Goal: Register for event/course: Register for event/course

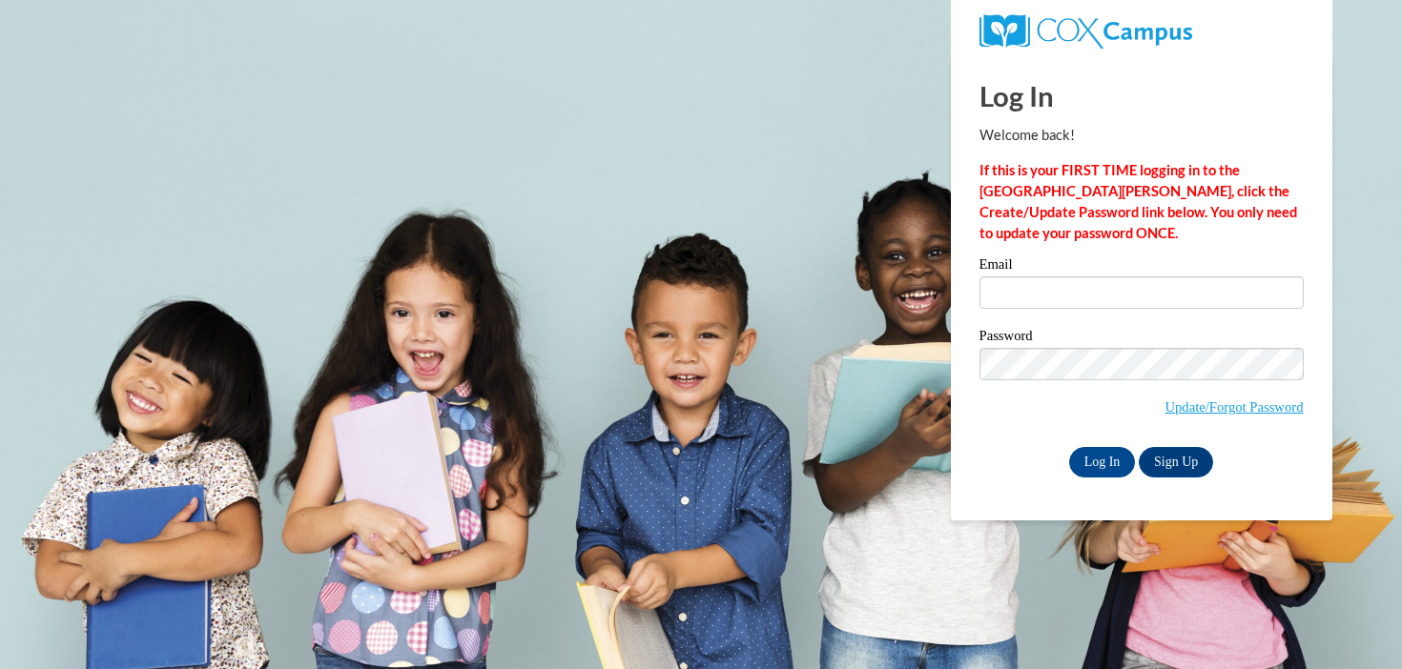
click at [1200, 316] on div "Email" at bounding box center [1141, 290] width 324 height 66
type input "msteib@waukesha.k12.wi.us"
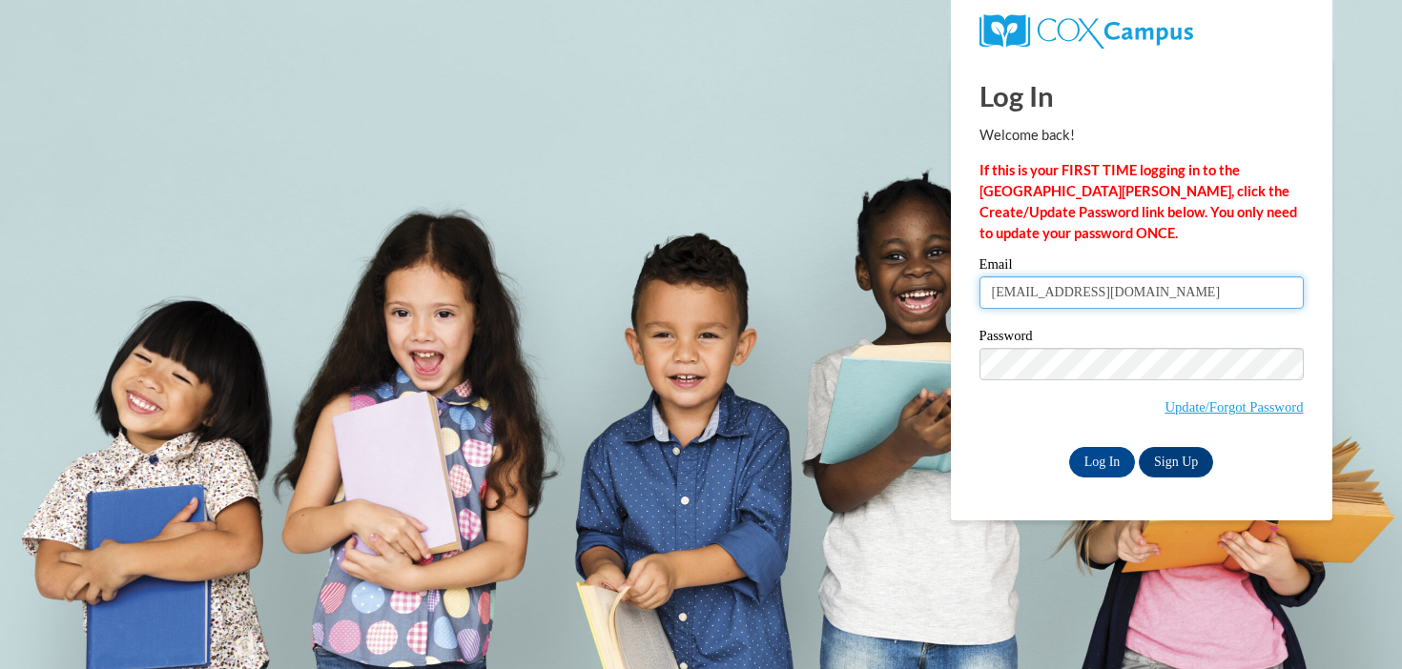
click at [1198, 293] on input "msteib@waukesha.k12.wi.us" at bounding box center [1141, 293] width 324 height 32
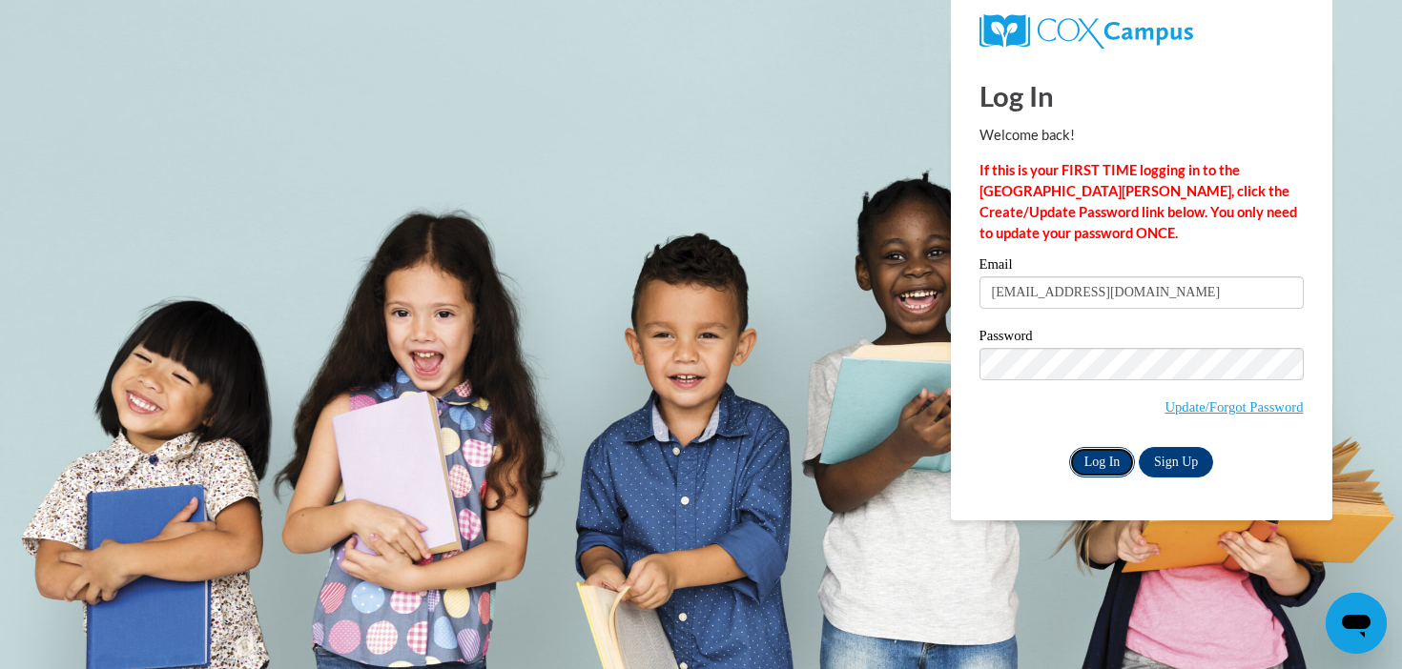
click at [1115, 457] on input "Log In" at bounding box center [1102, 462] width 67 height 31
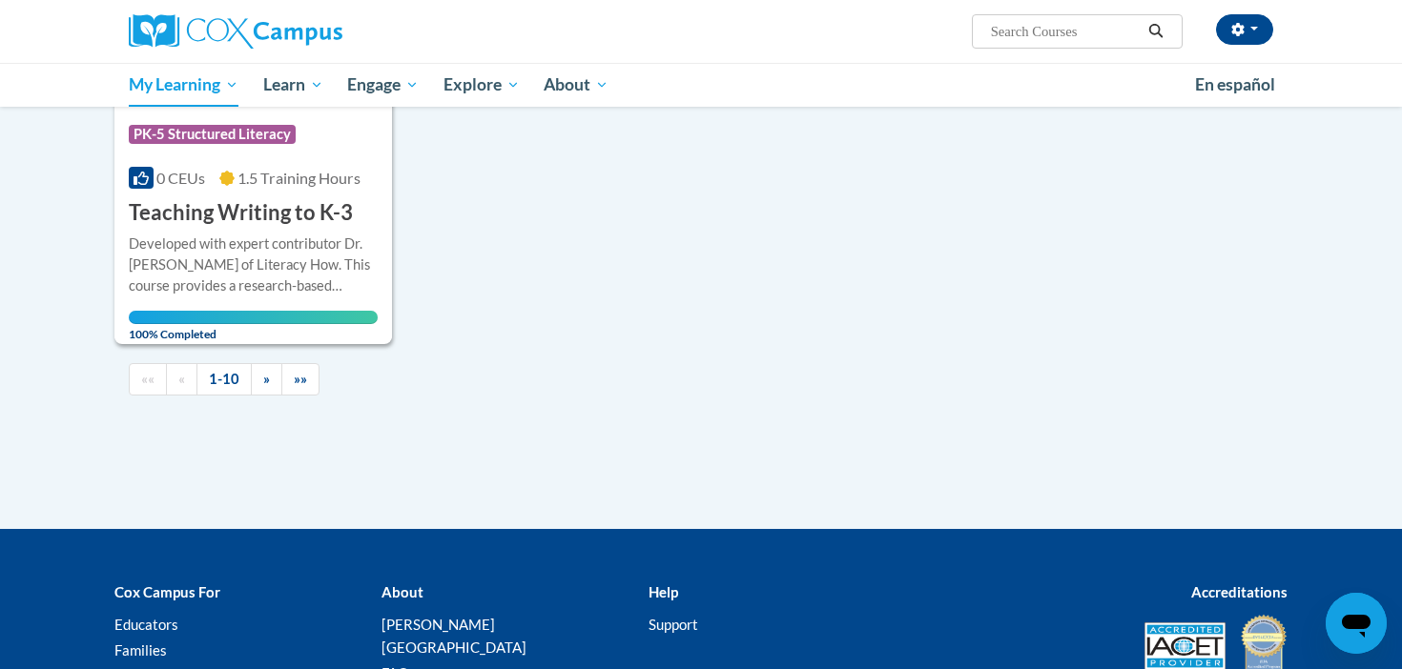
scroll to position [2045, 0]
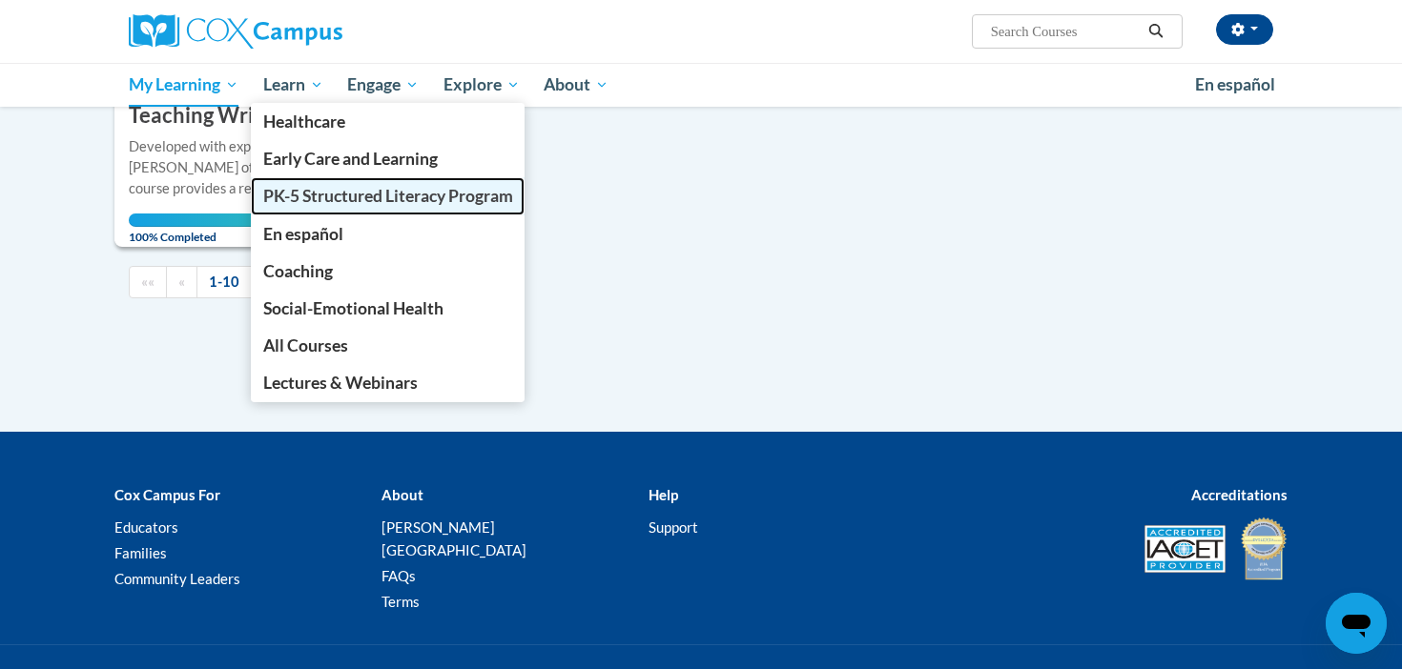
click at [329, 200] on span "PK-5 Structured Literacy Program" at bounding box center [388, 196] width 250 height 20
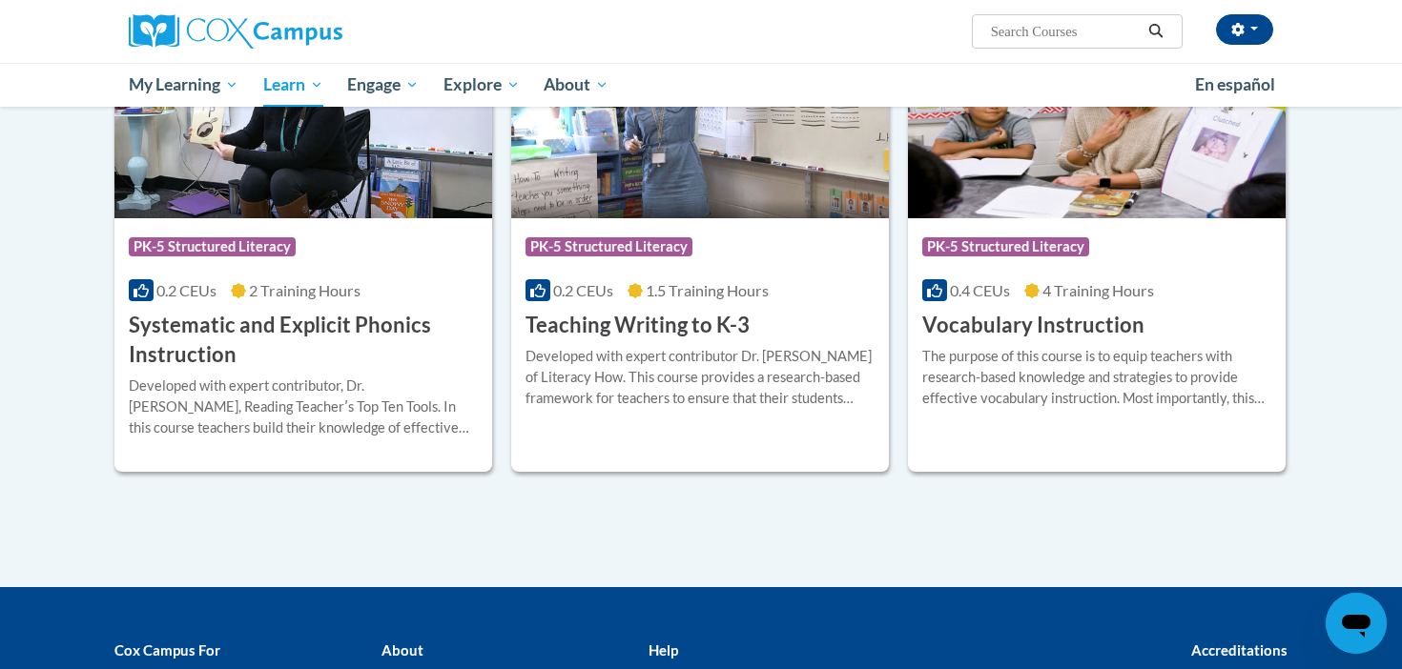
scroll to position [2133, 0]
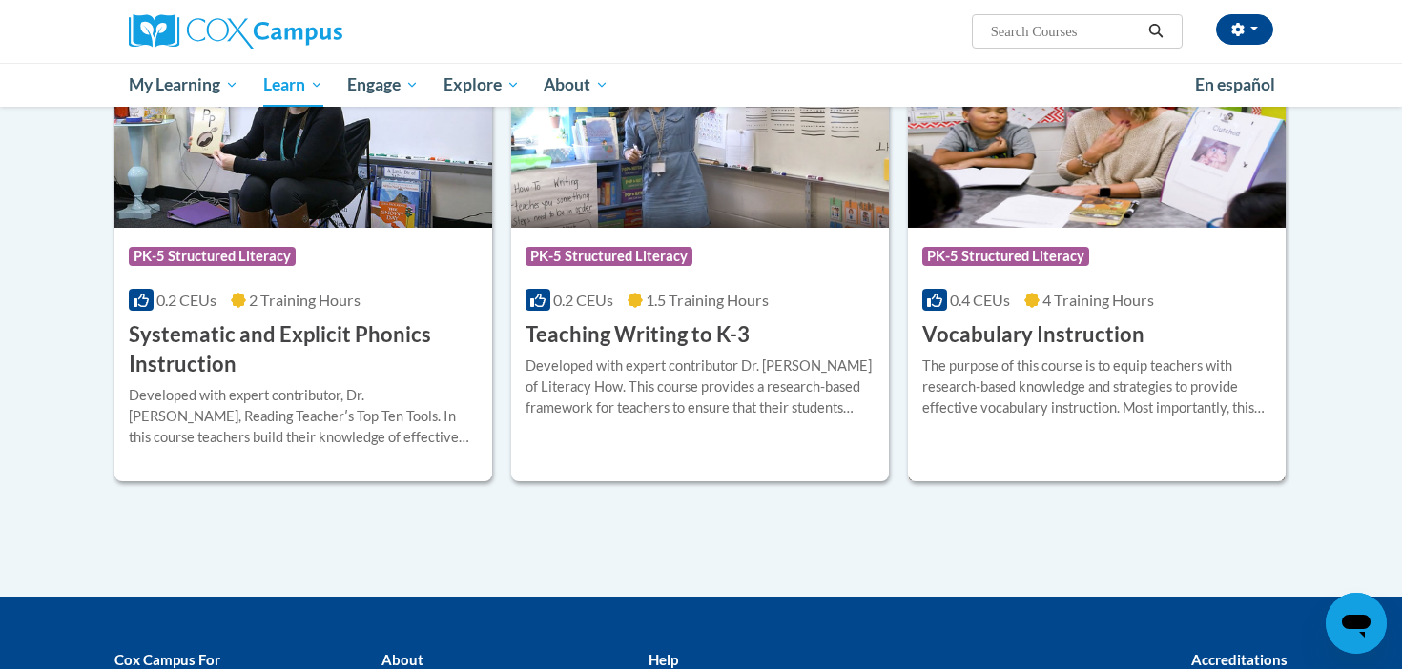
click at [1124, 367] on div "The purpose of this course is to equip teachers with research-based knowledge a…" at bounding box center [1096, 387] width 349 height 63
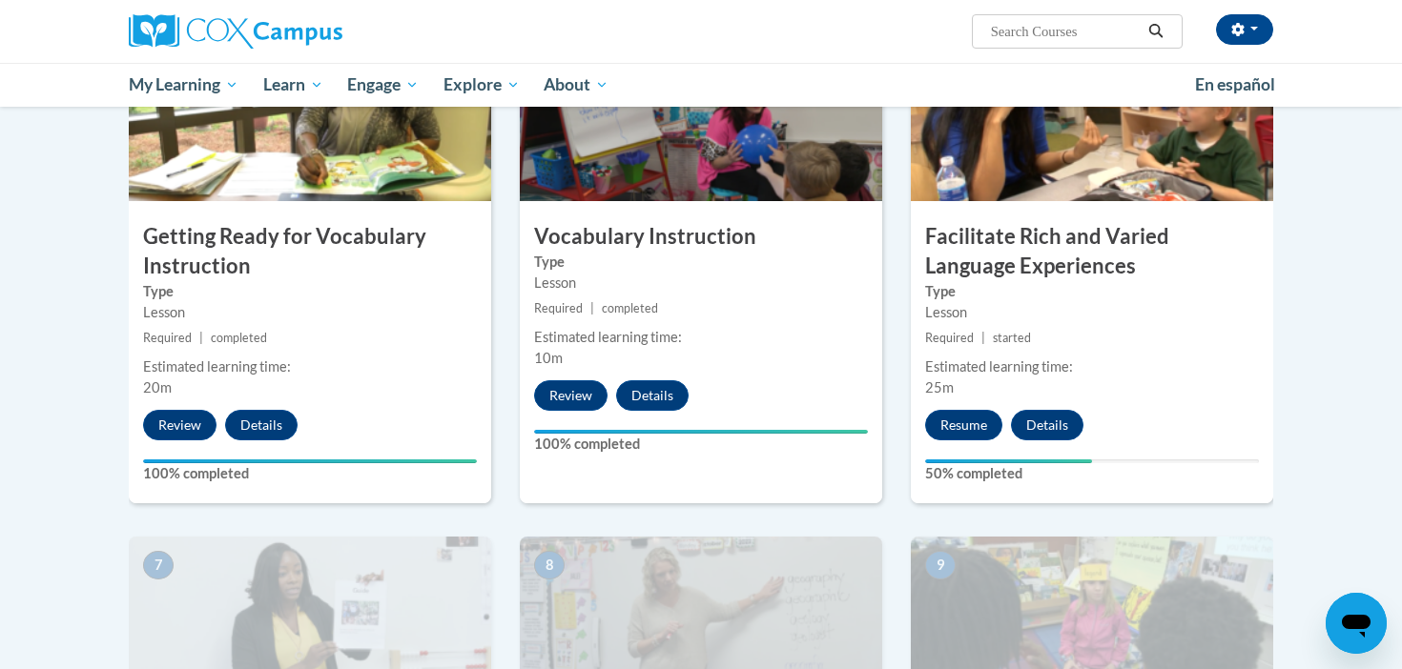
scroll to position [1011, 0]
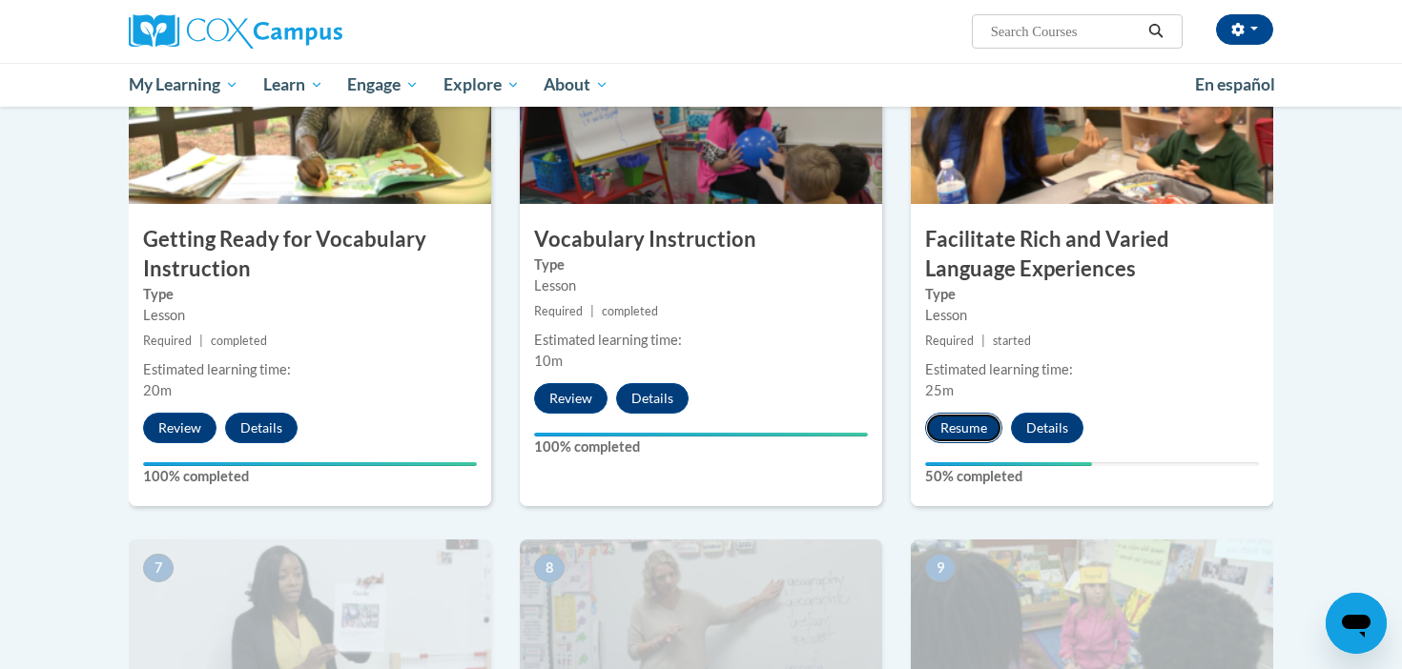
click at [973, 421] on button "Resume" at bounding box center [963, 428] width 77 height 31
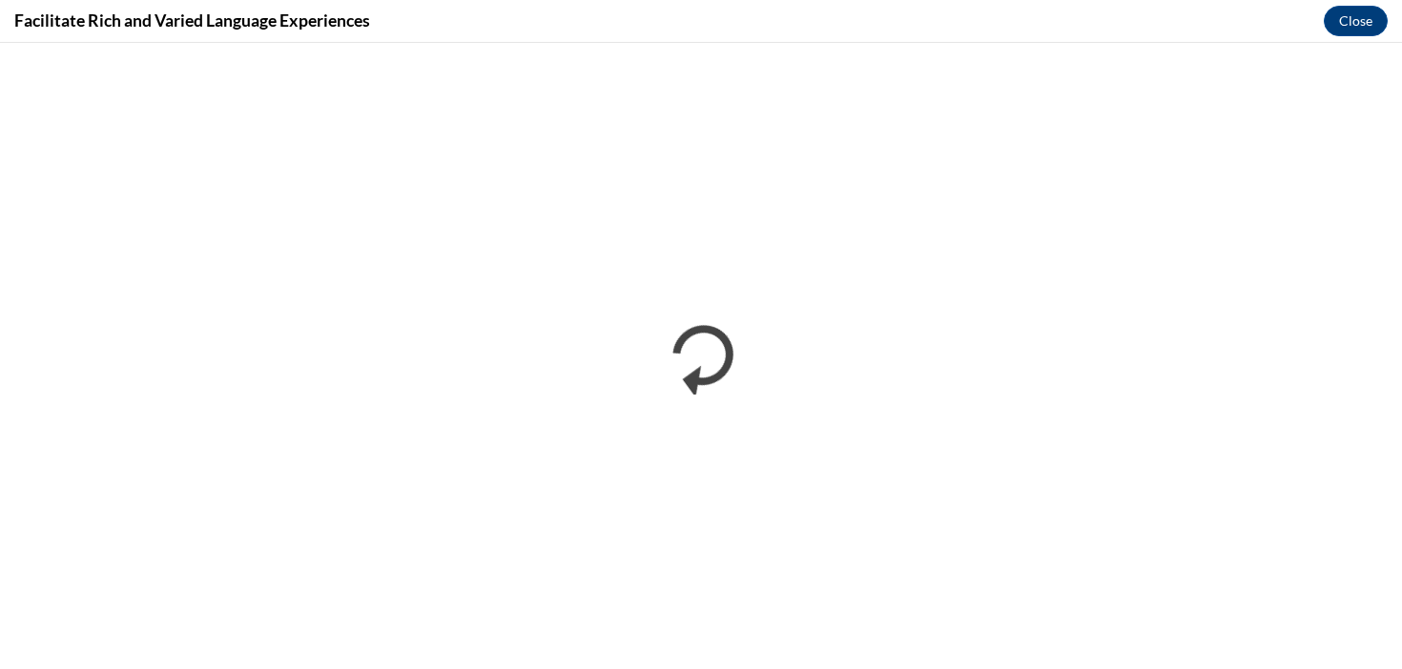
scroll to position [0, 0]
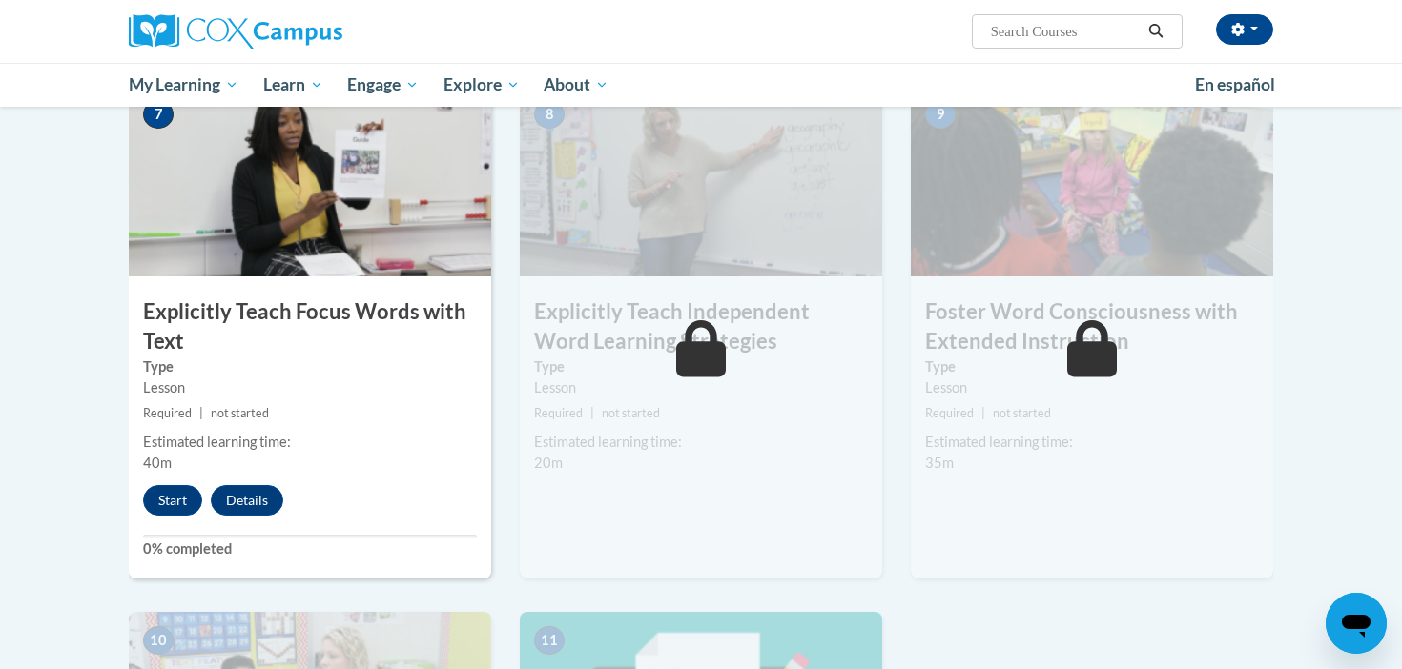
scroll to position [1479, 0]
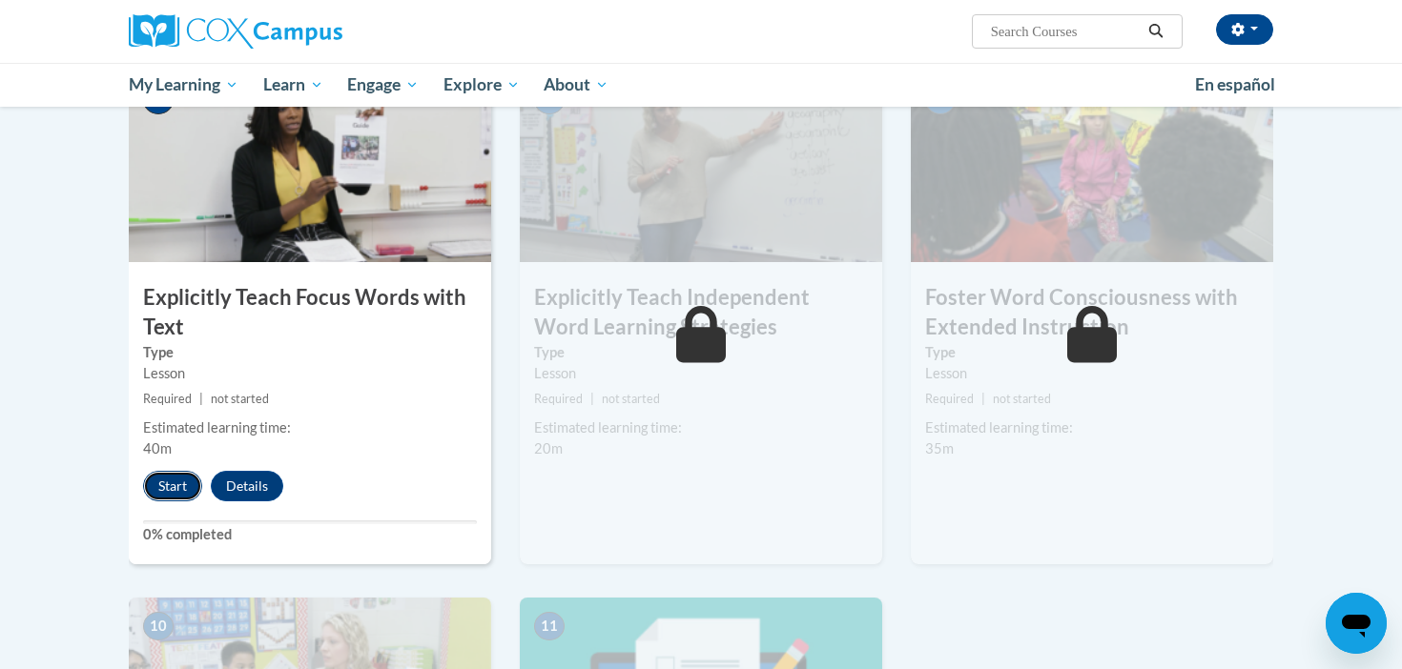
click at [168, 490] on button "Start" at bounding box center [172, 486] width 59 height 31
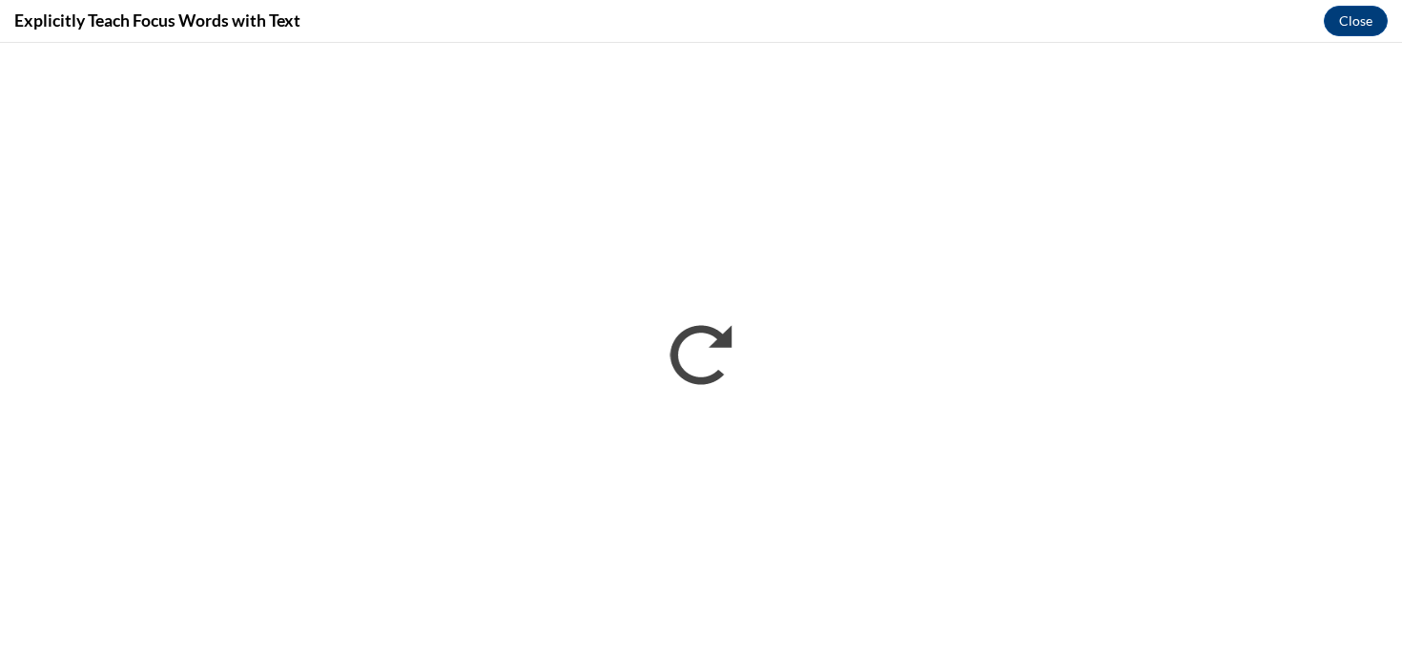
scroll to position [0, 0]
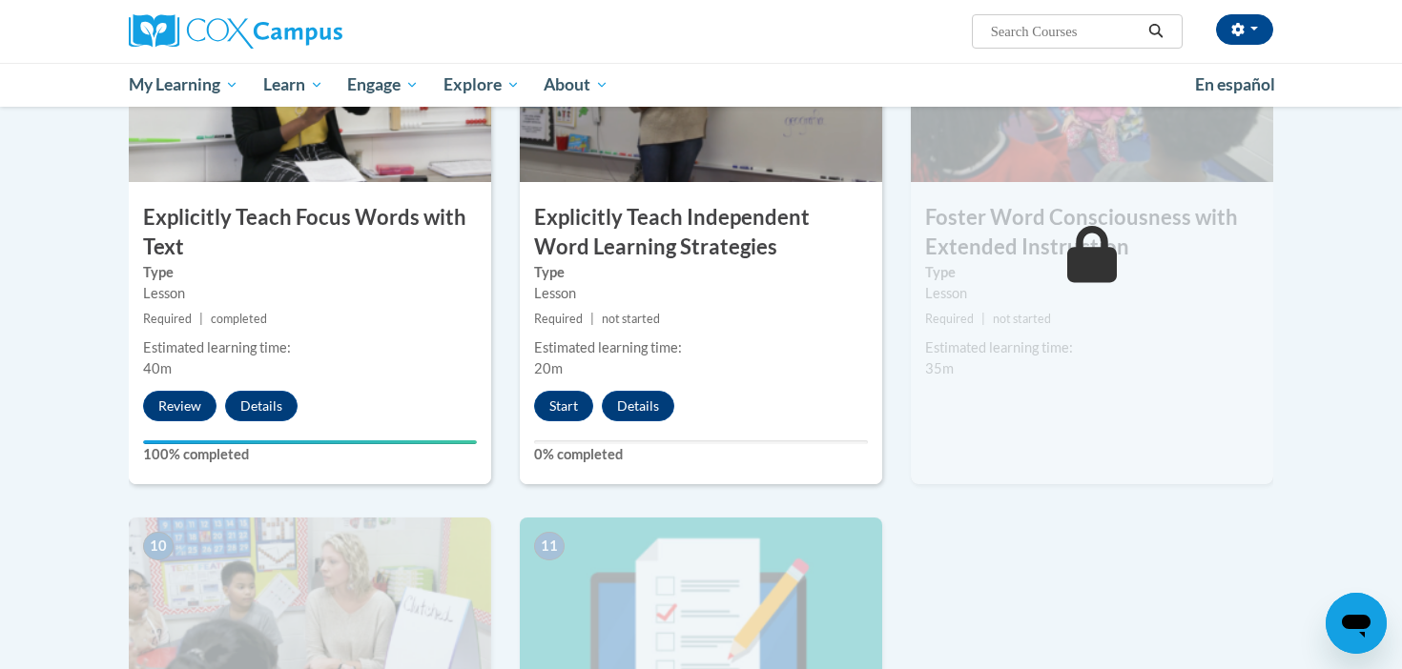
scroll to position [1595, 0]
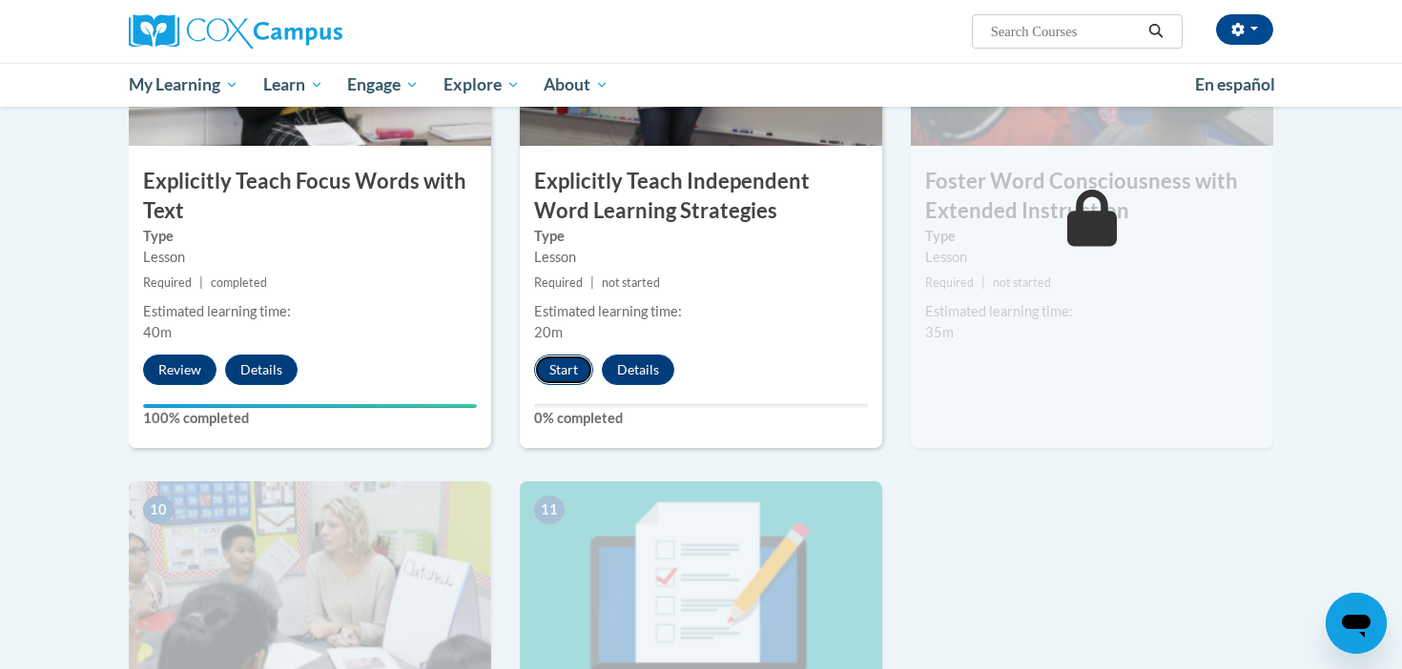
click at [564, 361] on button "Start" at bounding box center [563, 370] width 59 height 31
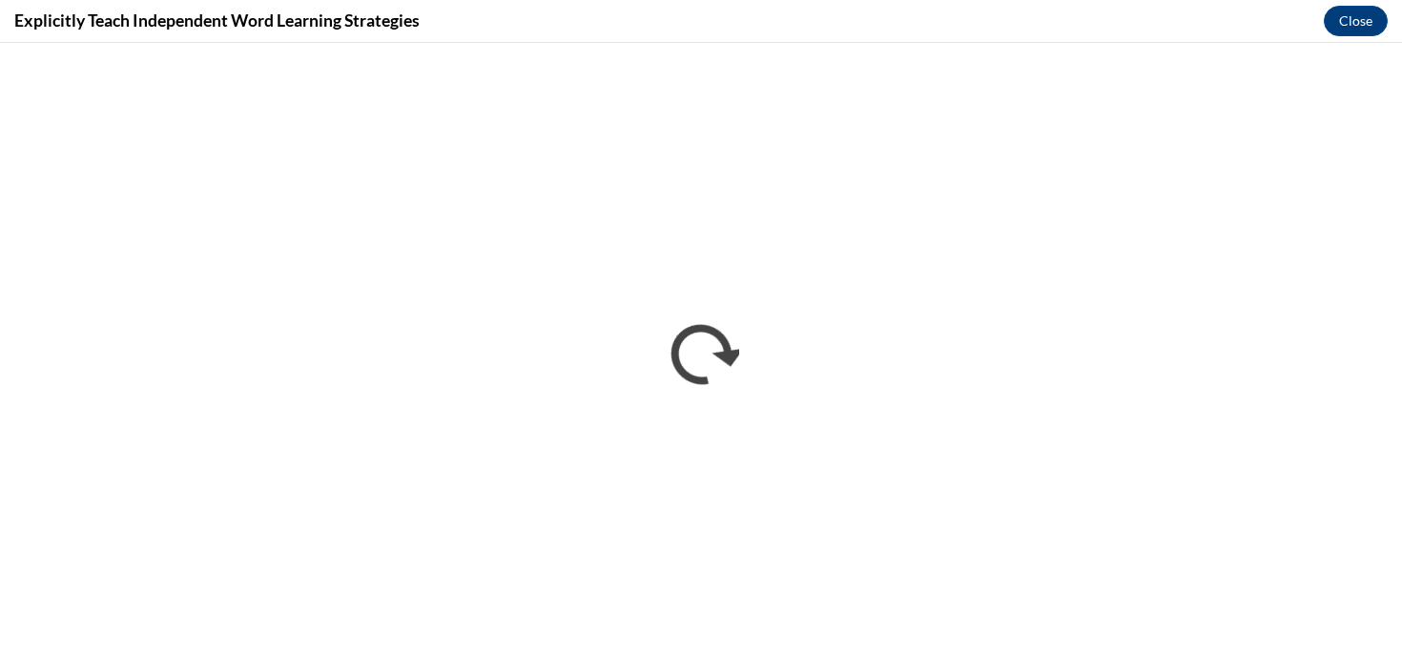
scroll to position [0, 0]
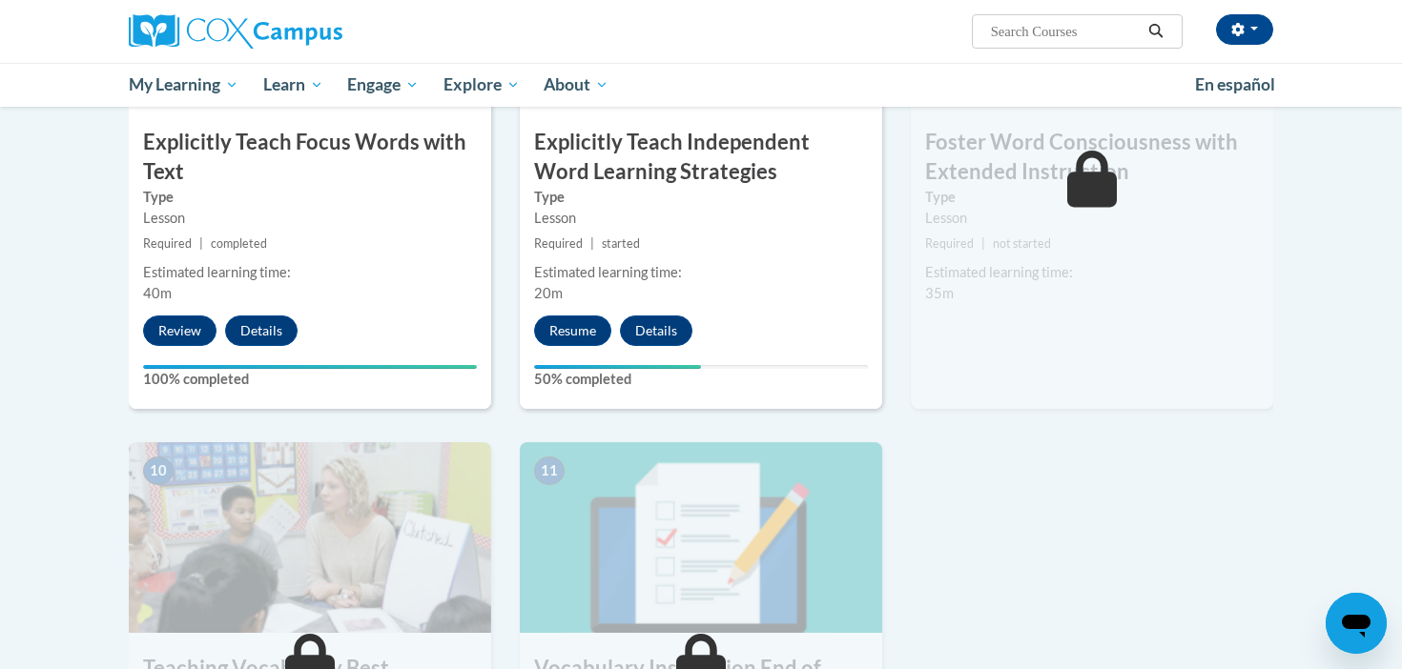
scroll to position [1637, 0]
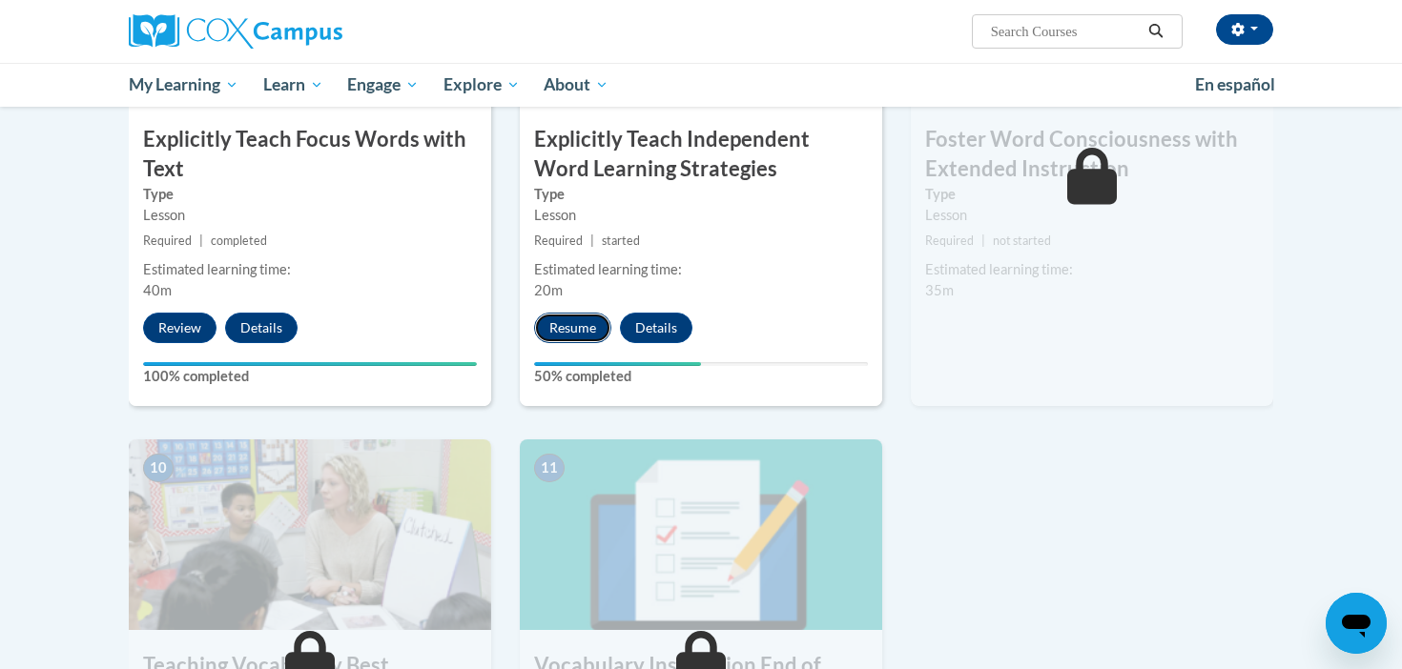
click at [577, 335] on button "Resume" at bounding box center [572, 328] width 77 height 31
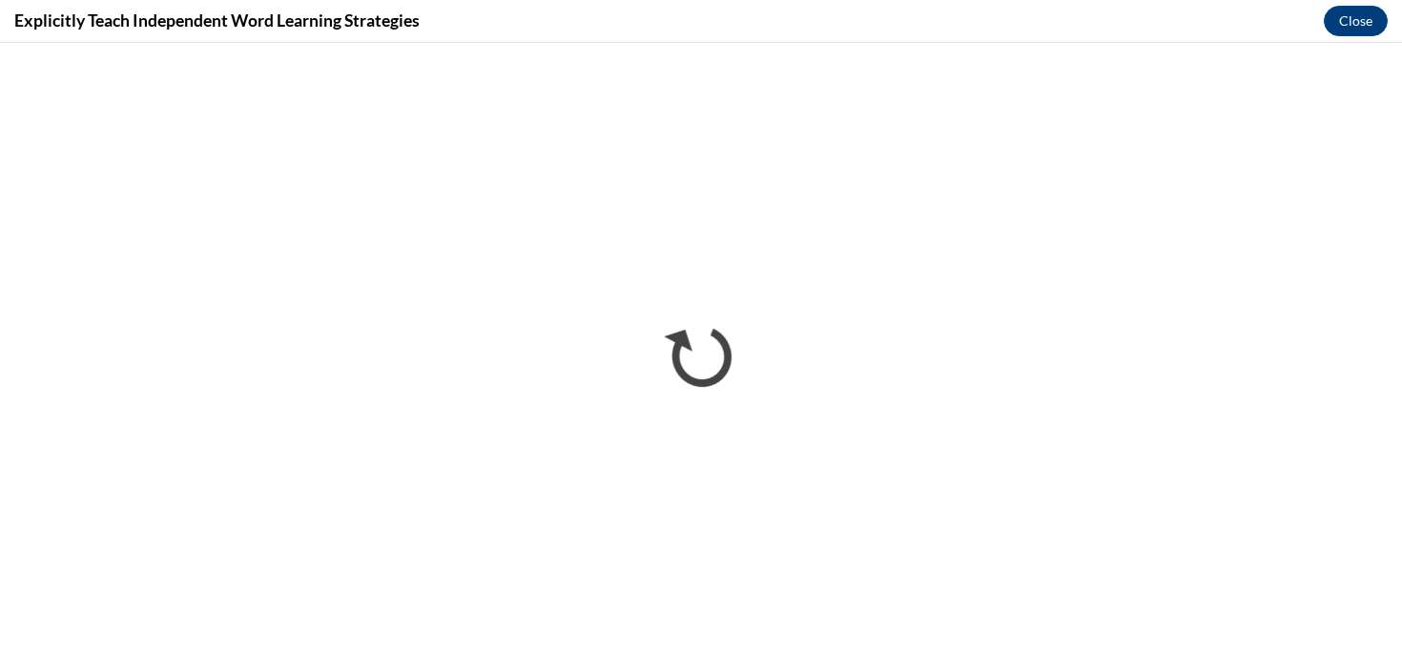
scroll to position [0, 0]
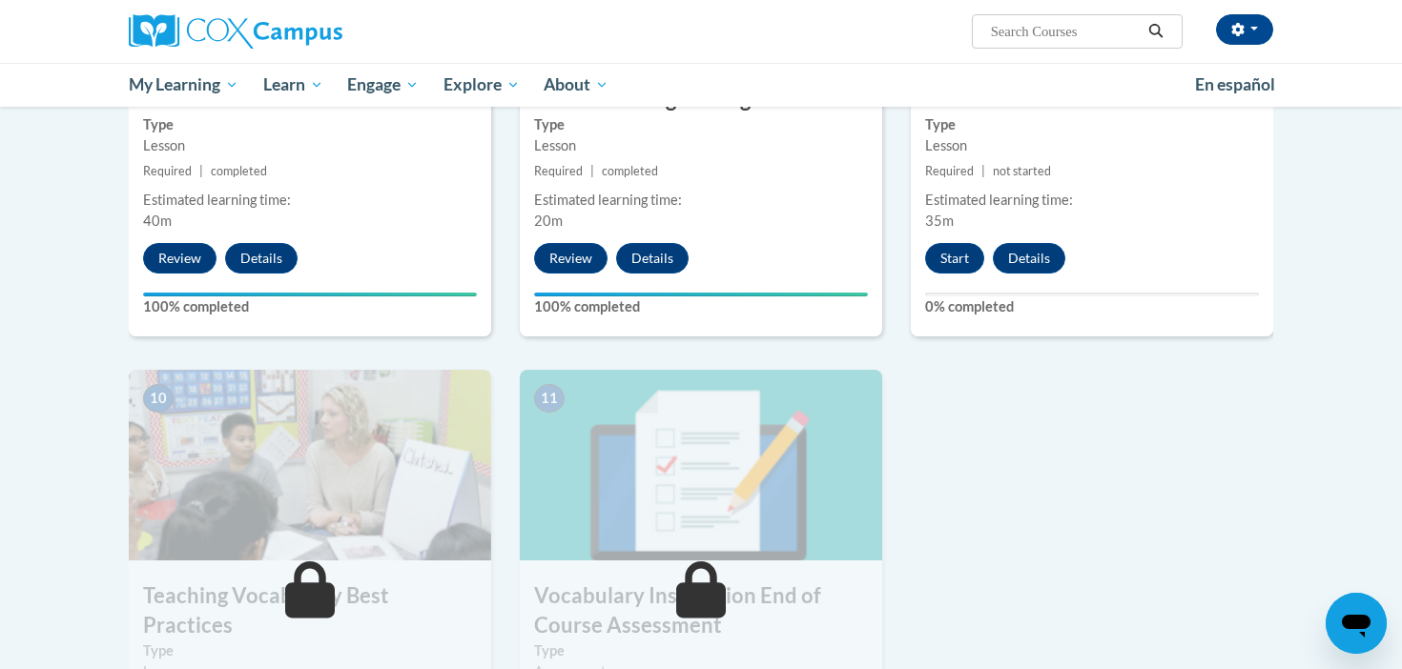
scroll to position [1708, 0]
click at [956, 254] on button "Start" at bounding box center [954, 257] width 59 height 31
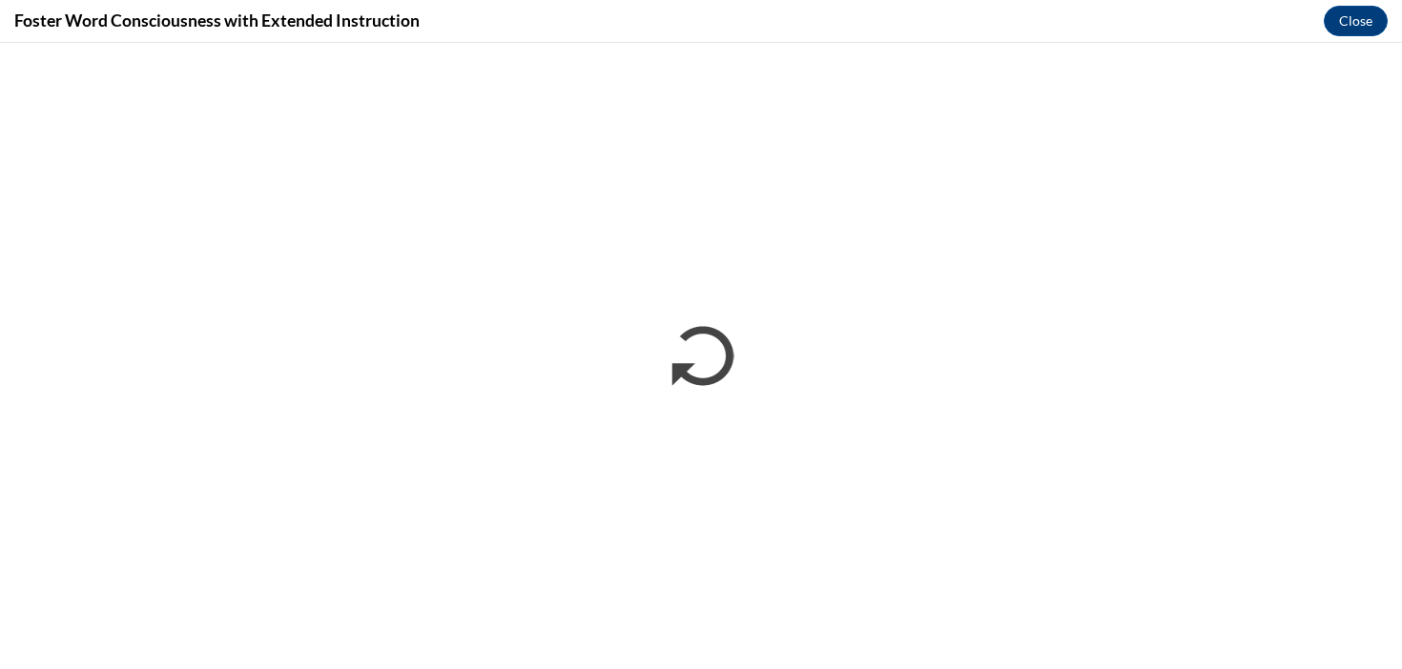
scroll to position [0, 0]
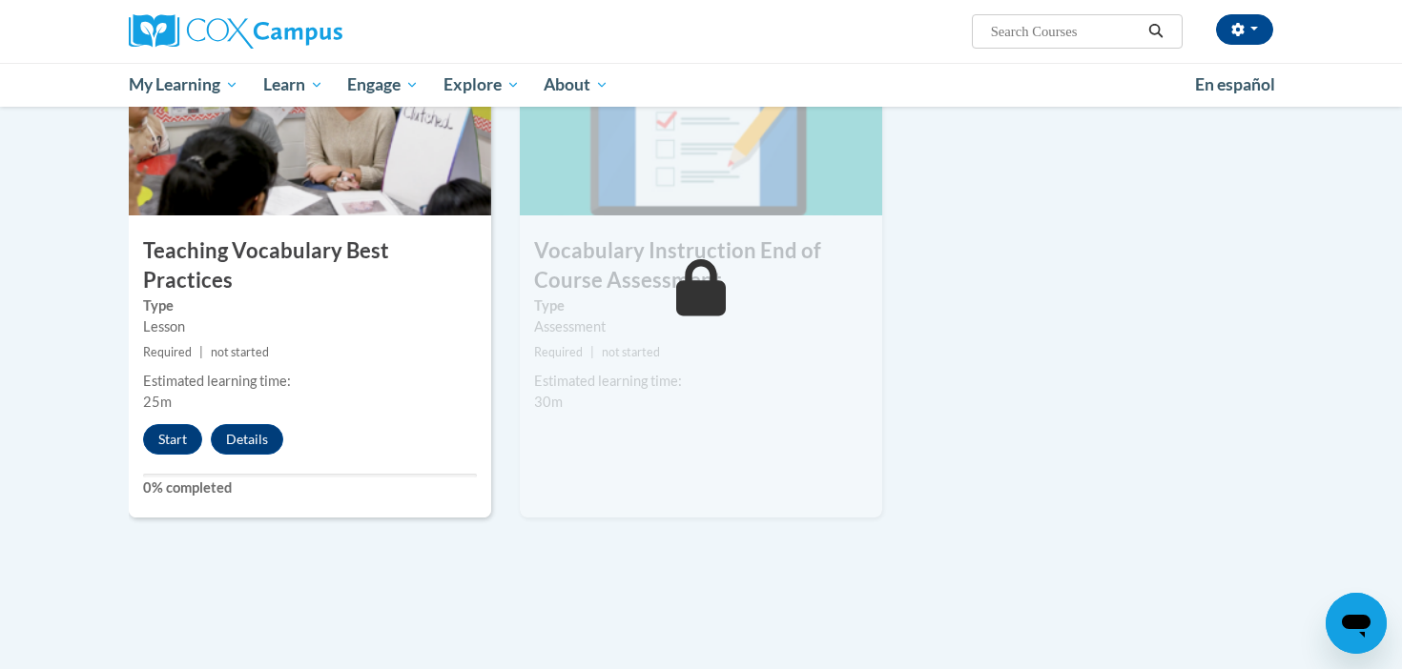
scroll to position [2127, 0]
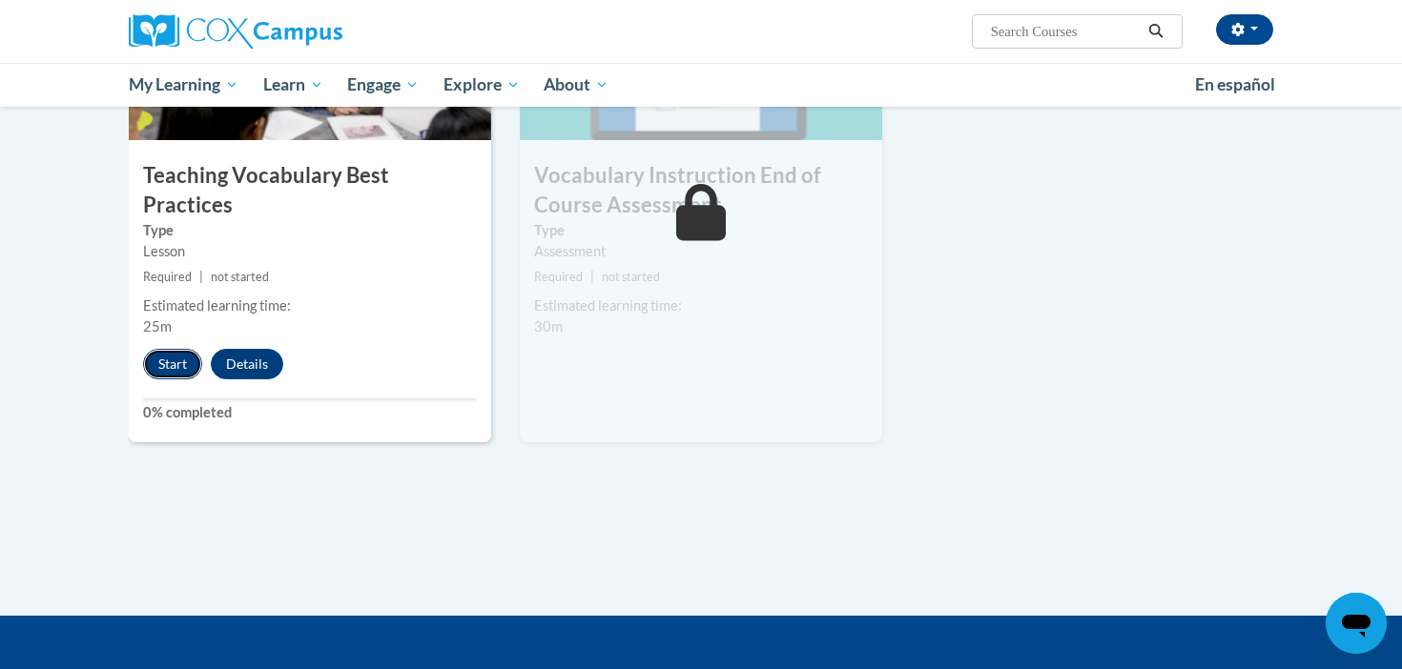
click at [170, 349] on button "Start" at bounding box center [172, 364] width 59 height 31
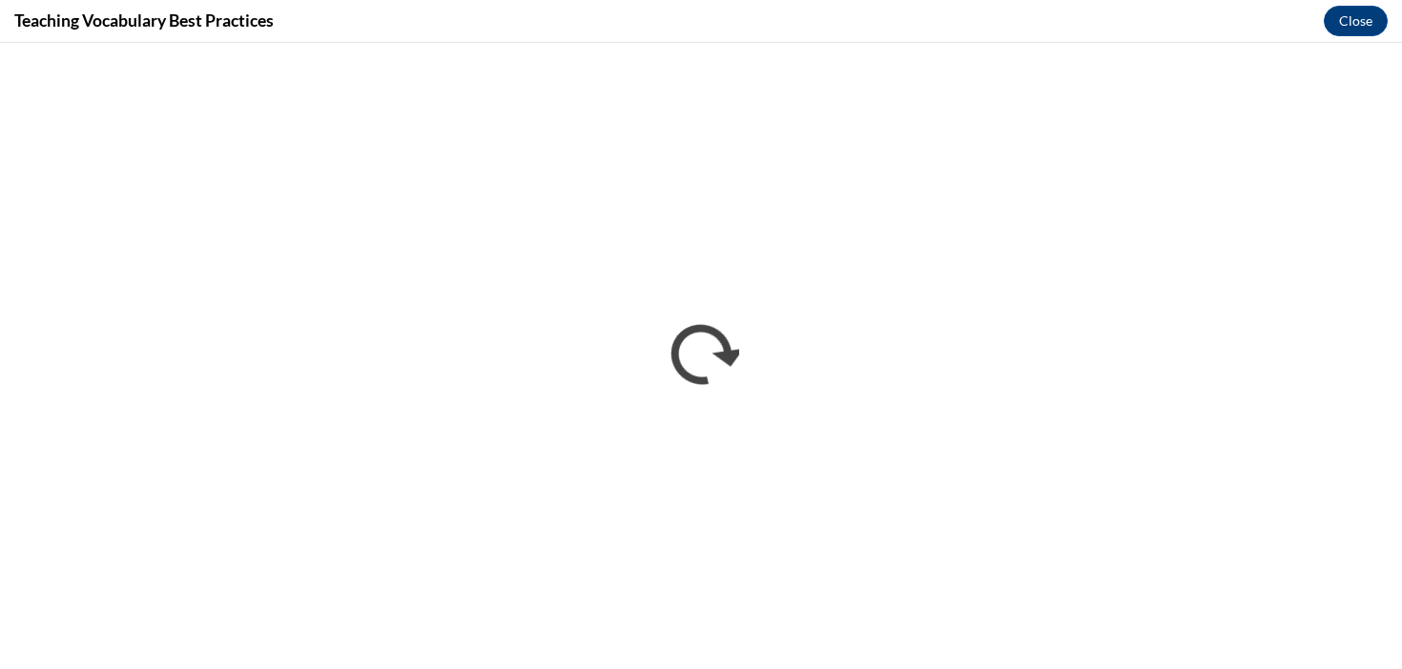
scroll to position [0, 0]
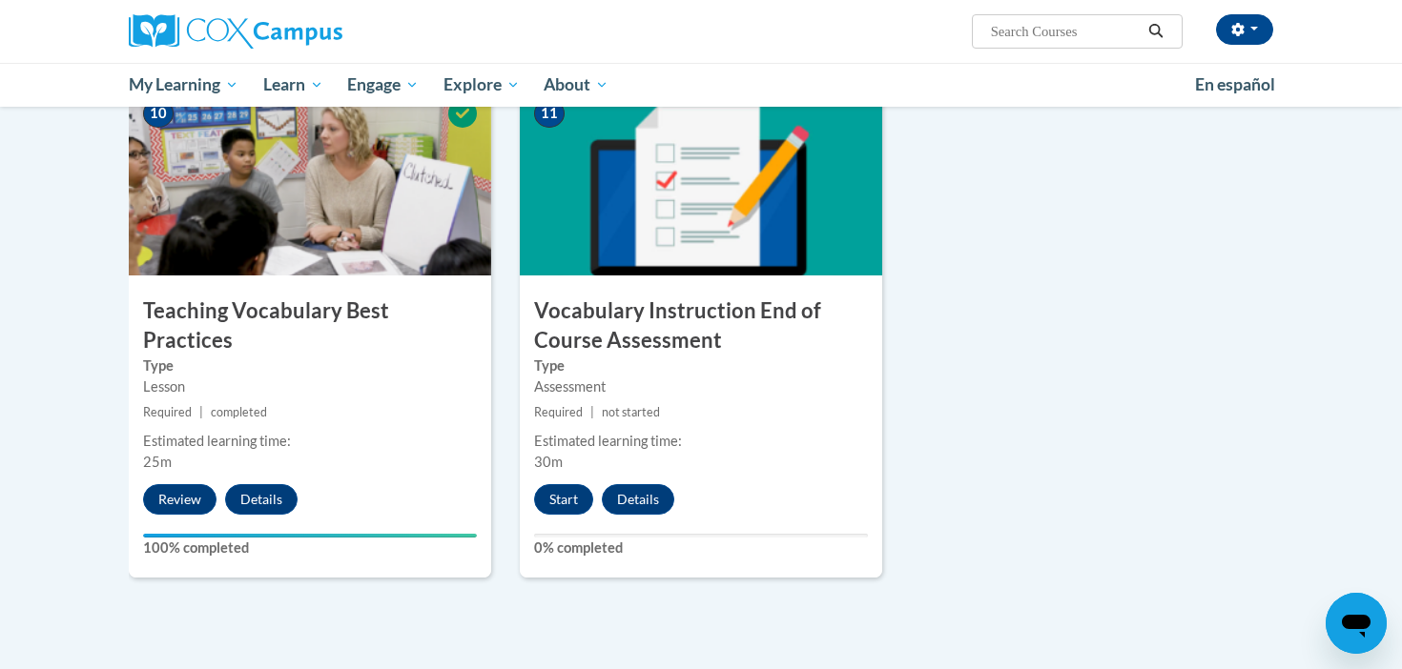
scroll to position [1958, 0]
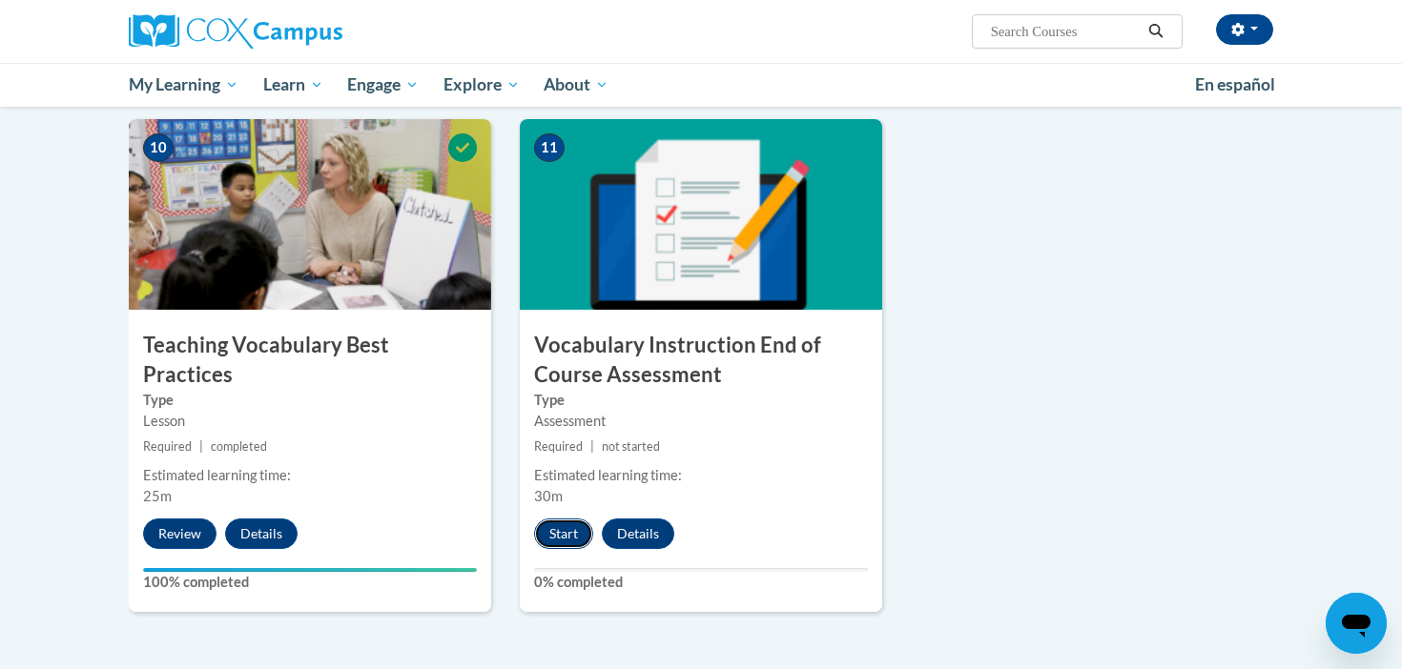
click at [570, 542] on button "Start" at bounding box center [563, 534] width 59 height 31
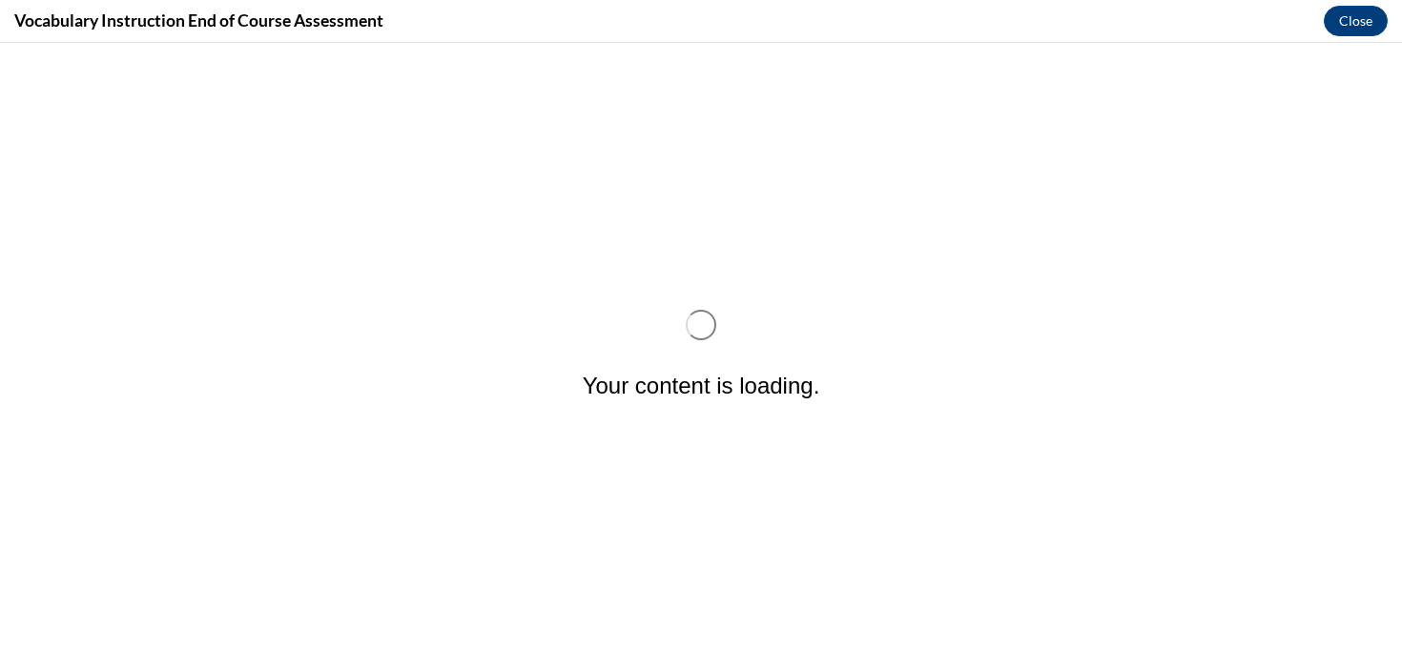
scroll to position [0, 0]
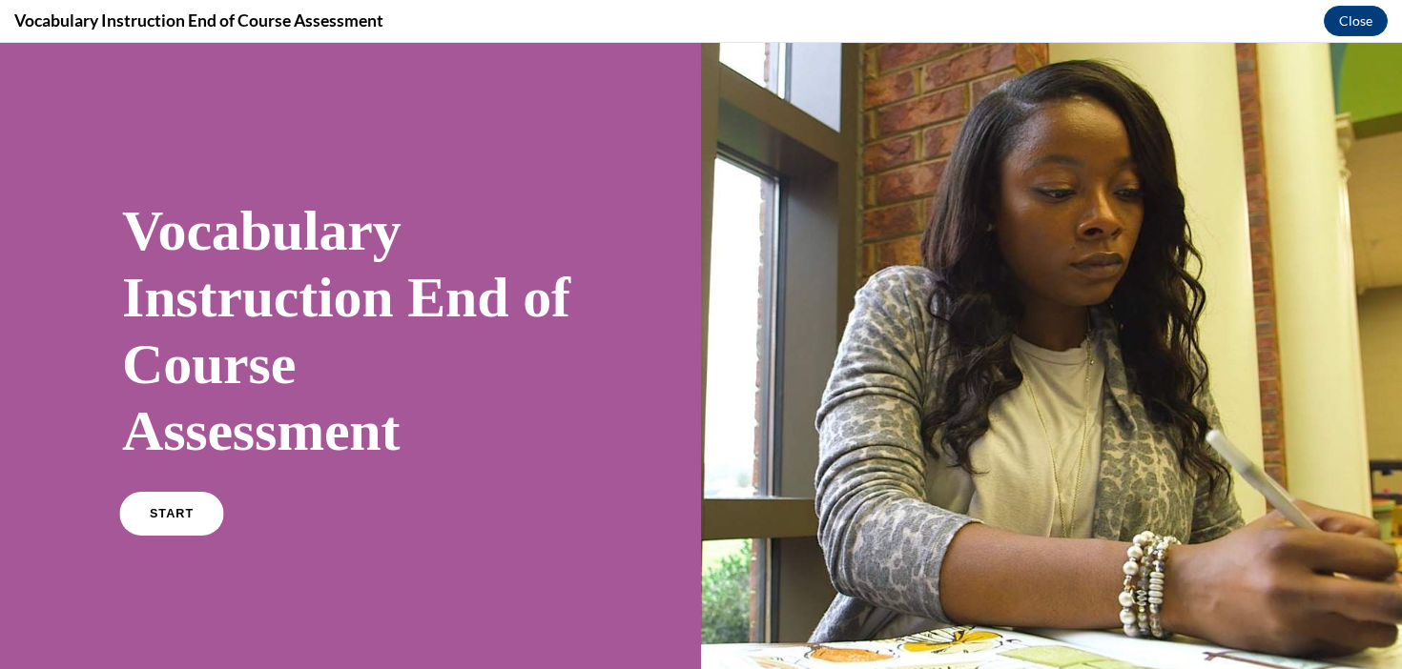
click at [204, 519] on link "START" at bounding box center [171, 514] width 104 height 44
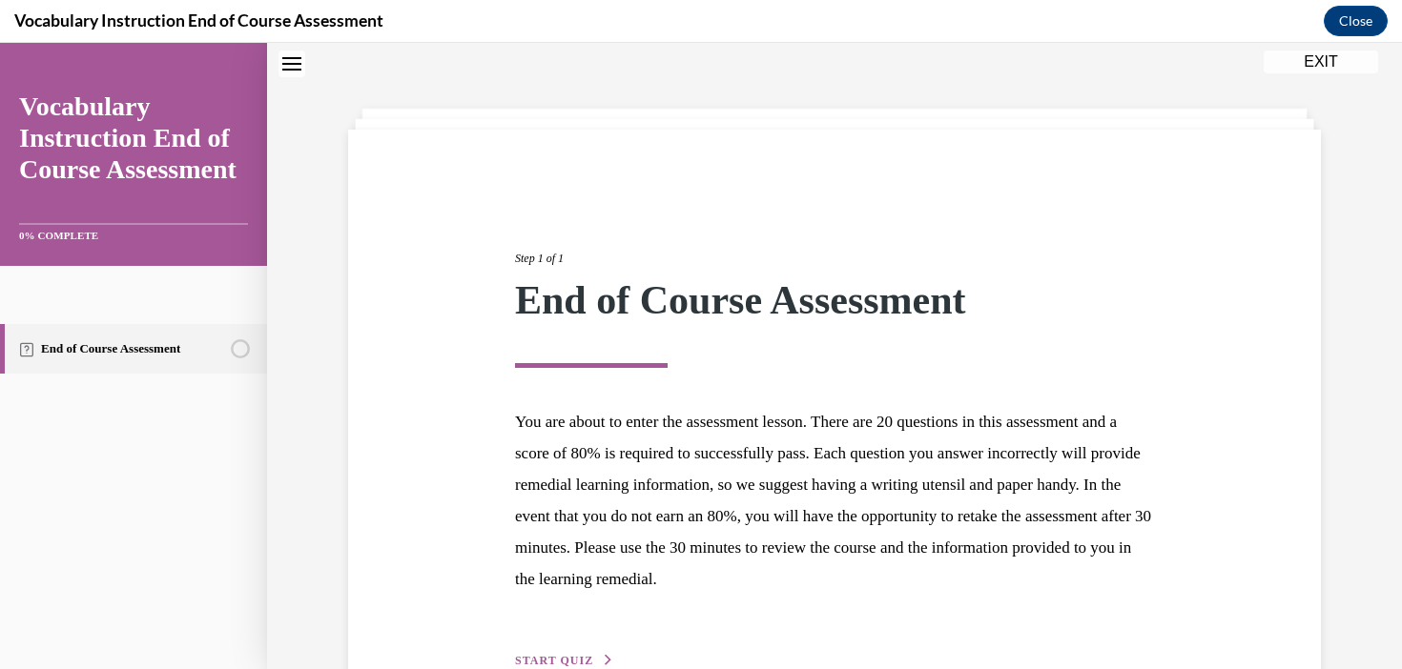
scroll to position [174, 0]
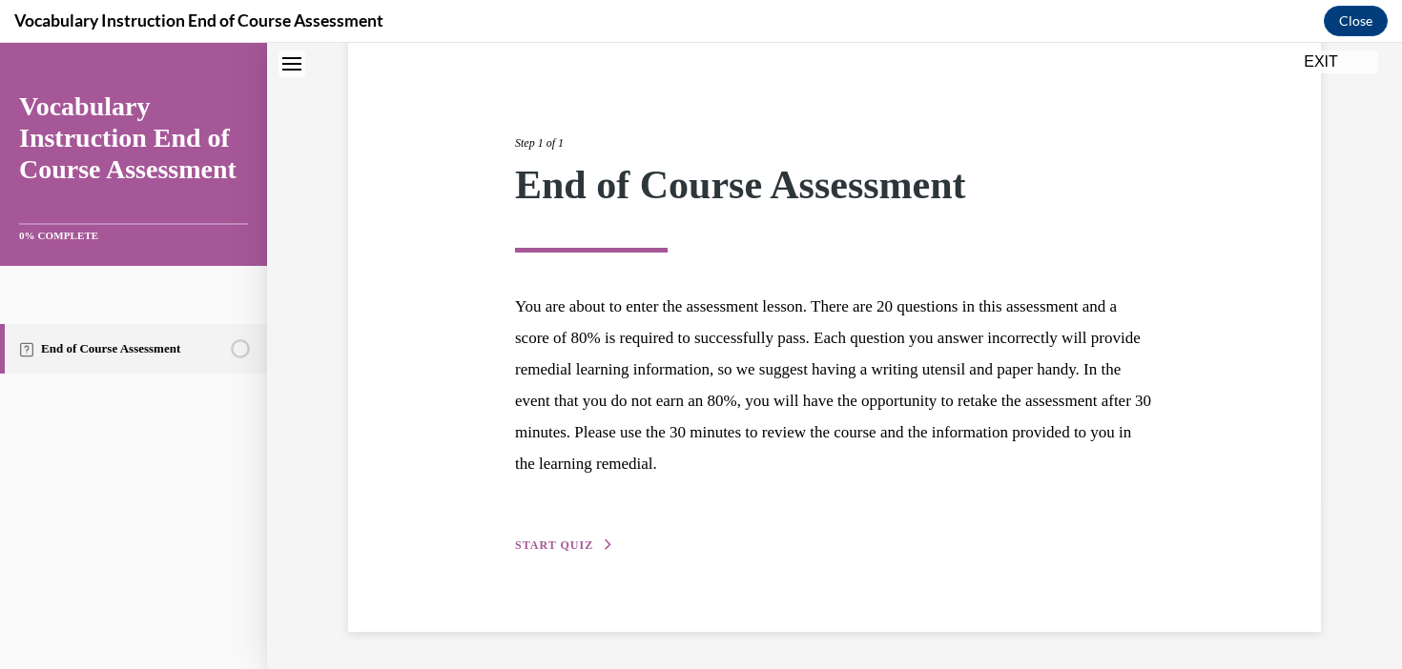
click at [595, 543] on button "START QUIZ" at bounding box center [564, 545] width 99 height 17
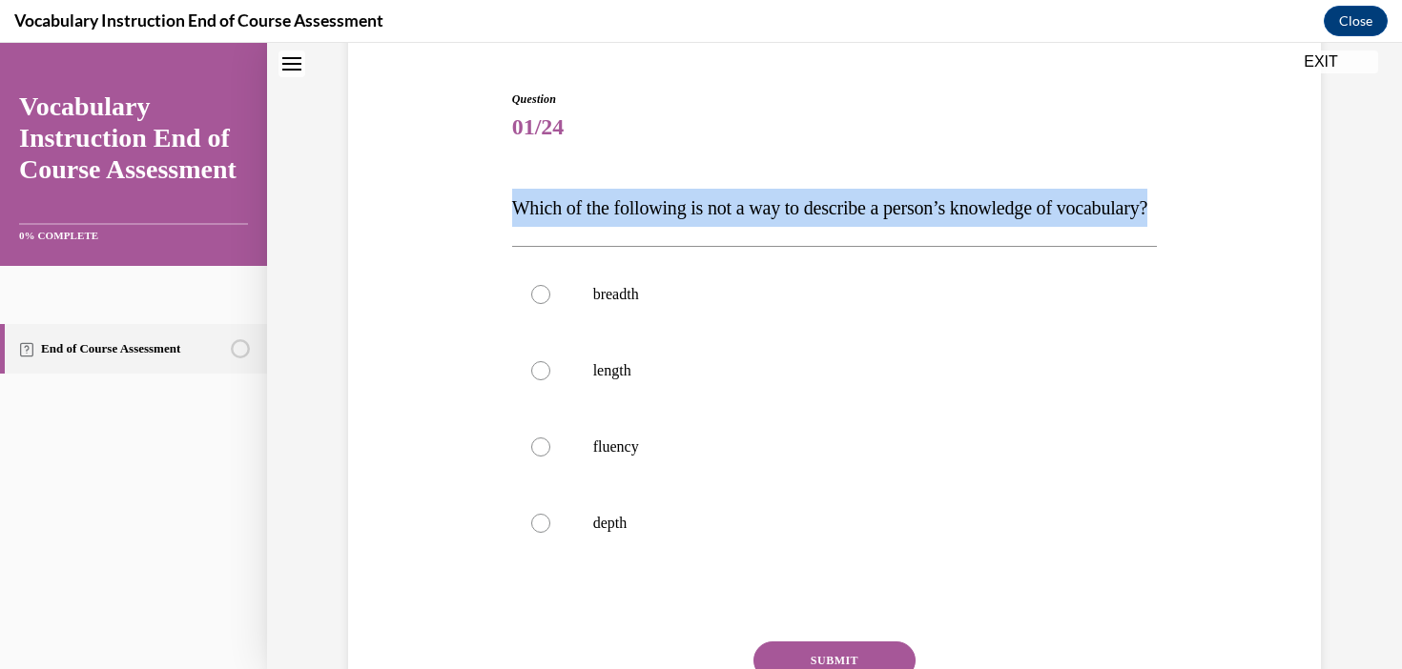
drag, startPoint x: 643, startPoint y: 233, endPoint x: 426, endPoint y: 162, distance: 227.7
click at [426, 162] on div "Question 01/24 Which of the following is not a way to describe a person’s knowl…" at bounding box center [834, 415] width 982 height 765
copy span "Which of the following is not a way to describe a person’s knowledge of vocabul…"
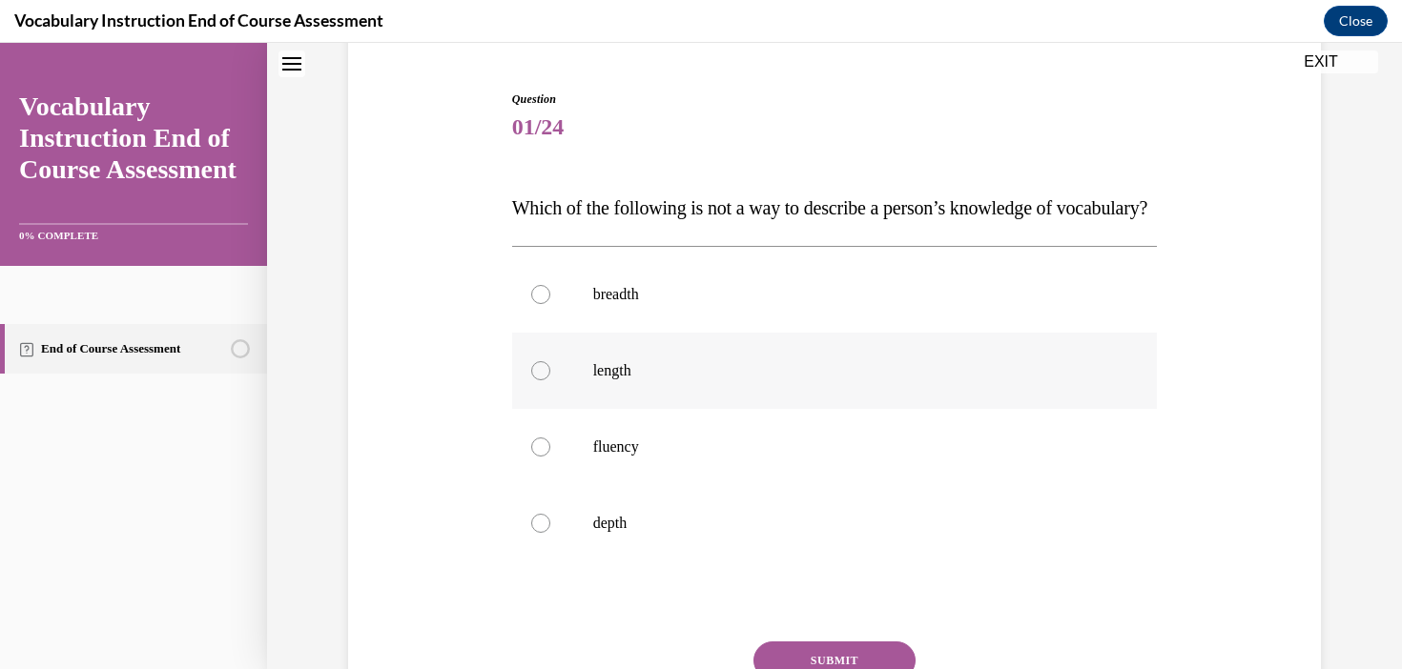
click at [583, 397] on label "length" at bounding box center [835, 371] width 646 height 76
click at [550, 380] on input "length" at bounding box center [540, 370] width 19 height 19
radio input "true"
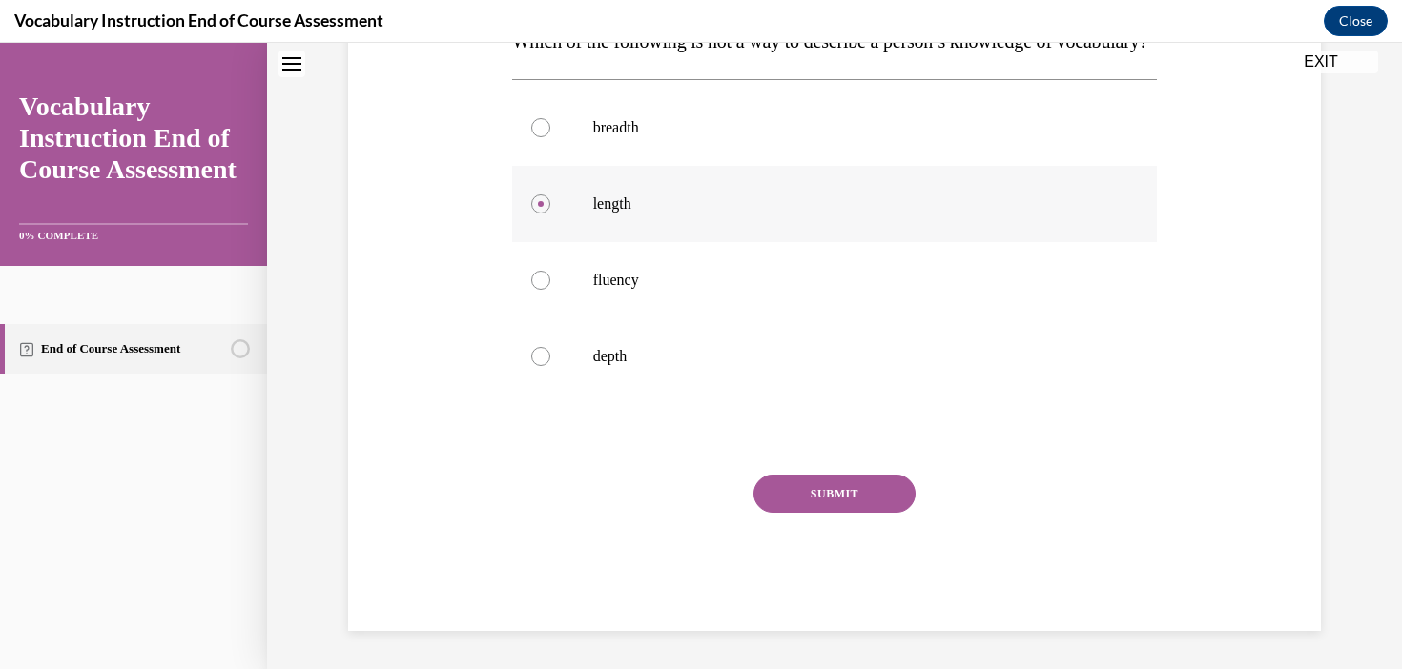
scroll to position [379, 0]
click at [843, 501] on button "SUBMIT" at bounding box center [834, 494] width 162 height 38
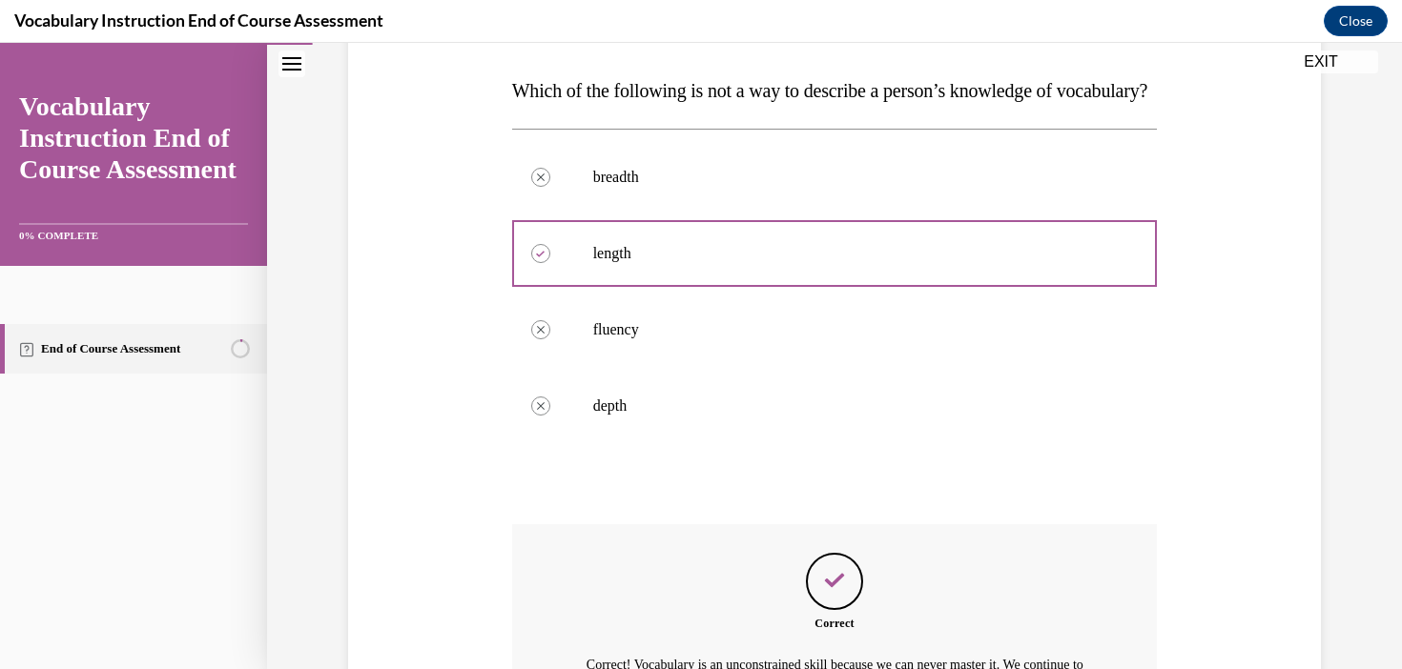
scroll to position [556, 0]
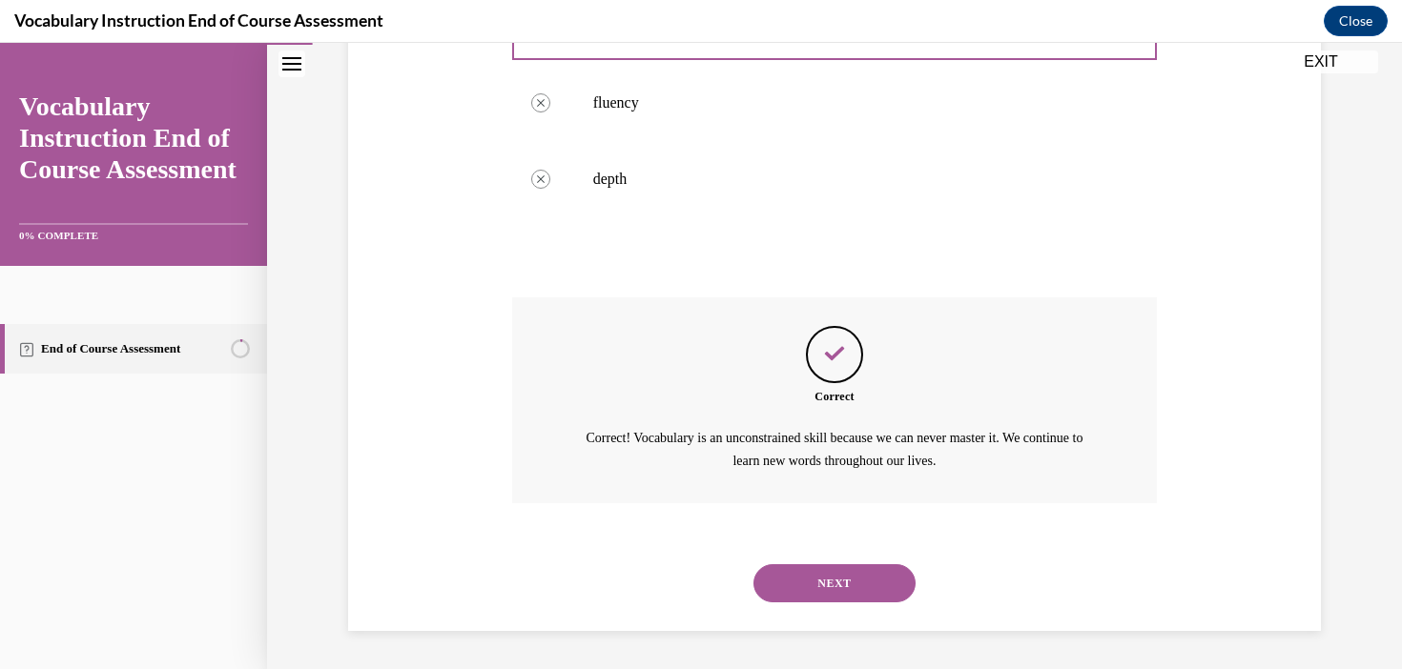
click at [862, 580] on button "NEXT" at bounding box center [834, 583] width 162 height 38
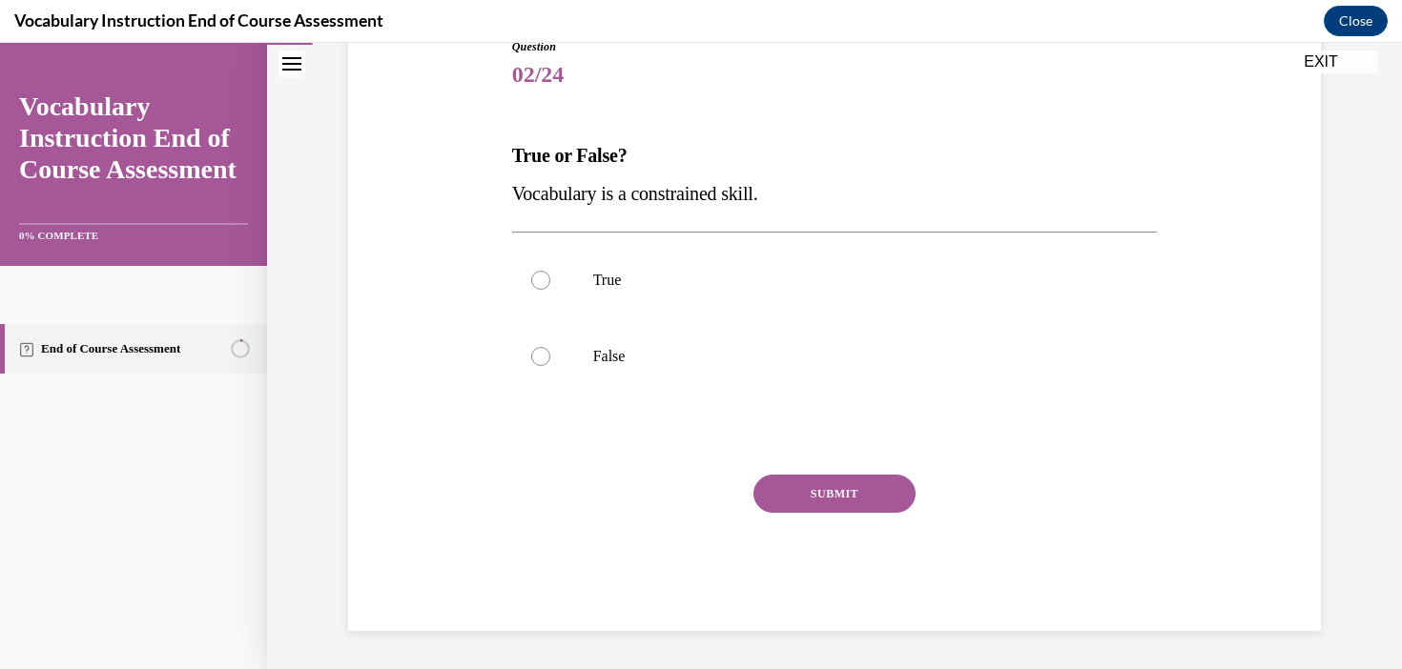
scroll to position [212, 0]
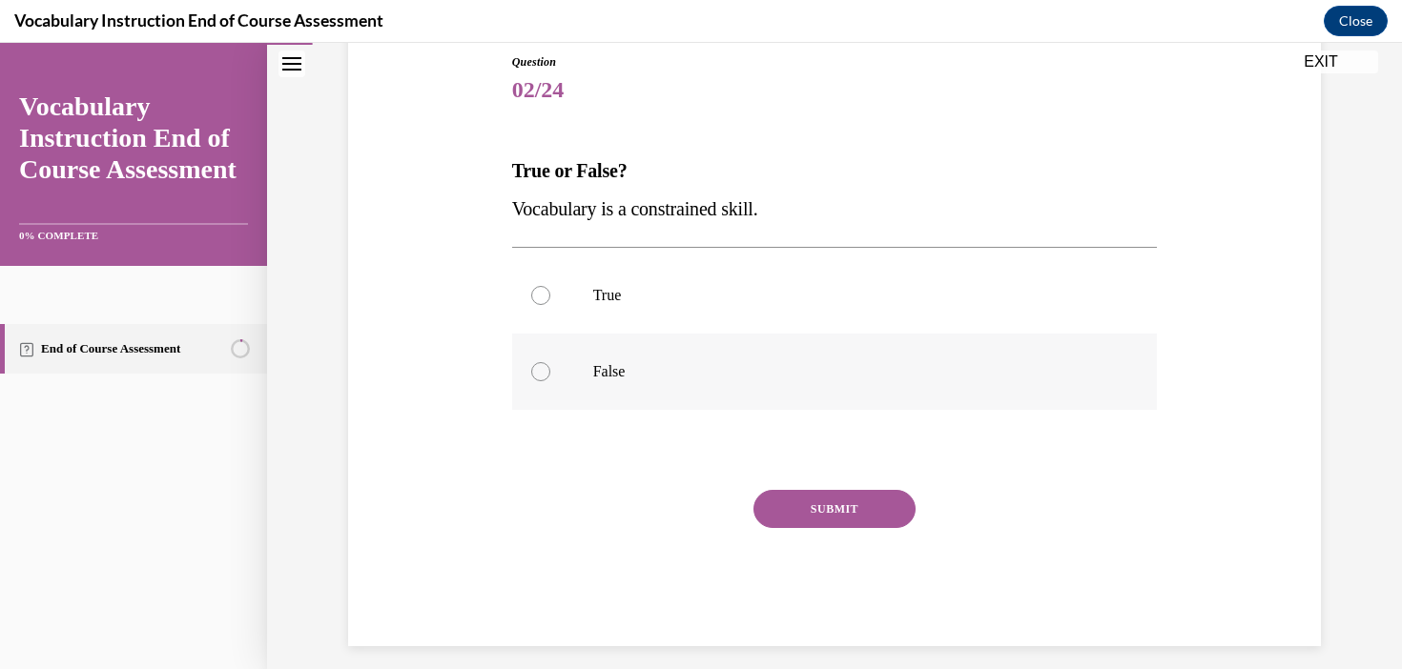
click at [616, 374] on p "False" at bounding box center [851, 371] width 517 height 19
click at [550, 374] on input "False" at bounding box center [540, 371] width 19 height 19
radio input "true"
click at [808, 523] on button "SUBMIT" at bounding box center [834, 509] width 162 height 38
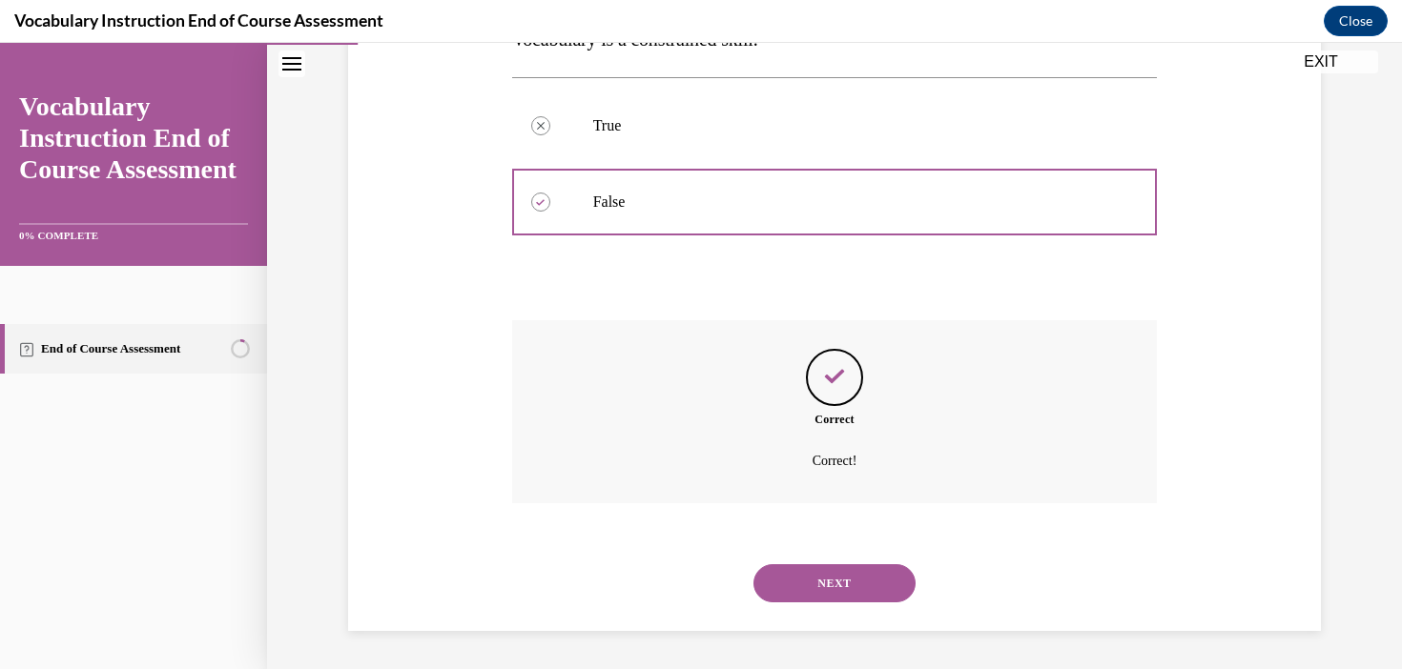
click at [883, 591] on button "NEXT" at bounding box center [834, 583] width 162 height 38
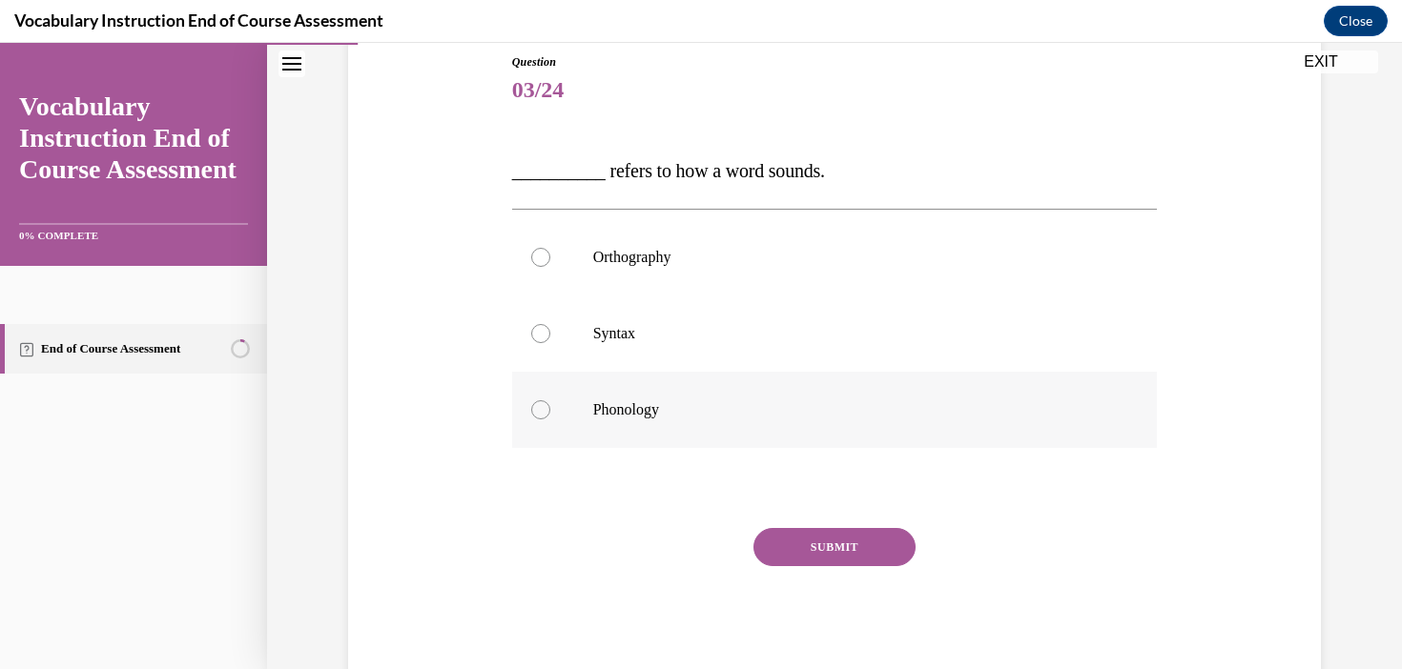
click at [685, 398] on label "Phonology" at bounding box center [835, 410] width 646 height 76
click at [550, 400] on input "Phonology" at bounding box center [540, 409] width 19 height 19
radio input "true"
click at [827, 544] on button "SUBMIT" at bounding box center [834, 547] width 162 height 38
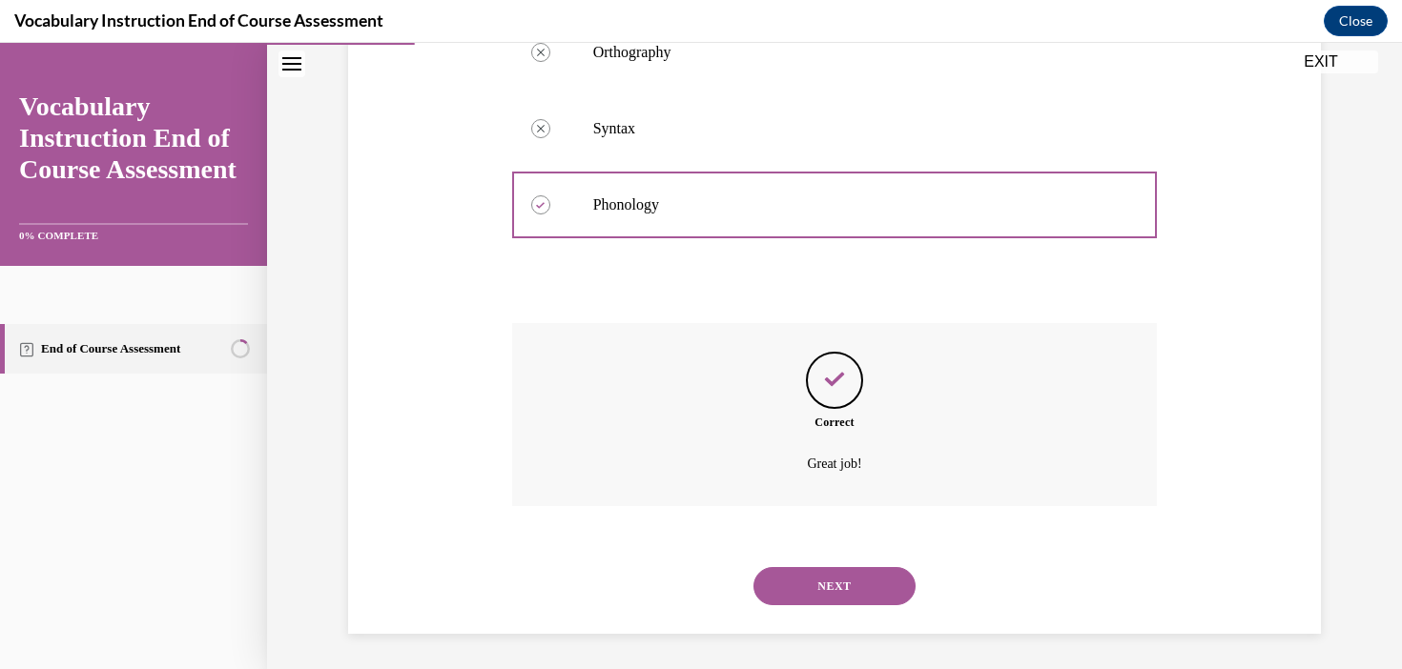
scroll to position [420, 0]
click at [890, 583] on button "NEXT" at bounding box center [834, 583] width 162 height 38
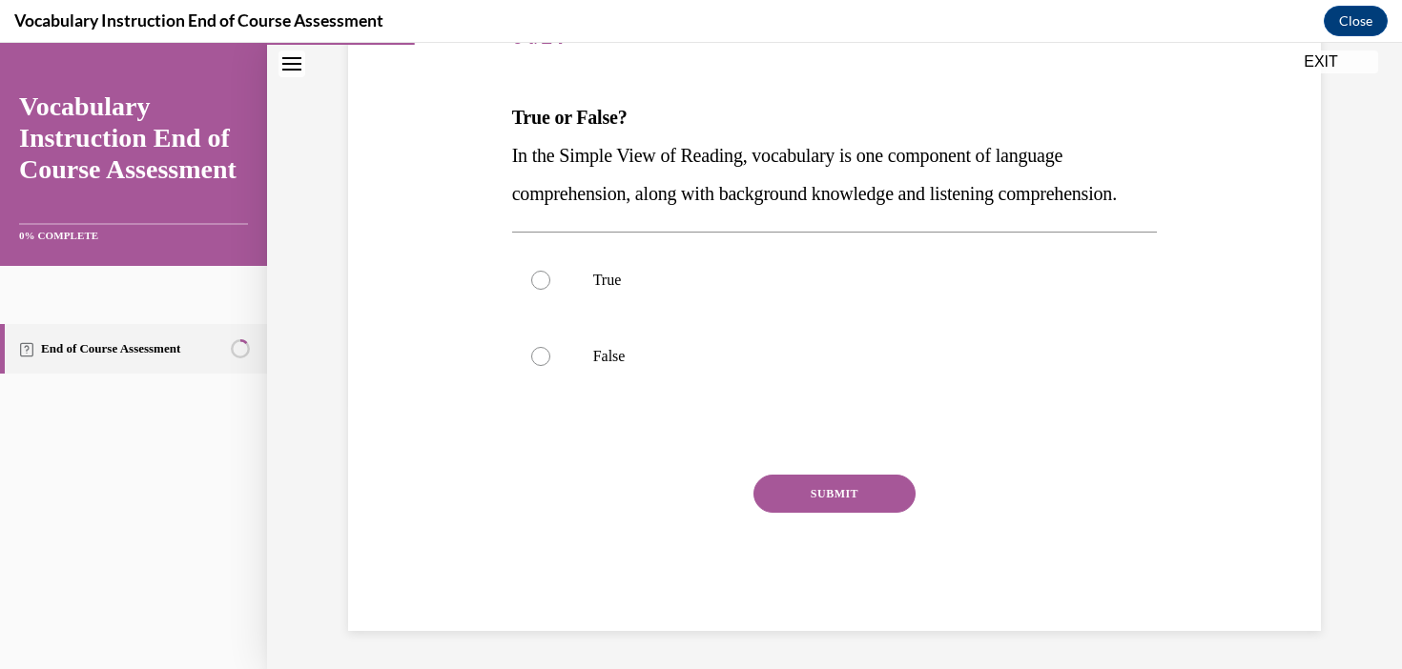
scroll to position [303, 0]
click at [657, 277] on p "True" at bounding box center [851, 280] width 517 height 19
click at [550, 277] on input "True" at bounding box center [540, 280] width 19 height 19
radio input "true"
click at [808, 506] on button "SUBMIT" at bounding box center [834, 494] width 162 height 38
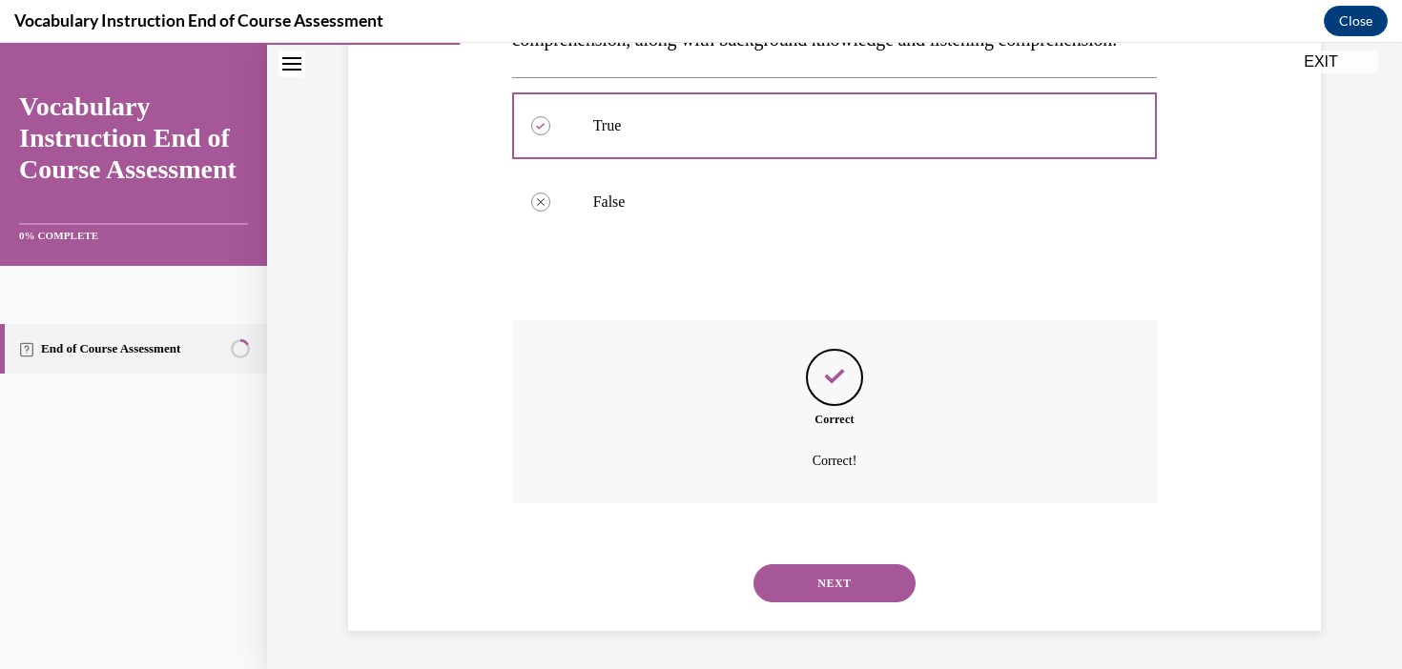
scroll to position [458, 0]
click at [846, 589] on button "NEXT" at bounding box center [834, 583] width 162 height 38
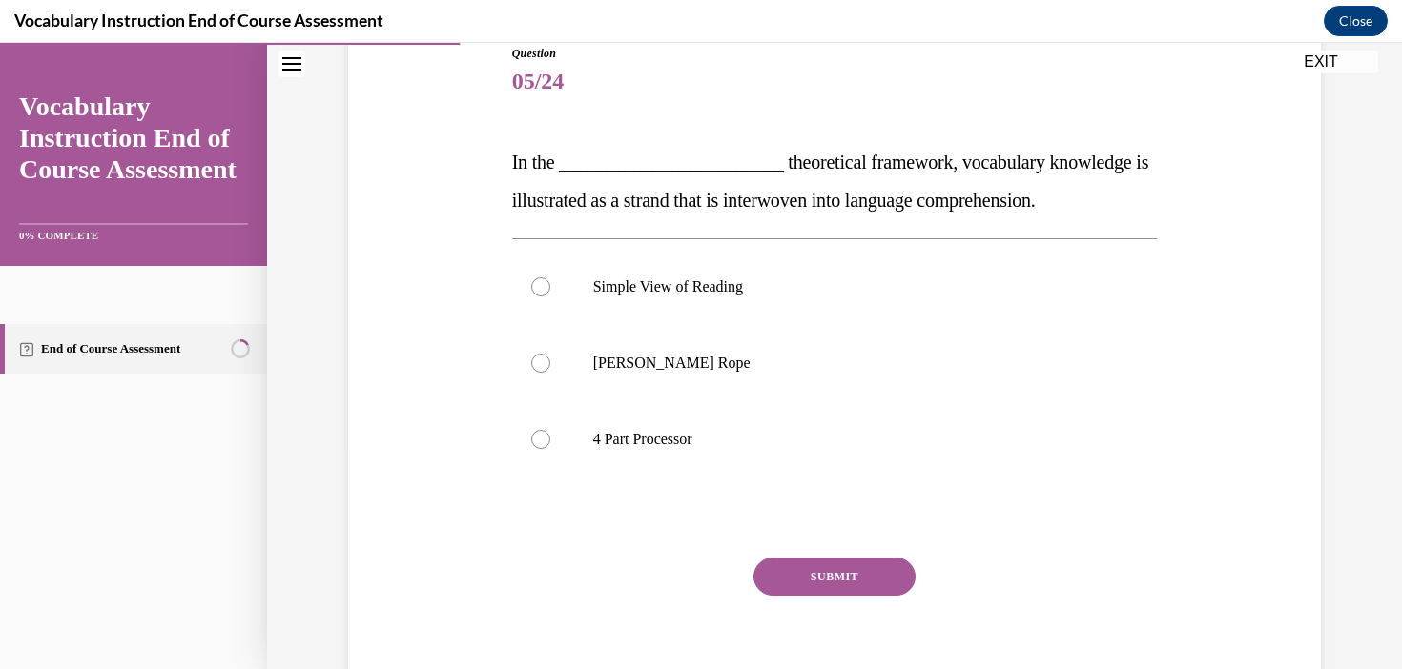
scroll to position [221, 0]
click at [682, 305] on label "Simple View of Reading" at bounding box center [835, 286] width 646 height 76
click at [550, 296] on input "Simple View of Reading" at bounding box center [540, 286] width 19 height 19
radio input "true"
click at [859, 574] on button "SUBMIT" at bounding box center [834, 576] width 162 height 38
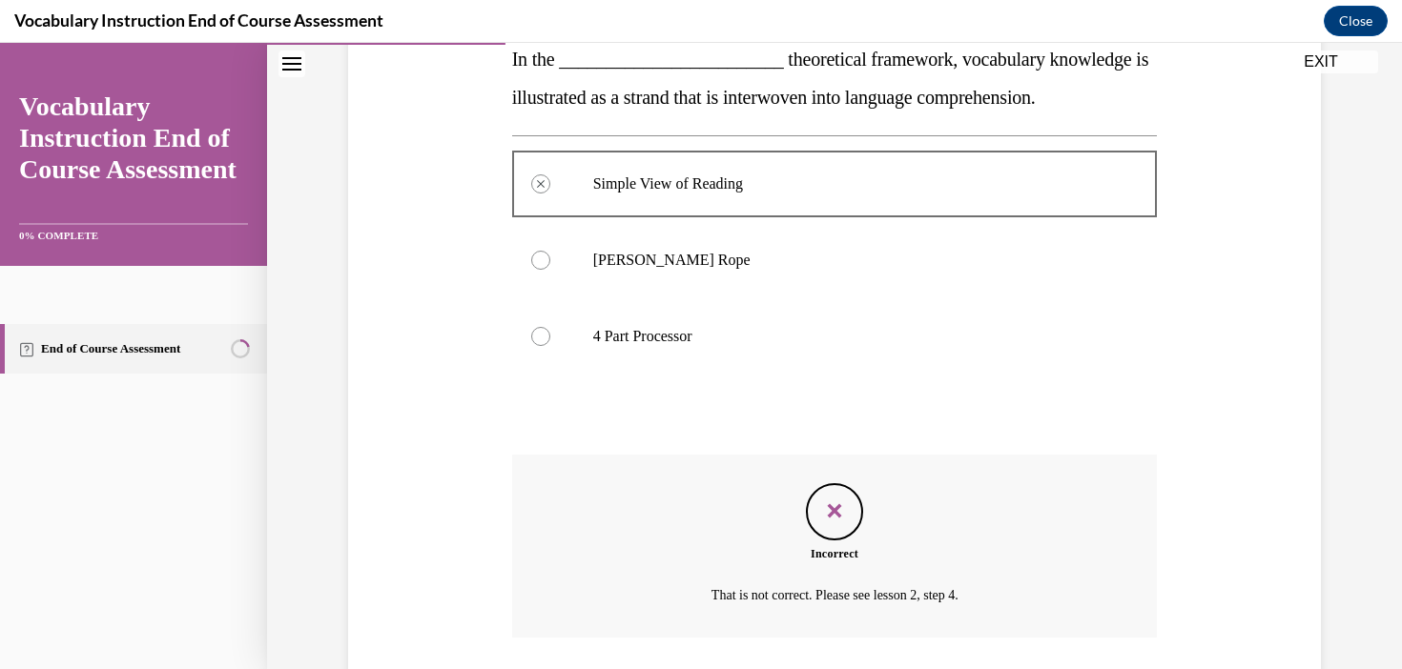
scroll to position [458, 0]
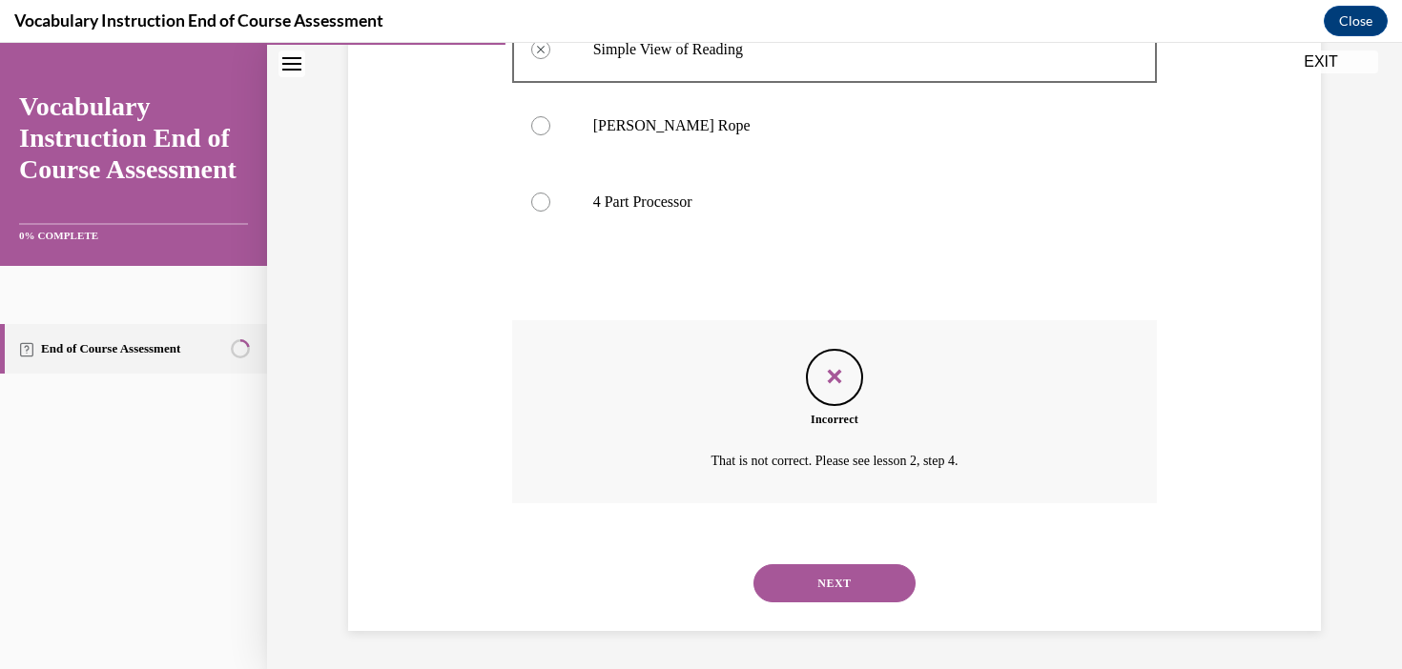
click at [822, 586] on button "NEXT" at bounding box center [834, 583] width 162 height 38
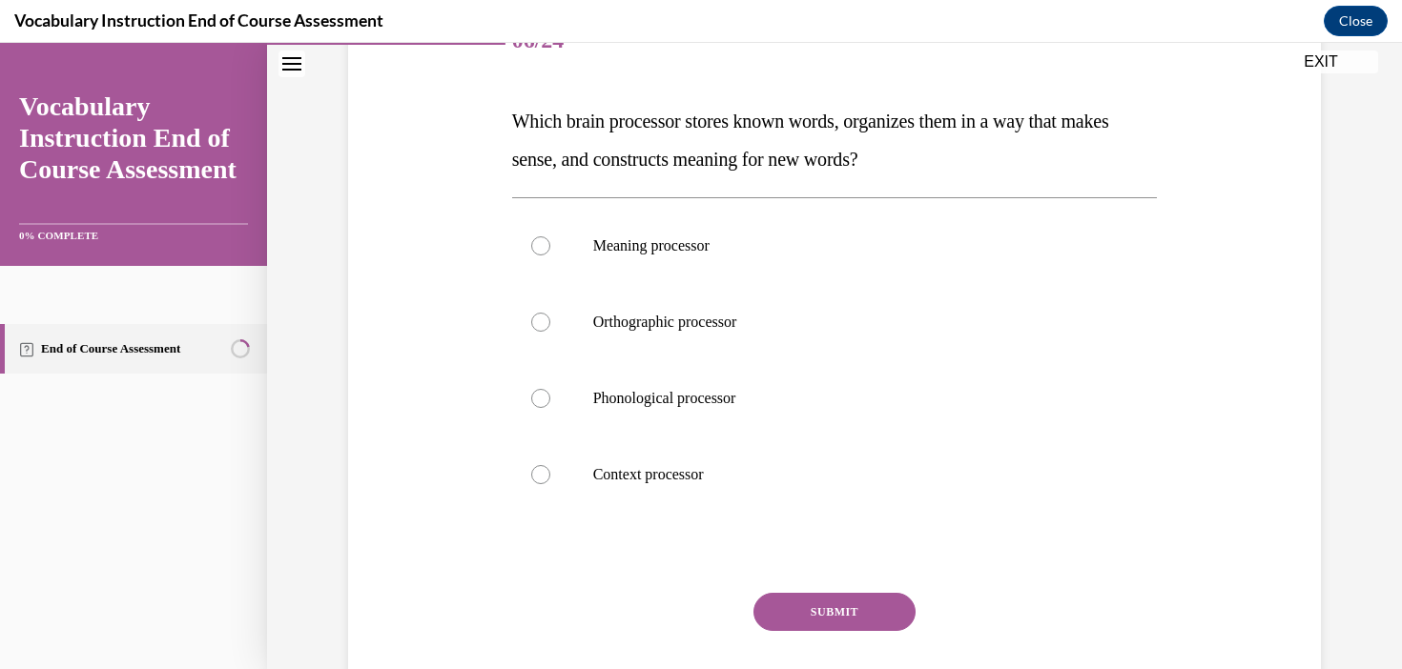
scroll to position [264, 0]
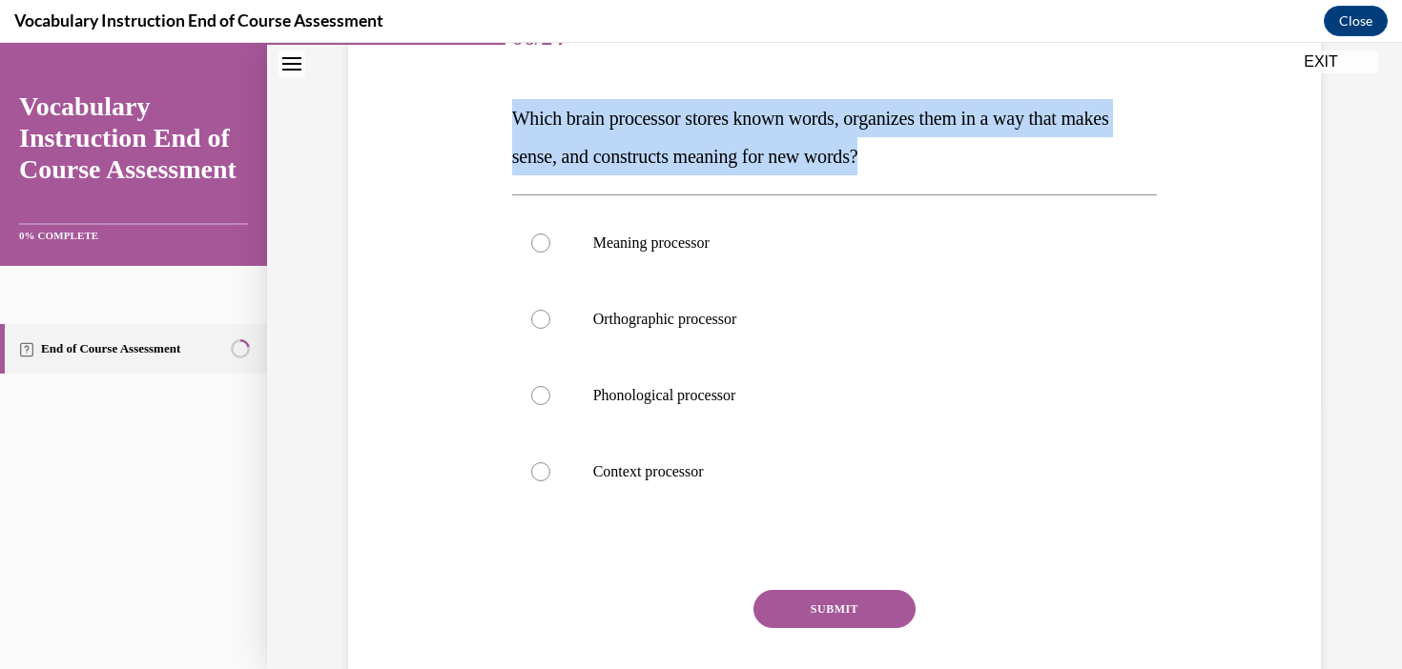
drag, startPoint x: 956, startPoint y: 147, endPoint x: 502, endPoint y: 94, distance: 456.9
click at [502, 94] on div "Question 06/24 Which brain processor stores known words, organizes them in a wa…" at bounding box center [834, 345] width 982 height 803
copy span "Which brain processor stores known words, organizes them in a way that makes se…"
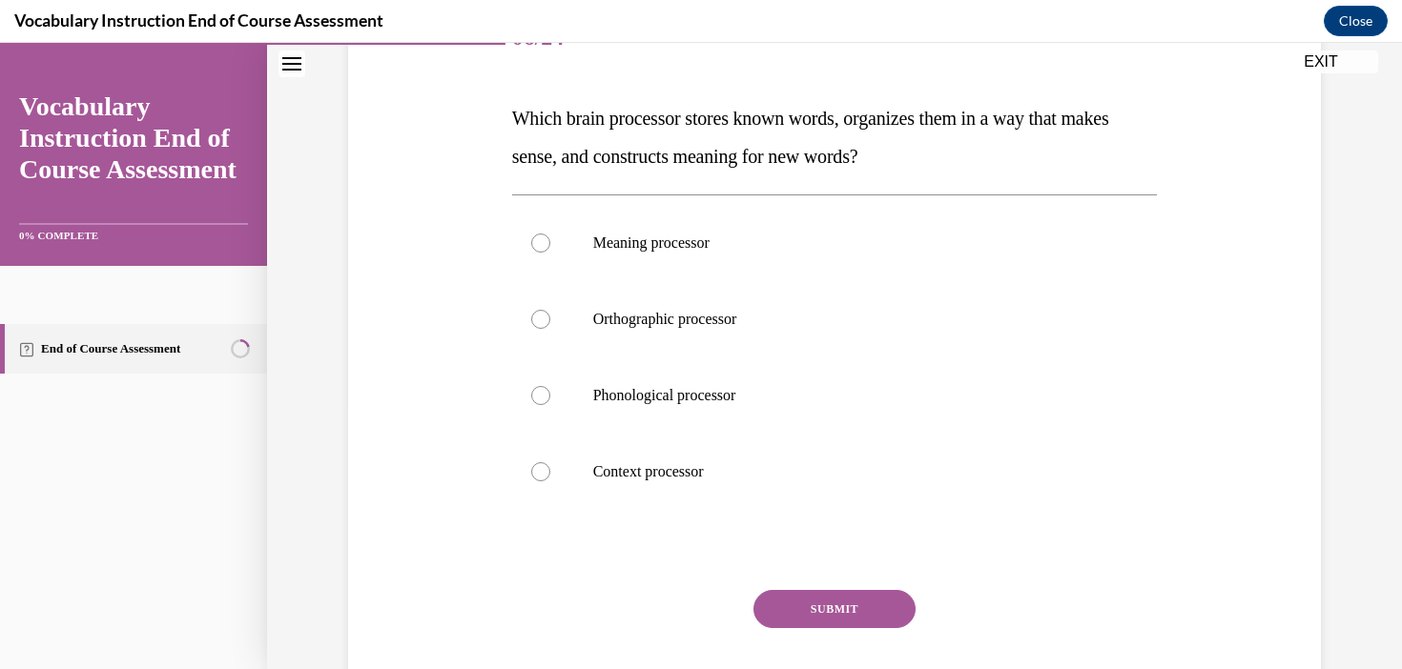
click at [593, 179] on div "Question 06/24 Which brain processor stores known words, organizes them in a wa…" at bounding box center [835, 374] width 646 height 746
click at [642, 238] on p "Meaning processor" at bounding box center [851, 243] width 517 height 19
click at [550, 238] on input "Meaning processor" at bounding box center [540, 243] width 19 height 19
radio input "true"
click at [874, 593] on button "SUBMIT" at bounding box center [834, 609] width 162 height 38
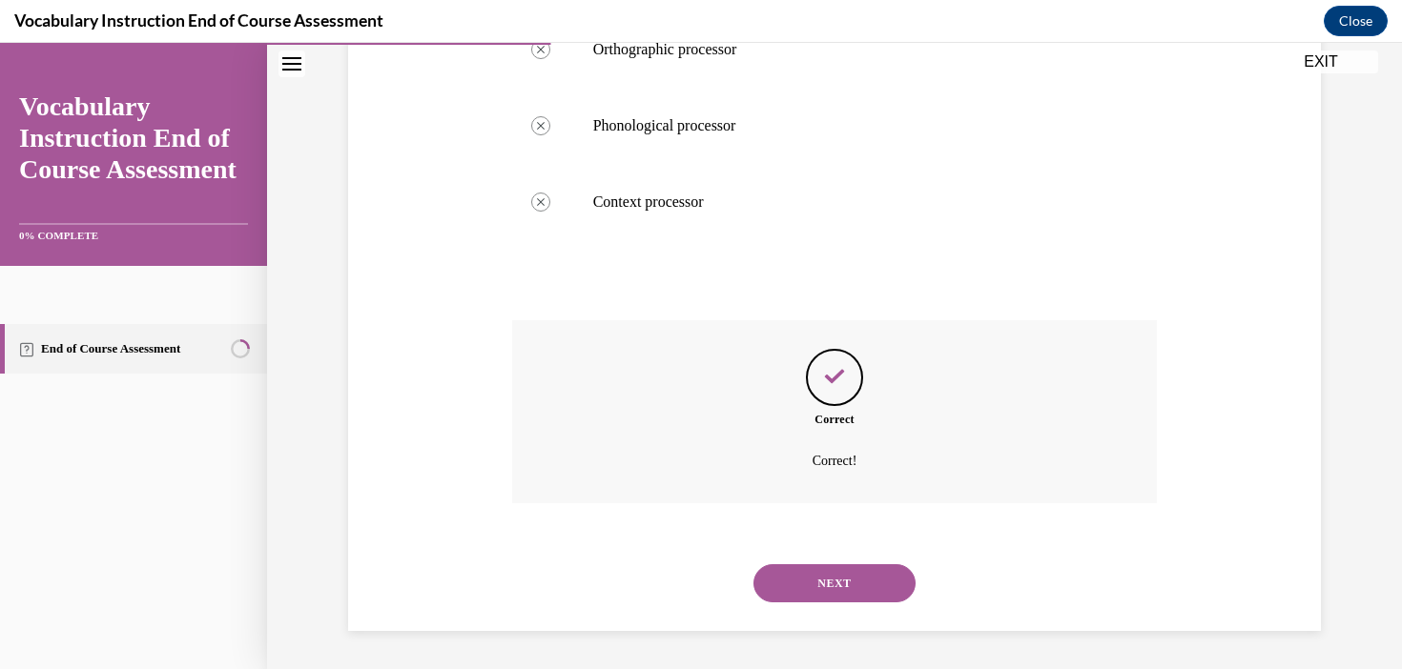
click at [893, 586] on button "NEXT" at bounding box center [834, 583] width 162 height 38
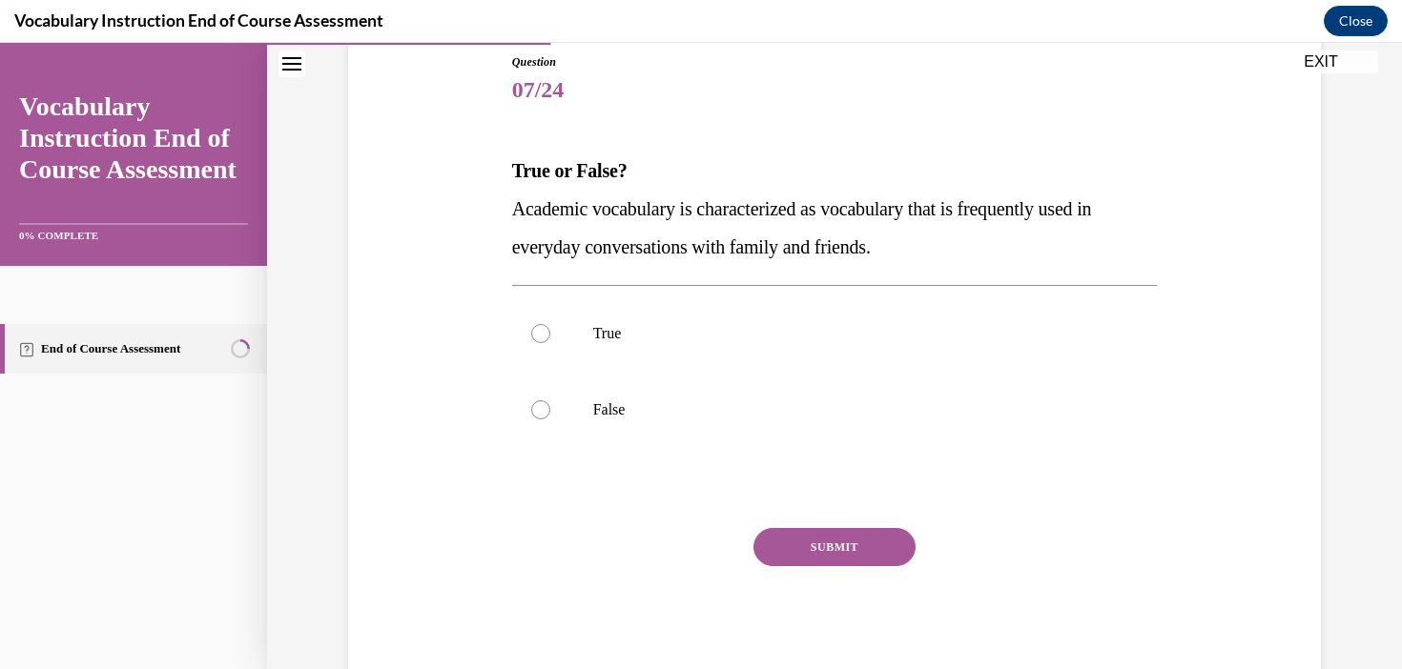
scroll to position [222, 0]
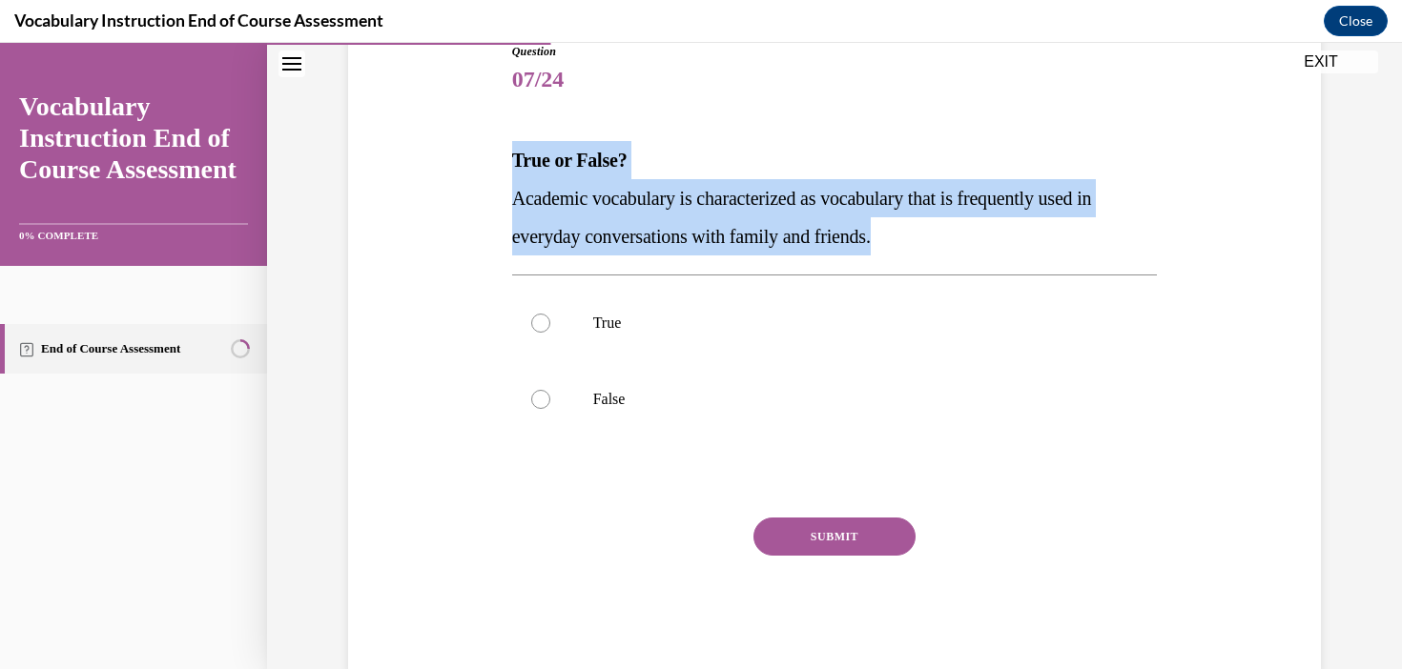
drag, startPoint x: 947, startPoint y: 240, endPoint x: 481, endPoint y: 167, distance: 472.0
click at [481, 167] on div "Question 07/24 True or False? Academic vocabulary is characterized as vocabular…" at bounding box center [834, 330] width 982 height 688
copy div "True or False? Academic vocabulary is characterized as vocabulary that is frequ…"
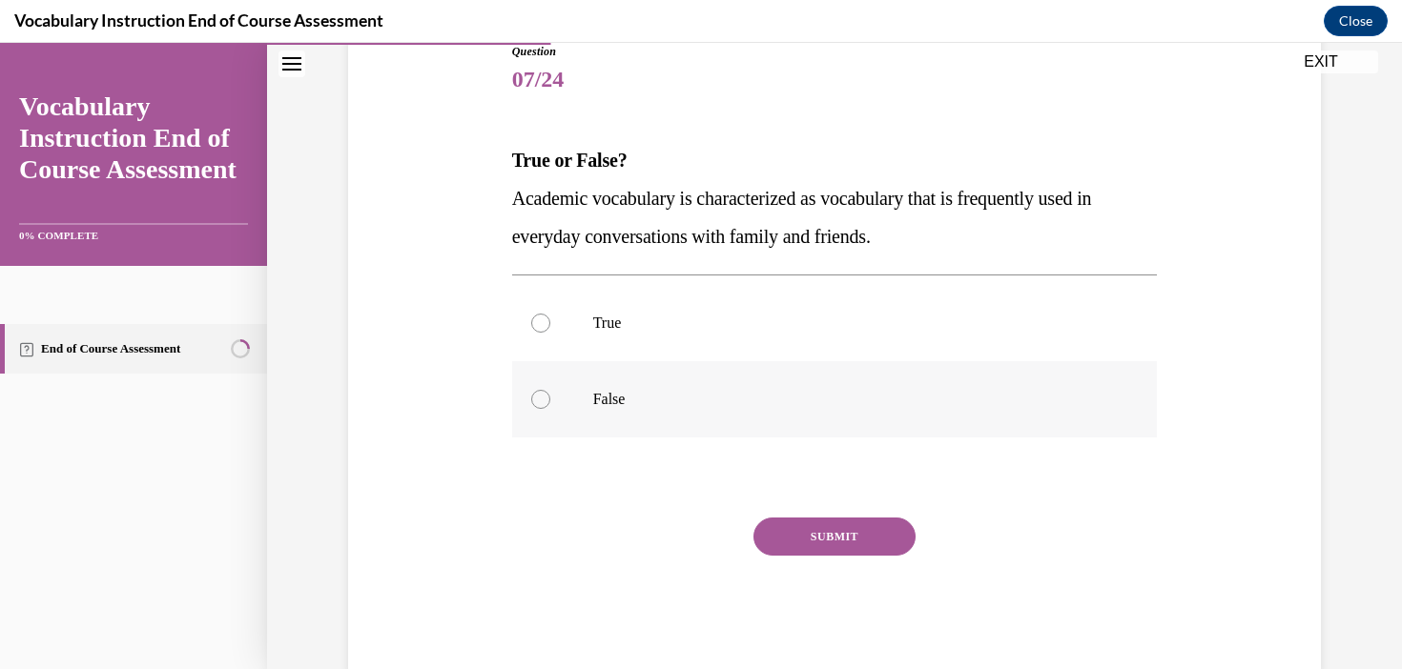
click at [569, 405] on label "False" at bounding box center [835, 399] width 646 height 76
click at [550, 405] on input "False" at bounding box center [540, 399] width 19 height 19
radio input "true"
click at [565, 612] on div "SUBMIT" at bounding box center [835, 565] width 646 height 95
click at [873, 529] on button "SUBMIT" at bounding box center [834, 537] width 162 height 38
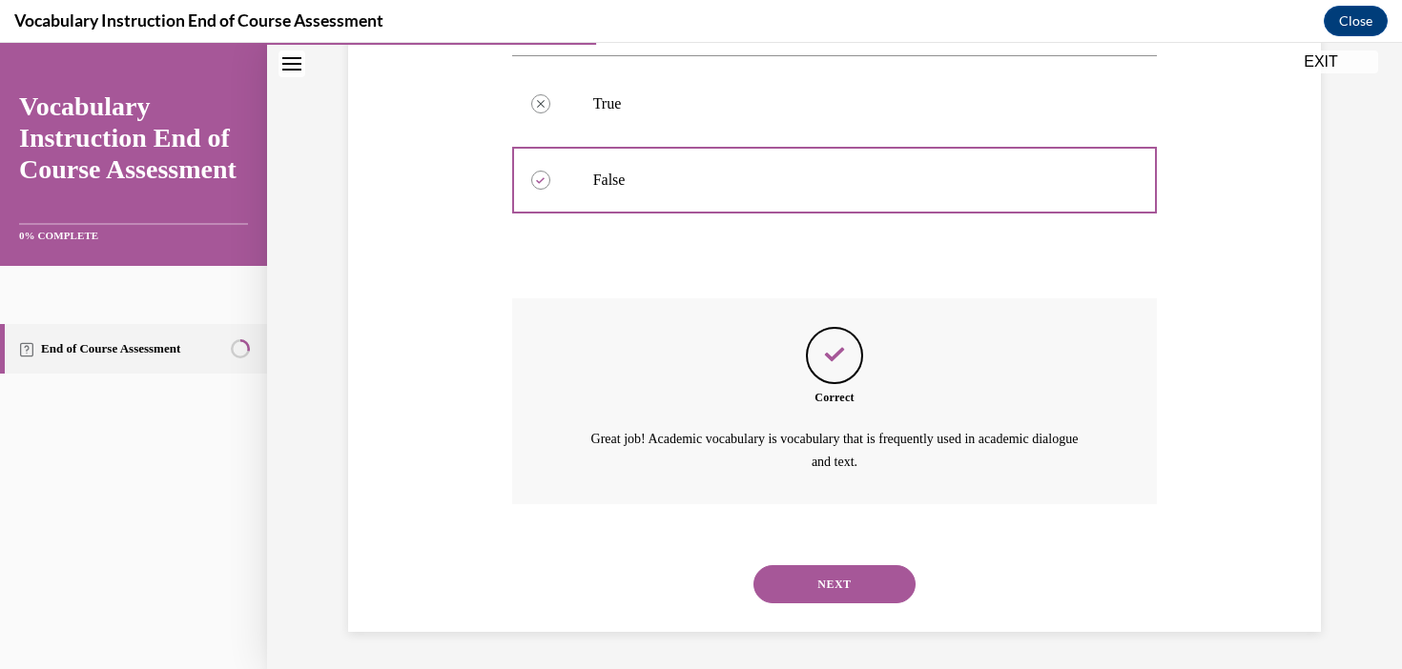
click at [847, 599] on button "NEXT" at bounding box center [834, 584] width 162 height 38
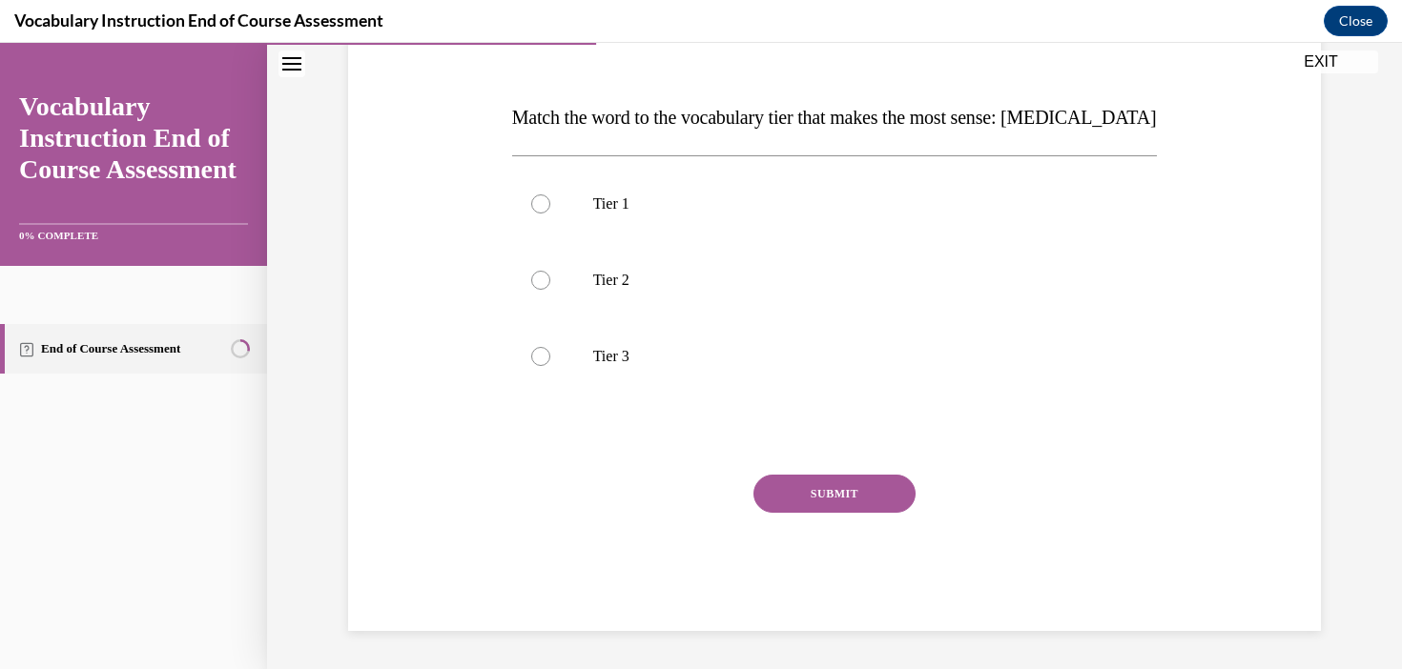
scroll to position [212, 0]
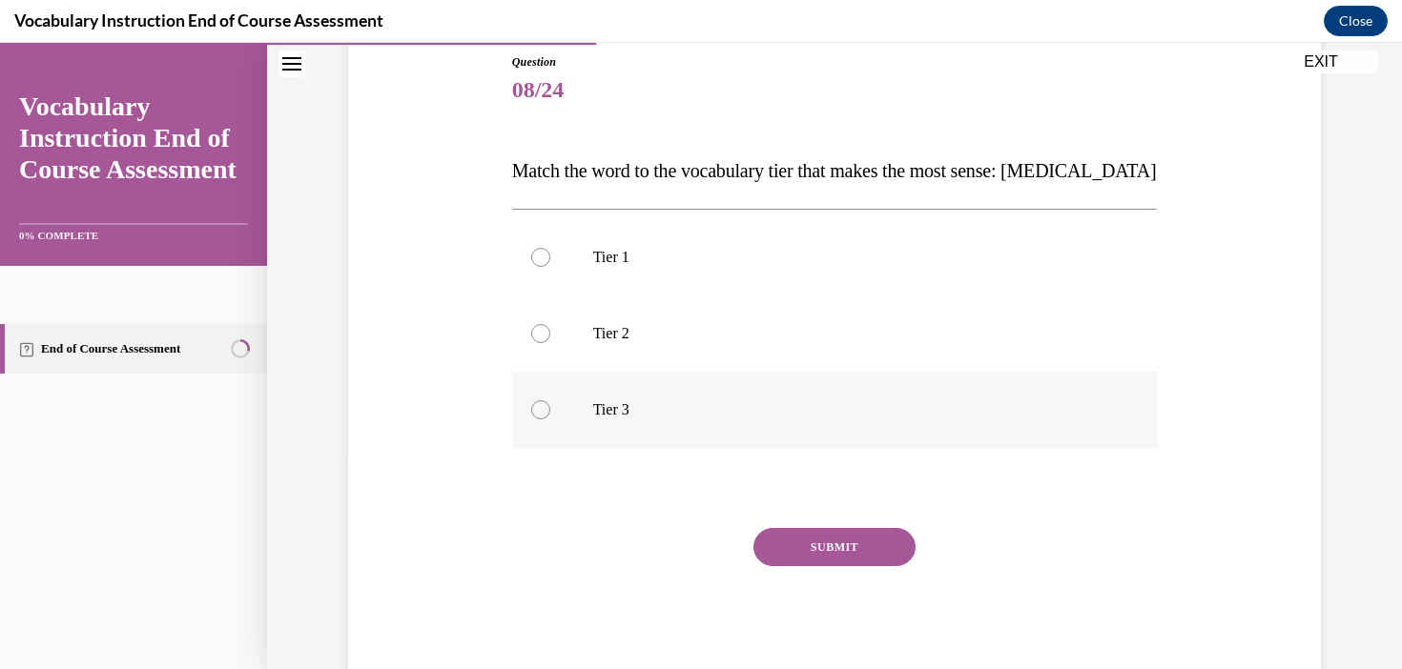
click at [600, 405] on p "Tier 3" at bounding box center [851, 409] width 517 height 19
click at [550, 405] on input "Tier 3" at bounding box center [540, 409] width 19 height 19
radio input "true"
click at [850, 539] on button "SUBMIT" at bounding box center [834, 547] width 162 height 38
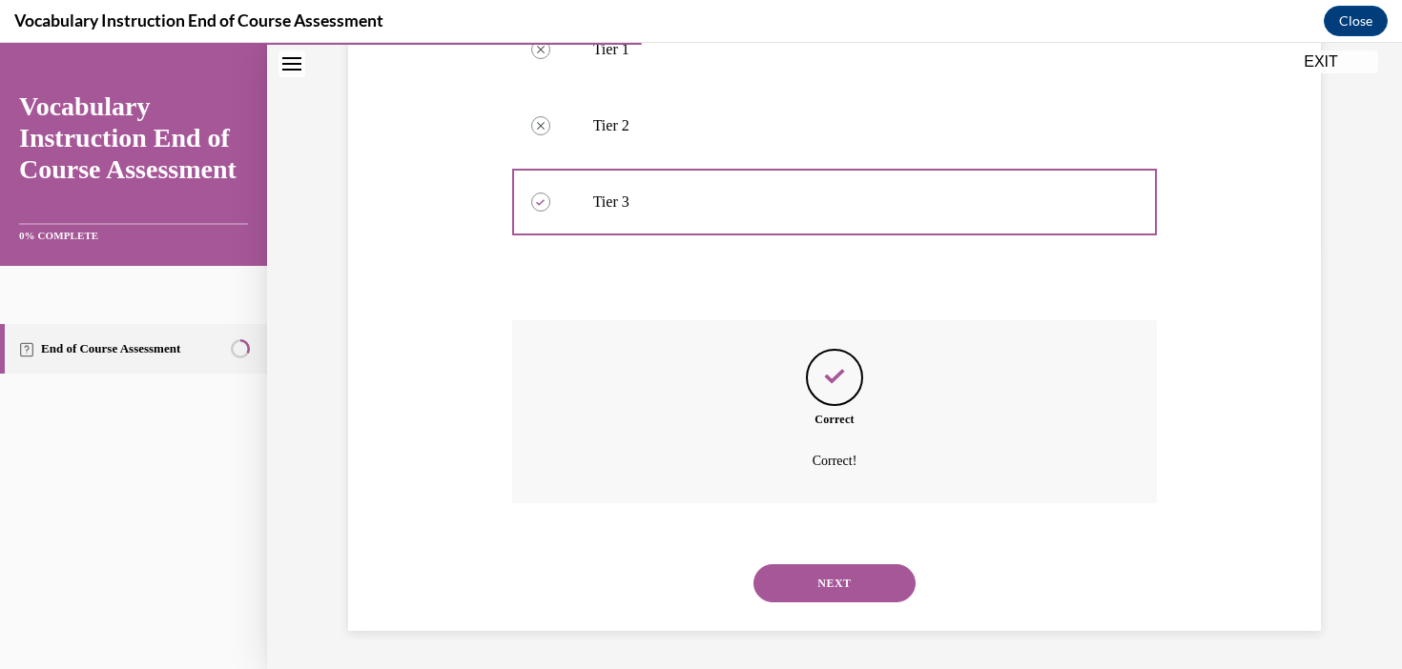
click at [829, 588] on button "NEXT" at bounding box center [834, 583] width 162 height 38
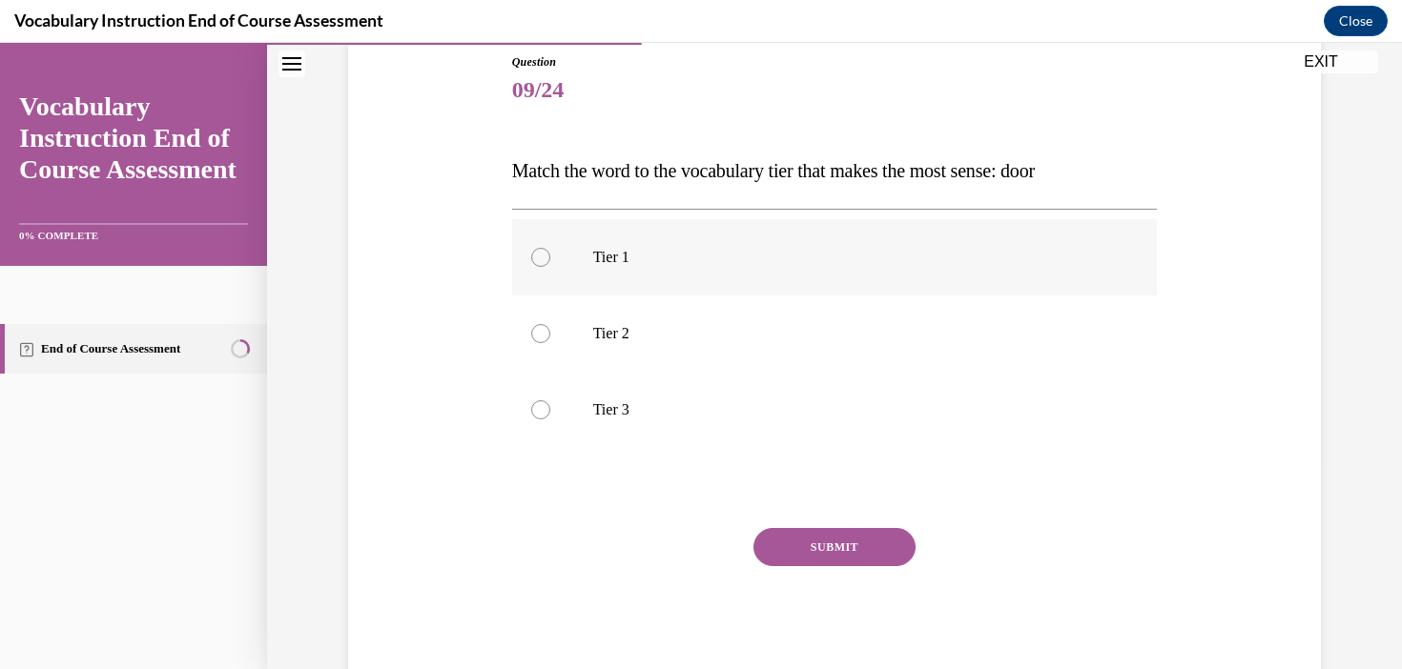
click at [550, 247] on label "Tier 1" at bounding box center [835, 257] width 646 height 76
click at [550, 248] on input "Tier 1" at bounding box center [540, 257] width 19 height 19
radio input "true"
click at [831, 548] on button "SUBMIT" at bounding box center [834, 547] width 162 height 38
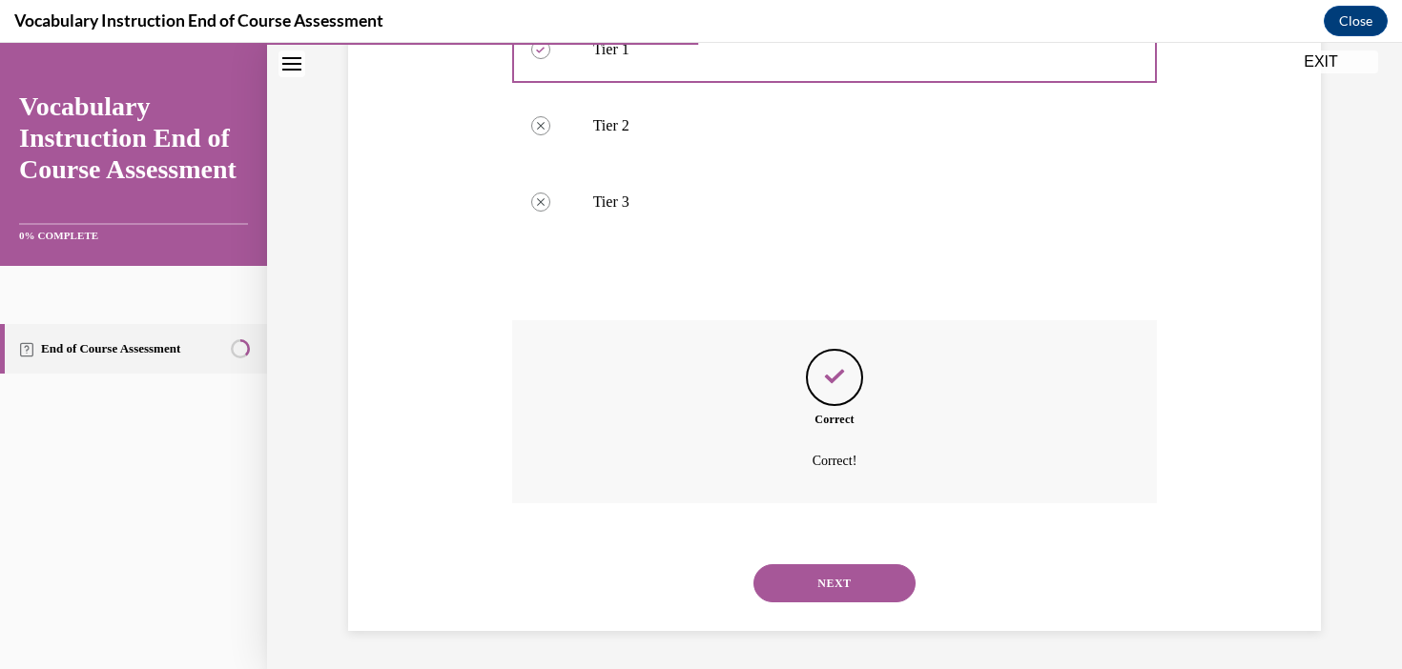
click at [827, 599] on button "NEXT" at bounding box center [834, 583] width 162 height 38
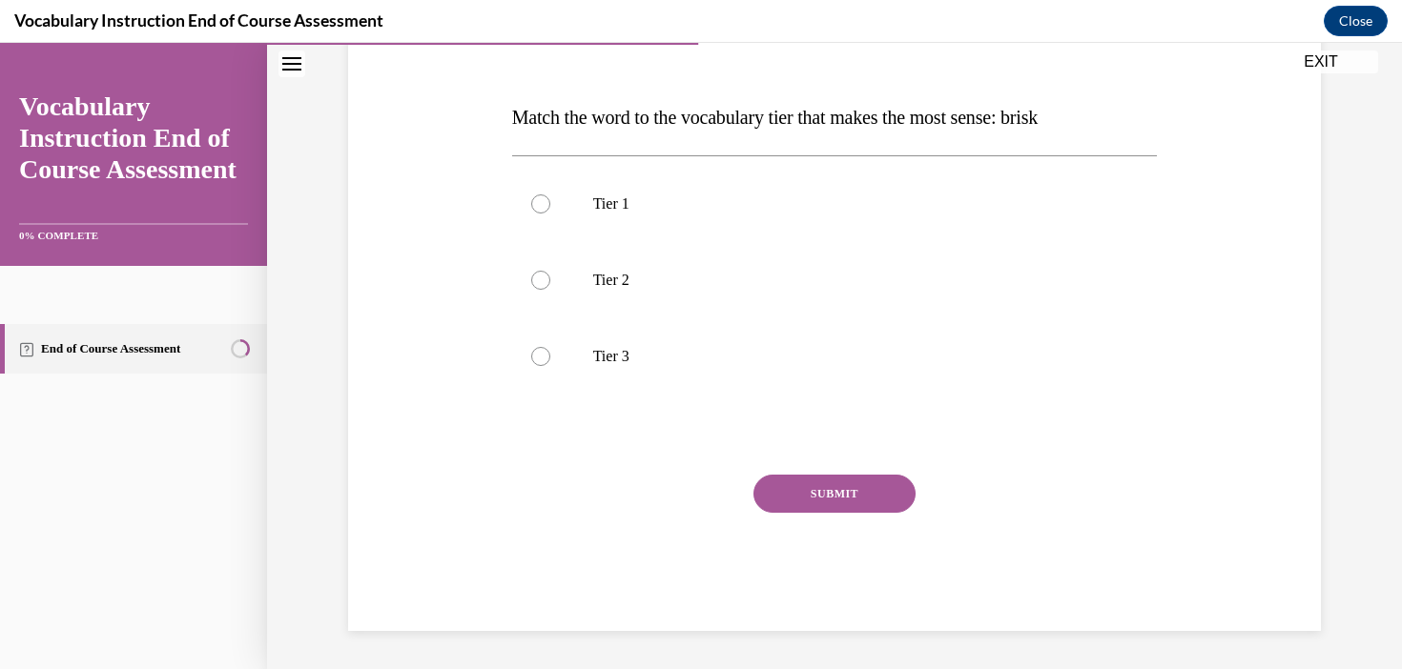
scroll to position [261, 0]
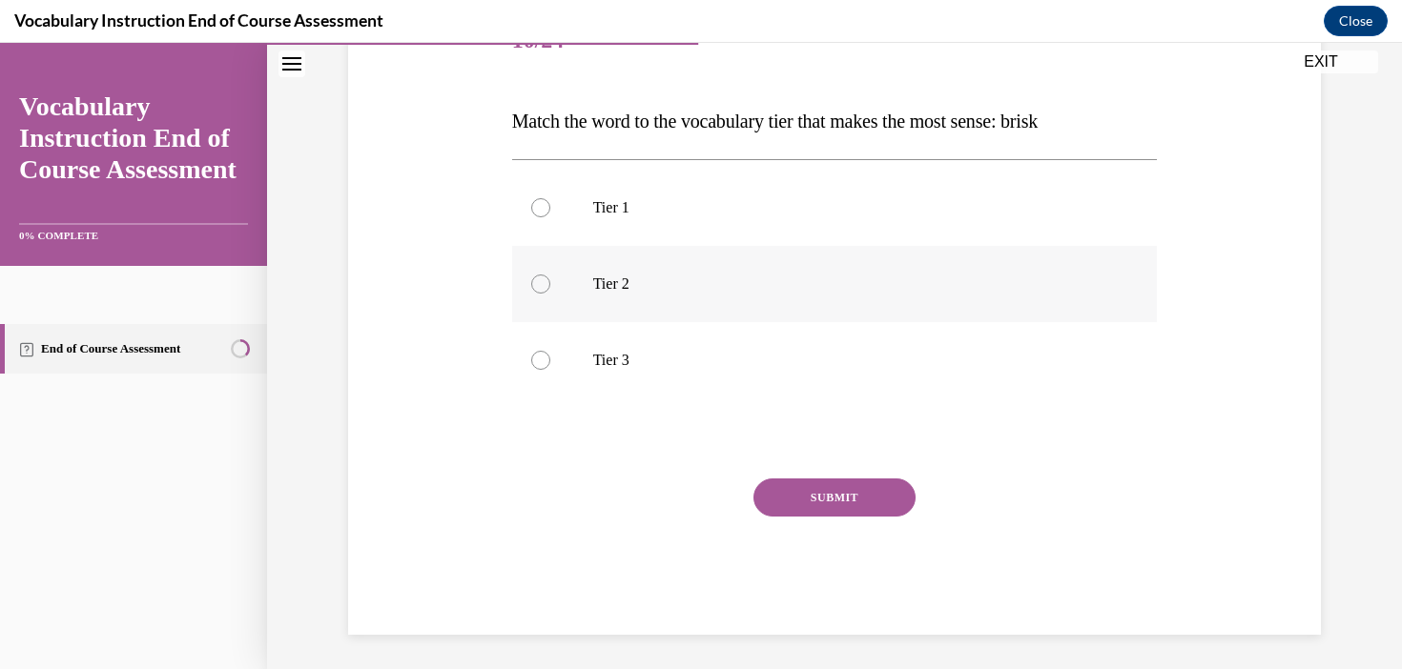
click at [588, 287] on label "Tier 2" at bounding box center [835, 284] width 646 height 76
click at [550, 287] on input "Tier 2" at bounding box center [540, 284] width 19 height 19
radio input "true"
click at [857, 502] on button "SUBMIT" at bounding box center [834, 498] width 162 height 38
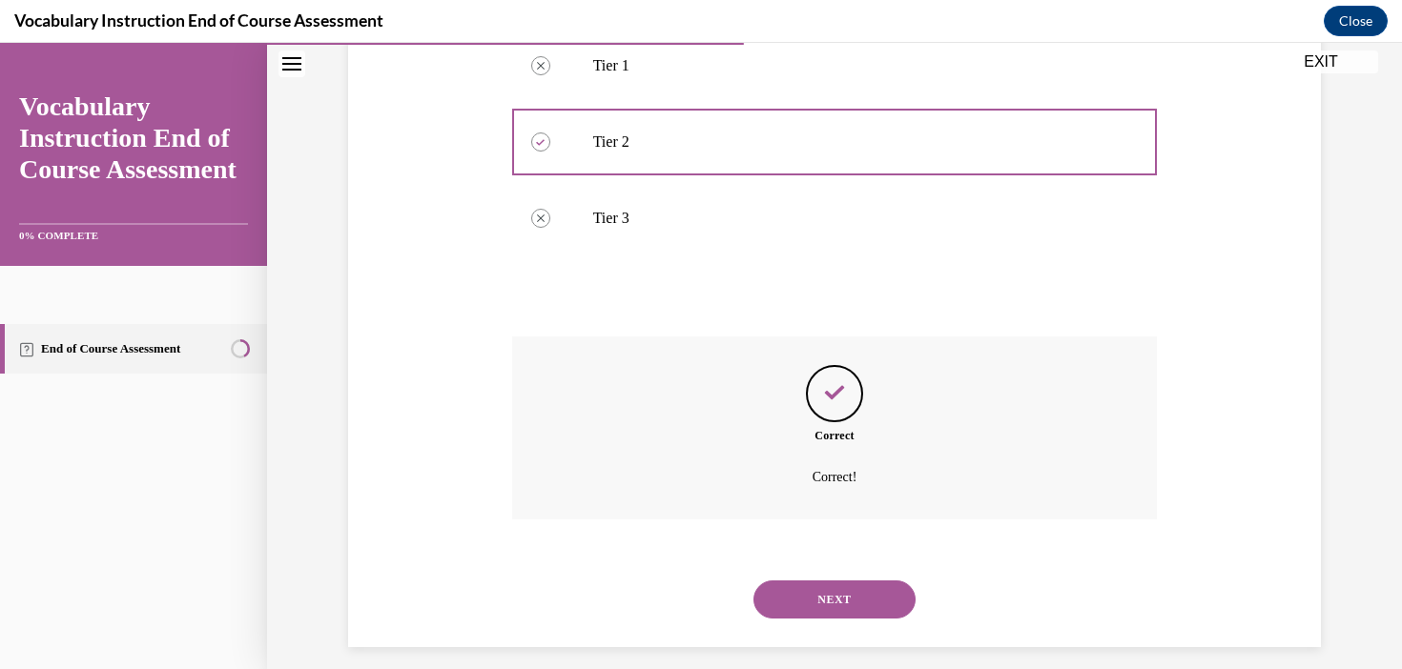
scroll to position [420, 0]
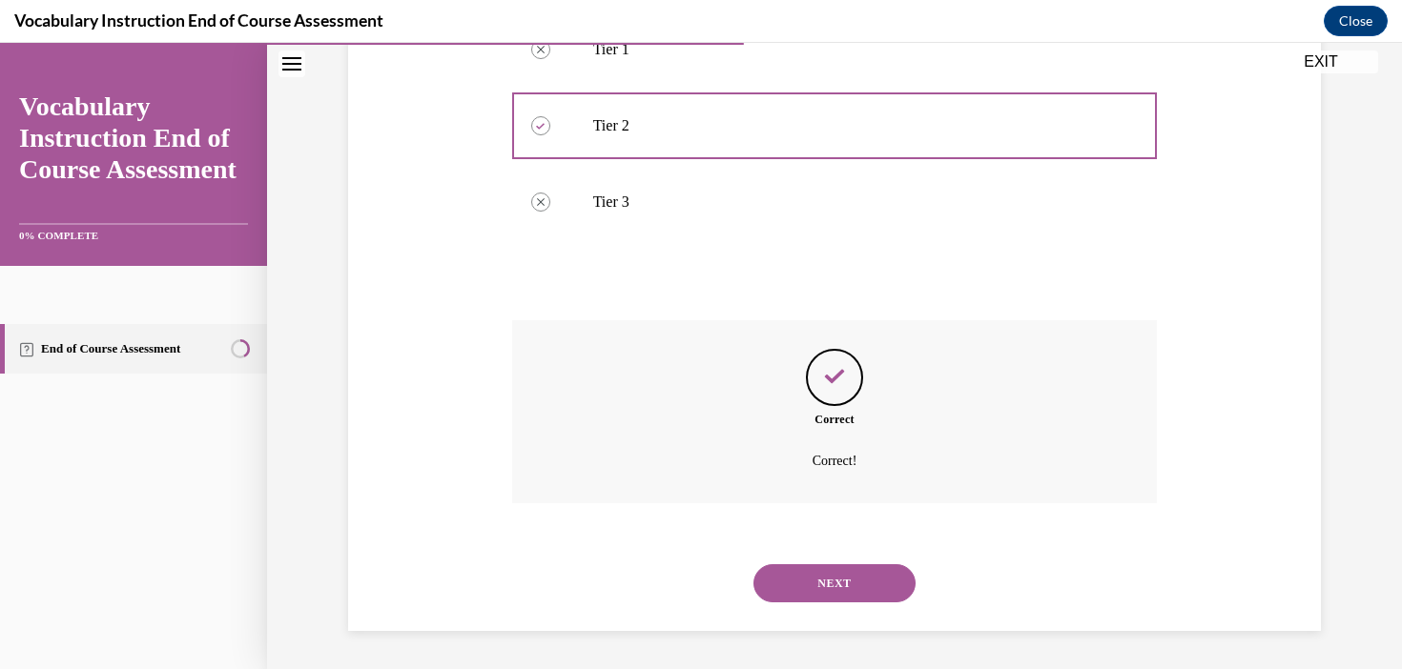
click at [840, 590] on button "NEXT" at bounding box center [834, 583] width 162 height 38
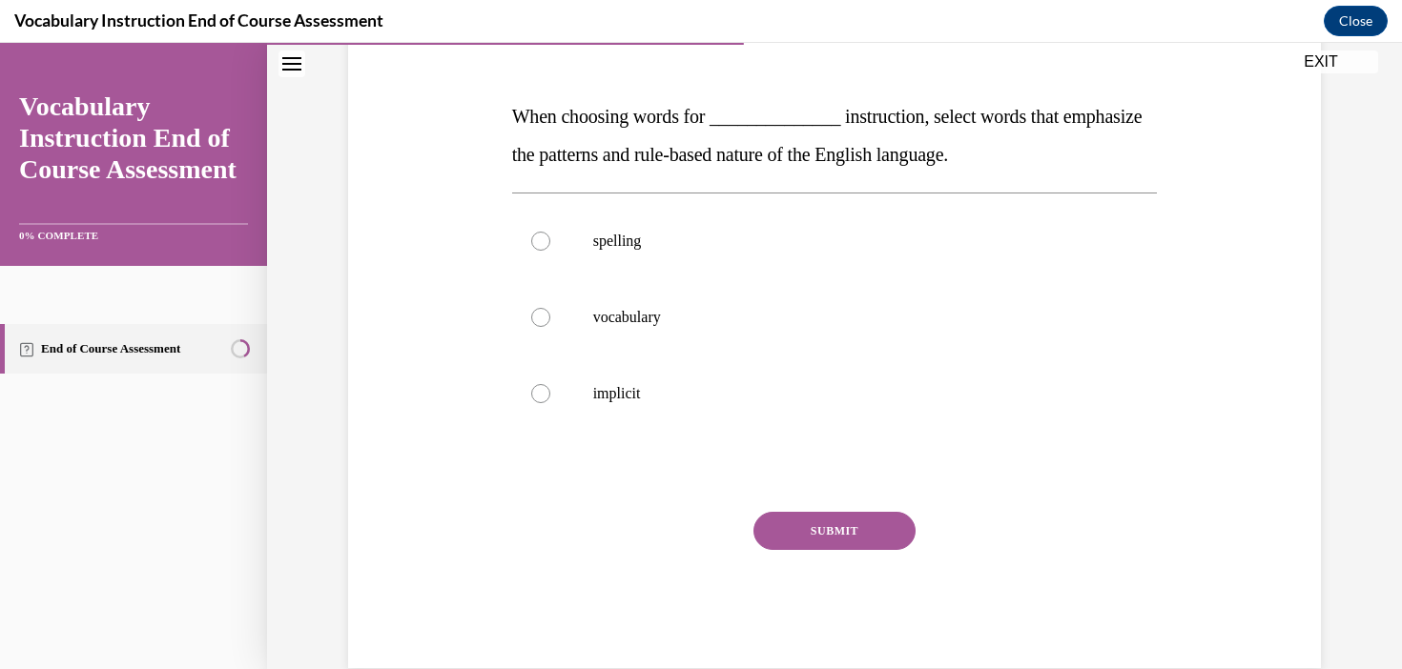
scroll to position [273, 0]
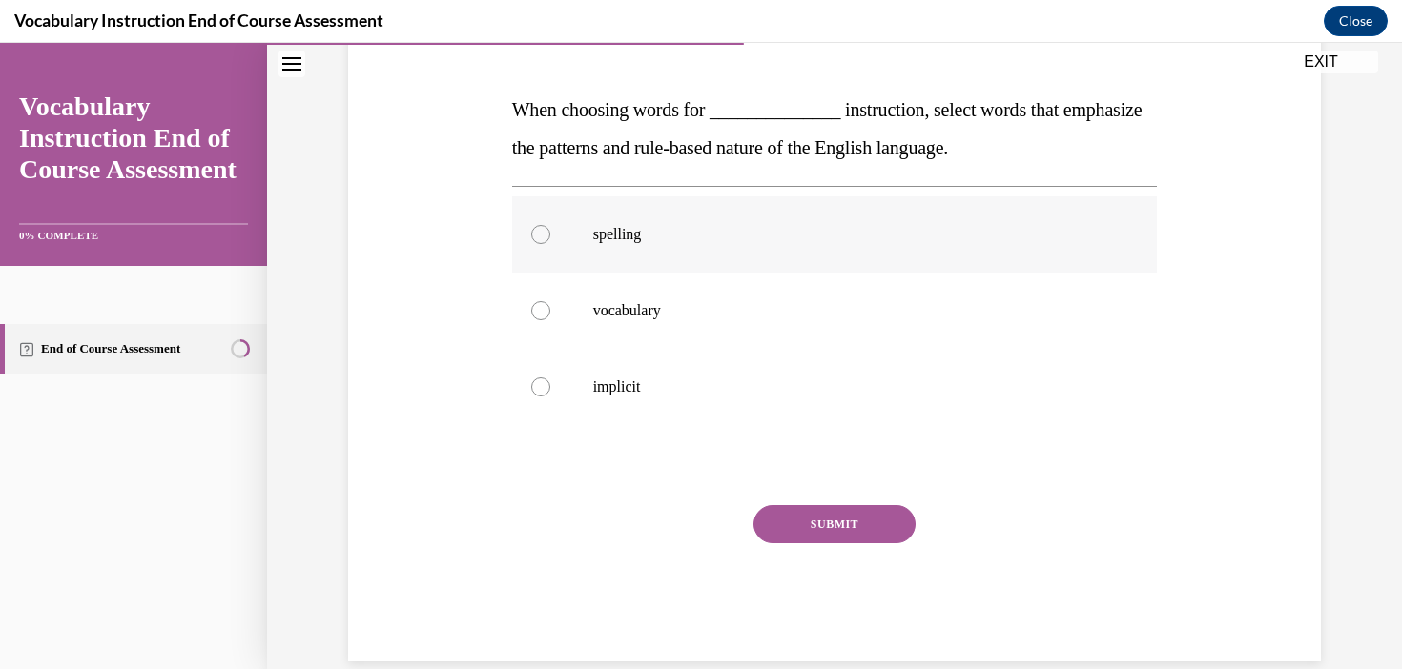
click at [670, 237] on p "spelling" at bounding box center [851, 234] width 517 height 19
click at [550, 237] on input "spelling" at bounding box center [540, 234] width 19 height 19
radio input "true"
click at [831, 525] on button "SUBMIT" at bounding box center [834, 524] width 162 height 38
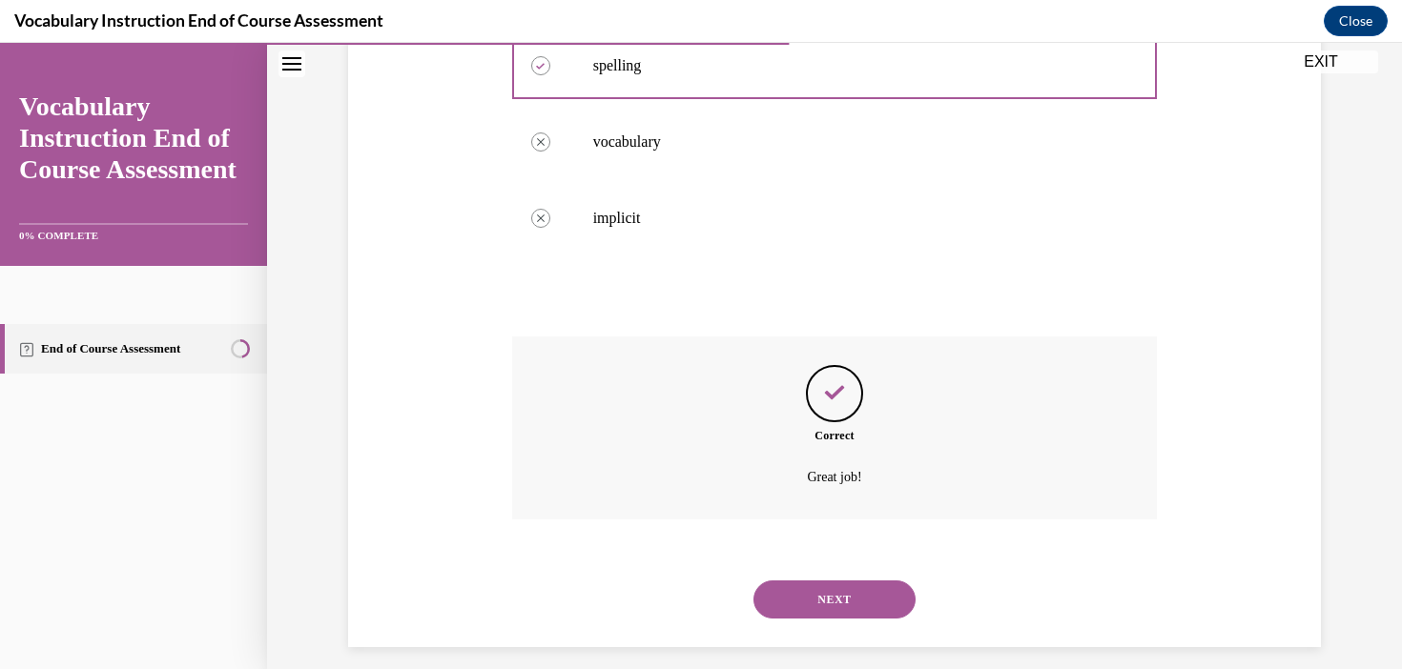
scroll to position [458, 0]
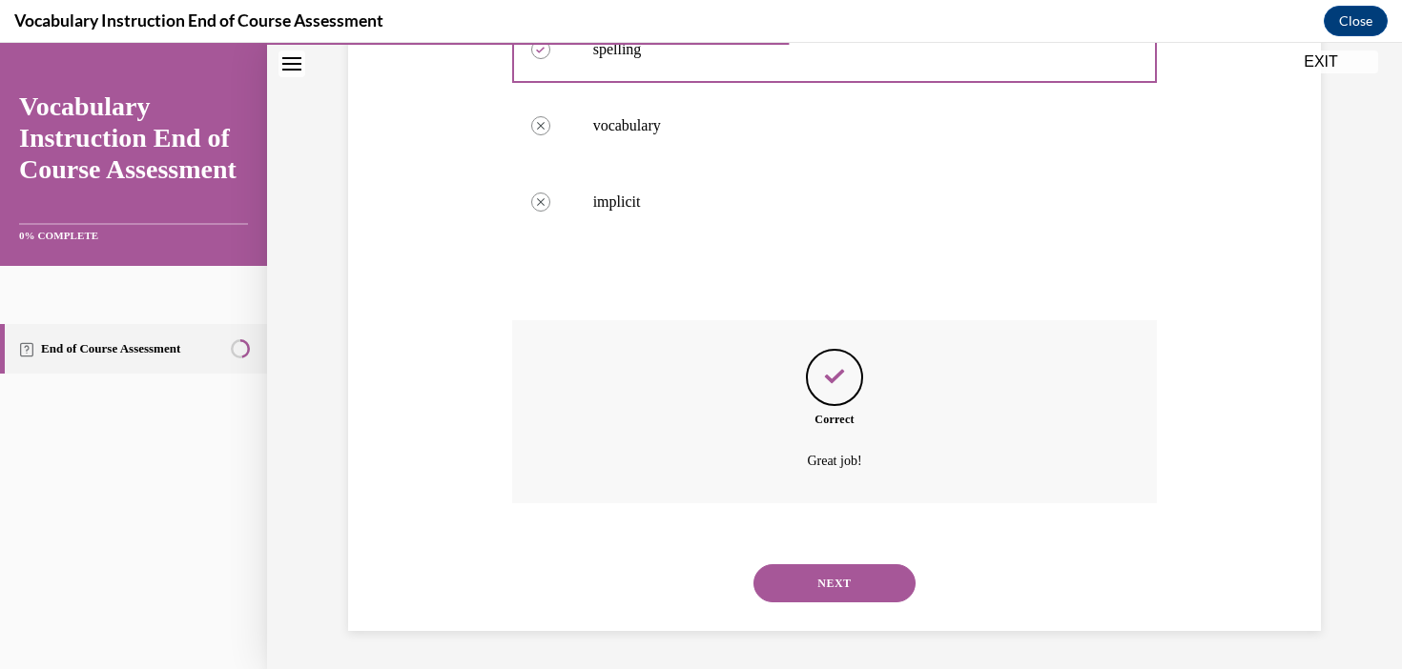
click at [853, 594] on button "NEXT" at bounding box center [834, 583] width 162 height 38
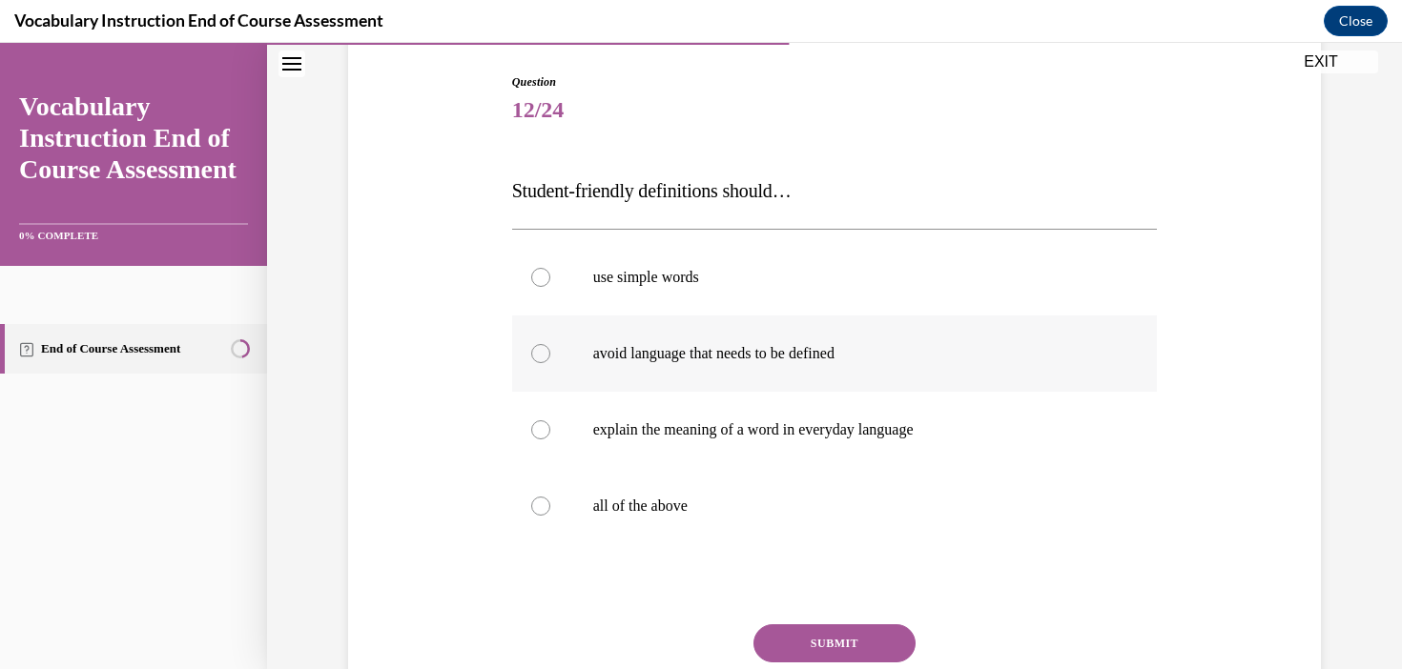
scroll to position [198, 0]
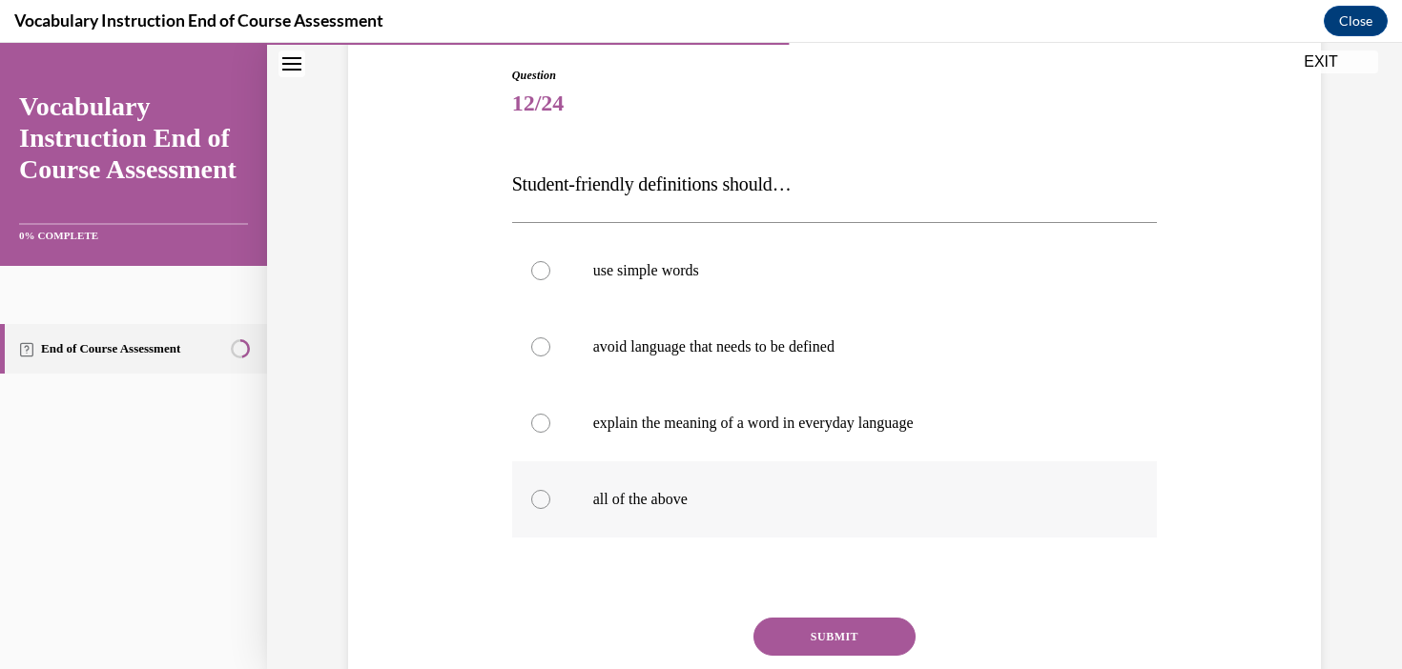
click at [609, 521] on label "all of the above" at bounding box center [835, 499] width 646 height 76
click at [550, 509] on input "all of the above" at bounding box center [540, 499] width 19 height 19
radio input "true"
click at [843, 644] on button "SUBMIT" at bounding box center [834, 637] width 162 height 38
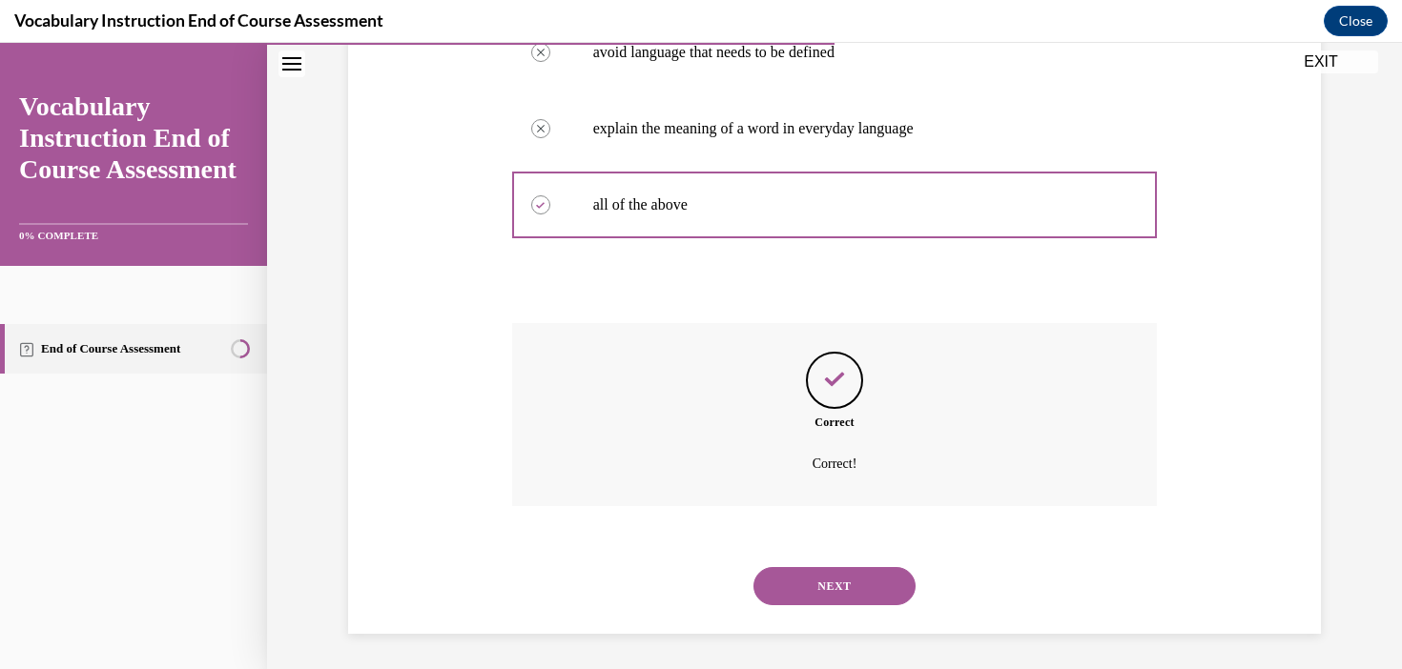
scroll to position [496, 0]
click at [834, 599] on button "NEXT" at bounding box center [834, 583] width 162 height 38
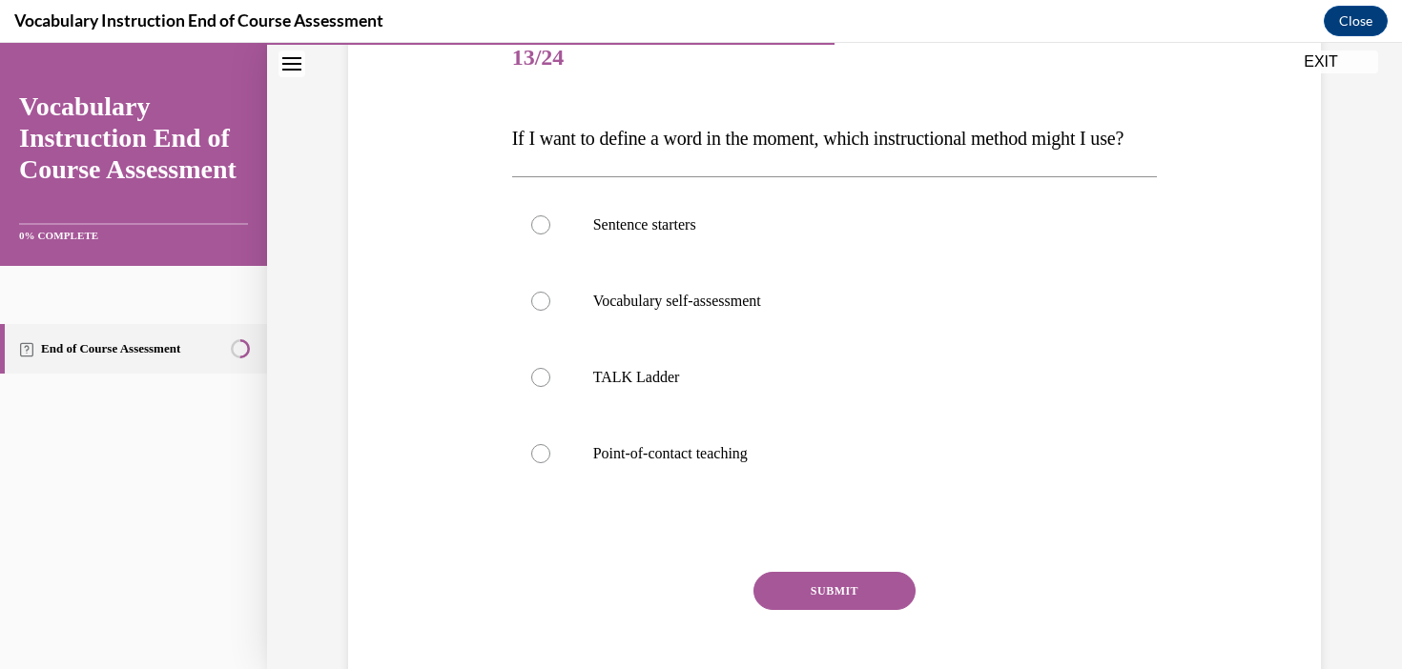
scroll to position [248, 0]
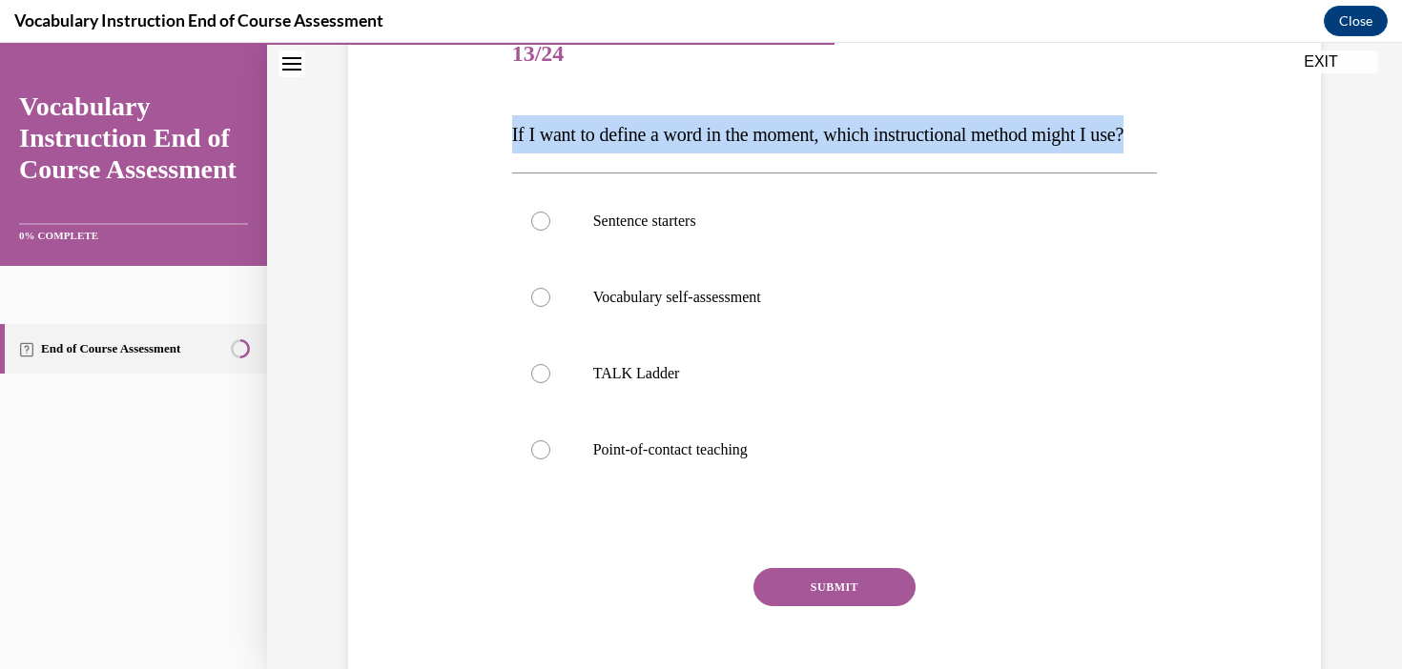
drag, startPoint x: 651, startPoint y: 177, endPoint x: 503, endPoint y: 139, distance: 152.6
click at [503, 139] on div "Question 13/24 If I want to define a word in the moment, which instructional me…" at bounding box center [834, 342] width 982 height 765
copy span "If I want to define a word in the moment, which instructional method might I us…"
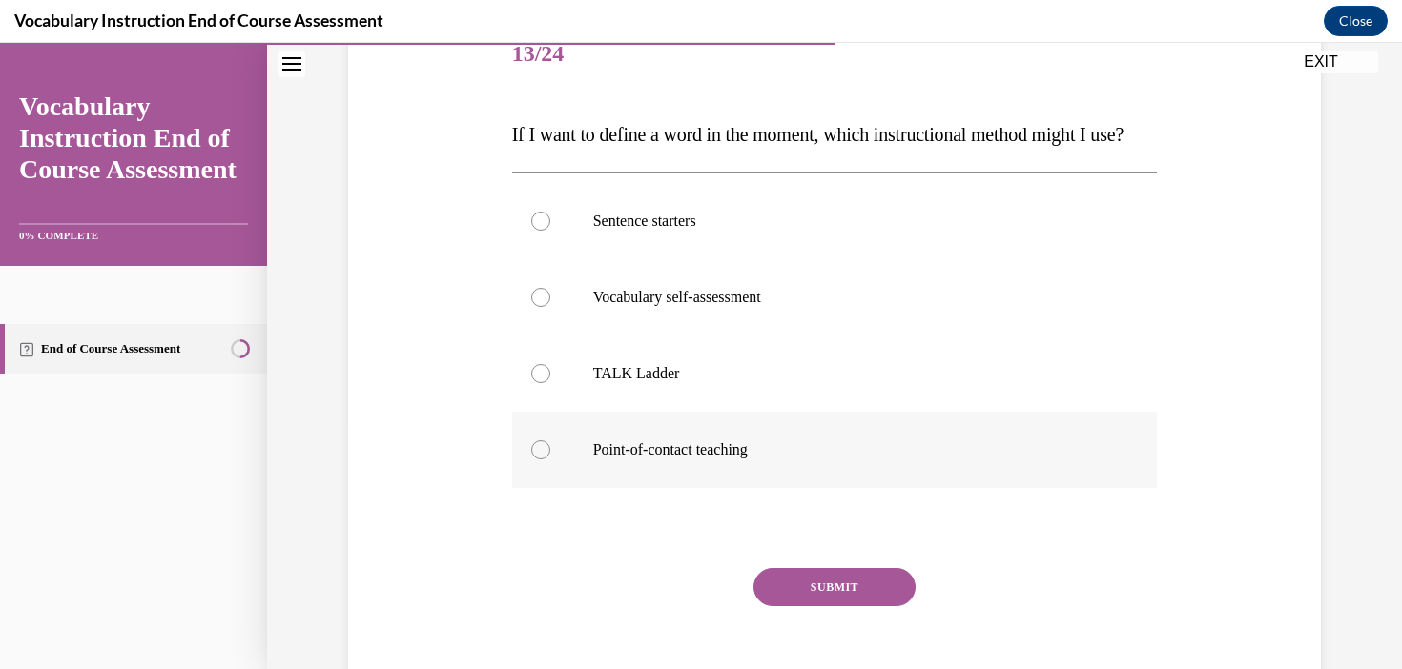
click at [618, 476] on label "Point-of-contact teaching" at bounding box center [835, 450] width 646 height 76
click at [550, 460] on input "Point-of-contact teaching" at bounding box center [540, 450] width 19 height 19
radio input "true"
click at [875, 606] on button "SUBMIT" at bounding box center [834, 587] width 162 height 38
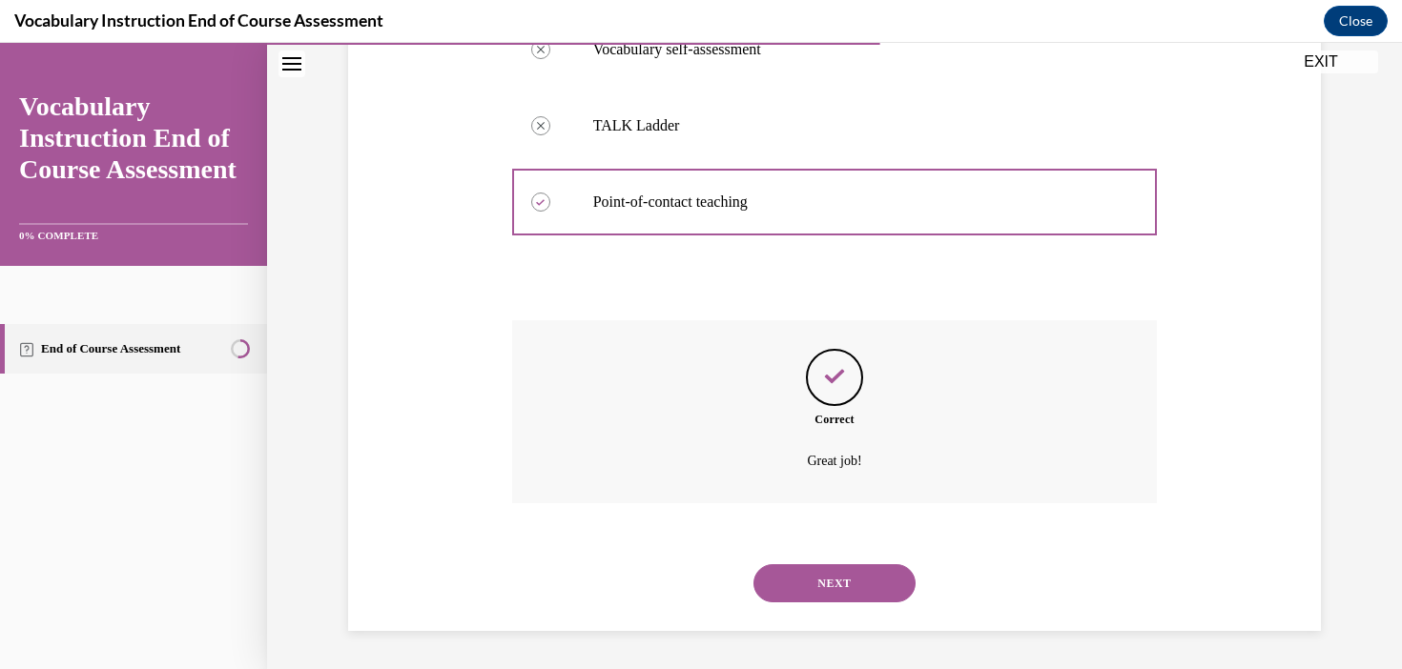
scroll to position [534, 0]
click at [889, 597] on button "NEXT" at bounding box center [834, 583] width 162 height 38
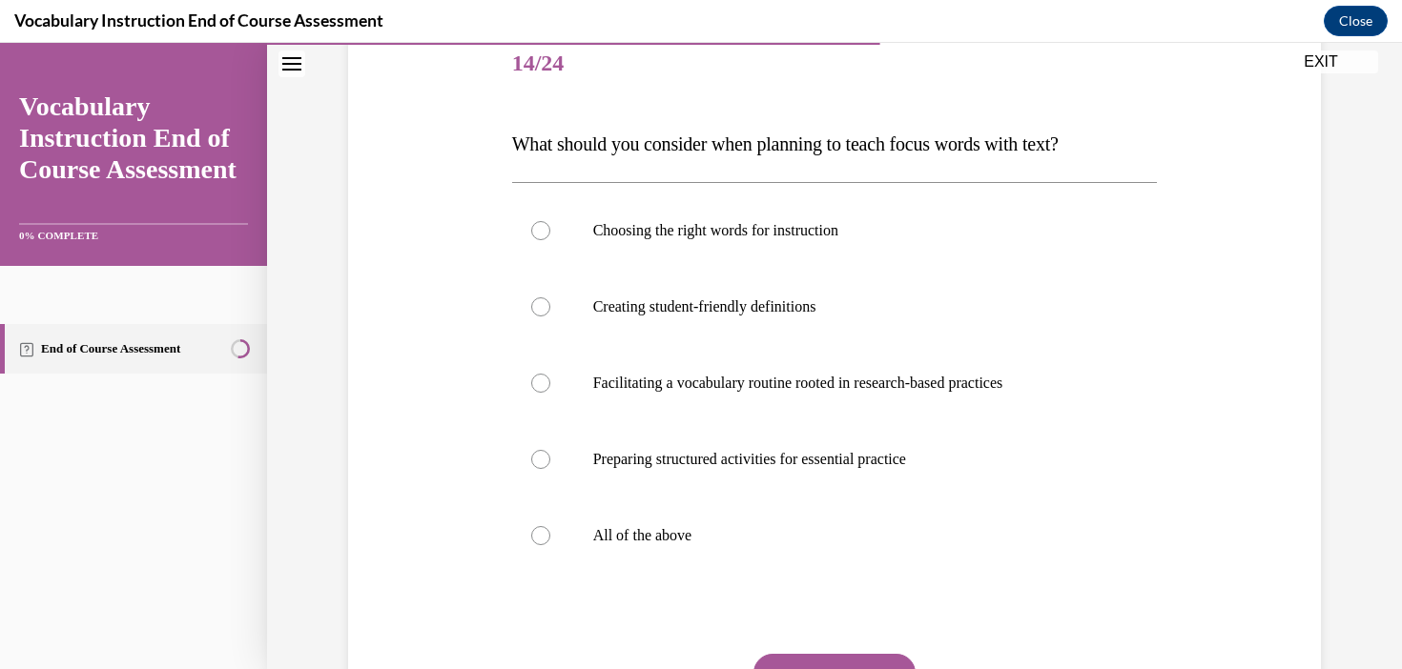
scroll to position [282, 0]
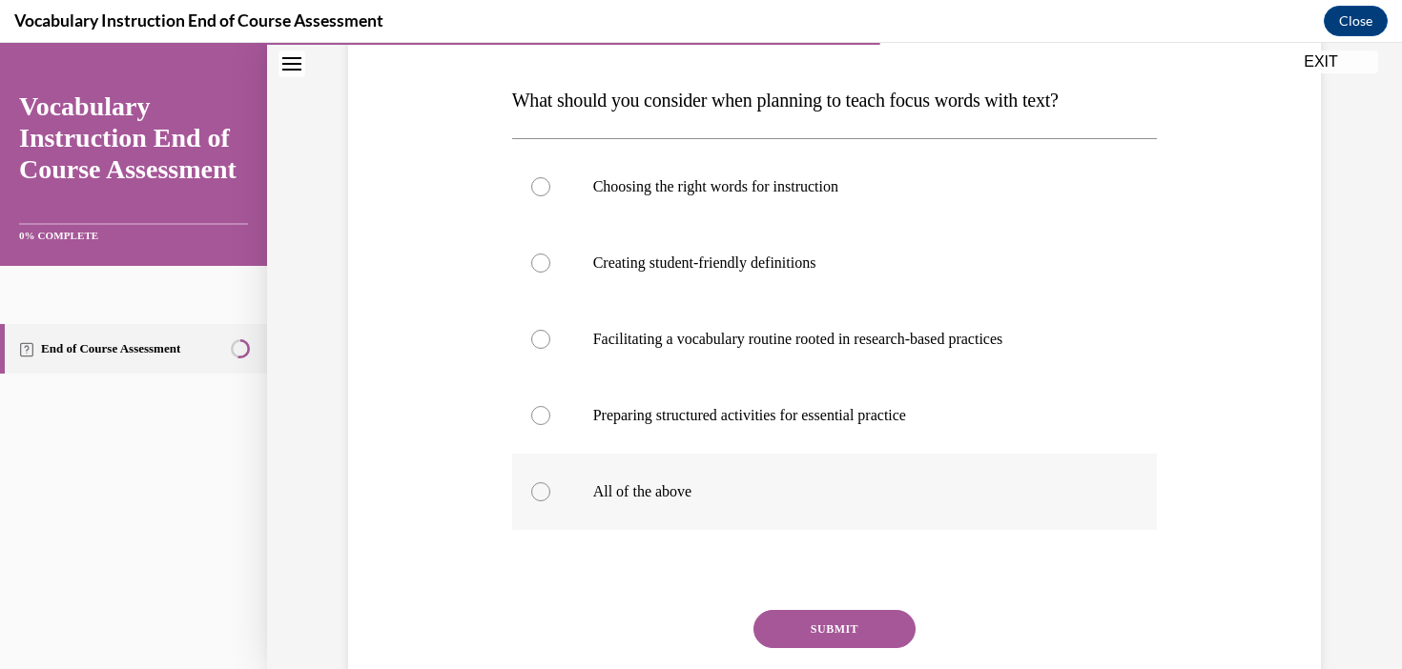
click at [695, 479] on label "All of the above" at bounding box center [835, 492] width 646 height 76
click at [550, 482] on input "All of the above" at bounding box center [540, 491] width 19 height 19
radio input "true"
click at [860, 624] on button "SUBMIT" at bounding box center [834, 629] width 162 height 38
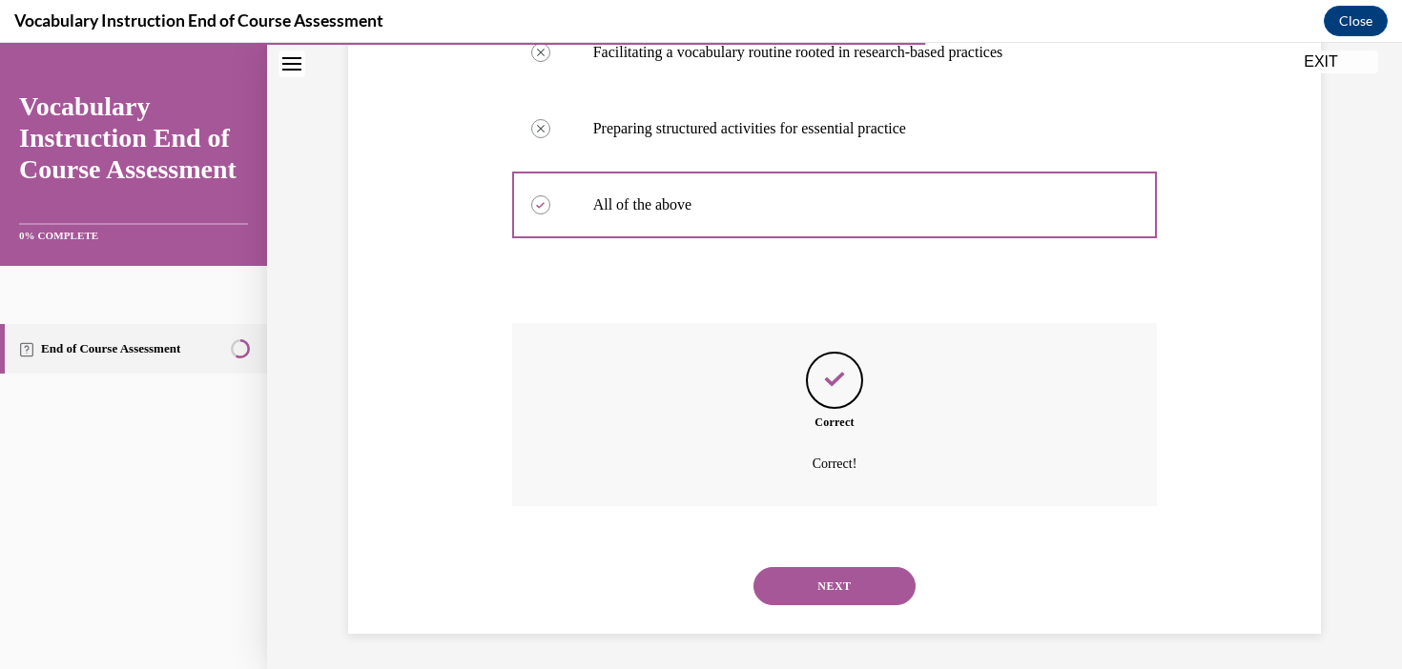
scroll to position [572, 0]
click at [853, 605] on div "NEXT" at bounding box center [835, 583] width 646 height 76
click at [840, 581] on button "NEXT" at bounding box center [834, 583] width 162 height 38
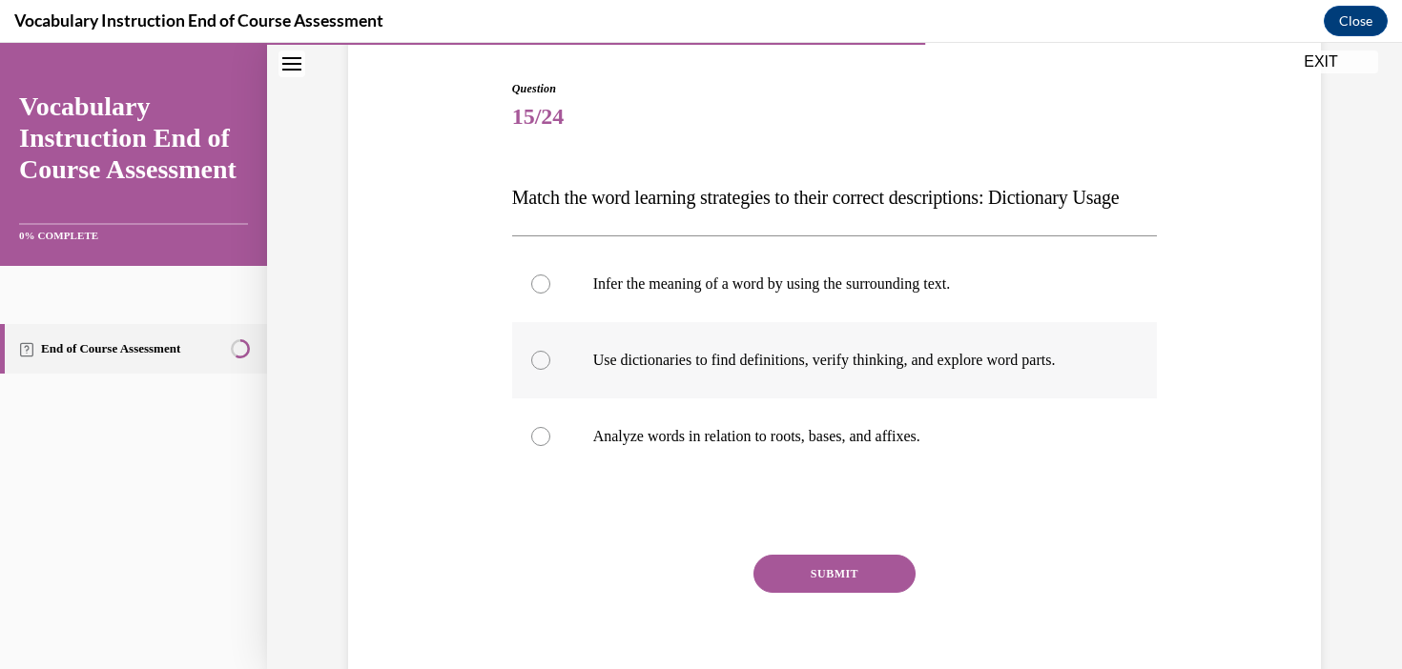
scroll to position [190, 0]
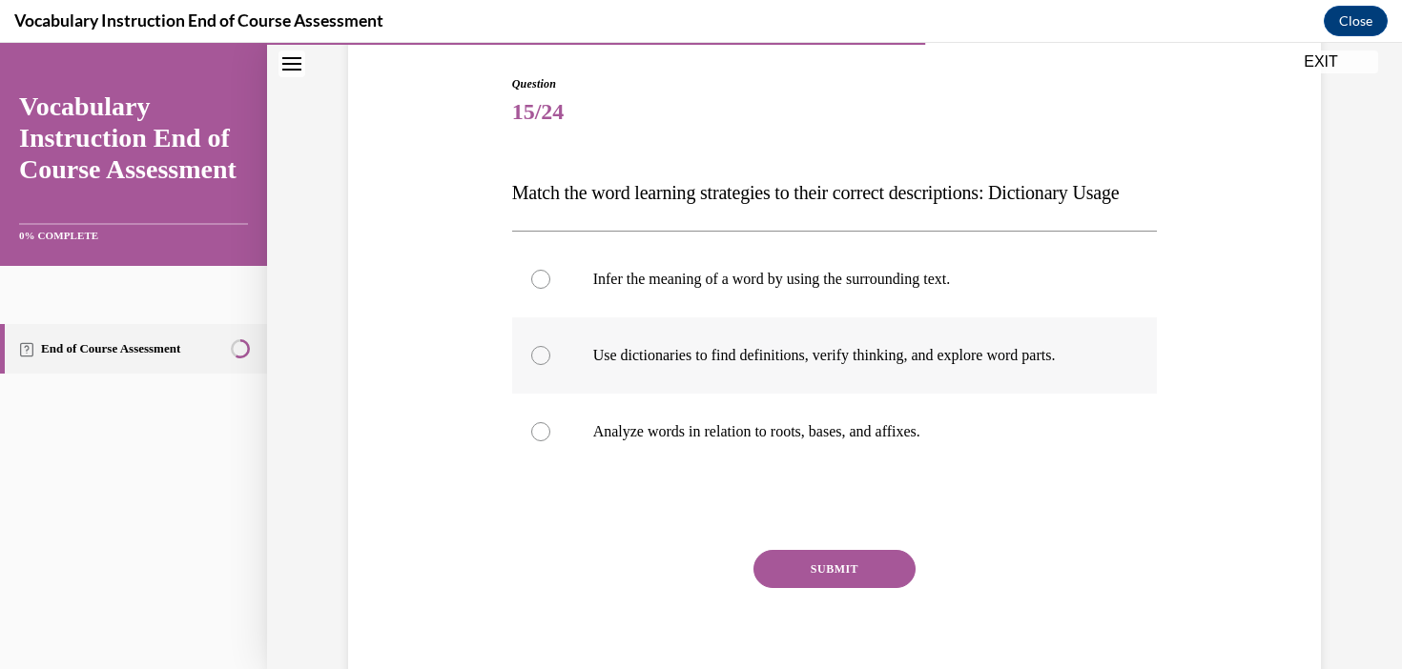
click at [831, 374] on label "Use dictionaries to find definitions, verify thinking, and explore word parts." at bounding box center [835, 356] width 646 height 76
click at [550, 365] on input "Use dictionaries to find definitions, verify thinking, and explore word parts." at bounding box center [540, 355] width 19 height 19
radio input "true"
click at [860, 588] on button "SUBMIT" at bounding box center [834, 569] width 162 height 38
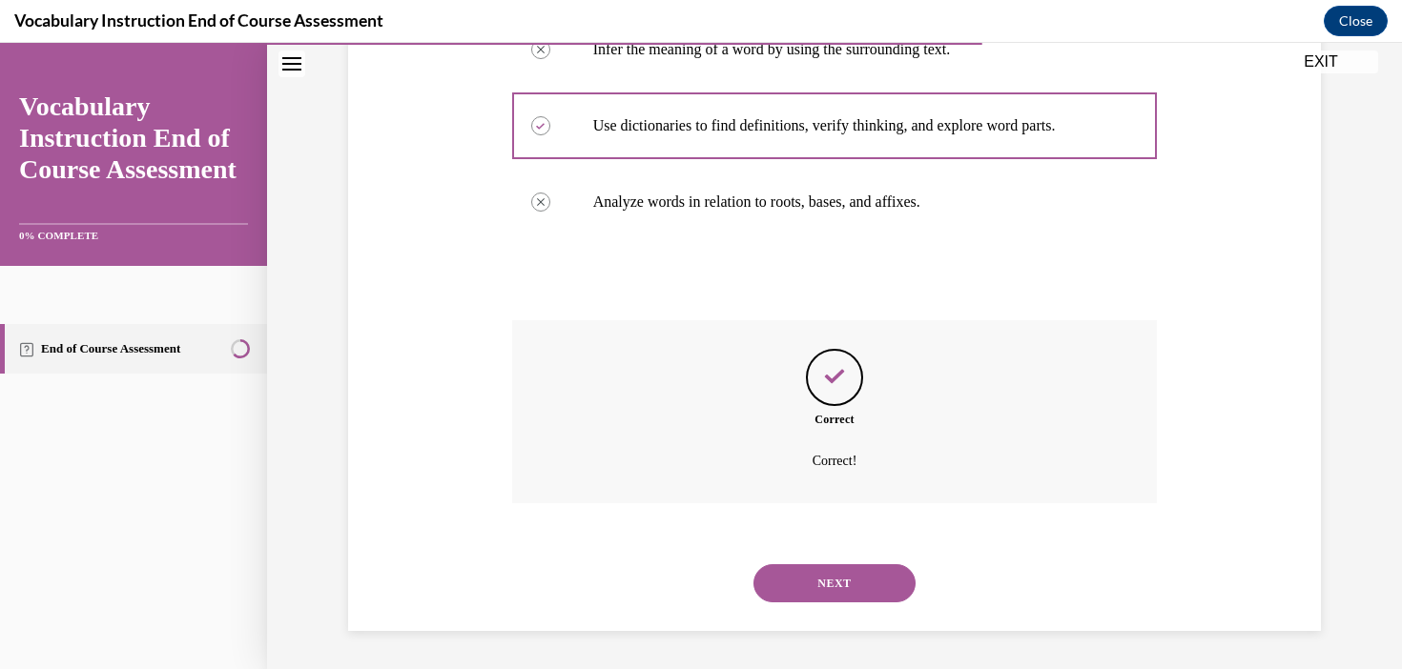
scroll to position [458, 0]
click at [860, 581] on button "NEXT" at bounding box center [834, 583] width 162 height 38
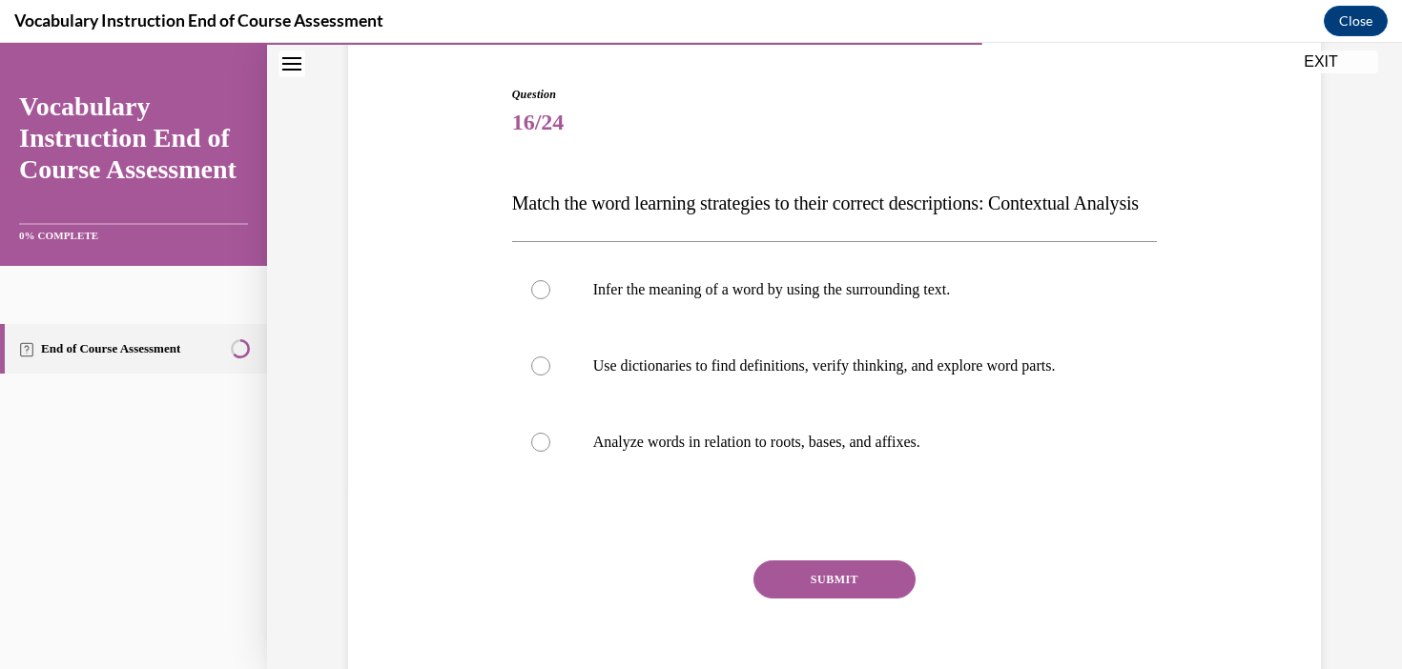
scroll to position [181, 0]
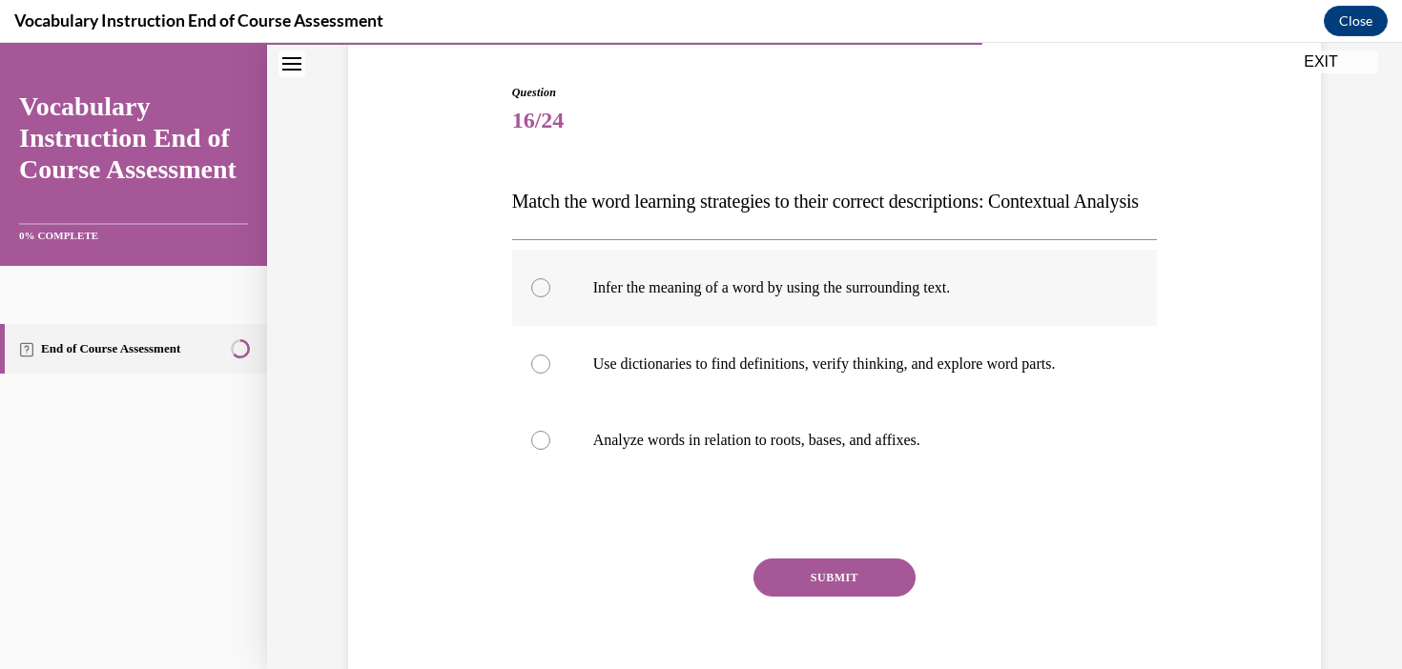
click at [845, 297] on p "Infer the meaning of a word by using the surrounding text." at bounding box center [851, 287] width 517 height 19
click at [550, 297] on input "Infer the meaning of a word by using the surrounding text." at bounding box center [540, 287] width 19 height 19
radio input "true"
click at [861, 597] on button "SUBMIT" at bounding box center [834, 578] width 162 height 38
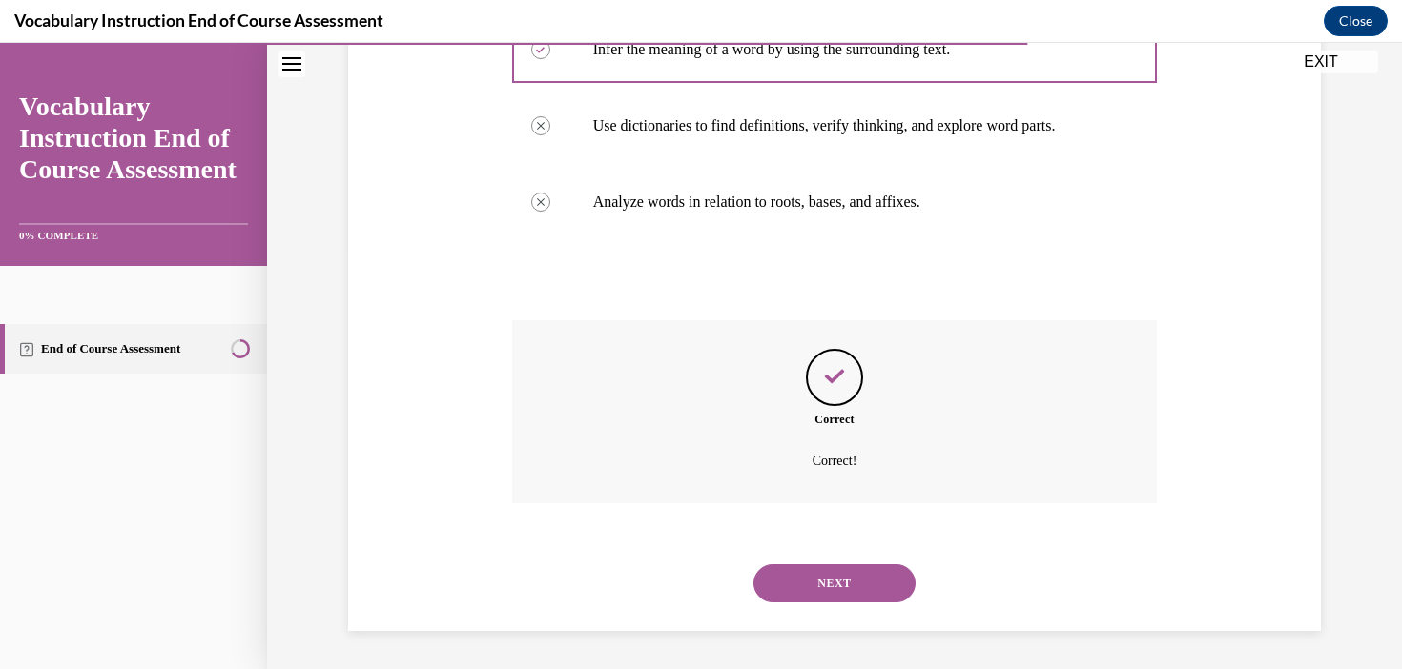
scroll to position [458, 0]
click at [833, 588] on button "NEXT" at bounding box center [834, 583] width 162 height 38
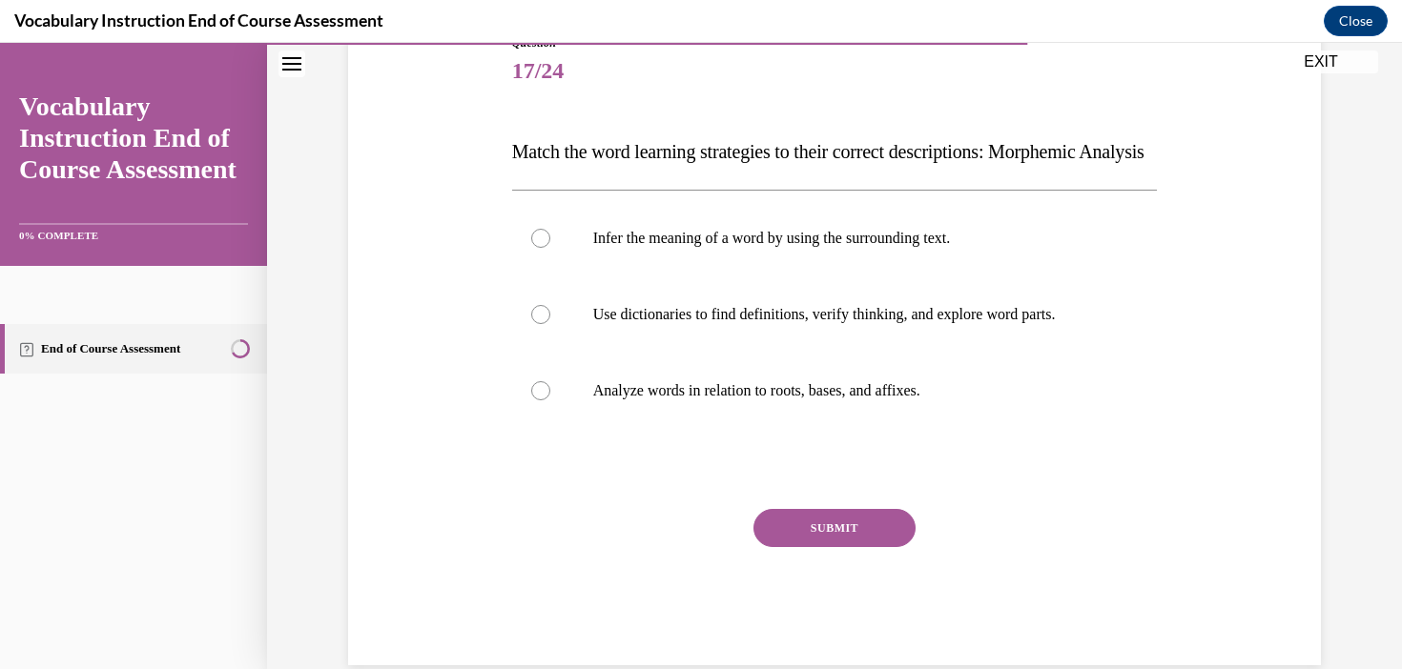
scroll to position [236, 0]
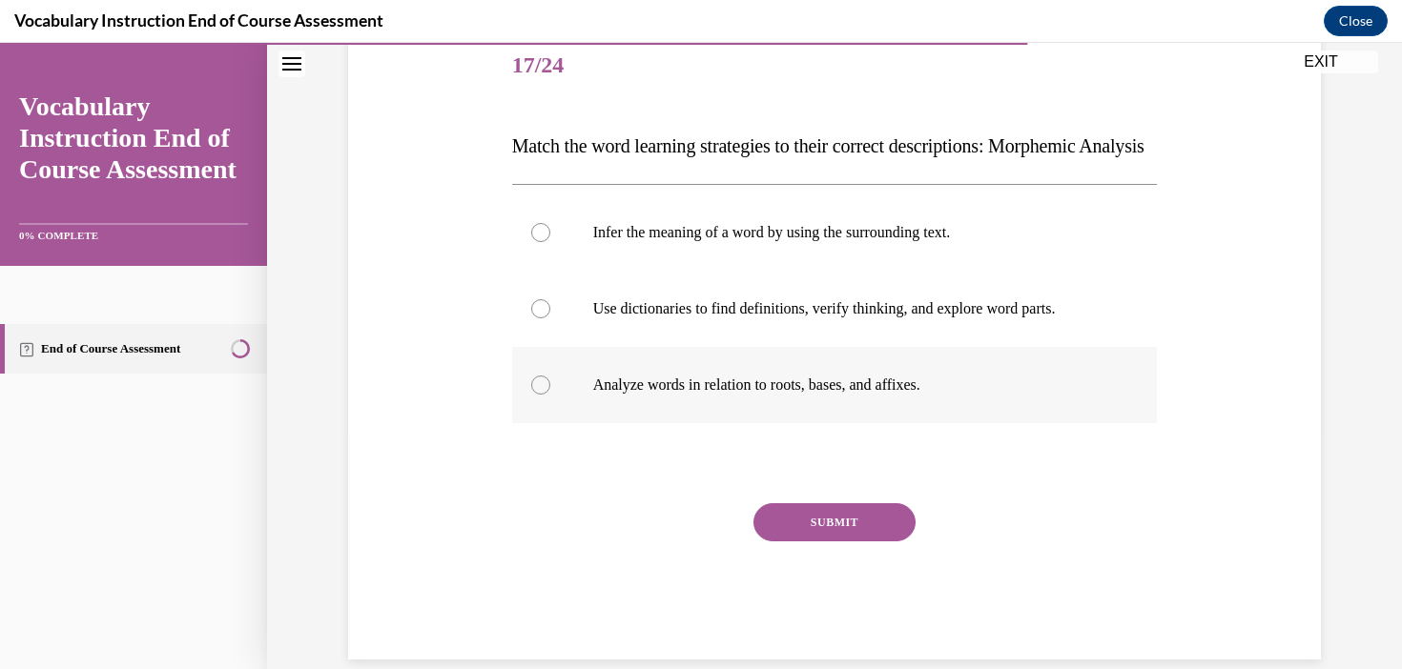
click at [1007, 404] on label "Analyze words in relation to roots, bases, and affixes." at bounding box center [835, 385] width 646 height 76
click at [550, 395] on input "Analyze words in relation to roots, bases, and affixes." at bounding box center [540, 385] width 19 height 19
radio input "true"
click at [873, 542] on button "SUBMIT" at bounding box center [834, 522] width 162 height 38
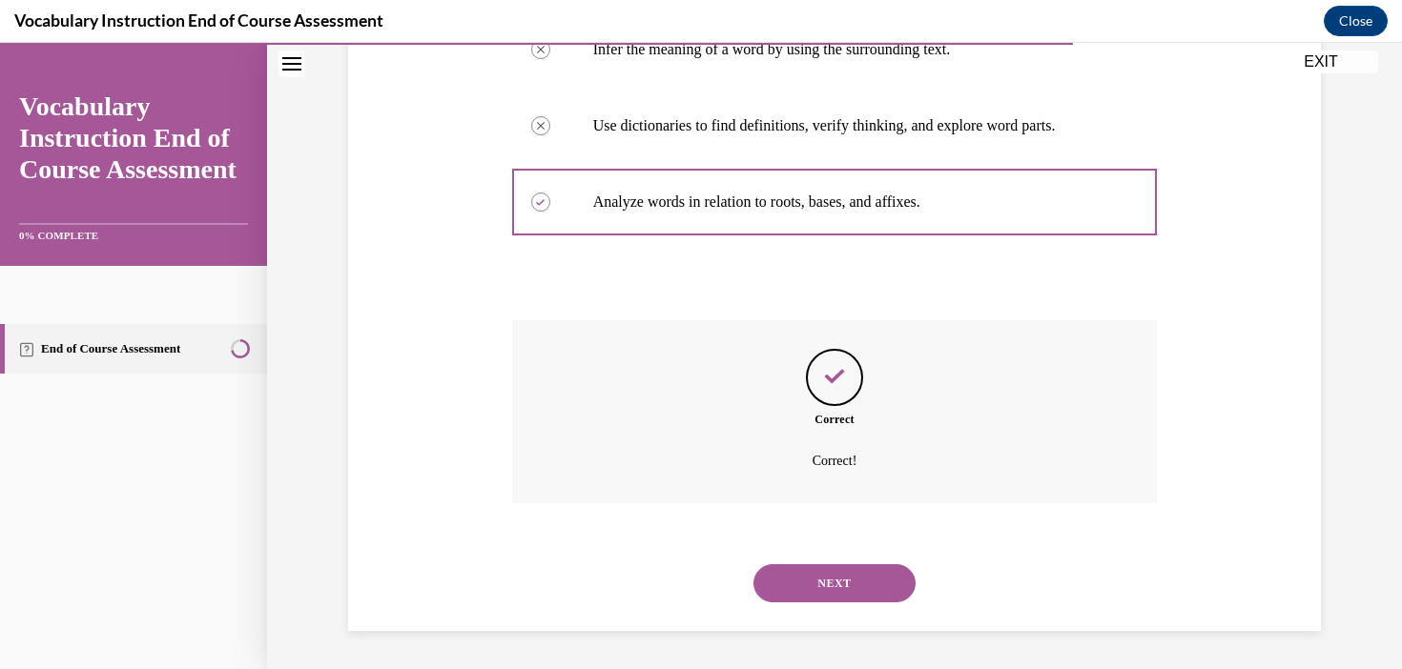
scroll to position [458, 0]
click at [790, 575] on button "NEXT" at bounding box center [834, 583] width 162 height 38
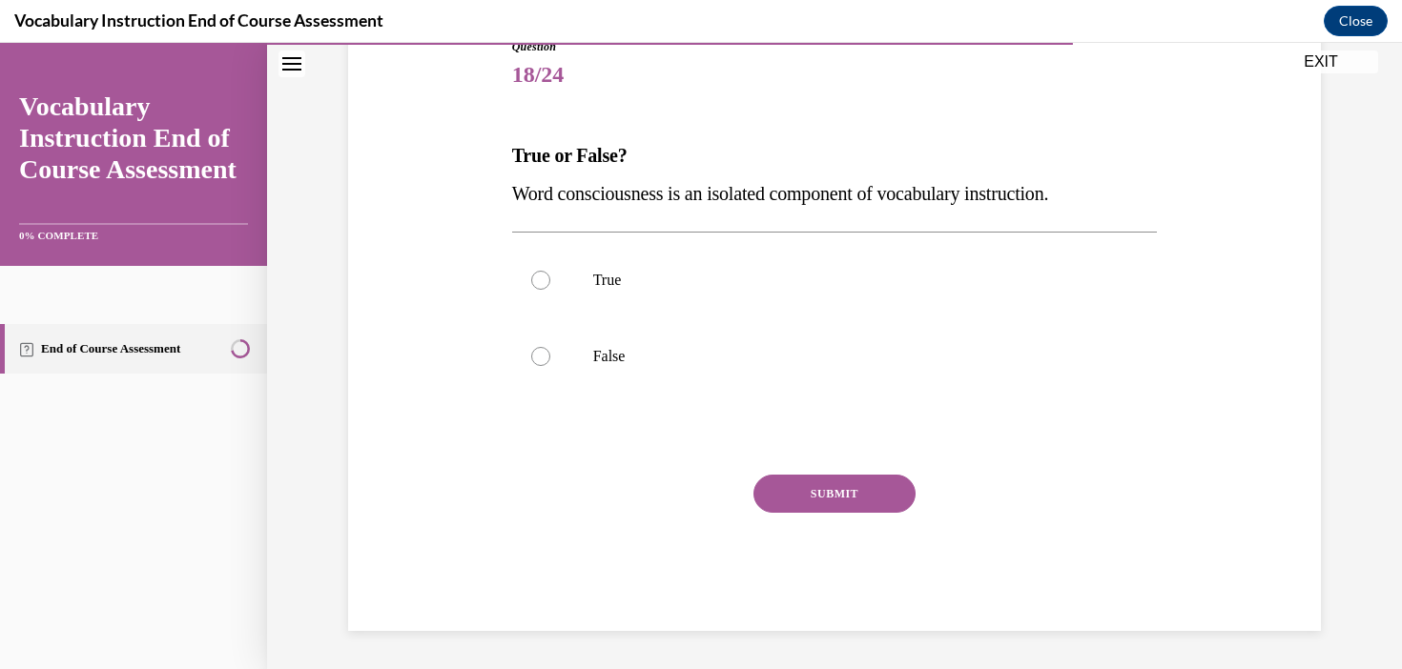
scroll to position [212, 0]
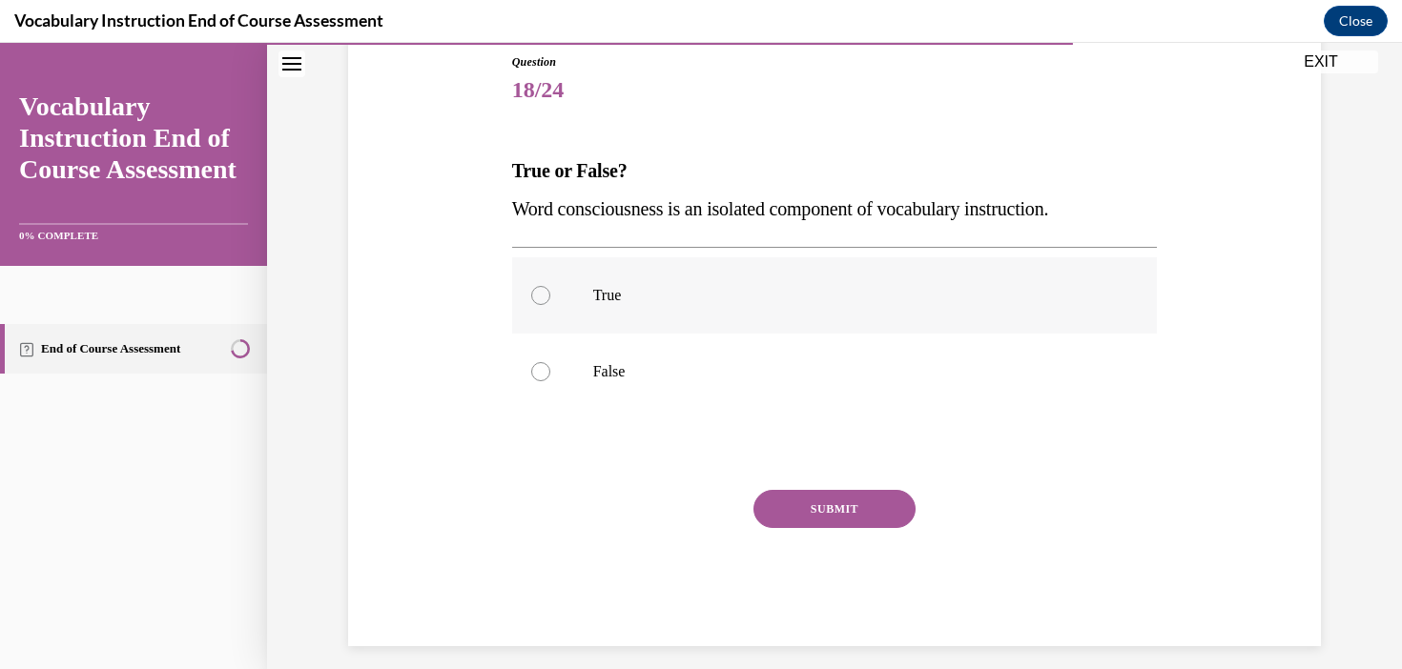
click at [651, 304] on p "True" at bounding box center [851, 295] width 517 height 19
click at [550, 304] on input "True" at bounding box center [540, 295] width 19 height 19
radio input "true"
click at [810, 524] on button "SUBMIT" at bounding box center [834, 509] width 162 height 38
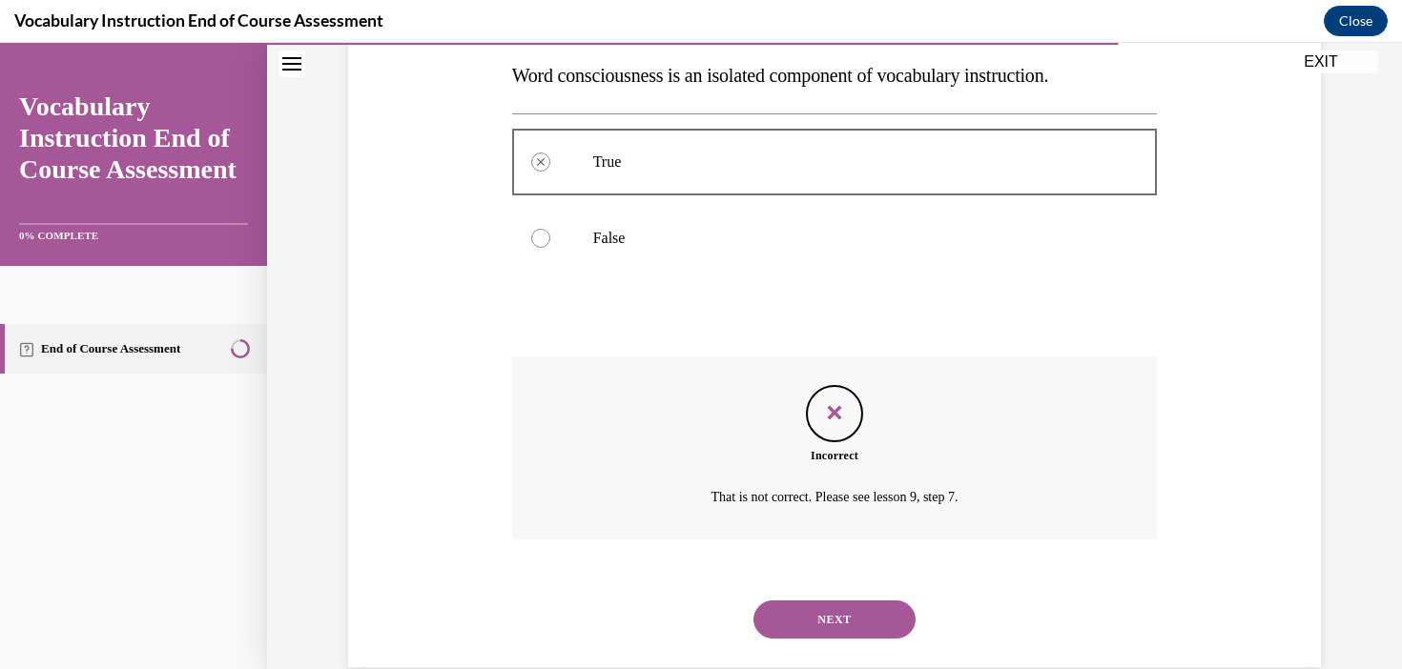
scroll to position [381, 0]
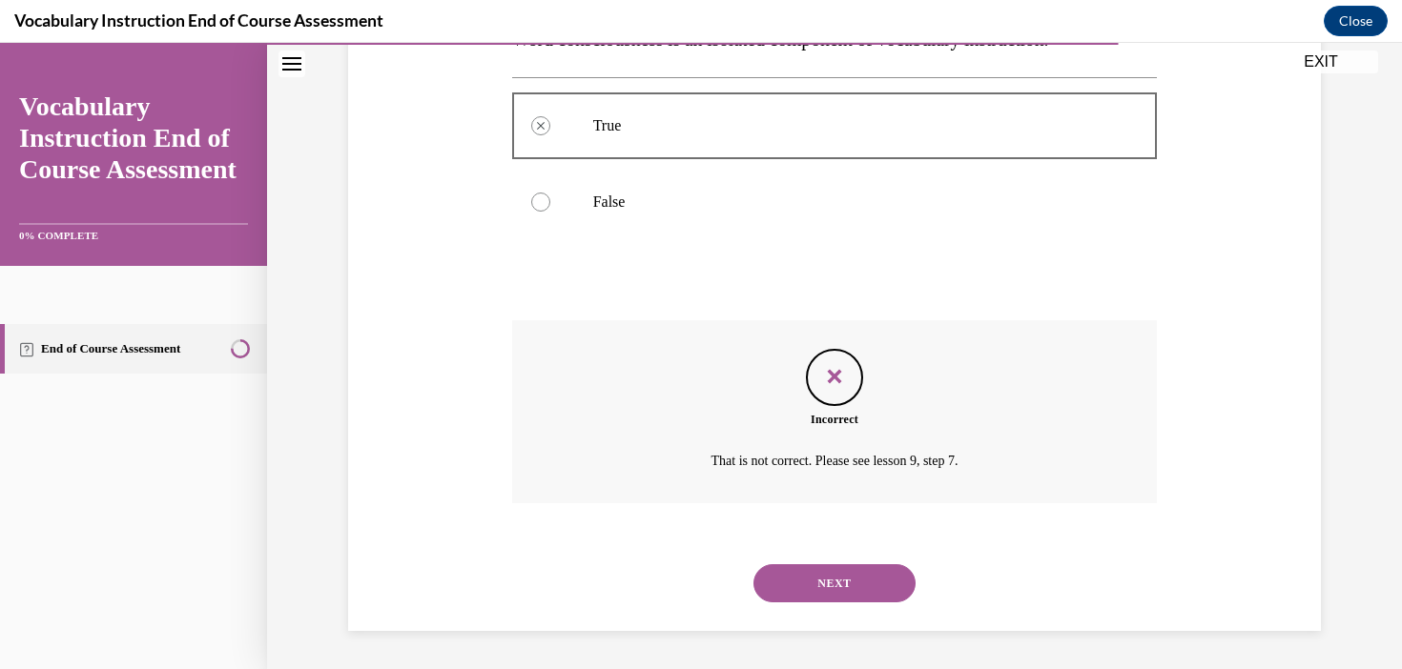
click at [840, 588] on button "NEXT" at bounding box center [834, 583] width 162 height 38
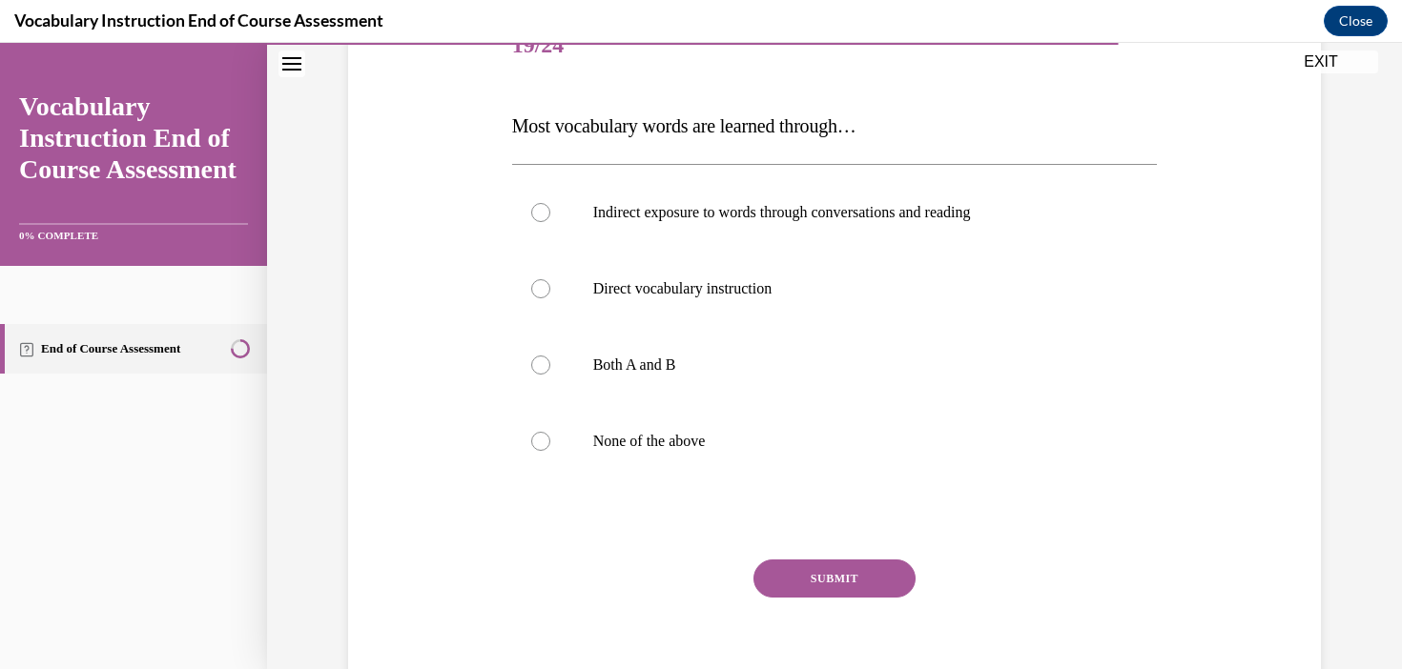
scroll to position [265, 0]
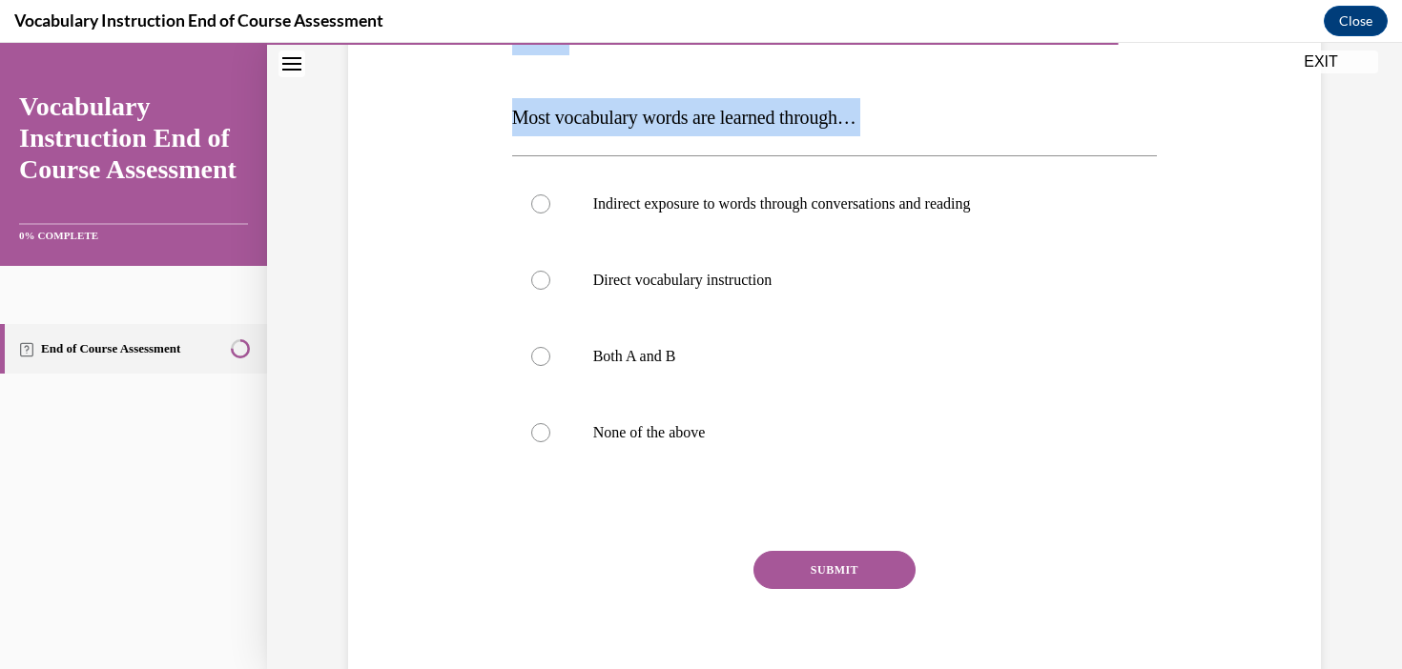
drag, startPoint x: 949, startPoint y: 138, endPoint x: 505, endPoint y: 52, distance: 451.6
click at [507, 53] on div "Question 19/24 Most vocabulary words are learned through… Indirect exposure to …" at bounding box center [834, 339] width 655 height 736
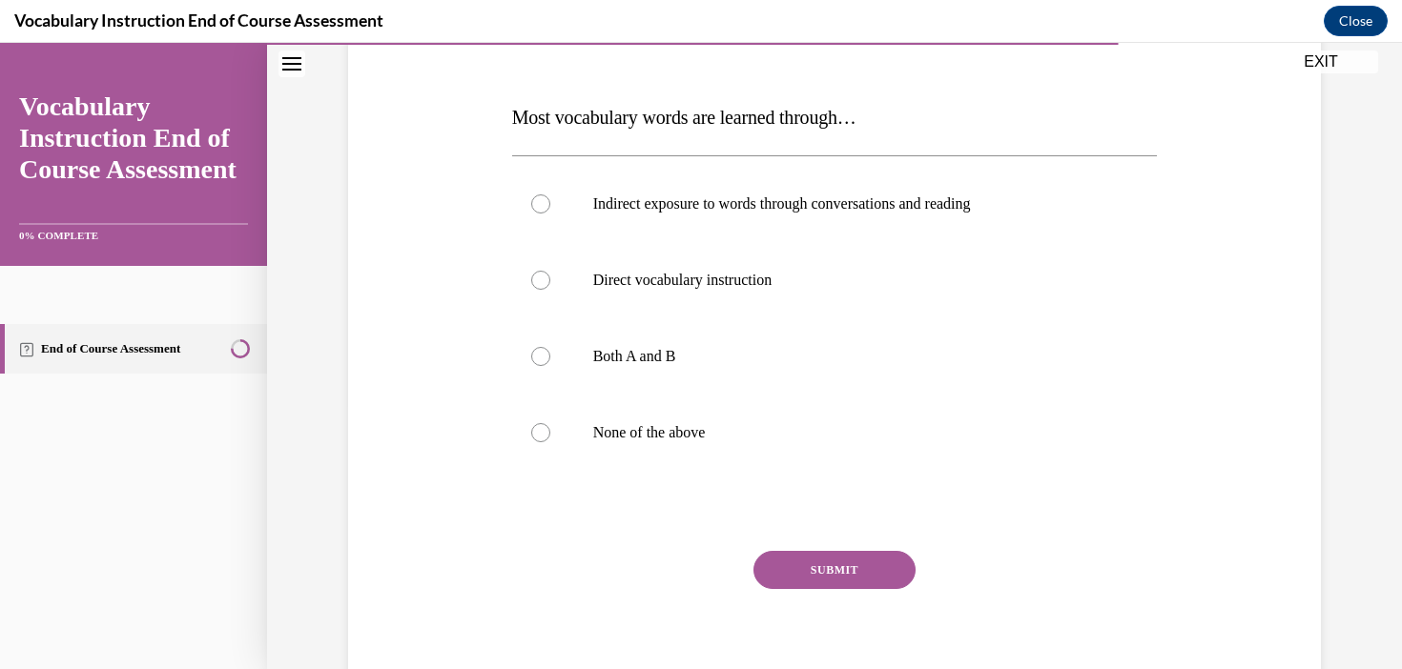
click at [524, 133] on p "Most vocabulary words are learned through…" at bounding box center [835, 117] width 646 height 38
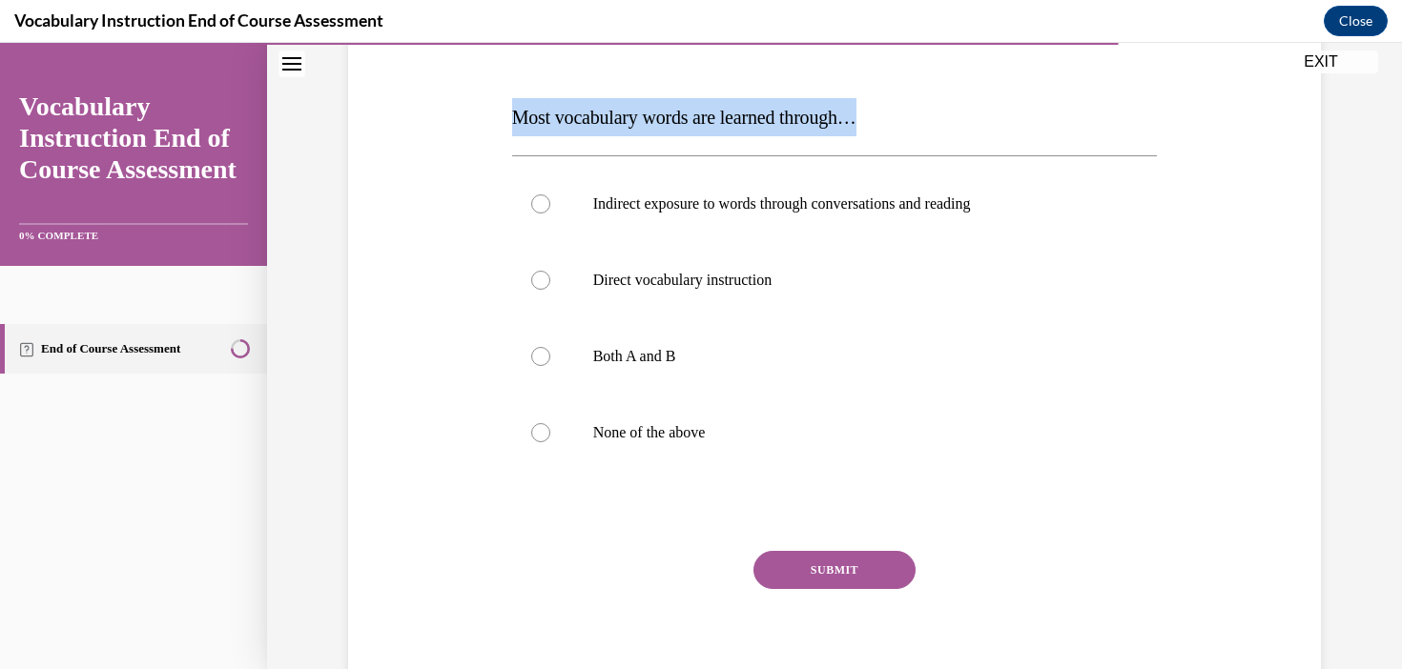
drag, startPoint x: 482, startPoint y: 104, endPoint x: 940, endPoint y: 120, distance: 458.9
click at [940, 120] on div "Question 19/24 Most vocabulary words are learned through… Indirect exposure to …" at bounding box center [834, 325] width 982 height 765
copy span "Most vocabulary words are learned through…"
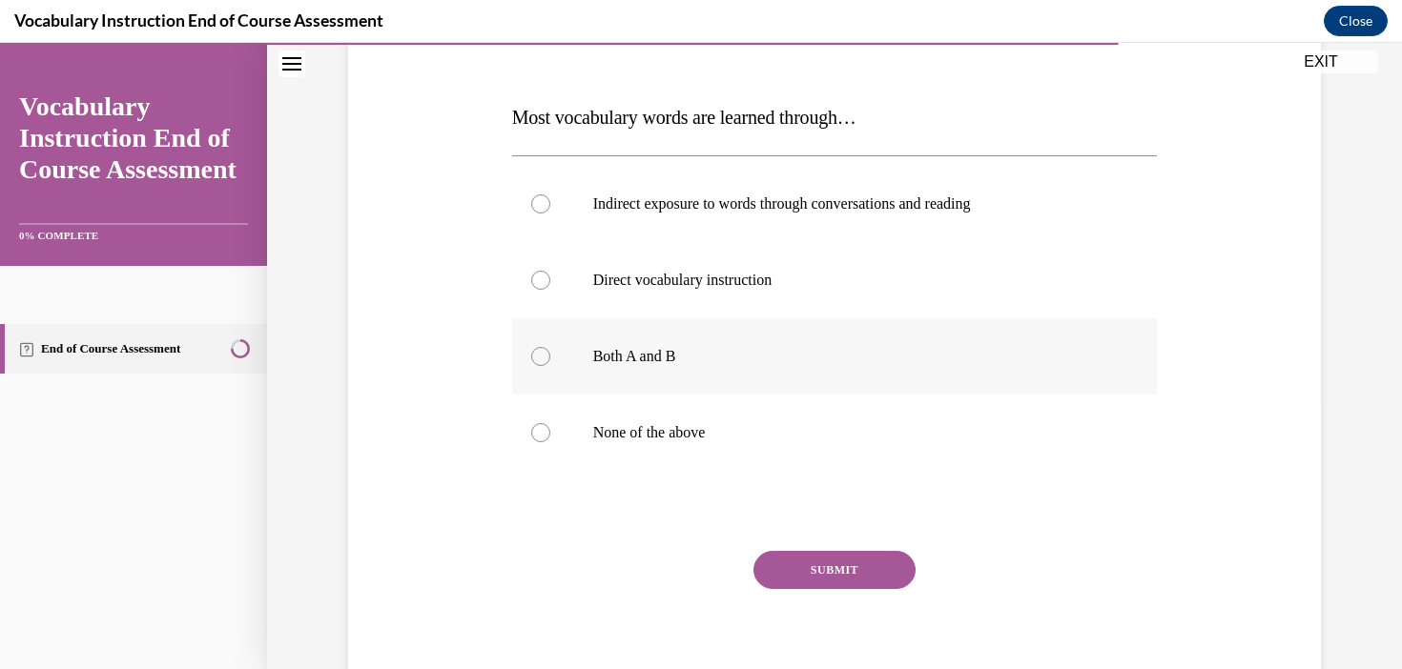
click at [673, 349] on p "Both A and B" at bounding box center [851, 356] width 517 height 19
click at [550, 349] on input "Both A and B" at bounding box center [540, 356] width 19 height 19
radio input "true"
click at [855, 572] on button "SUBMIT" at bounding box center [834, 570] width 162 height 38
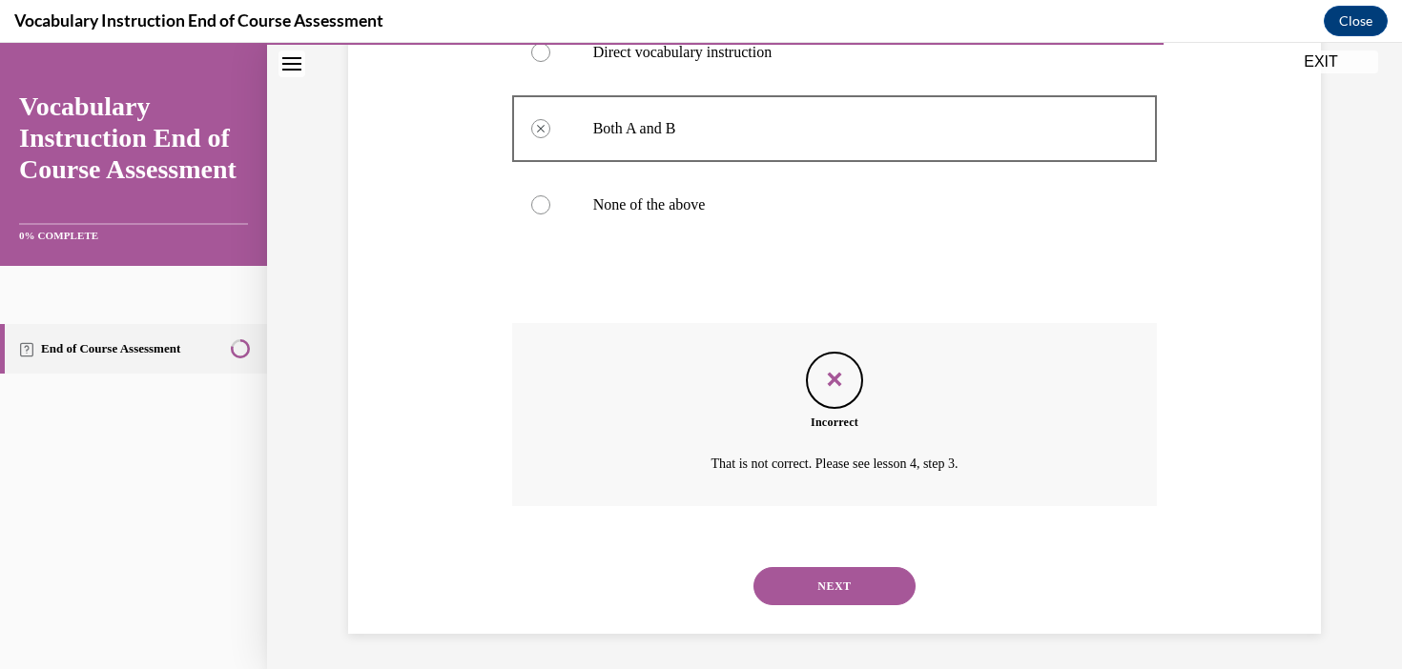
scroll to position [496, 0]
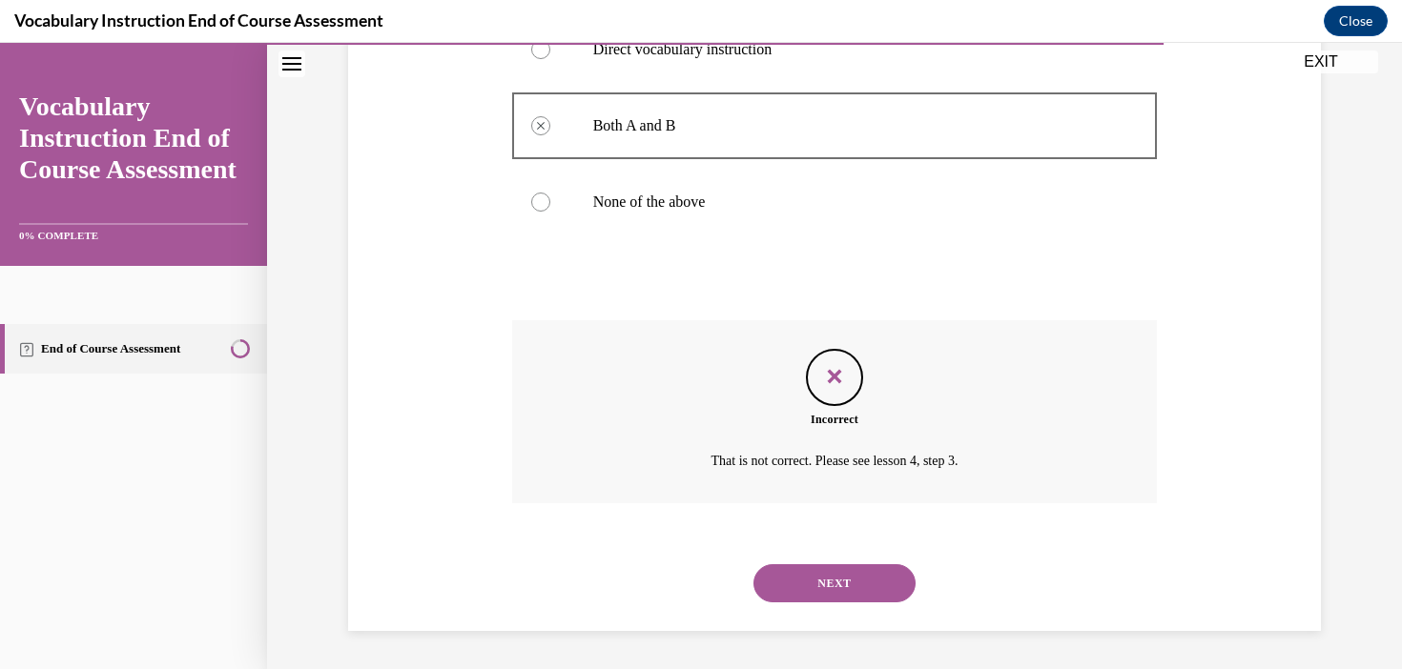
click at [851, 590] on button "NEXT" at bounding box center [834, 583] width 162 height 38
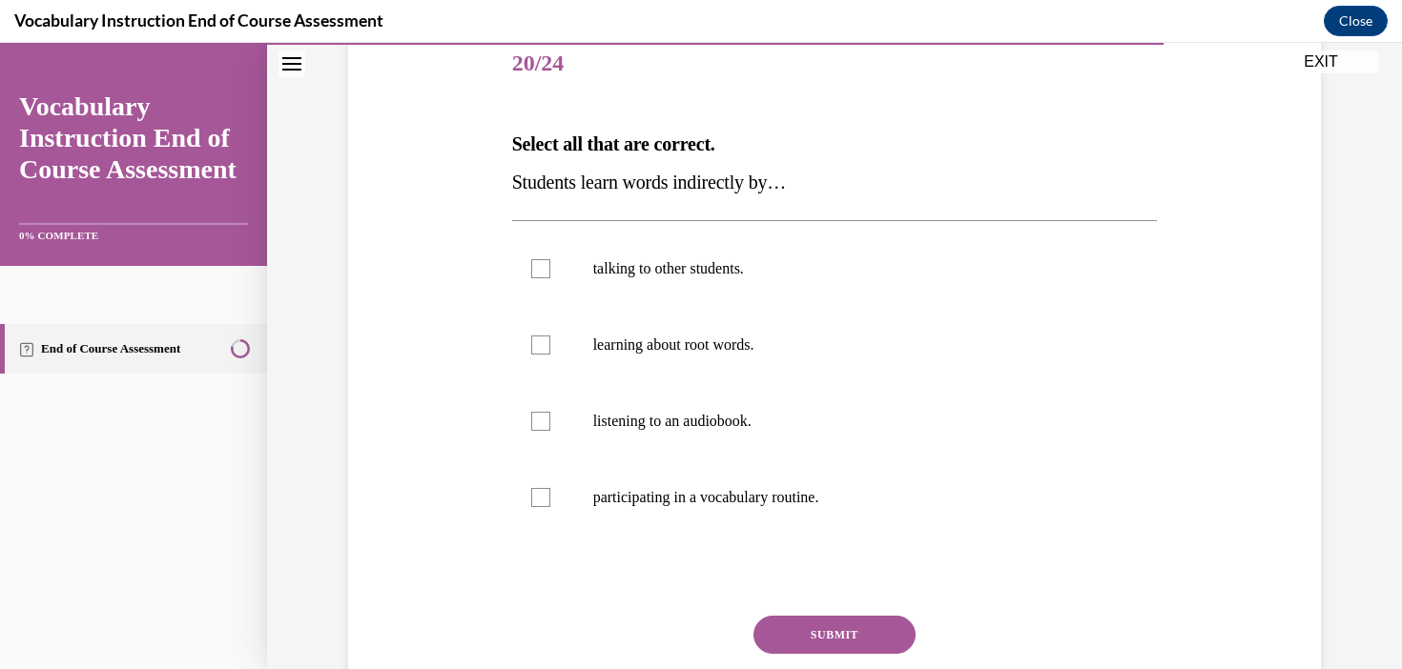
scroll to position [240, 0]
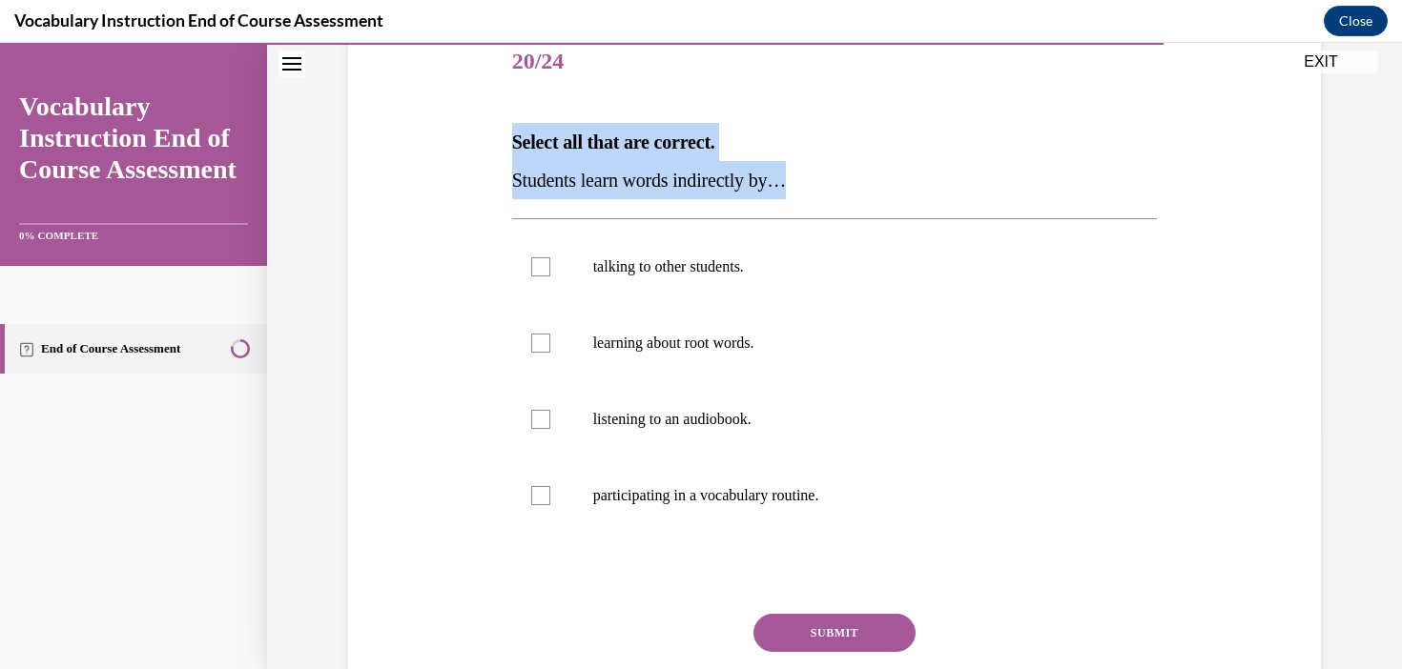
drag, startPoint x: 830, startPoint y: 191, endPoint x: 504, endPoint y: 157, distance: 326.9
click at [503, 157] on div "Question 20/24 Select all that are correct. Students learn words indirectly by……" at bounding box center [834, 369] width 982 height 803
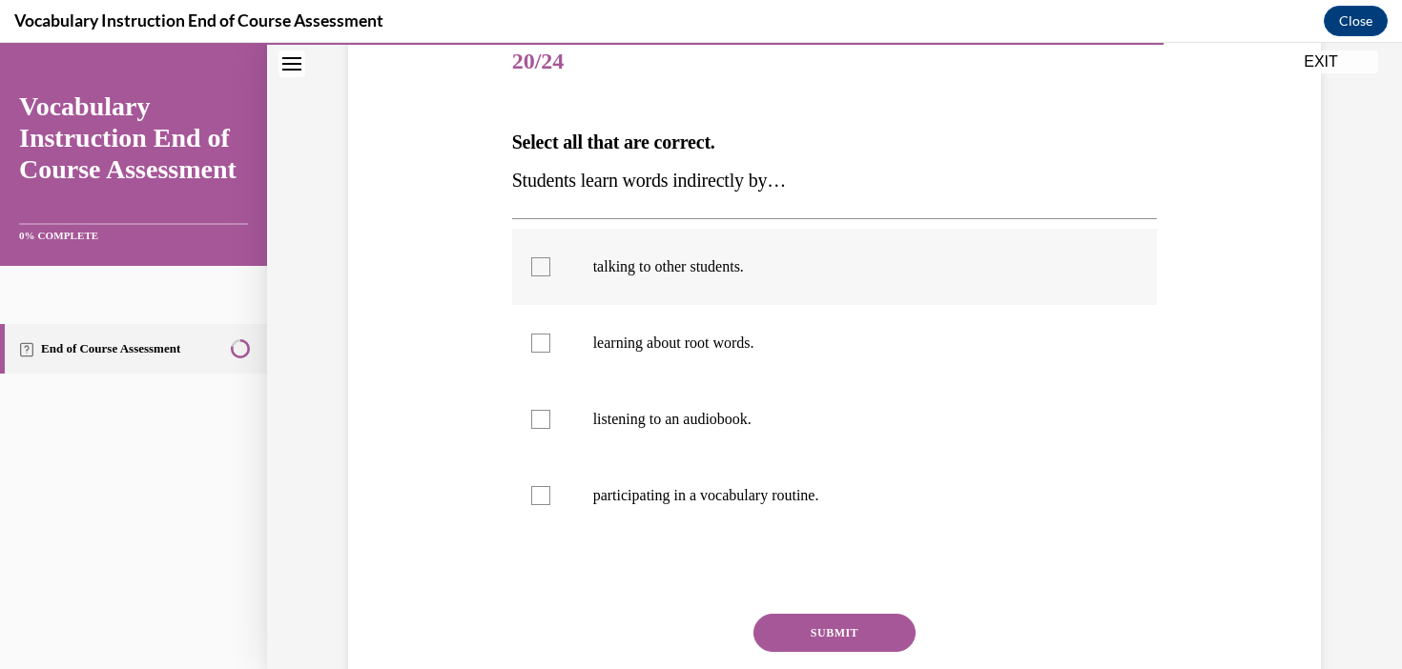
click at [773, 270] on p "talking to other students." at bounding box center [851, 266] width 517 height 19
click at [550, 270] on input "talking to other students." at bounding box center [540, 266] width 19 height 19
checkbox input "true"
click at [756, 448] on label "listening to an audiobook." at bounding box center [835, 419] width 646 height 76
click at [550, 429] on input "listening to an audiobook." at bounding box center [540, 419] width 19 height 19
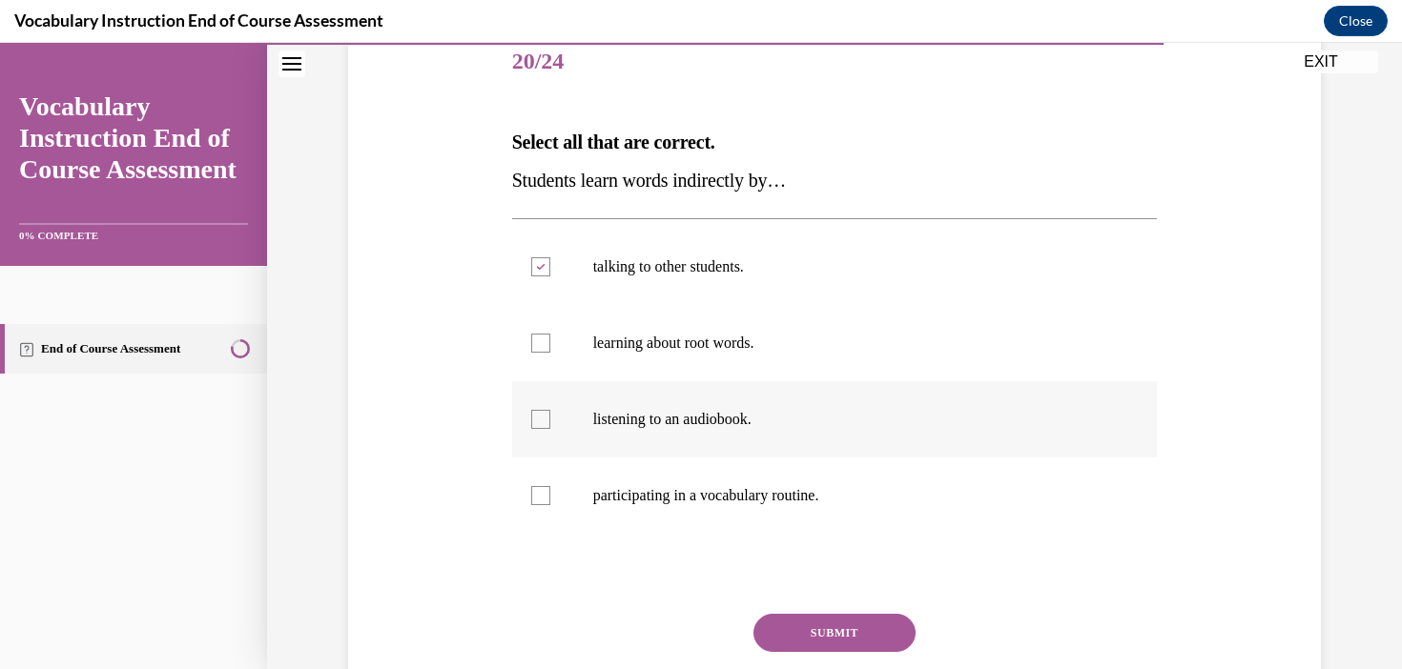
checkbox input "true"
click at [679, 356] on label "learning about root words." at bounding box center [835, 343] width 646 height 76
click at [550, 353] on input "learning about root words." at bounding box center [540, 343] width 19 height 19
checkbox input "true"
click at [757, 499] on p "participating in a vocabulary routine." at bounding box center [851, 495] width 517 height 19
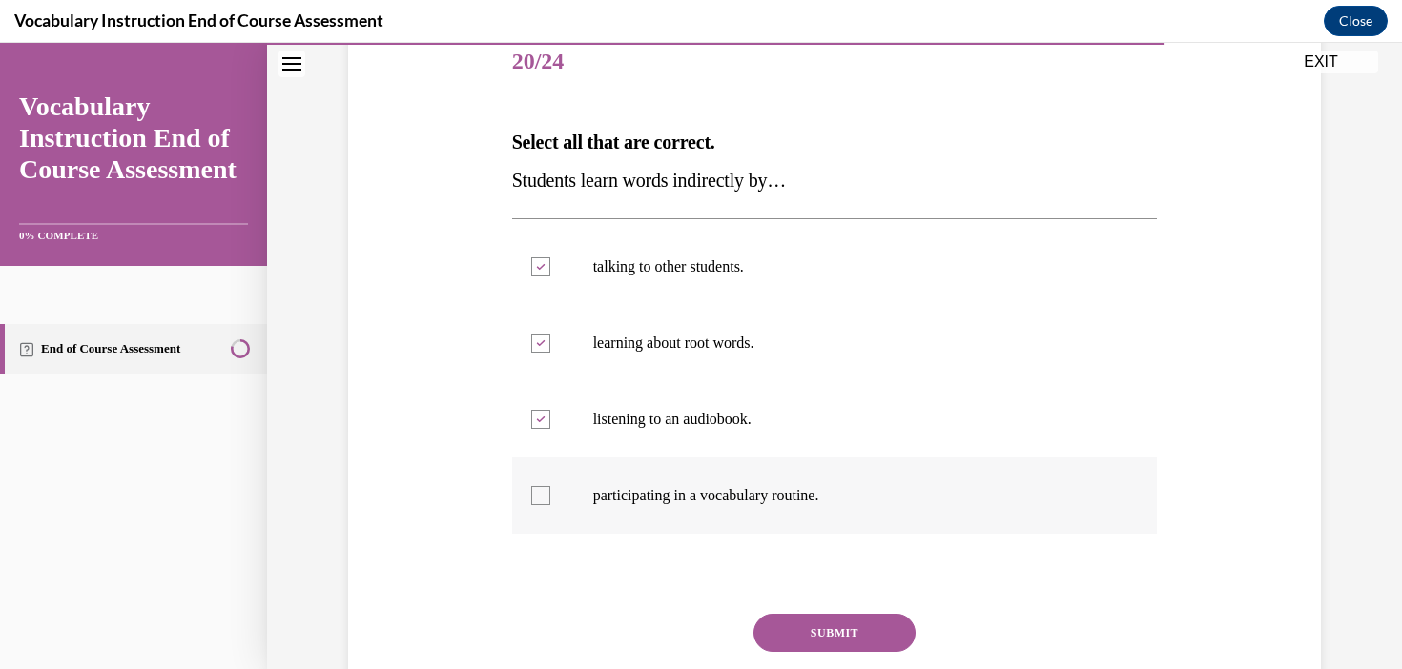
click at [550, 499] on input "participating in a vocabulary routine." at bounding box center [540, 495] width 19 height 19
checkbox input "true"
click at [822, 627] on button "SUBMIT" at bounding box center [834, 633] width 162 height 38
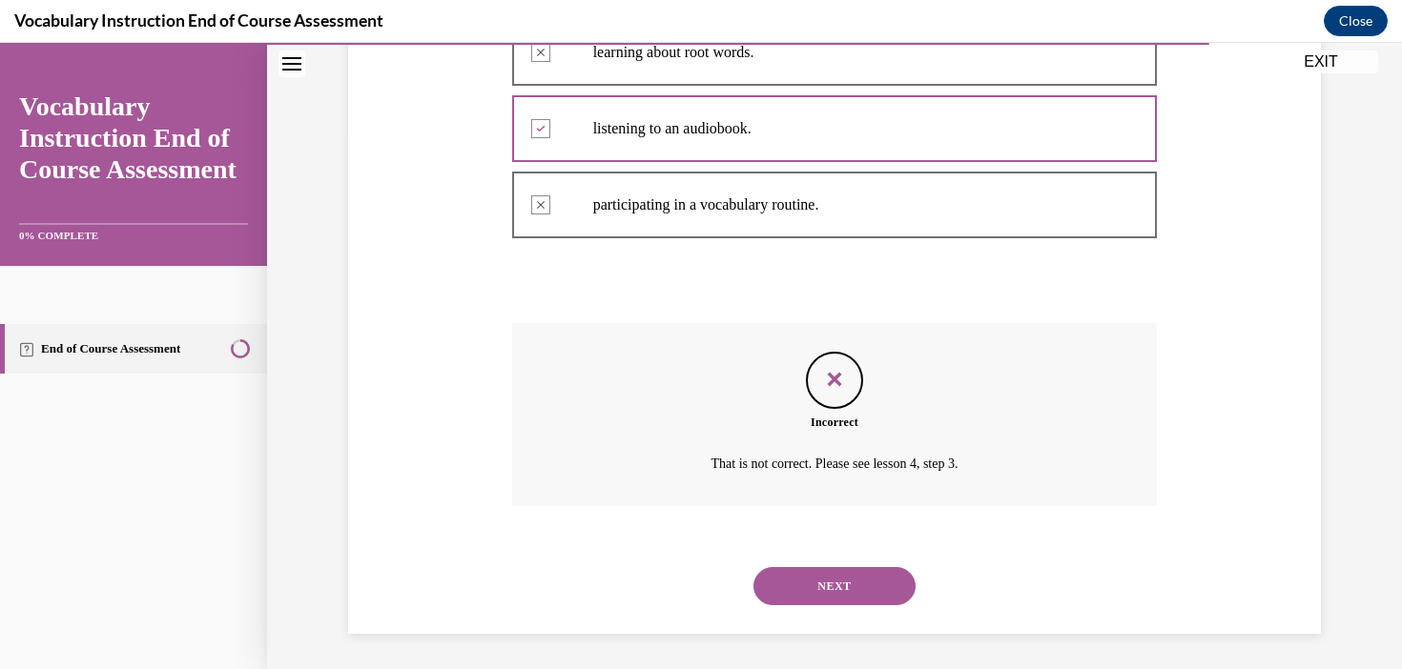
scroll to position [534, 0]
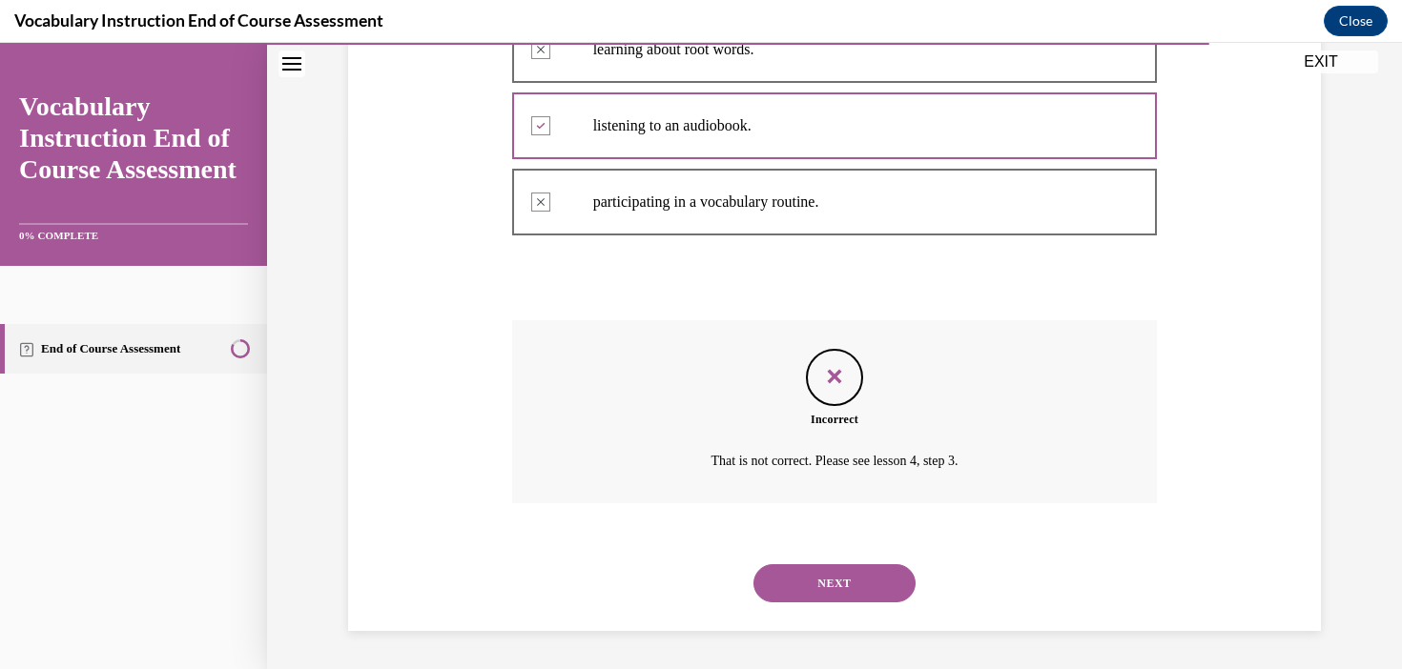
click at [832, 581] on button "NEXT" at bounding box center [834, 583] width 162 height 38
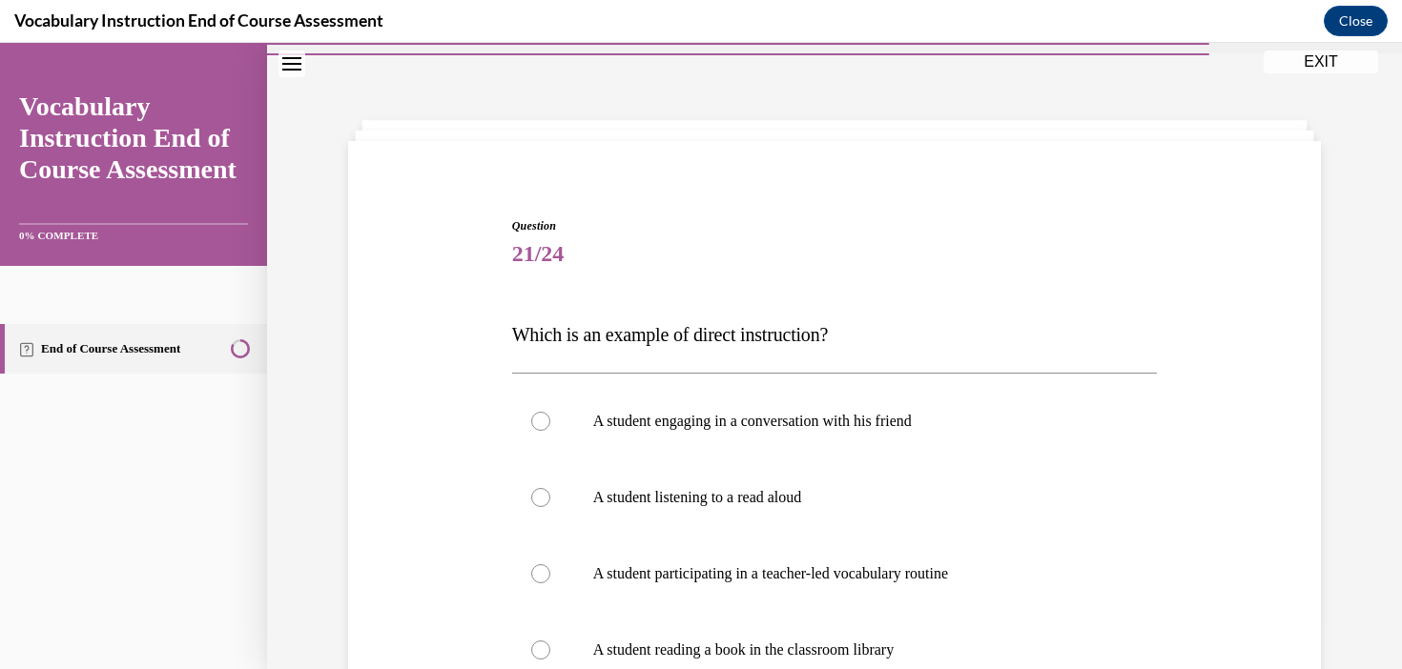
scroll to position [267, 0]
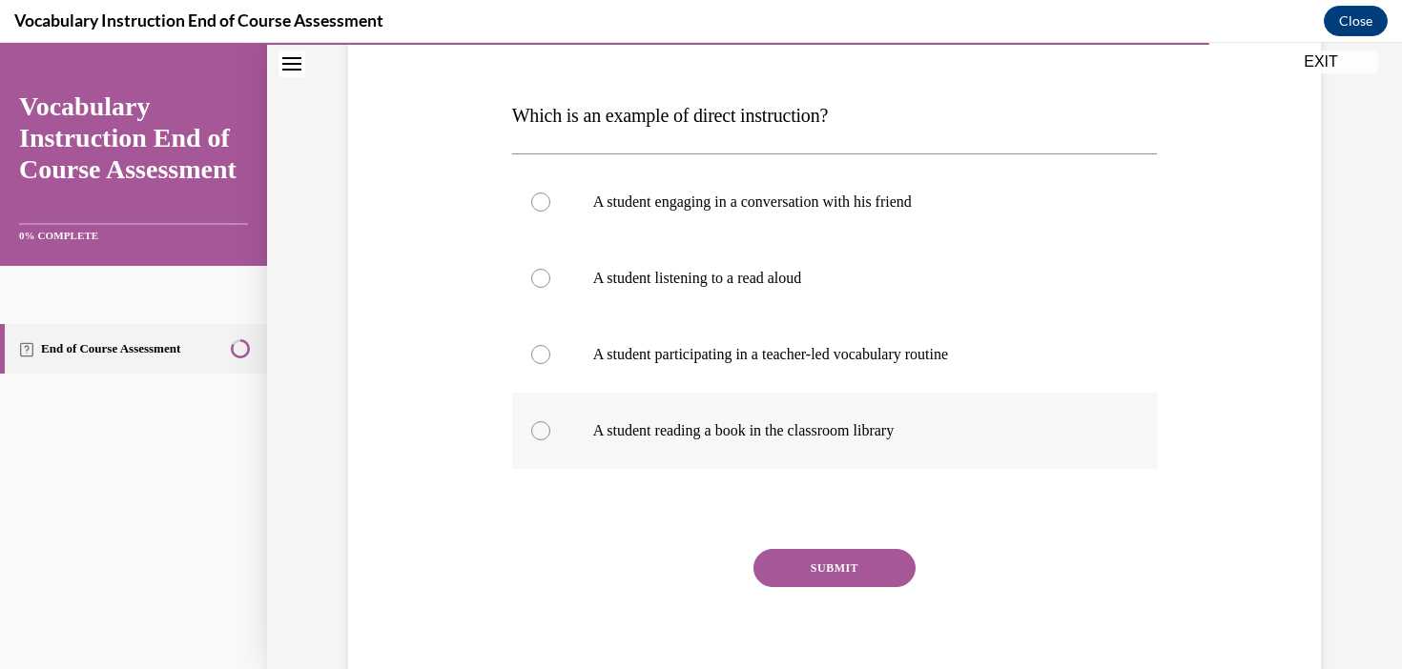
click at [850, 412] on label "A student reading a book in the classroom library" at bounding box center [835, 431] width 646 height 76
click at [550, 421] on input "A student reading a book in the classroom library" at bounding box center [540, 430] width 19 height 19
radio input "true"
click at [869, 570] on button "SUBMIT" at bounding box center [834, 568] width 162 height 38
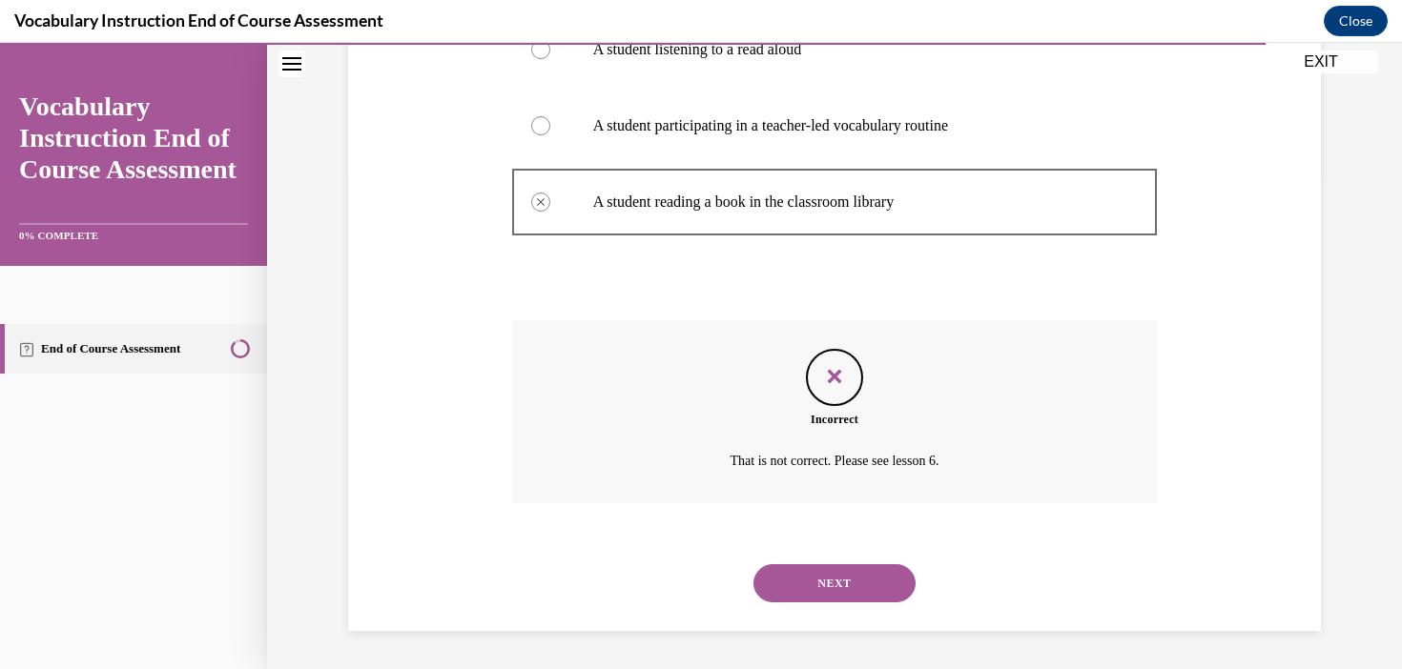
click at [887, 593] on button "NEXT" at bounding box center [834, 583] width 162 height 38
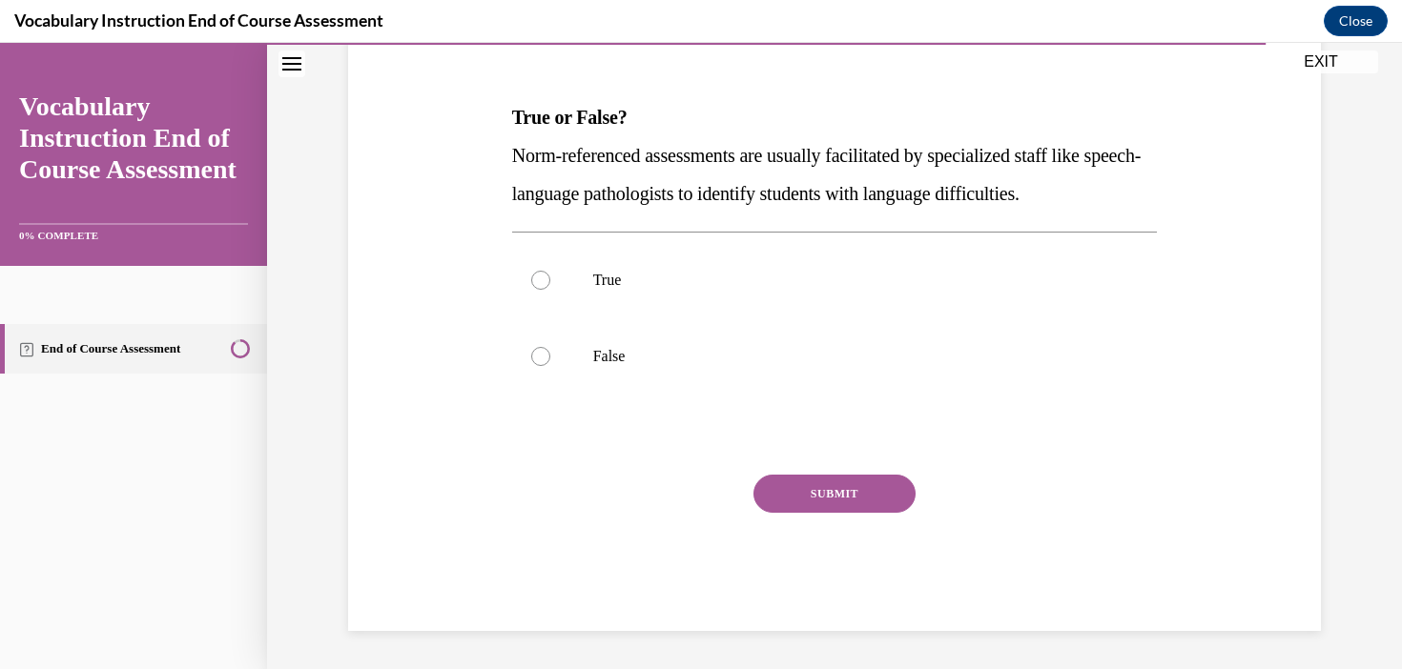
scroll to position [212, 0]
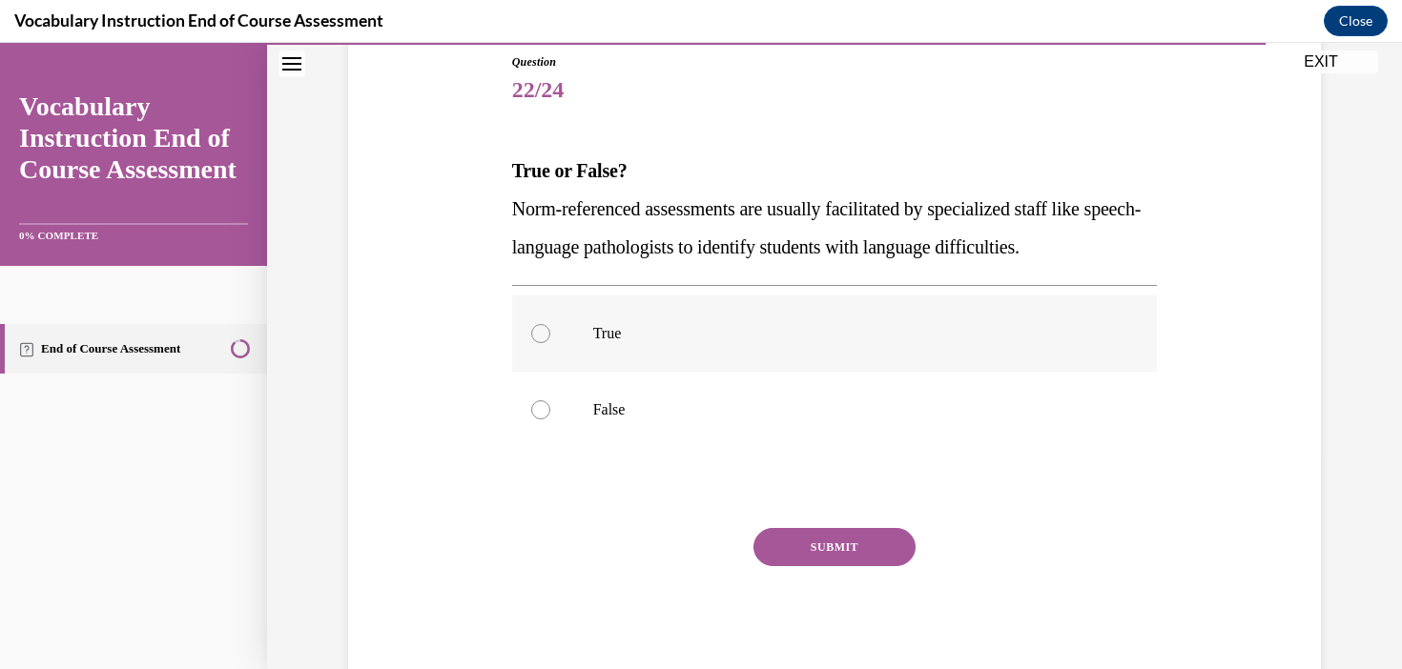
click at [602, 334] on p "True" at bounding box center [851, 333] width 517 height 19
click at [550, 334] on input "True" at bounding box center [540, 333] width 19 height 19
radio input "true"
click at [624, 405] on p "False" at bounding box center [851, 409] width 517 height 19
click at [550, 405] on input "False" at bounding box center [540, 409] width 19 height 19
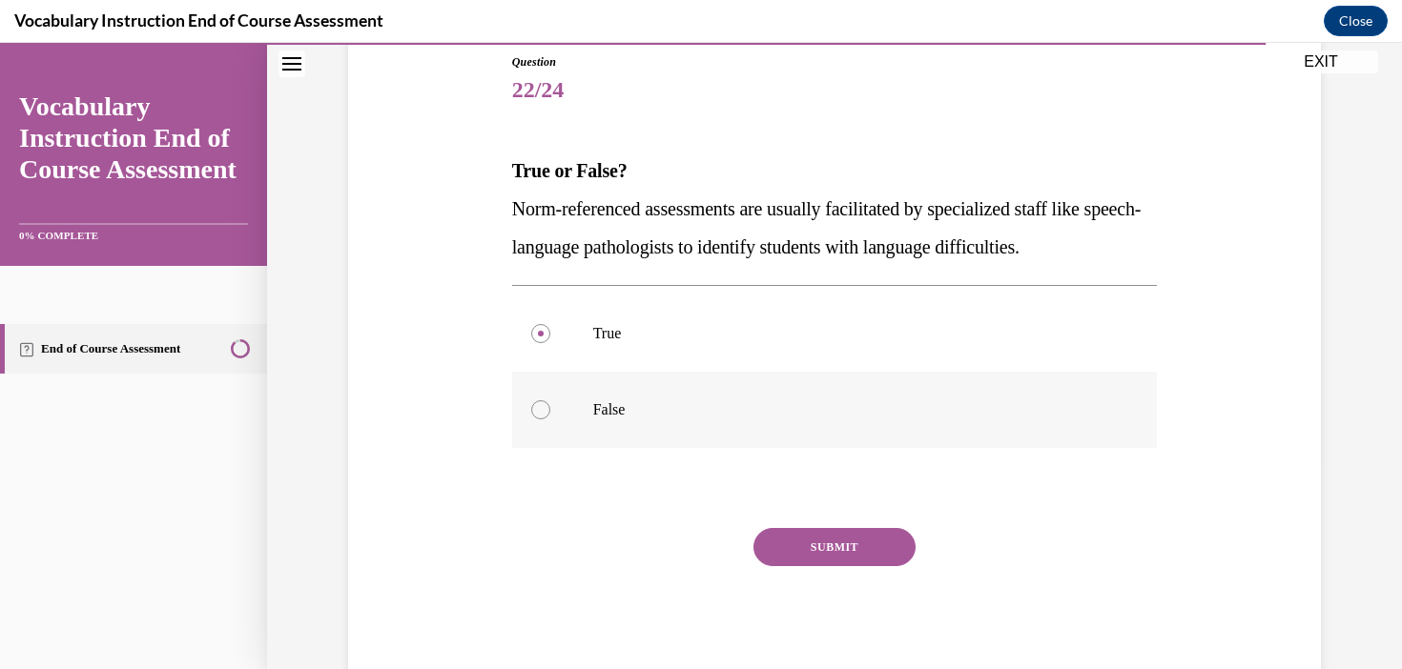
radio input "true"
click at [796, 525] on div "Question 22/24 True or False? Norm-referenced assessments are usually facilitat…" at bounding box center [835, 368] width 646 height 631
click at [805, 543] on button "SUBMIT" at bounding box center [834, 547] width 162 height 38
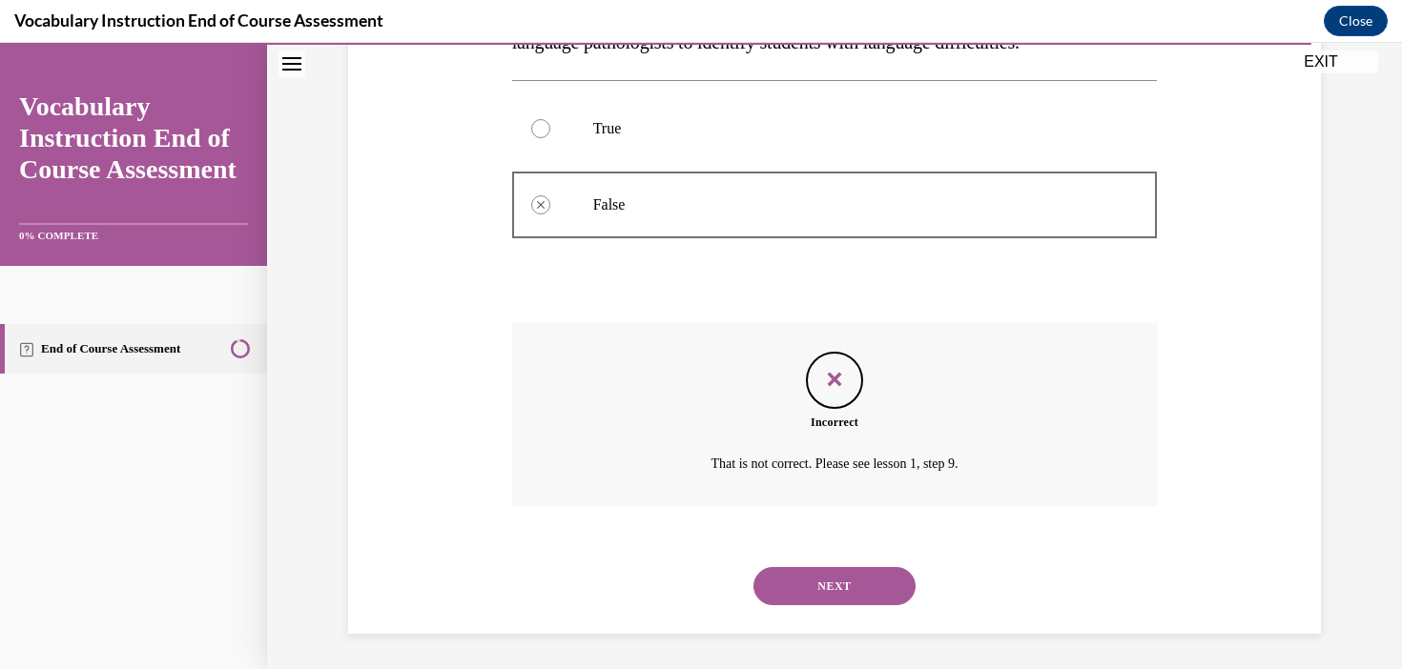
scroll to position [420, 0]
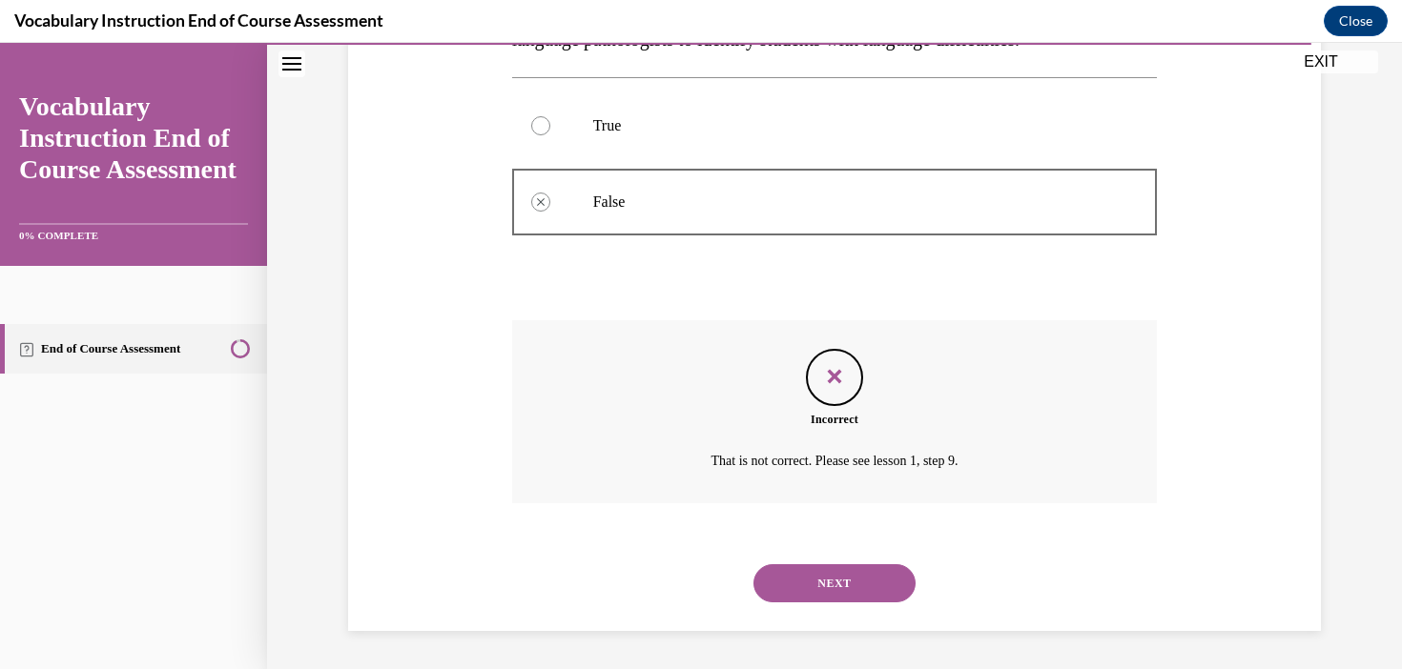
click at [823, 578] on button "NEXT" at bounding box center [834, 583] width 162 height 38
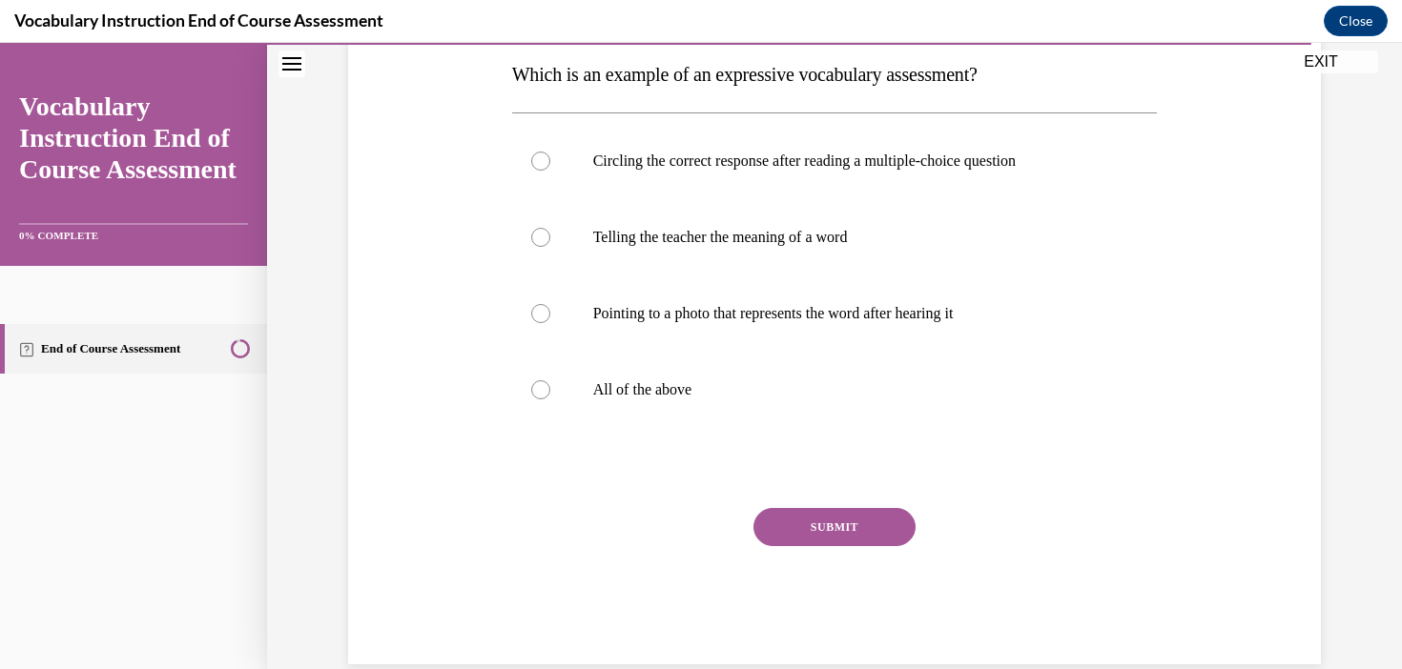
scroll to position [318, 0]
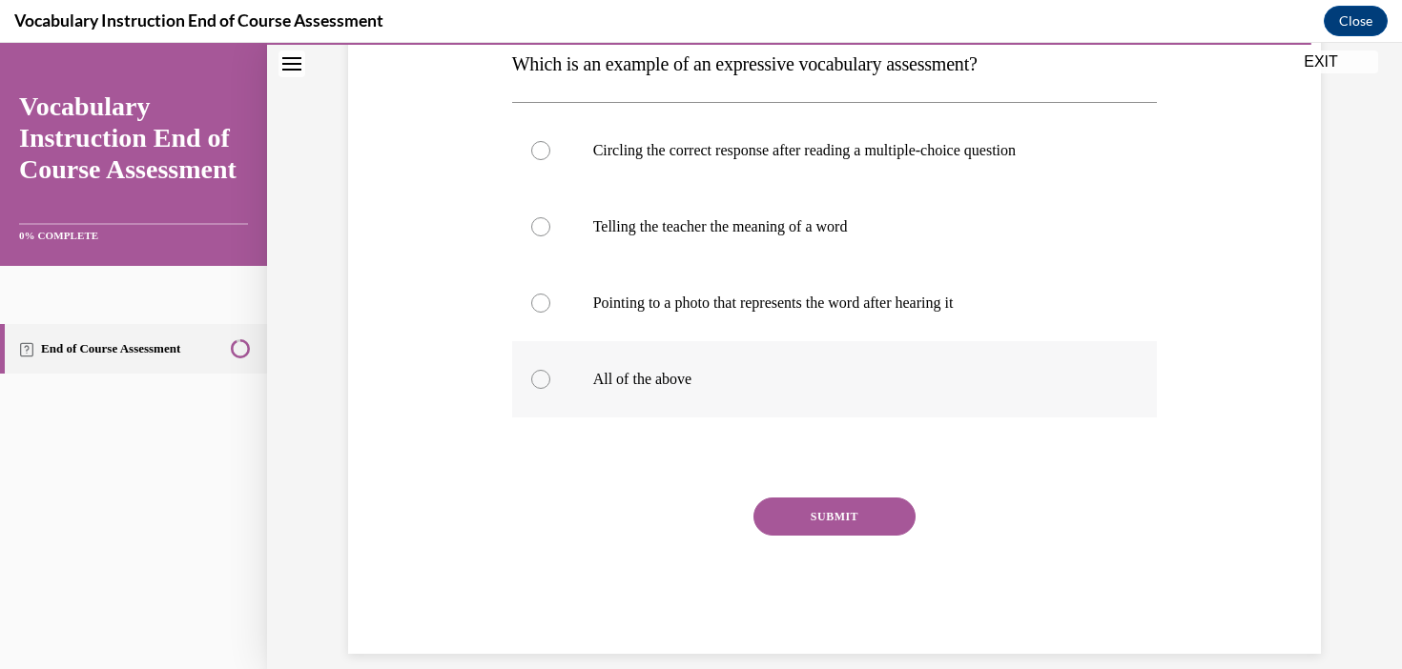
click at [608, 376] on p "All of the above" at bounding box center [851, 379] width 517 height 19
click at [550, 376] on input "All of the above" at bounding box center [540, 379] width 19 height 19
radio input "true"
click at [765, 237] on label "Telling the teacher the meaning of a word" at bounding box center [835, 227] width 646 height 76
click at [550, 236] on input "Telling the teacher the meaning of a word" at bounding box center [540, 226] width 19 height 19
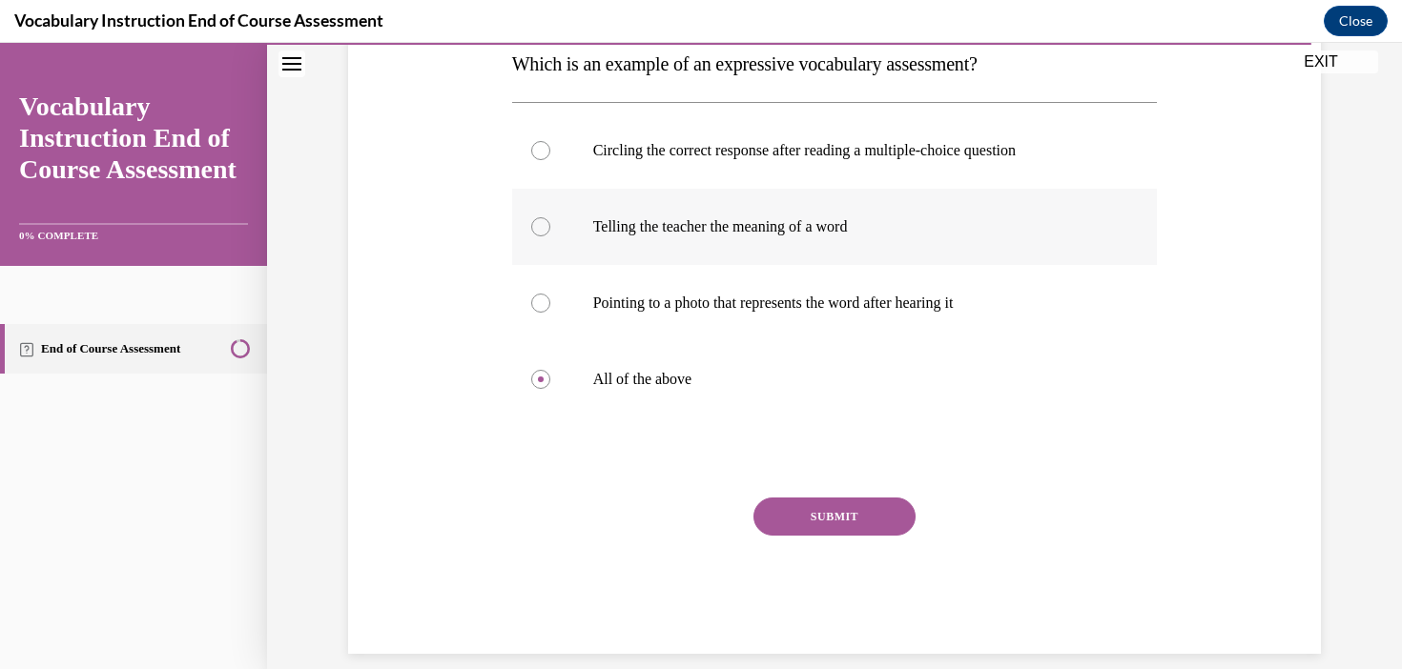
radio input "true"
click at [843, 529] on button "SUBMIT" at bounding box center [834, 517] width 162 height 38
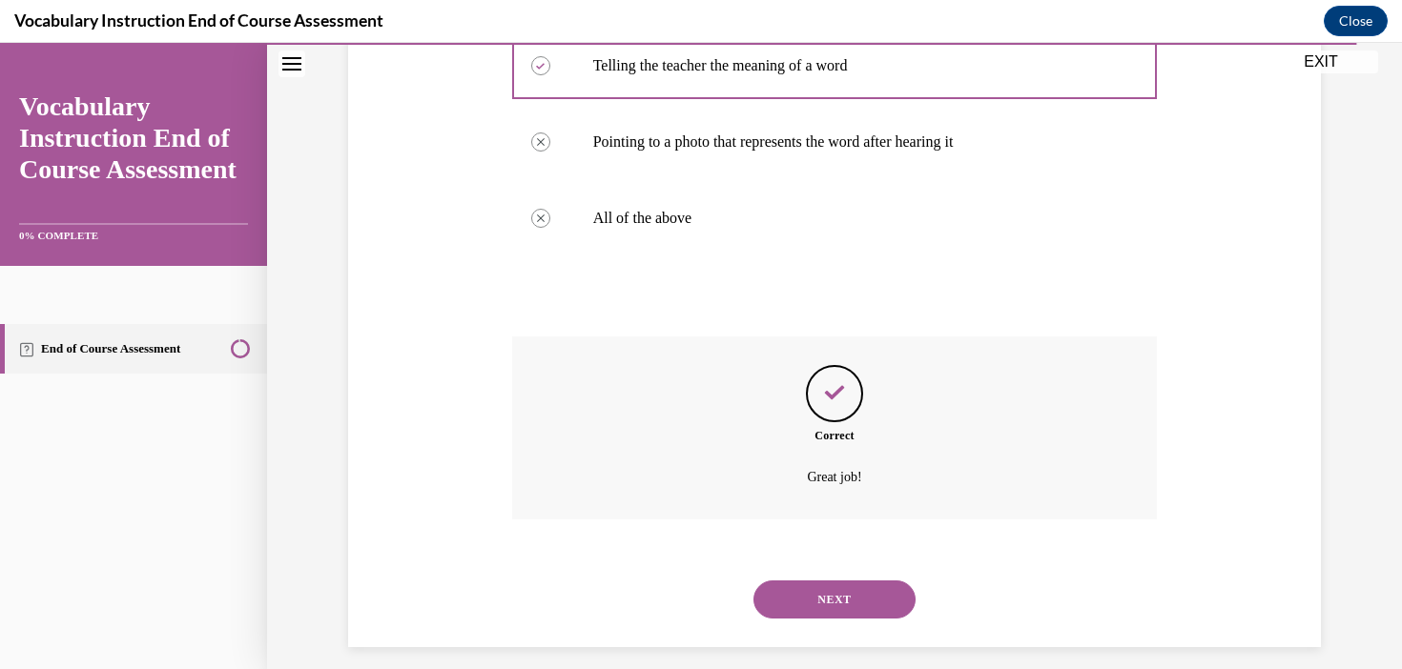
scroll to position [496, 0]
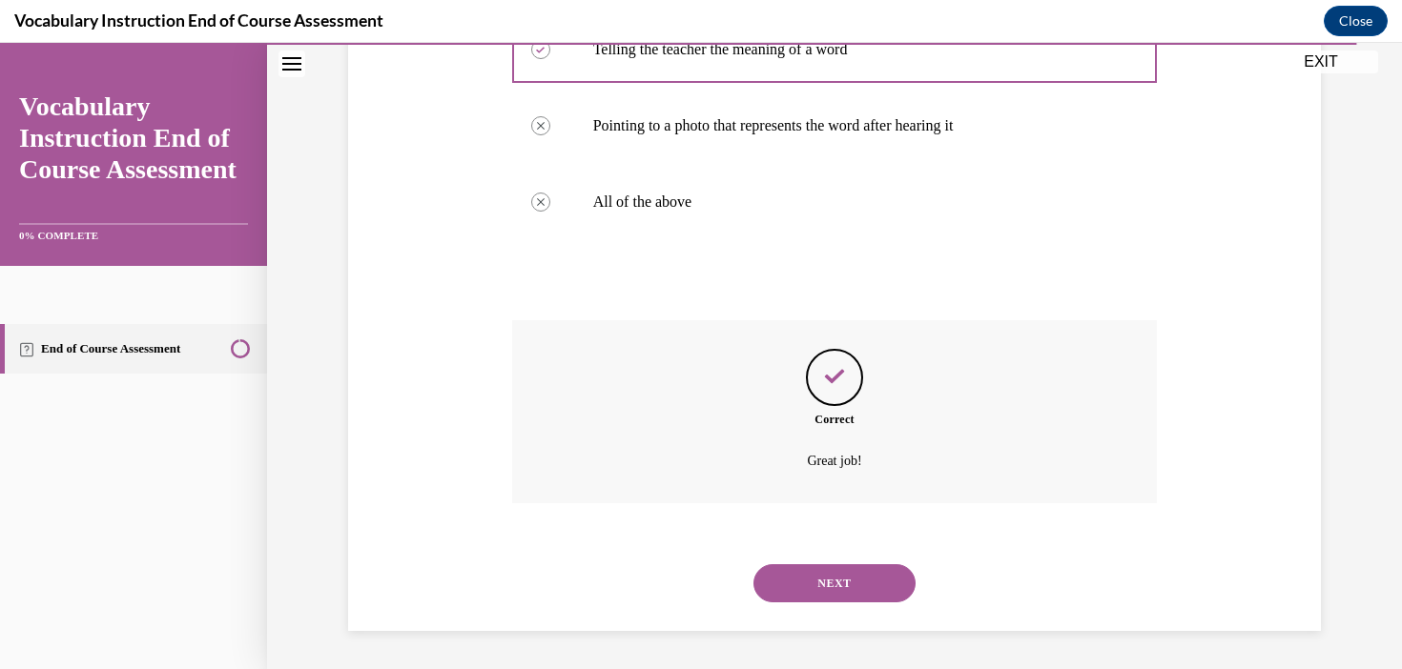
click at [849, 585] on button "NEXT" at bounding box center [834, 583] width 162 height 38
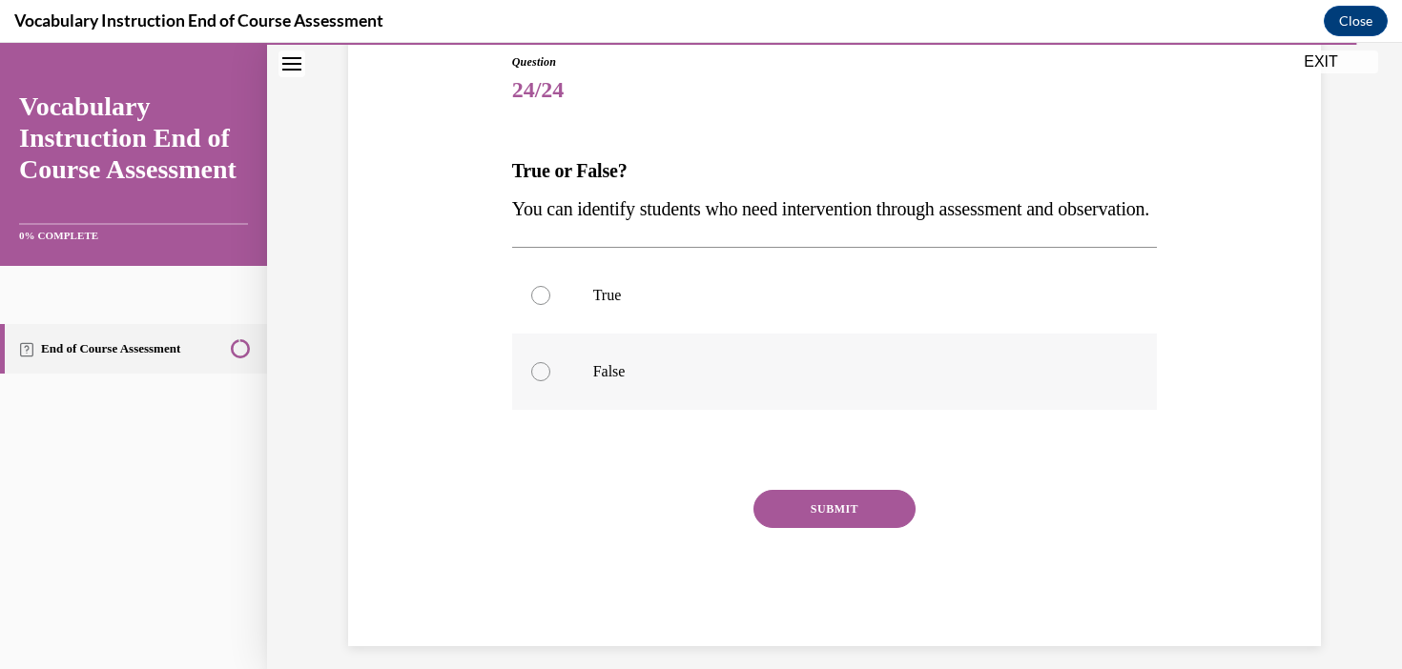
click at [632, 371] on label "False" at bounding box center [835, 372] width 646 height 76
click at [550, 371] on input "False" at bounding box center [540, 371] width 19 height 19
radio input "true"
click at [625, 305] on p "True" at bounding box center [851, 295] width 517 height 19
click at [550, 305] on input "True" at bounding box center [540, 295] width 19 height 19
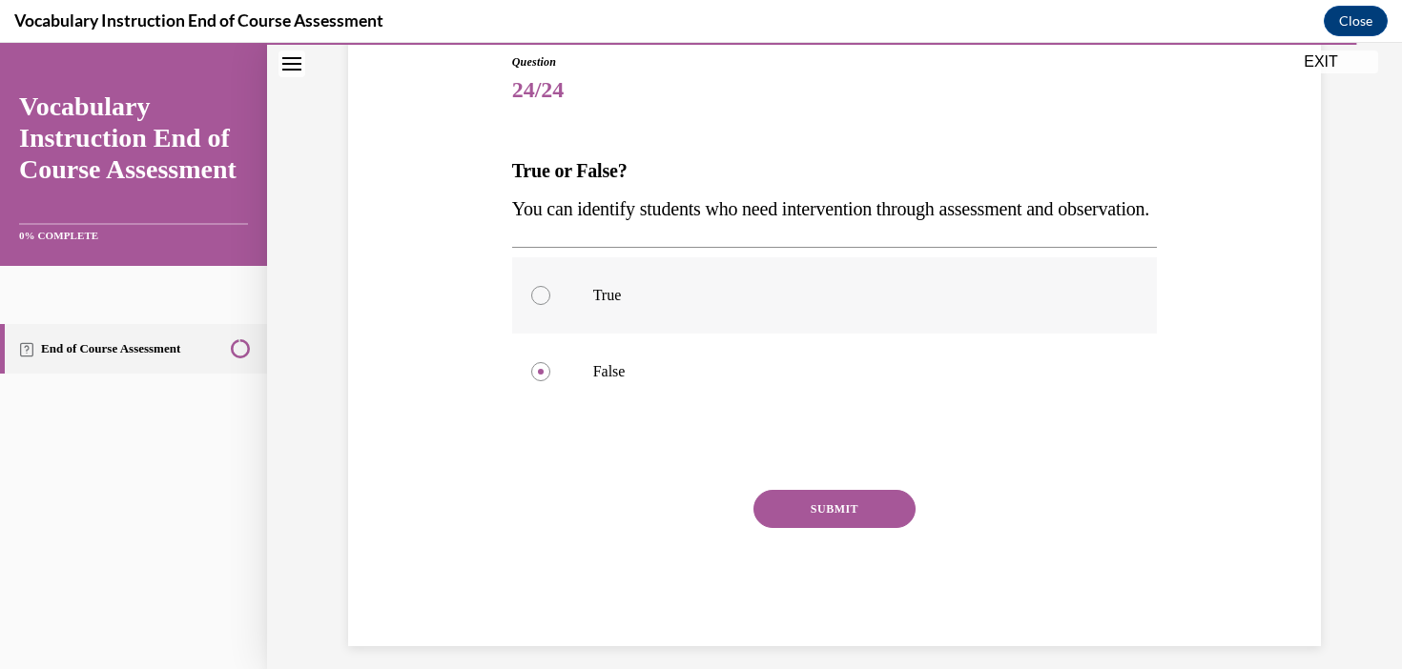
radio input "true"
click at [580, 577] on div "SUBMIT" at bounding box center [835, 537] width 646 height 95
click at [824, 528] on button "SUBMIT" at bounding box center [834, 509] width 162 height 38
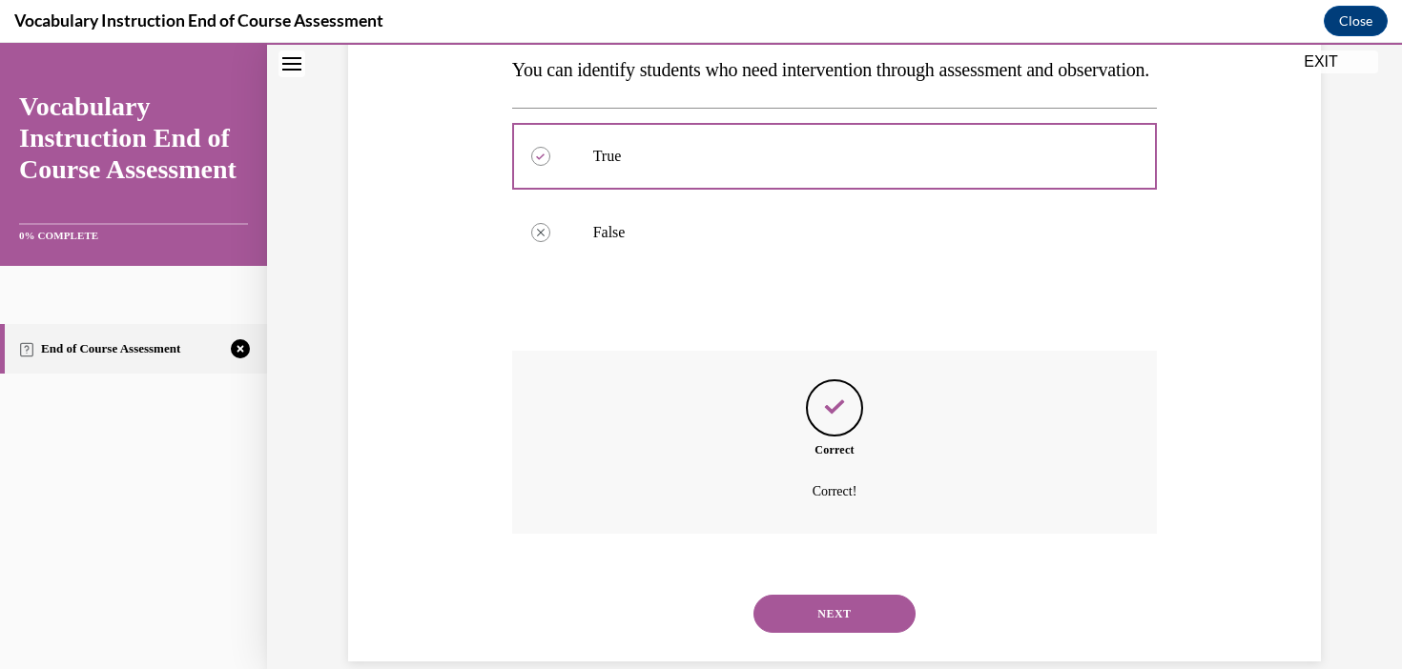
scroll to position [420, 0]
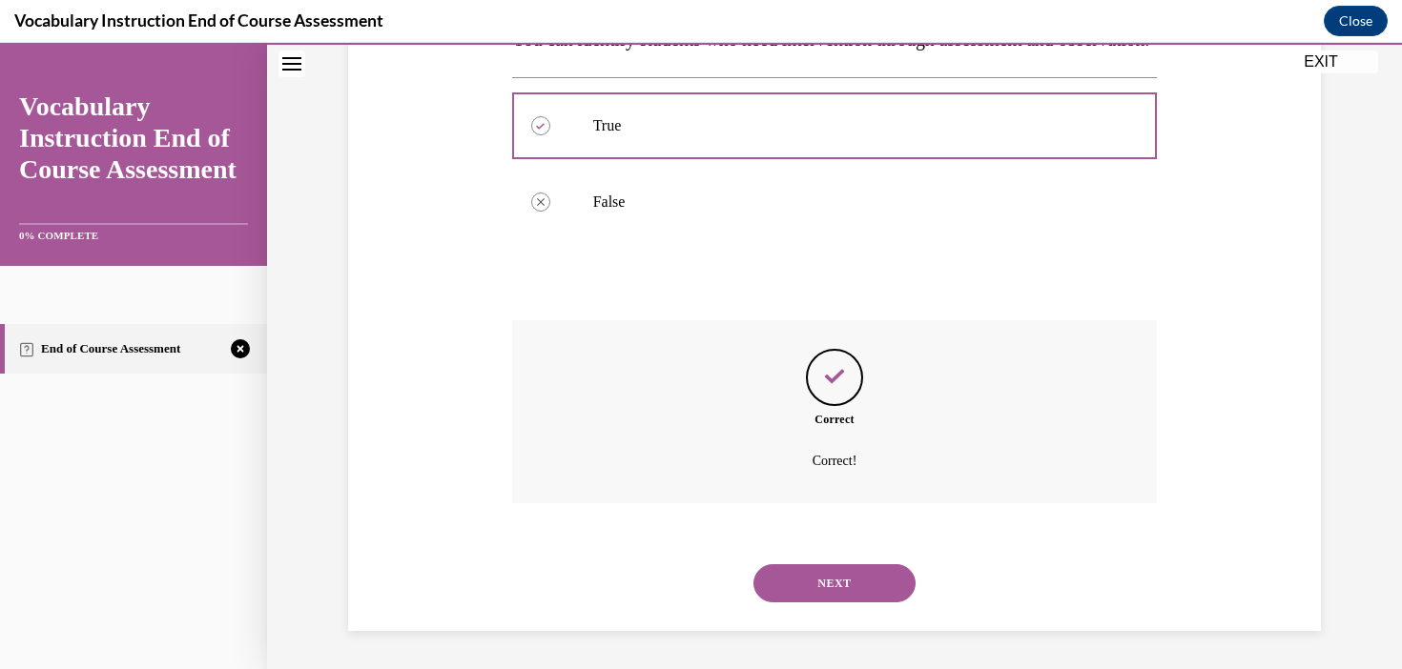
click at [856, 582] on button "NEXT" at bounding box center [834, 583] width 162 height 38
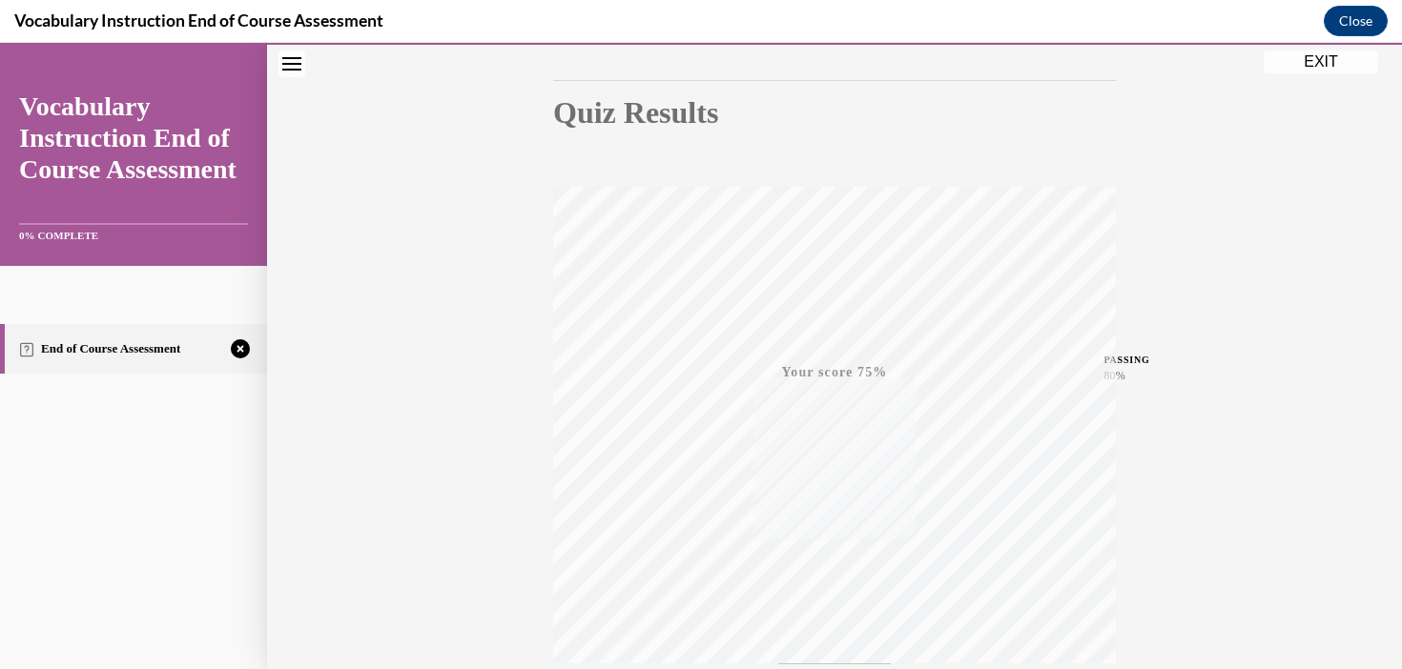
scroll to position [351, 0]
click at [831, 546] on icon "button" at bounding box center [835, 553] width 68 height 21
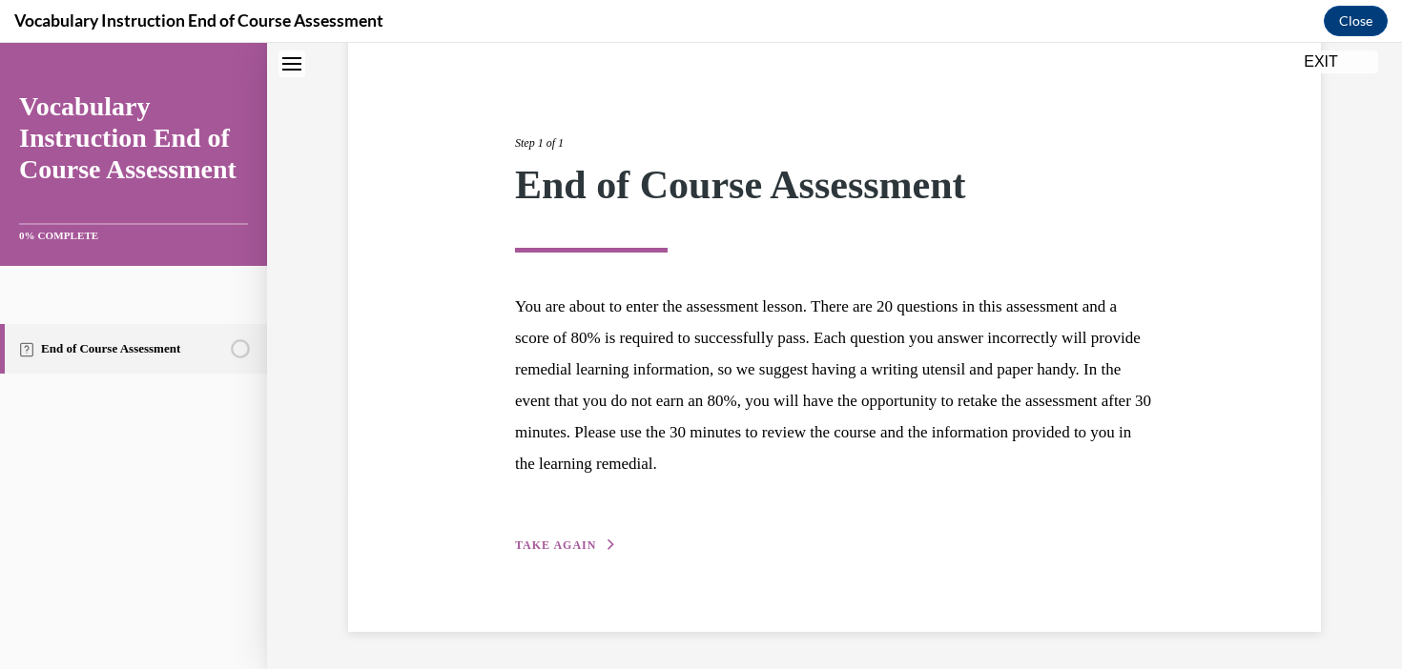
click at [574, 542] on span "TAKE AGAIN" at bounding box center [555, 545] width 81 height 13
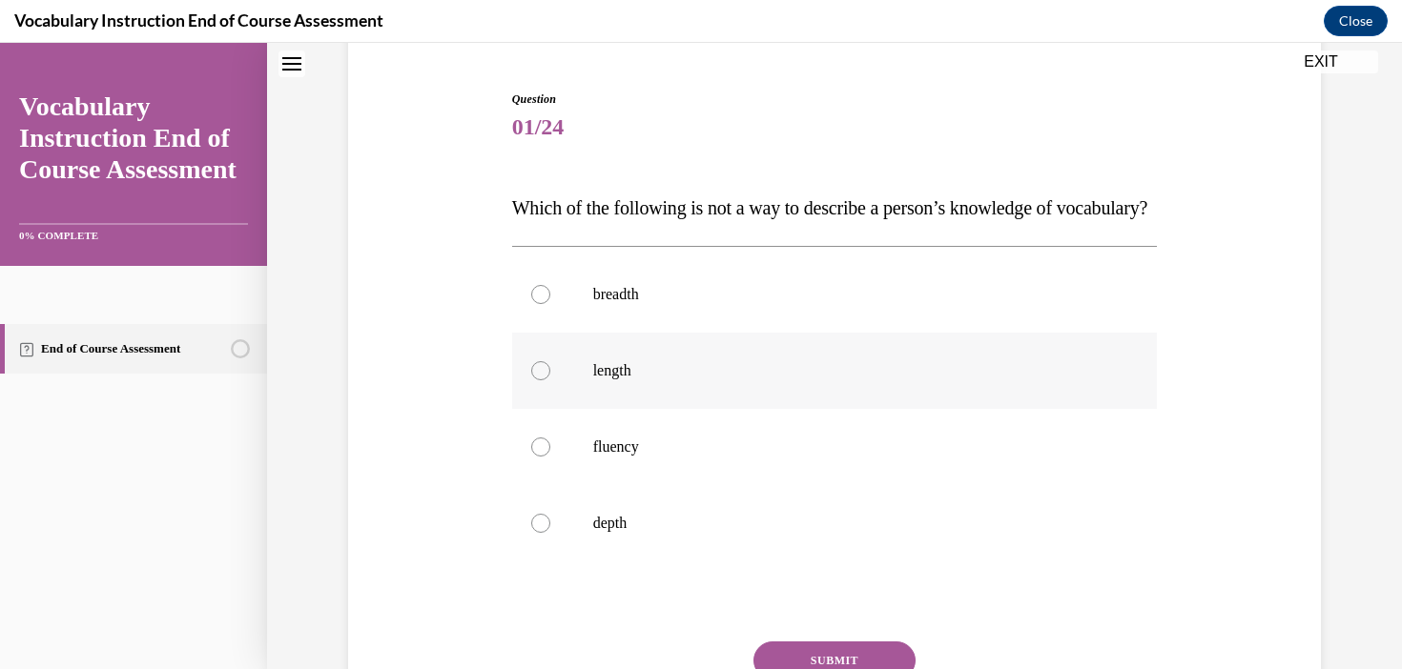
click at [640, 409] on label "length" at bounding box center [835, 371] width 646 height 76
click at [550, 380] on input "length" at bounding box center [540, 370] width 19 height 19
radio input "true"
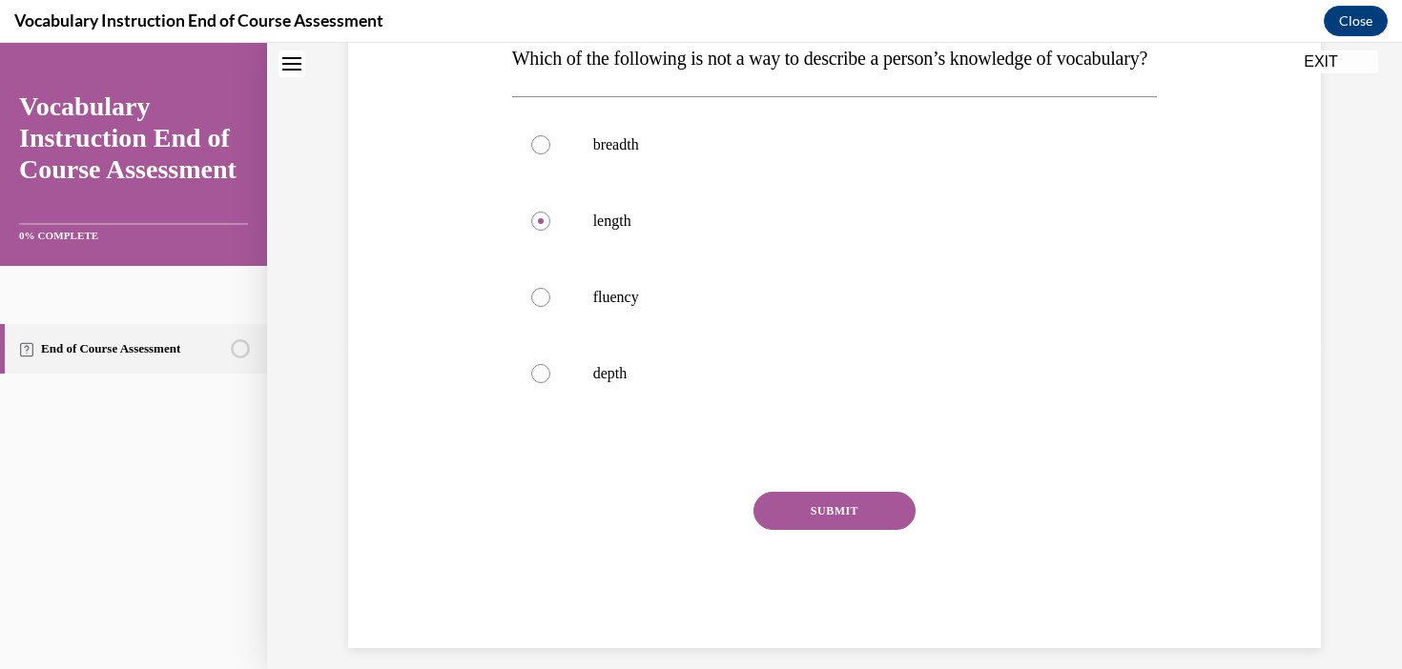
click at [831, 530] on button "SUBMIT" at bounding box center [834, 511] width 162 height 38
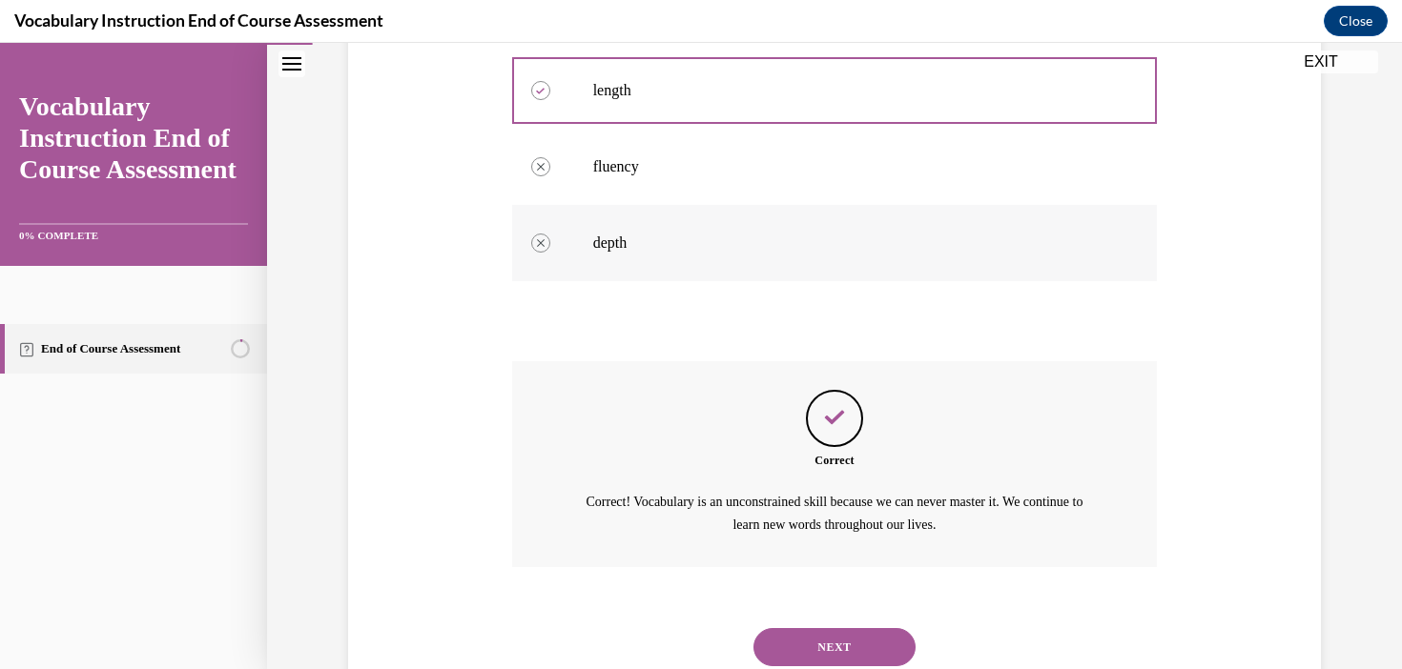
scroll to position [556, 0]
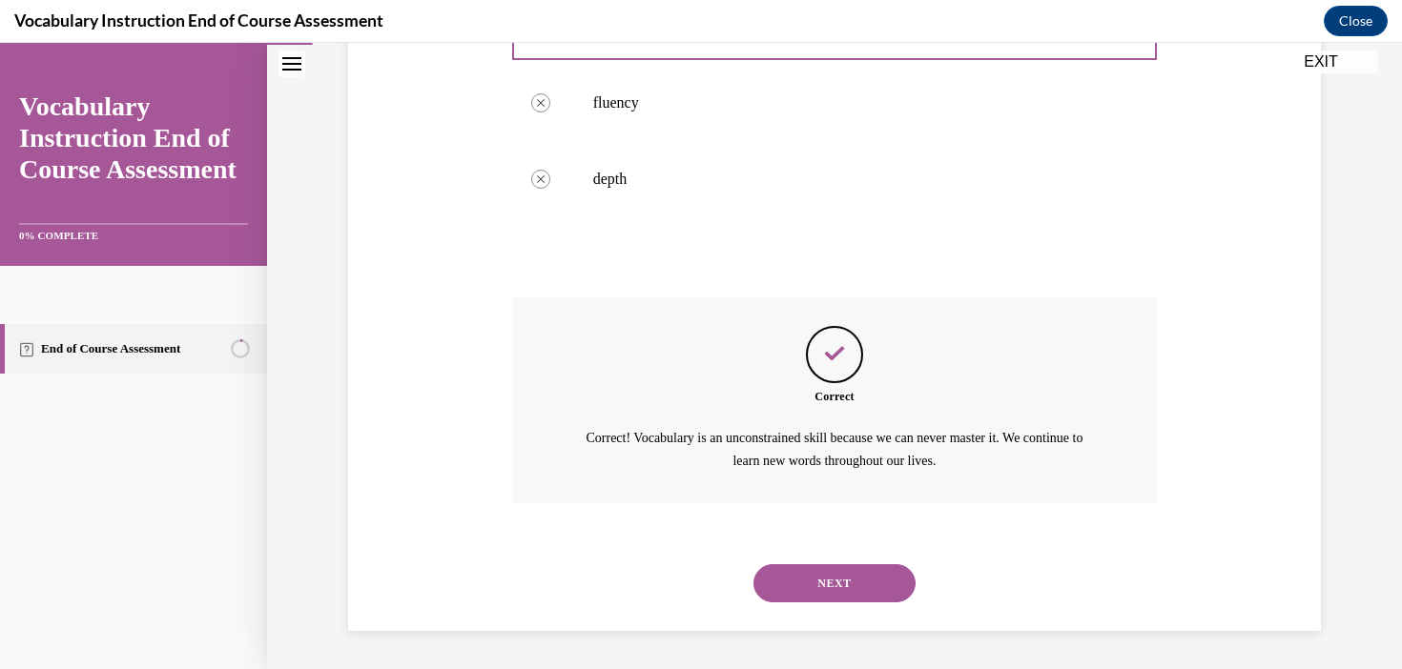
click at [808, 578] on button "NEXT" at bounding box center [834, 583] width 162 height 38
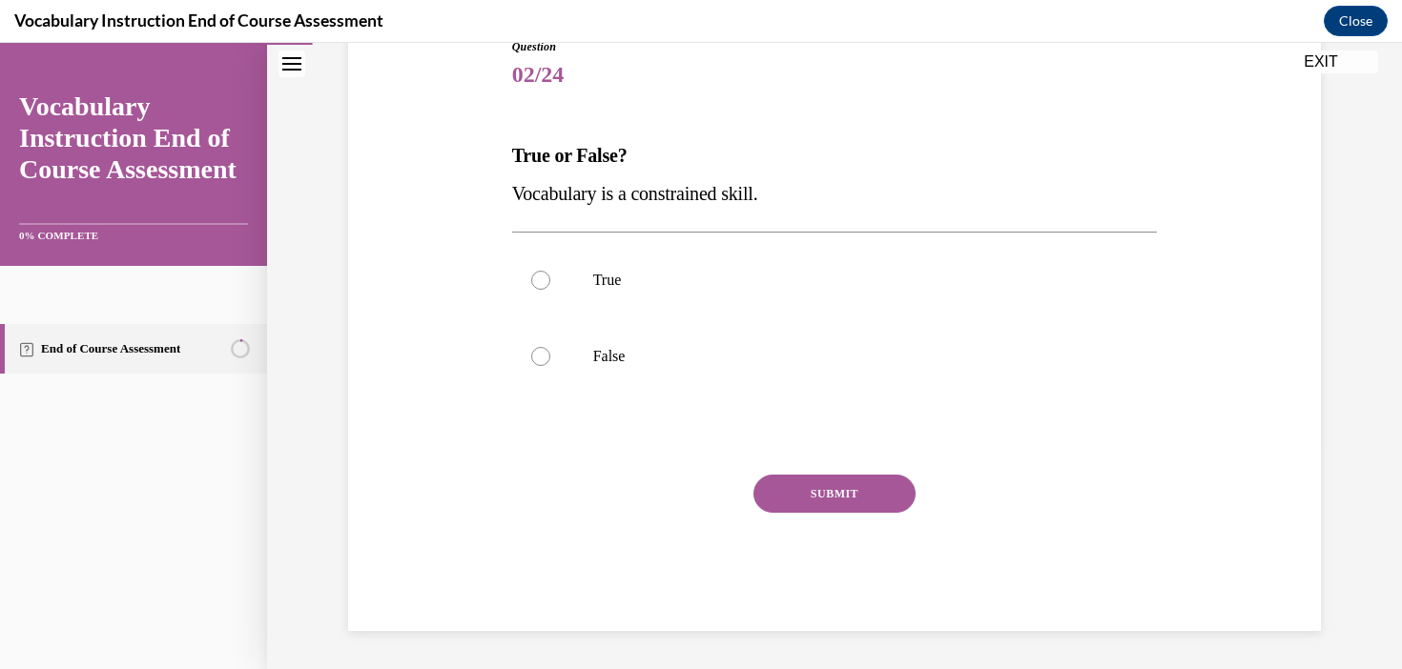
scroll to position [212, 0]
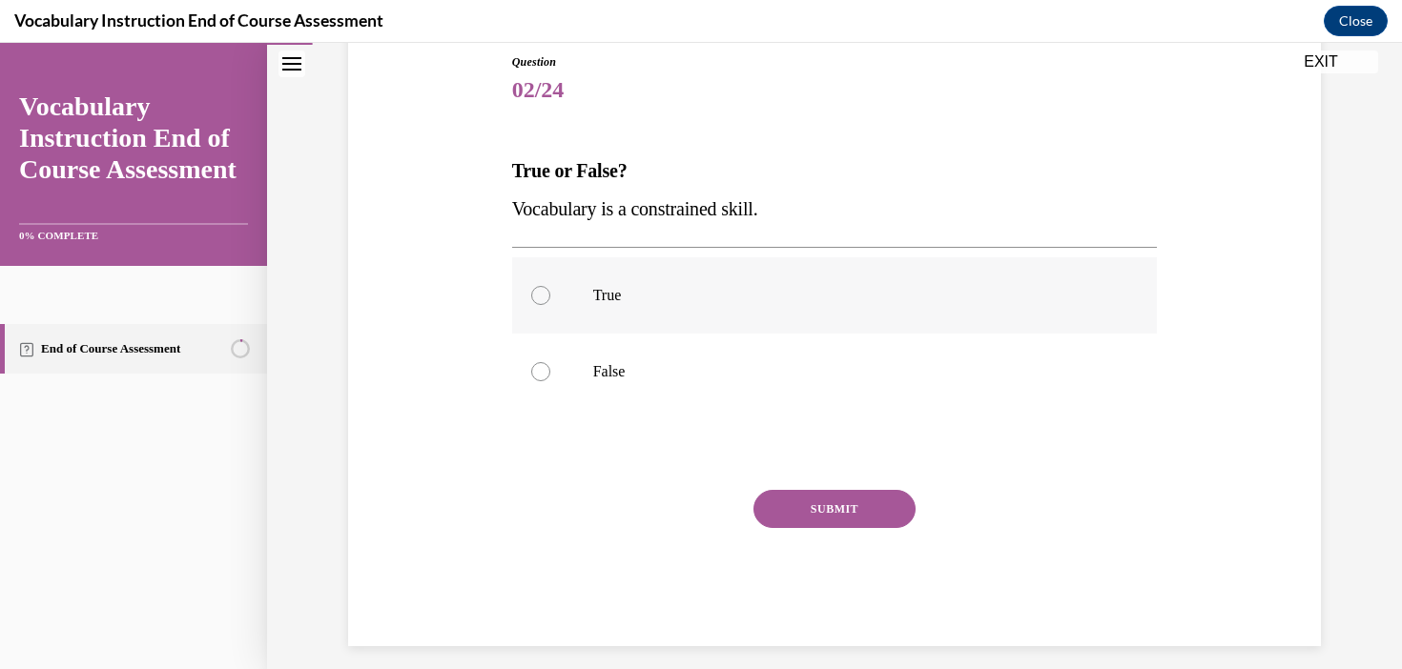
click at [569, 296] on label "True" at bounding box center [835, 295] width 646 height 76
click at [550, 296] on input "True" at bounding box center [540, 295] width 19 height 19
radio input "true"
click at [846, 513] on button "SUBMIT" at bounding box center [834, 509] width 162 height 38
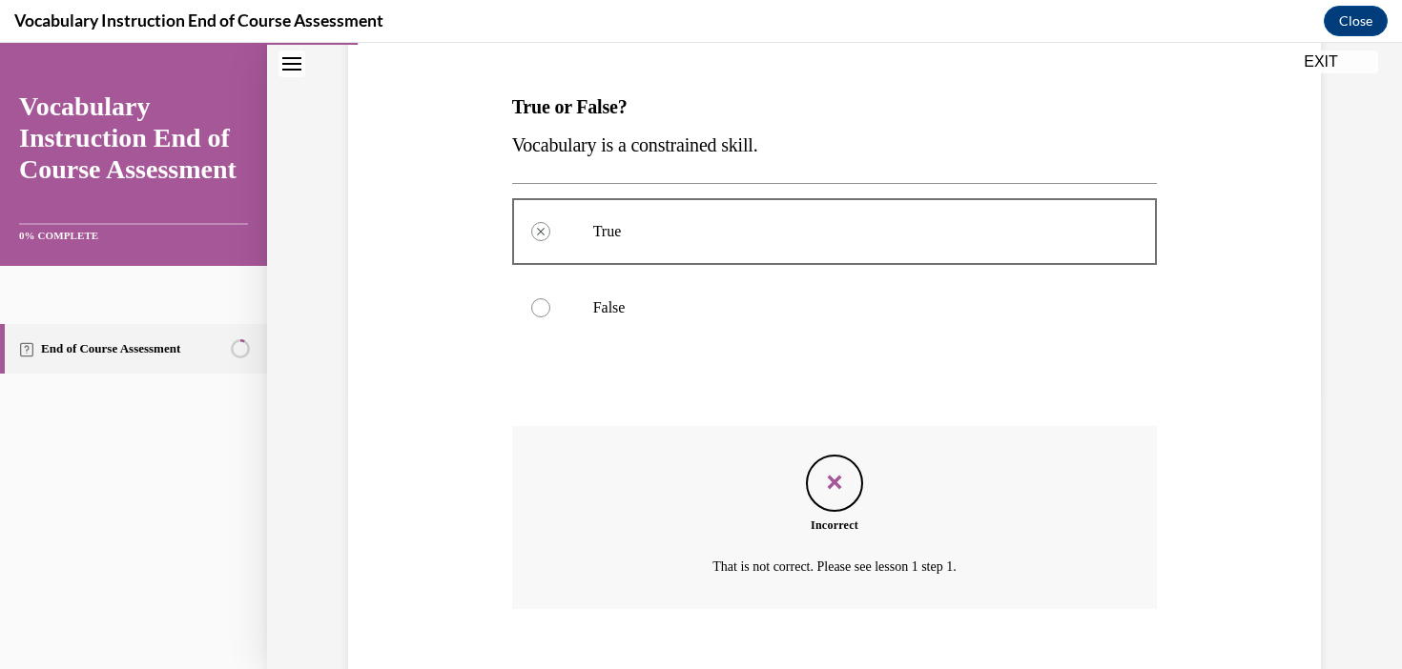
scroll to position [381, 0]
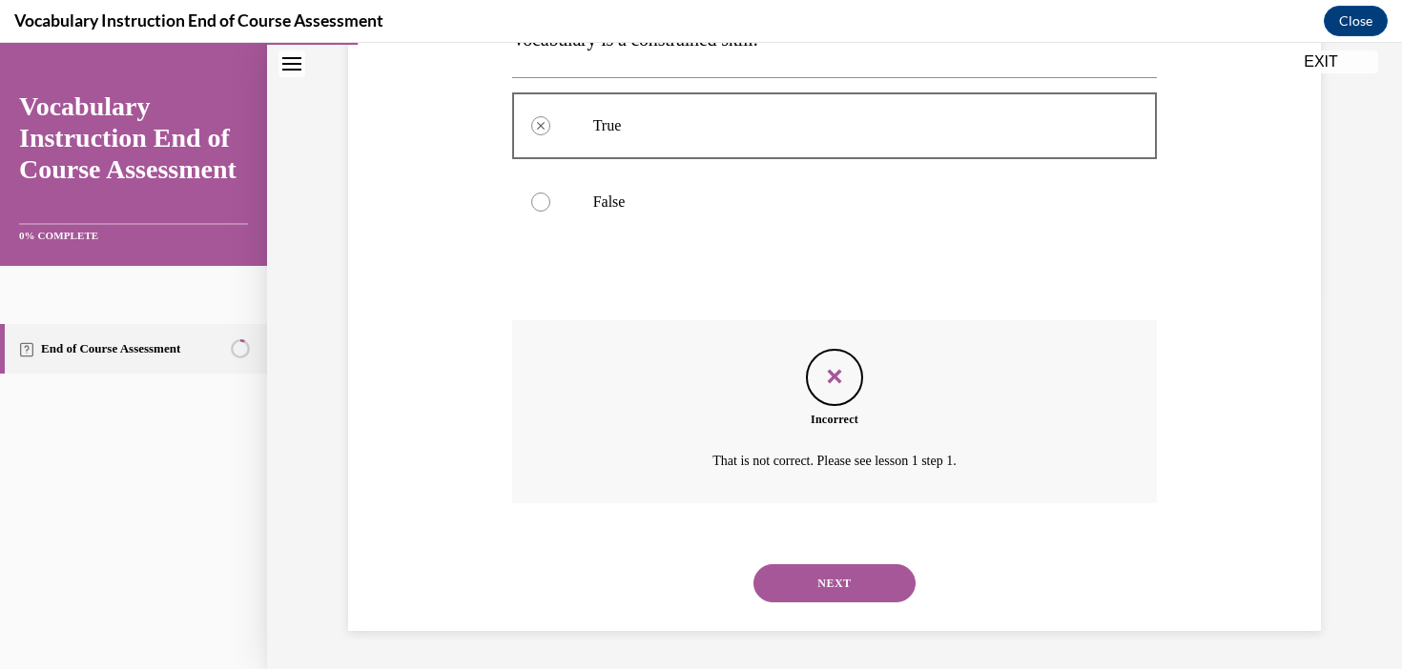
click at [844, 589] on button "NEXT" at bounding box center [834, 583] width 162 height 38
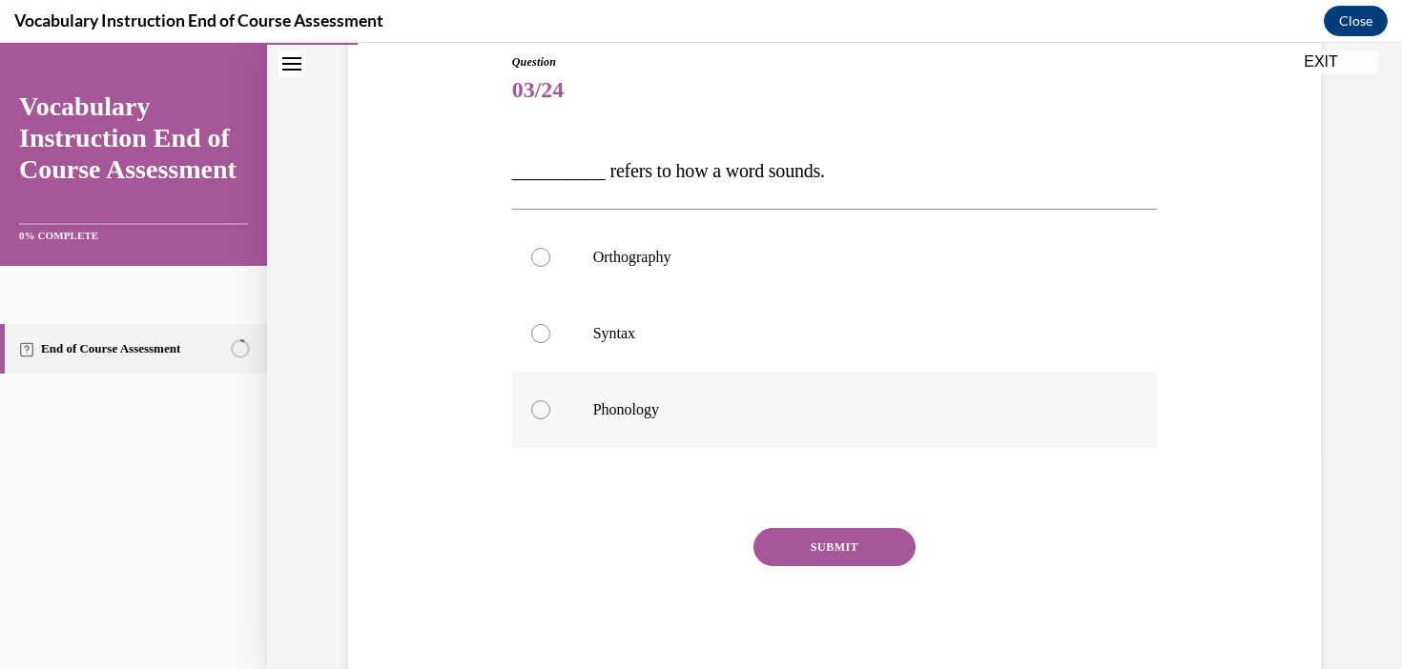
click at [677, 420] on label "Phonology" at bounding box center [835, 410] width 646 height 76
click at [550, 420] on input "Phonology" at bounding box center [540, 409] width 19 height 19
radio input "true"
click at [844, 555] on button "SUBMIT" at bounding box center [834, 547] width 162 height 38
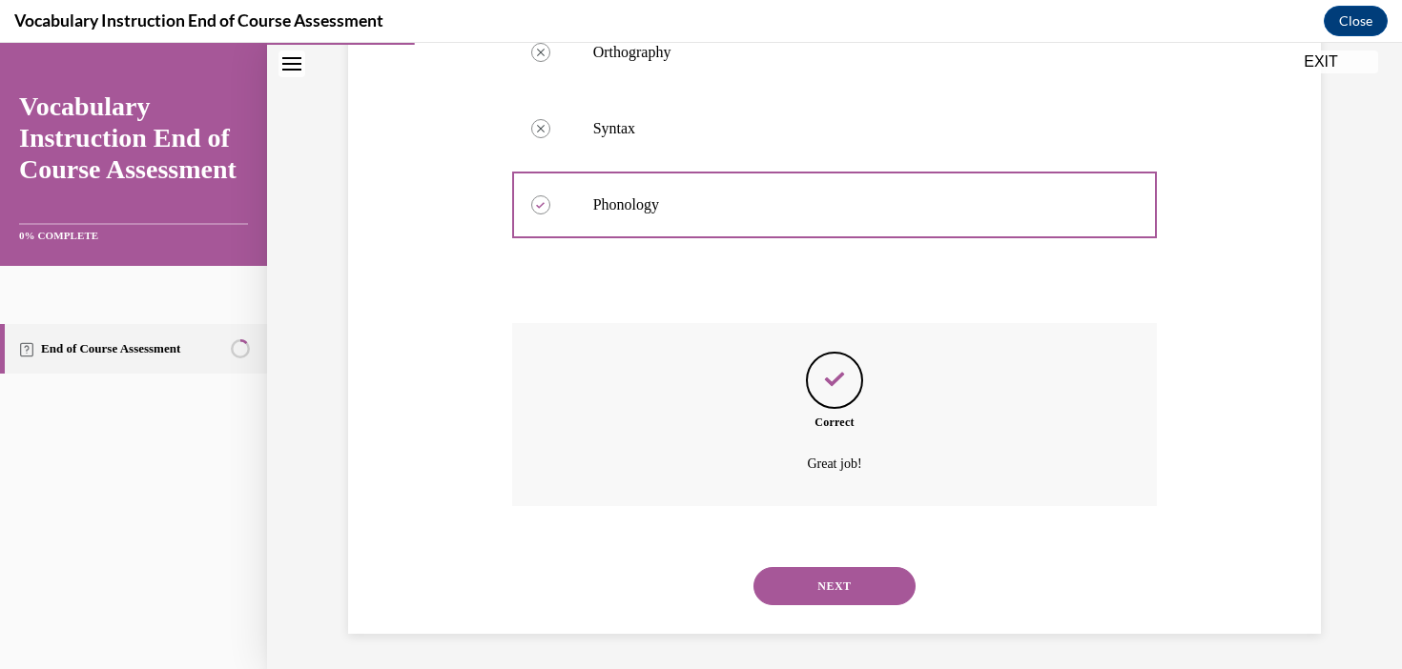
scroll to position [420, 0]
click at [856, 607] on div "NEXT" at bounding box center [835, 583] width 646 height 76
click at [856, 573] on button "NEXT" at bounding box center [834, 583] width 162 height 38
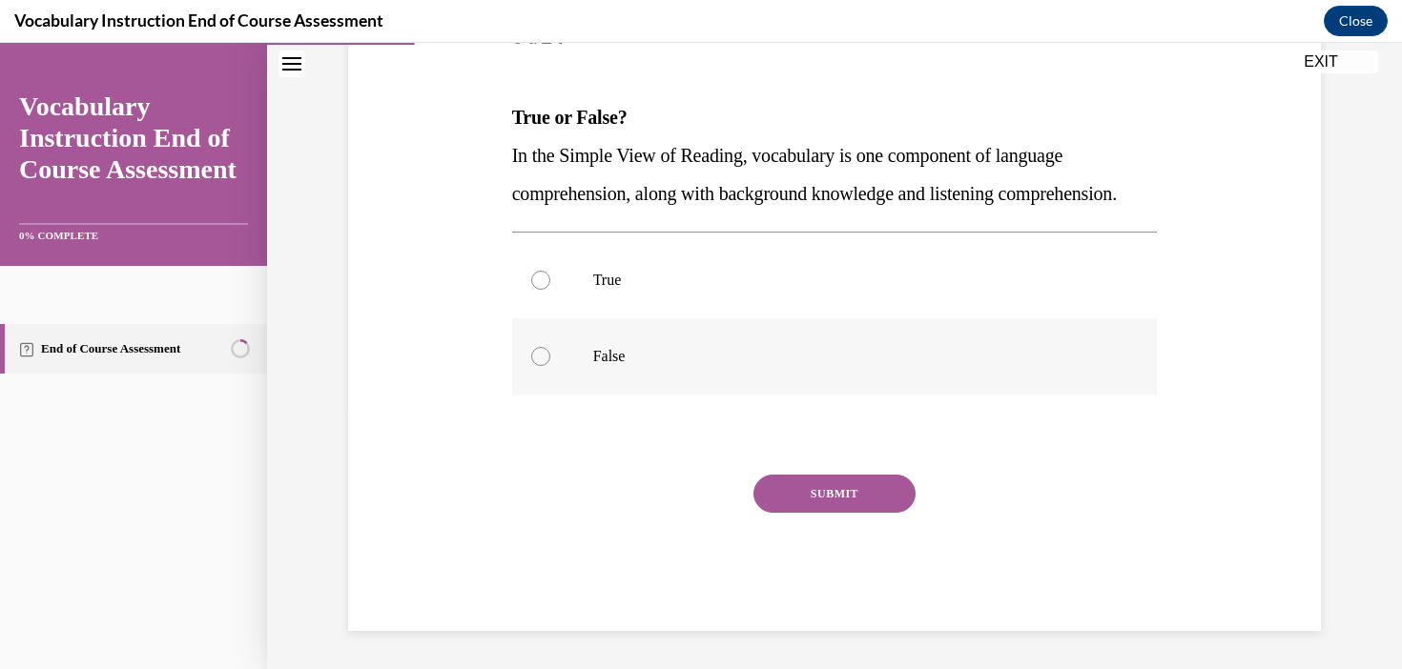
scroll to position [276, 0]
click at [881, 318] on label "True" at bounding box center [835, 280] width 646 height 76
click at [550, 290] on input "True" at bounding box center [540, 280] width 19 height 19
radio input "true"
click at [864, 513] on button "SUBMIT" at bounding box center [834, 494] width 162 height 38
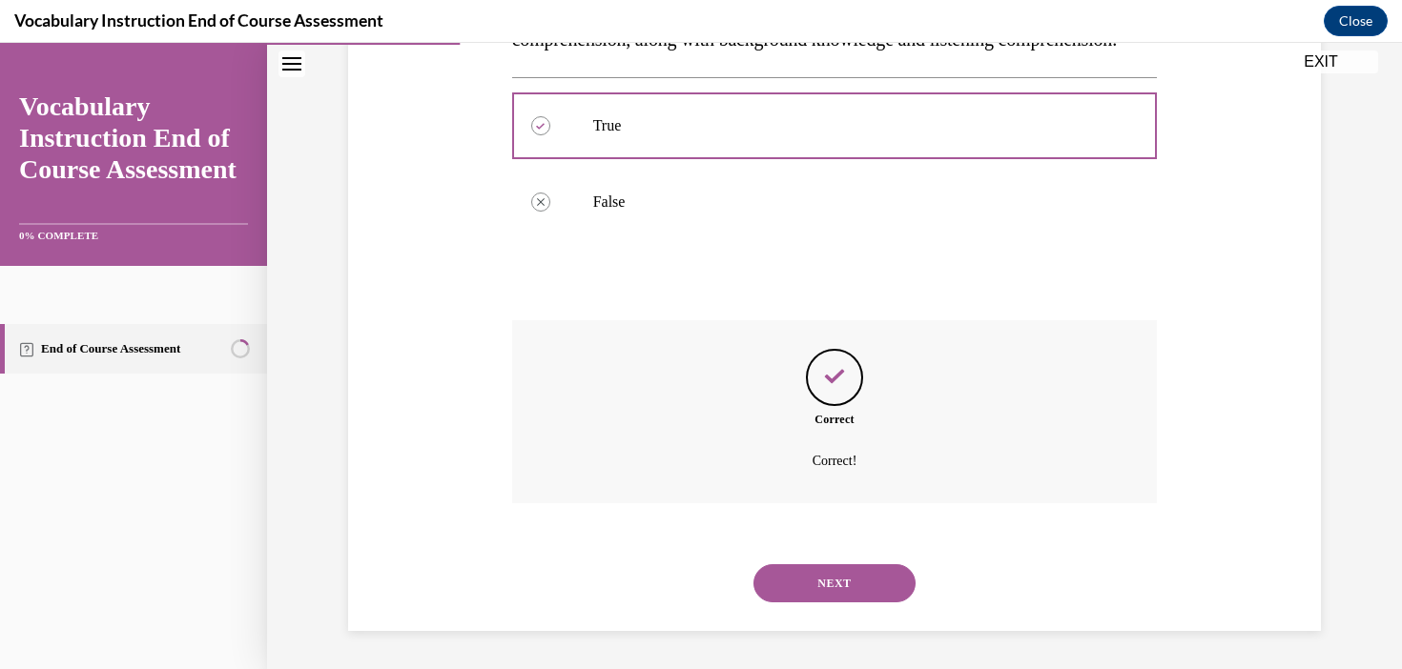
scroll to position [458, 0]
click at [883, 582] on button "NEXT" at bounding box center [834, 583] width 162 height 38
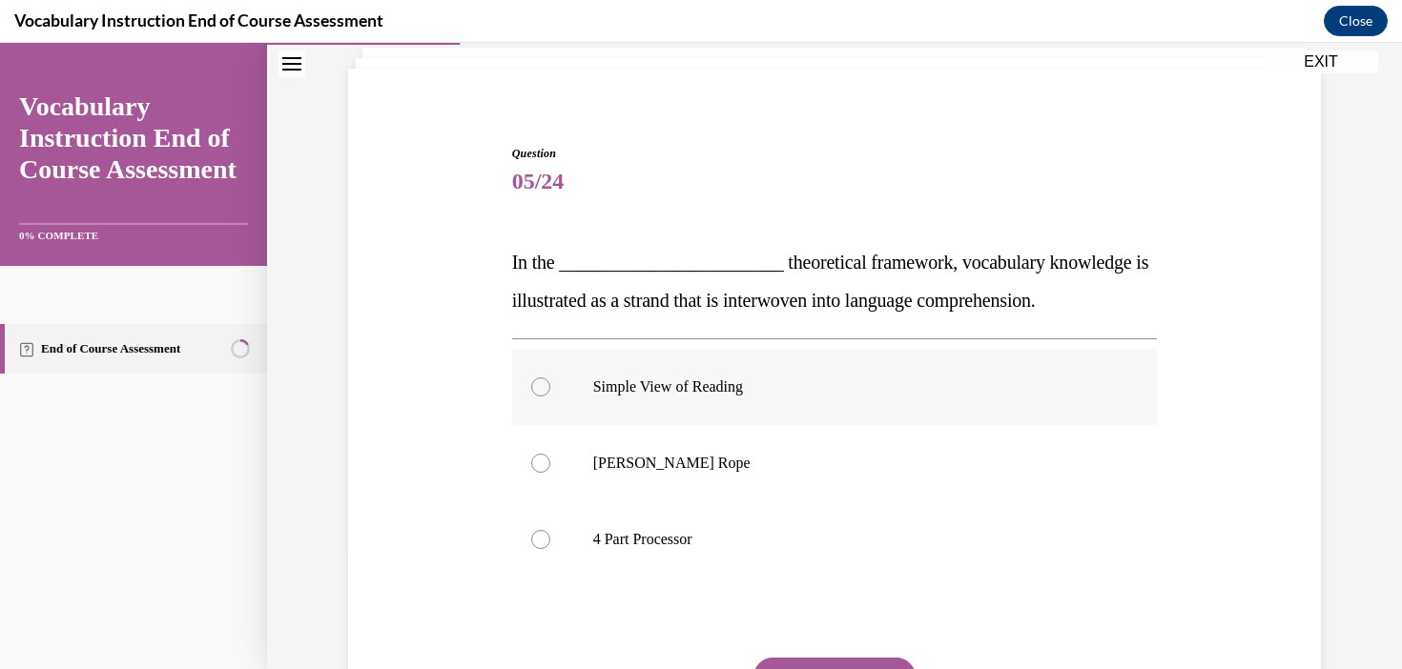
scroll to position [123, 0]
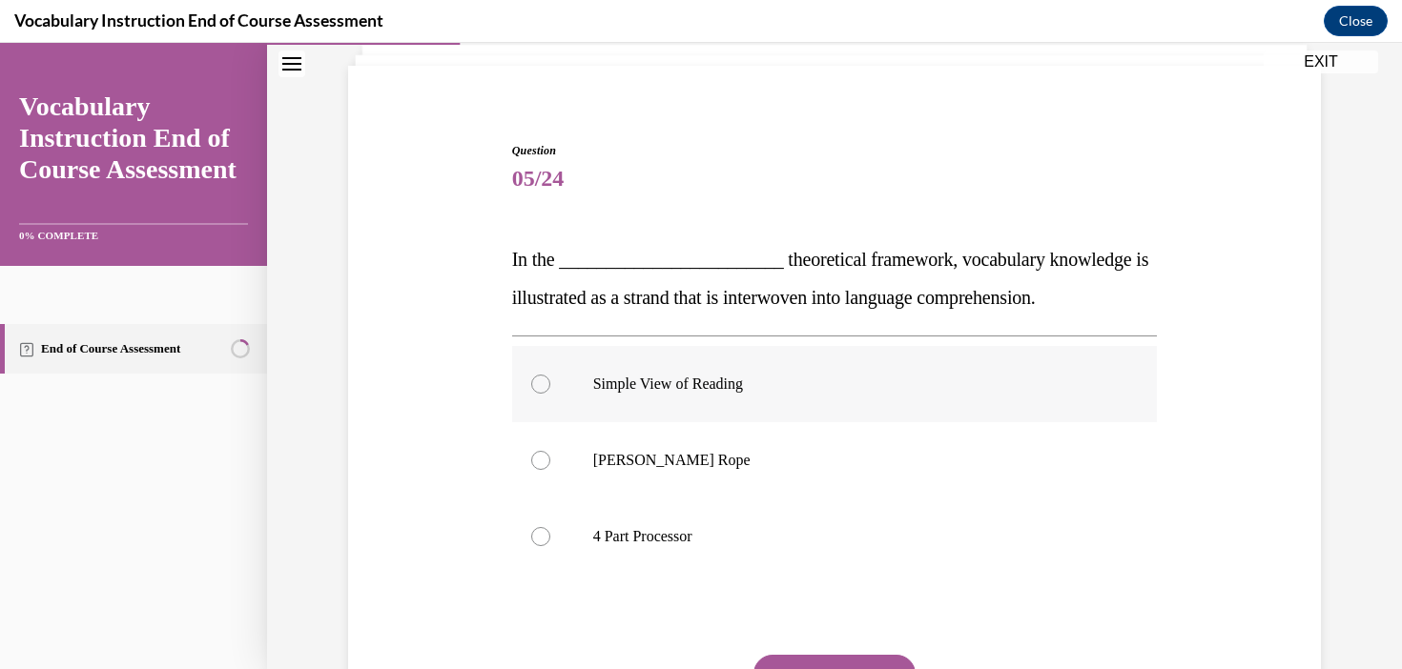
click at [724, 395] on label "Simple View of Reading" at bounding box center [835, 384] width 646 height 76
click at [550, 394] on input "Simple View of Reading" at bounding box center [540, 384] width 19 height 19
radio input "true"
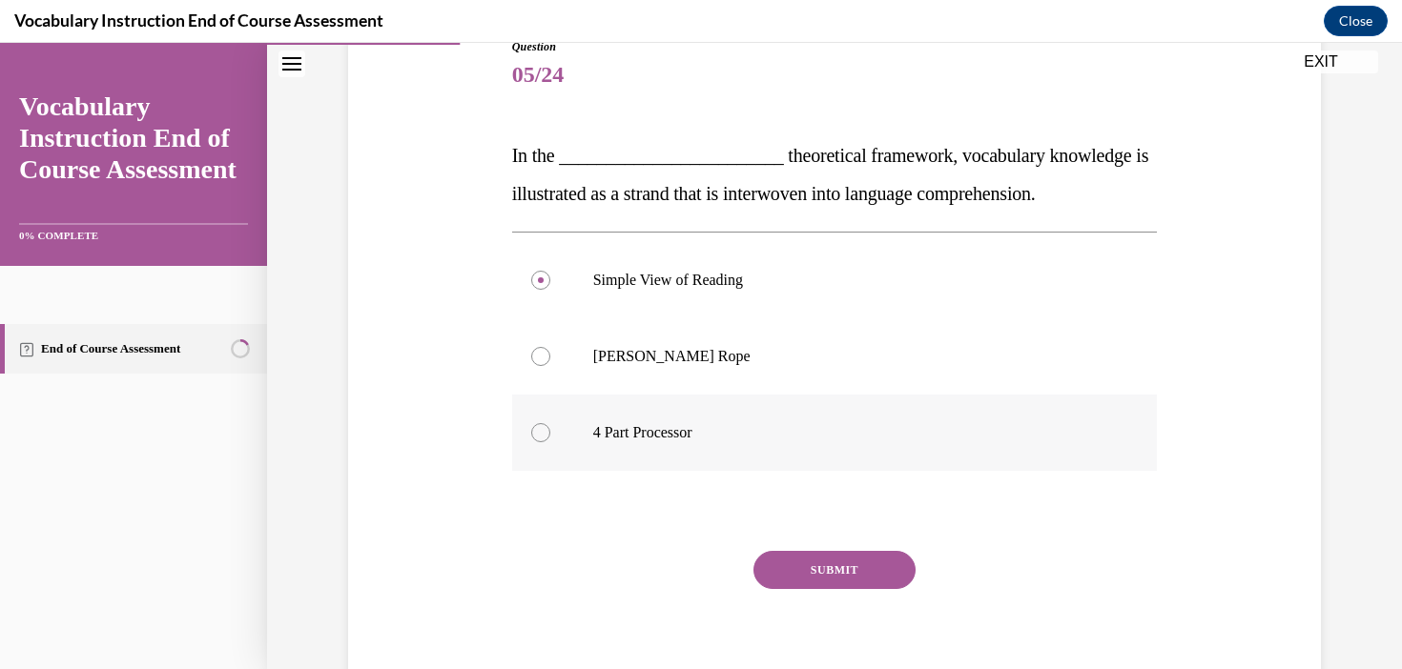
scroll to position [236, 0]
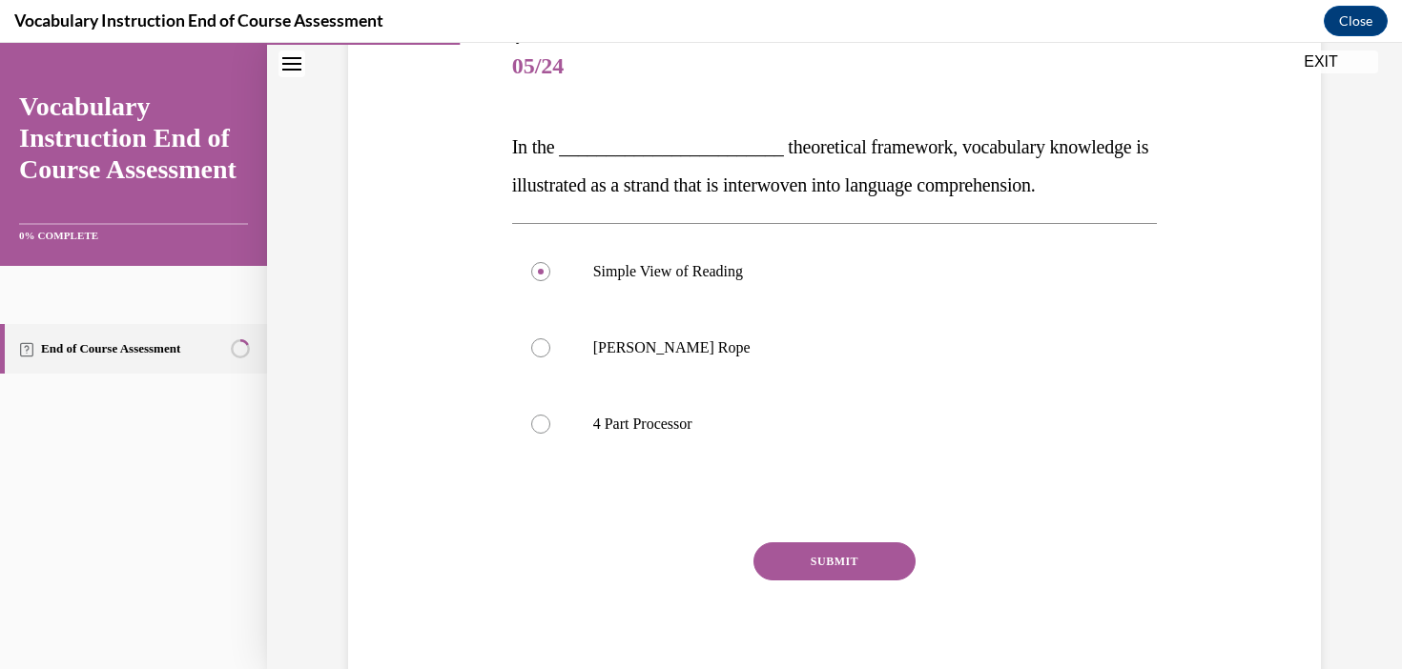
click at [867, 566] on button "SUBMIT" at bounding box center [834, 562] width 162 height 38
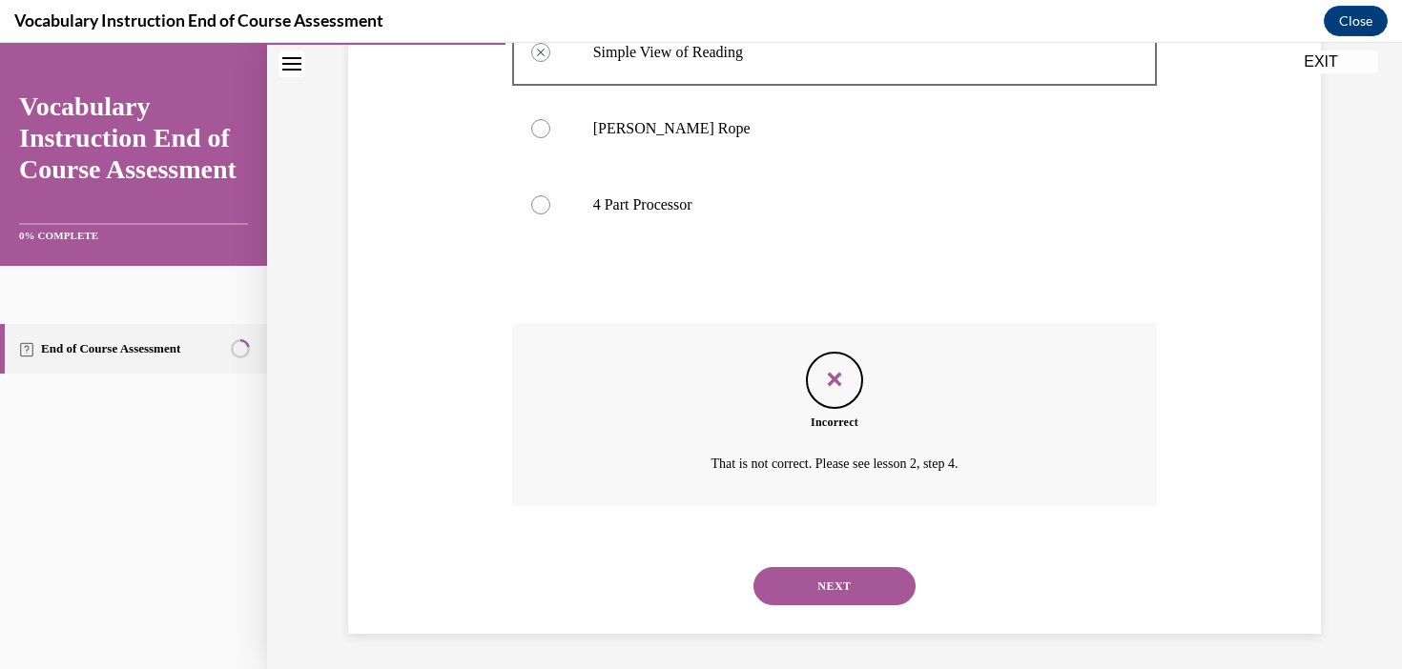
scroll to position [458, 0]
click at [860, 575] on button "NEXT" at bounding box center [834, 583] width 162 height 38
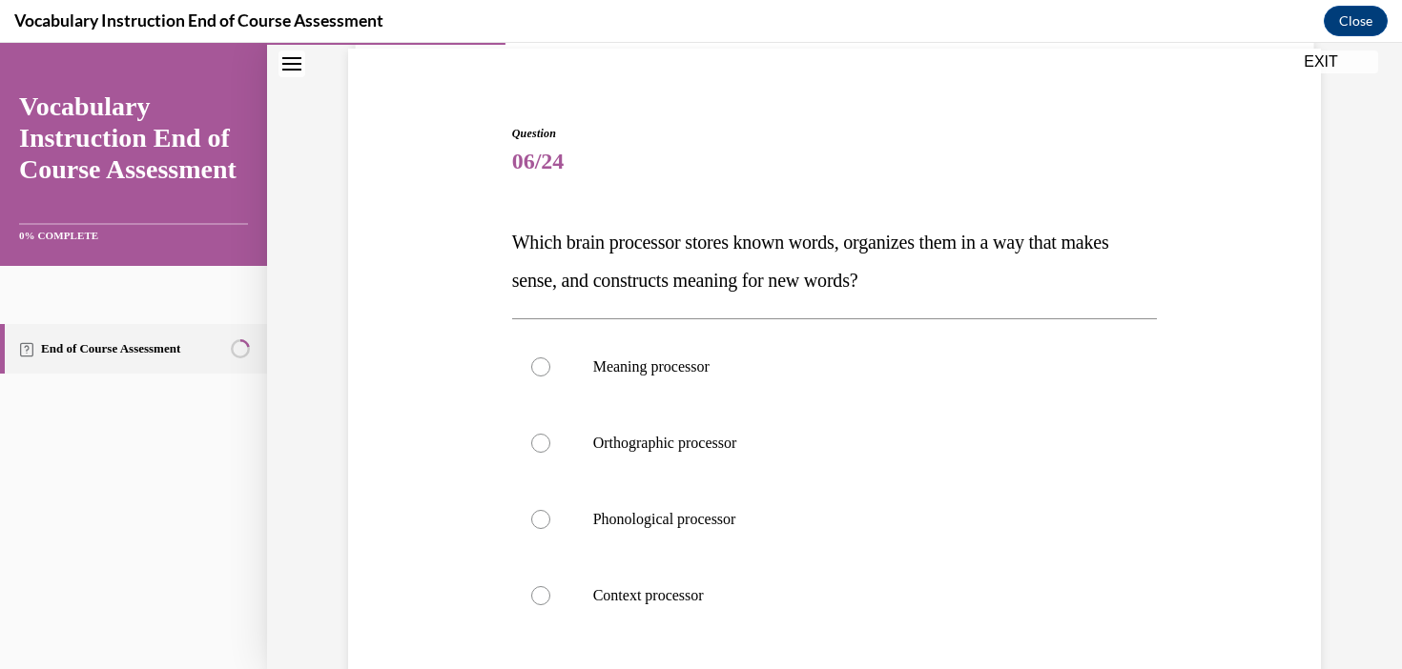
scroll to position [141, 0]
click at [702, 366] on p "Meaning processor" at bounding box center [851, 366] width 517 height 19
click at [550, 366] on input "Meaning processor" at bounding box center [540, 366] width 19 height 19
radio input "true"
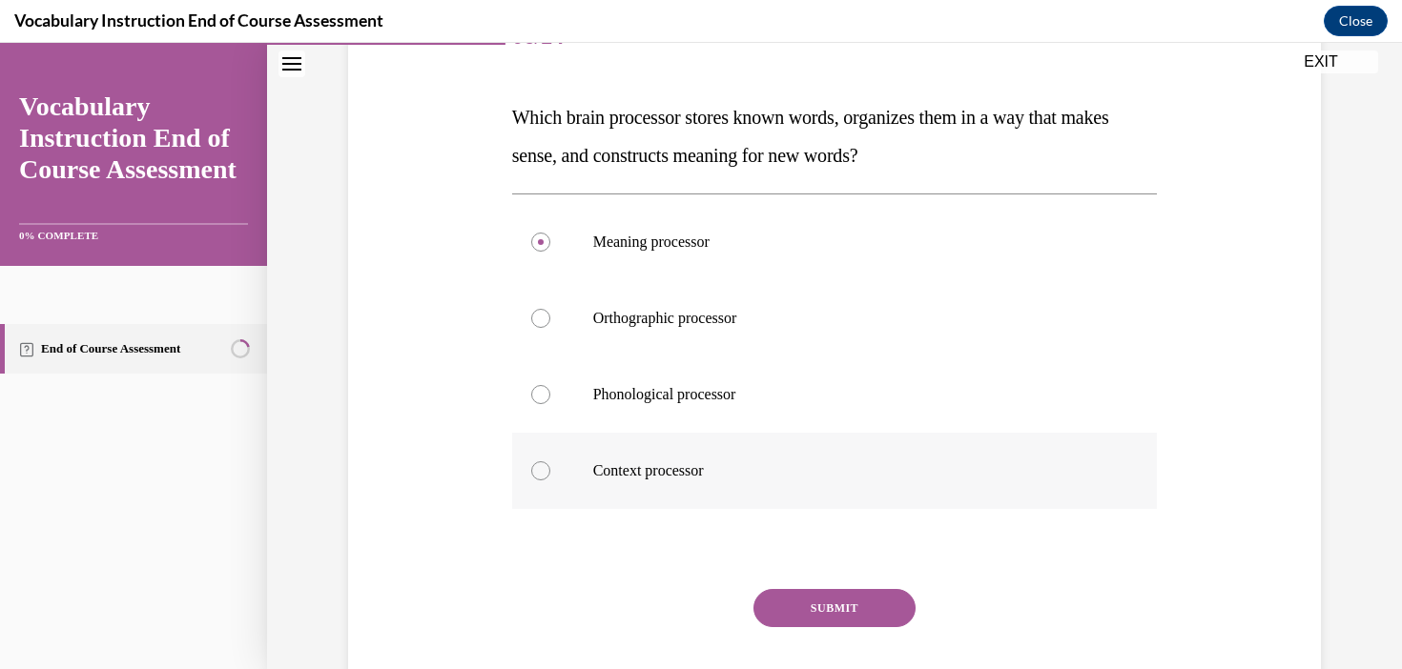
scroll to position [259, 0]
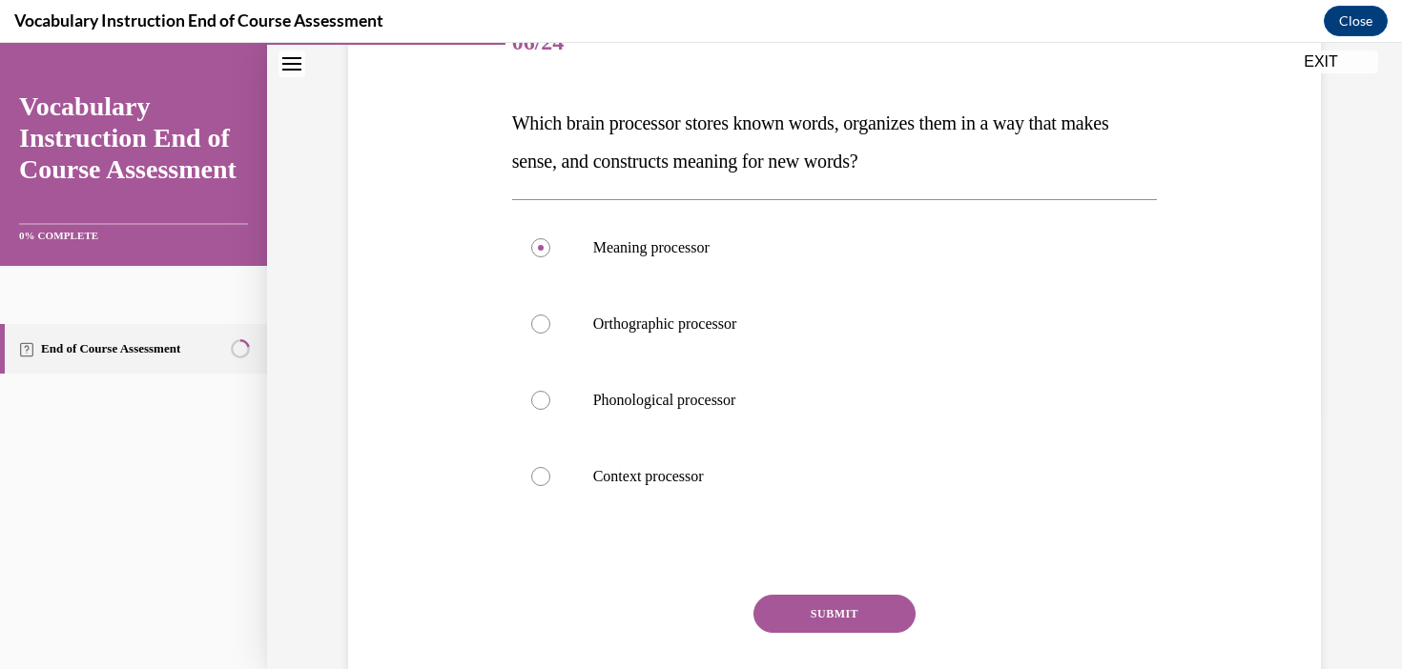
click at [853, 613] on button "SUBMIT" at bounding box center [834, 614] width 162 height 38
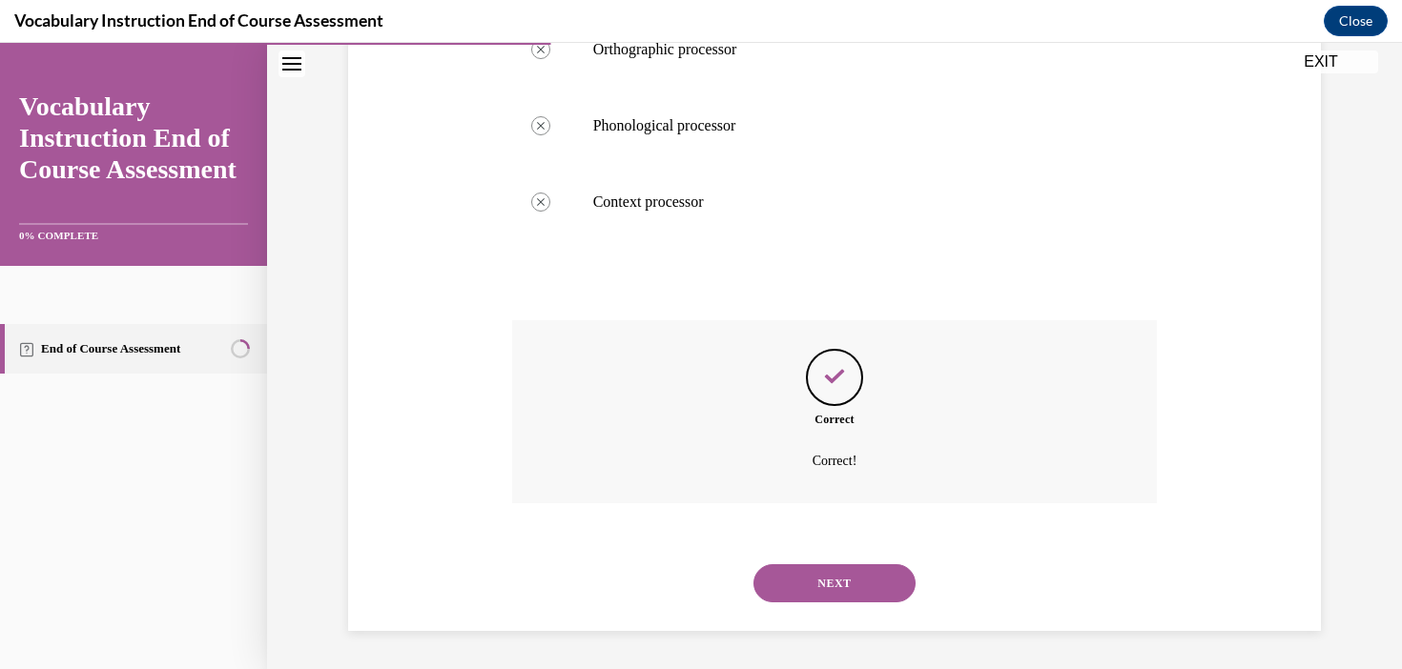
click at [836, 594] on button "NEXT" at bounding box center [834, 583] width 162 height 38
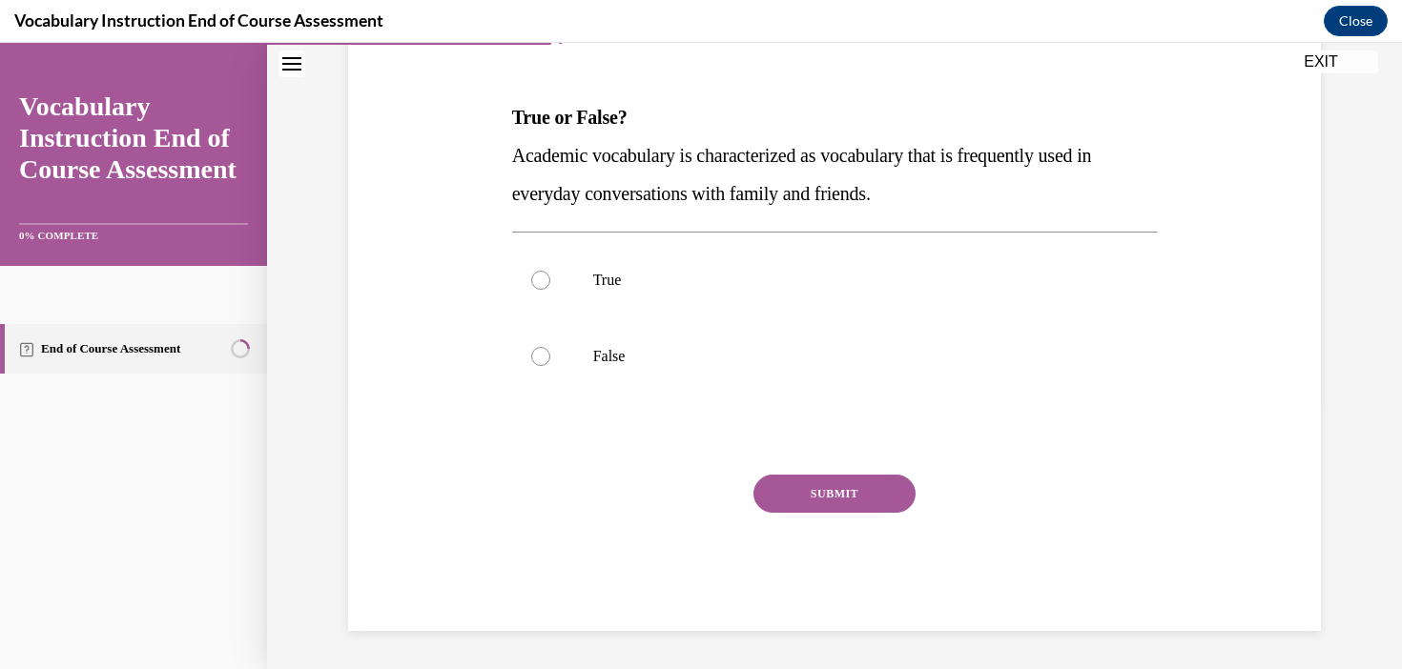
scroll to position [212, 0]
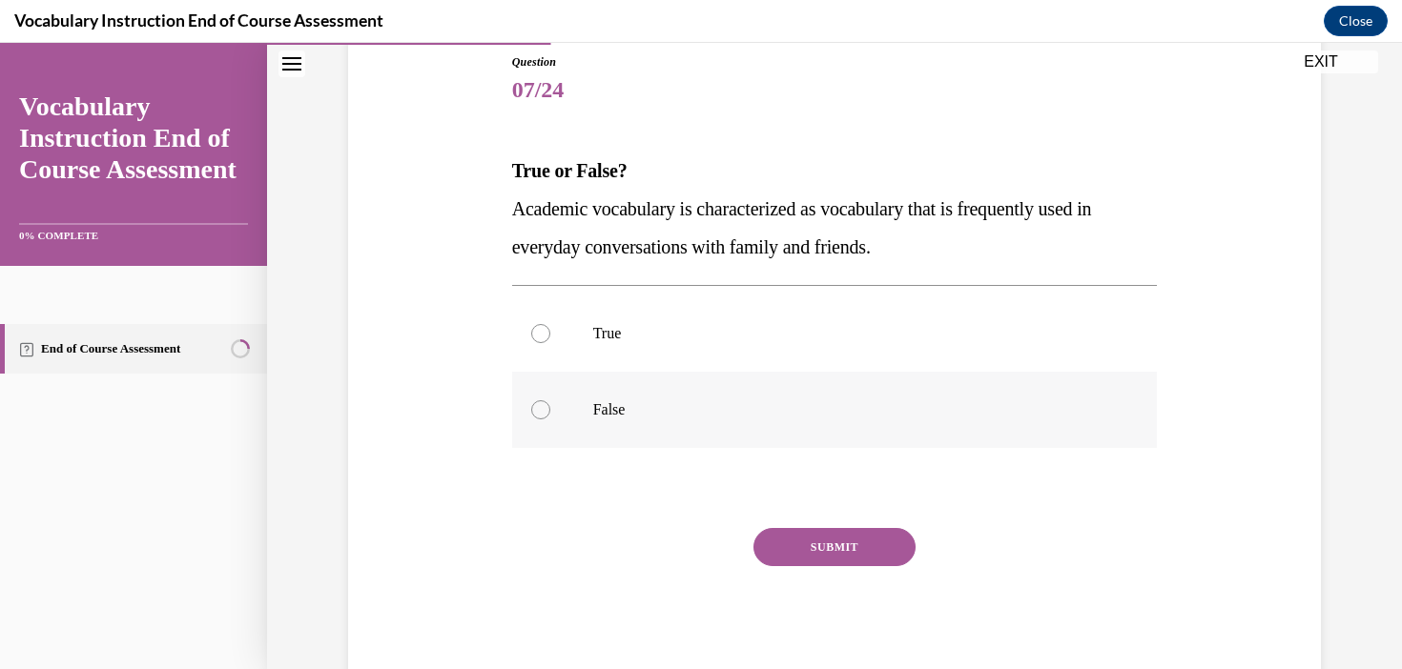
click at [638, 391] on label "False" at bounding box center [835, 410] width 646 height 76
click at [550, 400] on input "False" at bounding box center [540, 409] width 19 height 19
radio input "true"
click at [865, 538] on button "SUBMIT" at bounding box center [834, 547] width 162 height 38
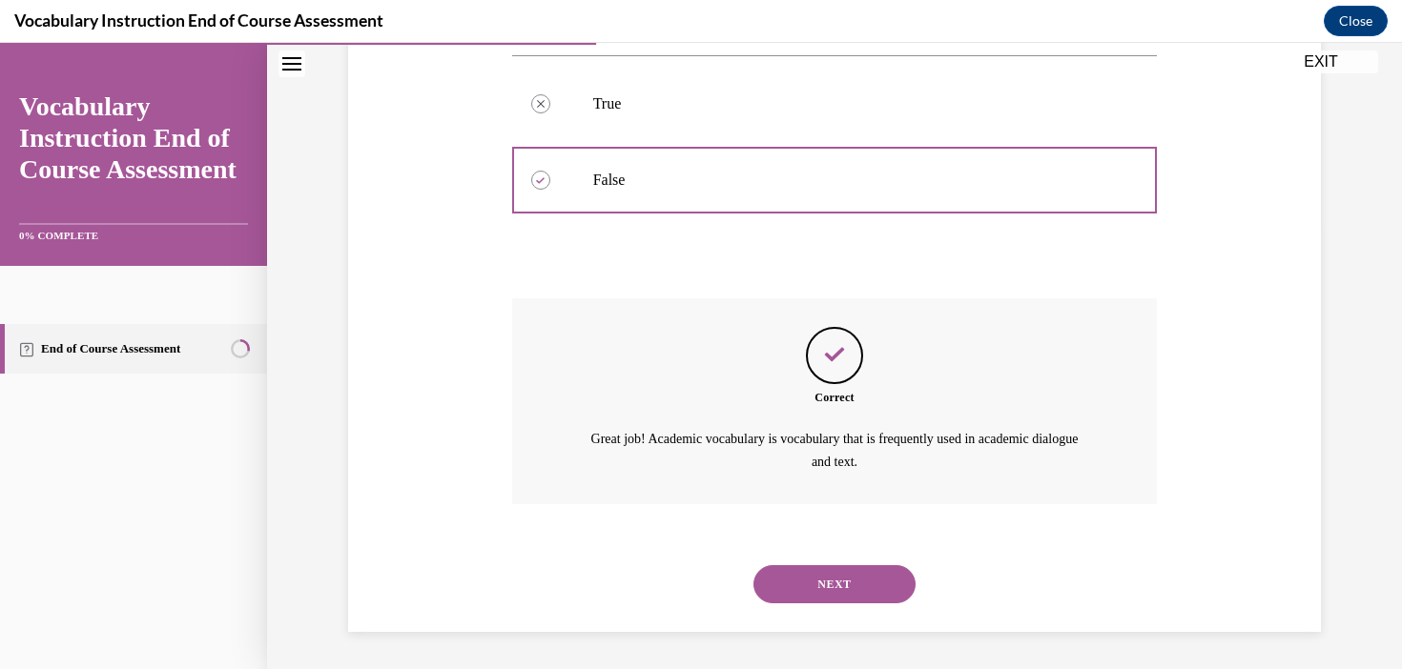
click at [872, 588] on button "NEXT" at bounding box center [834, 584] width 162 height 38
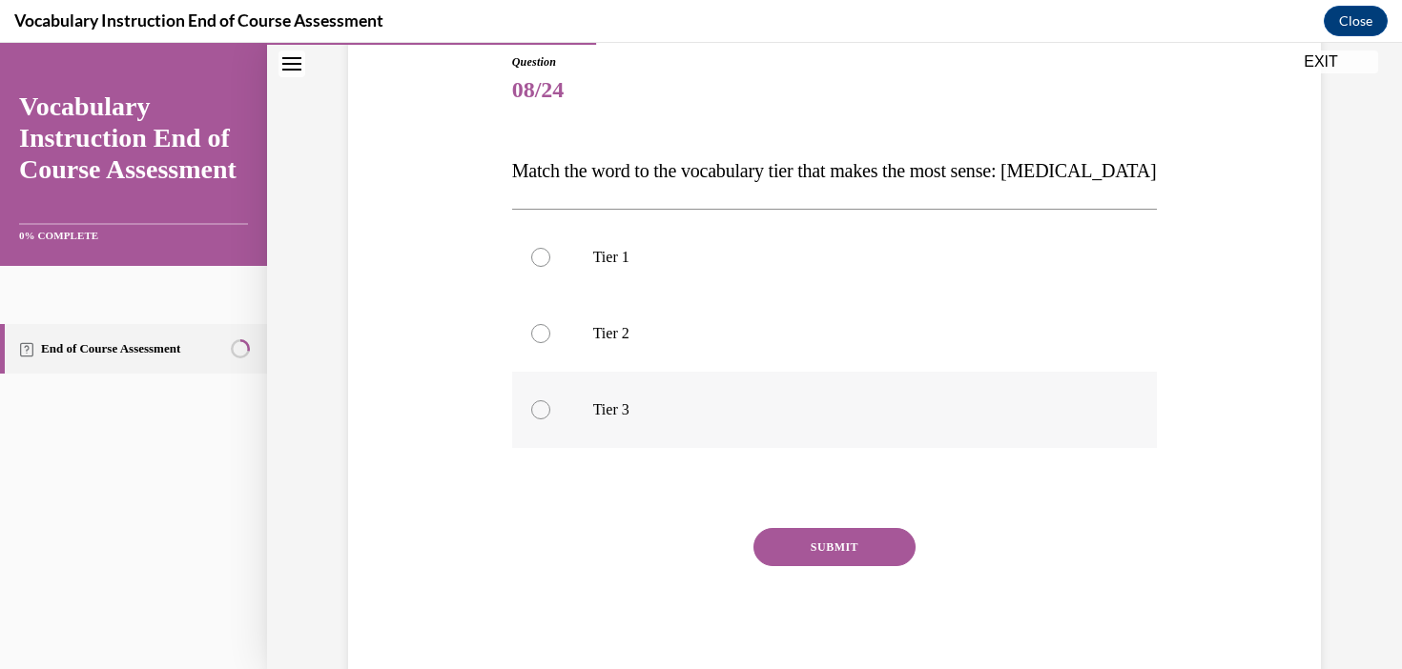
click at [585, 413] on label "Tier 3" at bounding box center [835, 410] width 646 height 76
click at [550, 413] on input "Tier 3" at bounding box center [540, 409] width 19 height 19
radio input "true"
click at [873, 548] on button "SUBMIT" at bounding box center [834, 547] width 162 height 38
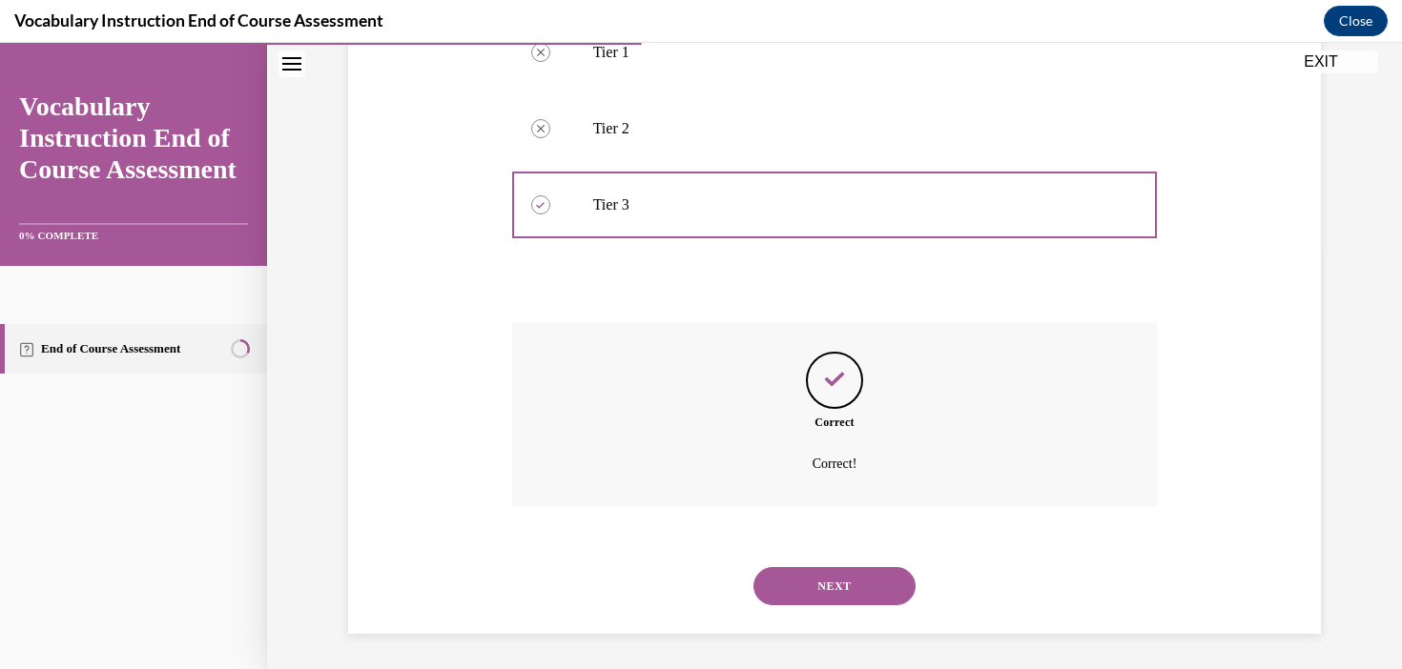
scroll to position [420, 0]
click at [841, 593] on button "NEXT" at bounding box center [834, 583] width 162 height 38
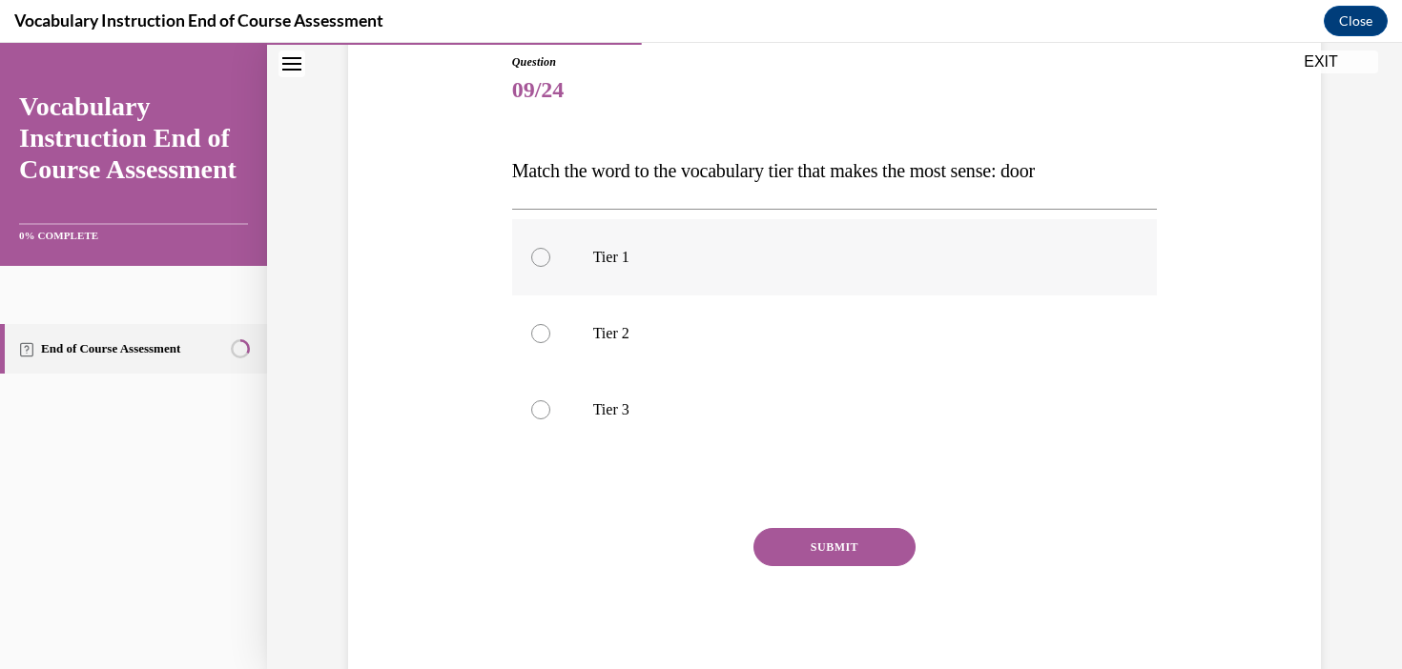
click at [625, 260] on p "Tier 1" at bounding box center [851, 257] width 517 height 19
click at [550, 260] on input "Tier 1" at bounding box center [540, 257] width 19 height 19
radio input "true"
click at [872, 548] on button "SUBMIT" at bounding box center [834, 547] width 162 height 38
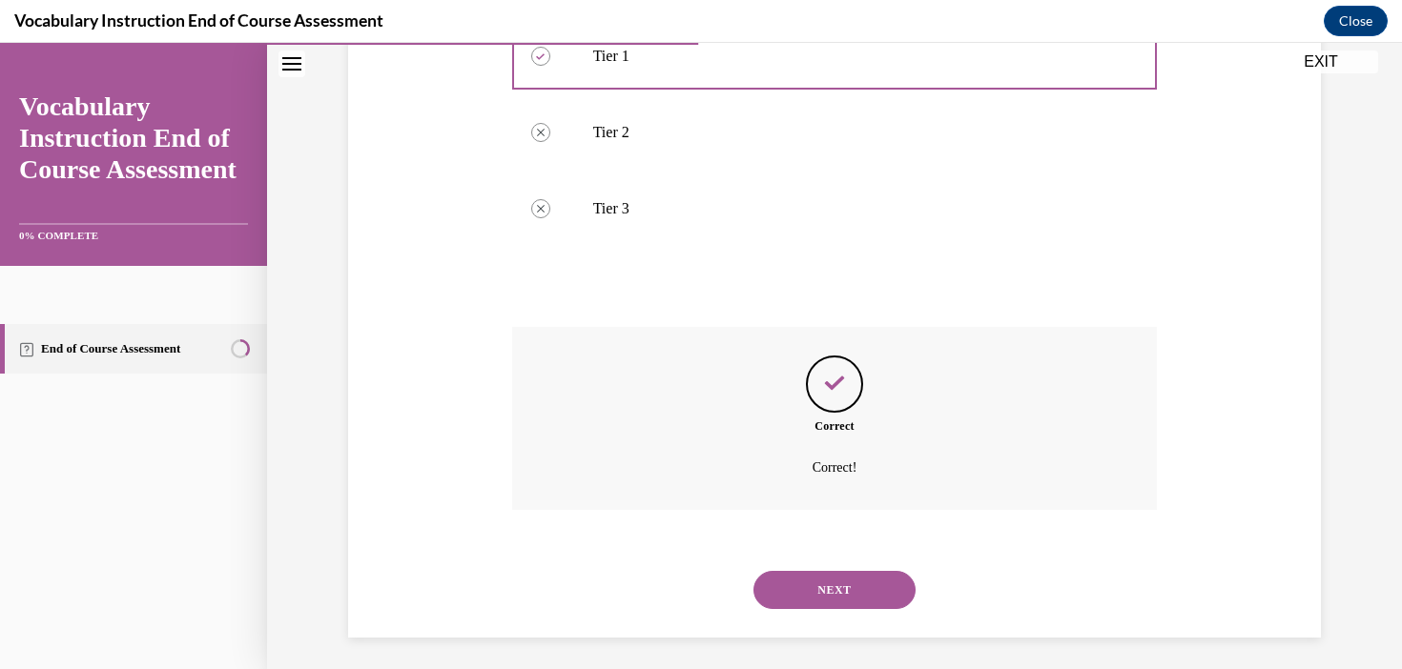
scroll to position [420, 0]
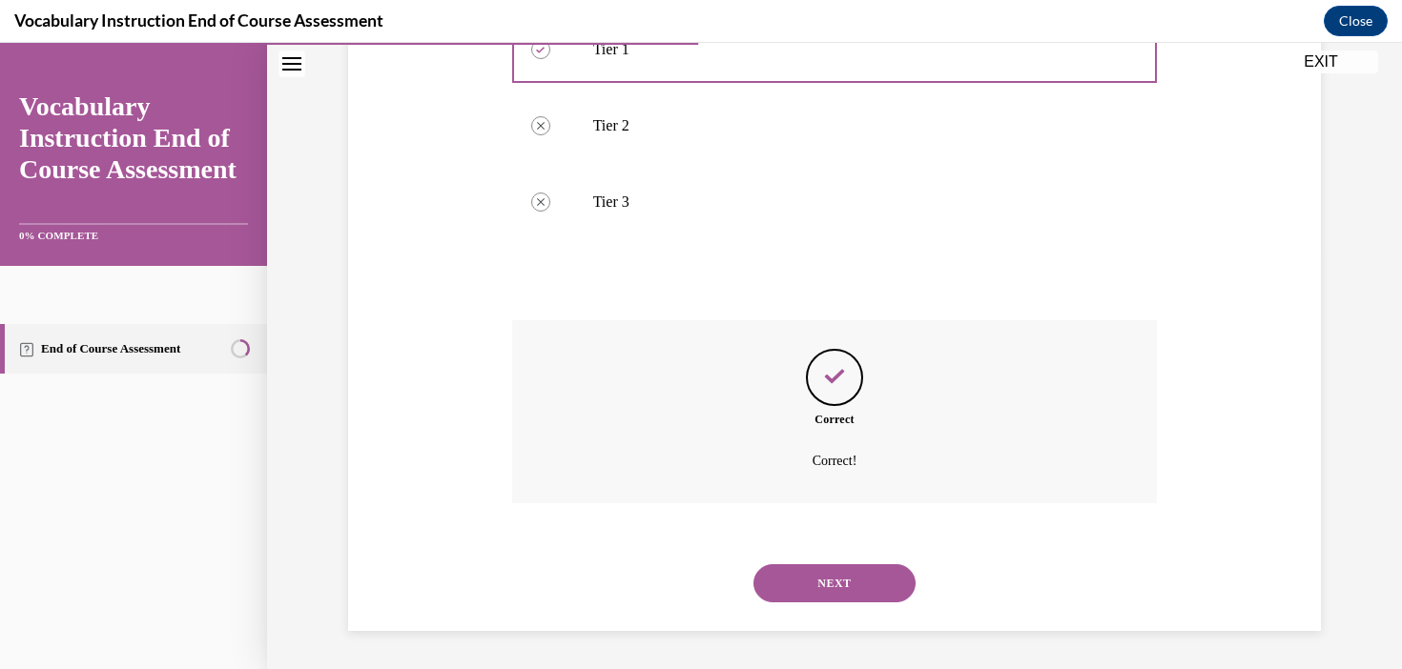
click at [852, 588] on button "NEXT" at bounding box center [834, 583] width 162 height 38
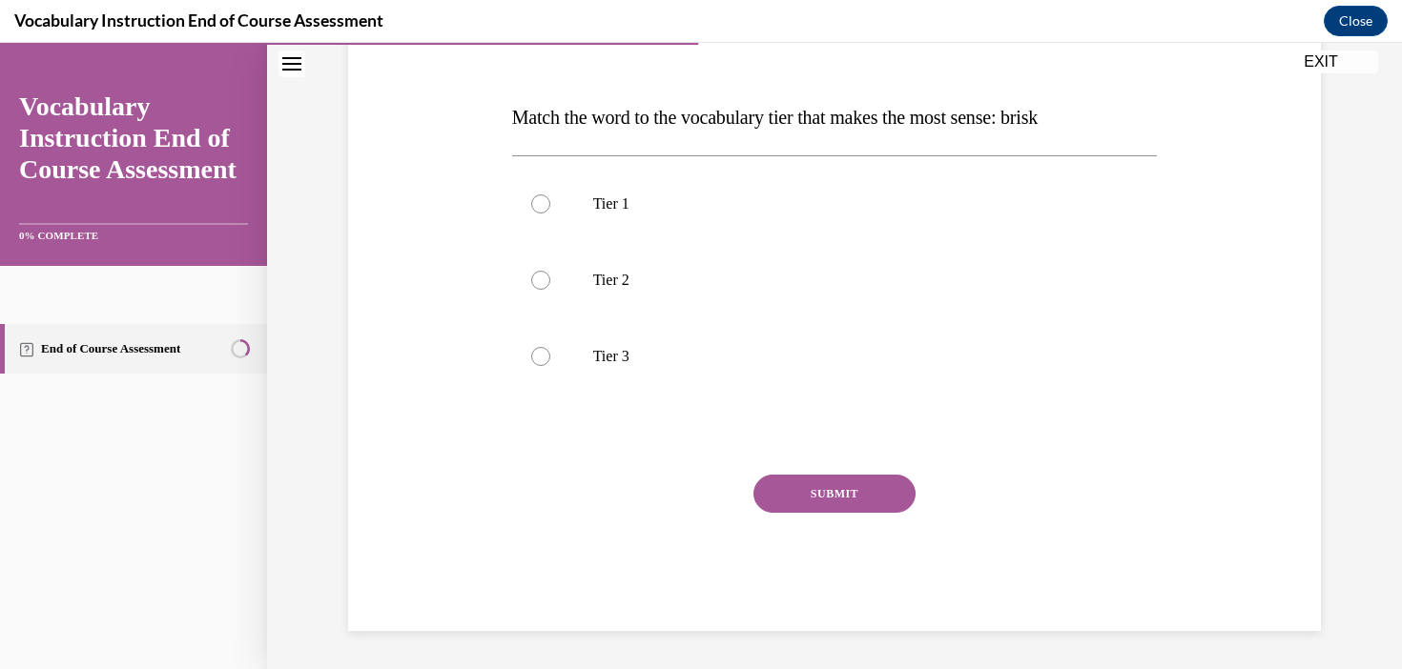
scroll to position [212, 0]
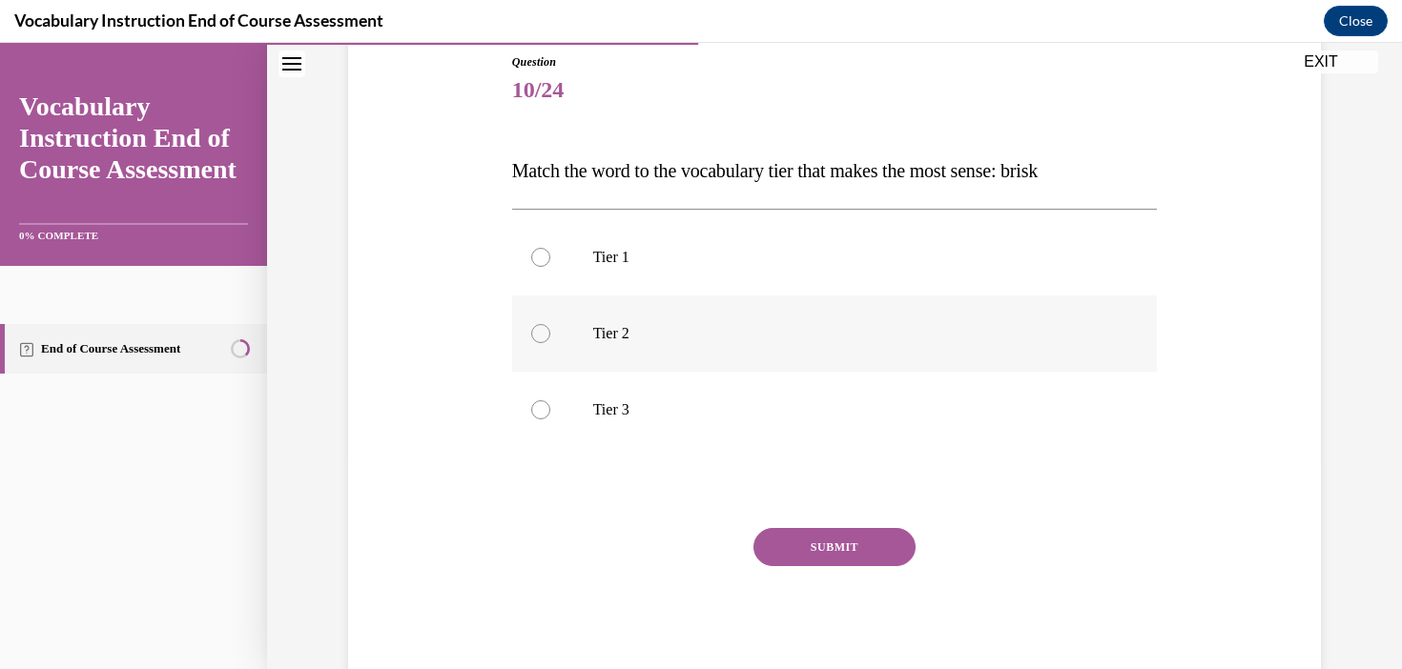
click at [616, 346] on label "Tier 2" at bounding box center [835, 334] width 646 height 76
click at [550, 343] on input "Tier 2" at bounding box center [540, 333] width 19 height 19
radio input "true"
click at [862, 547] on button "SUBMIT" at bounding box center [834, 547] width 162 height 38
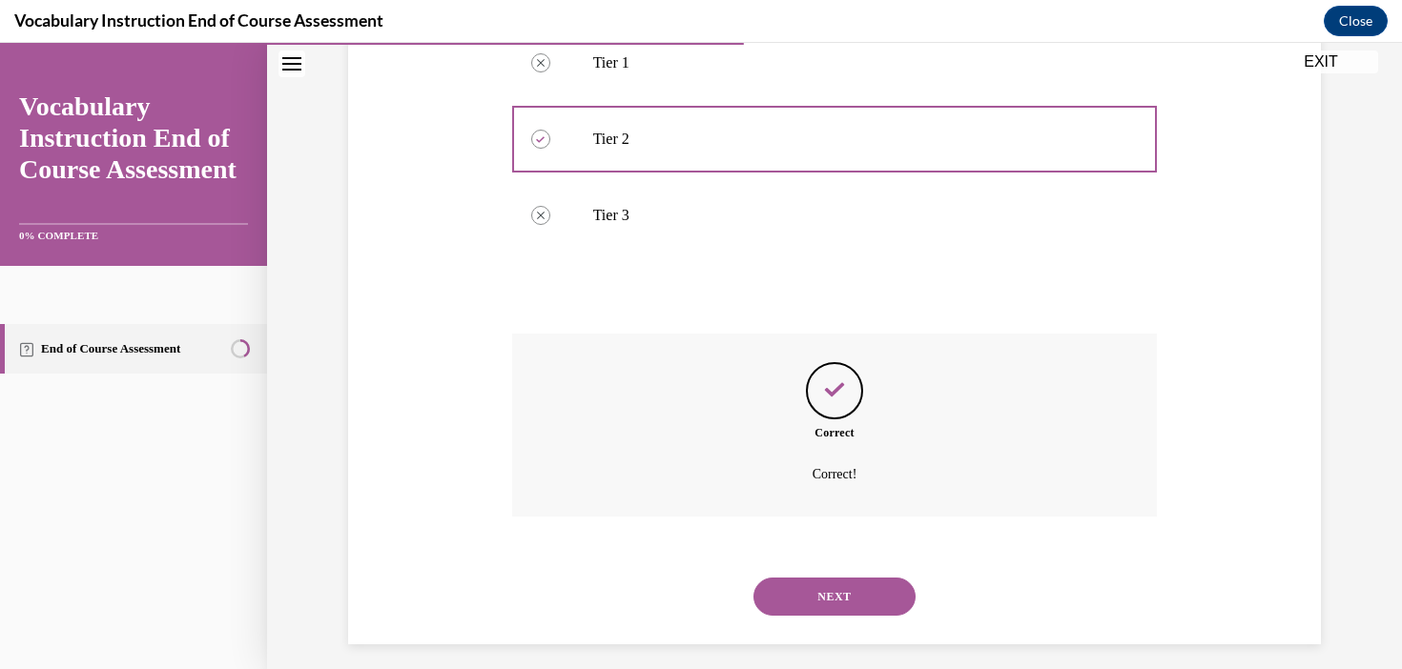
scroll to position [420, 0]
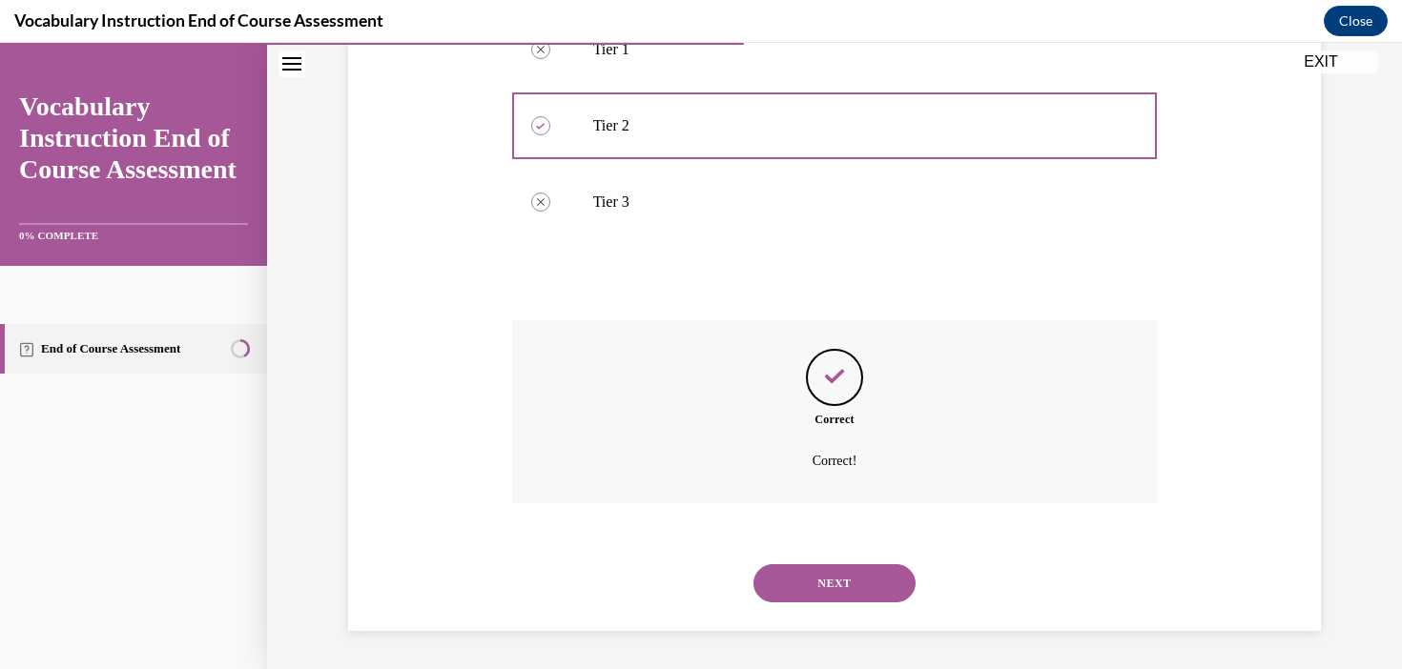
click at [879, 591] on button "NEXT" at bounding box center [834, 583] width 162 height 38
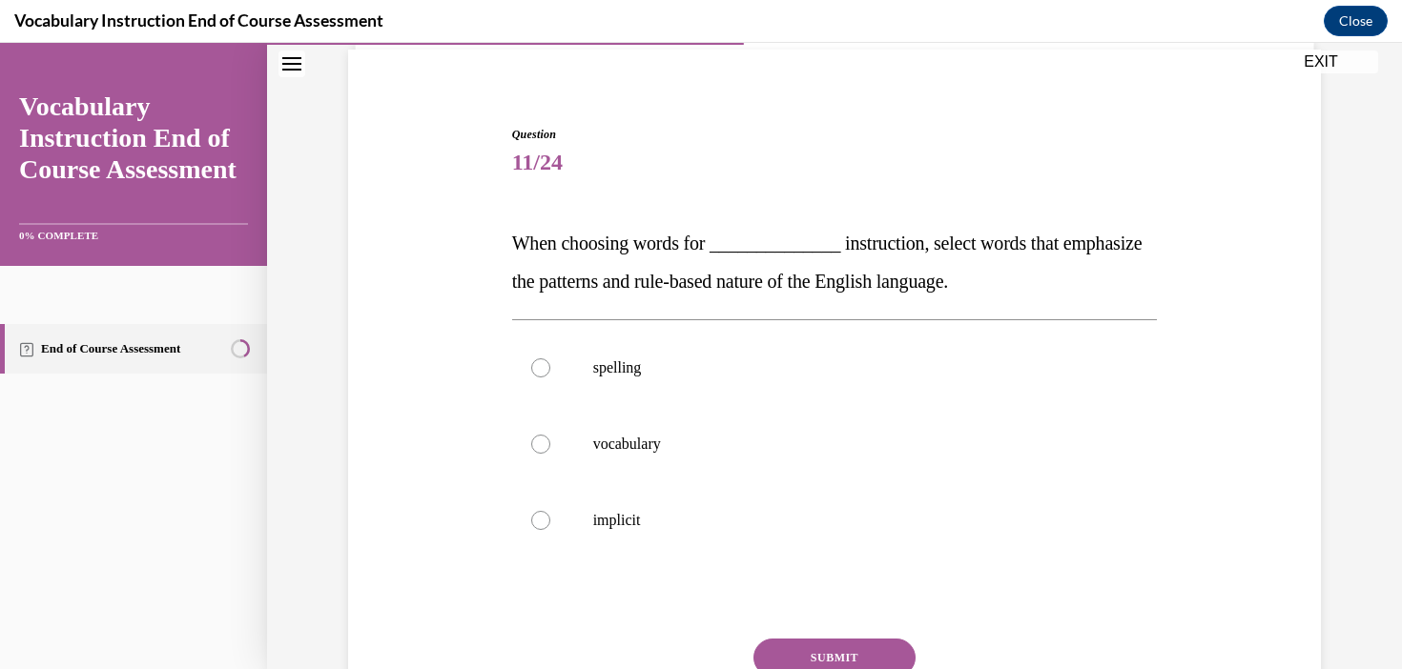
scroll to position [140, 0]
click at [635, 352] on label "spelling" at bounding box center [835, 367] width 646 height 76
click at [550, 358] on input "spelling" at bounding box center [540, 367] width 19 height 19
radio input "true"
click at [800, 651] on button "SUBMIT" at bounding box center [834, 657] width 162 height 38
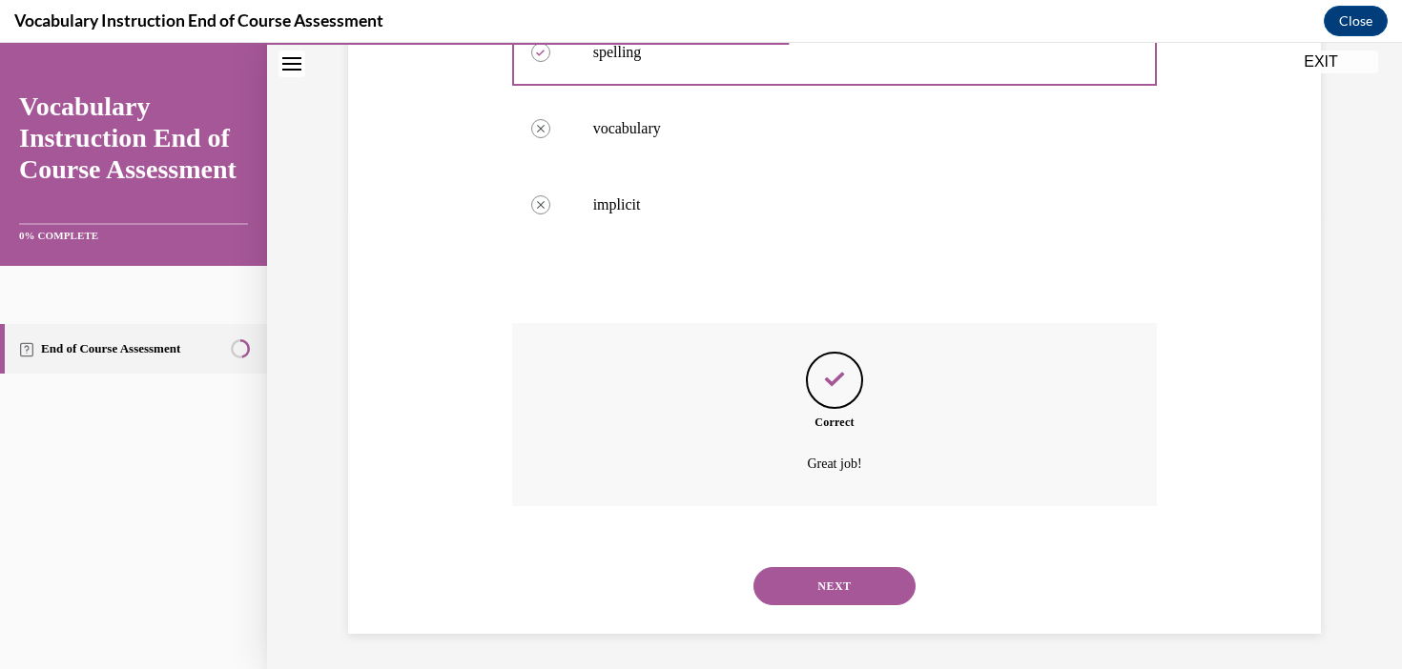
scroll to position [458, 0]
click at [877, 589] on button "NEXT" at bounding box center [834, 583] width 162 height 38
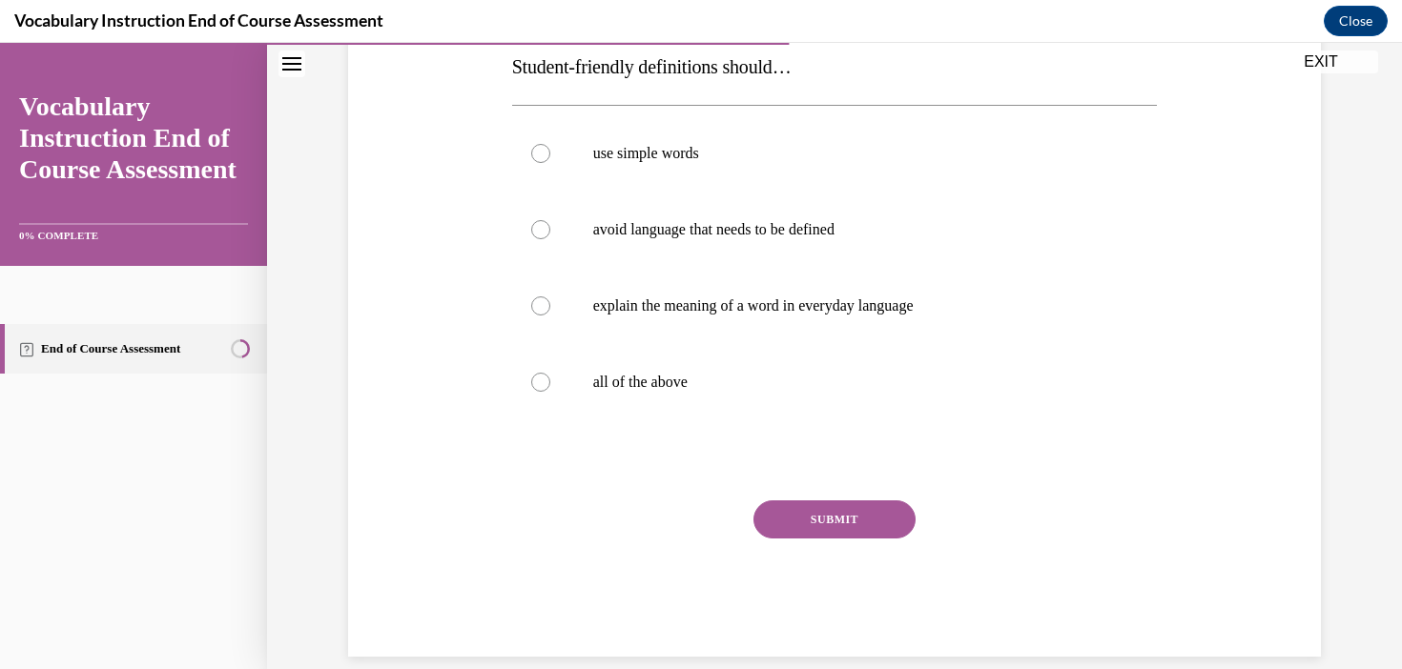
scroll to position [331, 0]
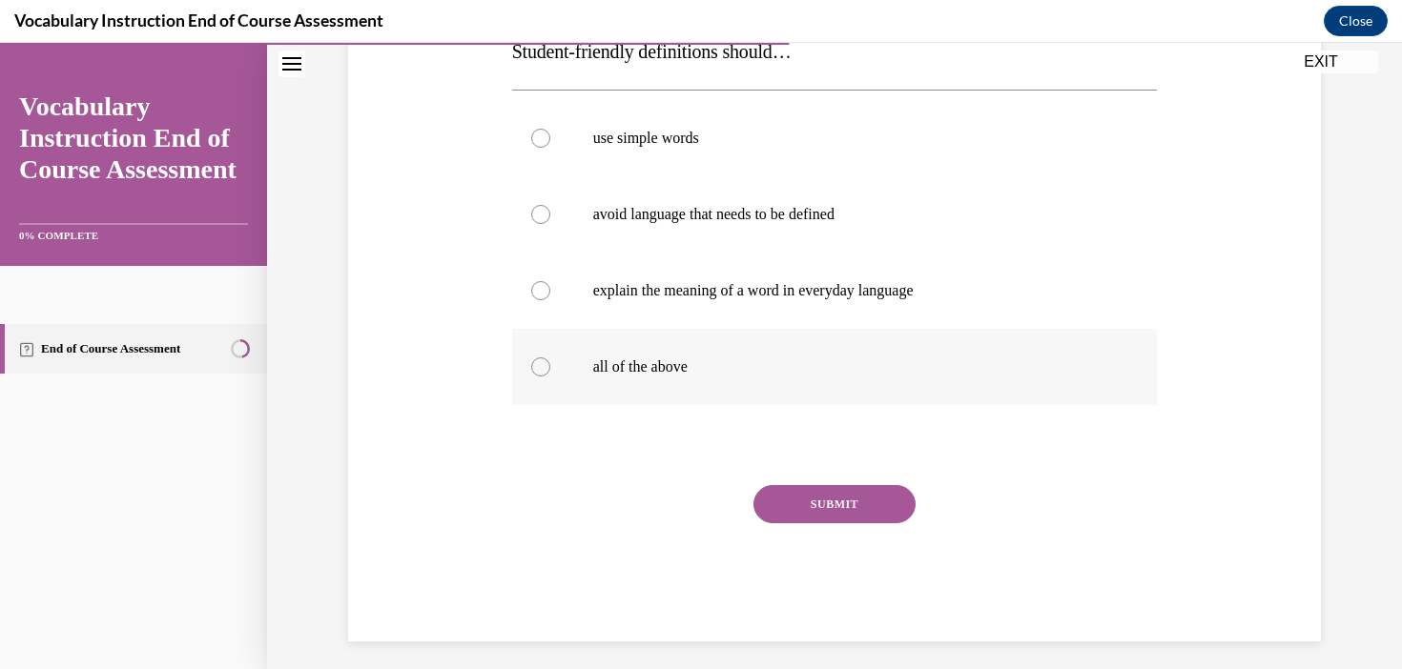
click at [663, 355] on label "all of the above" at bounding box center [835, 367] width 646 height 76
click at [550, 358] on input "all of the above" at bounding box center [540, 367] width 19 height 19
radio input "true"
click at [837, 502] on button "SUBMIT" at bounding box center [834, 504] width 162 height 38
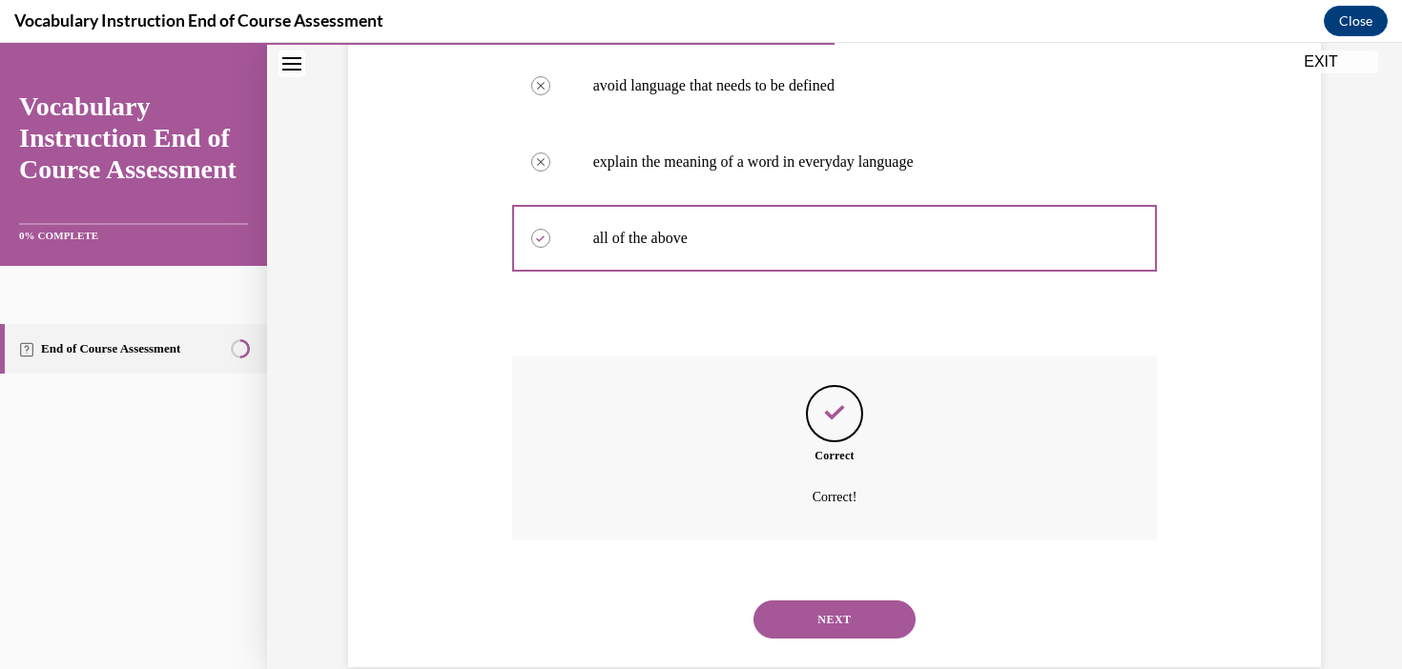
scroll to position [496, 0]
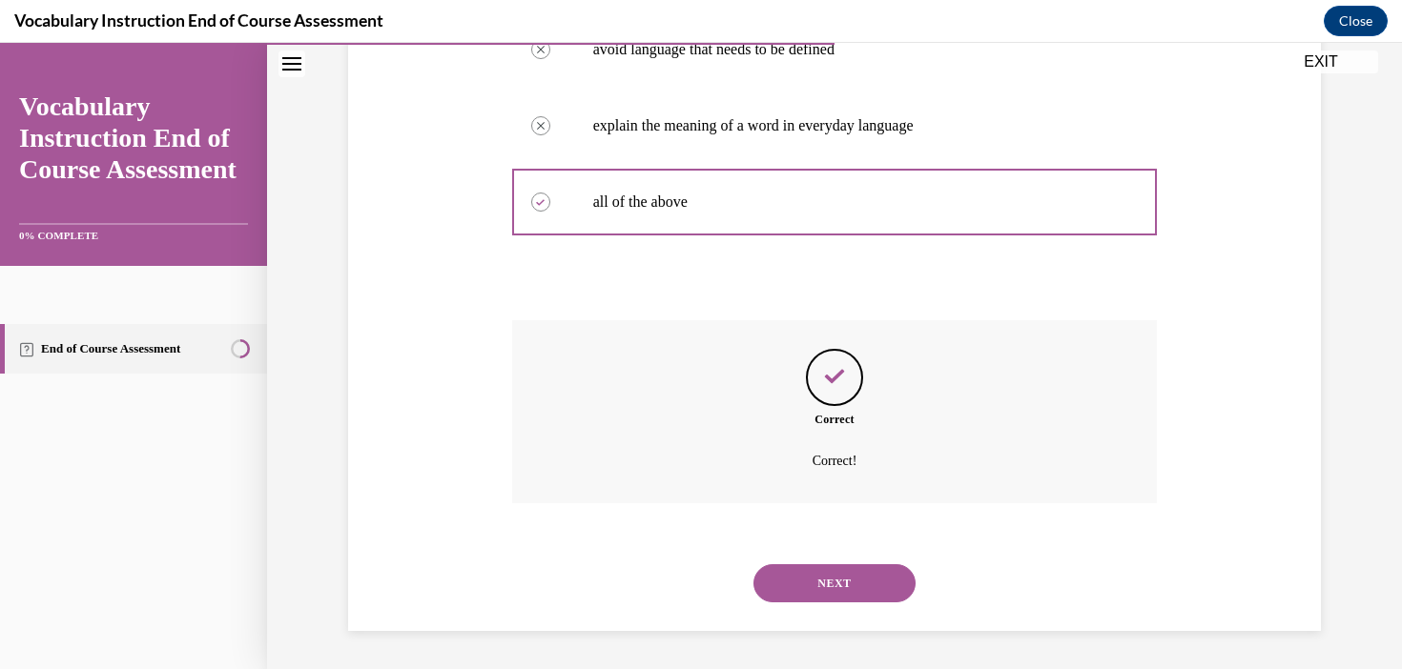
click at [877, 589] on button "NEXT" at bounding box center [834, 583] width 162 height 38
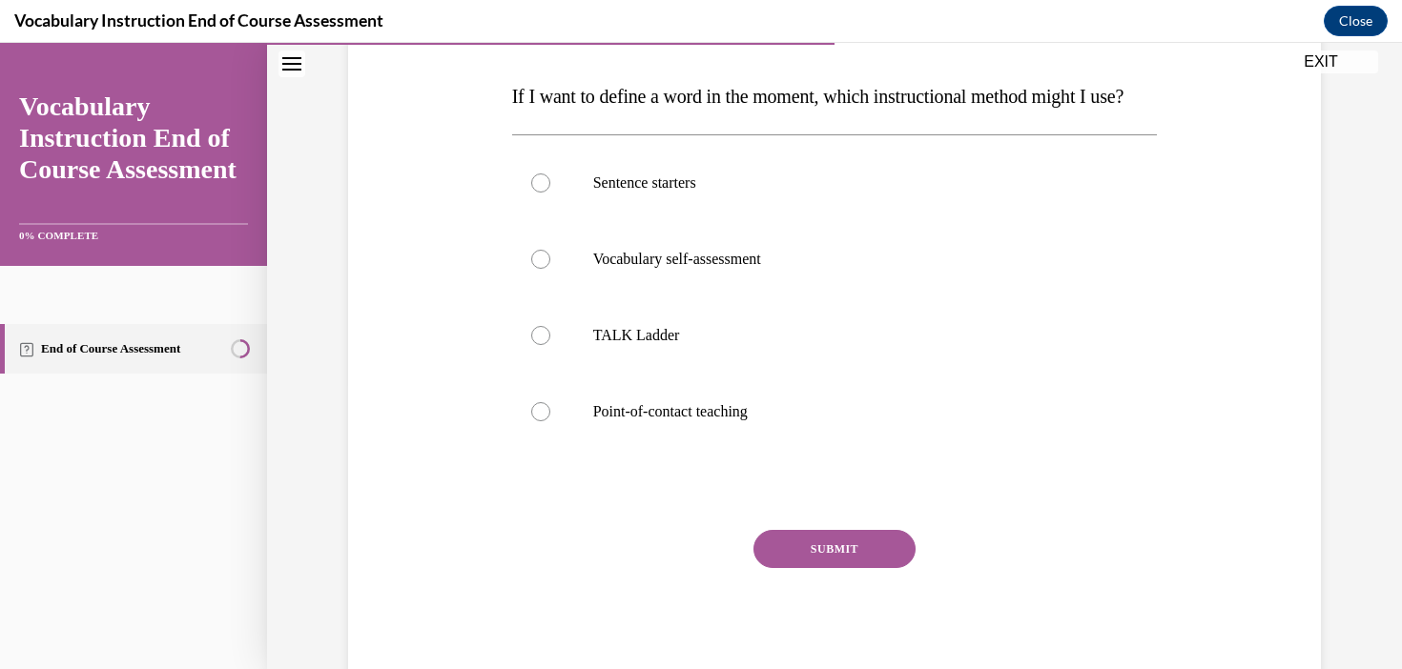
scroll to position [287, 0]
click at [709, 420] on p "Point-of-contact teaching" at bounding box center [851, 410] width 517 height 19
click at [550, 420] on input "Point-of-contact teaching" at bounding box center [540, 410] width 19 height 19
radio input "true"
click at [861, 567] on button "SUBMIT" at bounding box center [834, 548] width 162 height 38
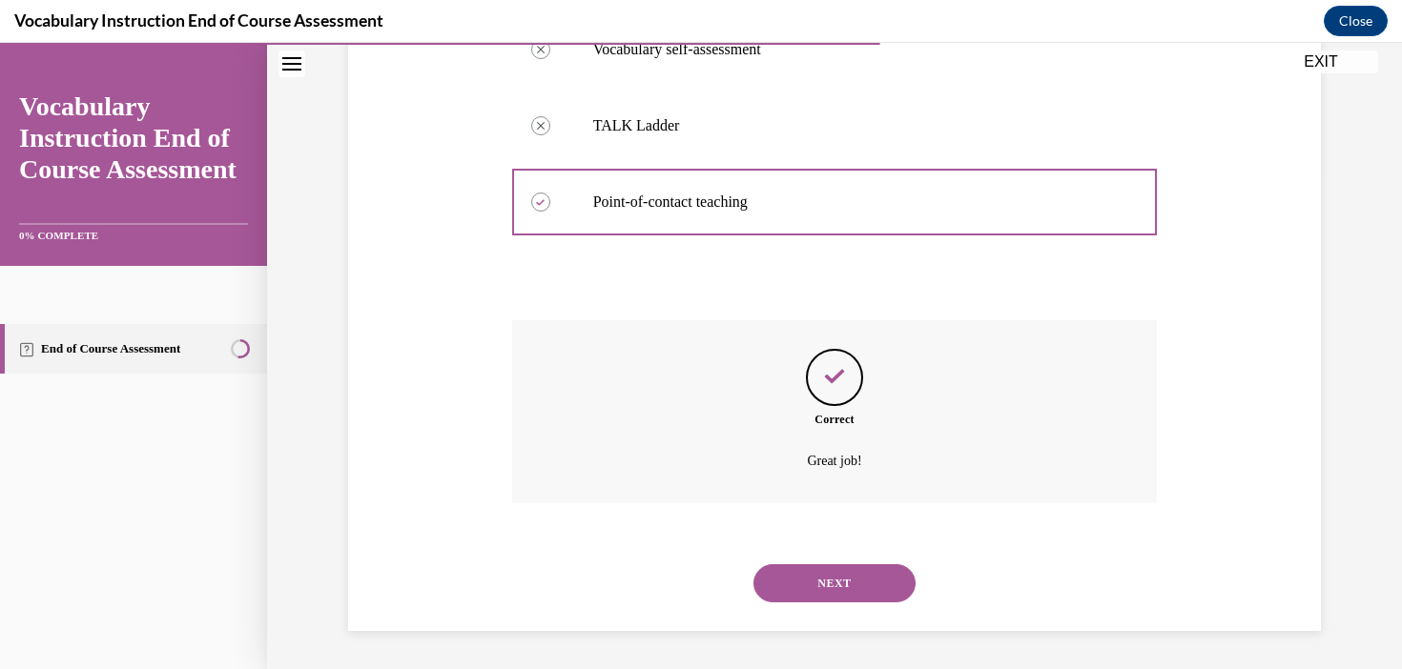
scroll to position [534, 0]
click at [847, 584] on button "NEXT" at bounding box center [834, 583] width 162 height 38
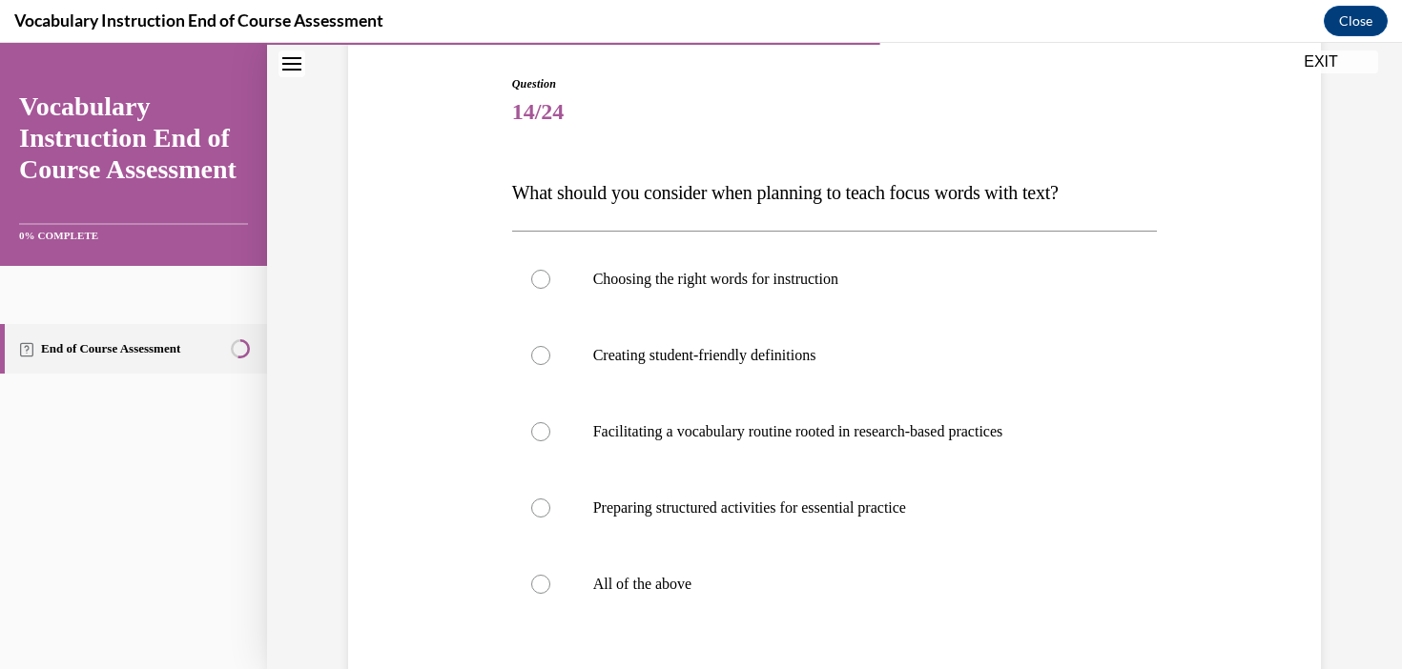
scroll to position [189, 0]
click at [856, 572] on label "All of the above" at bounding box center [835, 585] width 646 height 76
click at [550, 576] on input "All of the above" at bounding box center [540, 585] width 19 height 19
radio input "true"
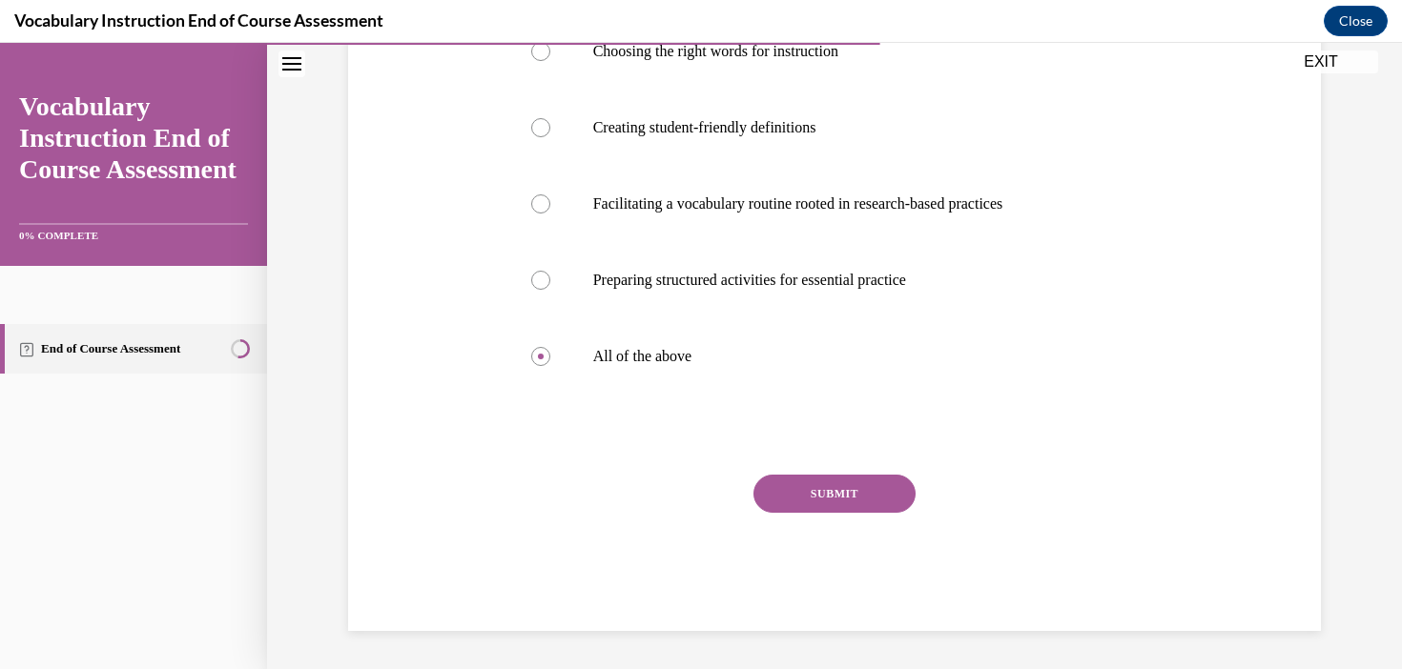
click at [848, 483] on button "SUBMIT" at bounding box center [834, 494] width 162 height 38
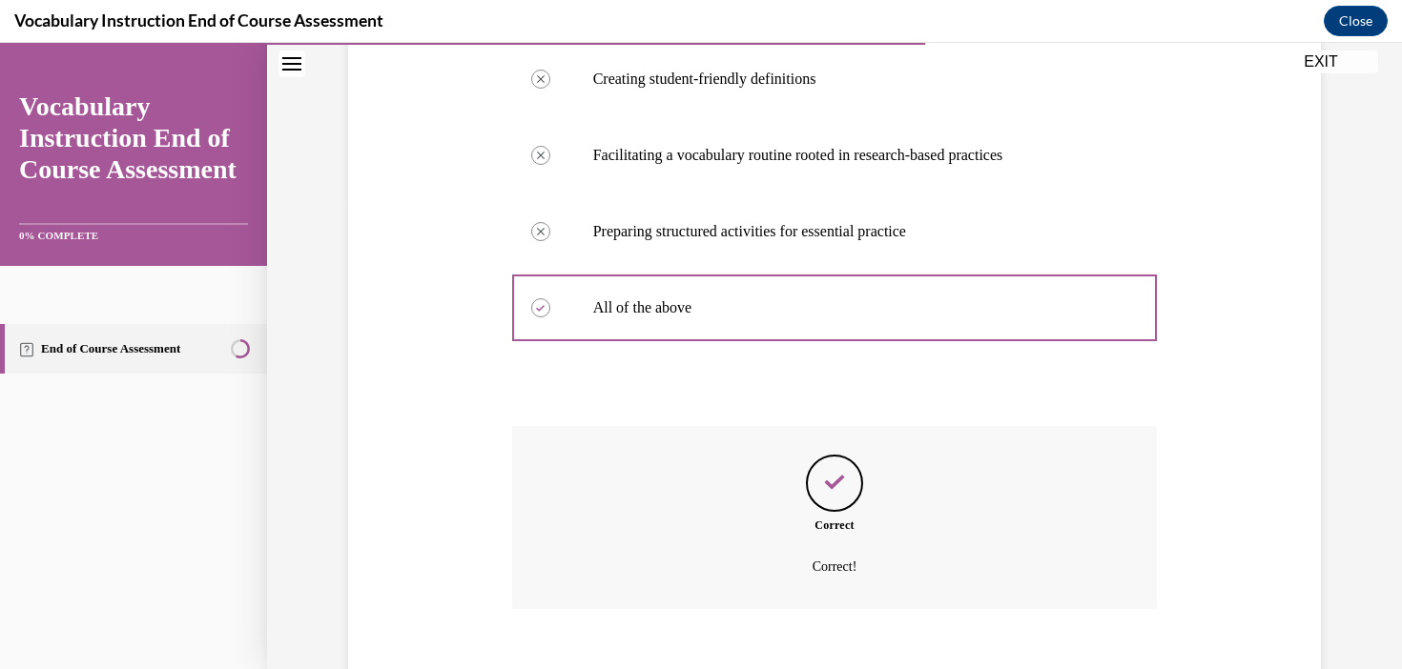
scroll to position [572, 0]
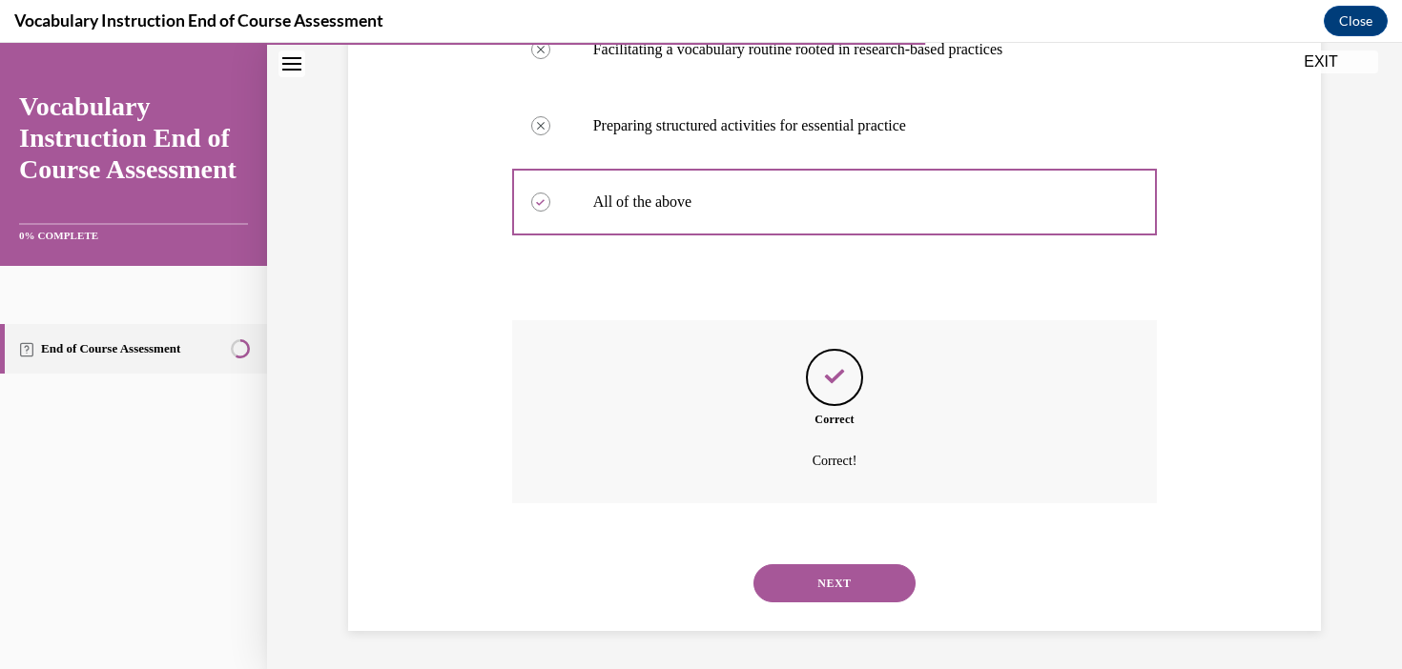
click at [838, 599] on button "NEXT" at bounding box center [834, 583] width 162 height 38
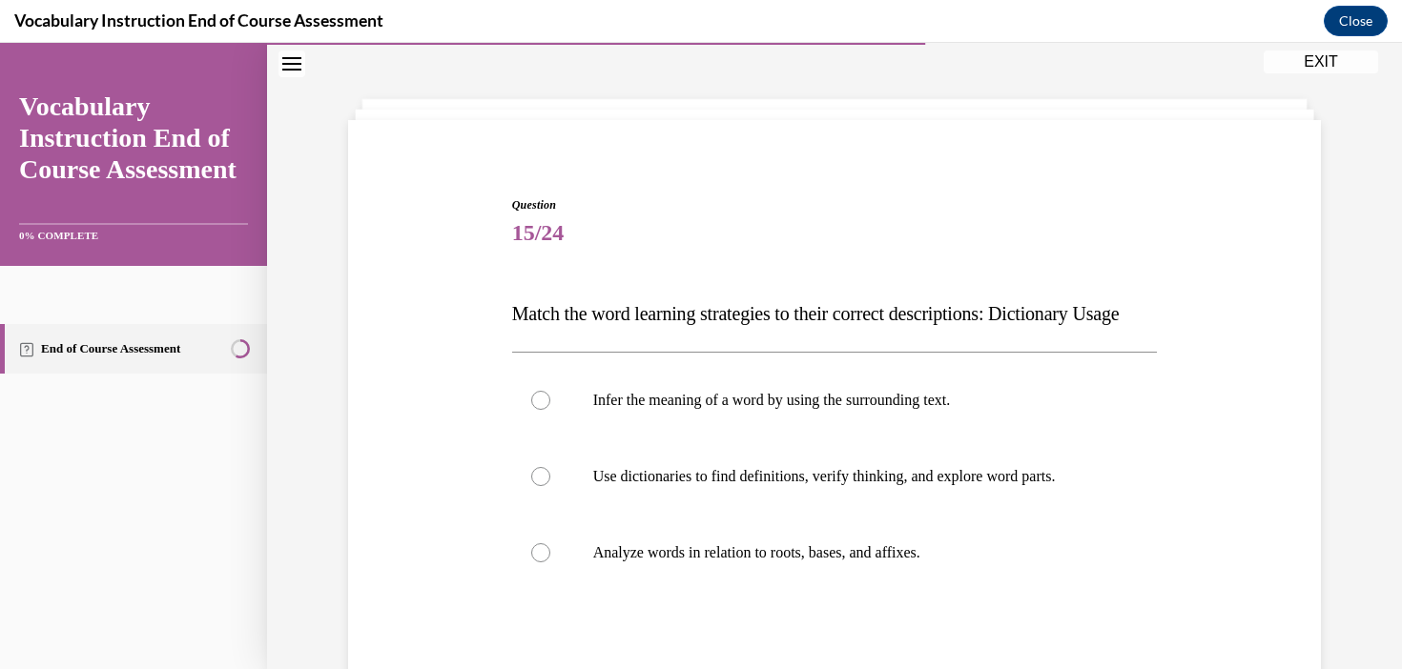
scroll to position [85, 0]
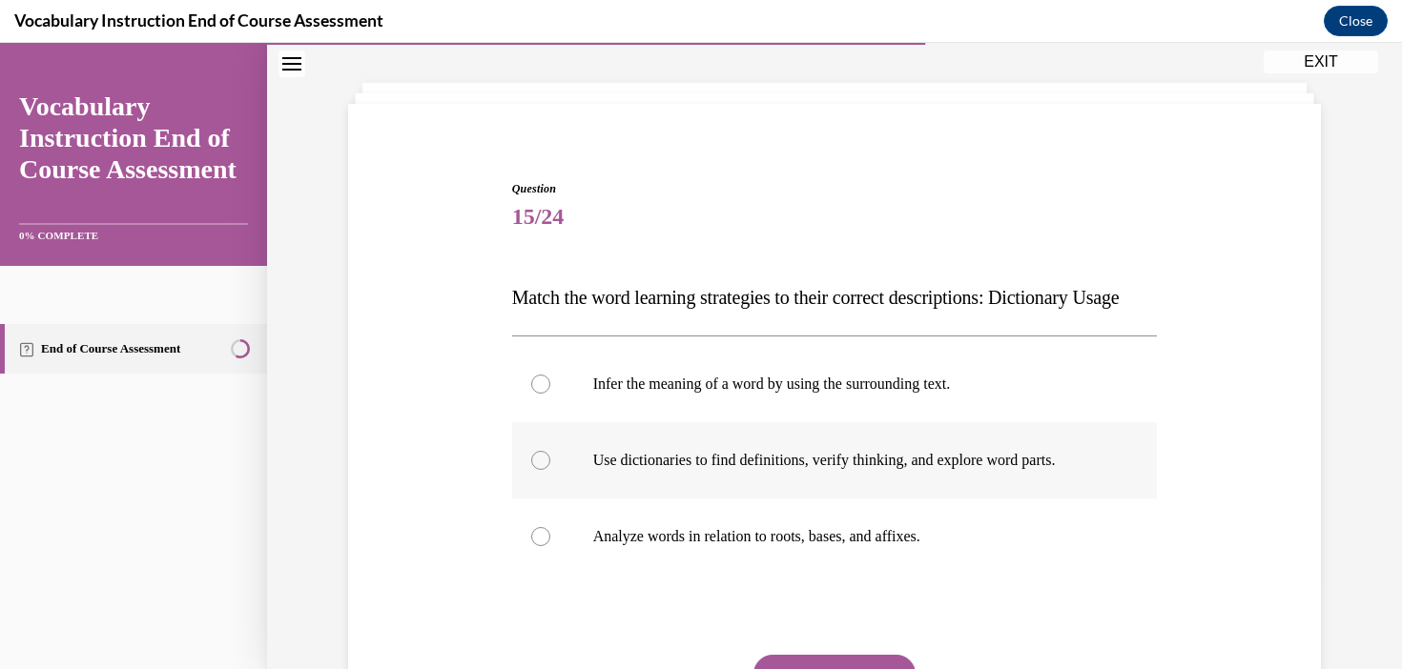
click at [740, 470] on p "Use dictionaries to find definitions, verify thinking, and explore word parts." at bounding box center [851, 460] width 517 height 19
click at [550, 470] on input "Use dictionaries to find definitions, verify thinking, and explore word parts." at bounding box center [540, 460] width 19 height 19
radio input "true"
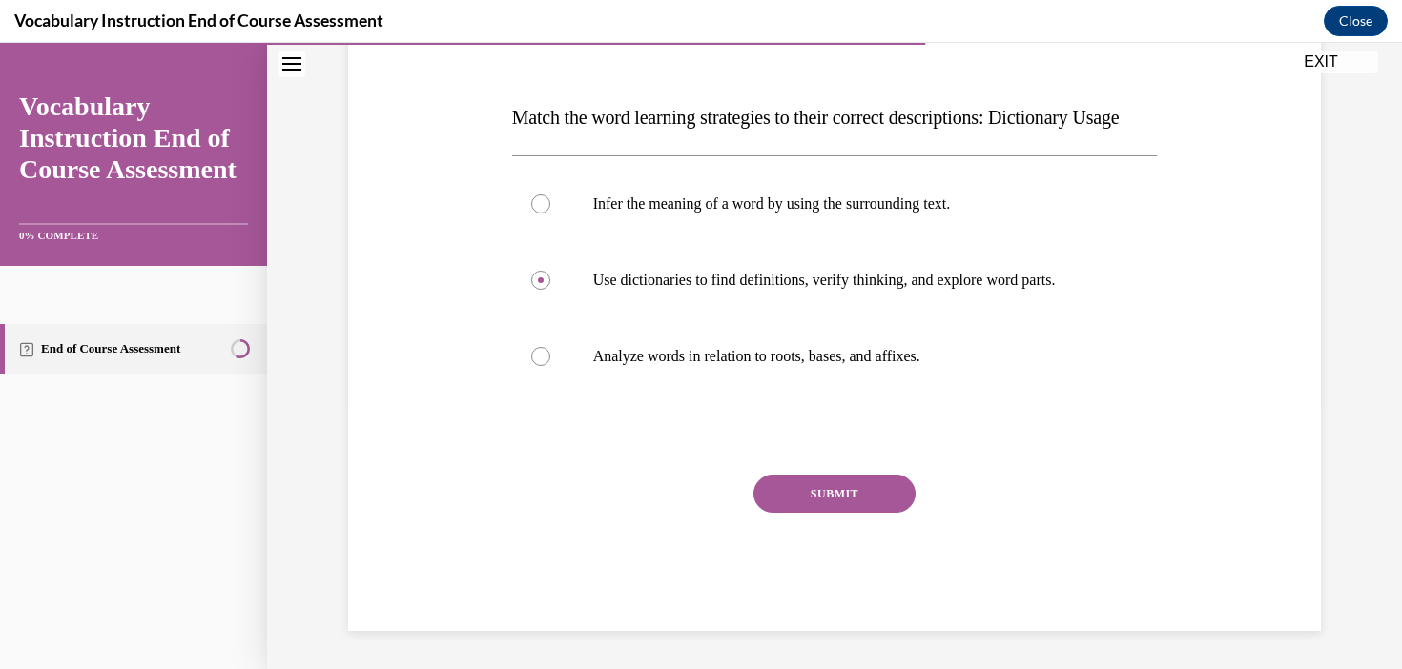
click at [871, 484] on button "SUBMIT" at bounding box center [834, 494] width 162 height 38
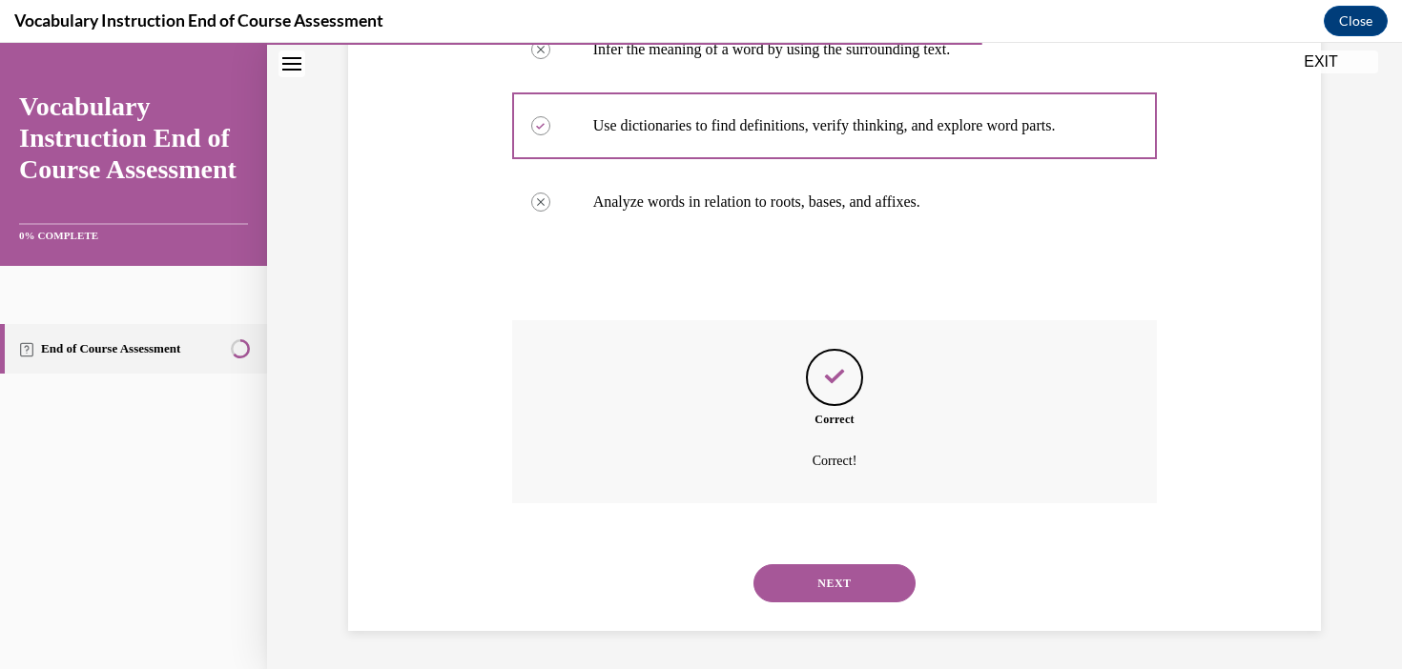
scroll to position [458, 0]
drag, startPoint x: 871, startPoint y: 484, endPoint x: 871, endPoint y: 548, distance: 63.9
click at [871, 491] on div "Correct Correct!" at bounding box center [835, 411] width 646 height 183
click at [860, 584] on button "NEXT" at bounding box center [834, 583] width 162 height 38
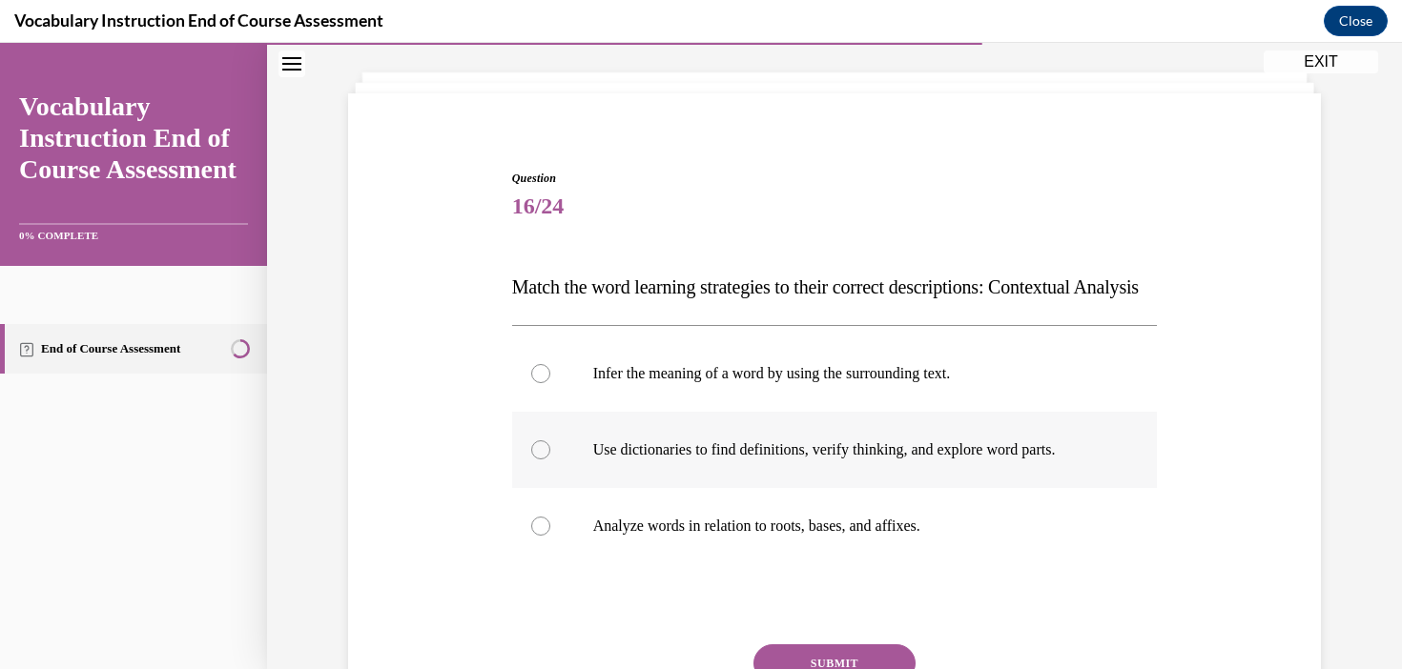
scroll to position [111, 0]
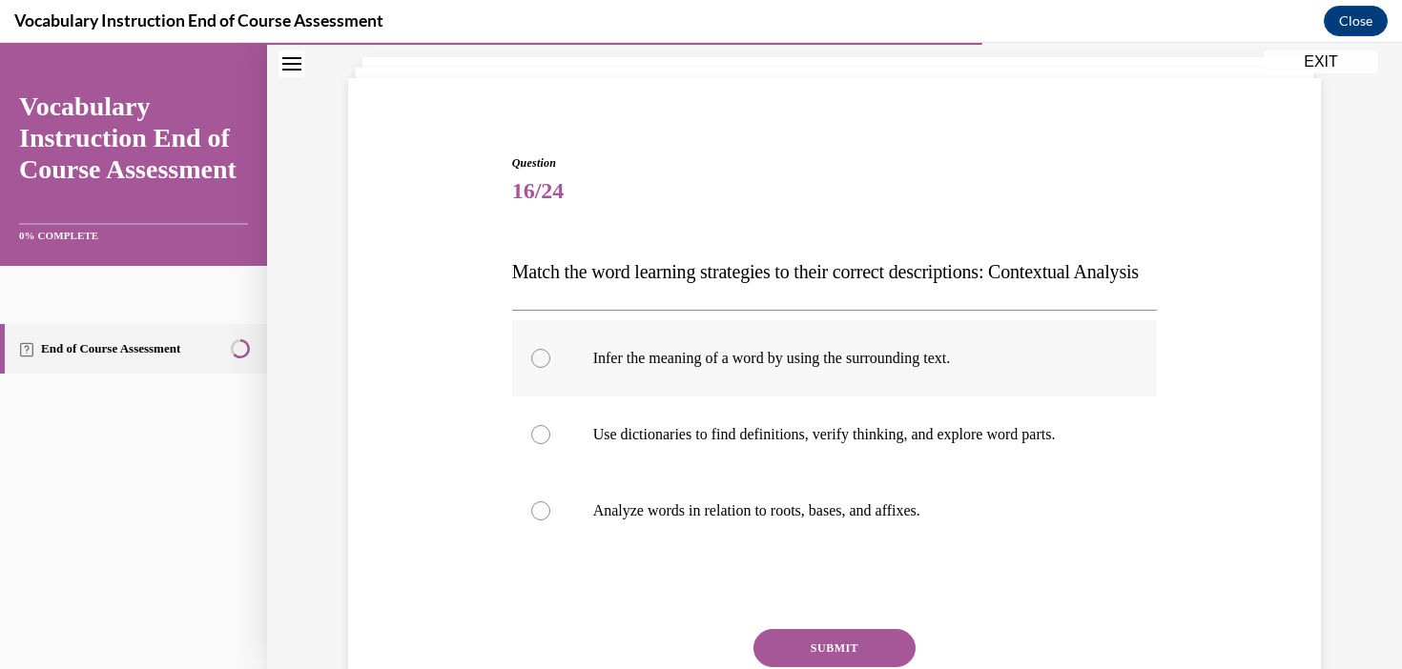
click at [901, 368] on p "Infer the meaning of a word by using the surrounding text." at bounding box center [851, 358] width 517 height 19
click at [550, 368] on input "Infer the meaning of a word by using the surrounding text." at bounding box center [540, 358] width 19 height 19
radio input "true"
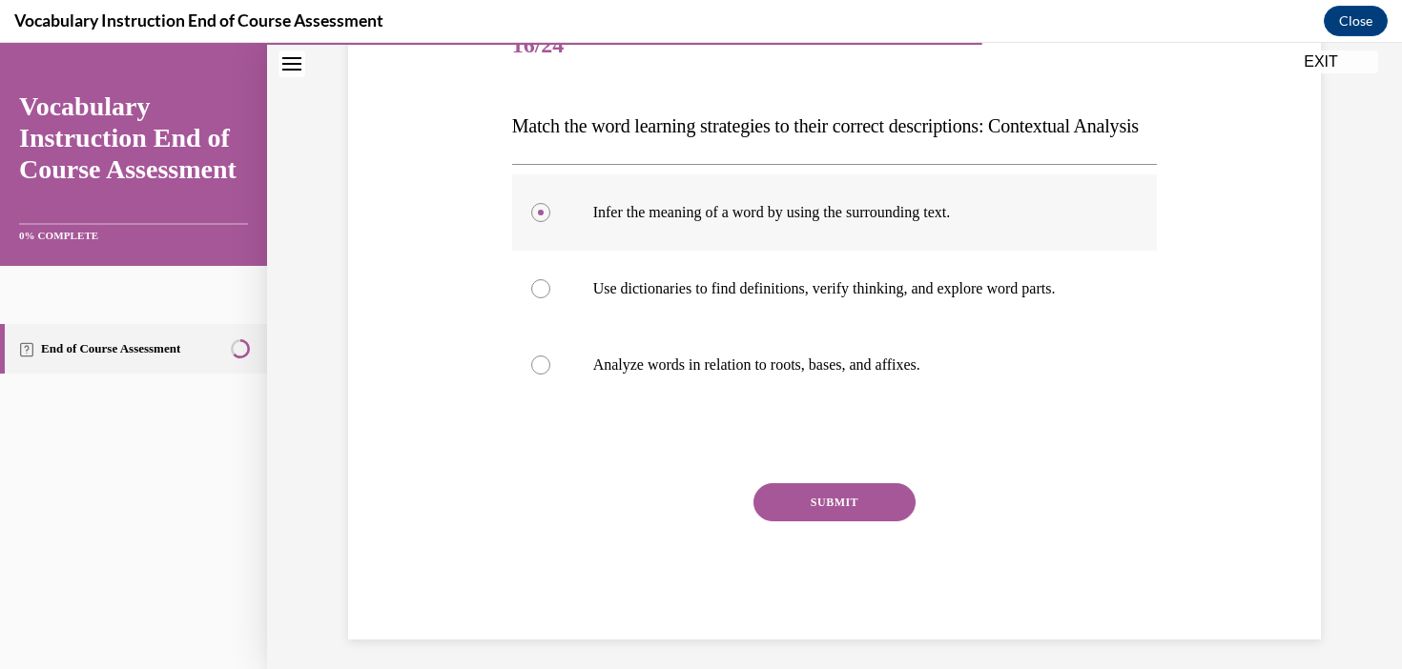
scroll to position [273, 0]
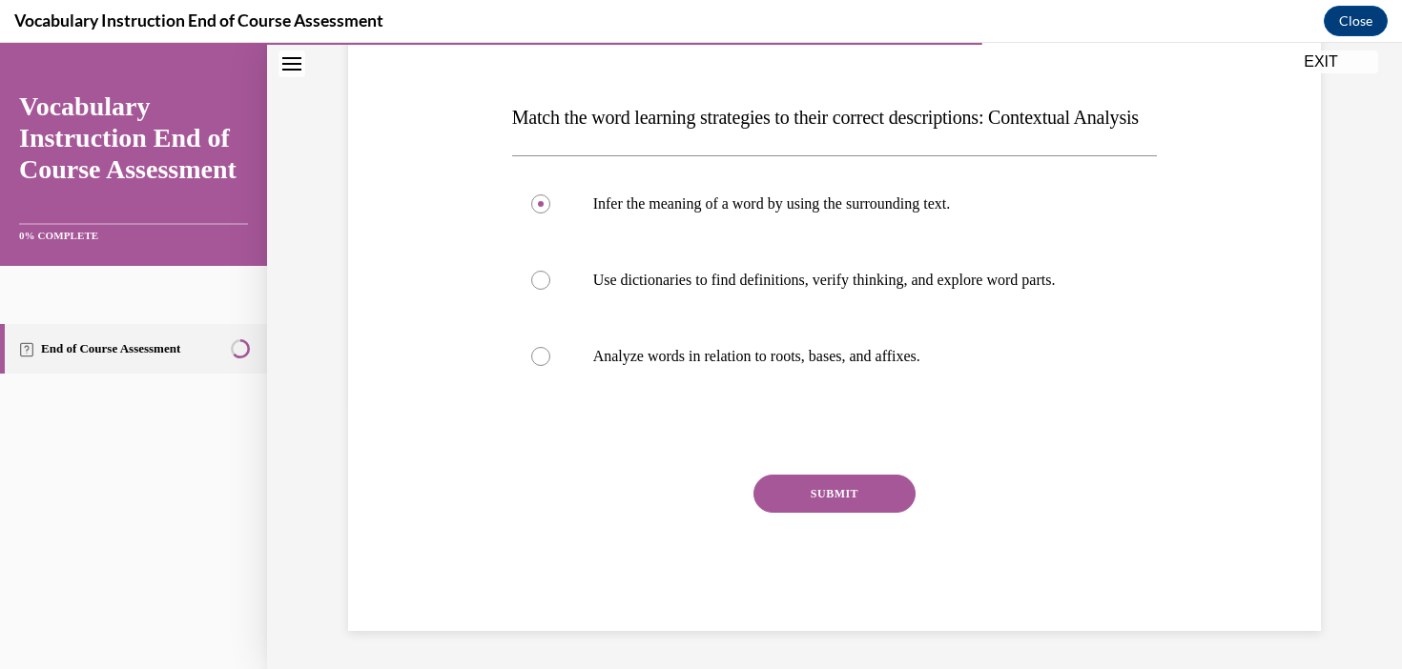
click at [787, 513] on button "SUBMIT" at bounding box center [834, 494] width 162 height 38
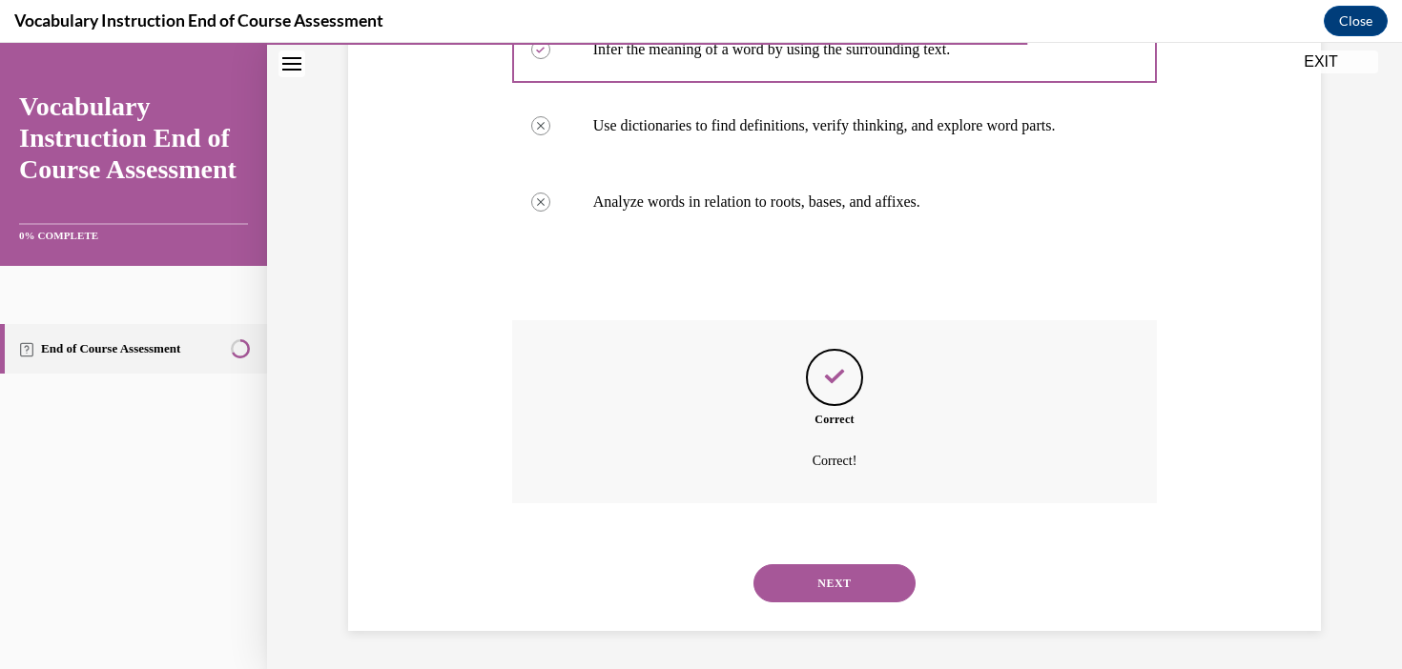
scroll to position [458, 0]
click at [846, 573] on button "NEXT" at bounding box center [834, 583] width 162 height 38
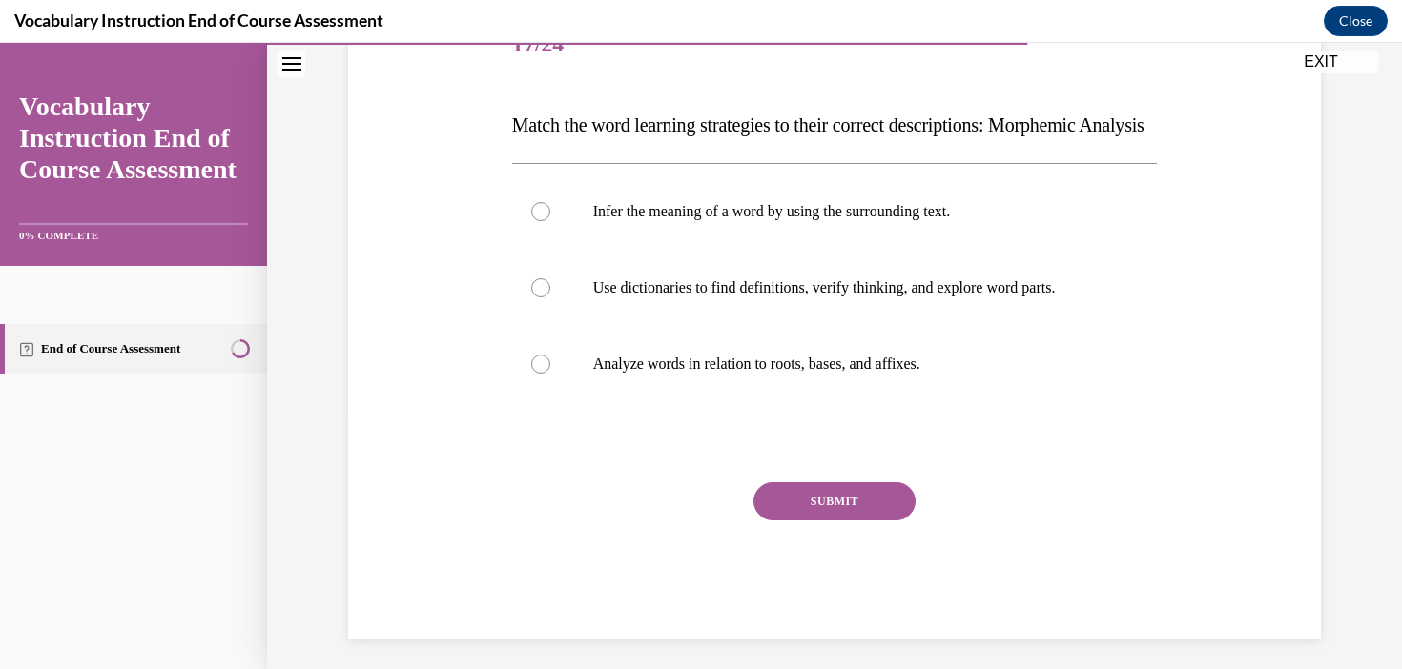
scroll to position [258, 0]
click at [863, 401] on label "Analyze words in relation to roots, bases, and affixes." at bounding box center [835, 363] width 646 height 76
click at [550, 373] on input "Analyze words in relation to roots, bases, and affixes." at bounding box center [540, 363] width 19 height 19
radio input "true"
click at [862, 520] on button "SUBMIT" at bounding box center [834, 501] width 162 height 38
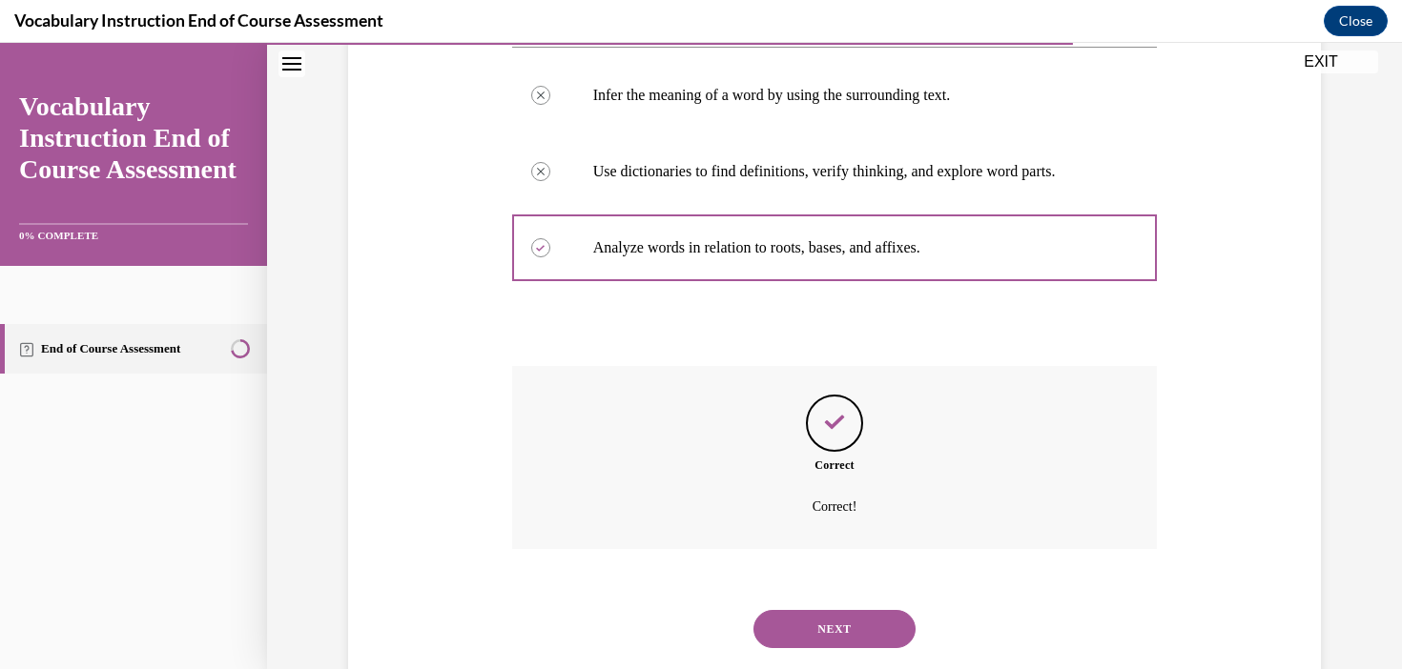
scroll to position [458, 0]
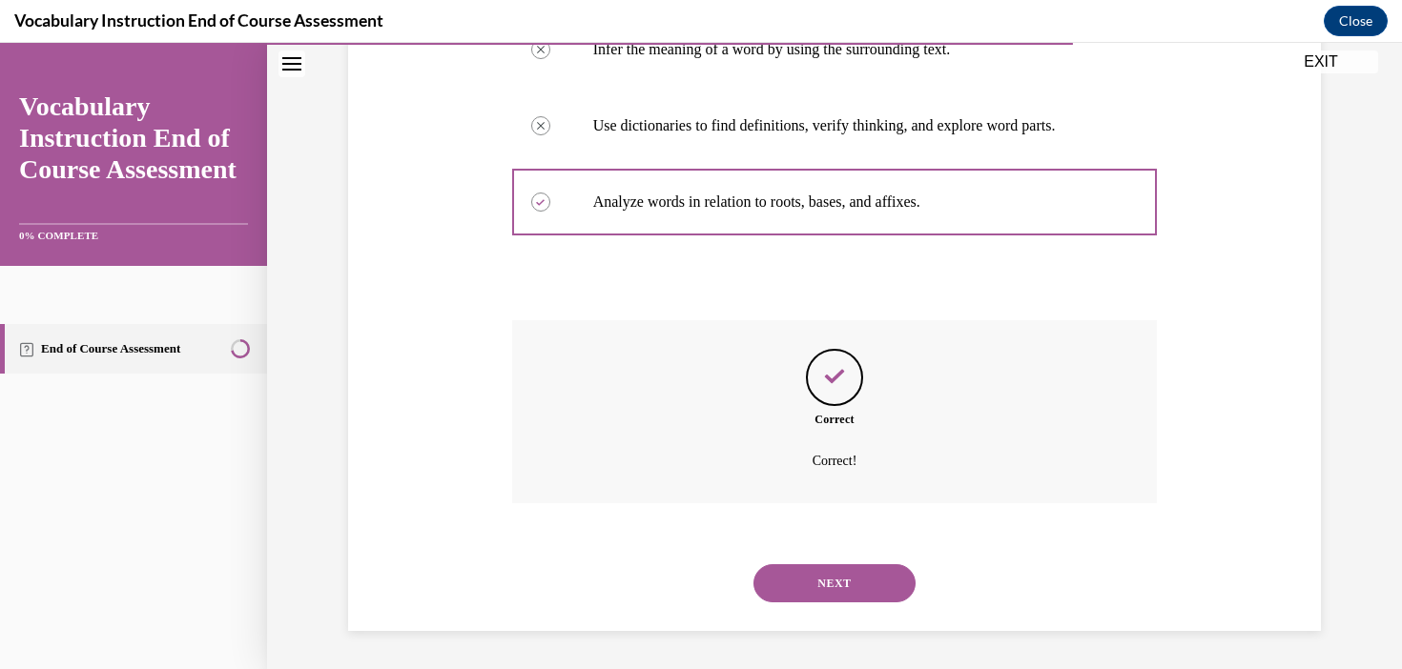
click at [854, 579] on button "NEXT" at bounding box center [834, 583] width 162 height 38
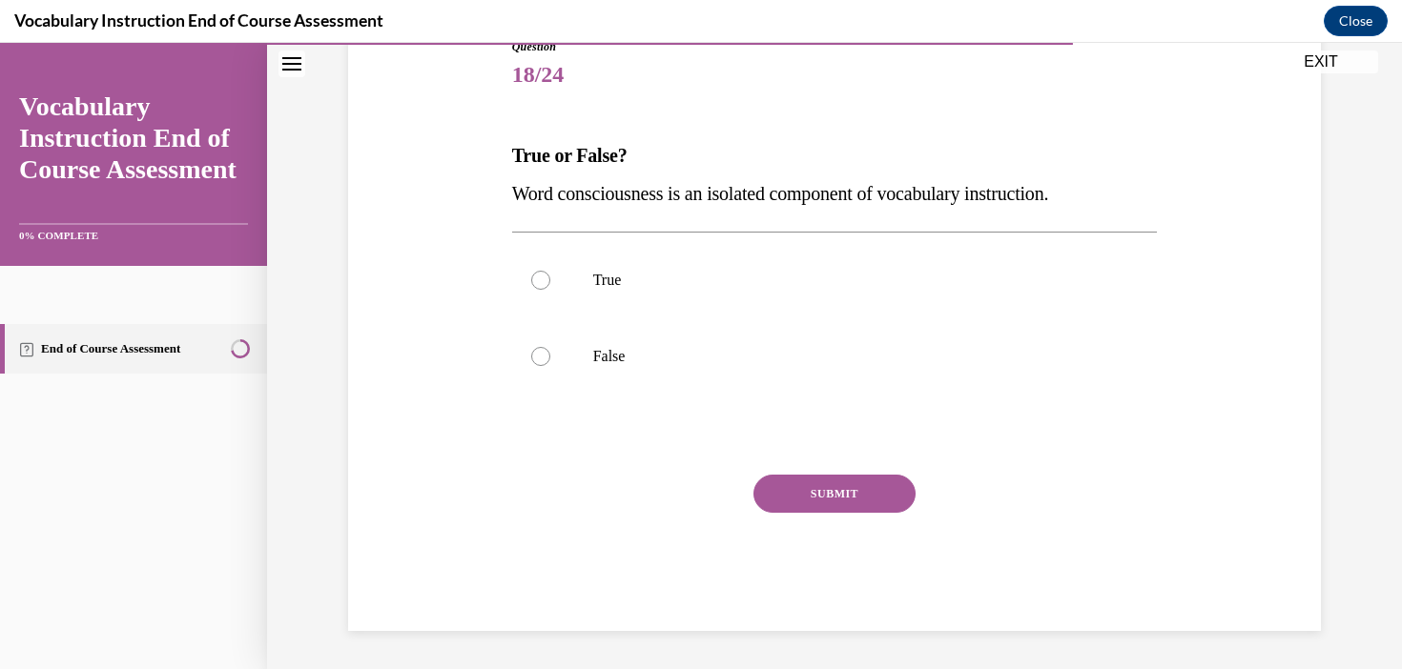
scroll to position [212, 0]
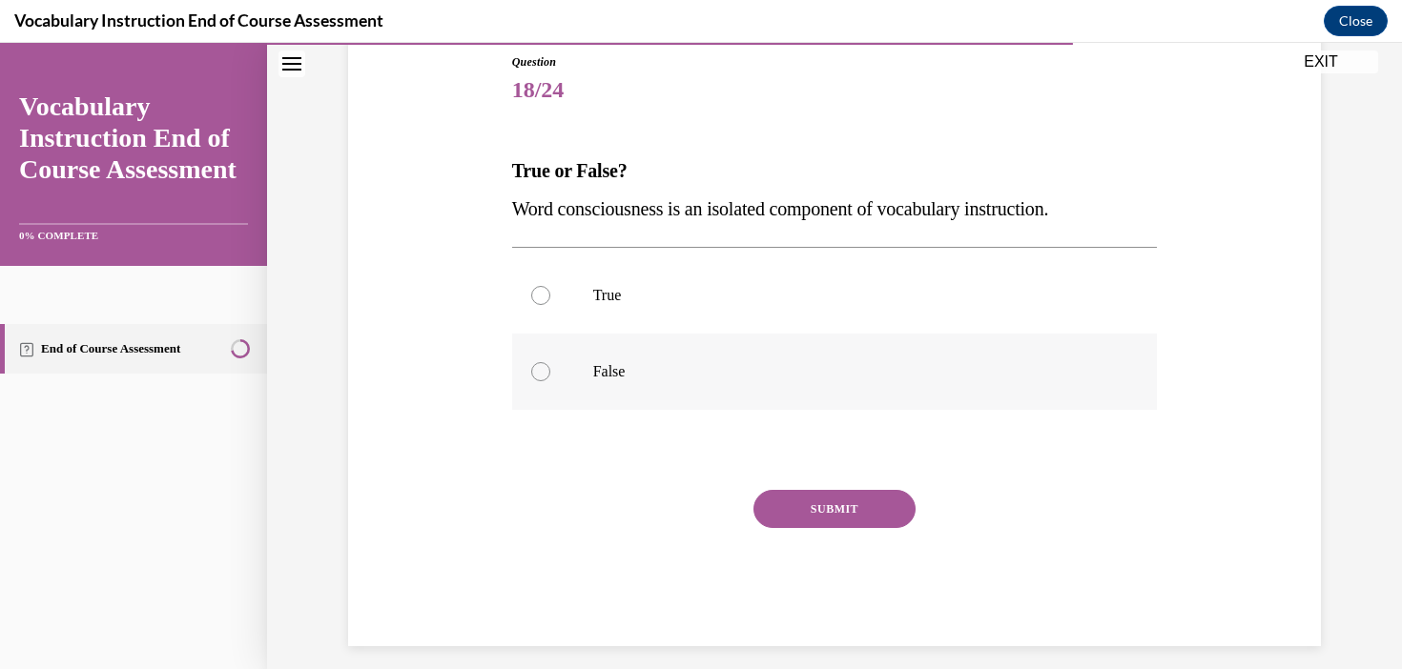
click at [639, 367] on p "False" at bounding box center [851, 371] width 517 height 19
click at [550, 367] on input "False" at bounding box center [540, 371] width 19 height 19
radio input "true"
click at [851, 516] on button "SUBMIT" at bounding box center [834, 509] width 162 height 38
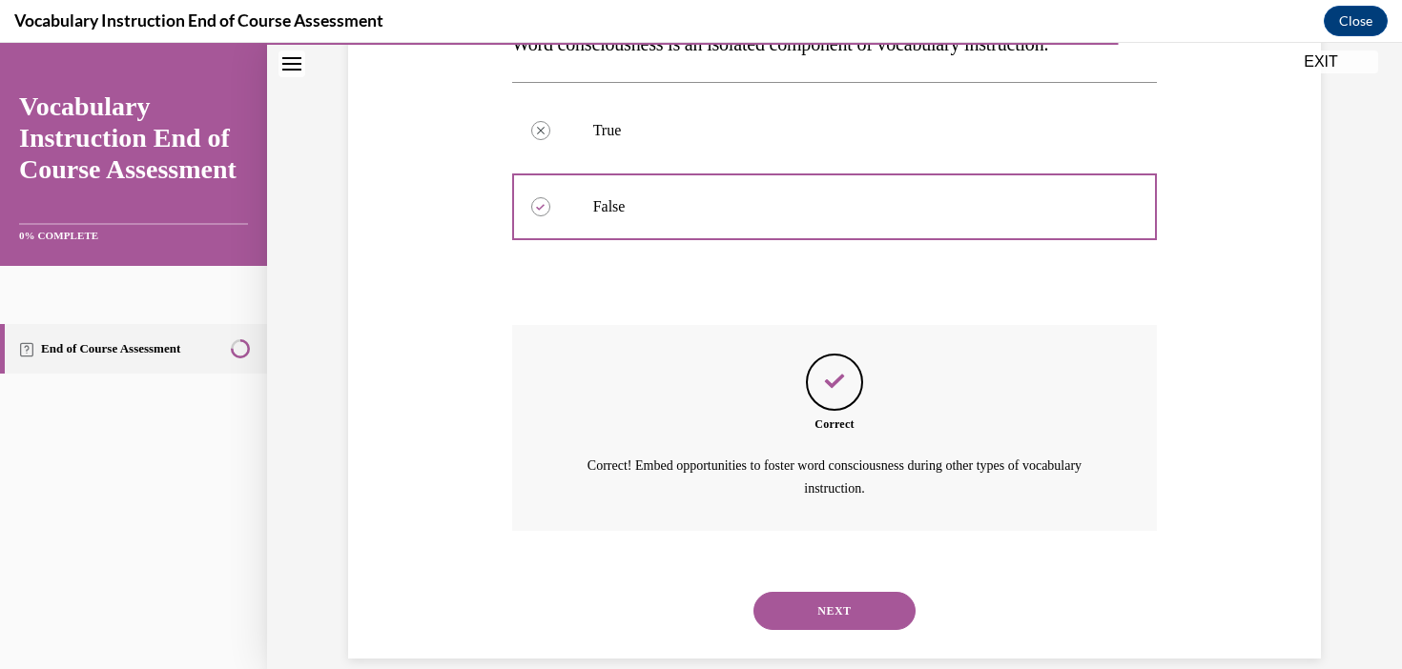
scroll to position [403, 0]
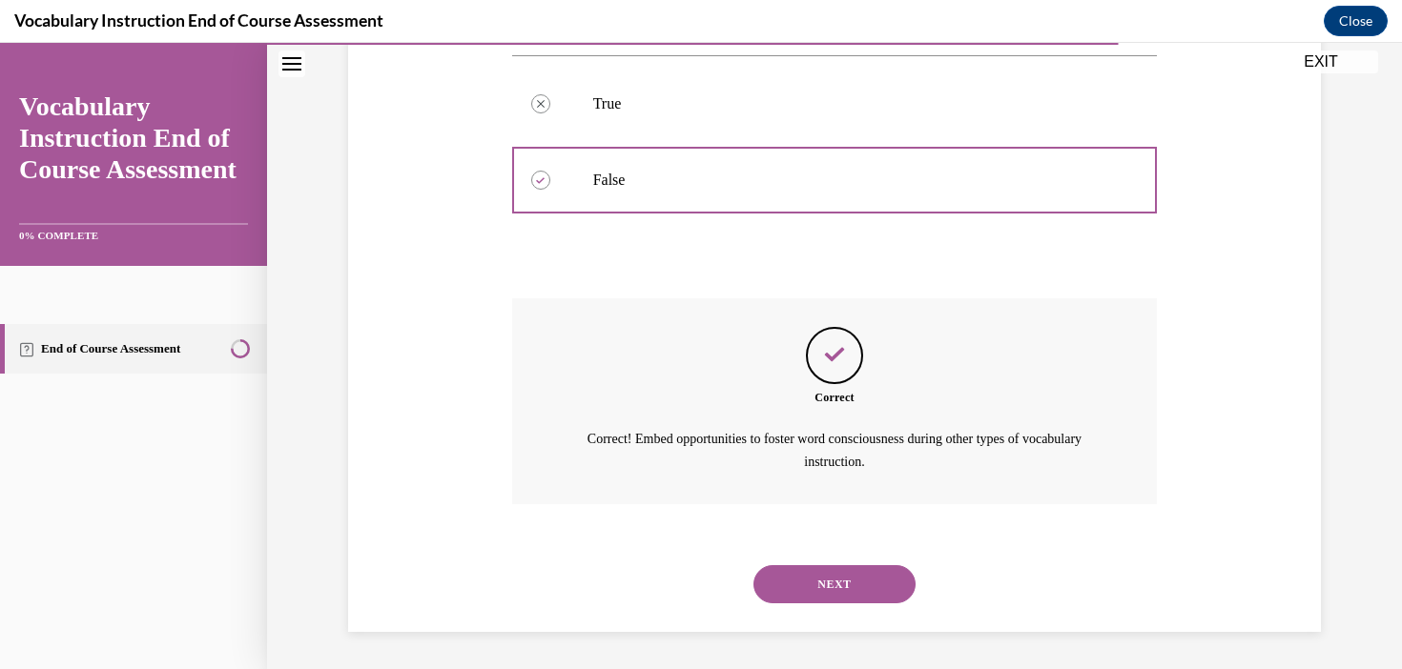
click at [884, 585] on button "NEXT" at bounding box center [834, 584] width 162 height 38
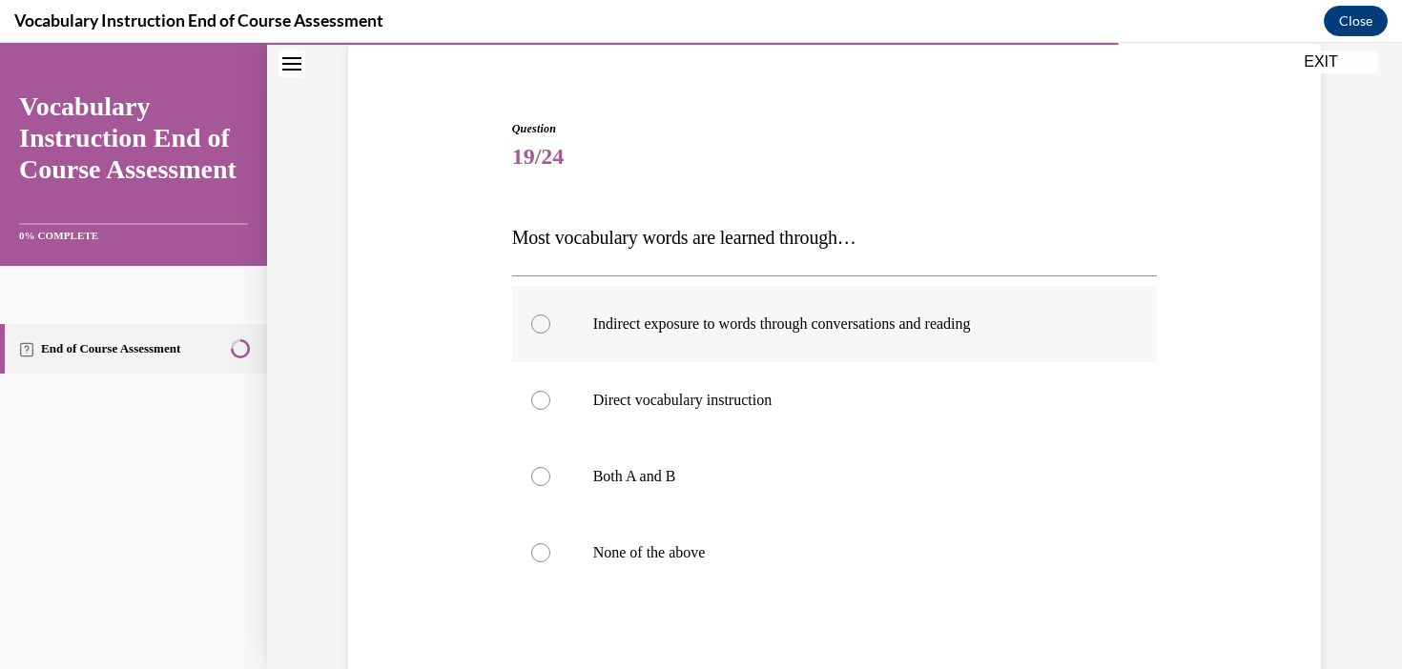
scroll to position [147, 0]
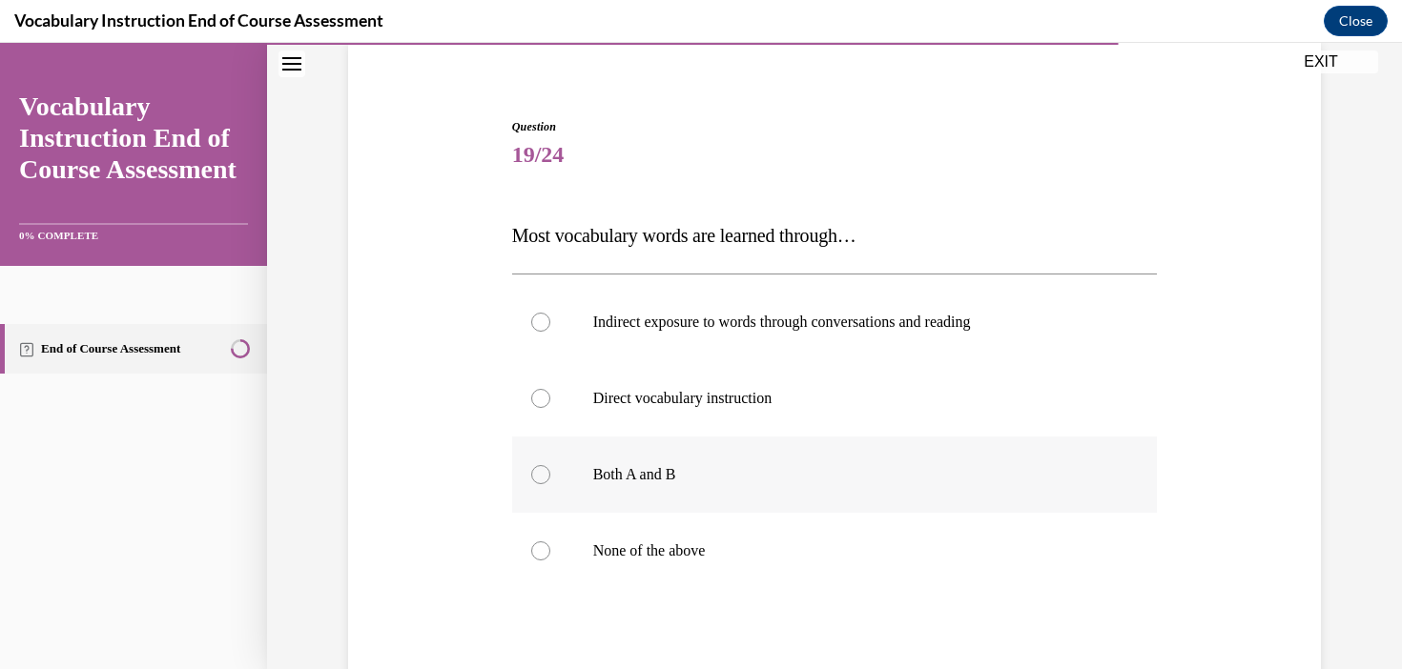
click at [716, 462] on label "Both A and B" at bounding box center [835, 475] width 646 height 76
click at [550, 465] on input "Both A and B" at bounding box center [540, 474] width 19 height 19
radio input "true"
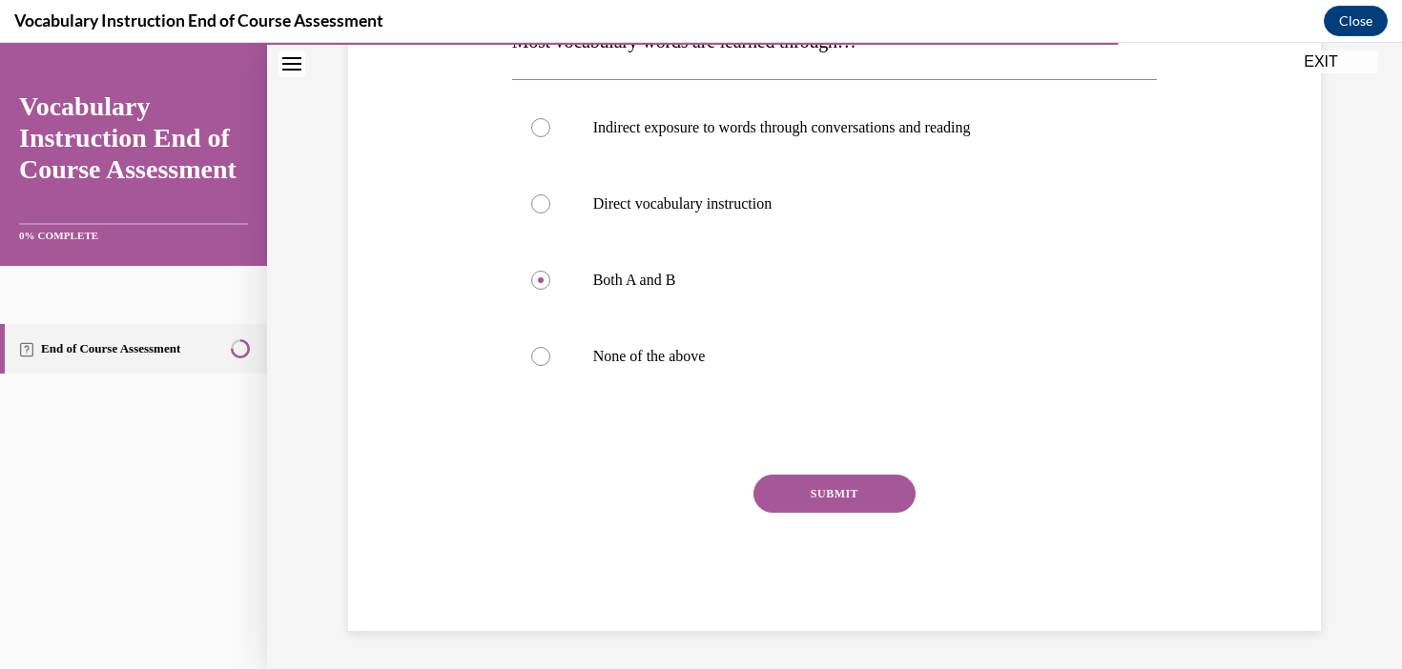
click at [878, 494] on button "SUBMIT" at bounding box center [834, 494] width 162 height 38
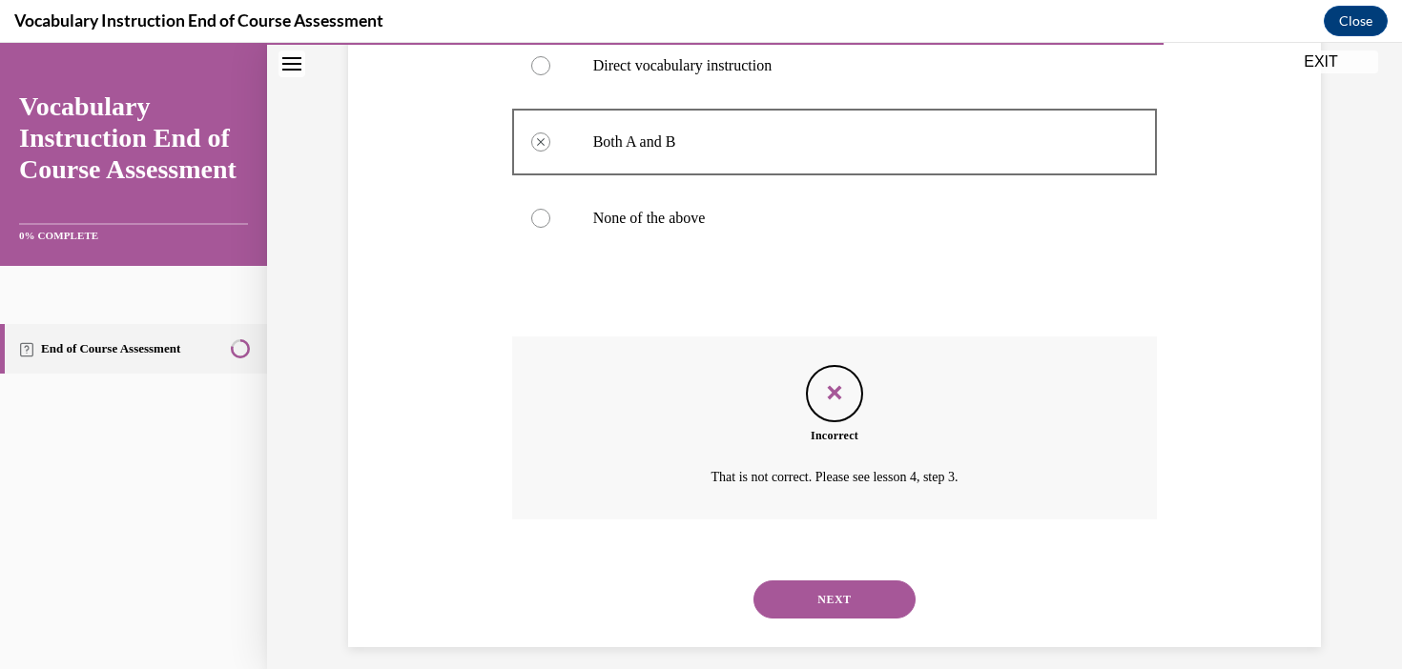
scroll to position [496, 0]
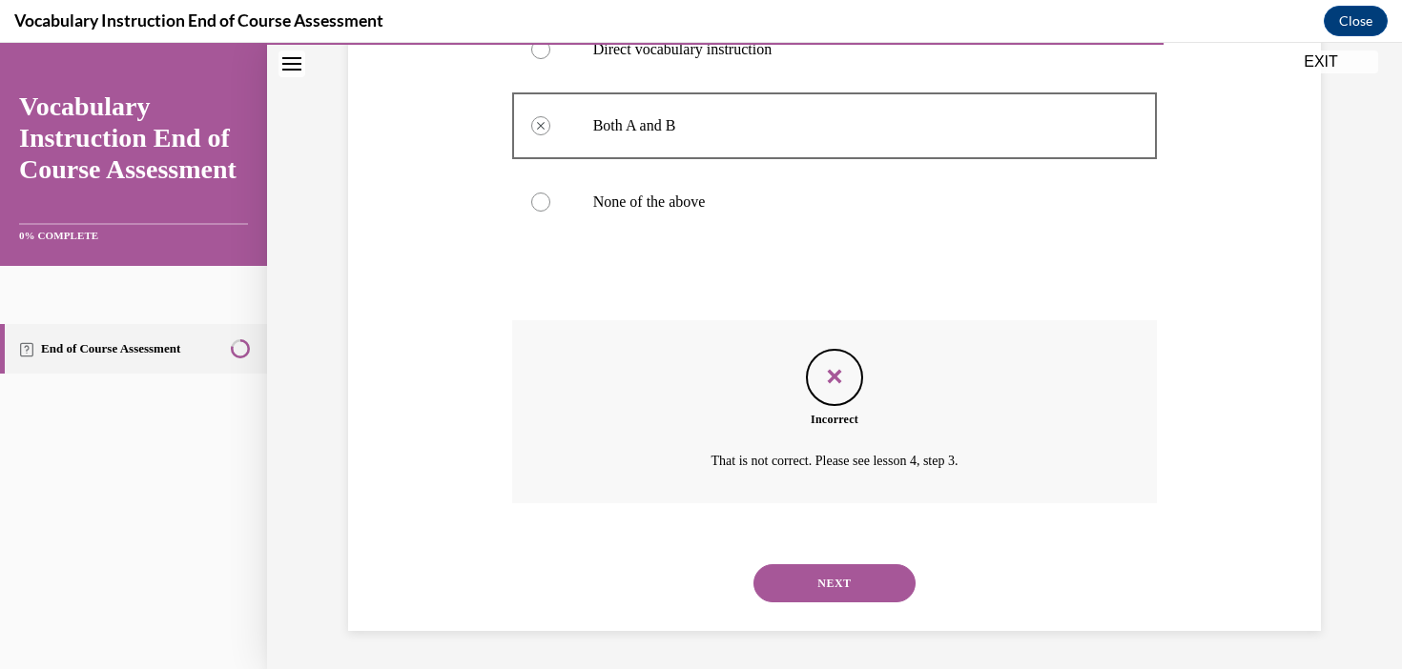
click at [857, 591] on button "NEXT" at bounding box center [834, 583] width 162 height 38
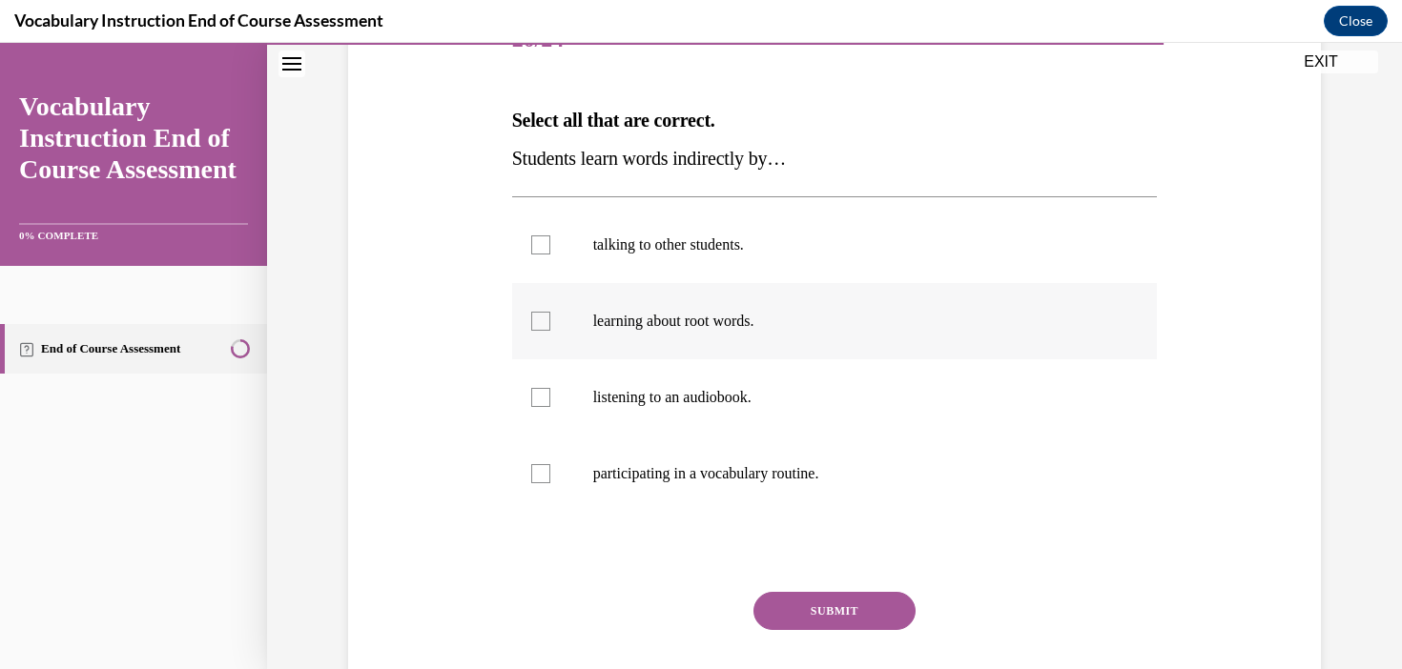
scroll to position [278, 0]
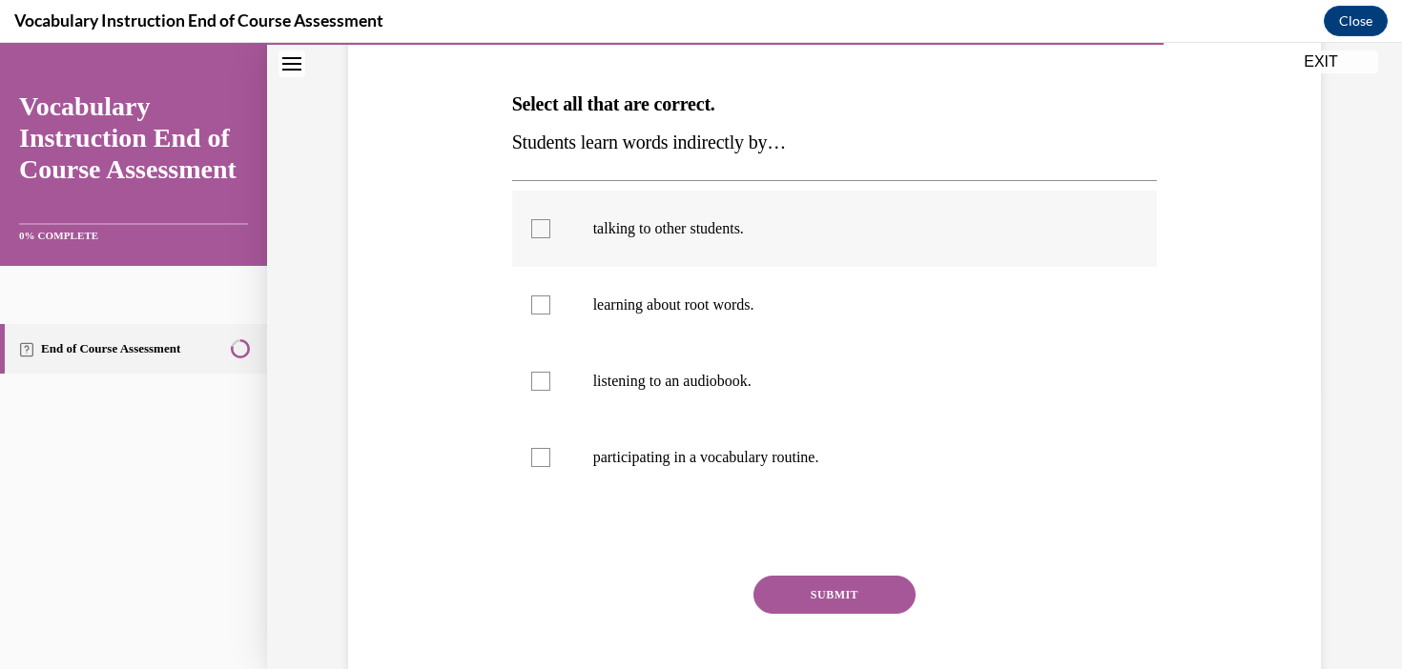
click at [706, 225] on p "talking to other students." at bounding box center [851, 228] width 517 height 19
click at [550, 225] on input "talking to other students." at bounding box center [540, 228] width 19 height 19
click at [782, 216] on label "talking to other students." at bounding box center [835, 229] width 646 height 76
click at [550, 219] on input "talking to other students." at bounding box center [540, 228] width 19 height 19
click at [782, 216] on label "talking to other students." at bounding box center [835, 229] width 646 height 76
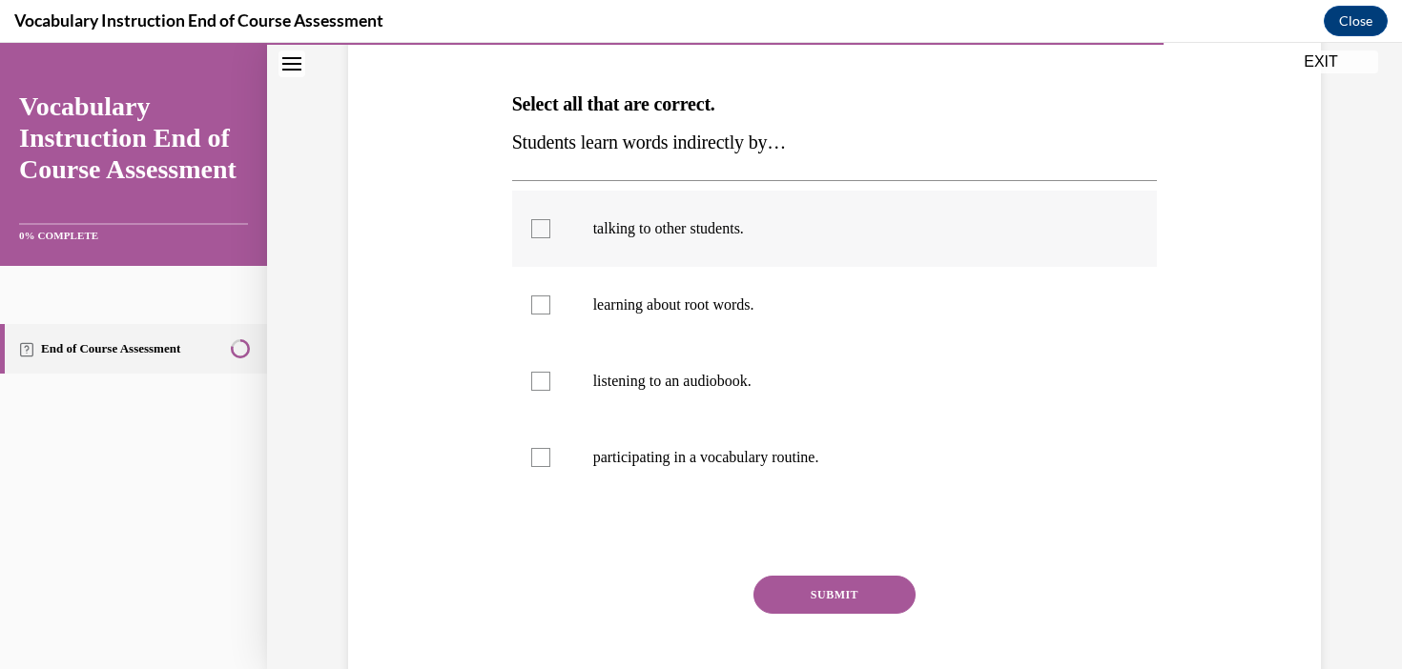
click at [550, 219] on input "talking to other students." at bounding box center [540, 228] width 19 height 19
checkbox input "true"
click at [885, 400] on label "listening to an audiobook." at bounding box center [835, 381] width 646 height 76
click at [550, 391] on input "listening to an audiobook." at bounding box center [540, 381] width 19 height 19
checkbox input "true"
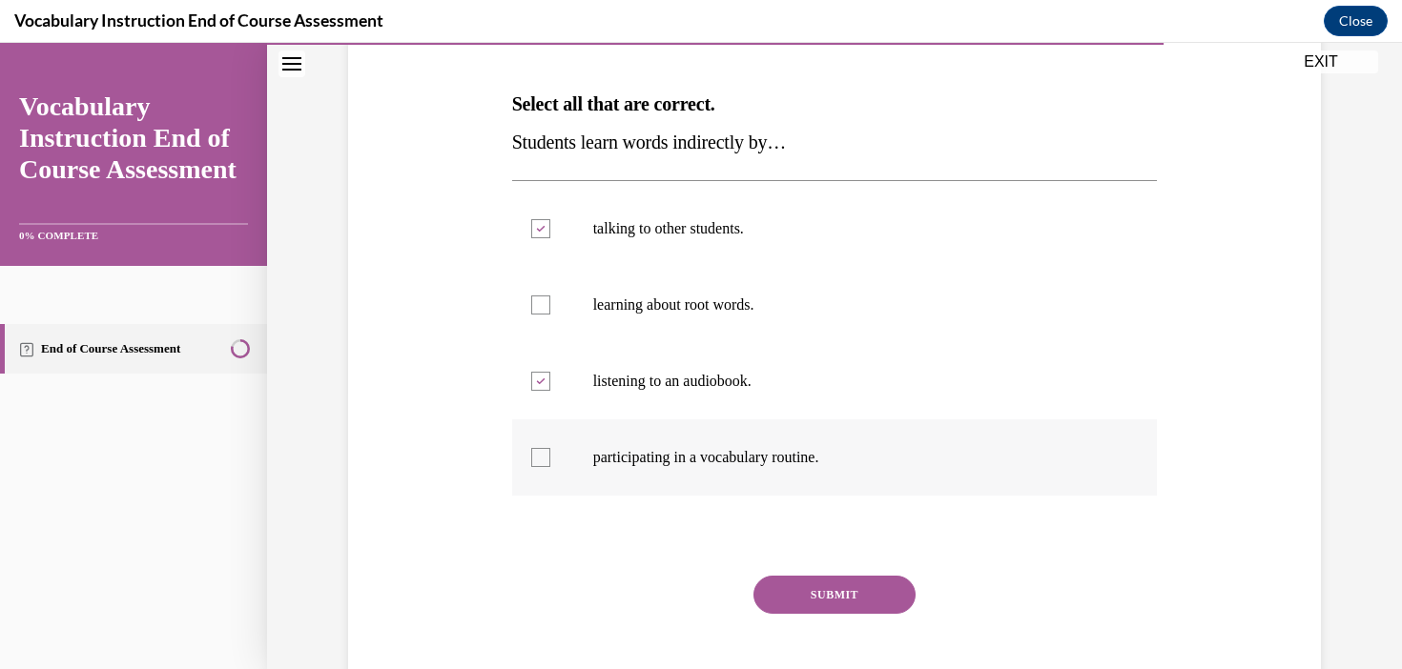
click at [768, 461] on p "participating in a vocabulary routine." at bounding box center [851, 457] width 517 height 19
click at [550, 461] on input "participating in a vocabulary routine." at bounding box center [540, 457] width 19 height 19
checkbox input "true"
click at [861, 595] on button "SUBMIT" at bounding box center [834, 595] width 162 height 38
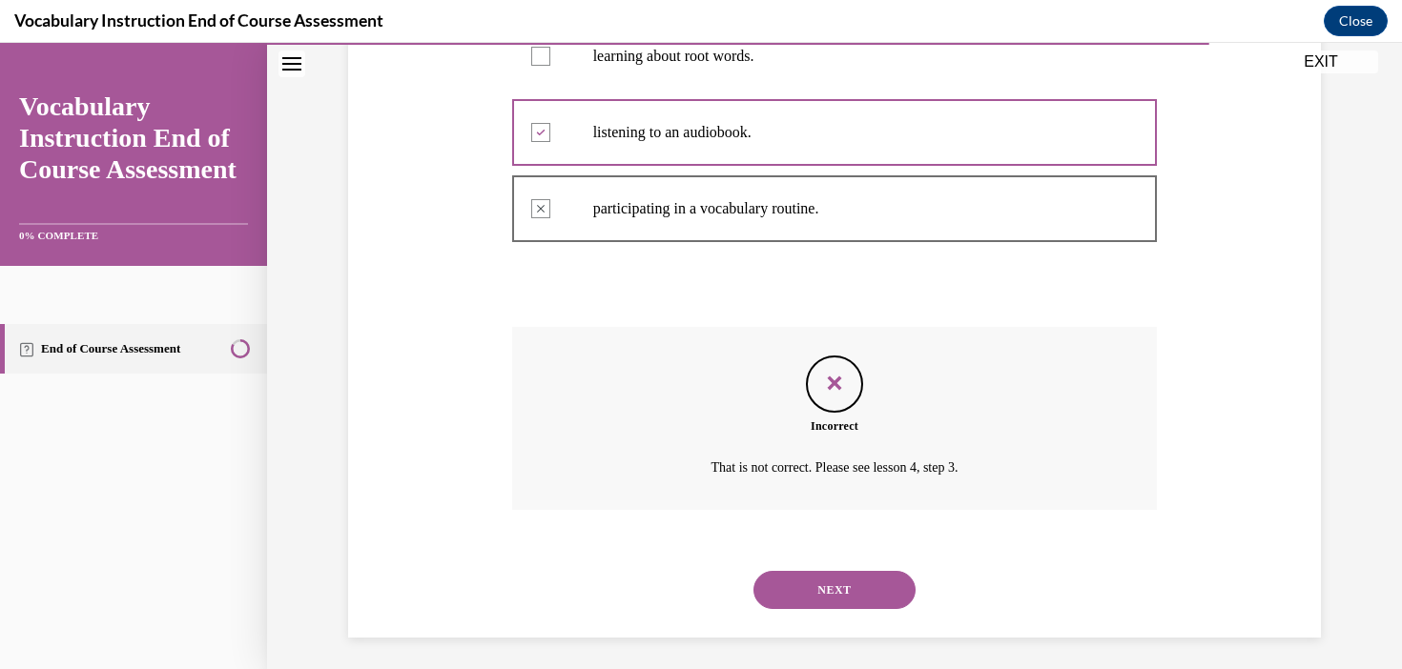
scroll to position [534, 0]
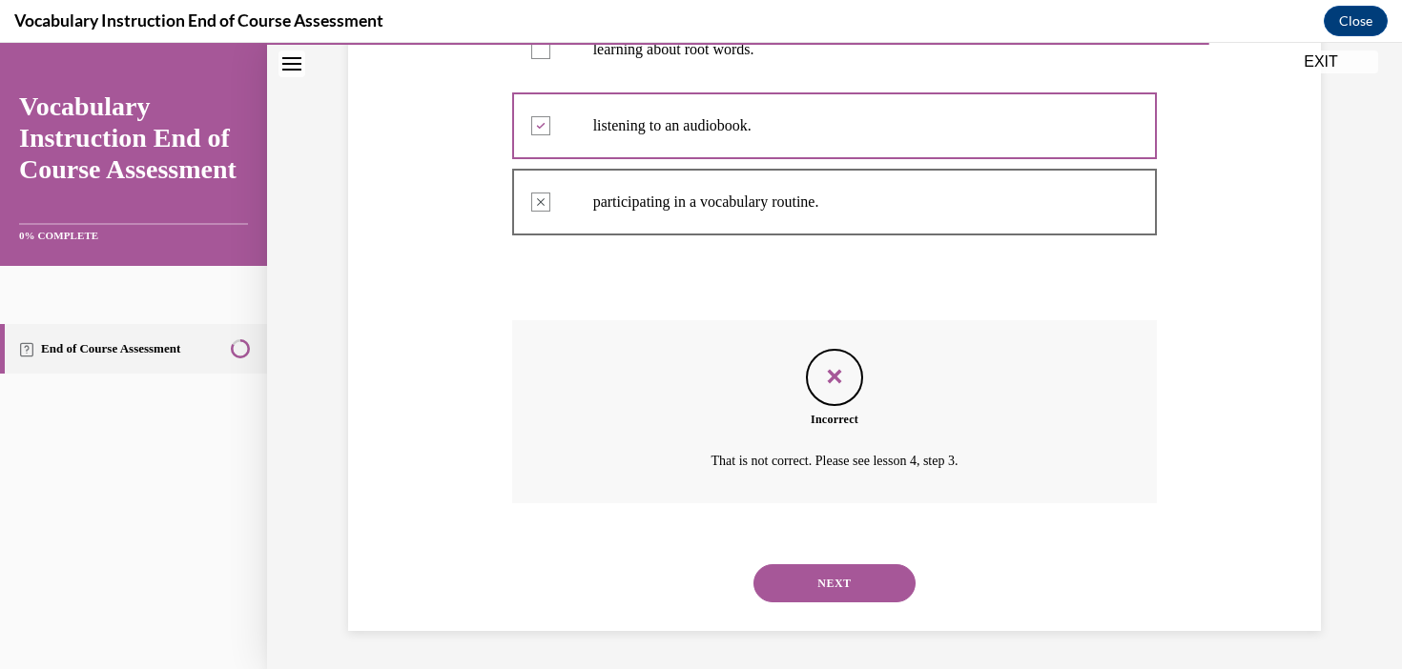
click at [863, 584] on button "NEXT" at bounding box center [834, 583] width 162 height 38
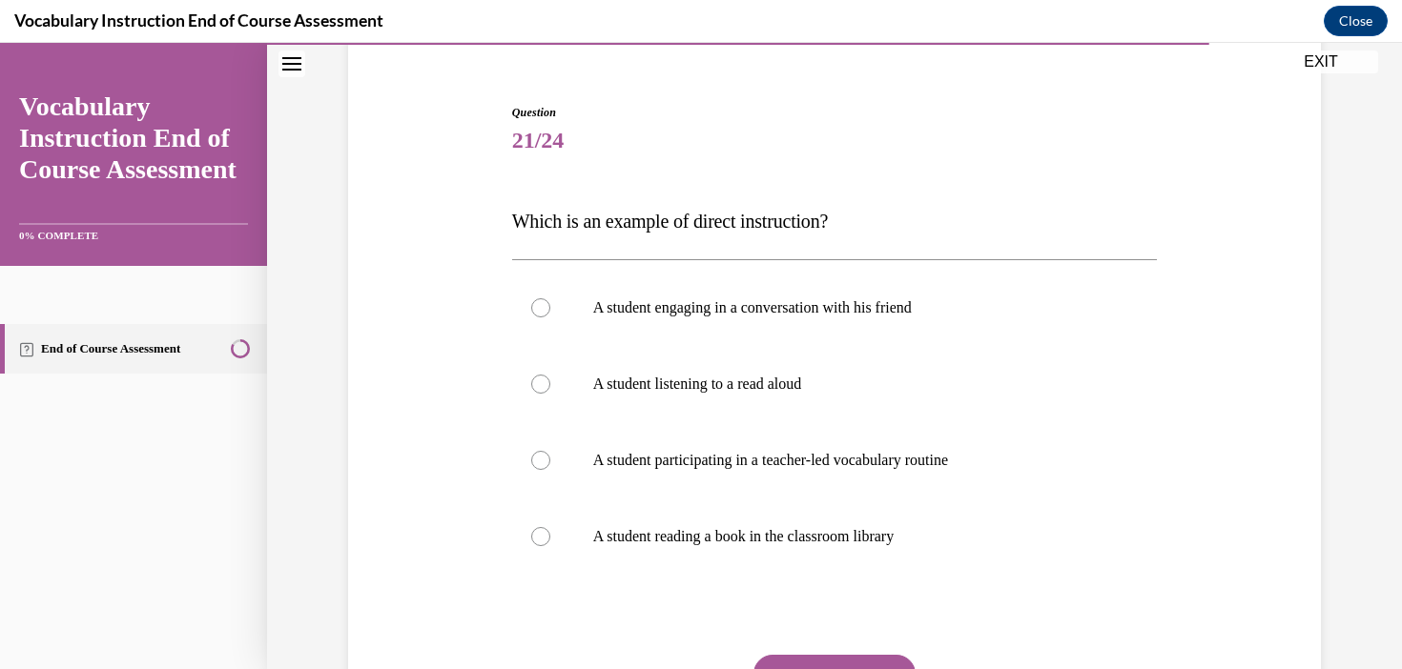
scroll to position [163, 0]
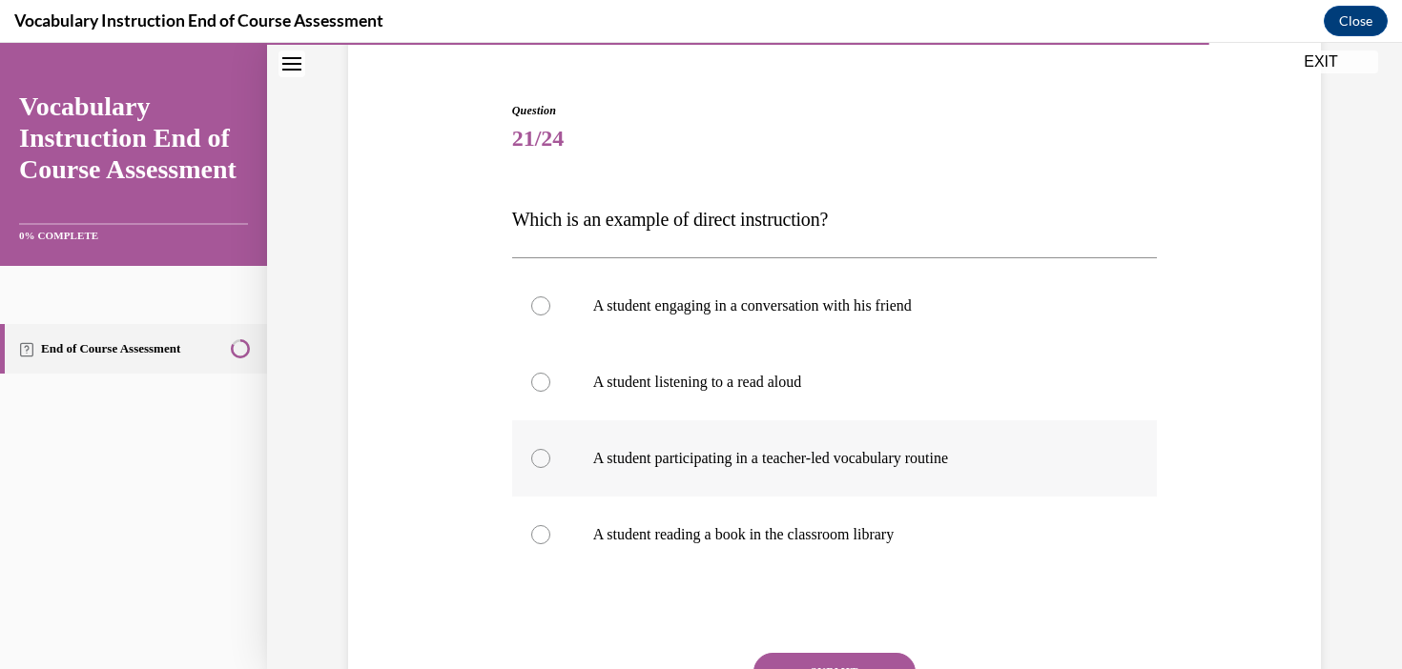
click at [973, 464] on p "A student participating in a teacher-led vocabulary routine" at bounding box center [851, 458] width 517 height 19
click at [550, 464] on input "A student participating in a teacher-led vocabulary routine" at bounding box center [540, 458] width 19 height 19
radio input "true"
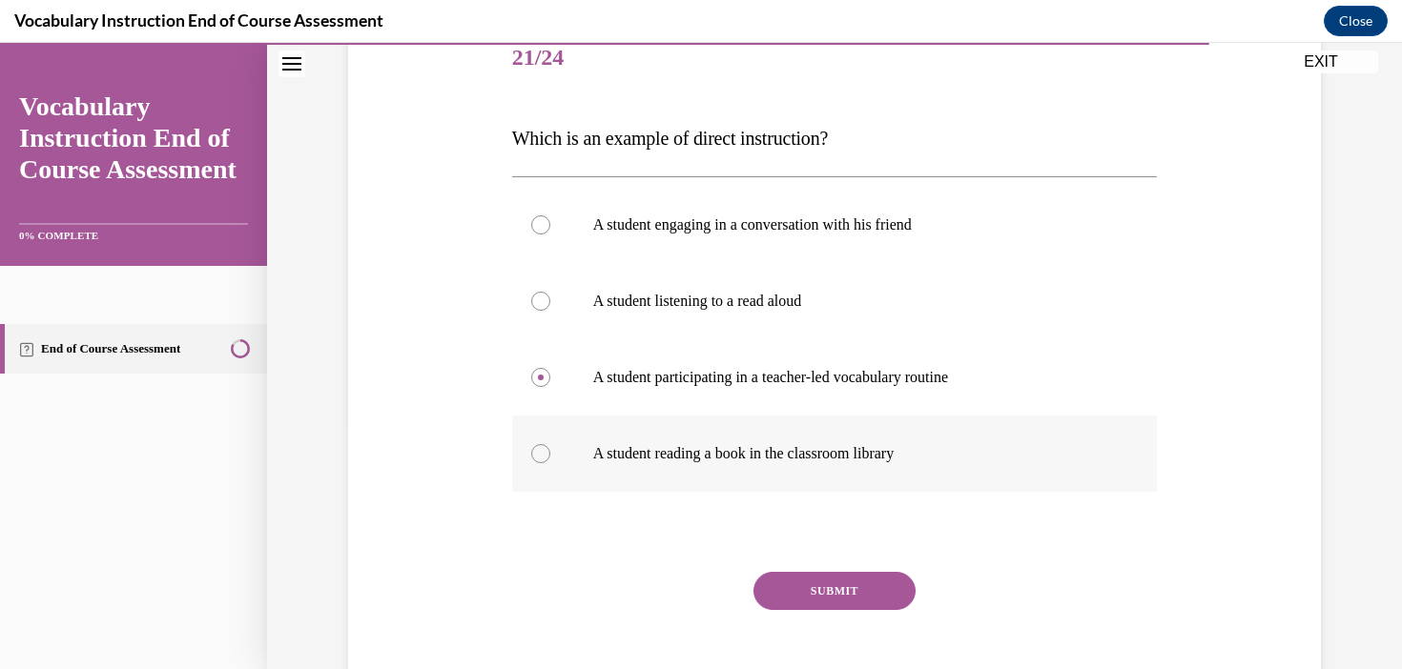
scroll to position [341, 0]
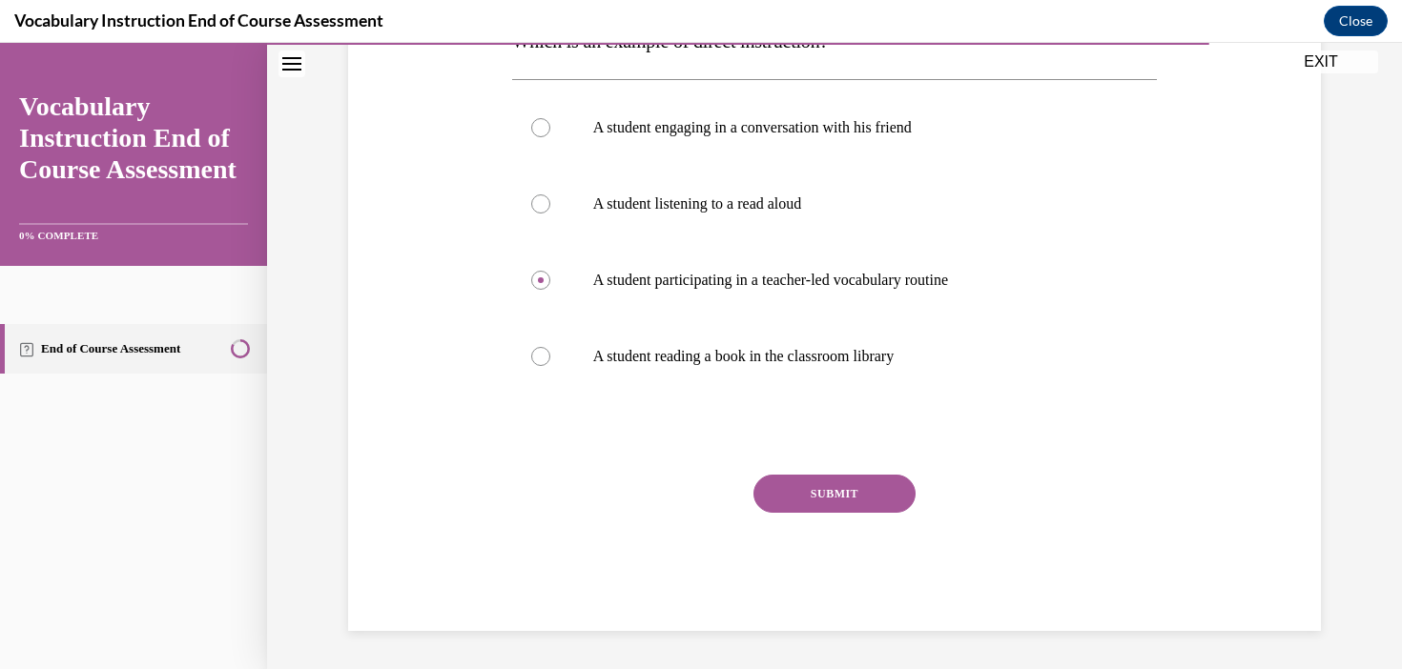
click at [874, 493] on button "SUBMIT" at bounding box center [834, 494] width 162 height 38
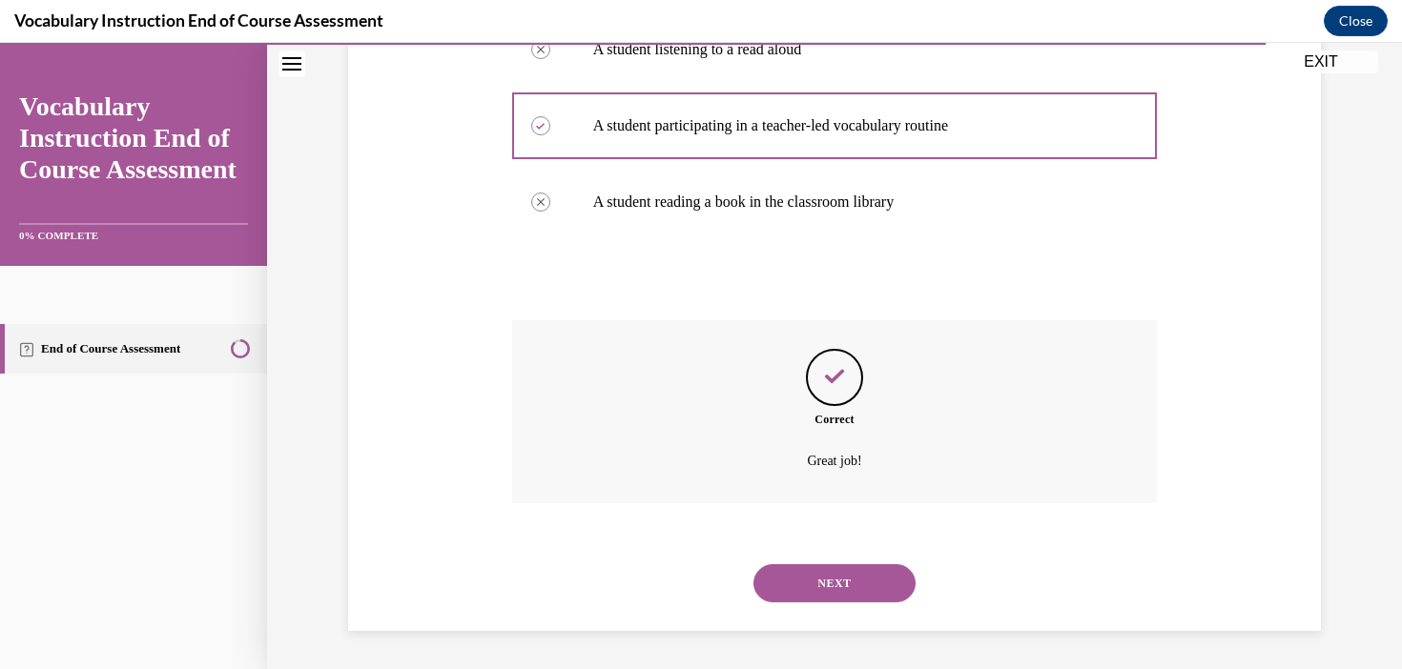
click at [853, 587] on button "NEXT" at bounding box center [834, 583] width 162 height 38
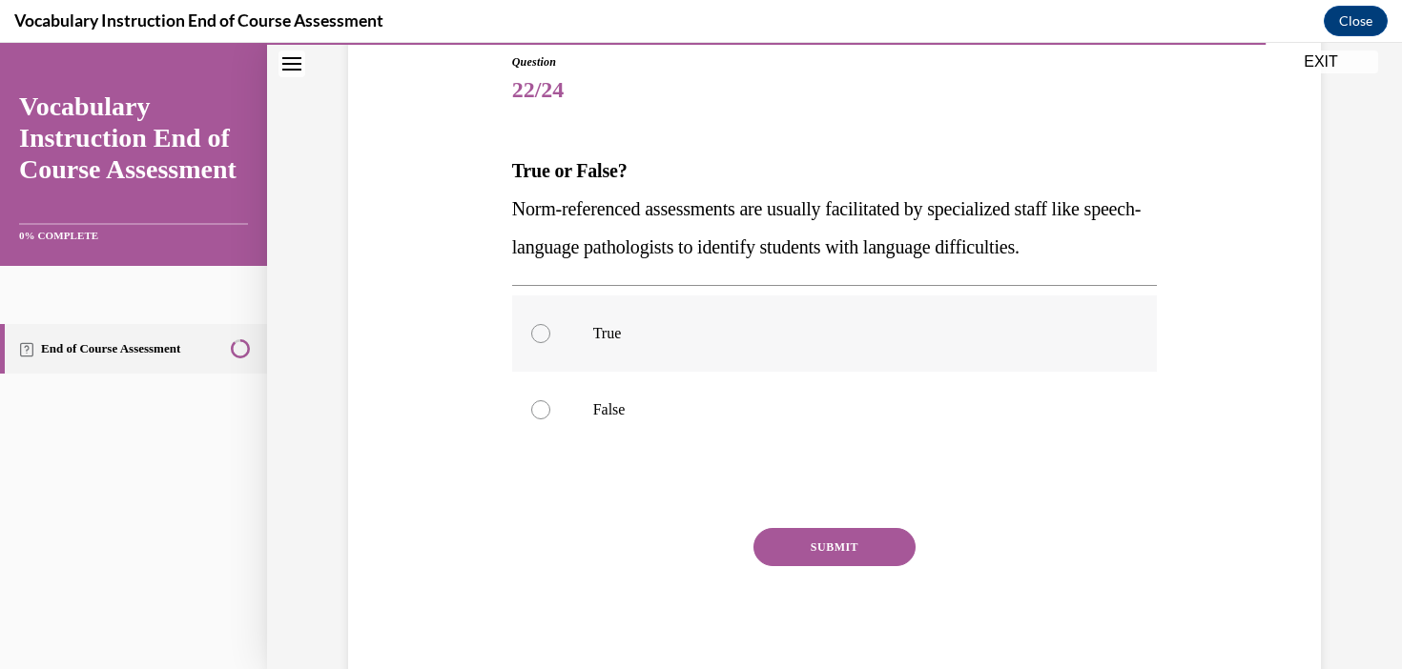
click at [577, 338] on label "True" at bounding box center [835, 334] width 646 height 76
click at [550, 338] on input "True" at bounding box center [540, 333] width 19 height 19
radio input "true"
click at [830, 534] on button "SUBMIT" at bounding box center [834, 547] width 162 height 38
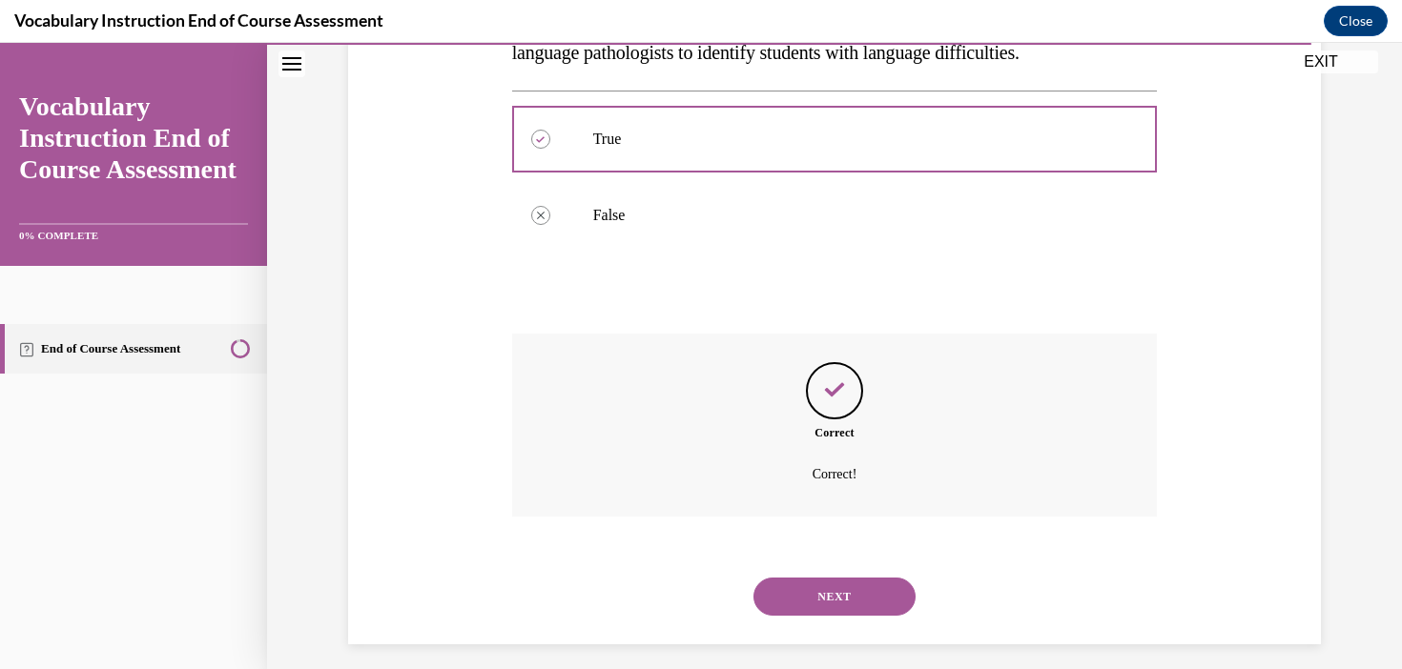
scroll to position [420, 0]
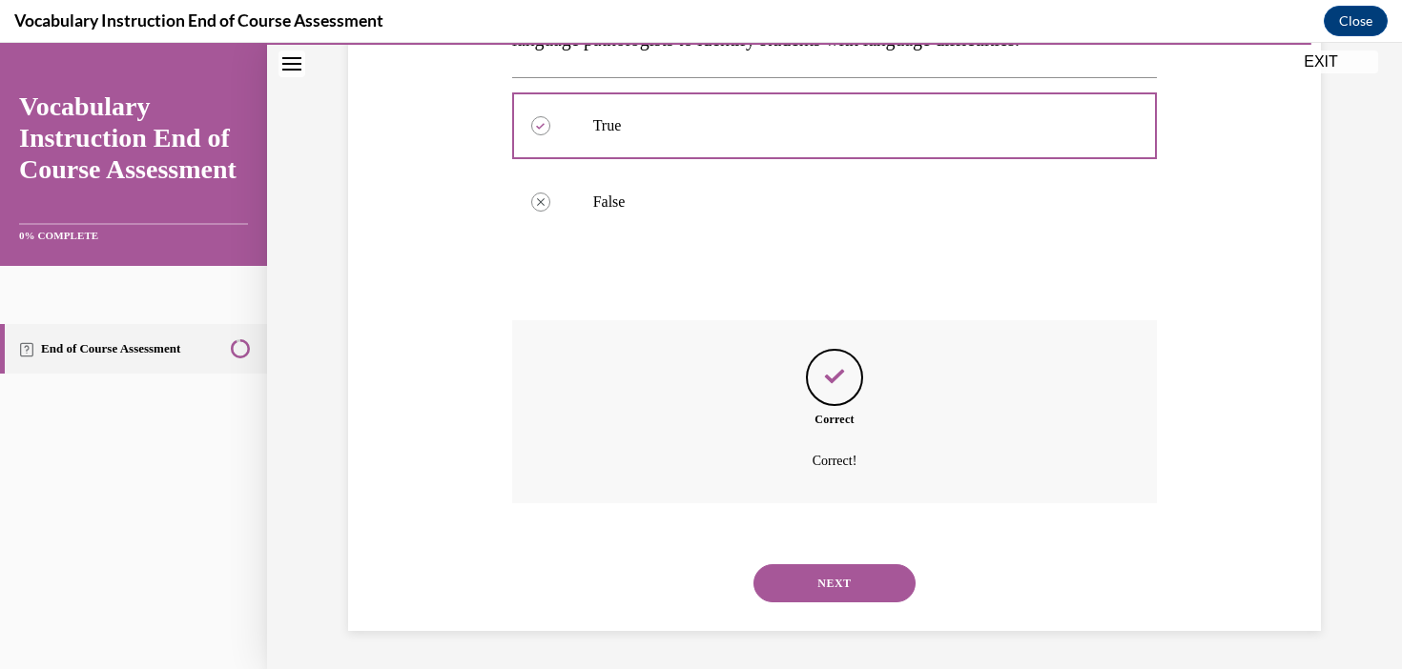
click at [817, 584] on button "NEXT" at bounding box center [834, 583] width 162 height 38
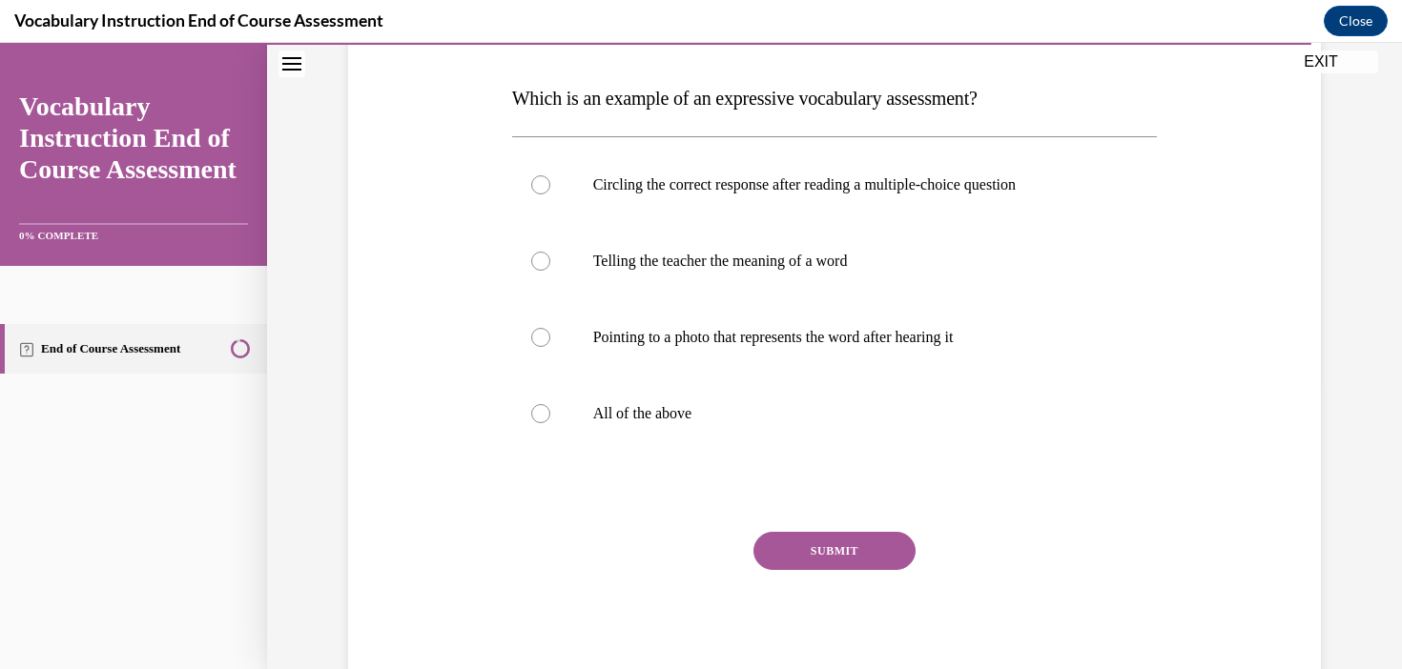
scroll to position [297, 0]
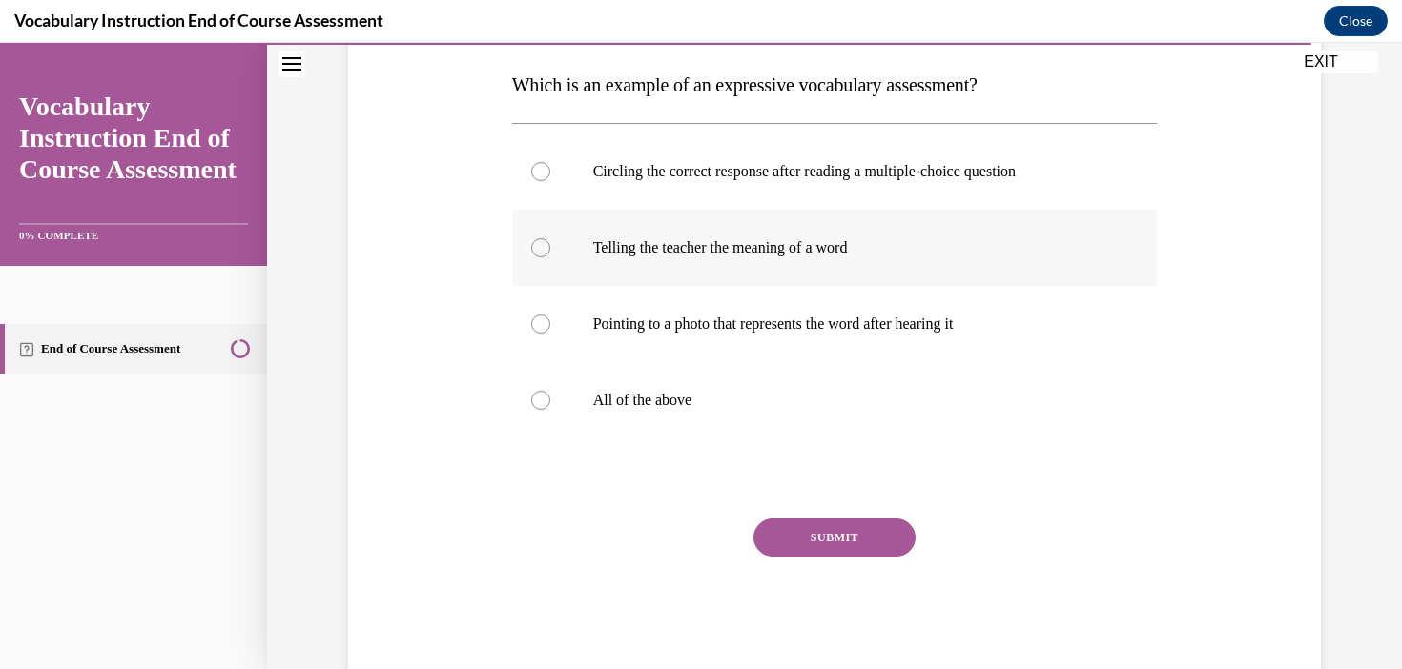
click at [817, 231] on label "Telling the teacher the meaning of a word" at bounding box center [835, 248] width 646 height 76
click at [550, 238] on input "Telling the teacher the meaning of a word" at bounding box center [540, 247] width 19 height 19
radio input "true"
click at [845, 543] on button "SUBMIT" at bounding box center [834, 538] width 162 height 38
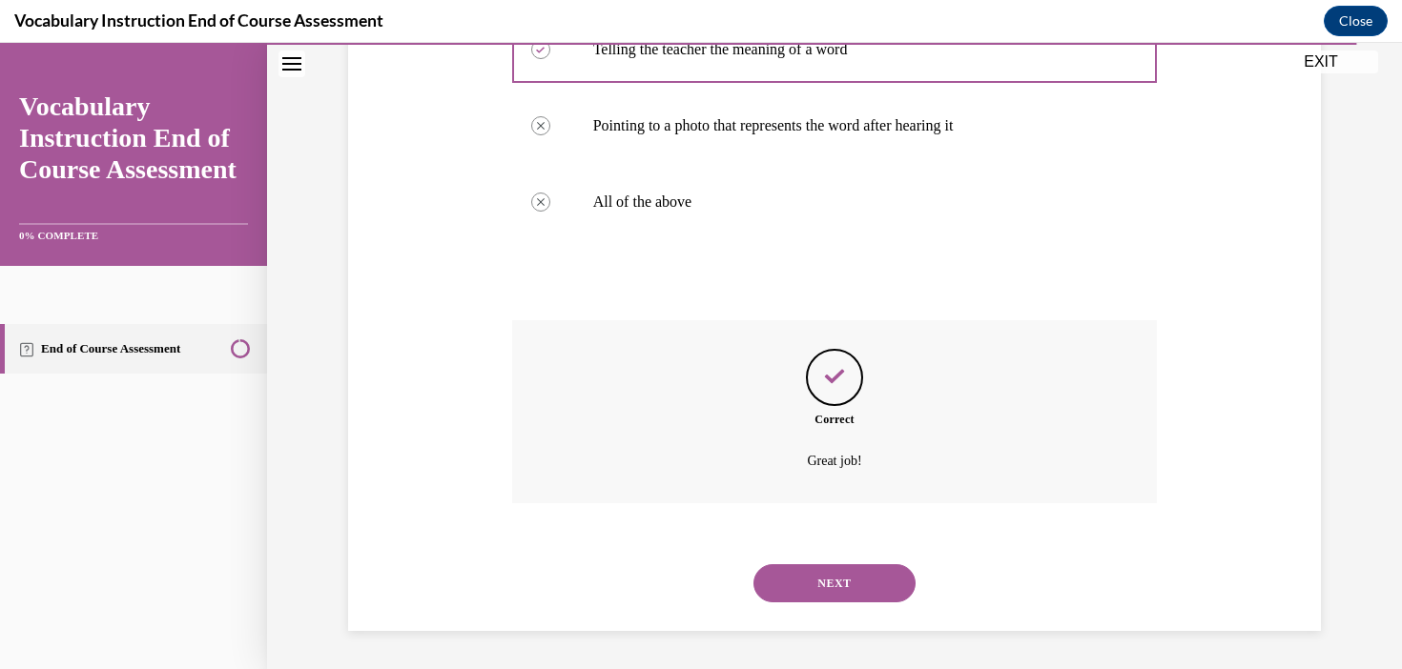
click at [832, 573] on button "NEXT" at bounding box center [834, 583] width 162 height 38
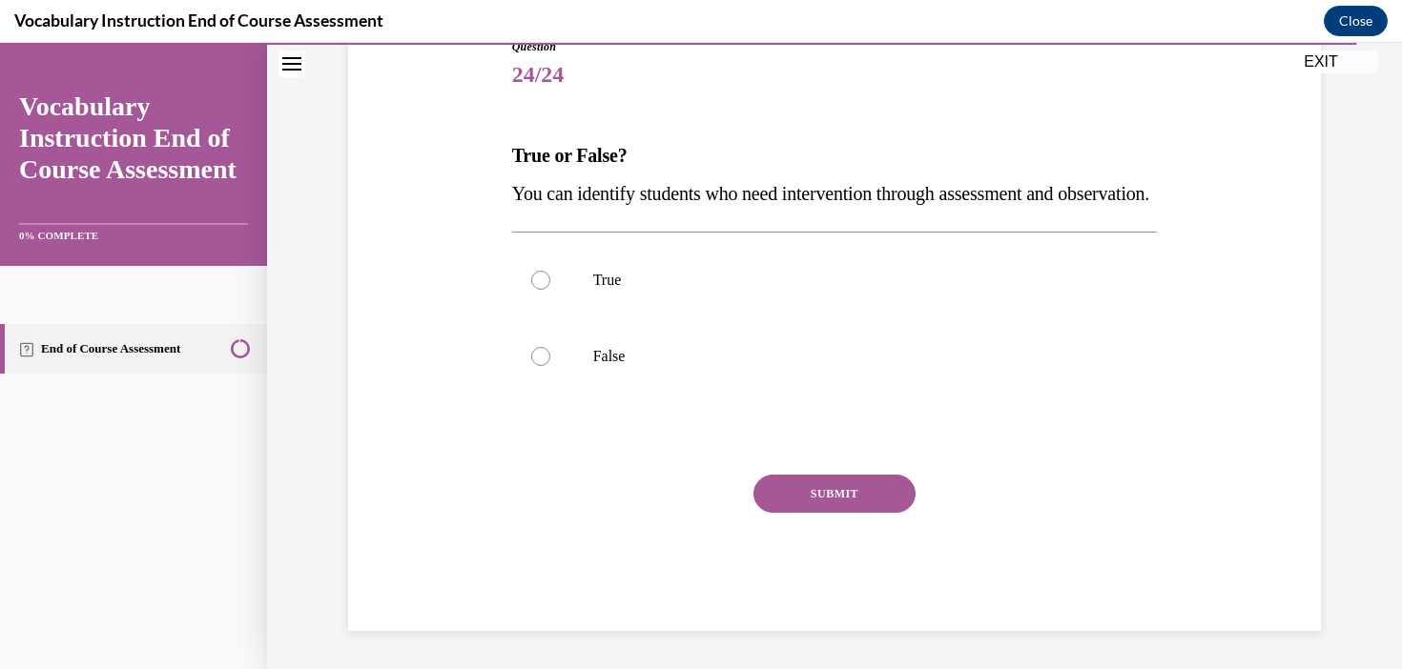
scroll to position [212, 0]
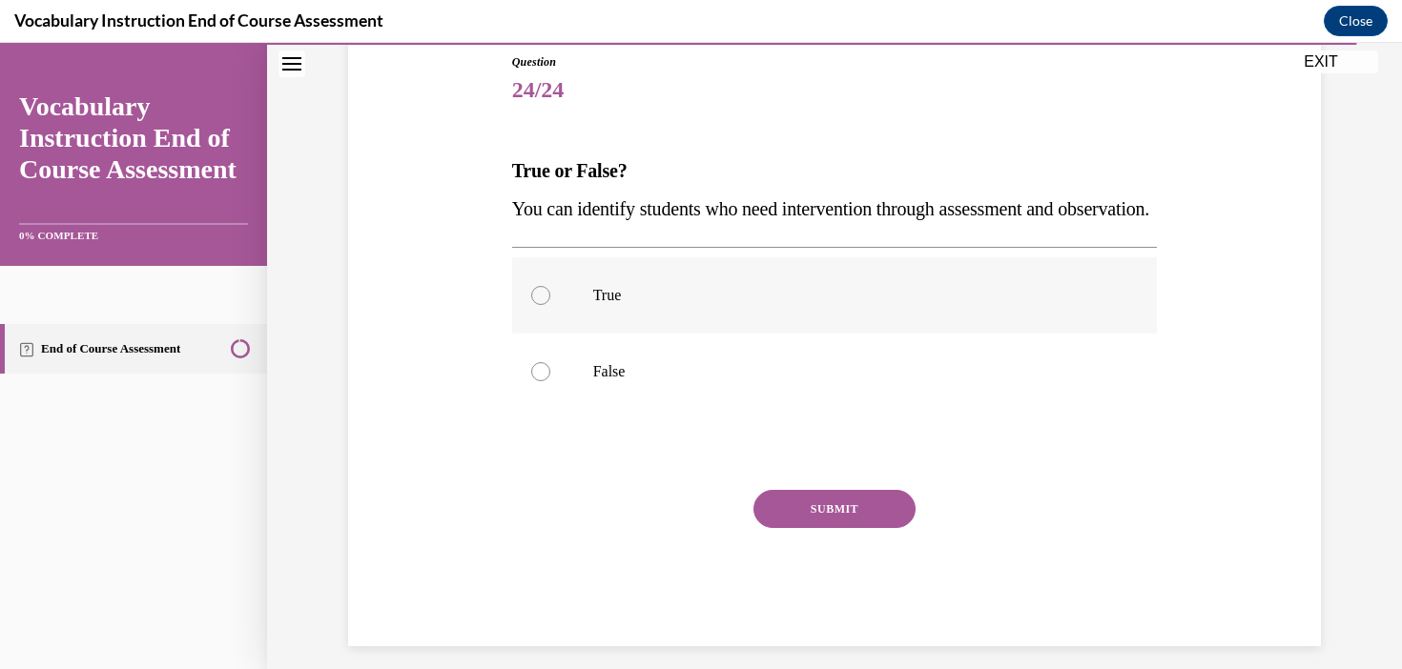
click at [603, 334] on label "True" at bounding box center [835, 295] width 646 height 76
click at [550, 305] on input "True" at bounding box center [540, 295] width 19 height 19
radio input "true"
click at [877, 528] on button "SUBMIT" at bounding box center [834, 509] width 162 height 38
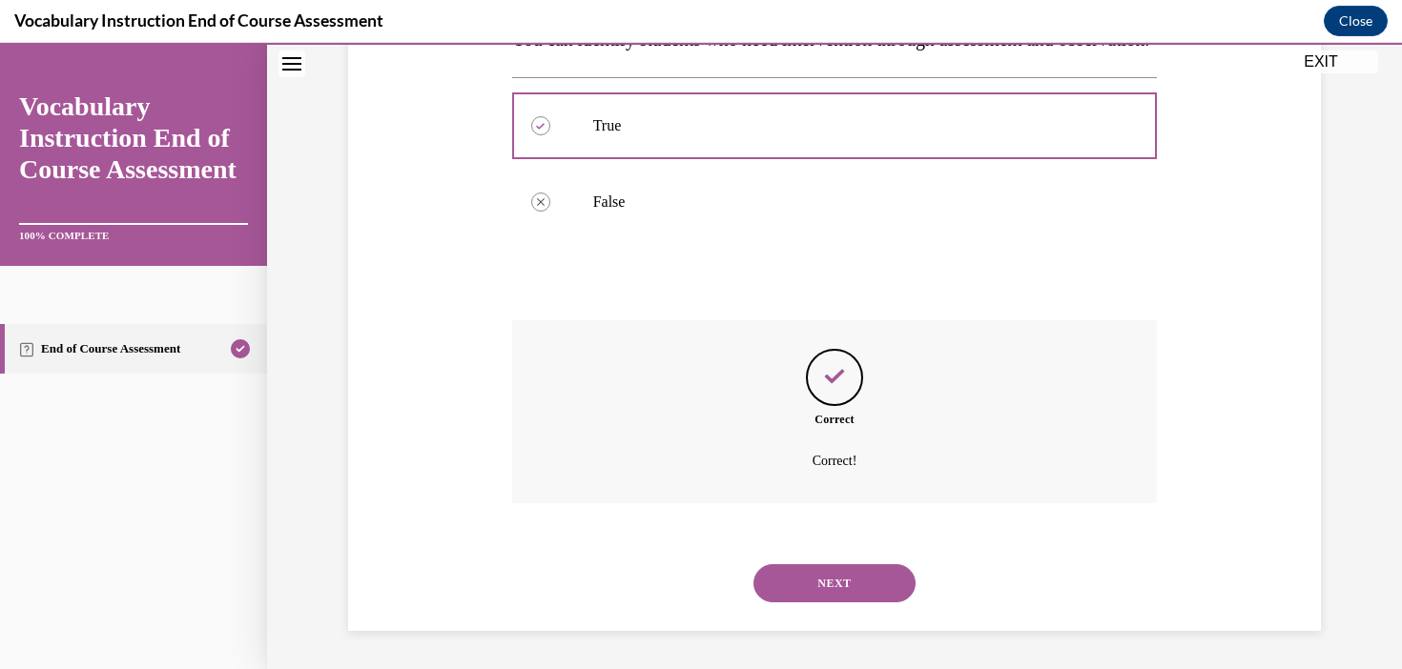
scroll to position [420, 0]
click at [841, 584] on button "NEXT" at bounding box center [834, 583] width 162 height 38
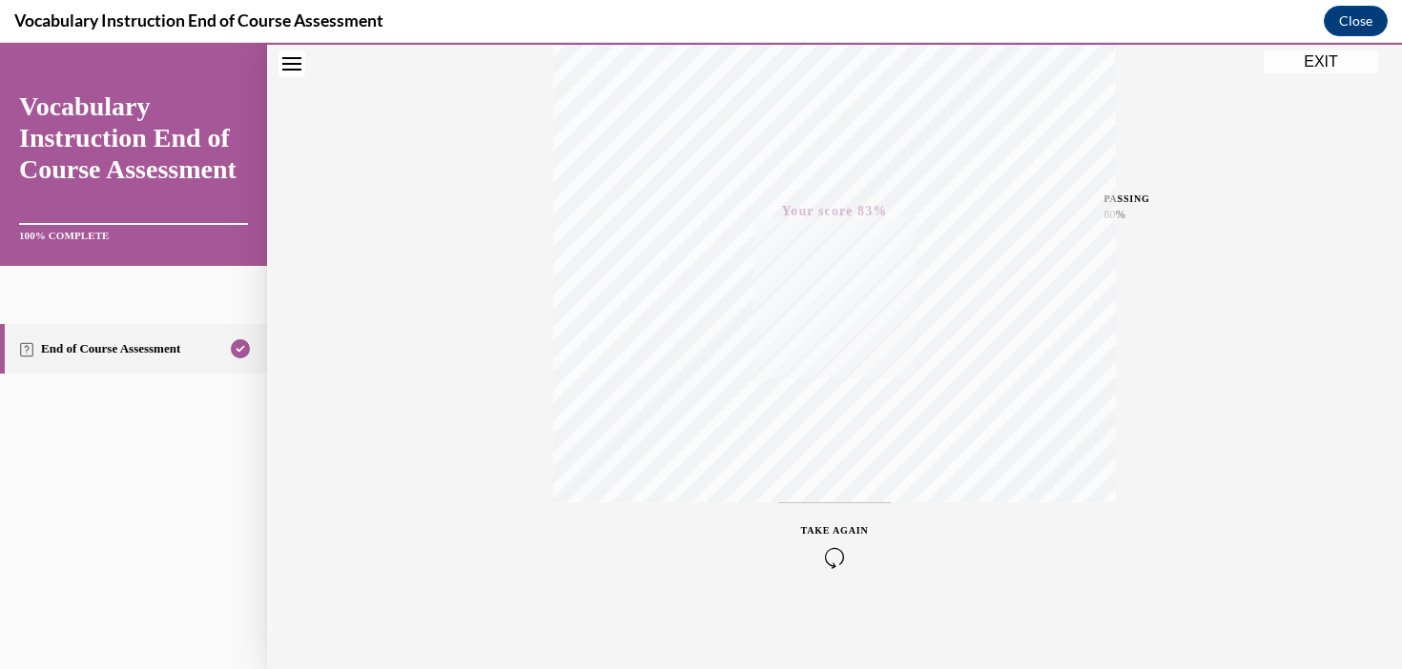
scroll to position [351, 0]
click at [1288, 63] on button "EXIT" at bounding box center [1320, 62] width 114 height 23
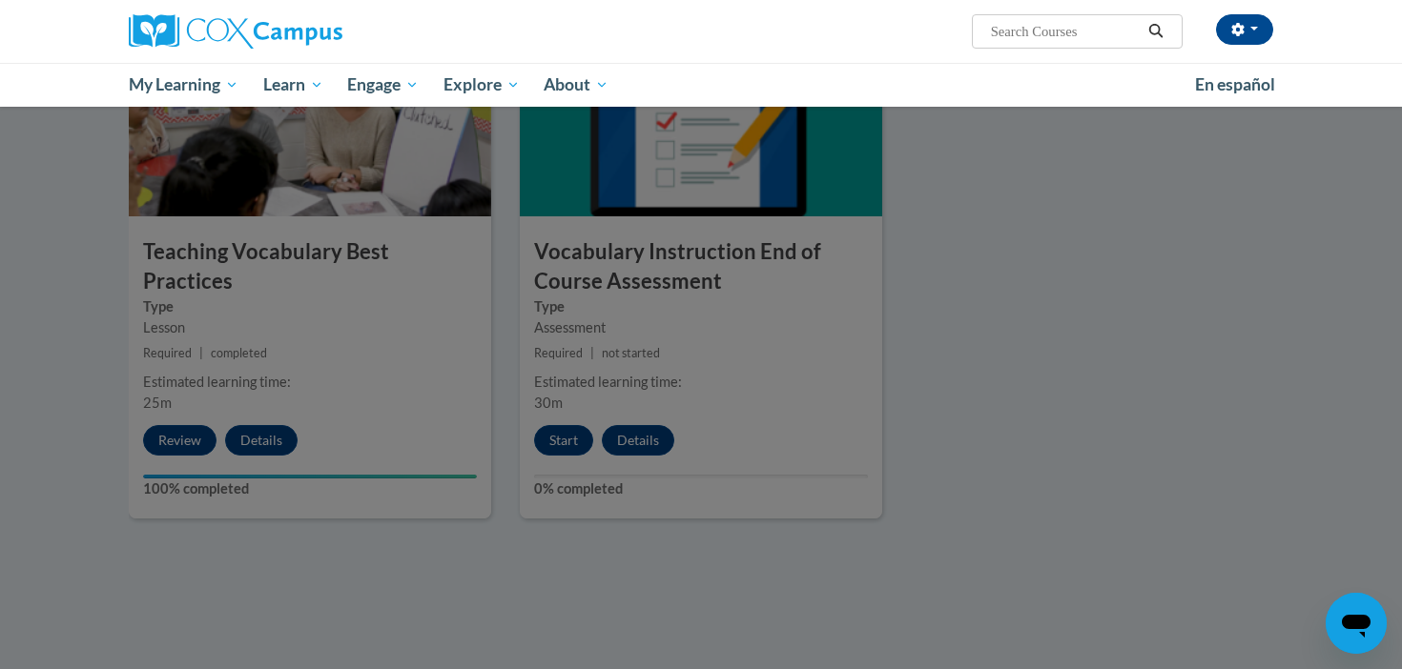
scroll to position [2060, 0]
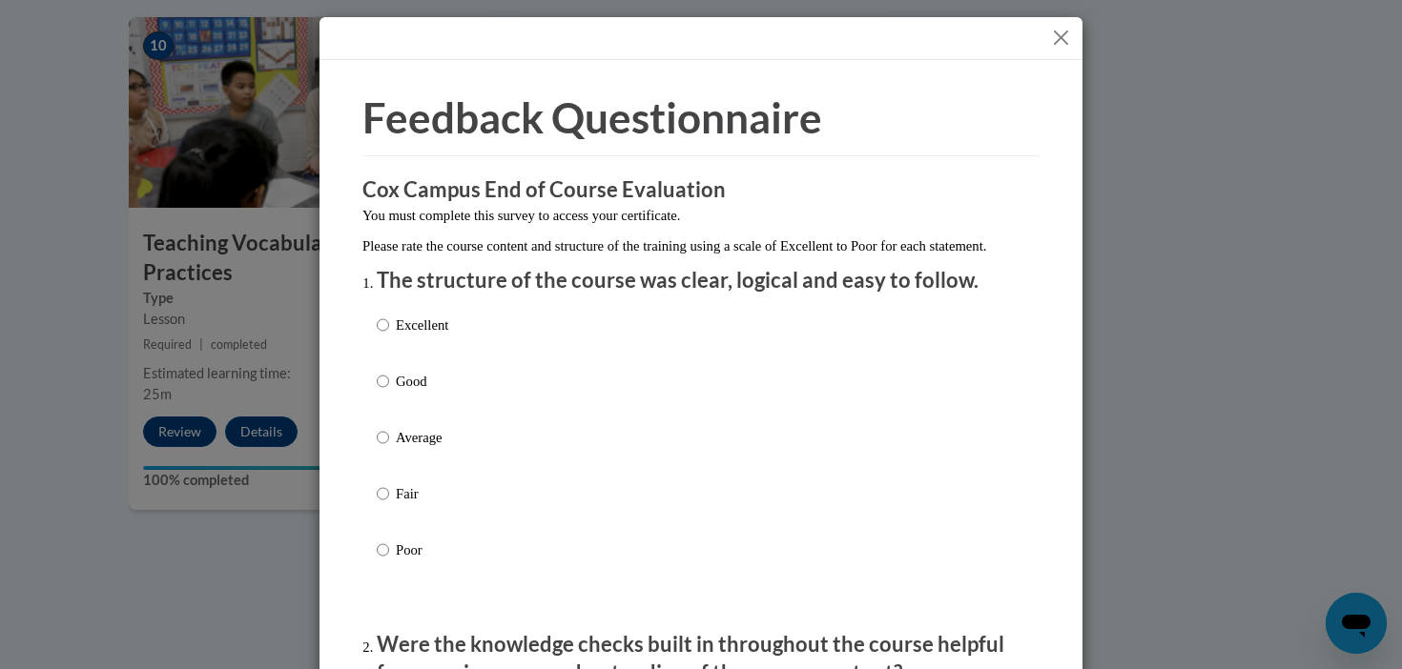
click at [404, 392] on p "Good" at bounding box center [422, 381] width 52 height 21
click at [389, 392] on input "Good" at bounding box center [383, 381] width 12 height 21
radio input "true"
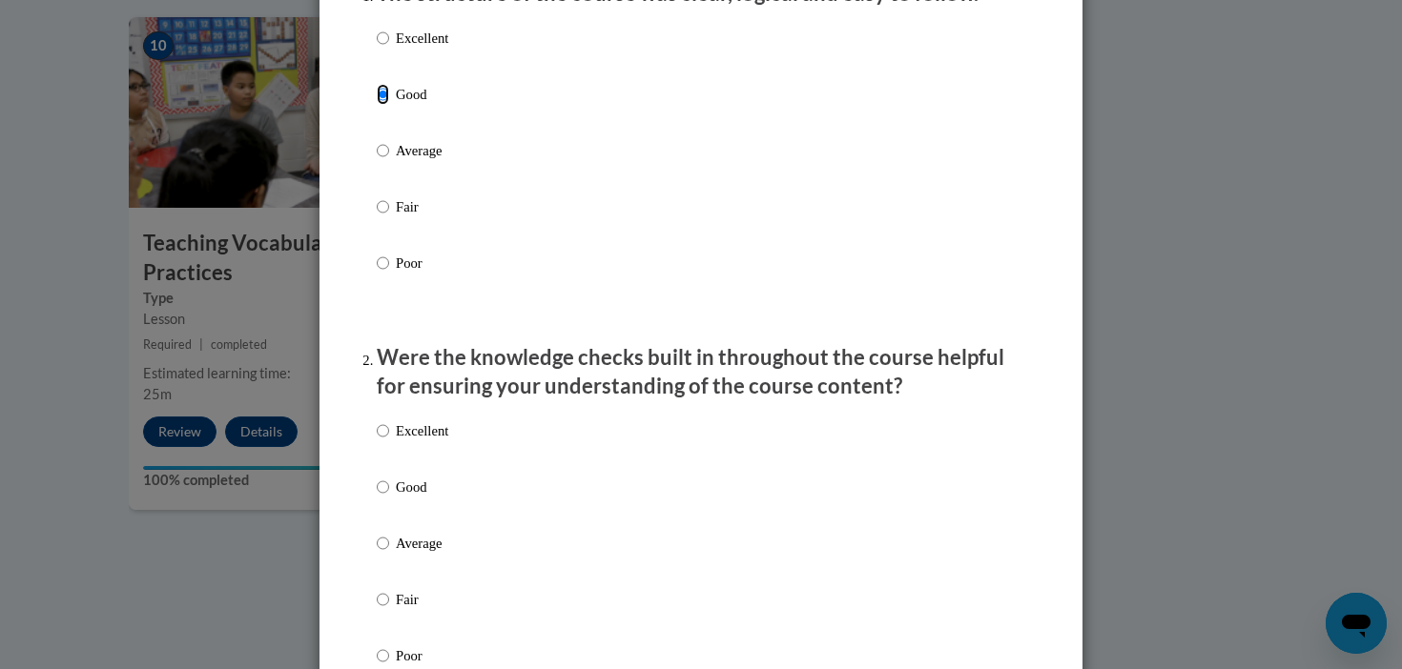
scroll to position [379, 0]
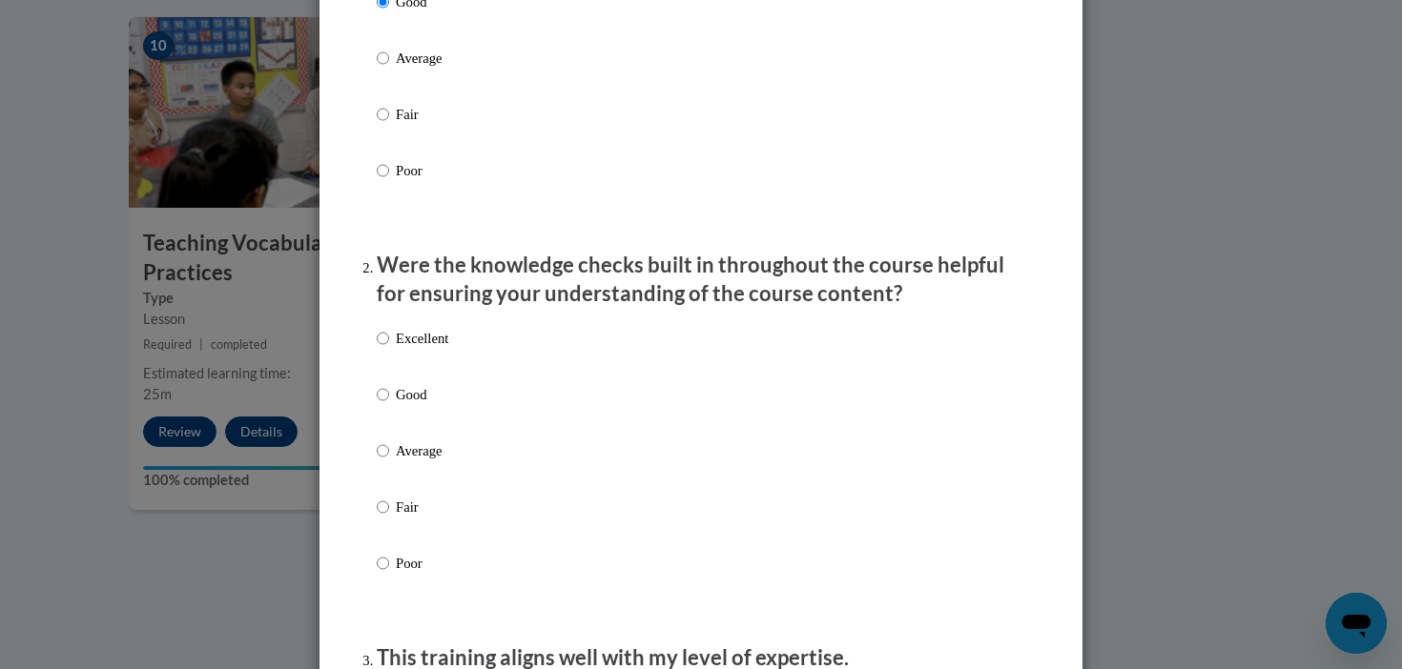
click at [403, 428] on label "Good" at bounding box center [413, 409] width 72 height 51
click at [389, 405] on input "Good" at bounding box center [383, 394] width 12 height 21
radio input "true"
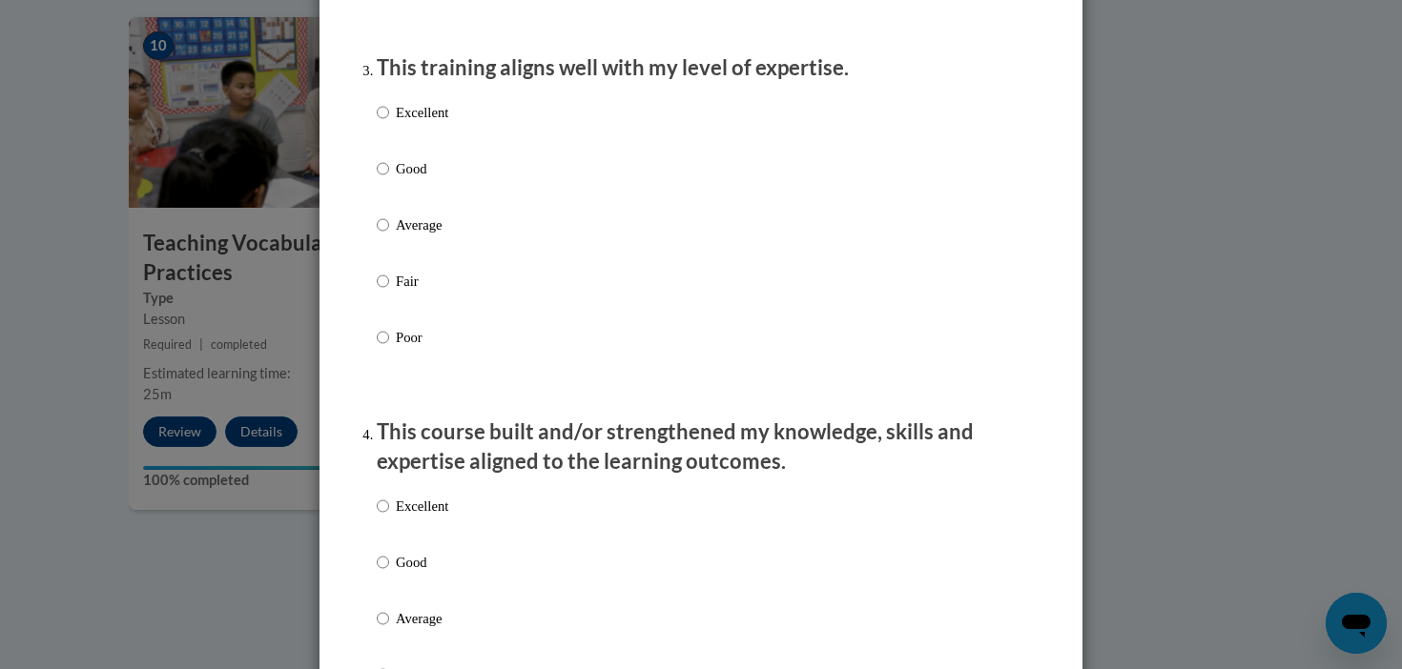
scroll to position [961, 0]
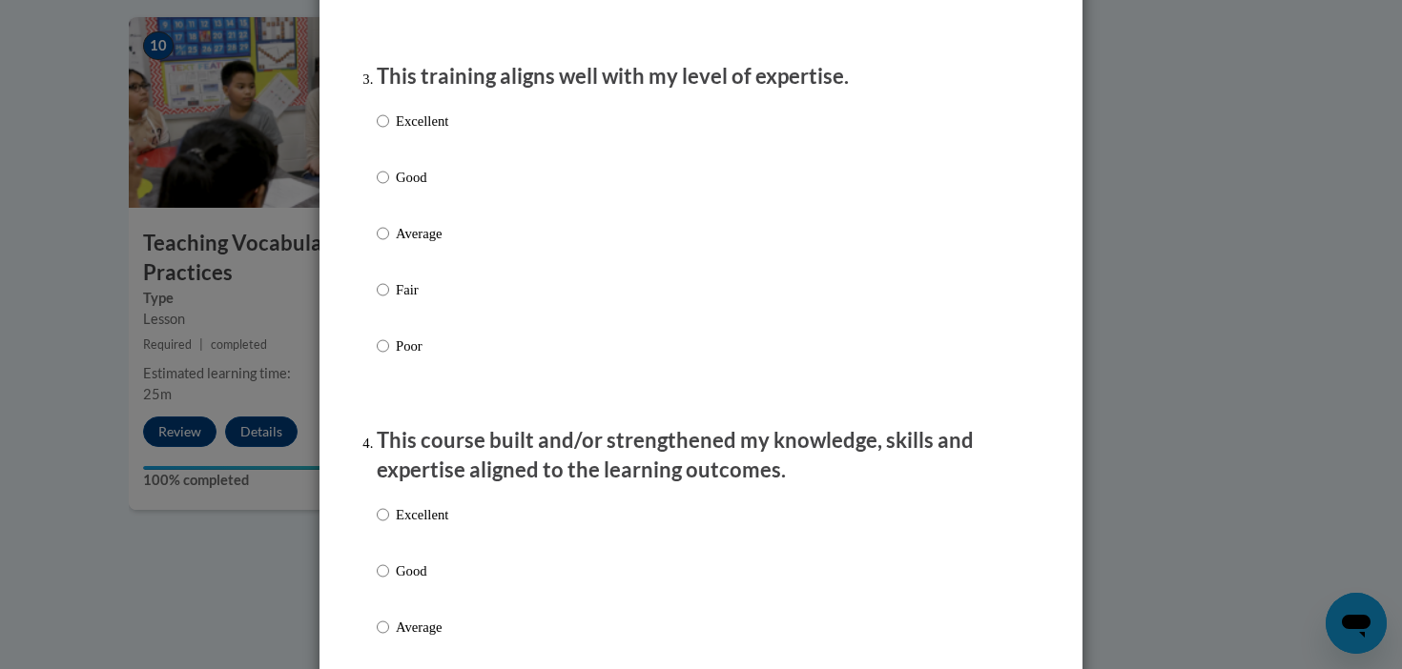
click at [401, 188] on p "Good" at bounding box center [422, 177] width 52 height 21
click at [389, 188] on input "Good" at bounding box center [383, 177] width 12 height 21
radio input "true"
click at [416, 582] on p "Good" at bounding box center [422, 571] width 52 height 21
click at [389, 582] on input "Good" at bounding box center [383, 571] width 12 height 21
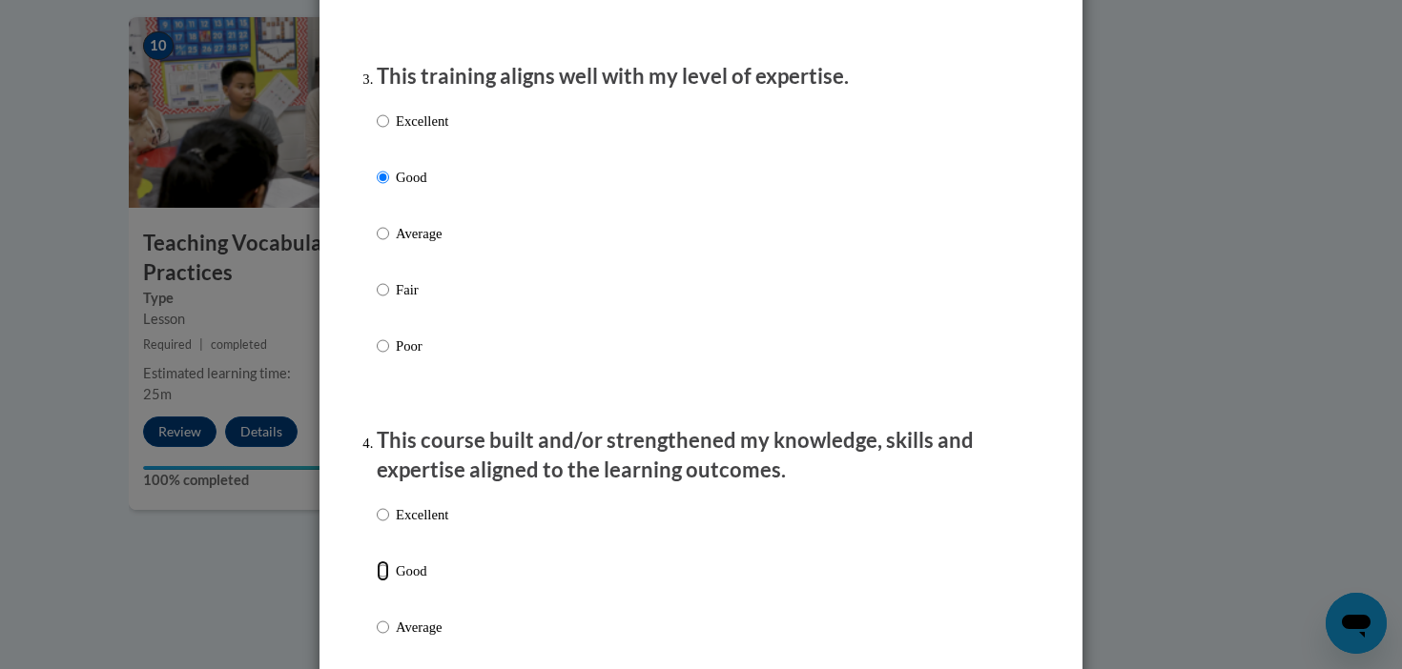
radio input "true"
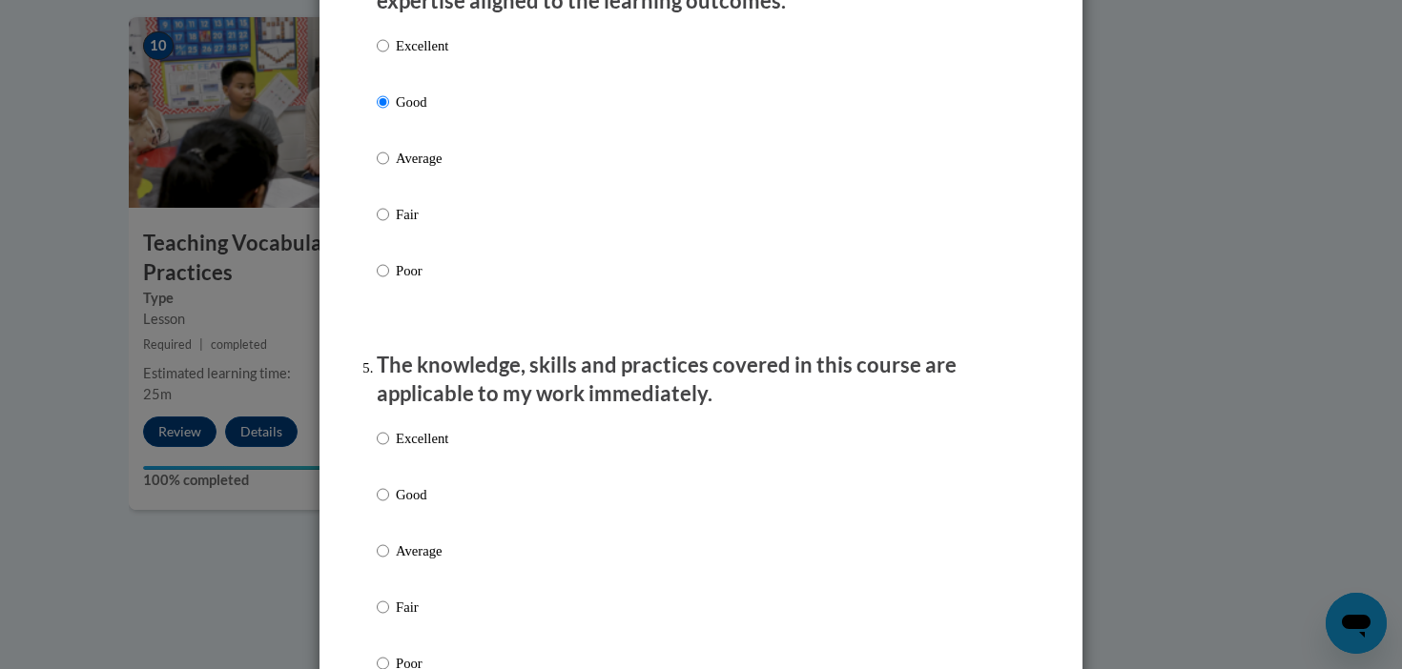
click at [403, 505] on p "Good" at bounding box center [422, 494] width 52 height 21
click at [389, 505] on input "Good" at bounding box center [383, 494] width 12 height 21
radio input "true"
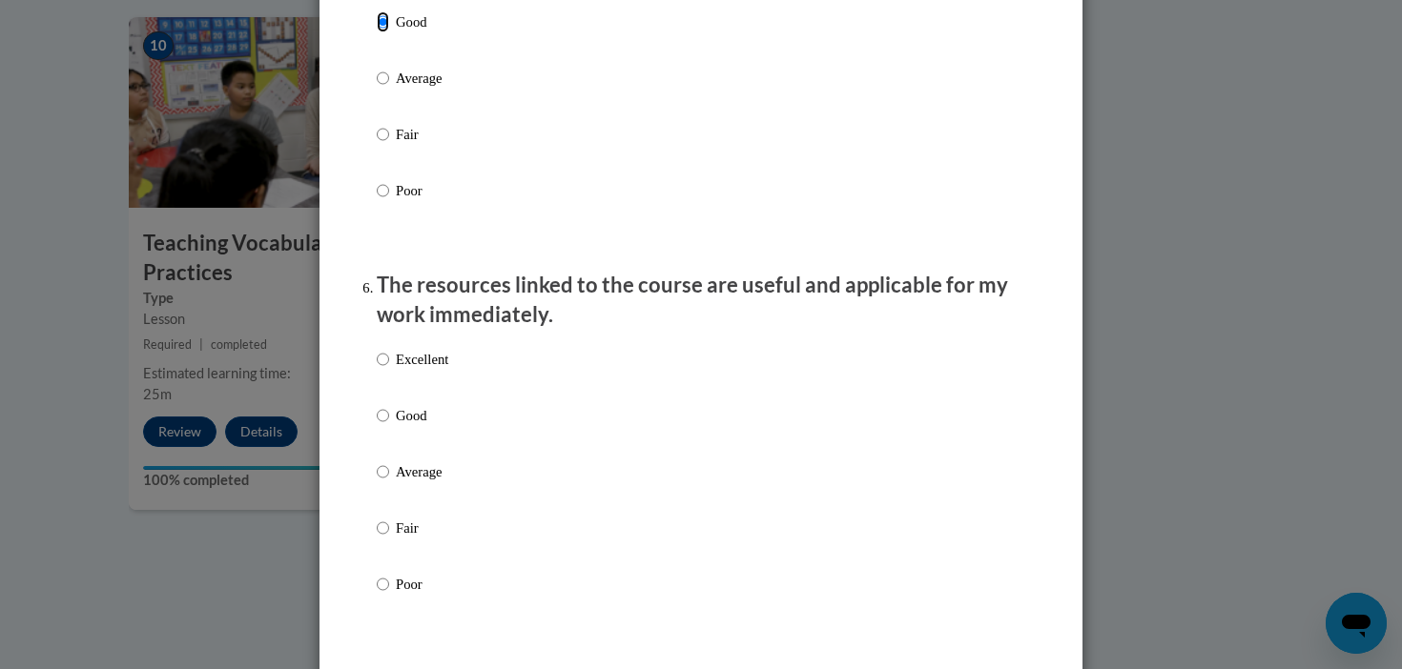
scroll to position [1929, 0]
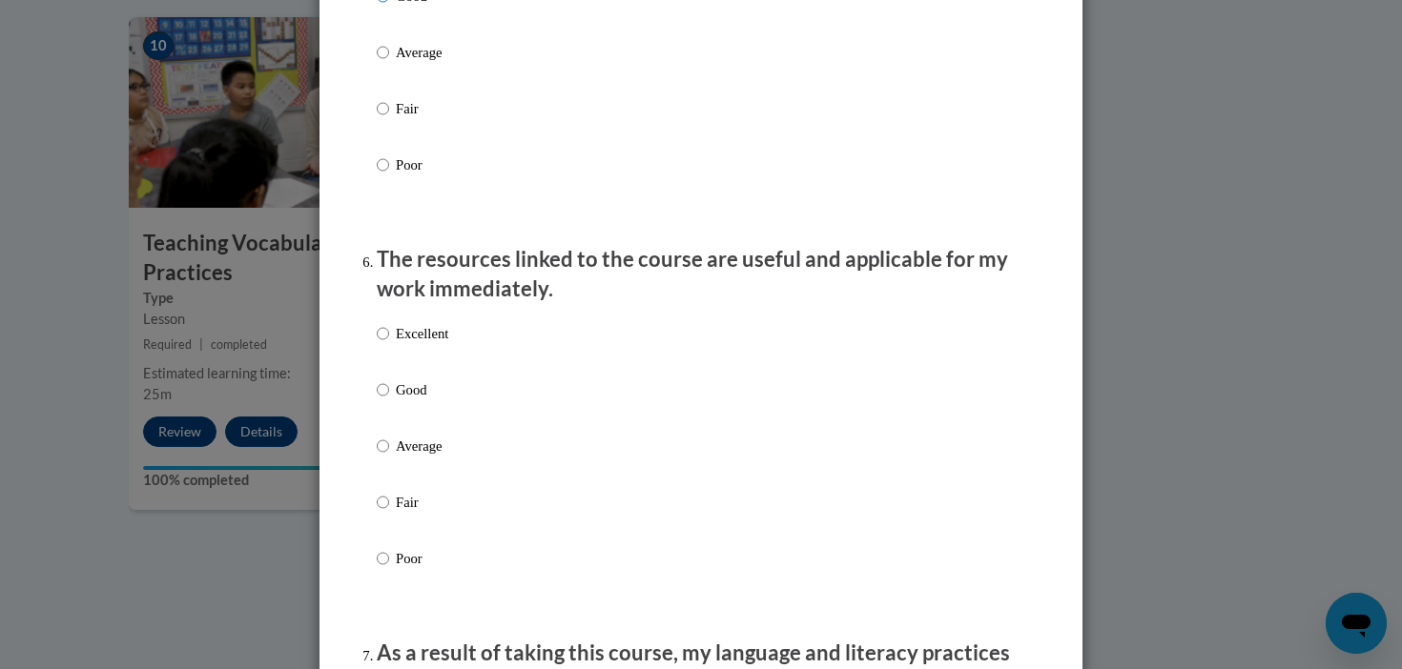
click at [411, 397] on div "Excellent Good Average Fair Poor" at bounding box center [413, 462] width 72 height 296
click at [413, 400] on p "Good" at bounding box center [422, 389] width 52 height 21
click at [389, 400] on input "Good" at bounding box center [383, 389] width 12 height 21
radio input "true"
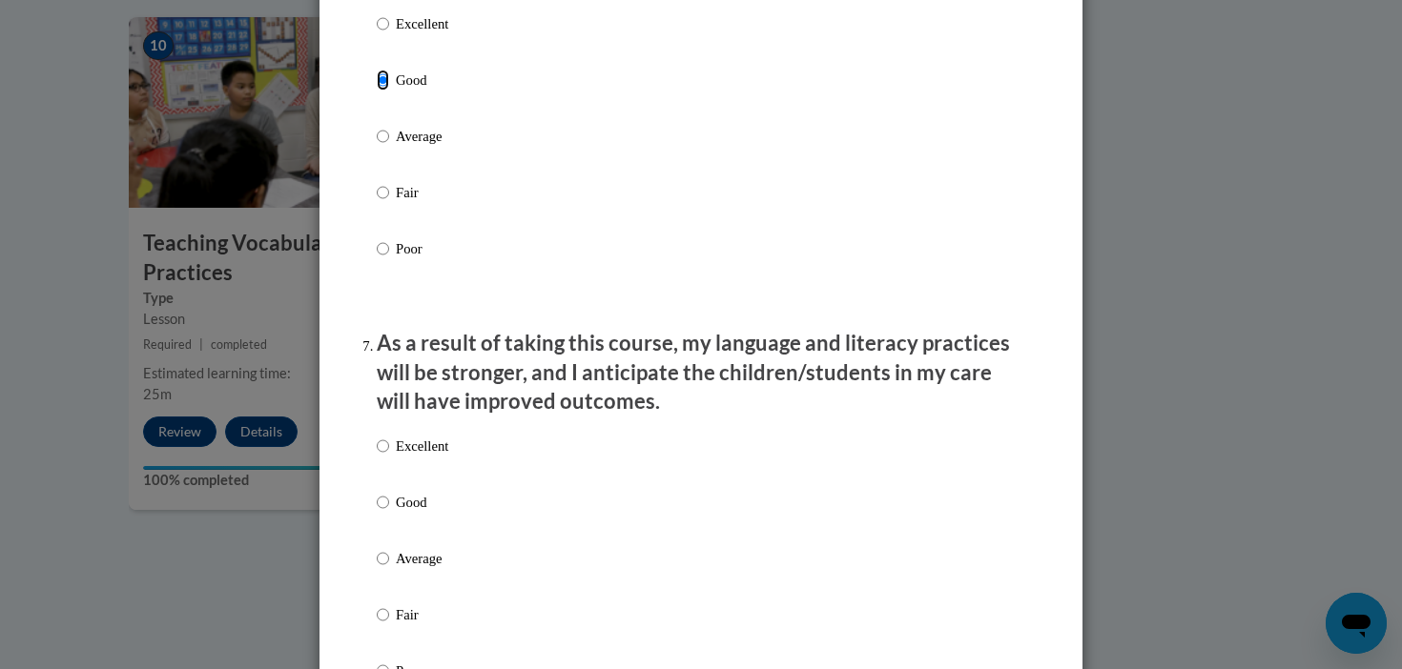
scroll to position [2440, 0]
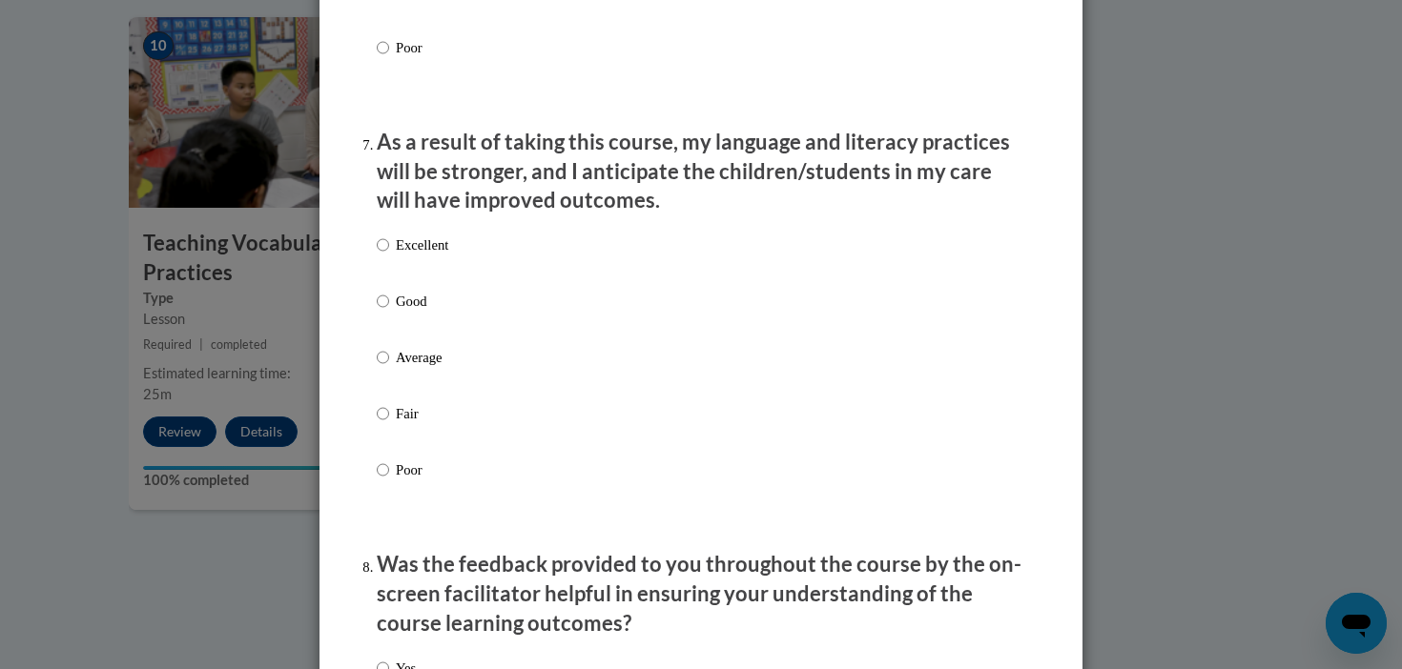
click at [405, 338] on label "Good" at bounding box center [413, 316] width 72 height 51
click at [389, 312] on input "Good" at bounding box center [383, 301] width 12 height 21
radio input "true"
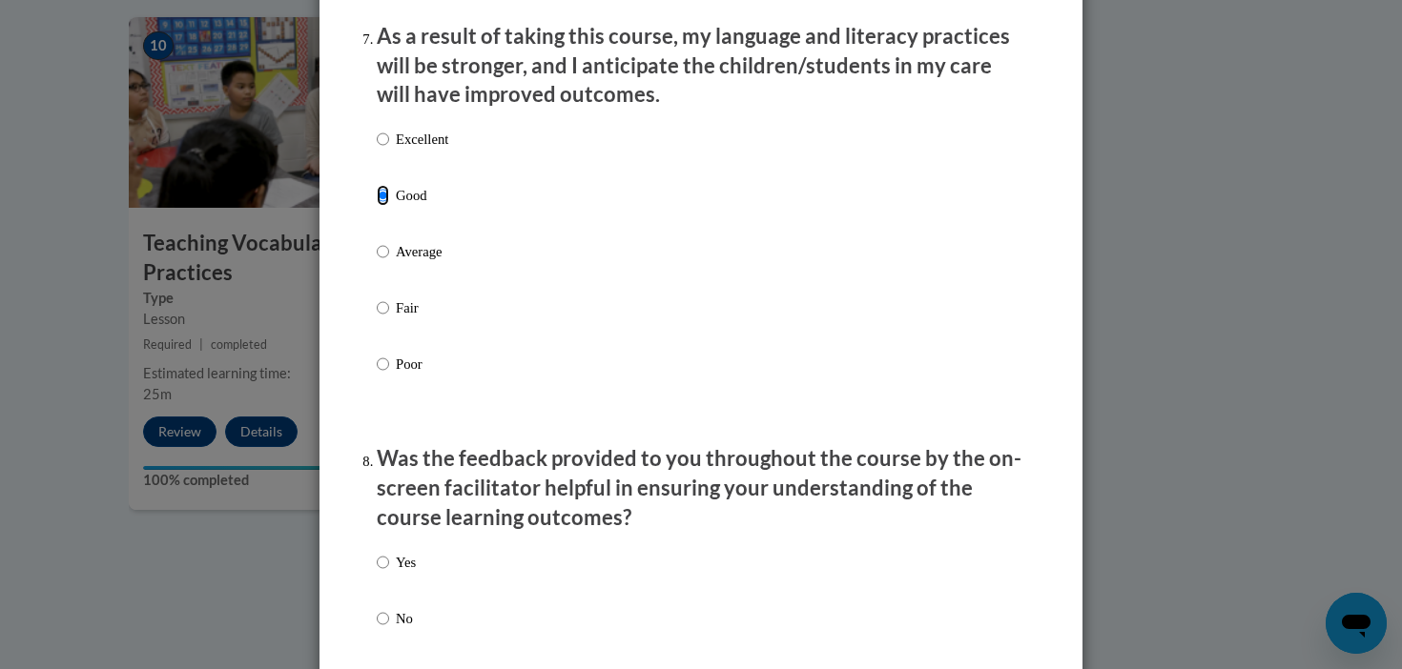
scroll to position [2699, 0]
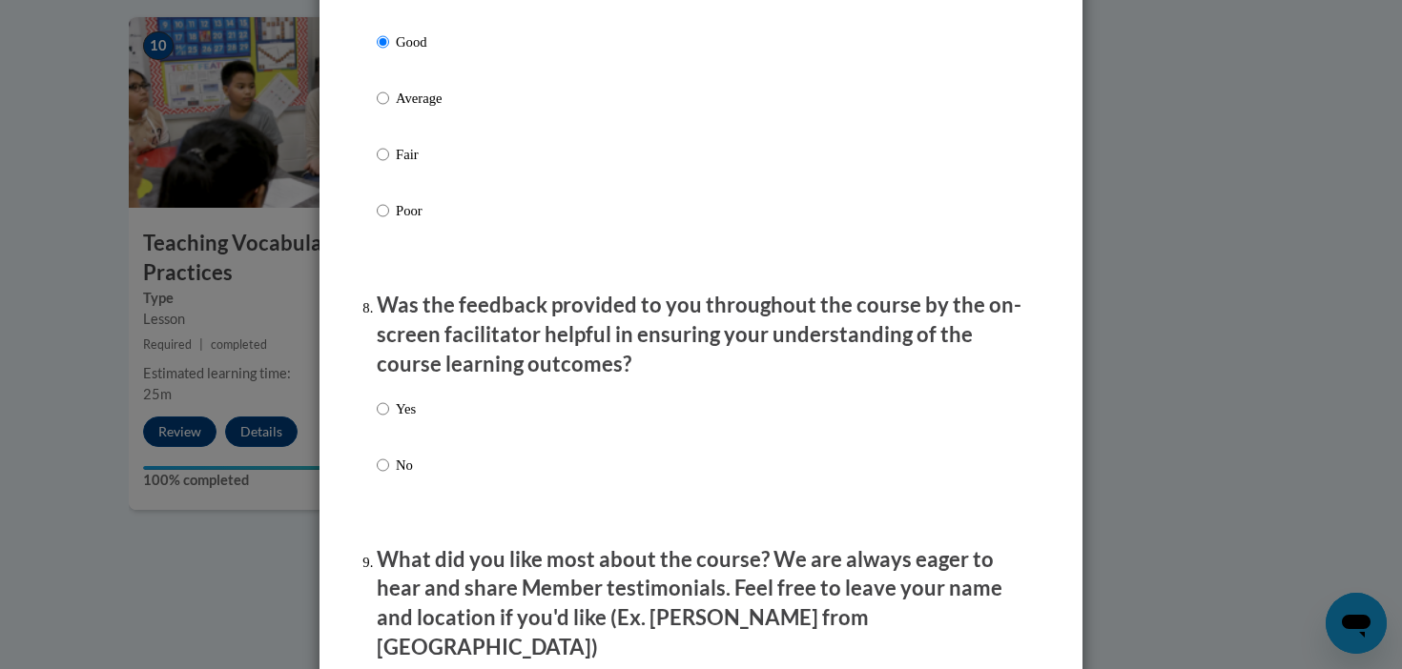
click at [393, 428] on label "Yes" at bounding box center [396, 424] width 39 height 51
click at [389, 420] on input "Yes" at bounding box center [383, 409] width 12 height 21
radio input "true"
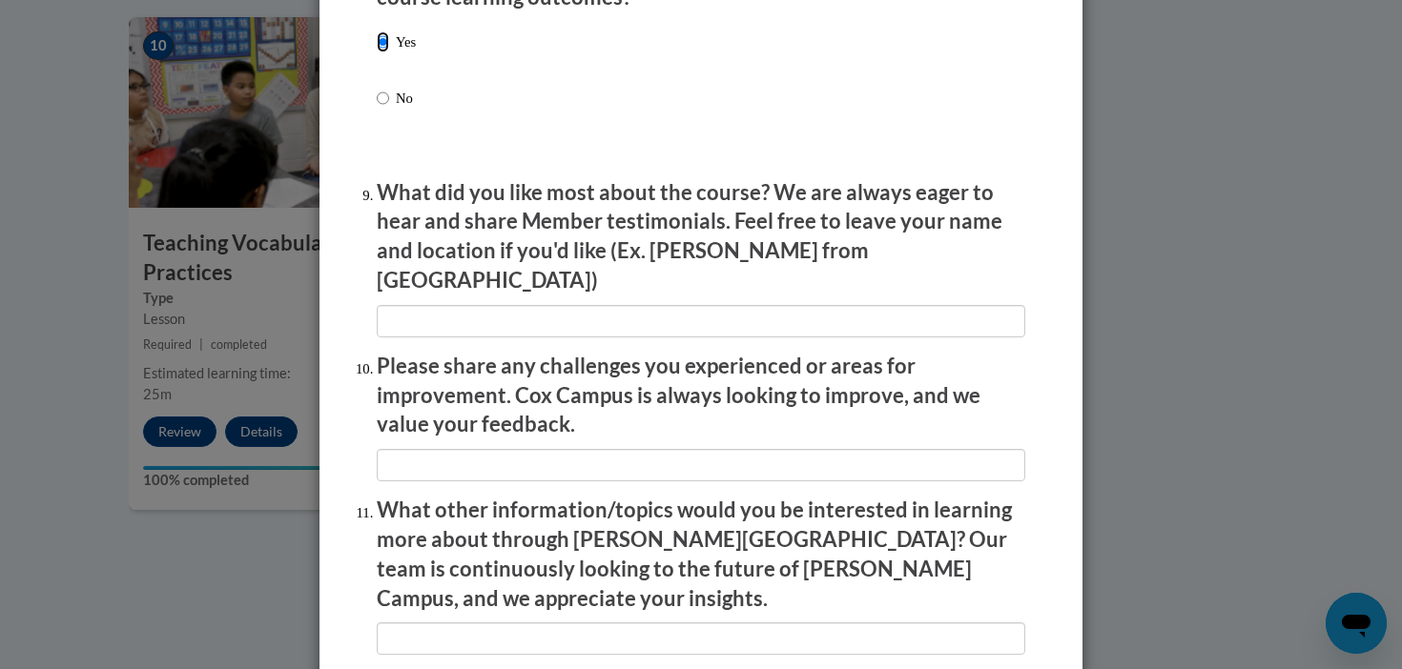
scroll to position [3297, 0]
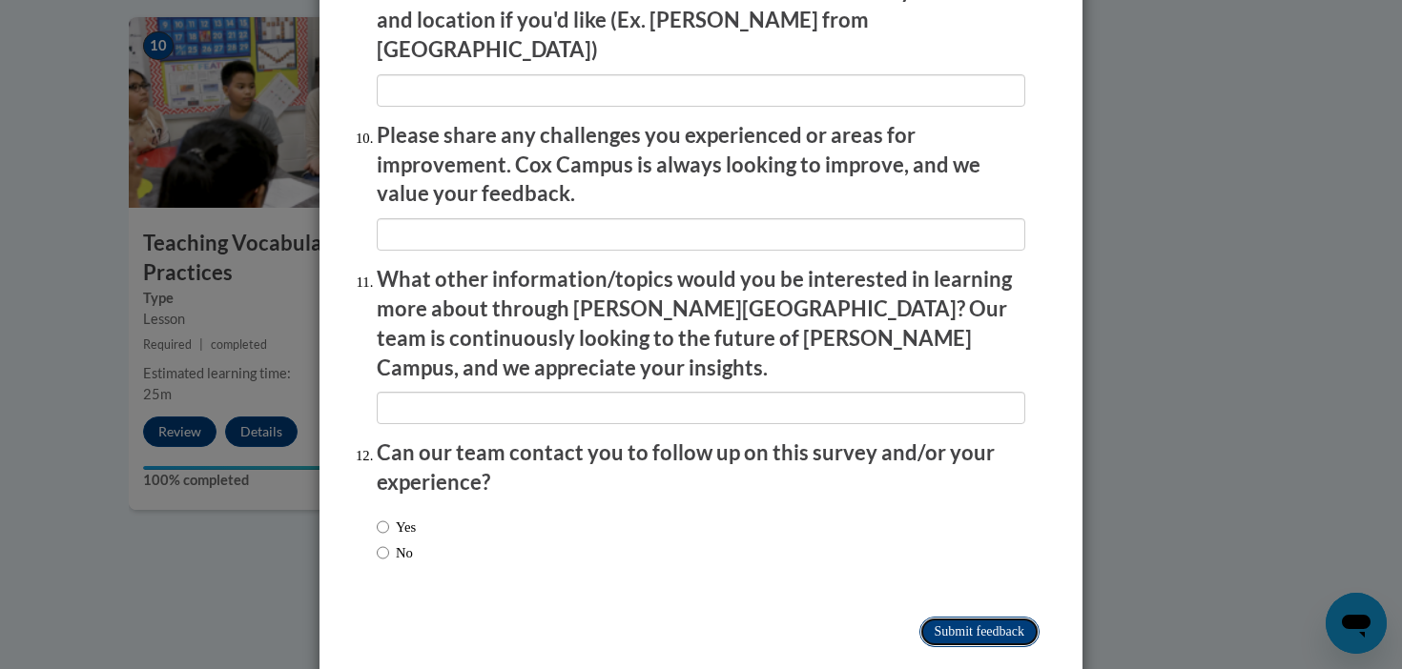
click at [1004, 617] on input "Submit feedback" at bounding box center [979, 632] width 120 height 31
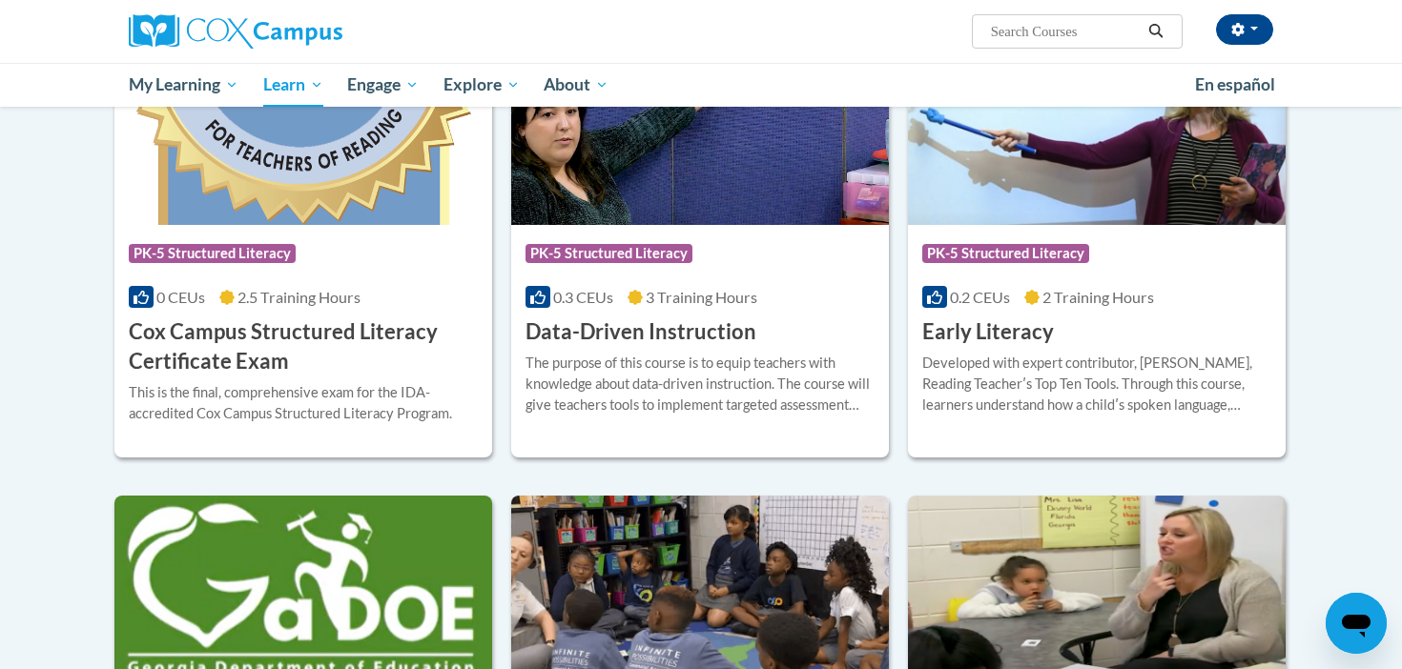
scroll to position [703, 0]
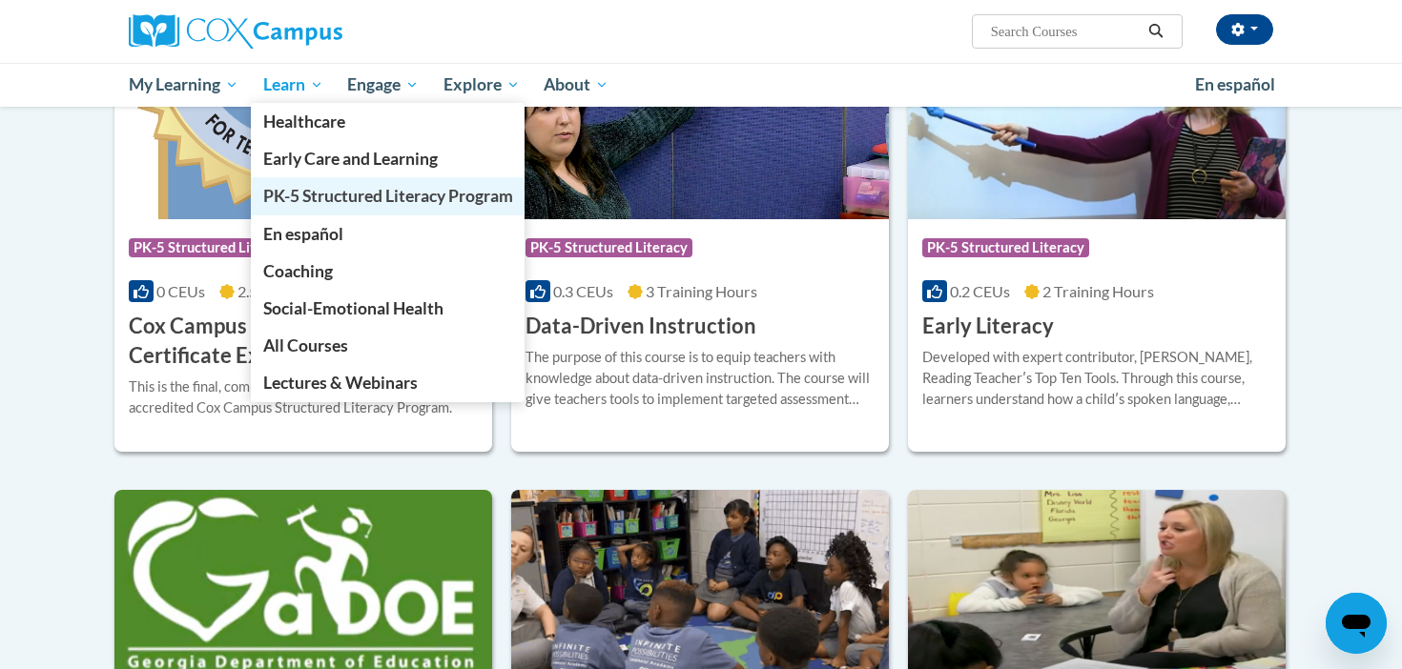
click at [351, 205] on span "PK-5 Structured Literacy Program" at bounding box center [388, 196] width 250 height 20
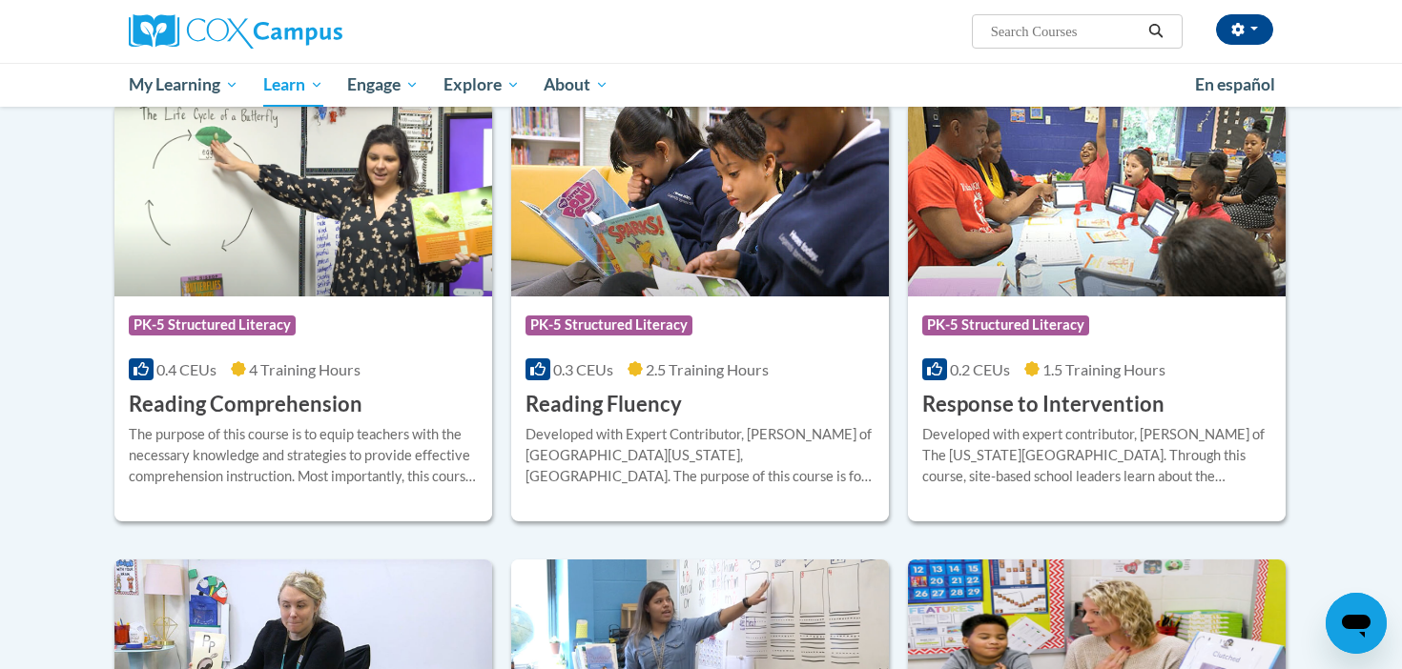
scroll to position [2373, 0]
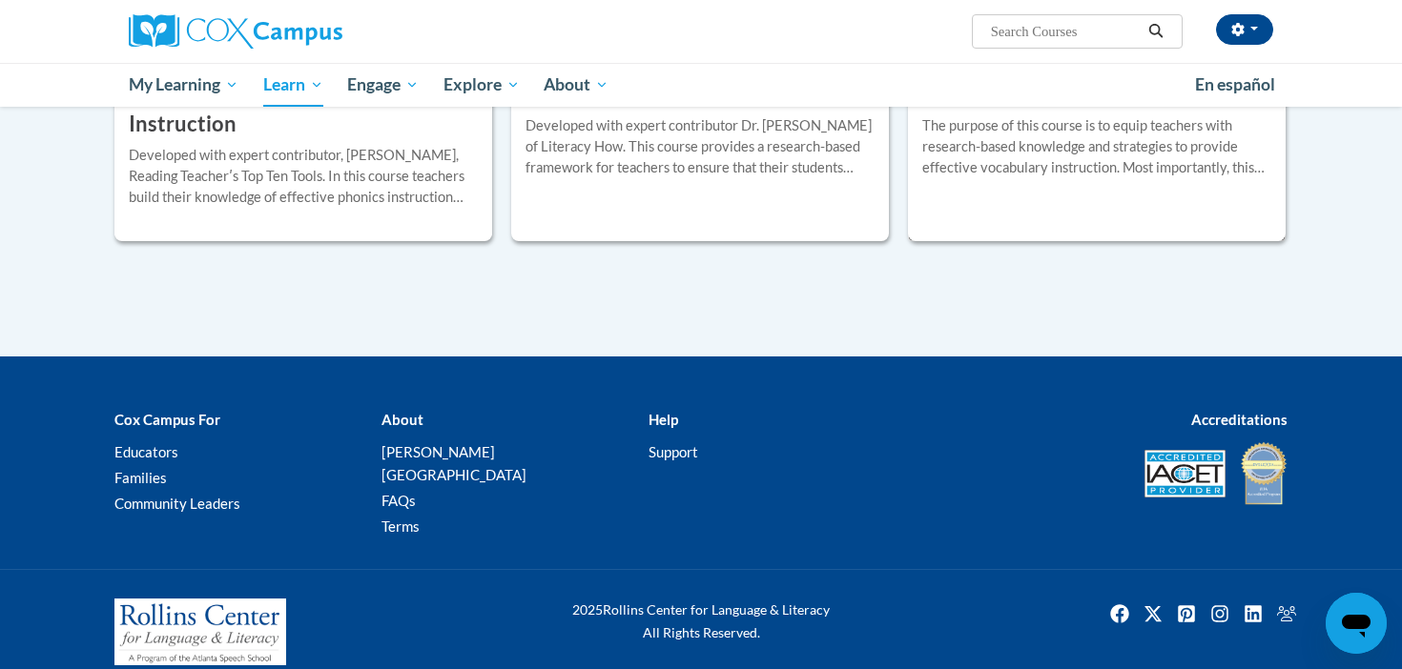
click at [1165, 161] on div "The purpose of this course is to equip teachers with research-based knowledge a…" at bounding box center [1096, 146] width 349 height 63
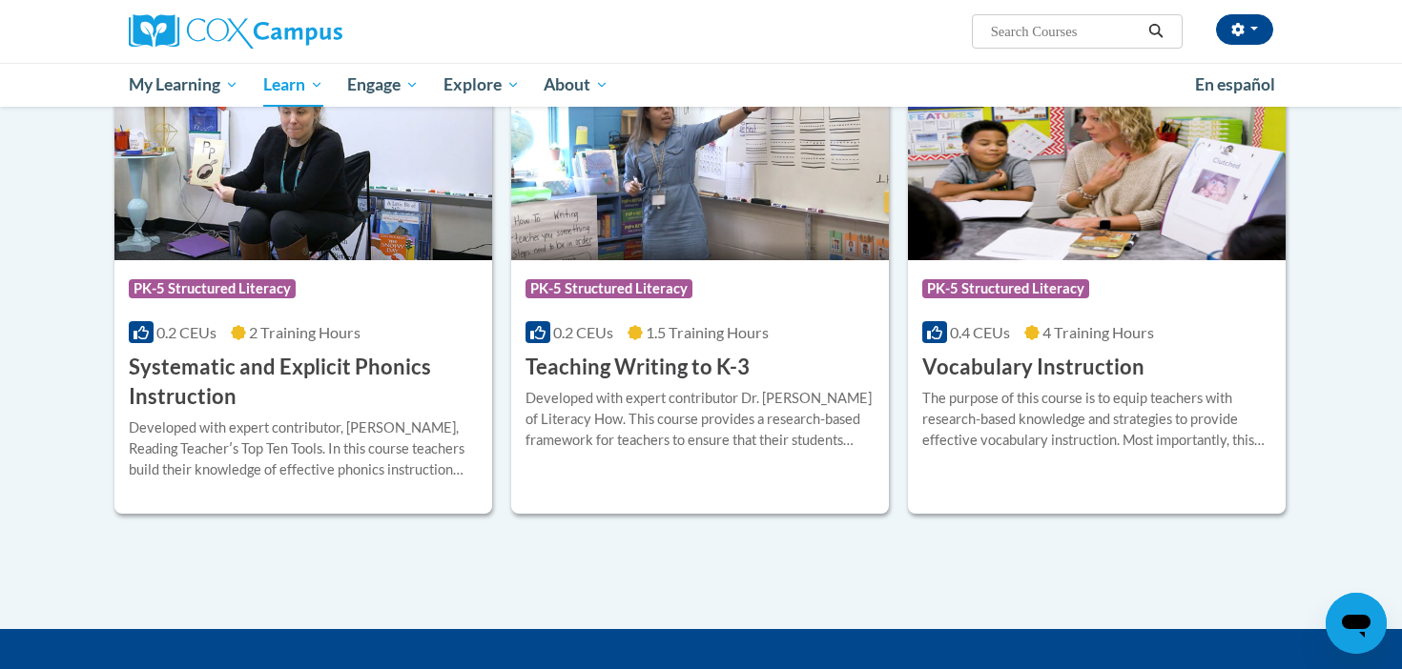
scroll to position [2145, 0]
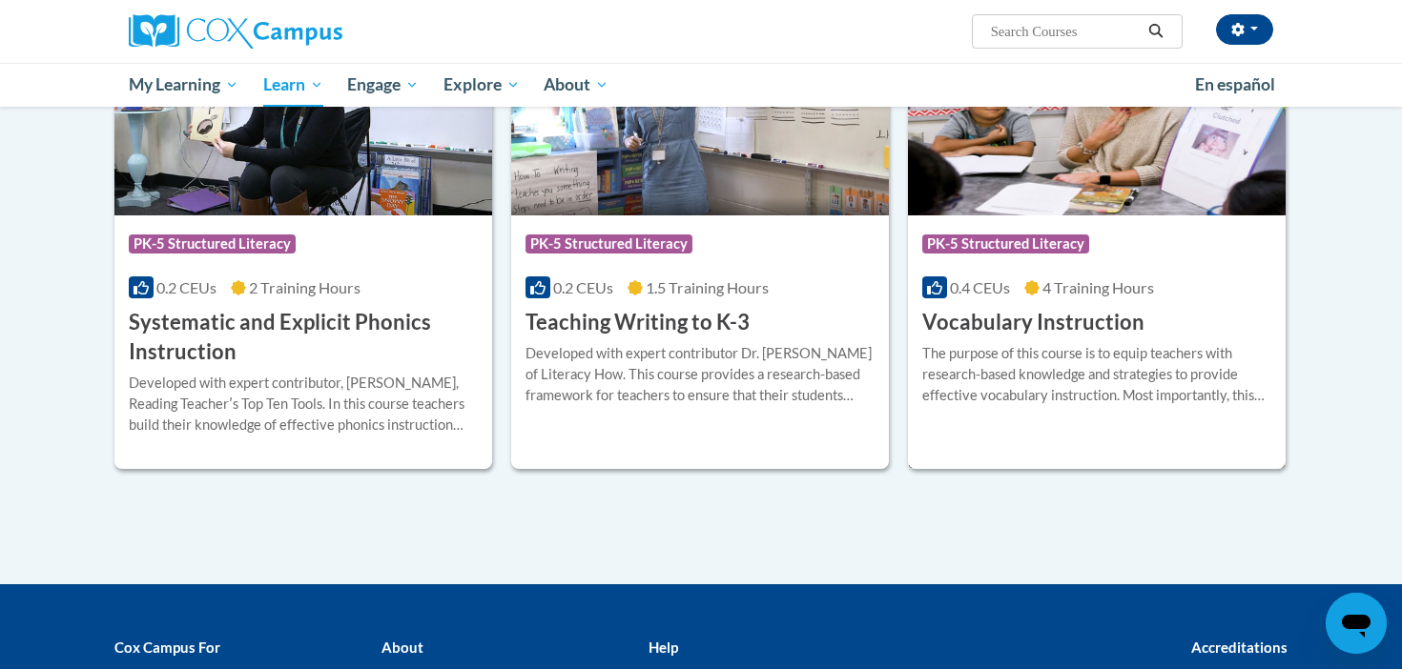
click at [1059, 401] on div "The purpose of this course is to equip teachers with research-based knowledge a…" at bounding box center [1096, 374] width 349 height 63
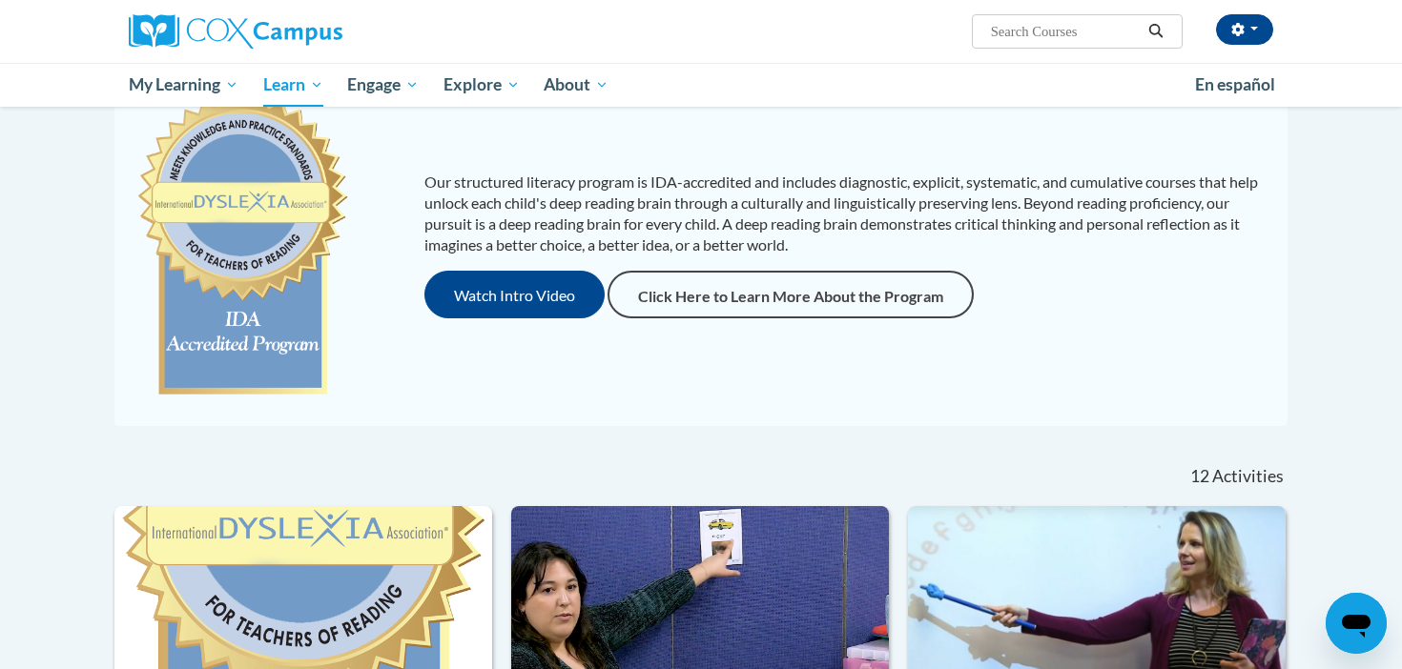
scroll to position [169, 0]
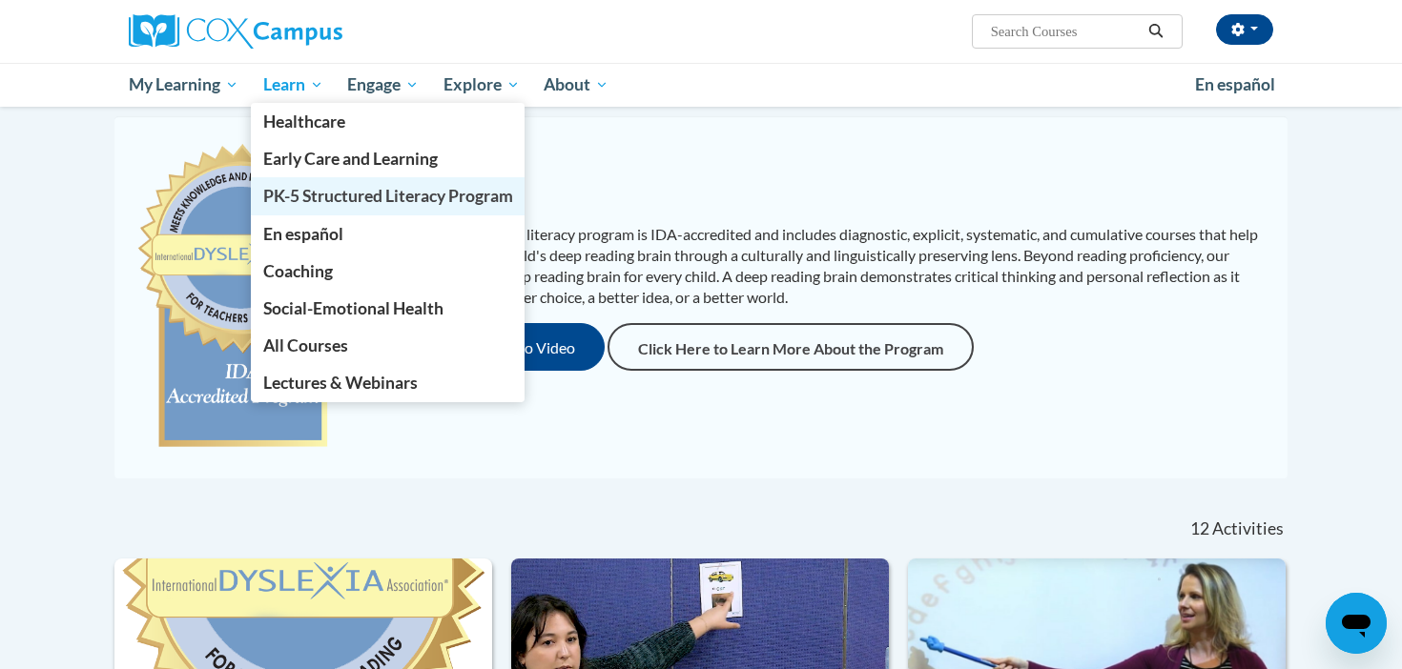
click at [360, 196] on span "PK-5 Structured Literacy Program" at bounding box center [388, 196] width 250 height 20
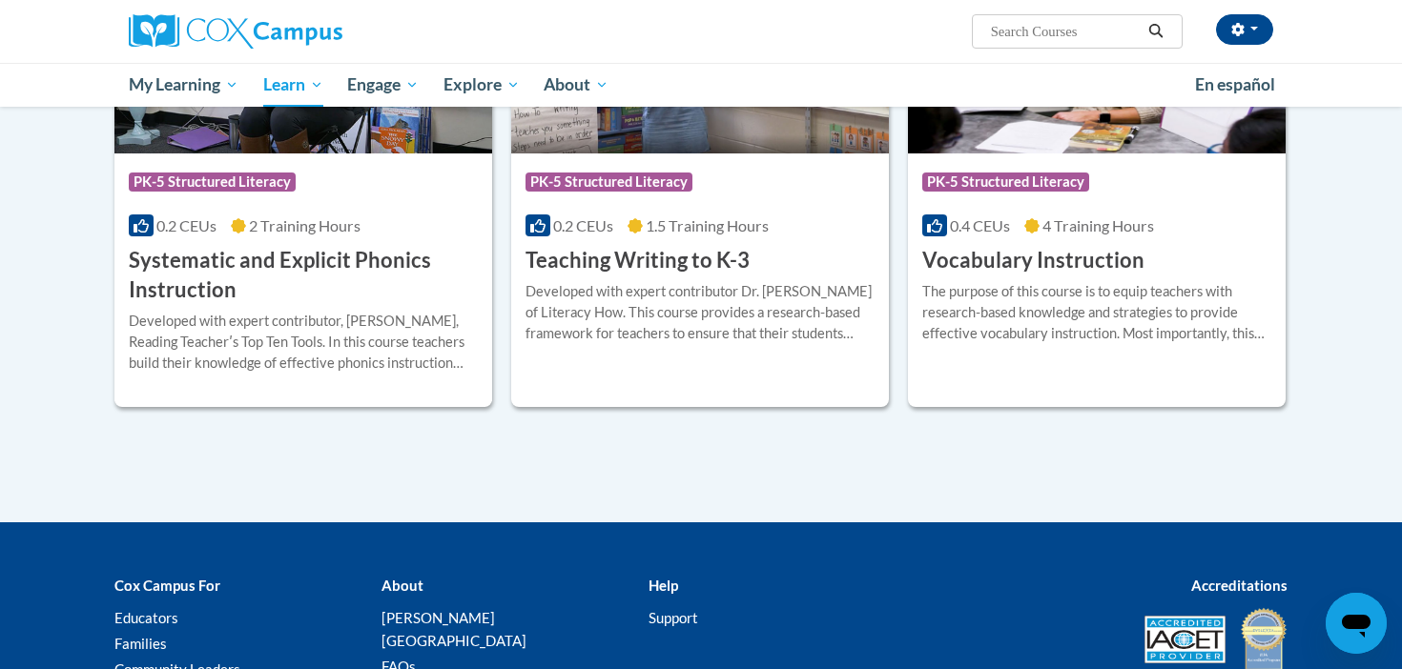
scroll to position [2373, 0]
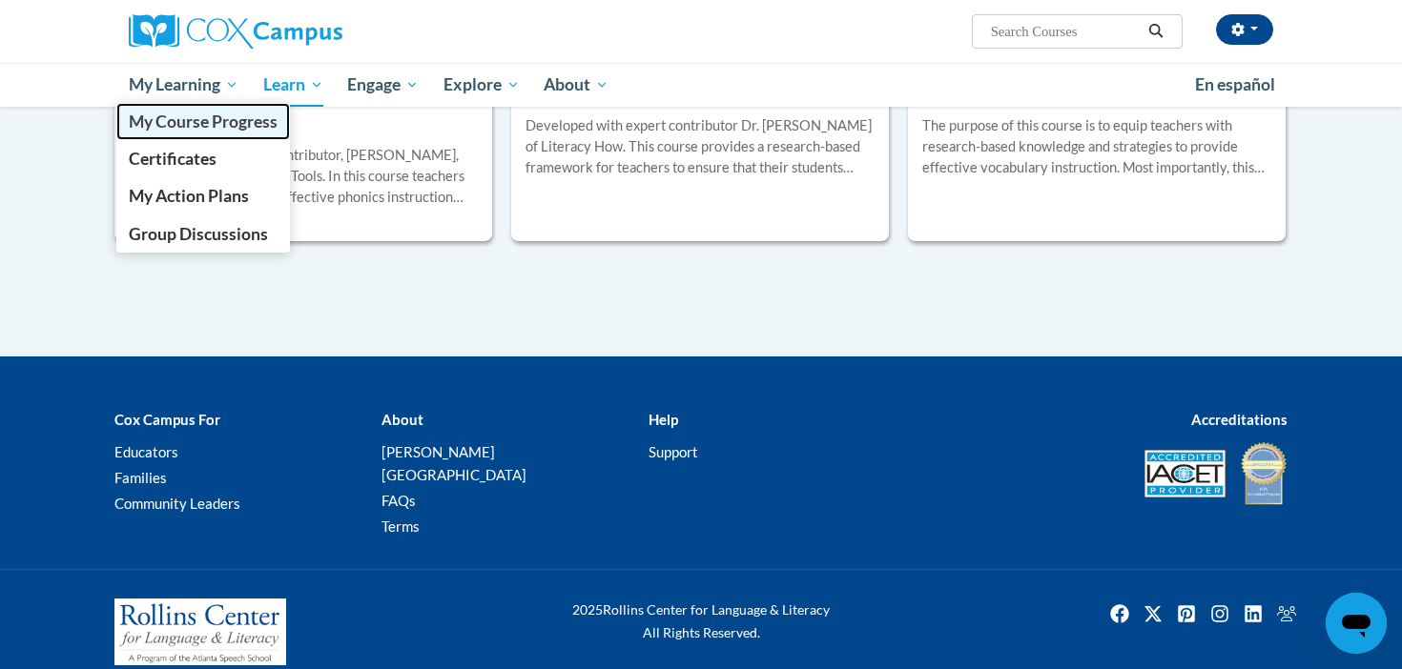
click at [214, 126] on span "My Course Progress" at bounding box center [203, 122] width 149 height 20
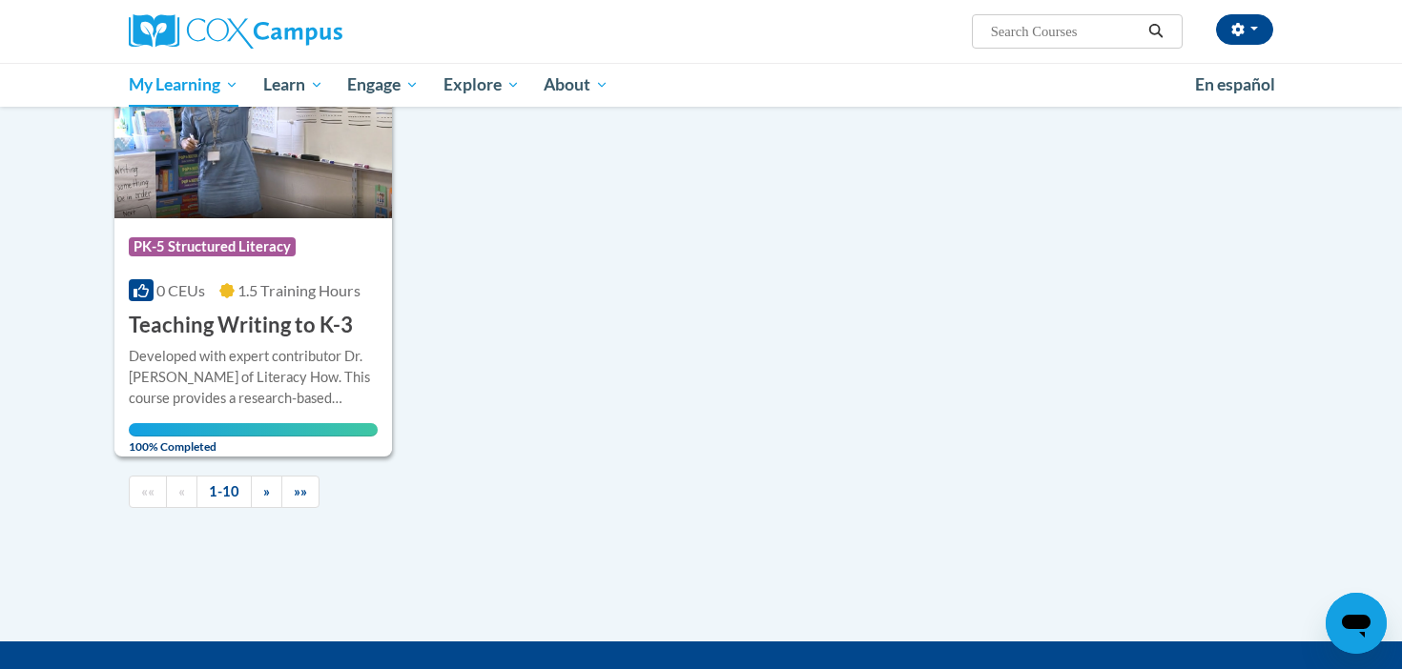
scroll to position [1840, 0]
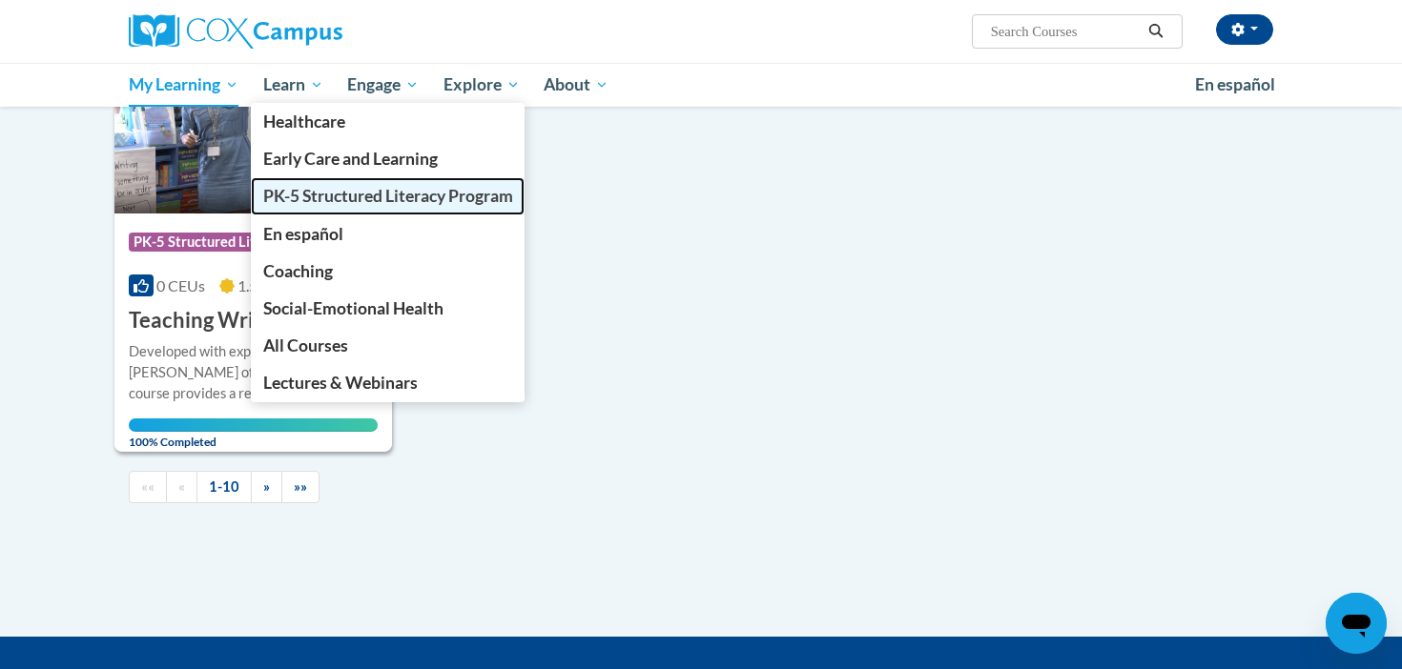
click at [349, 207] on link "PK-5 Structured Literacy Program" at bounding box center [388, 195] width 275 height 37
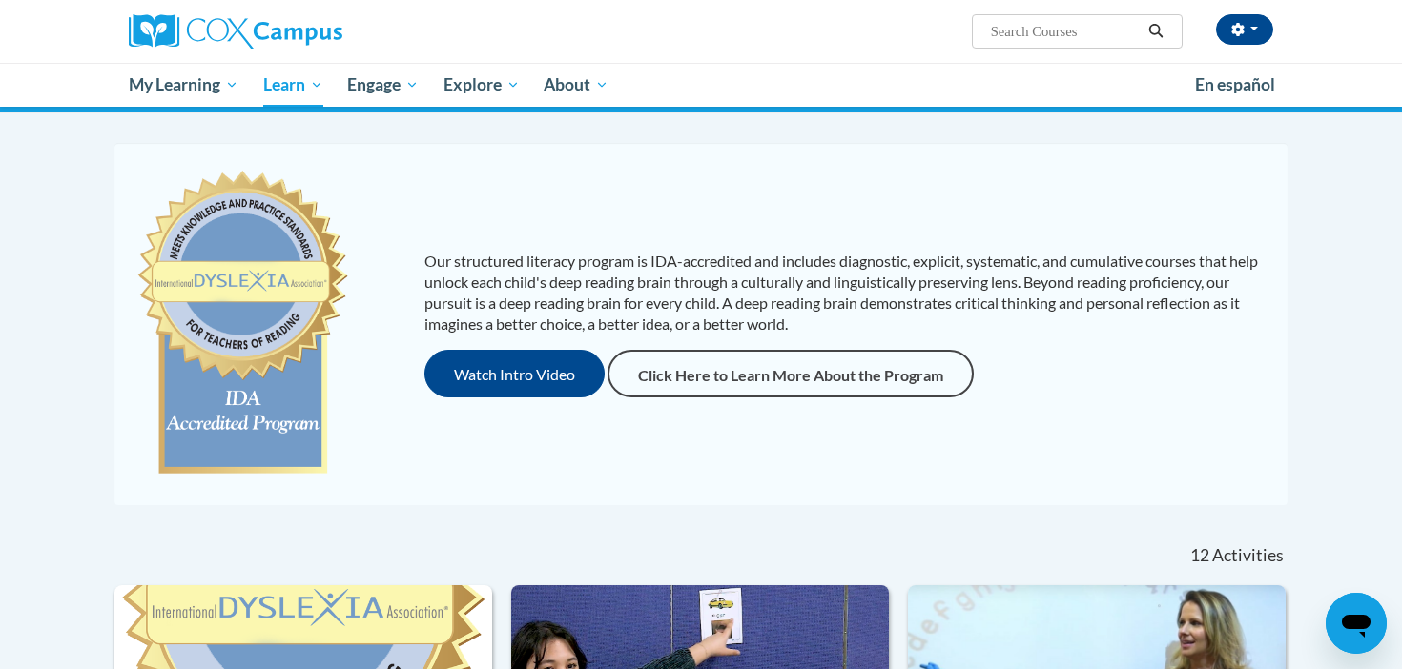
scroll to position [116, 0]
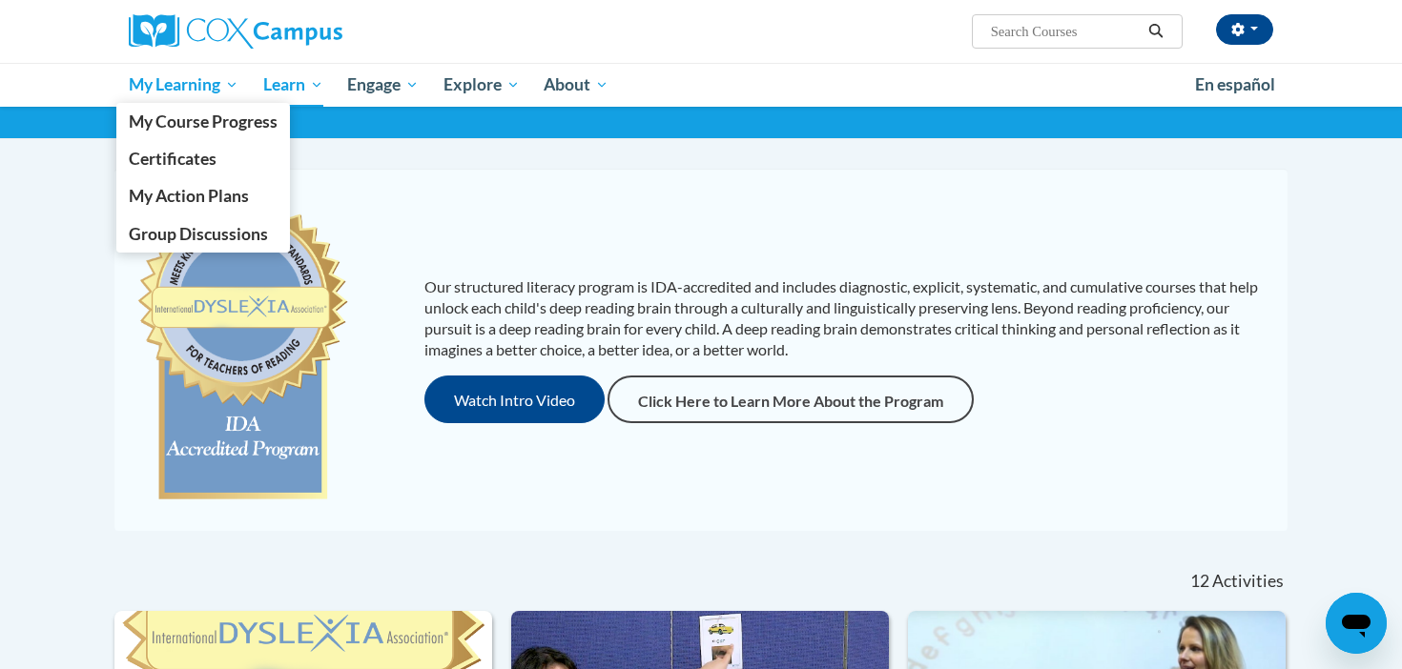
click at [181, 85] on span "My Learning" at bounding box center [184, 84] width 110 height 23
click at [221, 195] on span "My Action Plans" at bounding box center [189, 196] width 120 height 20
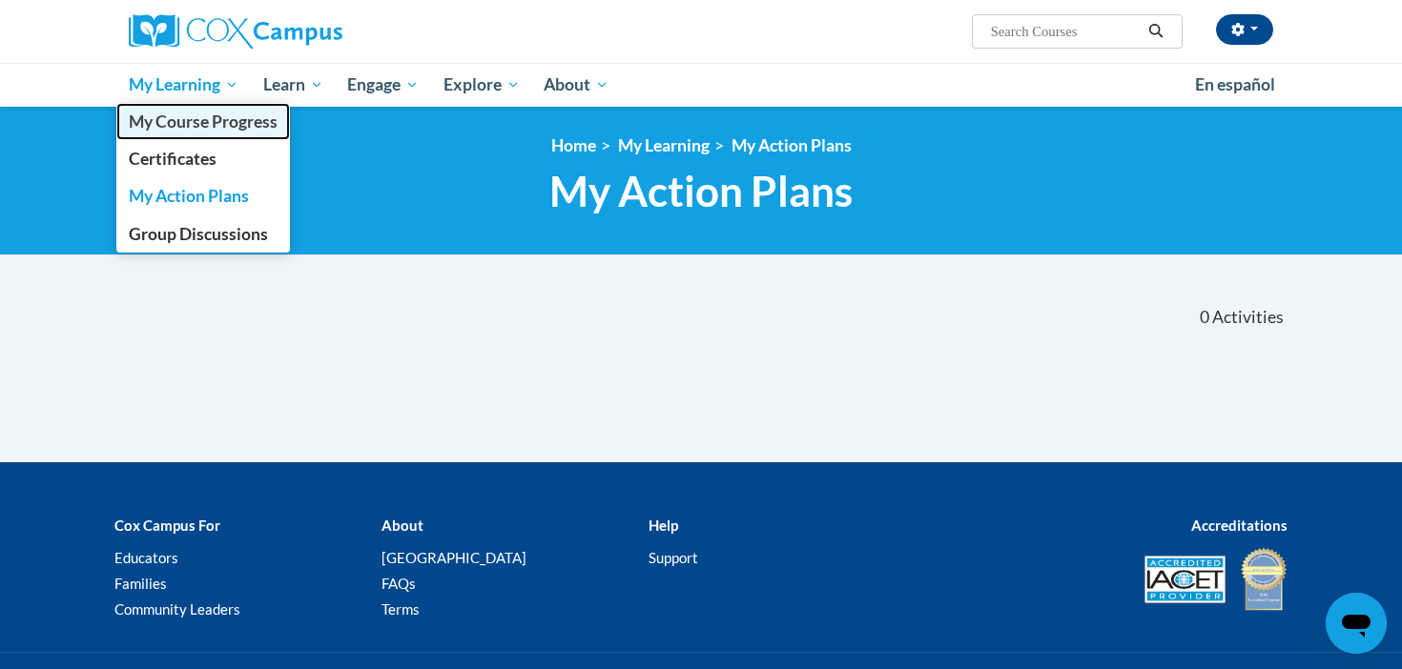
click at [203, 130] on span "My Course Progress" at bounding box center [203, 122] width 149 height 20
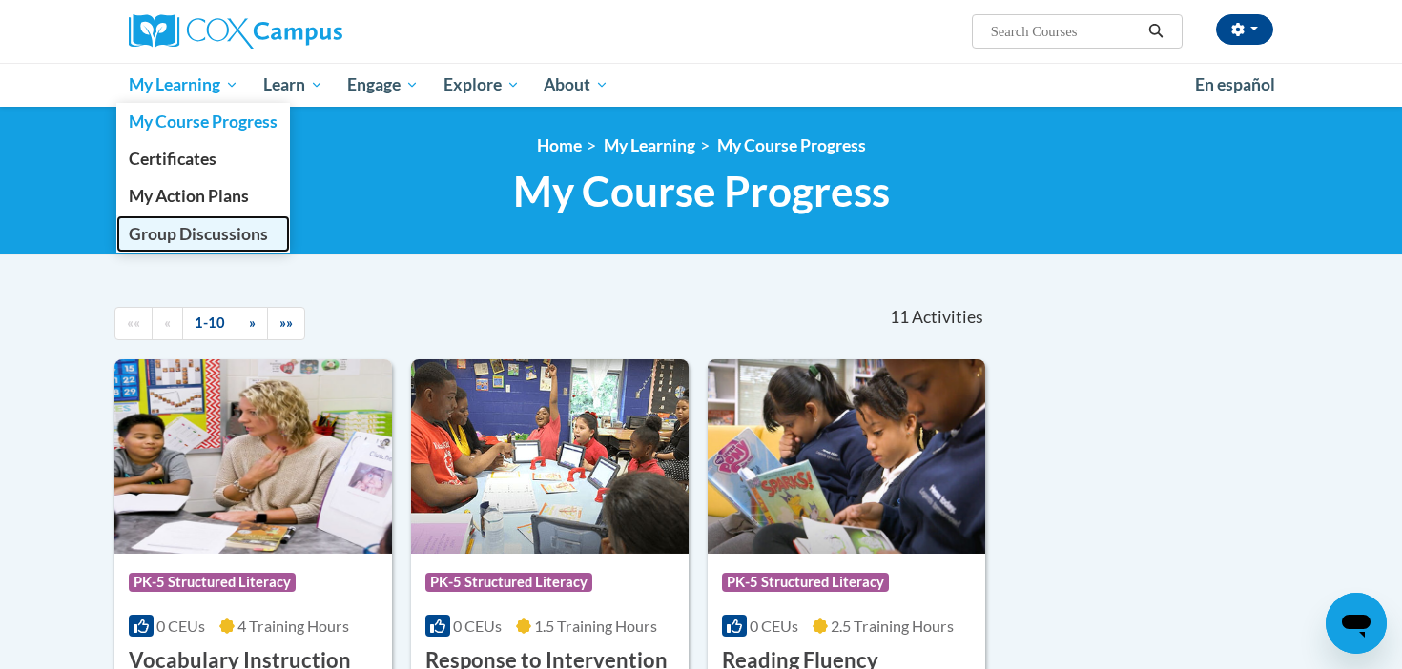
click at [257, 237] on span "Group Discussions" at bounding box center [198, 234] width 139 height 20
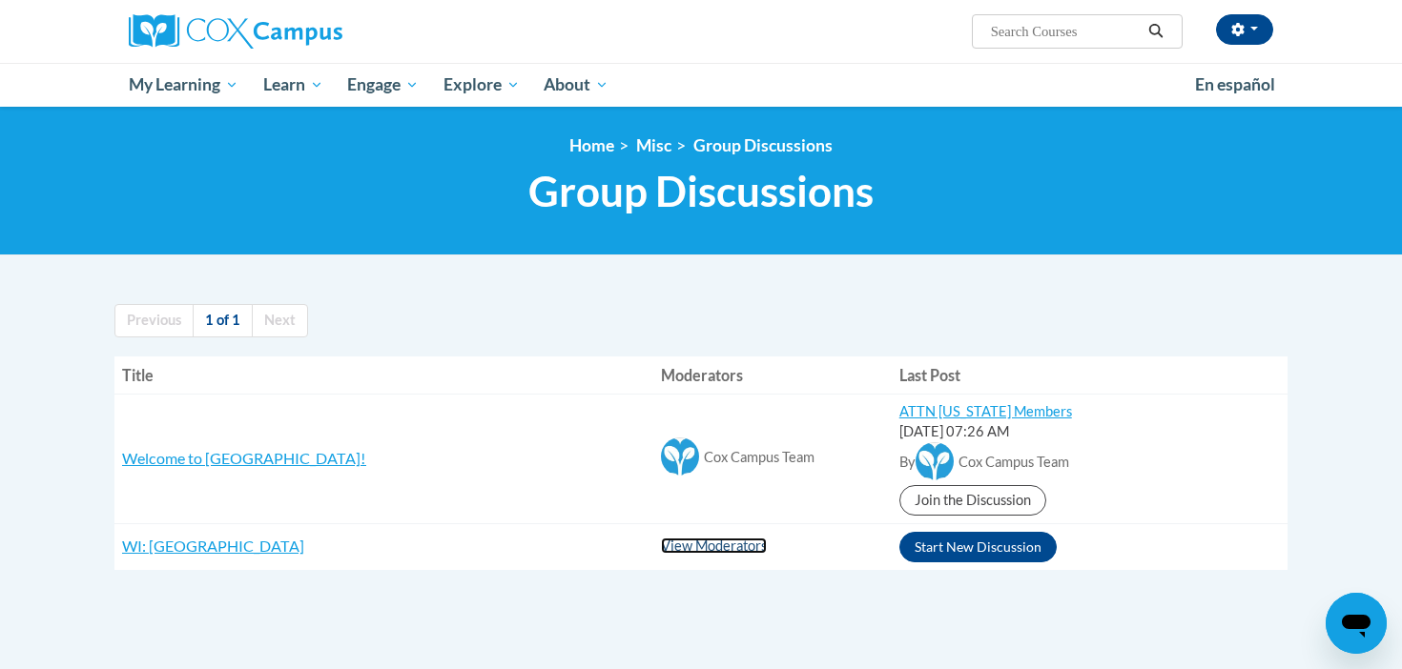
click at [673, 551] on link "View Moderators" at bounding box center [714, 546] width 106 height 16
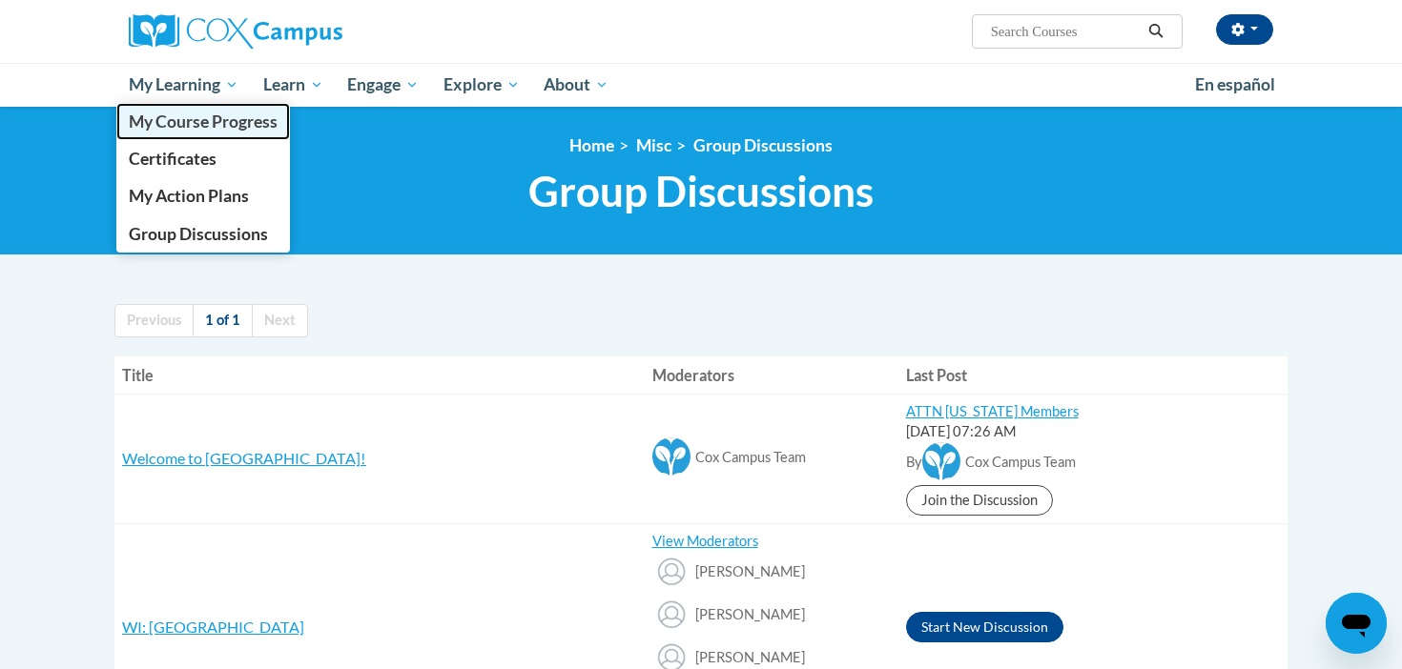
click at [215, 122] on span "My Course Progress" at bounding box center [203, 122] width 149 height 20
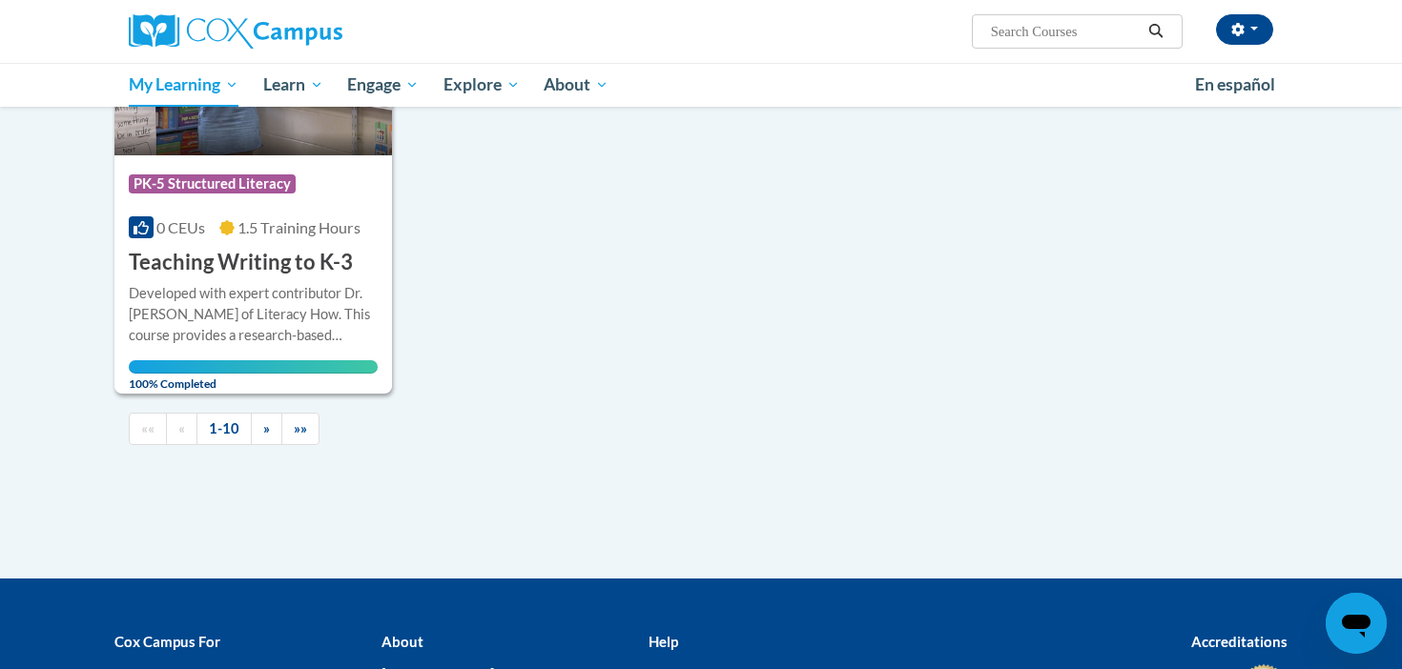
scroll to position [1904, 0]
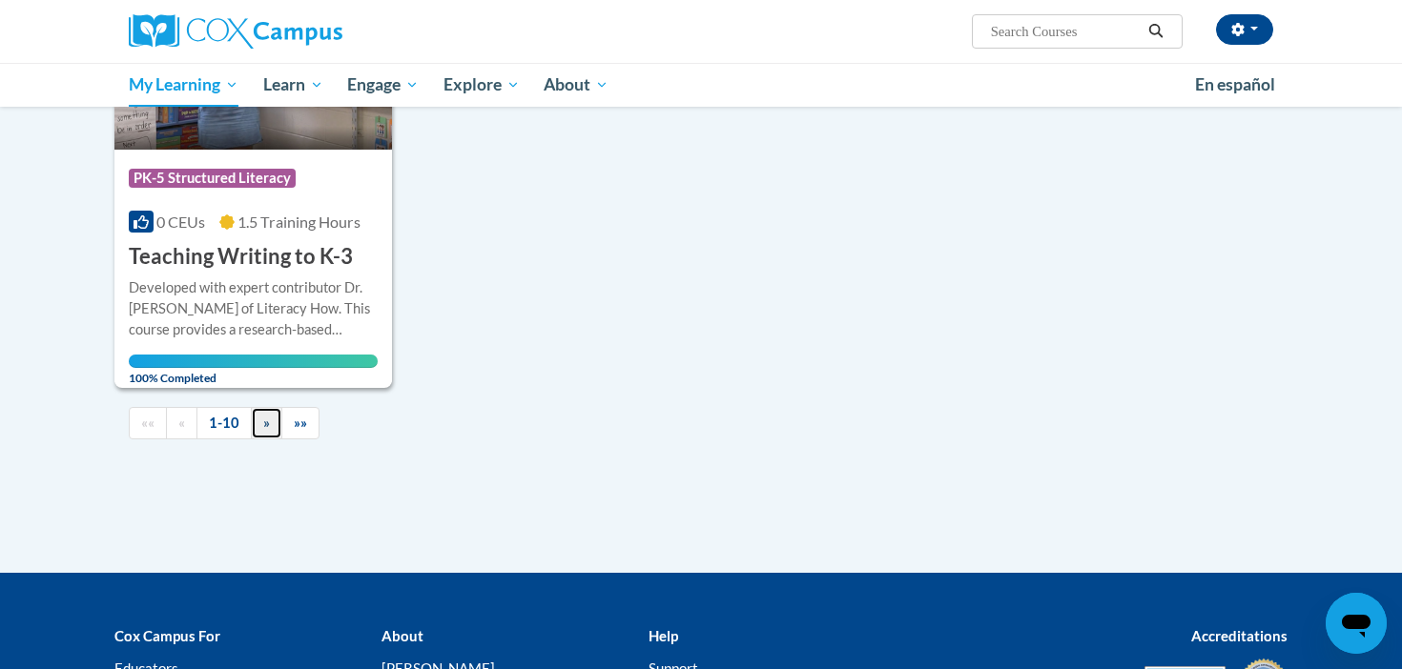
click at [268, 416] on span "»" at bounding box center [266, 423] width 7 height 16
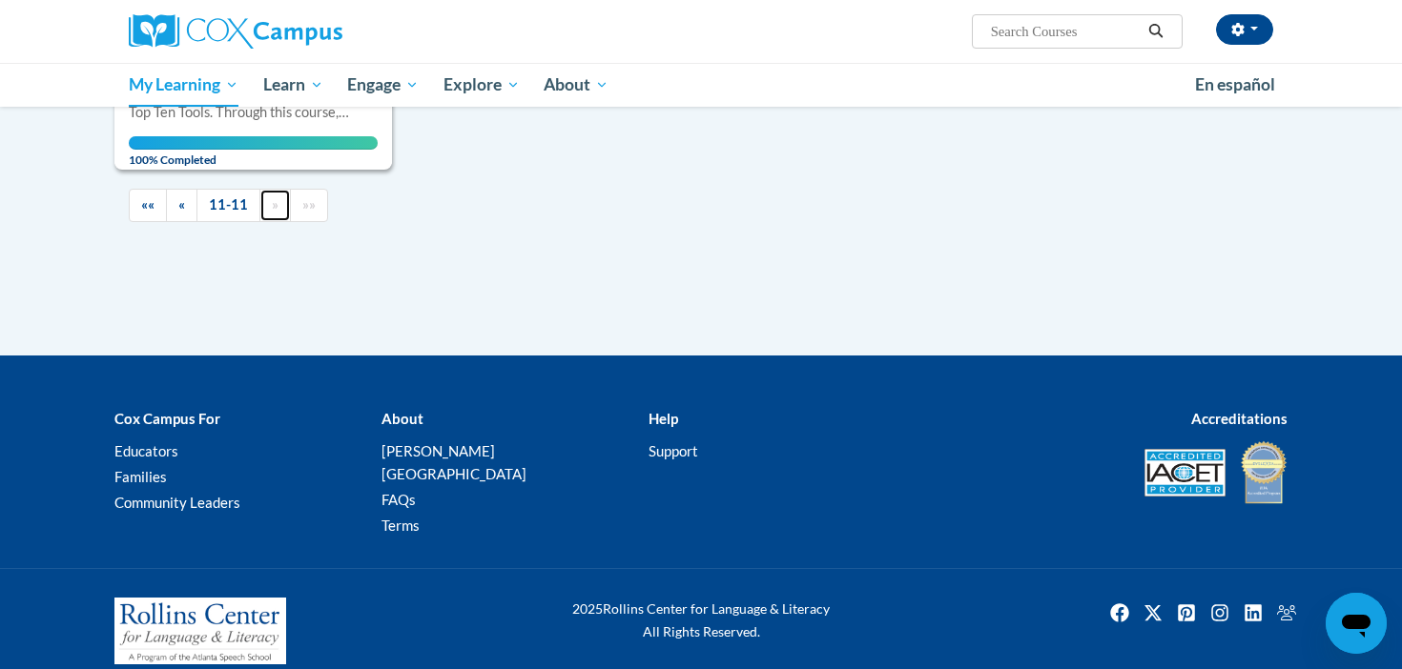
scroll to position [0, 0]
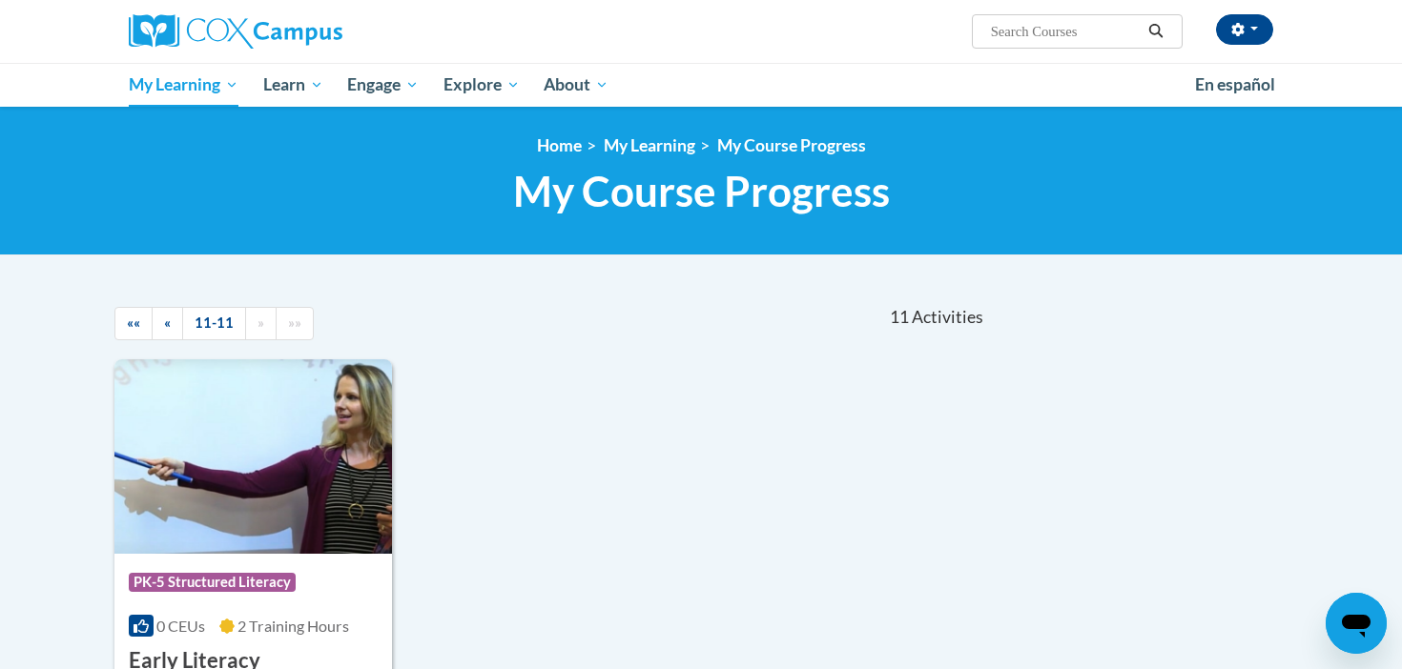
click at [713, 489] on div "Course Category: PK-5 Structured Literacy 0 CEUs 2 Training Hours COURSE Early …" at bounding box center [550, 575] width 872 height 433
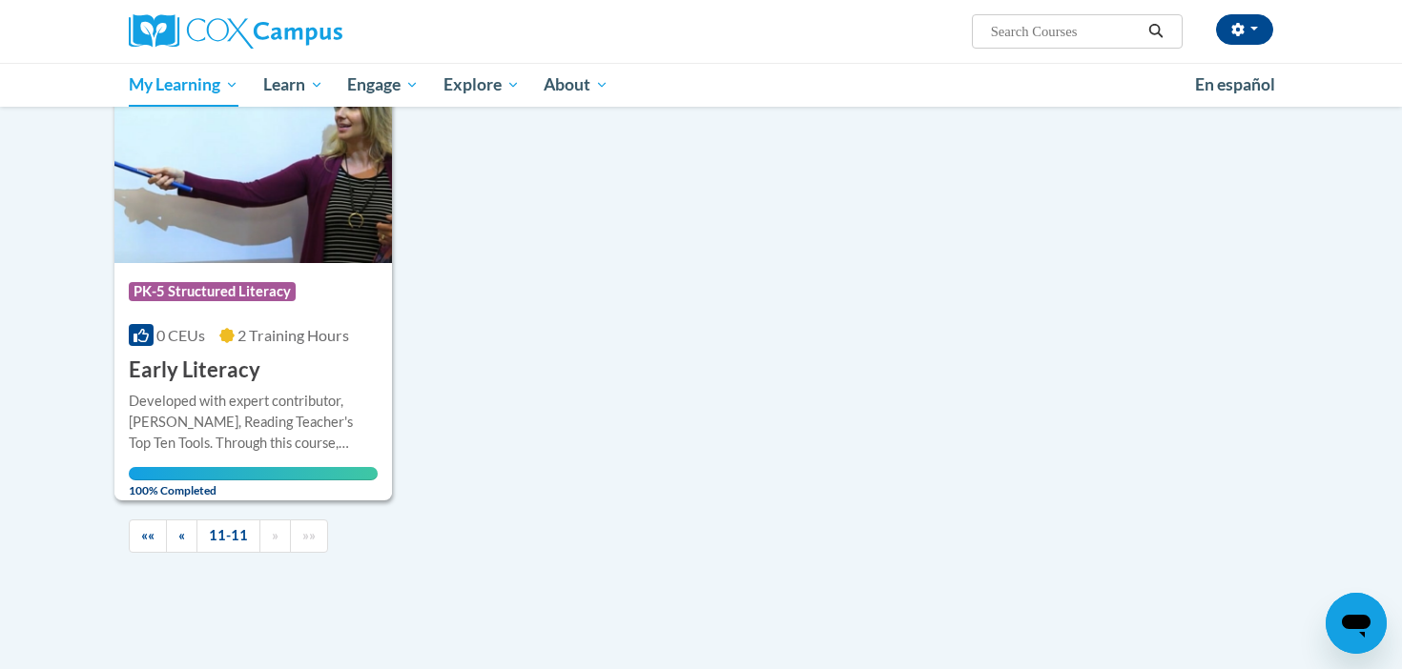
scroll to position [295, 0]
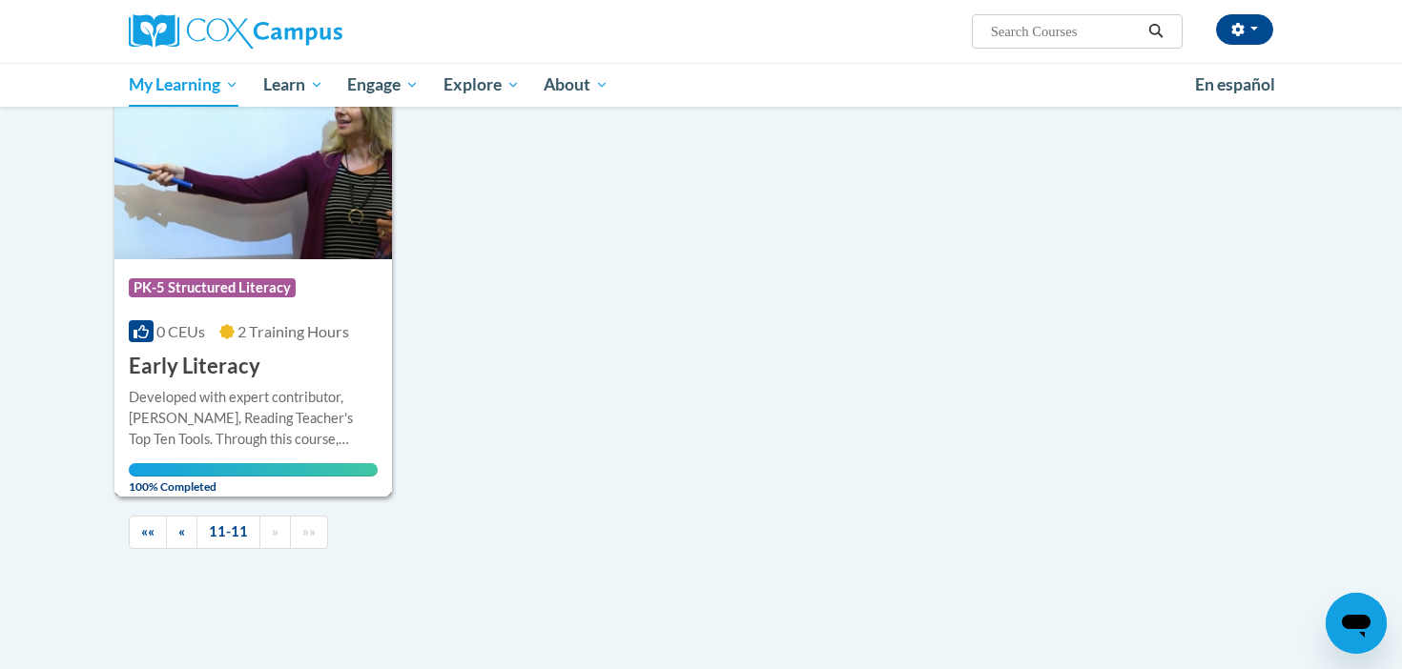
click at [320, 404] on div "Developed with expert contributor, Dr. [PERSON_NAME], Reading Teacher's Top Ten…" at bounding box center [253, 418] width 249 height 63
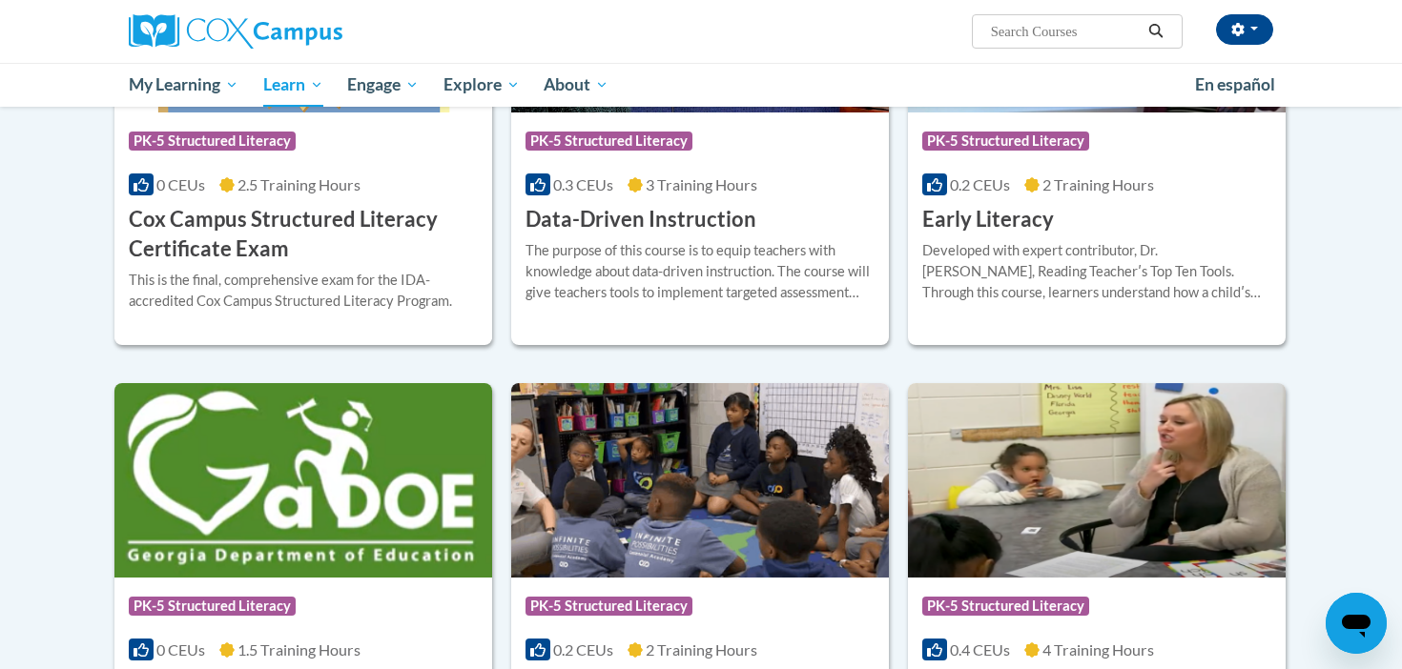
scroll to position [838, 0]
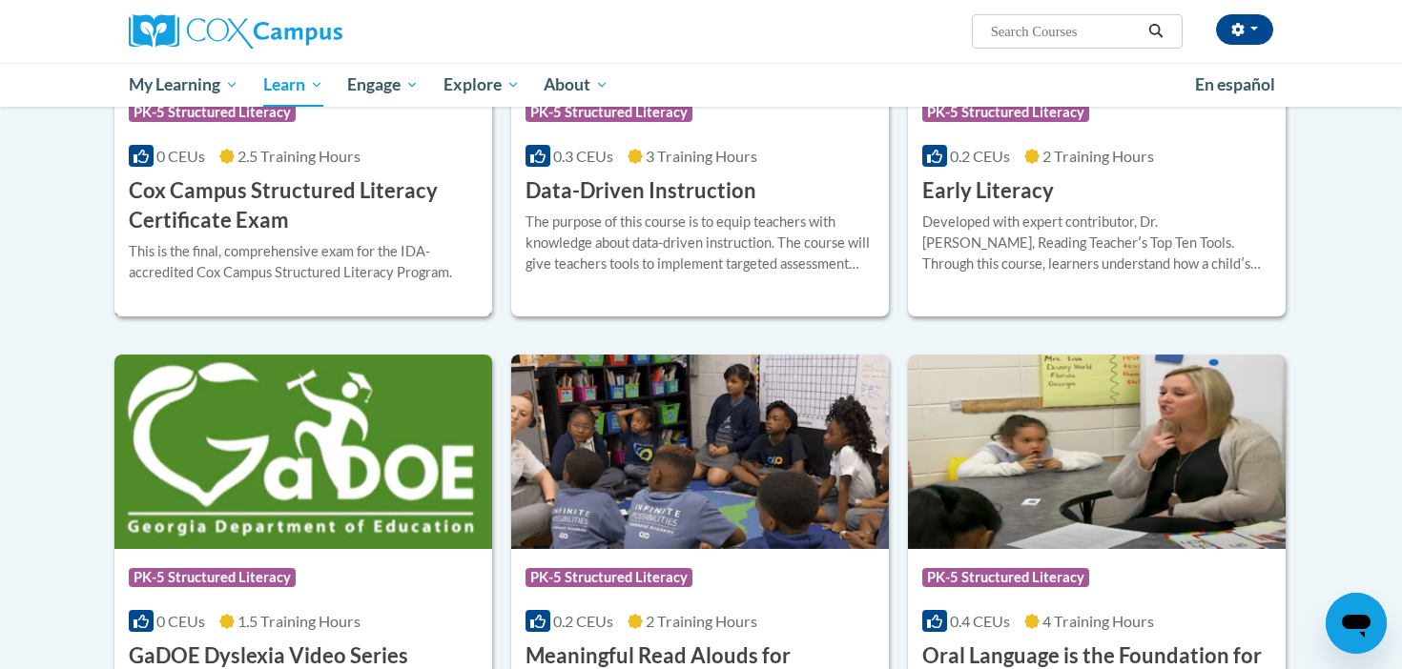
click at [330, 231] on h3 "Cox Campus Structured Literacy Certificate Exam" at bounding box center [303, 205] width 349 height 59
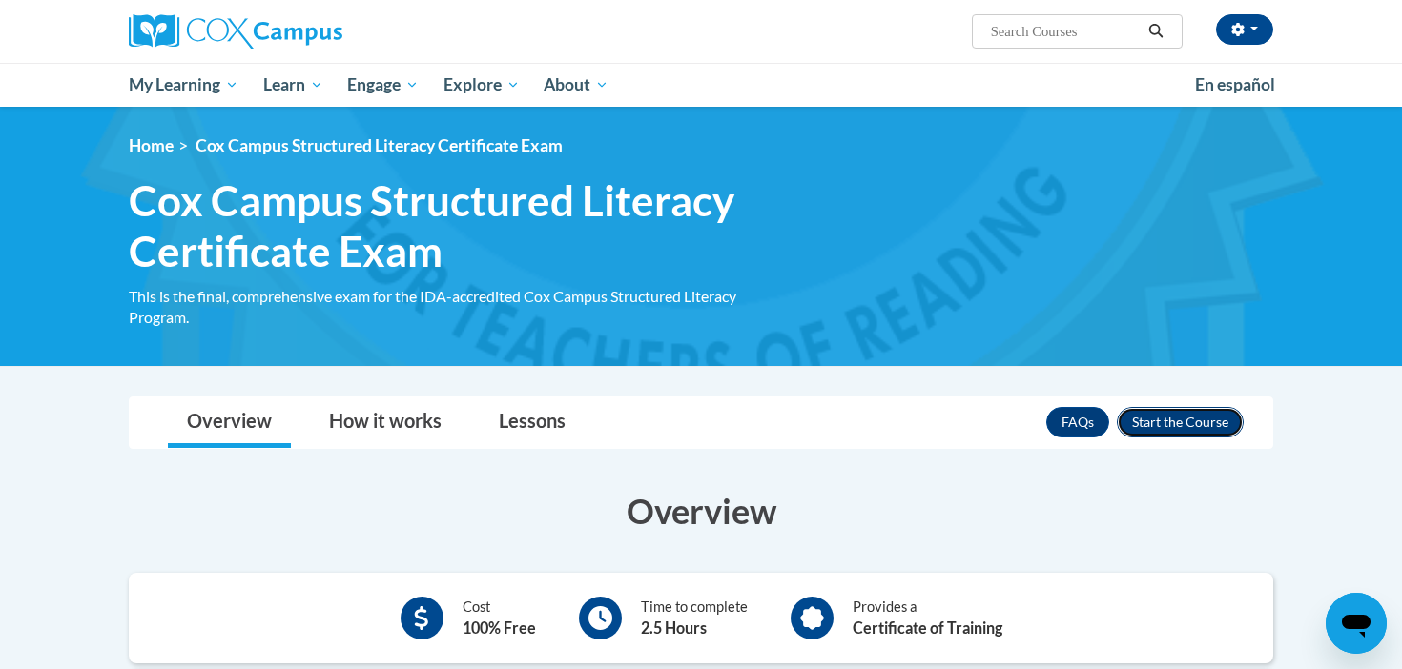
click at [1197, 426] on button "Enroll" at bounding box center [1180, 422] width 127 height 31
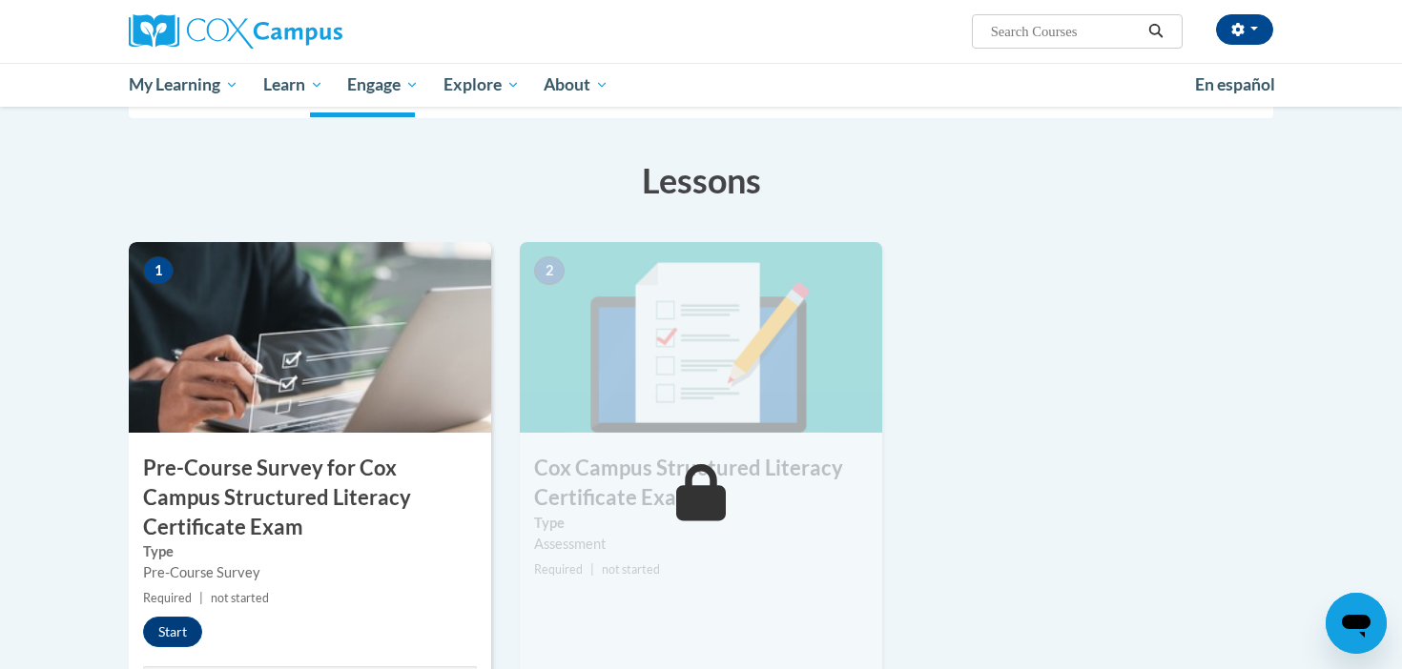
scroll to position [367, 0]
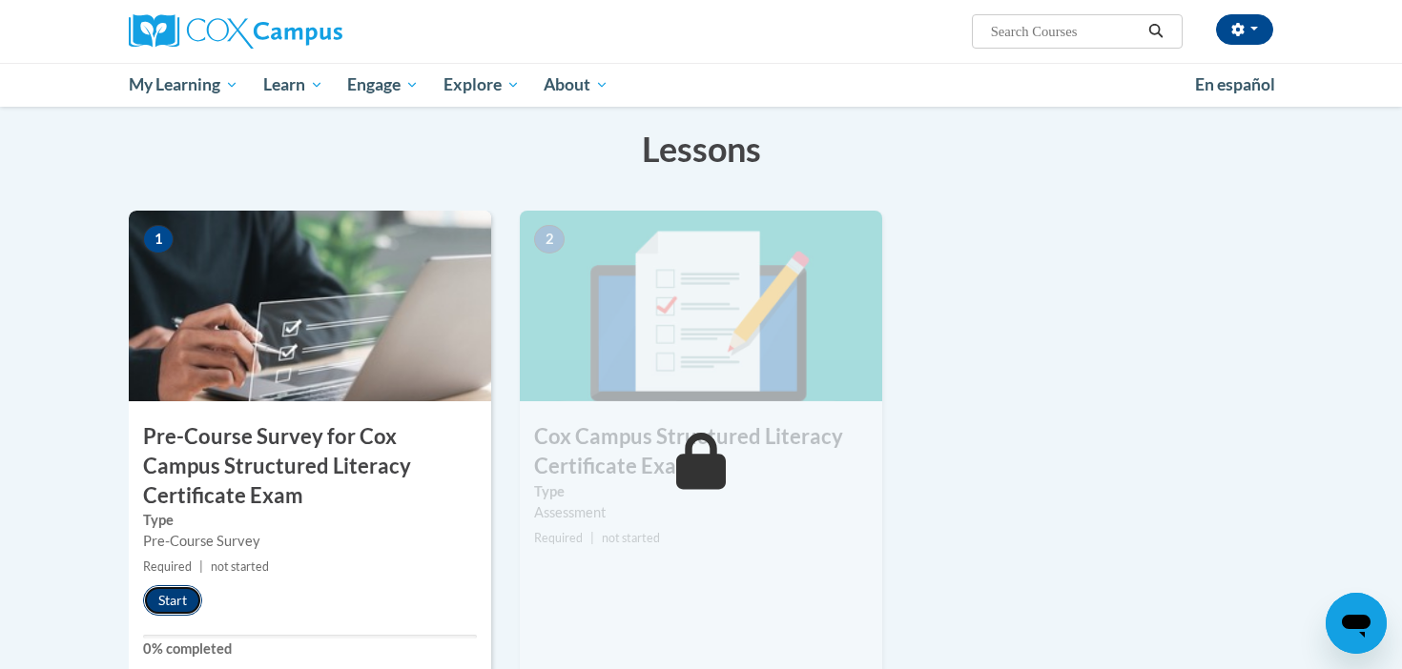
click at [169, 597] on button "Start" at bounding box center [172, 600] width 59 height 31
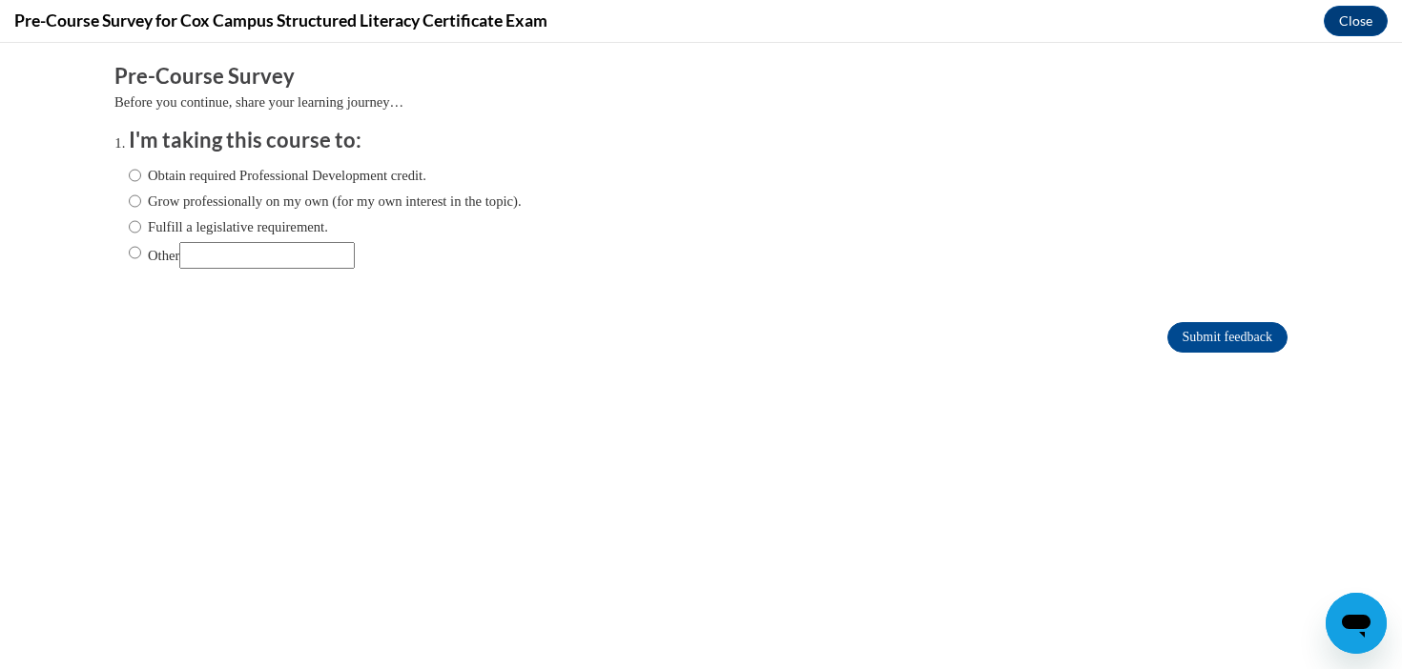
scroll to position [0, 0]
click at [219, 232] on label "Fulfill a legislative requirement." at bounding box center [228, 226] width 199 height 21
click at [141, 232] on input "Fulfill a legislative requirement." at bounding box center [135, 226] width 12 height 21
radio input "true"
click at [1180, 334] on input "Submit feedback" at bounding box center [1227, 337] width 120 height 31
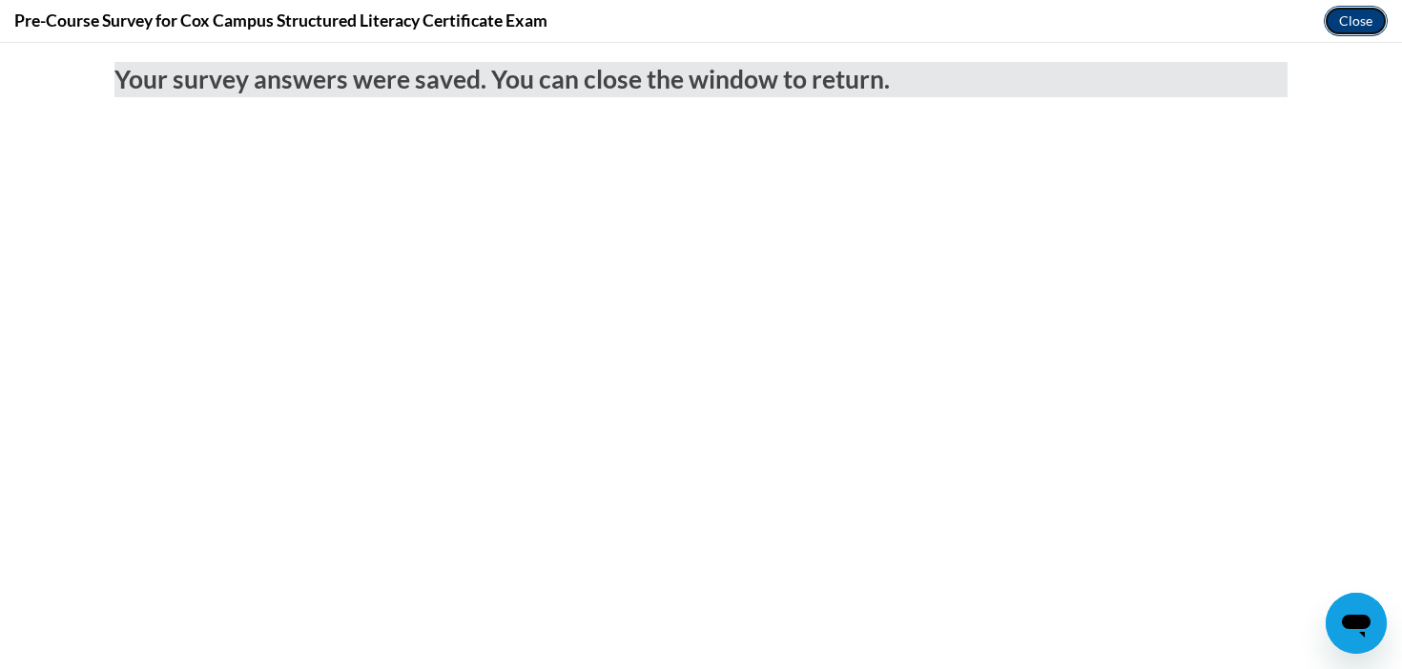
click at [1366, 19] on button "Close" at bounding box center [1355, 21] width 64 height 31
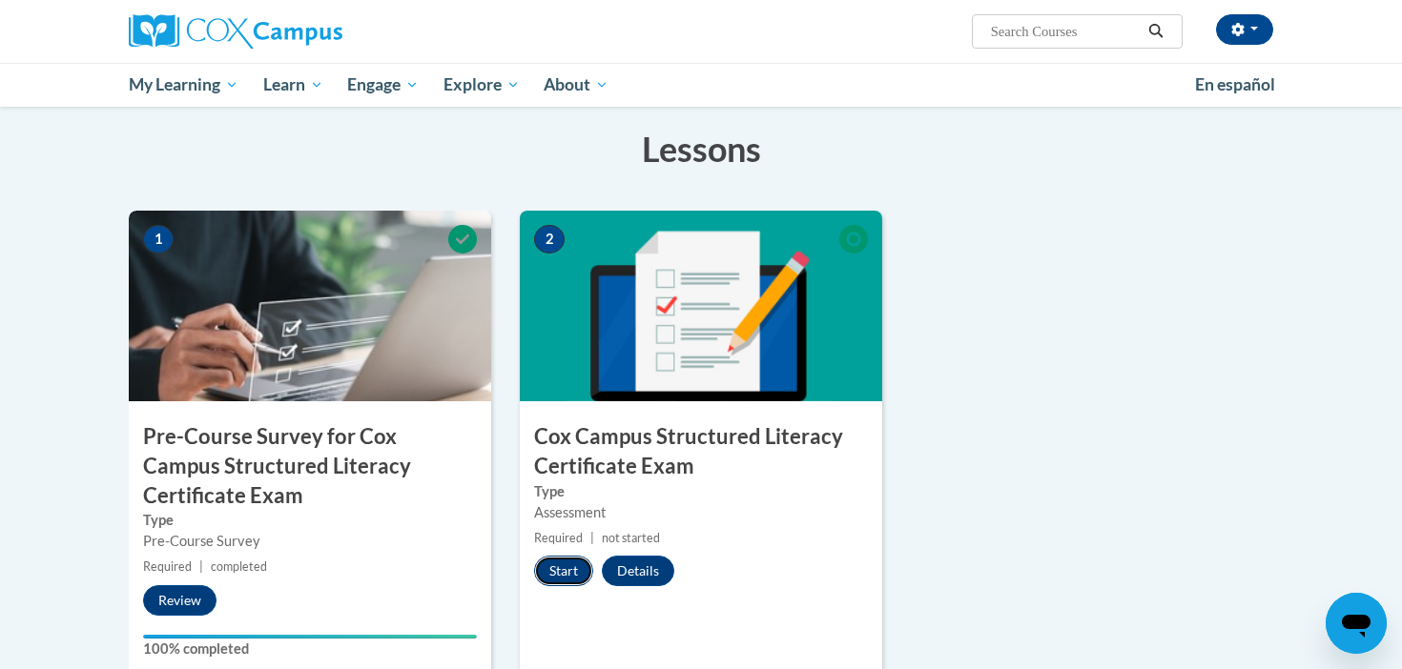
click at [569, 564] on button "Start" at bounding box center [563, 571] width 59 height 31
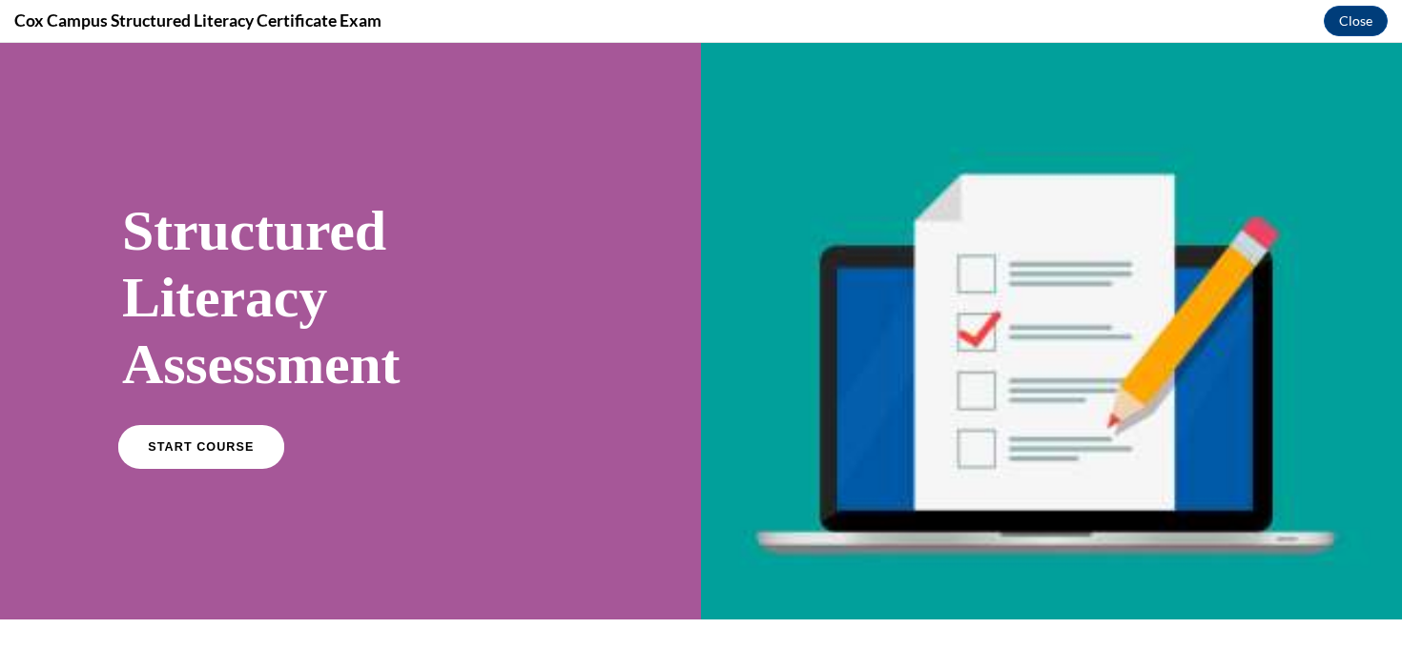
click at [198, 433] on link "START COURSE" at bounding box center [201, 447] width 166 height 44
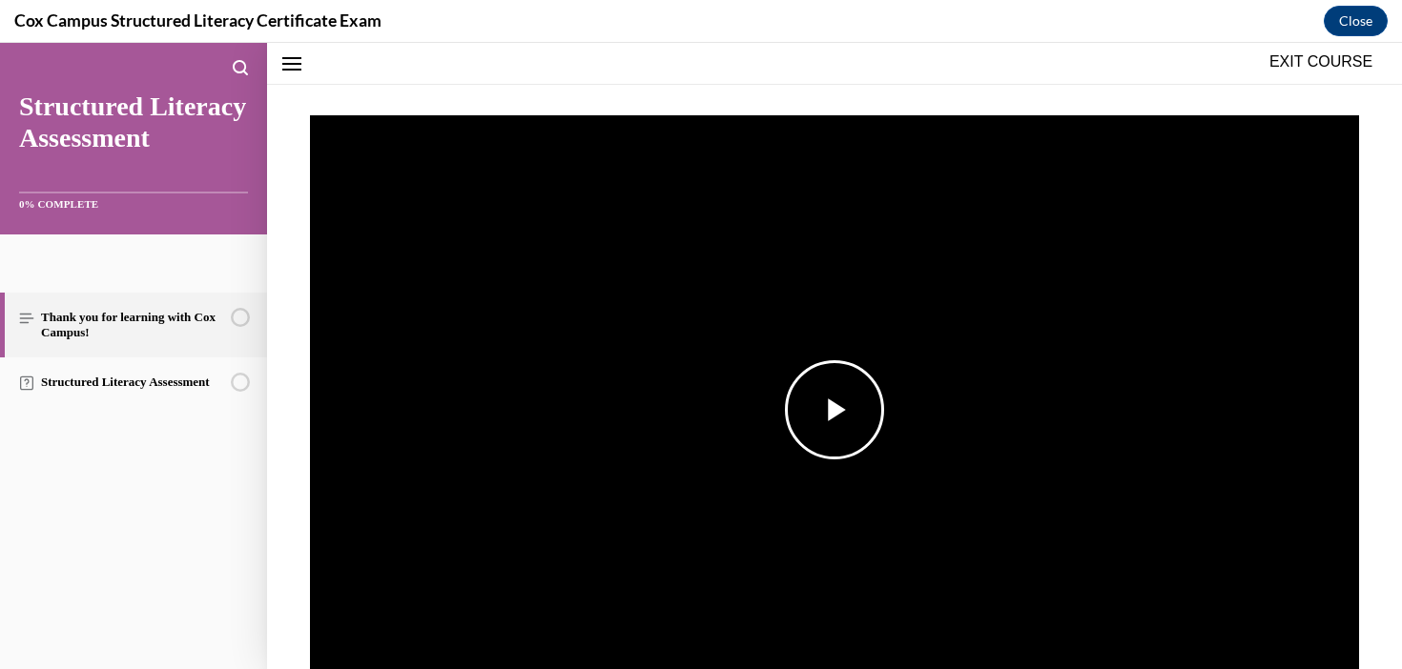
scroll to position [274, 0]
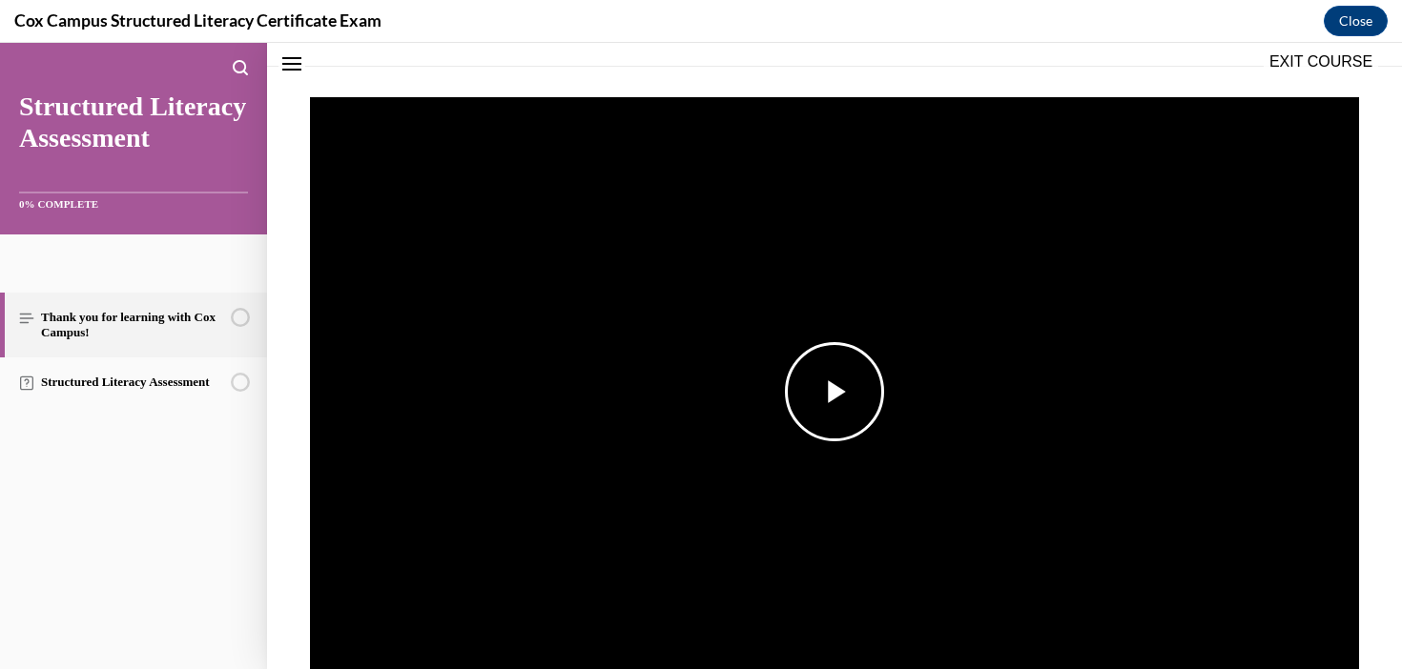
click at [1195, 460] on img "Video player" at bounding box center [834, 392] width 1049 height 590
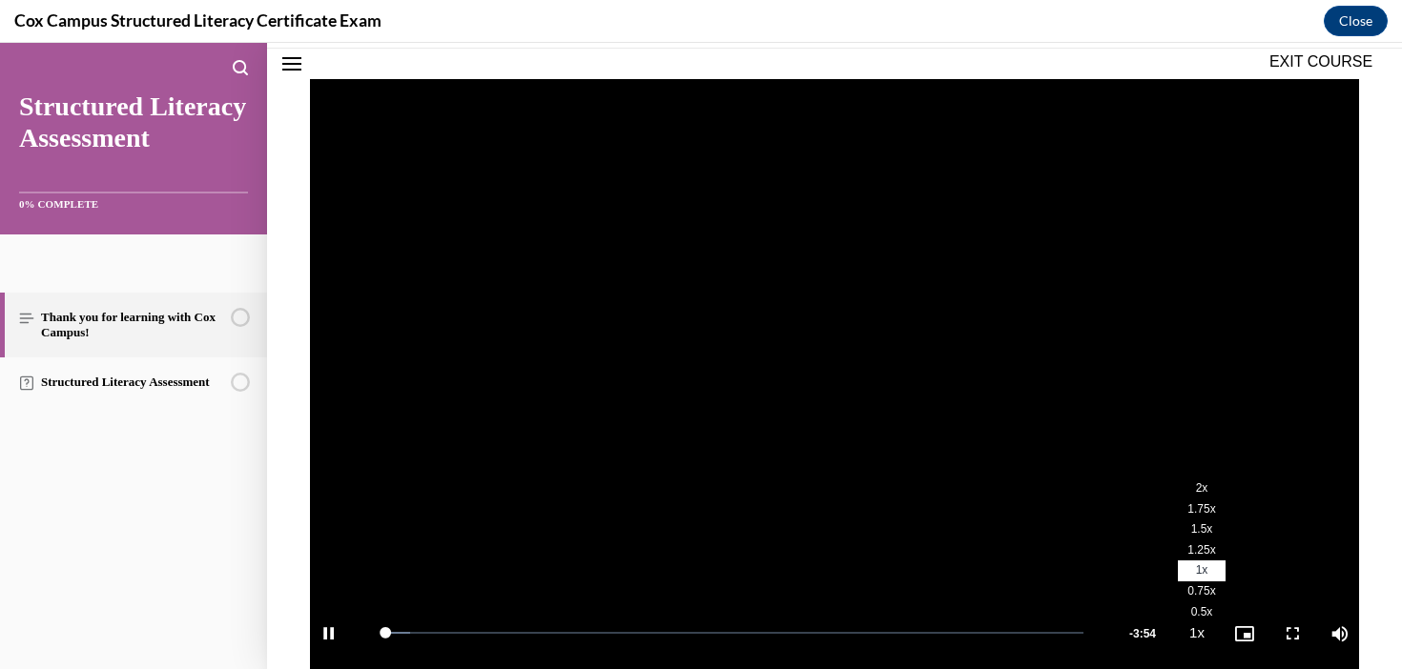
click at [1205, 487] on span "2x" at bounding box center [1202, 488] width 12 height 13
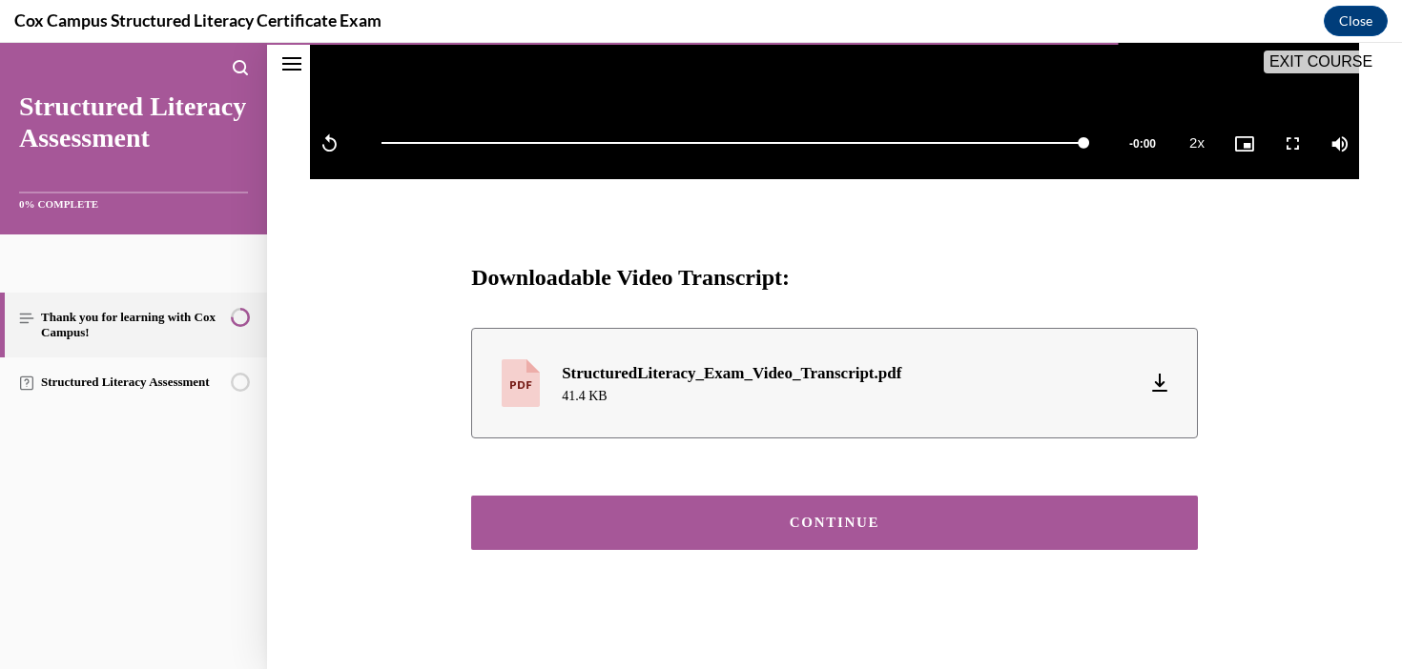
scroll to position [782, 0]
click at [857, 523] on div "CONTINUE" at bounding box center [834, 523] width 667 height 14
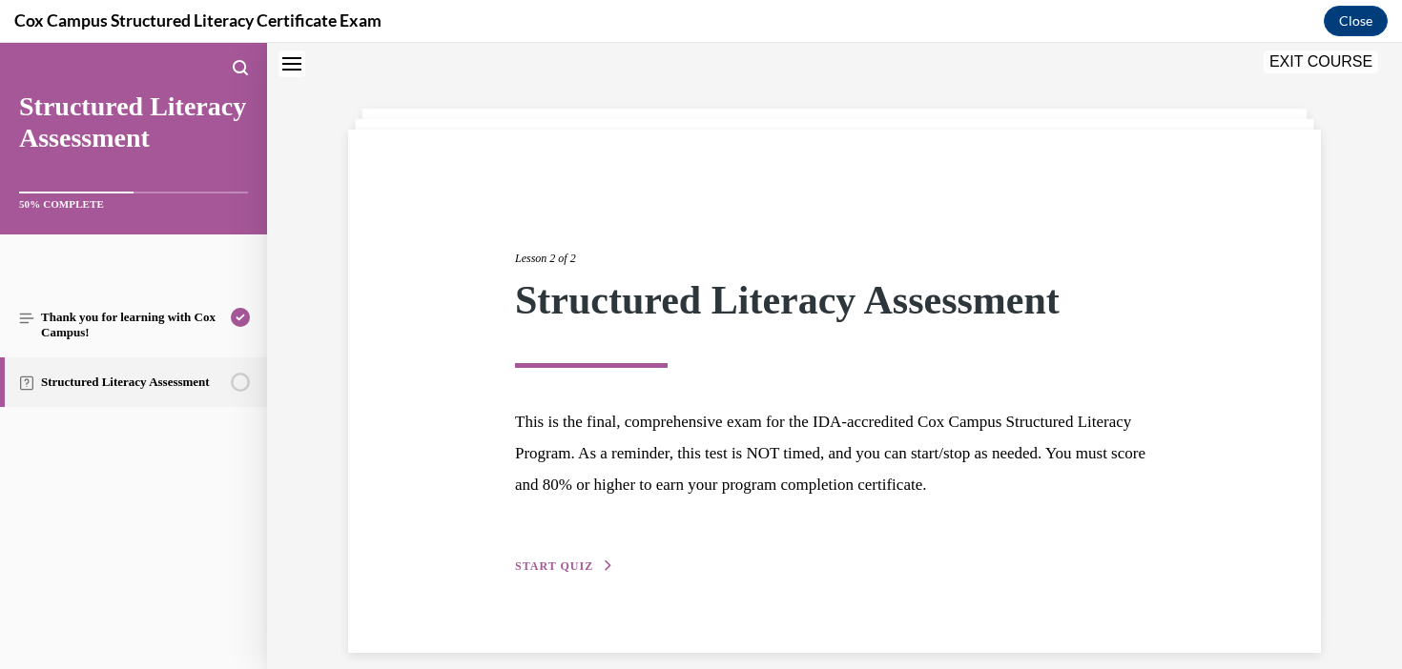
scroll to position [80, 0]
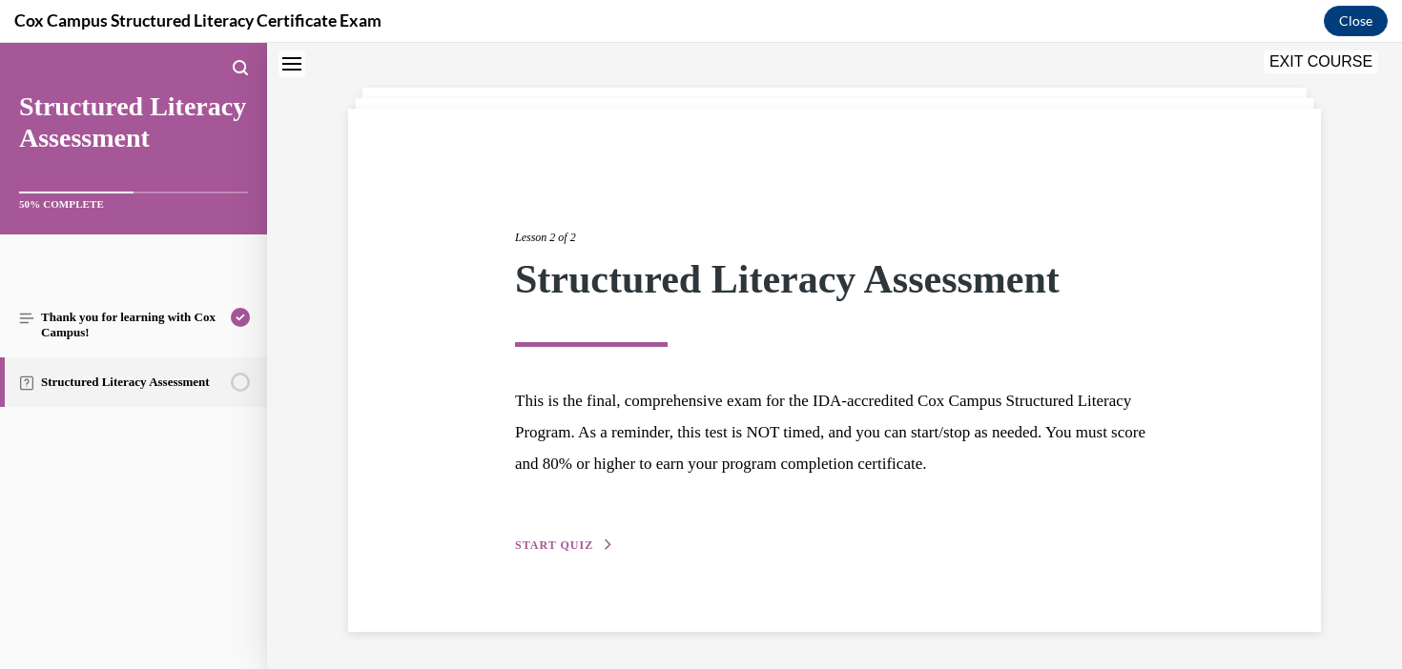
click at [559, 539] on span "START QUIZ" at bounding box center [554, 545] width 78 height 13
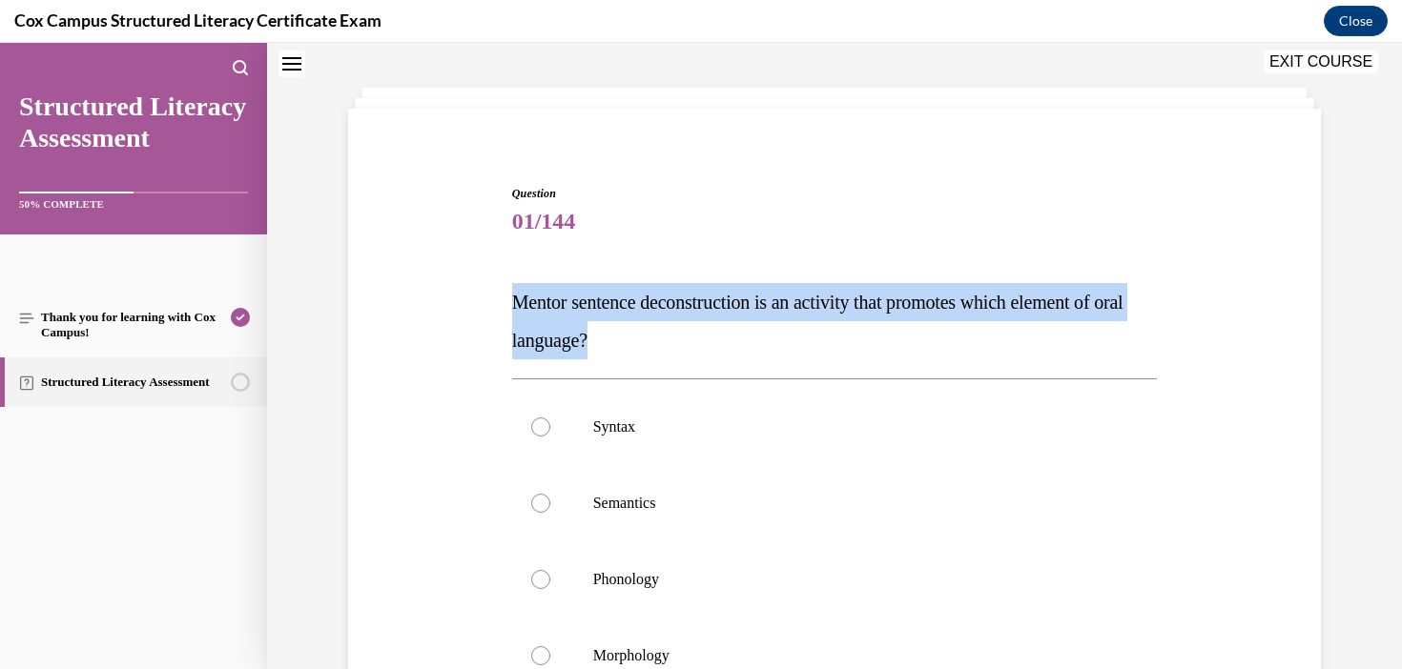
drag, startPoint x: 755, startPoint y: 344, endPoint x: 453, endPoint y: 309, distance: 304.3
click at [453, 309] on div "Question 01/144 Mentor sentence deconstruction is an activity that promotes whi…" at bounding box center [834, 529] width 982 height 803
copy span "Mentor sentence deconstruction is an activity that promotes which element of or…"
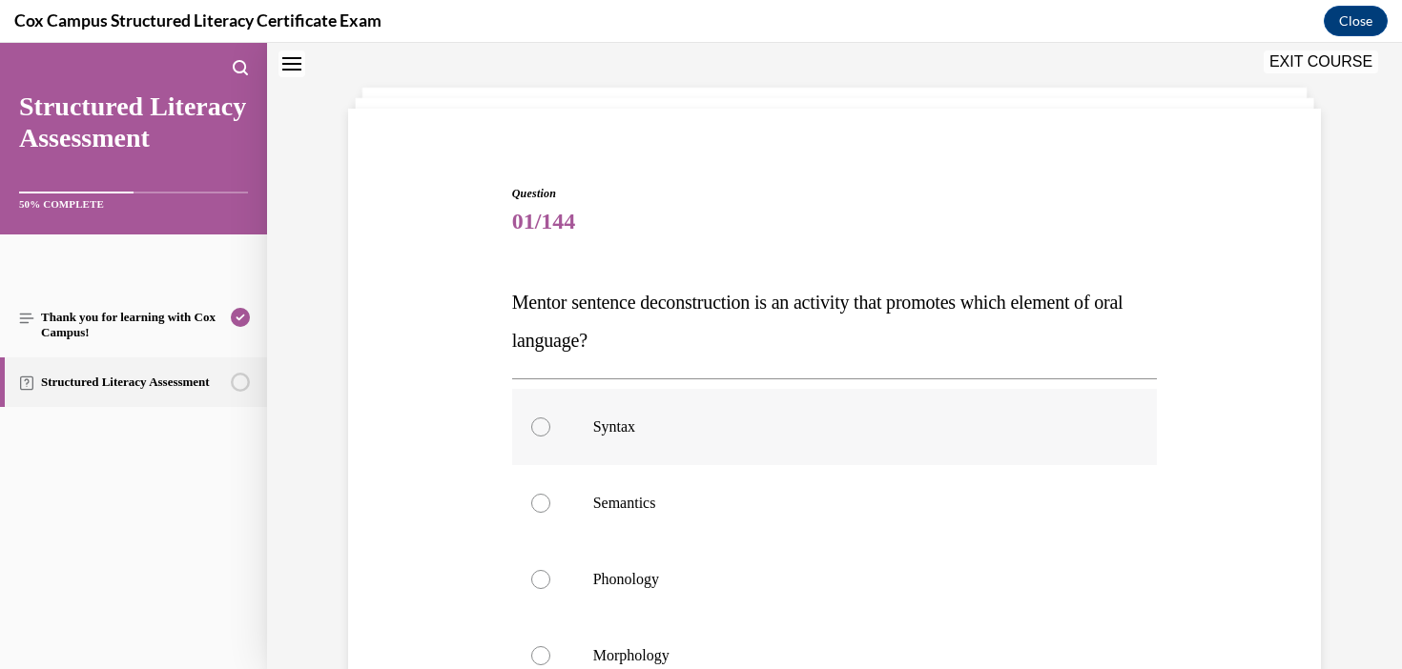
click at [607, 415] on label "Syntax" at bounding box center [835, 427] width 646 height 76
click at [550, 418] on input "Syntax" at bounding box center [540, 427] width 19 height 19
radio input "true"
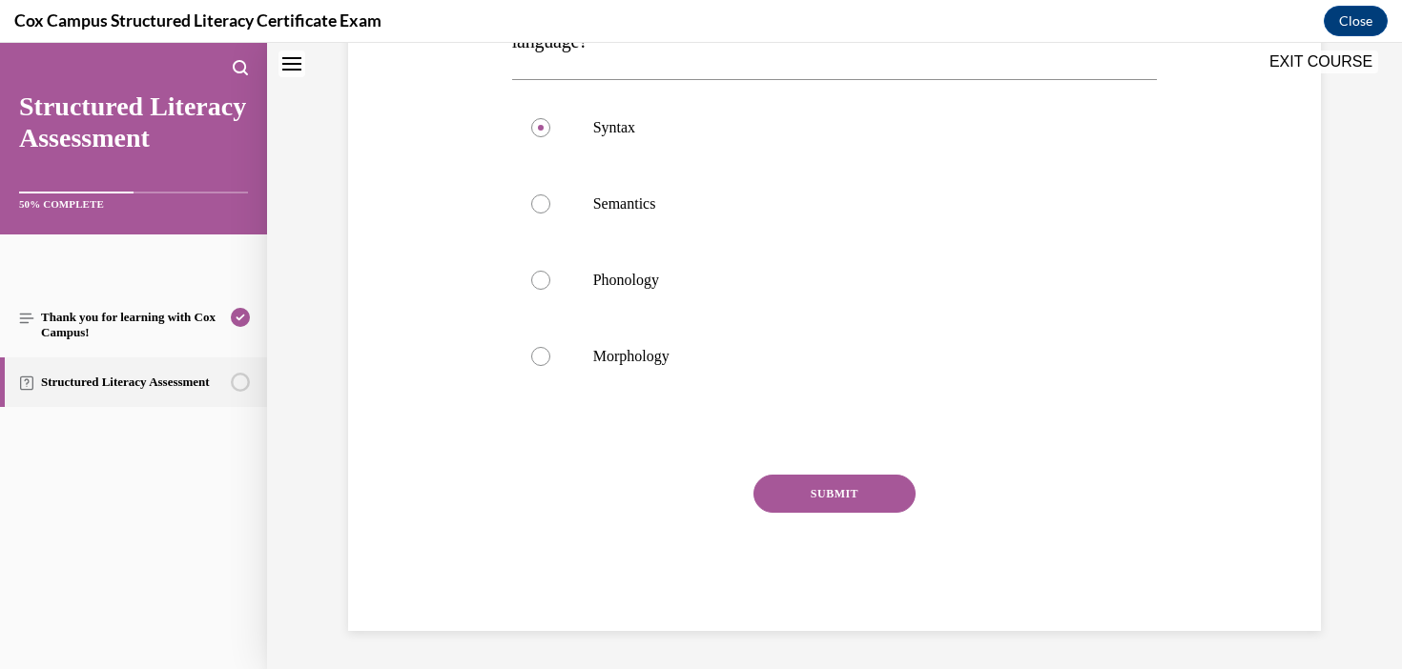
click at [856, 509] on button "SUBMIT" at bounding box center [834, 494] width 162 height 38
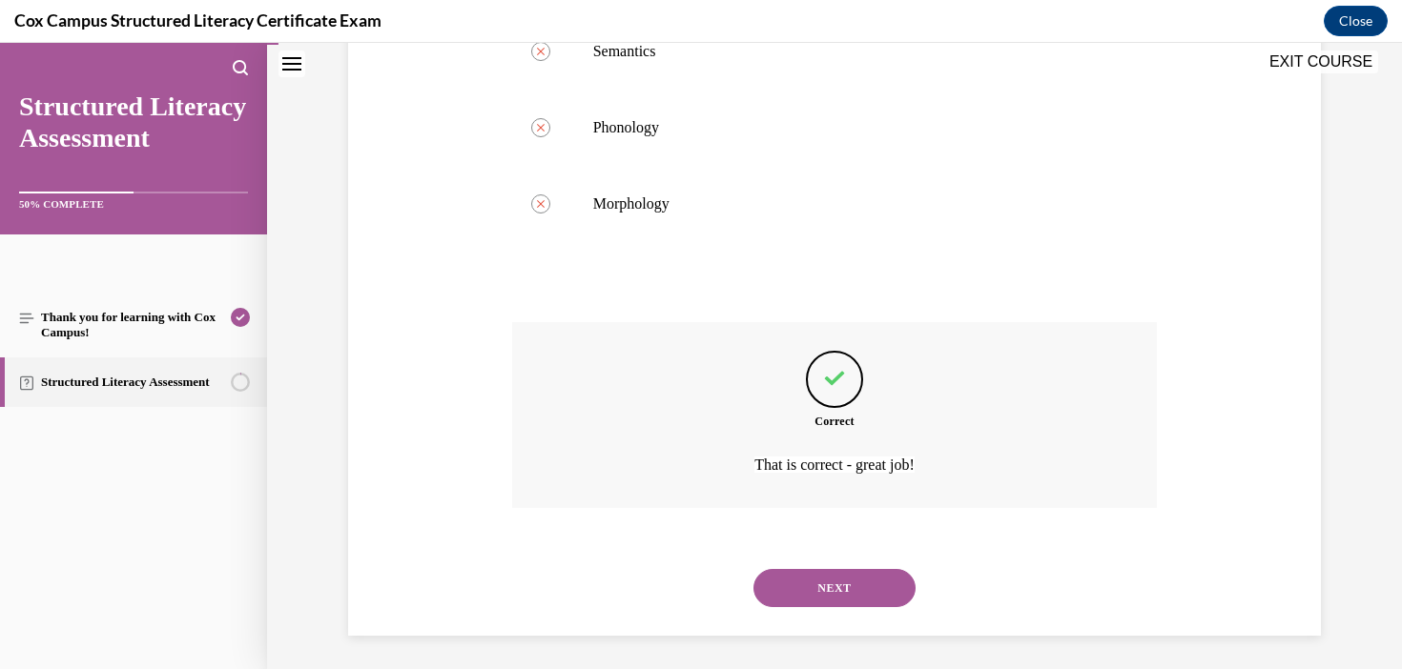
scroll to position [537, 0]
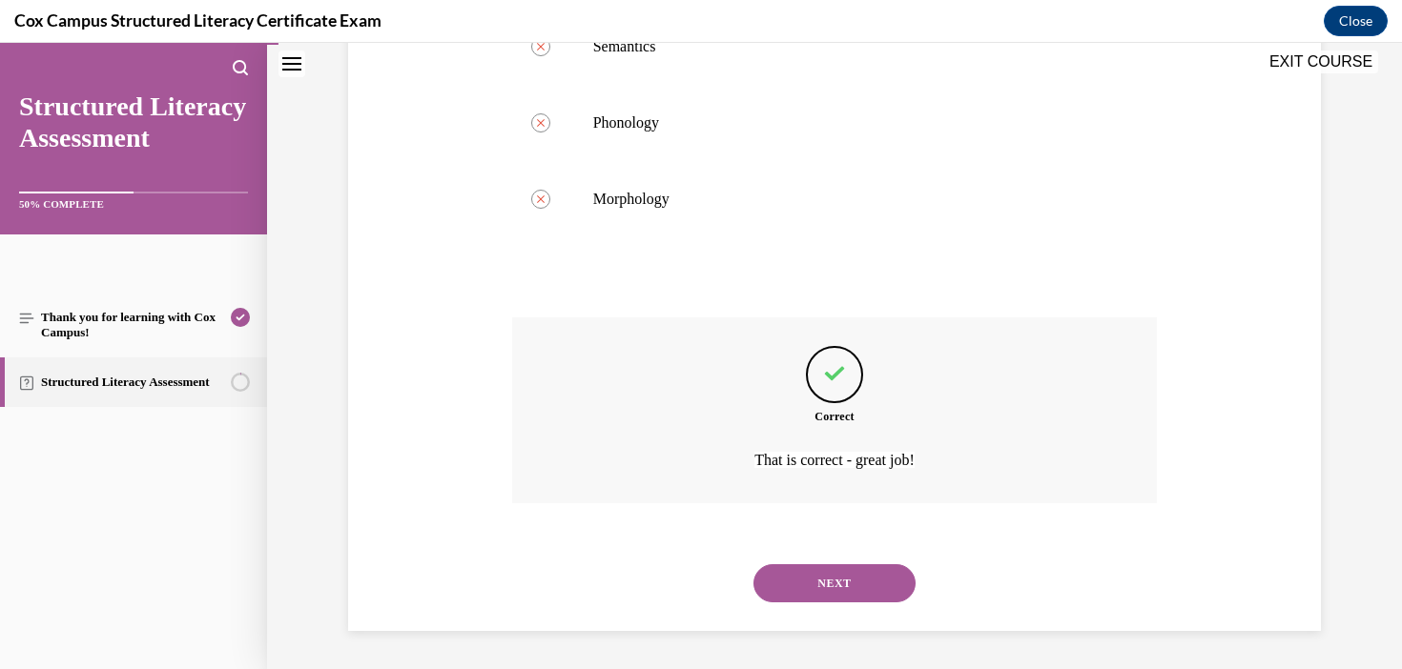
click at [850, 575] on button "NEXT" at bounding box center [834, 583] width 162 height 38
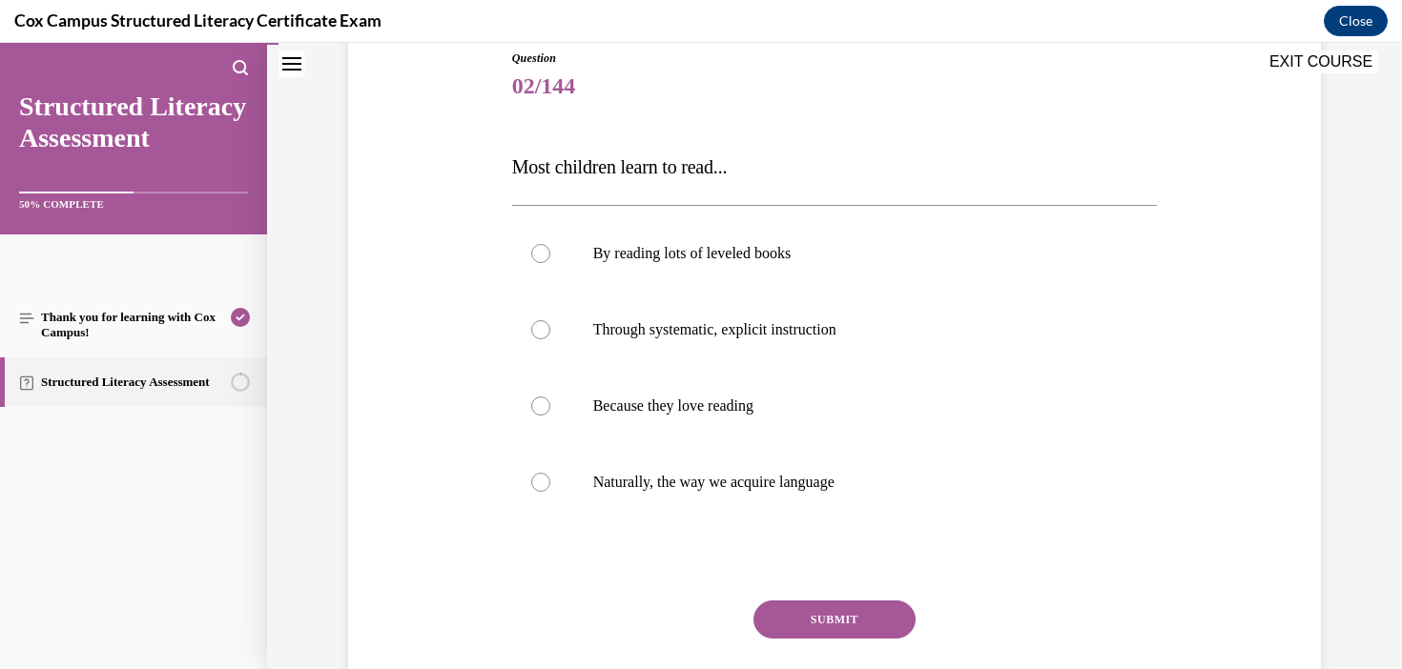
scroll to position [216, 0]
drag, startPoint x: 772, startPoint y: 168, endPoint x: 480, endPoint y: 173, distance: 292.8
click at [480, 173] on div "Question 02/144 Most children learn to read... By reading lots of leveled books…" at bounding box center [834, 373] width 982 height 765
copy span "Most children learn to read..."
click at [787, 314] on label "Through systematic, explicit instruction" at bounding box center [835, 329] width 646 height 76
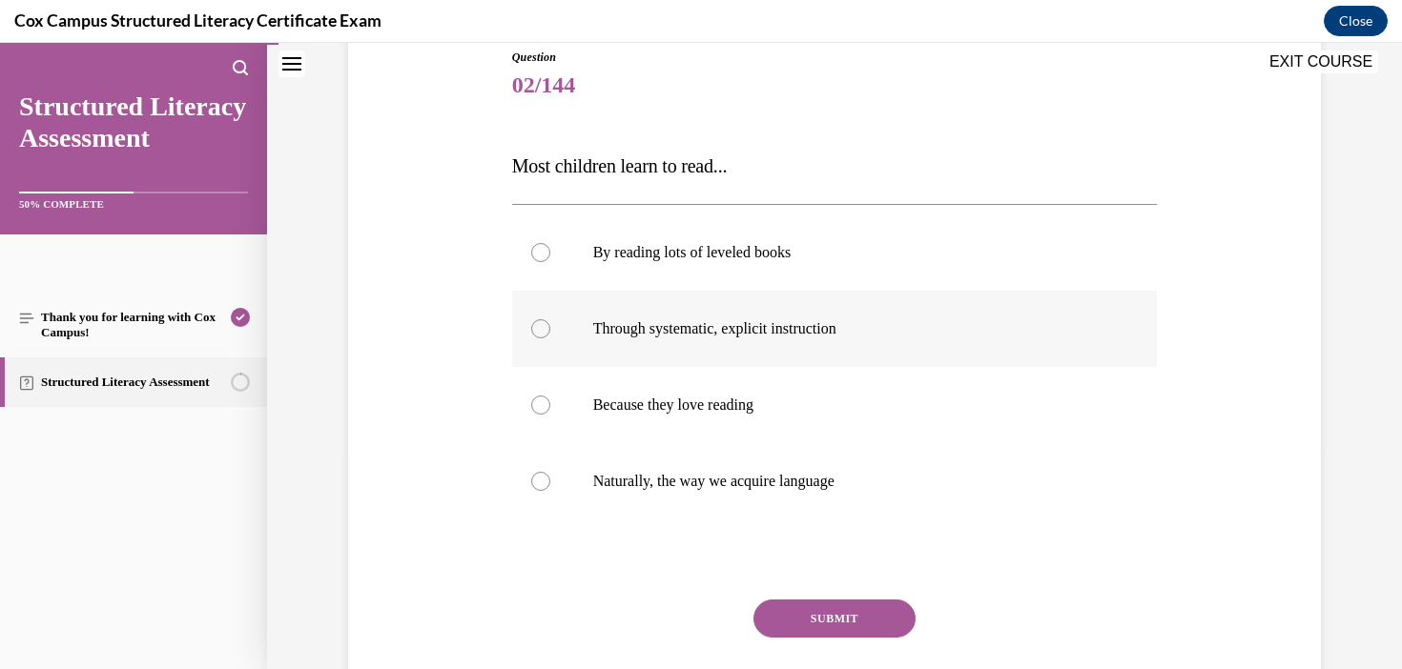
click at [550, 319] on input "Through systematic, explicit instruction" at bounding box center [540, 328] width 19 height 19
radio input "true"
click at [838, 613] on button "SUBMIT" at bounding box center [834, 619] width 162 height 38
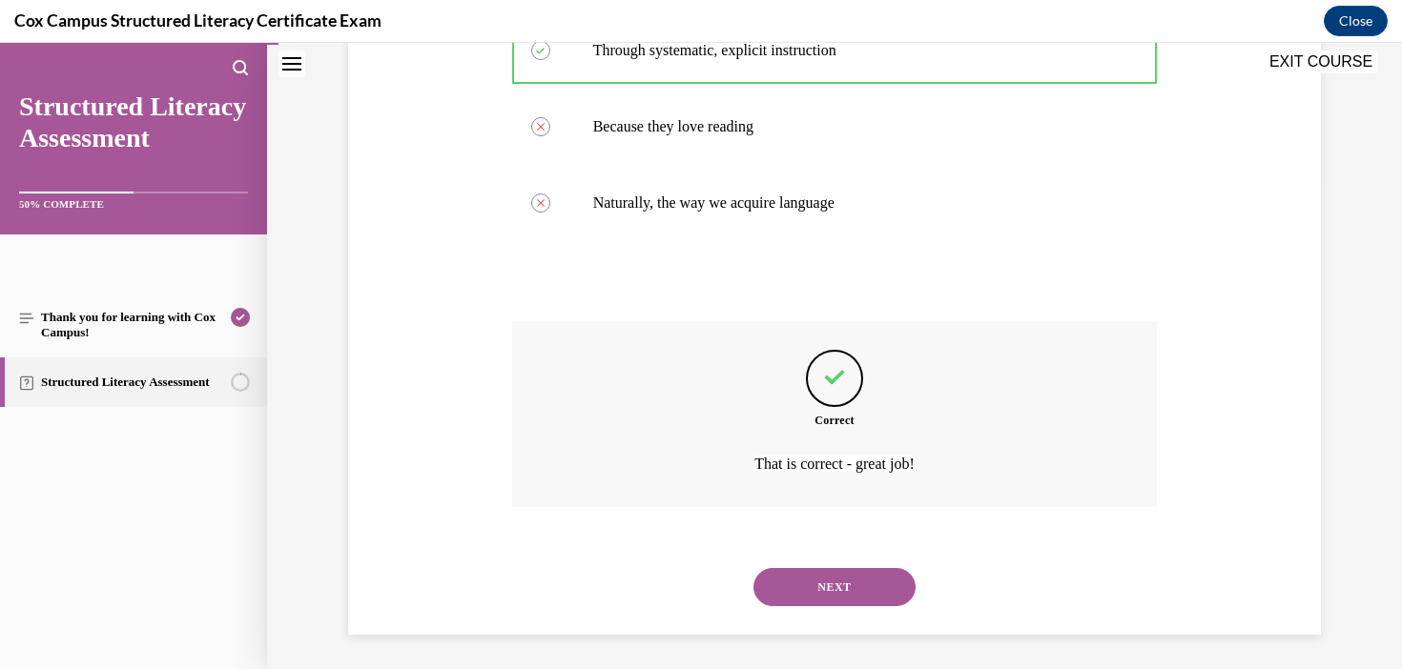
scroll to position [499, 0]
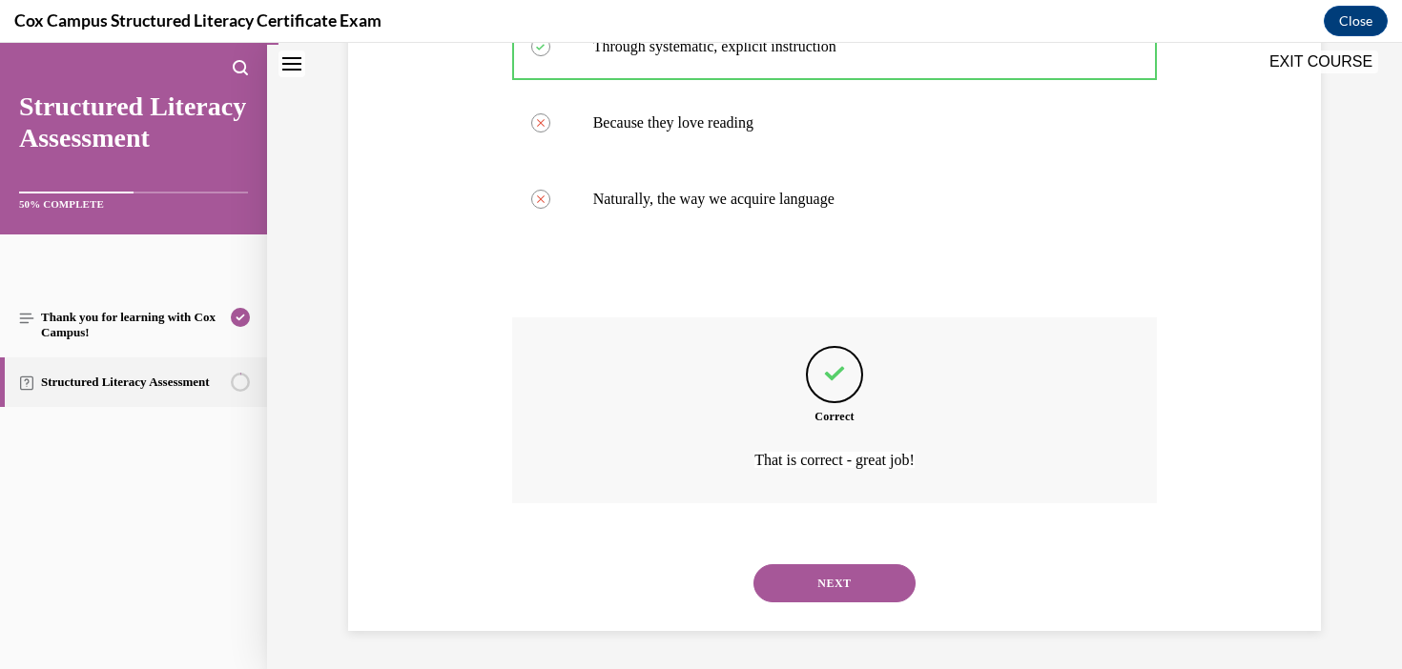
click at [842, 589] on button "NEXT" at bounding box center [834, 583] width 162 height 38
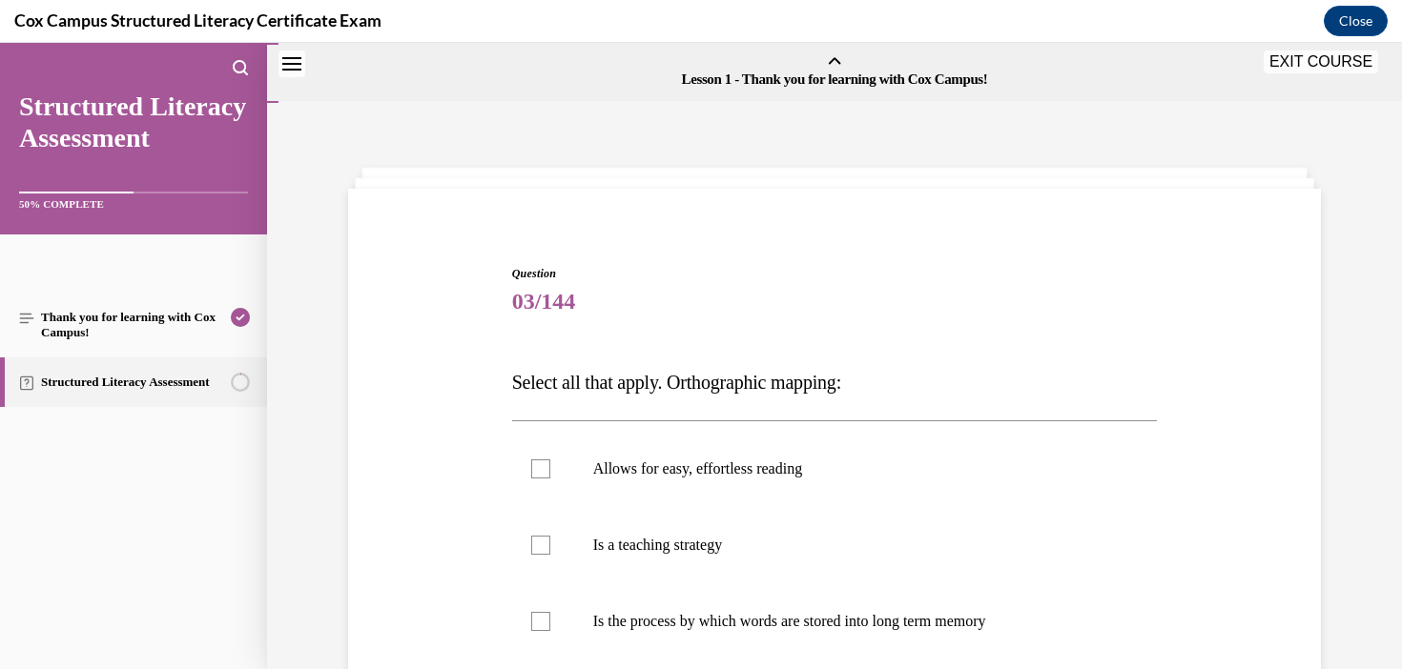
scroll to position [155, 0]
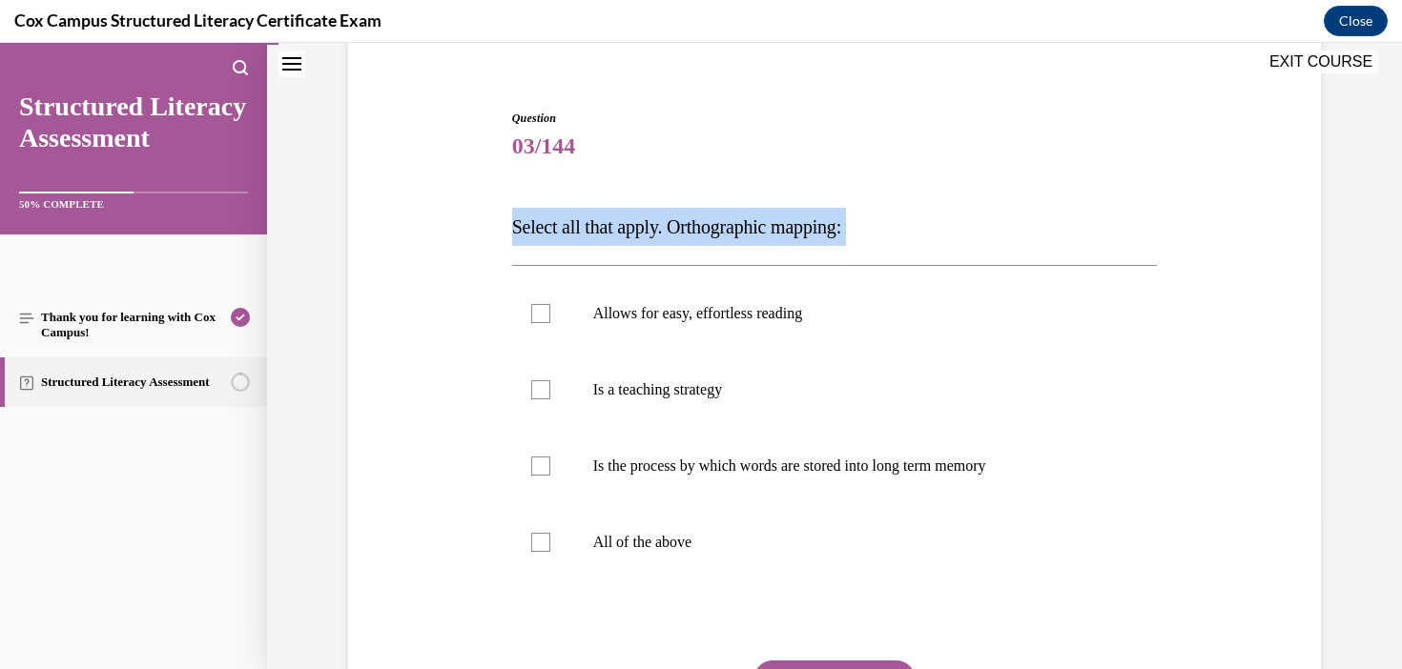
drag, startPoint x: 938, startPoint y: 251, endPoint x: 486, endPoint y: 222, distance: 452.9
click at [486, 222] on div "Question 03/144 Select all that apply. Orthographic mapping: Allows for easy, e…" at bounding box center [834, 434] width 982 height 765
copy div "Select all that apply. Orthographic mapping:"
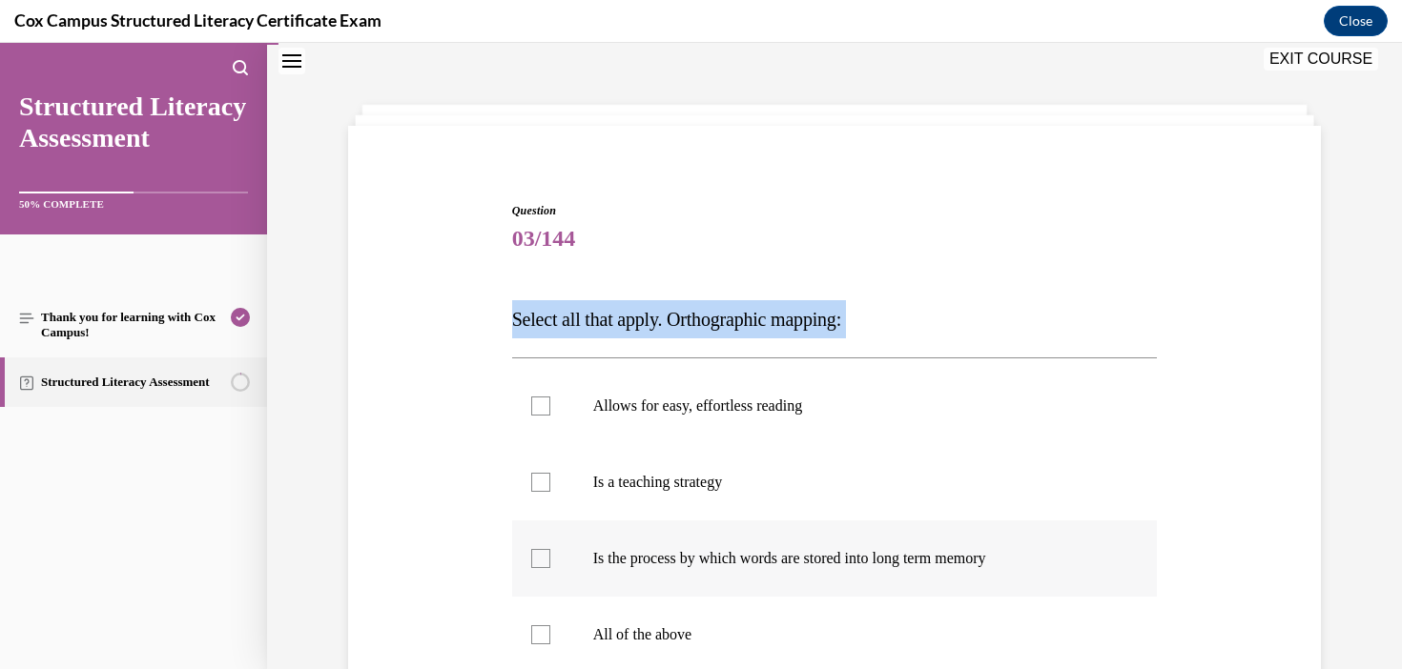
scroll to position [70, 0]
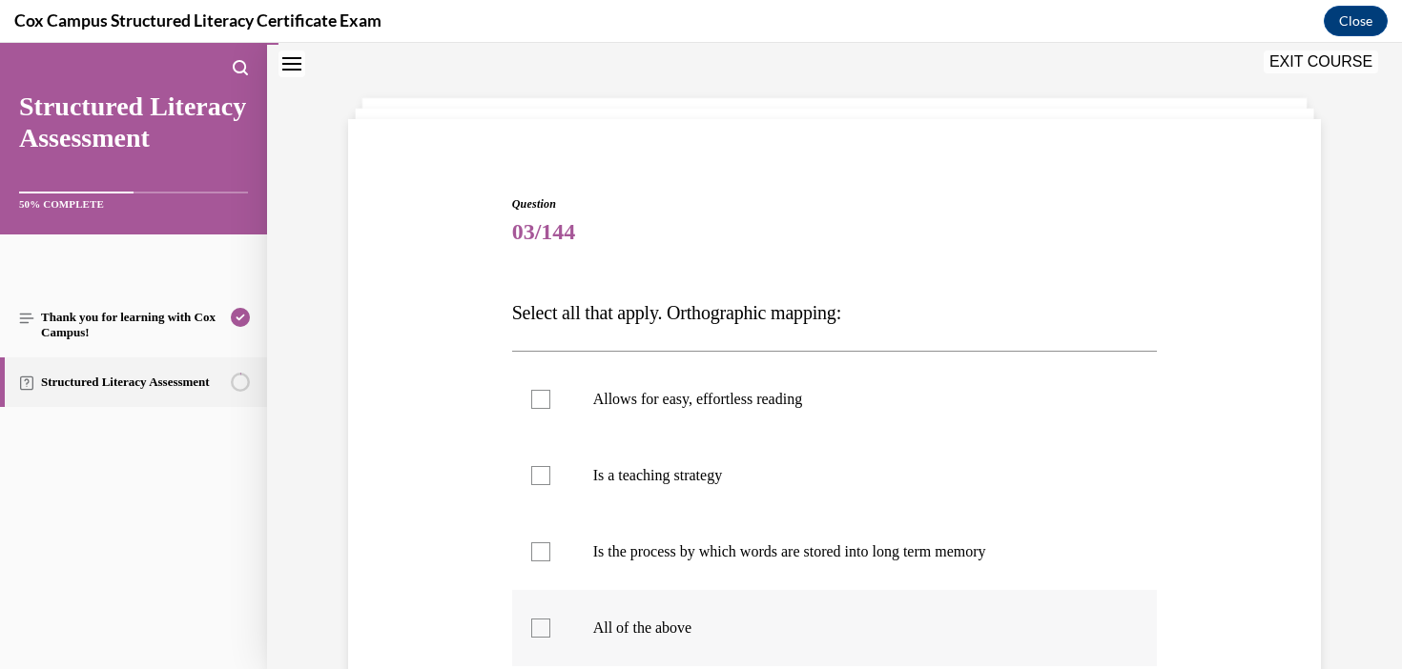
click at [717, 605] on label "All of the above" at bounding box center [835, 628] width 646 height 76
click at [550, 619] on input "All of the above" at bounding box center [540, 628] width 19 height 19
checkbox input "true"
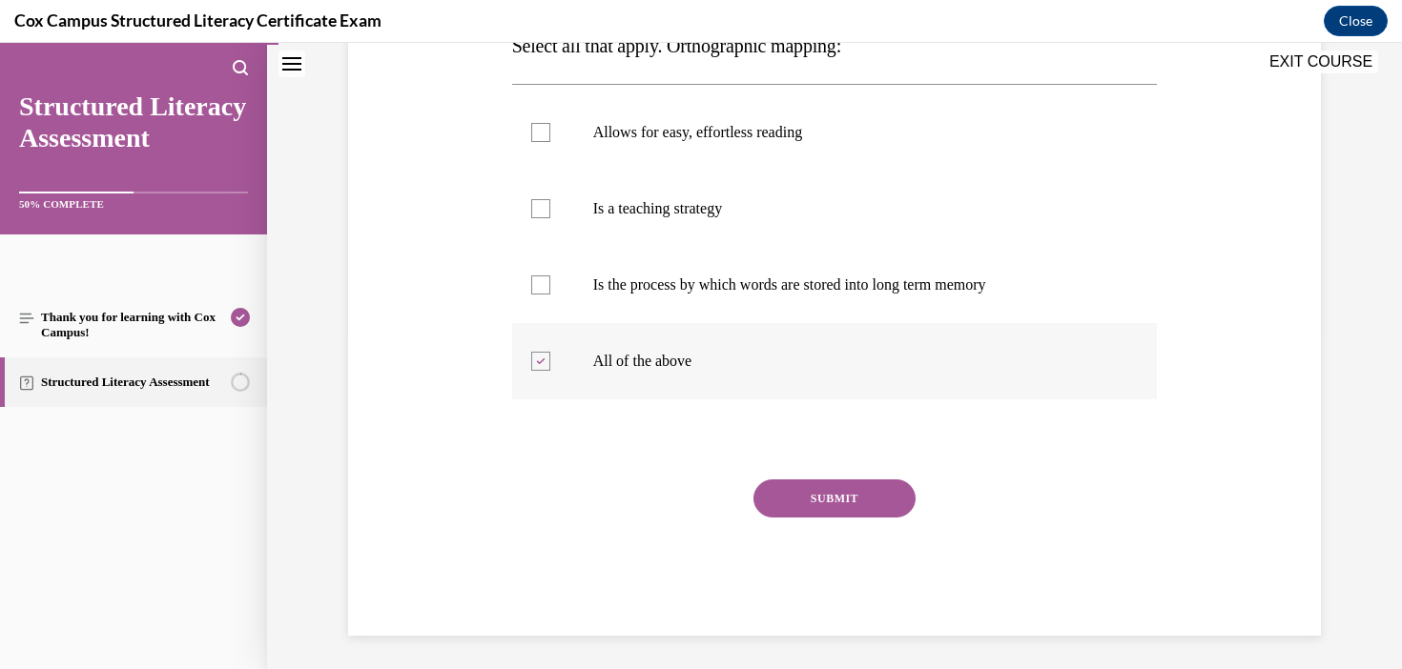
scroll to position [341, 0]
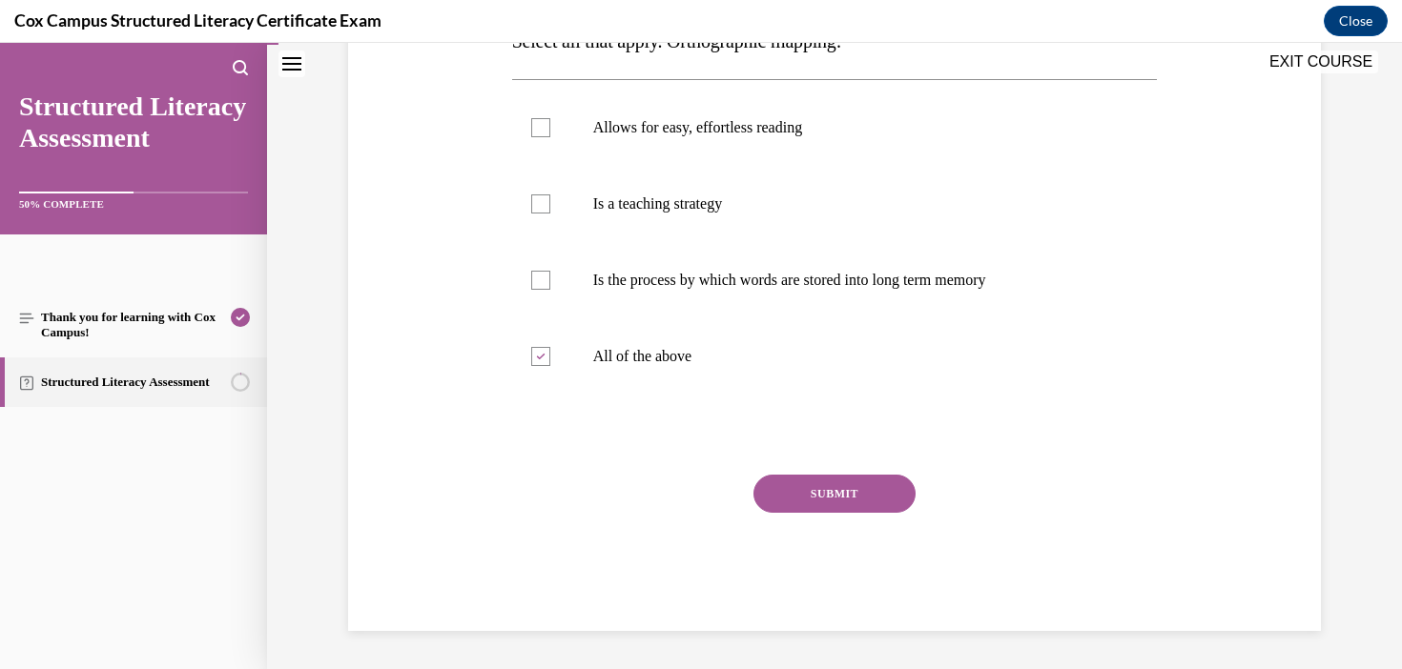
click at [876, 493] on button "SUBMIT" at bounding box center [834, 494] width 162 height 38
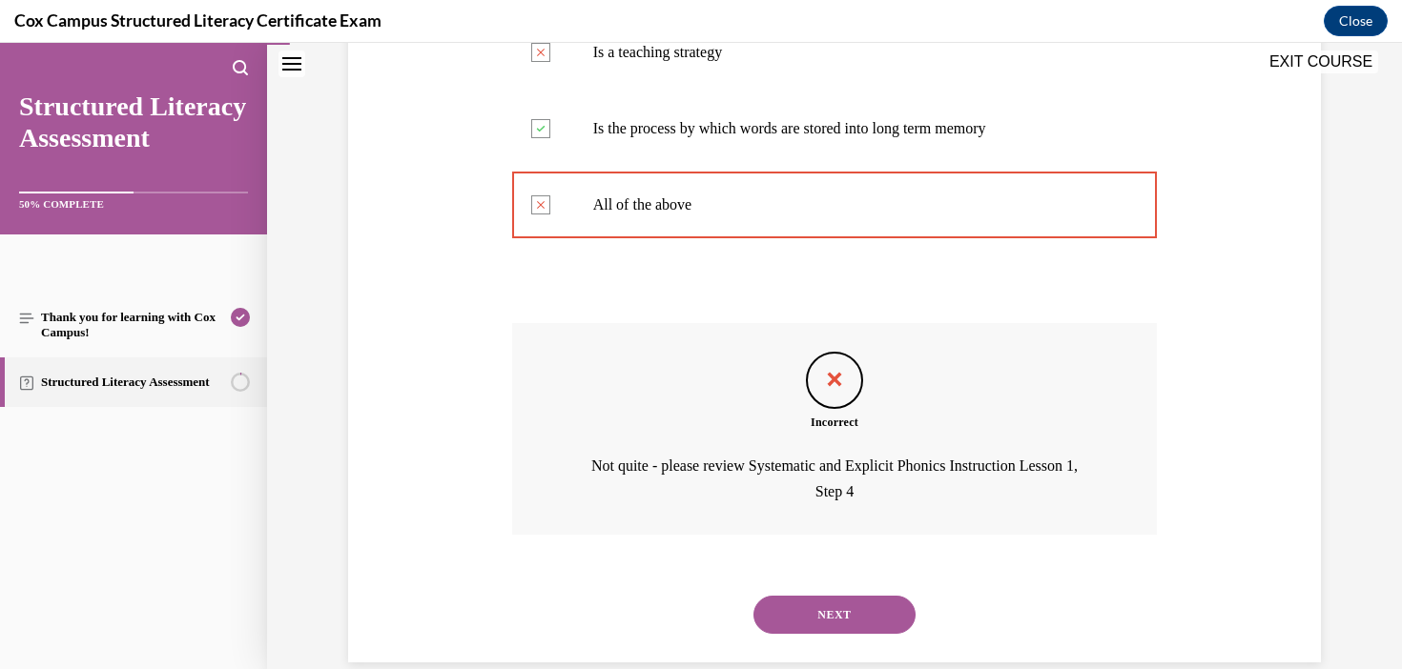
scroll to position [524, 0]
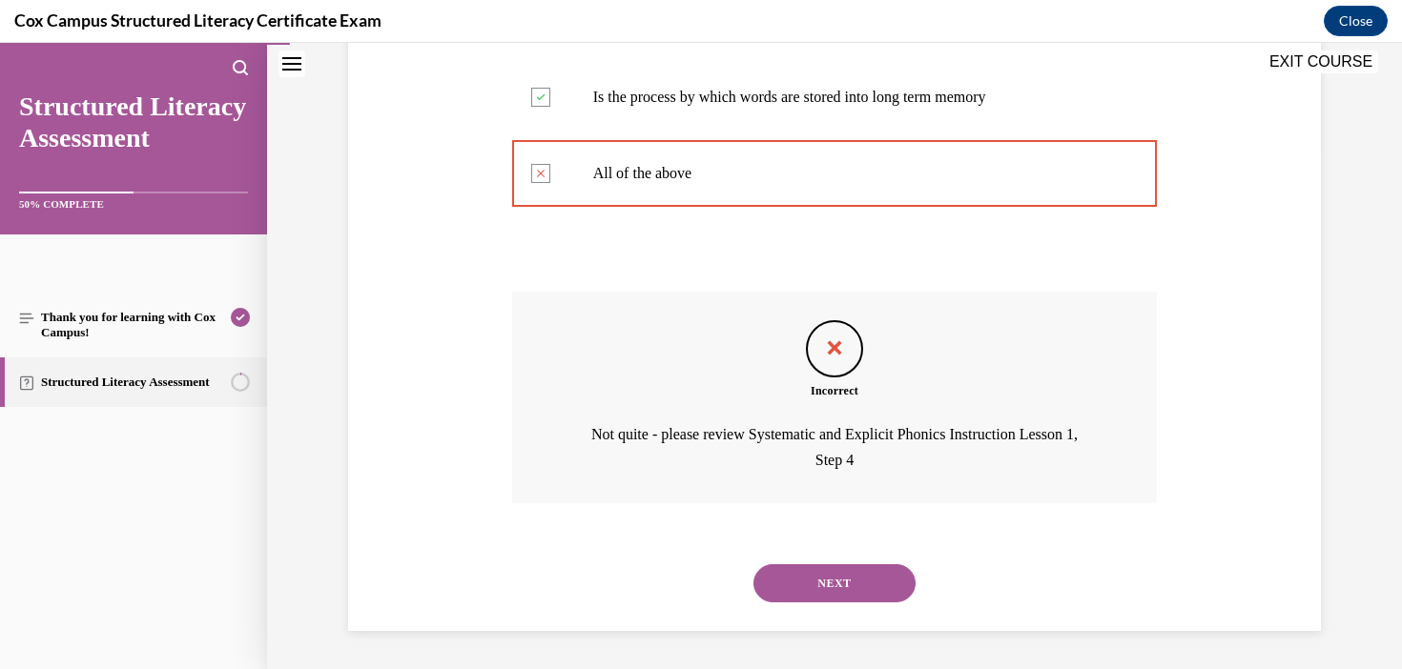
click at [855, 587] on button "NEXT" at bounding box center [834, 583] width 162 height 38
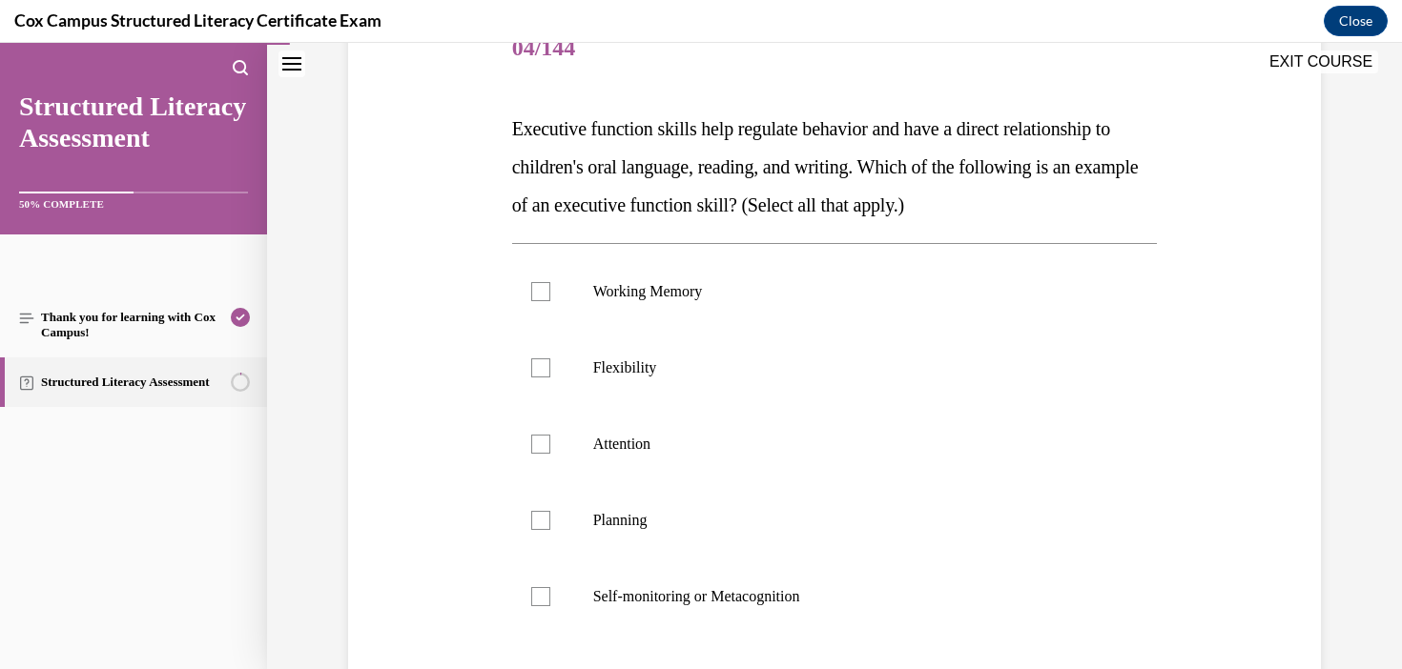
scroll to position [260, 0]
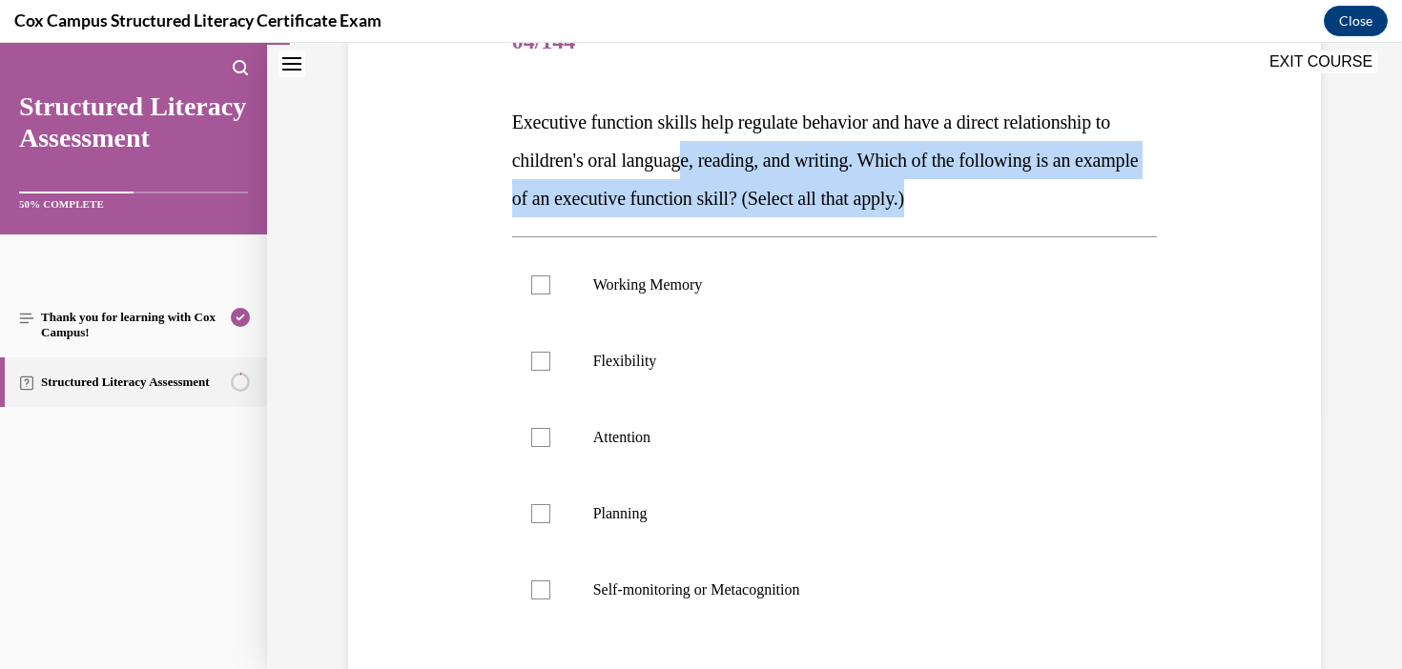
drag, startPoint x: 1067, startPoint y: 207, endPoint x: 712, endPoint y: 166, distance: 357.1
click at [712, 166] on p "Executive function skills help regulate behavior and have a direct relationship…" at bounding box center [835, 160] width 646 height 114
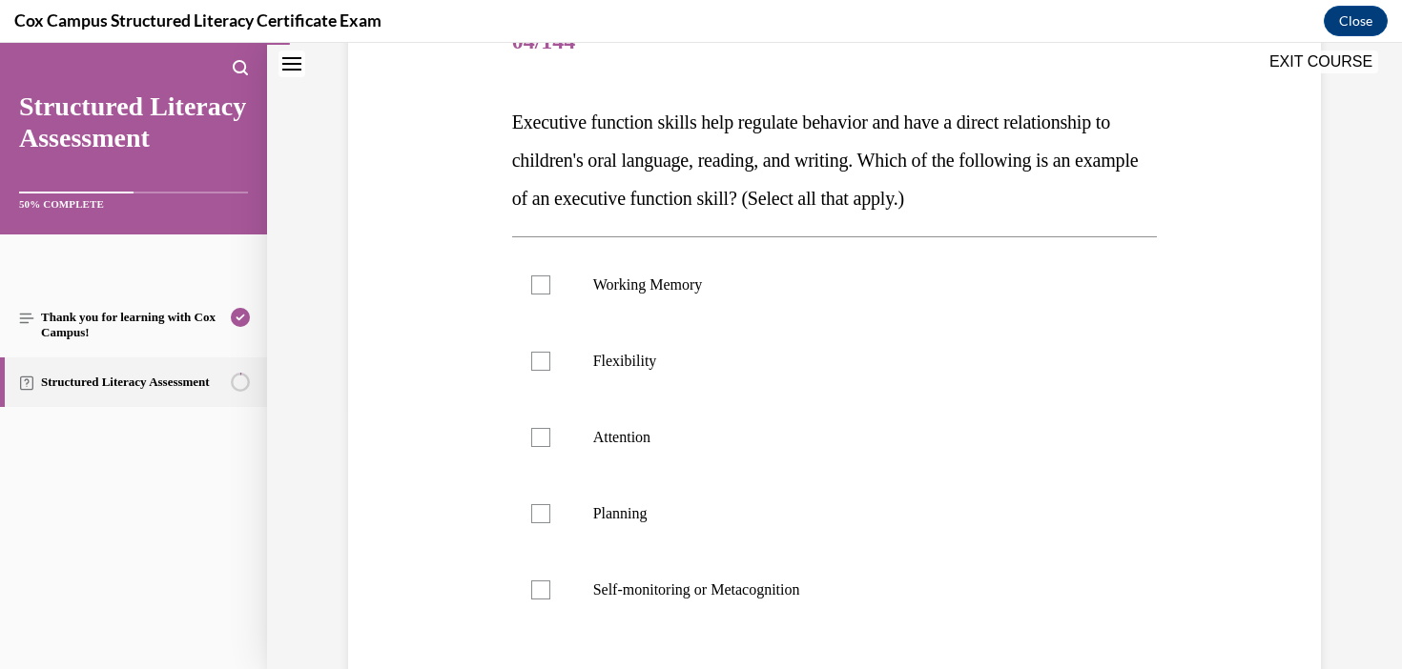
click at [993, 204] on span "Executive function skills help regulate behavior and have a direct relationship…" at bounding box center [825, 160] width 626 height 97
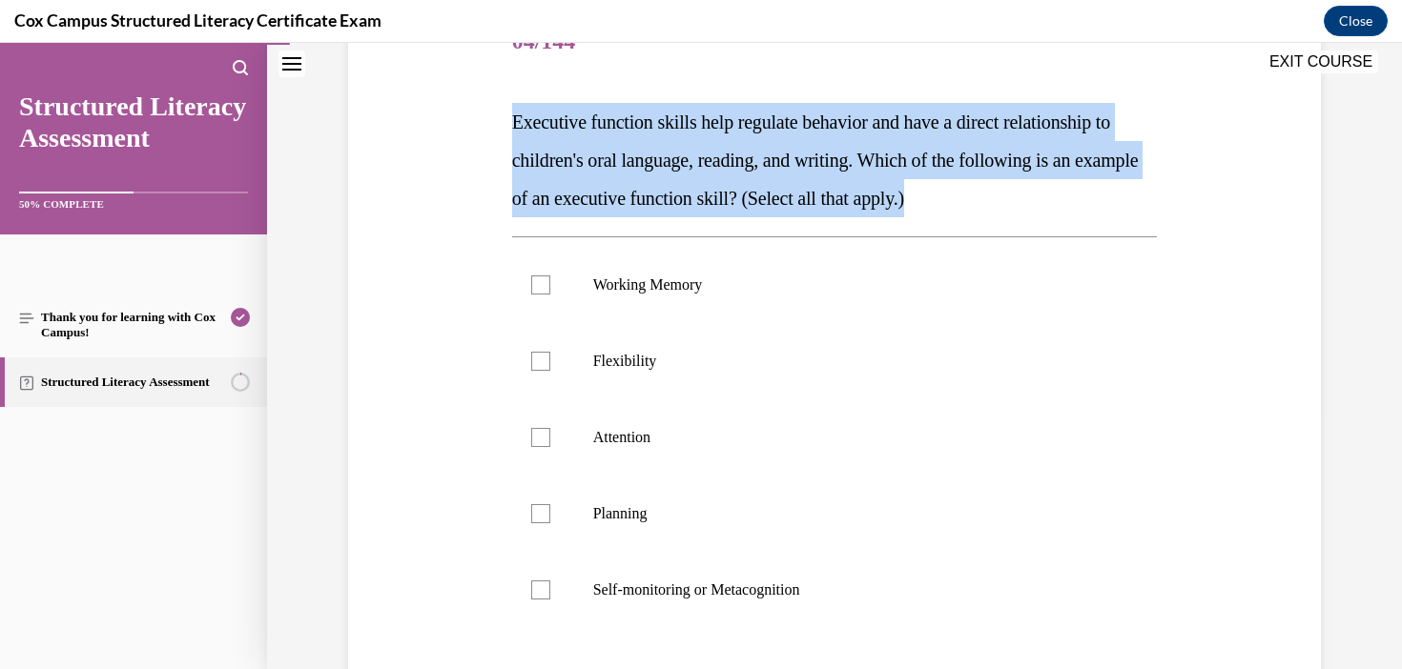
drag, startPoint x: 1067, startPoint y: 196, endPoint x: 511, endPoint y: 120, distance: 561.1
click at [510, 120] on div "Question 04/144 Executive function skills help regulate behavior and have a dir…" at bounding box center [834, 420] width 655 height 889
copy span "Executive function skills help regulate behavior and have a direct relationship…"
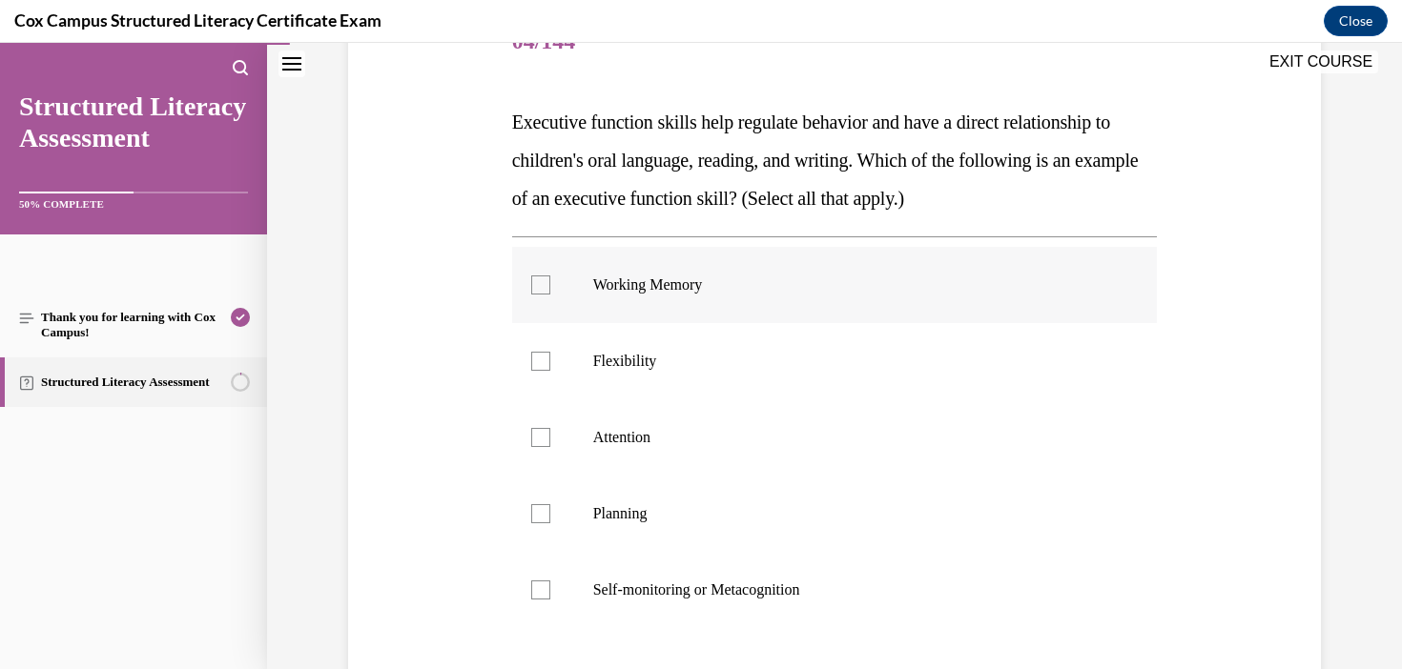
click at [654, 309] on label "Working Memory" at bounding box center [835, 285] width 646 height 76
click at [550, 295] on input "Working Memory" at bounding box center [540, 285] width 19 height 19
checkbox input "true"
click at [798, 597] on p "Self-monitoring or Metacognition" at bounding box center [851, 590] width 517 height 19
click at [550, 597] on input "Self-monitoring or Metacognition" at bounding box center [540, 590] width 19 height 19
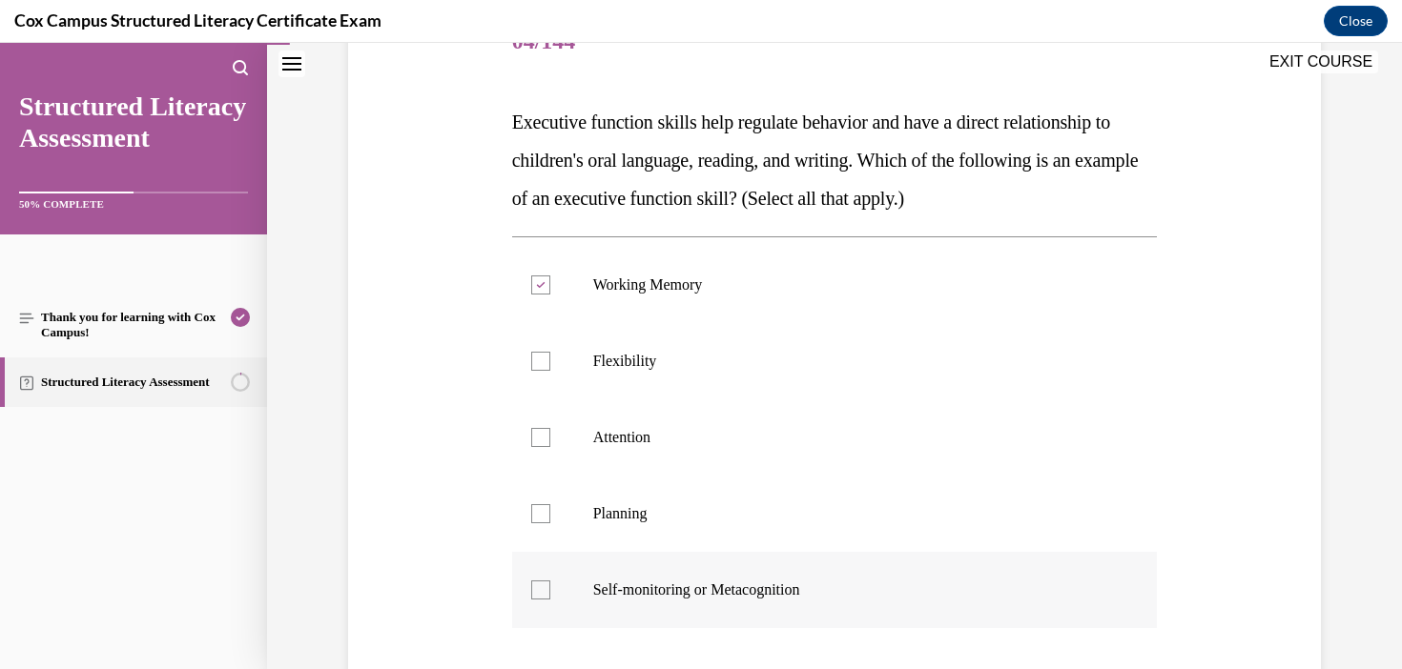
checkbox input "true"
click at [575, 361] on label "Flexibility" at bounding box center [835, 361] width 646 height 76
click at [550, 361] on input "Flexibility" at bounding box center [540, 361] width 19 height 19
checkbox input "true"
click at [606, 484] on label "Planning" at bounding box center [835, 514] width 646 height 76
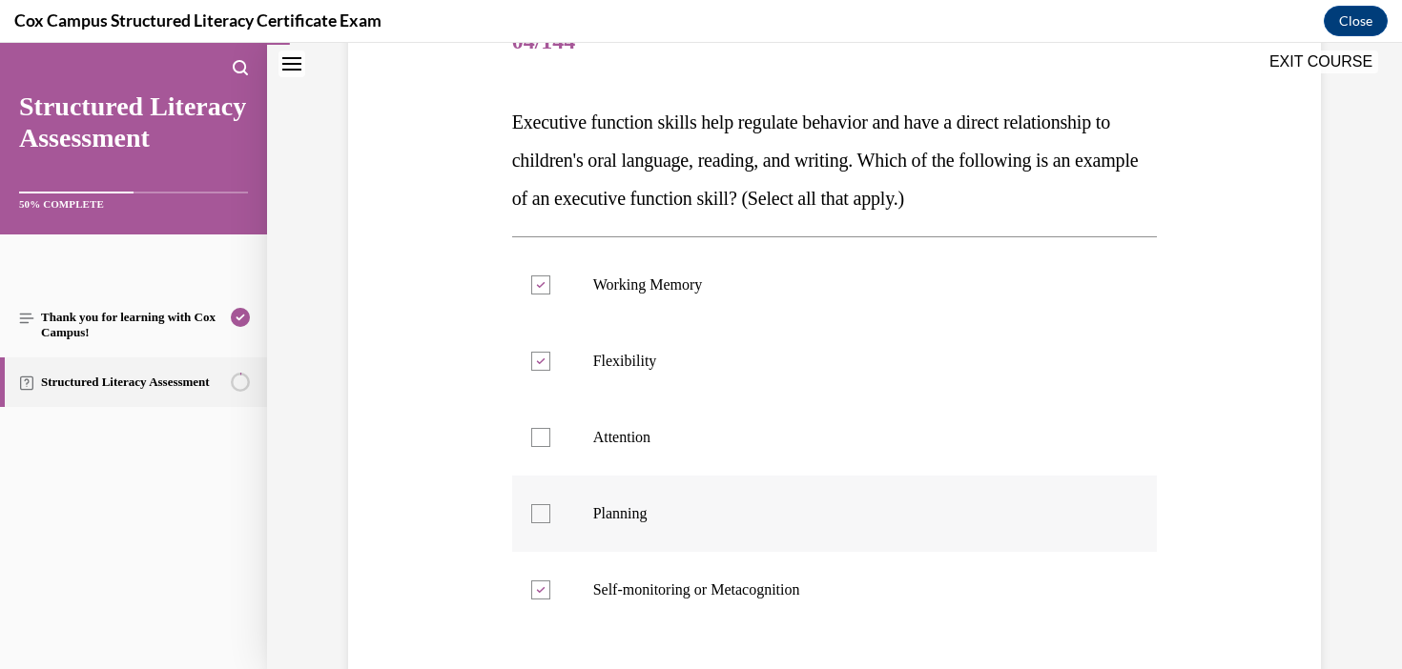
click at [550, 504] on input "Planning" at bounding box center [540, 513] width 19 height 19
checkbox input "true"
click at [593, 424] on label "Attention" at bounding box center [835, 438] width 646 height 76
click at [550, 428] on input "Attention" at bounding box center [540, 437] width 19 height 19
checkbox input "true"
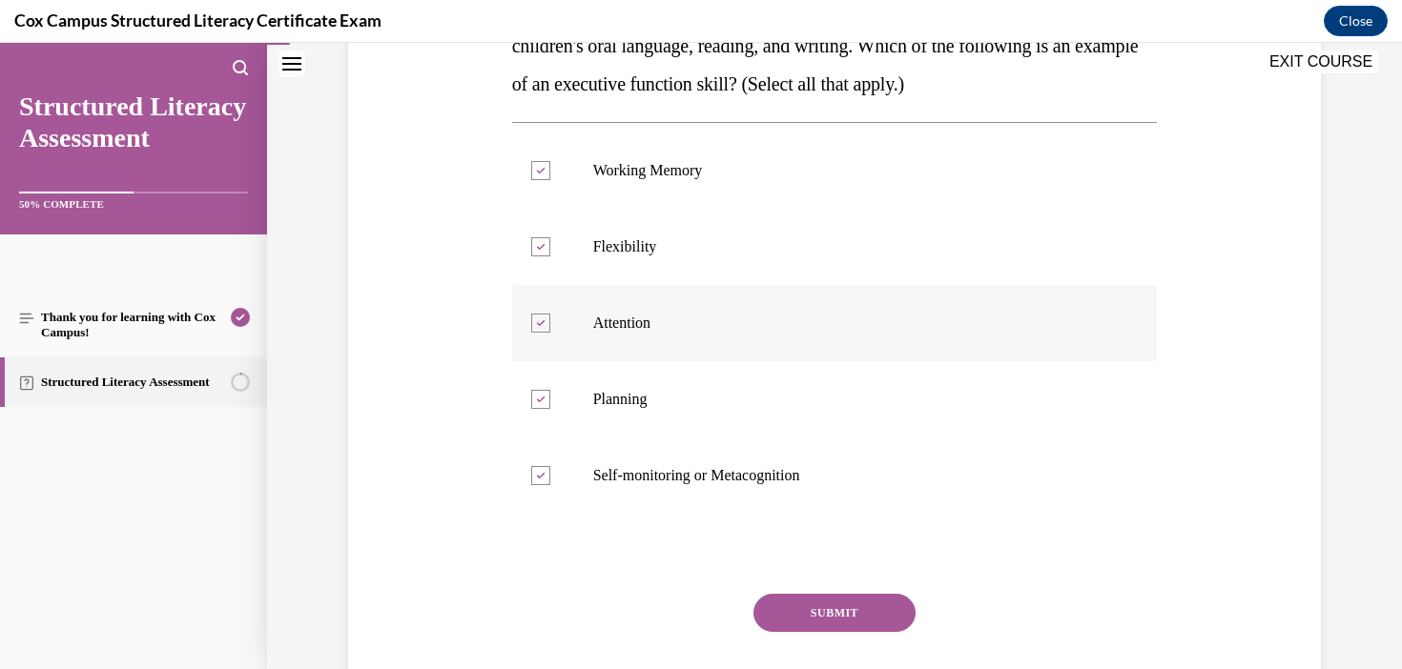
scroll to position [494, 0]
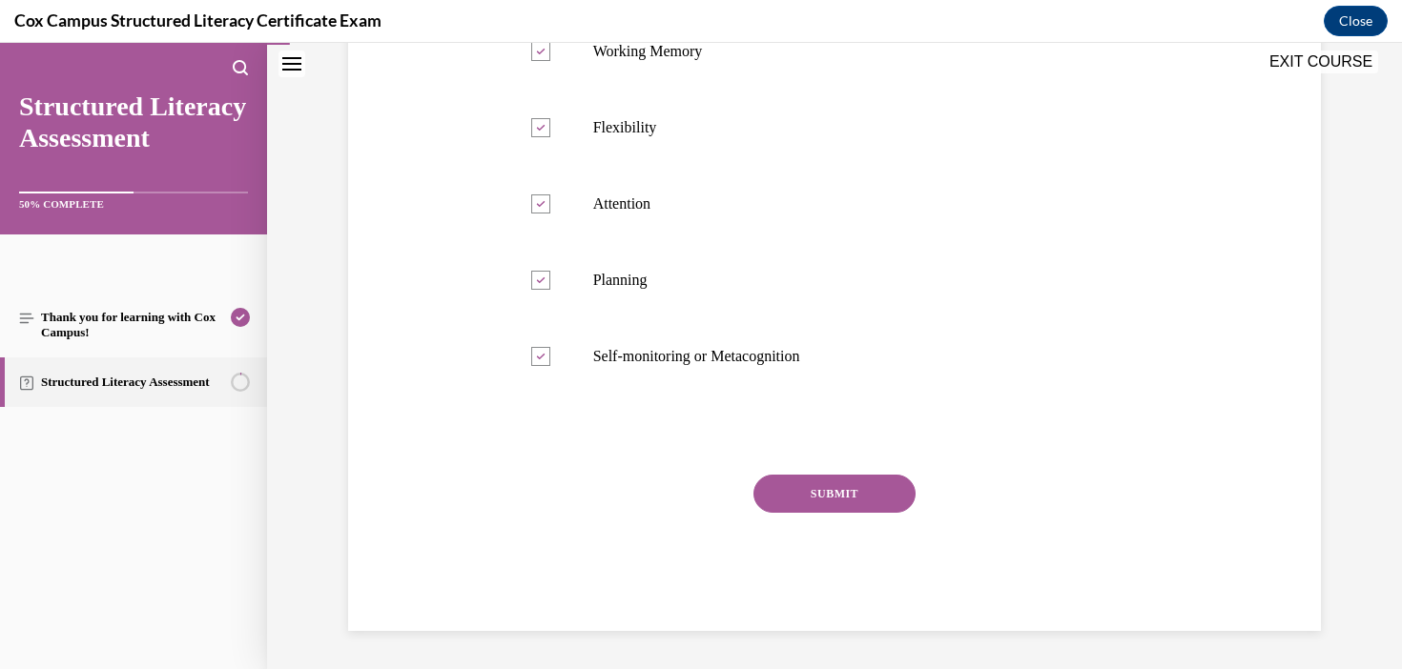
click at [789, 504] on button "SUBMIT" at bounding box center [834, 494] width 162 height 38
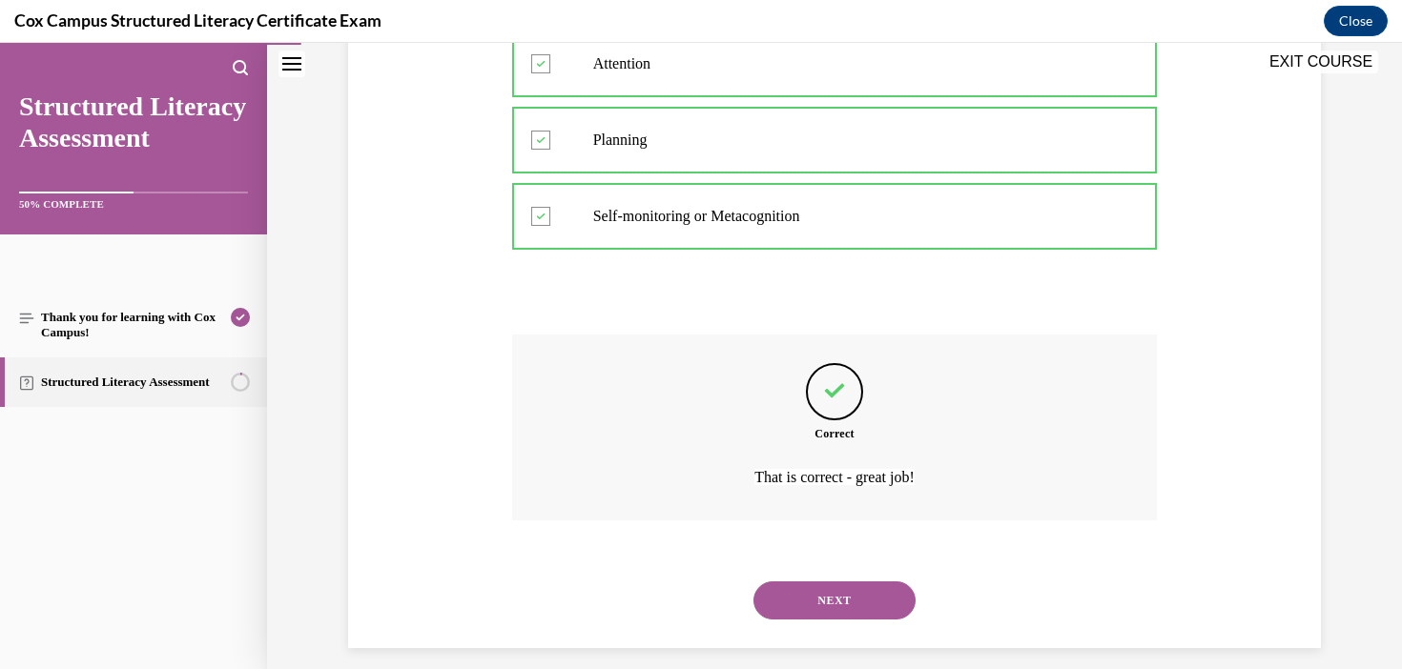
scroll to position [651, 0]
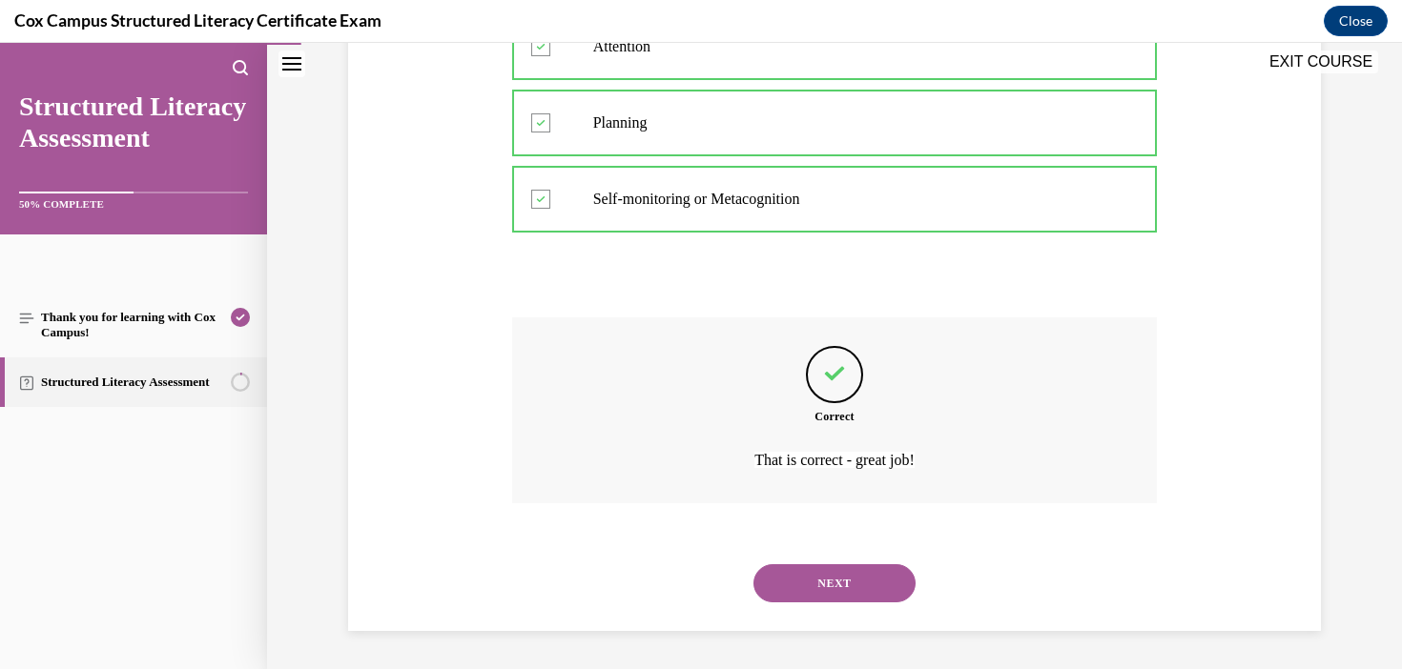
click at [866, 592] on button "NEXT" at bounding box center [834, 583] width 162 height 38
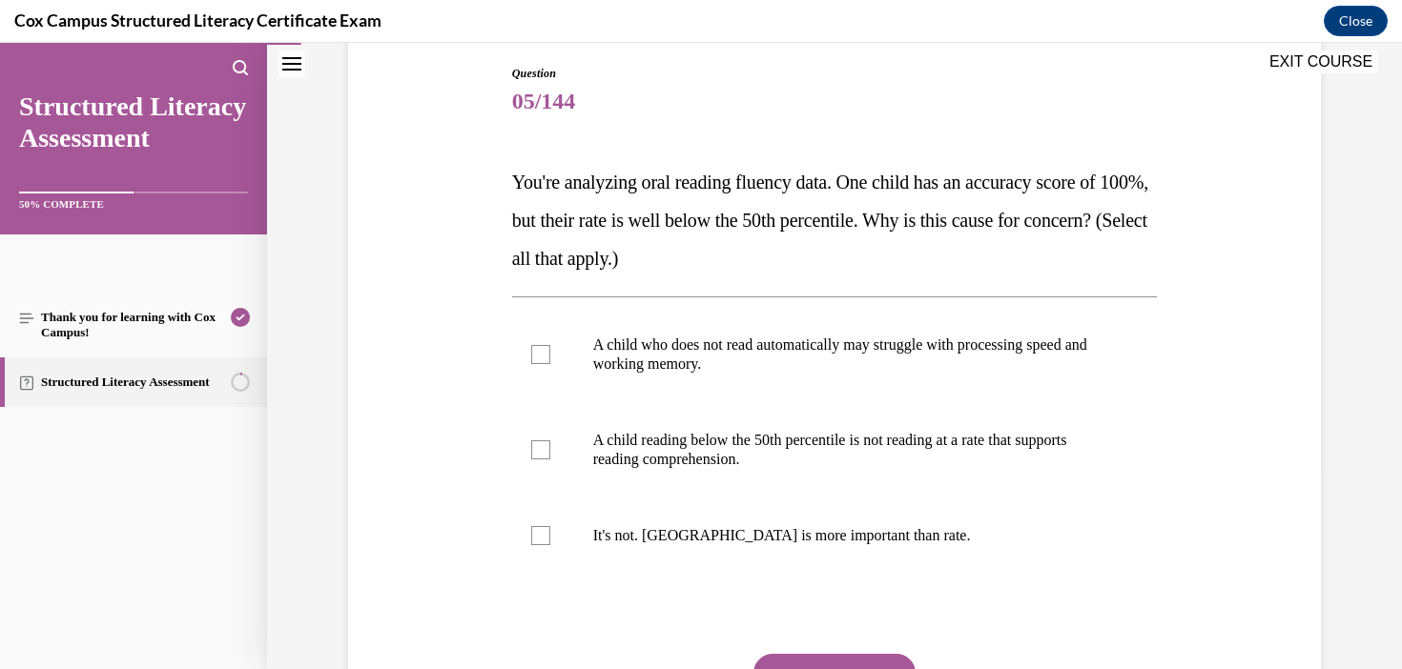
scroll to position [211, 0]
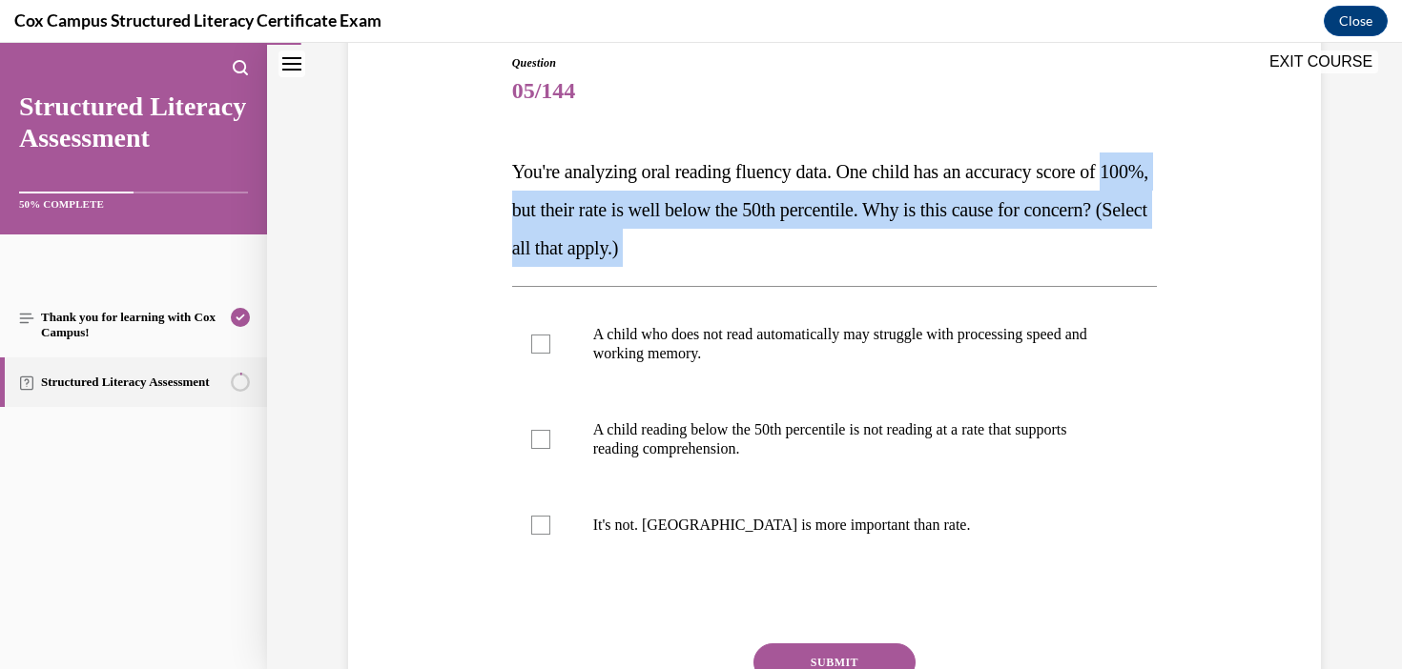
drag, startPoint x: 782, startPoint y: 272, endPoint x: 490, endPoint y: 195, distance: 301.8
click at [490, 195] on div "Question 05/144 You're analyzing oral reading fluency data. One child has an ac…" at bounding box center [834, 398] width 982 height 803
click at [845, 262] on p "You're analyzing oral reading fluency data. One child has an accuracy score of …" at bounding box center [835, 210] width 646 height 114
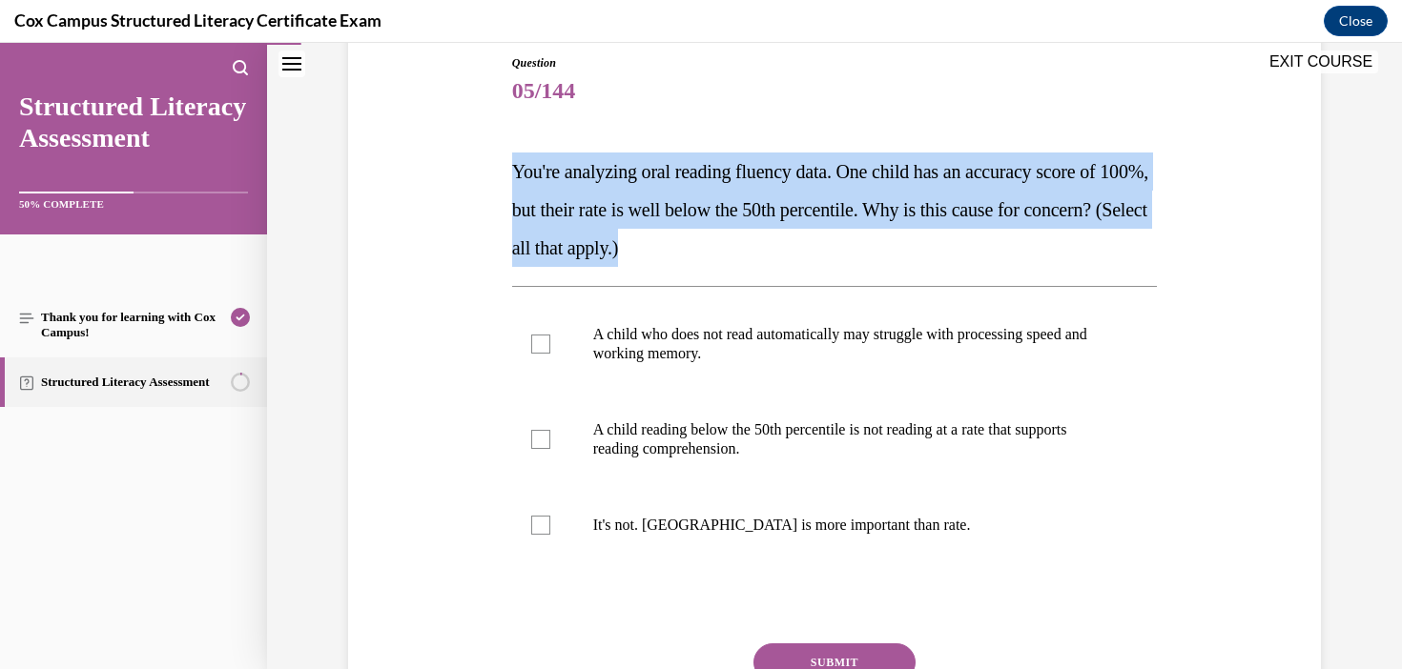
drag, startPoint x: 865, startPoint y: 245, endPoint x: 483, endPoint y: 159, distance: 390.9
click at [482, 159] on div "Question 05/144 You're analyzing oral reading fluency data. One child has an ac…" at bounding box center [834, 398] width 982 height 803
copy span "You're analyzing oral reading fluency data. One child has an accuracy score of …"
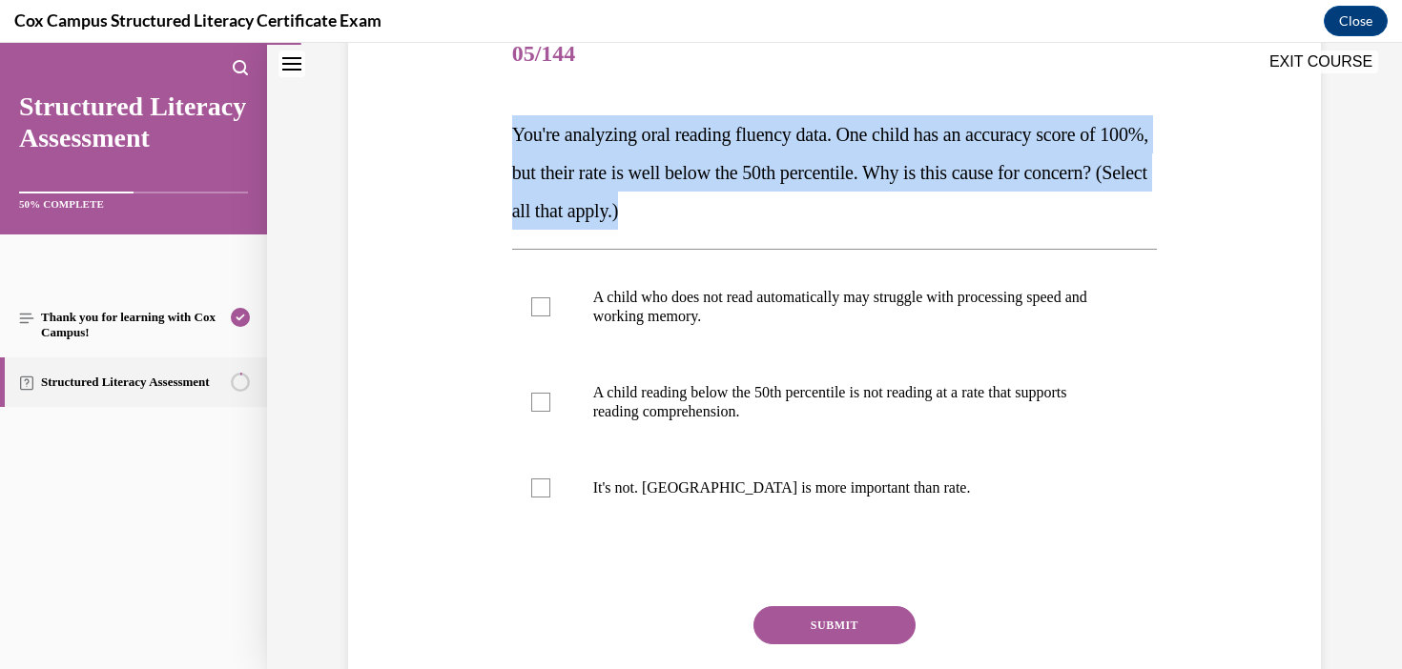
scroll to position [262, 0]
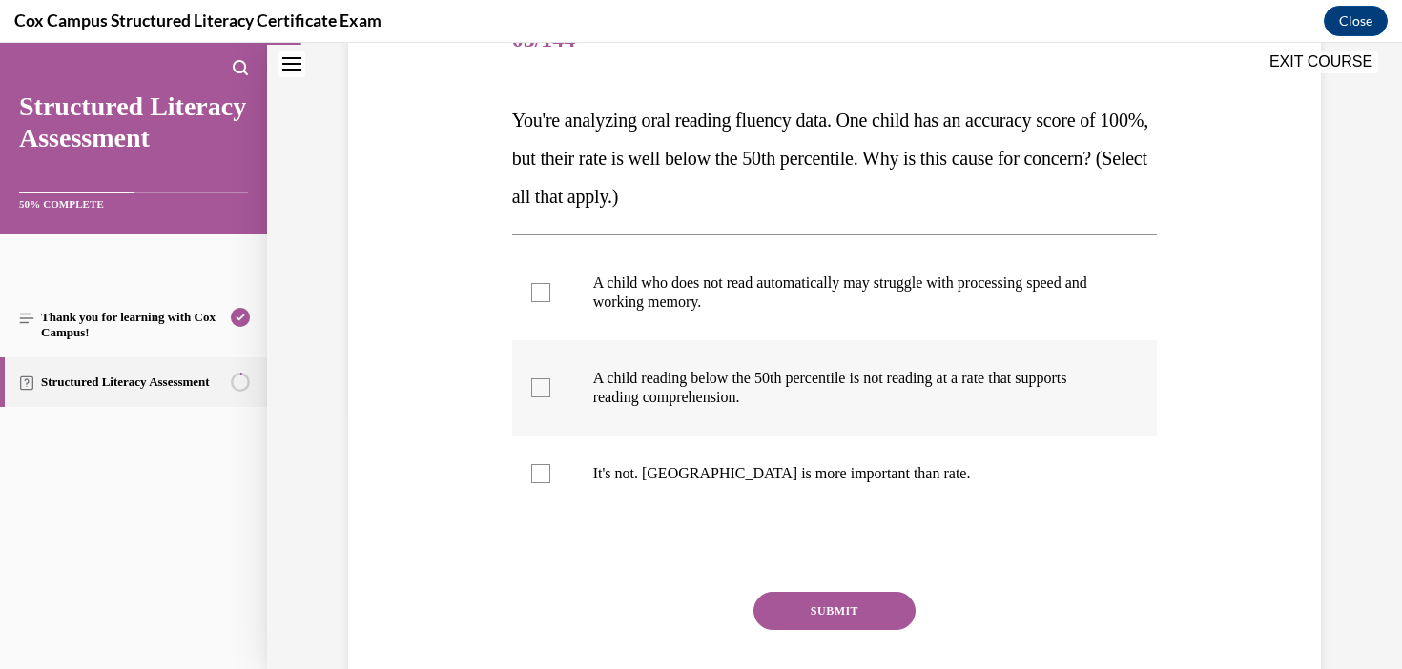
click at [974, 374] on span "A child reading below the 50th percentile is not reading at a rate that support…" at bounding box center [830, 387] width 474 height 35
click at [550, 379] on input "A child reading below the 50th percentile is not reading at a rate that support…" at bounding box center [540, 388] width 19 height 19
checkbox input "true"
click at [850, 612] on button "SUBMIT" at bounding box center [834, 611] width 162 height 38
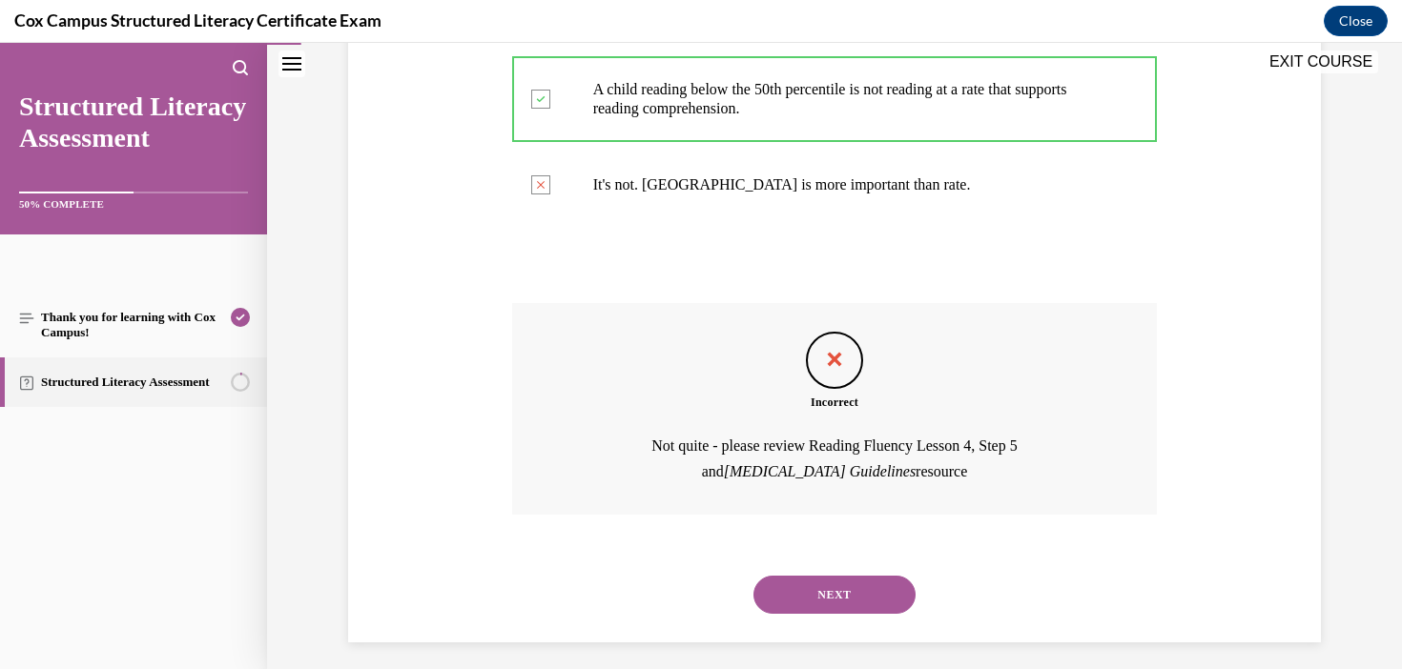
scroll to position [563, 0]
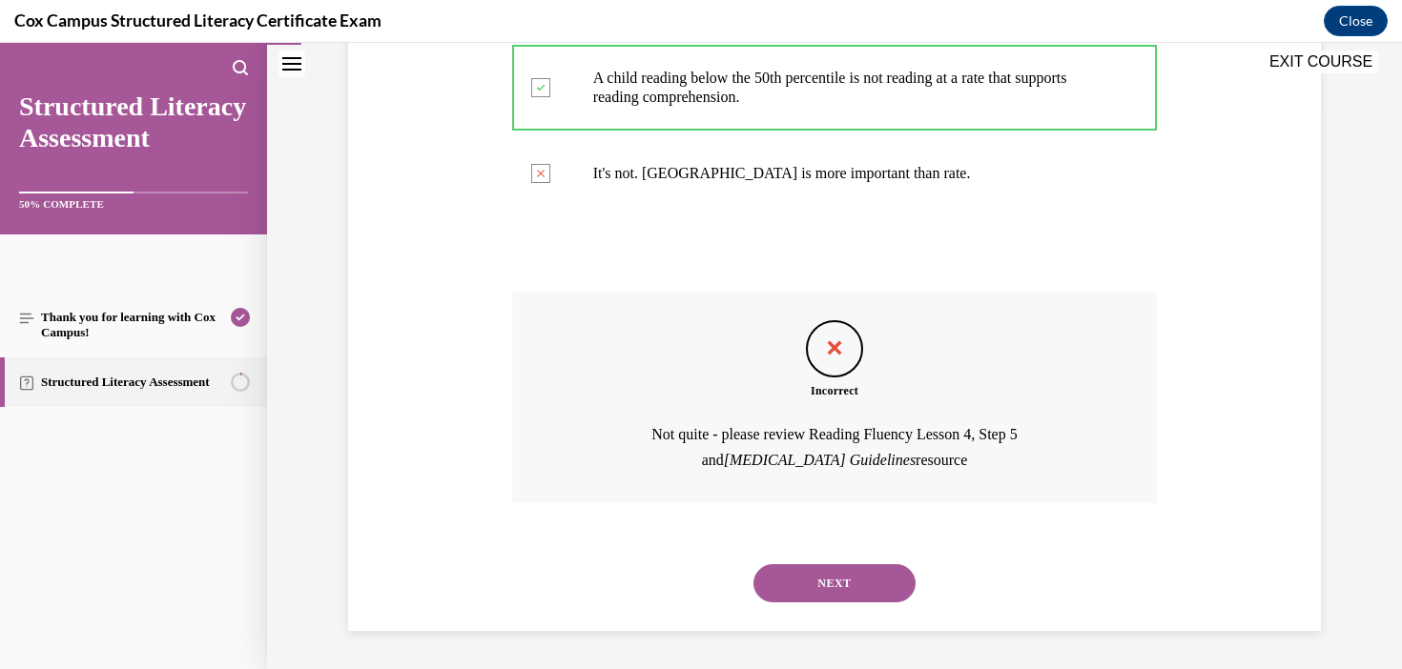
click at [851, 577] on button "NEXT" at bounding box center [834, 583] width 162 height 38
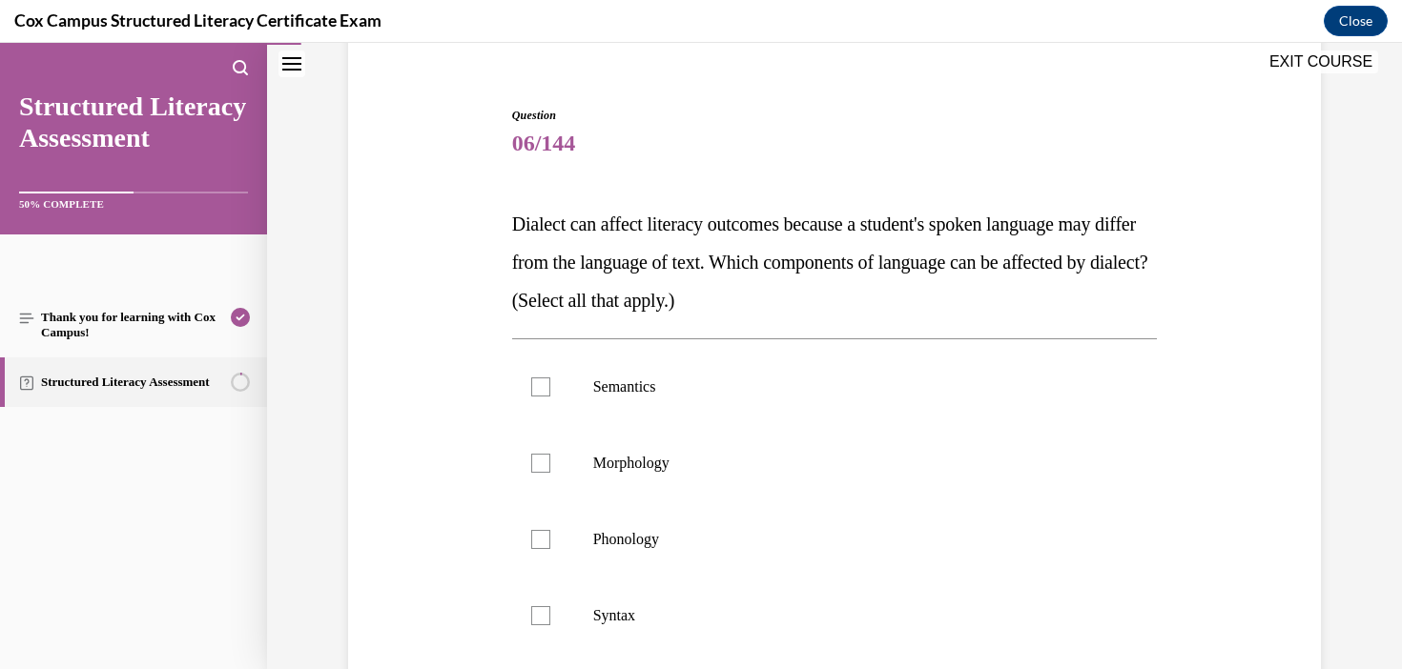
scroll to position [159, 0]
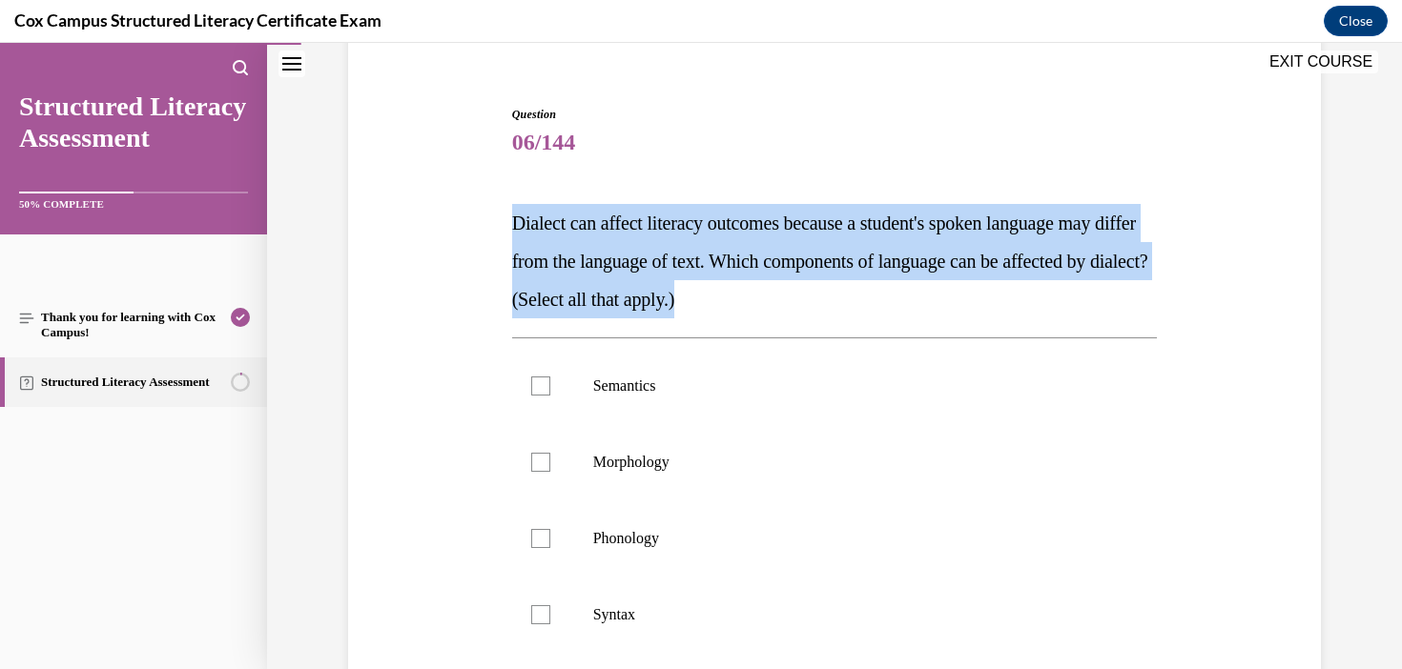
drag, startPoint x: 853, startPoint y: 302, endPoint x: 472, endPoint y: 232, distance: 387.9
click at [472, 232] on div "Question 06/144 Dialect can affect literacy outcomes because a student's spoken…" at bounding box center [834, 507] width 982 height 917
copy span "Dialect can affect literacy outcomes because a student's spoken language may di…"
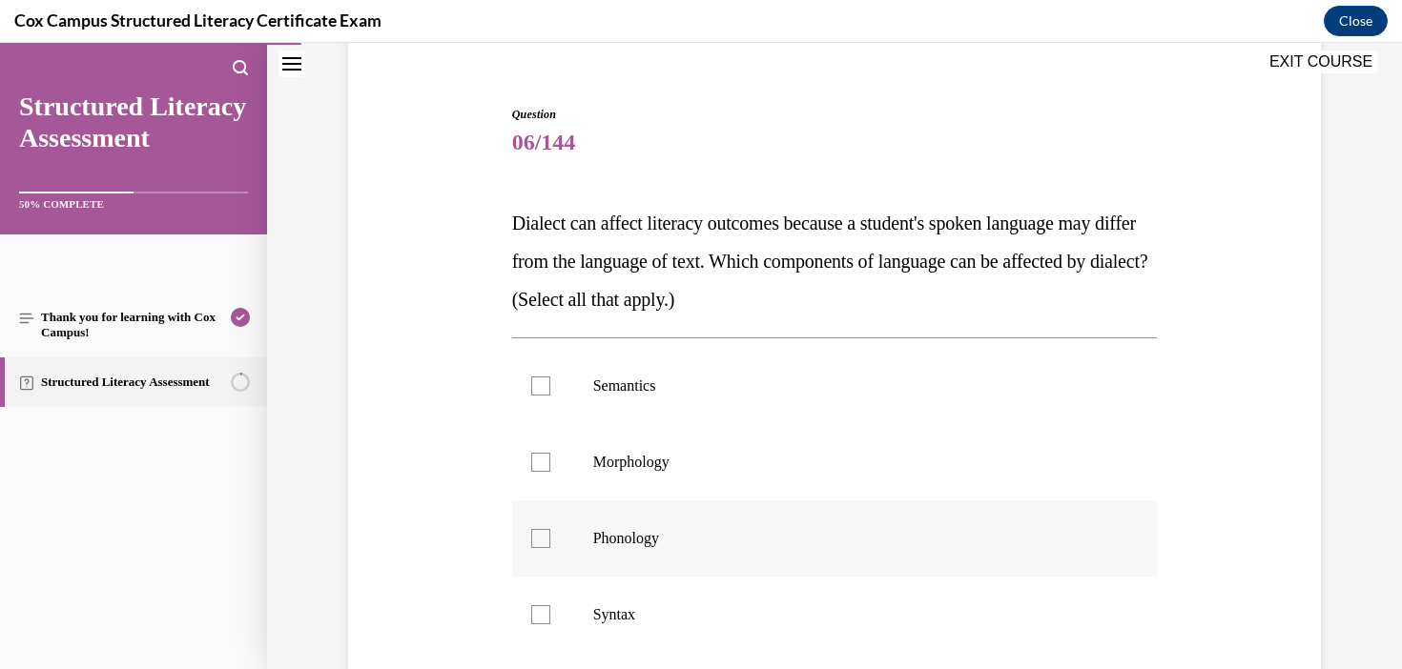
click at [646, 543] on span "Phonology" at bounding box center [626, 538] width 66 height 16
click at [550, 543] on input "Phonology" at bounding box center [540, 538] width 19 height 19
checkbox input "true"
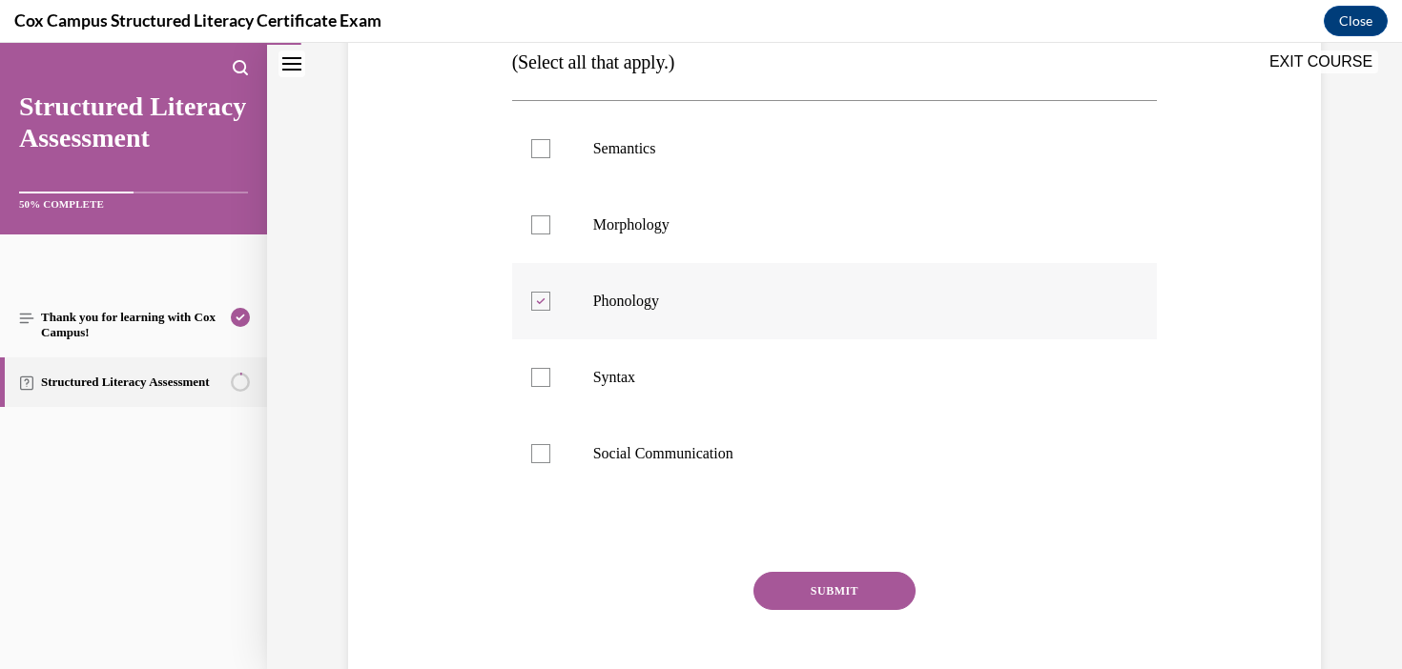
scroll to position [403, 0]
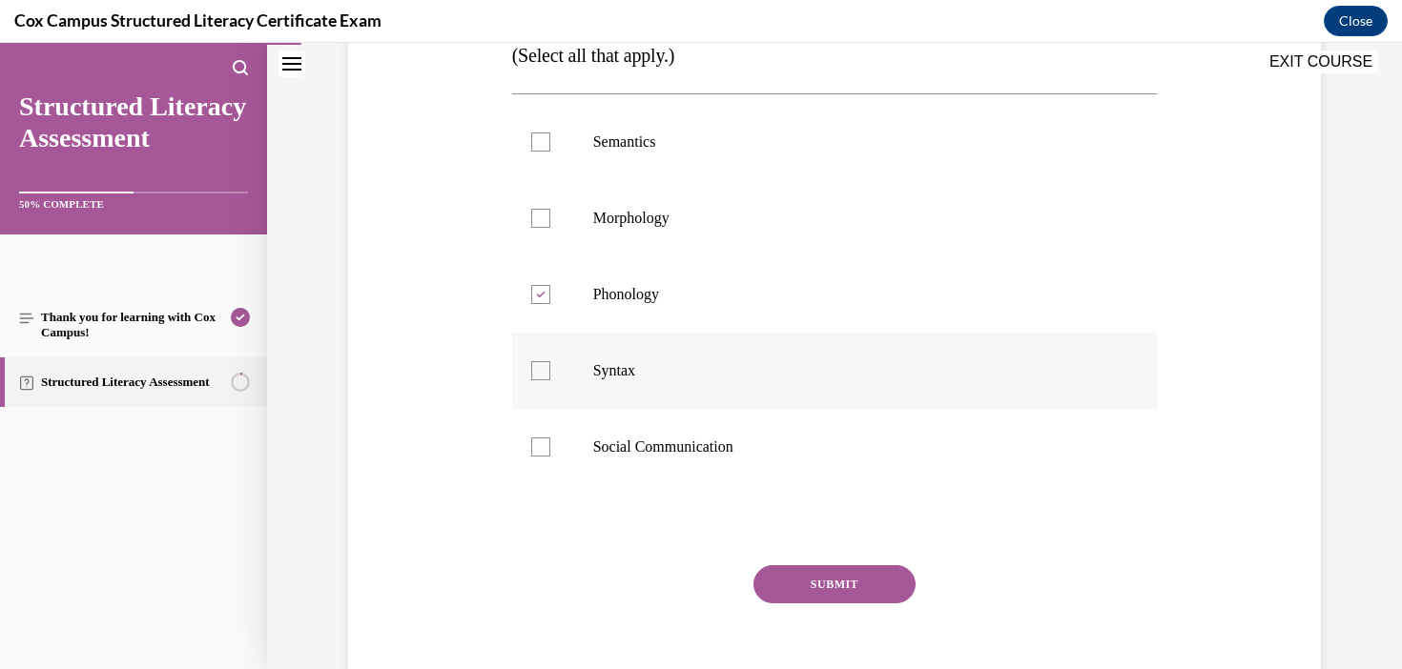
click at [599, 379] on p "Syntax" at bounding box center [851, 370] width 517 height 19
click at [550, 379] on input "Syntax" at bounding box center [540, 370] width 19 height 19
checkbox input "true"
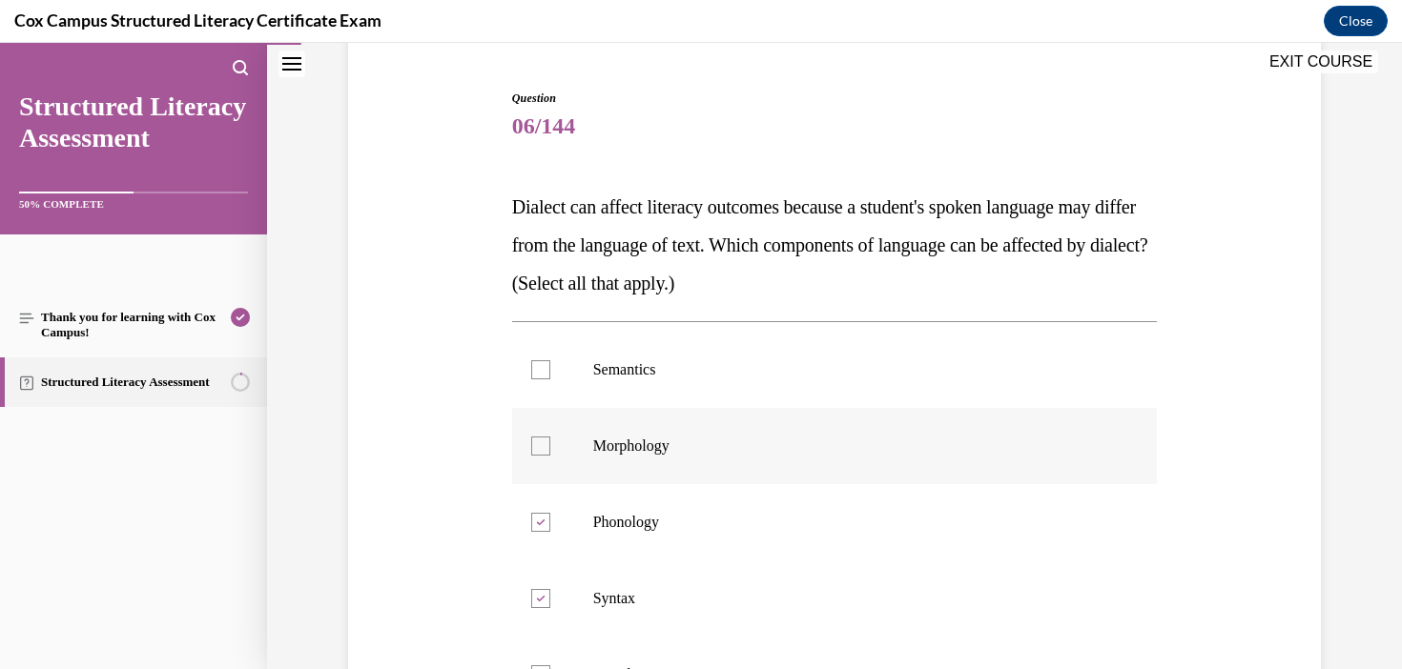
scroll to position [173, 0]
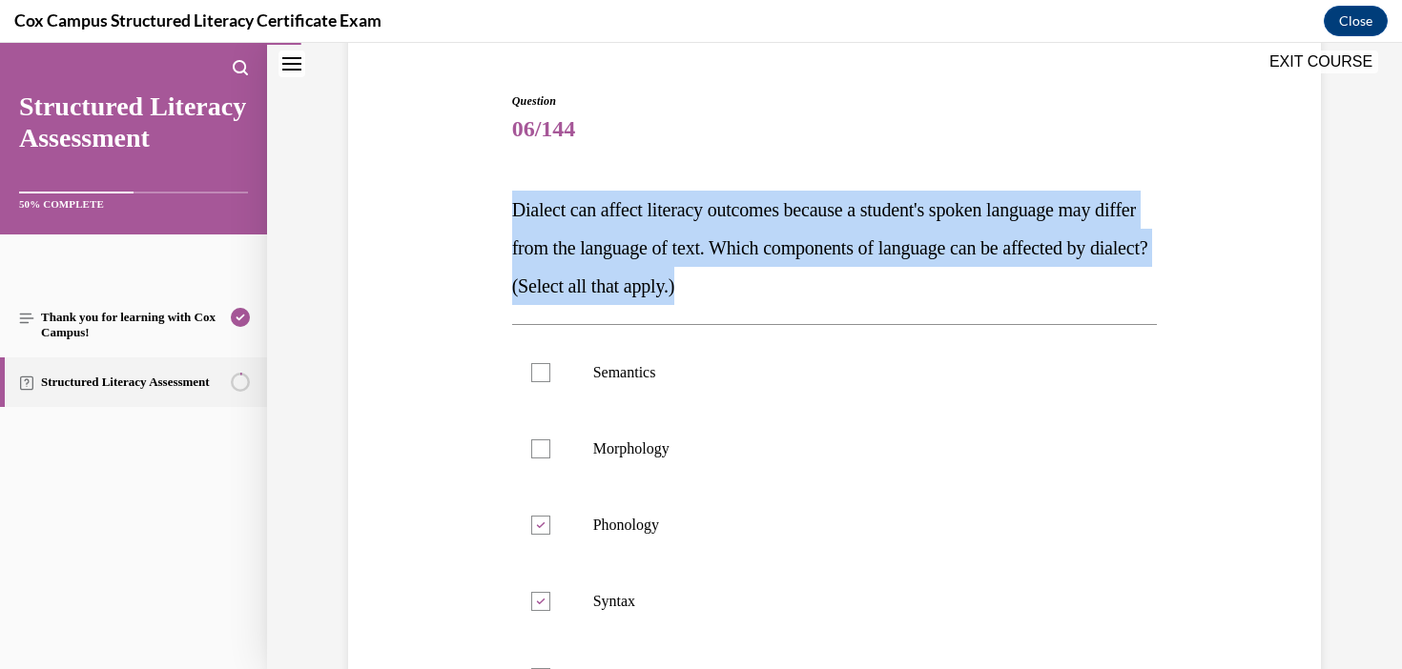
drag, startPoint x: 906, startPoint y: 297, endPoint x: 508, endPoint y: 205, distance: 408.2
click at [508, 205] on div "Question 06/144 Dialect can affect literacy outcomes because a student's spoken…" at bounding box center [834, 508] width 655 height 889
copy span "Dialect can affect literacy outcomes because a student's spoken language may di…"
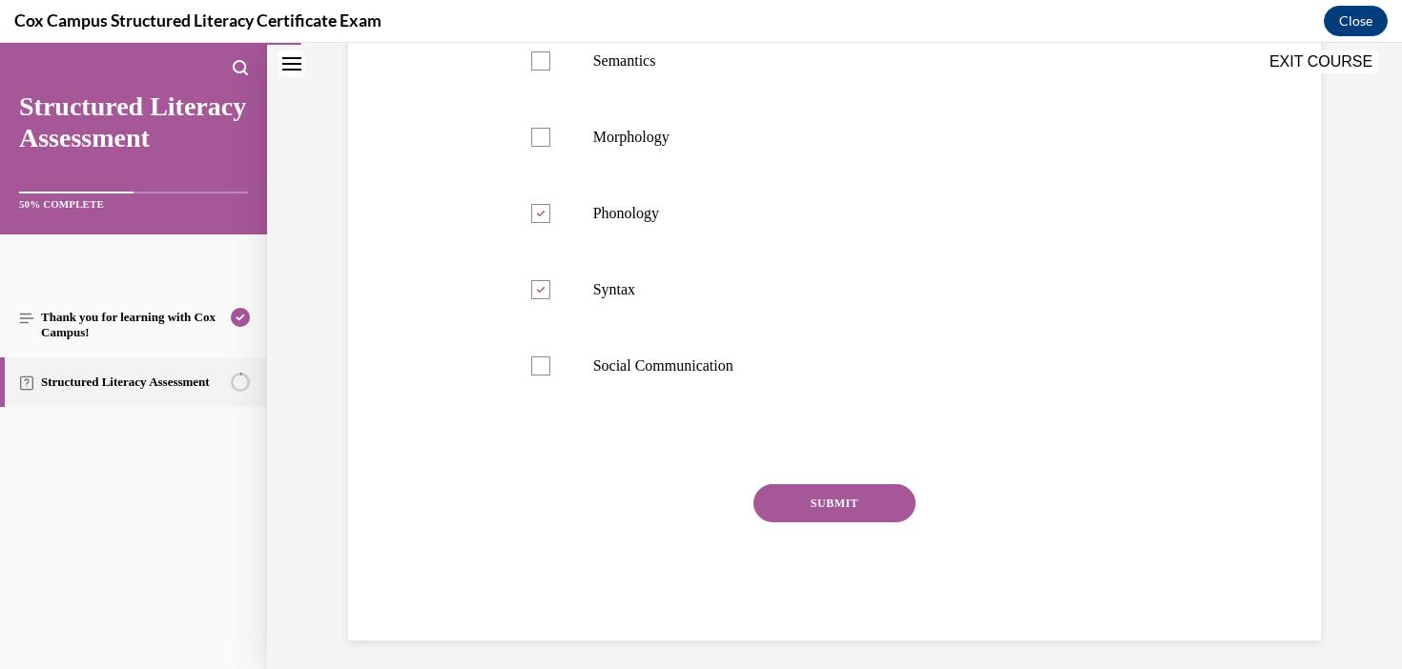
scroll to position [488, 0]
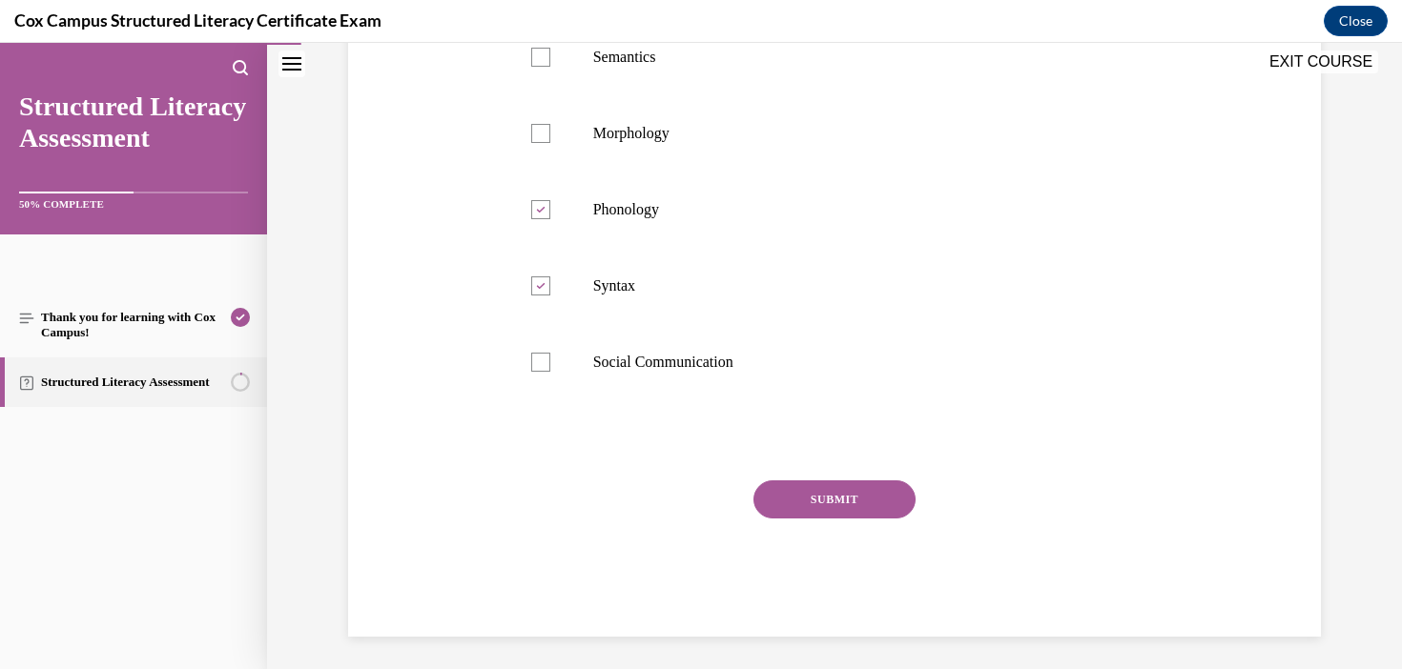
click at [857, 496] on button "SUBMIT" at bounding box center [834, 500] width 162 height 38
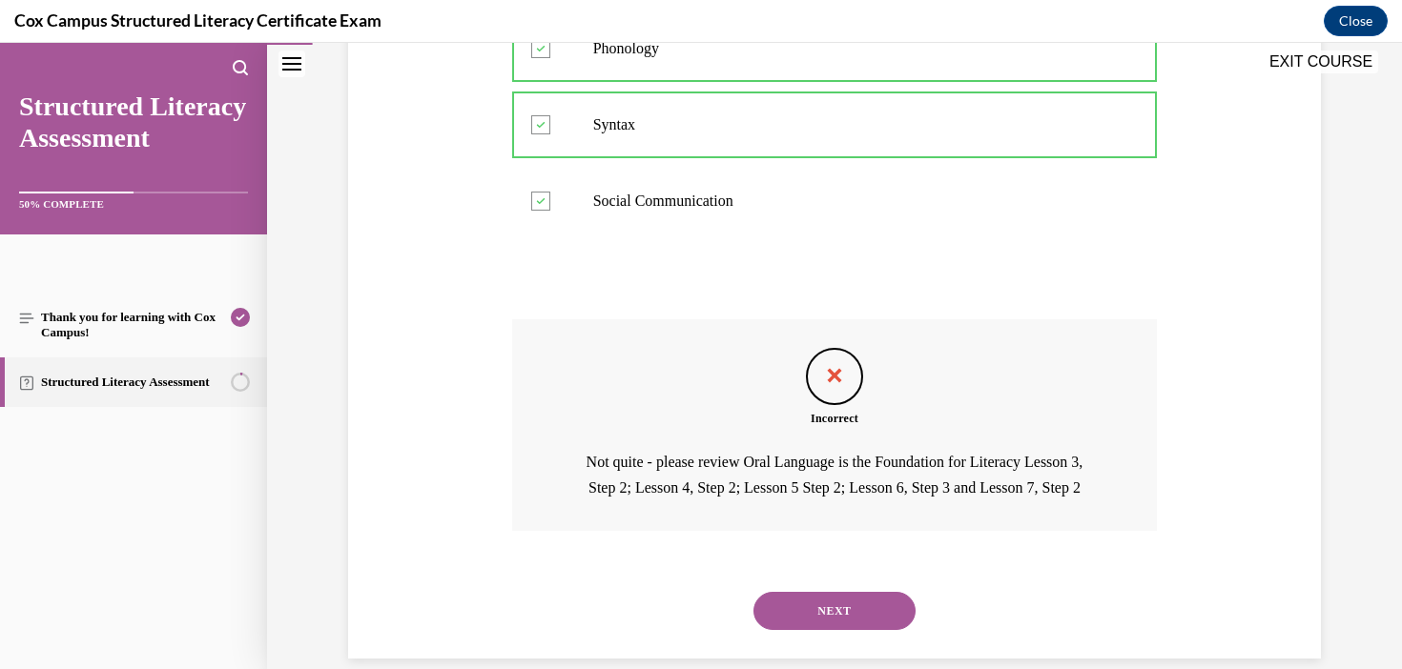
click at [862, 629] on button "NEXT" at bounding box center [834, 611] width 162 height 38
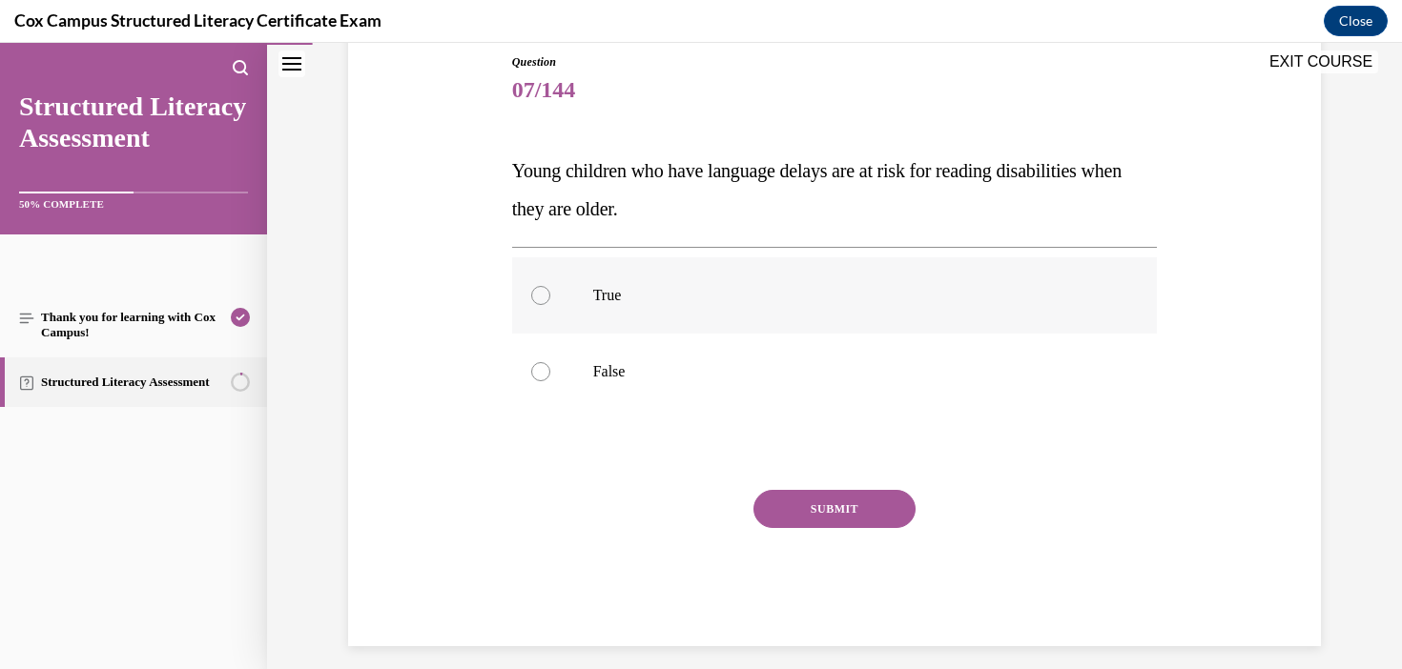
click at [575, 304] on label "True" at bounding box center [835, 295] width 646 height 76
click at [550, 304] on input "True" at bounding box center [540, 295] width 19 height 19
radio input "true"
click at [829, 509] on button "SUBMIT" at bounding box center [834, 509] width 162 height 38
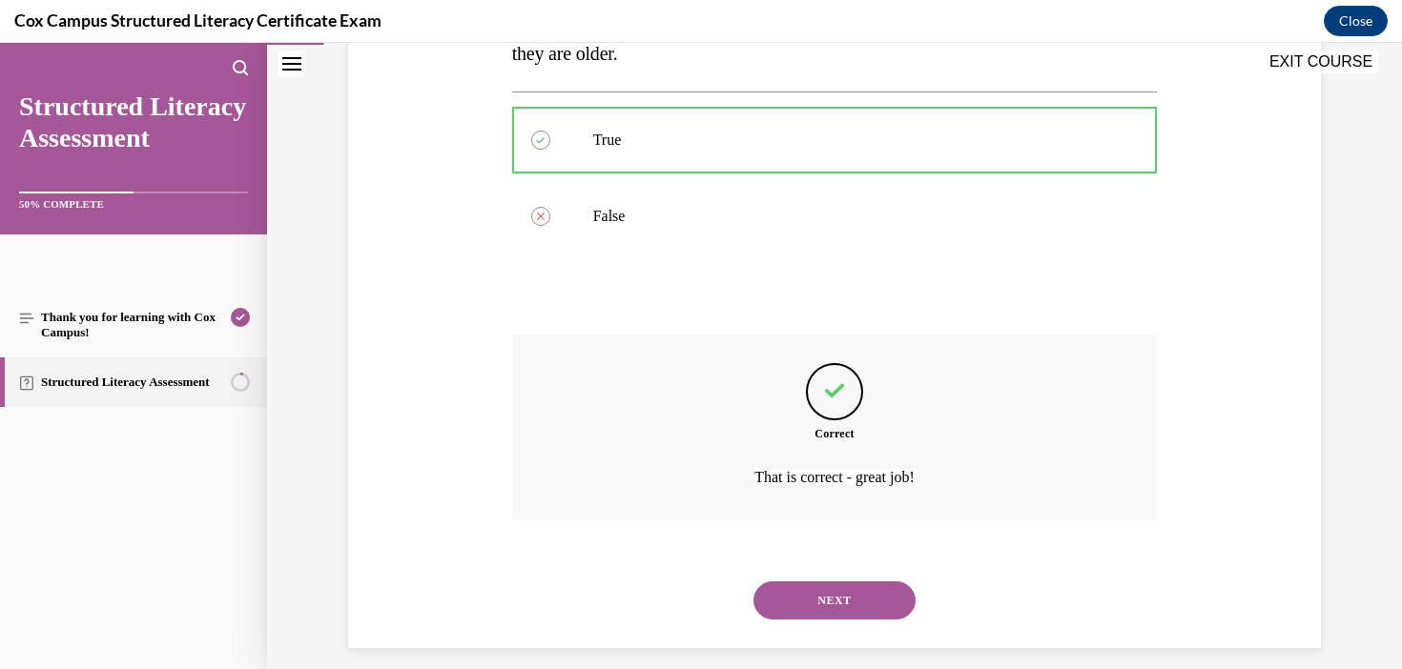
scroll to position [384, 0]
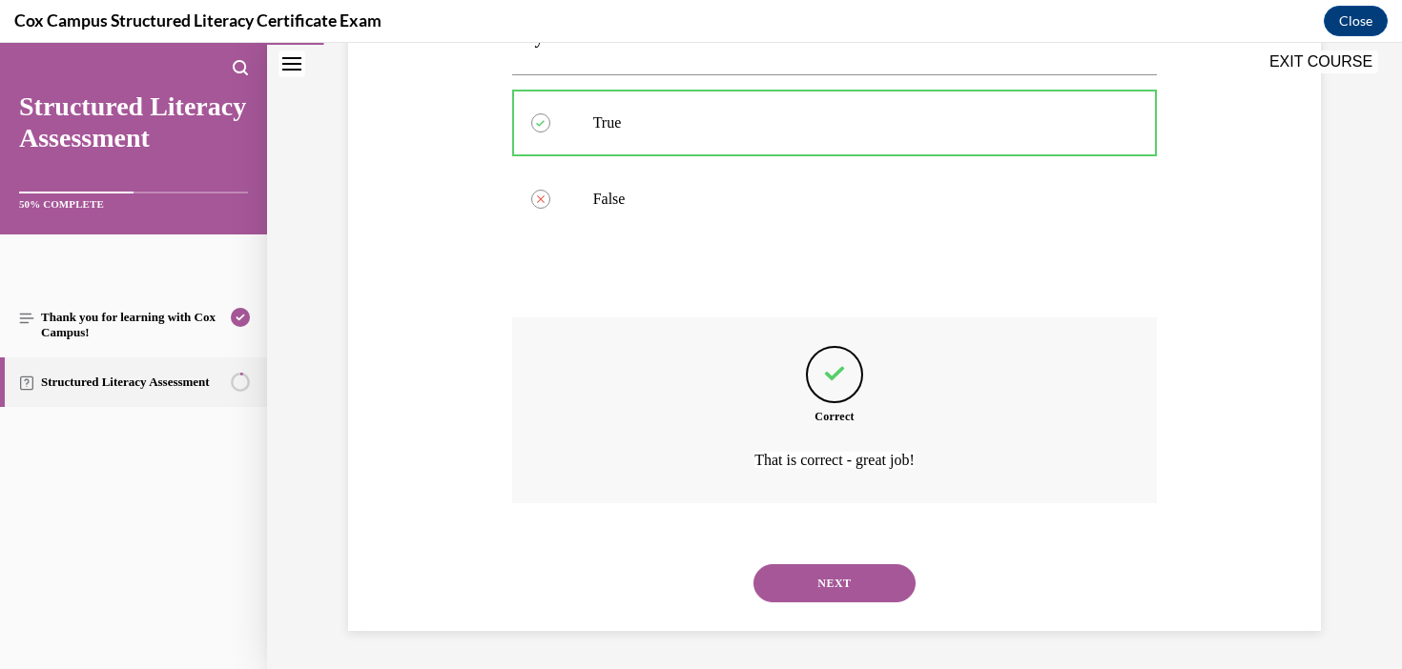
click at [856, 587] on button "NEXT" at bounding box center [834, 583] width 162 height 38
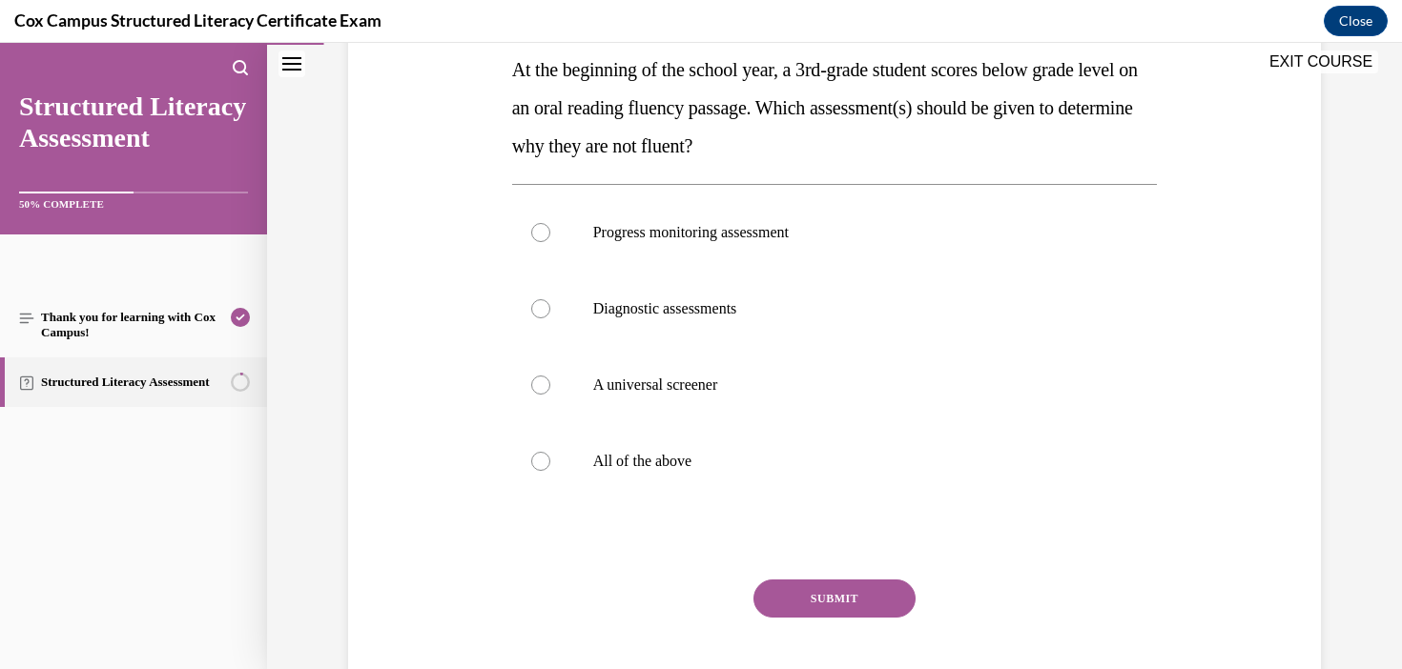
scroll to position [325, 0]
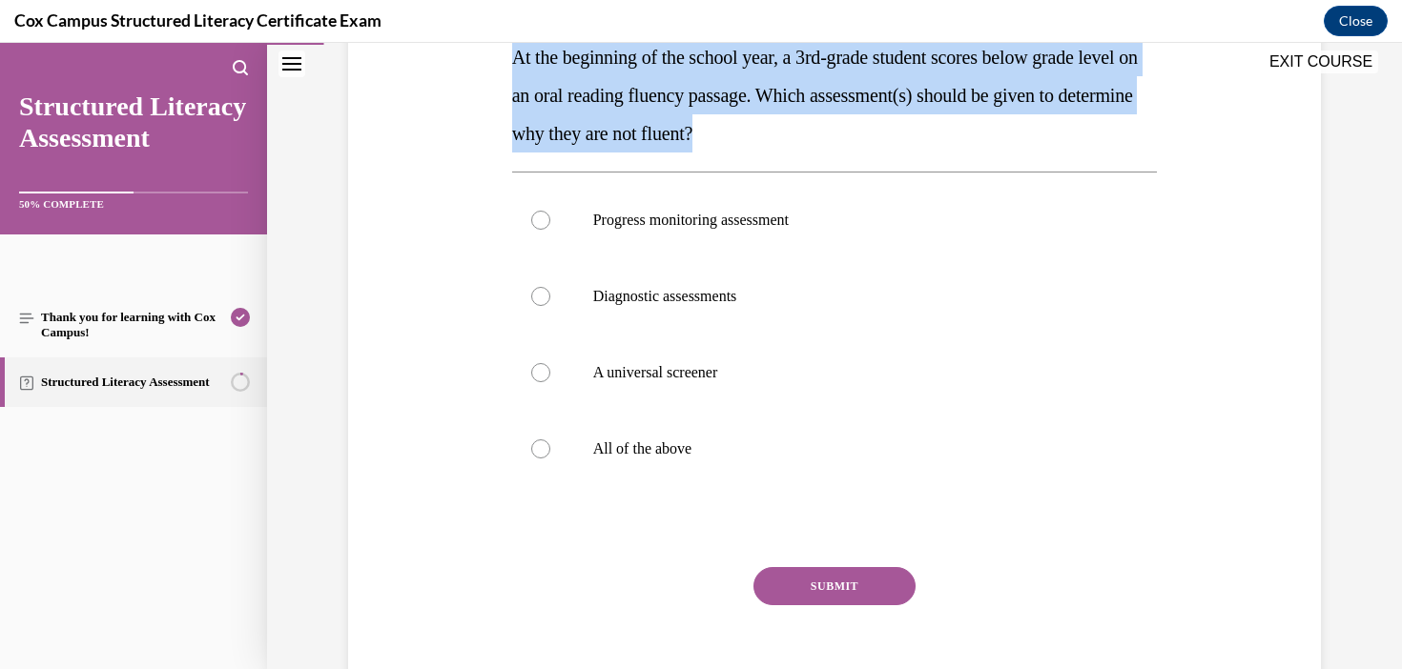
drag, startPoint x: 897, startPoint y: 139, endPoint x: 503, endPoint y: 70, distance: 399.9
click at [503, 70] on div "Question 08/144 At the beginning of the school year, a 3rd-grade student scores…" at bounding box center [834, 303] width 982 height 841
copy span "At the beginning of the school year, a 3rd-grade student scores below grade lev…"
click at [614, 450] on p "All of the above" at bounding box center [851, 449] width 517 height 19
click at [550, 450] on input "All of the above" at bounding box center [540, 449] width 19 height 19
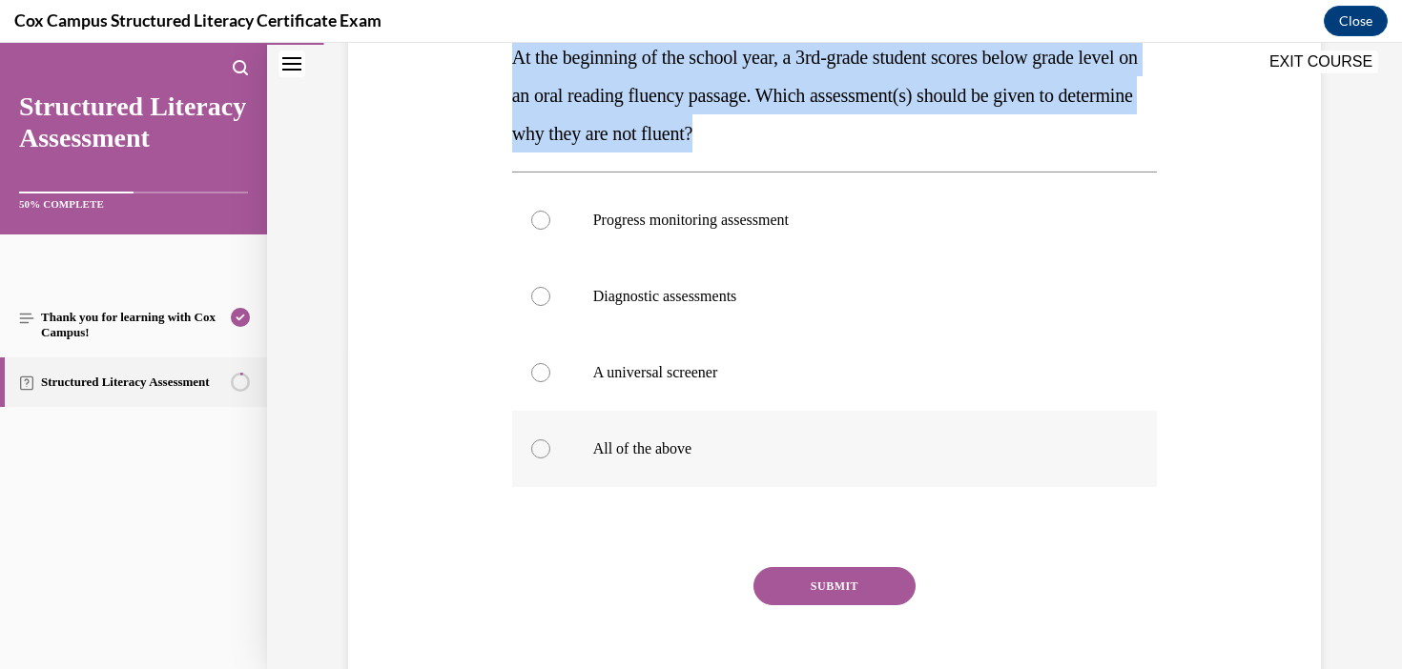
radio input "true"
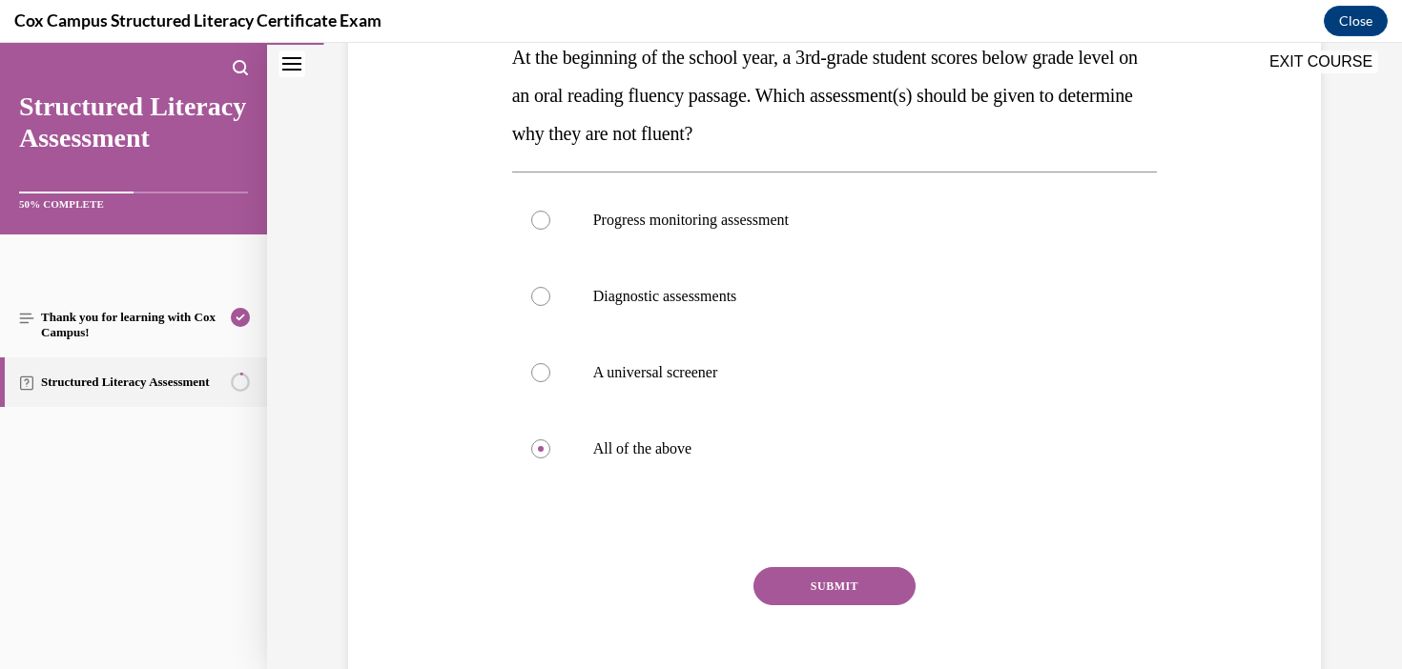
click at [889, 582] on button "SUBMIT" at bounding box center [834, 586] width 162 height 38
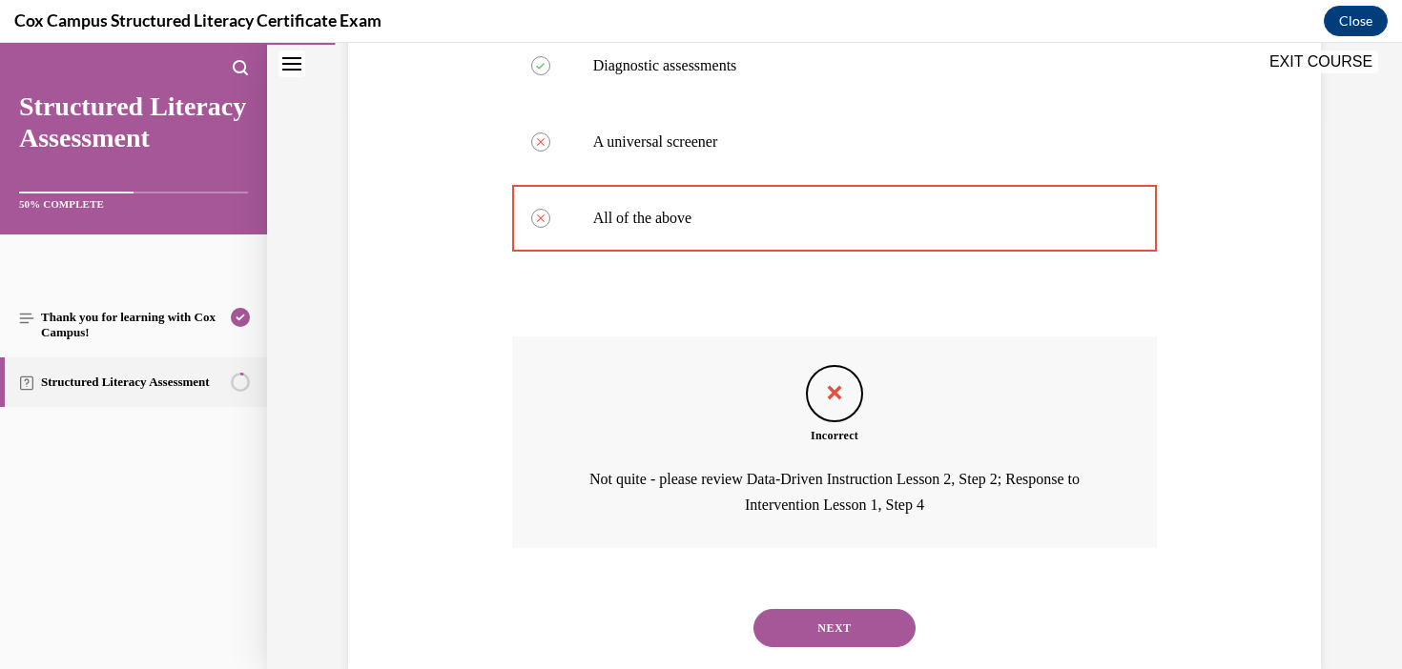
scroll to position [601, 0]
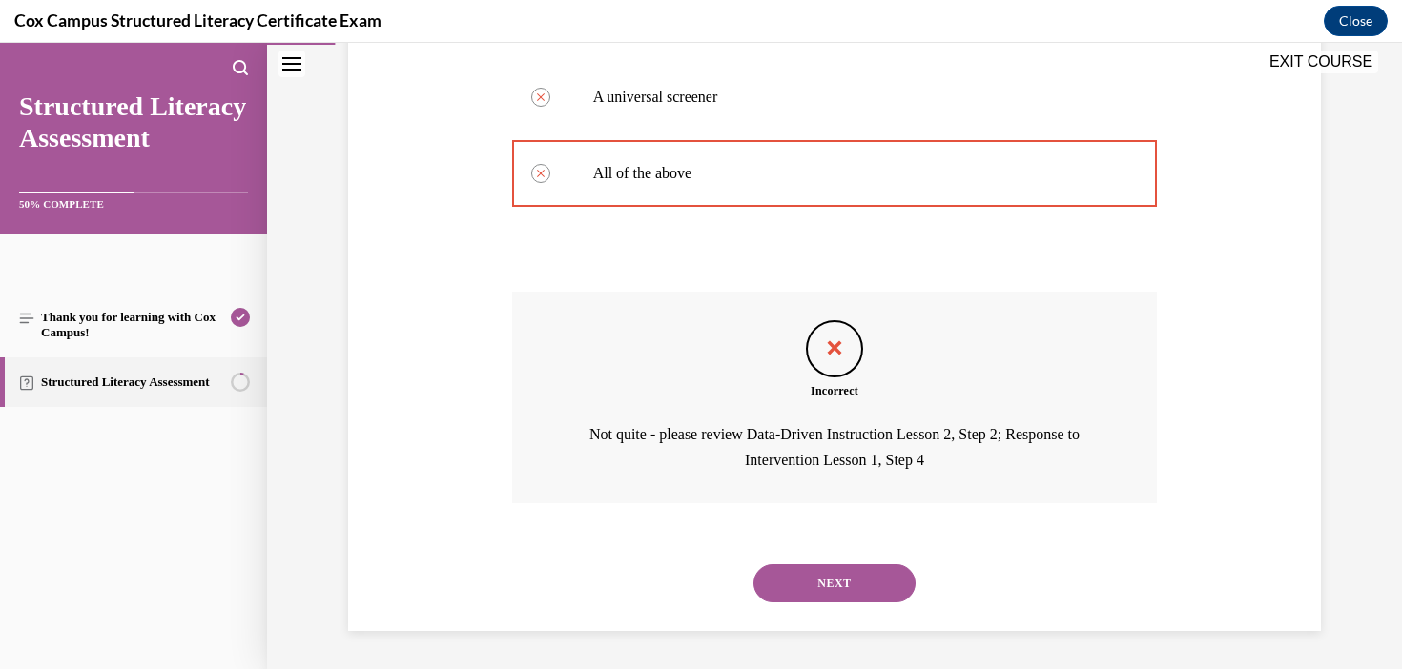
click at [857, 582] on button "NEXT" at bounding box center [834, 583] width 162 height 38
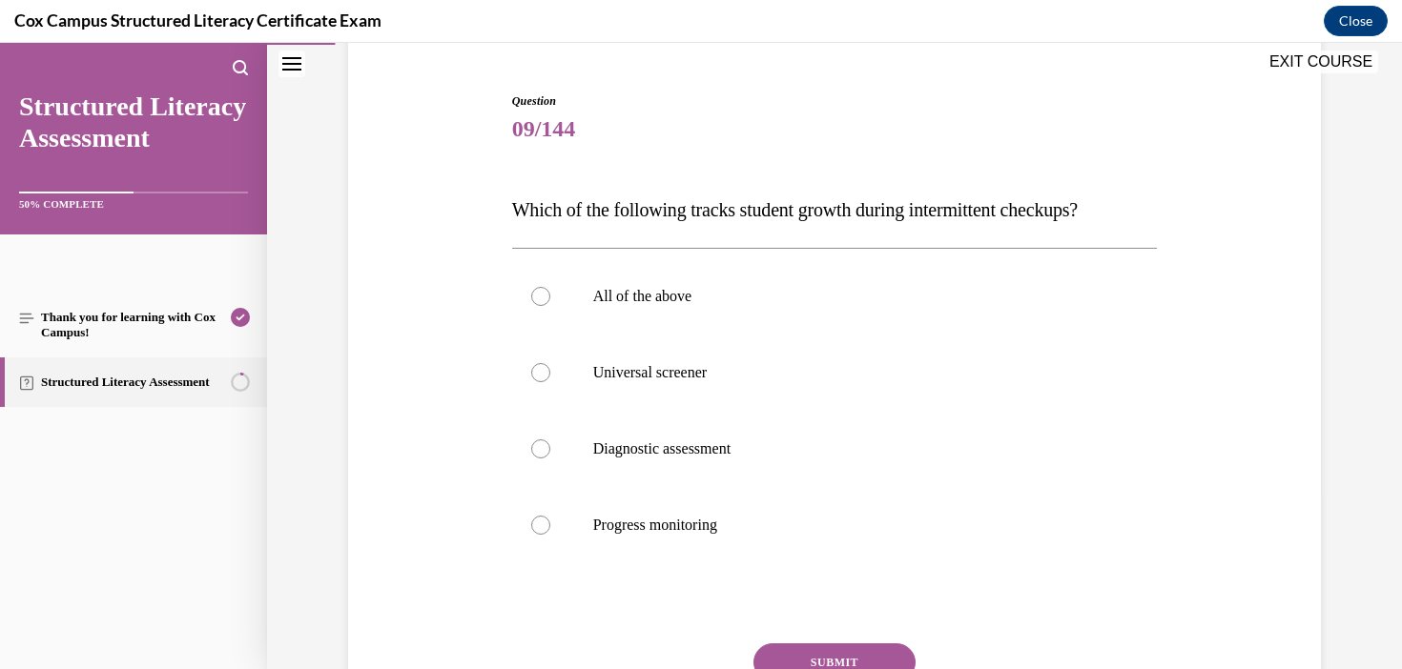
scroll to position [184, 0]
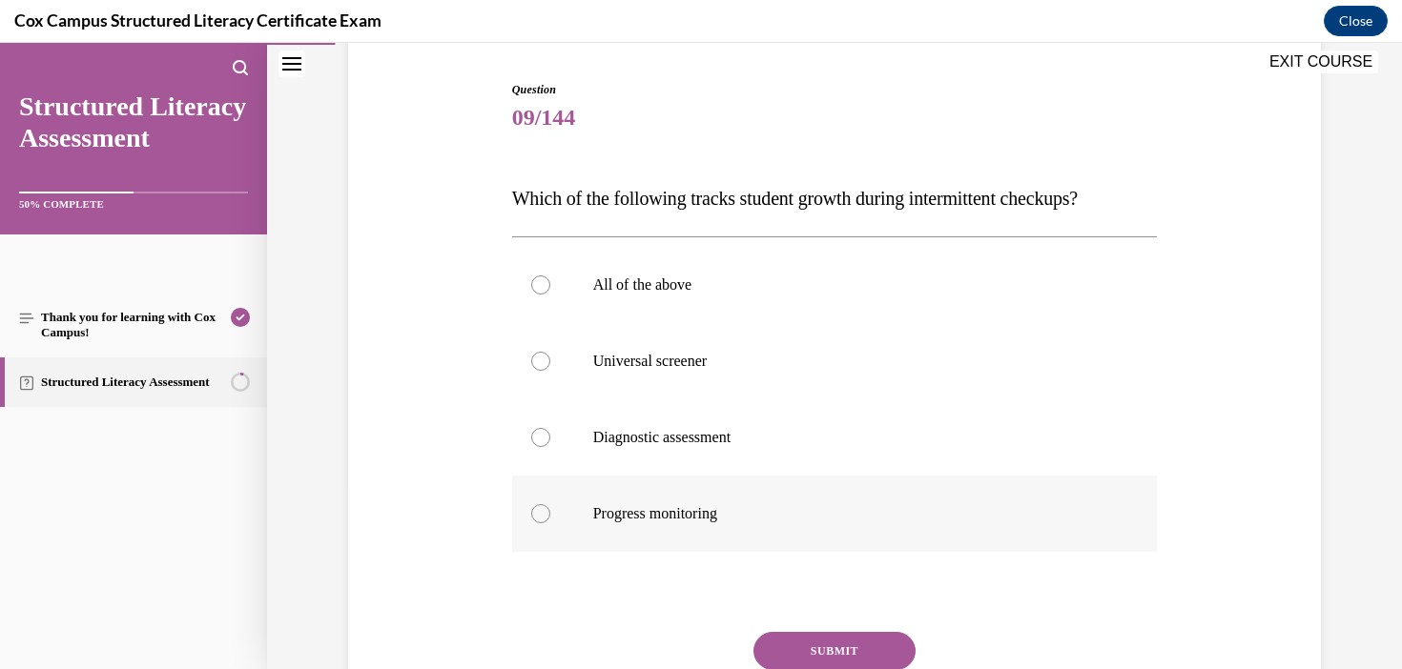
click at [655, 515] on span "Progress monitoring" at bounding box center [655, 513] width 124 height 16
click at [550, 515] on input "Progress monitoring" at bounding box center [540, 513] width 19 height 19
radio input "true"
click at [860, 642] on button "SUBMIT" at bounding box center [834, 651] width 162 height 38
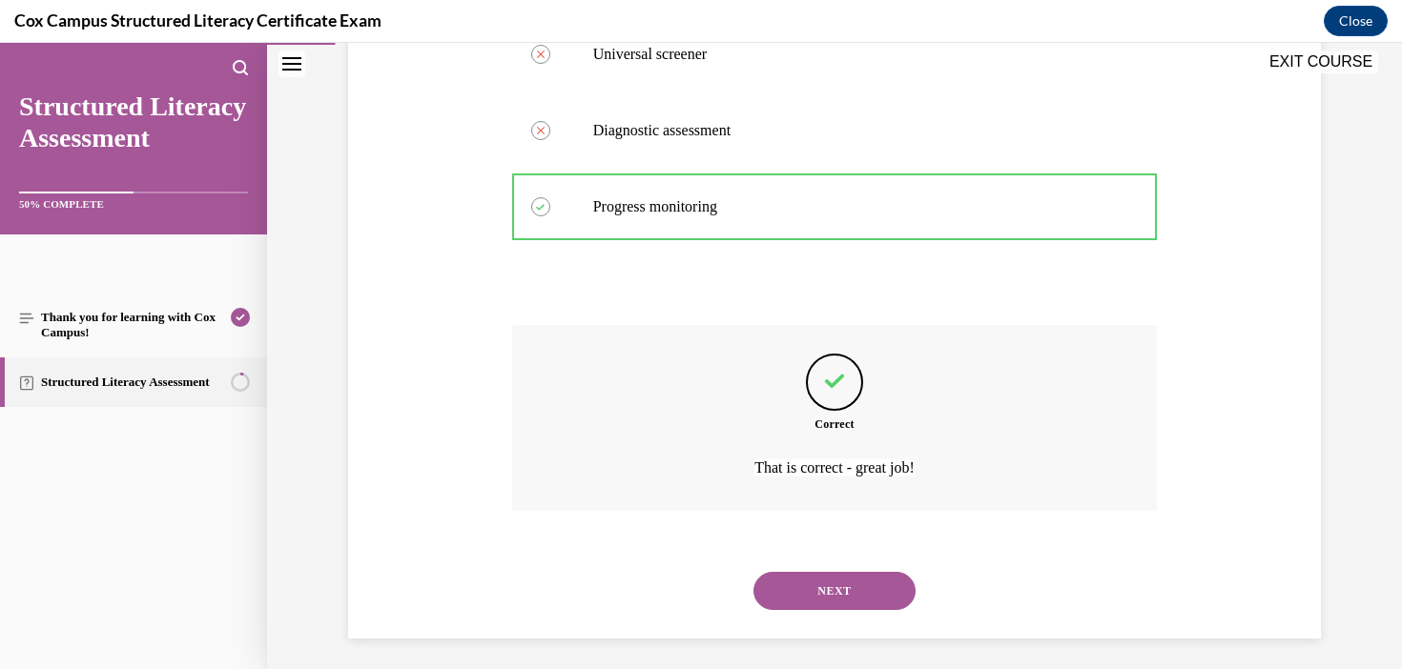
scroll to position [499, 0]
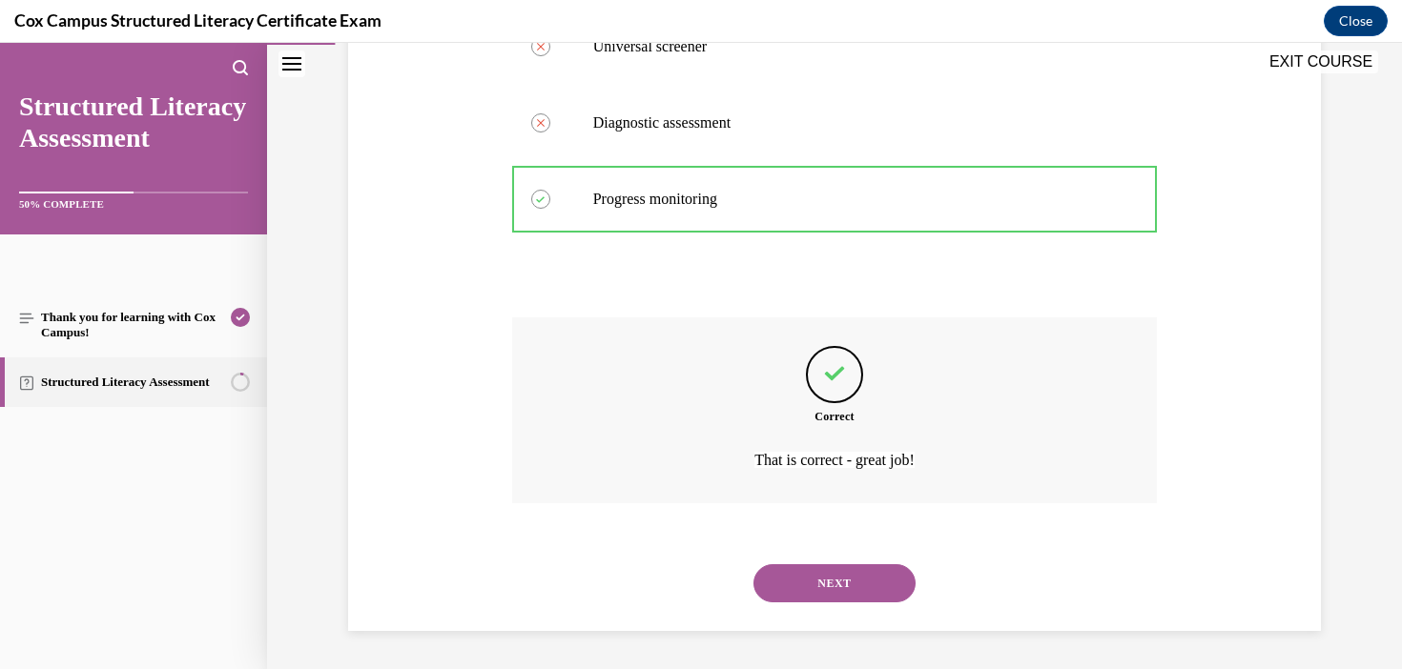
click at [859, 588] on button "NEXT" at bounding box center [834, 583] width 162 height 38
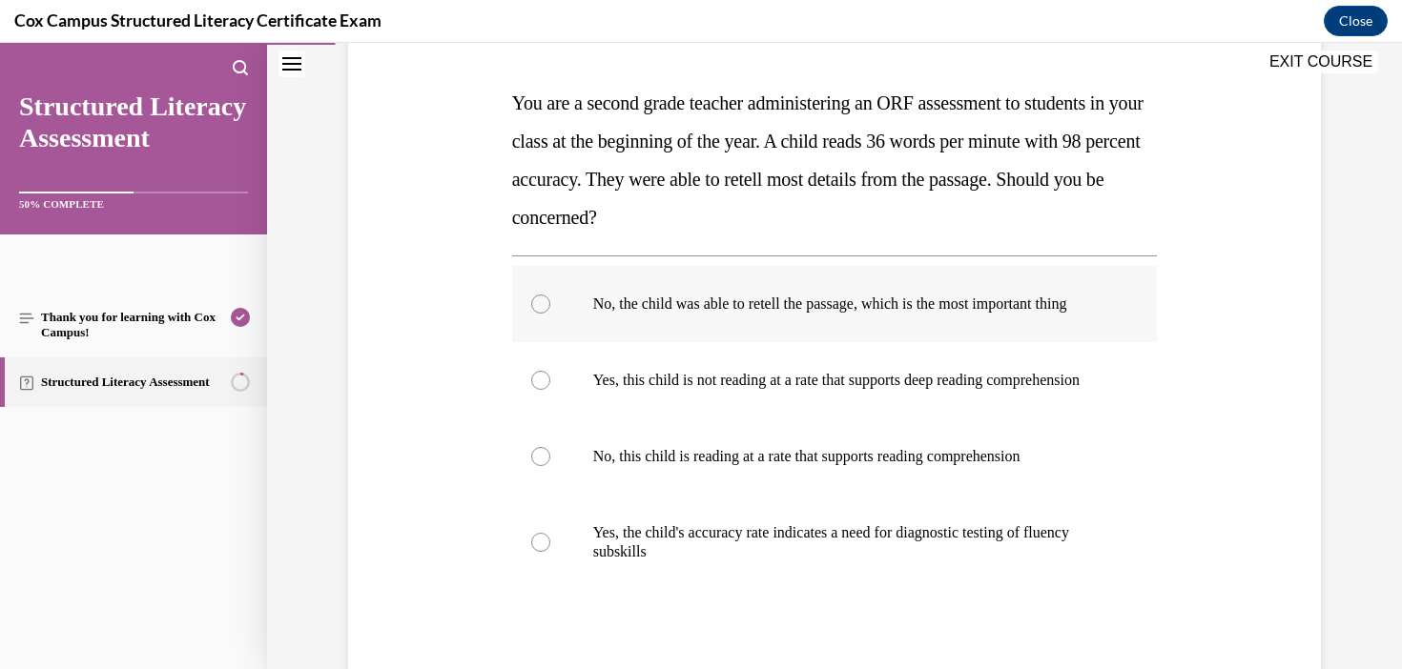
scroll to position [297, 0]
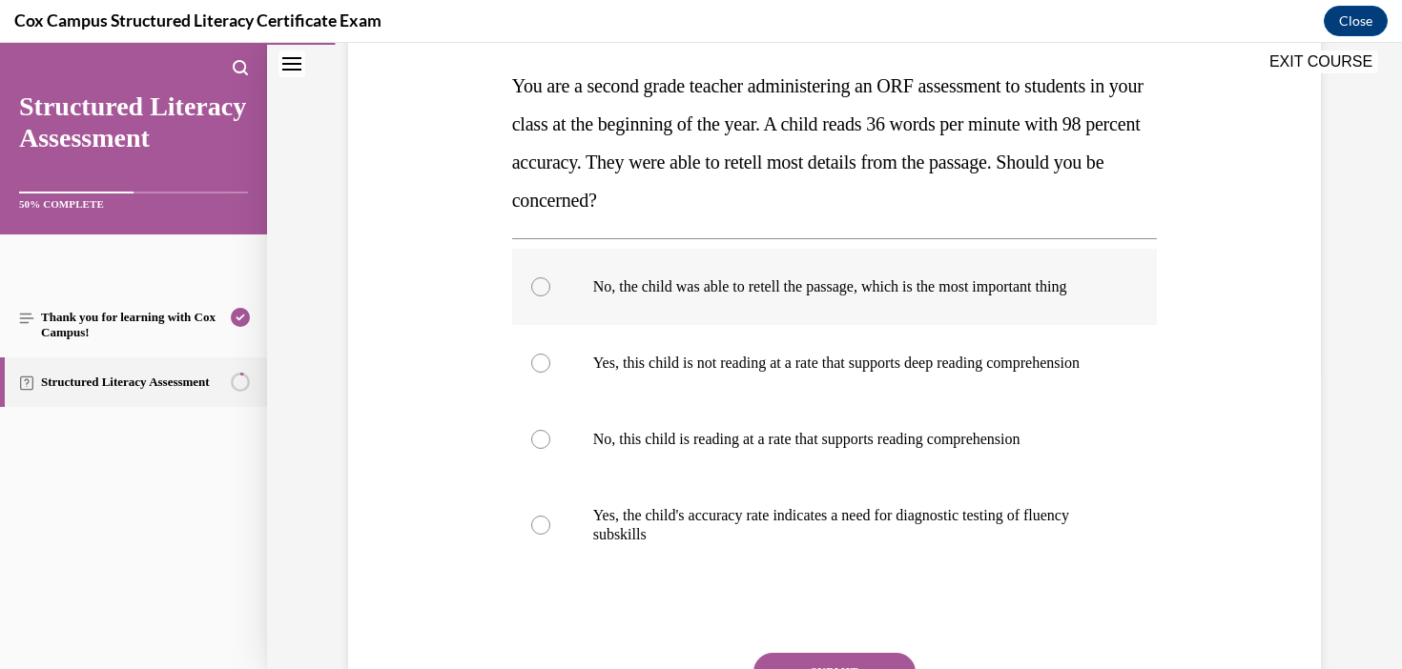
click at [845, 297] on p "No, the child was able to retell the passage, which is the most important thing" at bounding box center [851, 286] width 517 height 19
click at [550, 297] on input "No, the child was able to retell the passage, which is the most important thing" at bounding box center [540, 286] width 19 height 19
radio input "true"
click at [956, 478] on label "No, this child is reading at a rate that supports reading comprehension" at bounding box center [835, 439] width 646 height 76
click at [550, 449] on input "No, this child is reading at a rate that supports reading comprehension" at bounding box center [540, 439] width 19 height 19
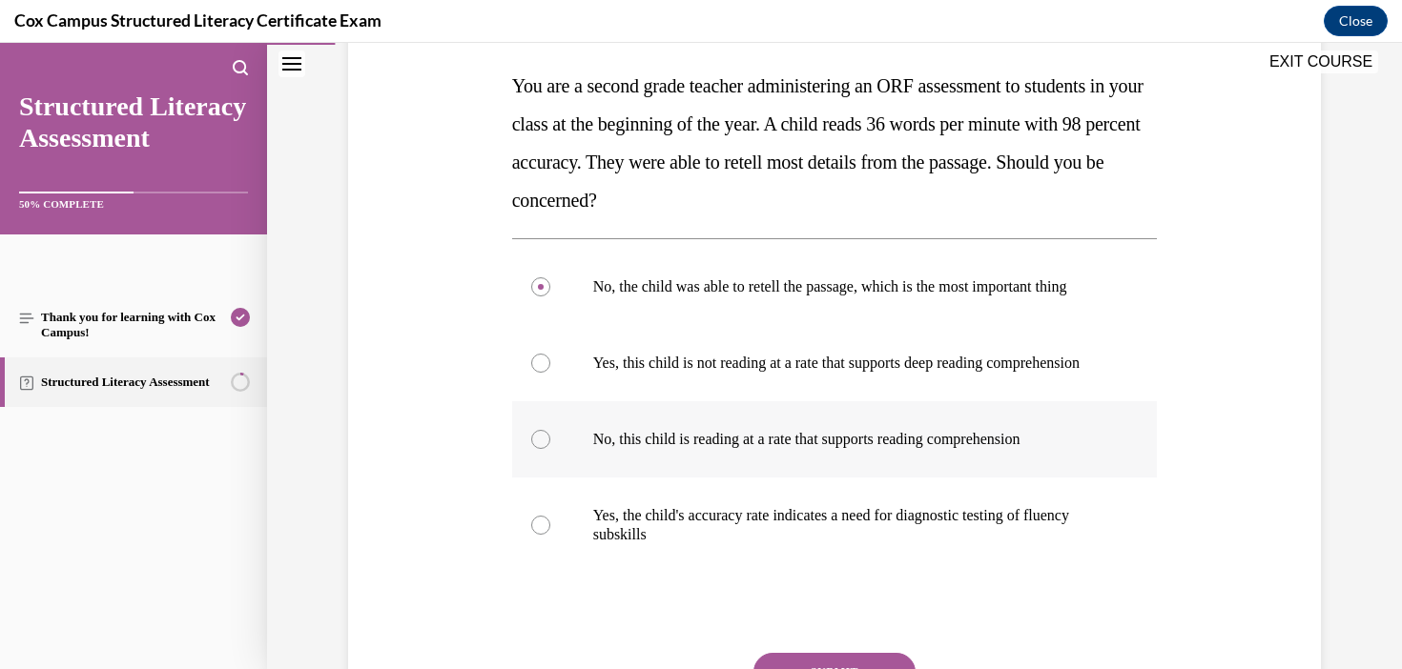
radio input "true"
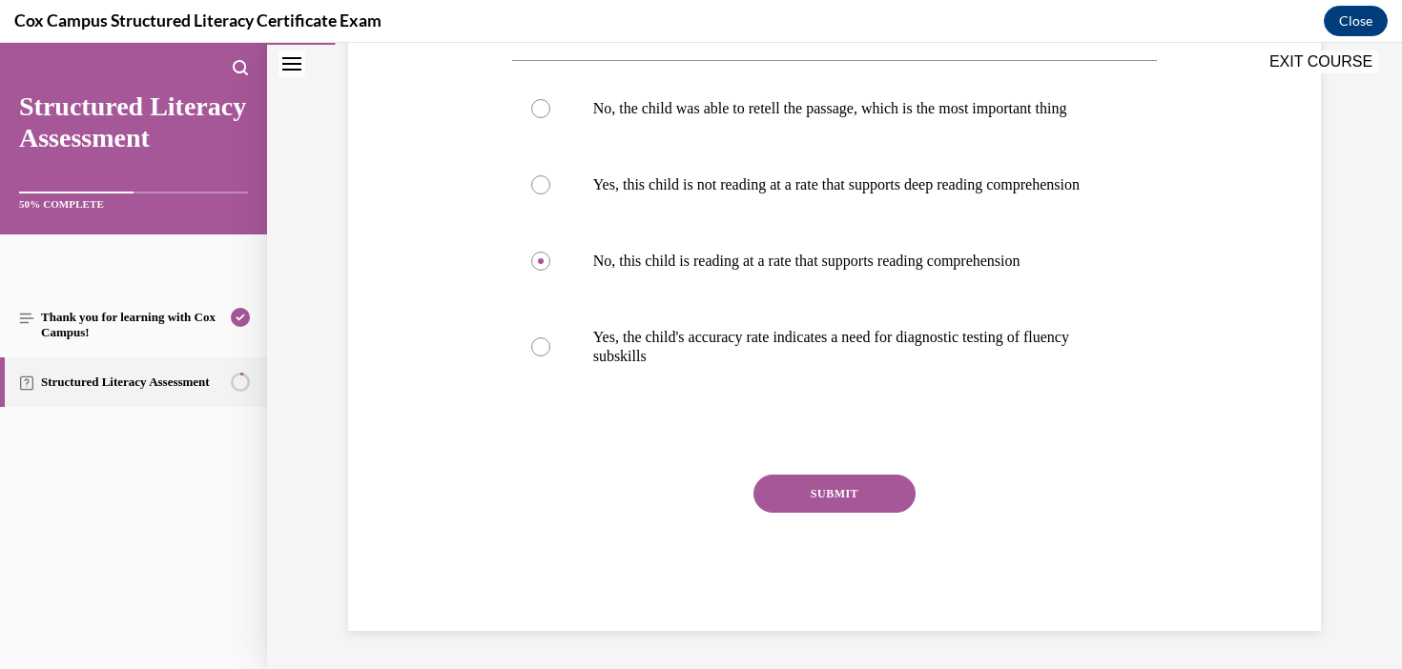
click at [863, 484] on button "SUBMIT" at bounding box center [834, 494] width 162 height 38
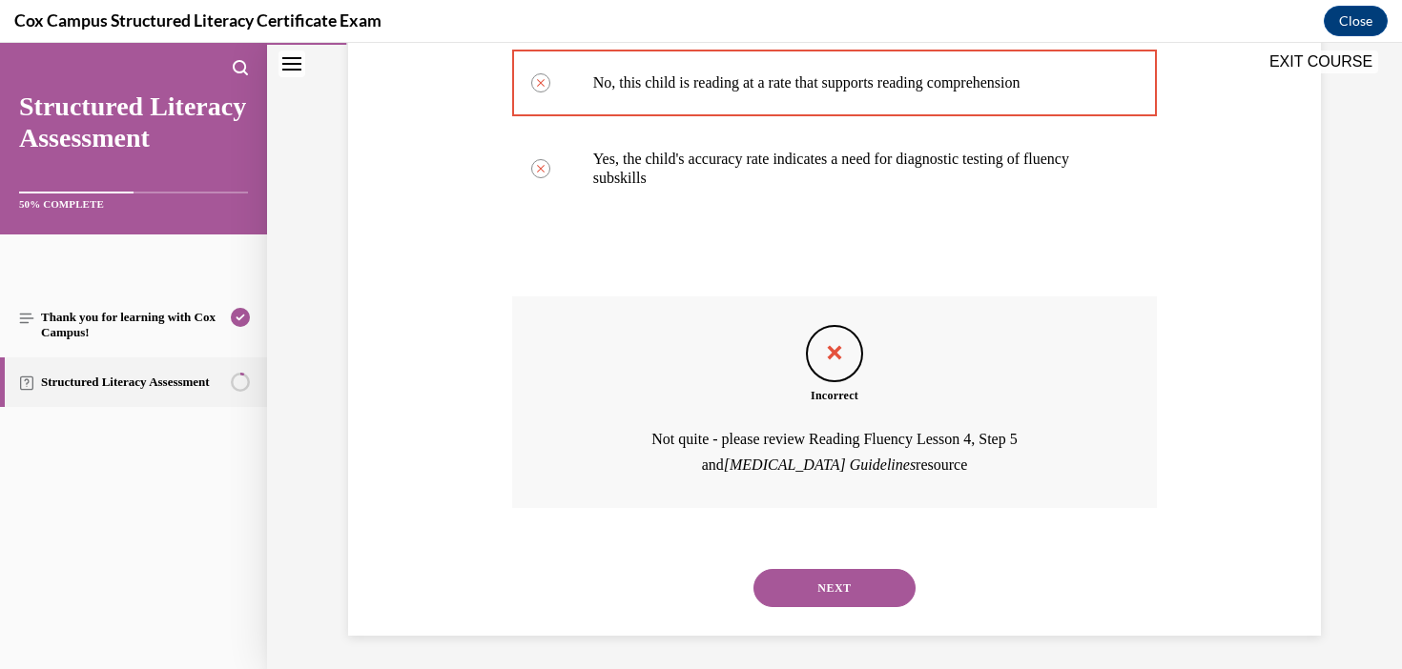
scroll to position [696, 0]
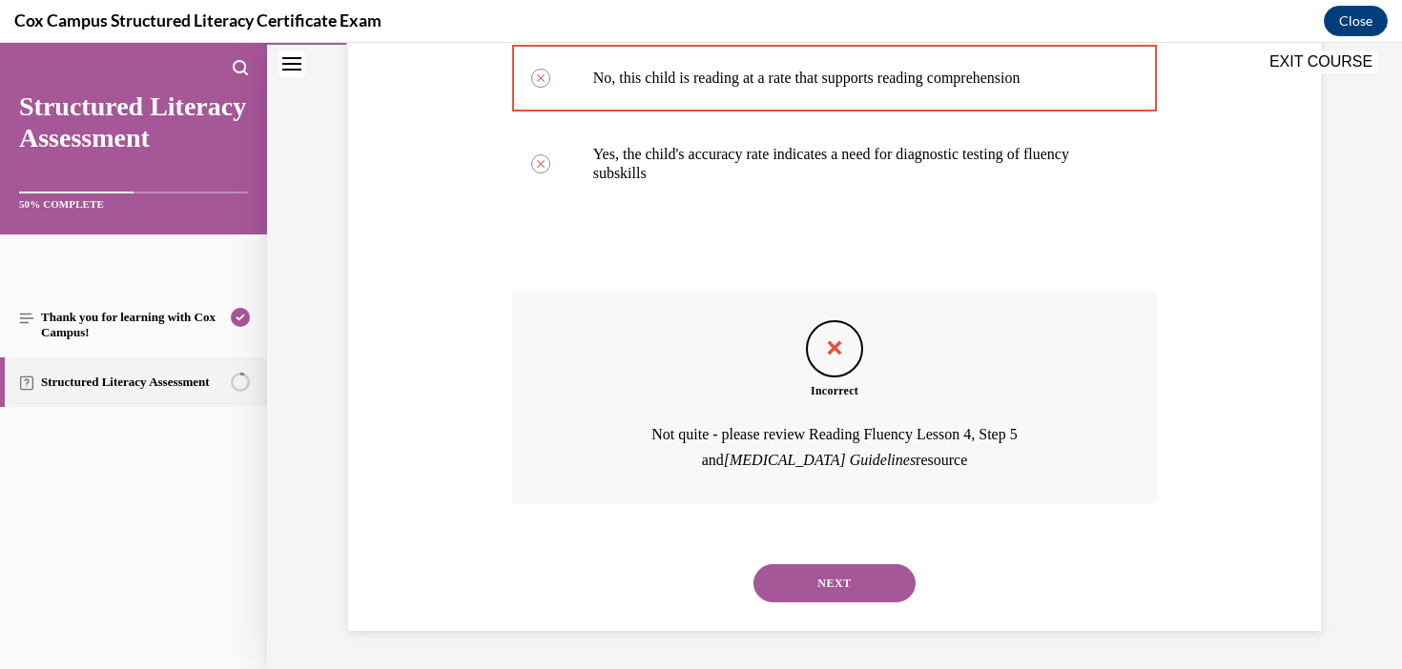
click at [895, 593] on button "NEXT" at bounding box center [834, 583] width 162 height 38
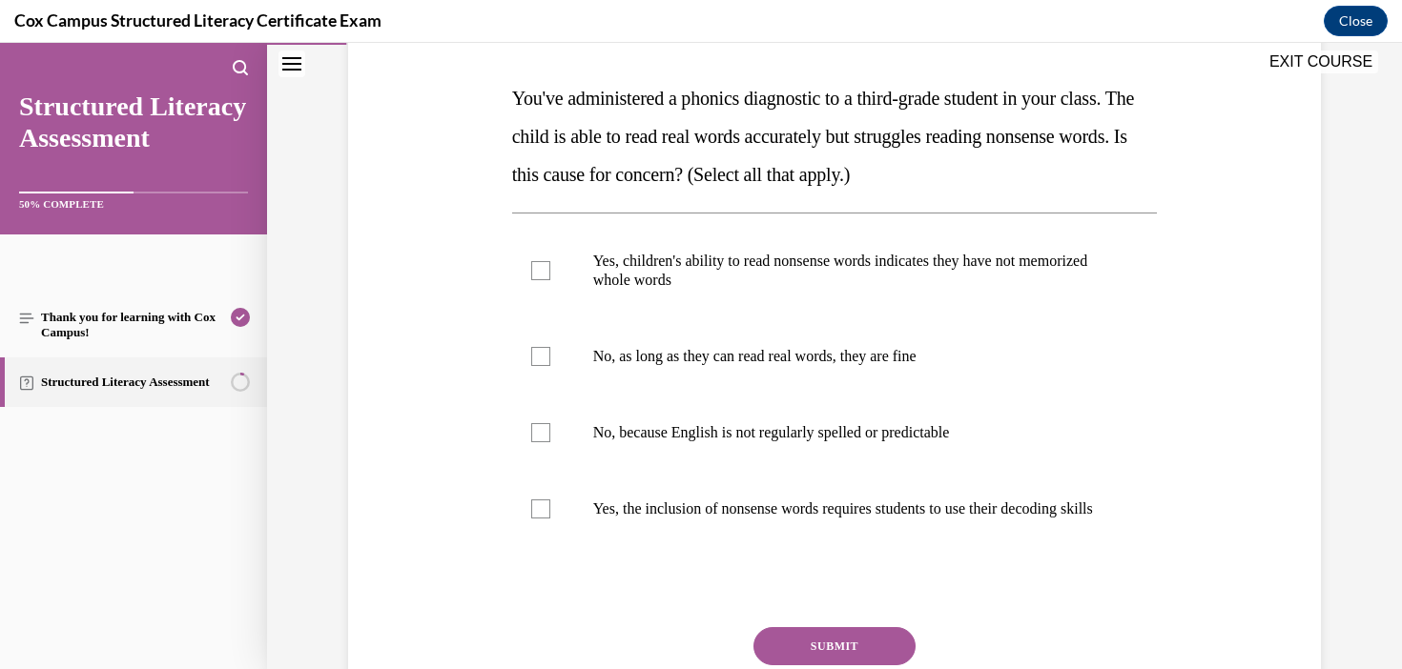
scroll to position [286, 0]
click at [852, 513] on span "Yes, the inclusion of nonsense words requires students to use their decoding sk…" at bounding box center [843, 507] width 500 height 16
click at [550, 513] on input "Yes, the inclusion of nonsense words requires students to use their decoding sk…" at bounding box center [540, 507] width 19 height 19
checkbox input "true"
click at [838, 653] on button "SUBMIT" at bounding box center [834, 644] width 162 height 38
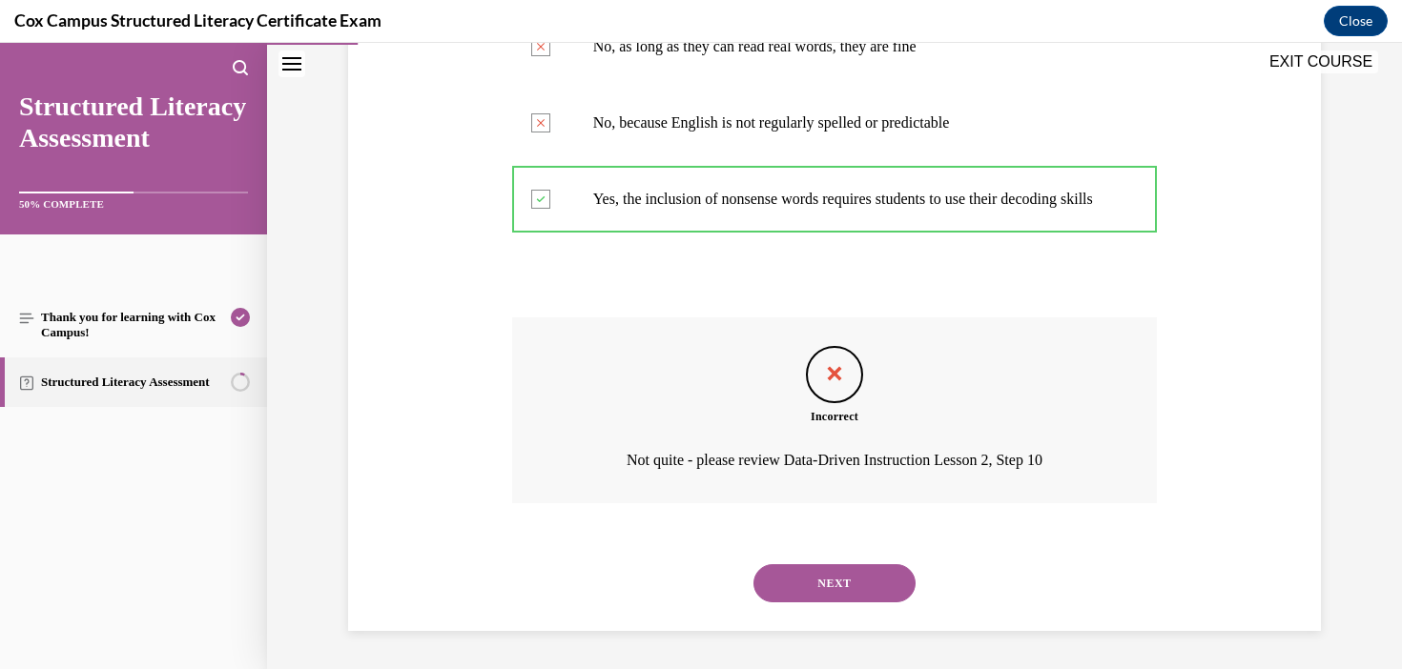
scroll to position [613, 0]
click at [873, 586] on button "NEXT" at bounding box center [834, 583] width 162 height 38
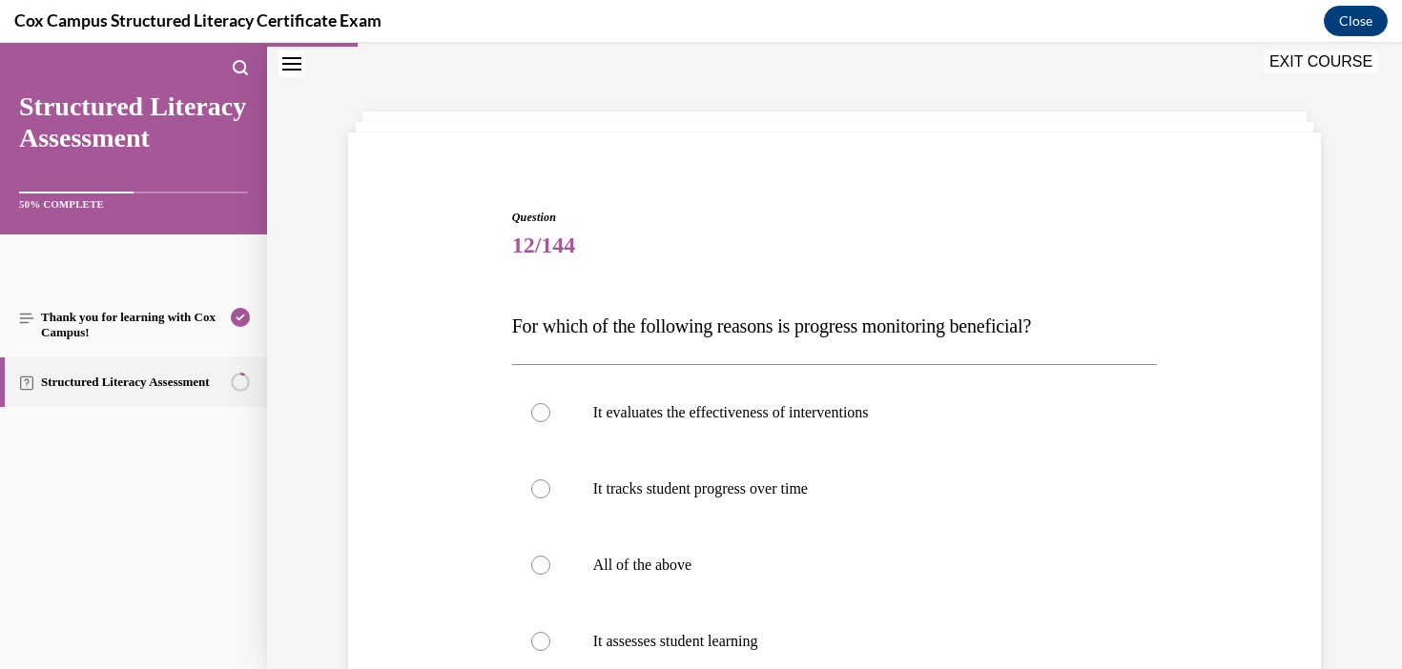
scroll to position [181, 0]
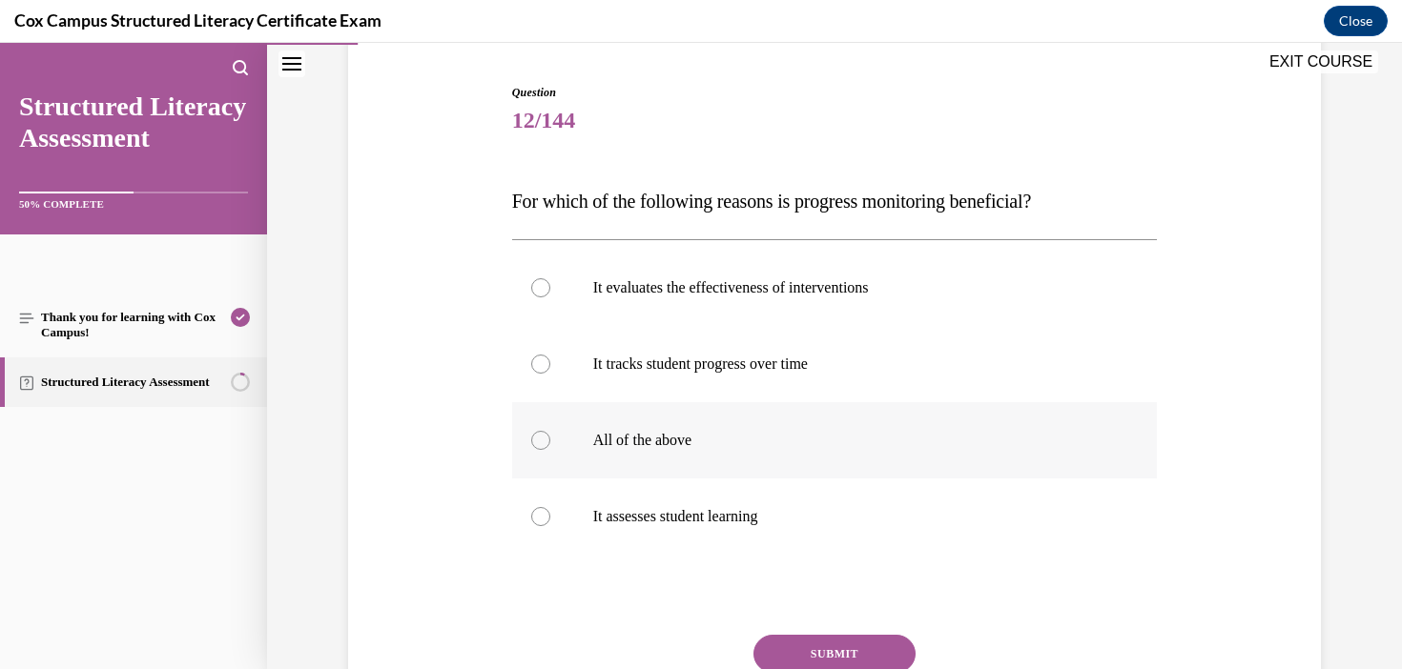
click at [608, 457] on label "All of the above" at bounding box center [835, 440] width 646 height 76
click at [550, 450] on input "All of the above" at bounding box center [540, 440] width 19 height 19
radio input "true"
click at [852, 648] on button "SUBMIT" at bounding box center [834, 654] width 162 height 38
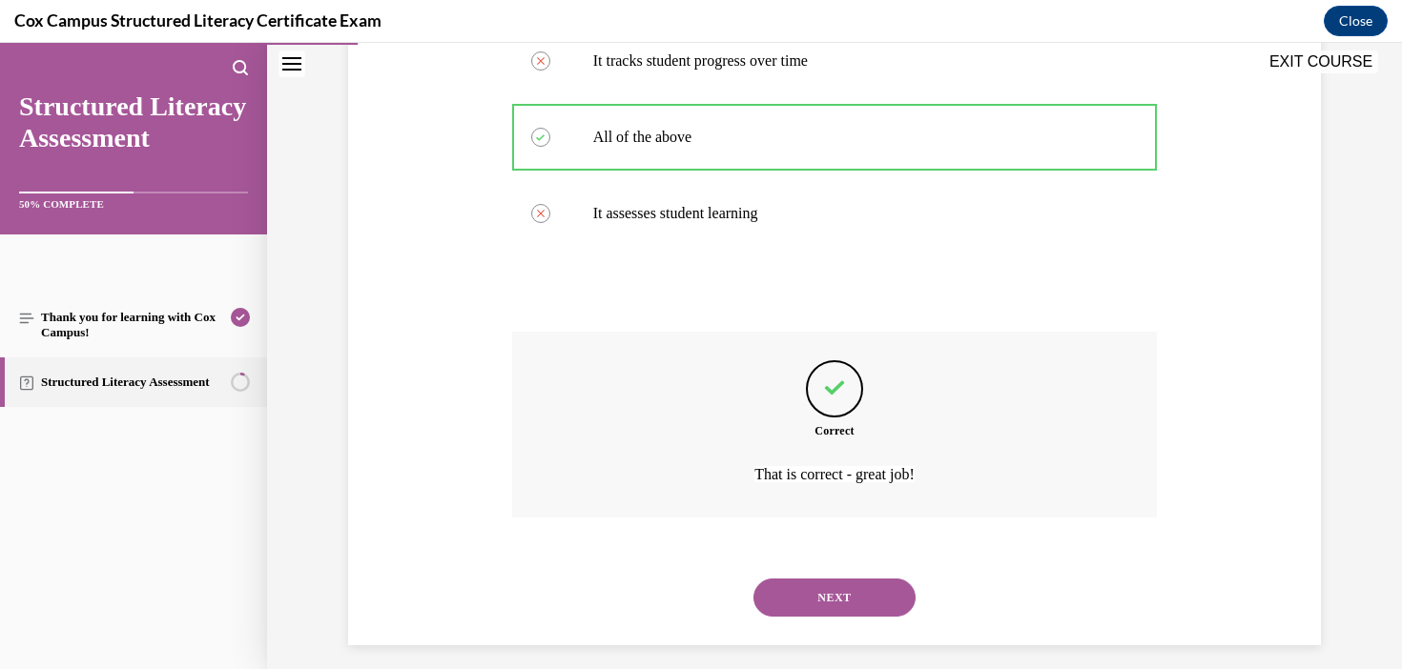
scroll to position [499, 0]
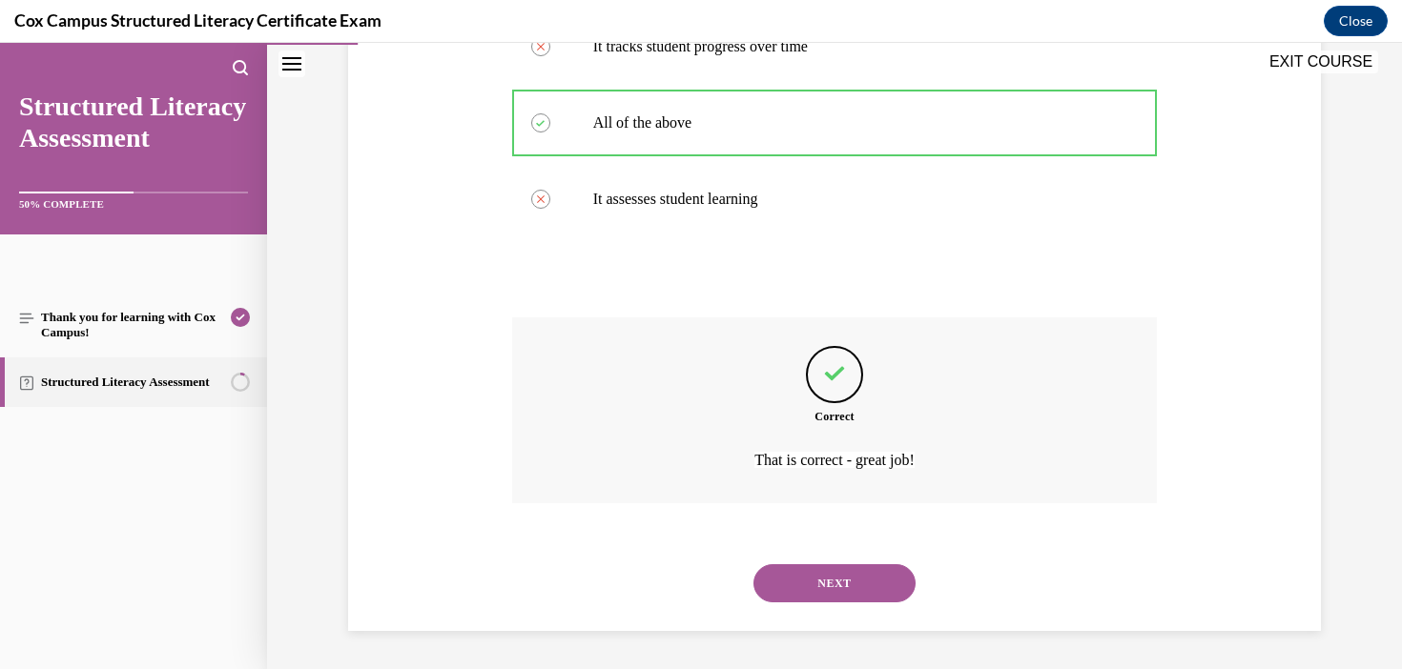
click at [872, 581] on button "NEXT" at bounding box center [834, 583] width 162 height 38
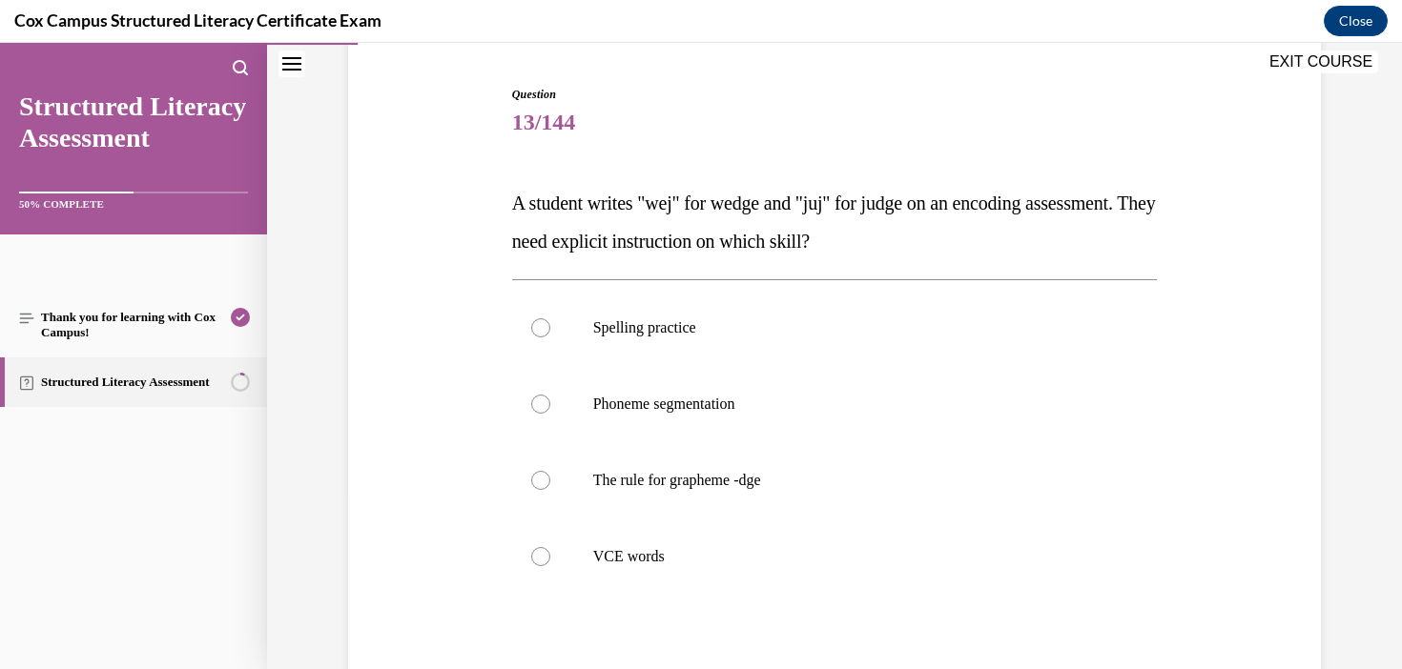
scroll to position [186, 0]
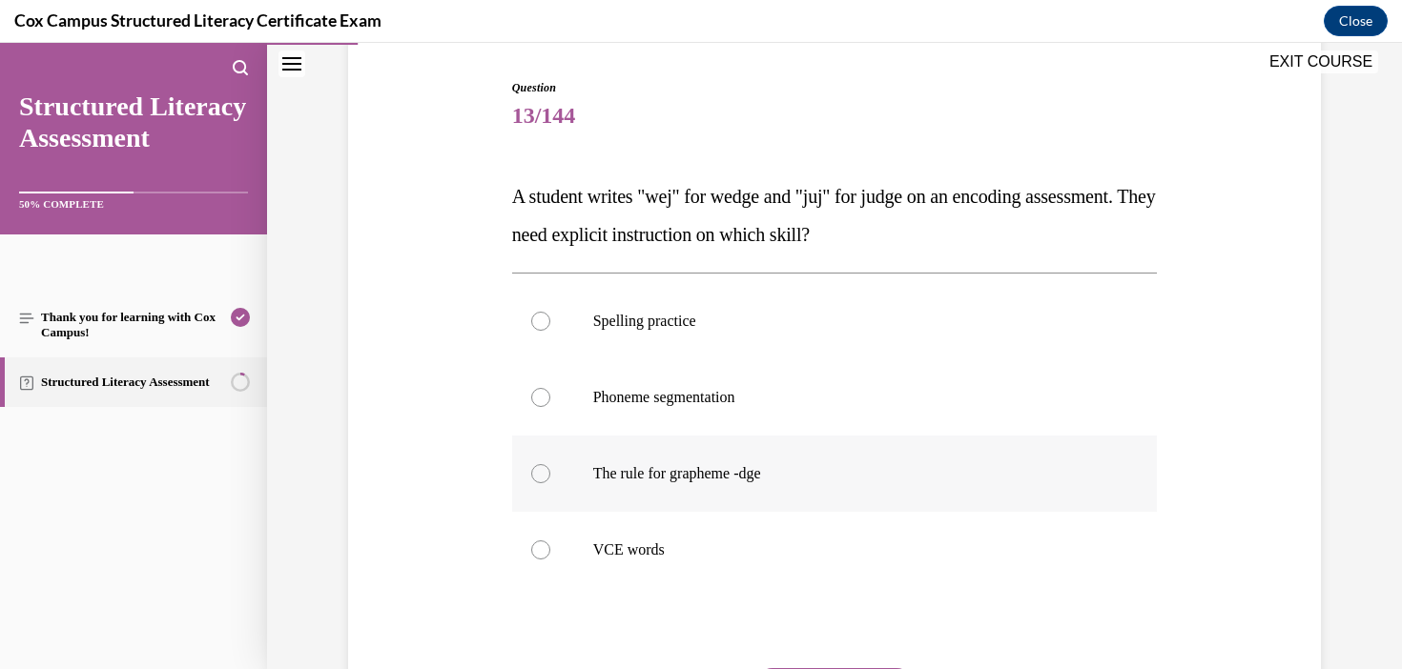
click at [769, 482] on p "The rule for grapheme -dge" at bounding box center [851, 473] width 517 height 19
click at [550, 482] on input "The rule for grapheme -dge" at bounding box center [540, 473] width 19 height 19
radio input "true"
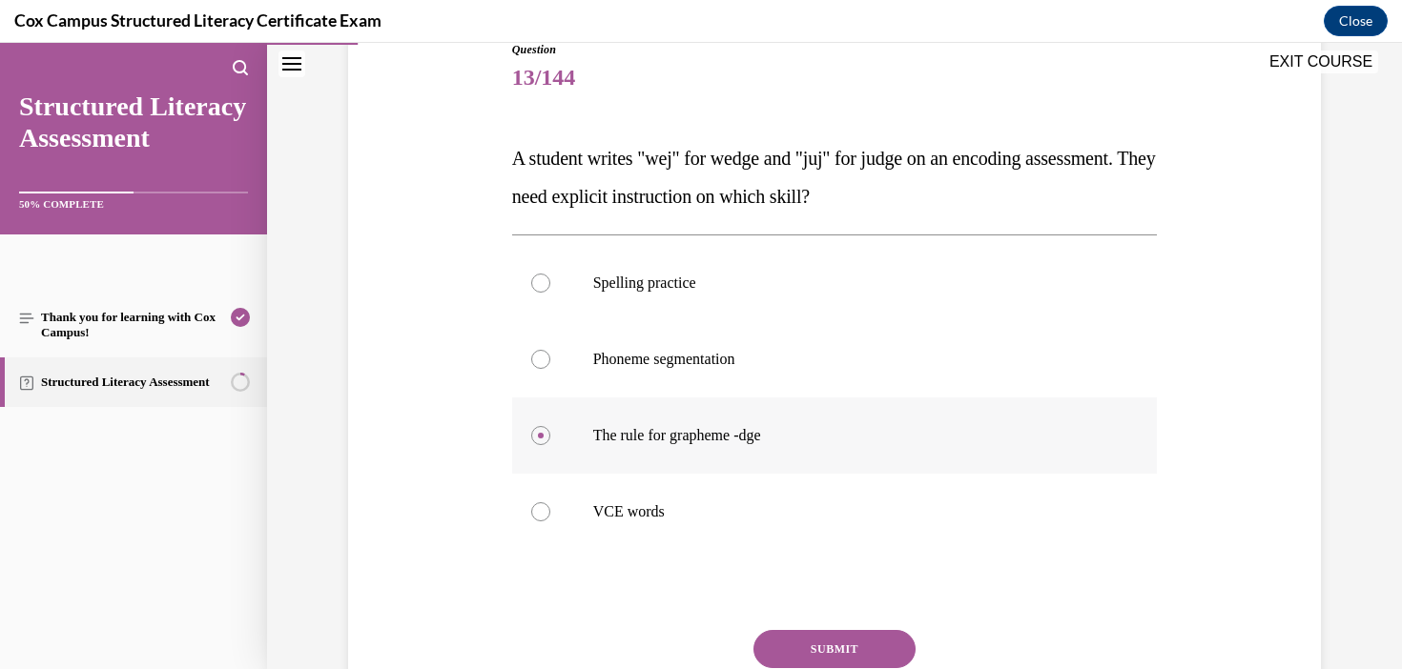
scroll to position [226, 0]
click at [840, 648] on button "SUBMIT" at bounding box center [834, 647] width 162 height 38
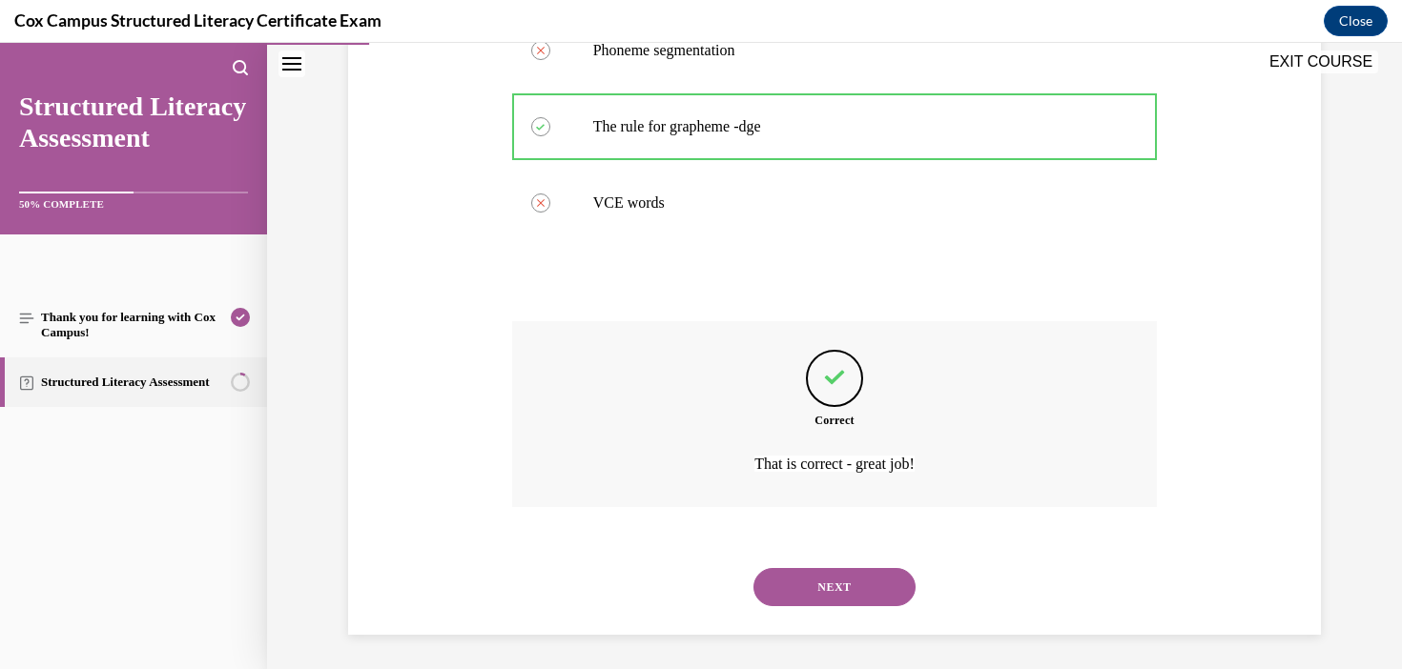
scroll to position [537, 0]
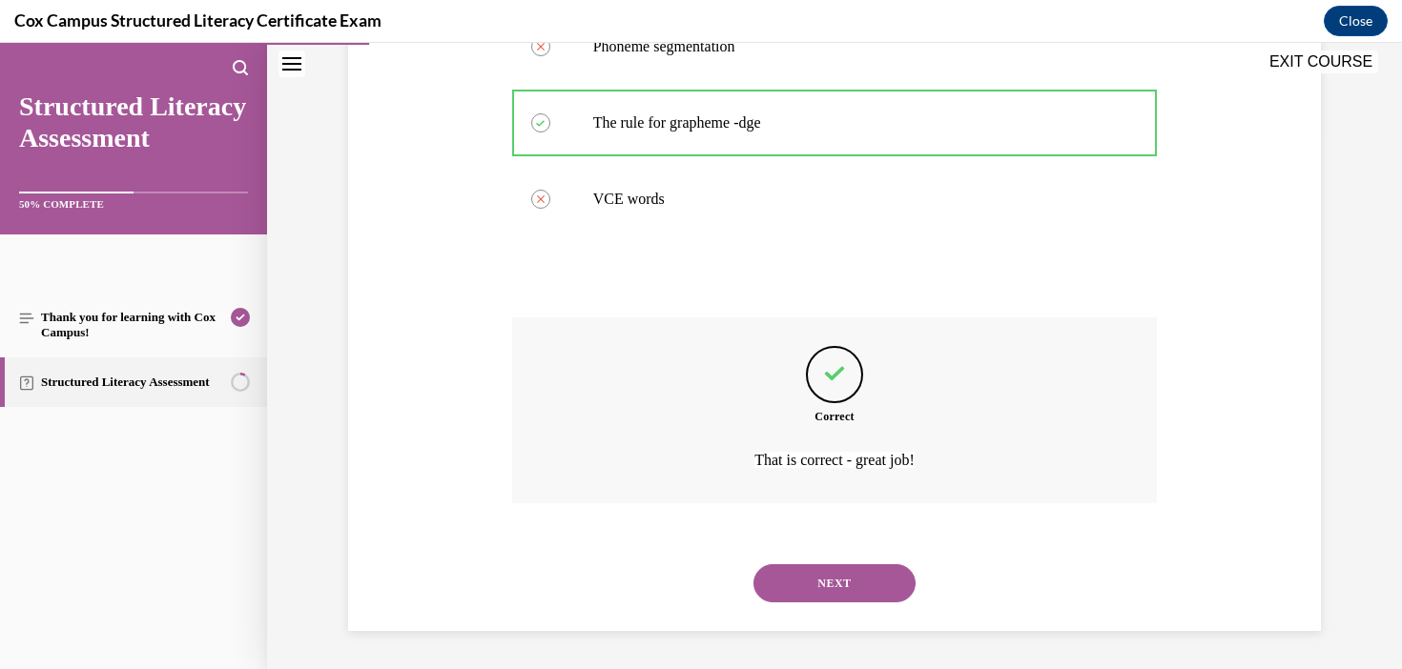
click at [872, 583] on button "NEXT" at bounding box center [834, 583] width 162 height 38
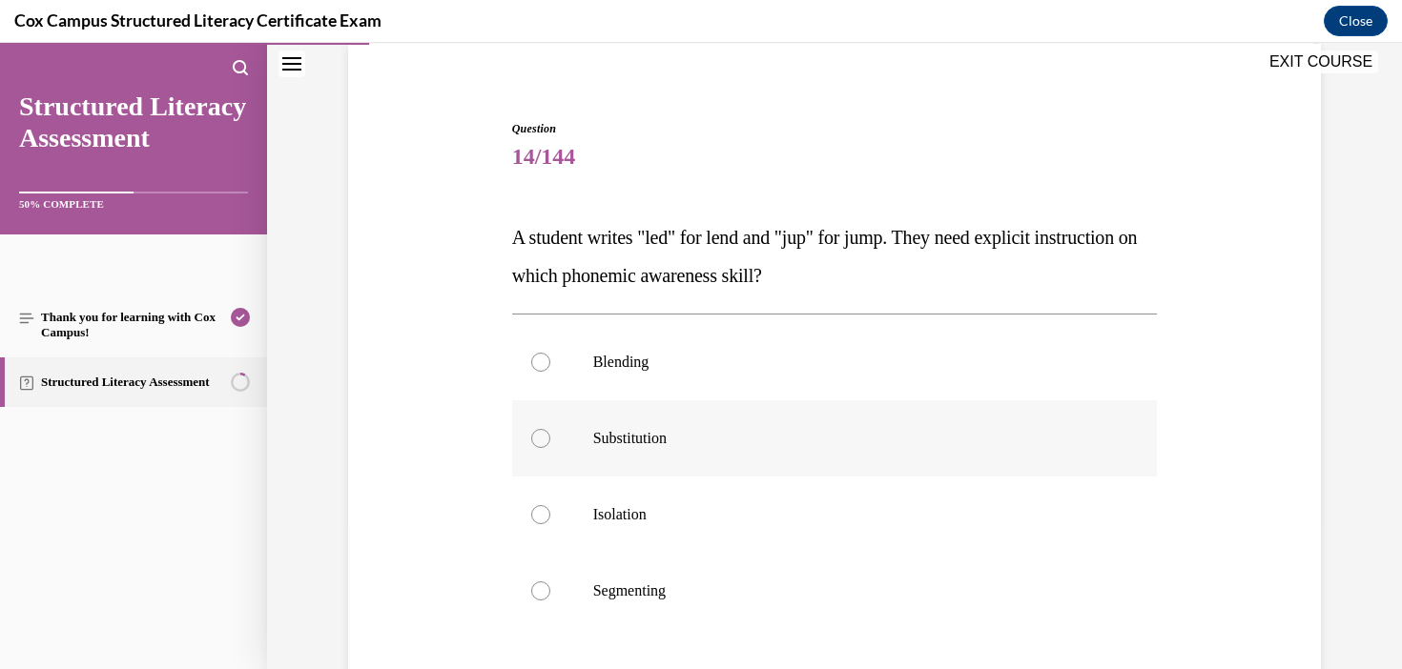
scroll to position [149, 0]
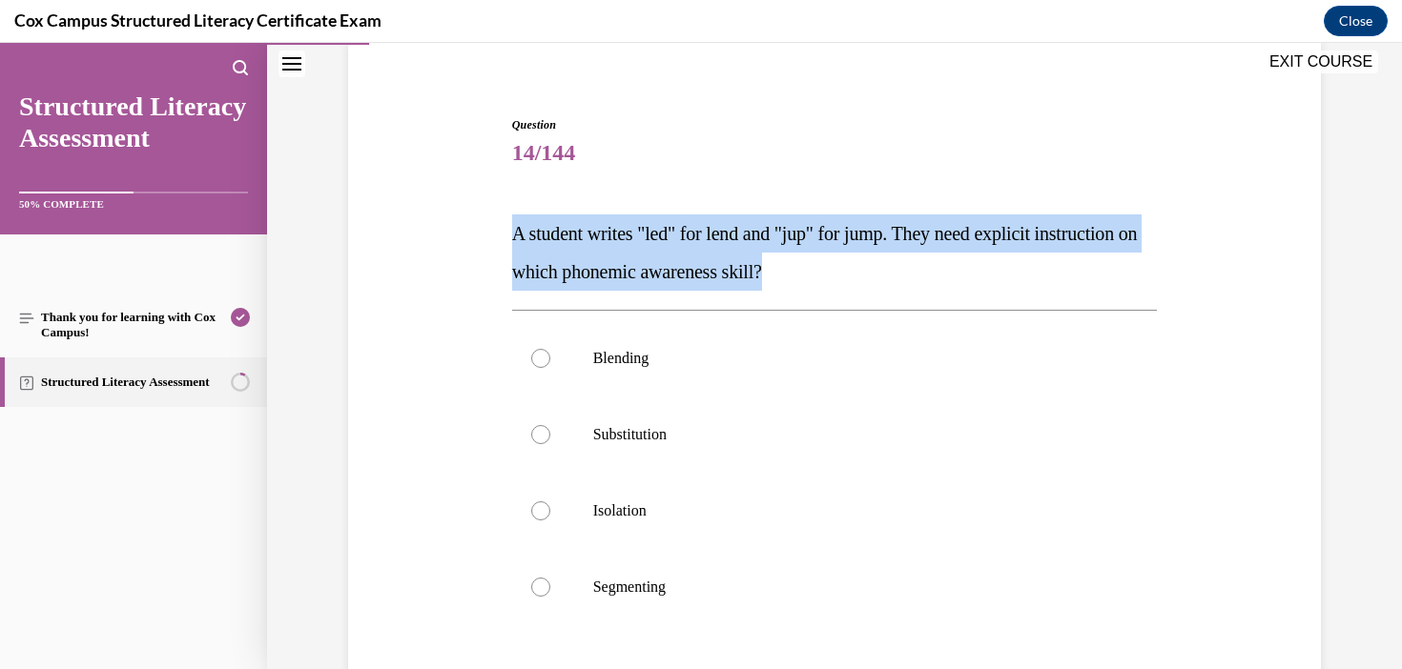
drag, startPoint x: 948, startPoint y: 270, endPoint x: 469, endPoint y: 232, distance: 480.2
click at [469, 232] on div "Question 14/144 A student writes "led" for lend and "jup" for jump. They need e…" at bounding box center [834, 460] width 982 height 803
copy span "A student writes "led" for lend and "jup" for jump. They need explicit instruct…"
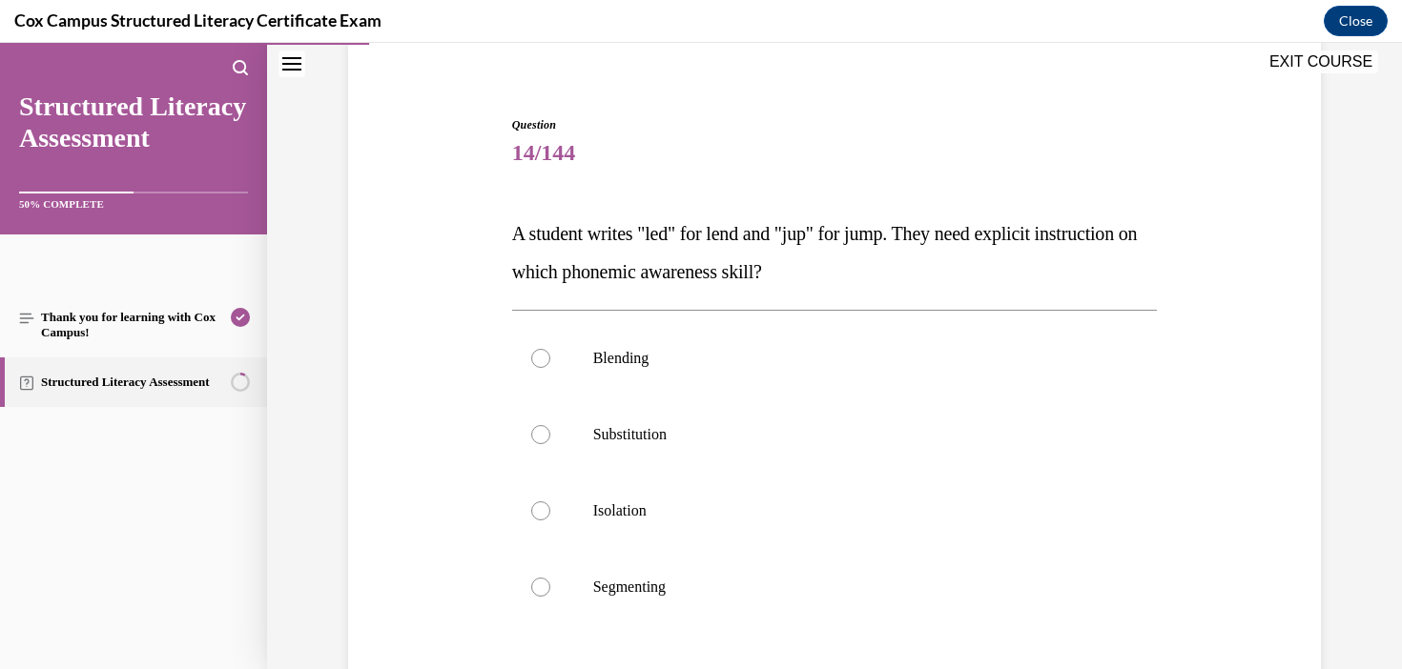
click at [1211, 494] on div "Question 14/144 A student writes "led" for lend and "jup" for jump. They need e…" at bounding box center [834, 460] width 982 height 803
click at [625, 343] on label "Blending" at bounding box center [835, 358] width 646 height 76
click at [550, 349] on input "Blending" at bounding box center [540, 358] width 19 height 19
radio input "true"
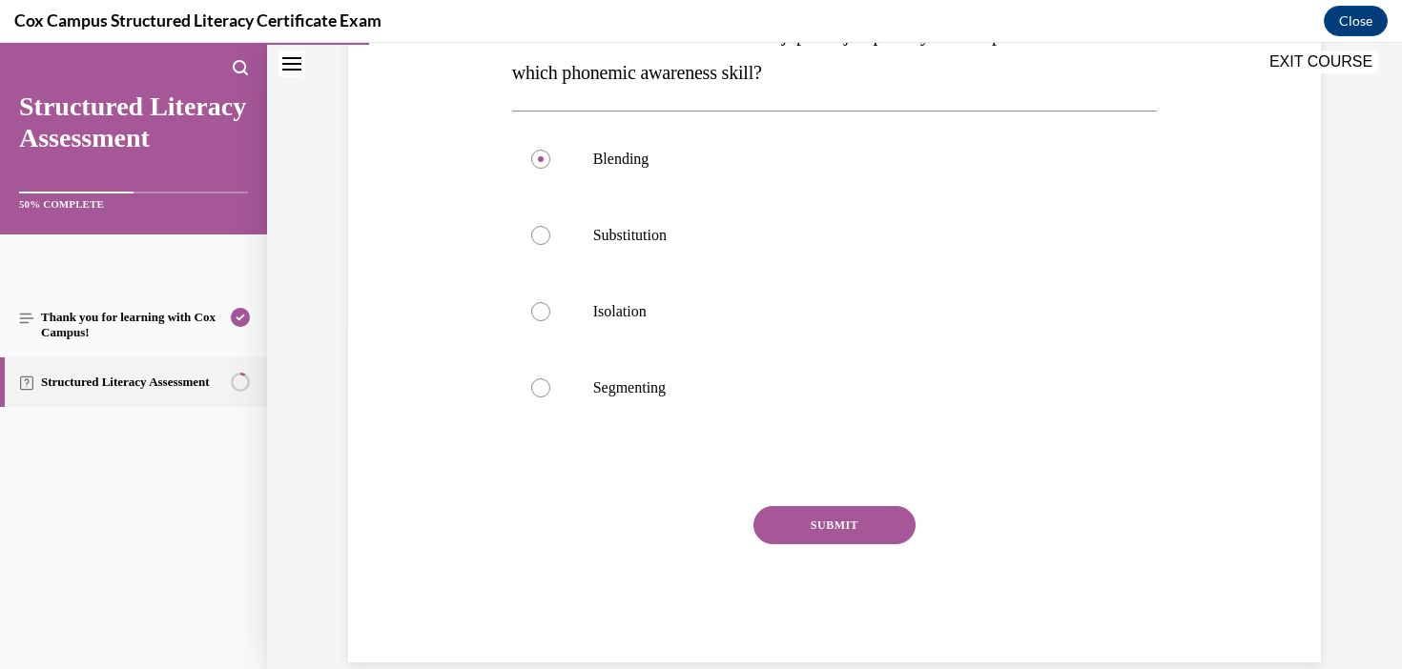
scroll to position [379, 0]
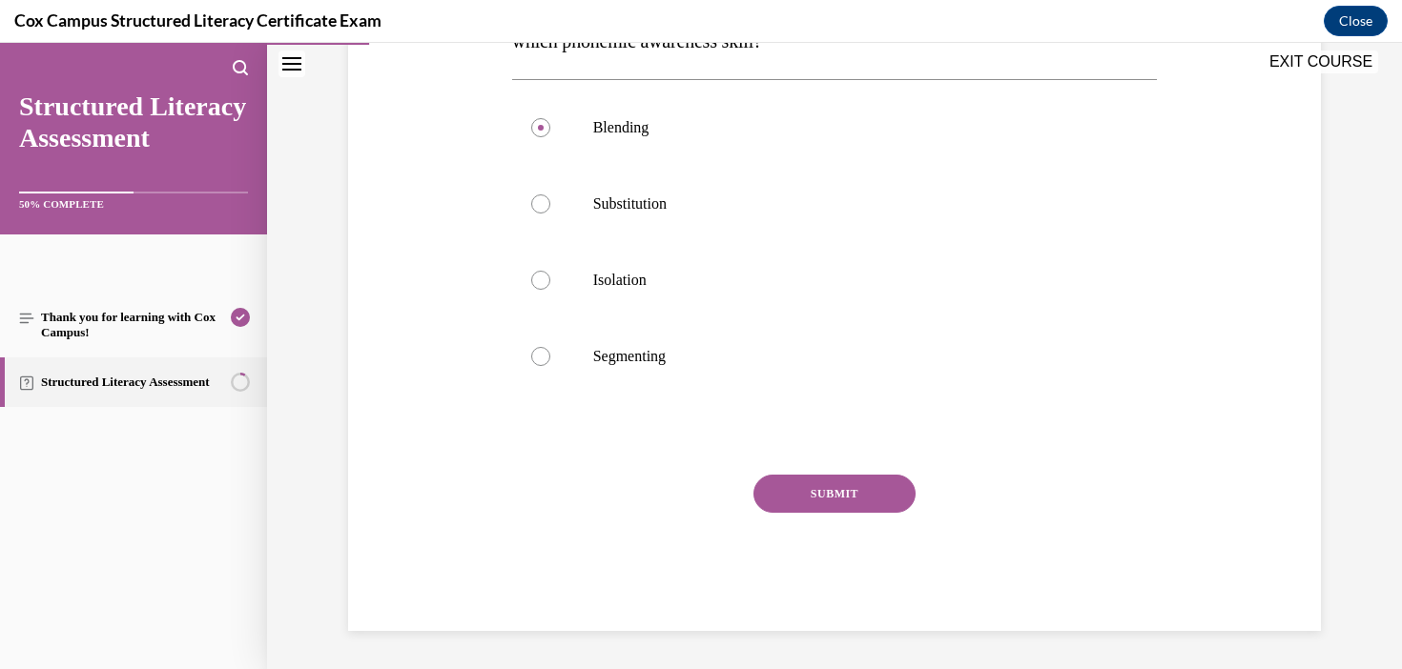
click at [831, 498] on button "SUBMIT" at bounding box center [834, 494] width 162 height 38
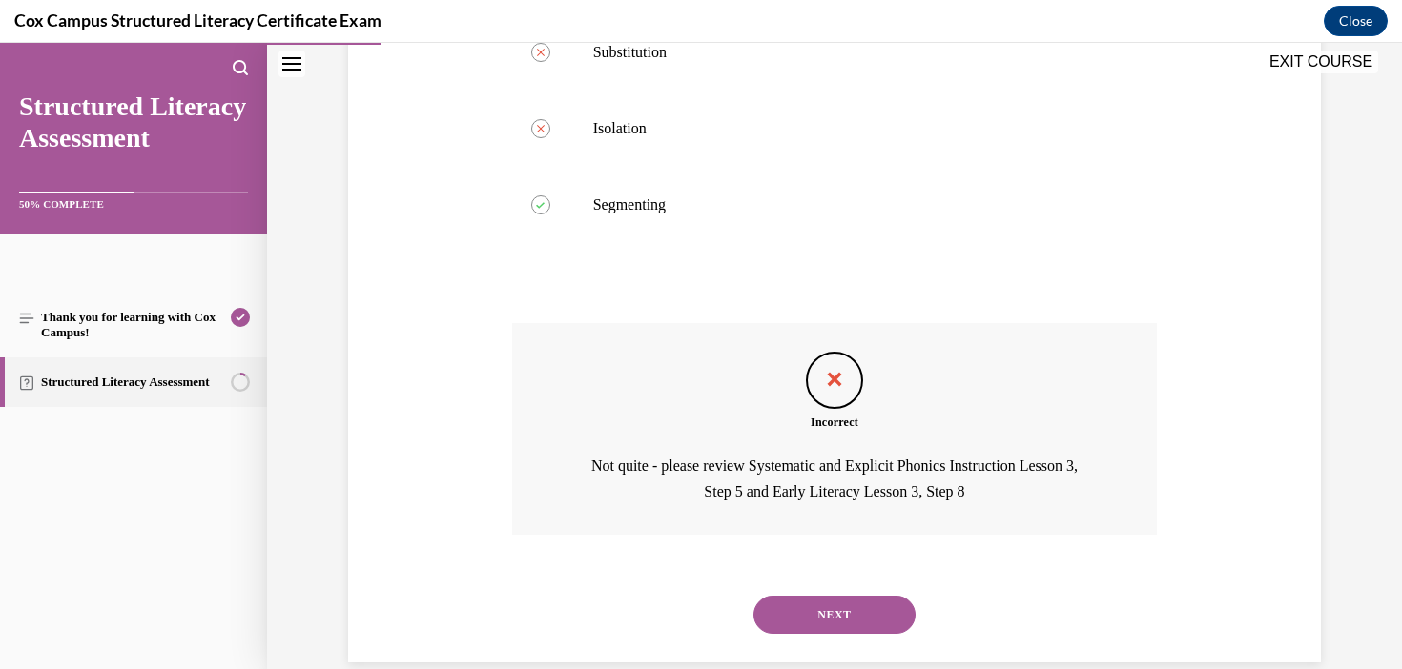
scroll to position [563, 0]
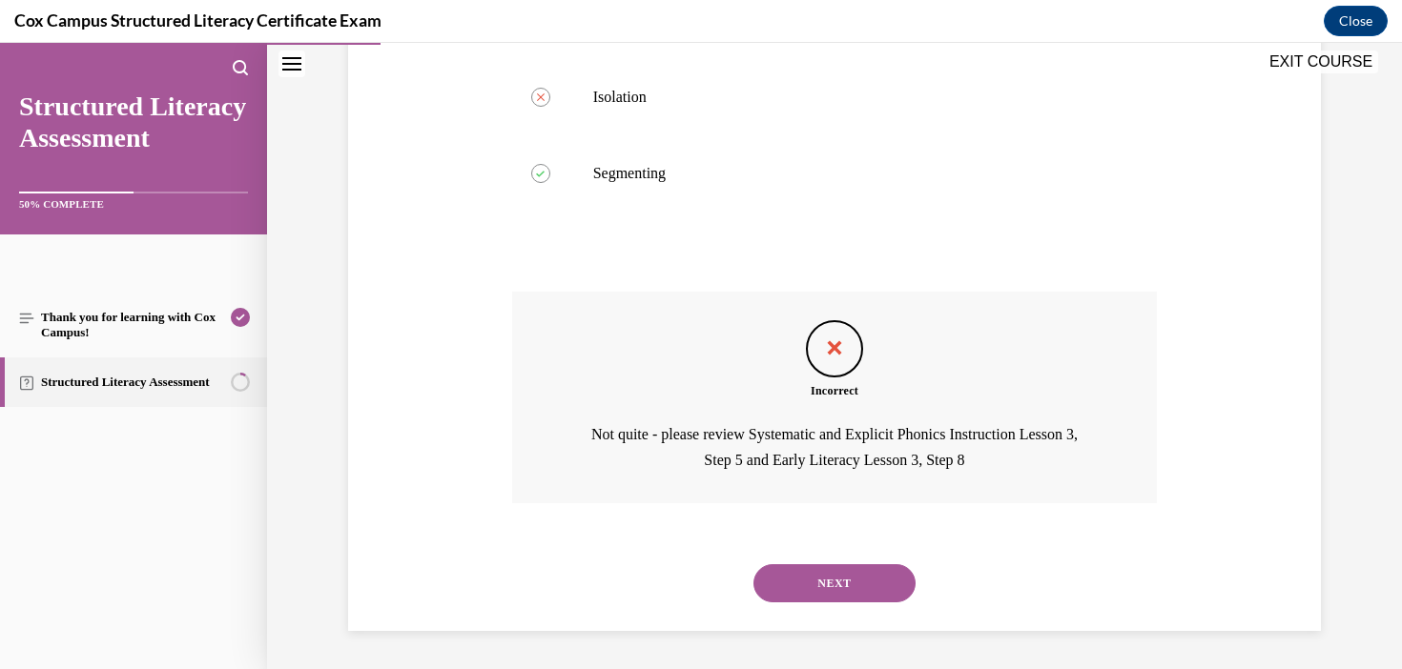
click at [869, 582] on button "NEXT" at bounding box center [834, 583] width 162 height 38
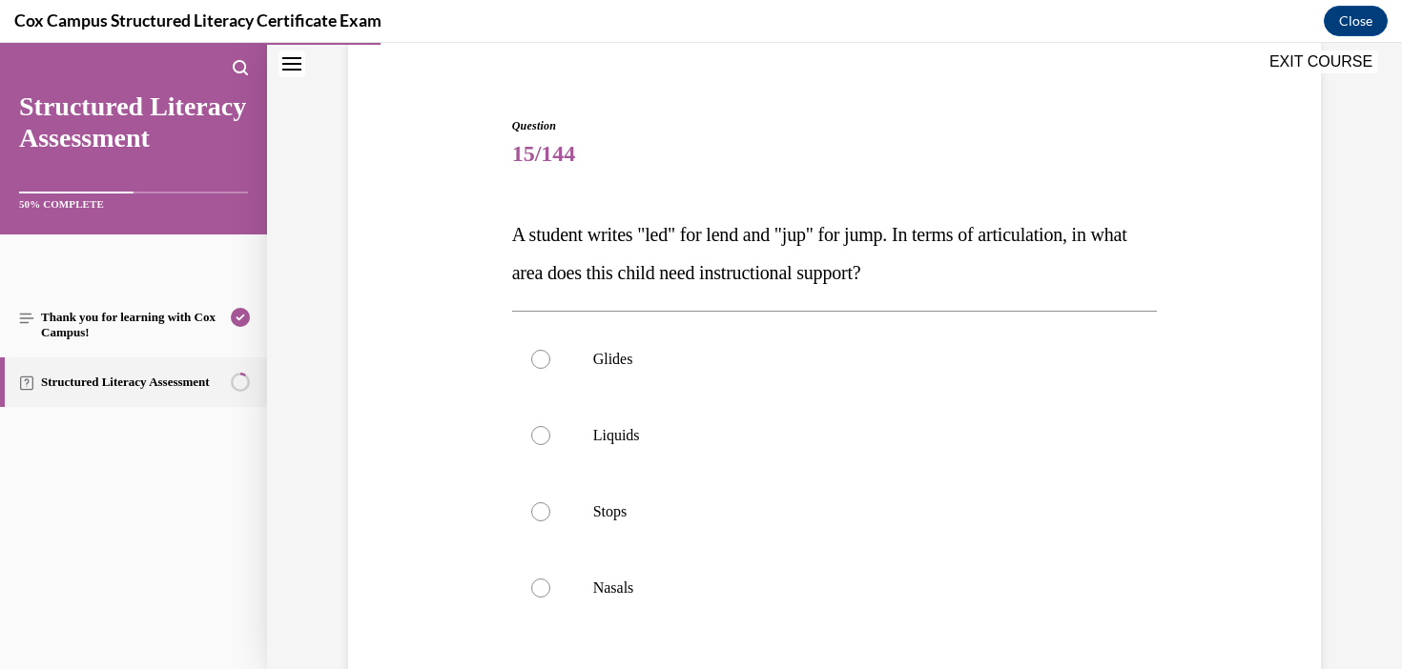
scroll to position [159, 0]
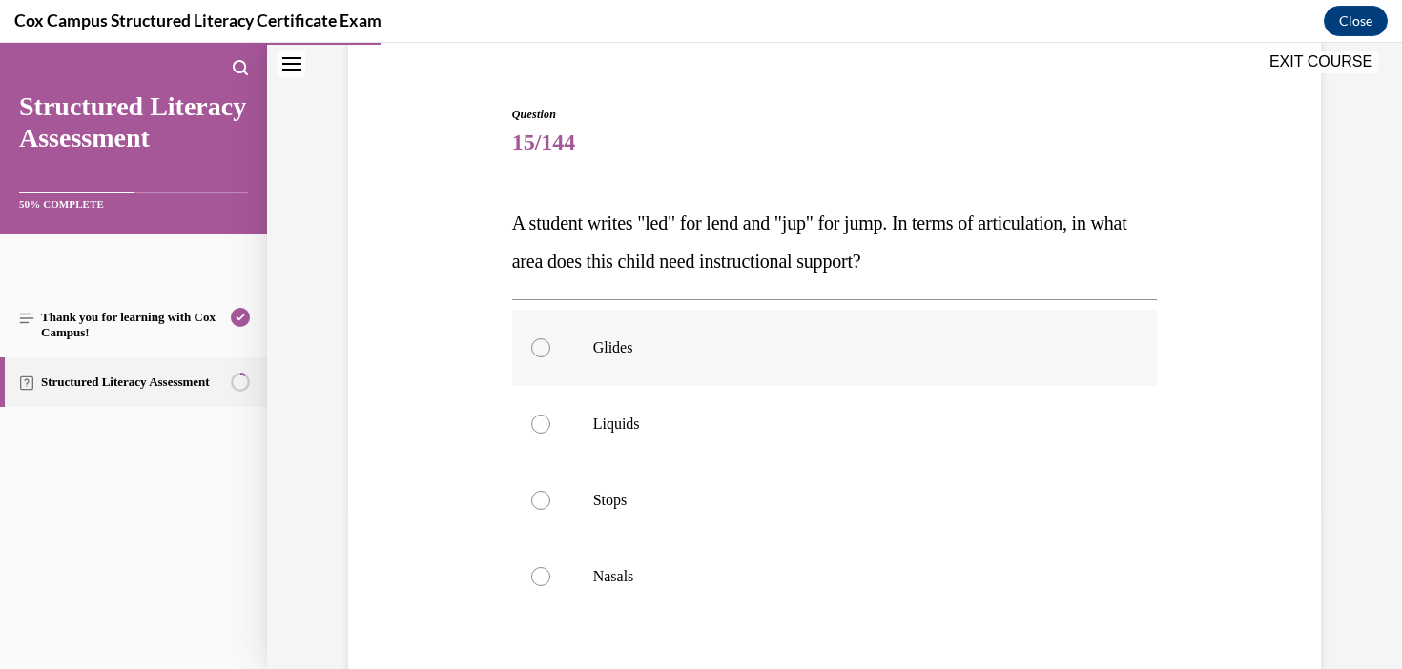
click at [595, 350] on p "Glides" at bounding box center [851, 347] width 517 height 19
click at [550, 350] on input "Glides" at bounding box center [540, 347] width 19 height 19
radio input "true"
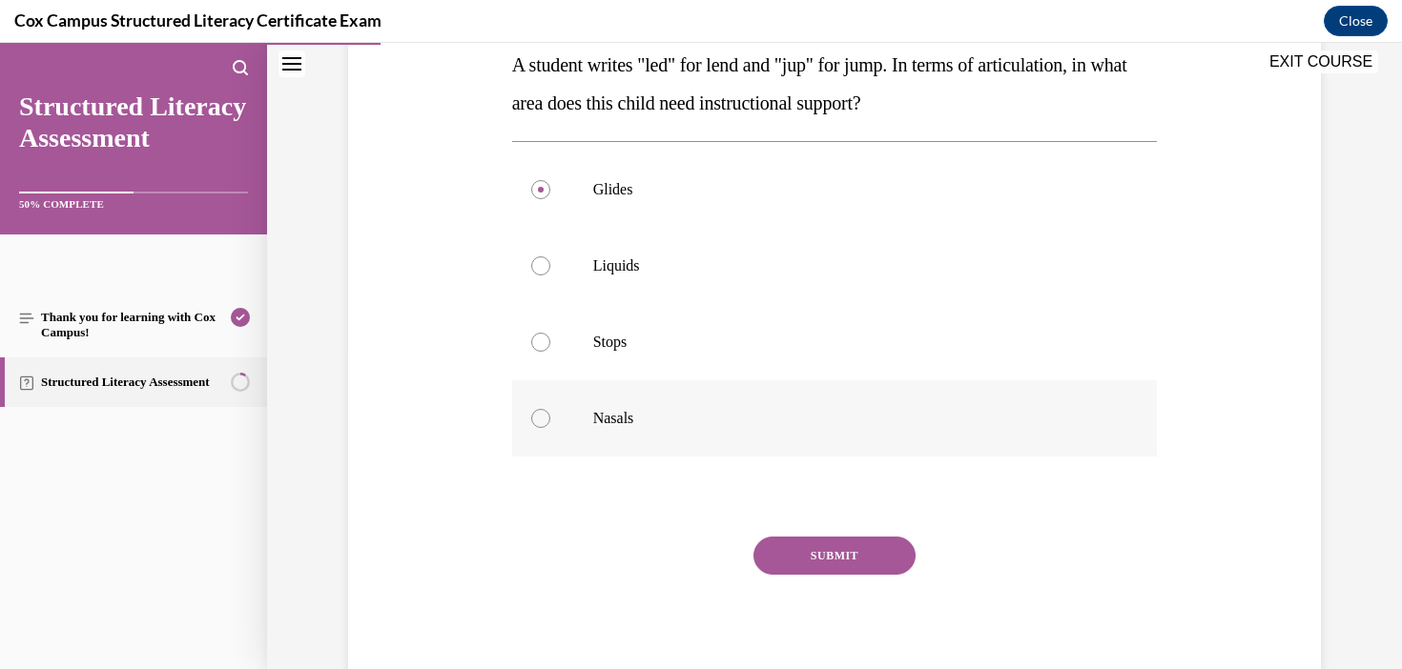
click at [873, 569] on button "SUBMIT" at bounding box center [834, 556] width 162 height 38
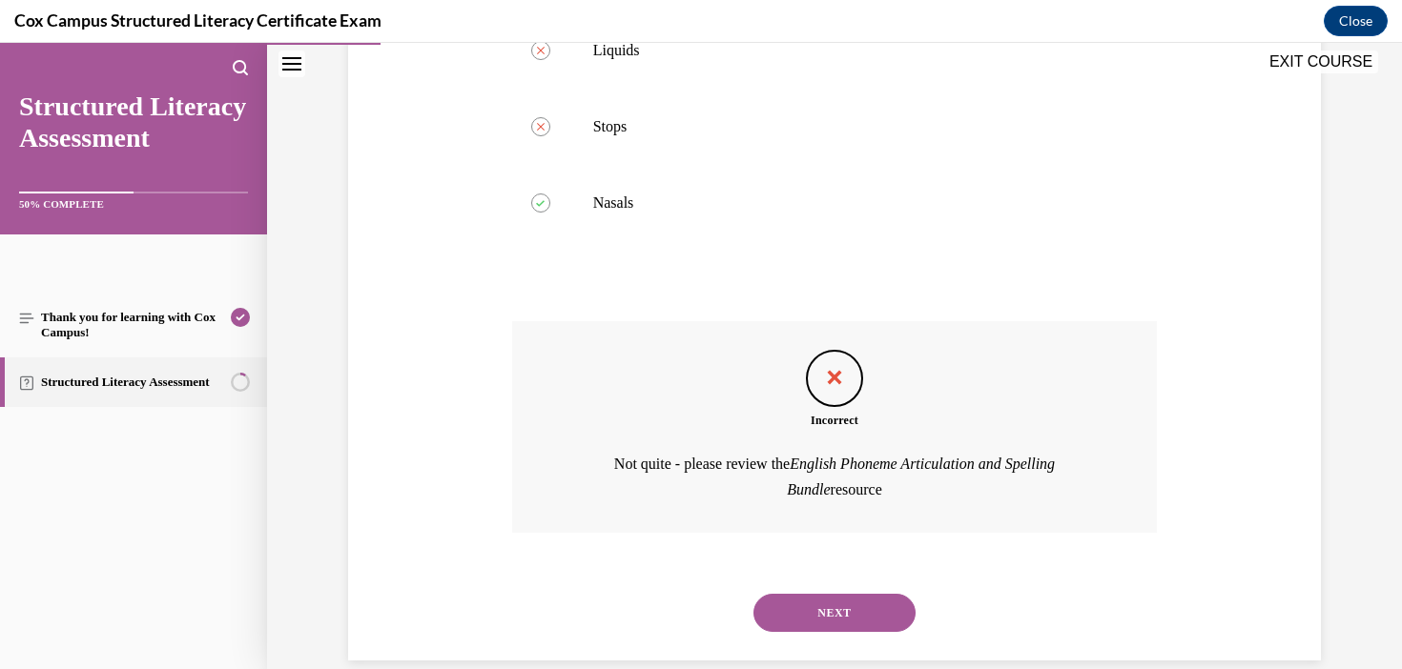
scroll to position [563, 0]
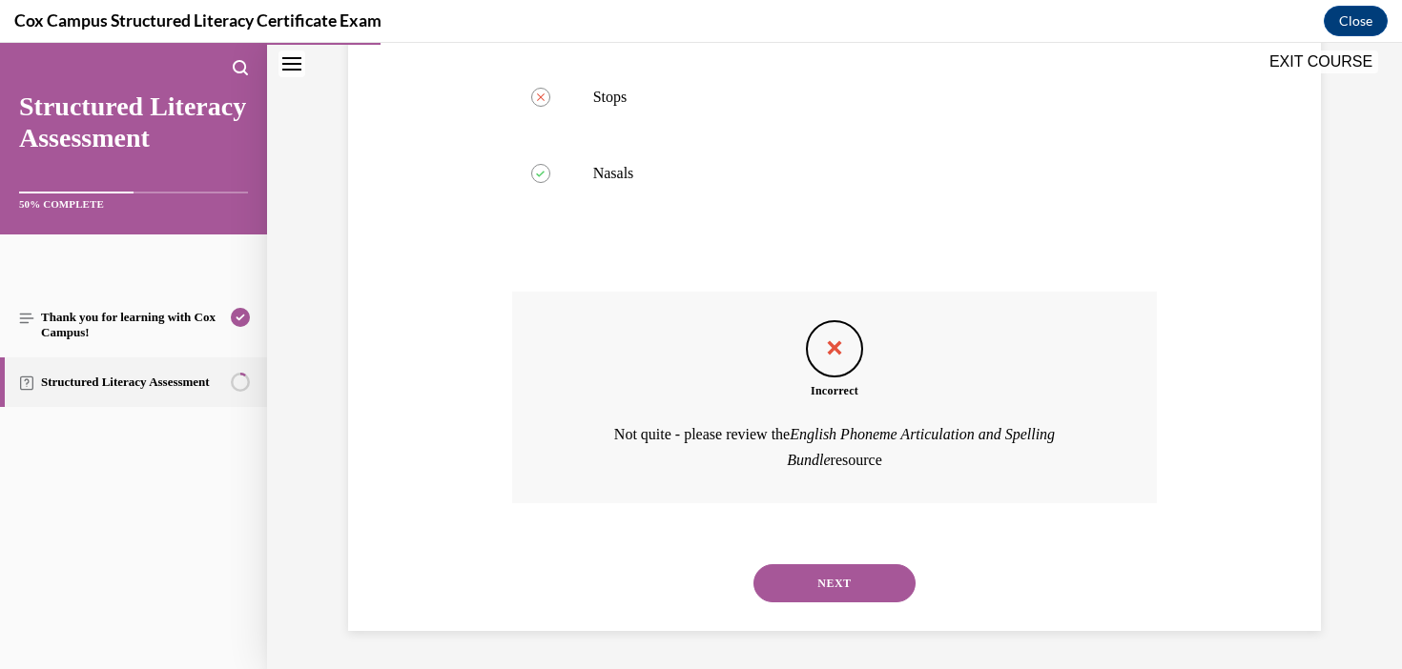
click at [901, 588] on button "NEXT" at bounding box center [834, 583] width 162 height 38
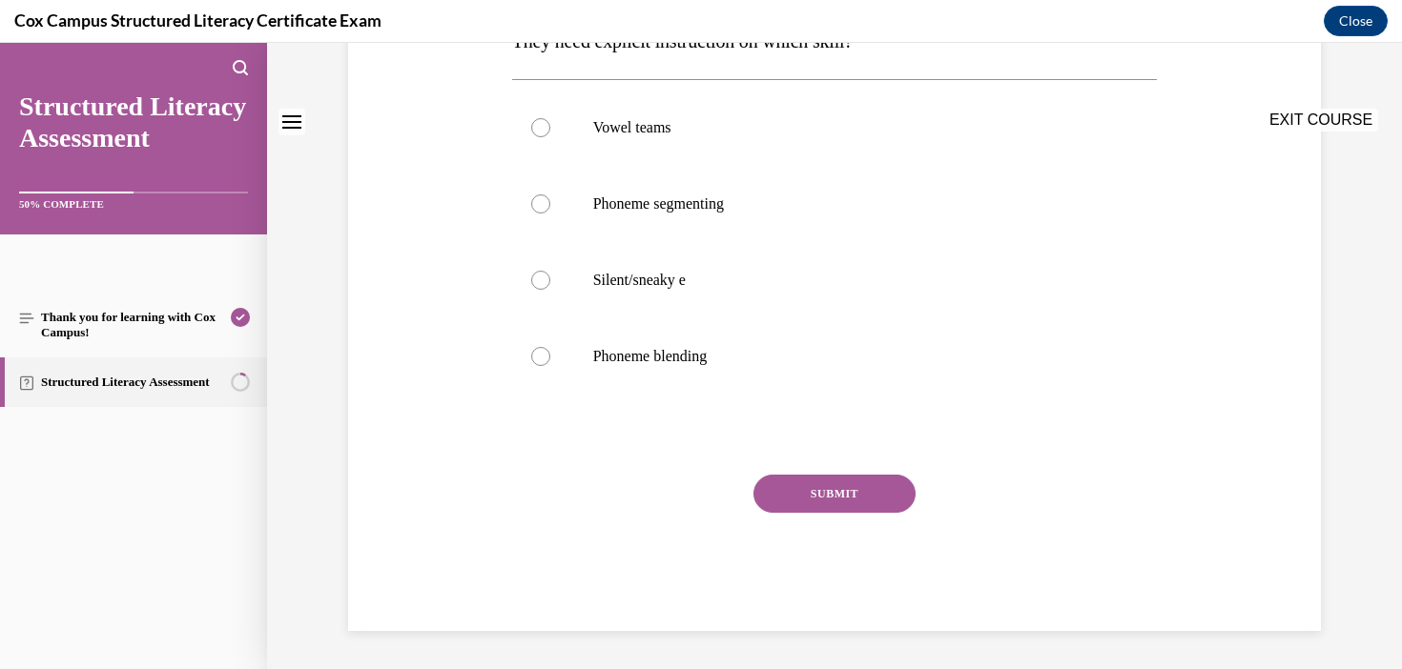
scroll to position [0, 0]
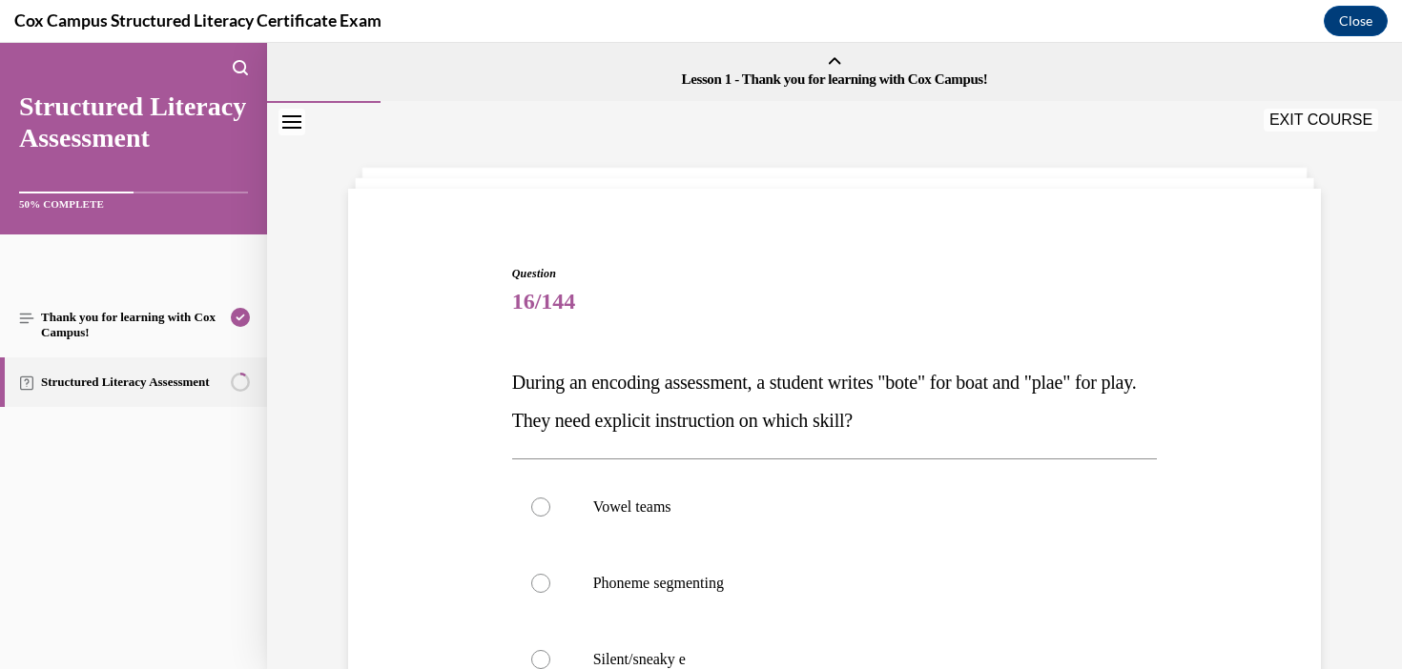
click at [1292, 128] on button "EXIT COURSE" at bounding box center [1320, 120] width 114 height 23
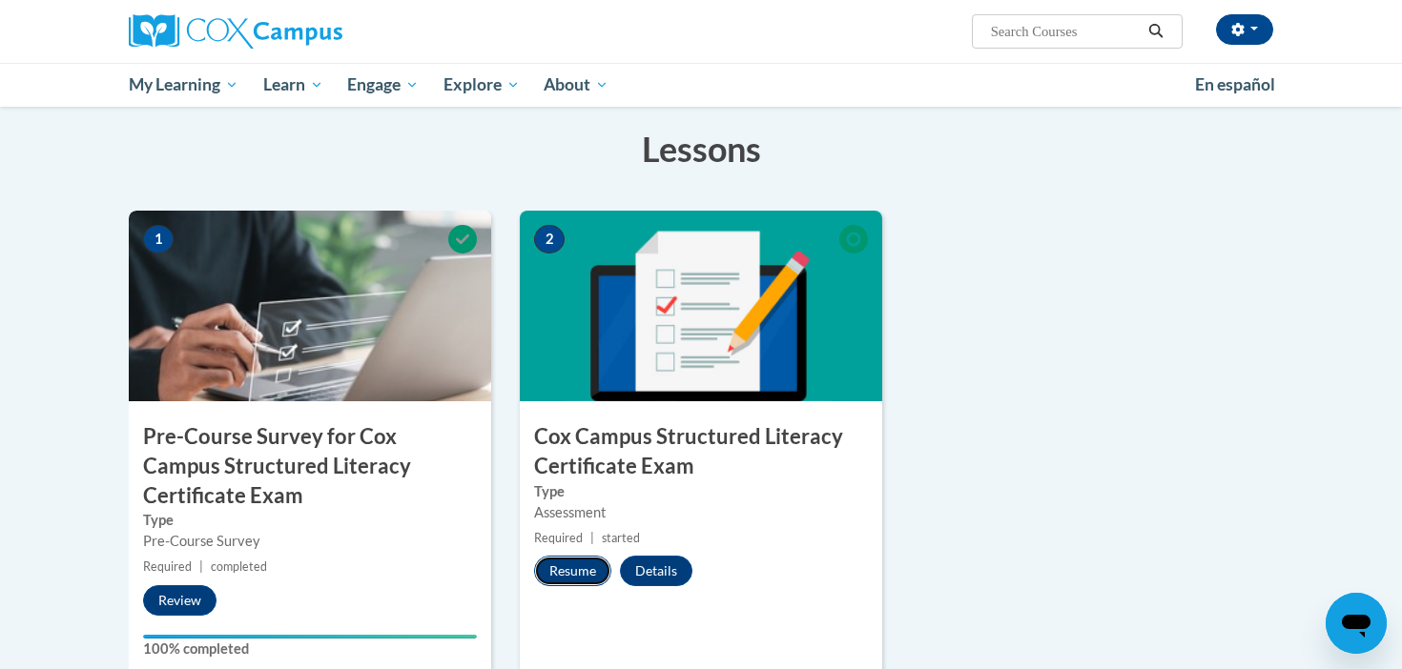
click at [585, 568] on button "Resume" at bounding box center [572, 571] width 77 height 31
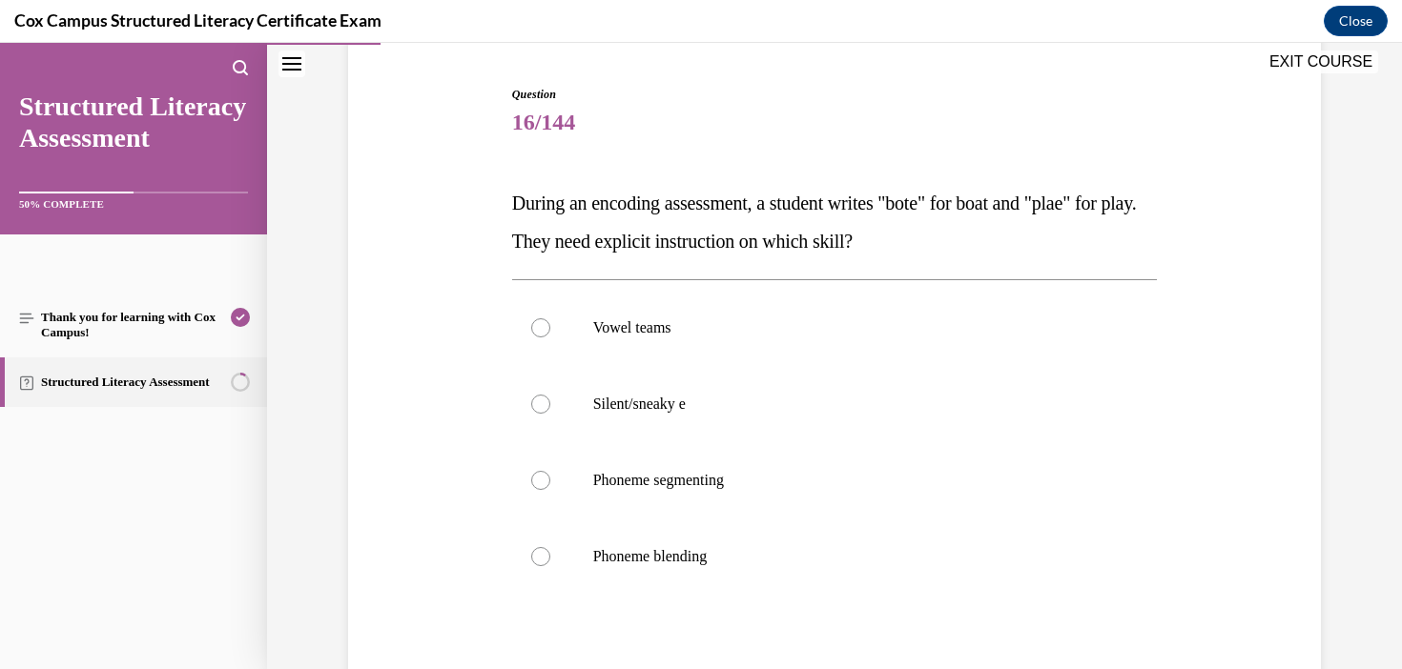
scroll to position [178, 0]
click at [743, 347] on label "Vowel teams" at bounding box center [835, 329] width 646 height 76
click at [550, 338] on input "Vowel teams" at bounding box center [540, 328] width 19 height 19
radio input "true"
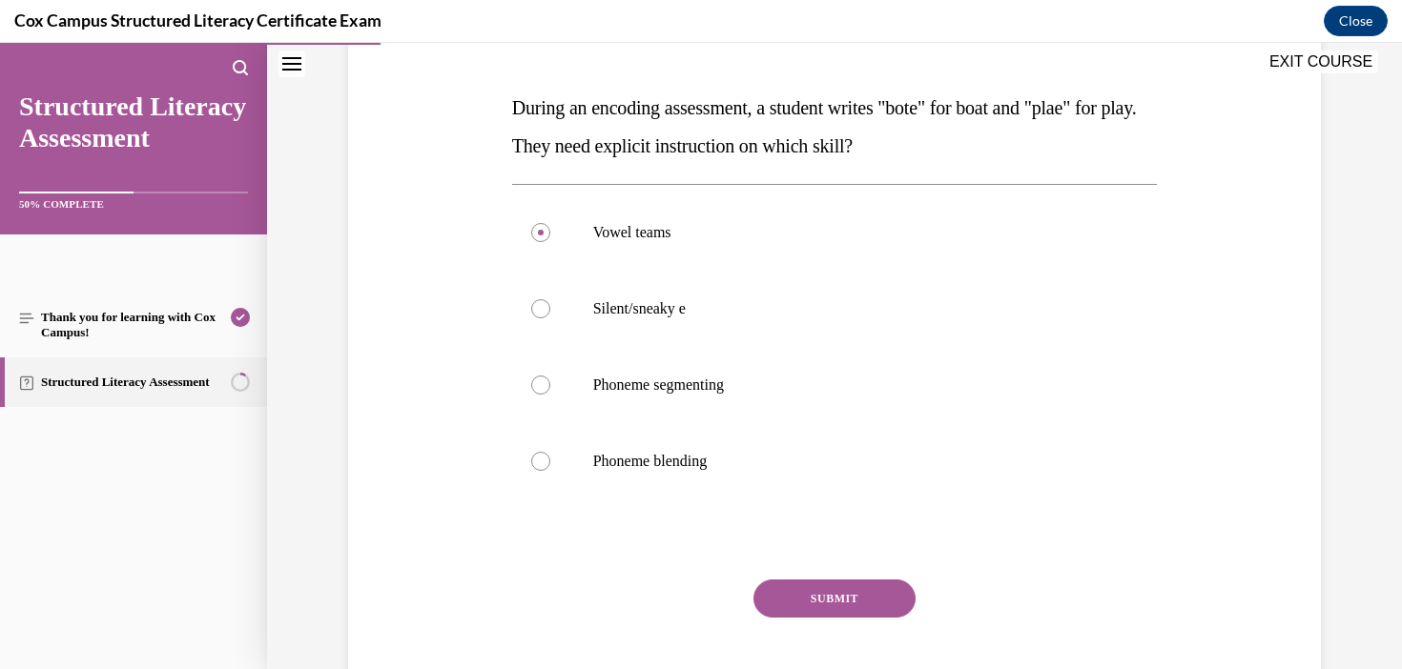
scroll to position [280, 0]
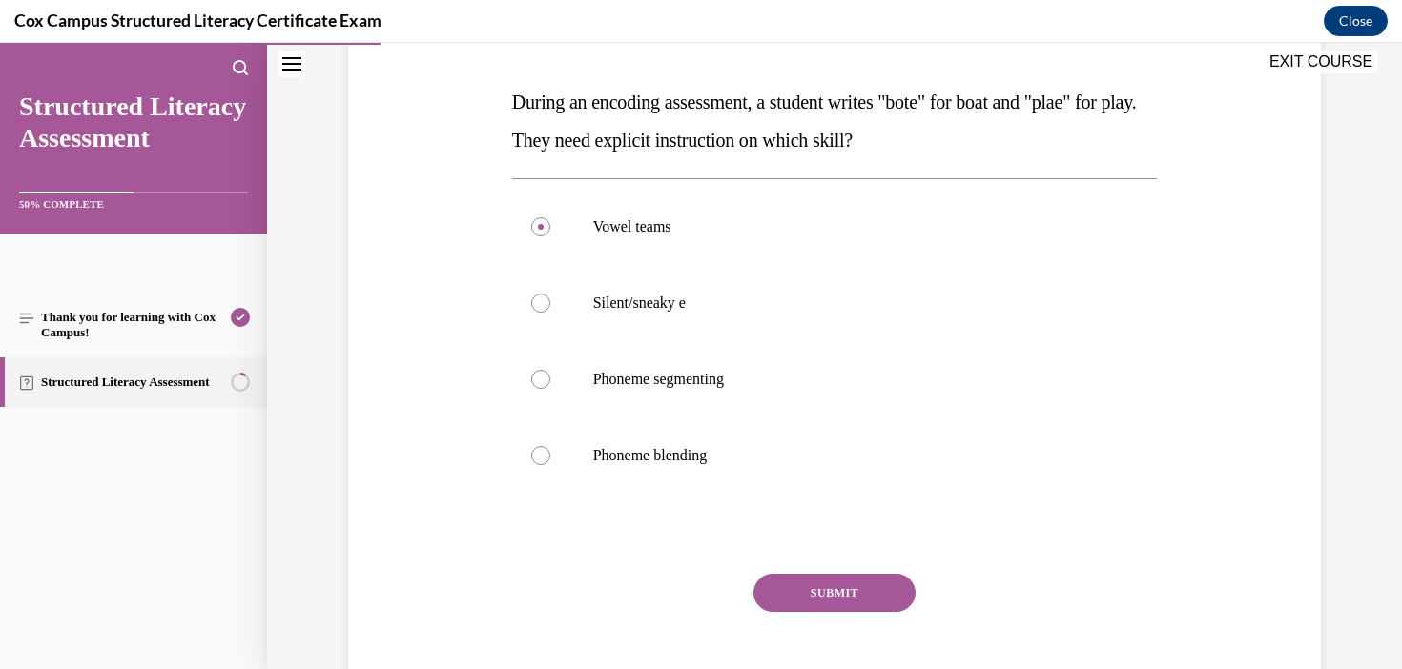
click at [821, 598] on button "SUBMIT" at bounding box center [834, 593] width 162 height 38
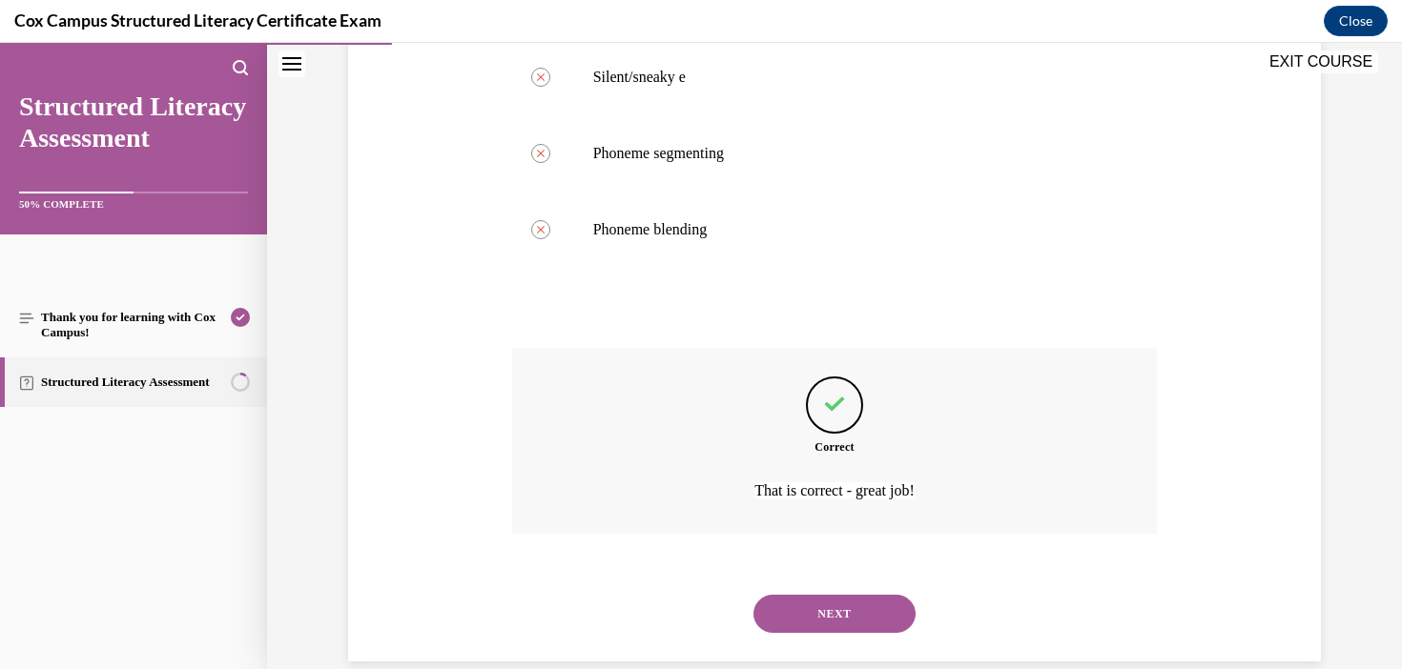
scroll to position [537, 0]
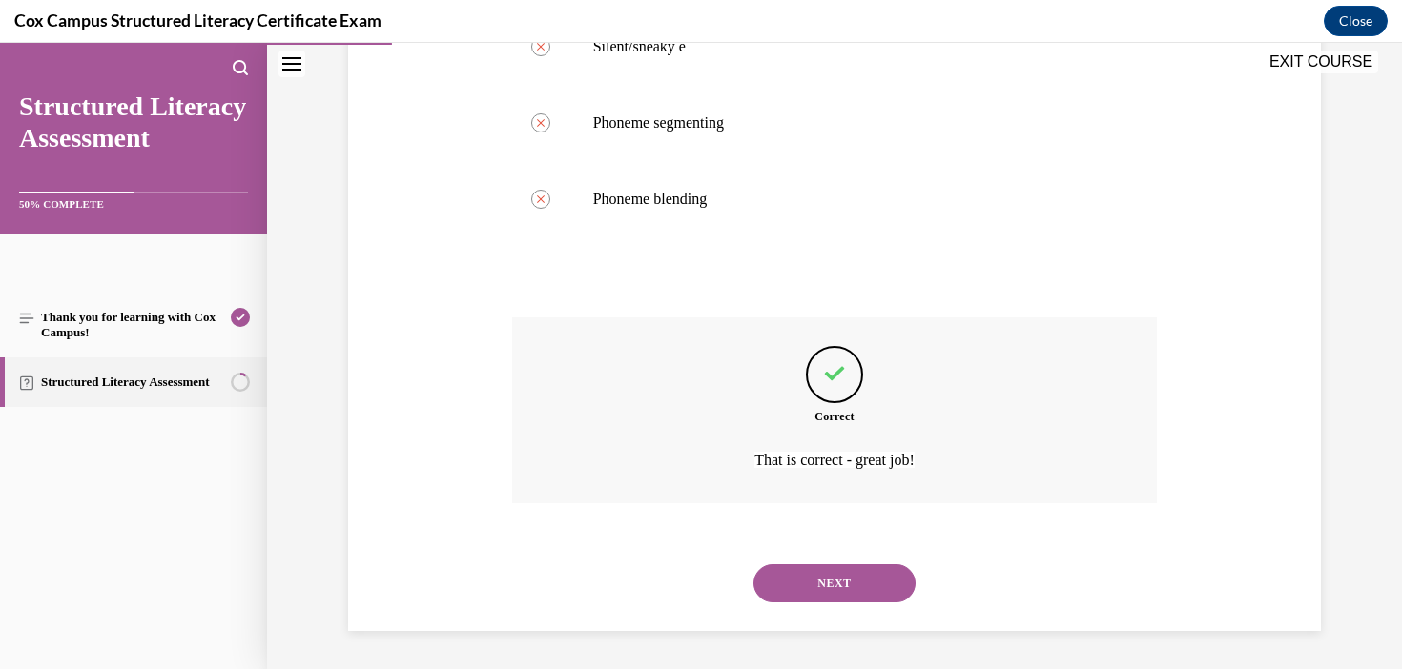
click at [865, 591] on button "NEXT" at bounding box center [834, 583] width 162 height 38
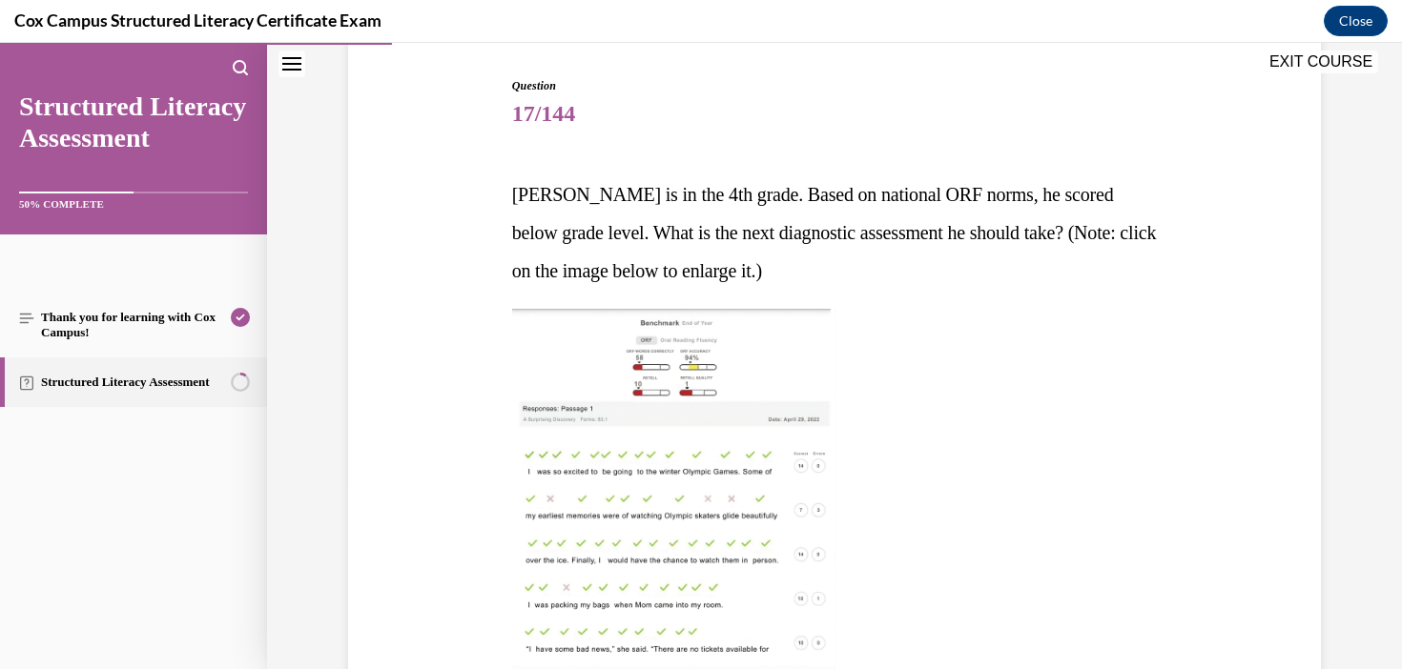
scroll to position [170, 0]
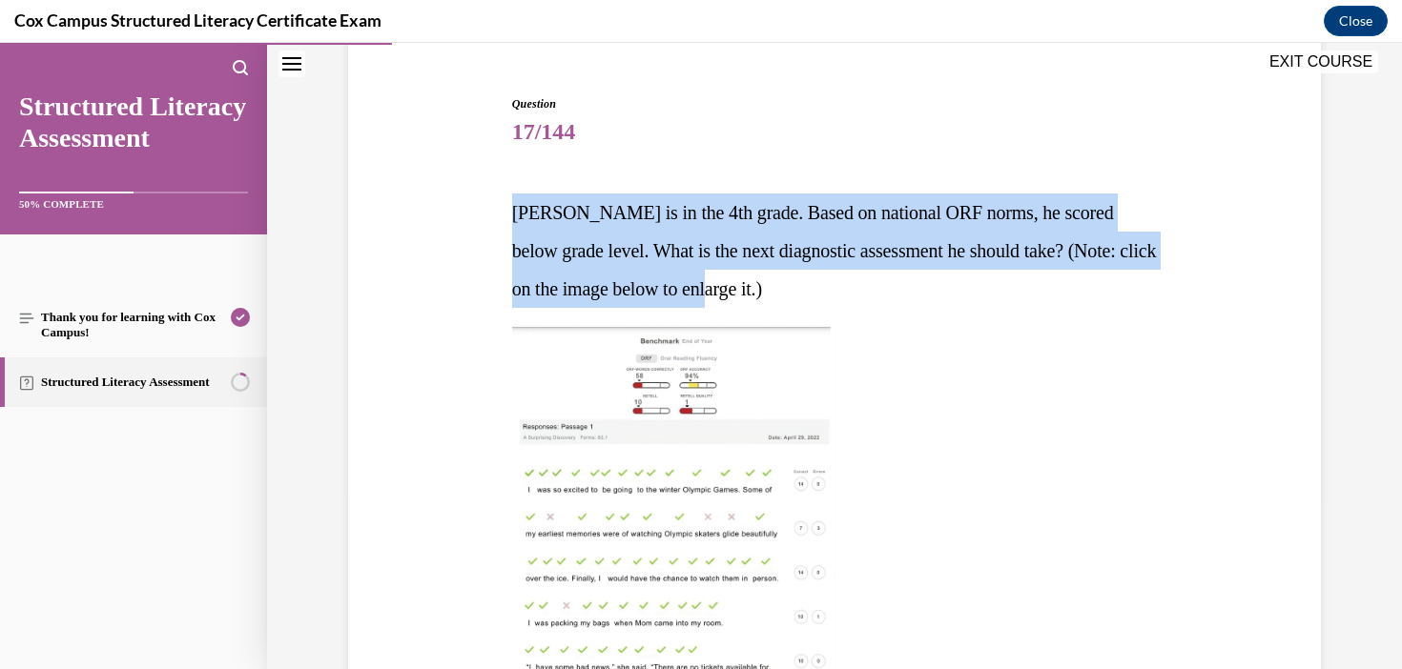
drag, startPoint x: 760, startPoint y: 296, endPoint x: 501, endPoint y: 212, distance: 272.6
click at [501, 212] on div "Question 17/144 [PERSON_NAME] is in the 4th grade. Based on national ORF norms,…" at bounding box center [834, 647] width 982 height 1218
copy span "[PERSON_NAME] is in the 4th grade. Based on national ORF norms, he scored below…"
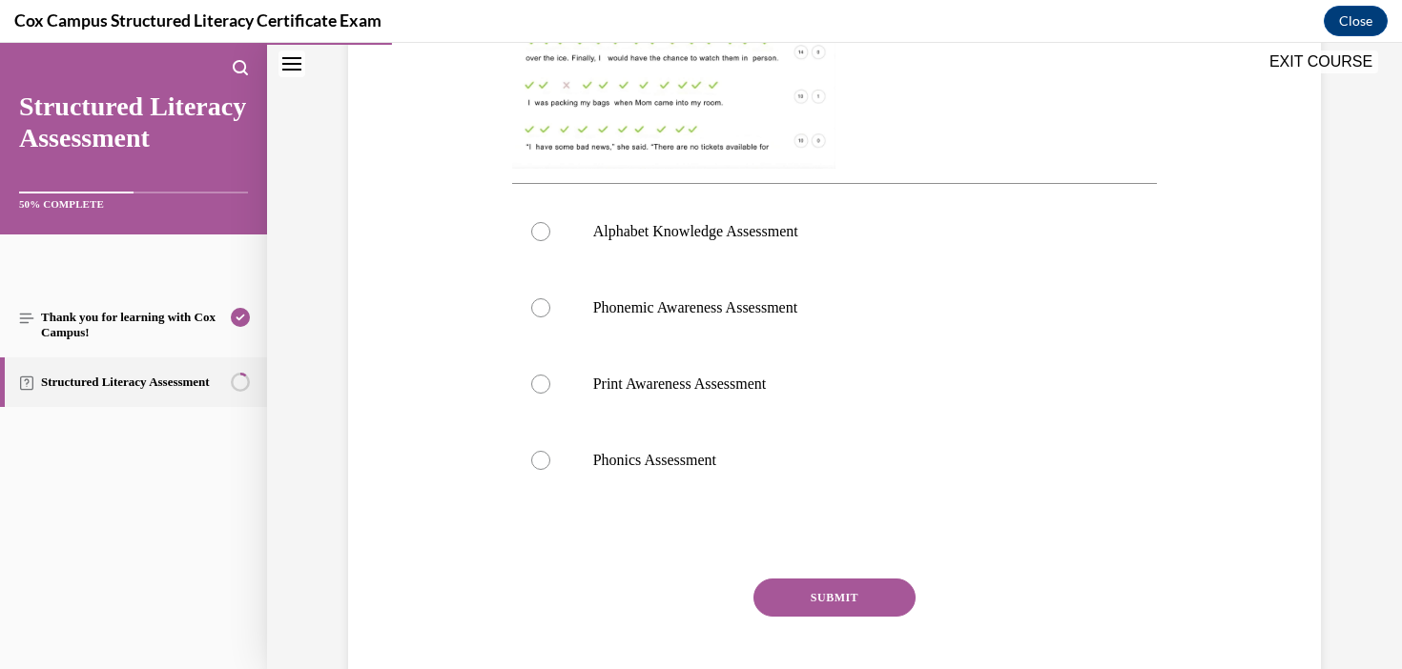
scroll to position [794, 0]
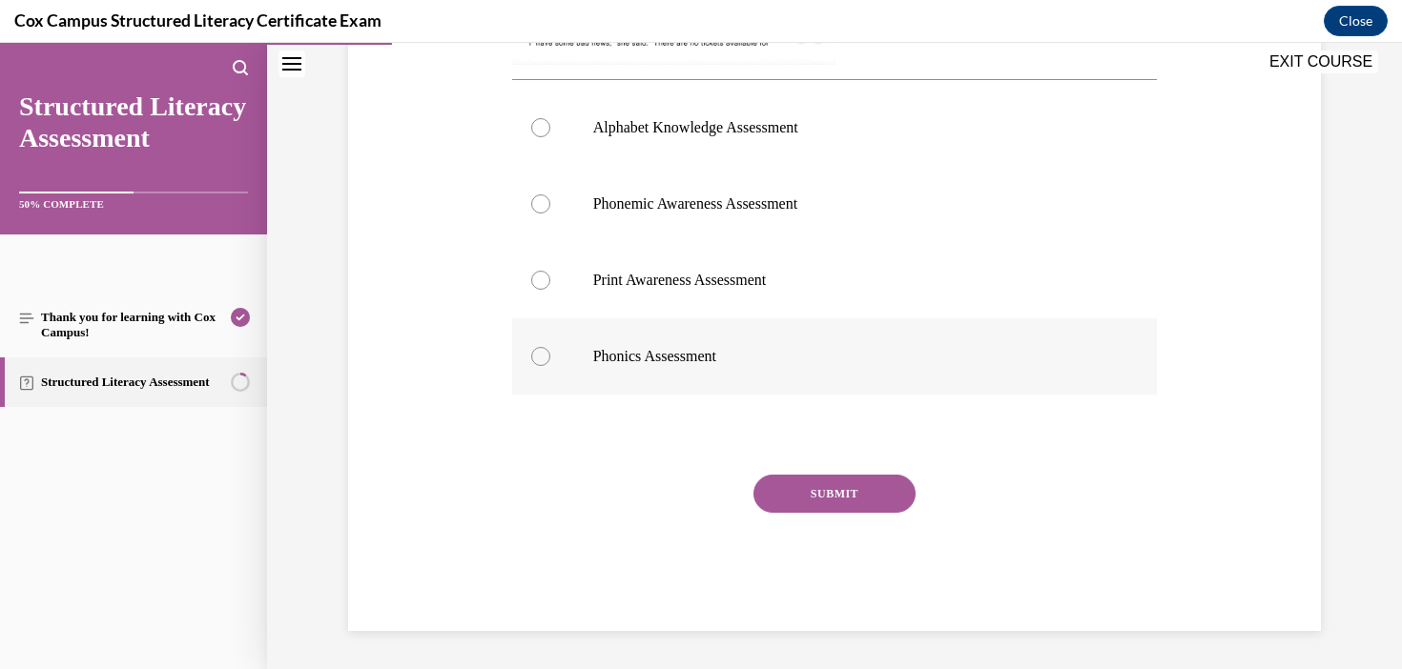
click at [611, 332] on label "Phonics Assessment" at bounding box center [835, 356] width 646 height 76
click at [550, 347] on input "Phonics Assessment" at bounding box center [540, 356] width 19 height 19
radio input "true"
click at [877, 494] on button "SUBMIT" at bounding box center [834, 494] width 162 height 38
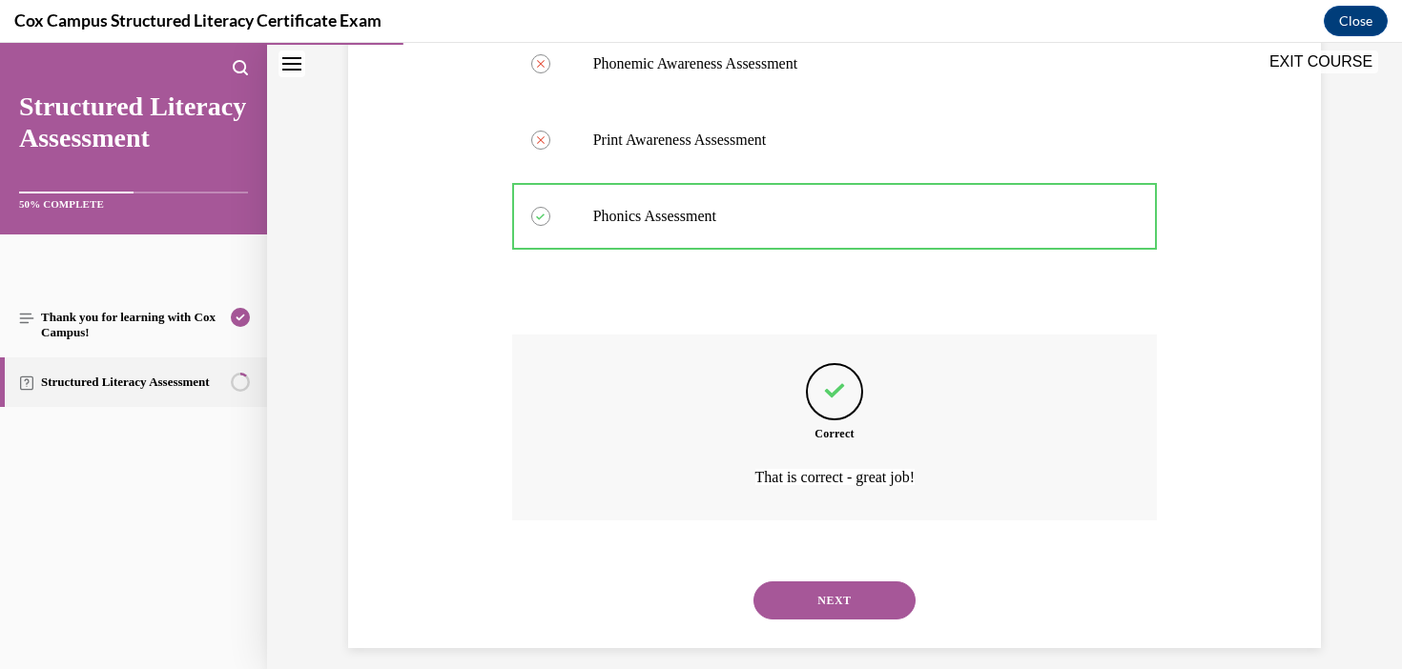
scroll to position [952, 0]
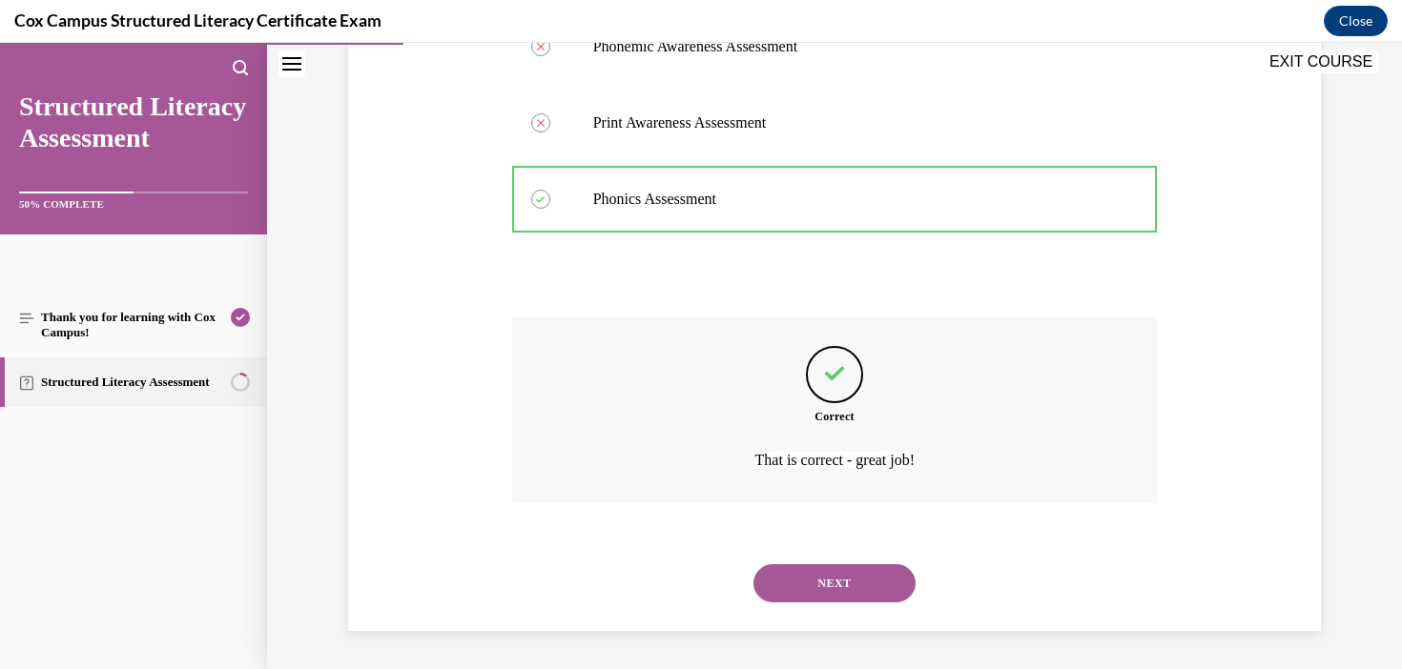
click at [823, 591] on button "NEXT" at bounding box center [834, 583] width 162 height 38
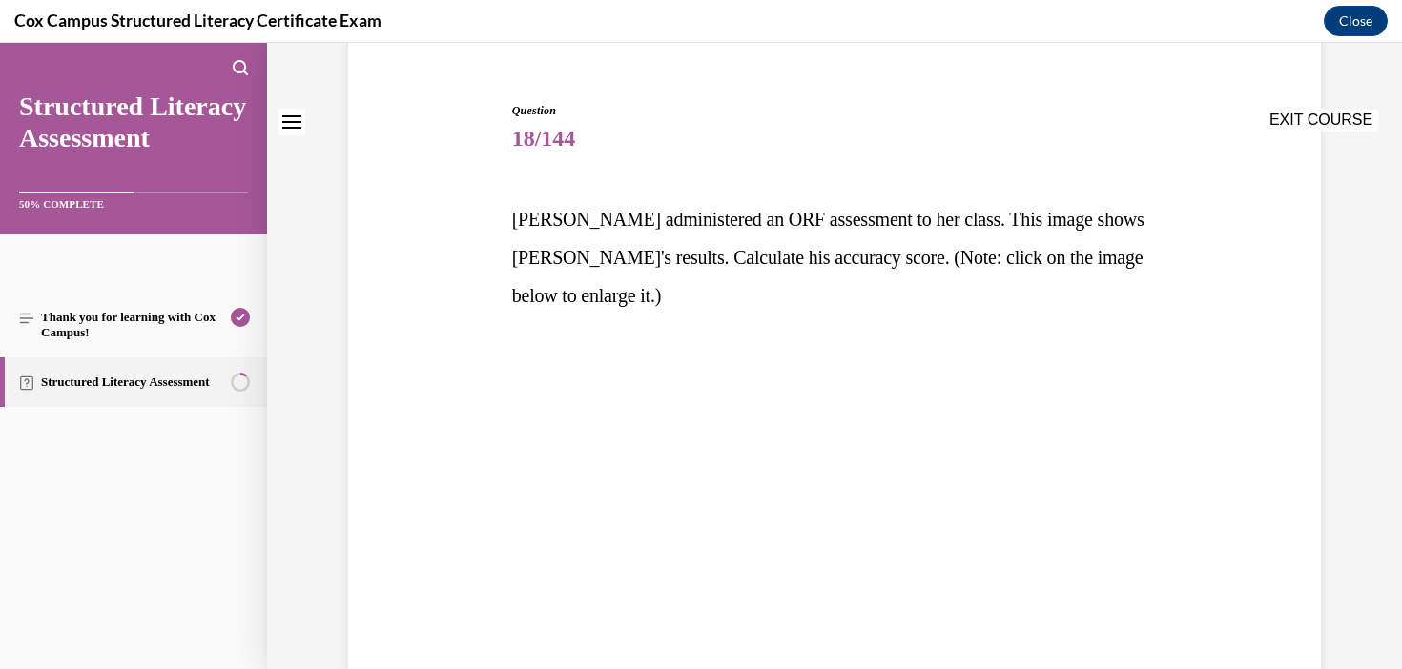
scroll to position [0, 0]
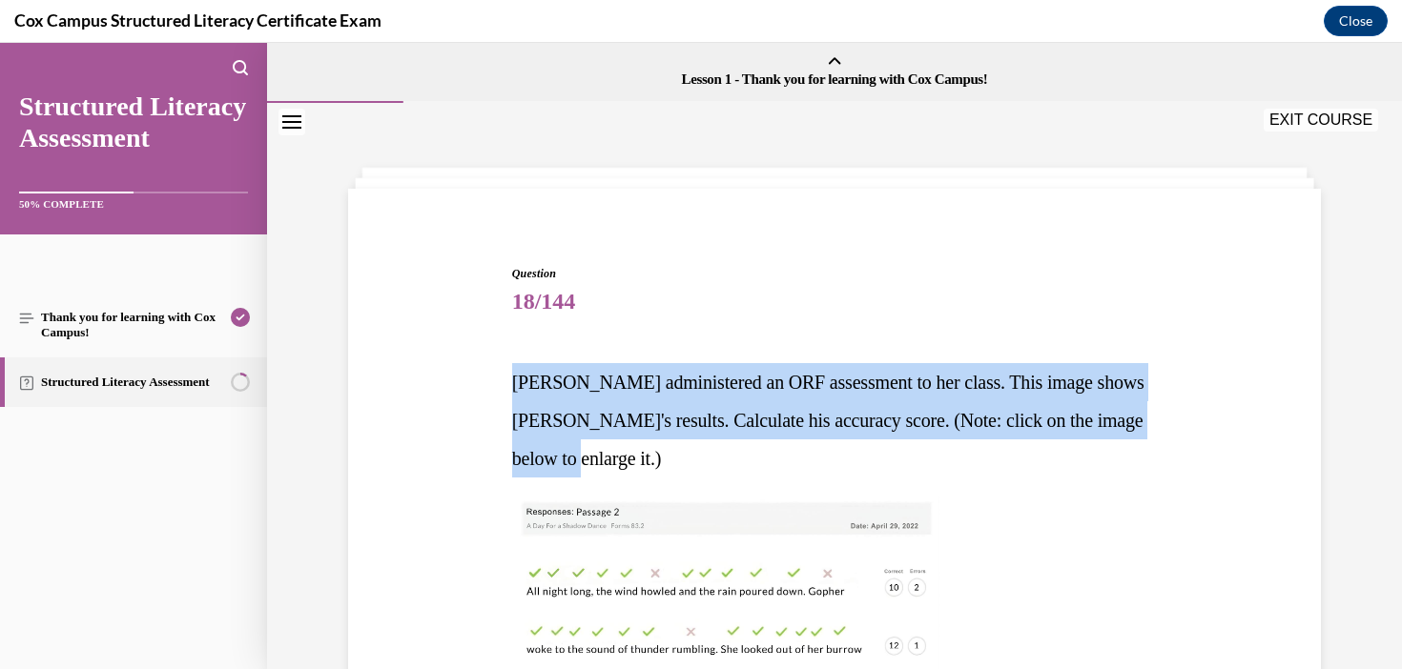
drag, startPoint x: 504, startPoint y: 381, endPoint x: 609, endPoint y: 463, distance: 133.1
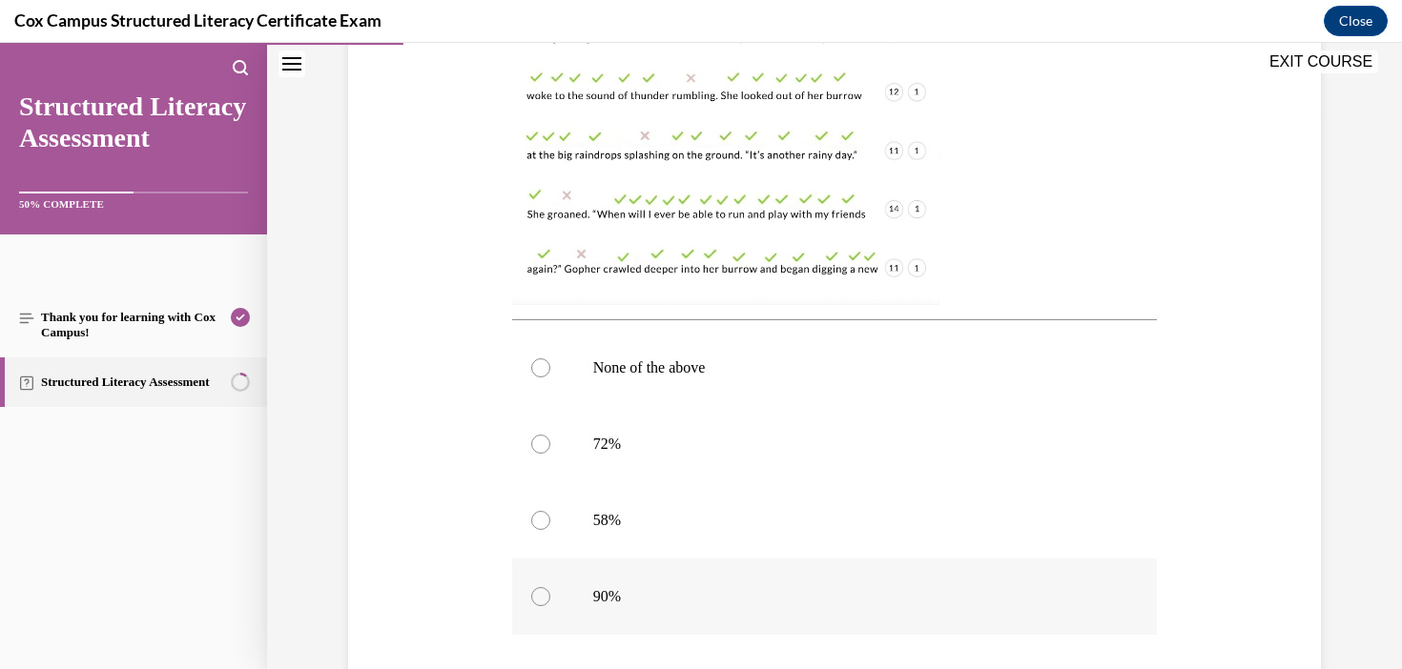
scroll to position [550, 0]
click at [646, 620] on label "90%" at bounding box center [835, 601] width 646 height 76
click at [550, 610] on input "90%" at bounding box center [540, 600] width 19 height 19
radio input "true"
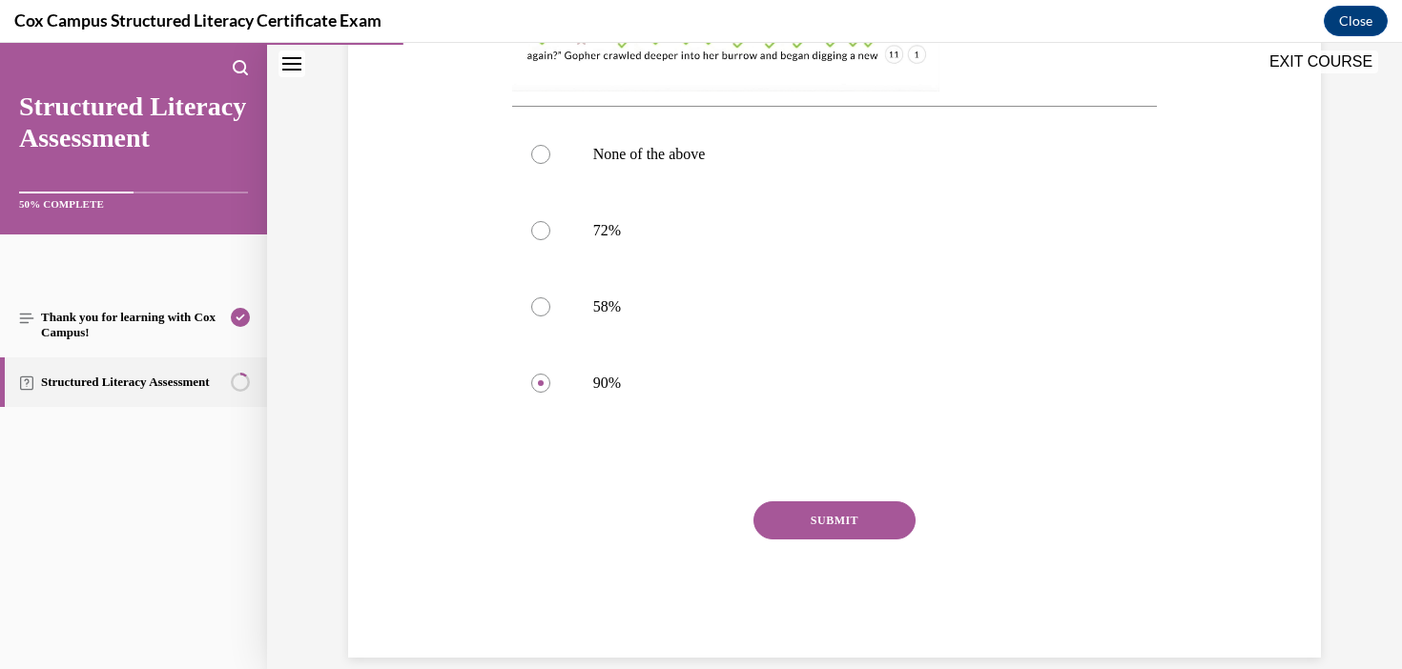
click at [831, 525] on button "SUBMIT" at bounding box center [834, 521] width 162 height 38
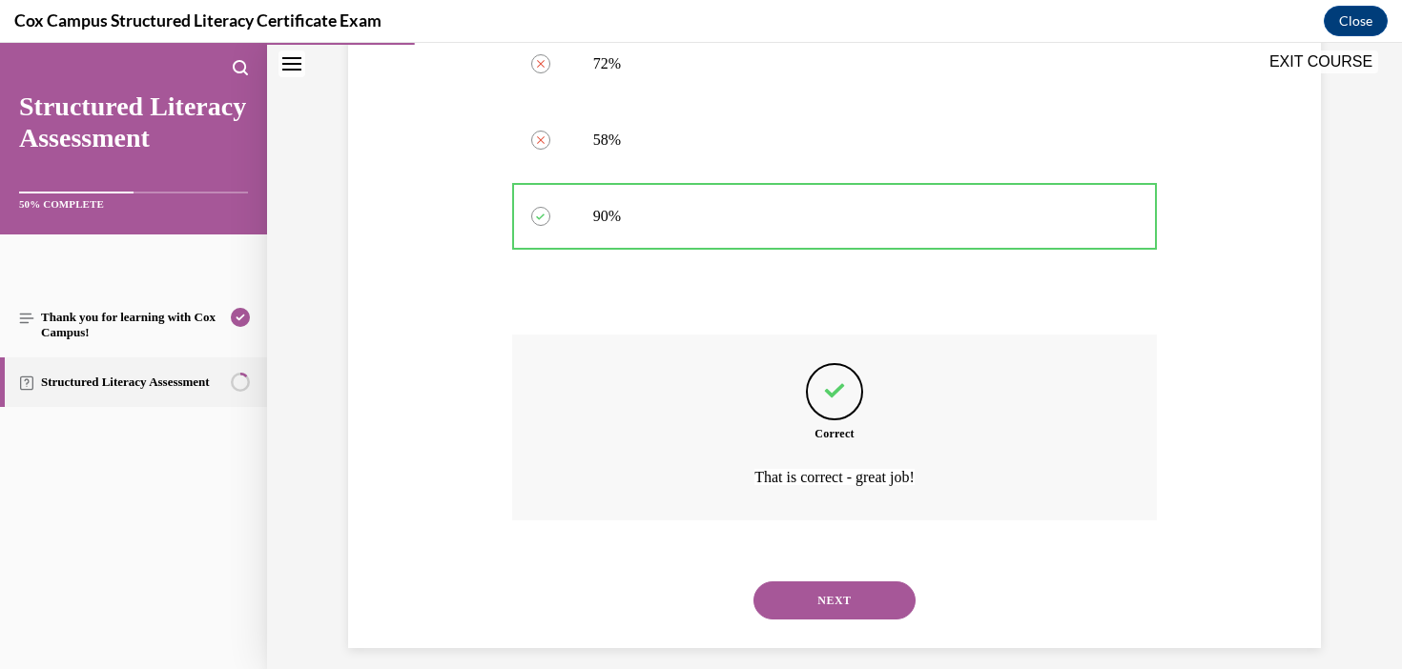
scroll to position [952, 0]
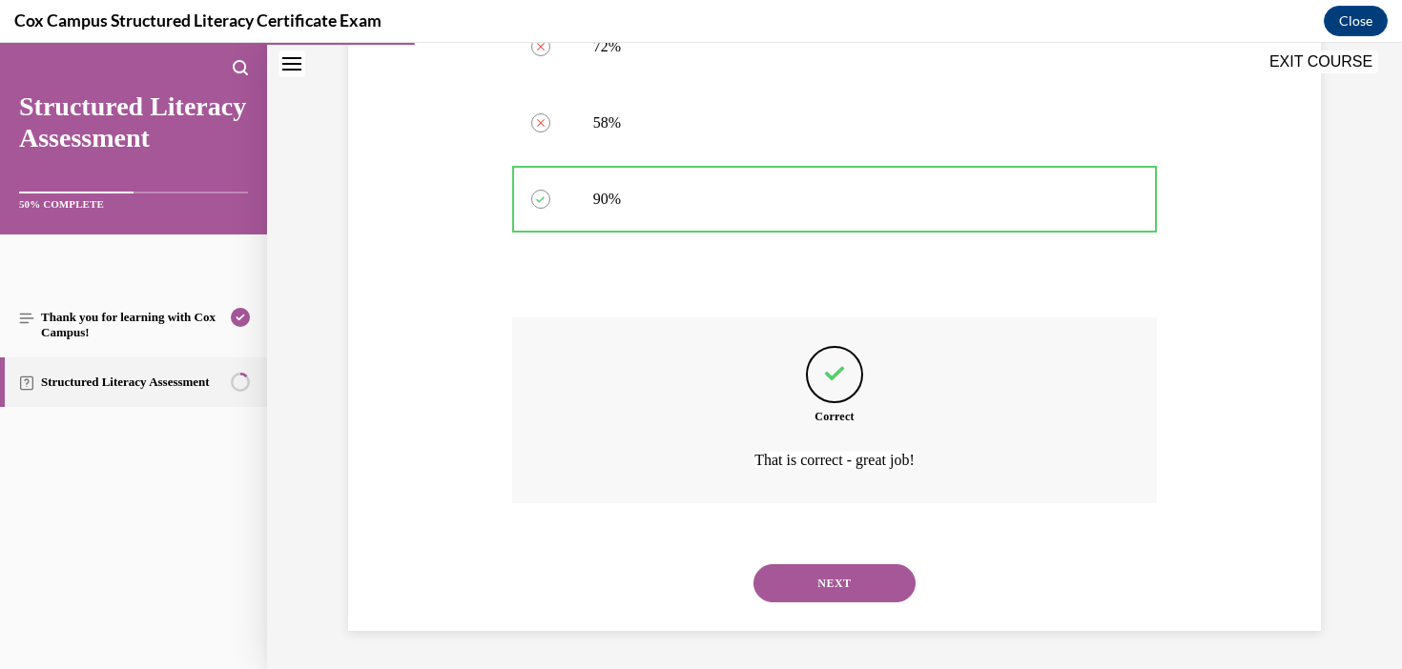
click at [848, 584] on button "NEXT" at bounding box center [834, 583] width 162 height 38
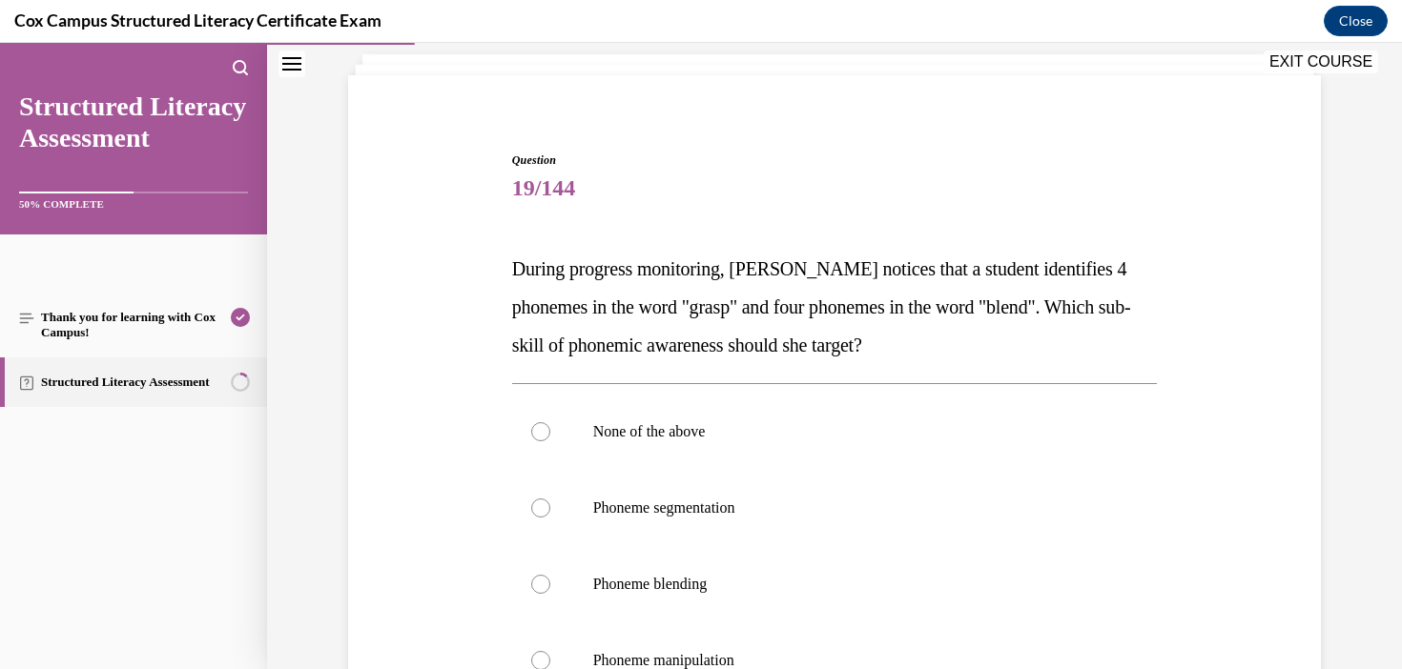
scroll to position [127, 0]
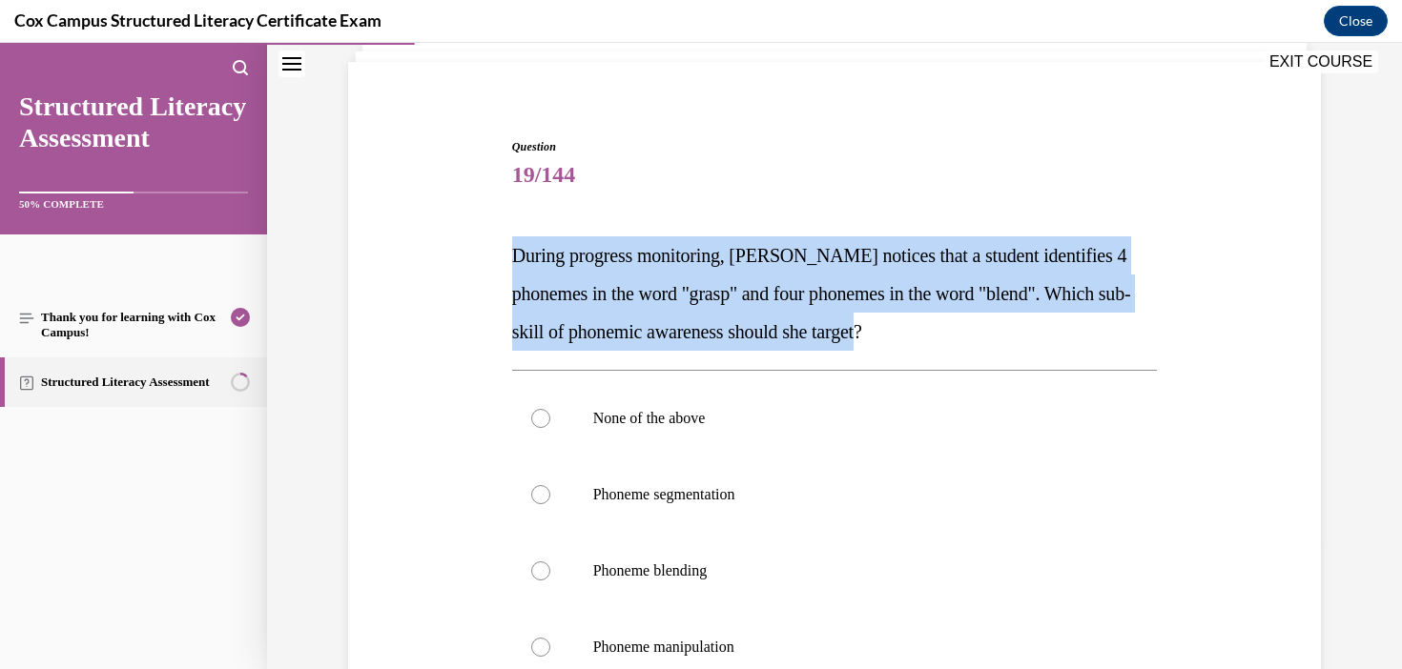
drag, startPoint x: 953, startPoint y: 334, endPoint x: 475, endPoint y: 260, distance: 483.3
click at [475, 260] on div "Question 19/144 During progress monitoring, [PERSON_NAME] notices that a studen…" at bounding box center [834, 501] width 982 height 841
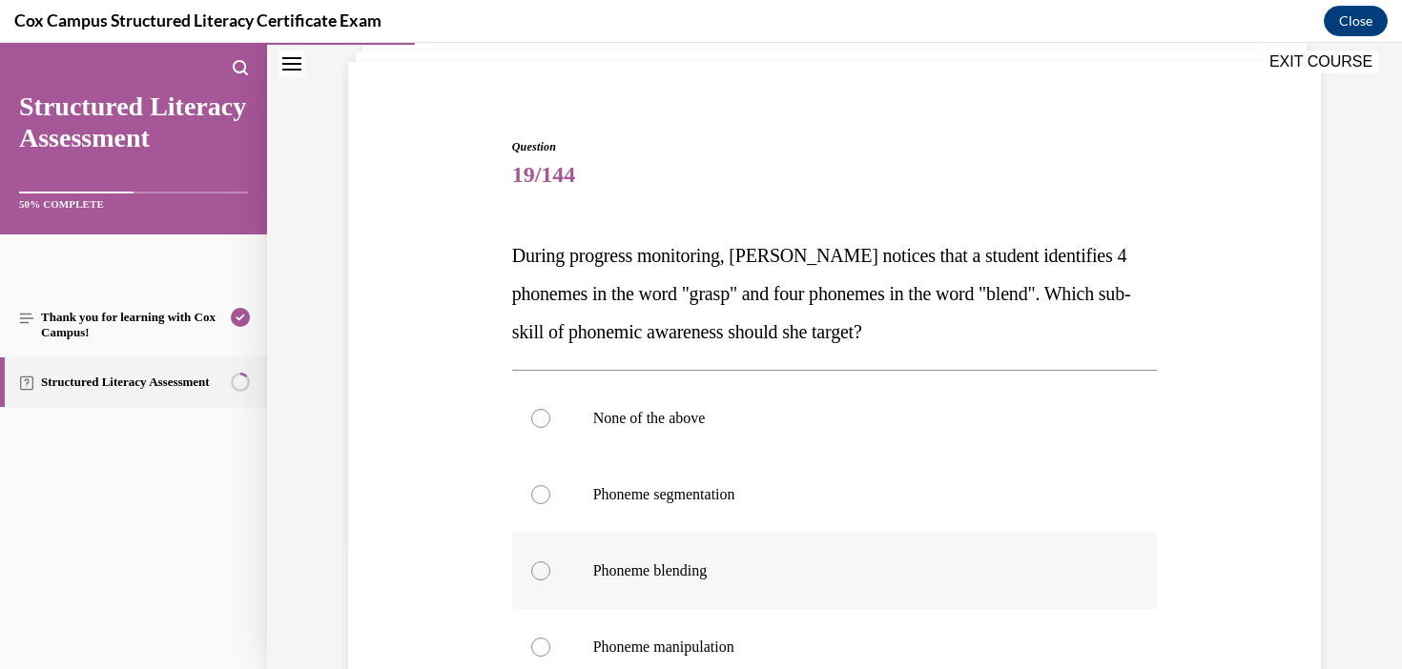
click at [638, 593] on label "Phoneme blending" at bounding box center [835, 571] width 646 height 76
click at [550, 581] on input "Phoneme blending" at bounding box center [540, 571] width 19 height 19
radio input "true"
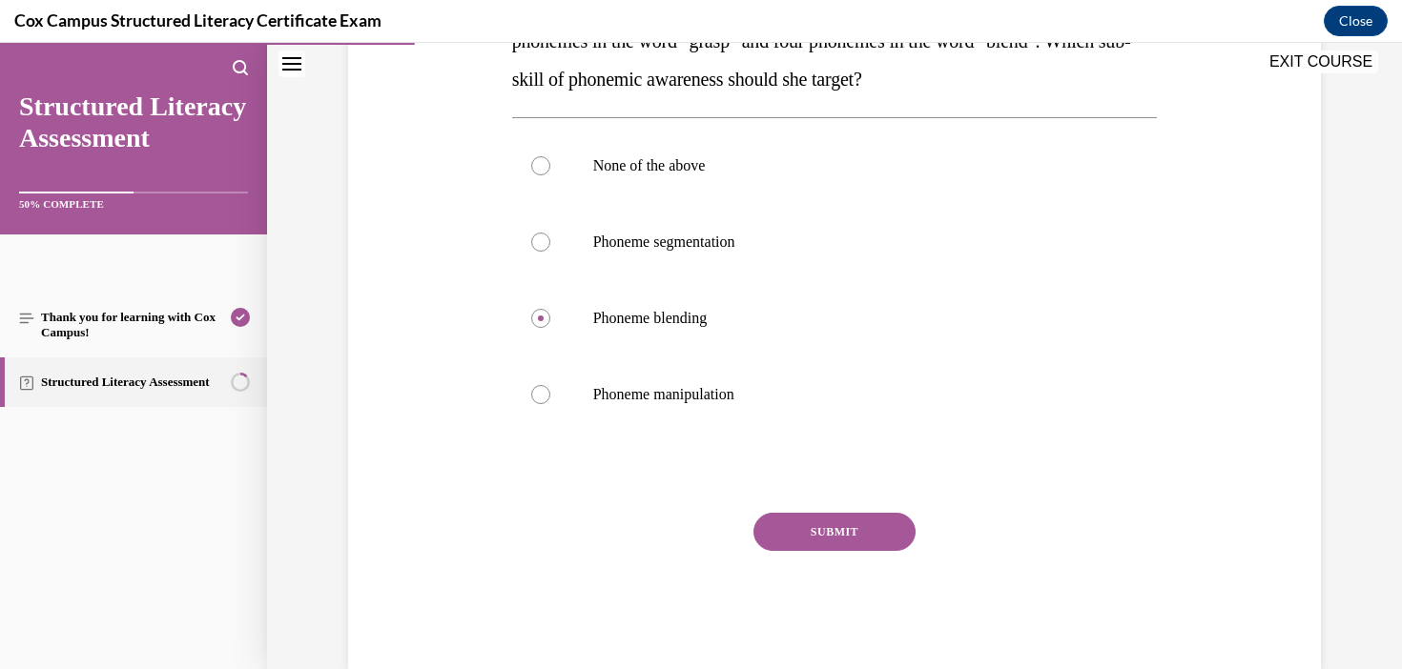
click at [841, 533] on button "SUBMIT" at bounding box center [834, 532] width 162 height 38
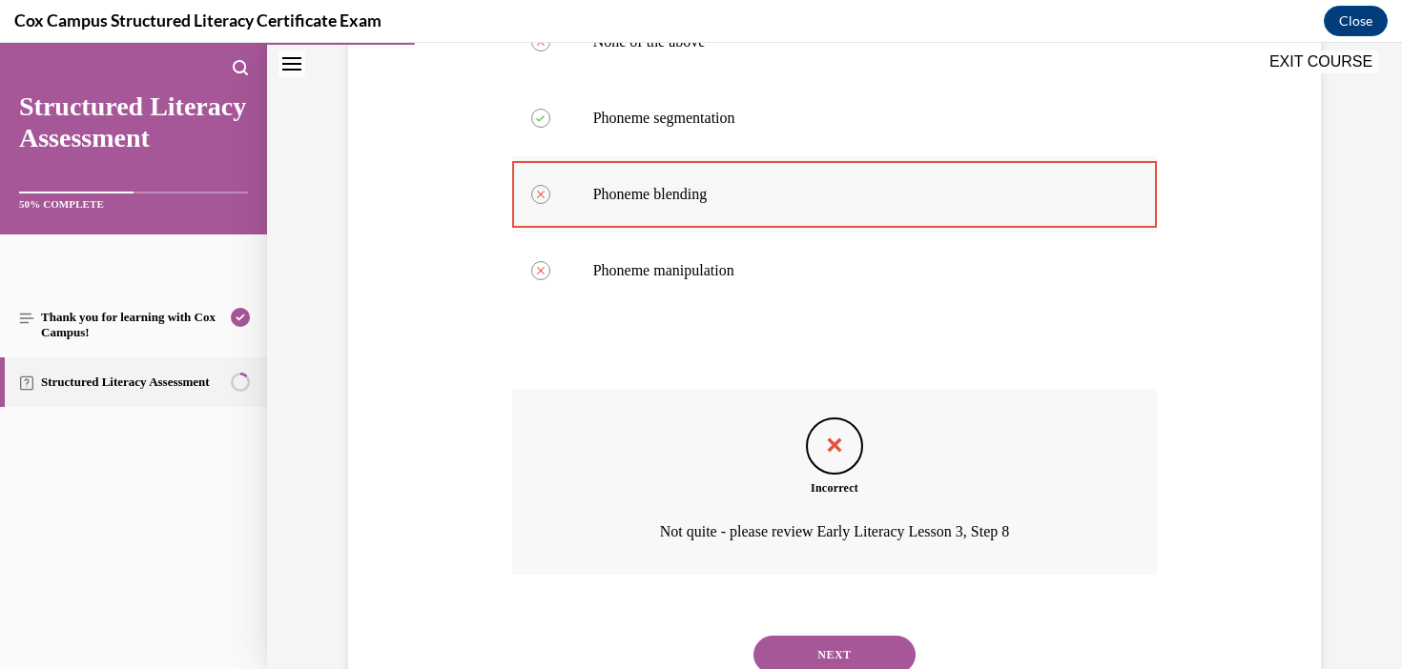
scroll to position [575, 0]
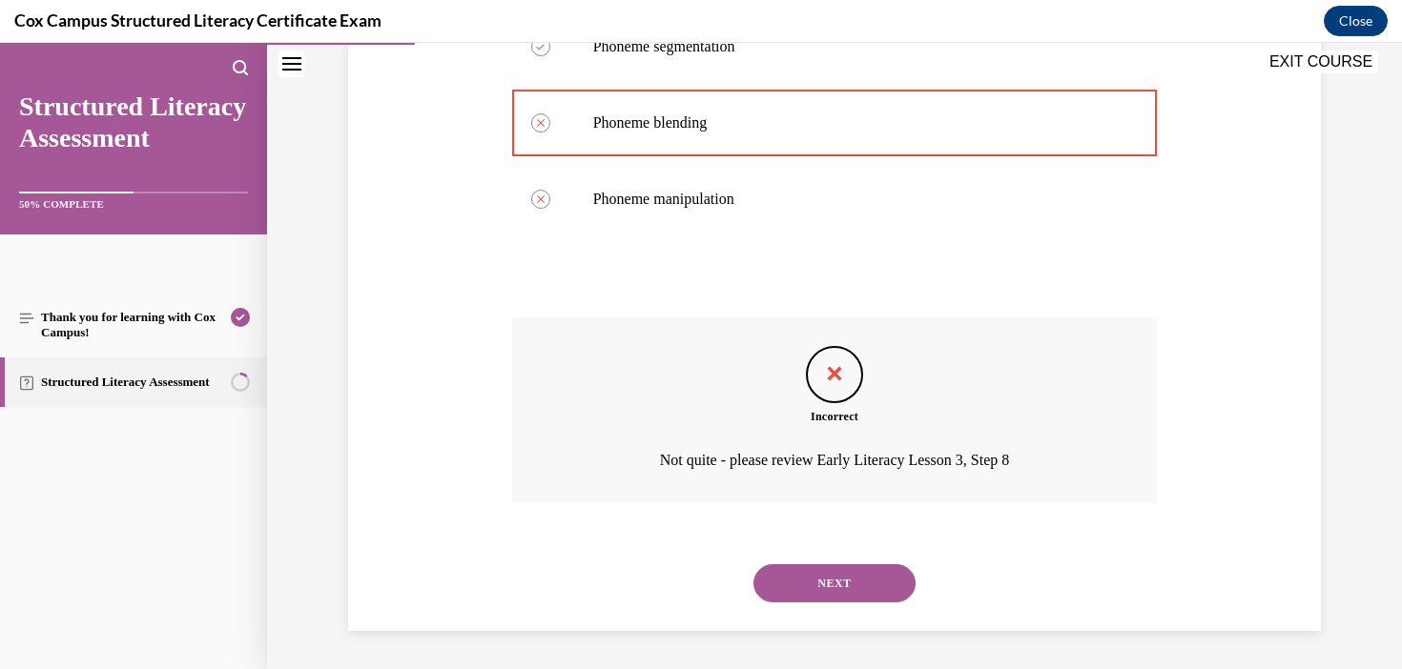
click at [823, 566] on button "NEXT" at bounding box center [834, 583] width 162 height 38
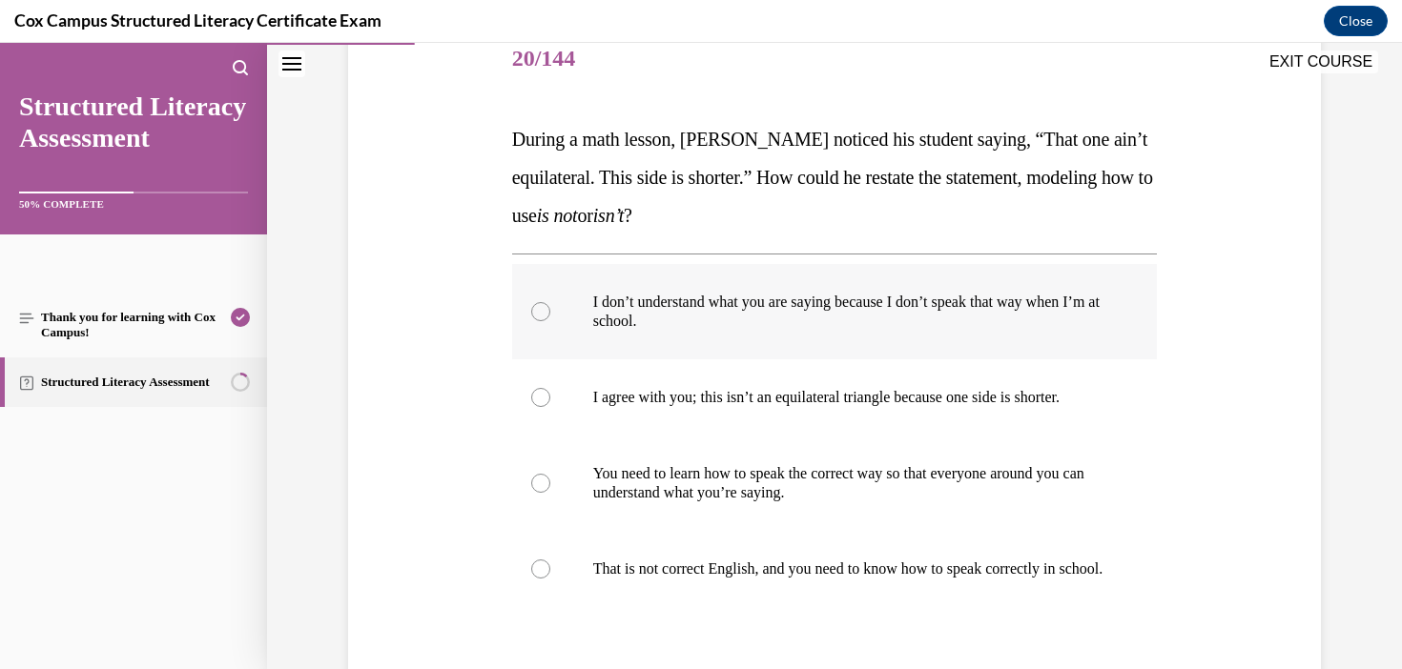
scroll to position [250, 0]
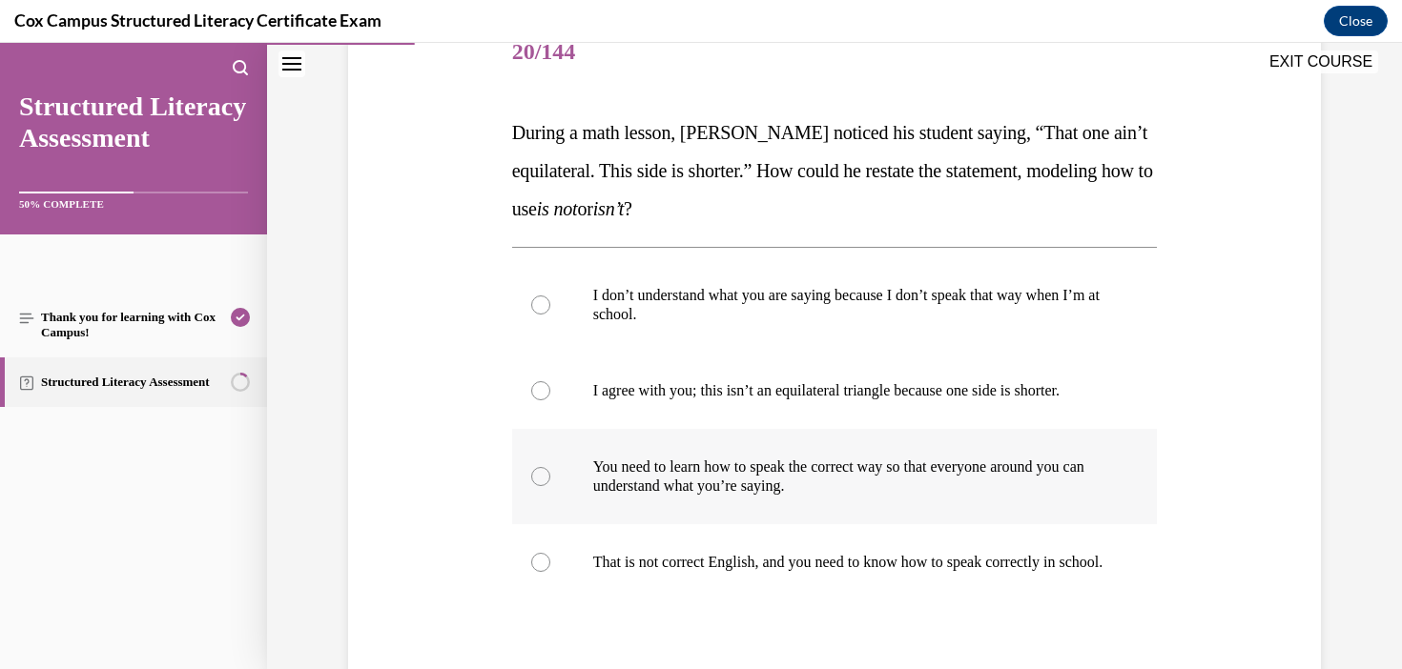
click at [999, 439] on label "You need to learn how to speak the correct way so that everyone around you can …" at bounding box center [835, 476] width 646 height 95
click at [550, 467] on input "You need to learn how to speak the correct way so that everyone around you can …" at bounding box center [540, 476] width 19 height 19
radio input "true"
click at [954, 379] on label "I agree with you; this isn’t an equilateral triangle because one side is shorte…" at bounding box center [835, 391] width 646 height 76
click at [550, 381] on input "I agree with you; this isn’t an equilateral triangle because one side is shorte…" at bounding box center [540, 390] width 19 height 19
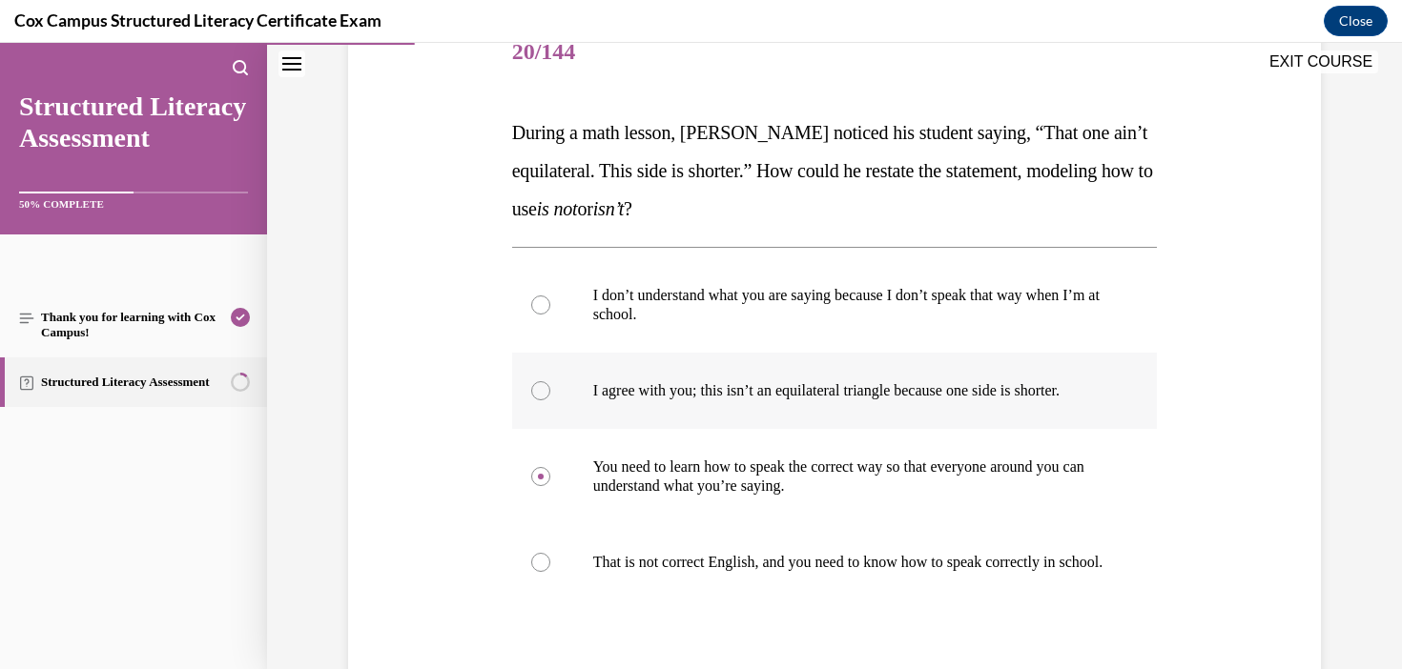
radio input "true"
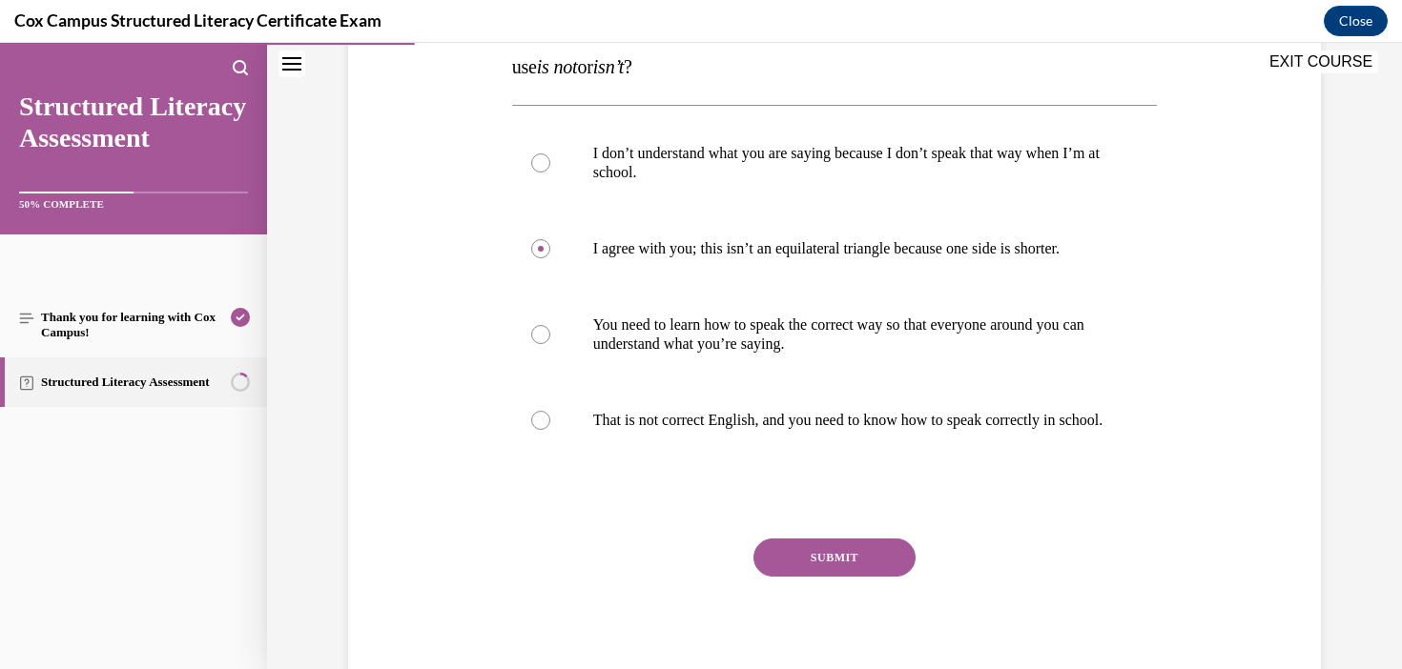
click at [881, 572] on button "SUBMIT" at bounding box center [834, 558] width 162 height 38
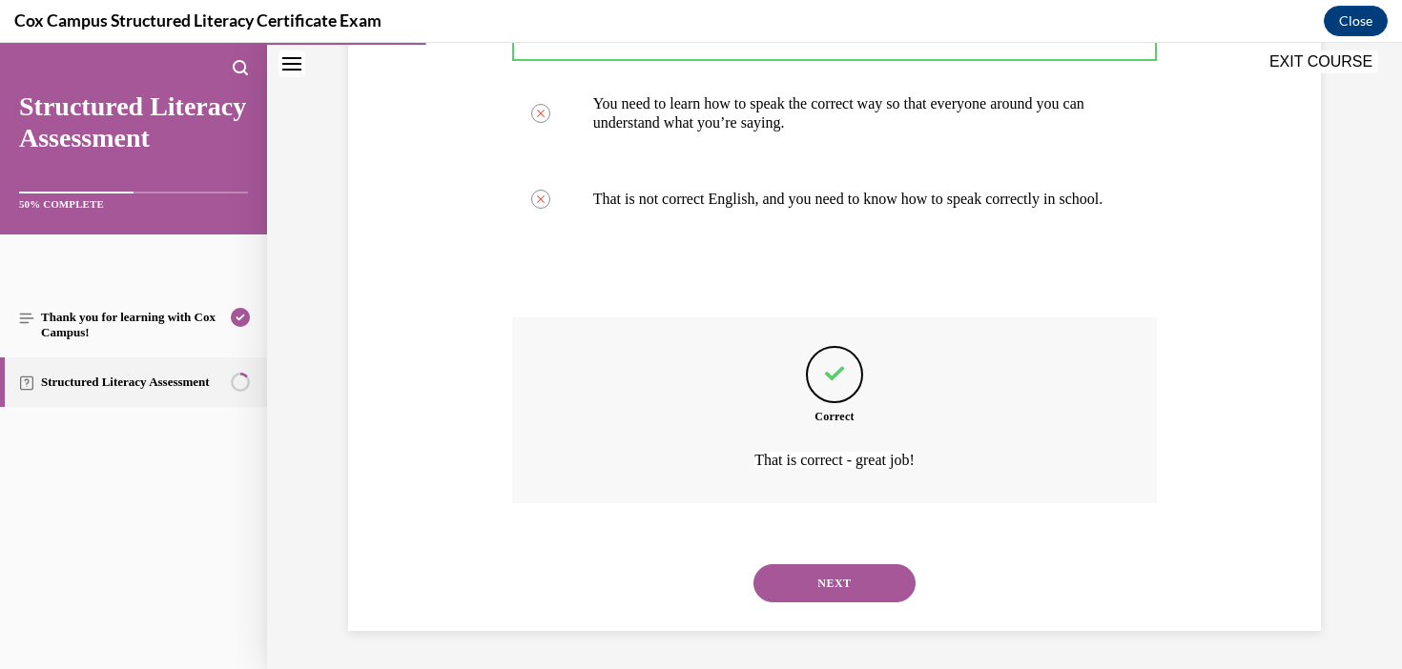
scroll to position [632, 0]
click at [875, 586] on button "NEXT" at bounding box center [834, 583] width 162 height 38
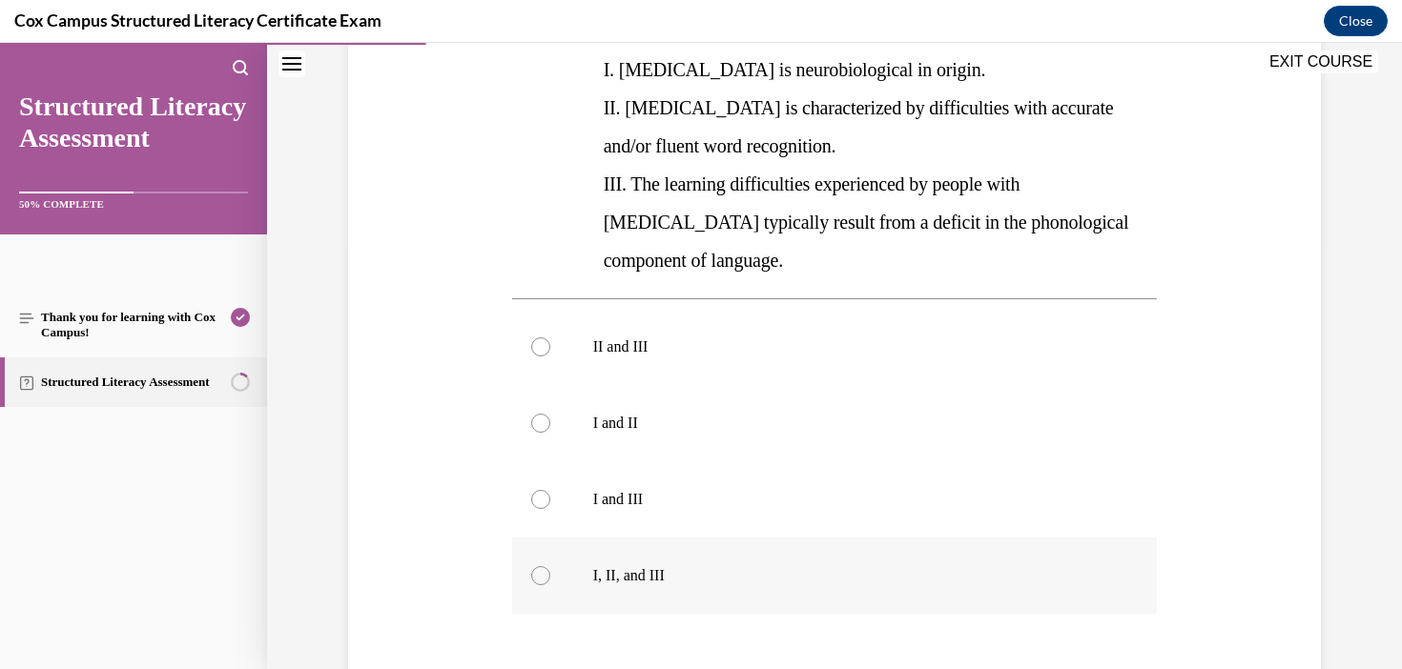
scroll to position [444, 0]
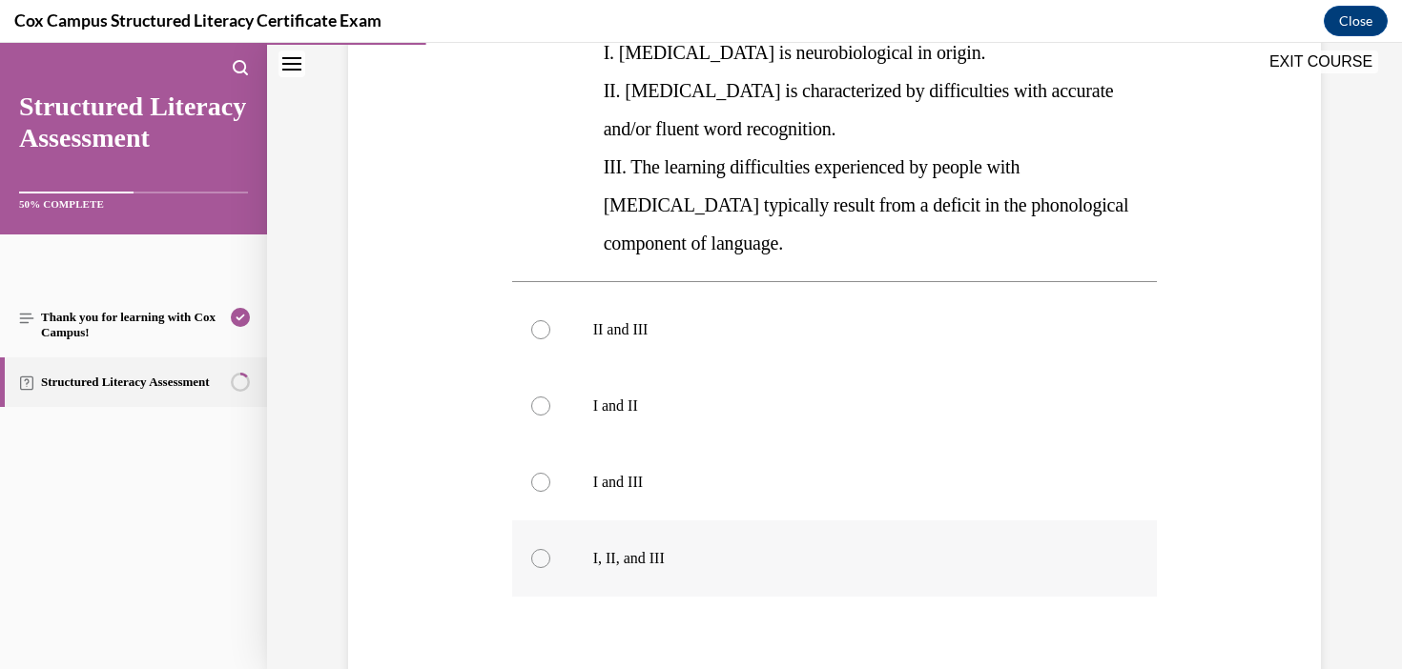
click at [601, 549] on p "I, II, and III" at bounding box center [851, 558] width 517 height 19
click at [550, 549] on input "I, II, and III" at bounding box center [540, 558] width 19 height 19
radio input "true"
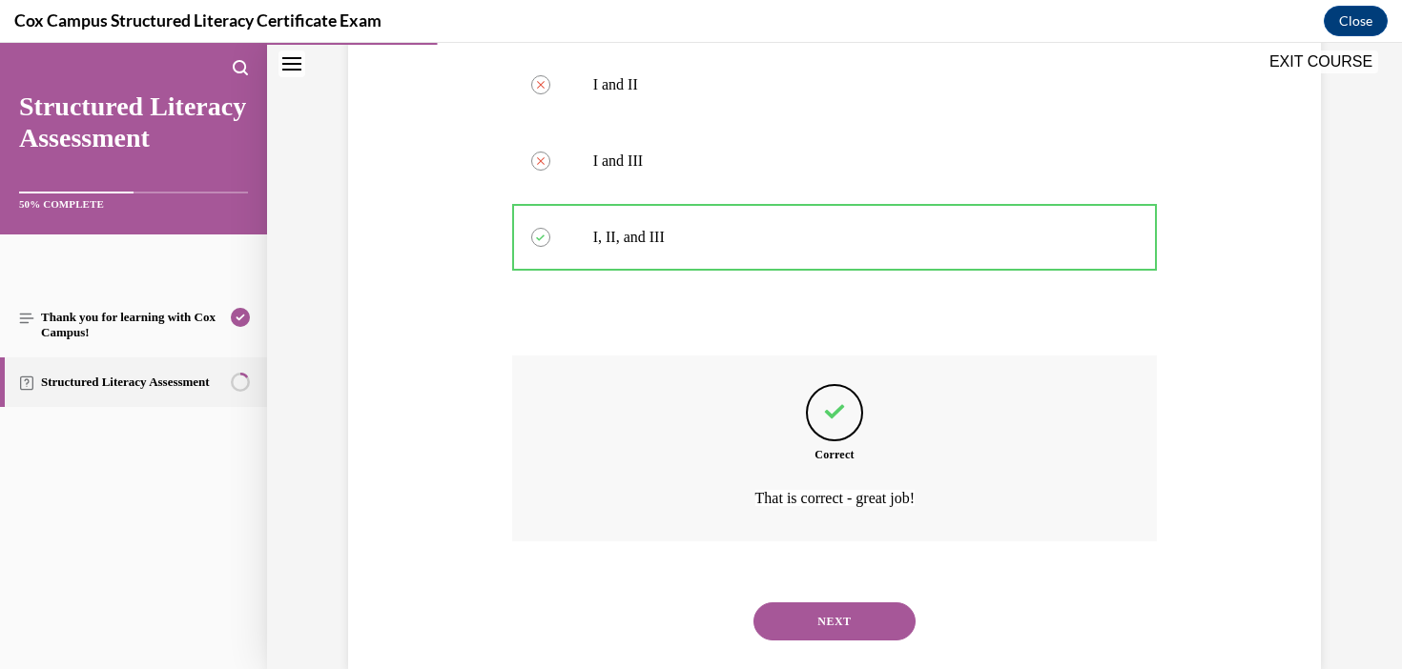
click at [868, 603] on button "NEXT" at bounding box center [834, 622] width 162 height 38
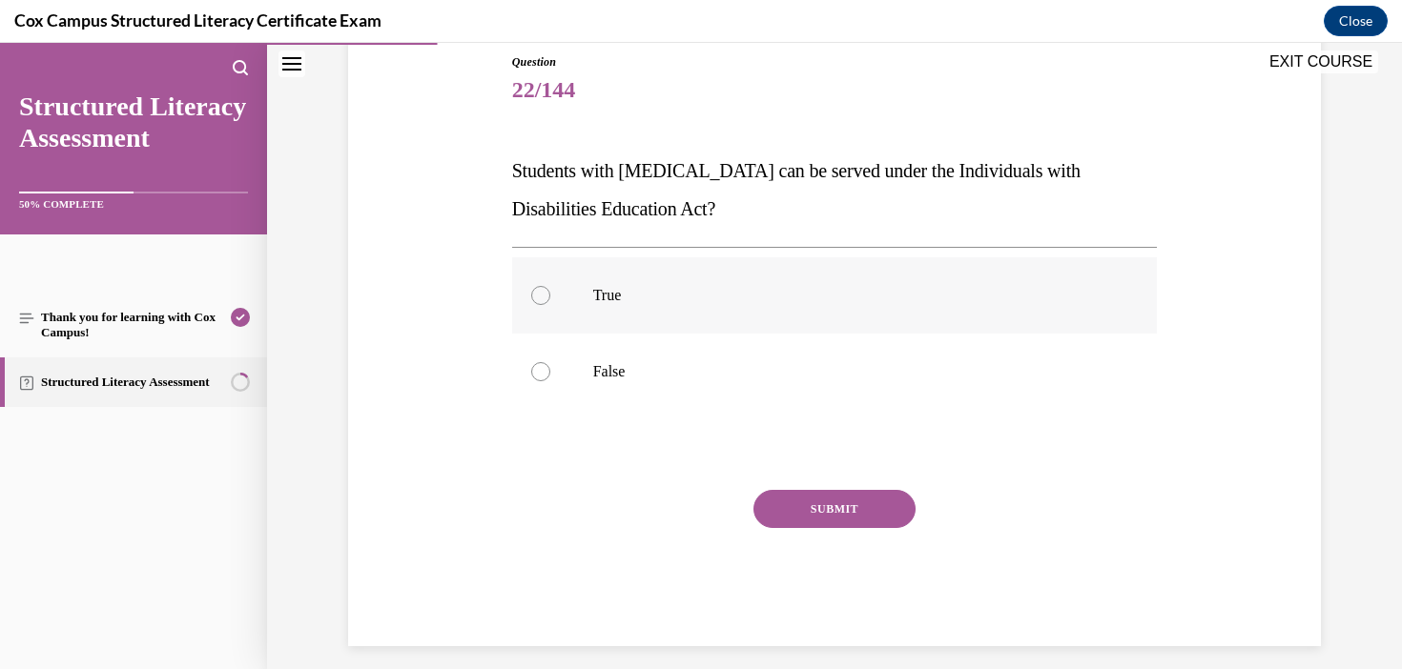
click at [585, 292] on label "True" at bounding box center [835, 295] width 646 height 76
click at [550, 292] on input "True" at bounding box center [540, 295] width 19 height 19
radio input "true"
click at [851, 502] on button "SUBMIT" at bounding box center [834, 509] width 162 height 38
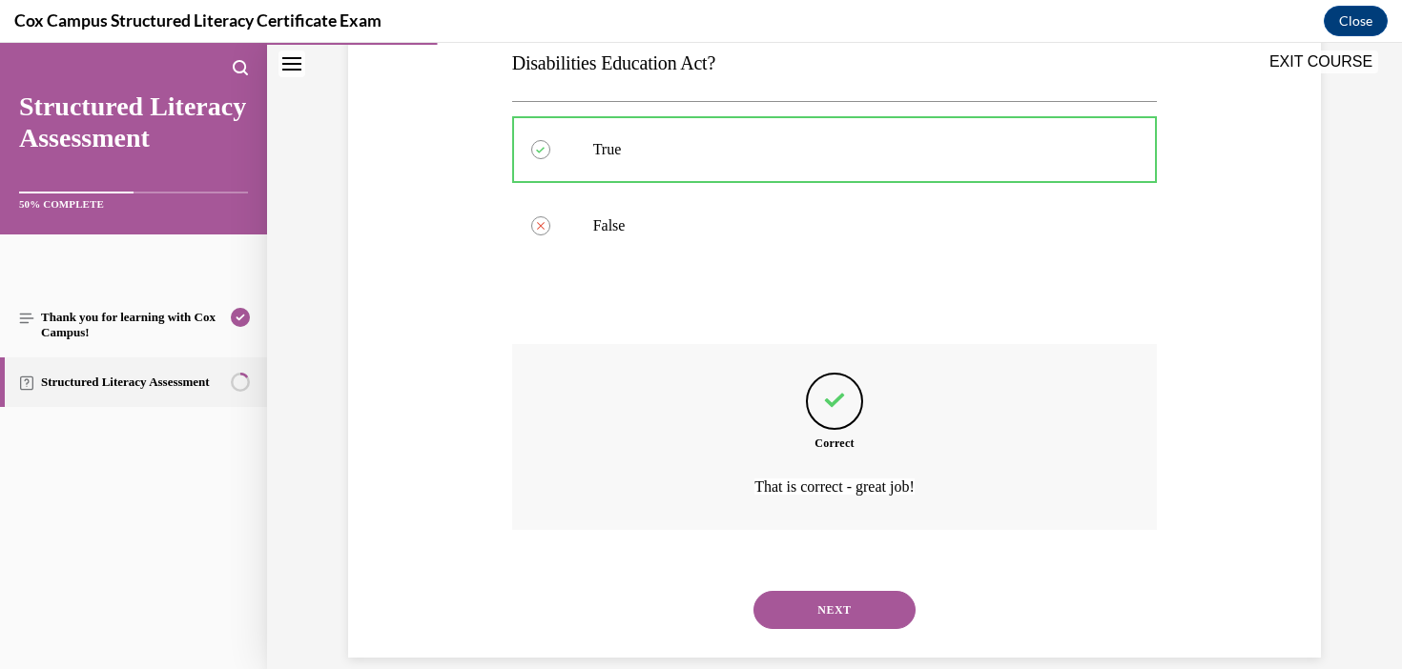
scroll to position [384, 0]
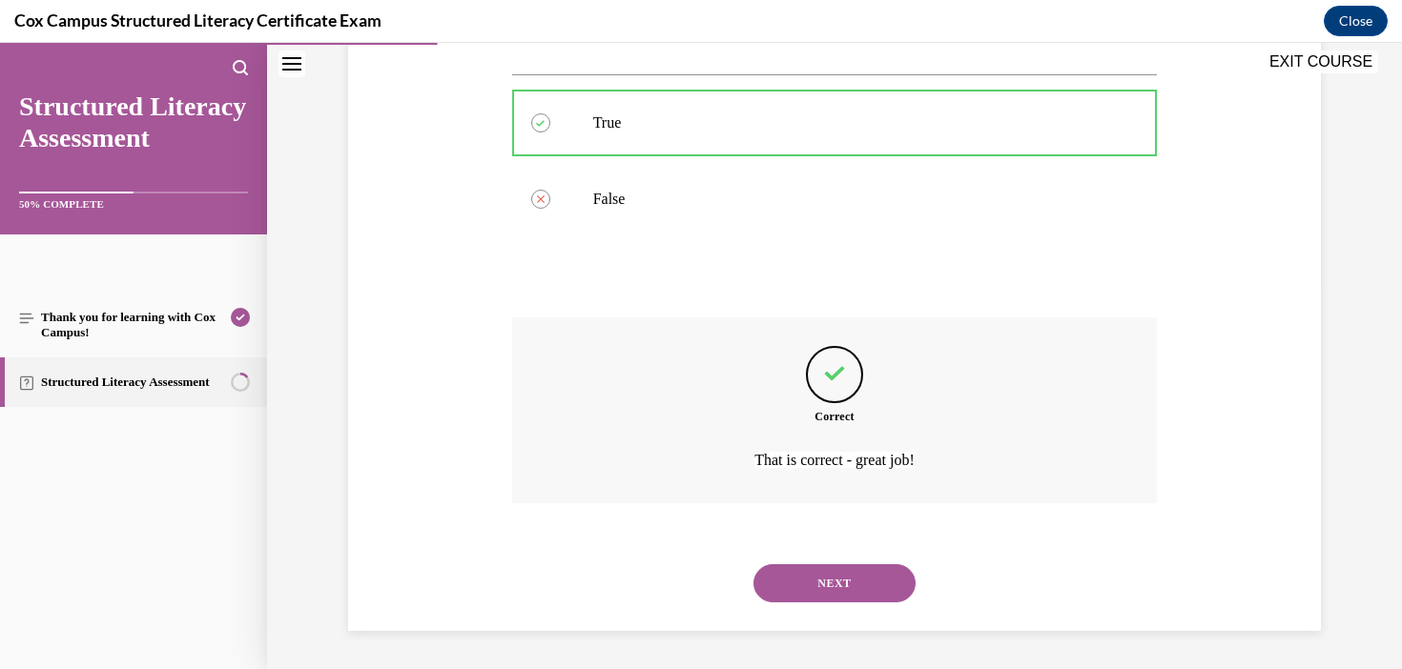
click at [855, 590] on button "NEXT" at bounding box center [834, 583] width 162 height 38
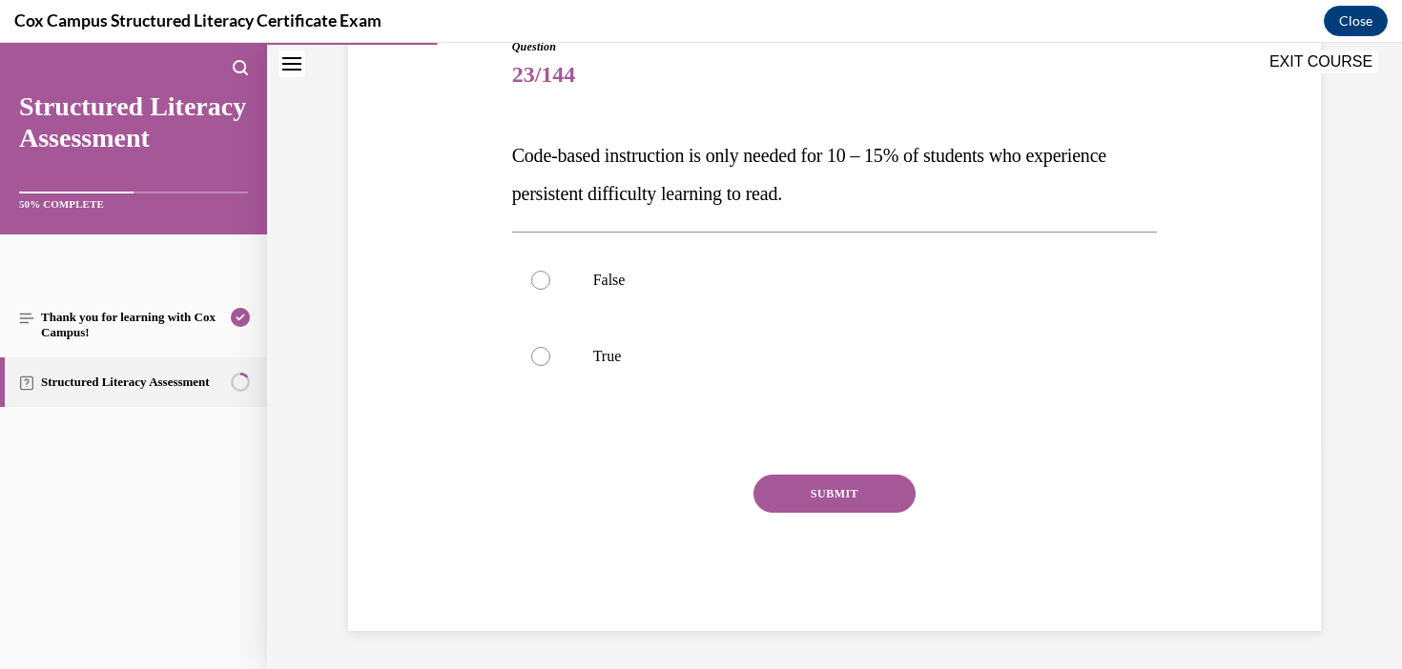
scroll to position [212, 0]
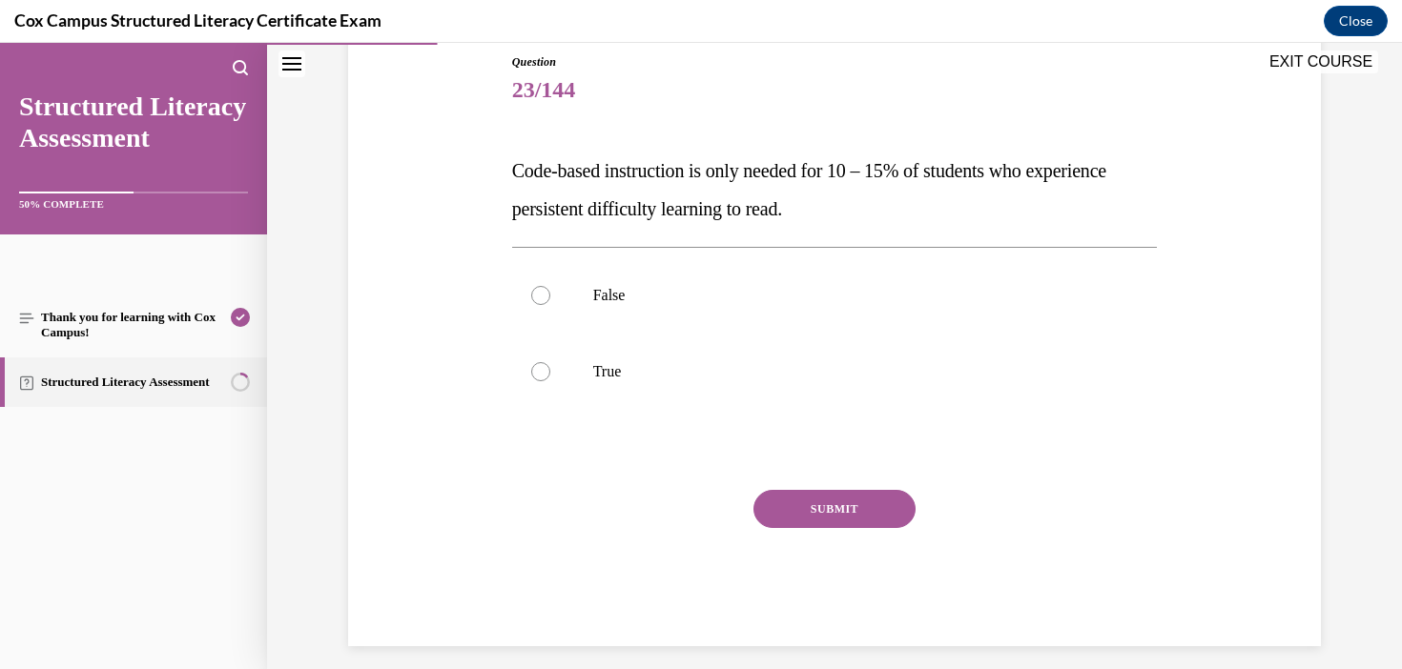
drag, startPoint x: 958, startPoint y: 201, endPoint x: 546, endPoint y: 149, distance: 415.2
click at [546, 149] on div "Question 23/144 Code-based instruction is only needed for 10 – 15% of students …" at bounding box center [835, 349] width 646 height 593
click at [577, 373] on label "True" at bounding box center [835, 372] width 646 height 76
click at [550, 373] on input "True" at bounding box center [540, 371] width 19 height 19
radio input "true"
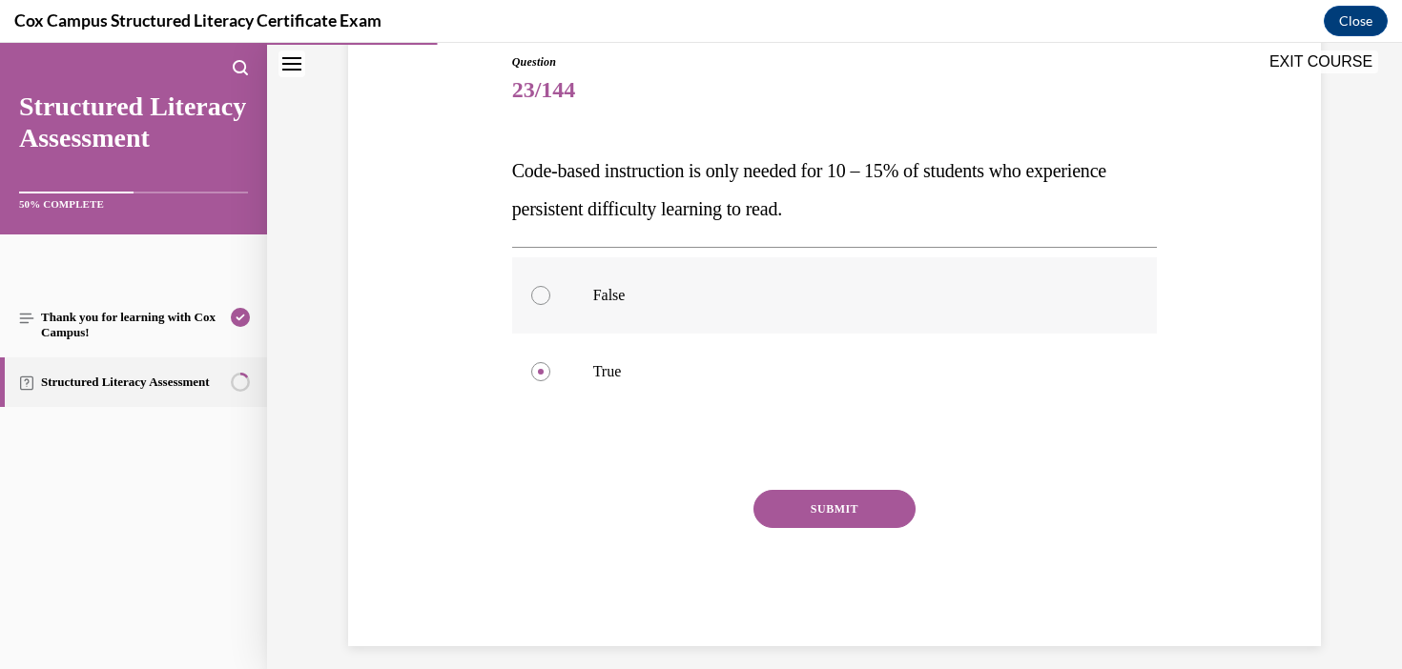
click at [639, 284] on label "False" at bounding box center [835, 295] width 646 height 76
click at [550, 286] on input "False" at bounding box center [540, 295] width 19 height 19
radio input "true"
click at [867, 510] on button "SUBMIT" at bounding box center [834, 509] width 162 height 38
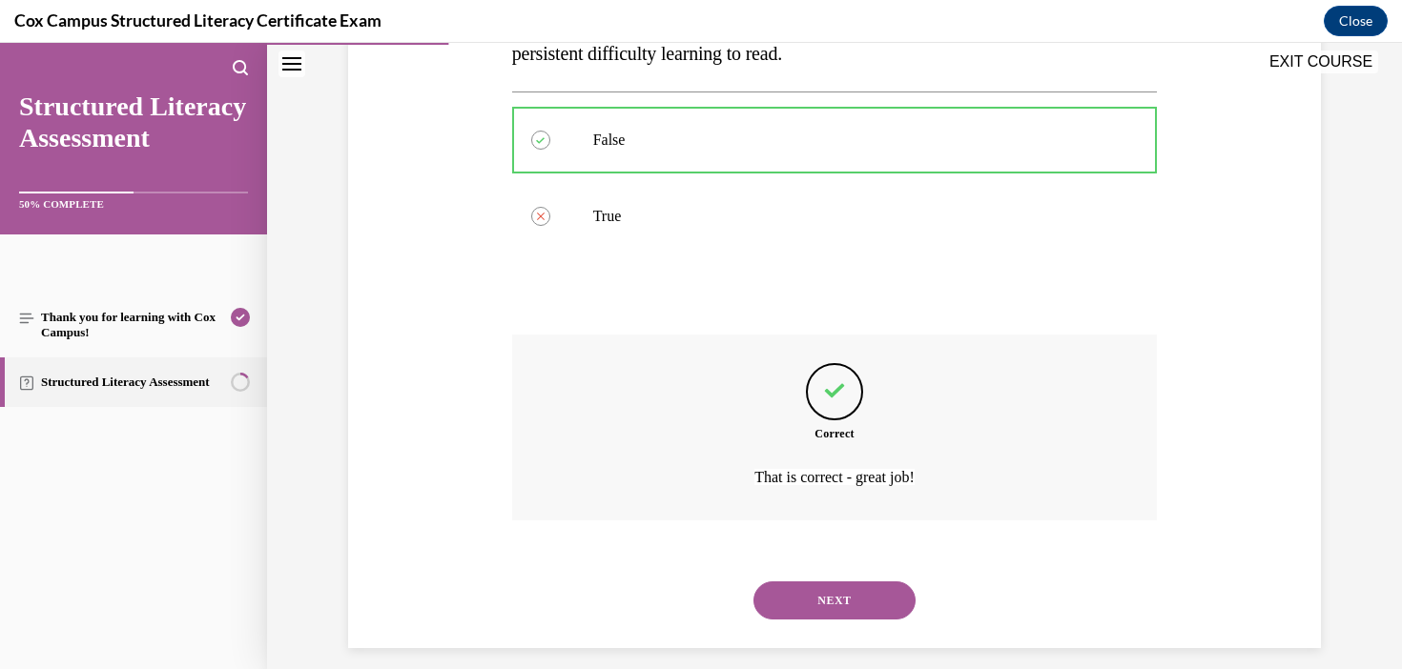
scroll to position [384, 0]
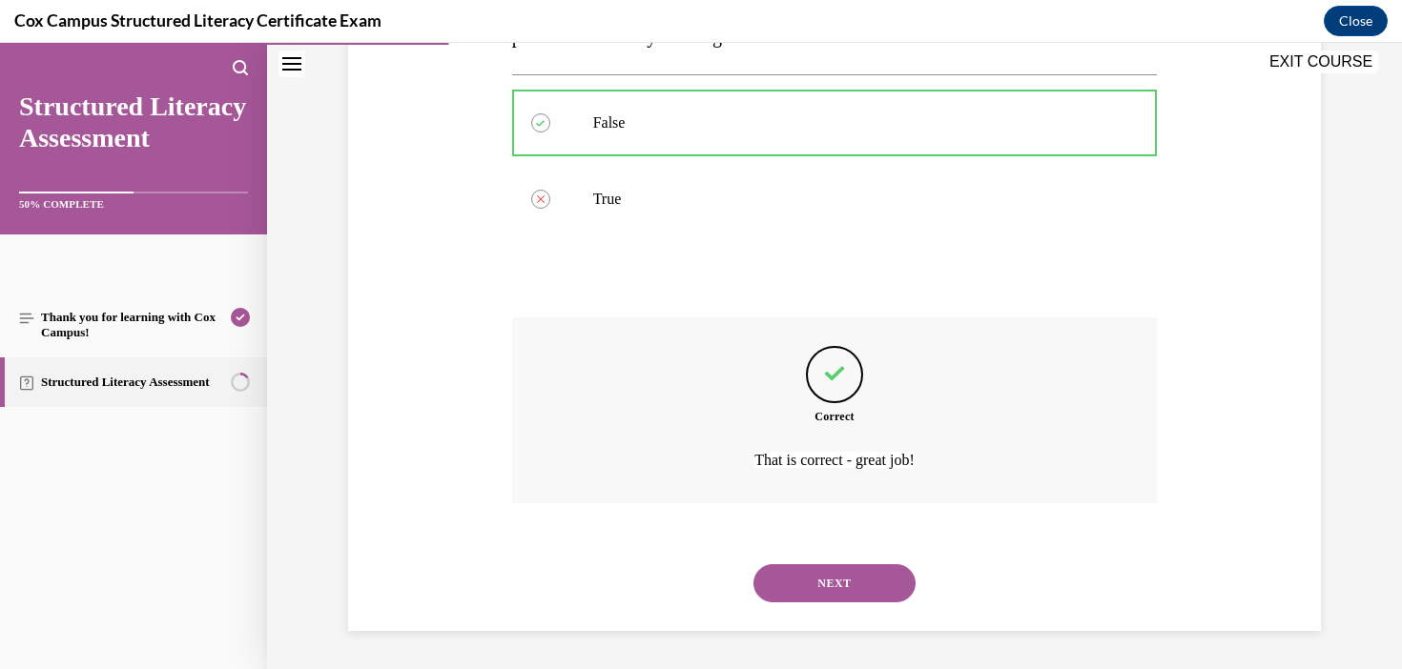
click at [878, 590] on button "NEXT" at bounding box center [834, 583] width 162 height 38
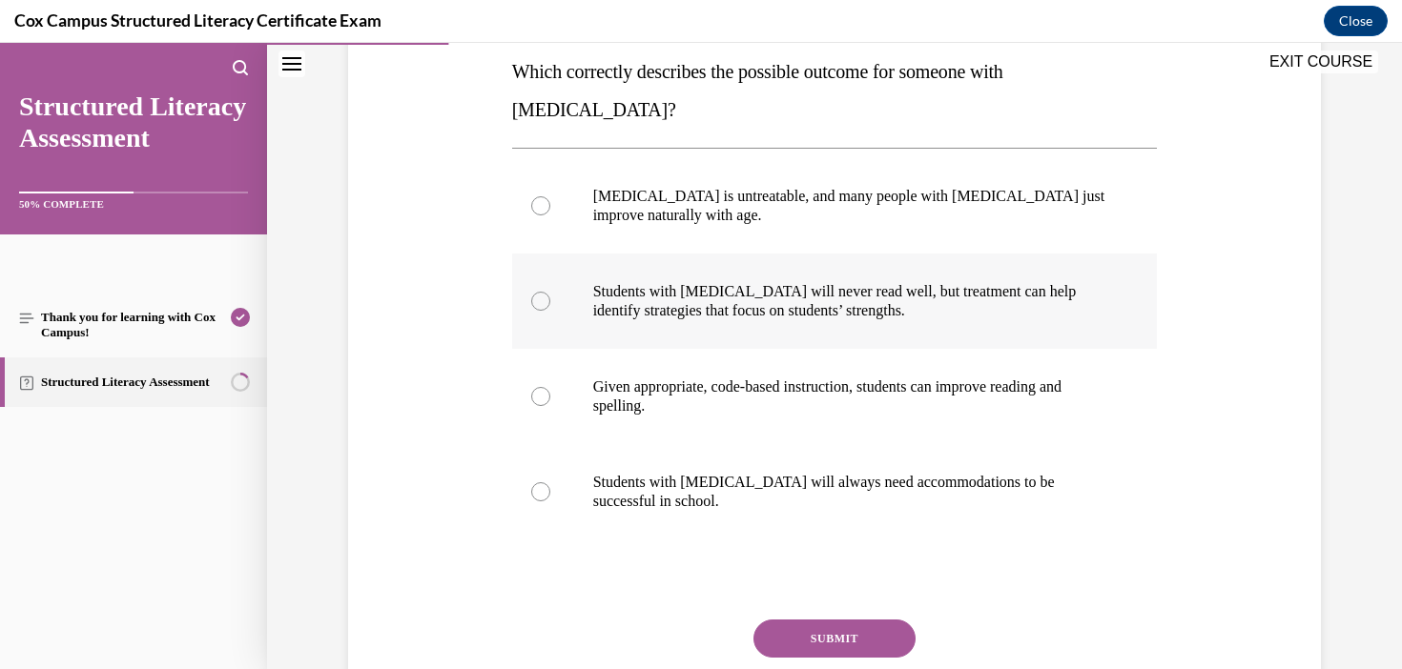
scroll to position [318, 0]
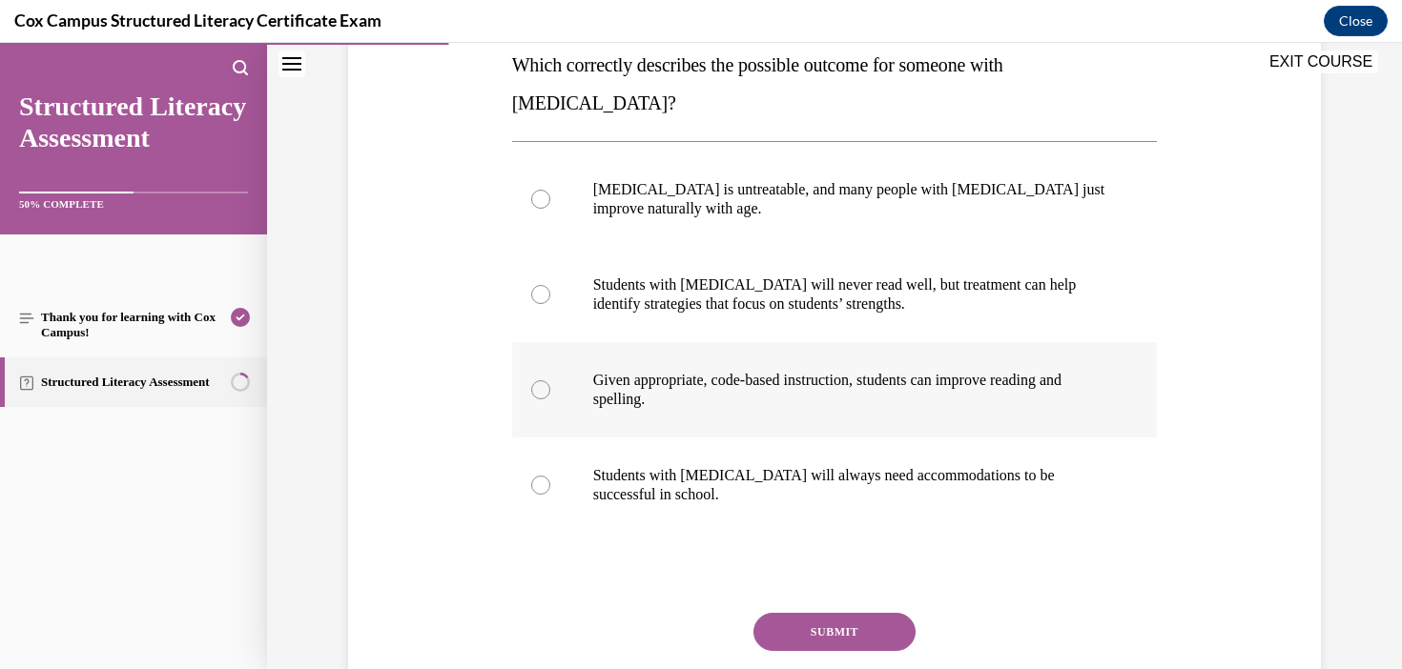
click at [859, 371] on p "Given appropriate, code-based instruction, students can improve reading and spe…" at bounding box center [851, 390] width 517 height 38
click at [550, 380] on input "Given appropriate, code-based instruction, students can improve reading and spe…" at bounding box center [540, 389] width 19 height 19
radio input "true"
click at [883, 613] on button "SUBMIT" at bounding box center [834, 632] width 162 height 38
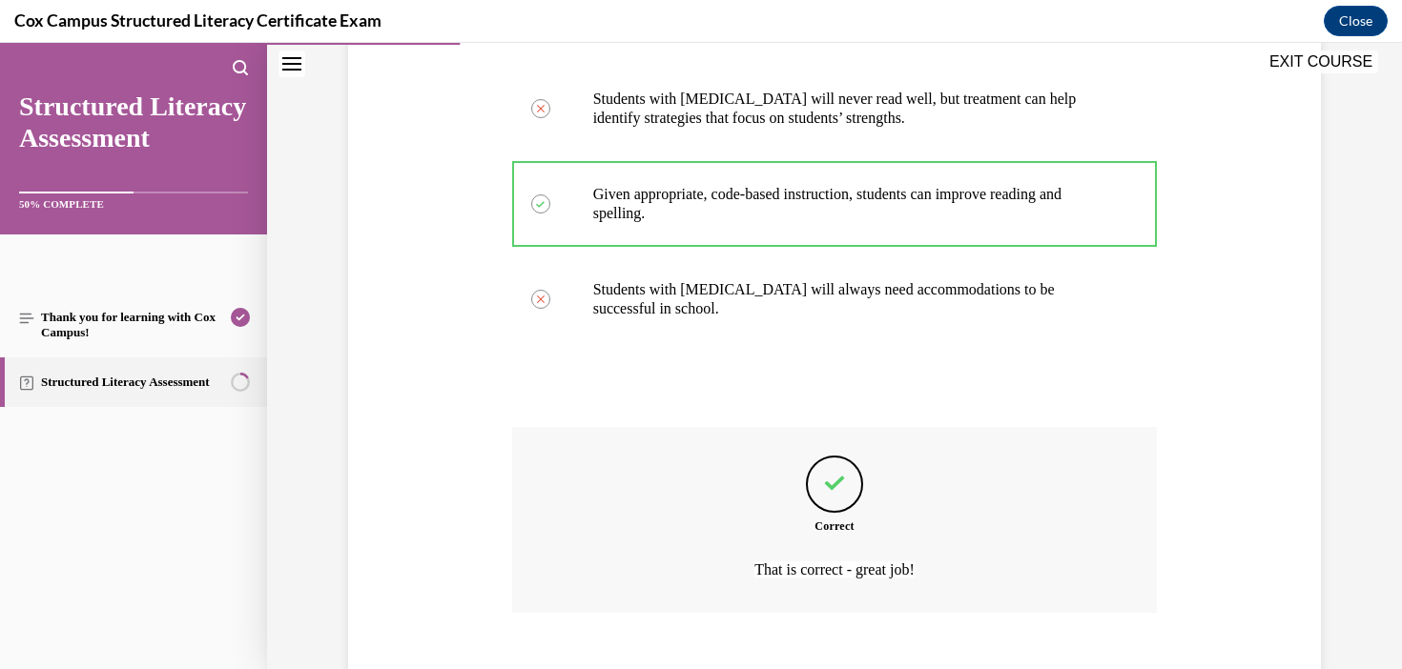
scroll to position [575, 0]
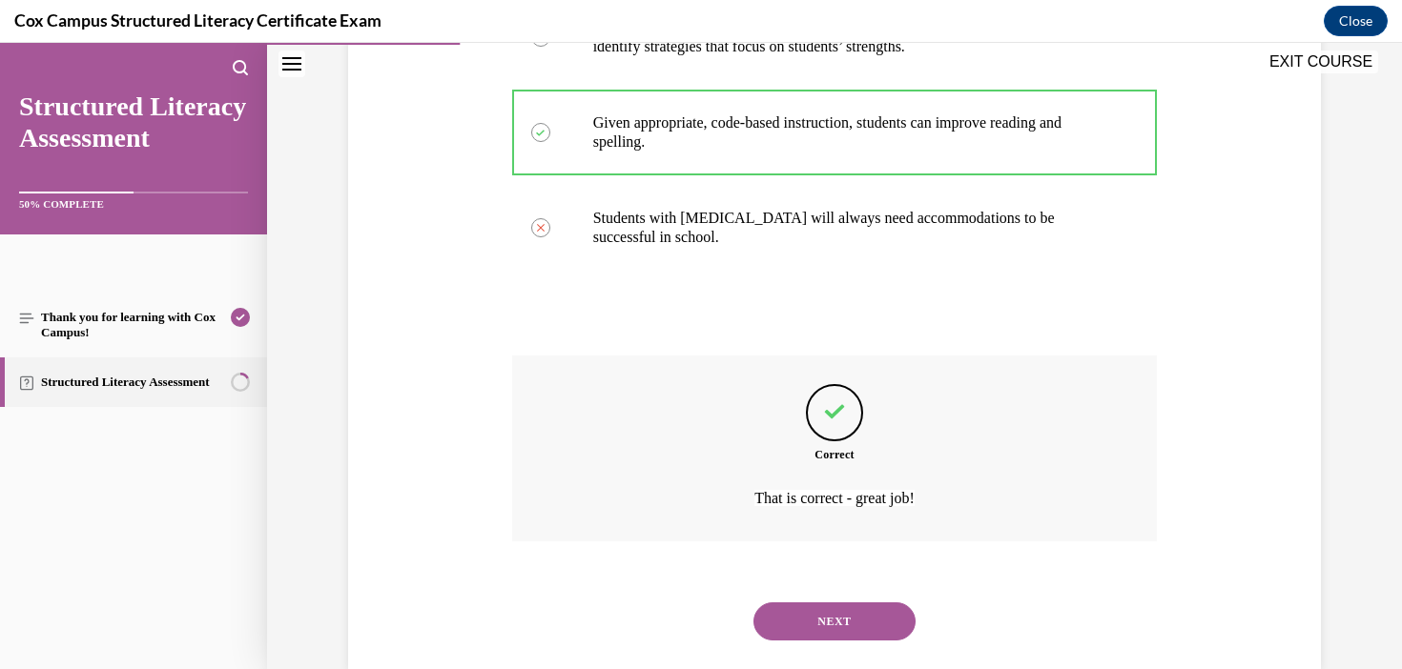
click at [837, 603] on button "NEXT" at bounding box center [834, 622] width 162 height 38
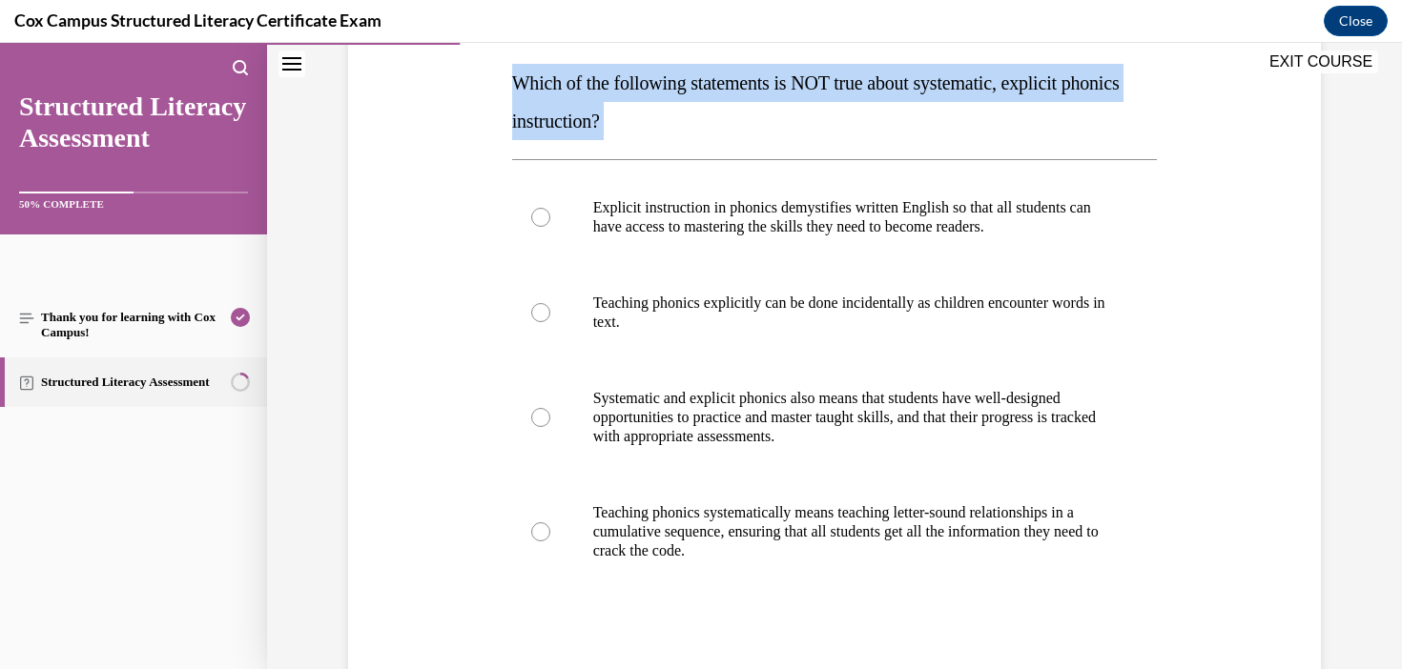
scroll to position [297, 0]
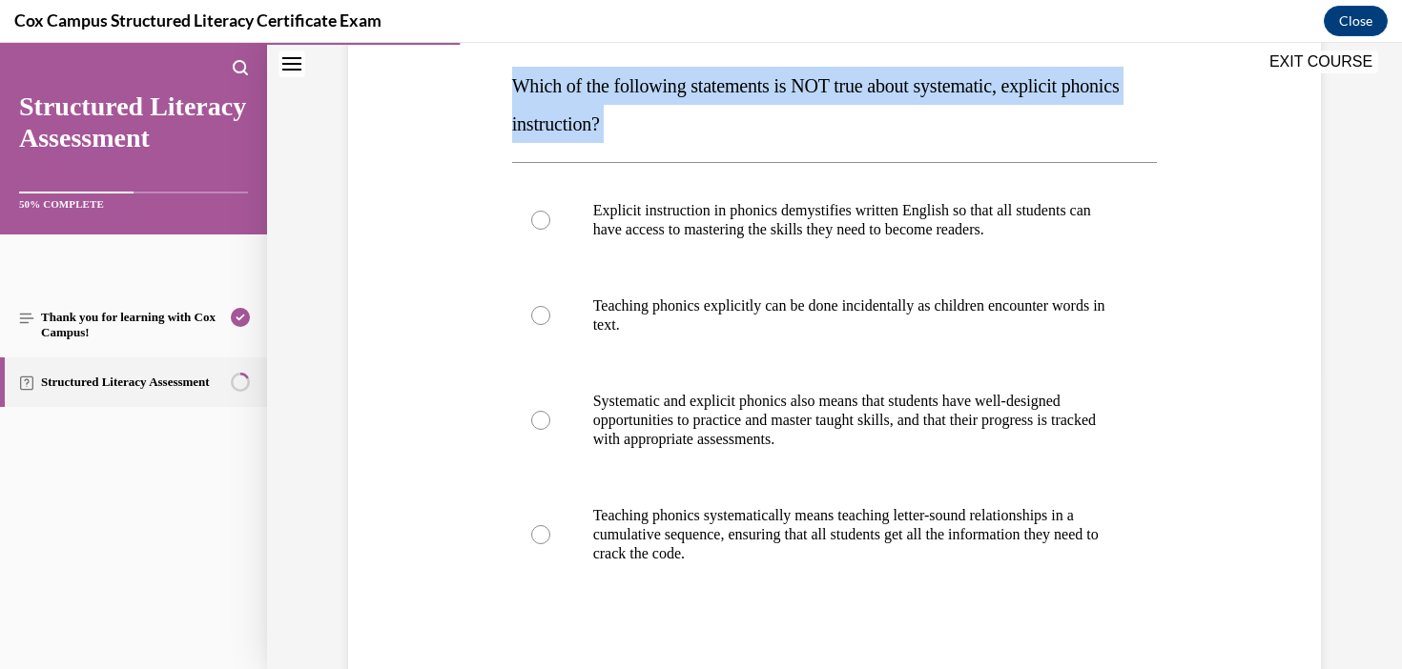
drag, startPoint x: 727, startPoint y: 133, endPoint x: 497, endPoint y: 92, distance: 233.3
click at [497, 92] on div "Question 25/144 Which of the following statements is NOT true about systematic,…" at bounding box center [834, 369] width 982 height 917
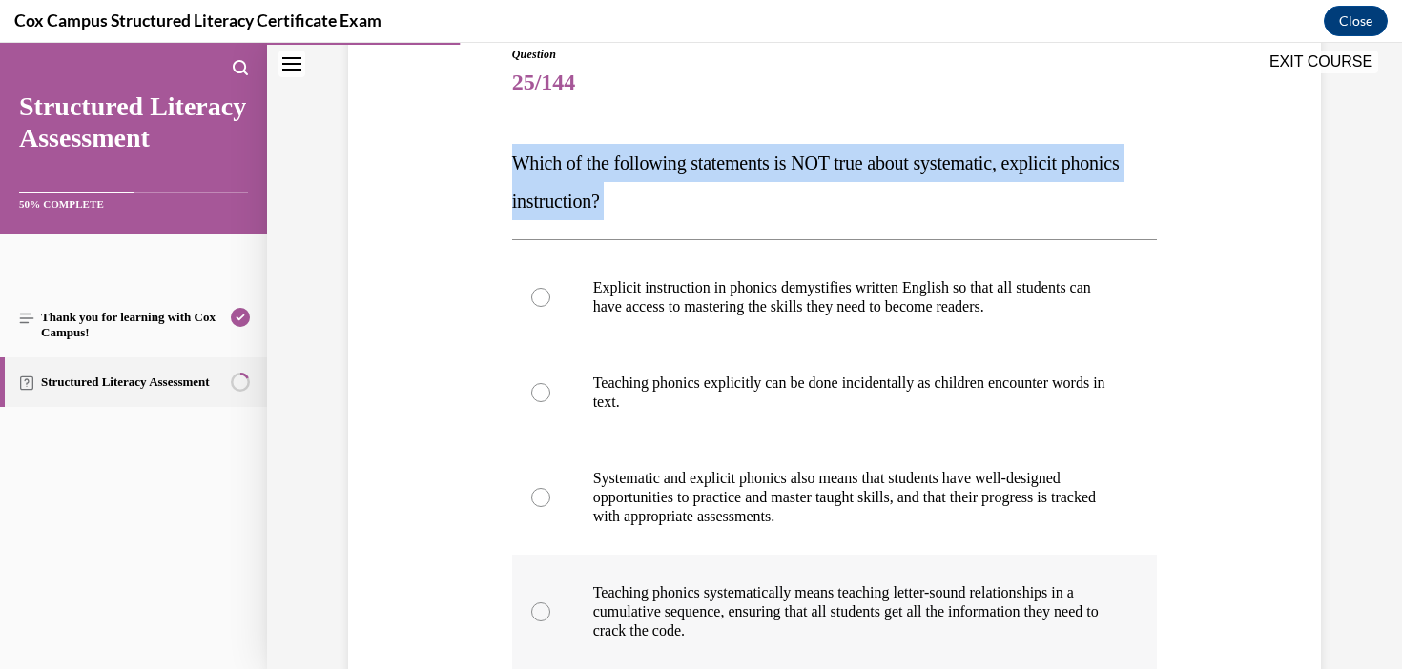
scroll to position [212, 0]
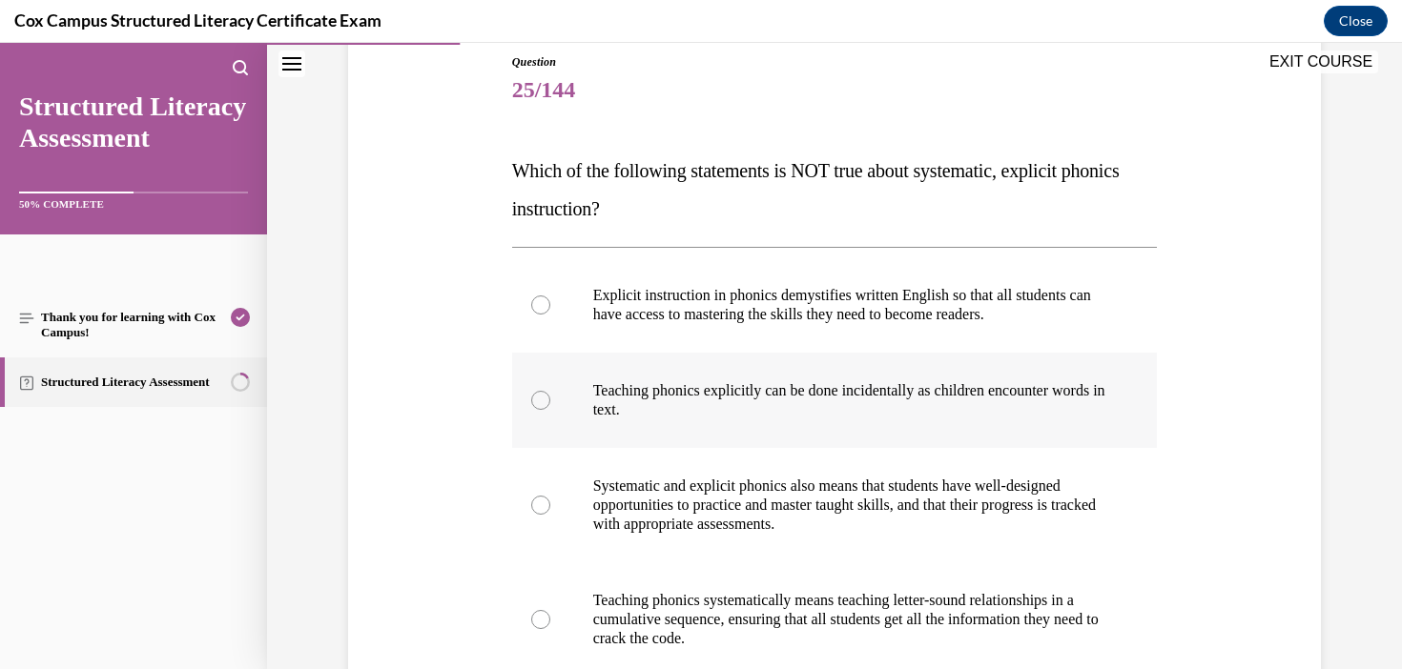
click at [1044, 403] on p "Teaching phonics explicitly can be done incidentally as children encounter word…" at bounding box center [851, 400] width 517 height 38
click at [550, 403] on input "Teaching phonics explicitly can be done incidentally as children encounter word…" at bounding box center [540, 400] width 19 height 19
radio input "true"
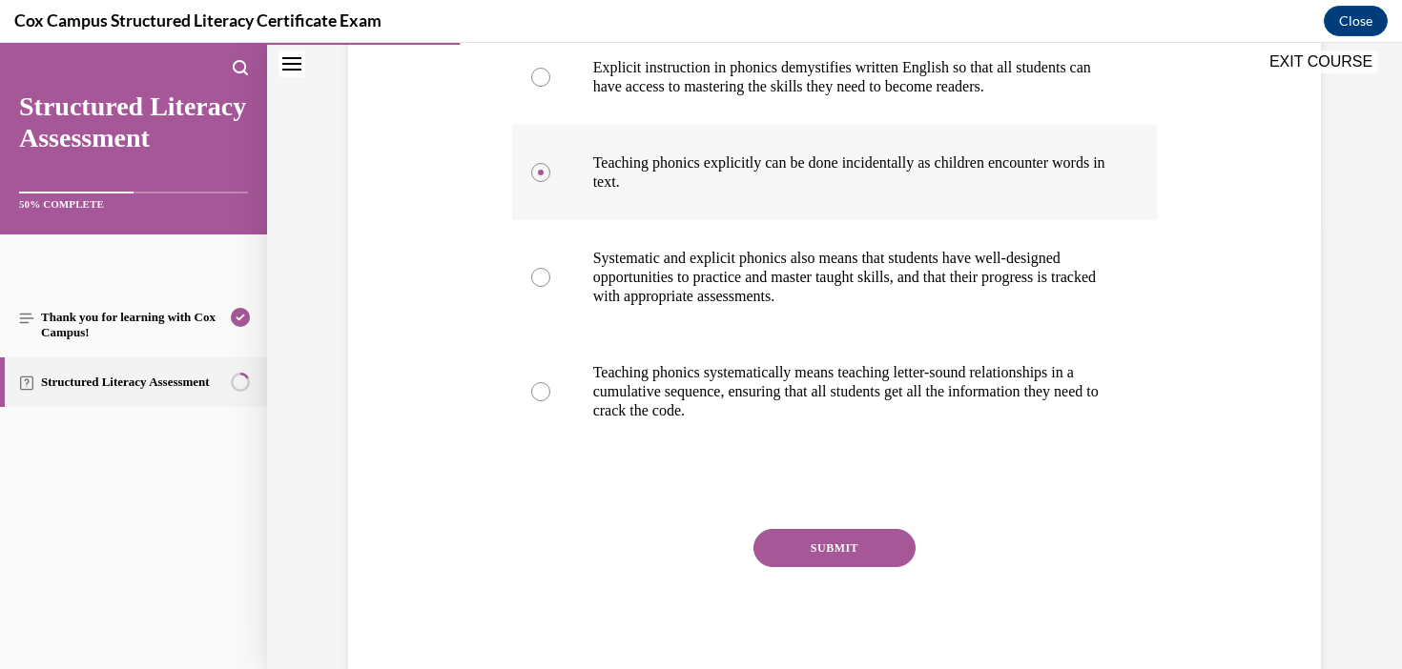
scroll to position [447, 0]
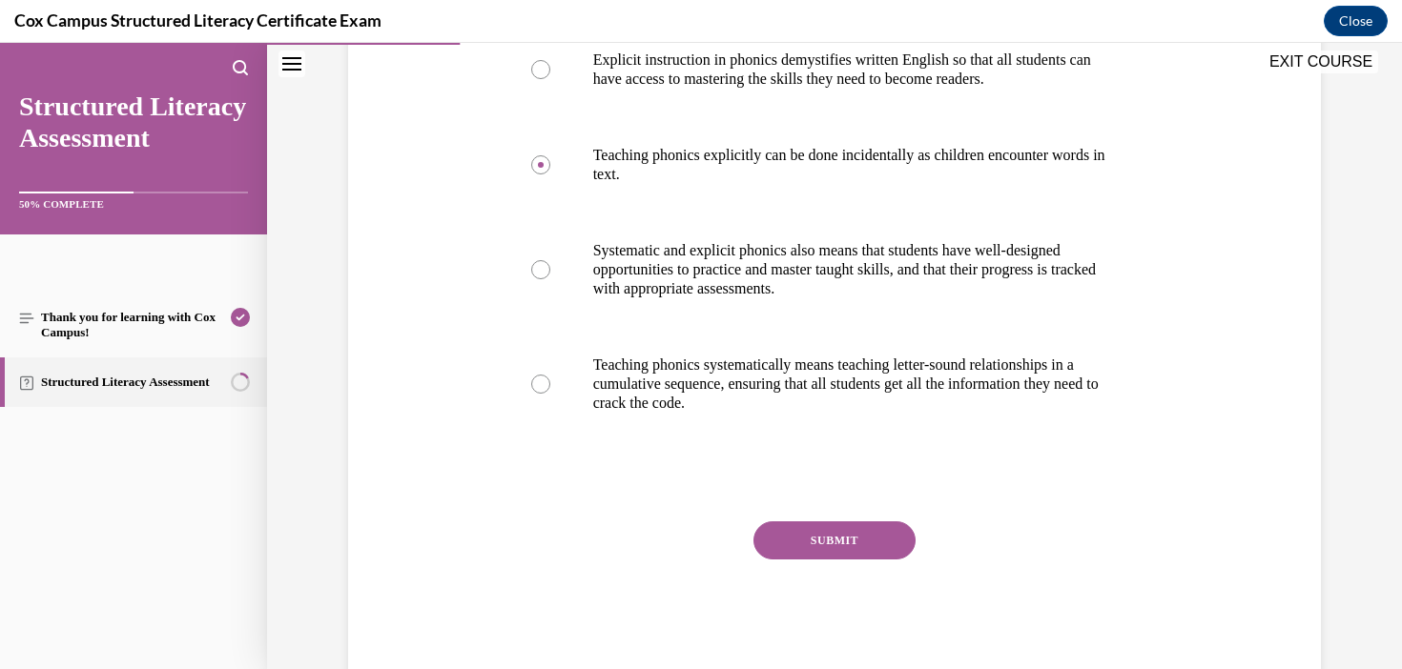
click at [839, 542] on button "SUBMIT" at bounding box center [834, 541] width 162 height 38
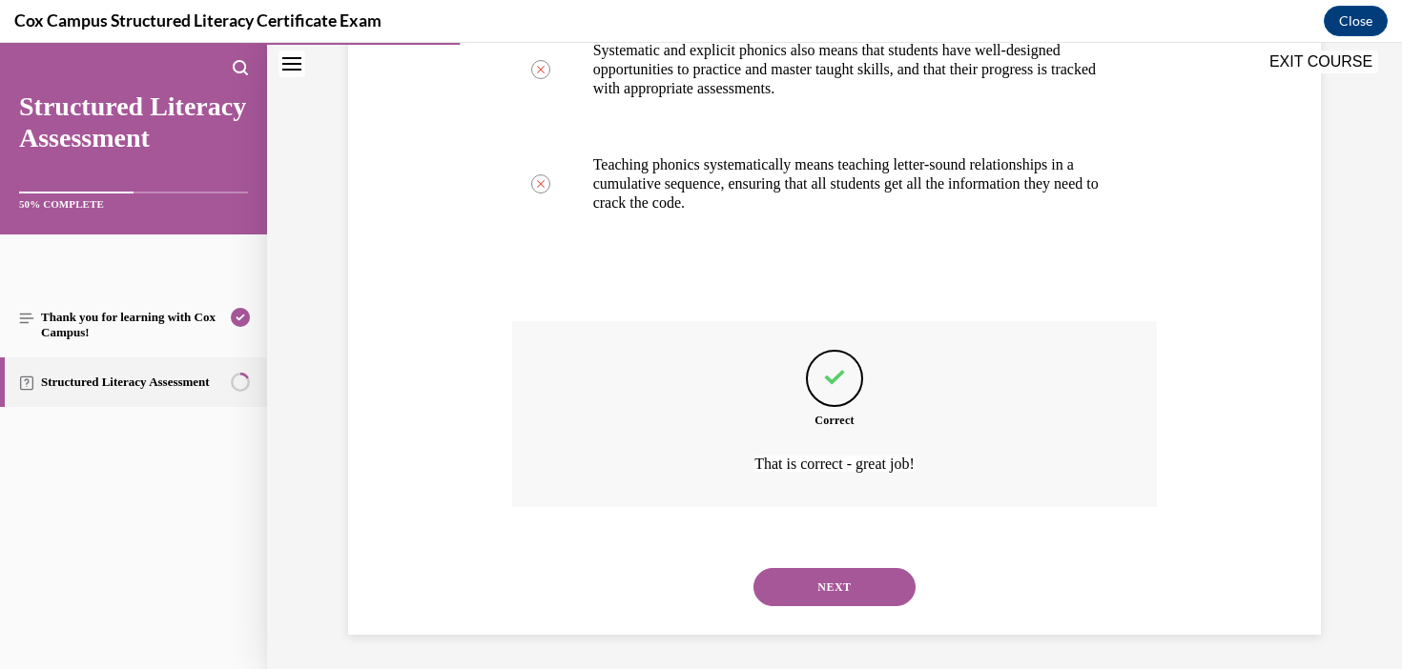
scroll to position [651, 0]
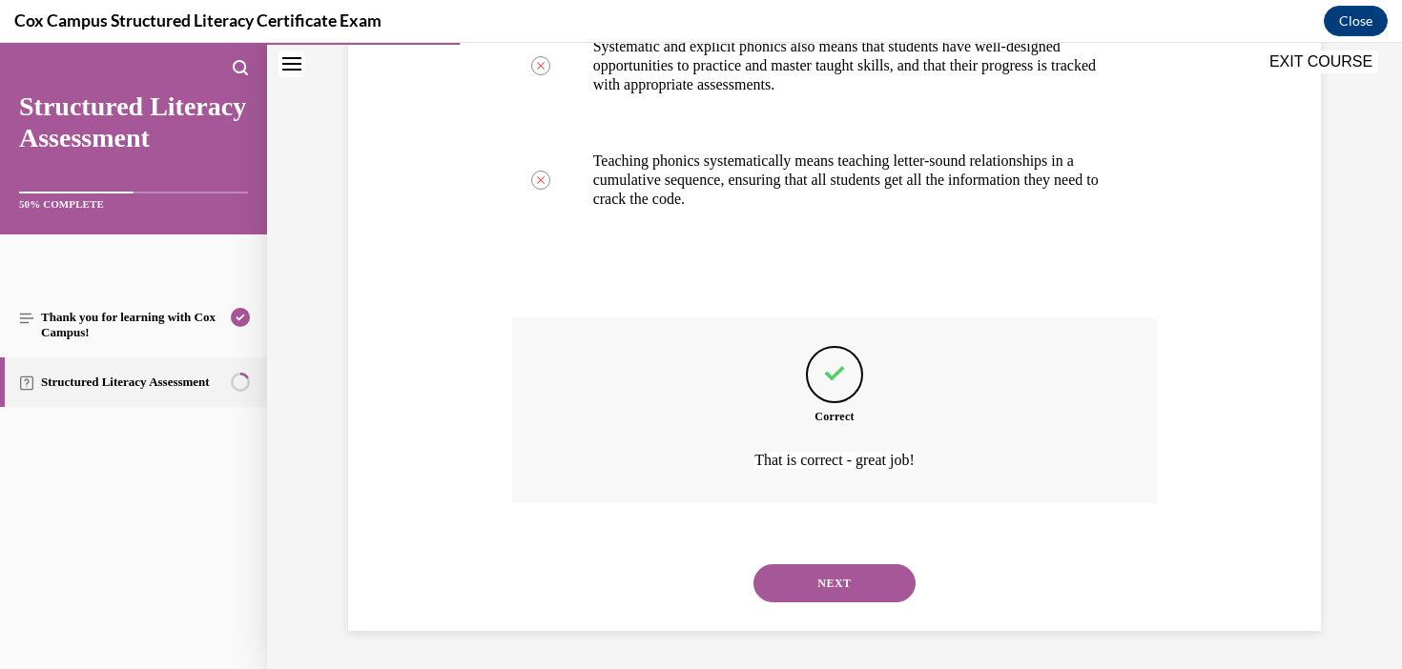
click at [842, 594] on button "NEXT" at bounding box center [834, 583] width 162 height 38
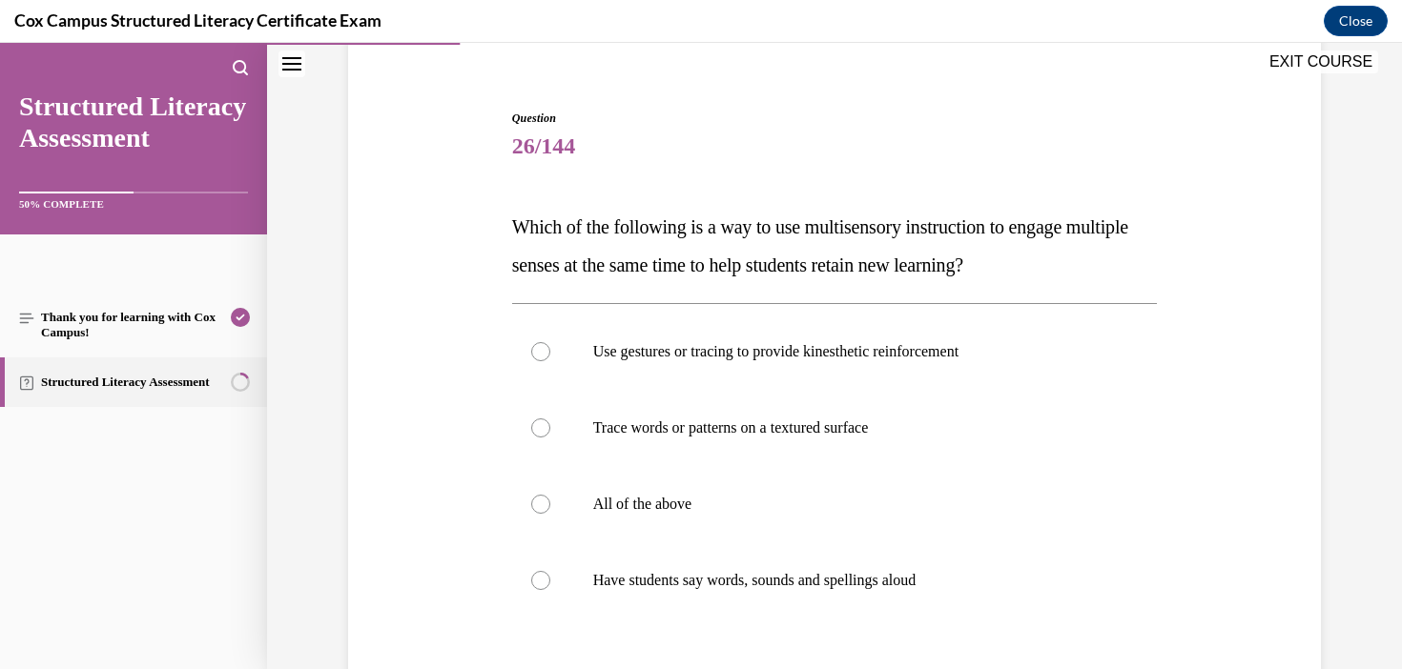
scroll to position [156, 0]
click at [708, 512] on p "All of the above" at bounding box center [851, 503] width 517 height 19
click at [550, 512] on input "All of the above" at bounding box center [540, 503] width 19 height 19
radio input "true"
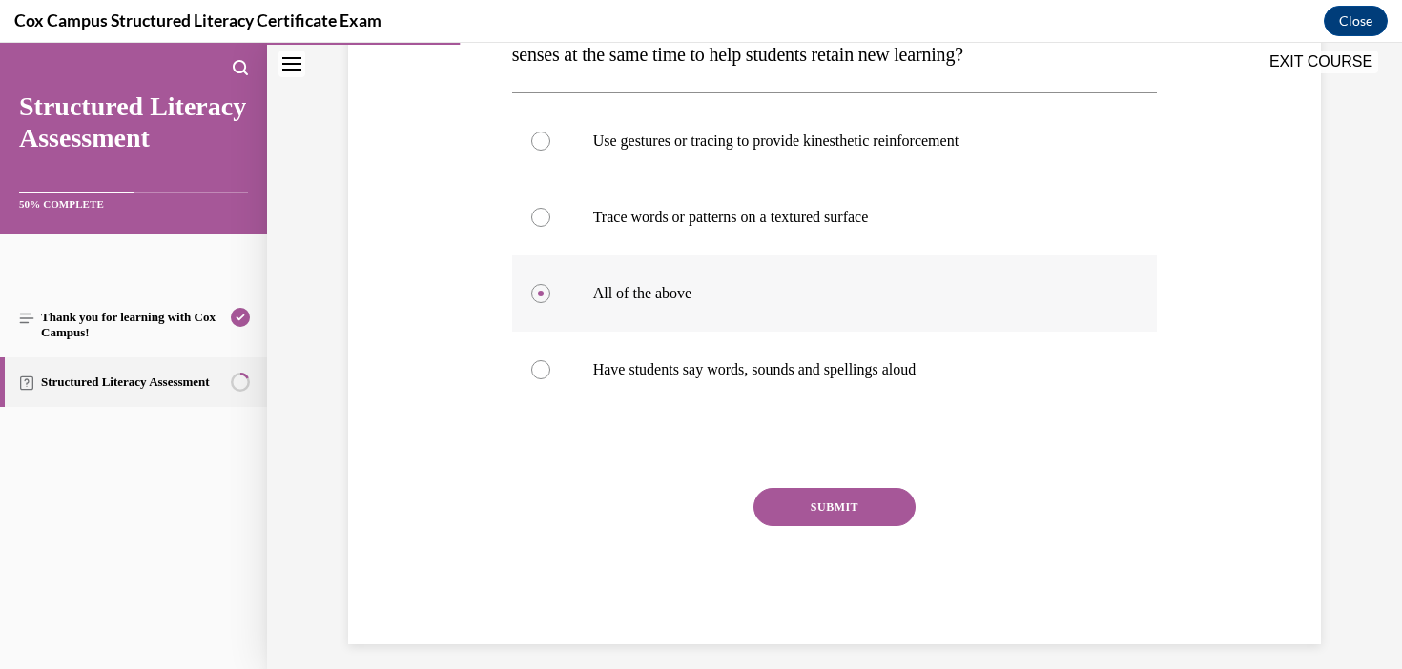
scroll to position [371, 0]
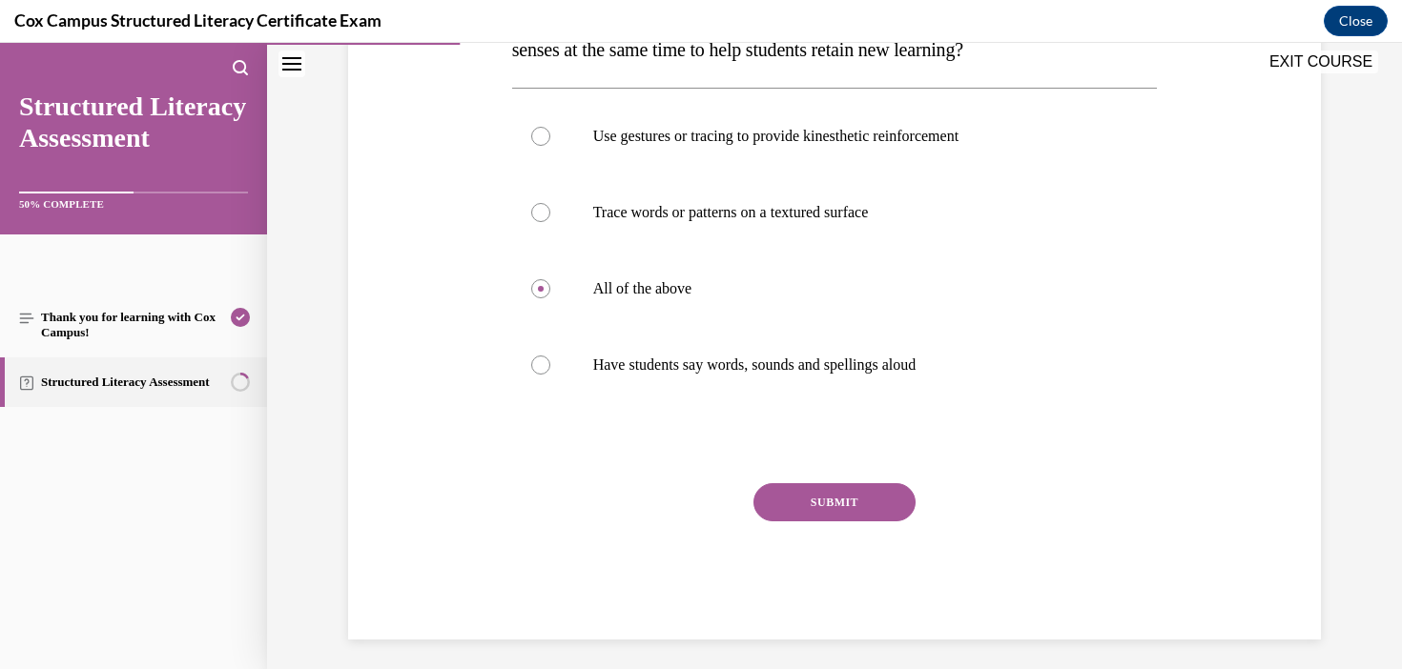
click at [829, 492] on button "SUBMIT" at bounding box center [834, 502] width 162 height 38
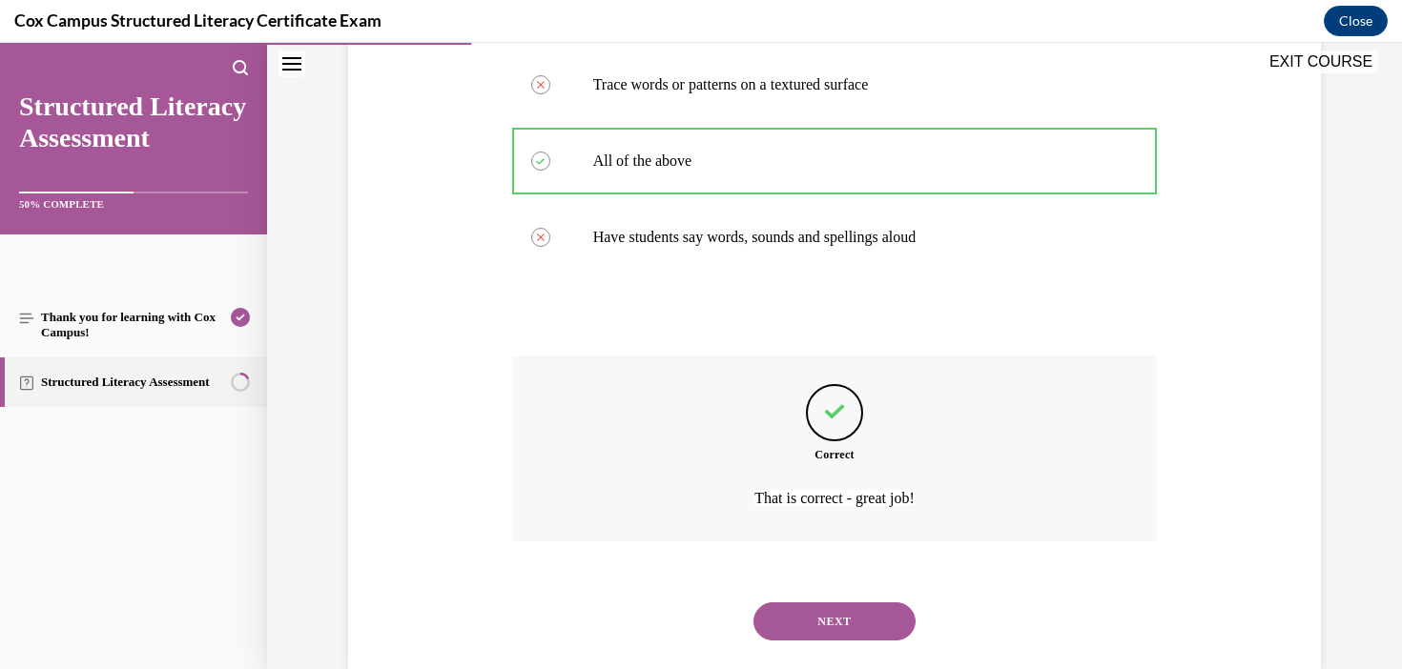
scroll to position [537, 0]
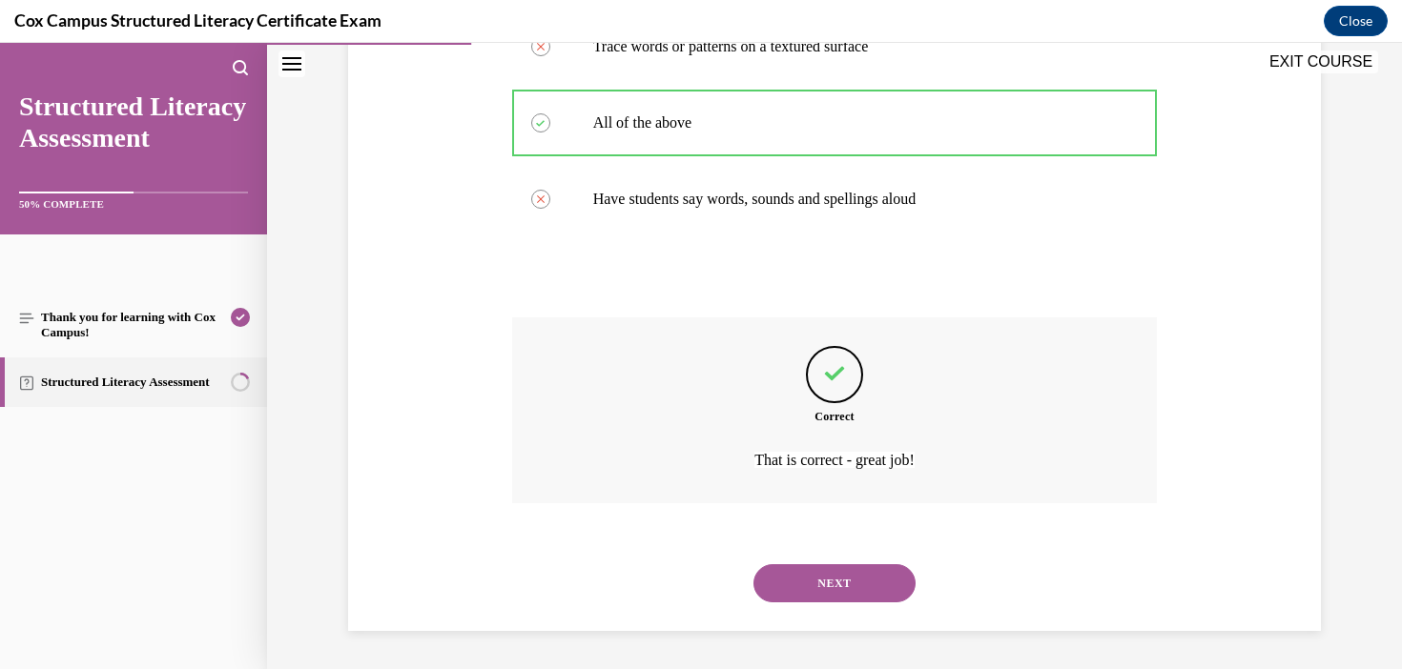
click at [848, 590] on button "NEXT" at bounding box center [834, 583] width 162 height 38
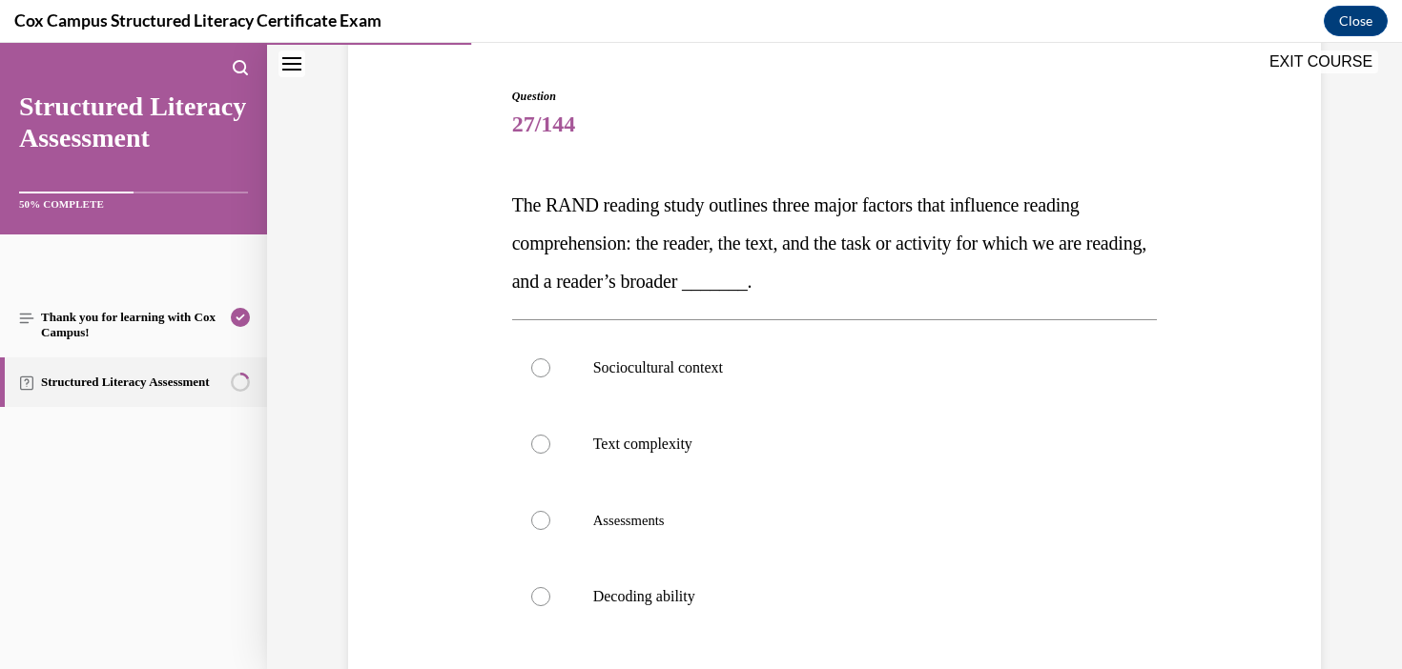
scroll to position [189, 0]
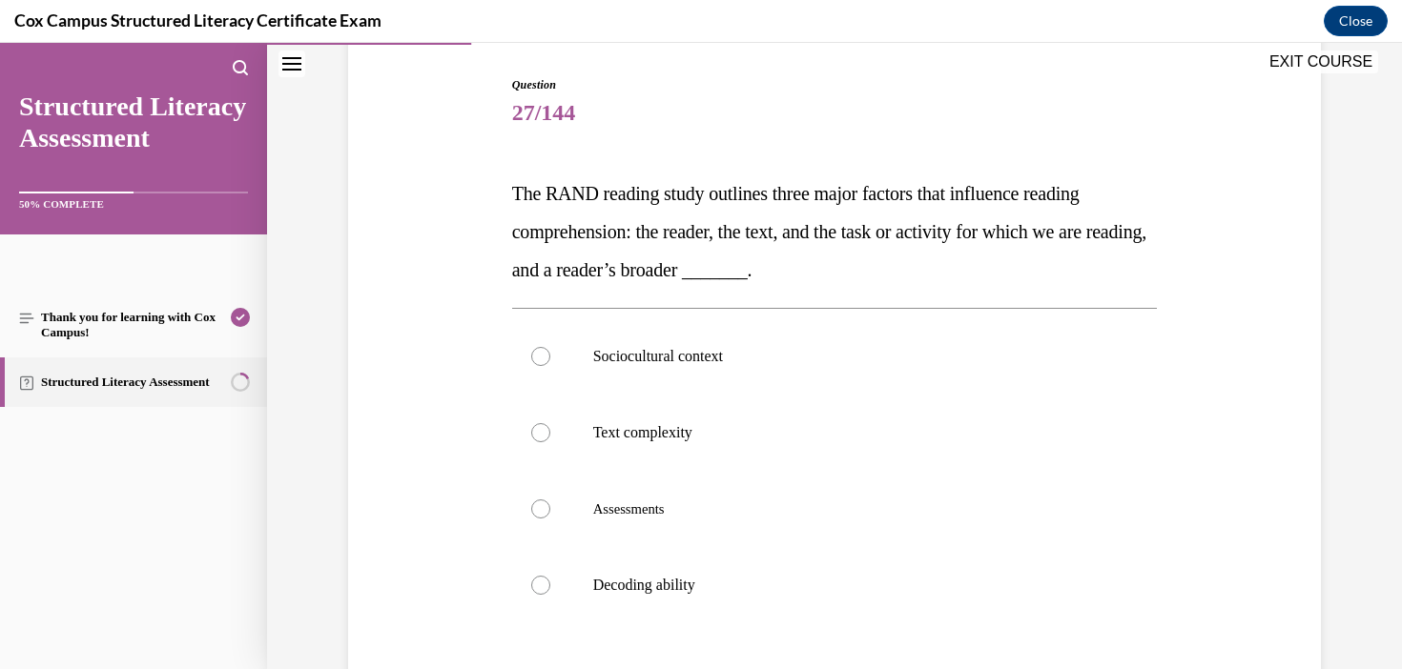
drag, startPoint x: 854, startPoint y: 283, endPoint x: 540, endPoint y: 212, distance: 322.7
click at [540, 212] on p "The RAND reading study outlines three major factors that influence reading comp…" at bounding box center [835, 231] width 646 height 114
click at [492, 183] on div "Question 27/144 The RAND reading study outlines three major factors that influe…" at bounding box center [834, 439] width 982 height 841
drag, startPoint x: 502, startPoint y: 183, endPoint x: 841, endPoint y: 268, distance: 349.0
click at [841, 269] on div "Question 27/144 The RAND reading study outlines three major factors that influe…" at bounding box center [834, 439] width 982 height 841
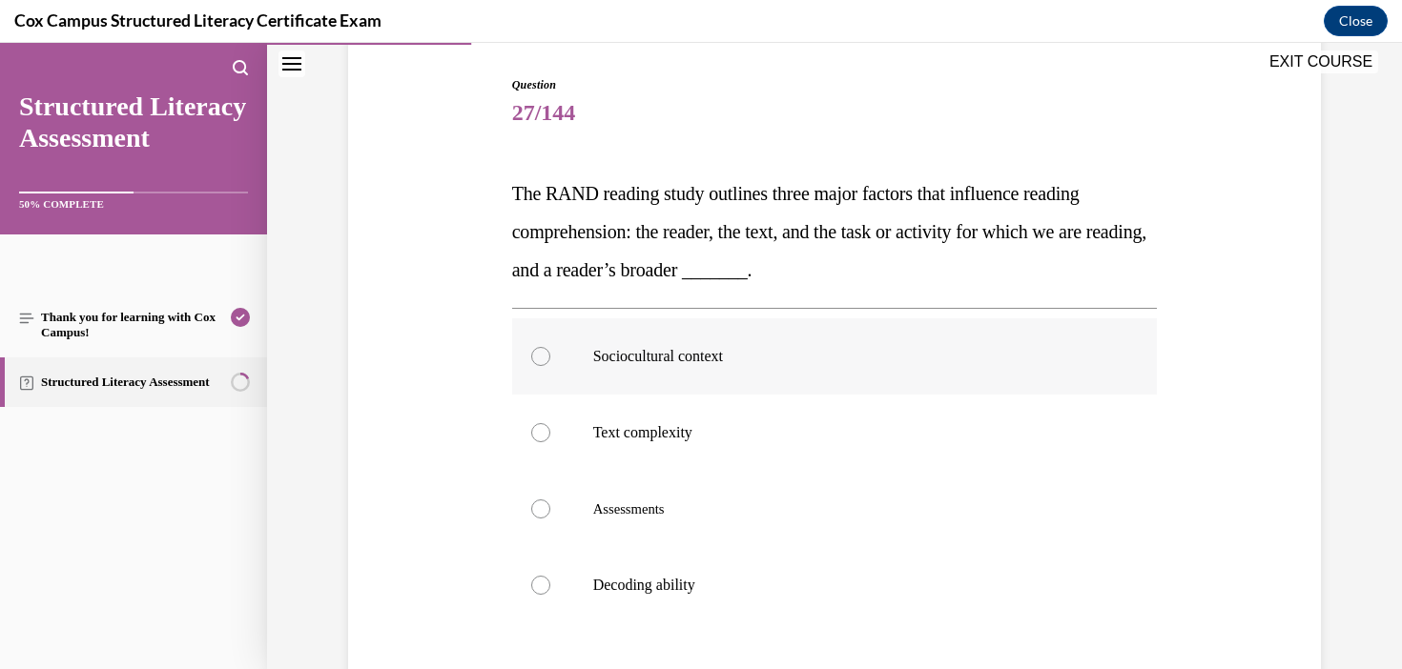
click at [703, 344] on label "Sociocultural context" at bounding box center [835, 356] width 646 height 76
click at [550, 347] on input "Sociocultural context" at bounding box center [540, 356] width 19 height 19
radio input "true"
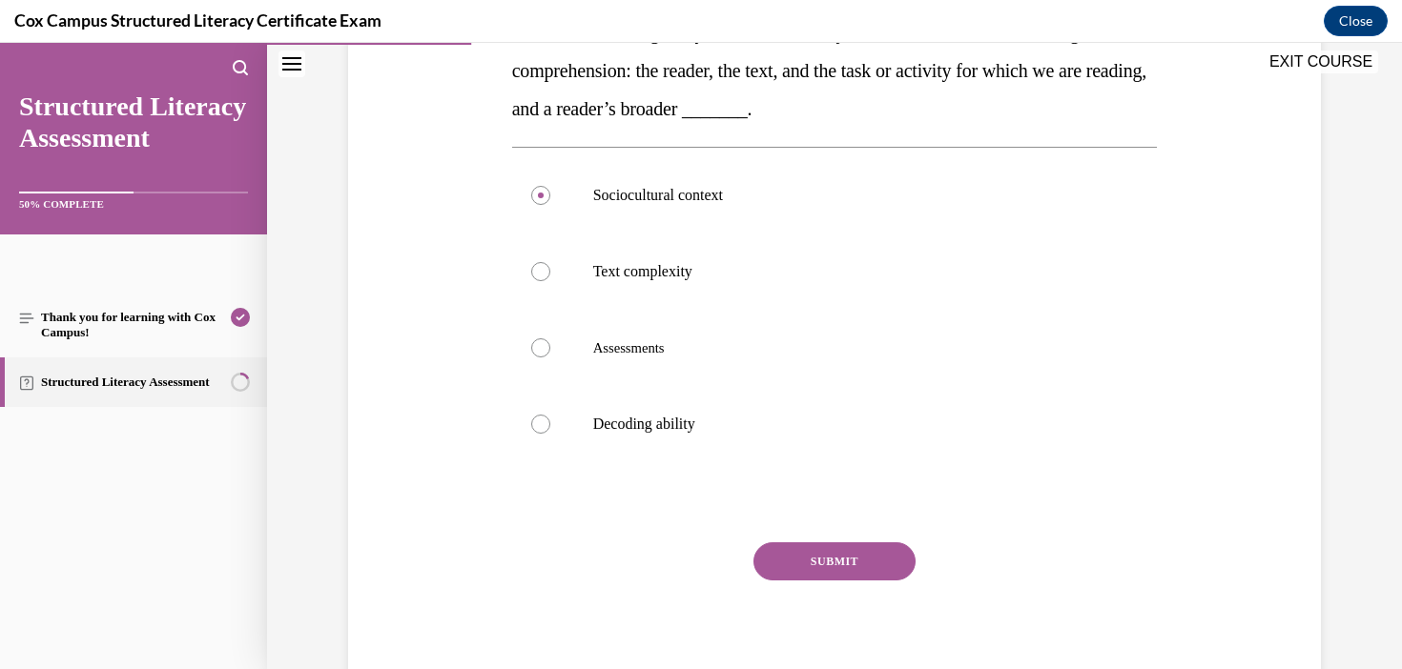
scroll to position [418, 0]
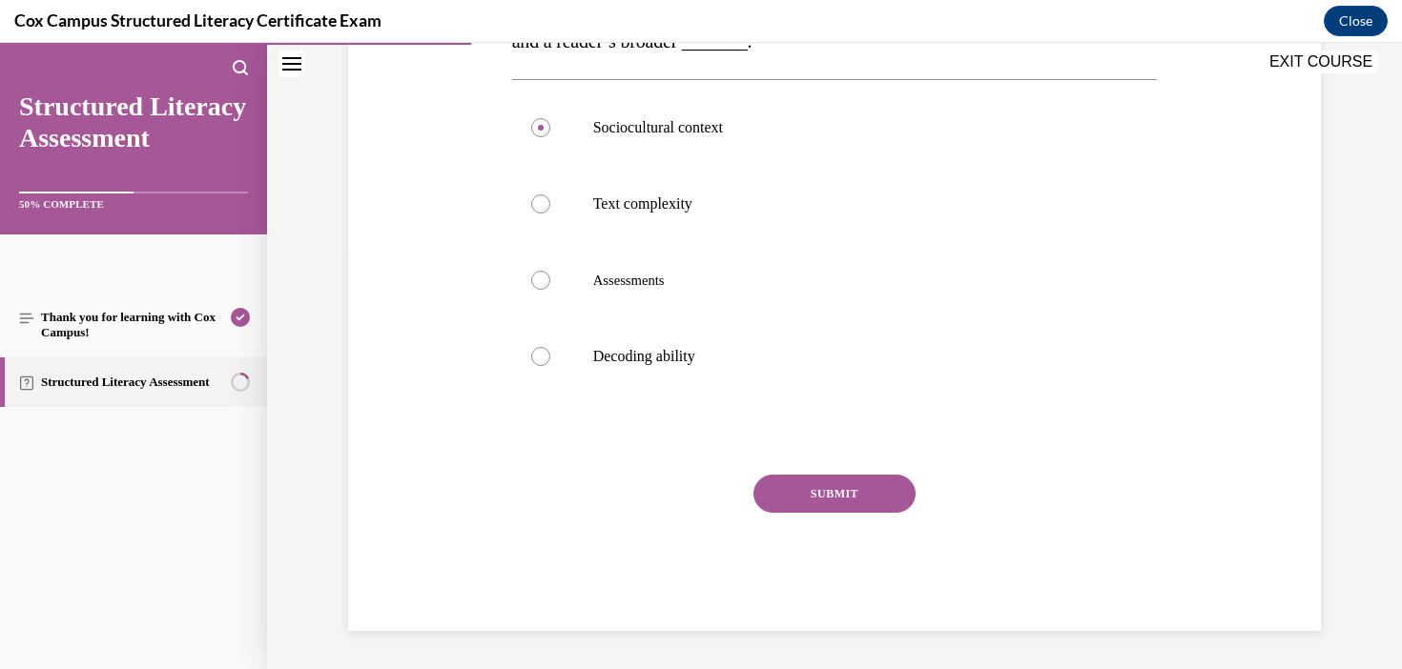
click at [875, 477] on button "SUBMIT" at bounding box center [834, 494] width 162 height 38
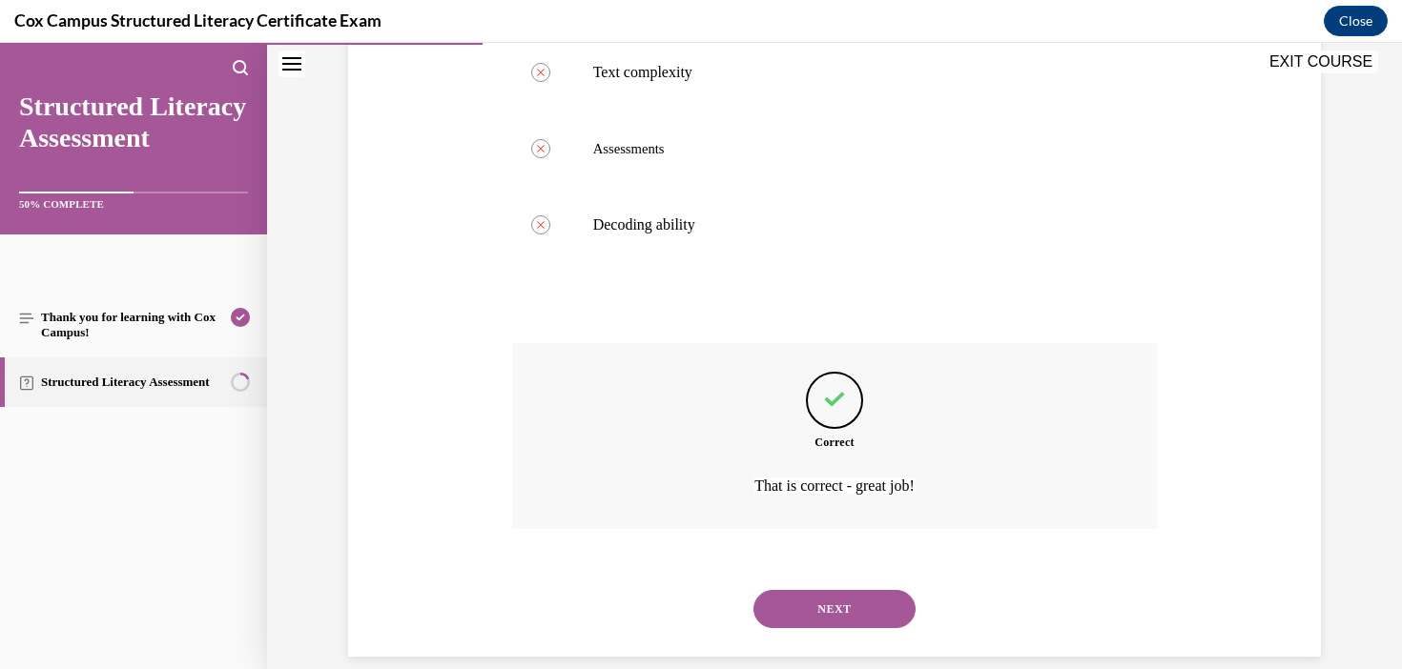
scroll to position [575, 0]
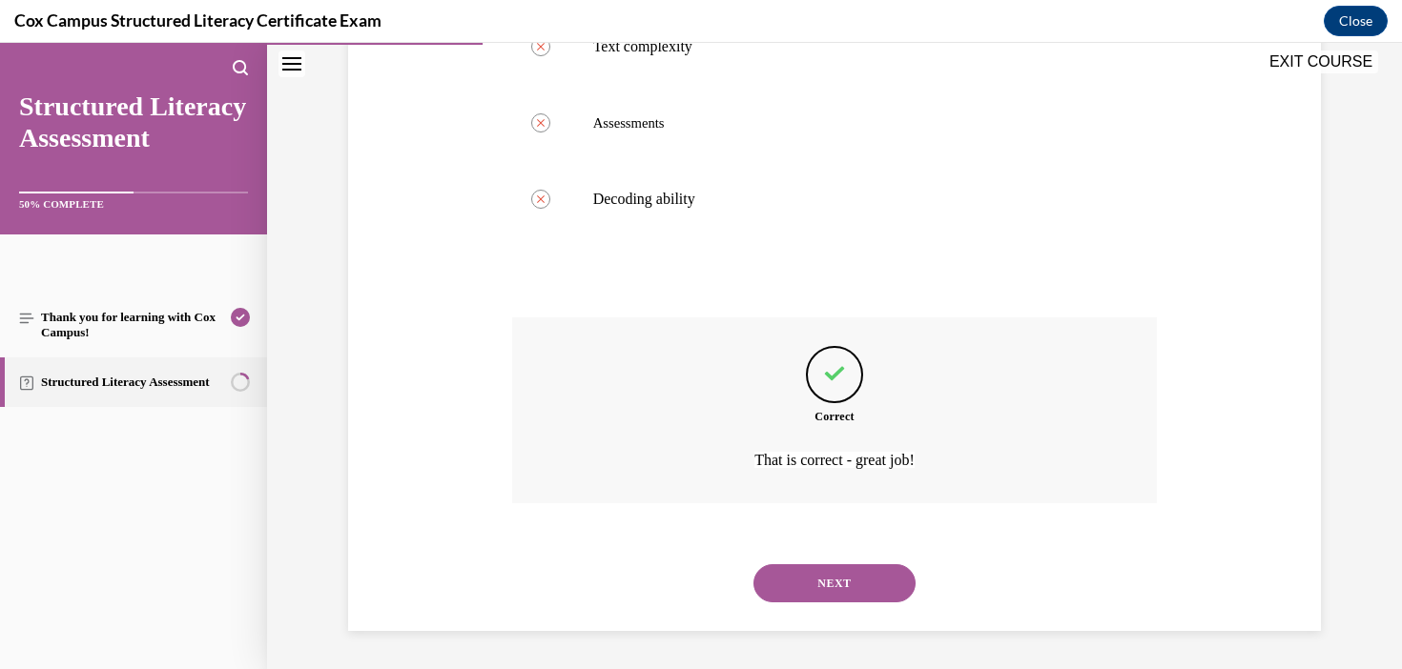
click at [862, 580] on button "NEXT" at bounding box center [834, 583] width 162 height 38
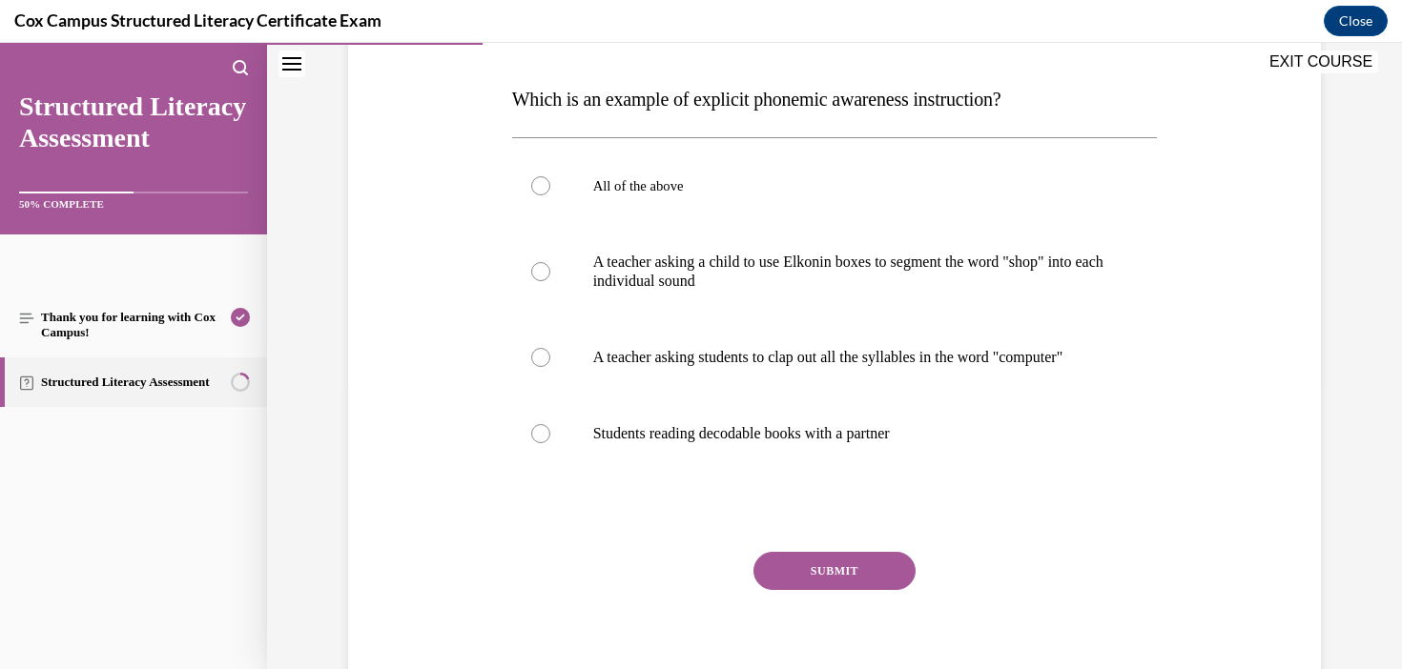
scroll to position [287, 0]
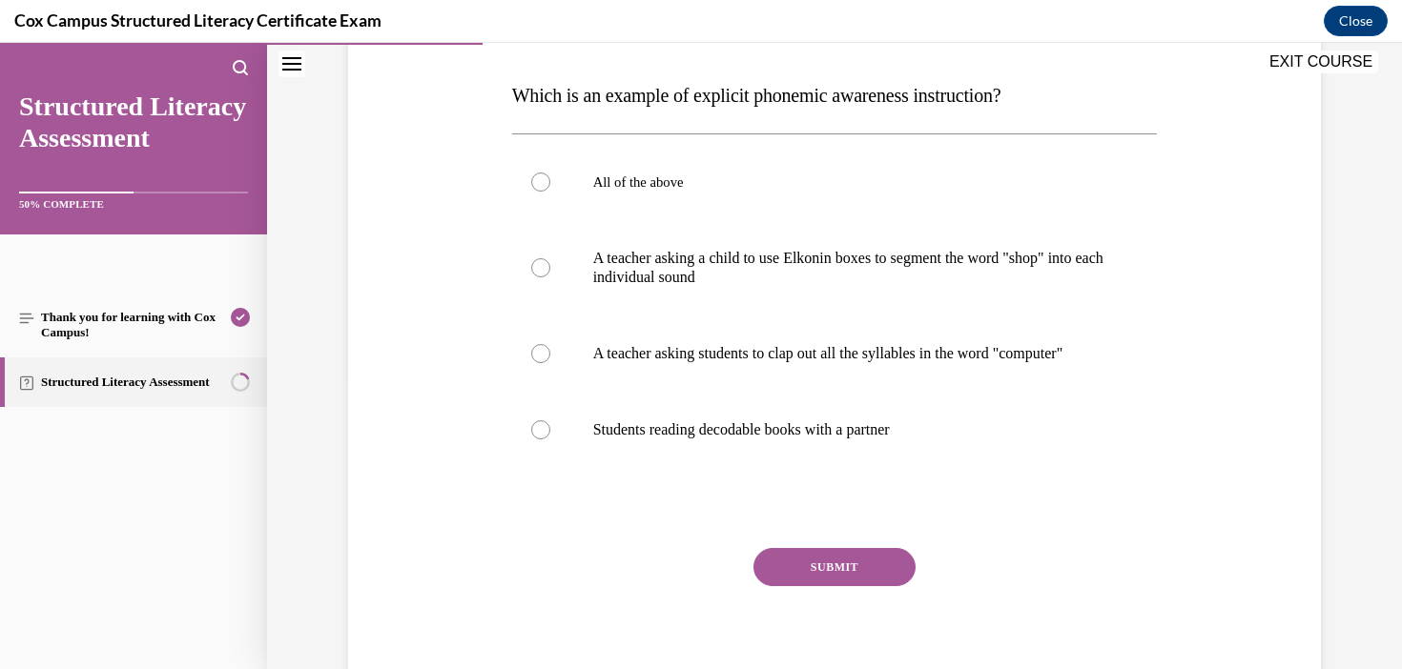
drag, startPoint x: 1075, startPoint y: 96, endPoint x: 449, endPoint y: 107, distance: 625.6
click at [449, 107] on div "Question 28/144 Which is an example of explicit phonemic awareness instruction?…" at bounding box center [834, 313] width 982 height 784
click at [992, 250] on p "A teacher asking a child to use Elkonin boxes to segment the word "shop" into e…" at bounding box center [851, 268] width 517 height 38
click at [550, 258] on input "A teacher asking a child to use Elkonin boxes to segment the word "shop" into e…" at bounding box center [540, 267] width 19 height 19
radio input "true"
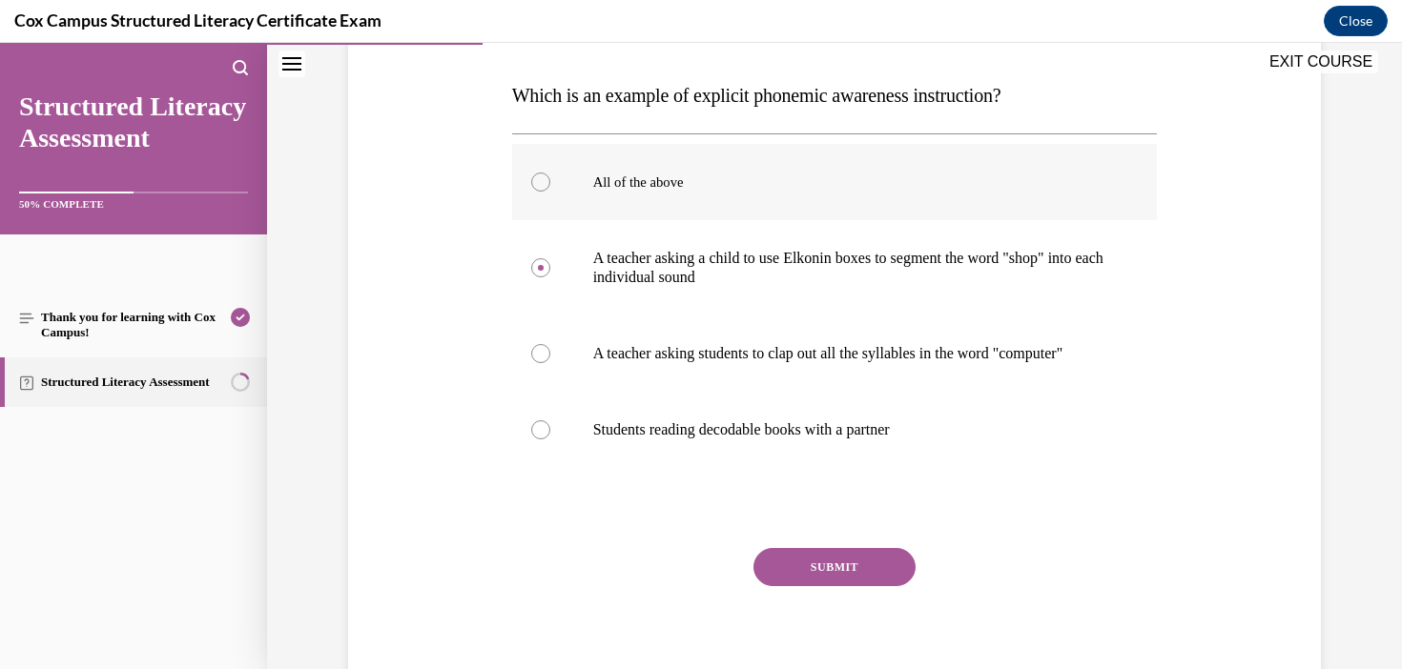
click at [566, 169] on label "All of the above" at bounding box center [835, 182] width 646 height 76
click at [550, 173] on input "All of the above" at bounding box center [540, 182] width 19 height 19
radio input "true"
click at [835, 573] on button "SUBMIT" at bounding box center [834, 567] width 162 height 38
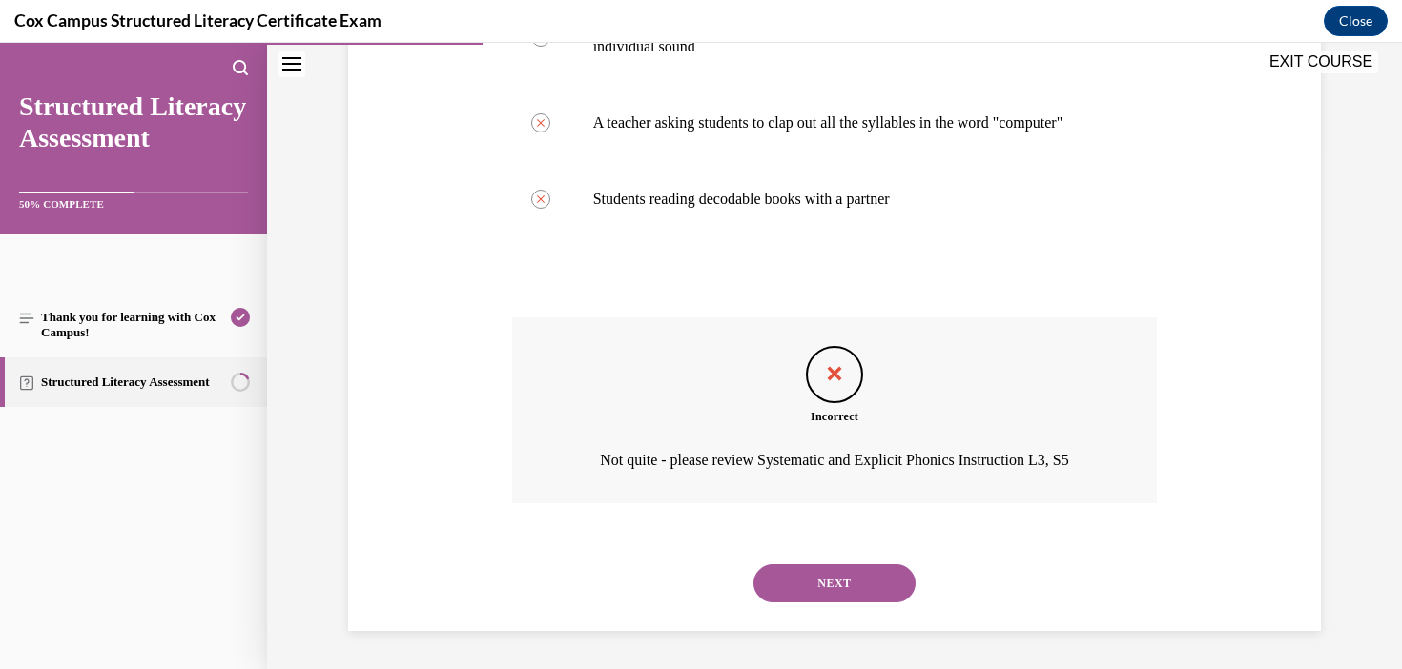
scroll to position [537, 0]
click at [790, 584] on button "NEXT" at bounding box center [834, 583] width 162 height 38
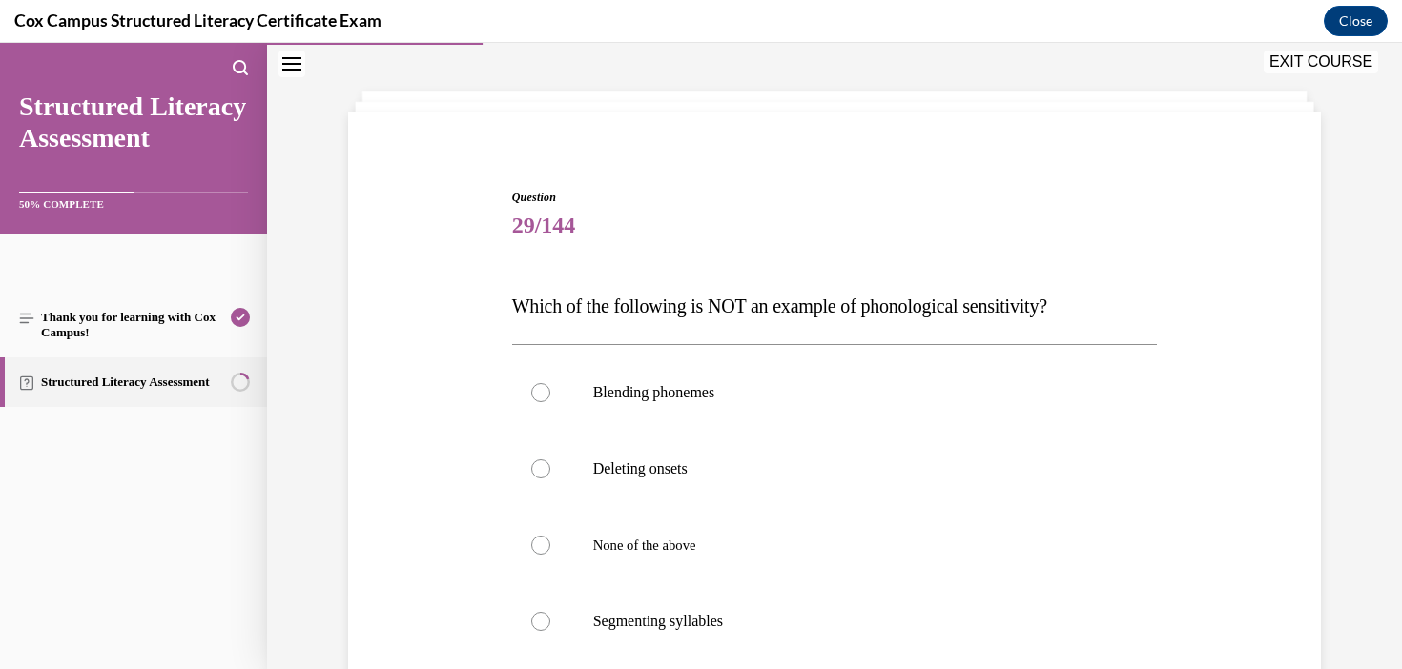
scroll to position [117, 0]
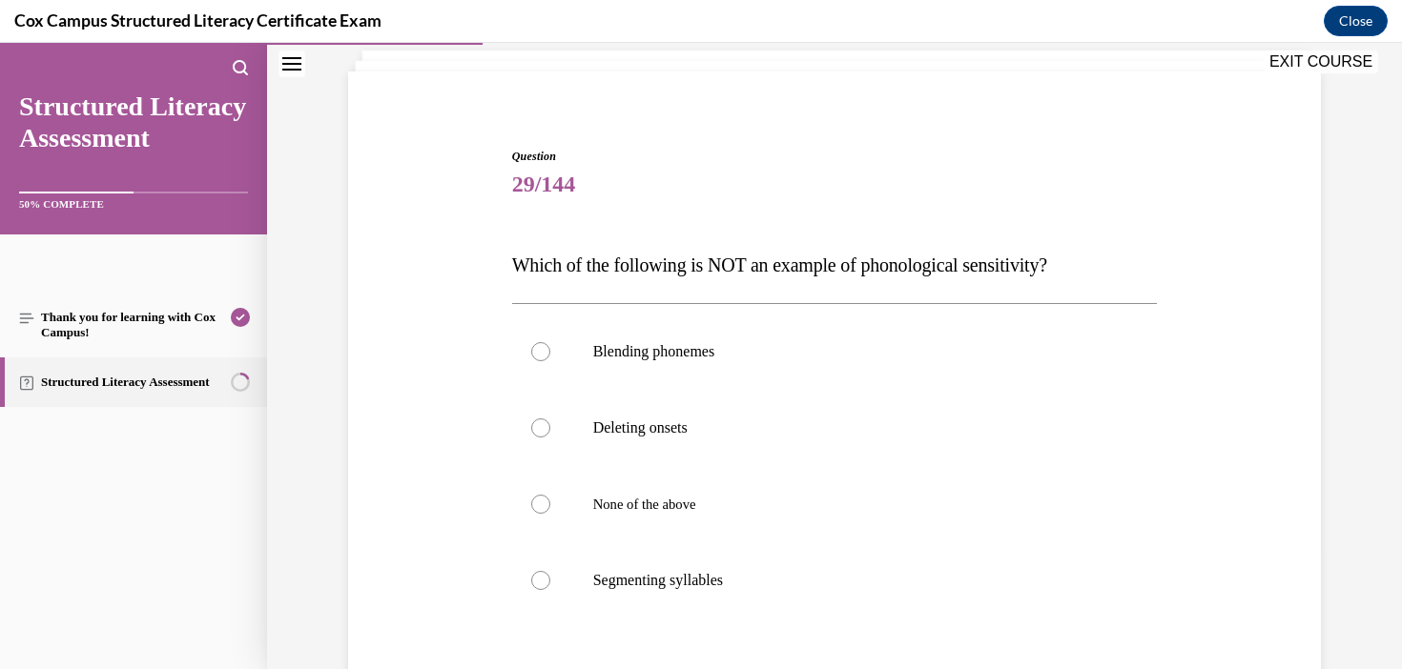
drag, startPoint x: 1094, startPoint y: 277, endPoint x: 379, endPoint y: 290, distance: 714.3
click at [379, 290] on div "Question 29/144 Which of the following is NOT an example of phonological sensit…" at bounding box center [834, 473] width 982 height 765
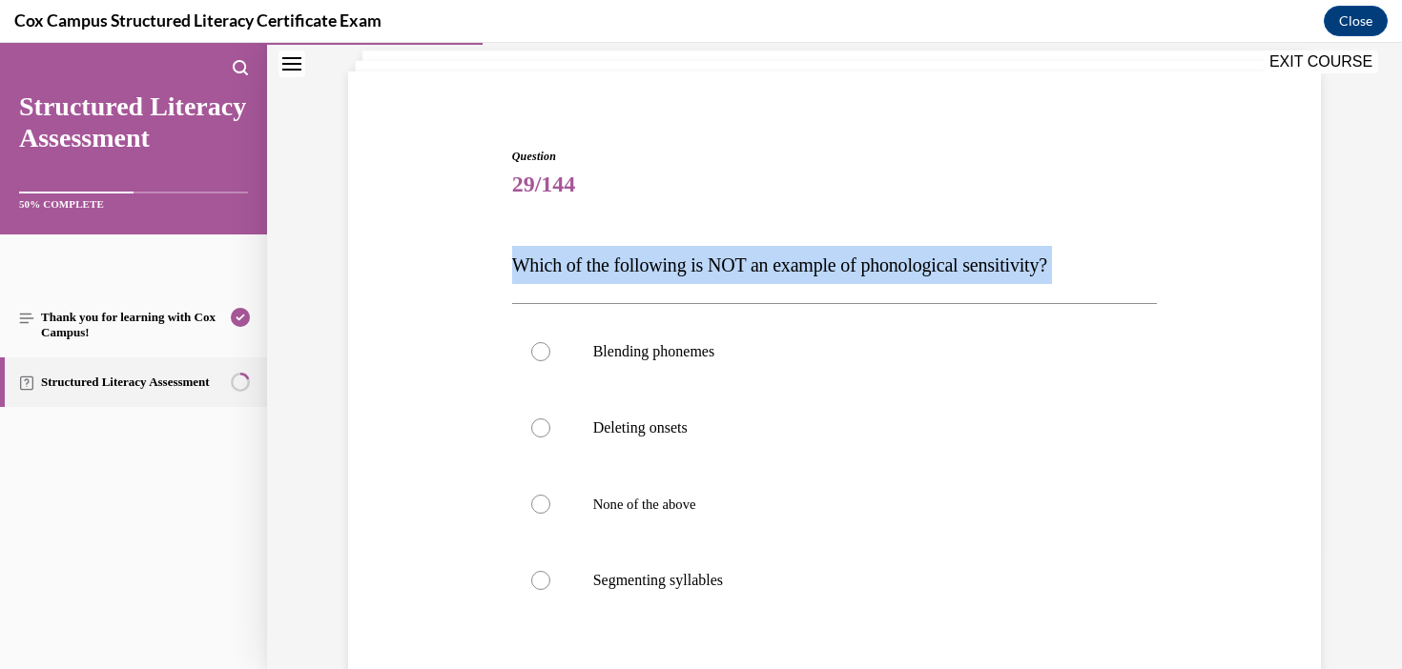
drag, startPoint x: 478, startPoint y: 271, endPoint x: 1081, endPoint y: 301, distance: 604.3
click at [1081, 301] on div "Question 29/144 Which of the following is NOT an example of phonological sensit…" at bounding box center [834, 473] width 982 height 765
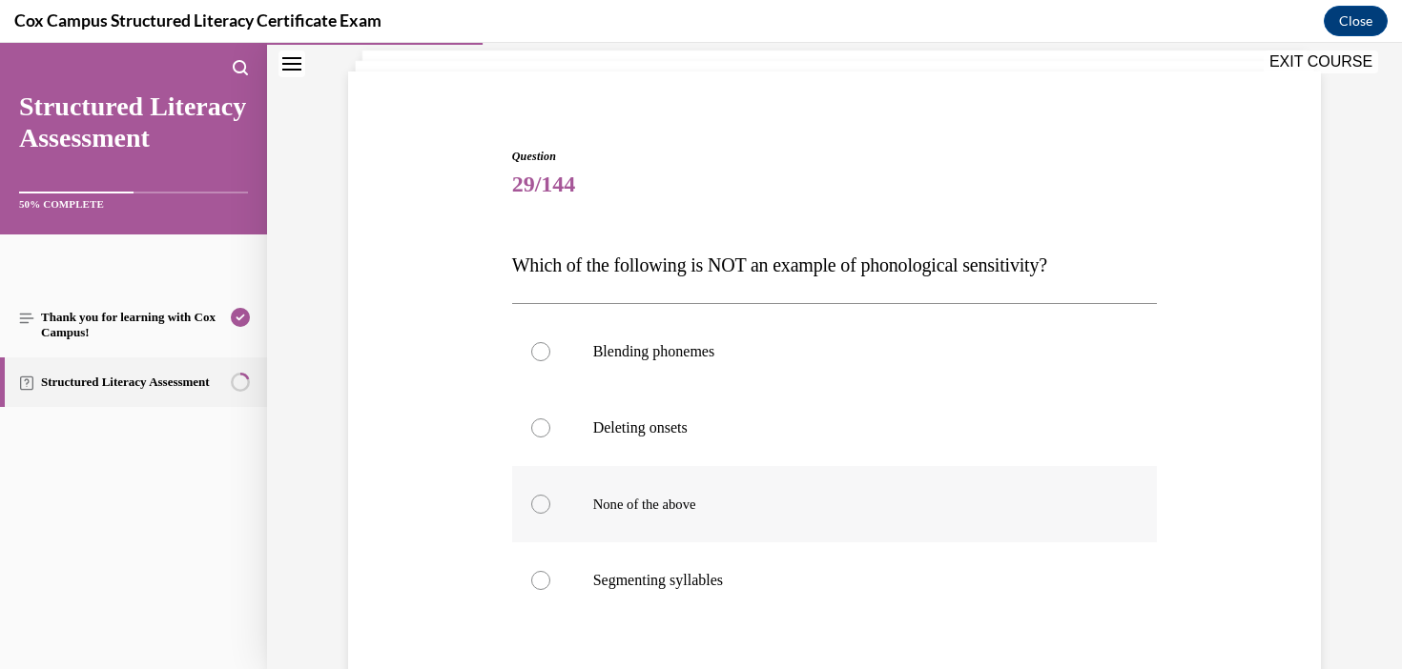
click at [660, 504] on span "None of the above" at bounding box center [644, 504] width 103 height 15
click at [550, 504] on input "None of the above" at bounding box center [540, 504] width 19 height 19
radio input "true"
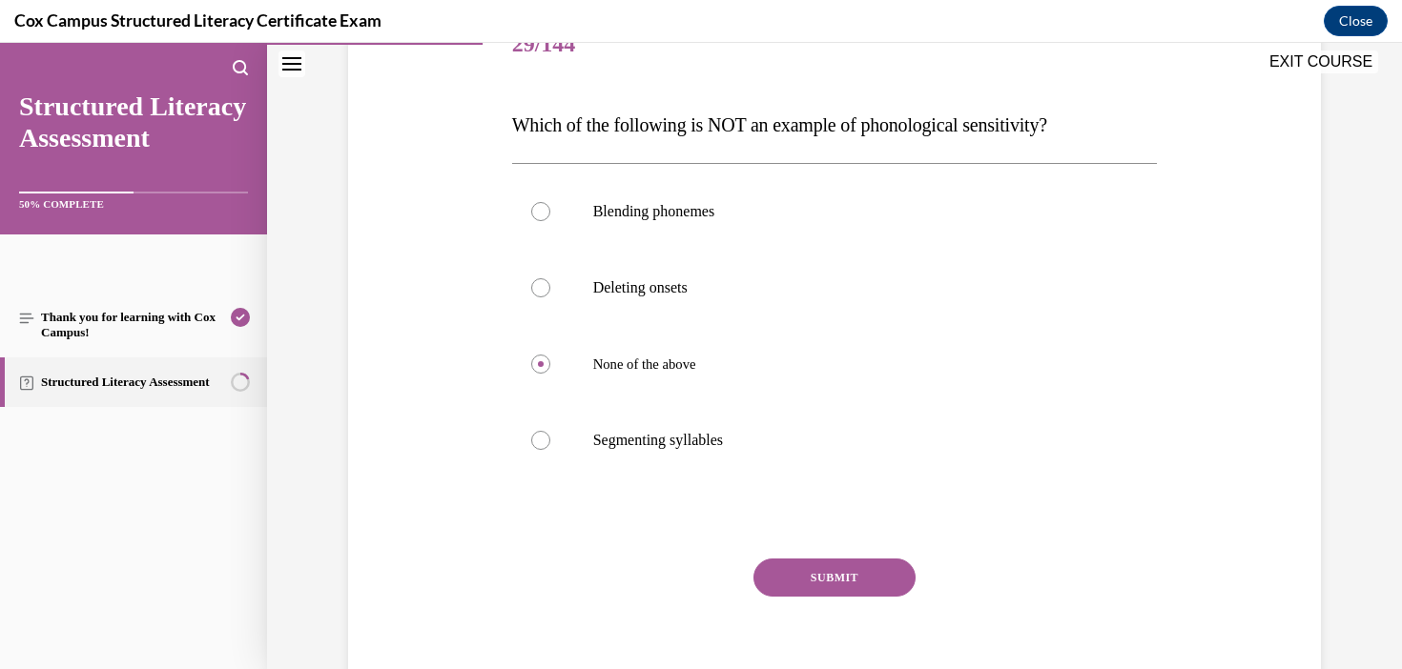
click at [831, 568] on button "SUBMIT" at bounding box center [834, 578] width 162 height 38
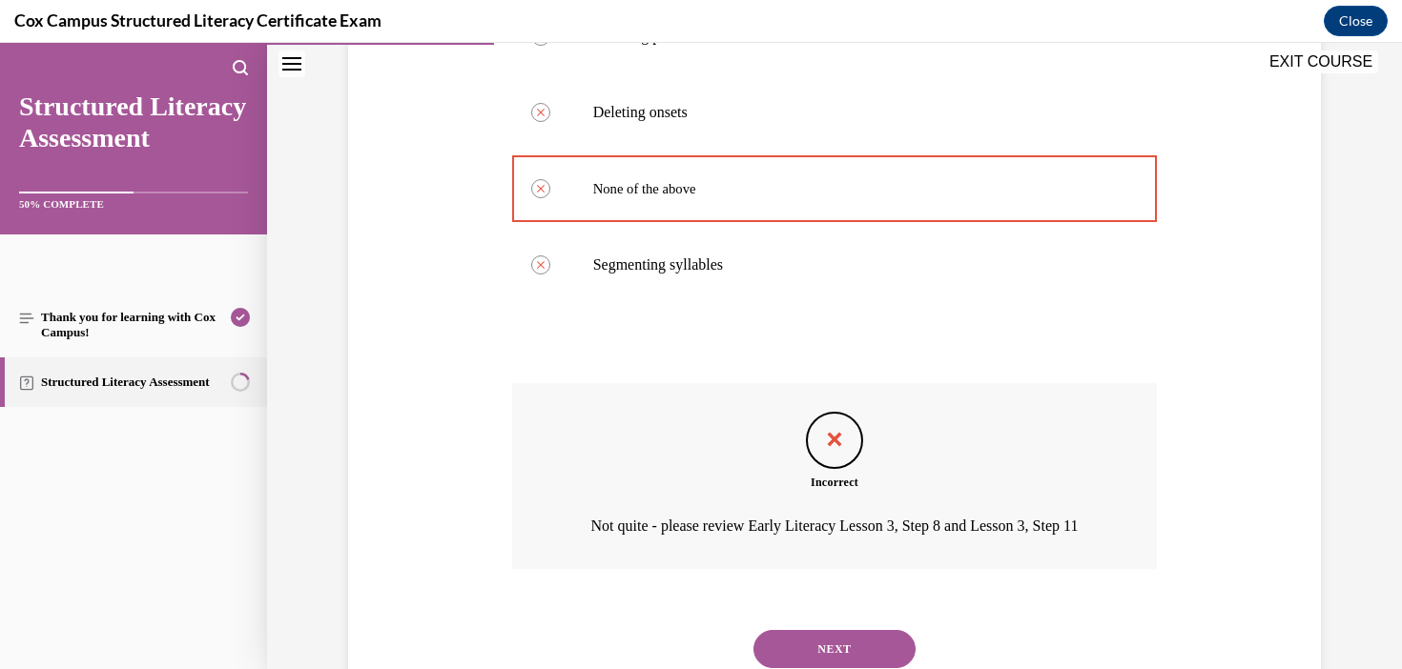
scroll to position [522, 0]
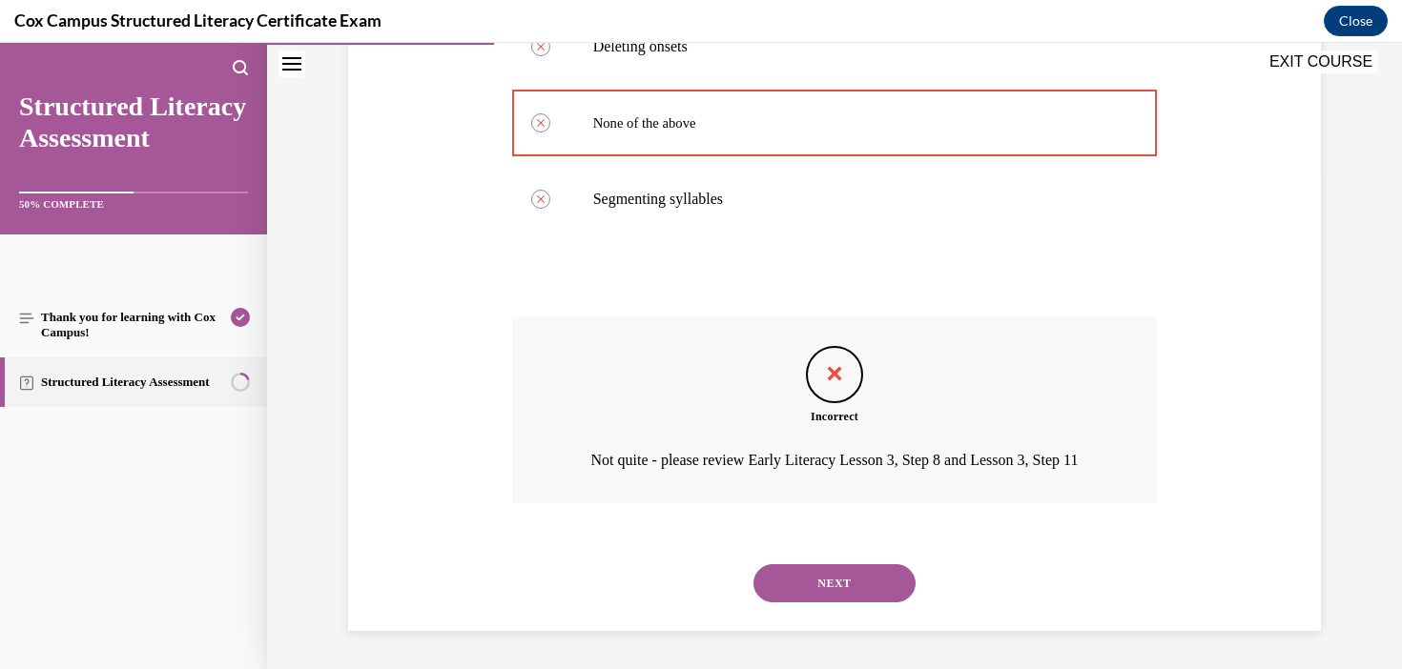
click at [824, 586] on button "NEXT" at bounding box center [834, 583] width 162 height 38
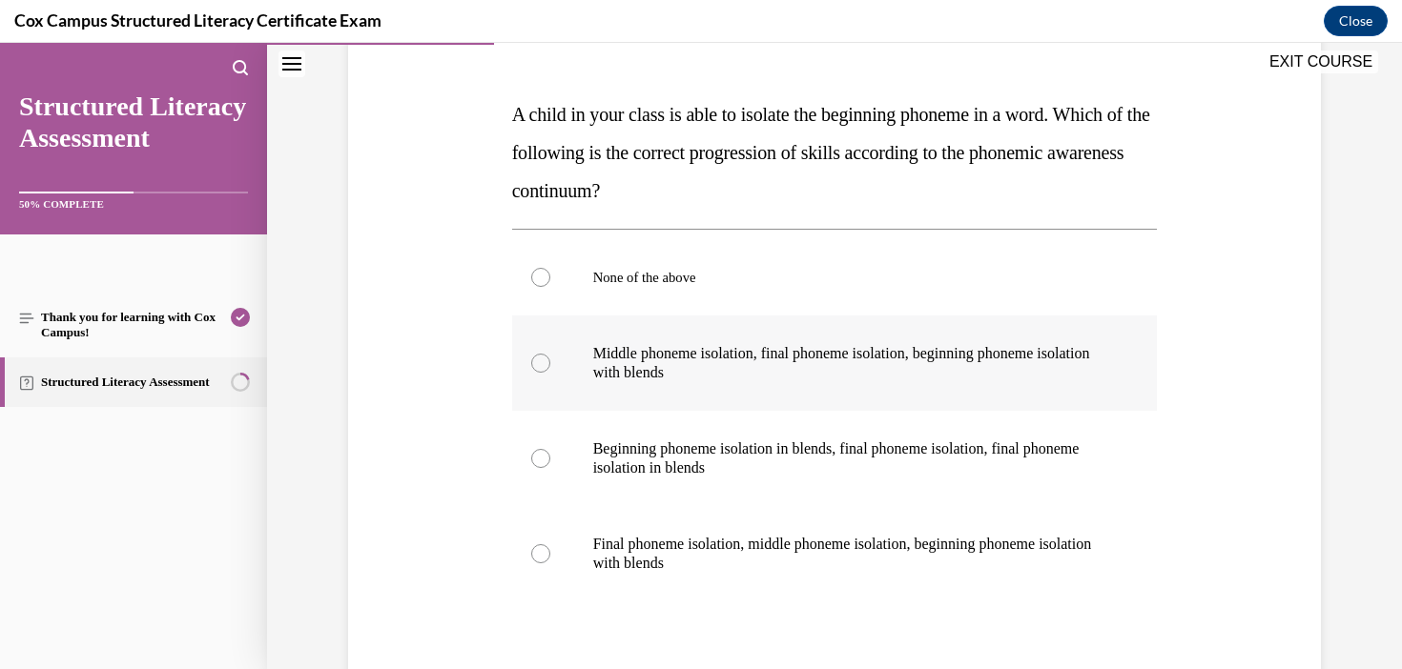
scroll to position [264, 0]
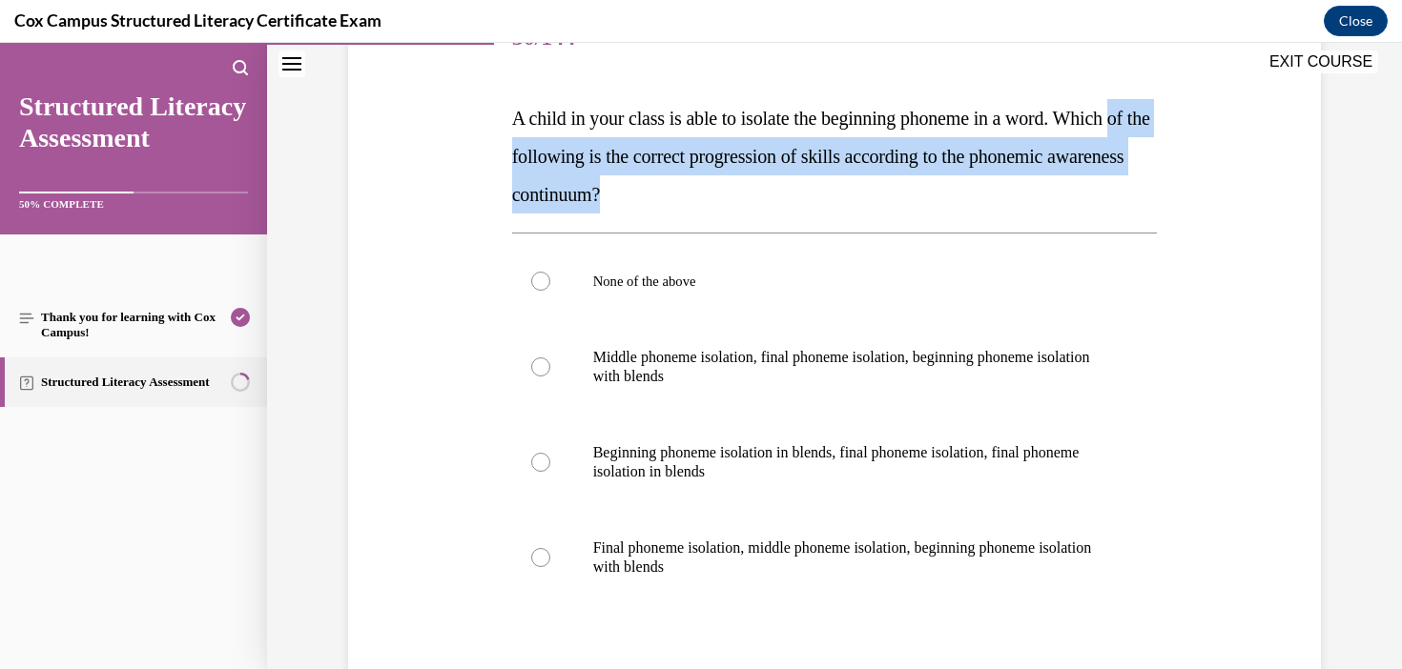
drag, startPoint x: 737, startPoint y: 241, endPoint x: 489, endPoint y: 154, distance: 263.0
click at [489, 154] on div "Question 30/144 A child in your class is able to isolate the beginning phoneme …" at bounding box center [834, 393] width 982 height 898
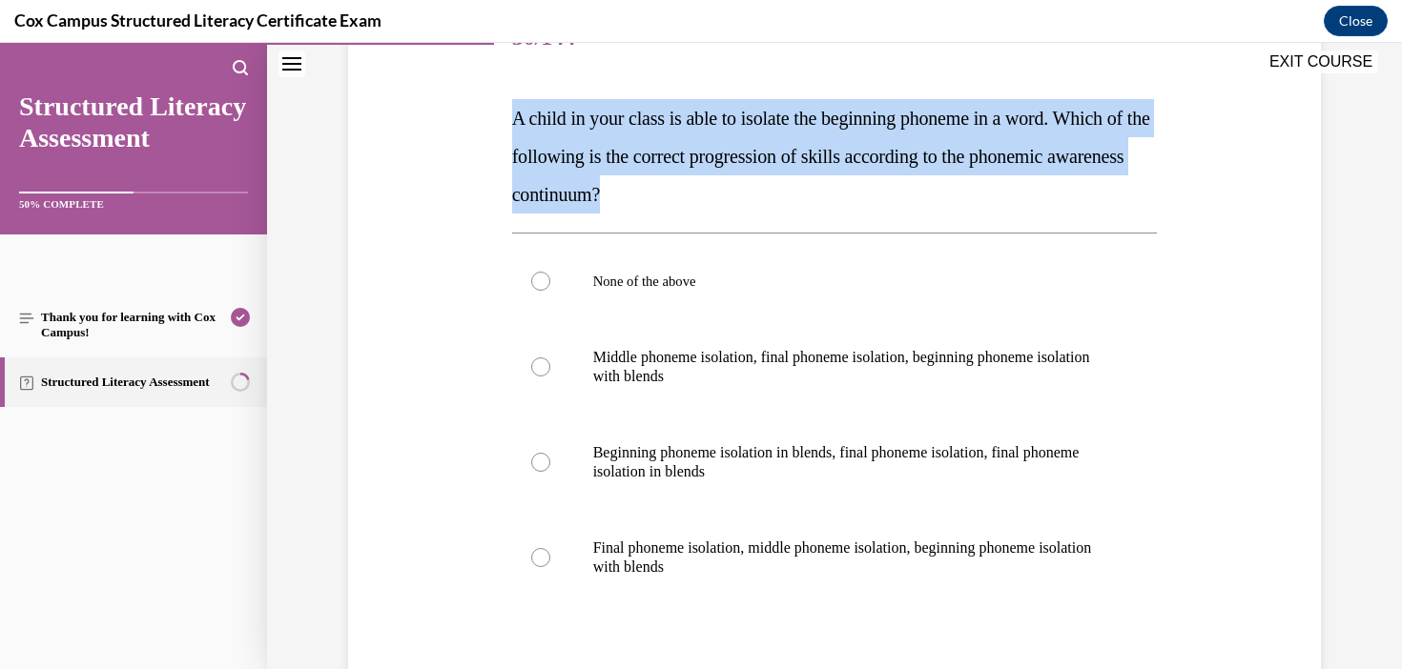
drag, startPoint x: 734, startPoint y: 208, endPoint x: 476, endPoint y: 110, distance: 276.4
click at [476, 109] on div "Question 30/144 A child in your class is able to isolate the beginning phoneme …" at bounding box center [834, 393] width 982 height 898
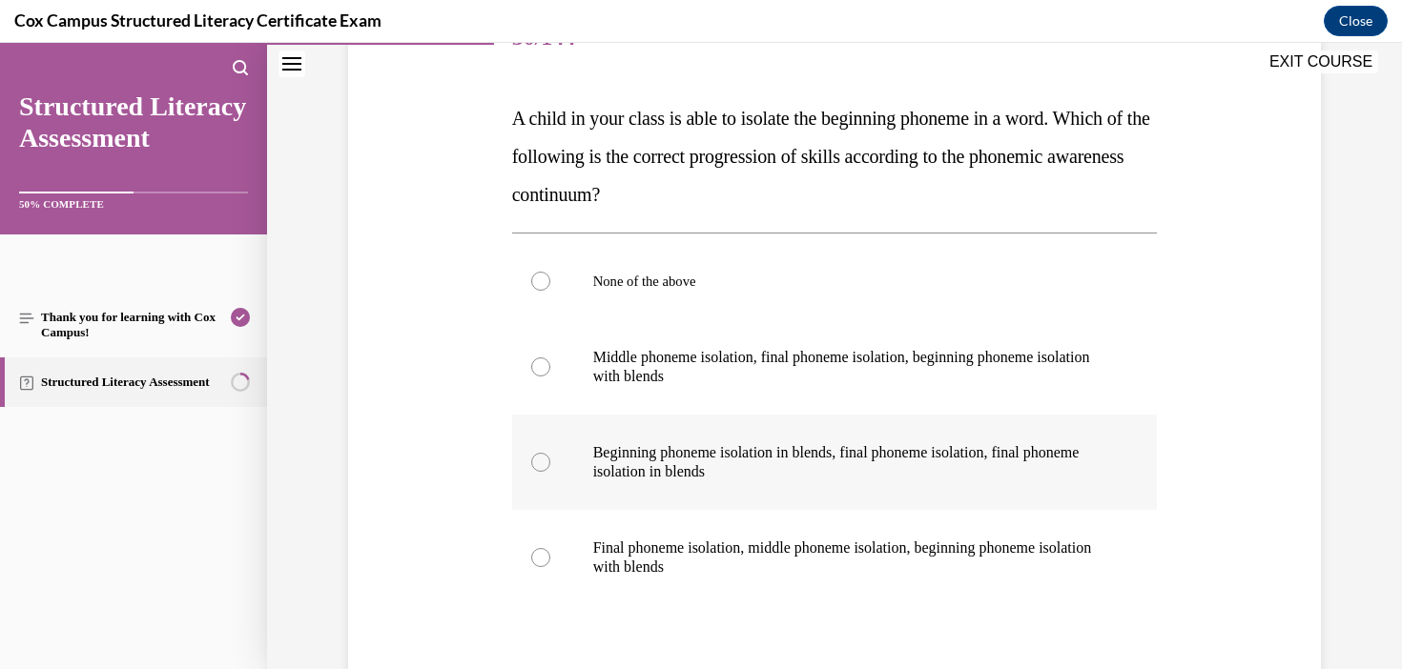
click at [695, 466] on p "Beginning phoneme isolation in blends, final phoneme isolation, final phoneme i…" at bounding box center [851, 462] width 517 height 38
click at [550, 466] on input "Beginning phoneme isolation in blends, final phoneme isolation, final phoneme i…" at bounding box center [540, 462] width 19 height 19
radio input "true"
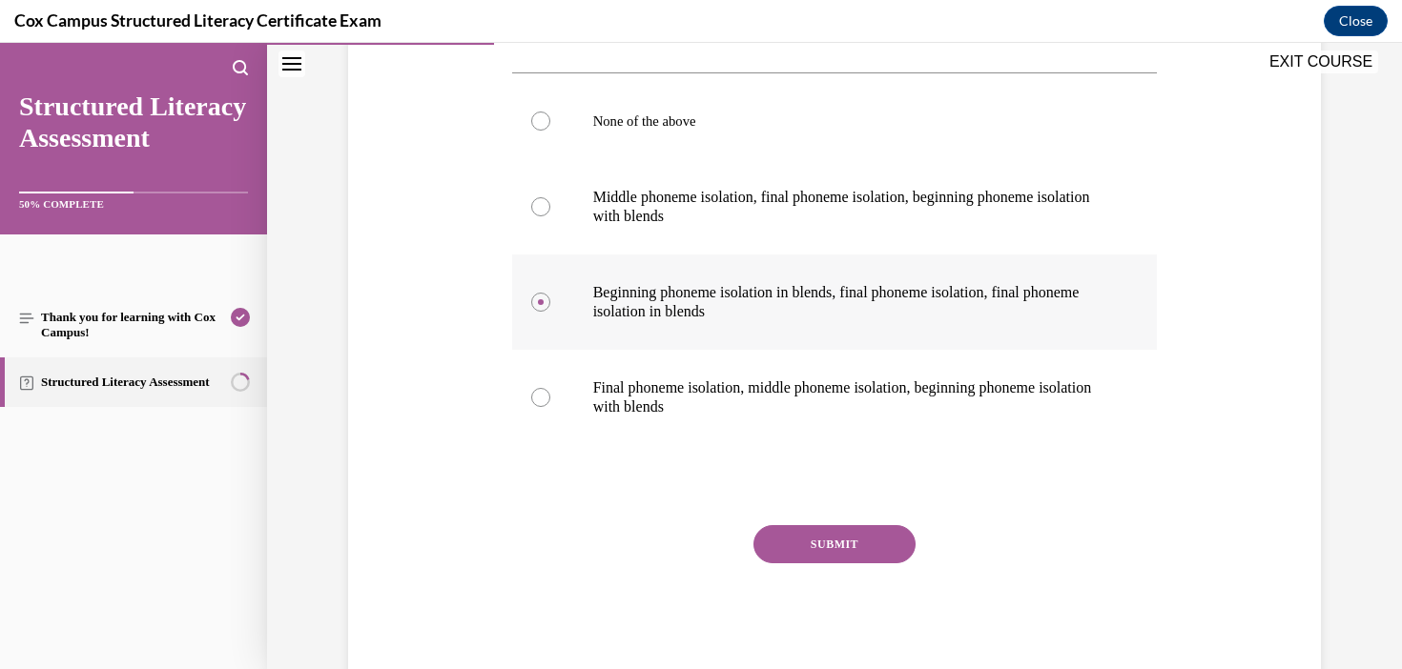
scroll to position [462, 0]
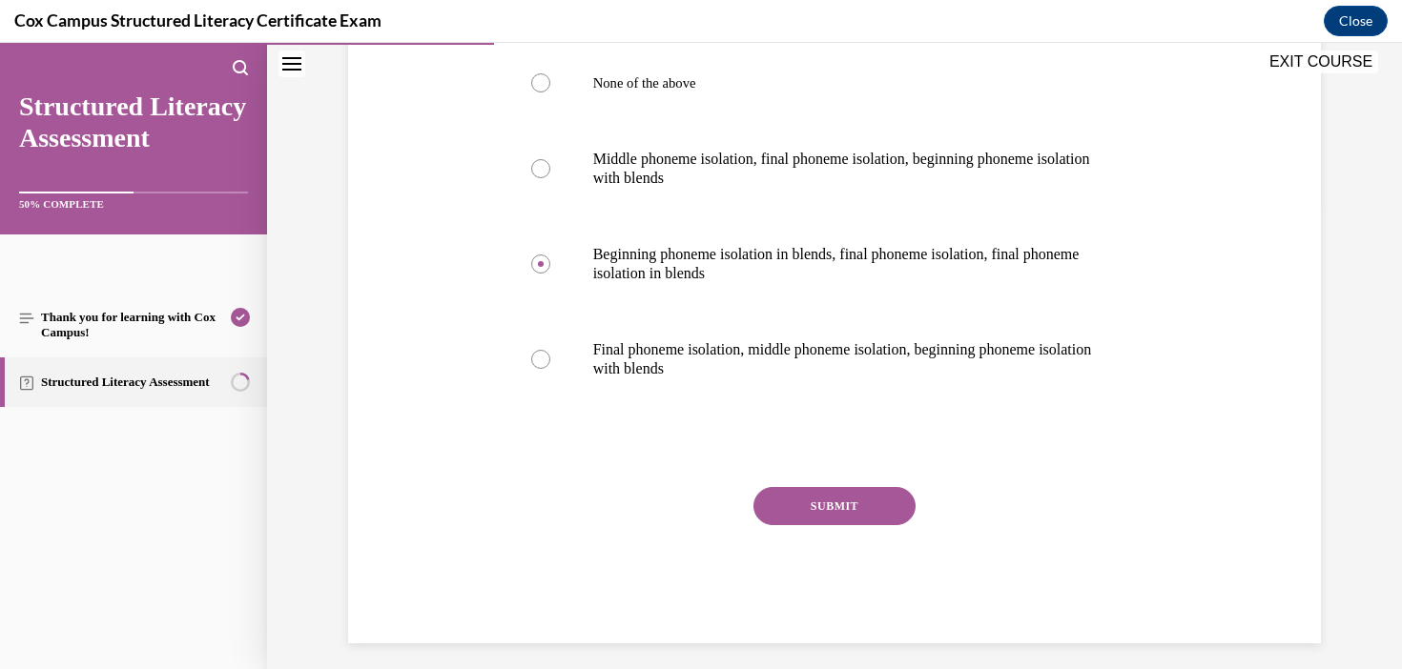
click at [837, 502] on button "SUBMIT" at bounding box center [834, 506] width 162 height 38
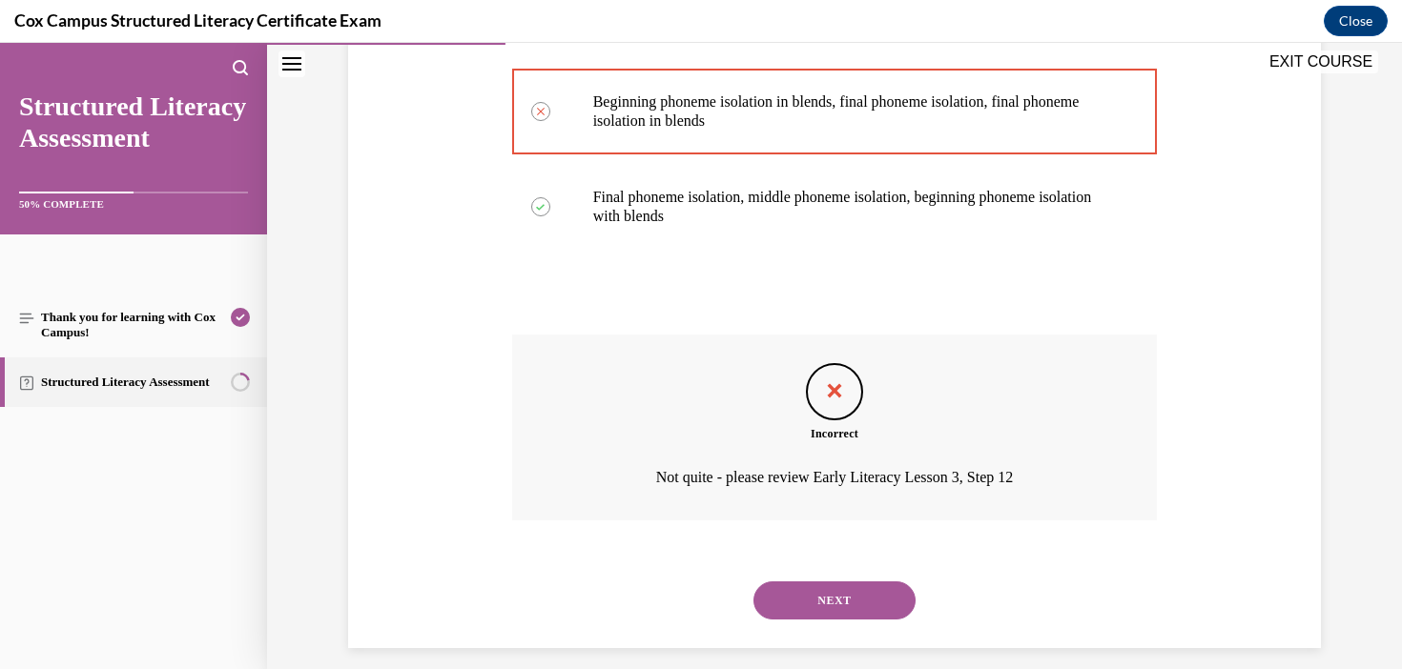
scroll to position [632, 0]
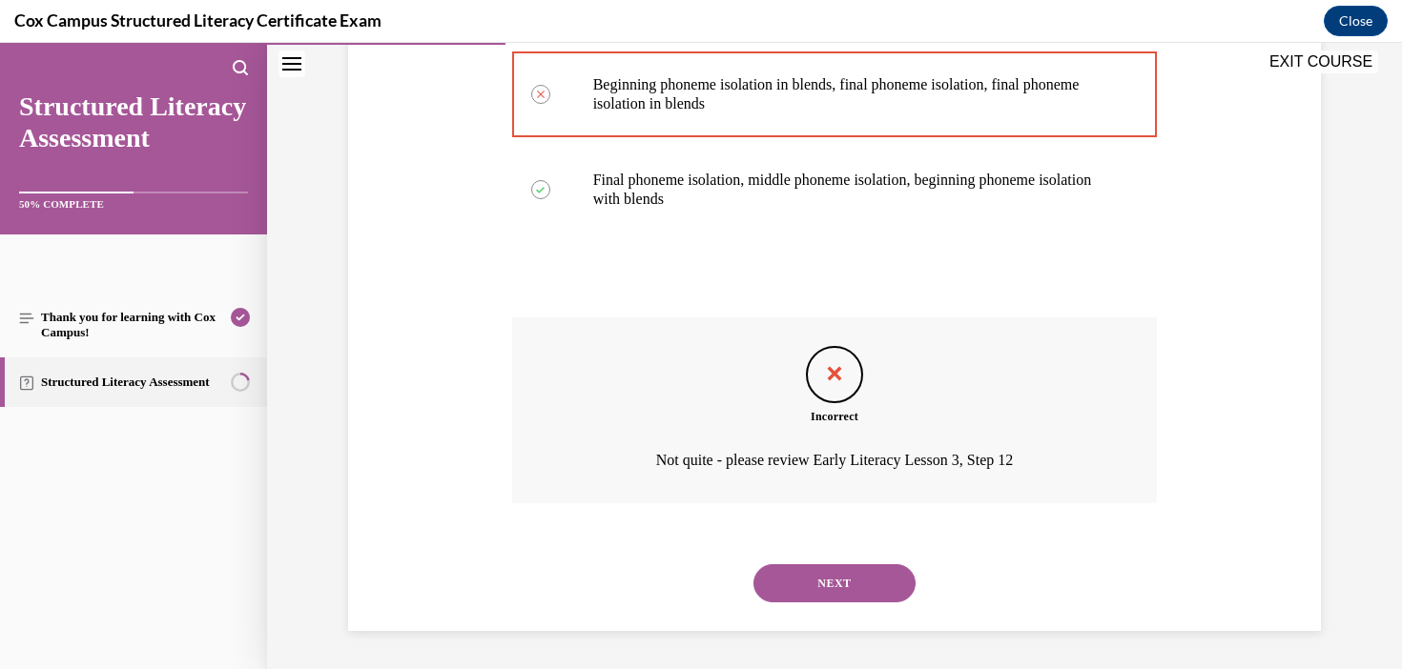
click at [866, 587] on button "NEXT" at bounding box center [834, 583] width 162 height 38
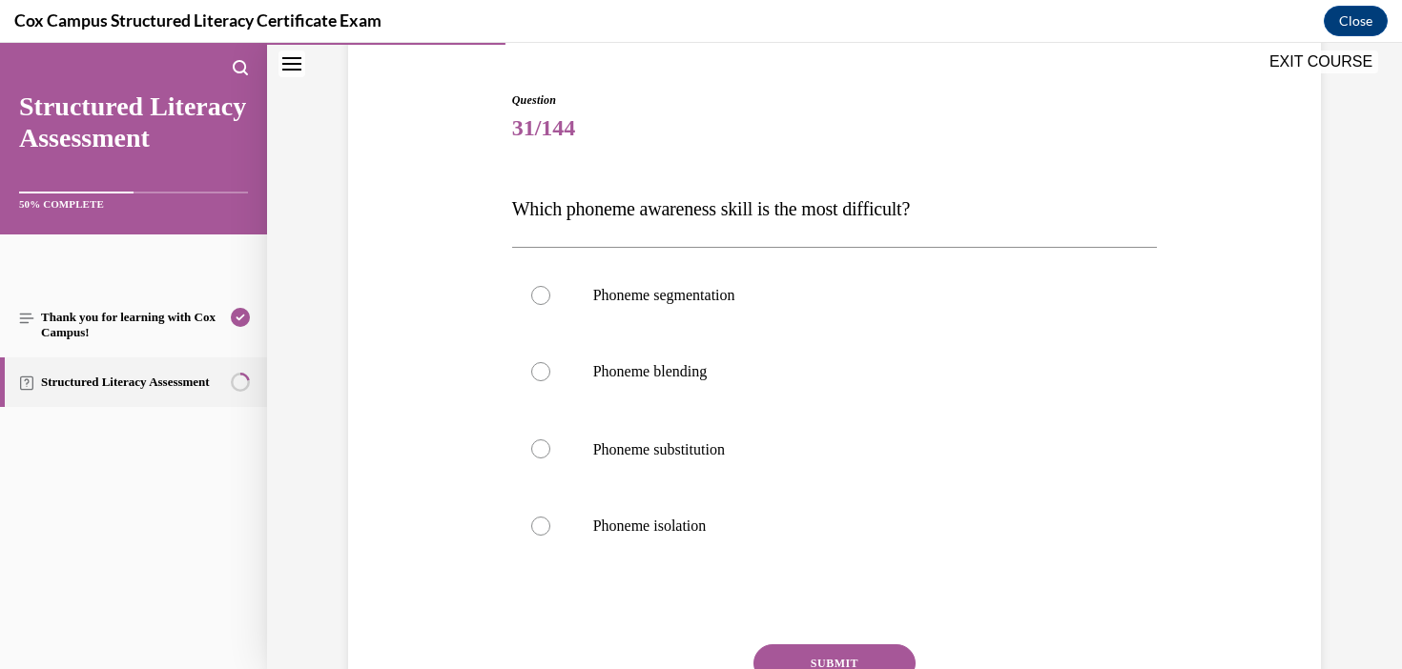
scroll to position [174, 0]
click at [748, 464] on label "Phoneme substitution" at bounding box center [835, 448] width 646 height 78
click at [550, 458] on input "Phoneme substitution" at bounding box center [540, 448] width 19 height 19
radio input "true"
click at [889, 666] on button "SUBMIT" at bounding box center [834, 663] width 162 height 38
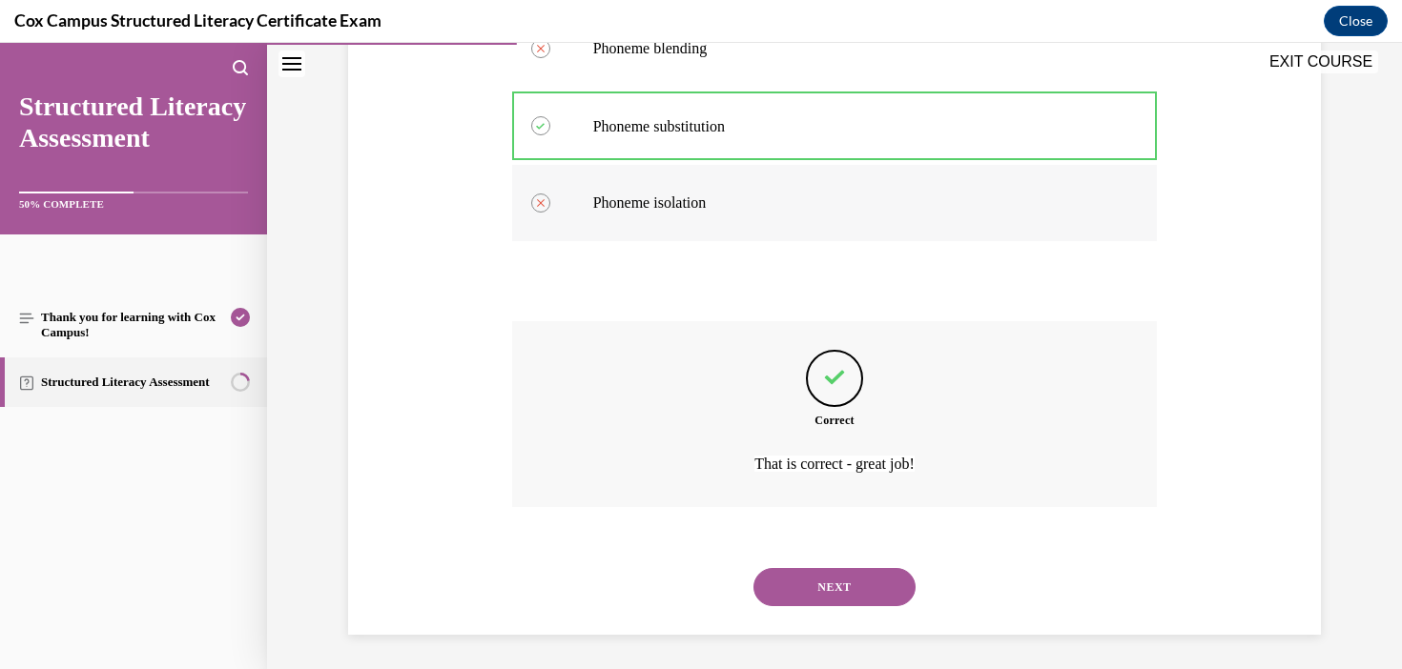
scroll to position [500, 0]
click at [885, 584] on button "NEXT" at bounding box center [834, 584] width 162 height 38
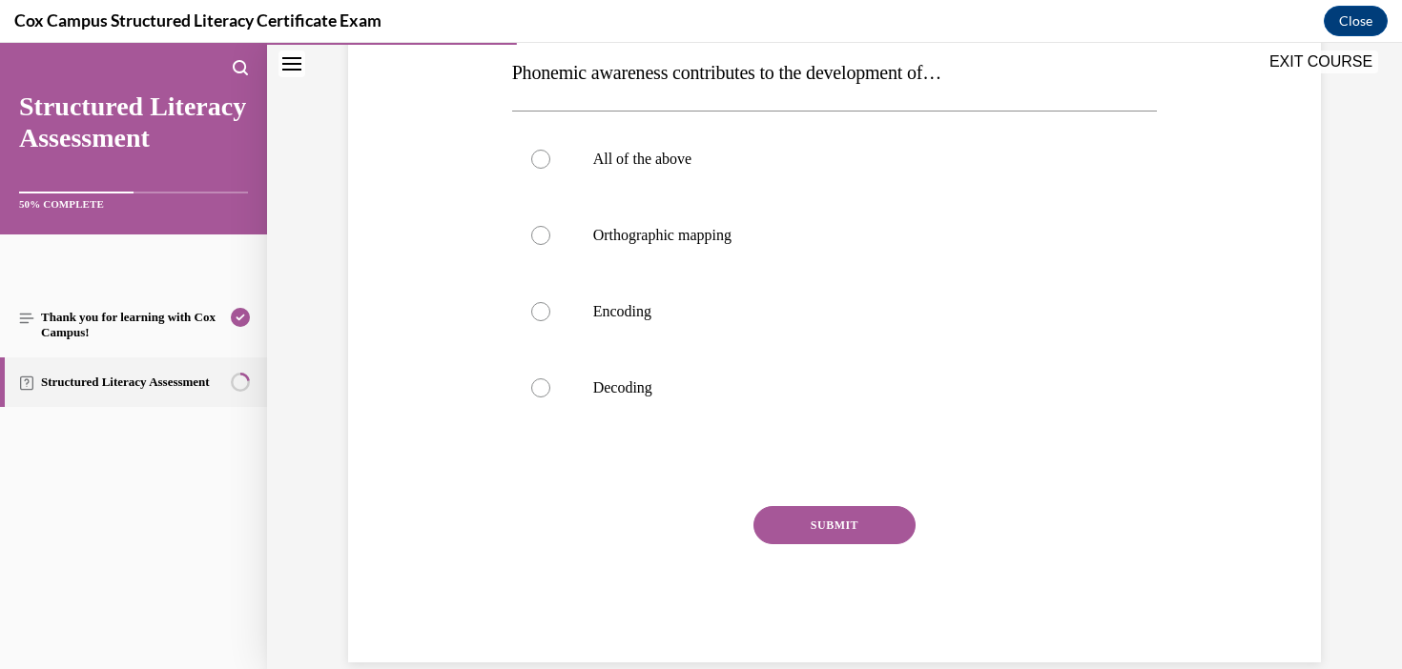
scroll to position [315, 0]
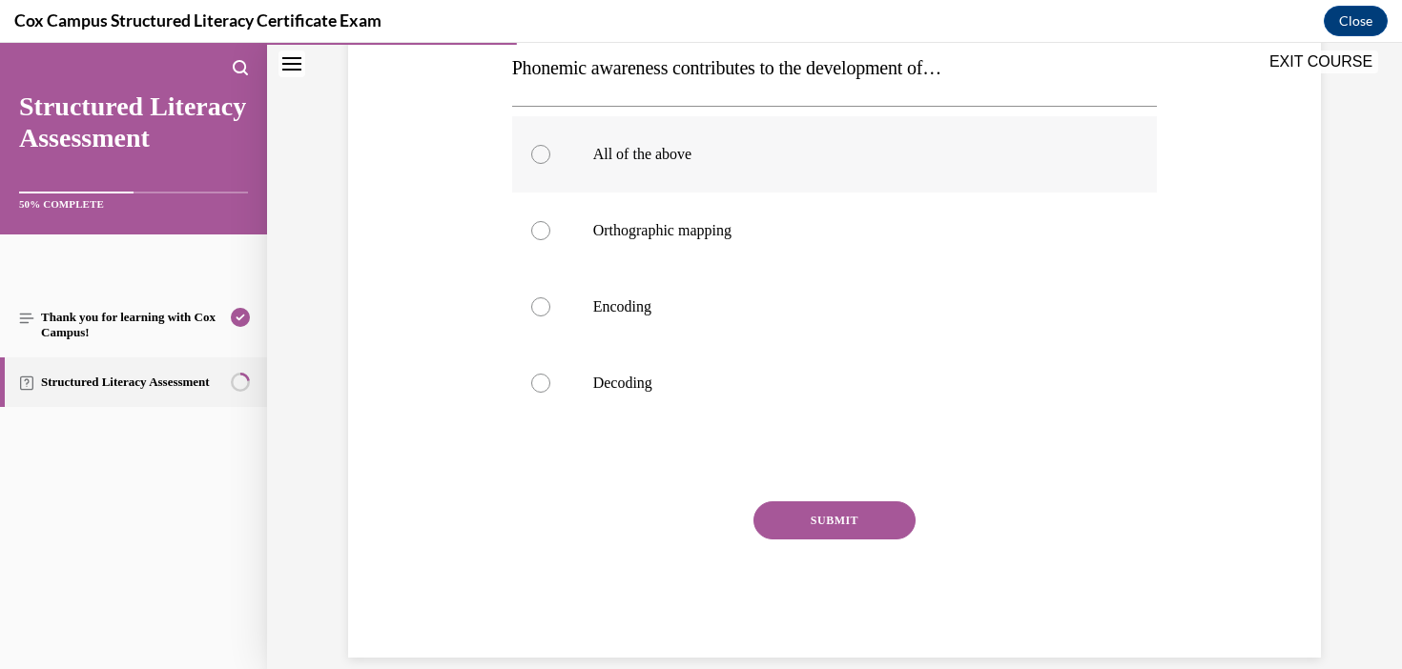
click at [701, 153] on p "All of the above" at bounding box center [851, 154] width 517 height 19
click at [550, 153] on input "All of the above" at bounding box center [540, 154] width 19 height 19
radio input "true"
click at [863, 521] on button "SUBMIT" at bounding box center [834, 521] width 162 height 38
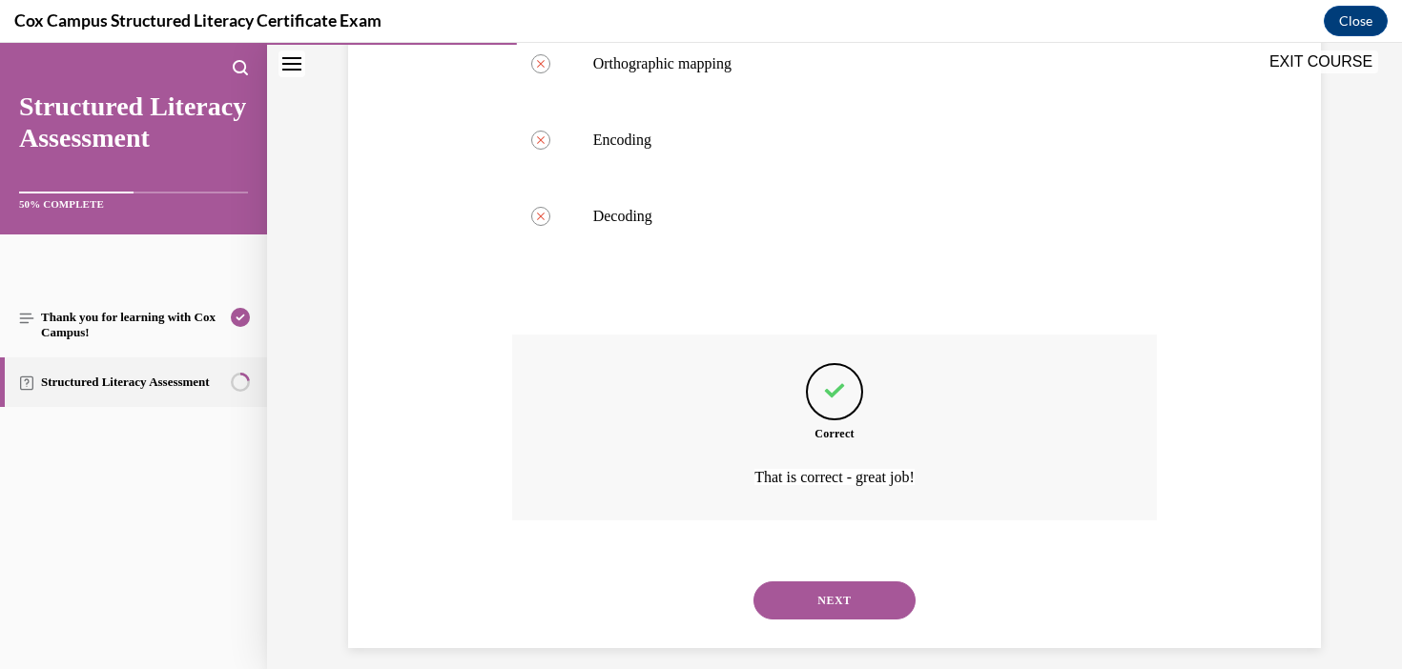
scroll to position [499, 0]
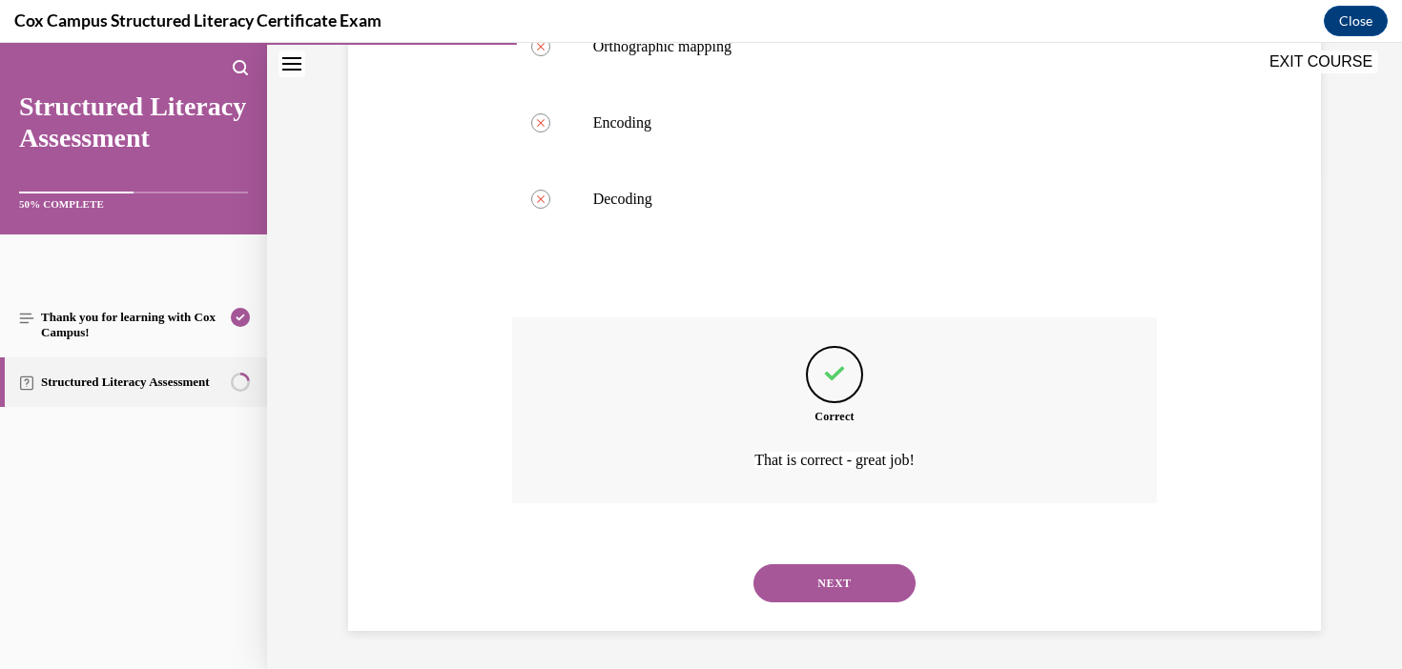
click at [898, 592] on button "NEXT" at bounding box center [834, 583] width 162 height 38
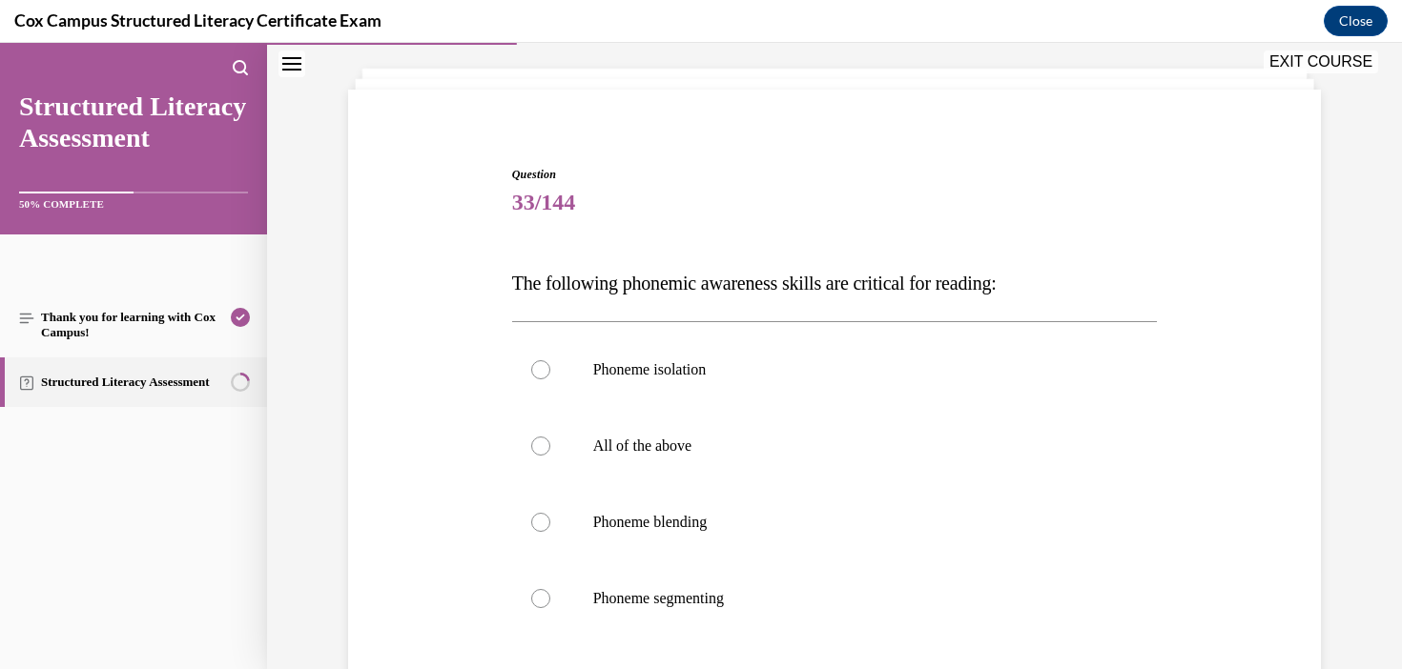
scroll to position [104, 0]
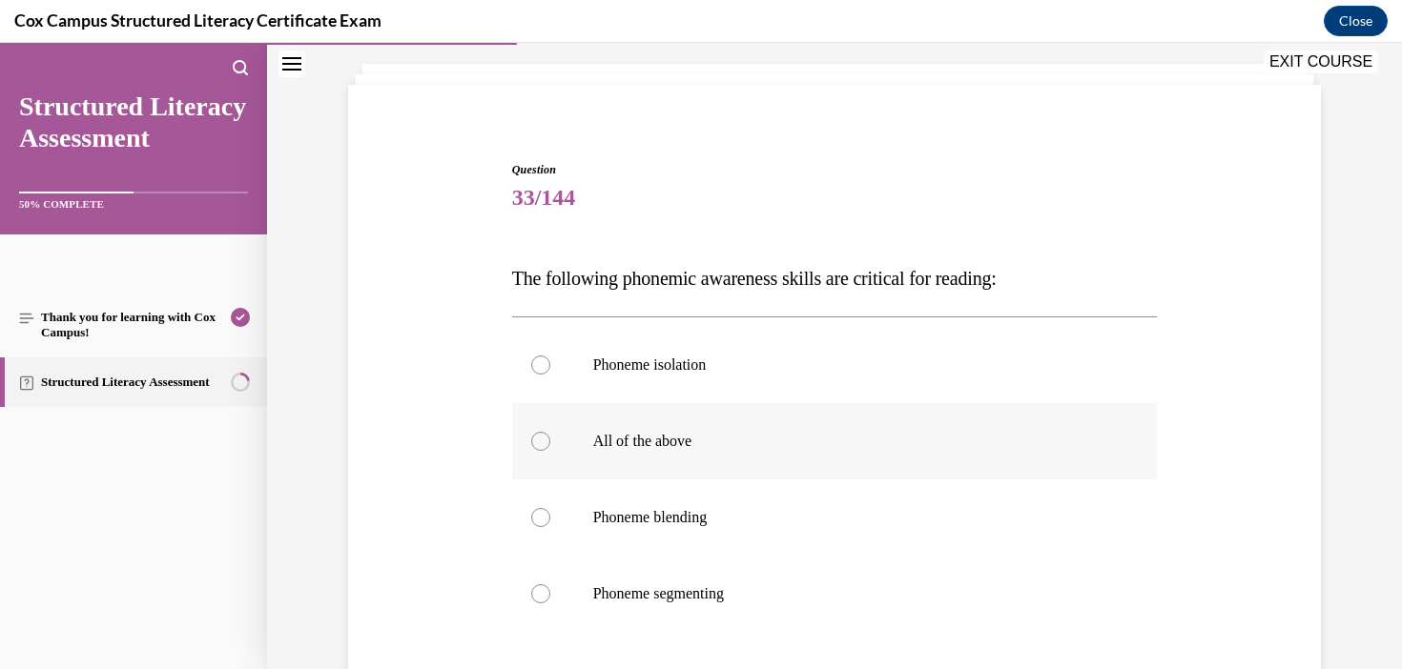
click at [610, 456] on label "All of the above" at bounding box center [835, 441] width 646 height 76
click at [550, 451] on input "All of the above" at bounding box center [540, 441] width 19 height 19
radio input "true"
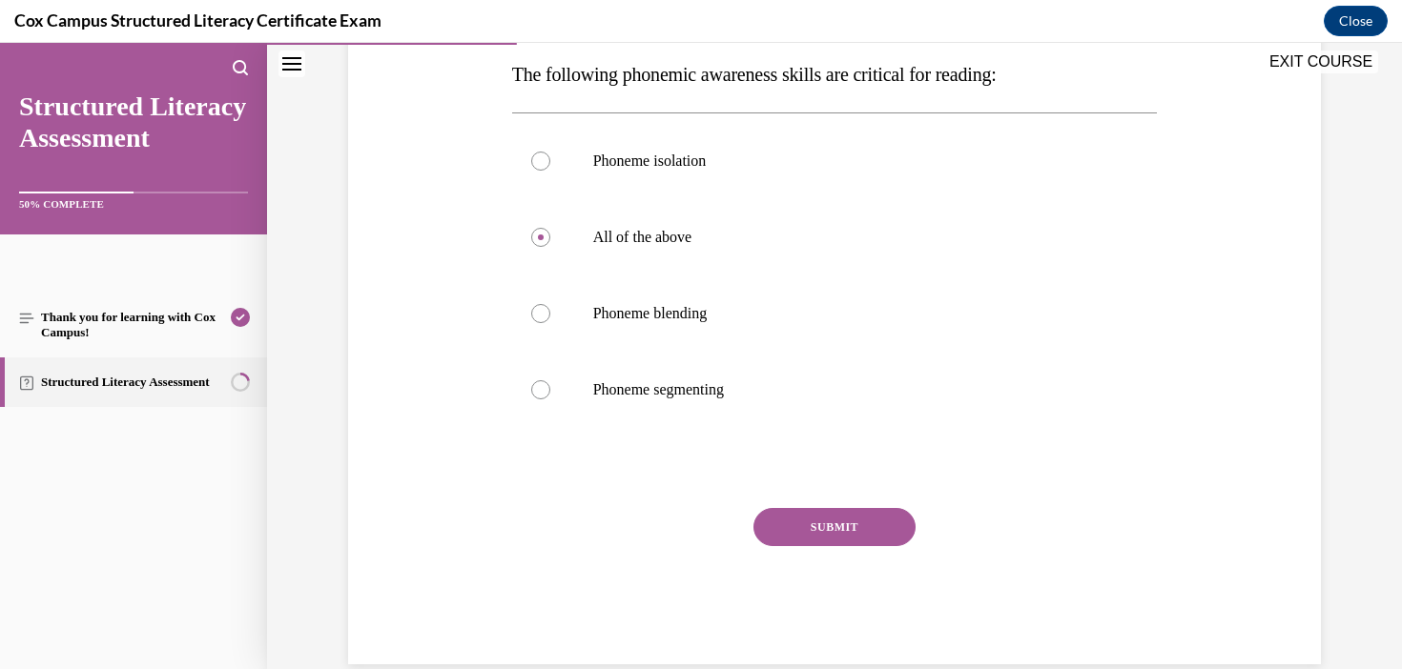
click at [877, 523] on button "SUBMIT" at bounding box center [834, 527] width 162 height 38
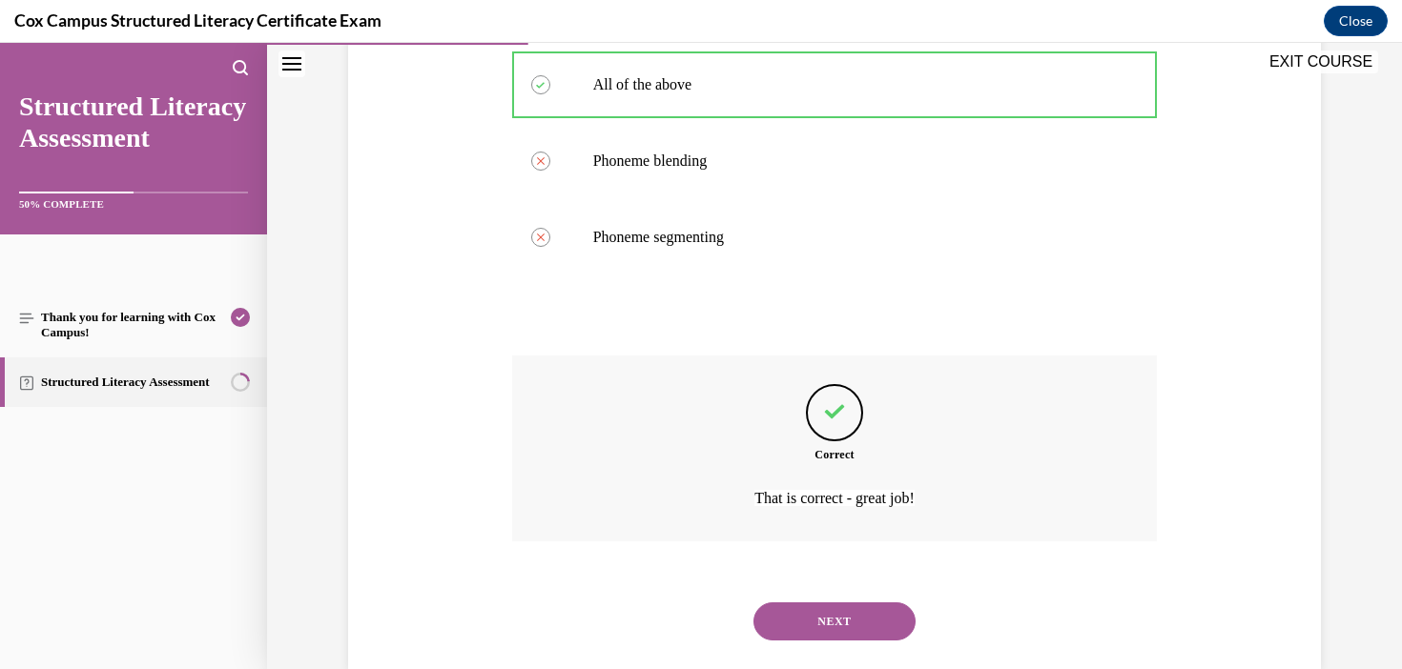
scroll to position [499, 0]
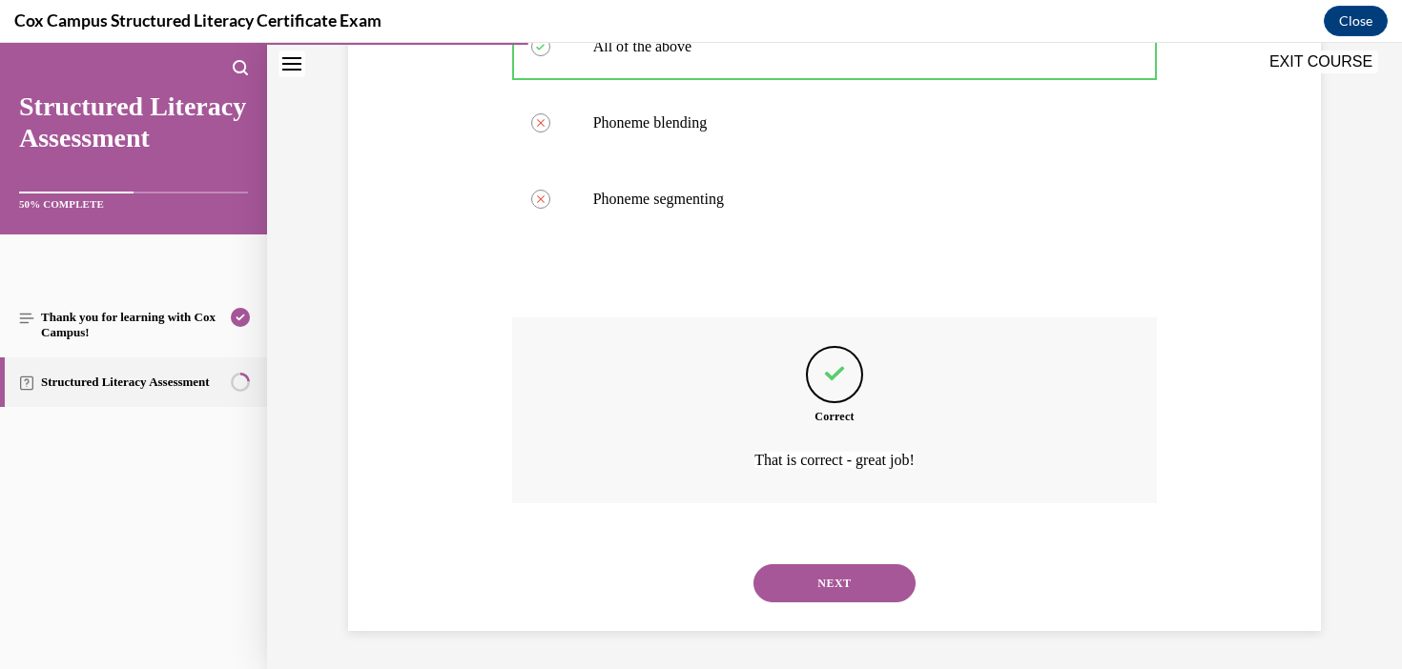
click at [826, 589] on button "NEXT" at bounding box center [834, 583] width 162 height 38
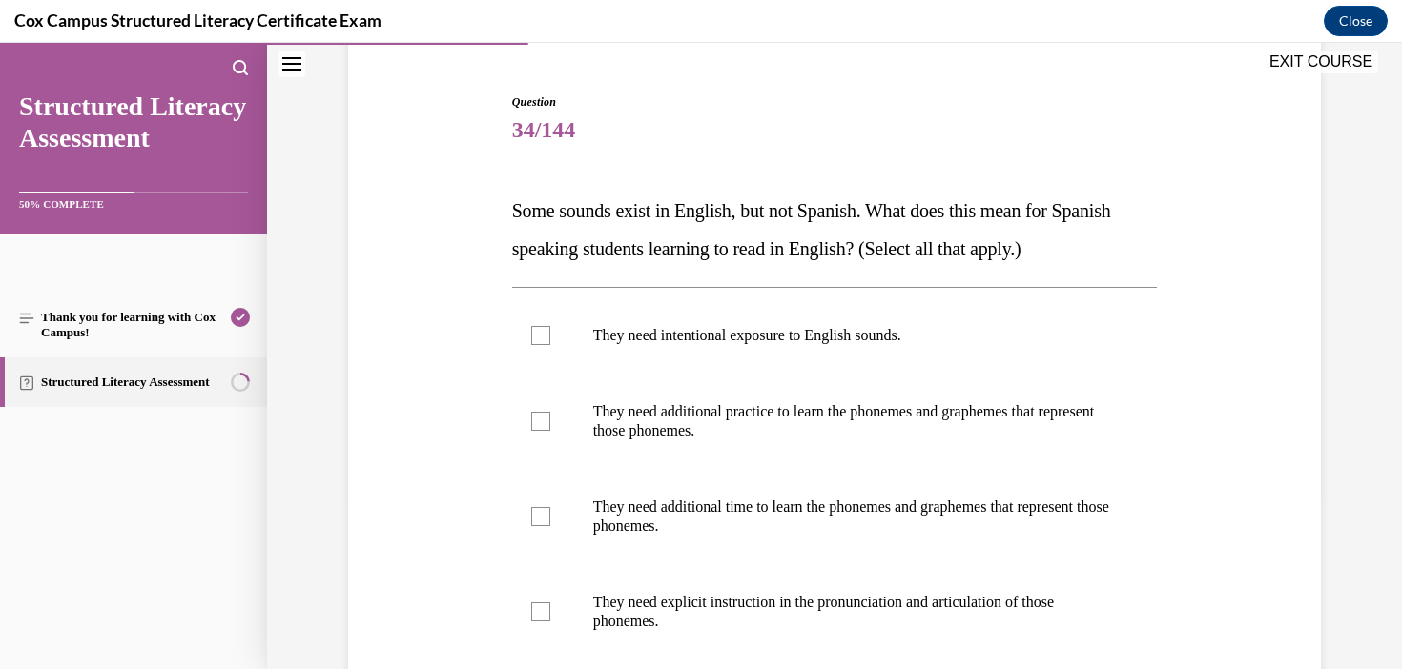
scroll to position [254, 0]
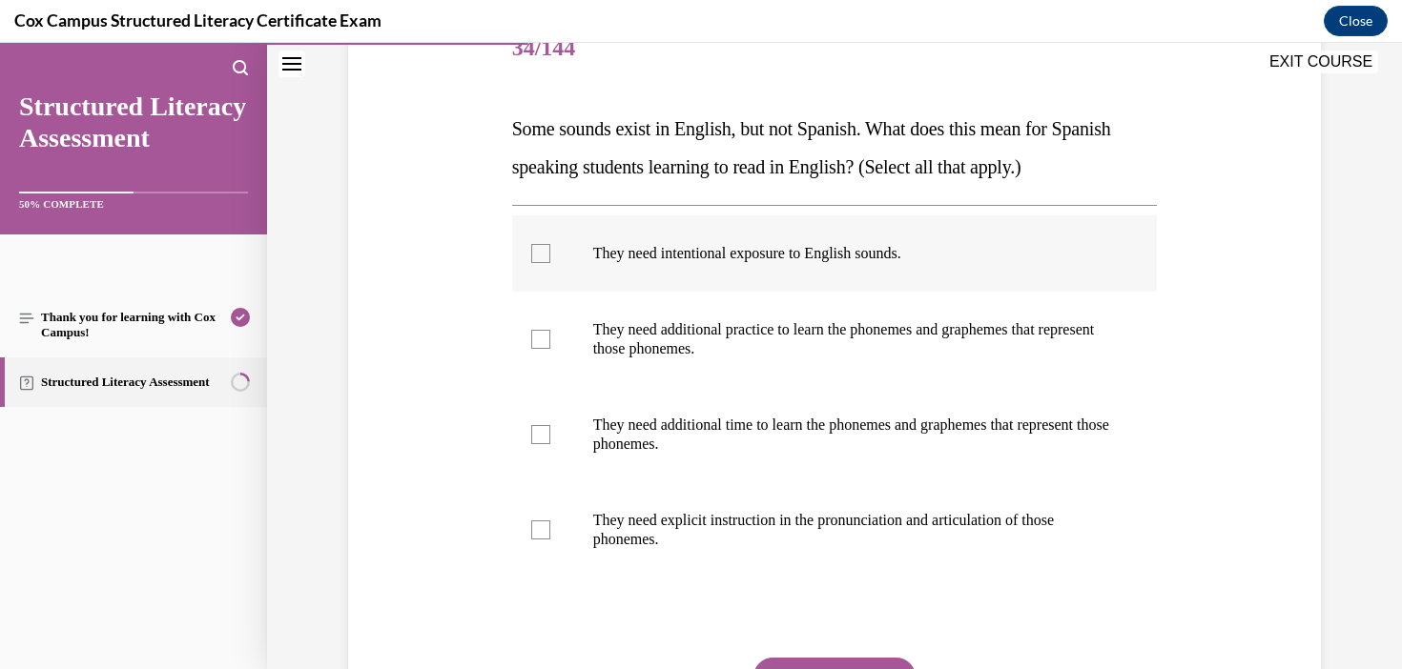
click at [656, 237] on label "They need intentional exposure to English sounds." at bounding box center [835, 253] width 646 height 76
click at [550, 244] on input "They need intentional exposure to English sounds." at bounding box center [540, 253] width 19 height 19
checkbox input "true"
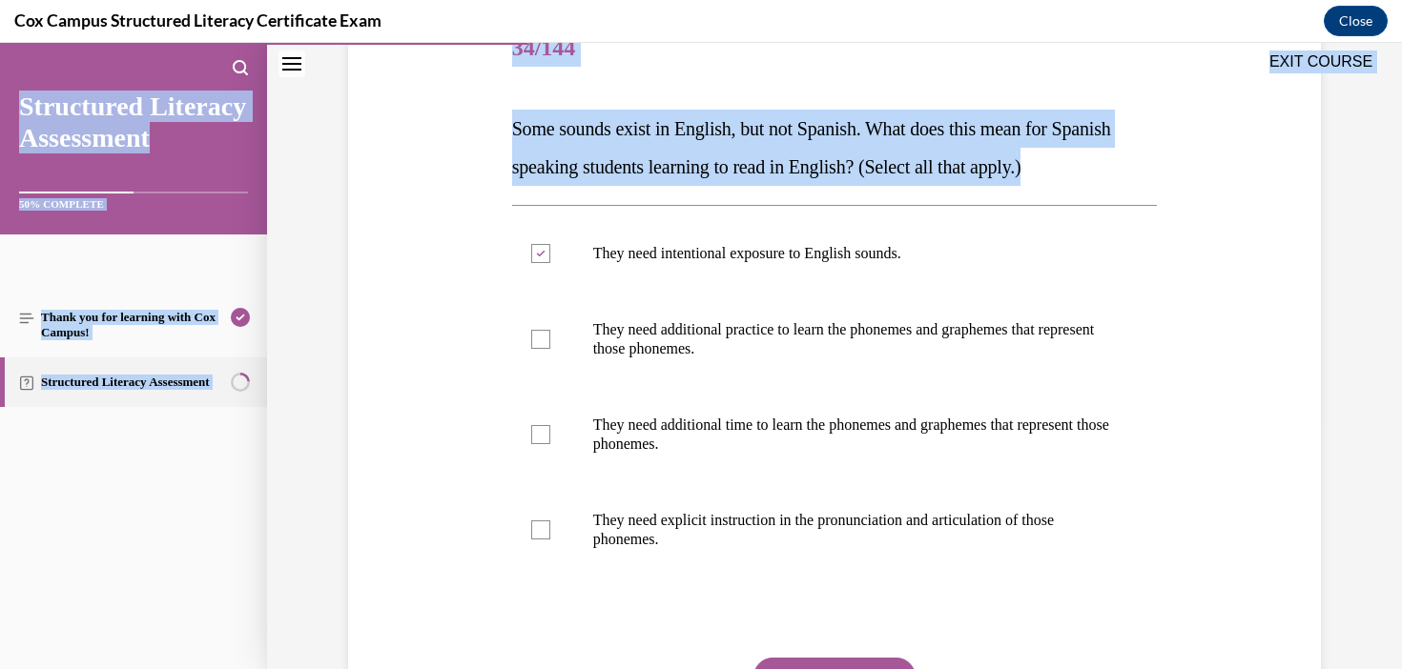
drag, startPoint x: 1204, startPoint y: 170, endPoint x: 306, endPoint y: 76, distance: 903.0
click at [306, 76] on div "EXIT COURSE Structured Literacy Assessment 50% COMPLETE Thank you for learning …" at bounding box center [701, 356] width 1402 height 626
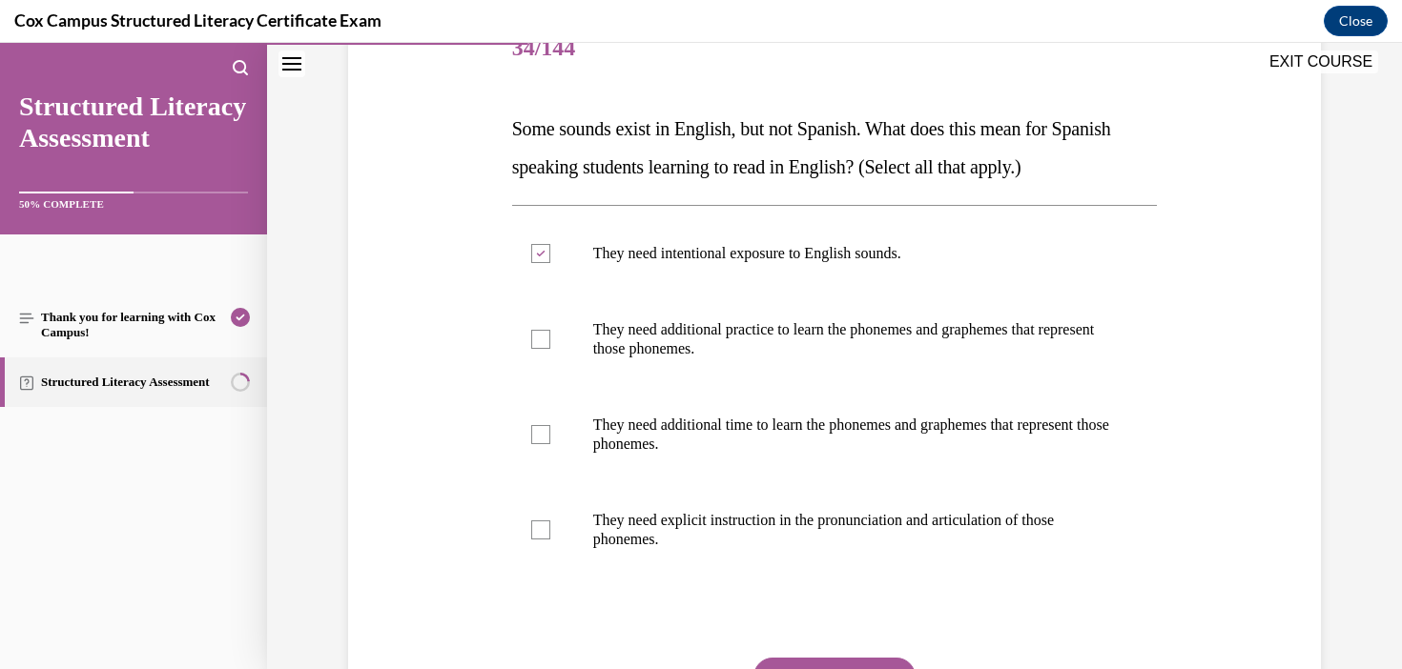
click at [505, 137] on div "Question 34/144 Some sounds exist in English, but not Spanish. What does this m…" at bounding box center [834, 384] width 982 height 860
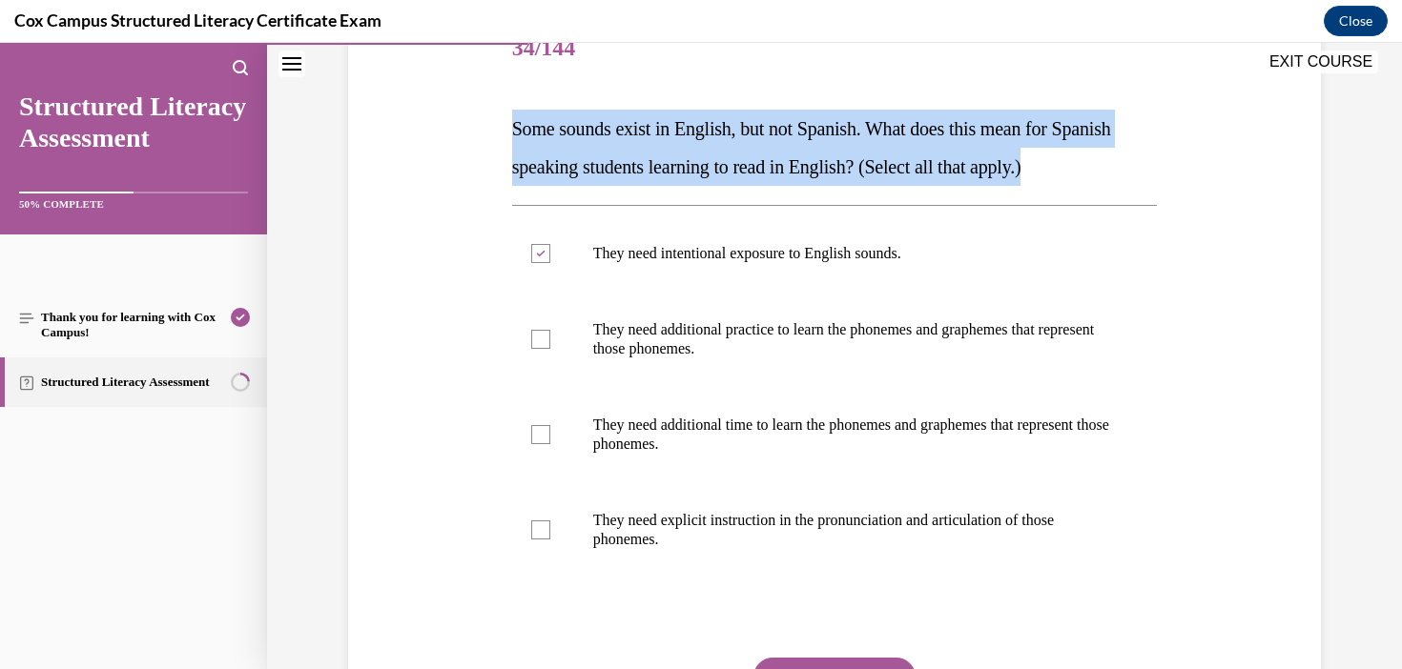
drag, startPoint x: 505, startPoint y: 133, endPoint x: 1144, endPoint y: 179, distance: 640.5
click at [1145, 179] on div "Question 34/144 Some sounds exist in English, but not Spanish. What does this m…" at bounding box center [834, 384] width 982 height 860
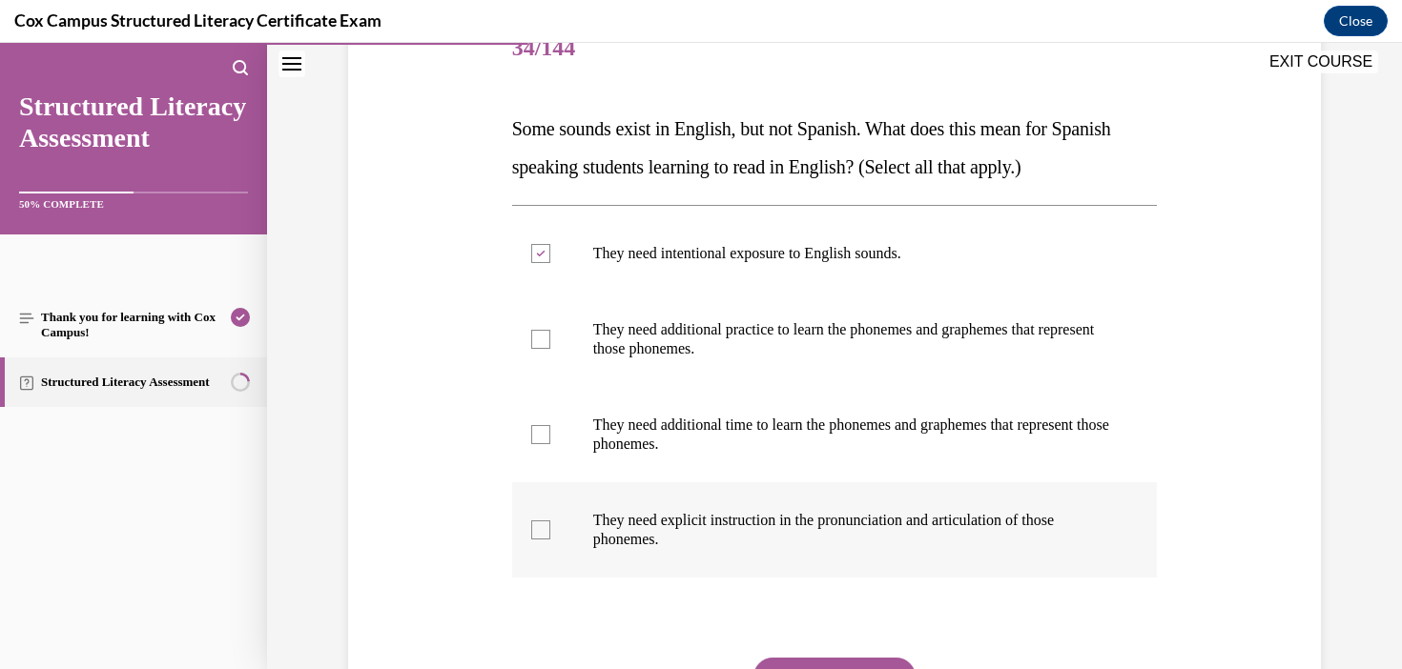
click at [733, 516] on p "They need explicit instruction in the pronunciation and articulation of those p…" at bounding box center [851, 530] width 517 height 38
click at [550, 521] on input "They need explicit instruction in the pronunciation and articulation of those p…" at bounding box center [540, 530] width 19 height 19
checkbox input "true"
click at [749, 437] on p "They need additional time to learn the phonemes and graphemes that represent th…" at bounding box center [851, 435] width 517 height 38
click at [550, 437] on input "They need additional time to learn the phonemes and graphemes that represent th…" at bounding box center [540, 434] width 19 height 19
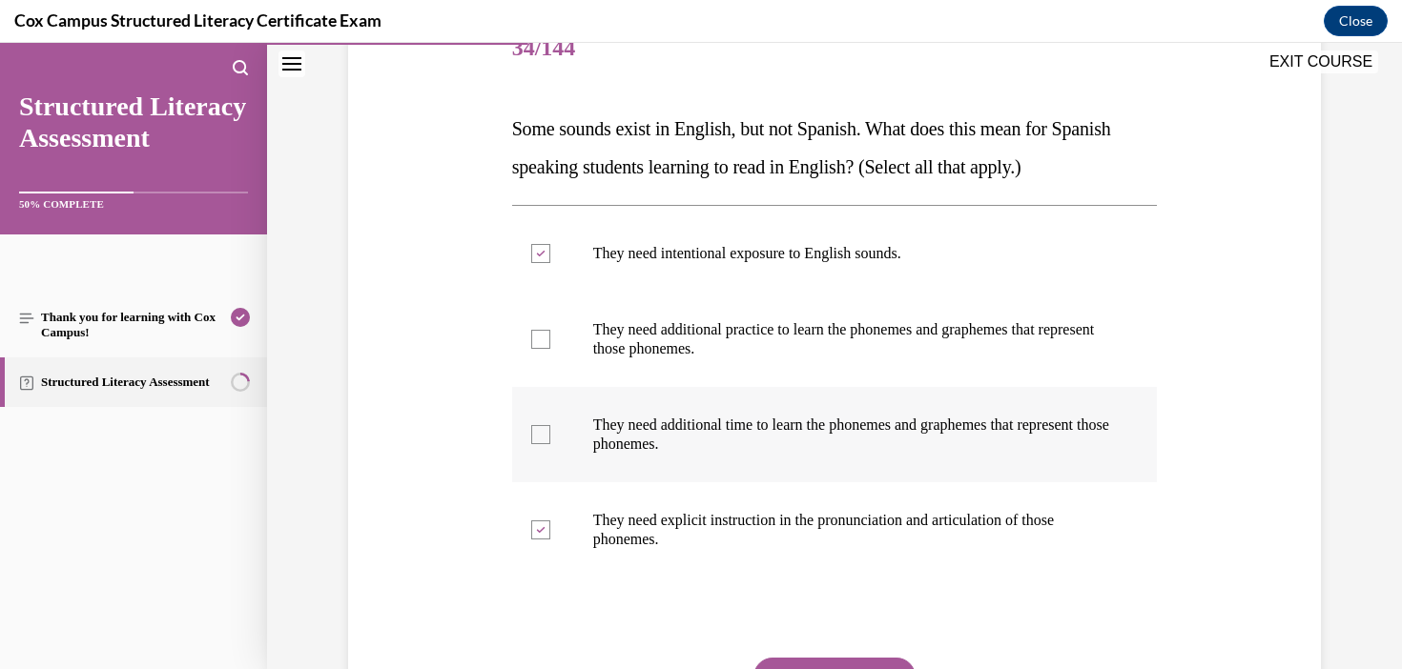
checkbox input "true"
click at [825, 379] on label "They need additional practice to learn the phonemes and graphemes that represen…" at bounding box center [835, 339] width 646 height 95
click at [550, 349] on input "They need additional practice to learn the phonemes and graphemes that represen…" at bounding box center [540, 339] width 19 height 19
checkbox input "true"
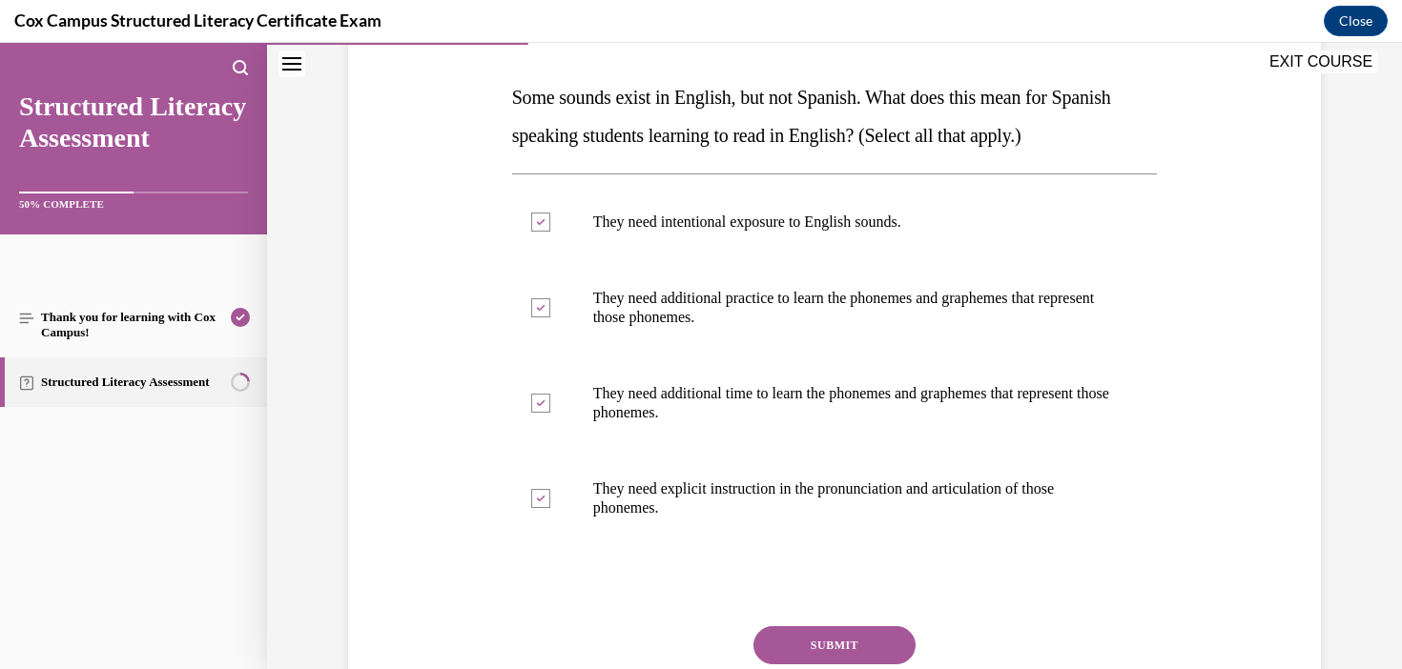
scroll to position [283, 0]
click at [853, 635] on button "SUBMIT" at bounding box center [834, 647] width 162 height 38
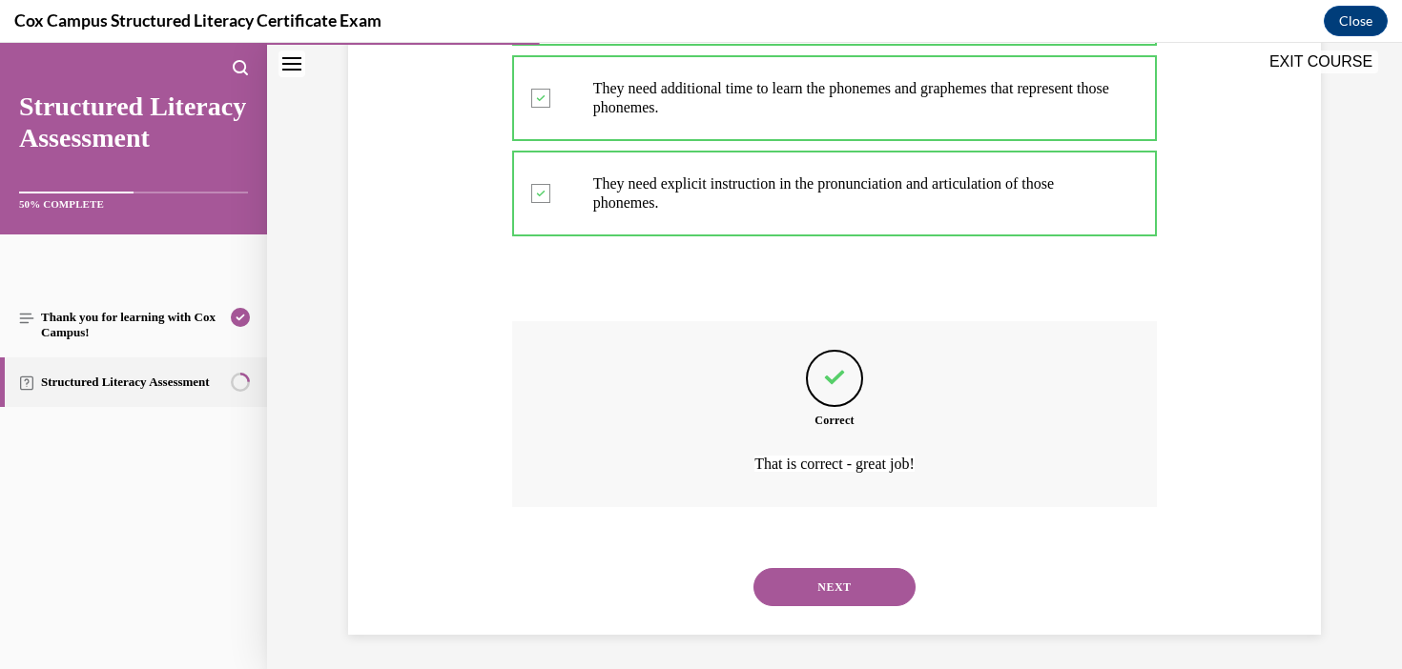
scroll to position [594, 0]
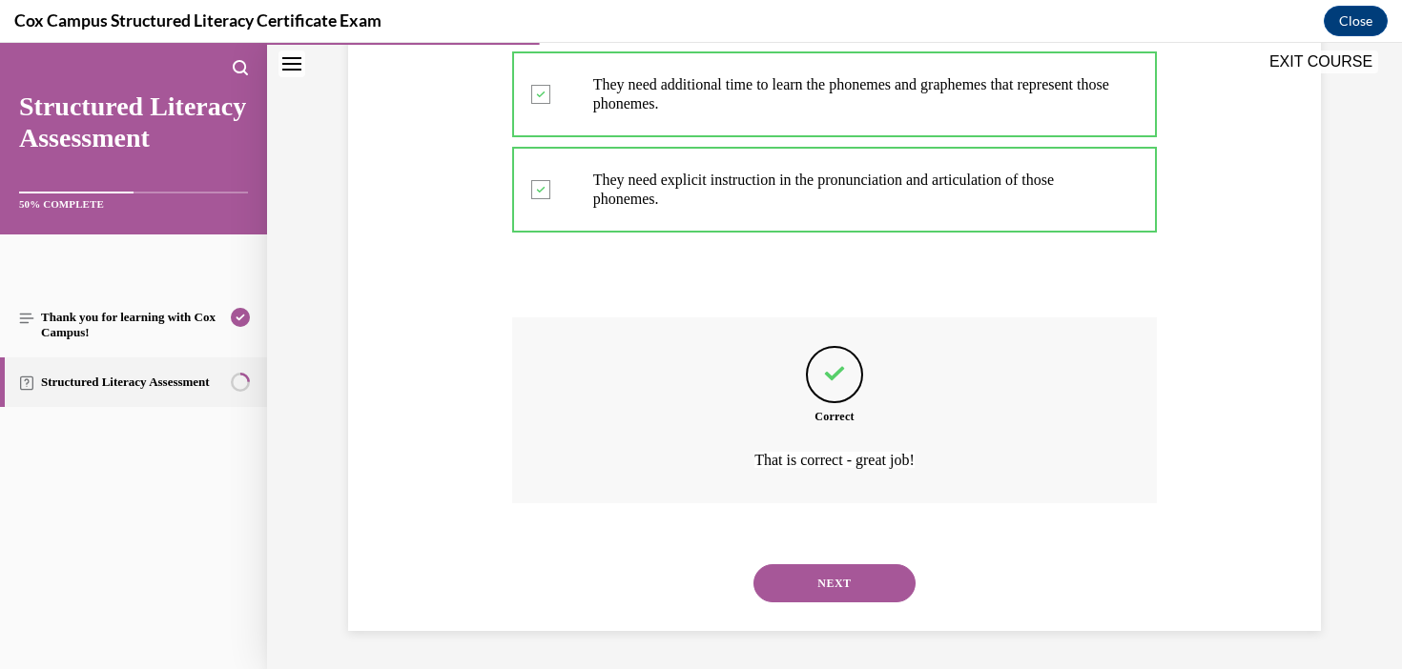
click at [859, 593] on button "NEXT" at bounding box center [834, 583] width 162 height 38
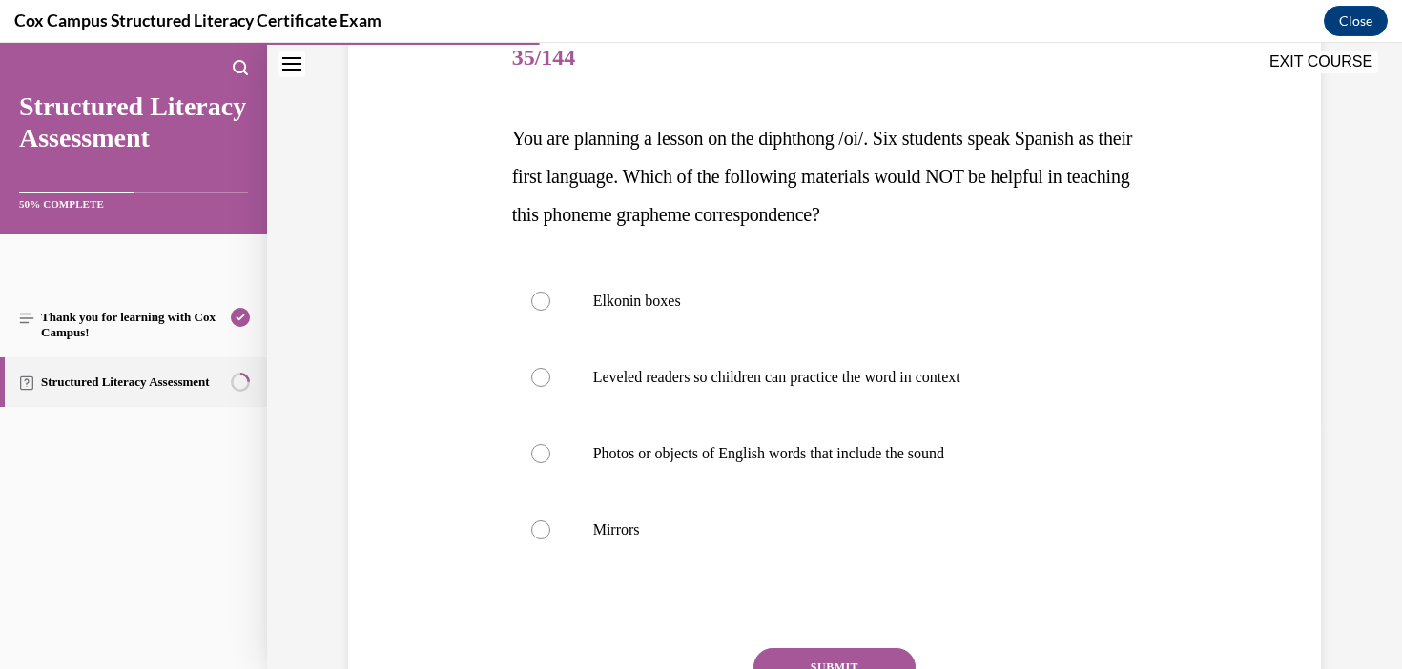
scroll to position [245, 0]
drag, startPoint x: 950, startPoint y: 221, endPoint x: 753, endPoint y: 190, distance: 198.9
click at [742, 187] on p "You are planning a lesson on the diphthong /oi/. Six students speak Spanish as …" at bounding box center [835, 175] width 646 height 114
click at [626, 149] on p "You are planning a lesson on the diphthong /oi/. Six students speak Spanish as …" at bounding box center [835, 175] width 646 height 114
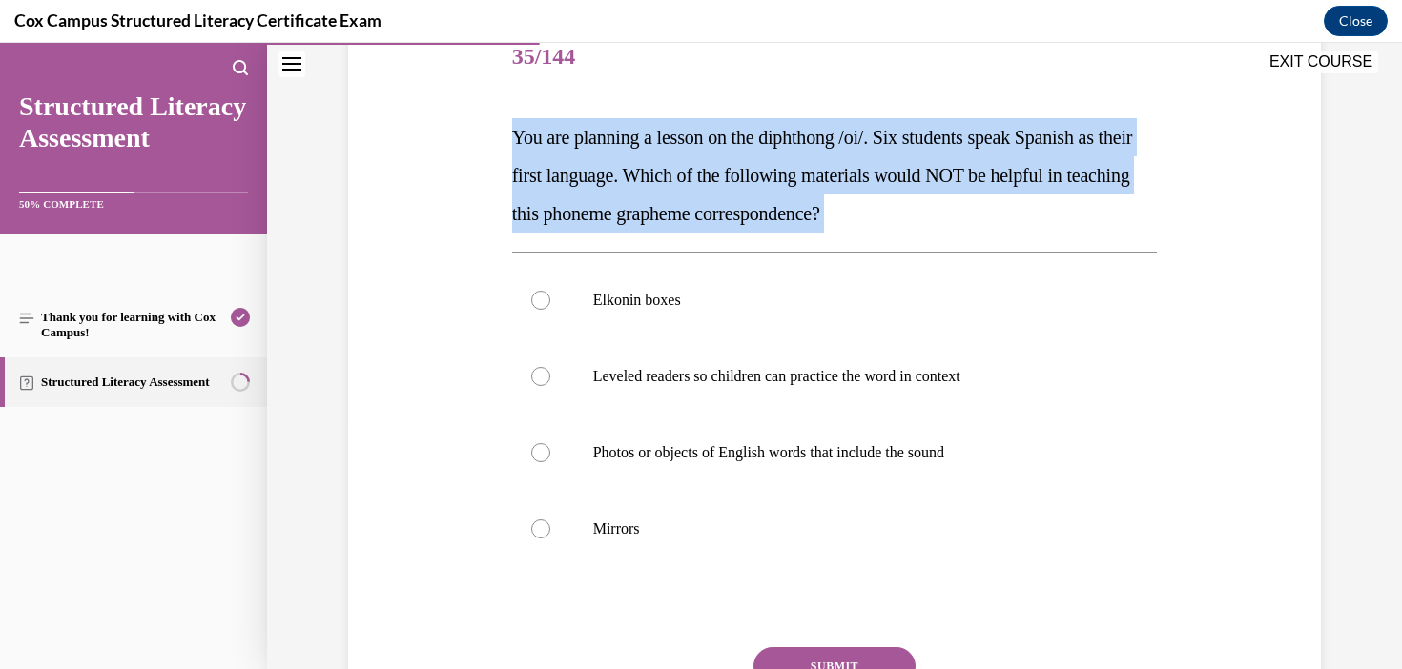
drag, startPoint x: 515, startPoint y: 139, endPoint x: 998, endPoint y: 258, distance: 497.9
click at [998, 258] on div "Question 35/144 You are planning a lesson on the diphthong /oi/. Six students s…" at bounding box center [835, 412] width 646 height 784
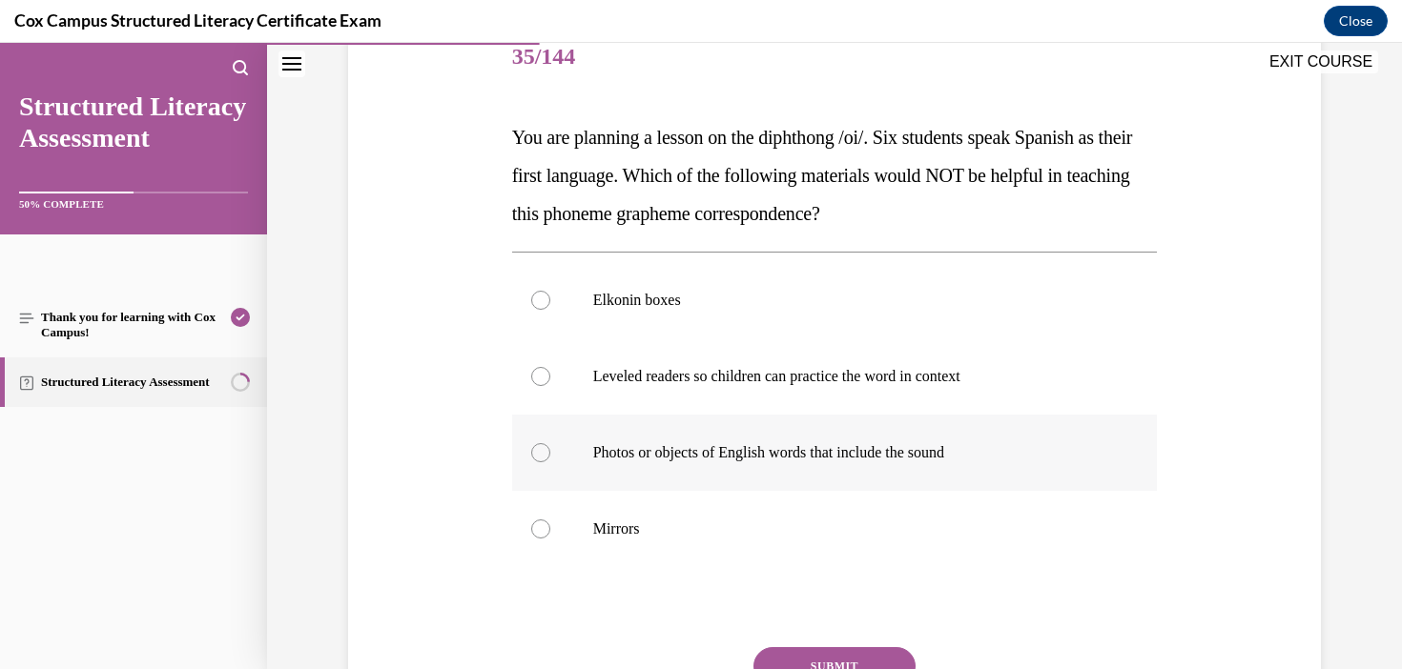
click at [695, 488] on label "Photos or objects of English words that include the sound" at bounding box center [835, 453] width 646 height 76
click at [550, 462] on input "Photos or objects of English words that include the sound" at bounding box center [540, 452] width 19 height 19
radio input "true"
click at [698, 530] on p "Mirrors" at bounding box center [851, 529] width 517 height 19
click at [550, 530] on input "Mirrors" at bounding box center [540, 529] width 19 height 19
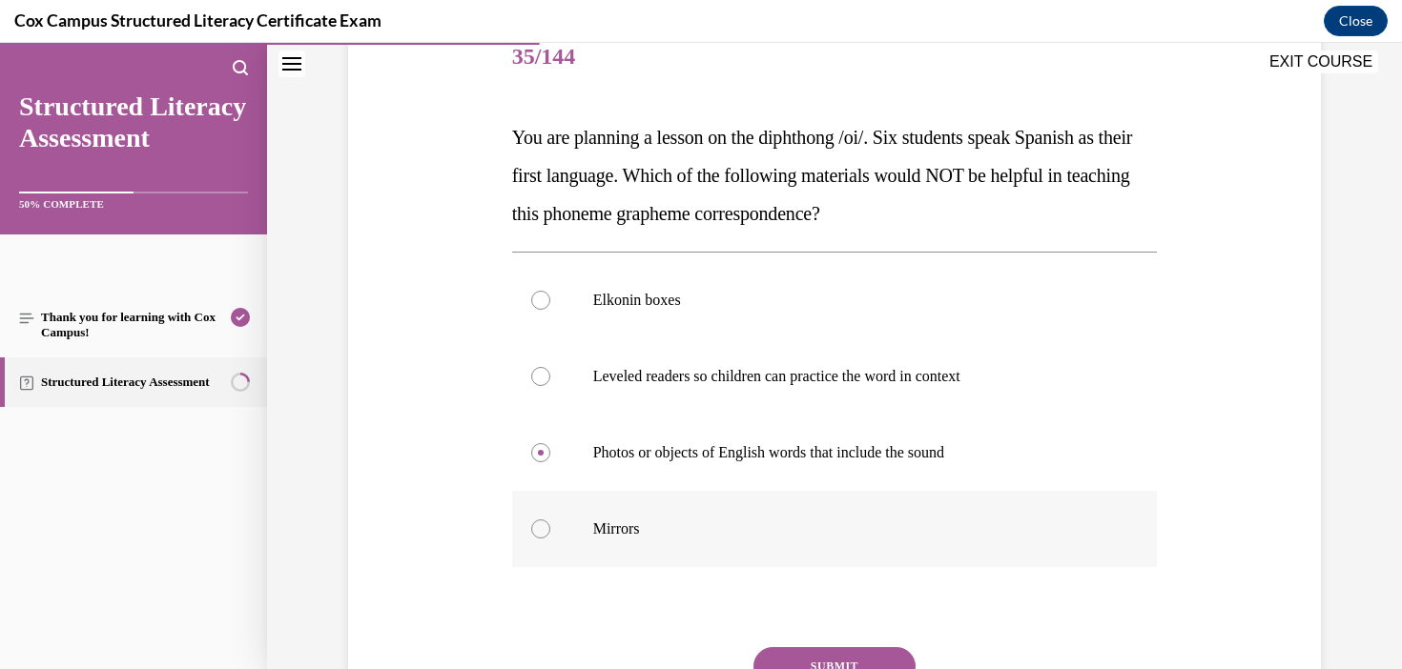
radio input "true"
click at [891, 659] on button "SUBMIT" at bounding box center [834, 666] width 162 height 38
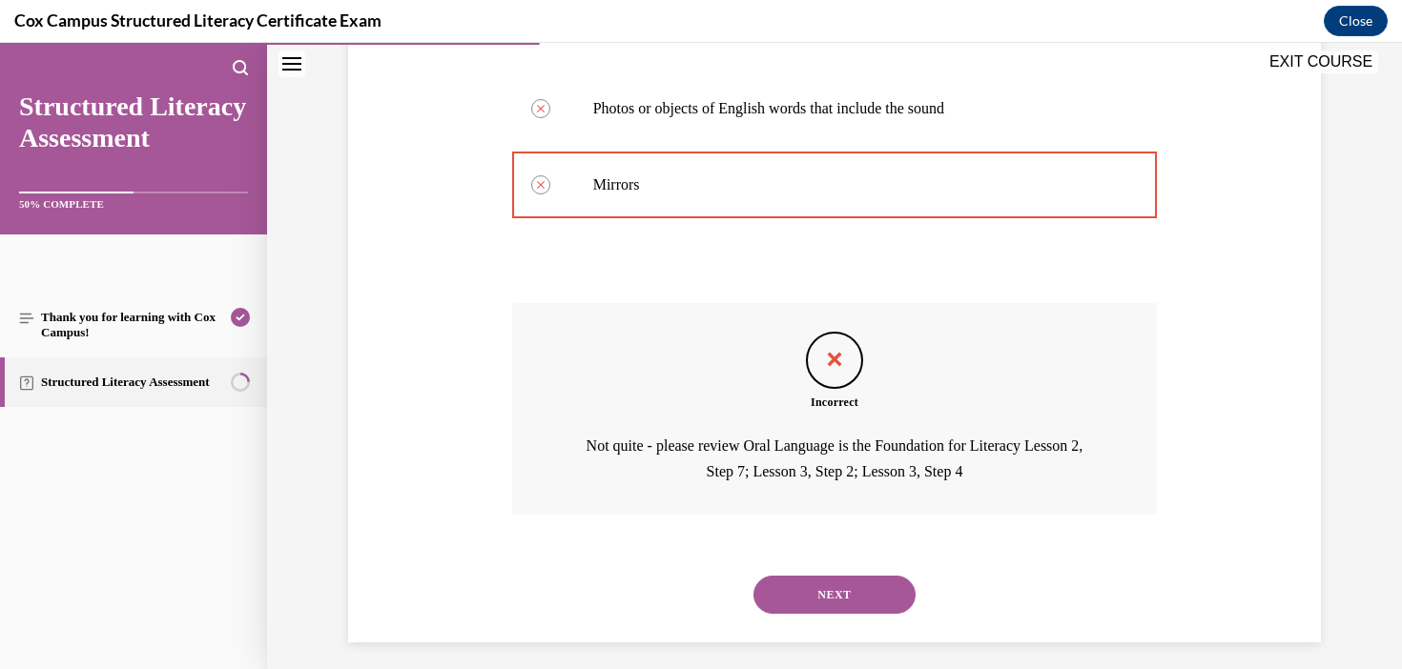
scroll to position [601, 0]
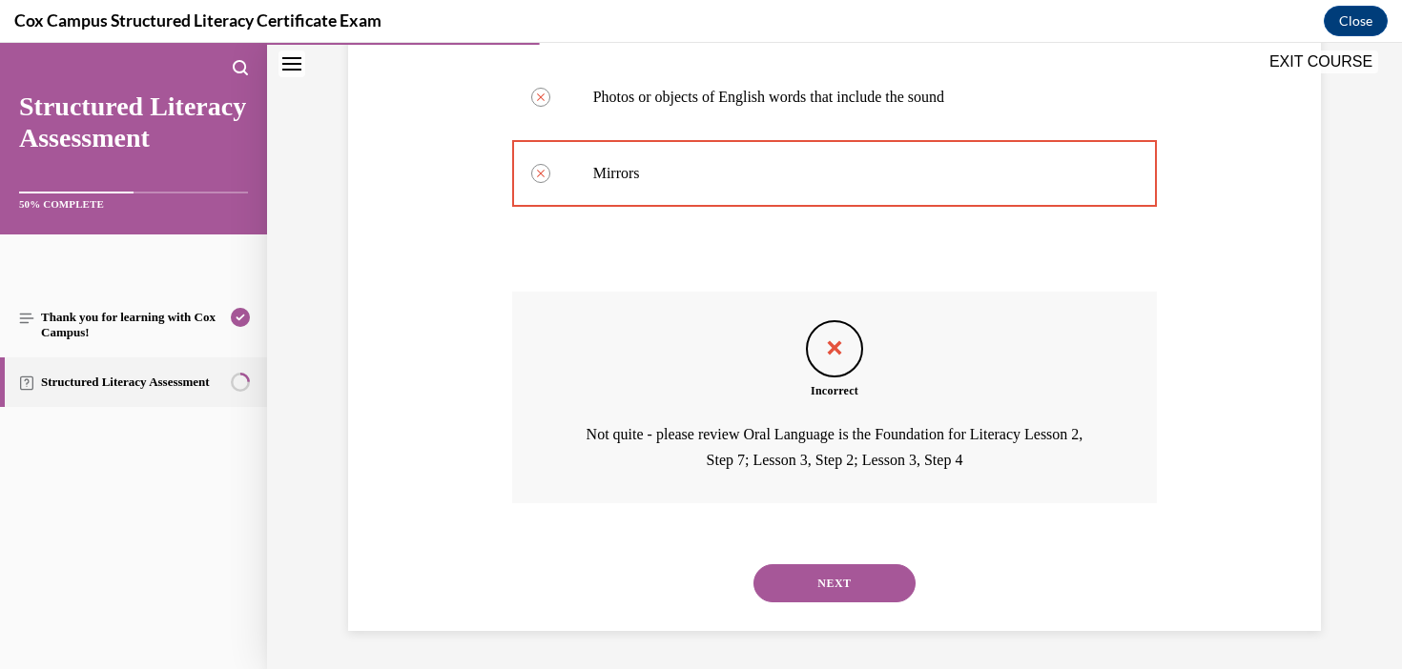
click at [822, 590] on button "NEXT" at bounding box center [834, 583] width 162 height 38
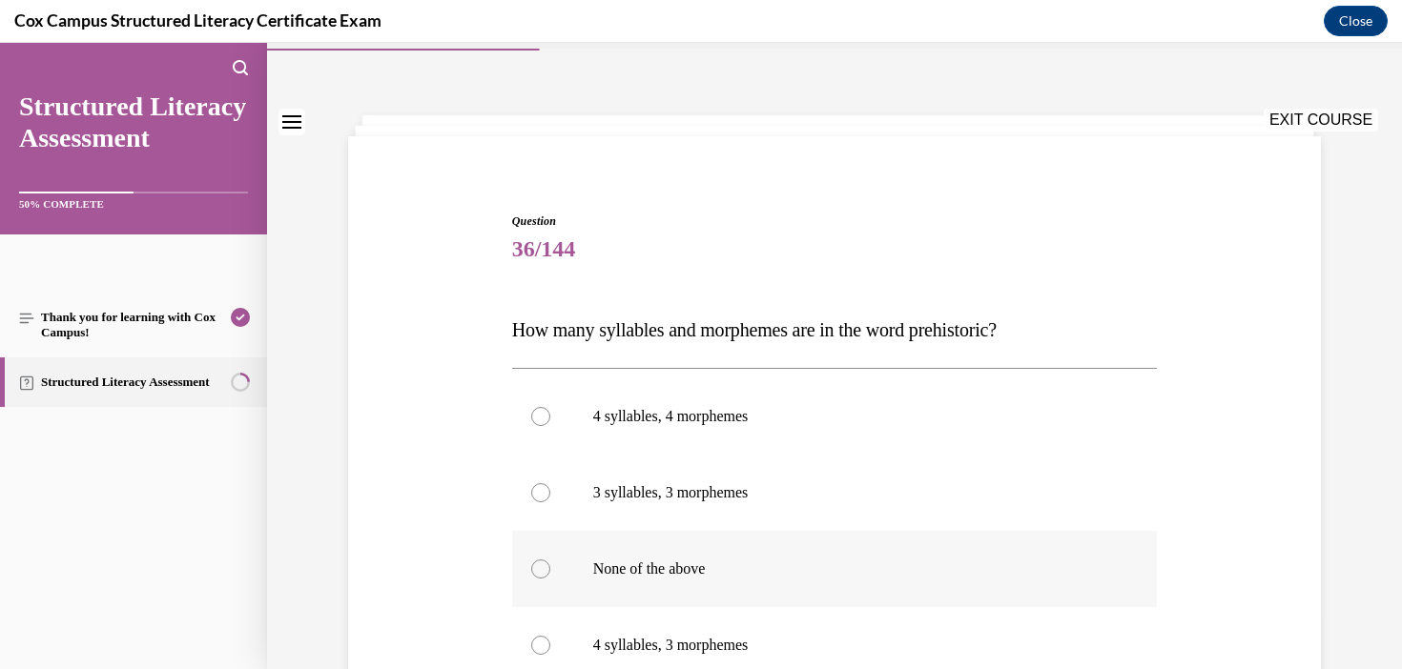
scroll to position [54, 0]
drag, startPoint x: 1065, startPoint y: 345, endPoint x: 471, endPoint y: 335, distance: 594.1
click at [471, 334] on div "Question 36/144 How many syllables and morphemes are in the word prehistoric?  …" at bounding box center [834, 536] width 982 height 765
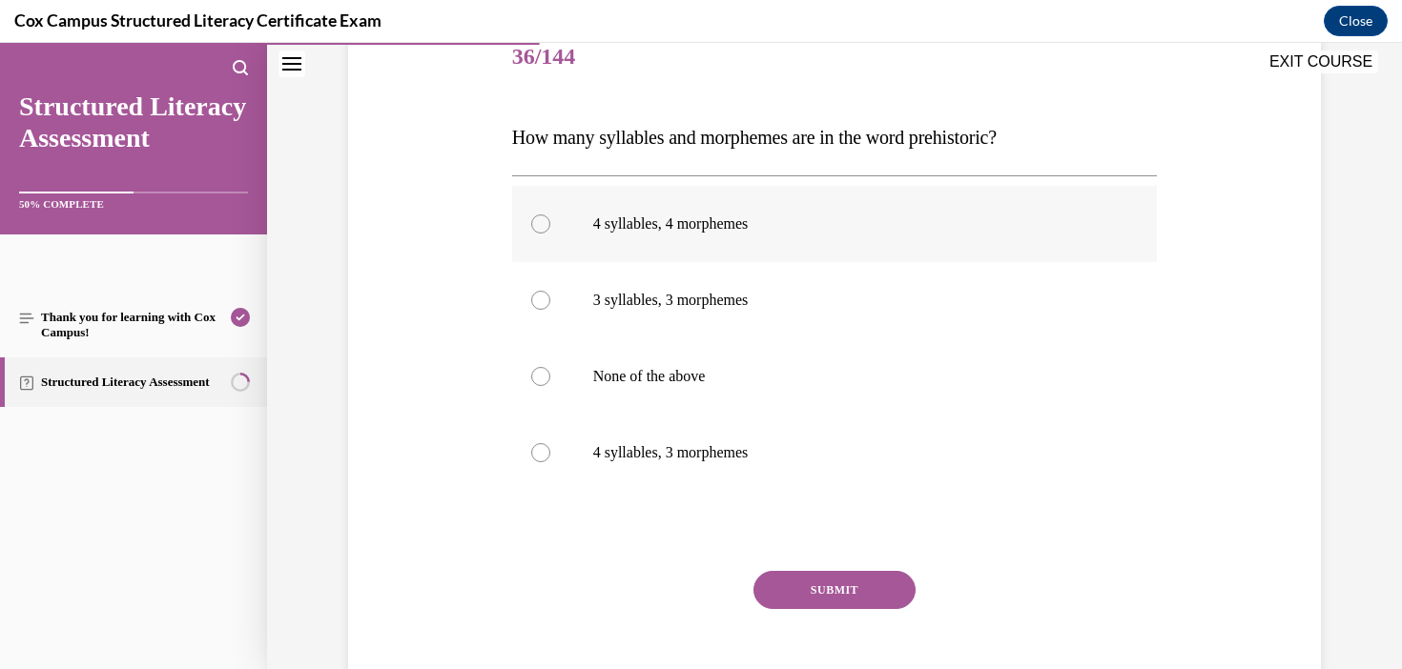
scroll to position [301, 0]
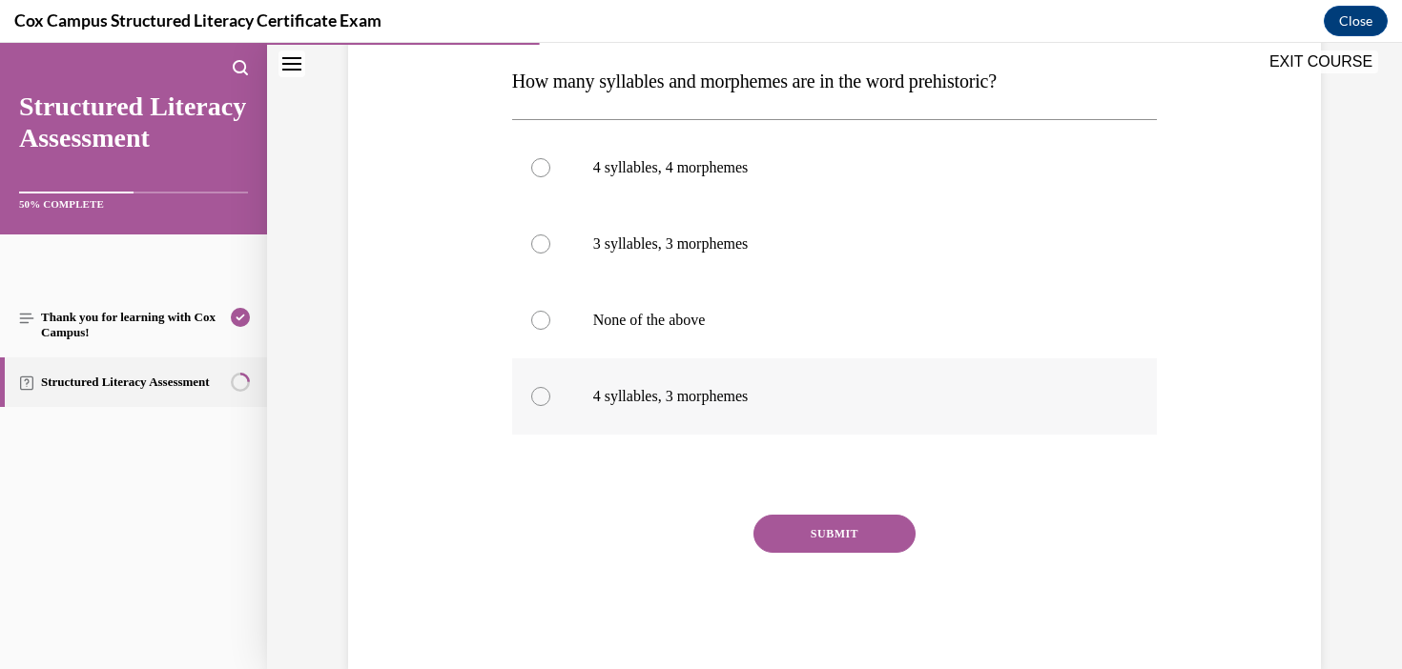
click at [716, 401] on p "4 syllables, 3 morphemes" at bounding box center [851, 396] width 517 height 19
click at [550, 401] on input "4 syllables, 3 morphemes" at bounding box center [540, 396] width 19 height 19
radio input "true"
click at [851, 532] on button "SUBMIT" at bounding box center [834, 534] width 162 height 38
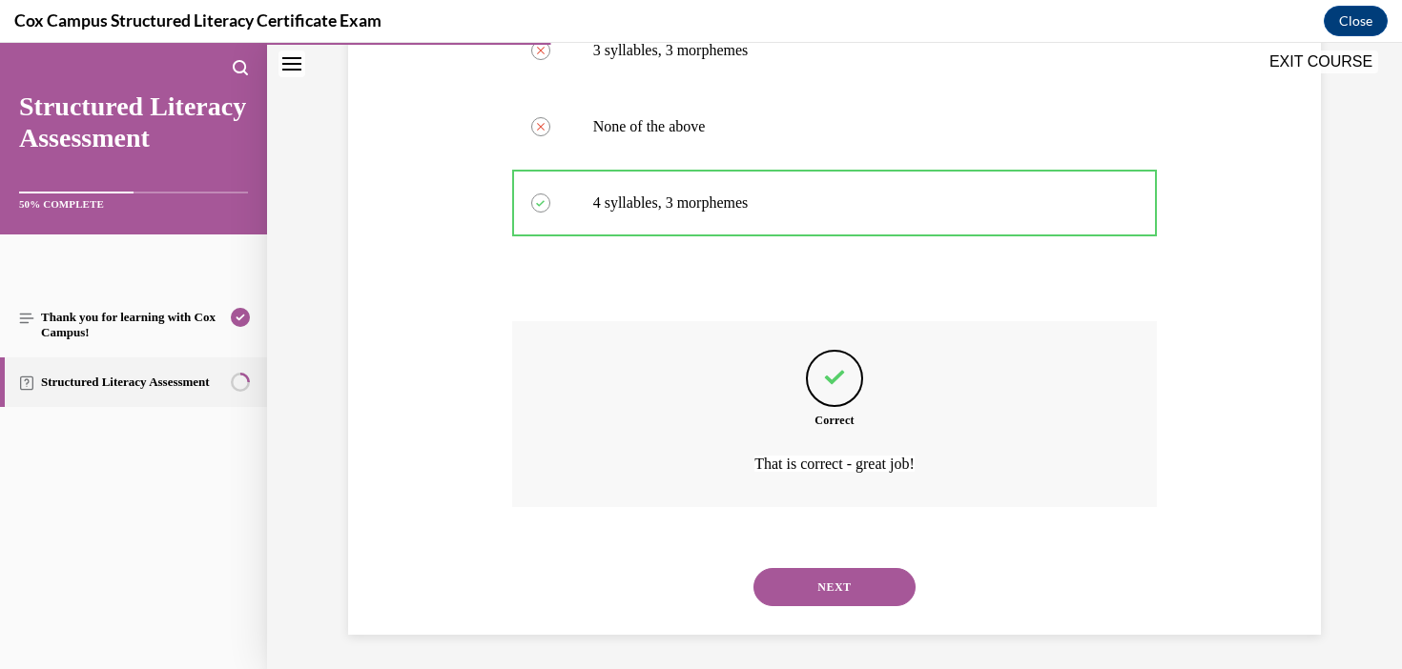
scroll to position [499, 0]
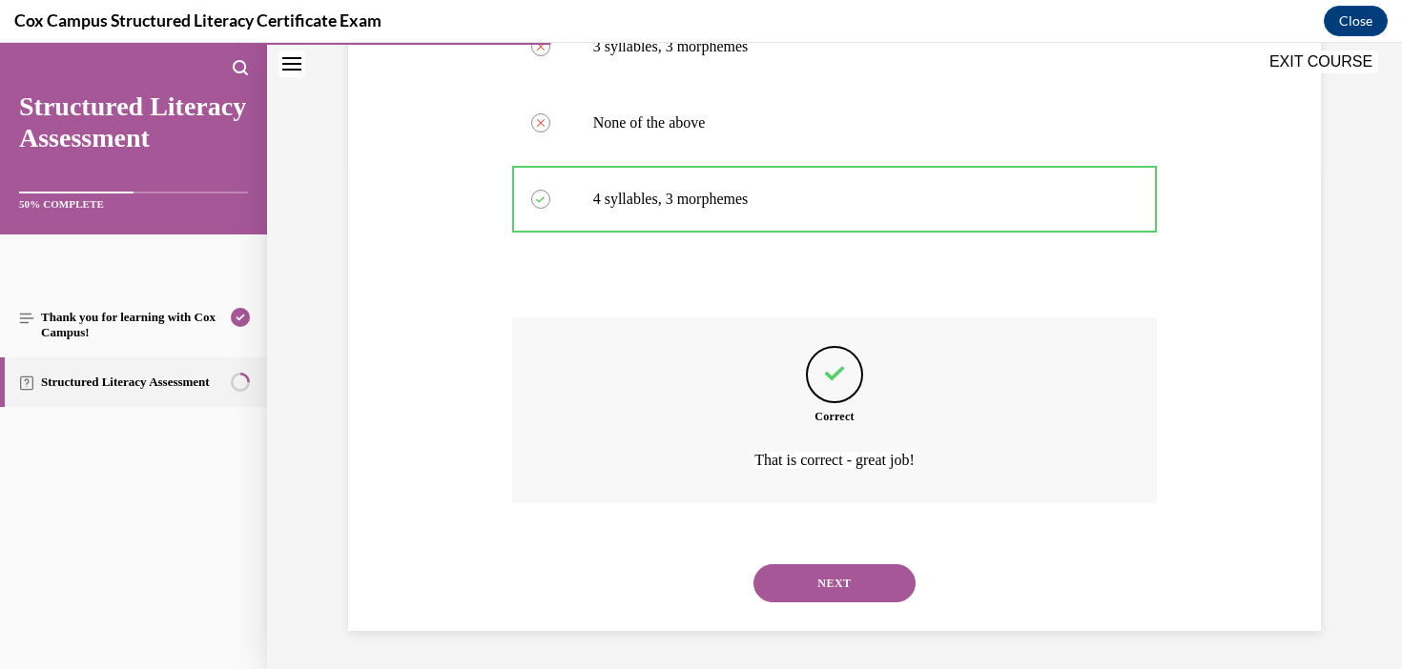
click at [848, 584] on button "NEXT" at bounding box center [834, 583] width 162 height 38
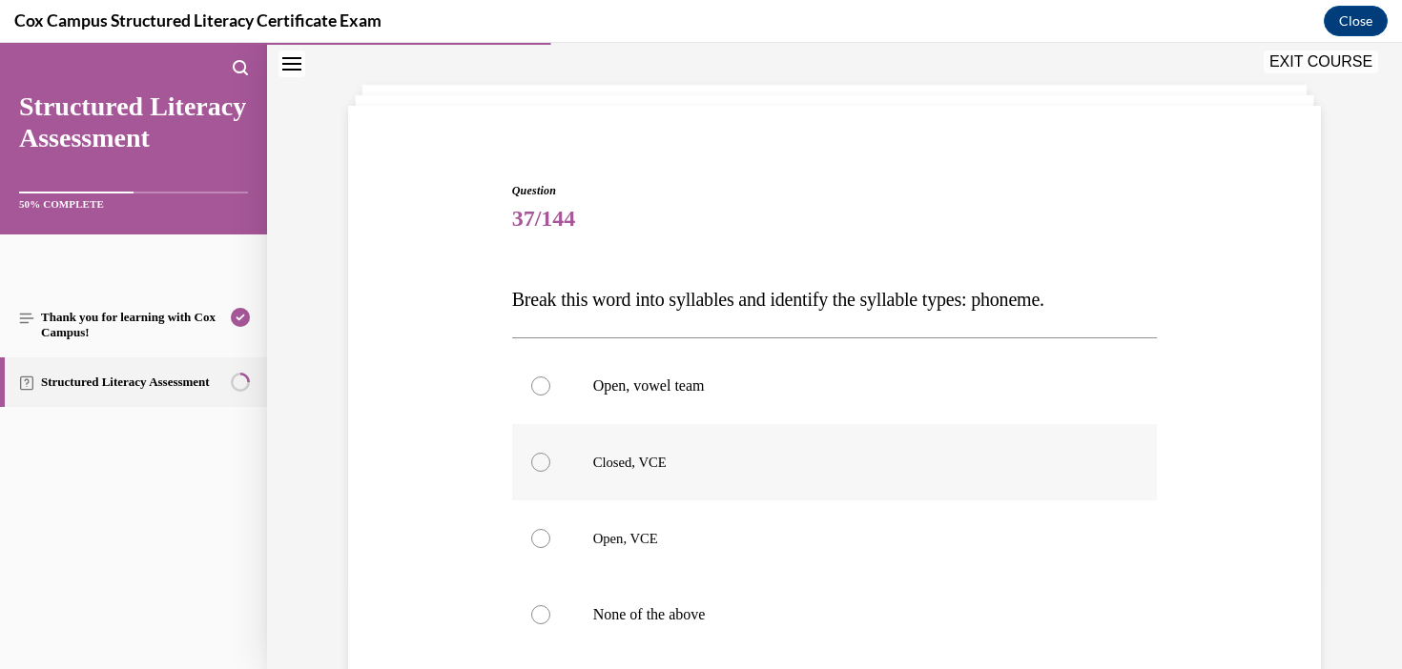
scroll to position [110, 0]
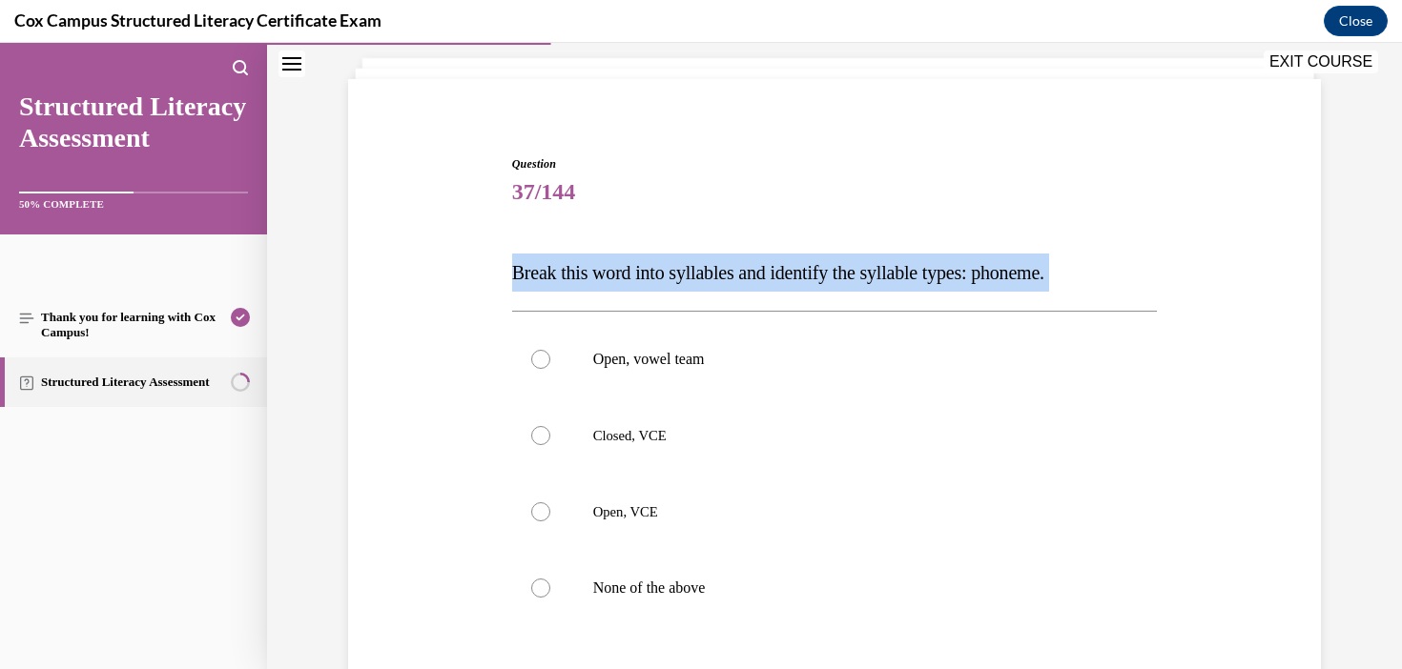
drag, startPoint x: 1116, startPoint y: 286, endPoint x: 445, endPoint y: 233, distance: 672.4
click at [445, 233] on div "Question 37/144 Break this word into syllables and identify the syllable types:…" at bounding box center [834, 480] width 982 height 765
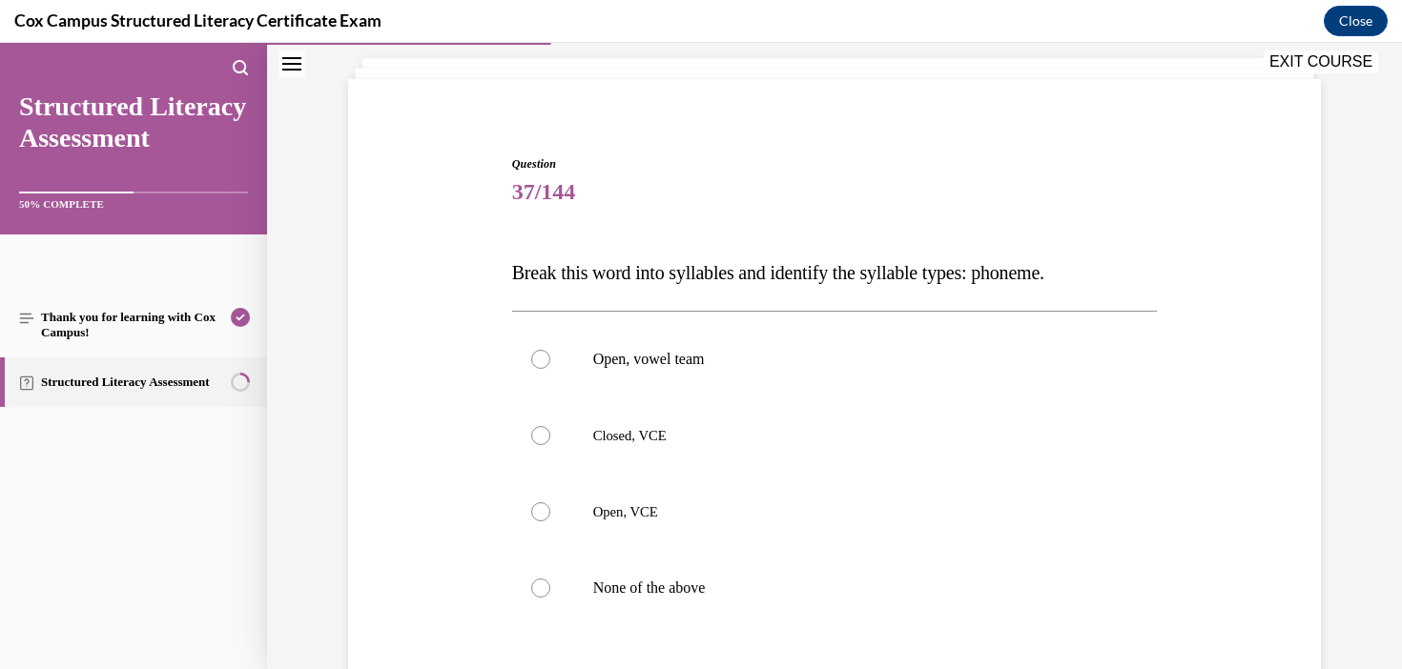
click at [787, 173] on span "37/144" at bounding box center [835, 192] width 646 height 38
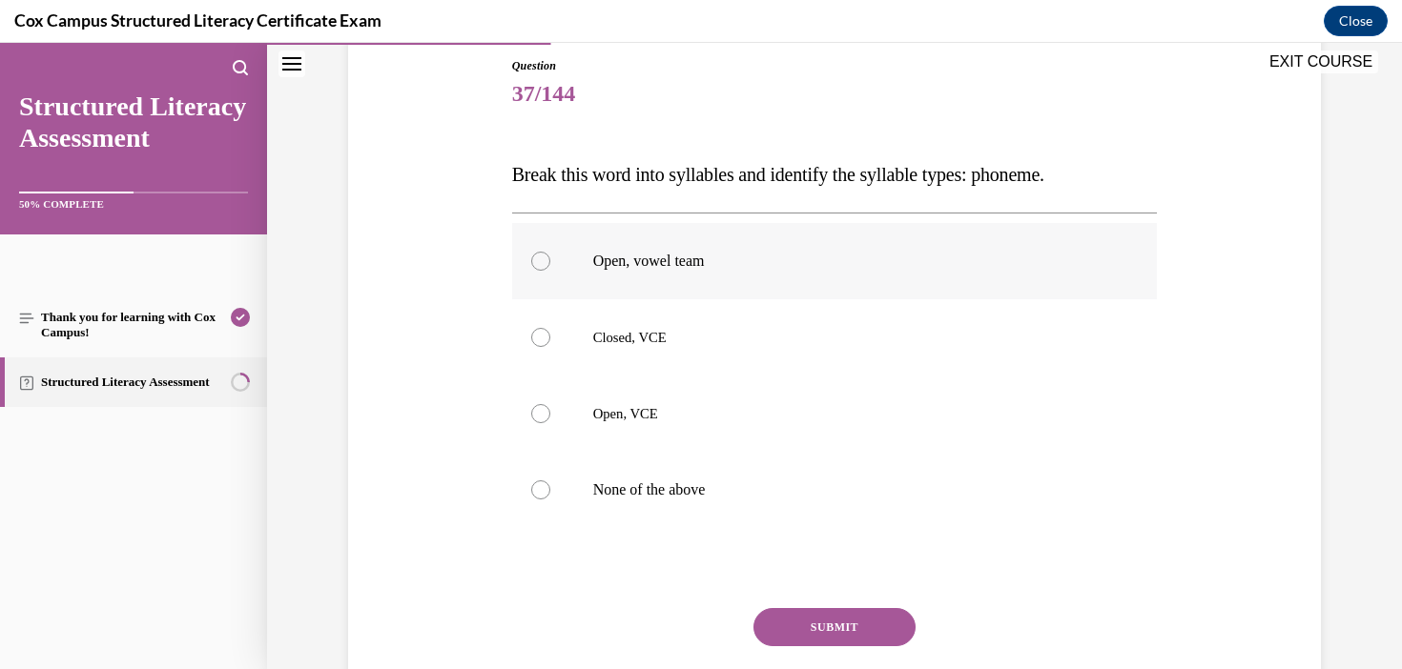
scroll to position [211, 0]
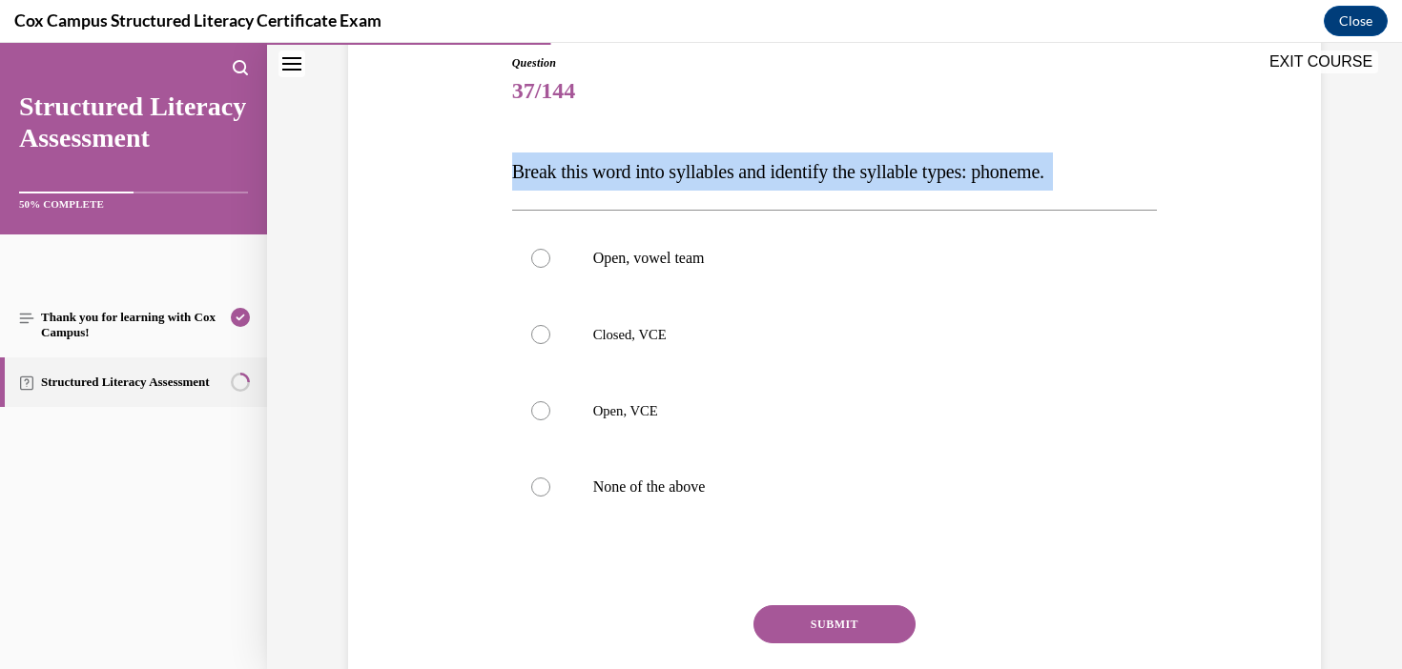
drag, startPoint x: 1106, startPoint y: 192, endPoint x: 443, endPoint y: 150, distance: 664.0
click at [442, 150] on div "Question 37/144 Break this word into syllables and identify the syllable types:…" at bounding box center [834, 379] width 982 height 765
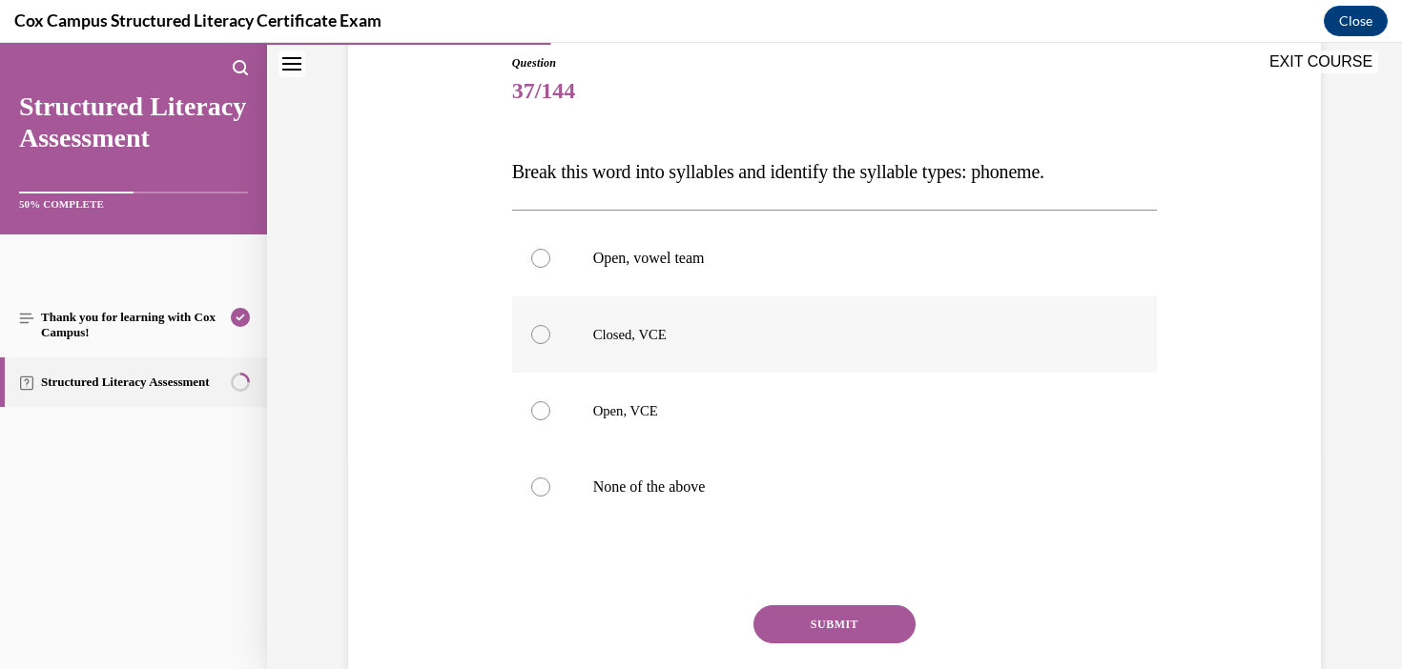
click at [673, 343] on p "Closed, VCE" at bounding box center [851, 334] width 517 height 19
click at [550, 343] on input "Closed, VCE" at bounding box center [540, 334] width 19 height 19
radio input "true"
click at [641, 419] on span "Open, VCE" at bounding box center [625, 410] width 65 height 15
click at [550, 419] on input "Open, VCE" at bounding box center [540, 410] width 19 height 19
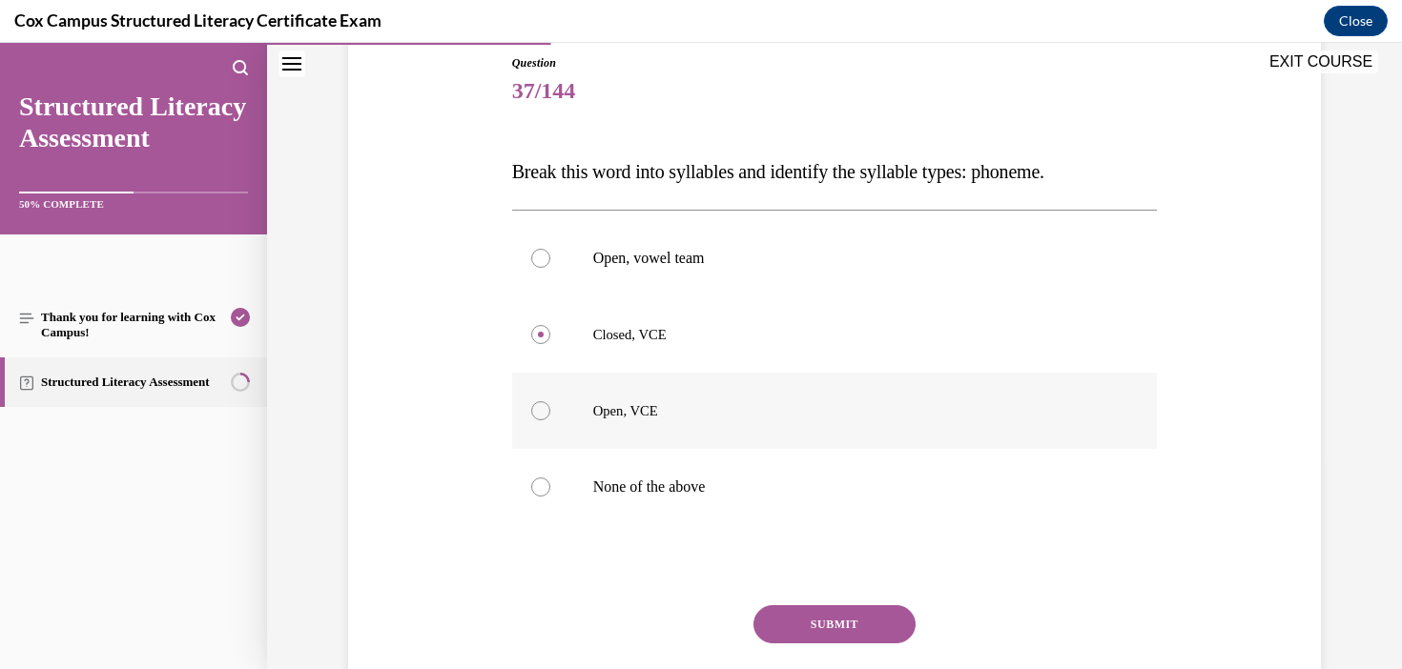
radio input "true"
click at [881, 625] on button "SUBMIT" at bounding box center [834, 624] width 162 height 38
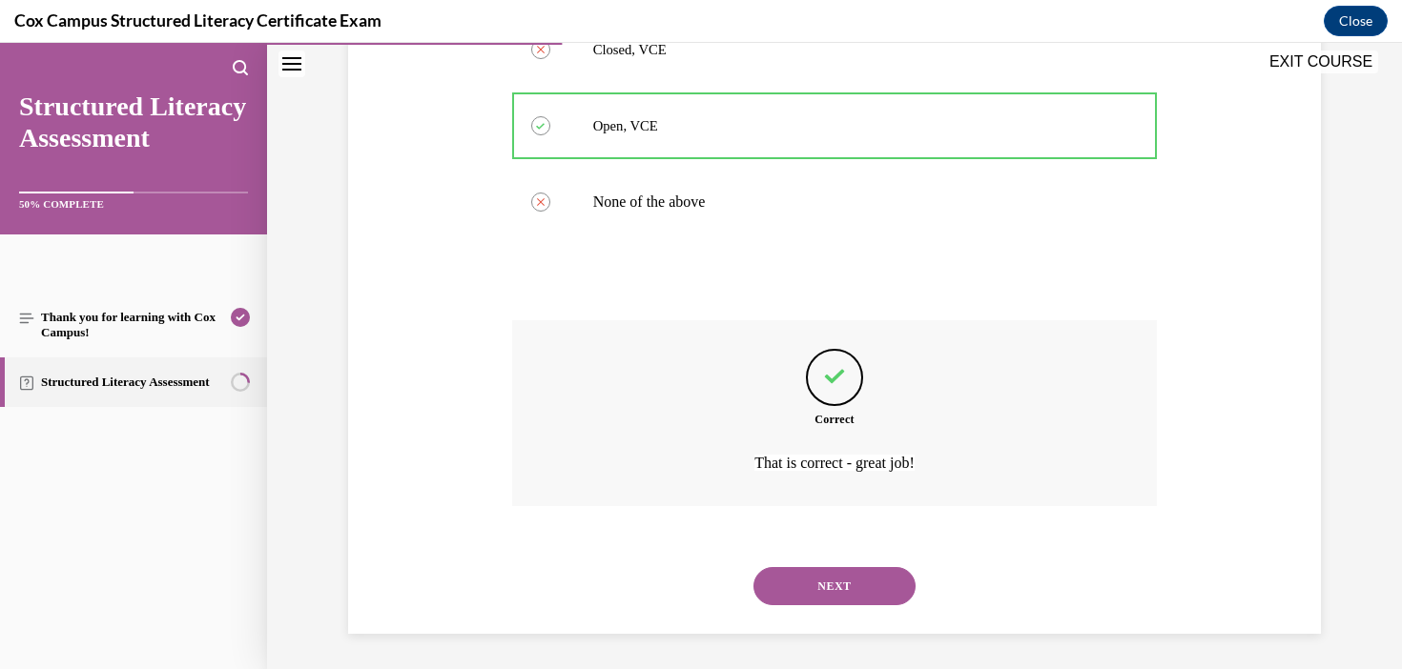
scroll to position [500, 0]
click at [902, 589] on button "NEXT" at bounding box center [834, 583] width 162 height 38
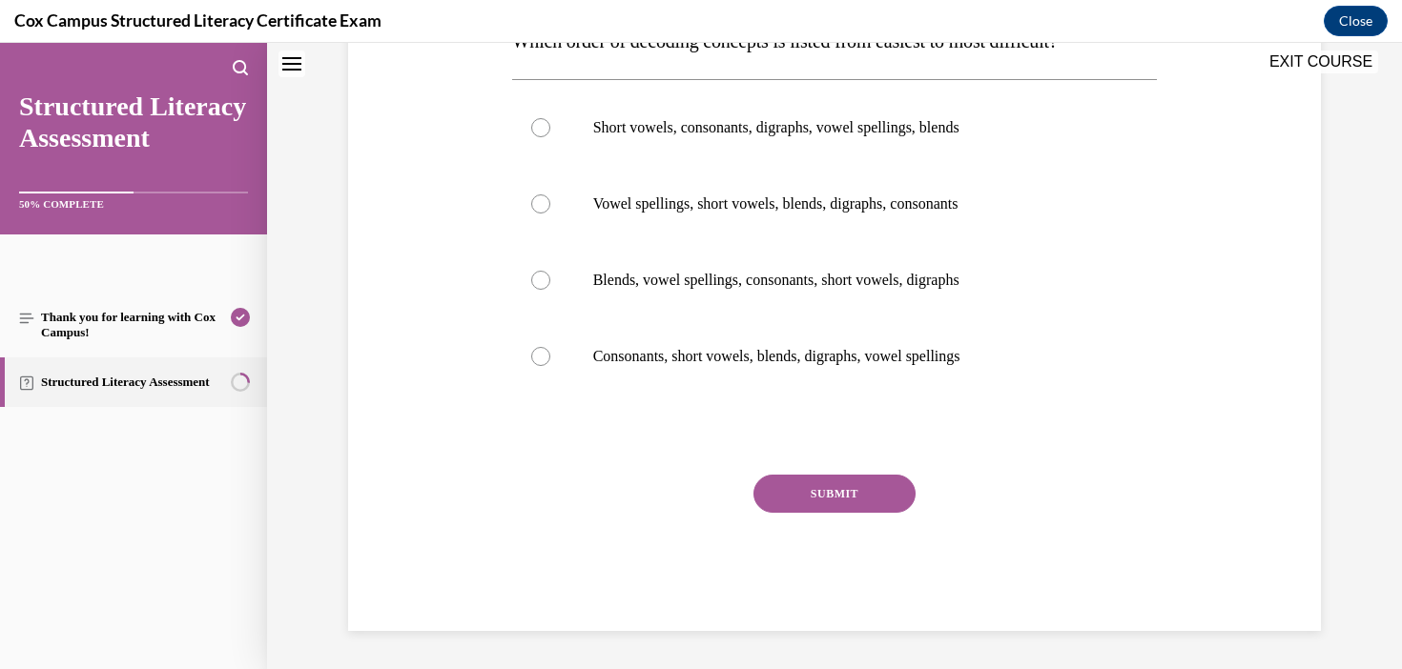
scroll to position [0, 0]
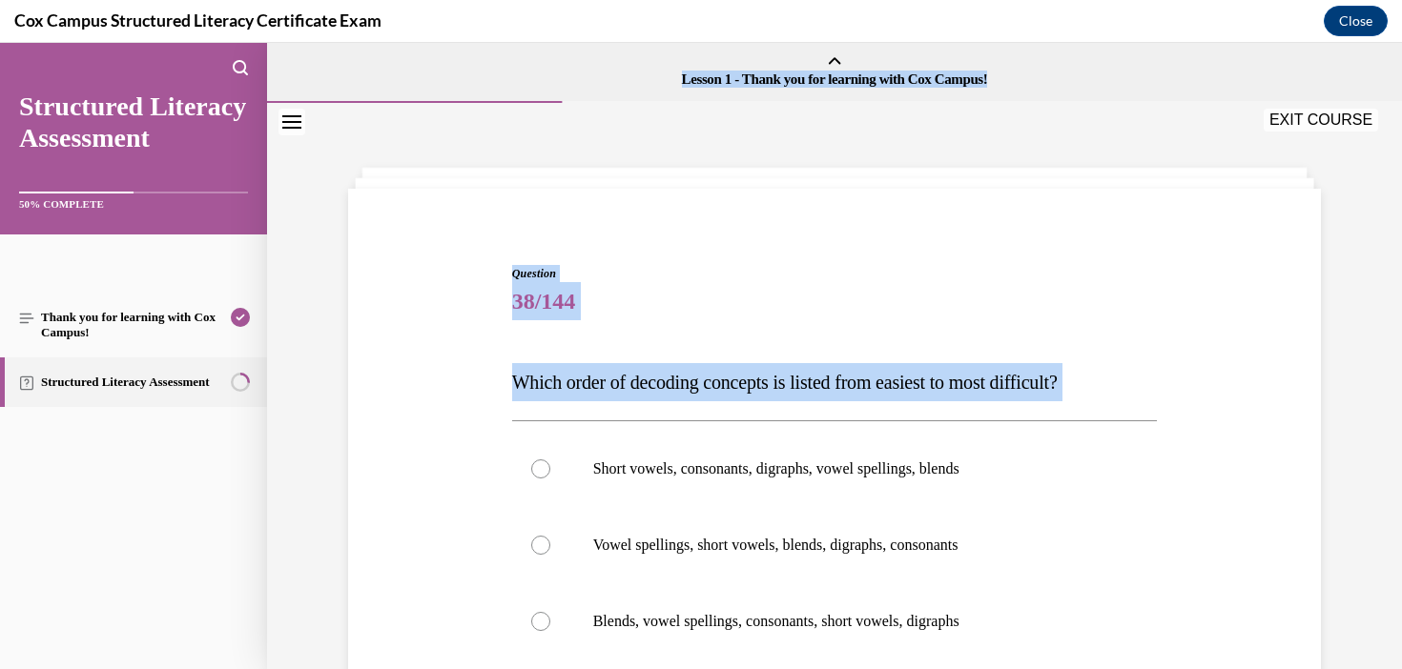
drag, startPoint x: 1134, startPoint y: 399, endPoint x: 237, endPoint y: 402, distance: 896.3
click at [237, 402] on div "EXIT COURSE Structured Literacy Assessment 50% COMPLETE Thank you for learning …" at bounding box center [701, 356] width 1402 height 626
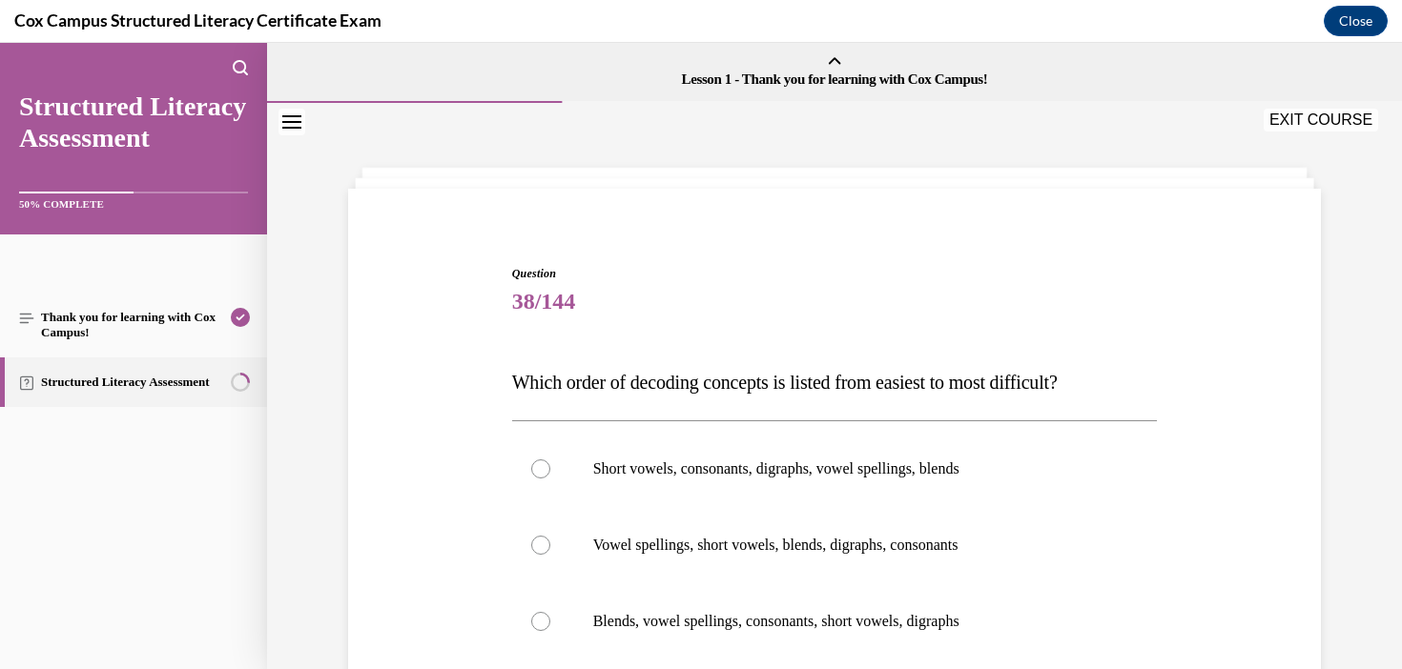
click at [507, 354] on div "Question 38/144 Which order of decoding concepts is listed from easiest to most…" at bounding box center [834, 604] width 655 height 736
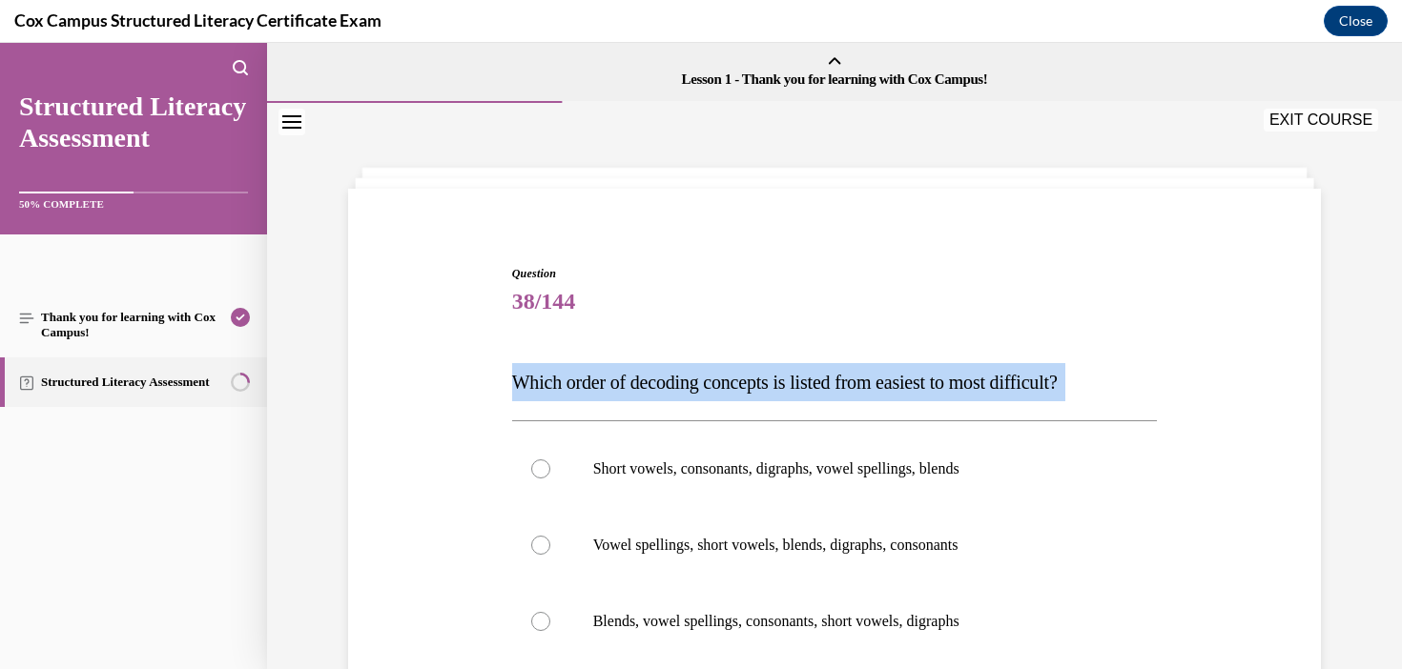
drag, startPoint x: 512, startPoint y: 385, endPoint x: 1103, endPoint y: 403, distance: 591.5
click at [1103, 403] on div "Question 38/144 Which order of decoding concepts is listed from easiest to most…" at bounding box center [835, 619] width 646 height 708
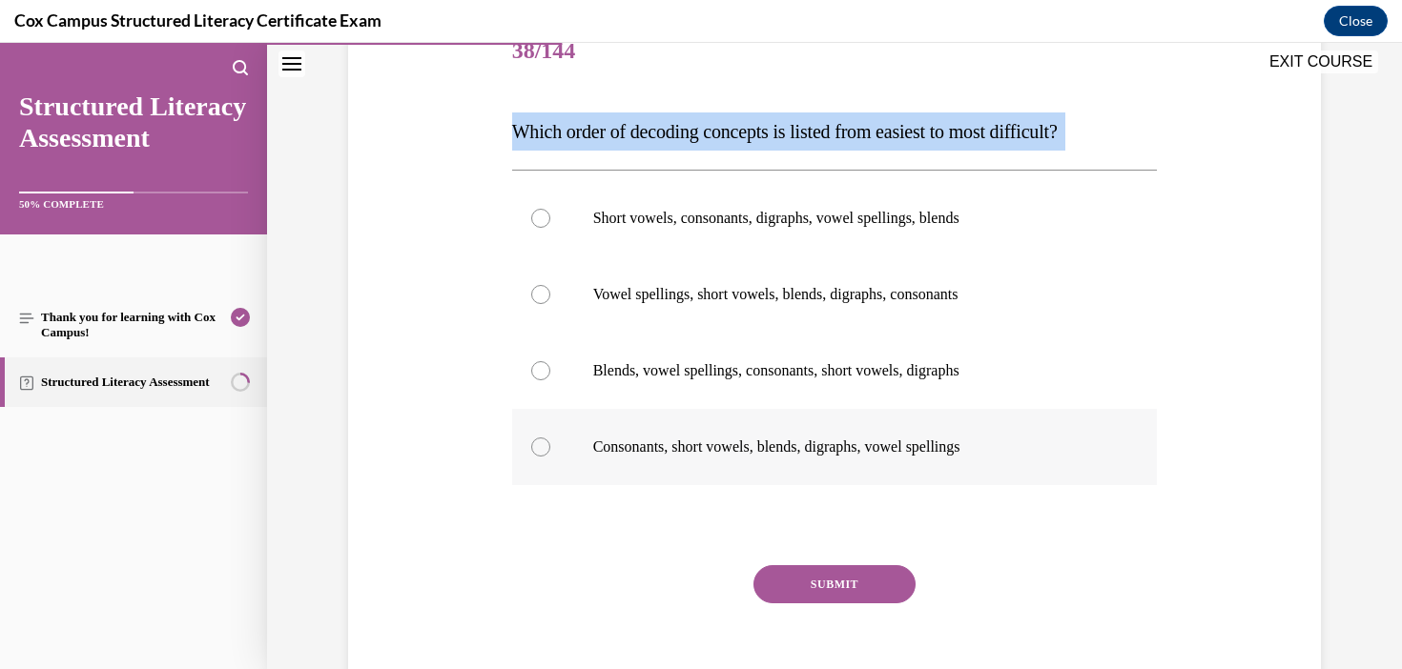
scroll to position [261, 0]
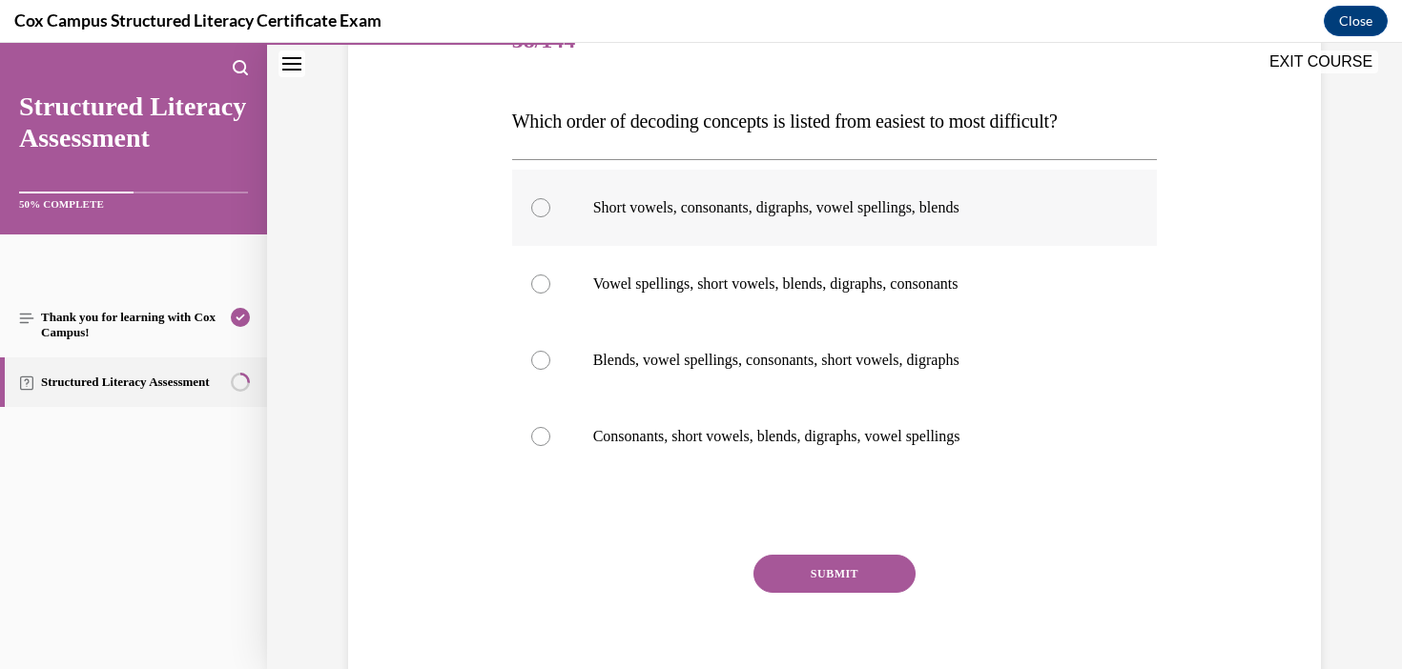
click at [845, 212] on p "Short vowels, consonants, digraphs, vowel spellings, blends" at bounding box center [851, 207] width 517 height 19
click at [550, 212] on input "Short vowels, consonants, digraphs, vowel spellings, blends" at bounding box center [540, 207] width 19 height 19
radio input "true"
click at [929, 448] on label "Consonants, short vowels, blends, digraphs, vowel spellings" at bounding box center [835, 437] width 646 height 76
click at [550, 446] on input "Consonants, short vowels, blends, digraphs, vowel spellings" at bounding box center [540, 436] width 19 height 19
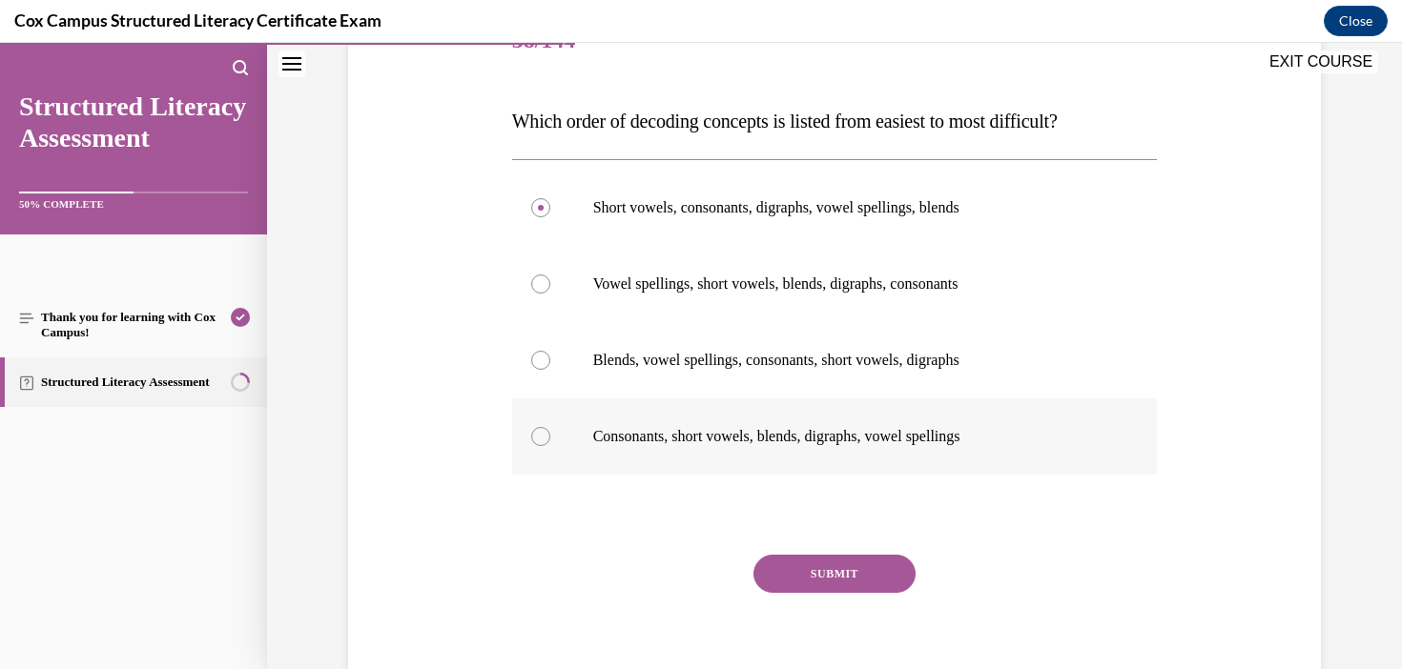
radio input "true"
click at [828, 571] on button "SUBMIT" at bounding box center [834, 574] width 162 height 38
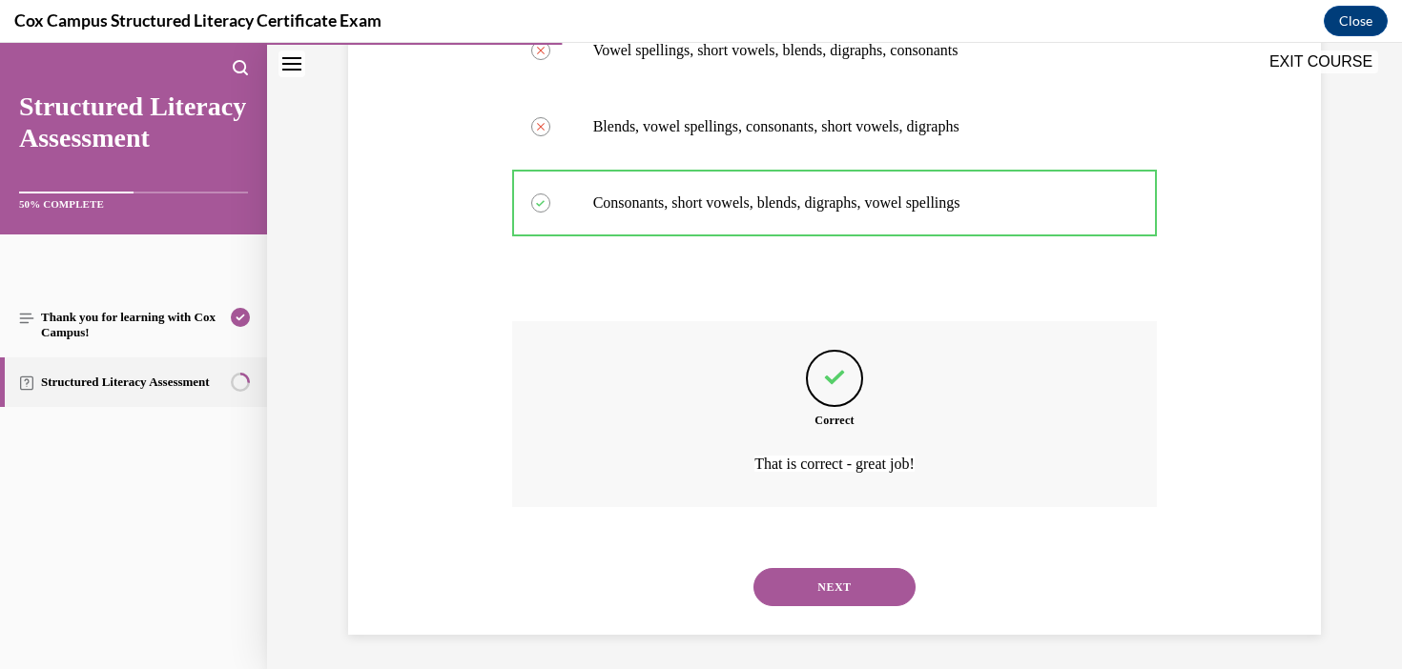
scroll to position [499, 0]
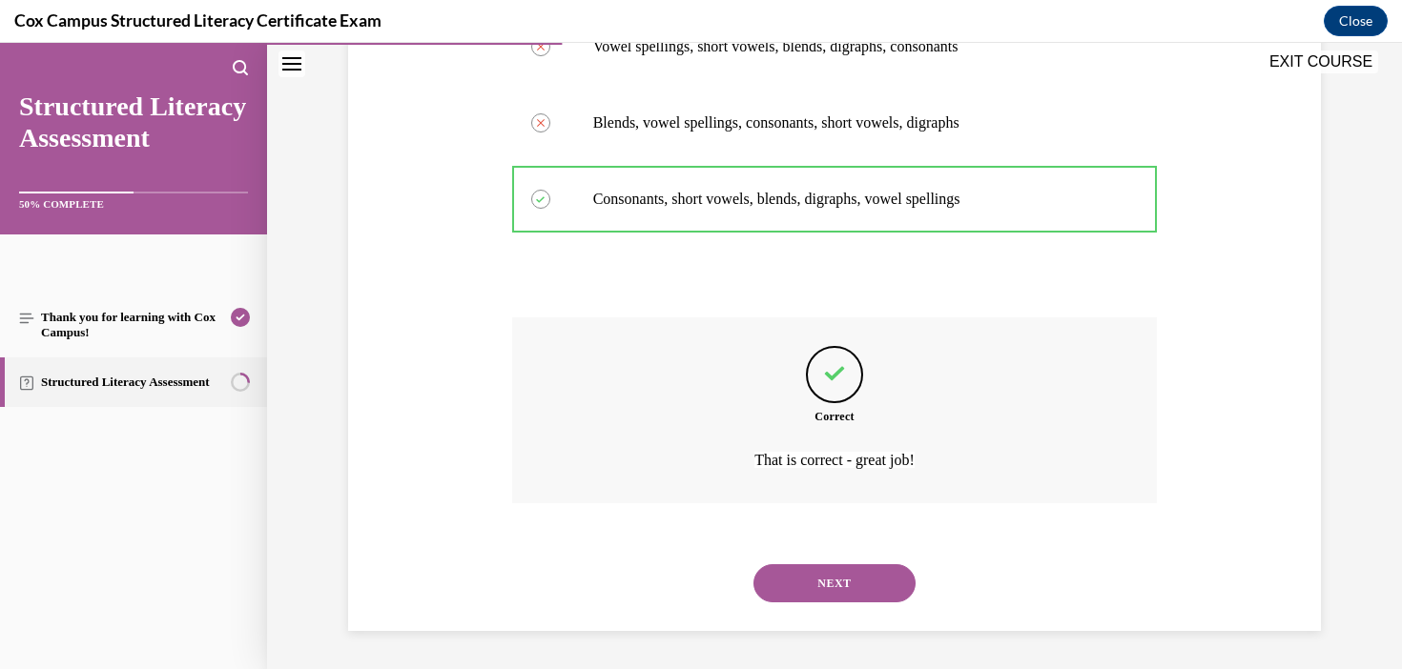
click at [855, 598] on button "NEXT" at bounding box center [834, 583] width 162 height 38
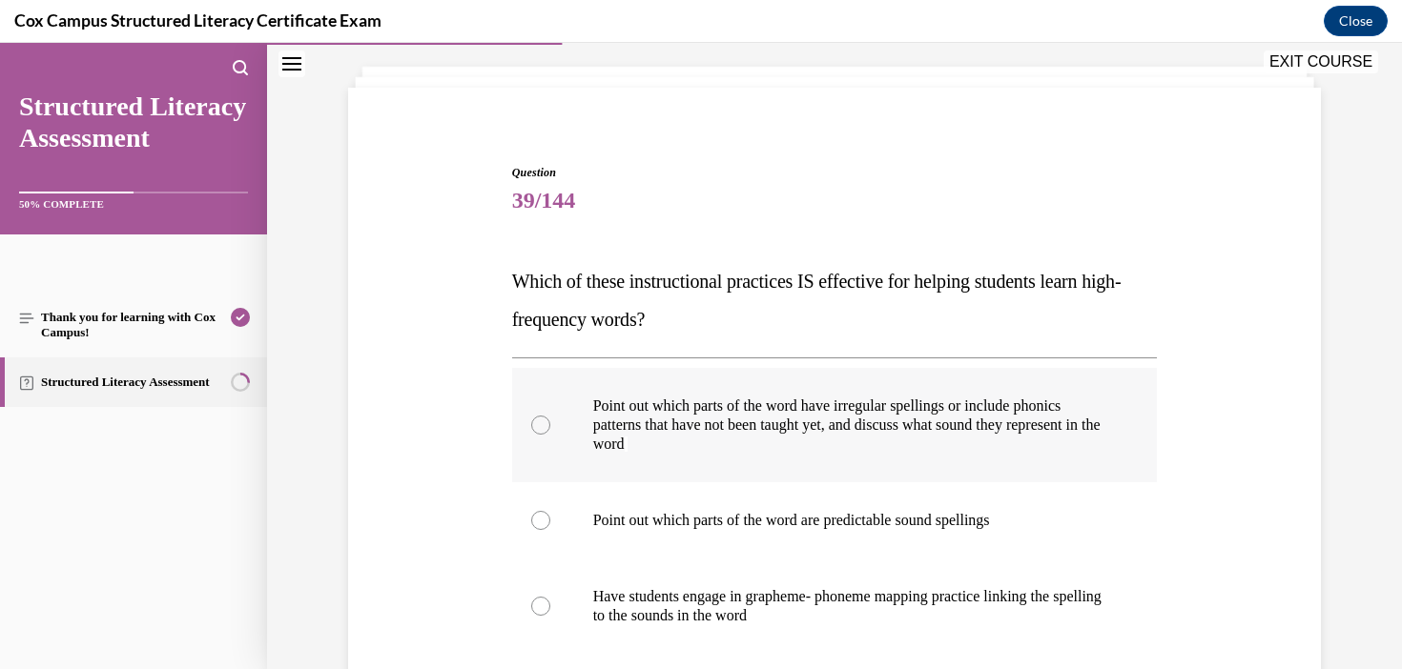
scroll to position [198, 0]
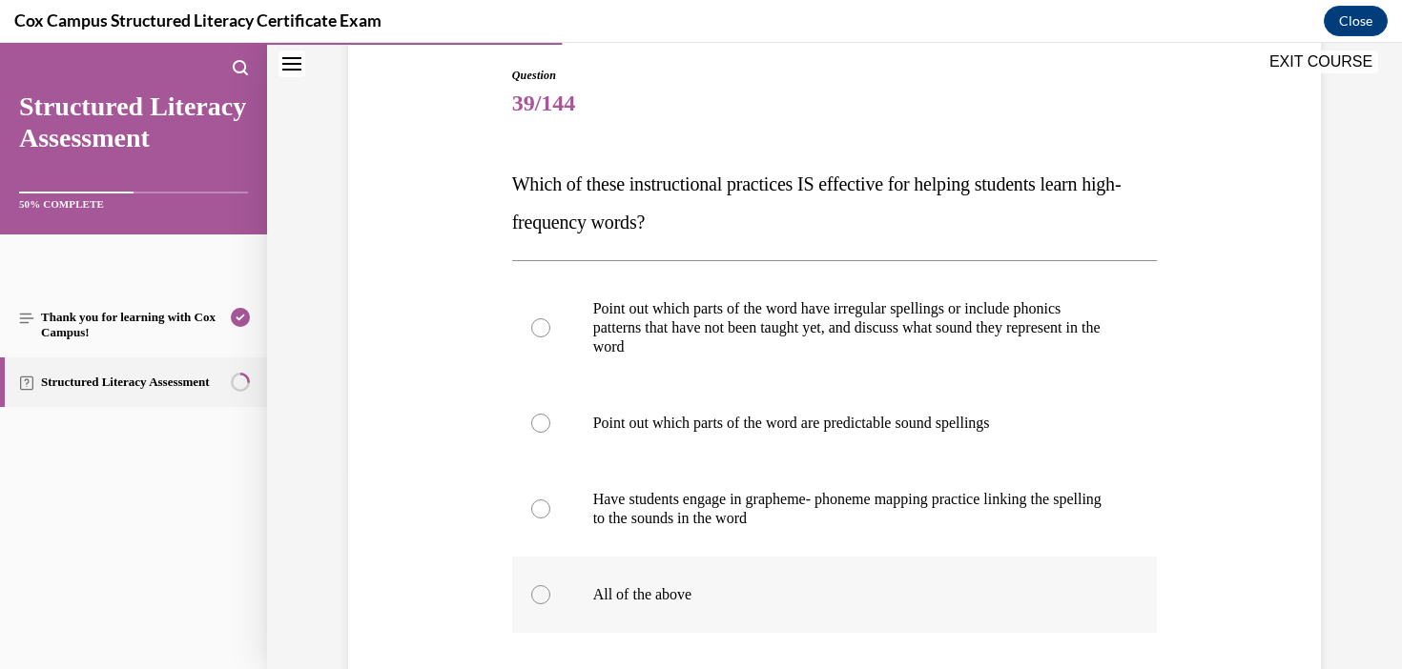
click at [693, 584] on label "All of the above" at bounding box center [835, 595] width 646 height 76
click at [550, 585] on input "All of the above" at bounding box center [540, 594] width 19 height 19
radio input "true"
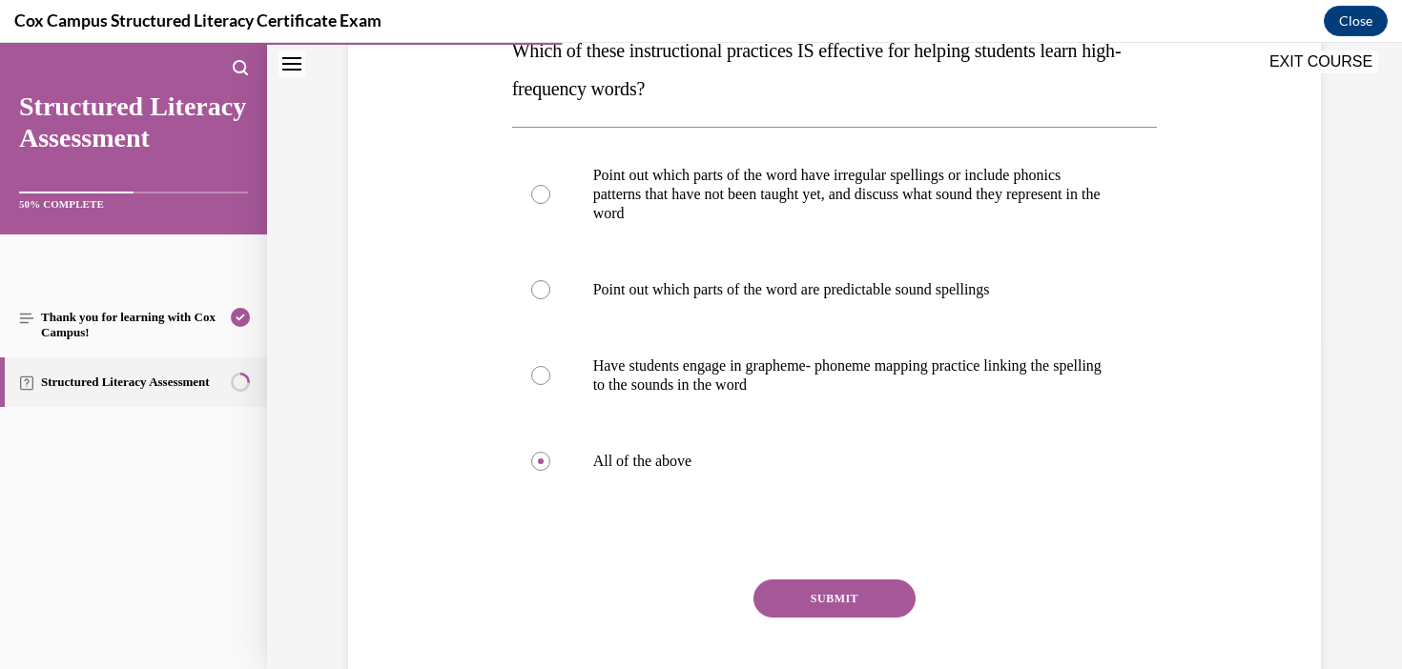
click at [845, 599] on button "SUBMIT" at bounding box center [834, 599] width 162 height 38
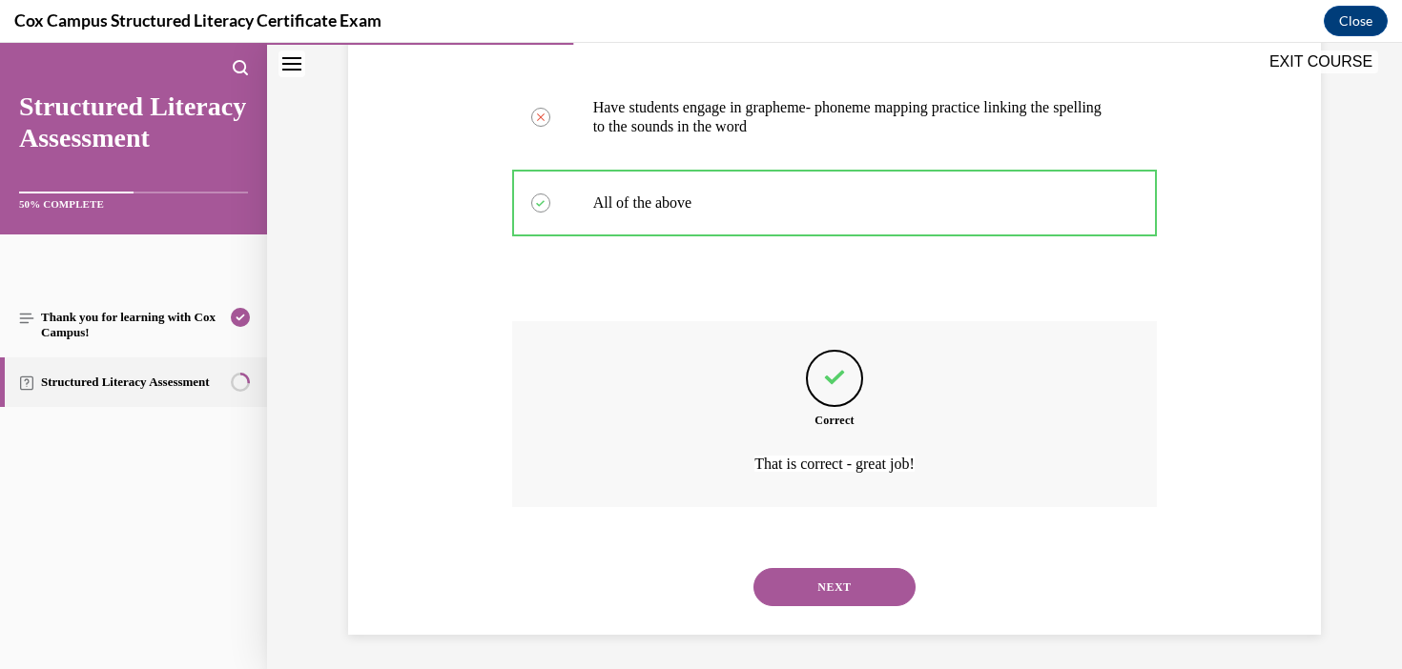
scroll to position [594, 0]
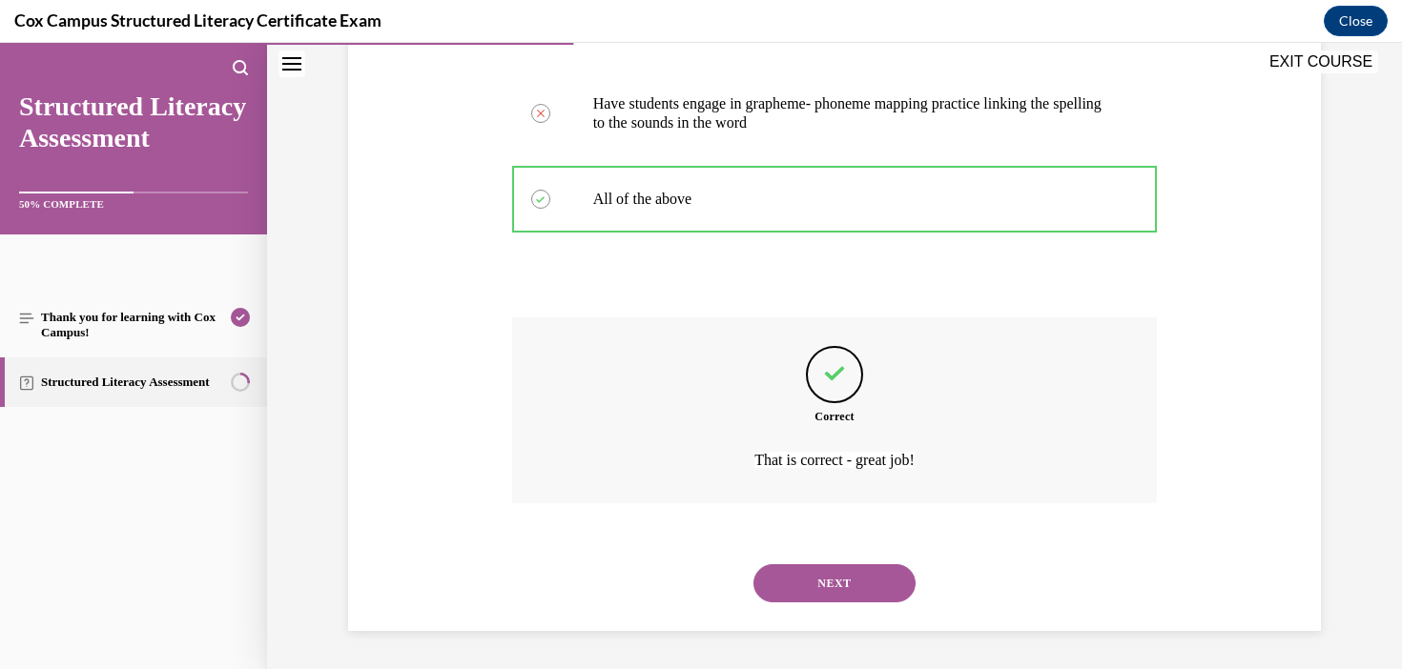
click at [872, 599] on button "NEXT" at bounding box center [834, 583] width 162 height 38
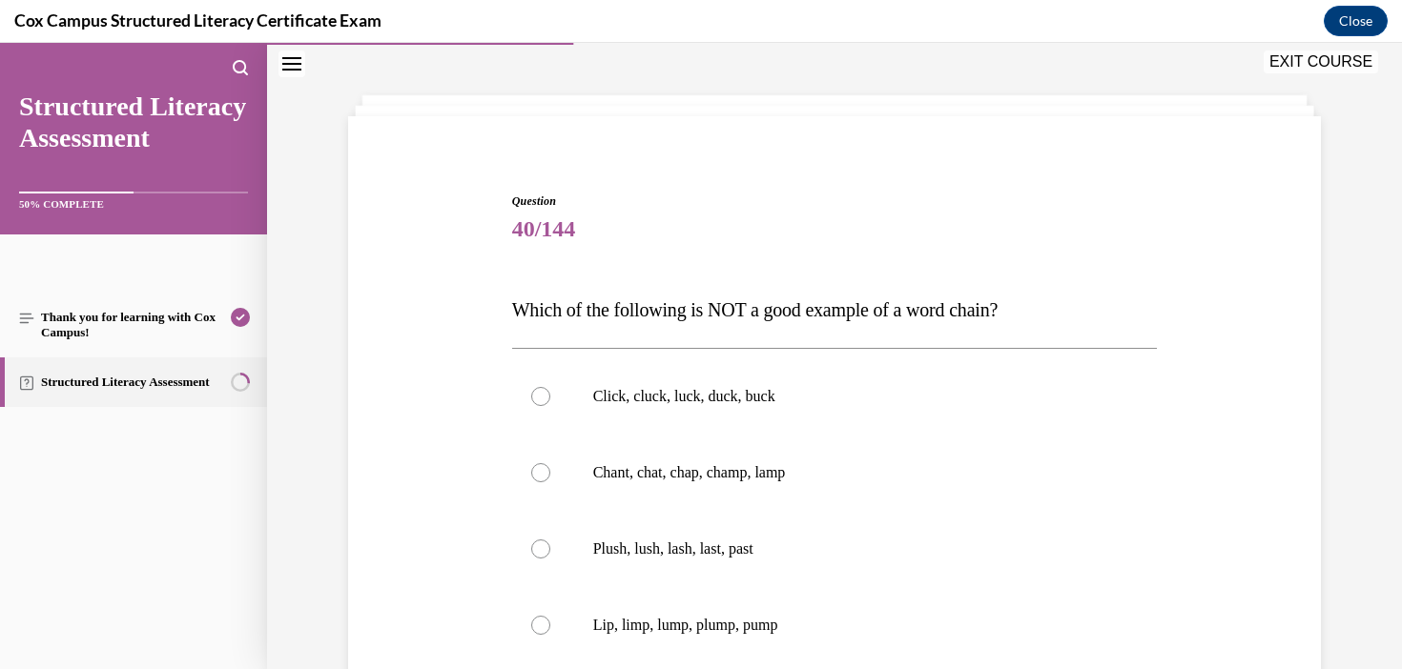
scroll to position [165, 0]
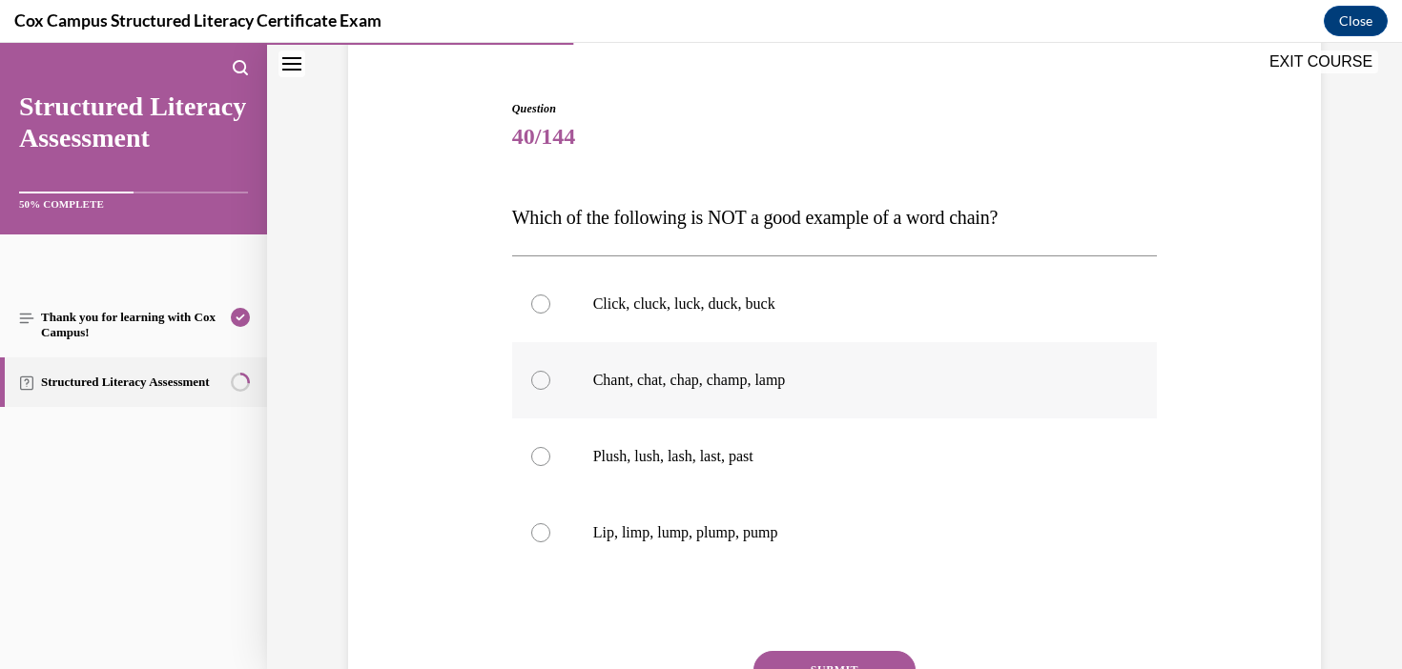
click at [796, 377] on p "Chant, chat, chap, champ, lamp" at bounding box center [851, 380] width 517 height 19
click at [550, 377] on input "Chant, chat, chap, champ, lamp" at bounding box center [540, 380] width 19 height 19
radio input "true"
click at [750, 562] on label "Lip, limp, lump, plump, pump" at bounding box center [835, 533] width 646 height 76
click at [550, 543] on input "Lip, limp, lump, plump, pump" at bounding box center [540, 532] width 19 height 19
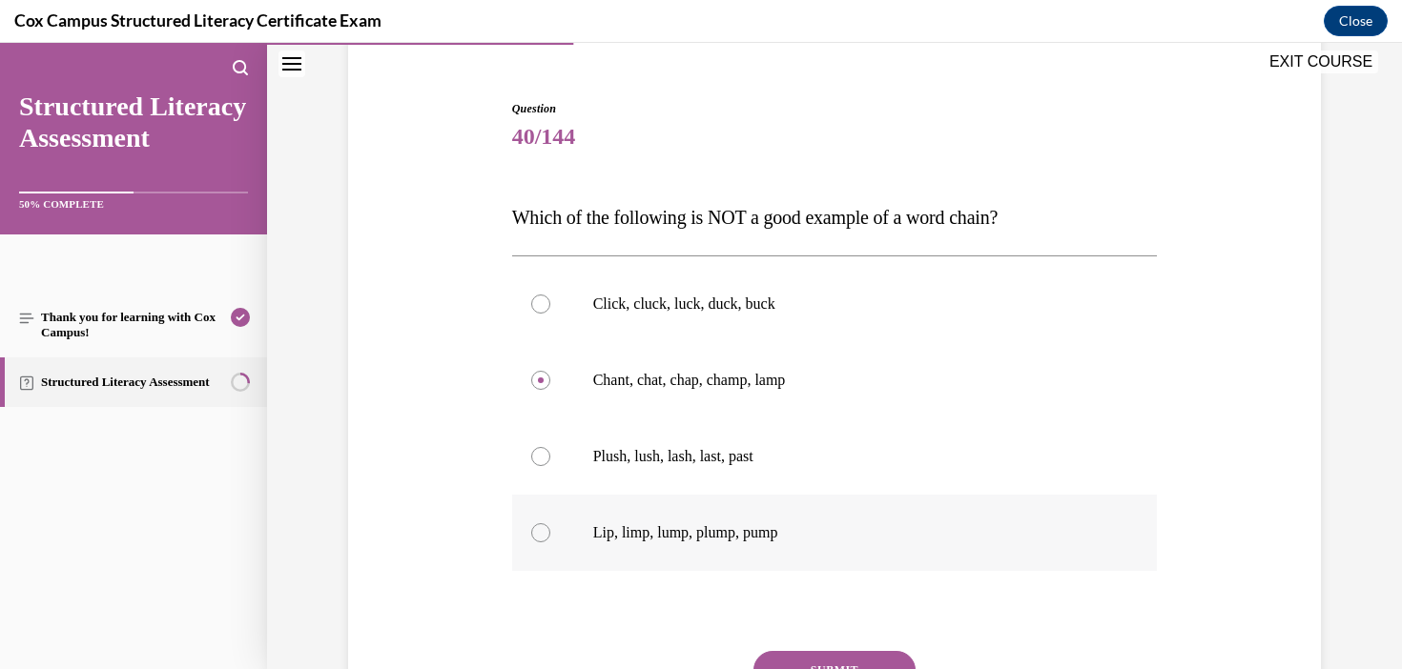
radio input "true"
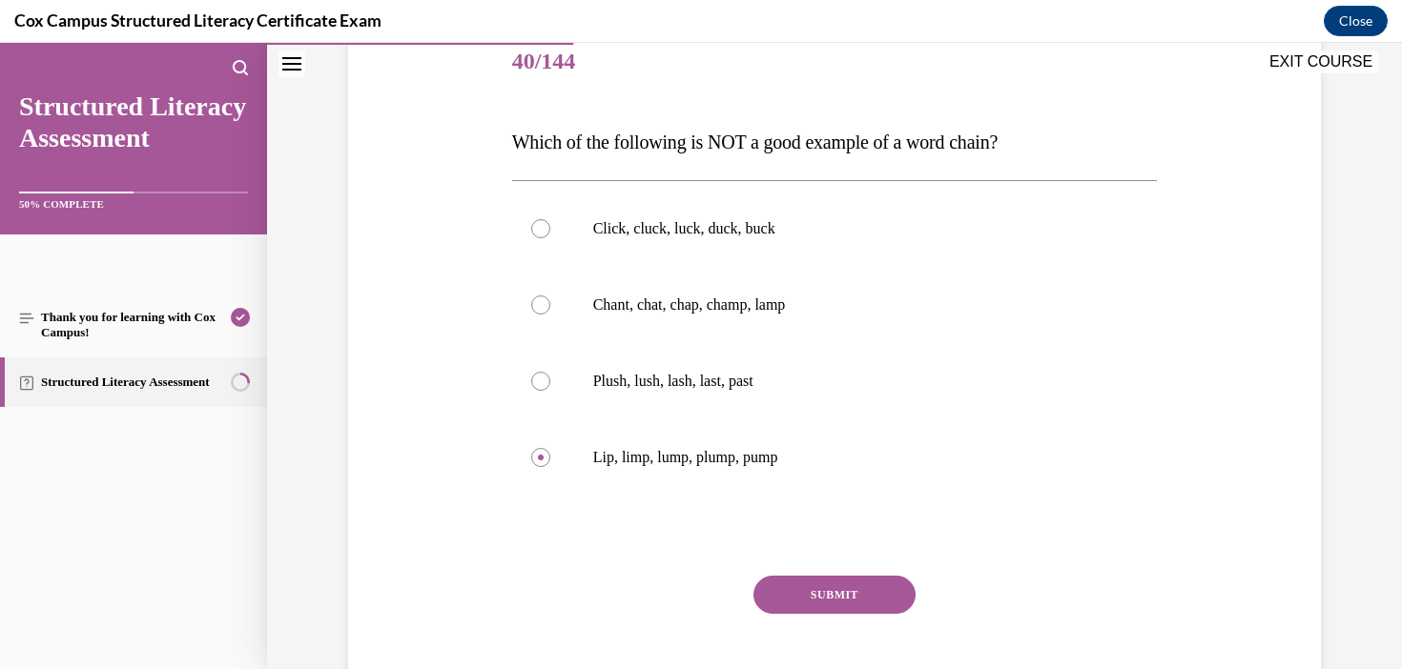
scroll to position [245, 0]
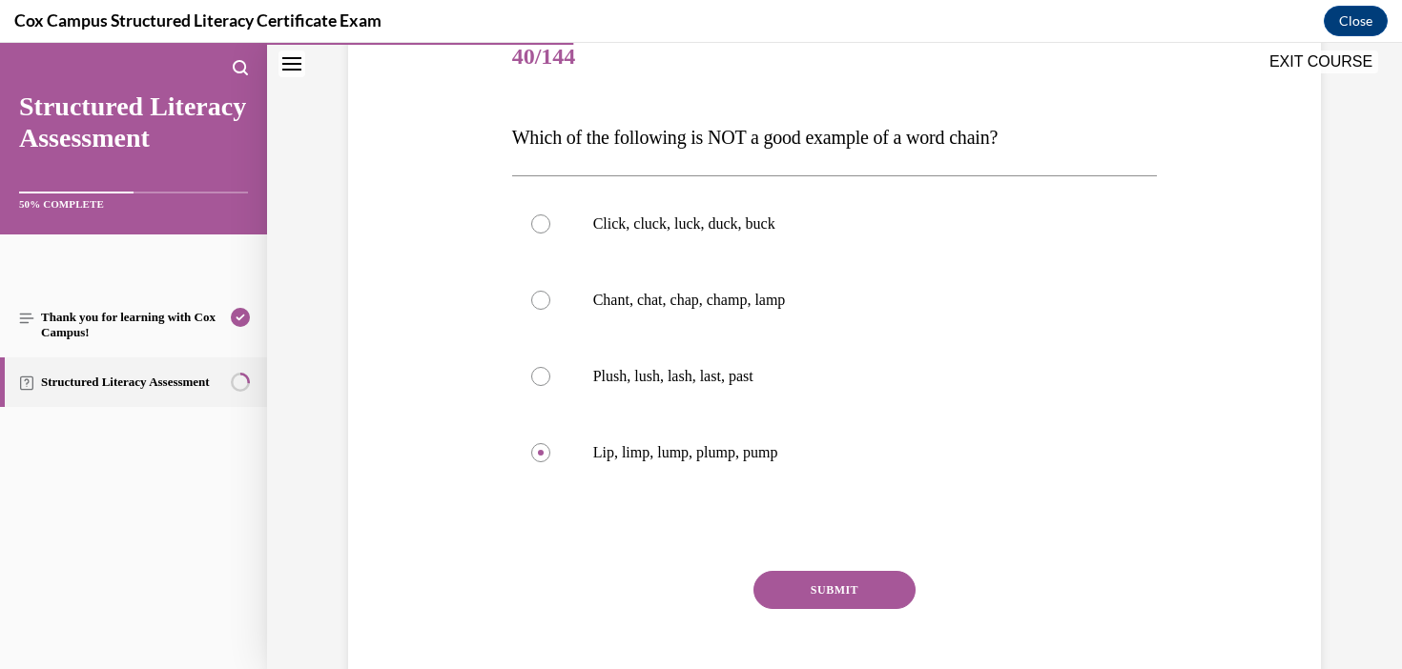
drag, startPoint x: 1066, startPoint y: 140, endPoint x: 378, endPoint y: 165, distance: 688.9
click at [378, 165] on div "Question 40/144 Which of the following is NOT a good example of a word chain?  …" at bounding box center [834, 345] width 982 height 765
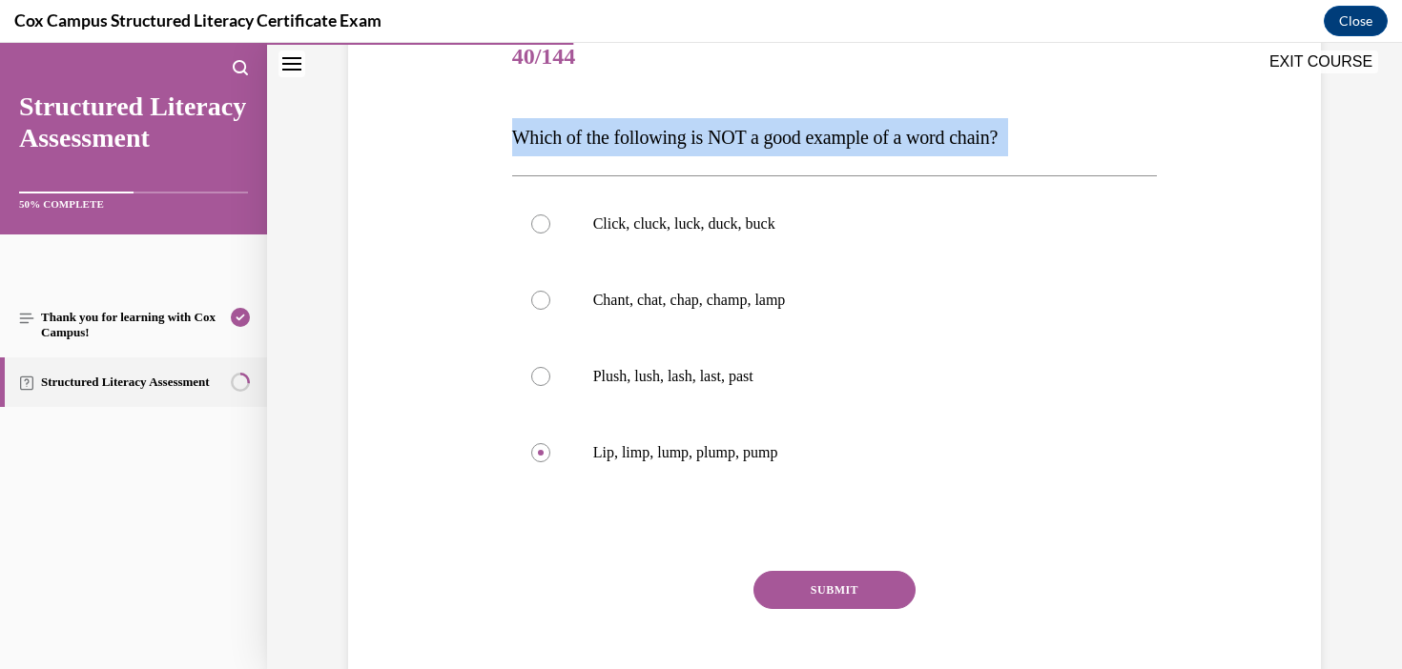
drag, startPoint x: 490, startPoint y: 134, endPoint x: 1076, endPoint y: 166, distance: 586.3
click at [1076, 166] on div "Question 40/144 Which of the following is NOT a good example of a word chain?  …" at bounding box center [834, 345] width 982 height 765
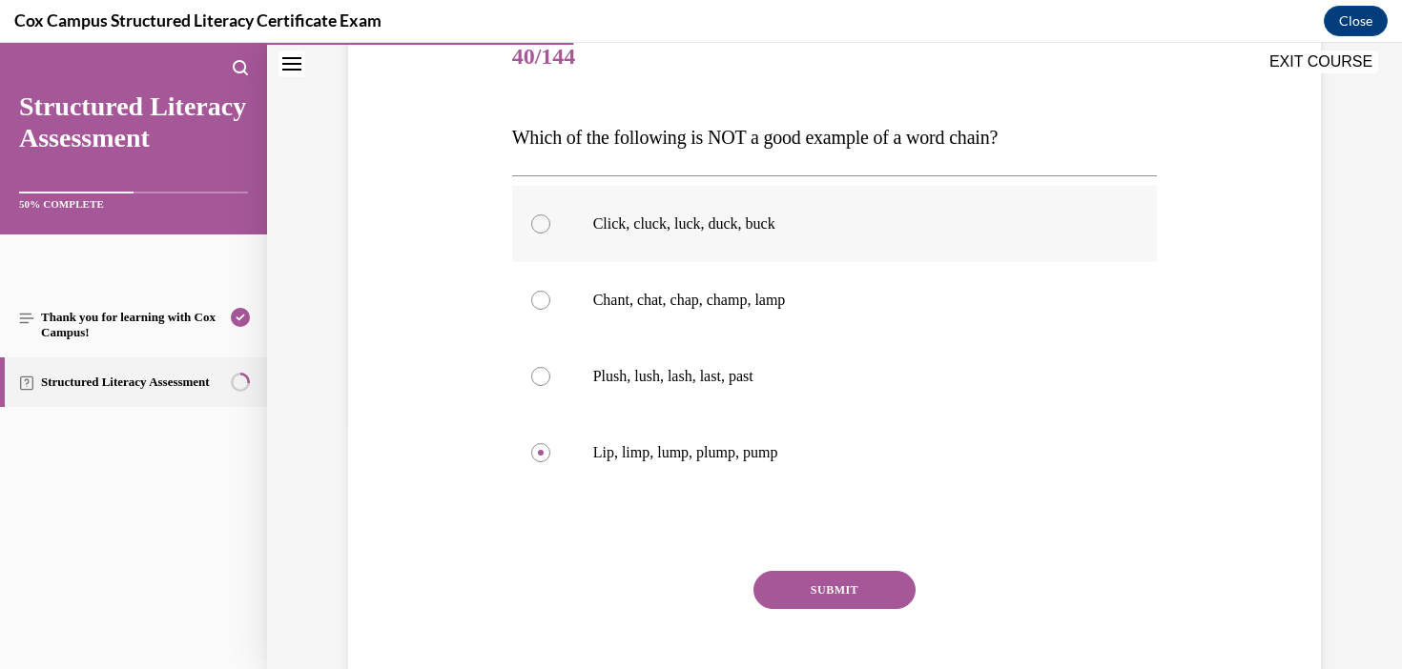
click at [630, 230] on p "Click, cluck, luck, duck, buck" at bounding box center [851, 224] width 517 height 19
click at [550, 230] on input "Click, cluck, luck, duck, buck" at bounding box center [540, 224] width 19 height 19
radio input "true"
click at [835, 370] on p "Plush, lush, lash, last, past" at bounding box center [851, 376] width 517 height 19
click at [550, 370] on input "Plush, lush, lash, last, past" at bounding box center [540, 376] width 19 height 19
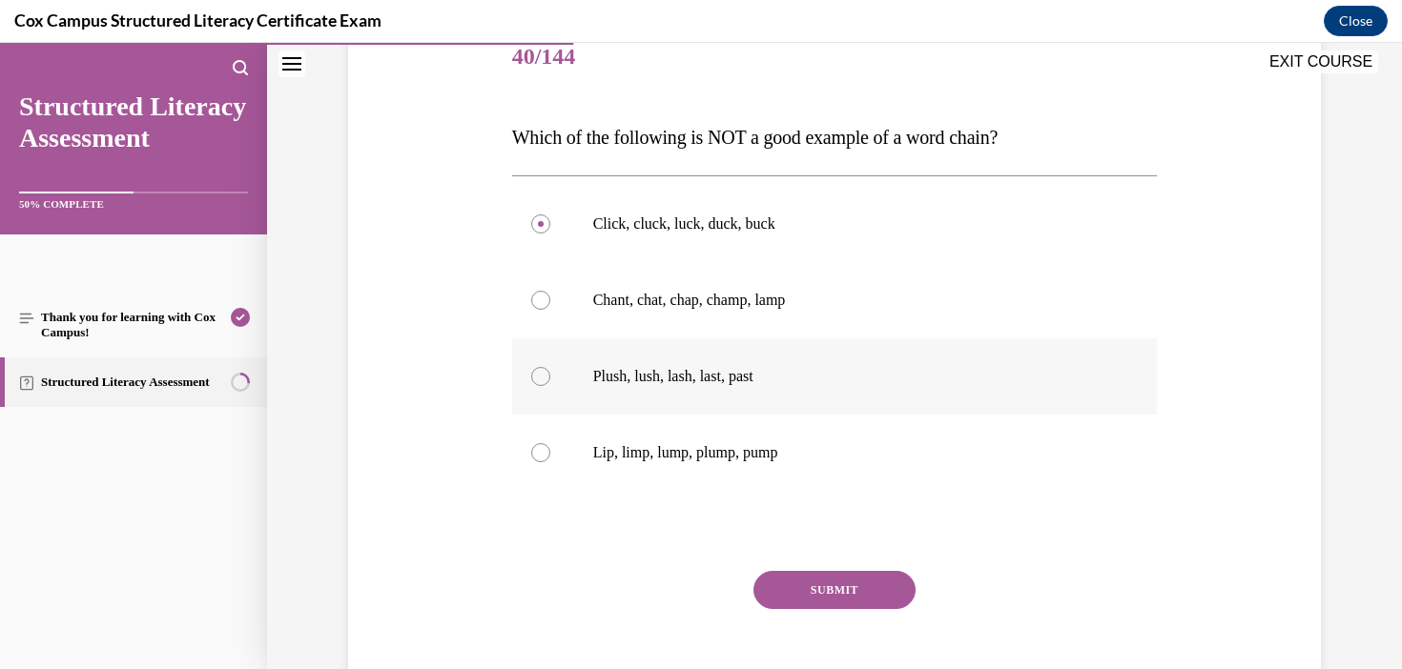
radio input "true"
click at [842, 590] on button "SUBMIT" at bounding box center [834, 590] width 162 height 38
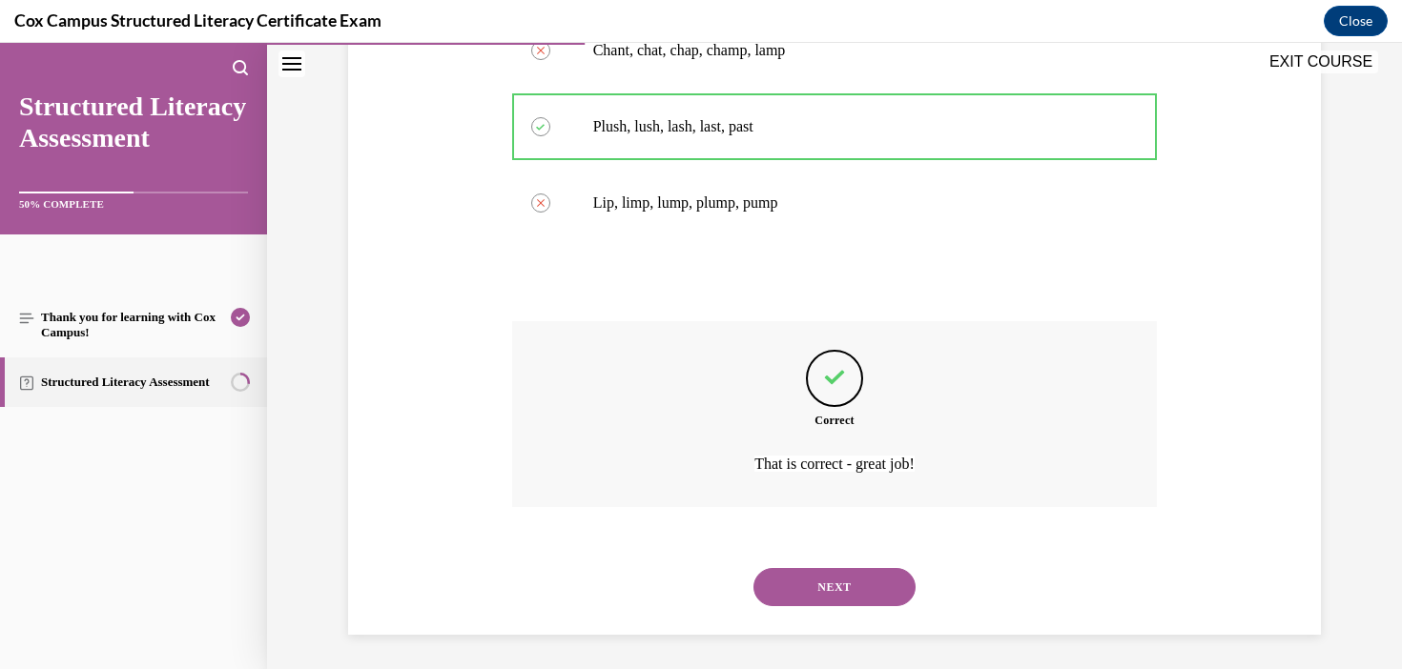
scroll to position [499, 0]
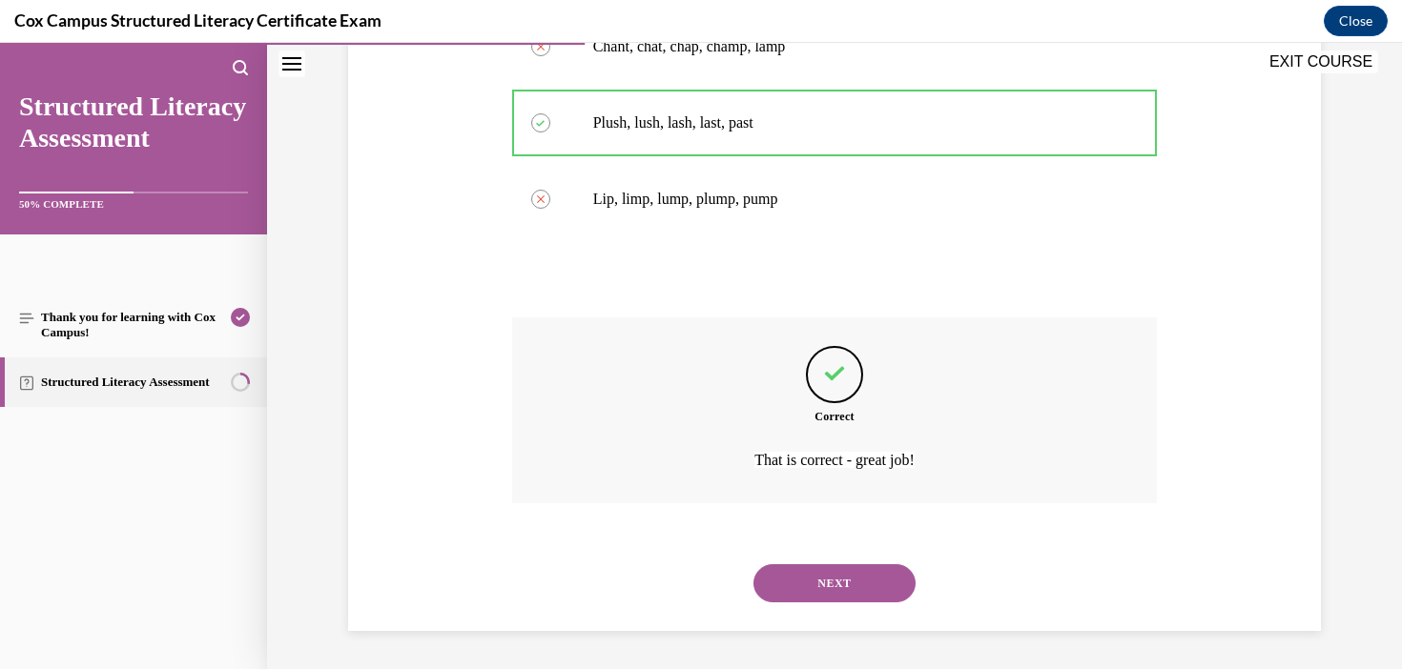
click at [862, 599] on button "NEXT" at bounding box center [834, 583] width 162 height 38
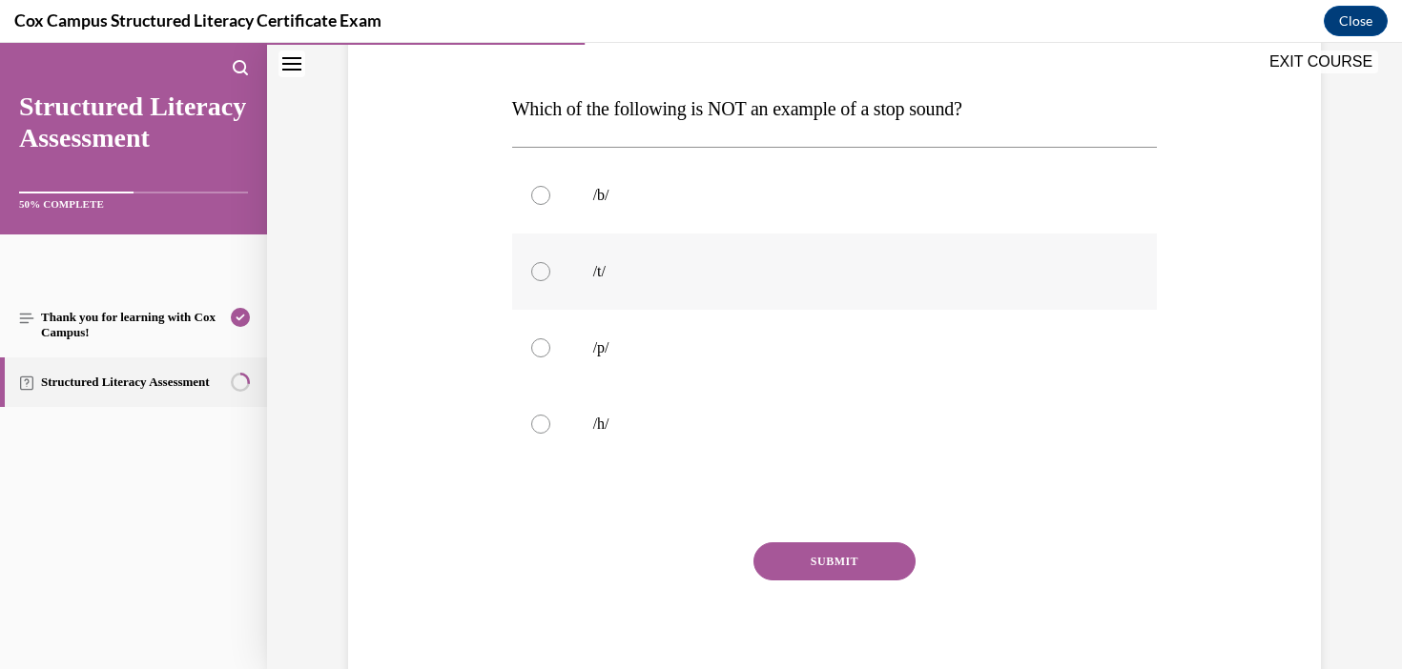
scroll to position [283, 0]
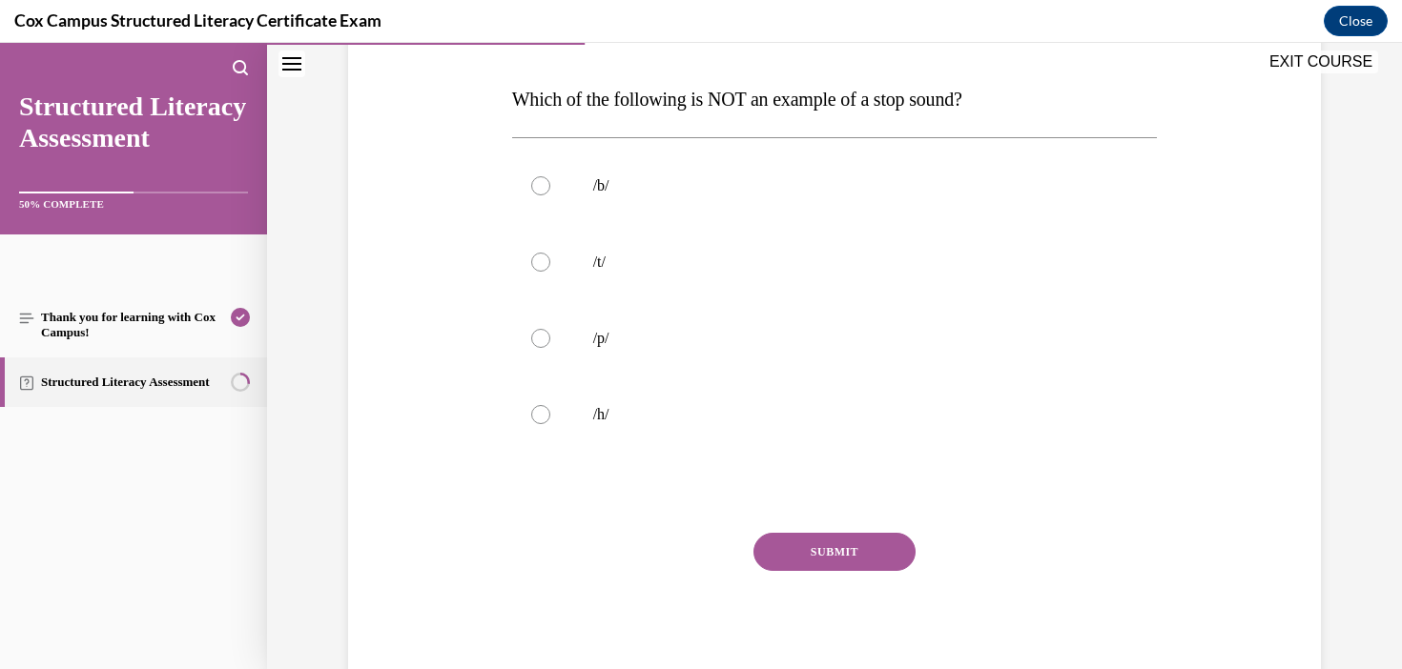
drag, startPoint x: 1056, startPoint y: 113, endPoint x: 474, endPoint y: 107, distance: 582.6
click at [474, 107] on div "Question 41/144 Which of the following is NOT an example of a stop sound? /b/  …" at bounding box center [834, 307] width 982 height 765
click at [586, 422] on label "/h/" at bounding box center [835, 415] width 646 height 76
click at [550, 422] on input "/h/" at bounding box center [540, 414] width 19 height 19
radio input "true"
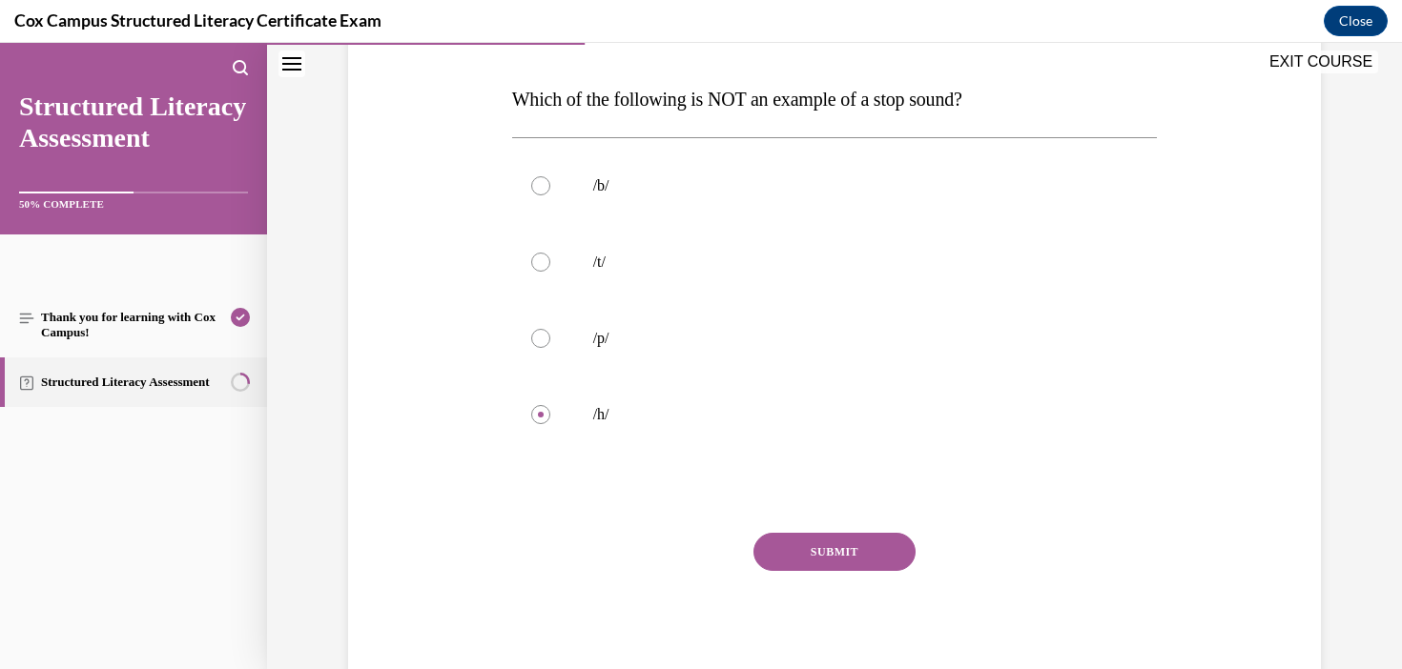
click at [860, 552] on button "SUBMIT" at bounding box center [834, 552] width 162 height 38
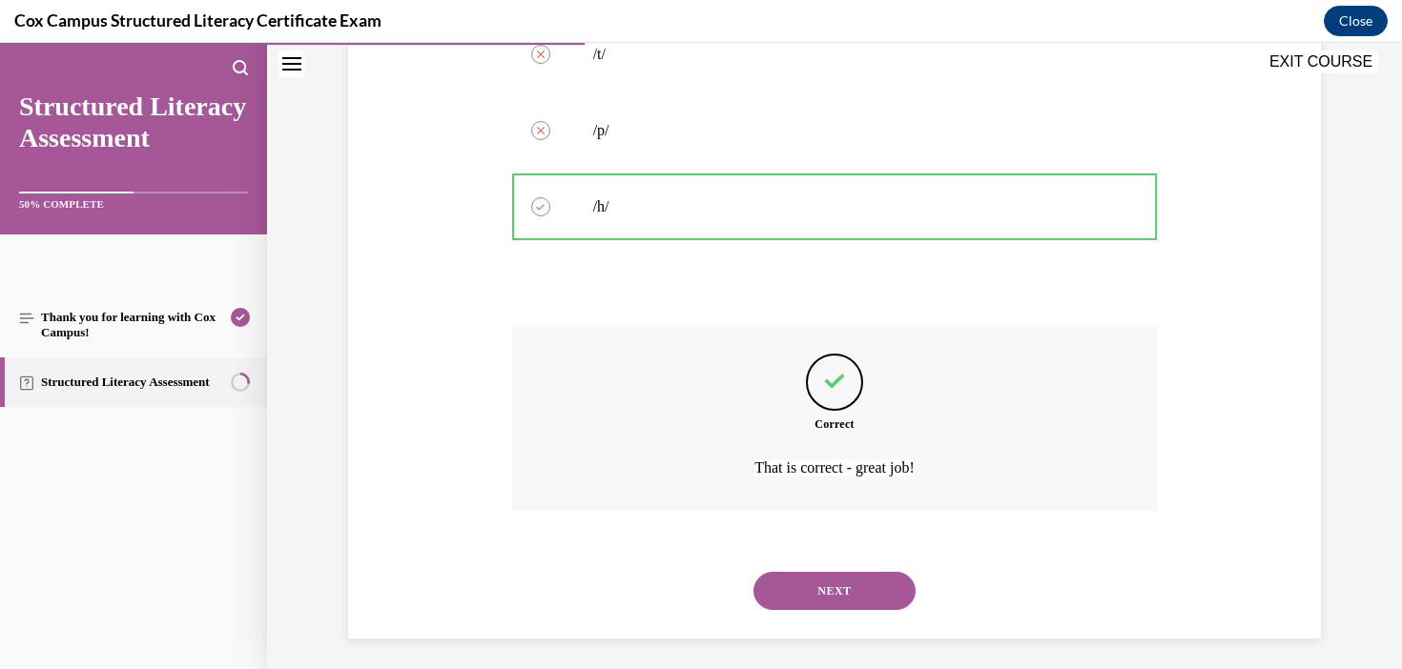
scroll to position [499, 0]
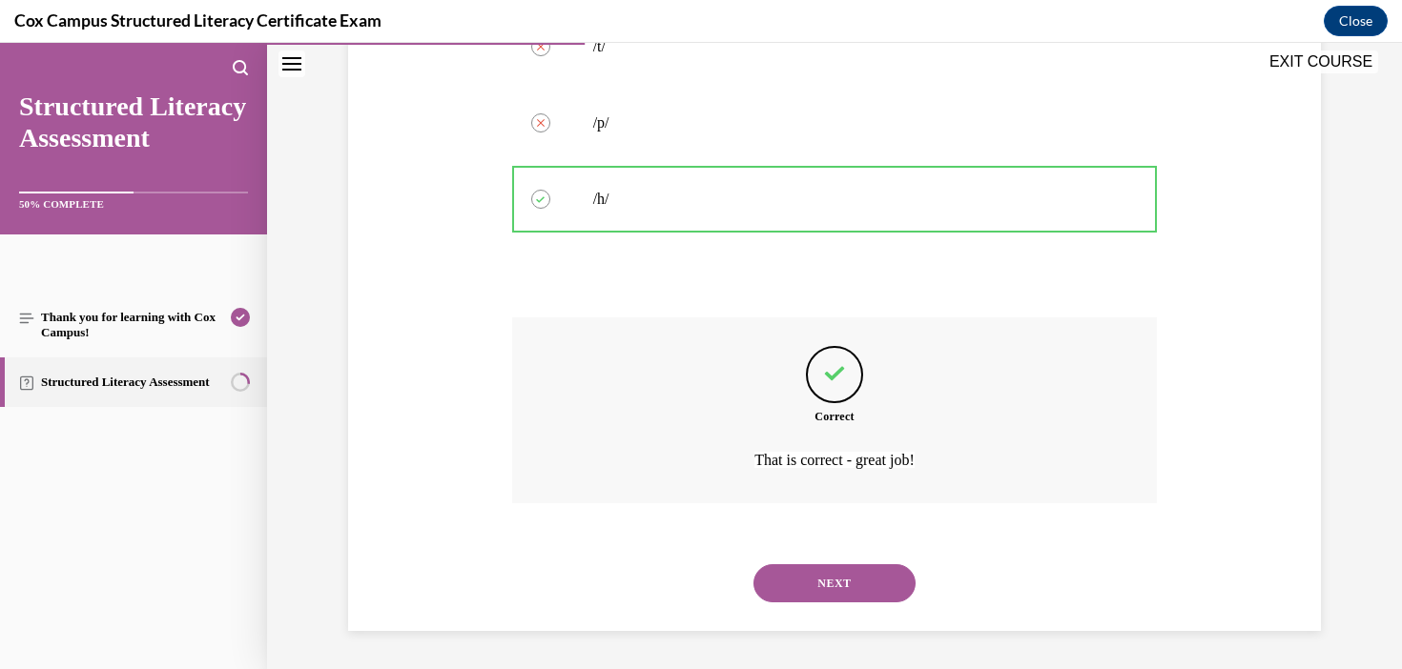
click at [848, 589] on button "NEXT" at bounding box center [834, 583] width 162 height 38
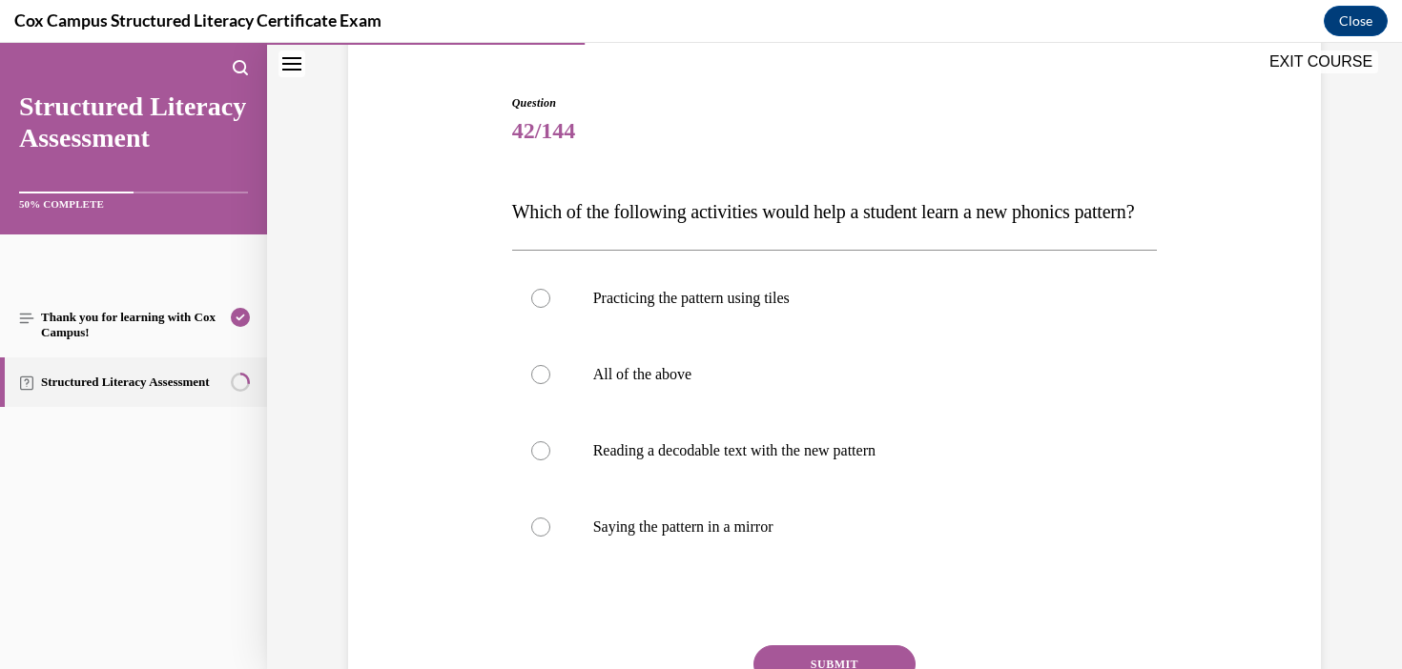
scroll to position [172, 0]
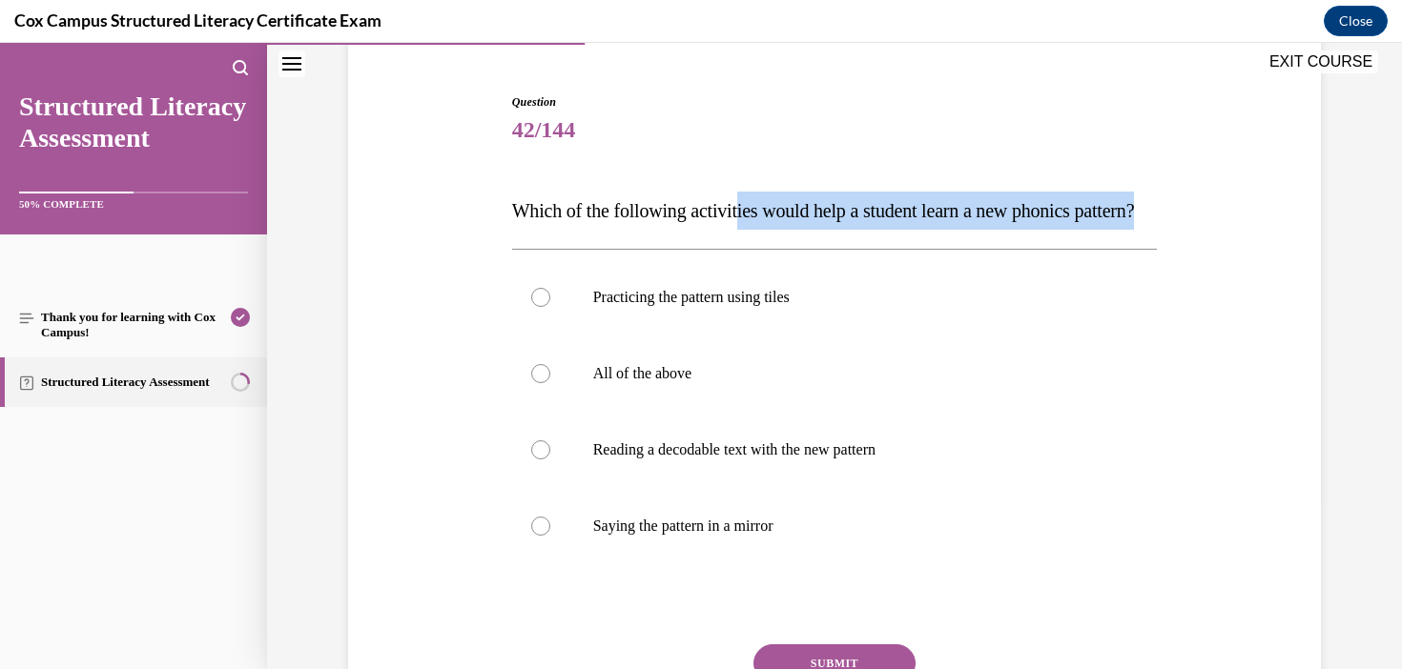
drag, startPoint x: 893, startPoint y: 253, endPoint x: 750, endPoint y: 225, distance: 145.7
click at [750, 225] on p "Which of the following activities would help a student learn a new phonics patt…" at bounding box center [835, 211] width 646 height 38
drag, startPoint x: 502, startPoint y: 210, endPoint x: 614, endPoint y: 252, distance: 120.1
click at [614, 252] on div "Question 42/144 Which of the following activities would help a student learn a …" at bounding box center [834, 418] width 982 height 765
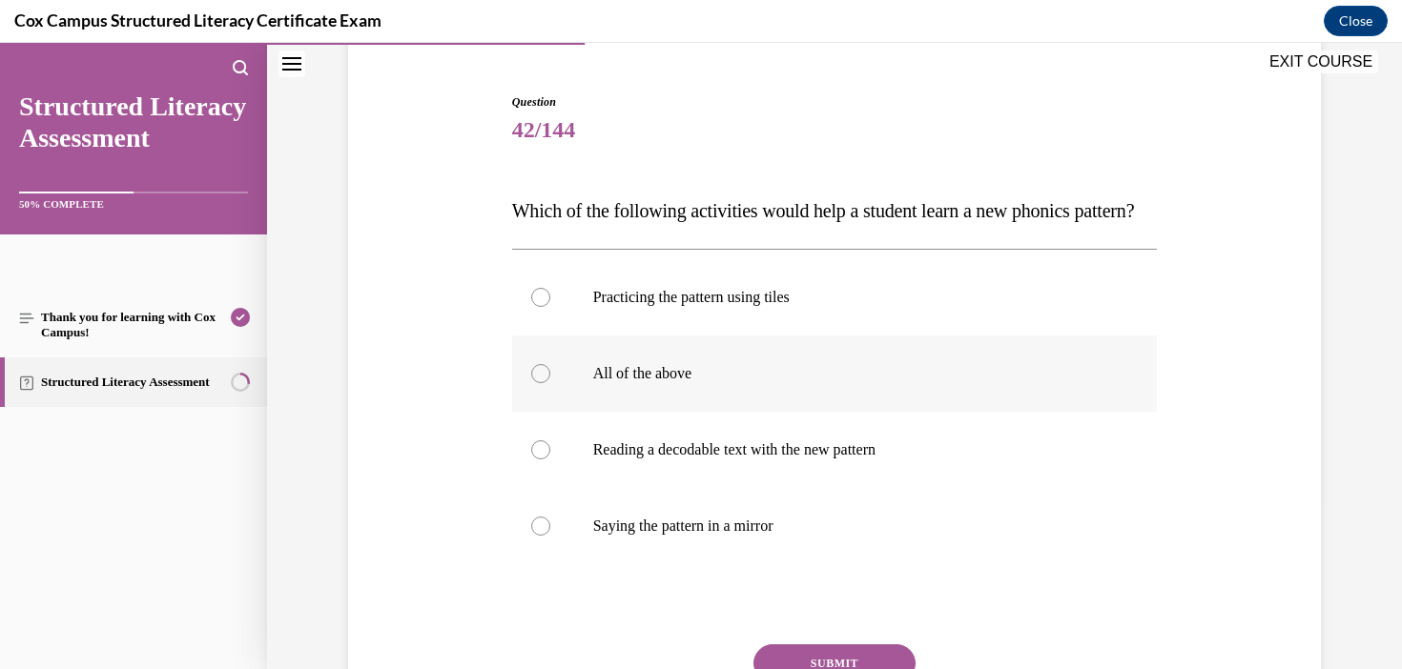
click at [700, 383] on p "All of the above" at bounding box center [851, 373] width 517 height 19
click at [550, 383] on input "All of the above" at bounding box center [540, 373] width 19 height 19
radio input "true"
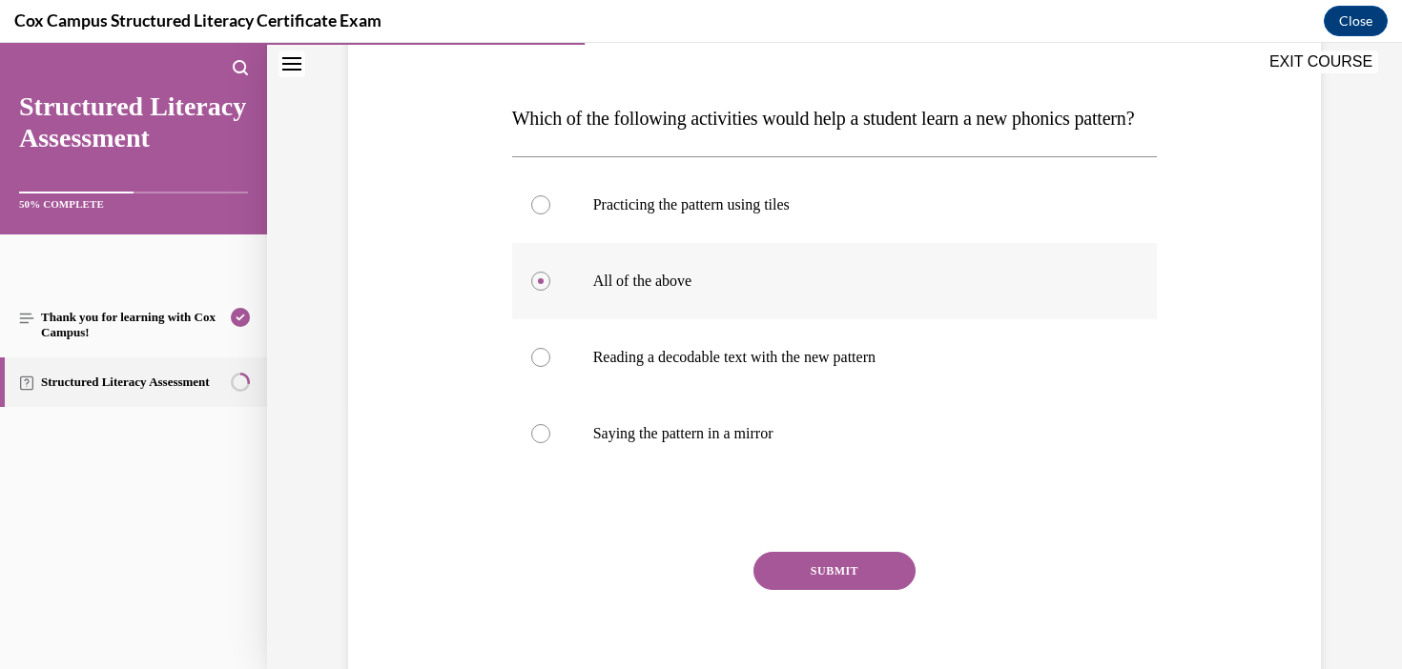
scroll to position [270, 0]
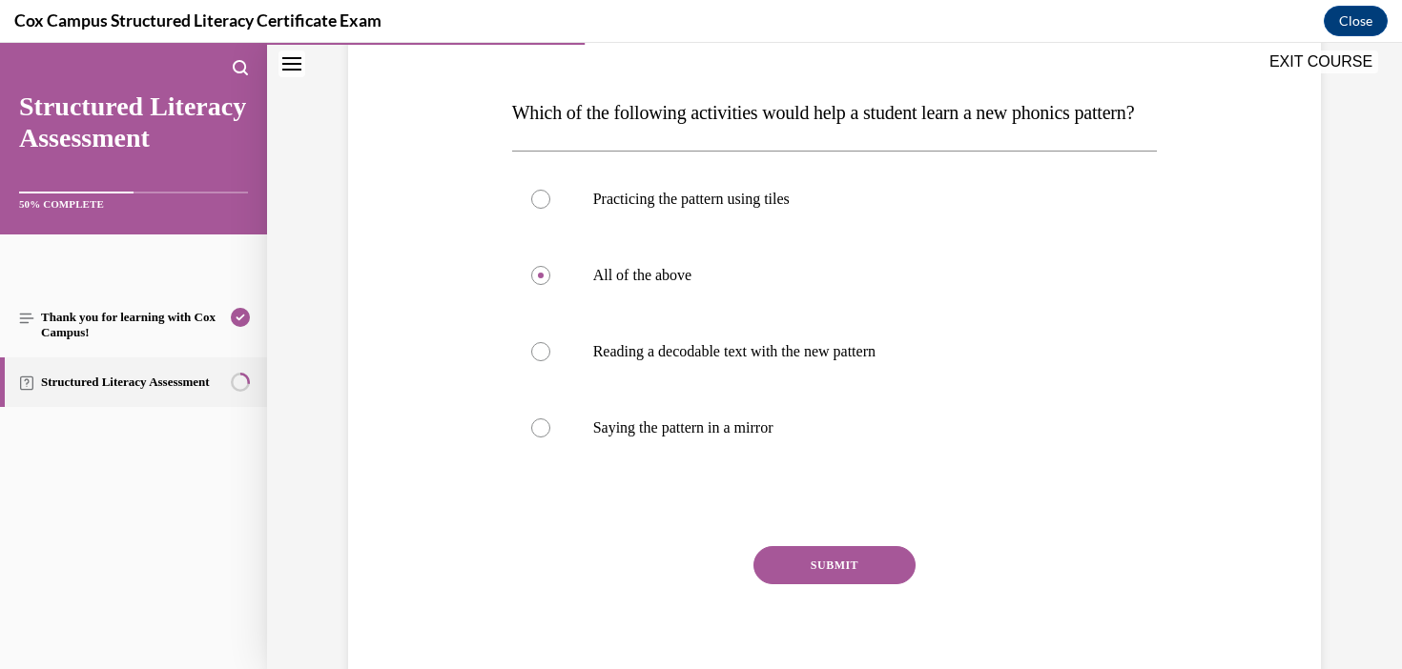
click at [829, 584] on button "SUBMIT" at bounding box center [834, 565] width 162 height 38
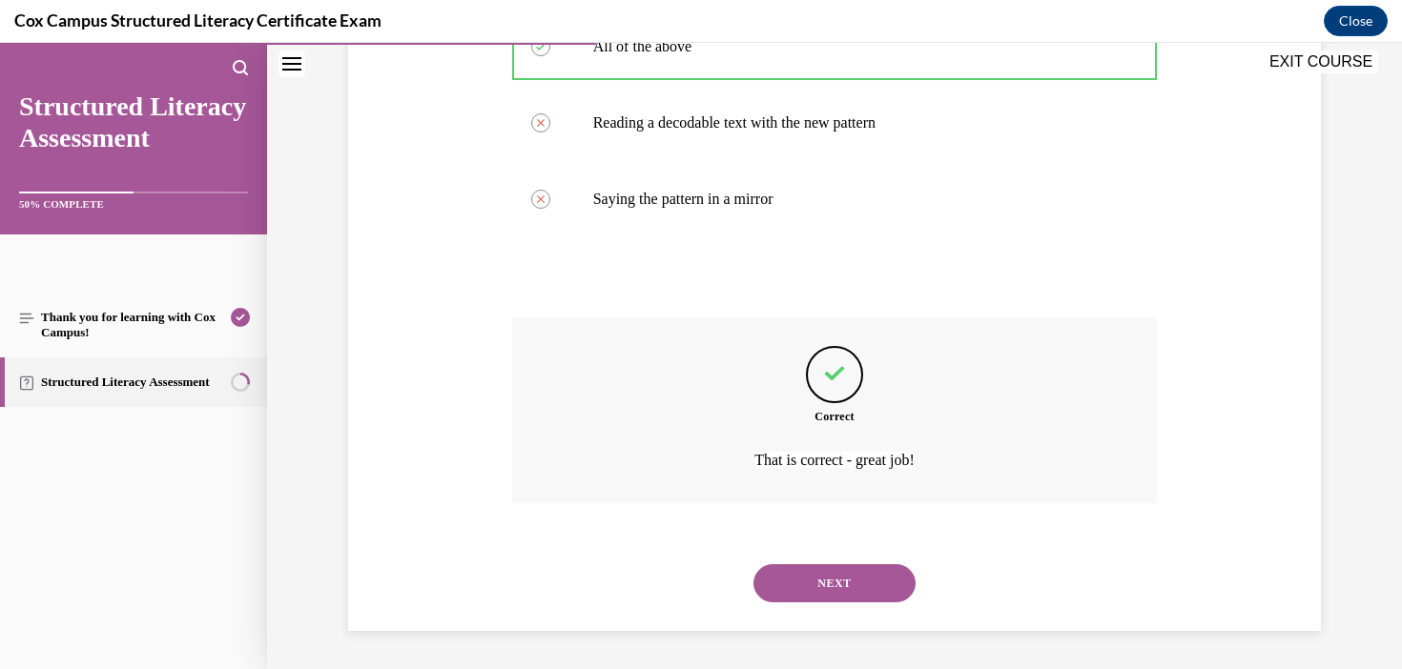
scroll to position [537, 0]
click at [816, 584] on button "NEXT" at bounding box center [834, 583] width 162 height 38
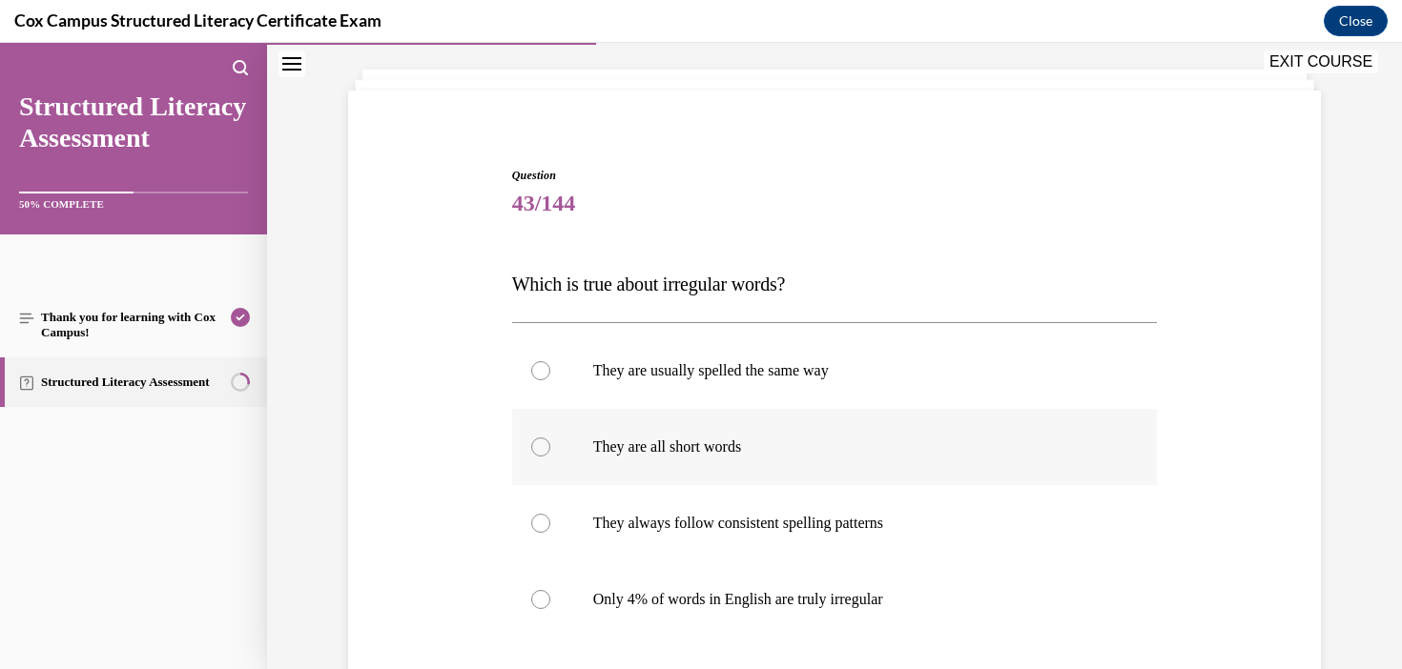
scroll to position [133, 0]
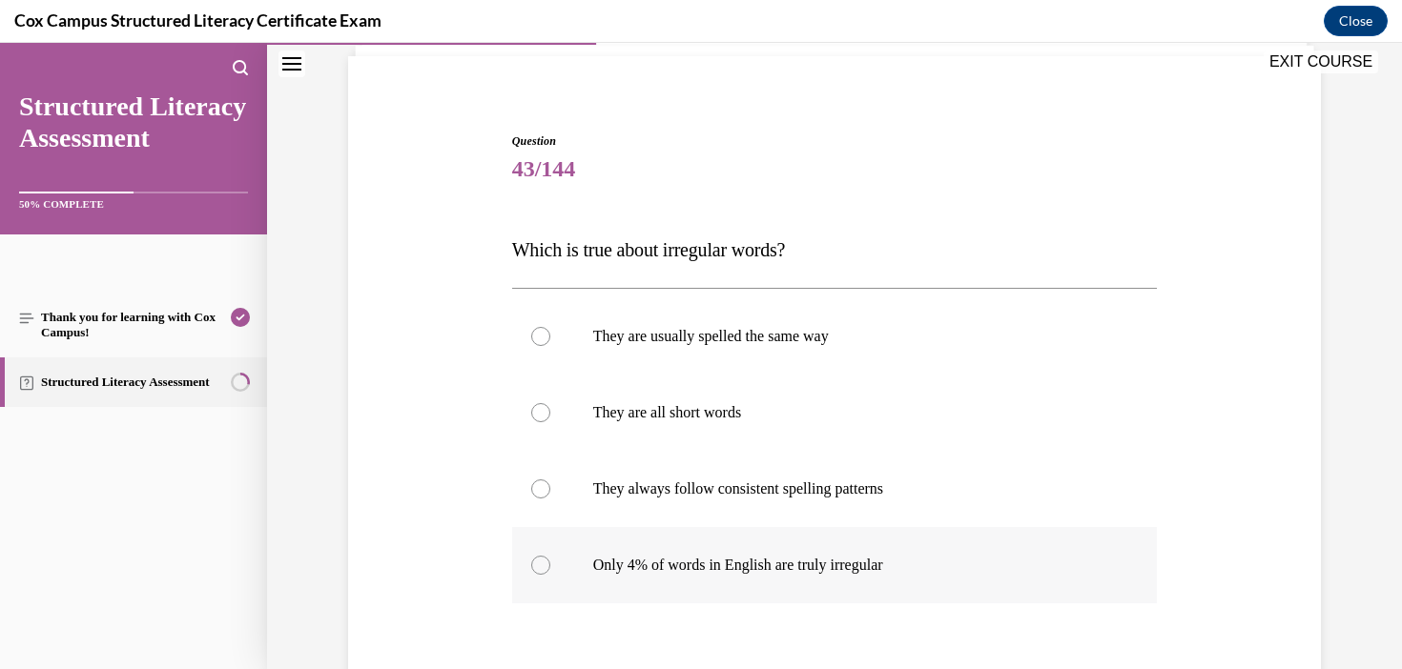
click at [822, 562] on p "Only 4% of words in English are truly irregular" at bounding box center [851, 565] width 517 height 19
click at [550, 562] on input "Only 4% of words in English are truly irregular" at bounding box center [540, 565] width 19 height 19
radio input "true"
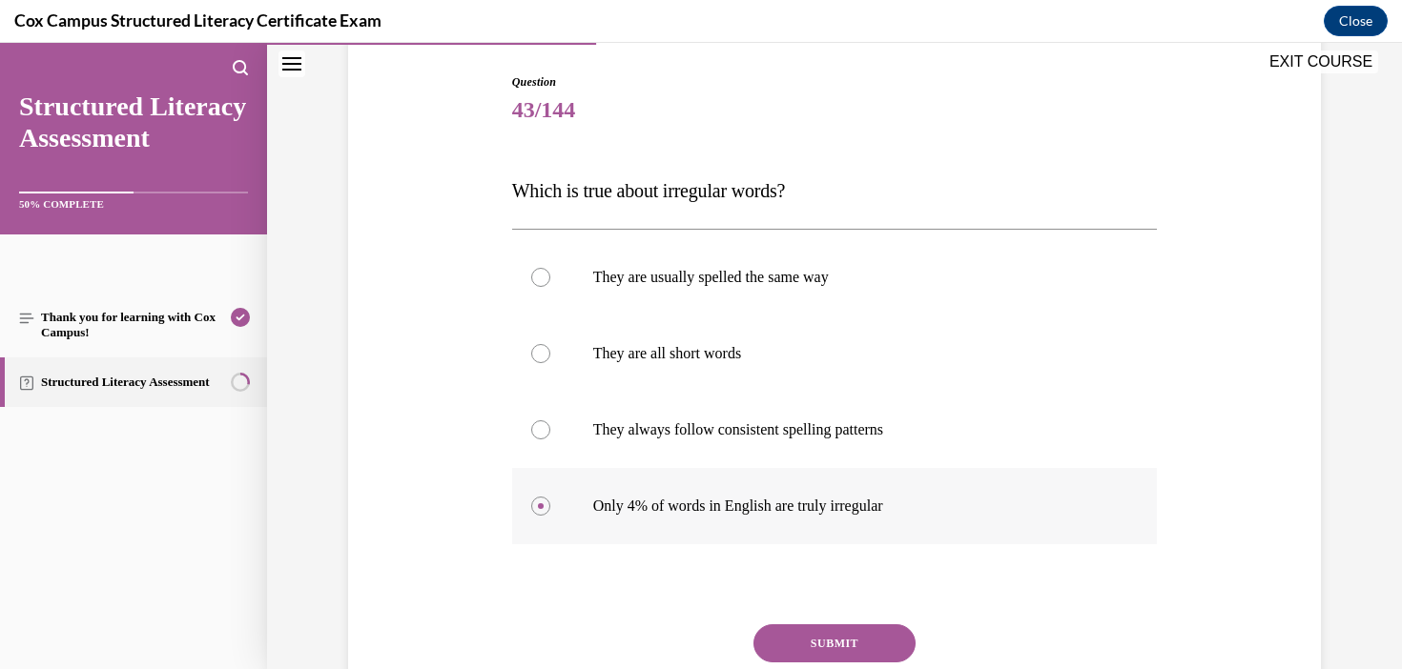
scroll to position [177, 0]
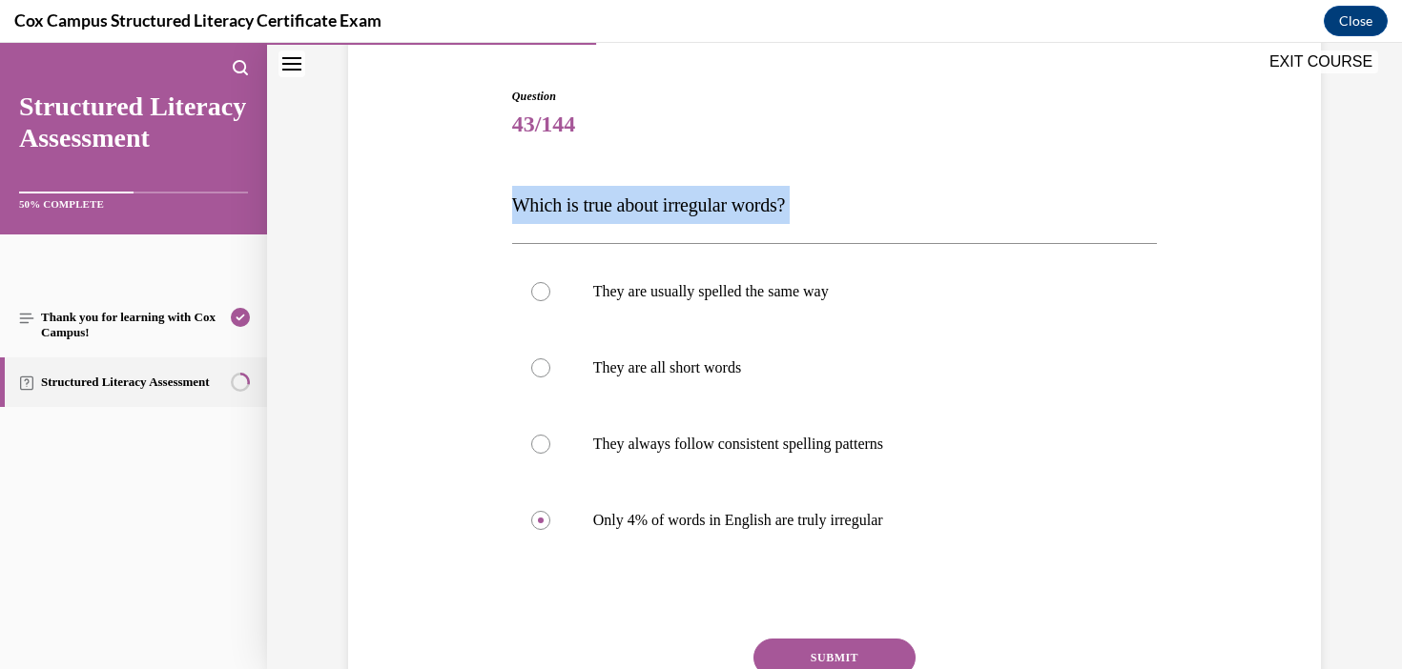
drag, startPoint x: 892, startPoint y: 179, endPoint x: 571, endPoint y: 245, distance: 327.1
click at [571, 245] on div "Question 43/144 Which is true about irregular words? They are usually spelled t…" at bounding box center [835, 442] width 646 height 708
click at [571, 245] on div "They are usually spelled the same way  They are all short words   They always f…" at bounding box center [835, 405] width 646 height 325
drag, startPoint x: 818, startPoint y: 224, endPoint x: 430, endPoint y: 178, distance: 390.8
click at [430, 178] on div "Question 43/144 Which is true about irregular words? They are usually spelled t…" at bounding box center [834, 413] width 982 height 765
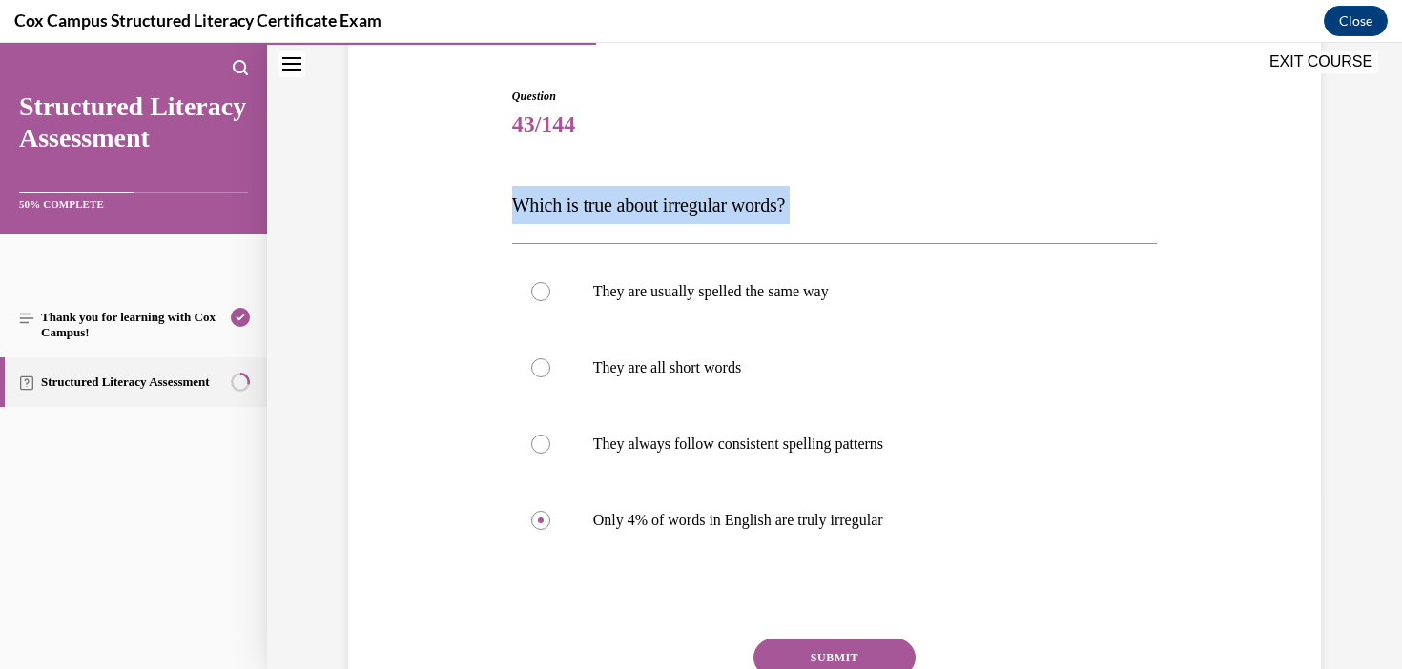
click at [901, 651] on button "SUBMIT" at bounding box center [834, 658] width 162 height 38
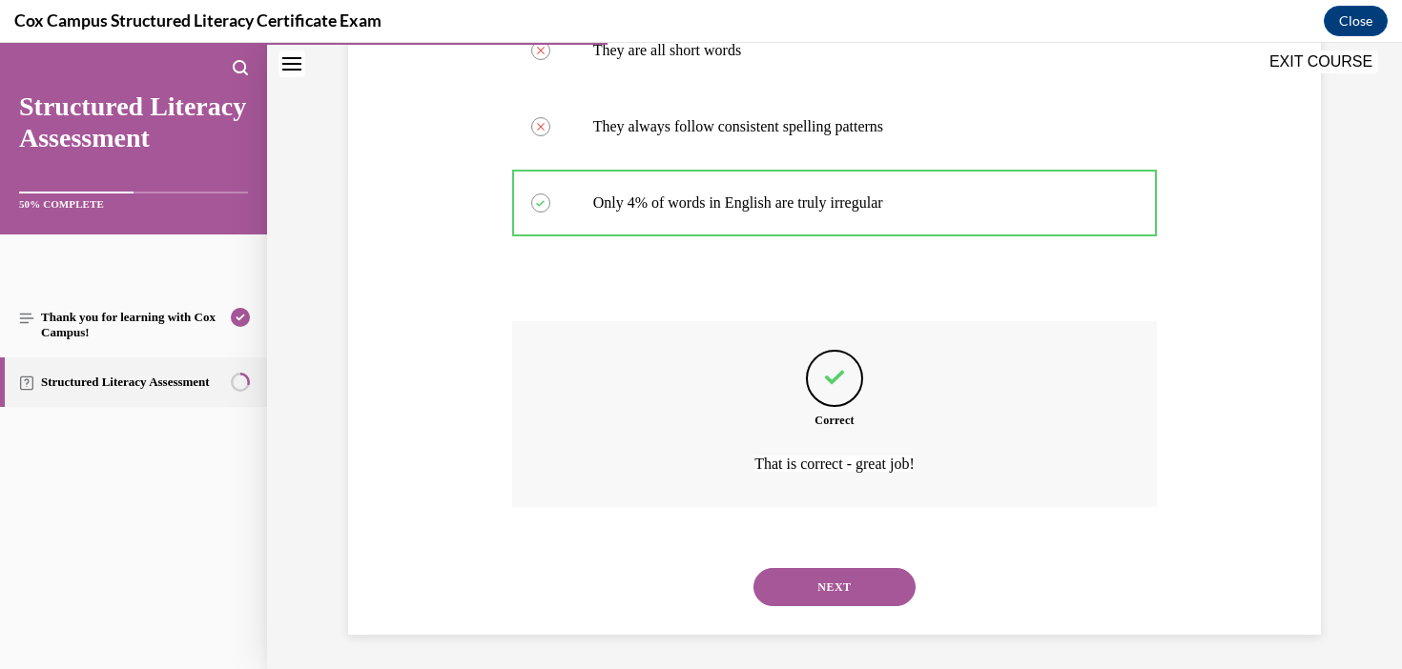
scroll to position [499, 0]
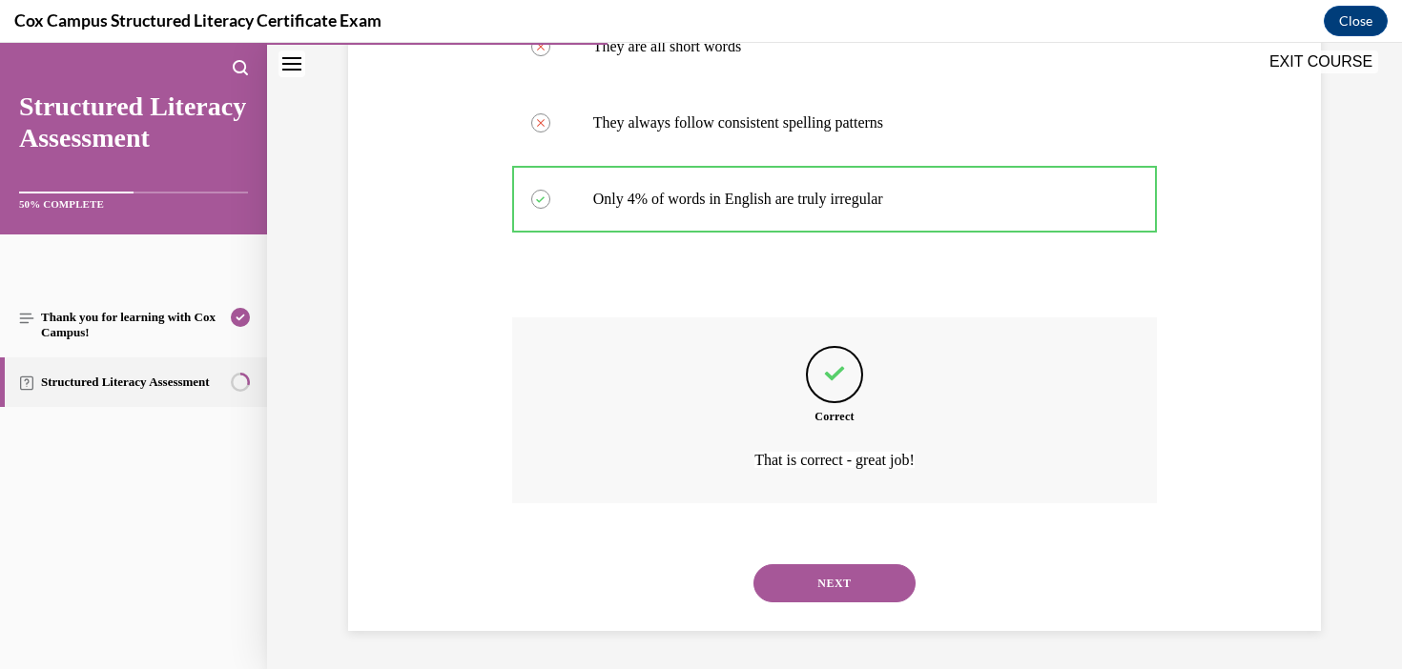
click at [833, 595] on button "NEXT" at bounding box center [834, 583] width 162 height 38
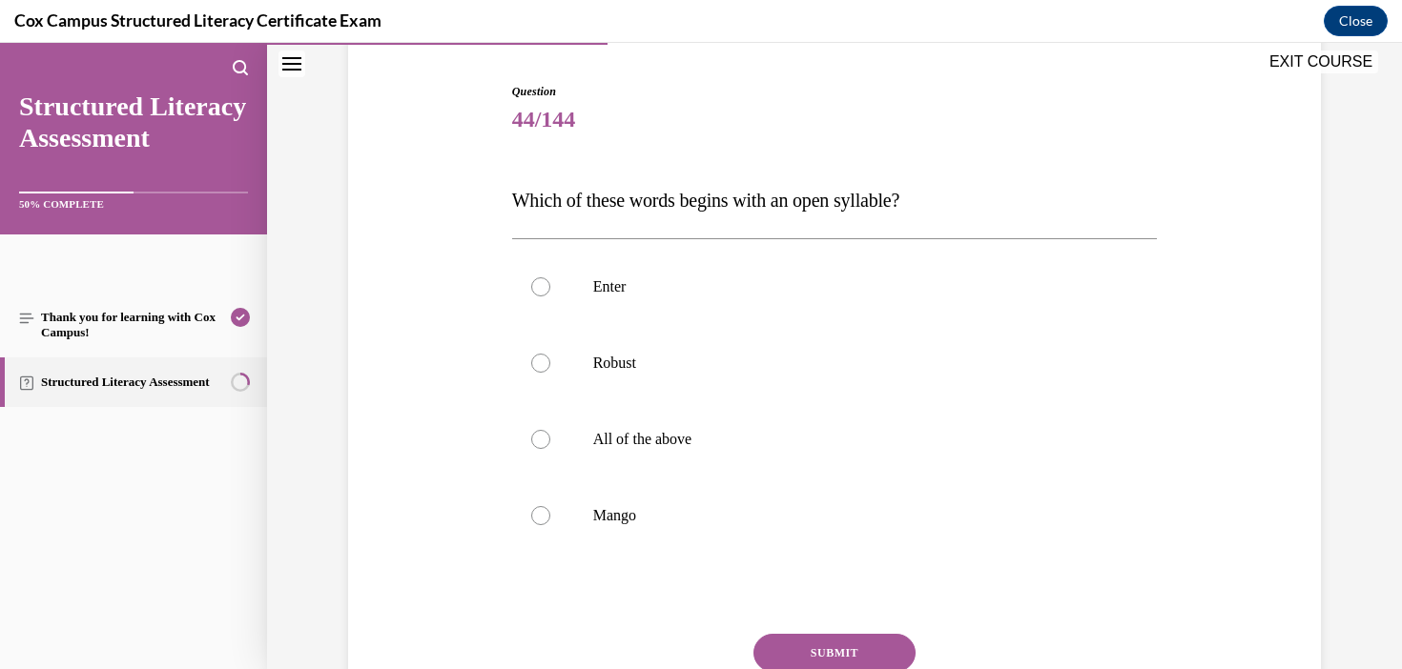
scroll to position [196, 0]
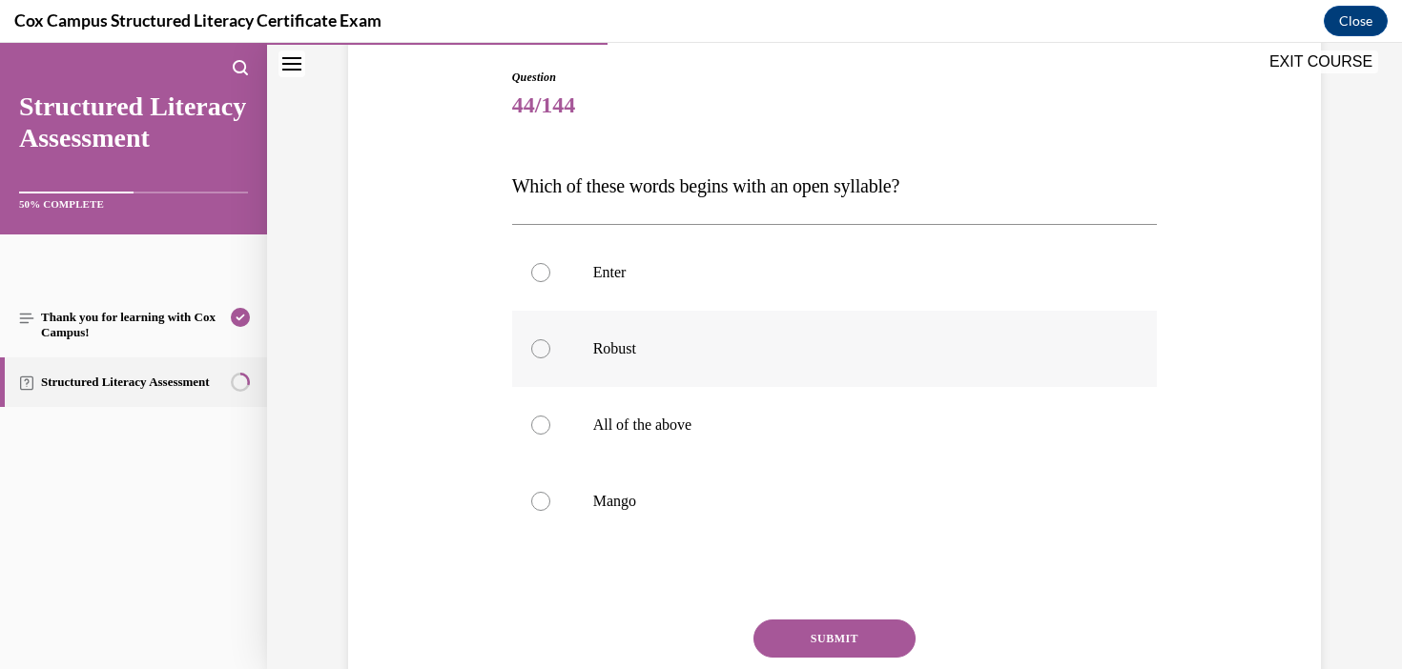
click at [703, 365] on label "Robust" at bounding box center [835, 349] width 646 height 76
click at [550, 359] on input "Robust" at bounding box center [540, 348] width 19 height 19
radio input "true"
click at [843, 634] on button "SUBMIT" at bounding box center [834, 639] width 162 height 38
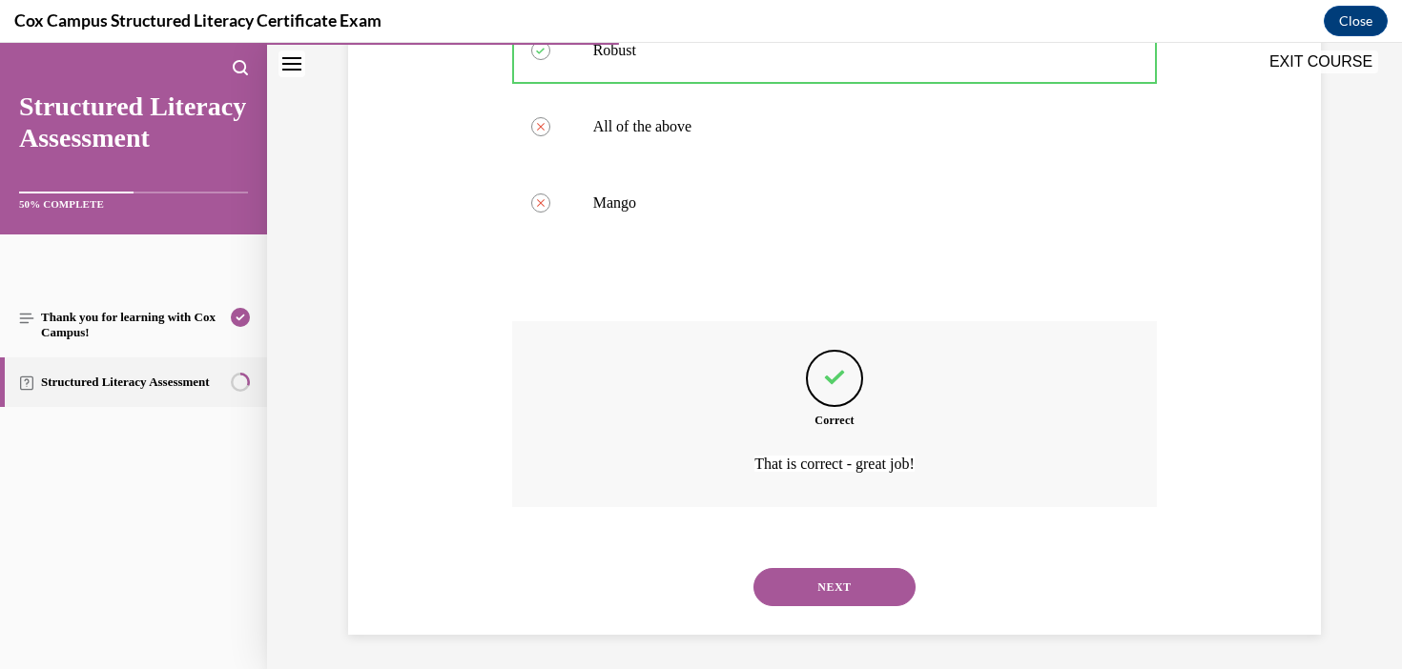
scroll to position [499, 0]
click at [834, 591] on button "NEXT" at bounding box center [834, 583] width 162 height 38
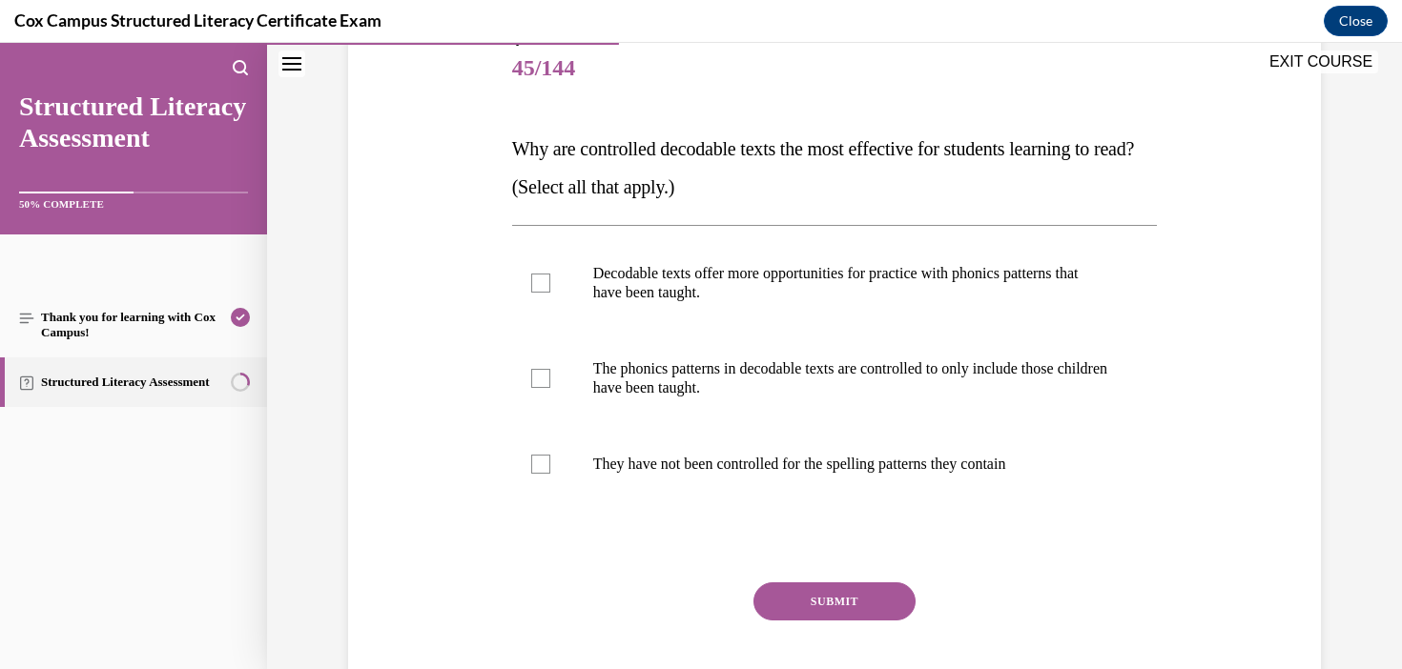
scroll to position [239, 0]
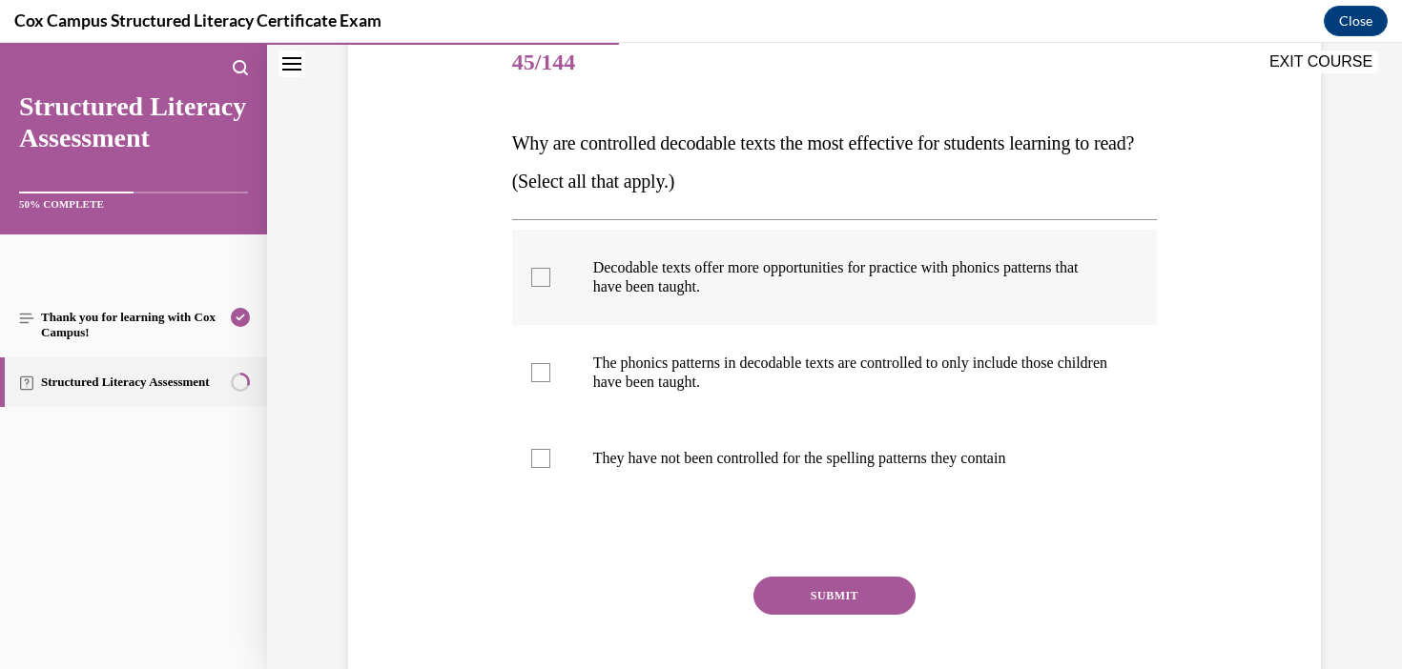
click at [706, 296] on p "Decodable texts offer more opportunities for practice with phonics patterns tha…" at bounding box center [851, 277] width 517 height 38
click at [550, 287] on input "Decodable texts offer more opportunities for practice with phonics patterns tha…" at bounding box center [540, 277] width 19 height 19
checkbox input "true"
drag, startPoint x: 773, startPoint y: 180, endPoint x: 421, endPoint y: 133, distance: 355.1
click at [421, 133] on div "Question 45/144 Why are controlled decodable texts the most effective for stude…" at bounding box center [834, 351] width 982 height 765
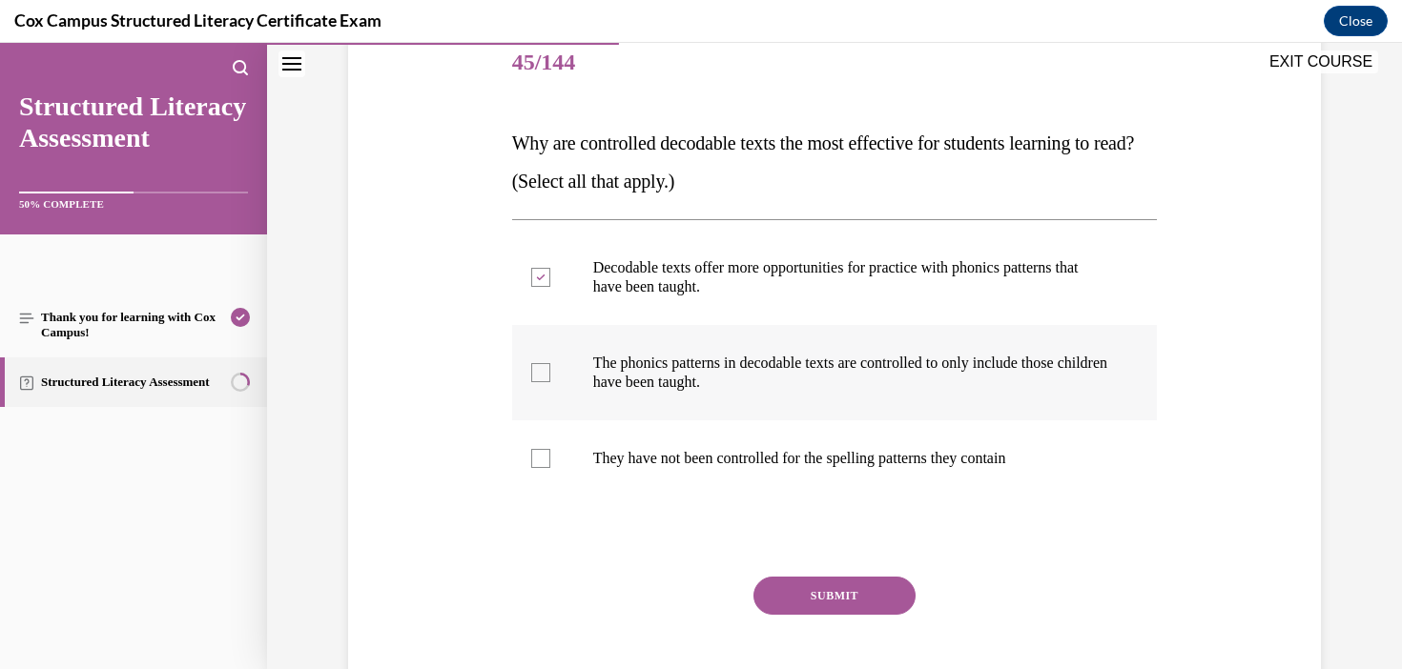
click at [752, 361] on p "The phonics patterns in decodable texts are controlled to only include those ch…" at bounding box center [851, 373] width 517 height 38
click at [550, 363] on input "The phonics patterns in decodable texts are controlled to only include those ch…" at bounding box center [540, 372] width 19 height 19
checkbox input "true"
click at [859, 602] on button "SUBMIT" at bounding box center [834, 596] width 162 height 38
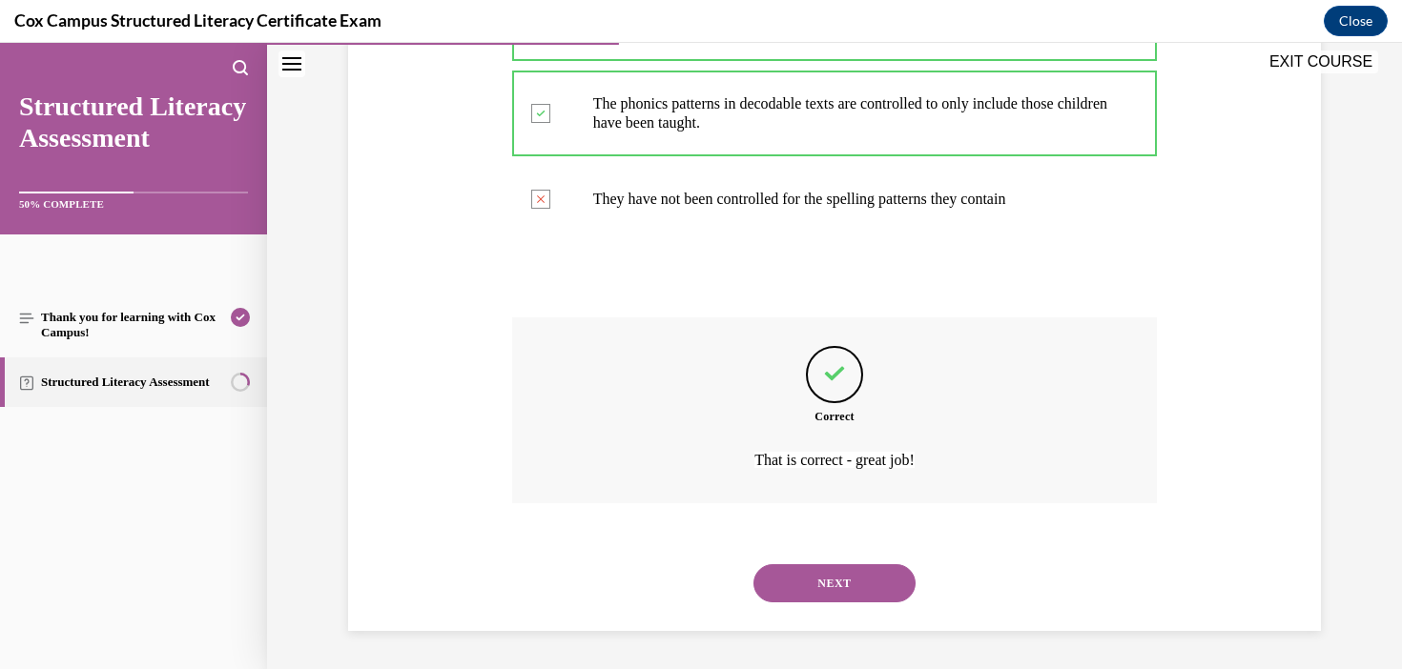
click at [859, 596] on button "NEXT" at bounding box center [834, 583] width 162 height 38
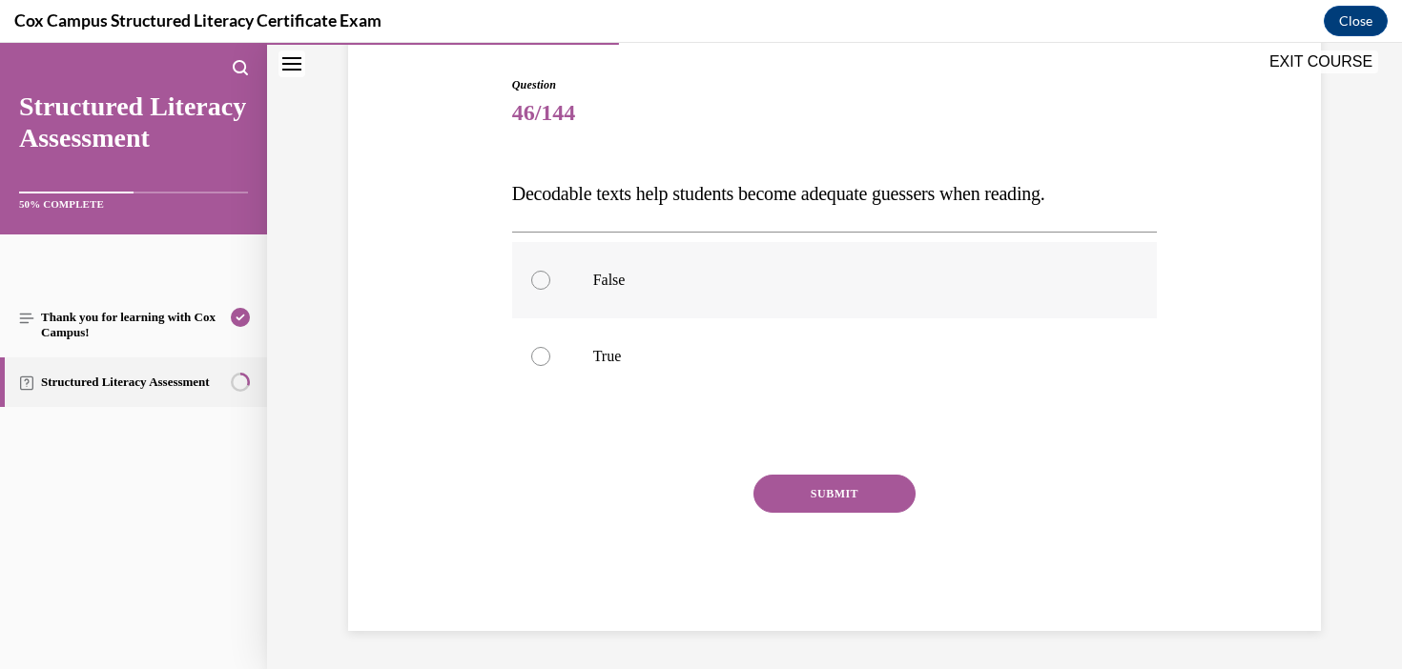
click at [578, 291] on label "False" at bounding box center [835, 280] width 646 height 76
click at [550, 290] on input "False" at bounding box center [540, 280] width 19 height 19
radio input "true"
click at [868, 484] on button "SUBMIT" at bounding box center [834, 494] width 162 height 38
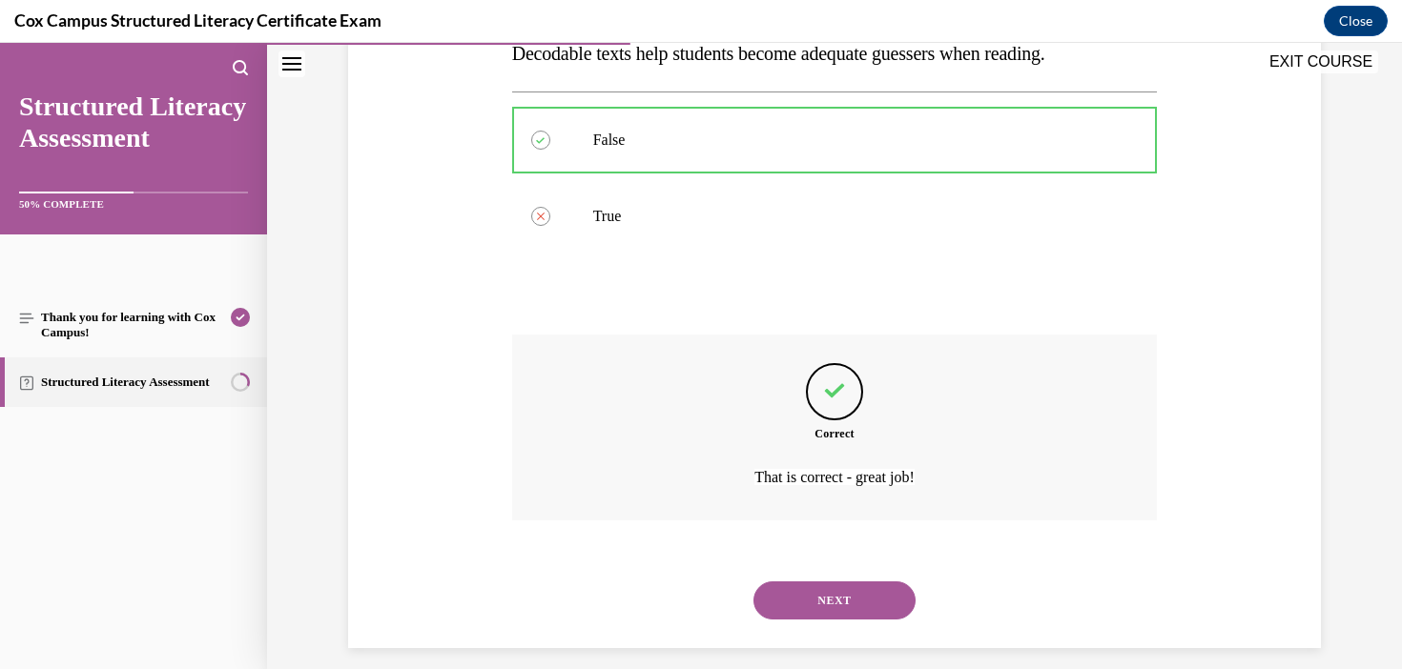
scroll to position [346, 0]
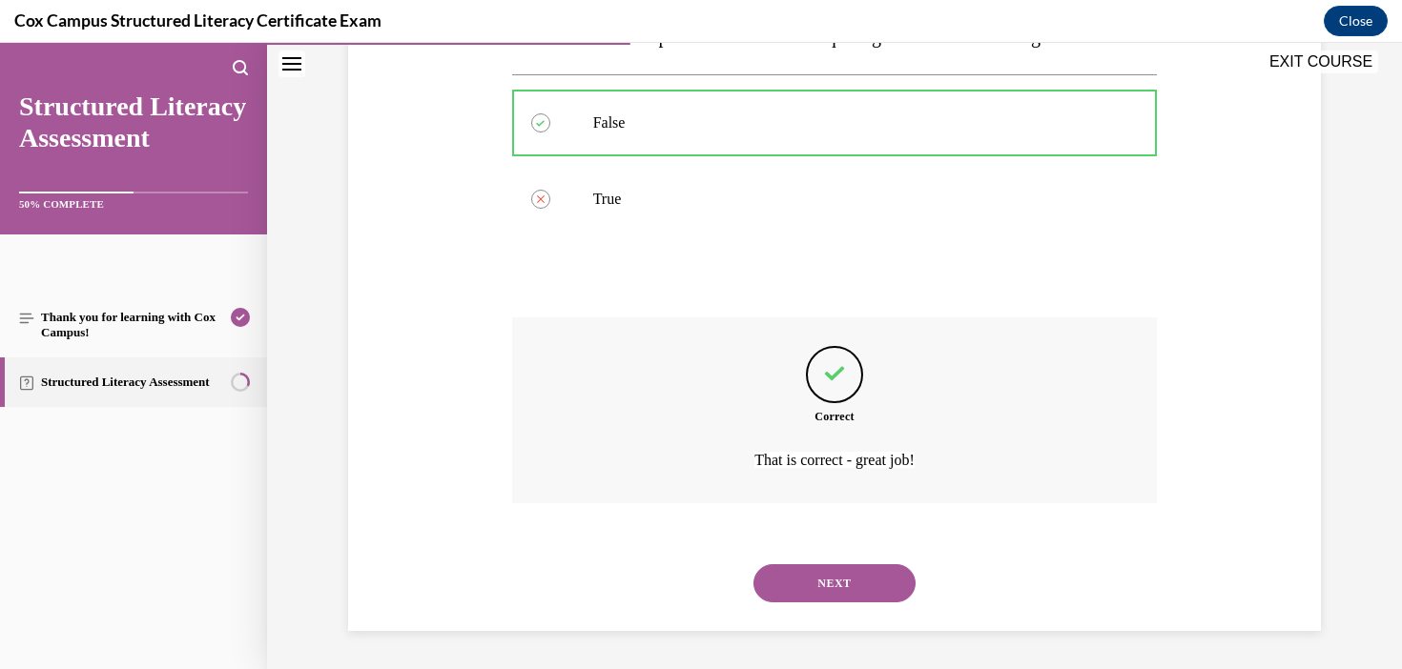
click at [849, 577] on button "NEXT" at bounding box center [834, 583] width 162 height 38
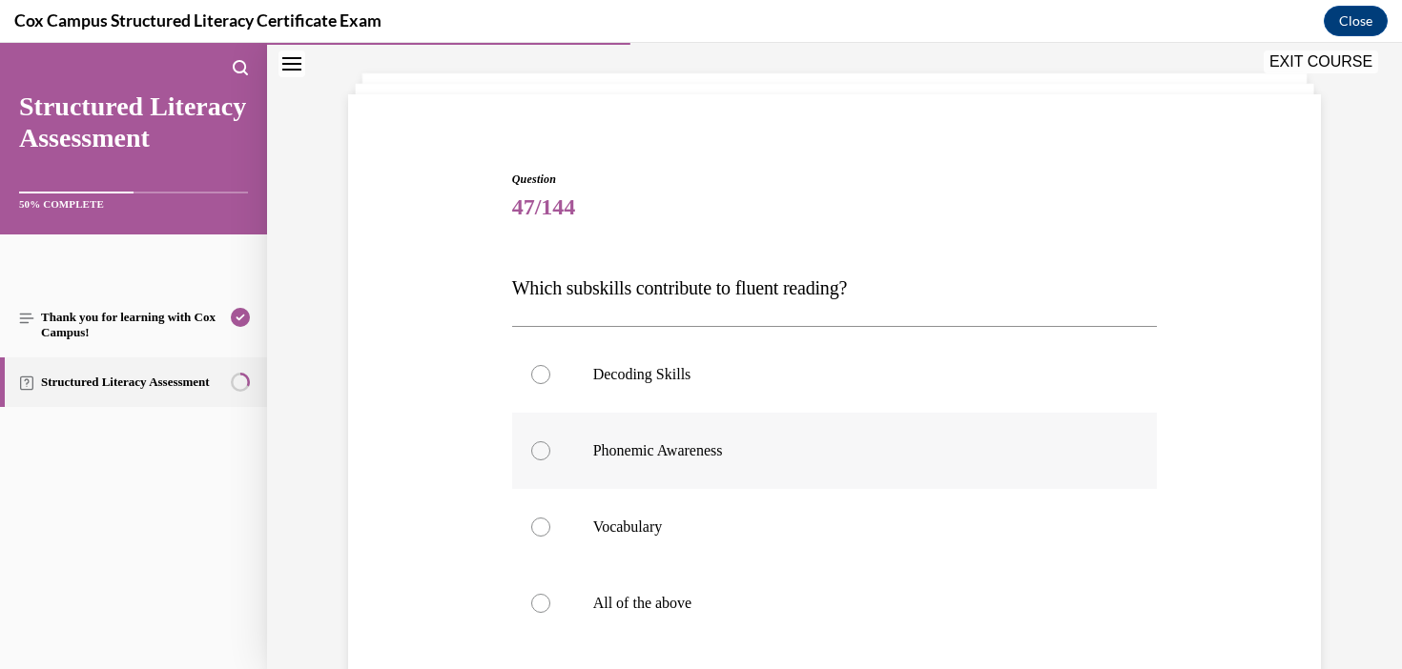
scroll to position [93, 0]
click at [714, 606] on p "All of the above" at bounding box center [851, 604] width 517 height 19
click at [550, 606] on input "All of the above" at bounding box center [540, 604] width 19 height 19
radio input "true"
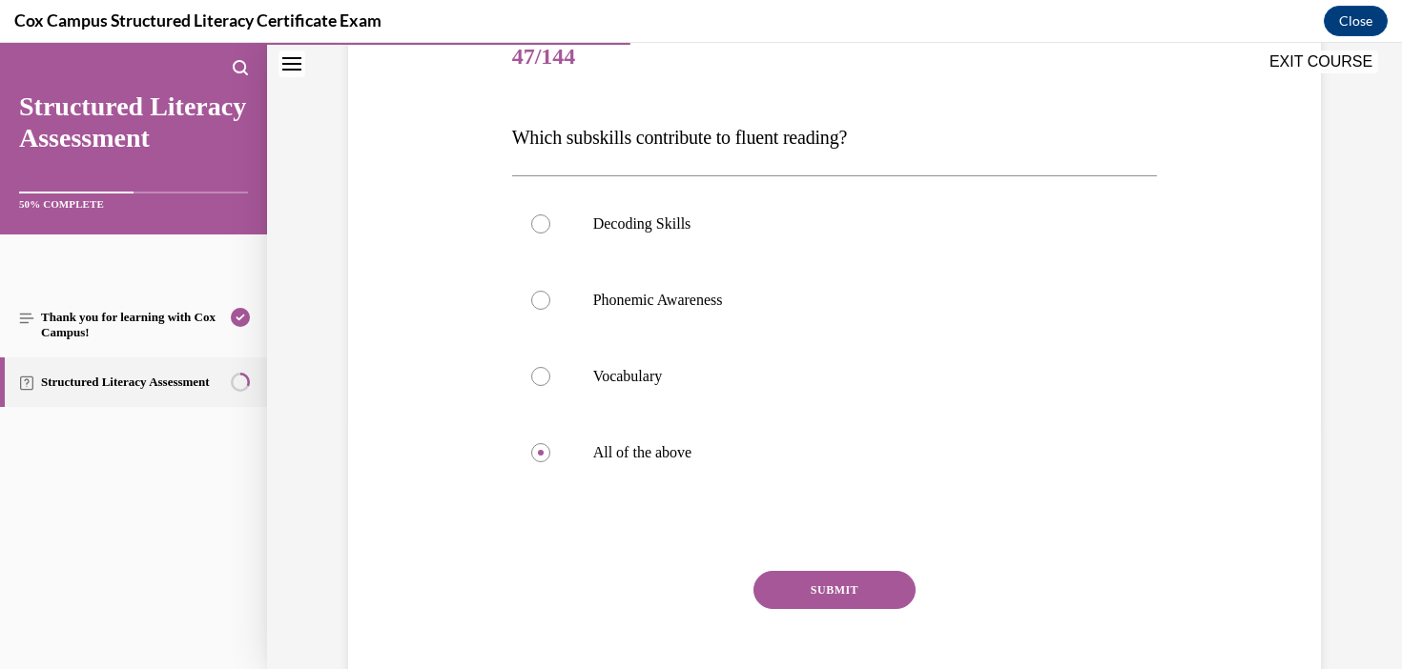
click at [901, 601] on button "SUBMIT" at bounding box center [834, 590] width 162 height 38
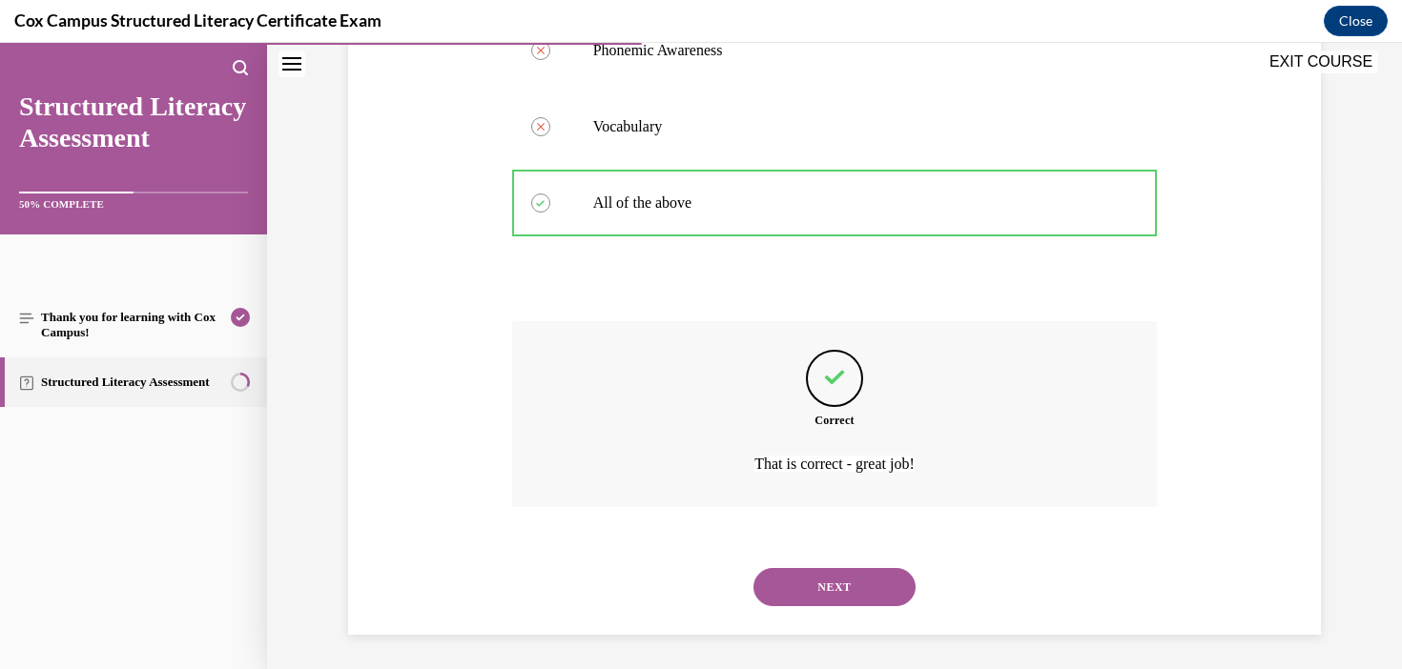
scroll to position [499, 0]
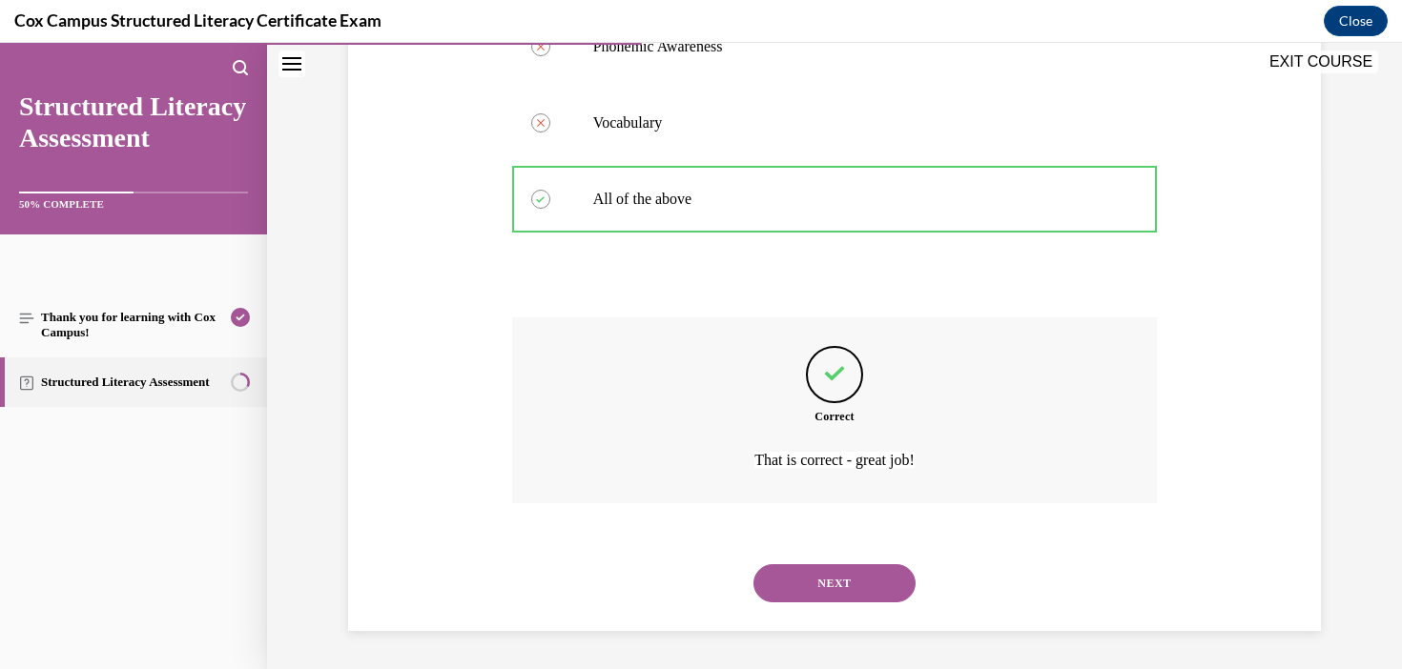
click at [845, 580] on button "NEXT" at bounding box center [834, 583] width 162 height 38
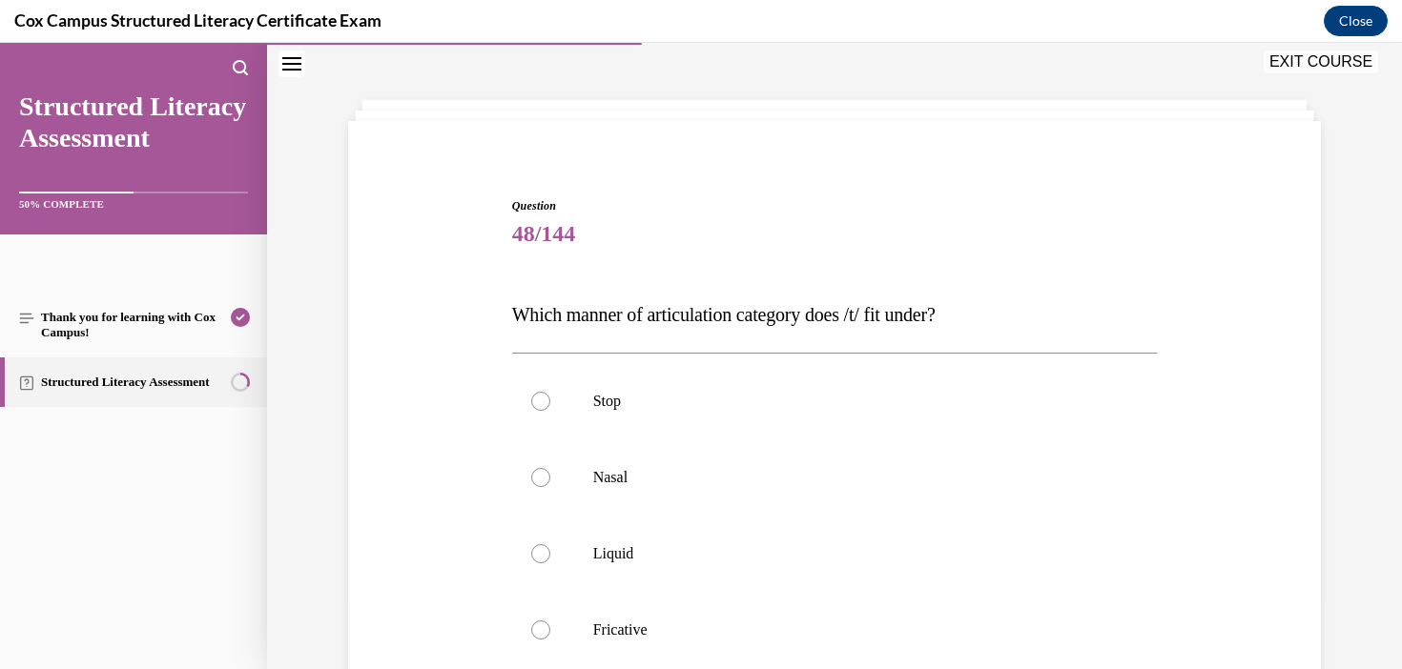
scroll to position [98, 0]
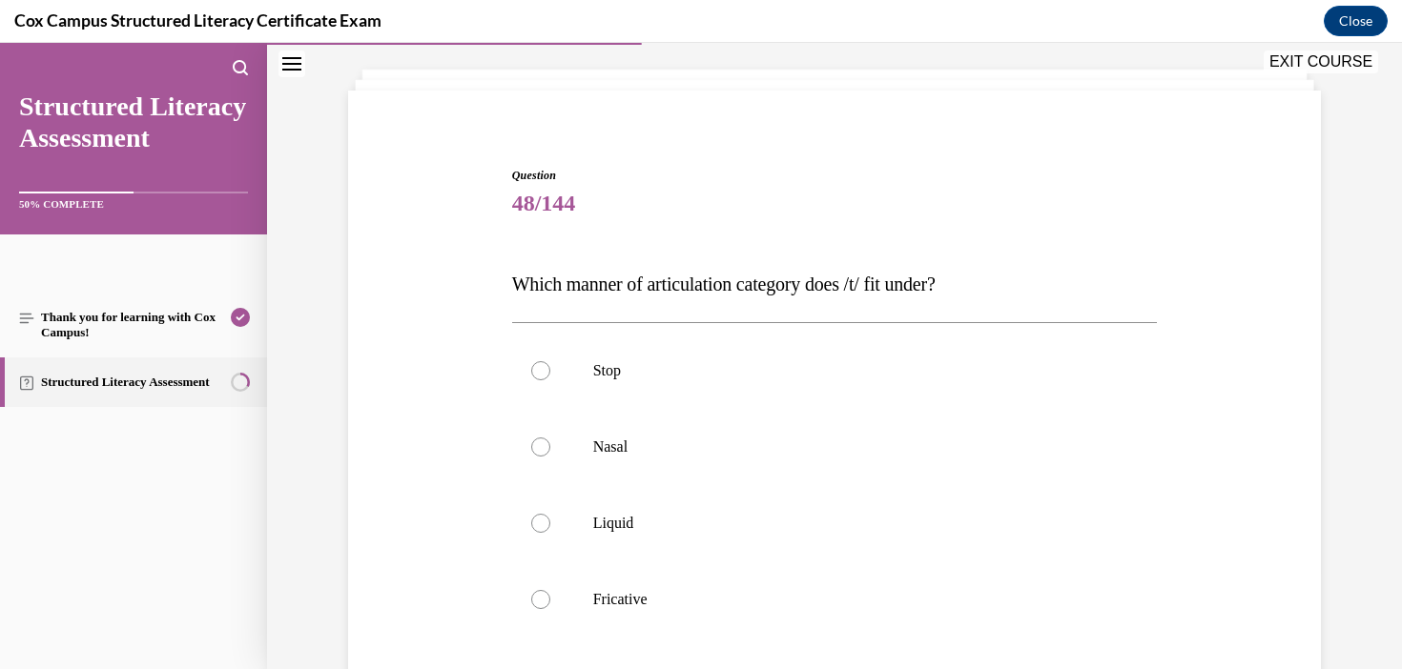
drag, startPoint x: 1013, startPoint y: 293, endPoint x: 428, endPoint y: 266, distance: 585.1
click at [427, 266] on div "Question 48/144 Which manner of articulation category does /t/ fit under? Stop …" at bounding box center [834, 492] width 982 height 765
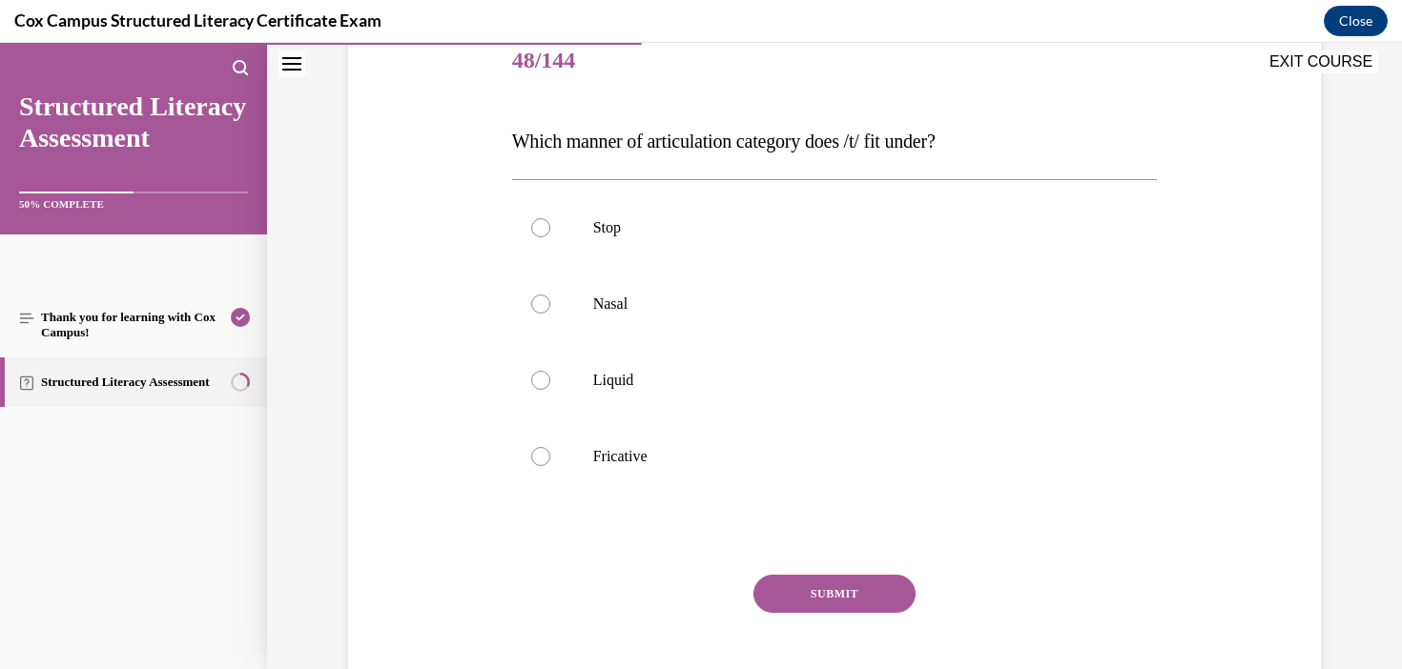
scroll to position [249, 0]
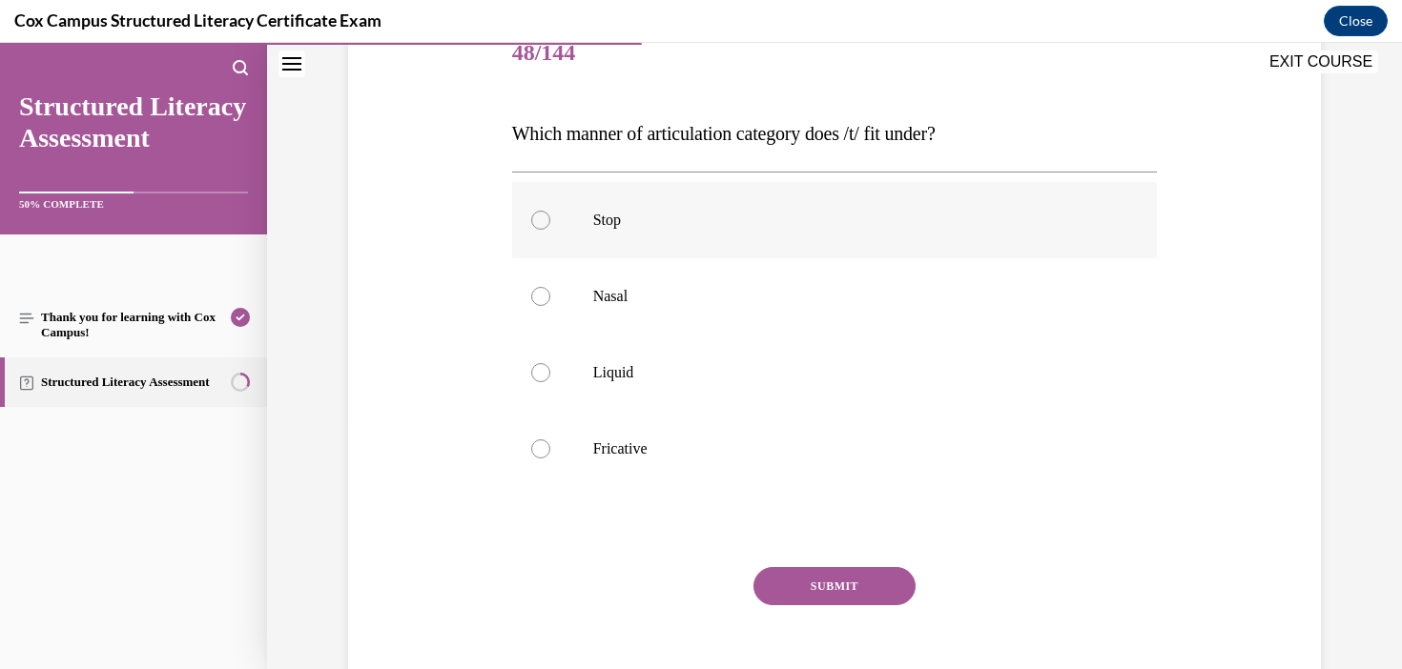
click at [535, 212] on div at bounding box center [540, 220] width 19 height 19
click at [535, 212] on input "Stop" at bounding box center [540, 220] width 19 height 19
radio input "true"
click at [820, 580] on button "SUBMIT" at bounding box center [834, 586] width 162 height 38
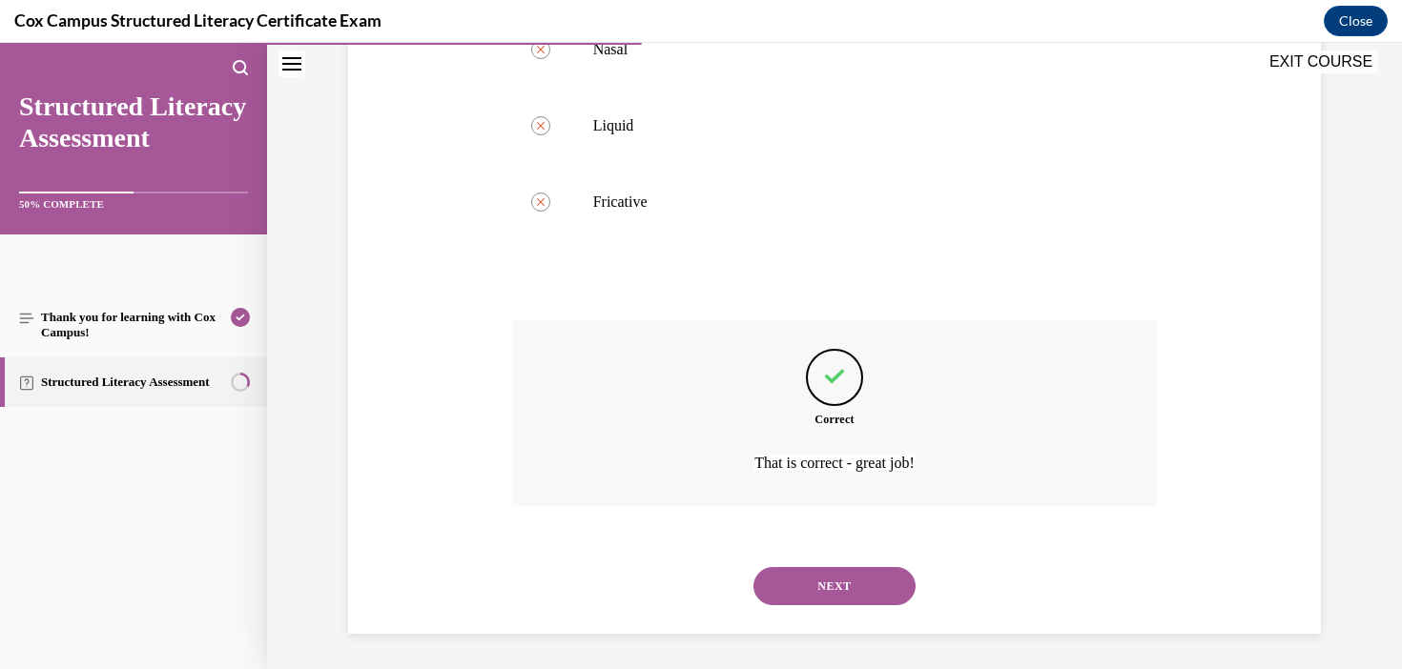
scroll to position [499, 0]
click at [854, 590] on button "NEXT" at bounding box center [834, 583] width 162 height 38
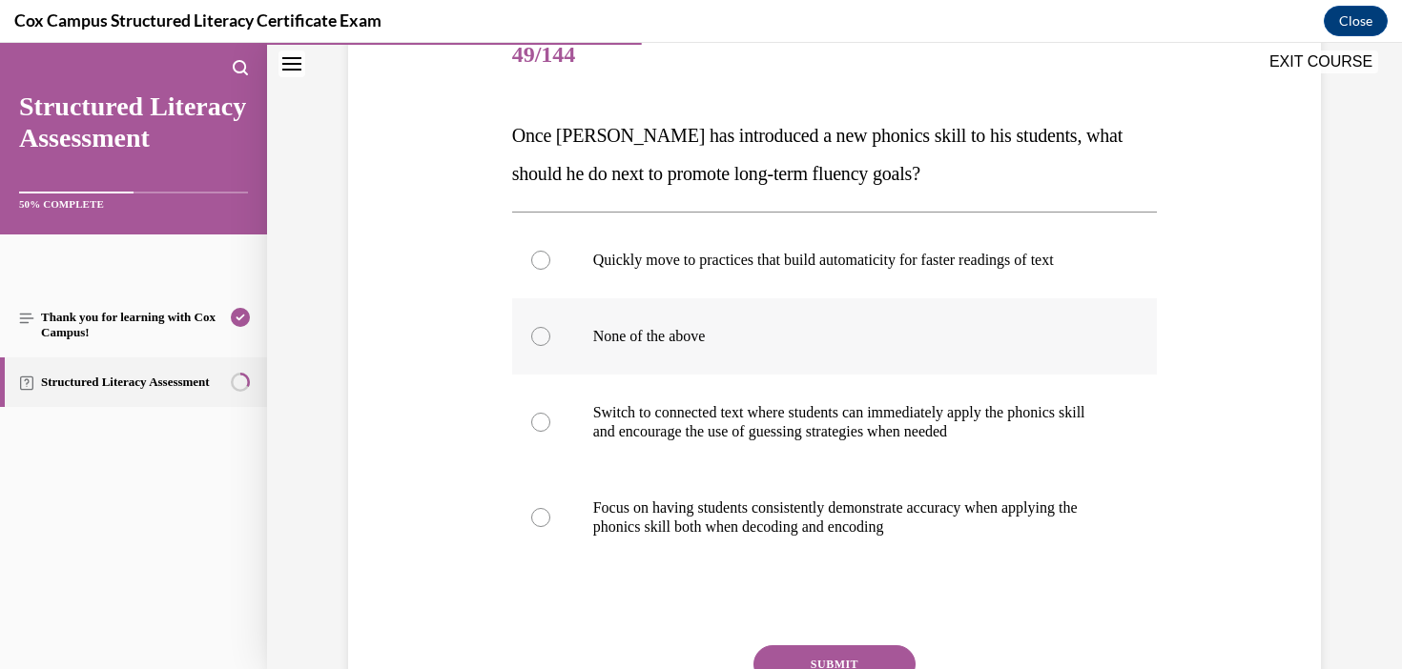
scroll to position [247, 0]
click at [1015, 440] on p "Switch to connected text where students can immediately apply the phonics skill…" at bounding box center [851, 422] width 517 height 38
click at [550, 432] on input "Switch to connected text where students can immediately apply the phonics skill…" at bounding box center [540, 422] width 19 height 19
radio input "true"
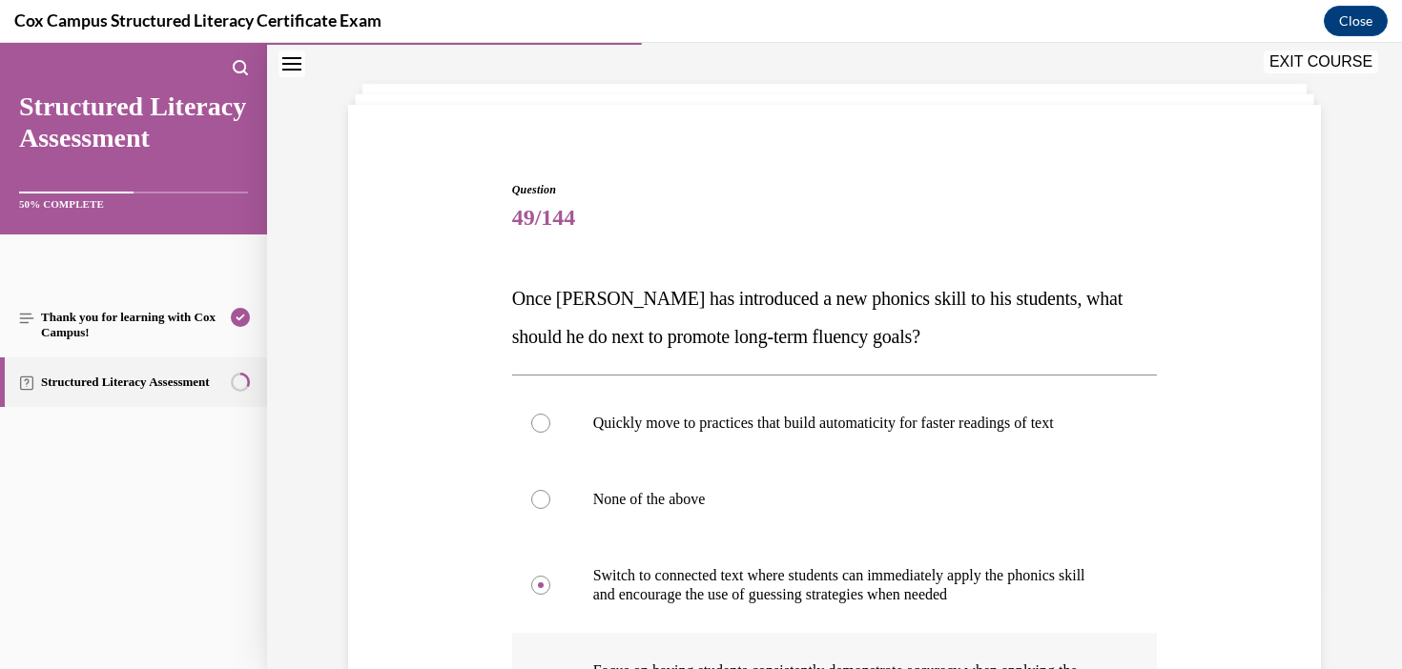
scroll to position [77, 0]
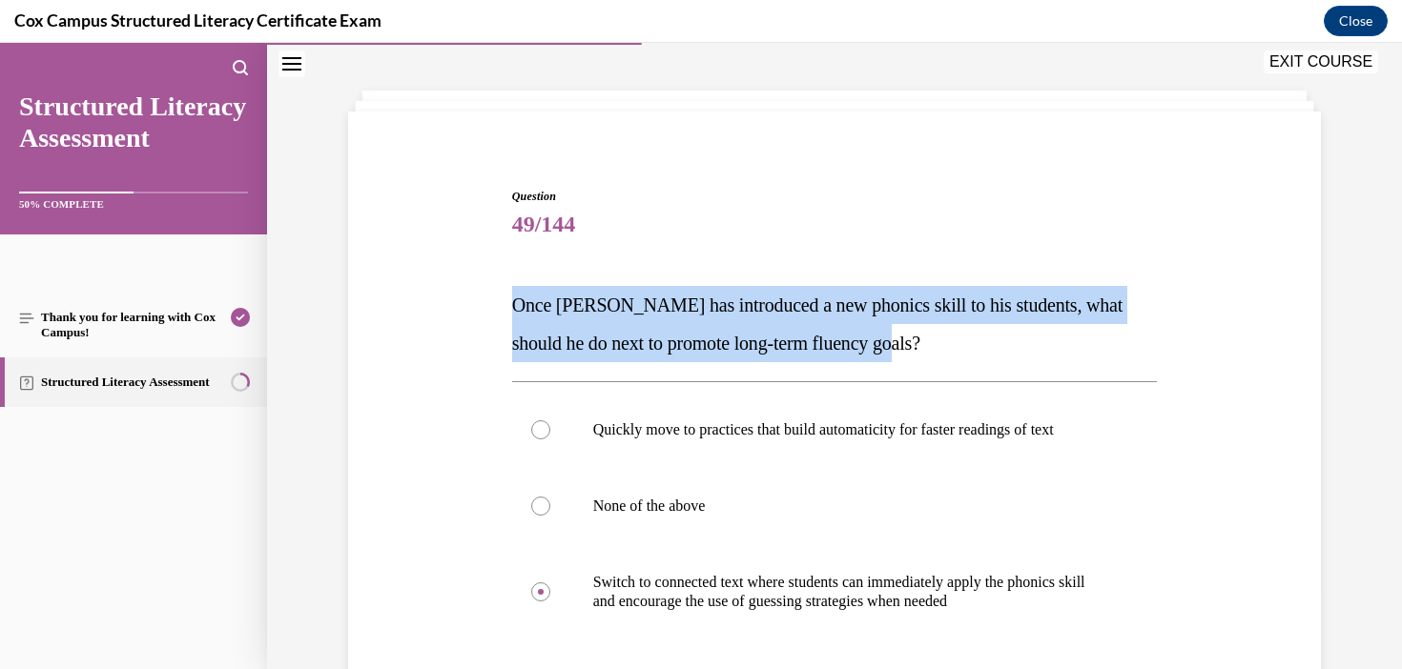
drag, startPoint x: 973, startPoint y: 359, endPoint x: 504, endPoint y: 307, distance: 471.1
click at [504, 306] on div "Question 49/144 Once [PERSON_NAME] has introduced a new phonics skill to his st…" at bounding box center [834, 551] width 982 height 841
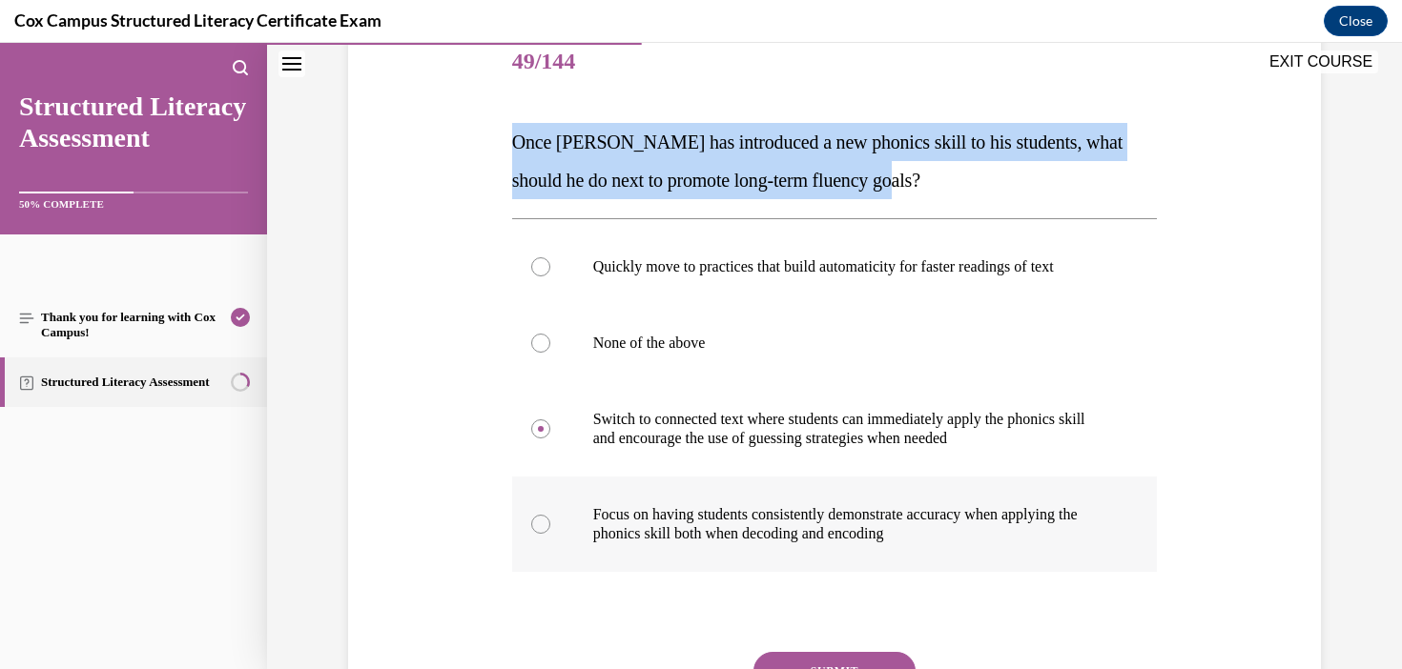
scroll to position [242, 0]
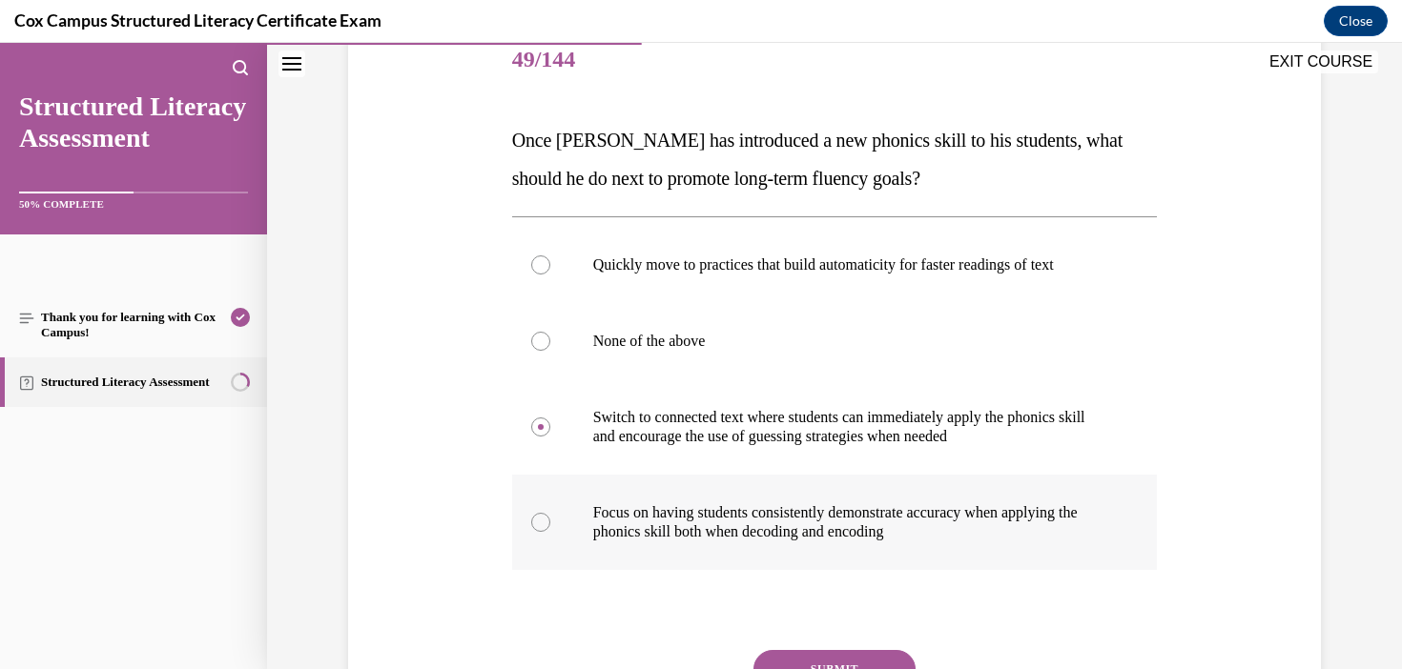
click at [794, 529] on p "Focus on having students consistently demonstrate accuracy when applying the ph…" at bounding box center [851, 522] width 517 height 38
click at [550, 529] on input "Focus on having students consistently demonstrate accuracy when applying the ph…" at bounding box center [540, 522] width 19 height 19
radio input "true"
click at [874, 654] on button "SUBMIT" at bounding box center [834, 669] width 162 height 38
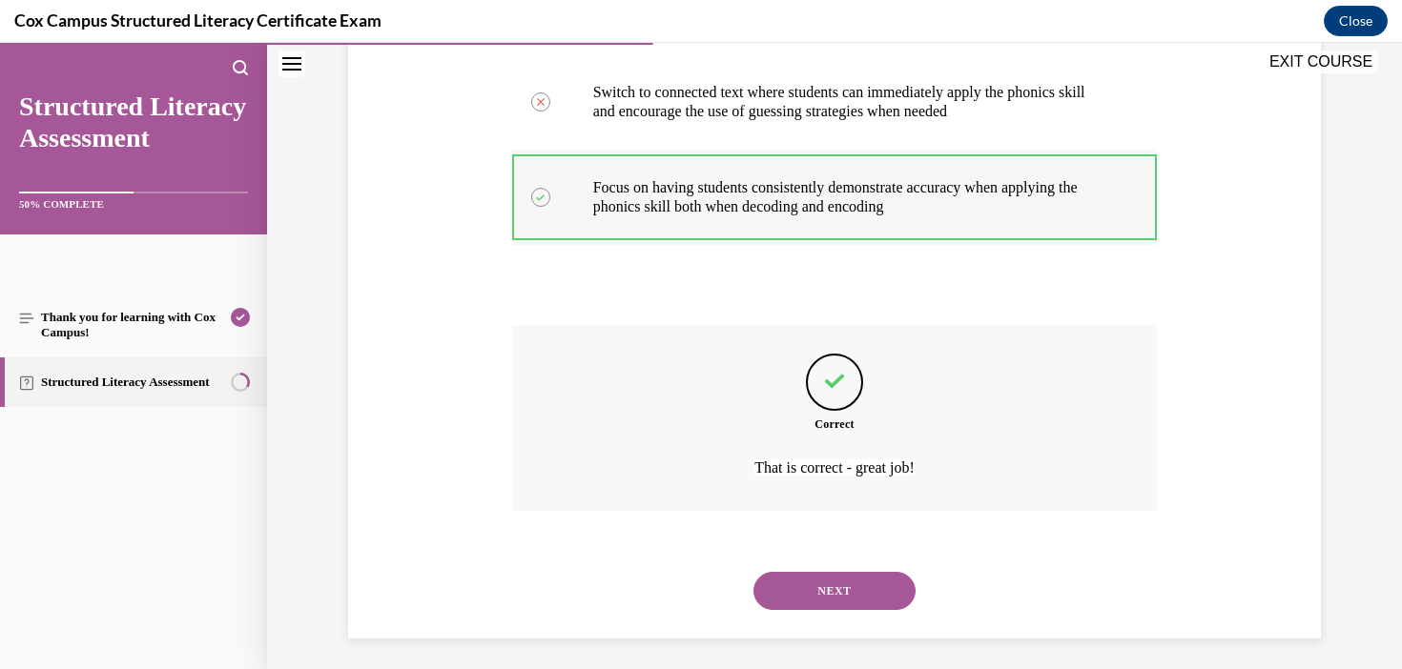
scroll to position [575, 0]
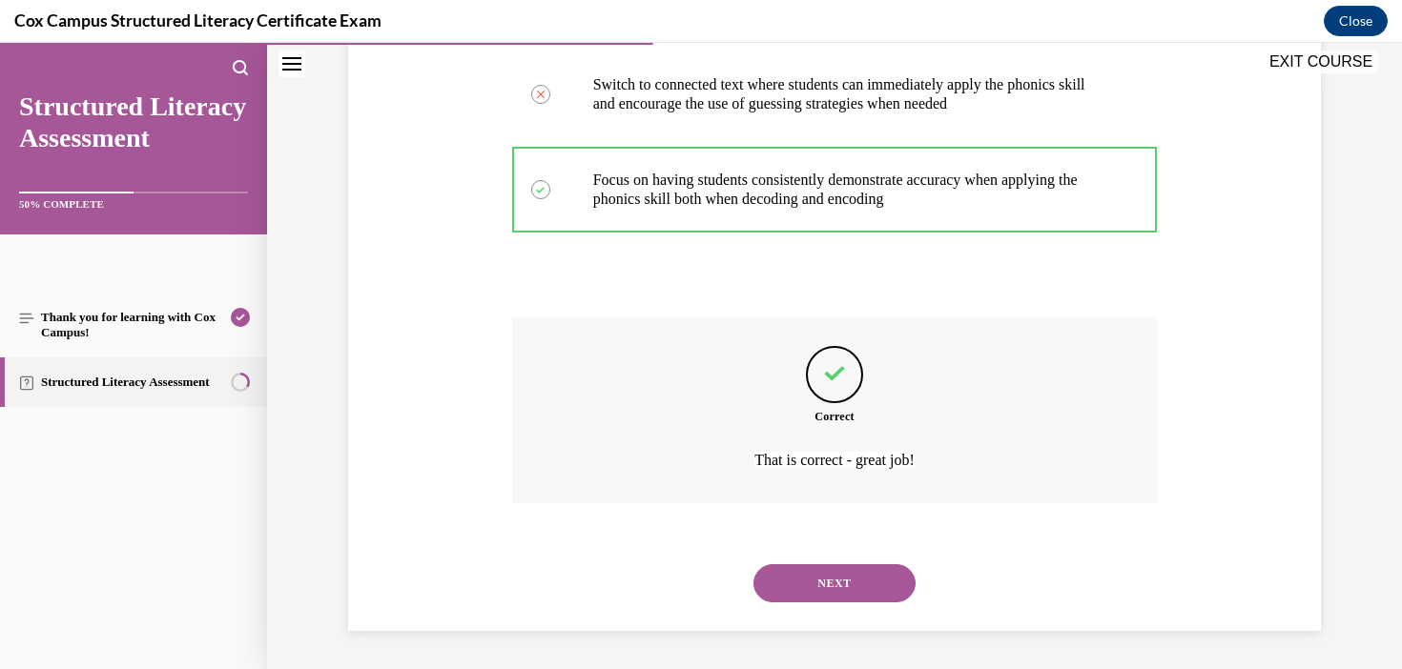
click at [829, 584] on button "NEXT" at bounding box center [834, 583] width 162 height 38
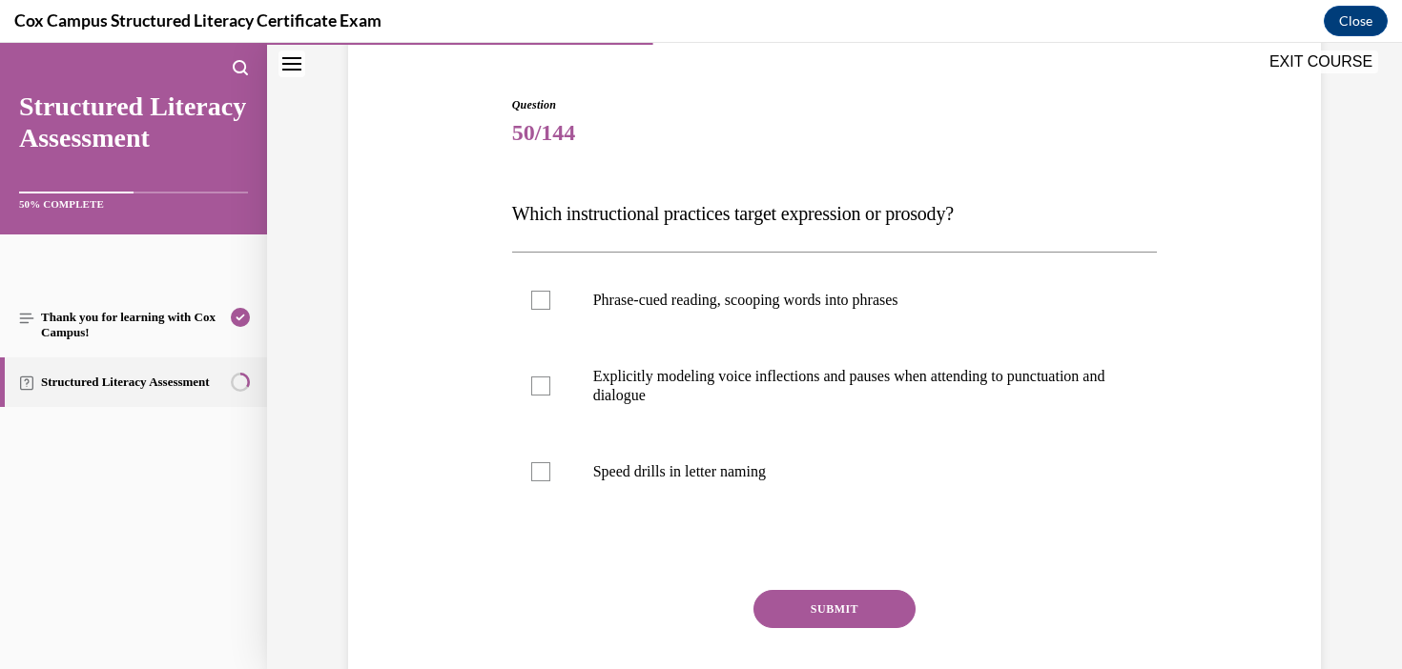
scroll to position [184, 0]
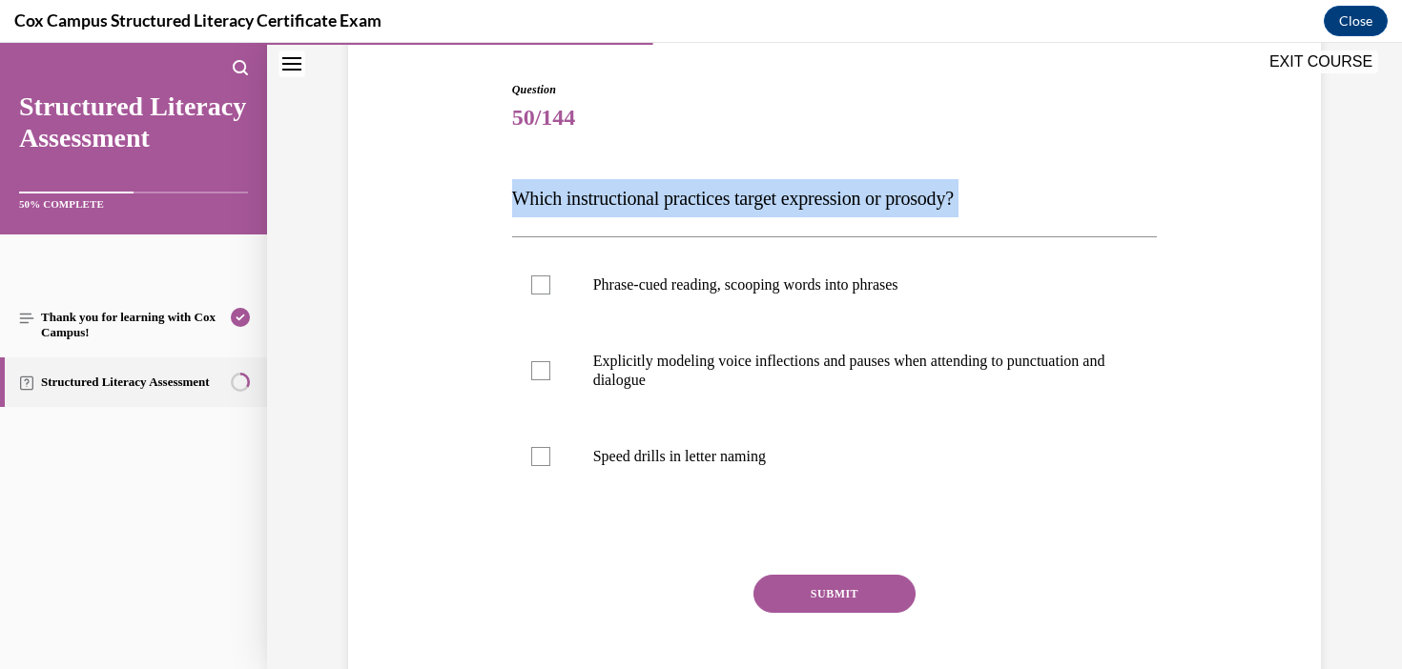
drag, startPoint x: 999, startPoint y: 224, endPoint x: 436, endPoint y: 175, distance: 565.6
click at [436, 175] on div "Question 50/144 Which instructional practices target expression or prosody?   P…" at bounding box center [834, 378] width 982 height 708
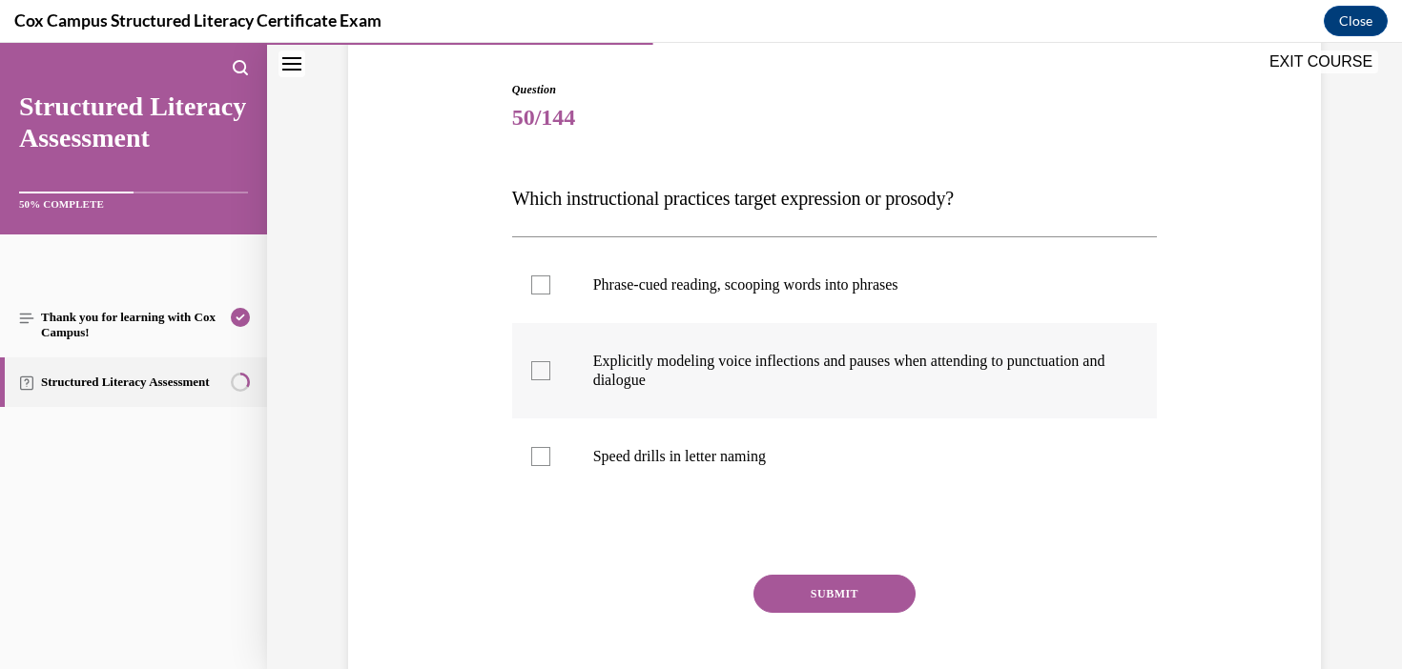
click at [853, 396] on label "Explicitly modeling voice inflections and pauses when attending to punctuation …" at bounding box center [835, 370] width 646 height 95
click at [550, 380] on input "Explicitly modeling voice inflections and pauses when attending to punctuation …" at bounding box center [540, 370] width 19 height 19
checkbox input "true"
click at [901, 280] on p "Phrase-cued reading, scooping words into phrases" at bounding box center [851, 285] width 517 height 19
click at [550, 280] on input "Phrase-cued reading, scooping words into phrases" at bounding box center [540, 285] width 19 height 19
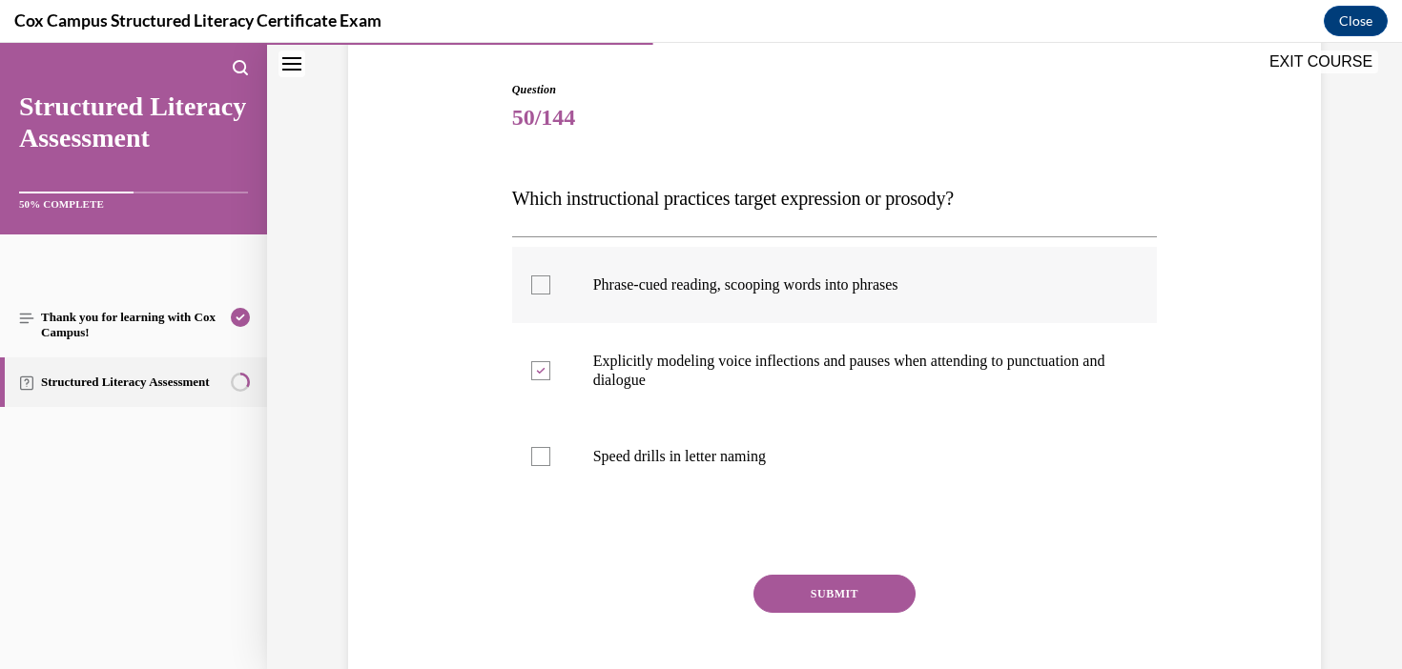
checkbox input "true"
click at [862, 602] on button "SUBMIT" at bounding box center [834, 594] width 162 height 38
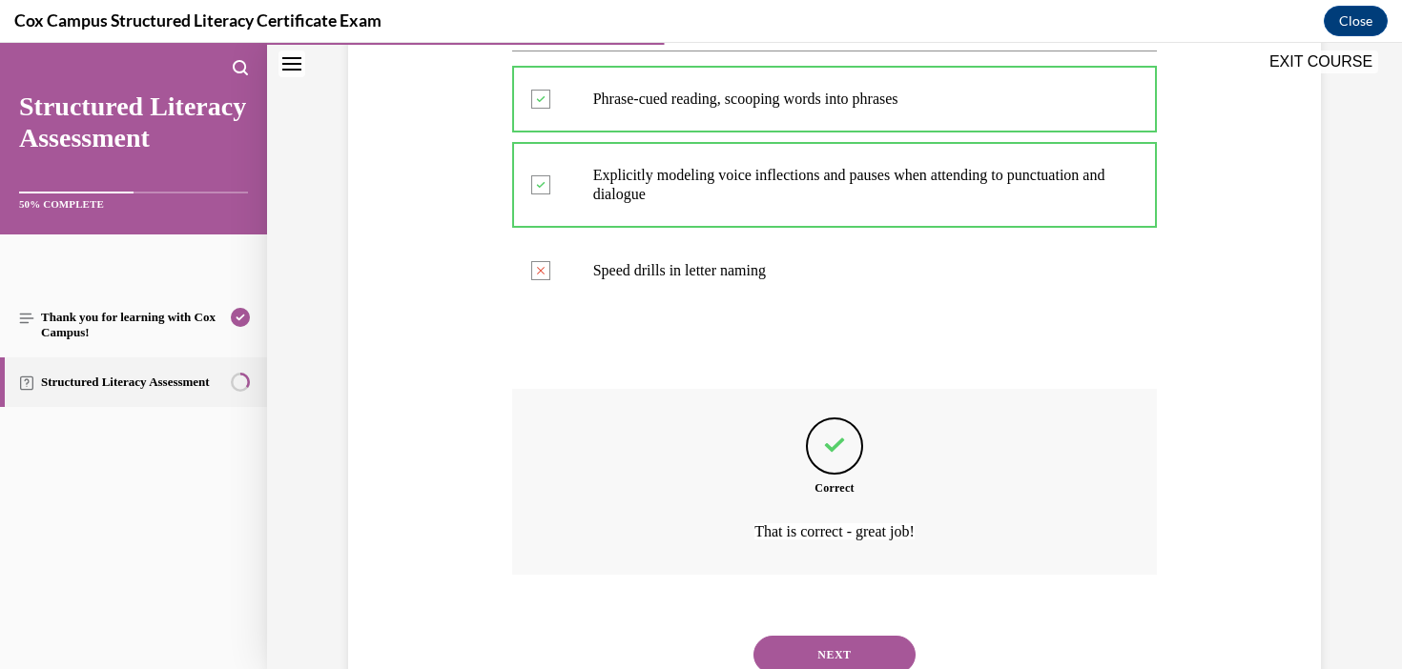
scroll to position [441, 0]
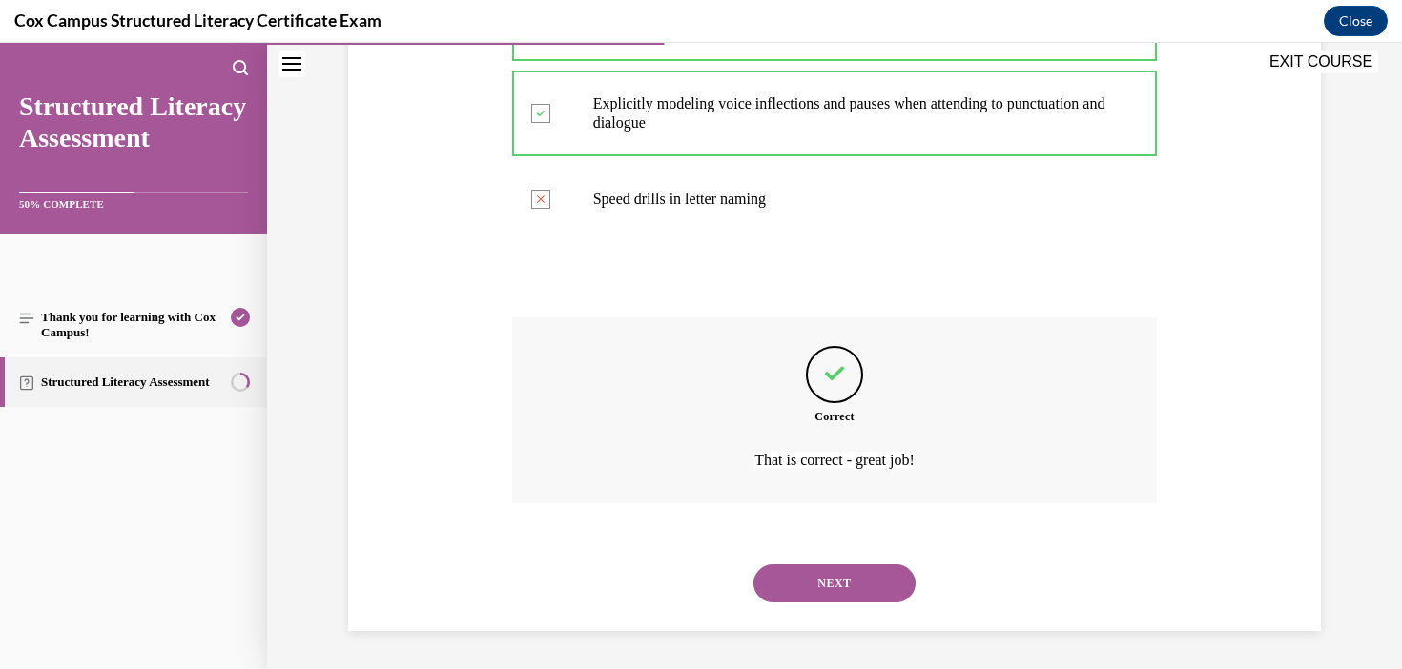
click at [849, 605] on div "NEXT" at bounding box center [835, 583] width 646 height 76
click at [846, 579] on button "NEXT" at bounding box center [834, 583] width 162 height 38
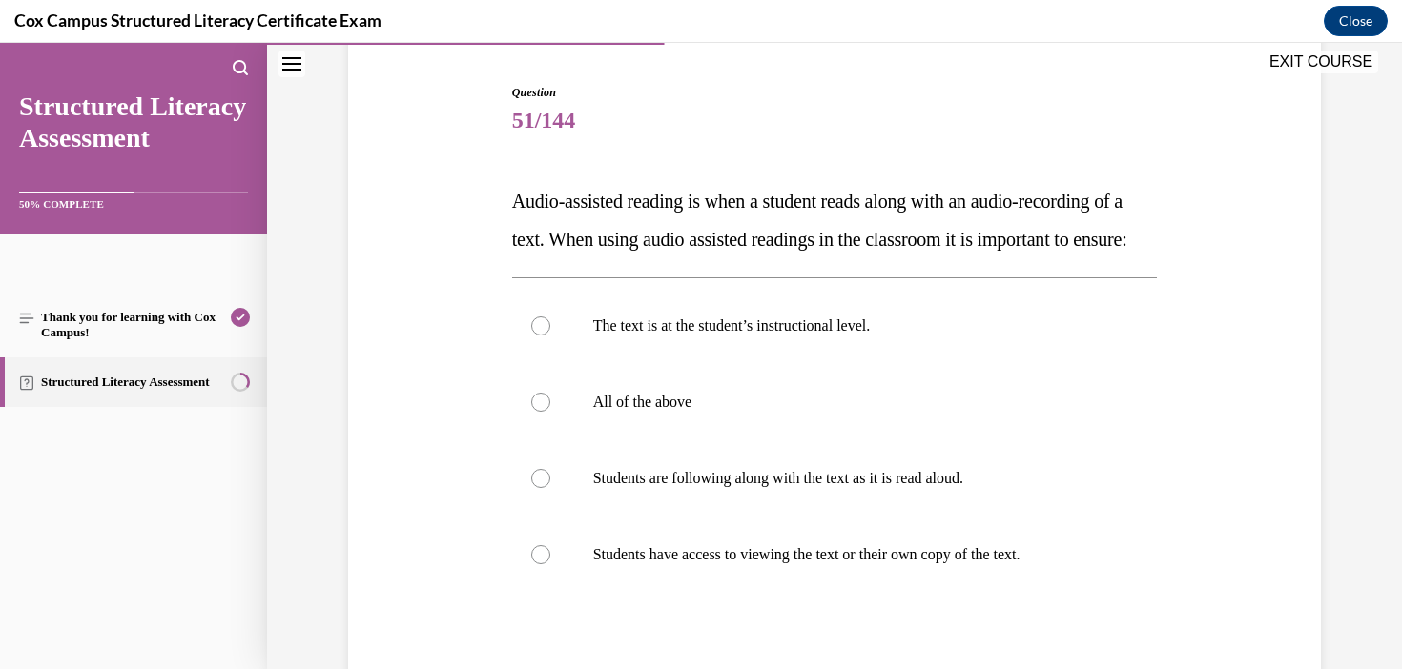
scroll to position [189, 0]
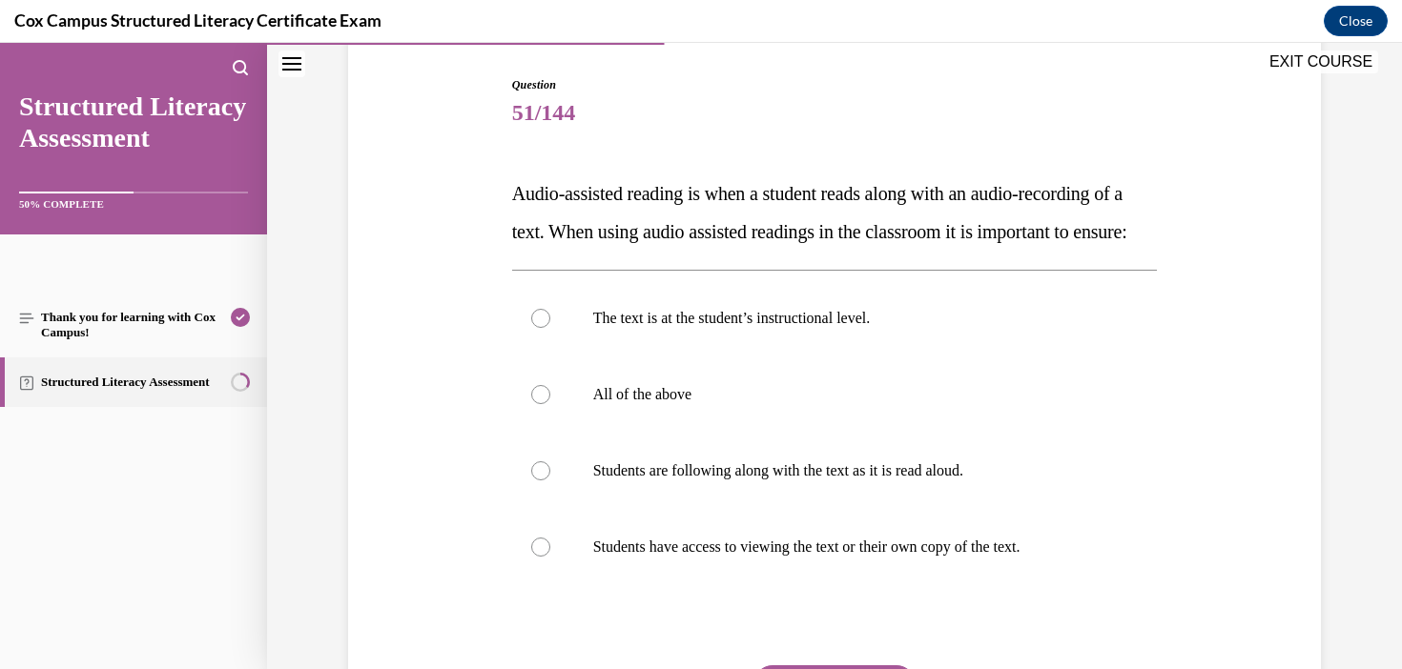
drag, startPoint x: 500, startPoint y: 183, endPoint x: 623, endPoint y: 282, distance: 158.0
click at [623, 282] on div "Question 51/144 Audio-assisted reading is when a student reads along with an au…" at bounding box center [834, 420] width 982 height 803
click at [782, 300] on div "Question 51/144 Audio-assisted reading is when a student reads along with an au…" at bounding box center [835, 449] width 646 height 746
click at [659, 419] on label "All of the above" at bounding box center [835, 395] width 646 height 76
click at [550, 404] on input "All of the above" at bounding box center [540, 394] width 19 height 19
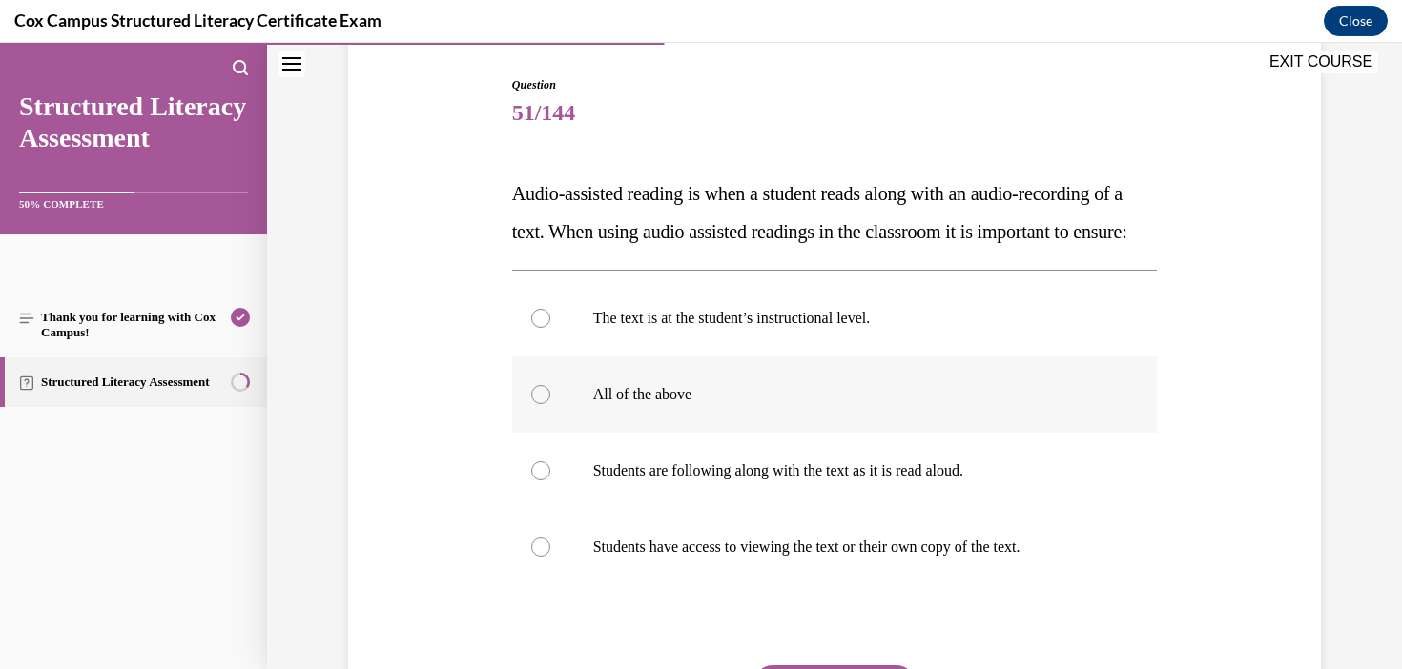
radio input "true"
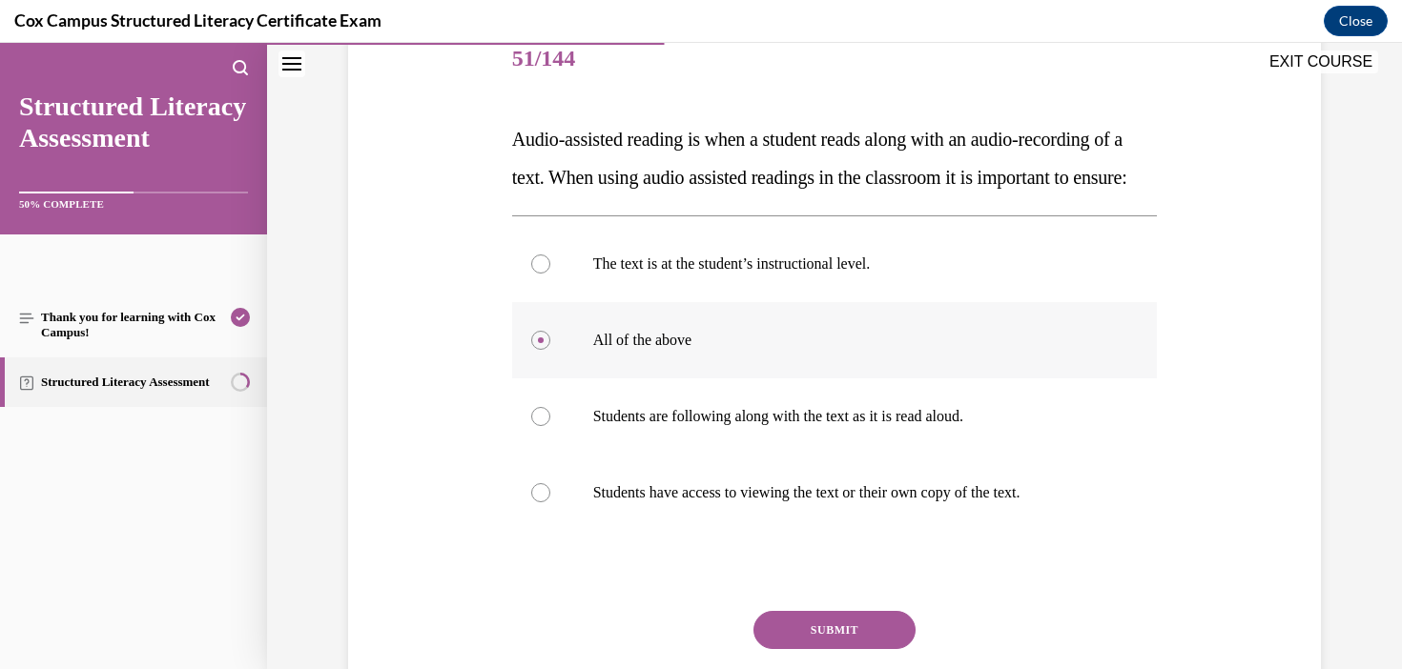
scroll to position [258, 0]
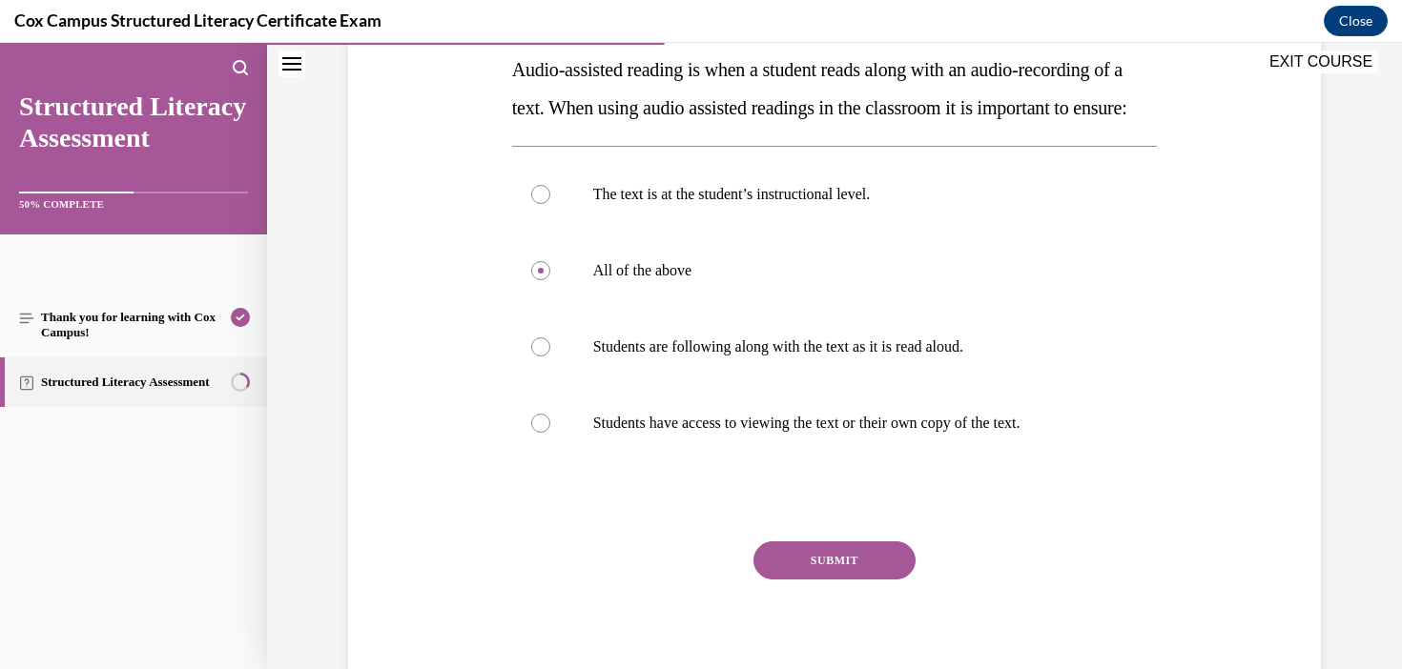
click at [842, 580] on button "SUBMIT" at bounding box center [834, 561] width 162 height 38
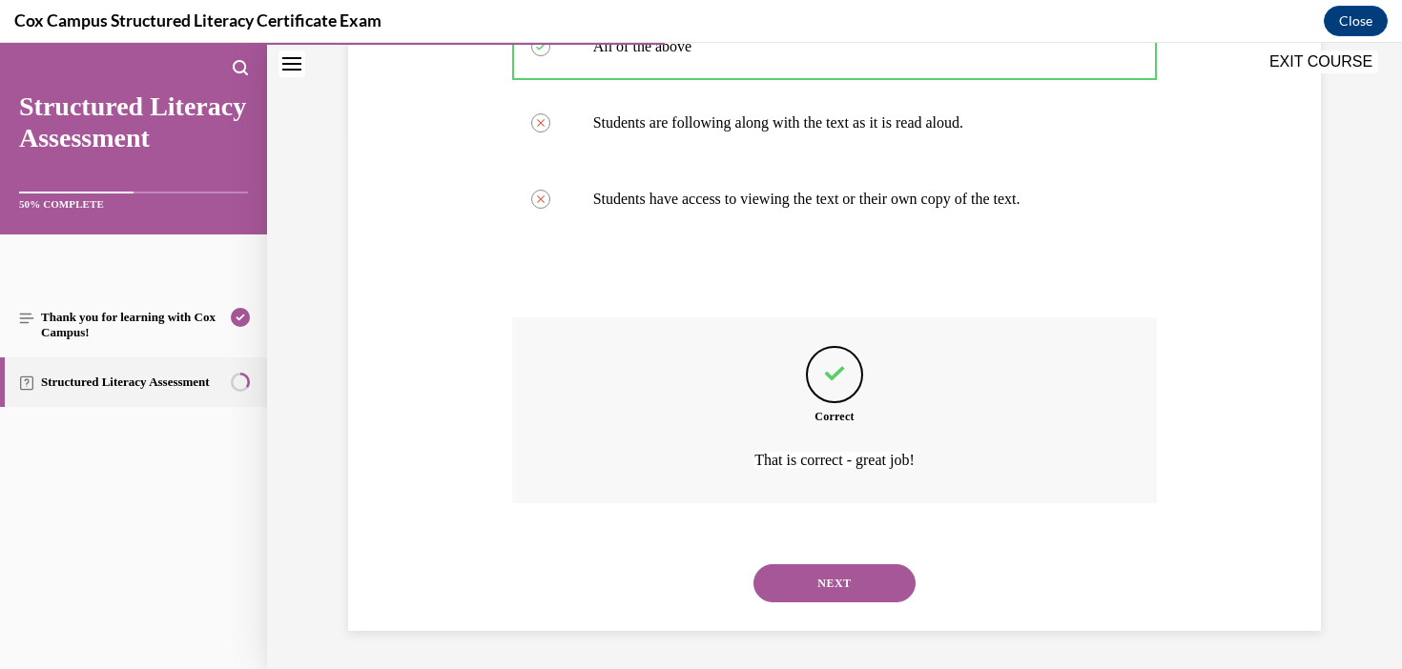
scroll to position [575, 0]
click at [864, 610] on div "NEXT" at bounding box center [835, 583] width 646 height 76
click at [861, 568] on button "NEXT" at bounding box center [834, 583] width 162 height 38
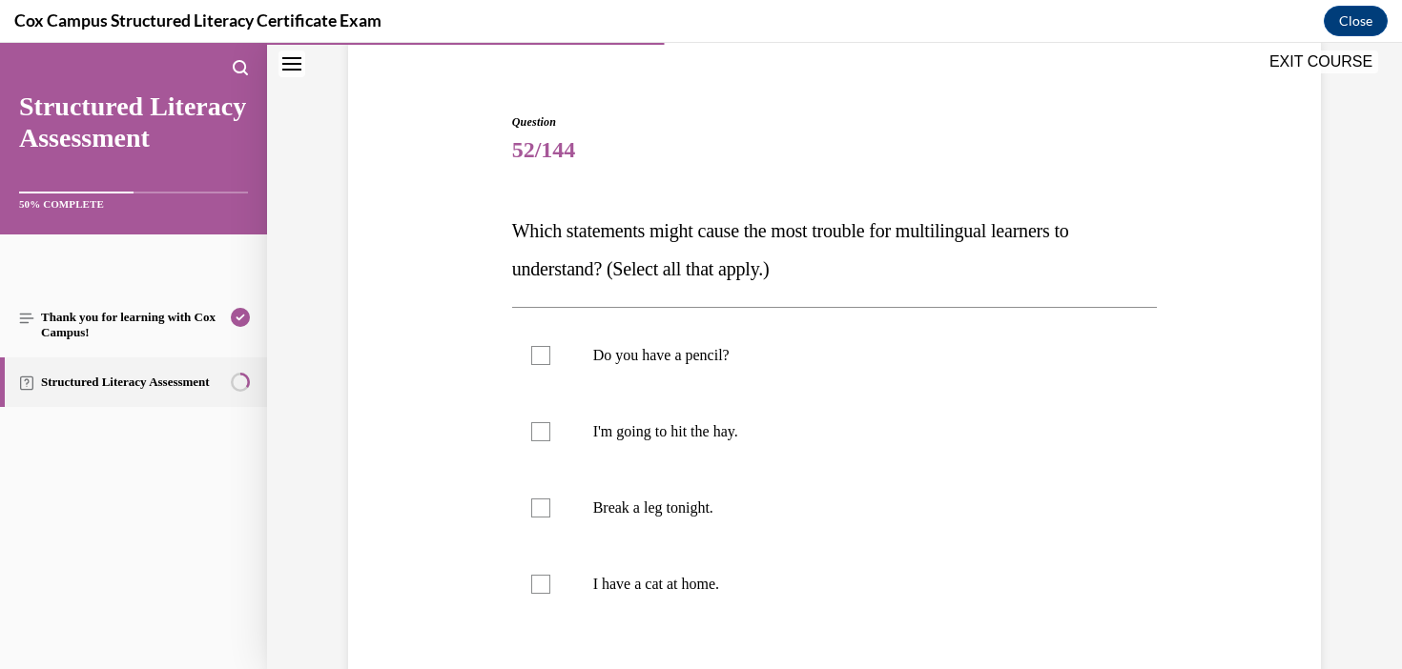
scroll to position [156, 0]
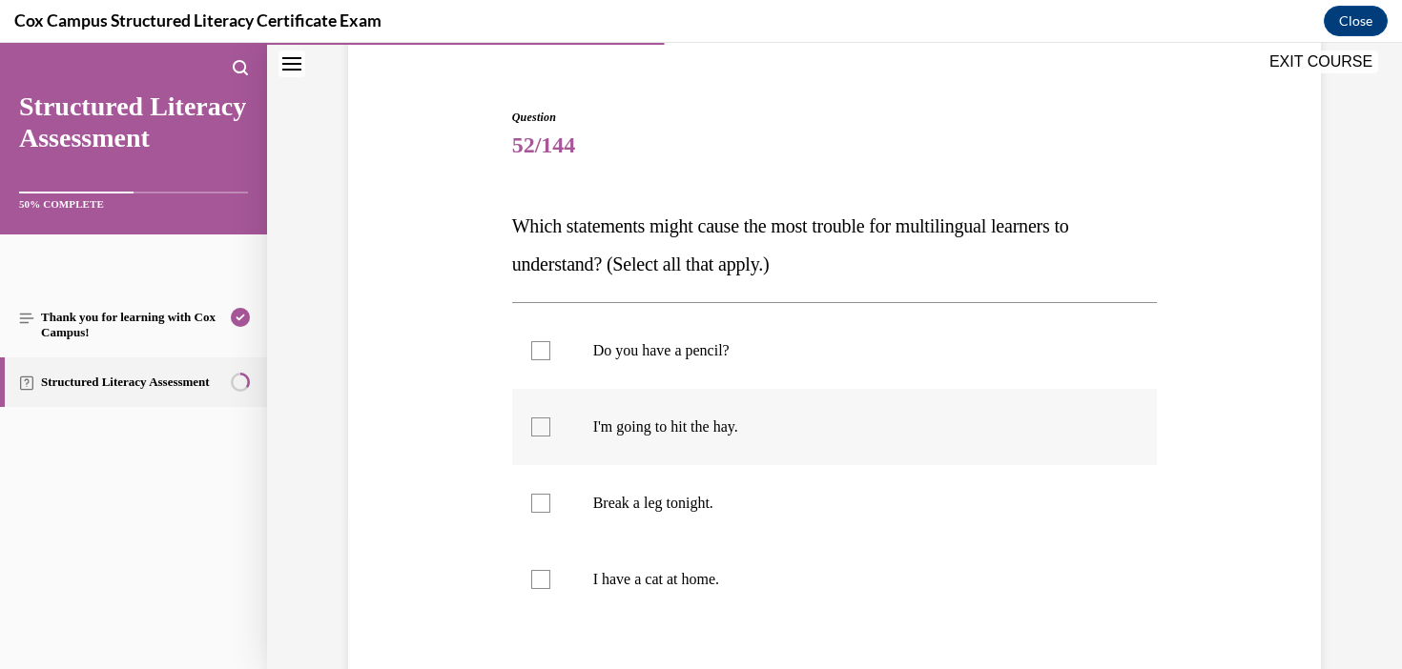
click at [667, 415] on label "I'm going to hit the hay." at bounding box center [835, 427] width 646 height 76
click at [550, 418] on input "I'm going to hit the hay." at bounding box center [540, 427] width 19 height 19
checkbox input "true"
click at [667, 500] on p "Break a leg tonight." at bounding box center [851, 503] width 517 height 19
click at [550, 500] on input "Break a leg tonight." at bounding box center [540, 503] width 19 height 19
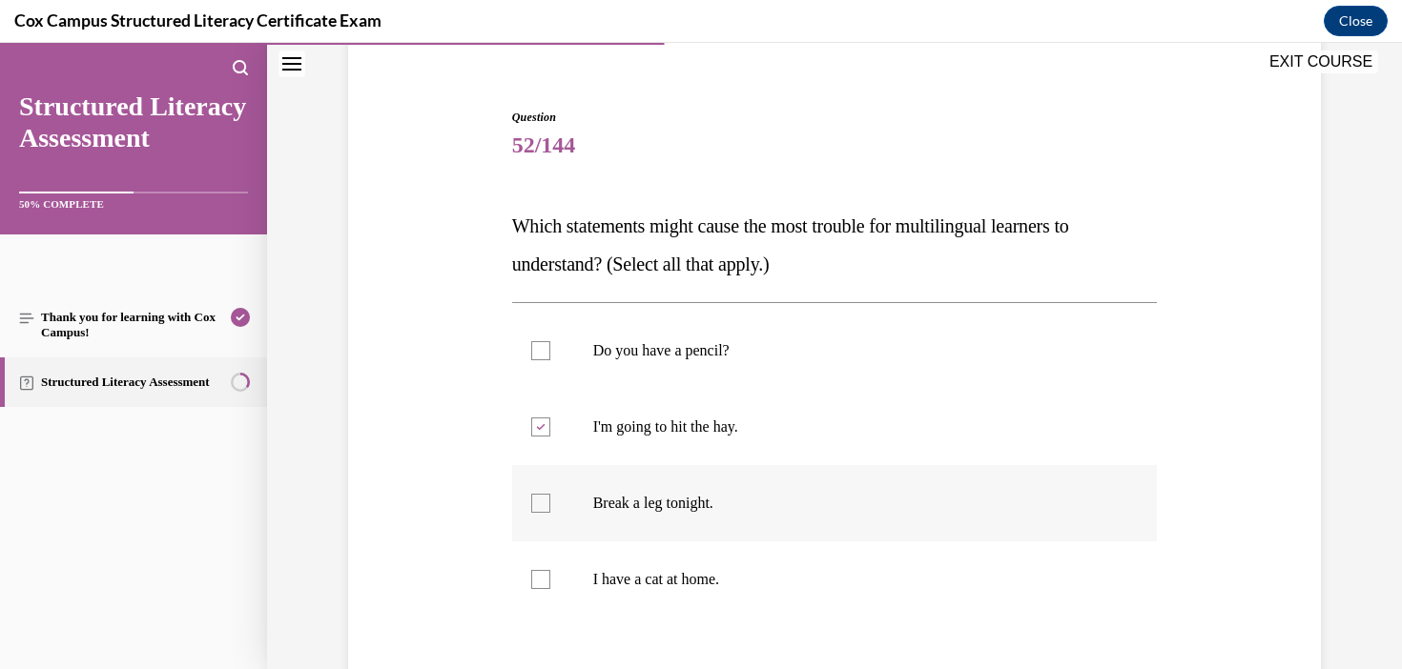
checkbox input "true"
click at [682, 578] on p "I have a cat at home." at bounding box center [851, 579] width 517 height 19
click at [550, 578] on input "I have a cat at home." at bounding box center [540, 579] width 19 height 19
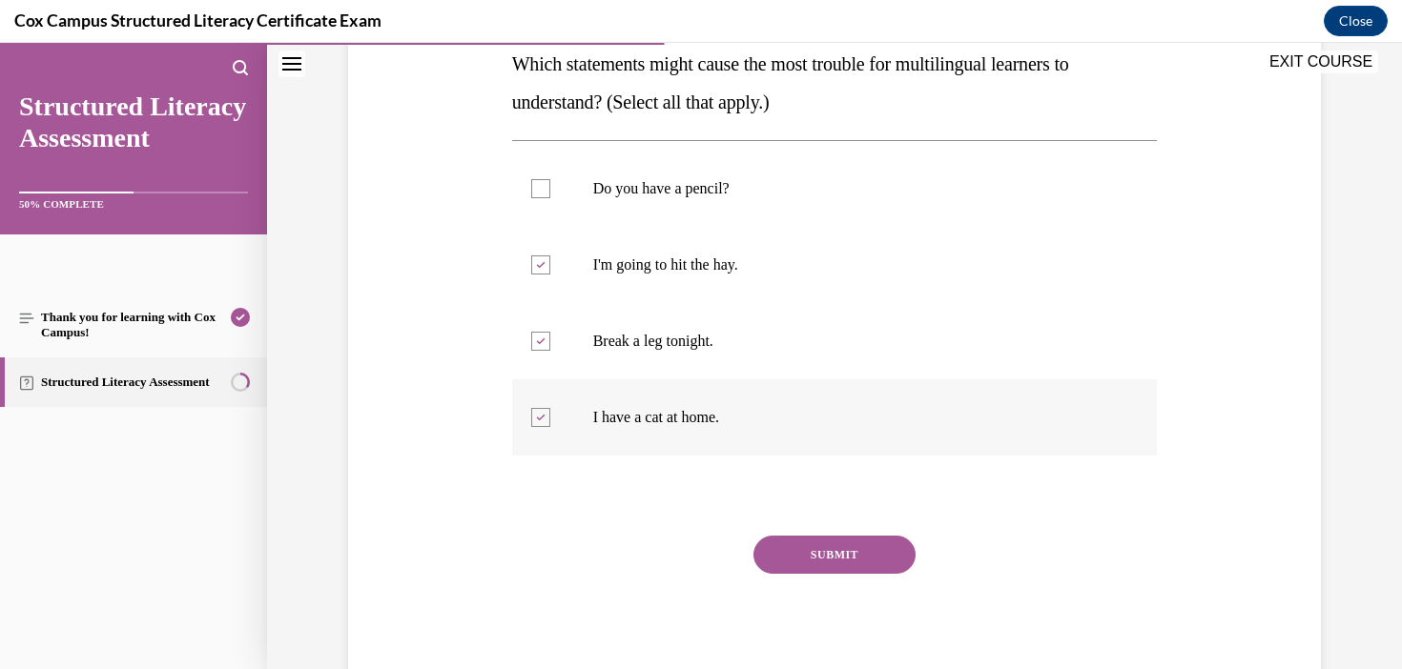
scroll to position [334, 0]
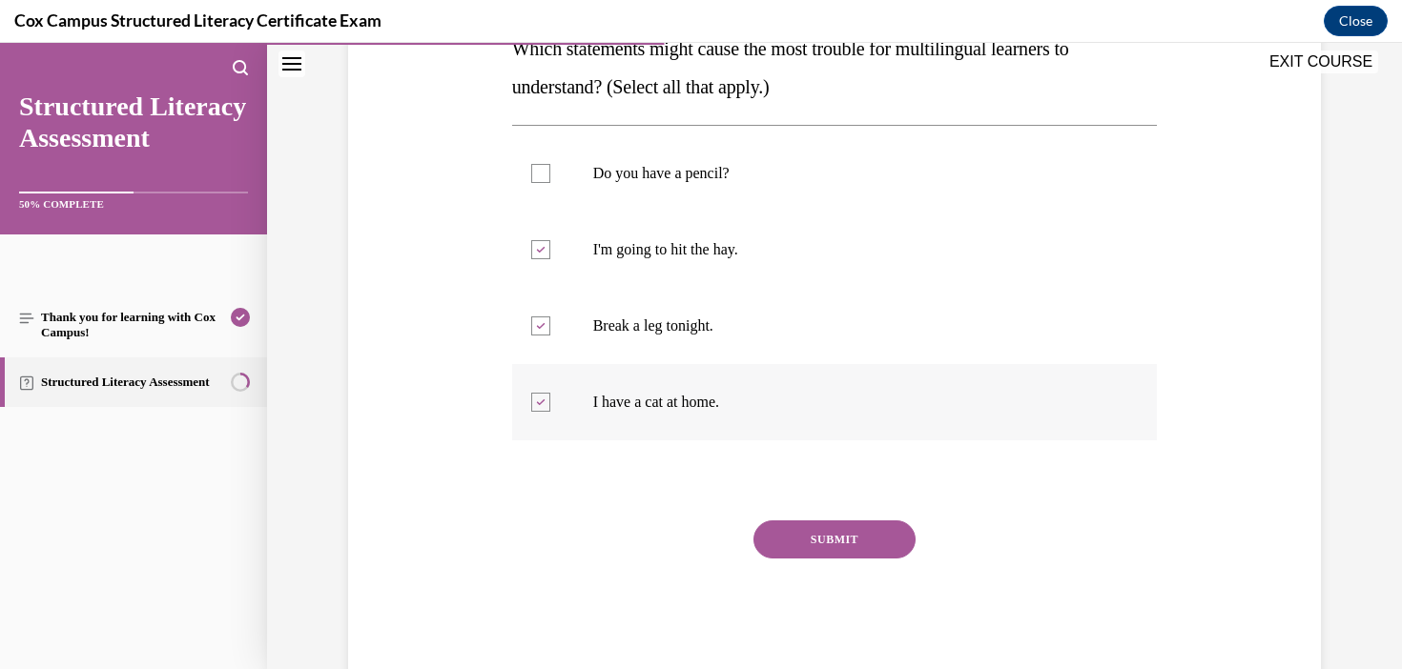
click at [791, 388] on label "I have a cat at home." at bounding box center [835, 402] width 646 height 76
click at [550, 393] on input "I have a cat at home." at bounding box center [540, 402] width 19 height 19
checkbox input "false"
click at [861, 543] on button "SUBMIT" at bounding box center [834, 540] width 162 height 38
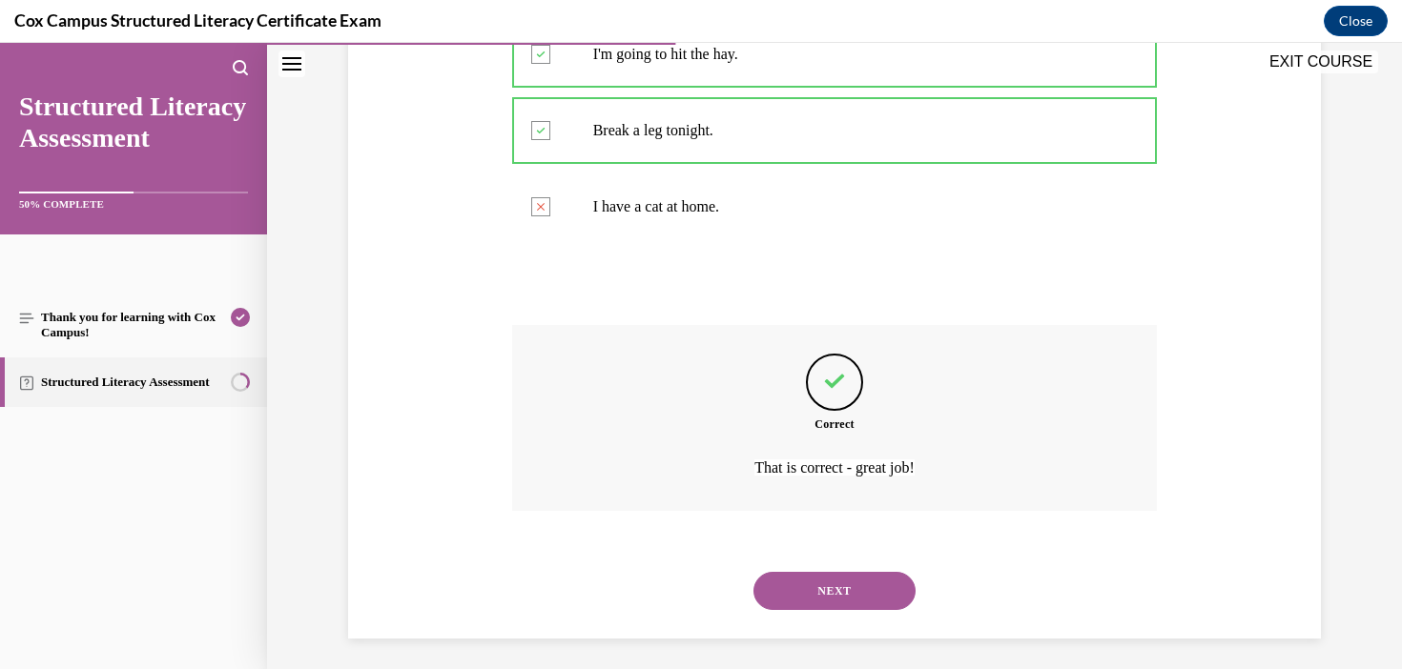
scroll to position [537, 0]
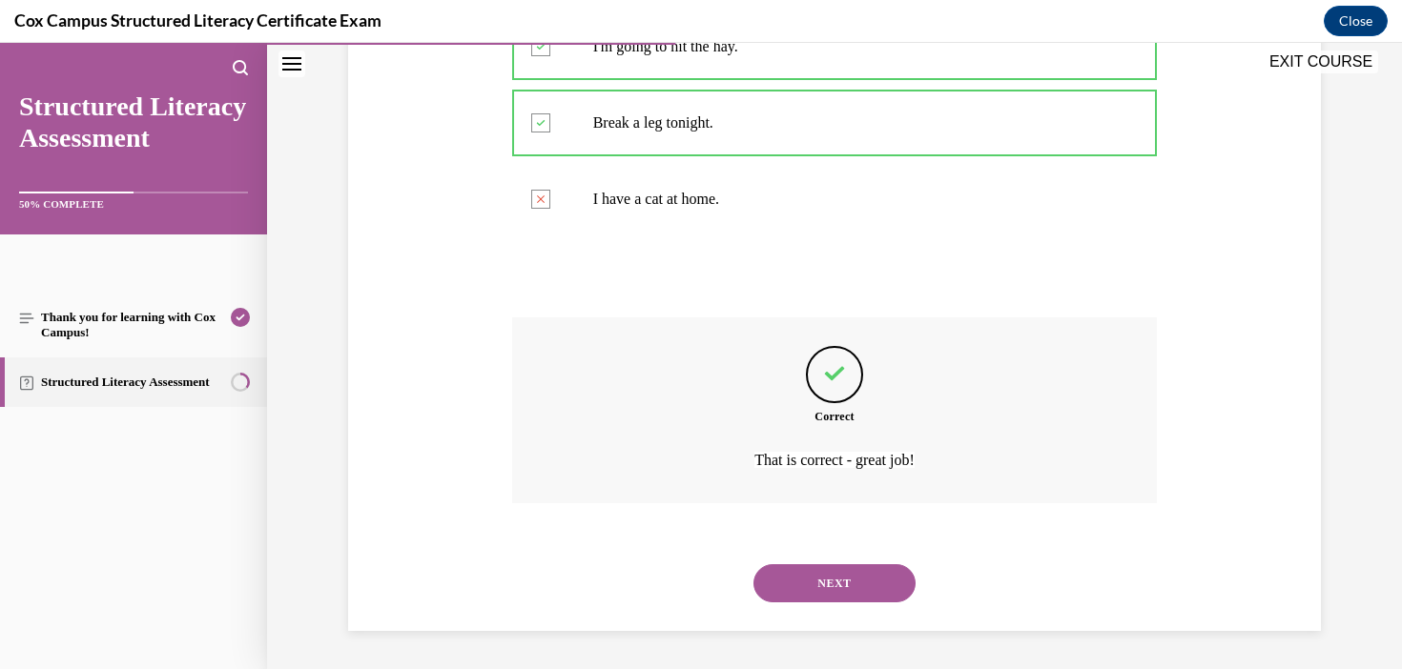
click at [875, 575] on button "NEXT" at bounding box center [834, 583] width 162 height 38
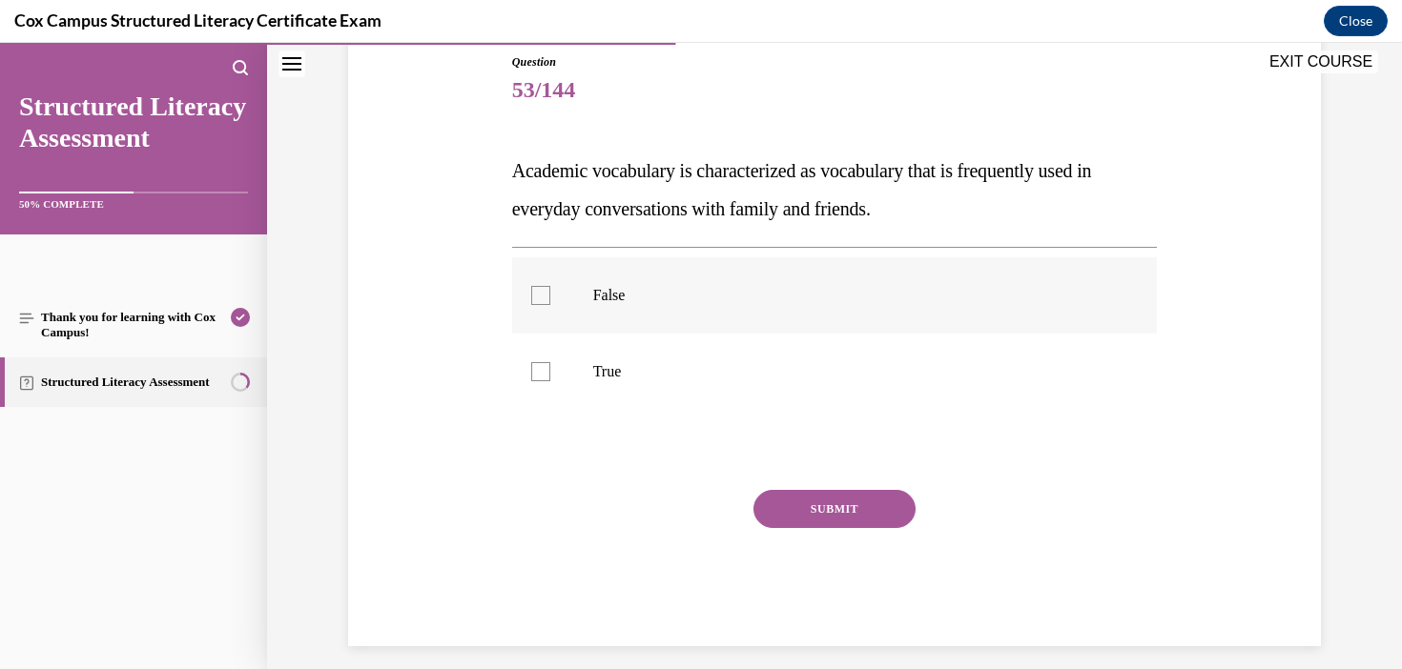
click at [610, 297] on p "False" at bounding box center [851, 295] width 517 height 19
click at [550, 297] on input "False" at bounding box center [540, 295] width 19 height 19
checkbox input "true"
click at [852, 511] on button "SUBMIT" at bounding box center [834, 509] width 162 height 38
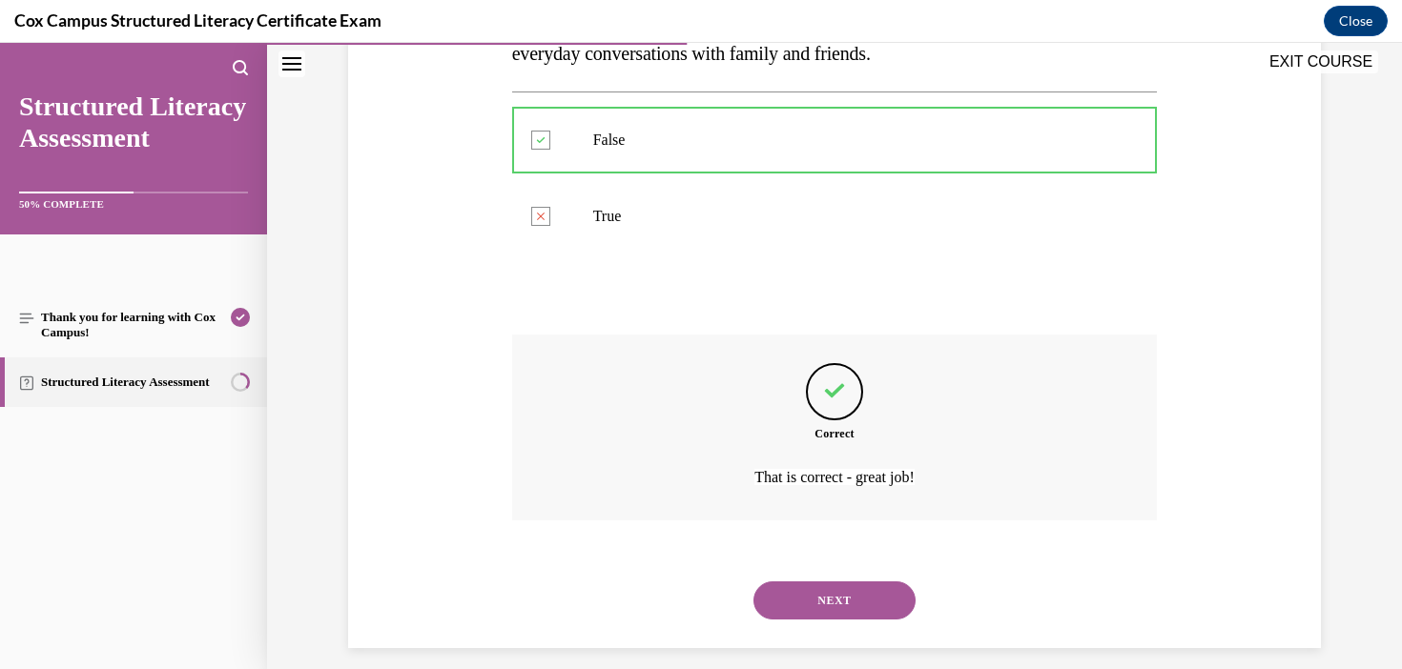
scroll to position [384, 0]
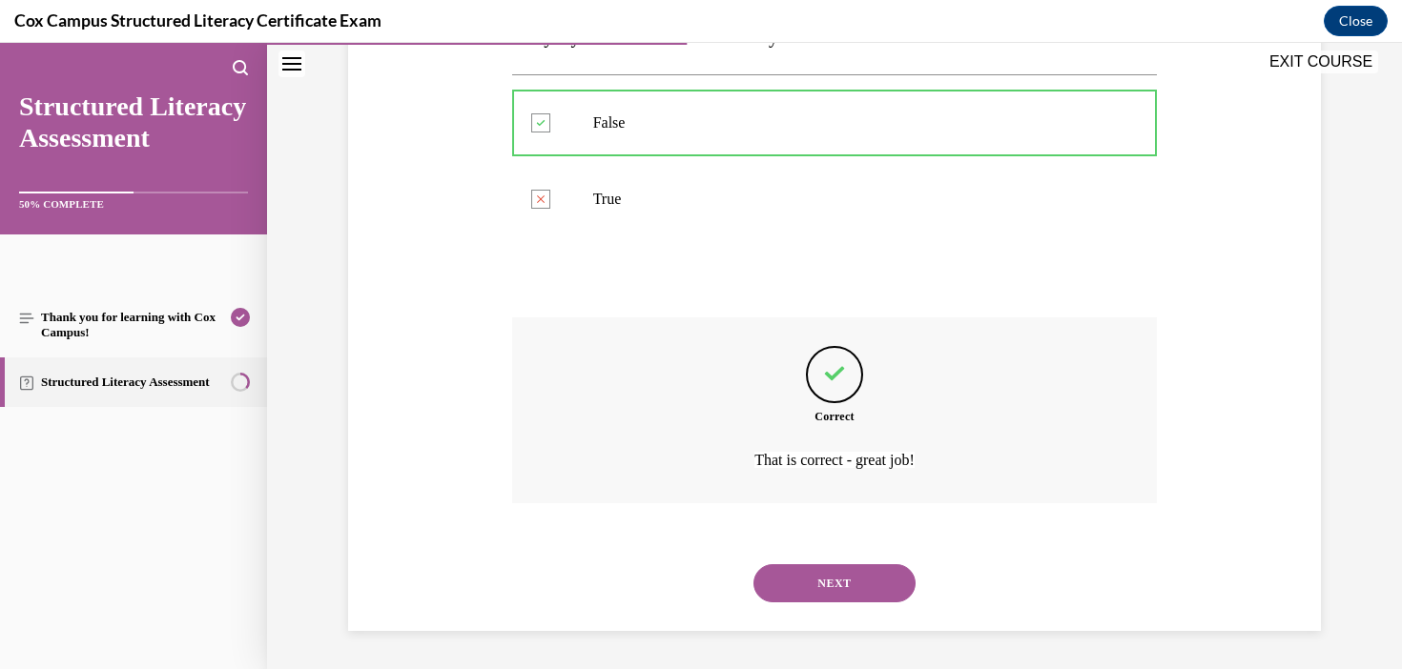
click at [846, 580] on button "NEXT" at bounding box center [834, 583] width 162 height 38
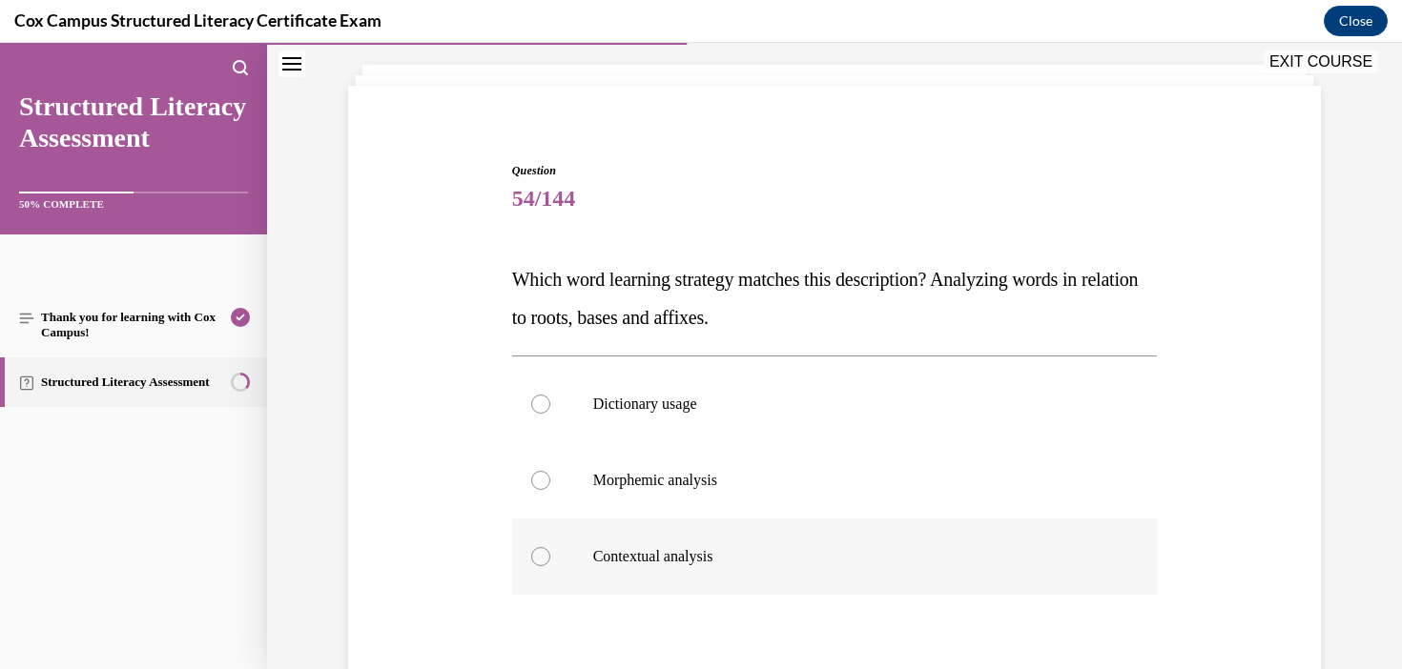
scroll to position [173, 0]
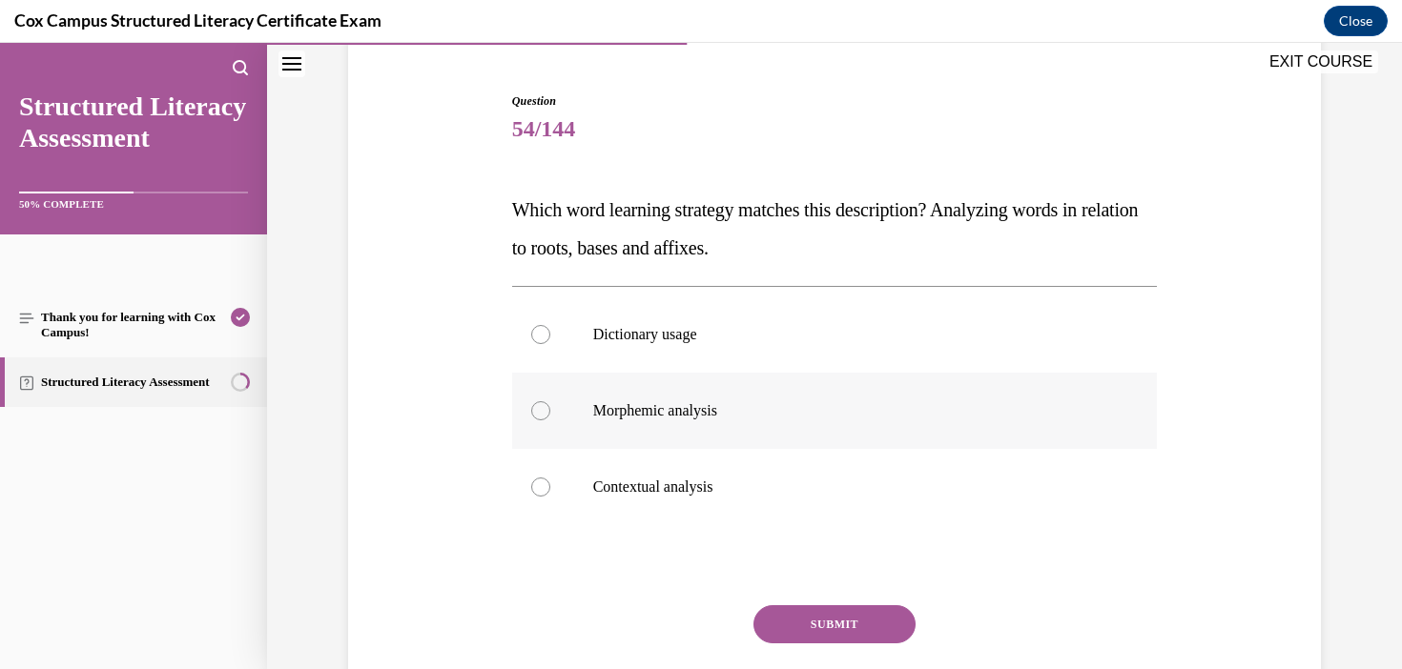
click at [702, 426] on label "Morphemic analysis" at bounding box center [835, 411] width 646 height 76
click at [550, 420] on input "Morphemic analysis" at bounding box center [540, 410] width 19 height 19
radio input "true"
click at [851, 625] on button "SUBMIT" at bounding box center [834, 624] width 162 height 38
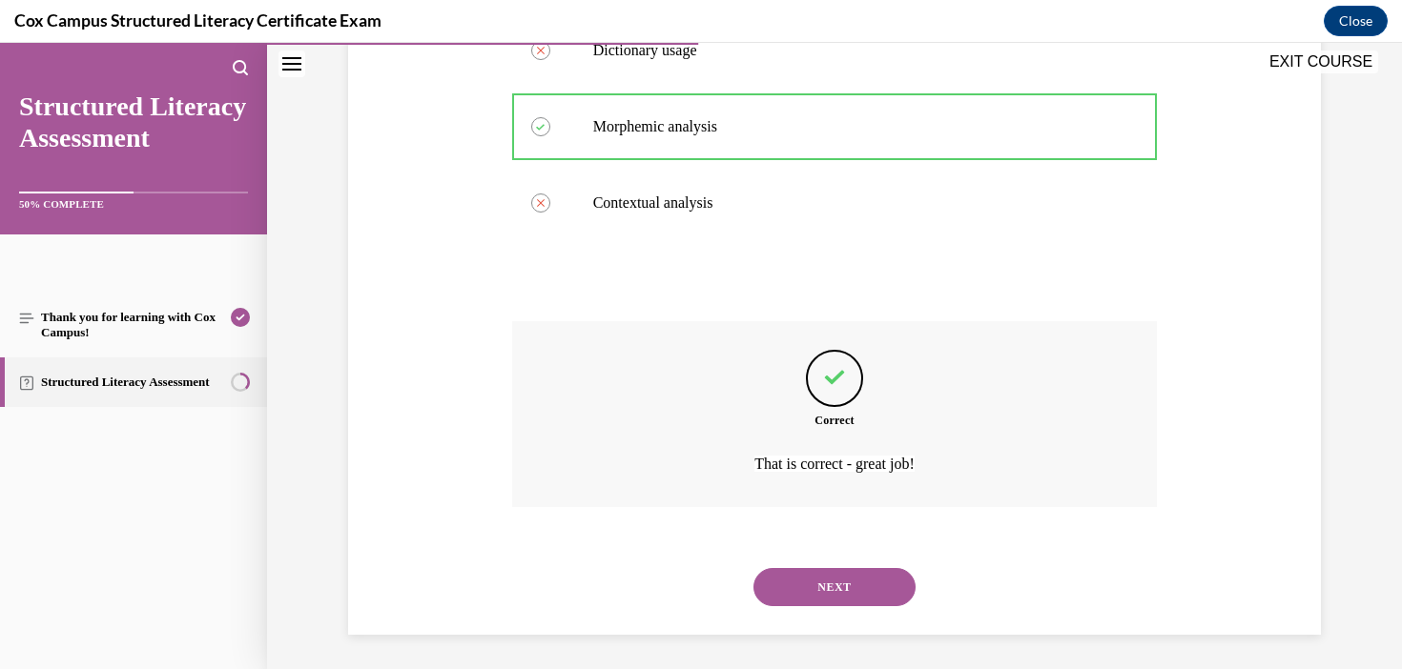
scroll to position [461, 0]
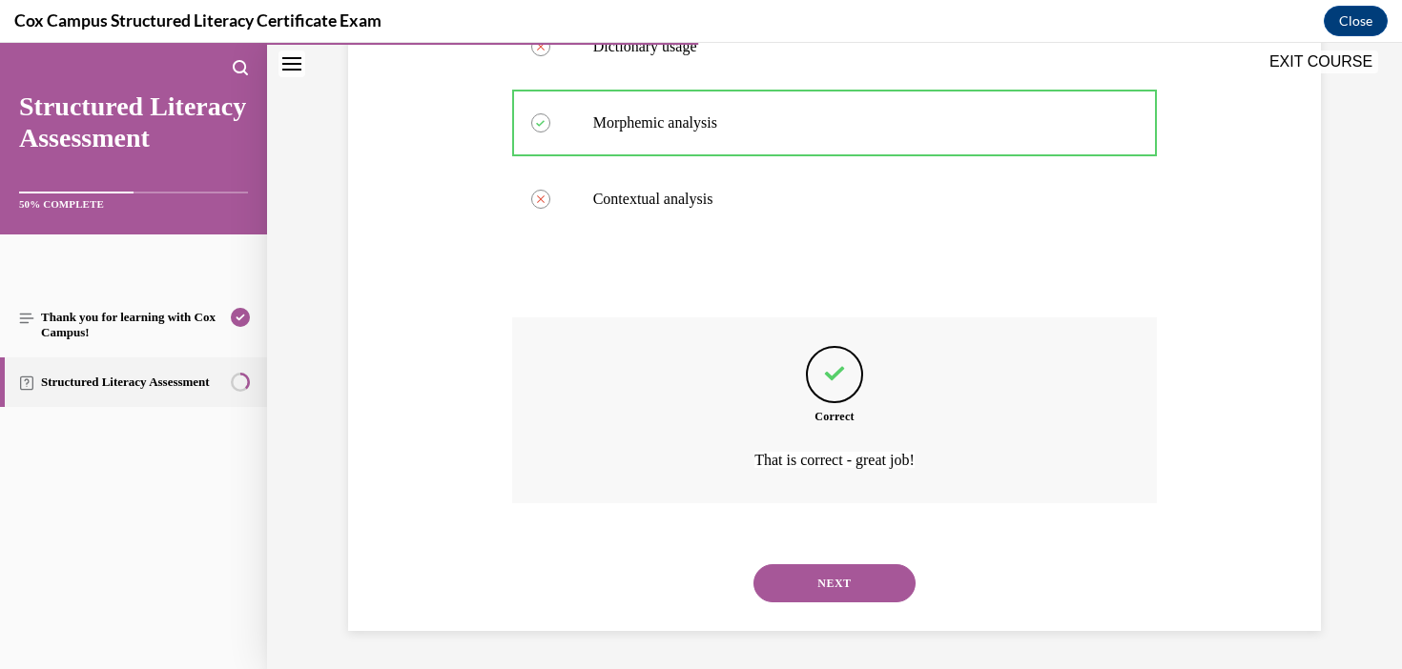
click at [854, 594] on button "NEXT" at bounding box center [834, 583] width 162 height 38
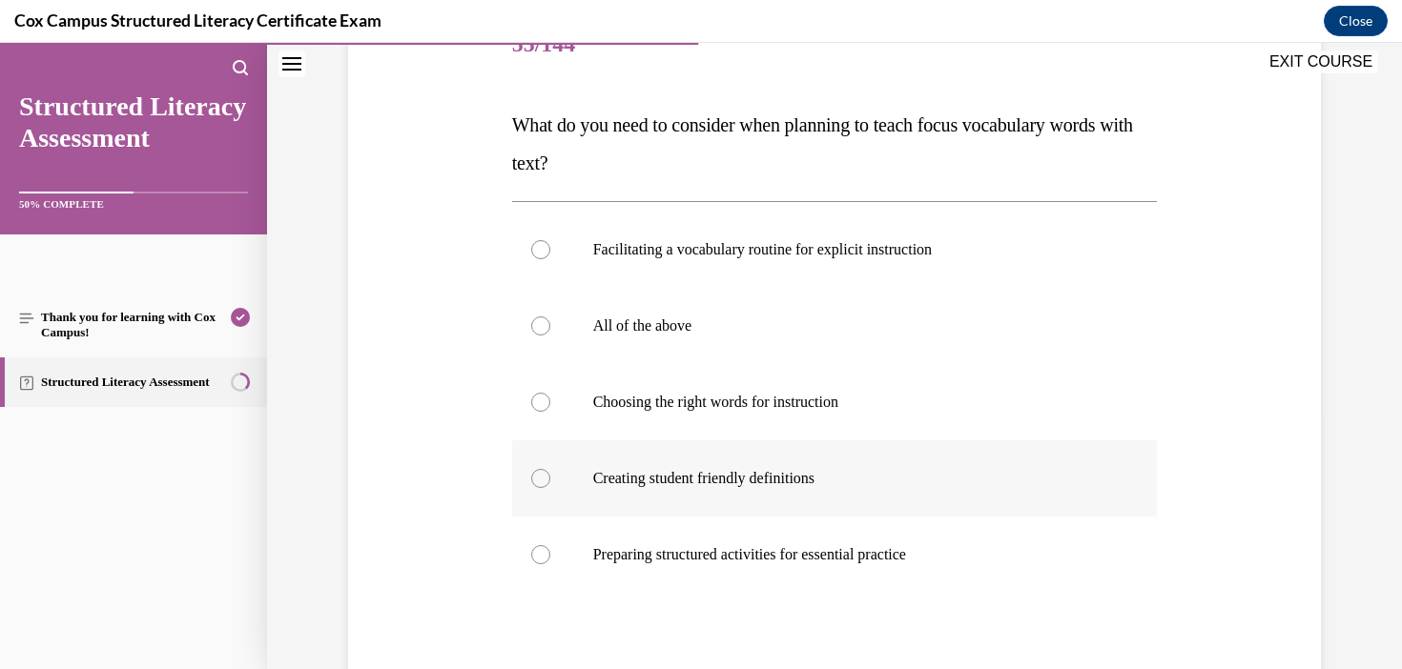
scroll to position [256, 0]
click at [757, 319] on p "All of the above" at bounding box center [851, 327] width 517 height 19
click at [550, 319] on input "All of the above" at bounding box center [540, 327] width 19 height 19
radio input "true"
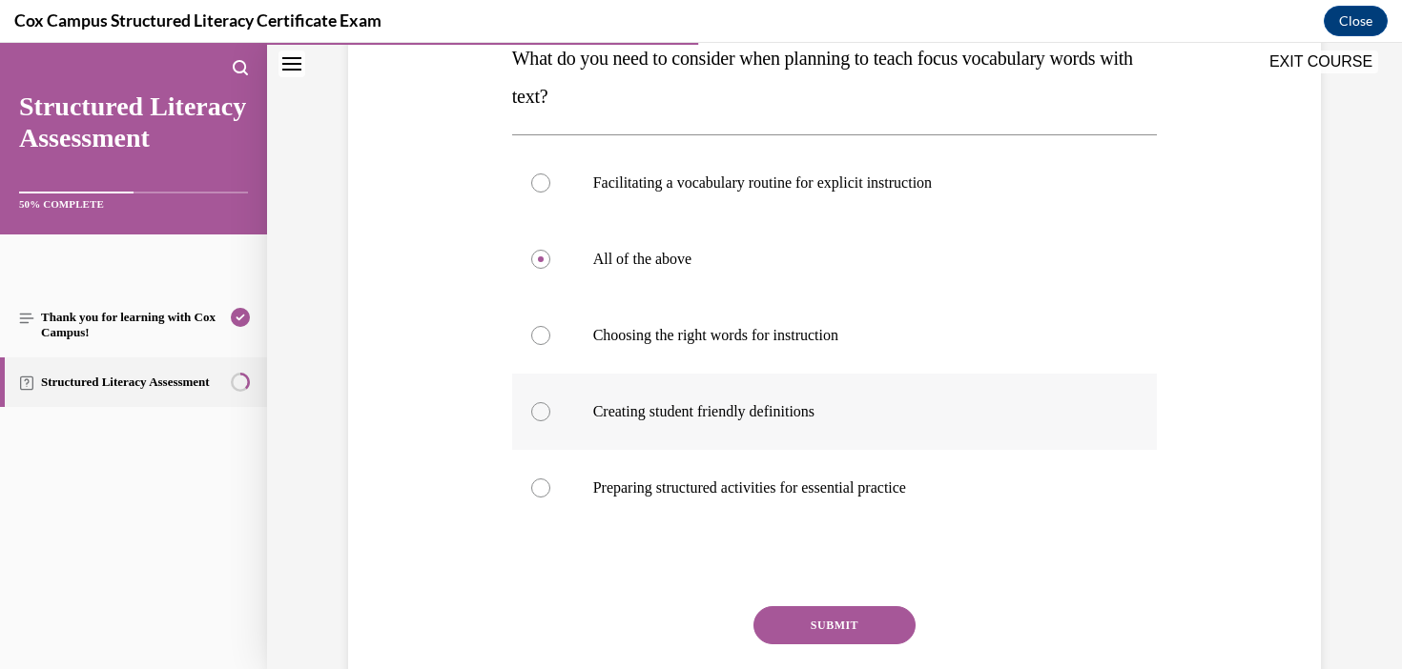
scroll to position [323, 0]
click at [873, 623] on button "SUBMIT" at bounding box center [834, 626] width 162 height 38
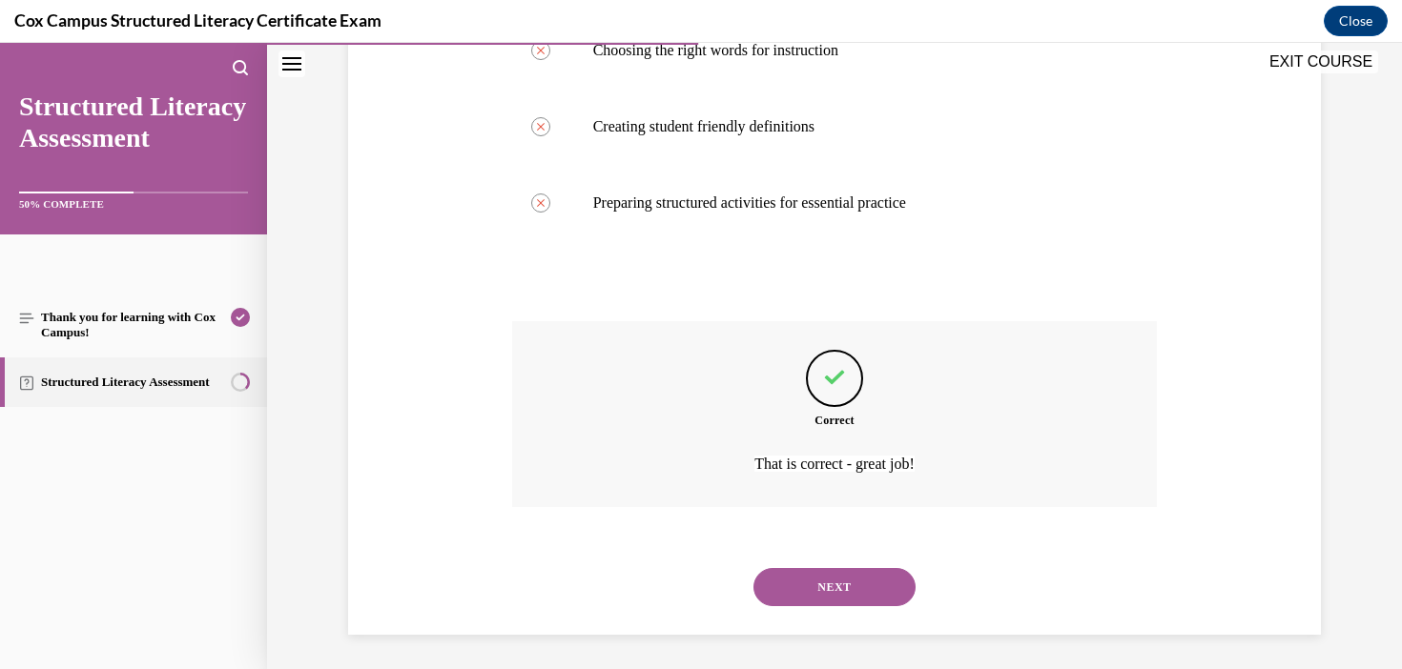
scroll to position [613, 0]
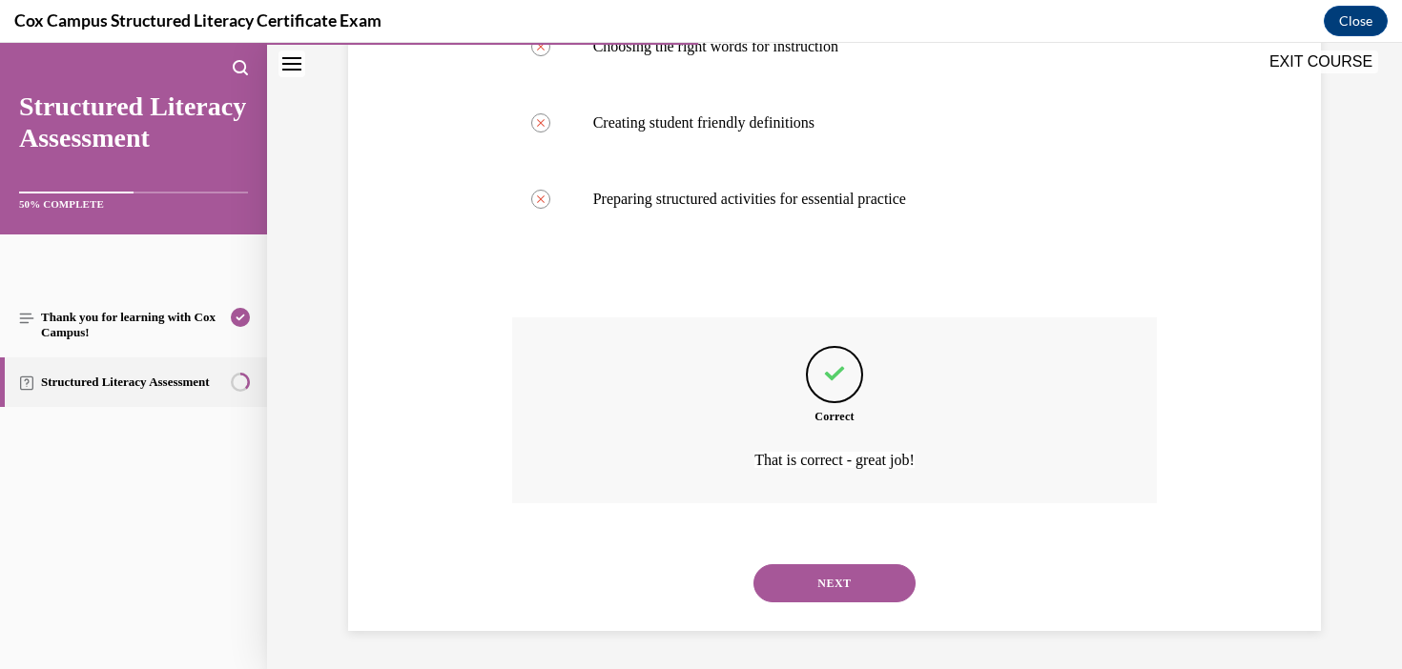
click at [873, 570] on button "NEXT" at bounding box center [834, 583] width 162 height 38
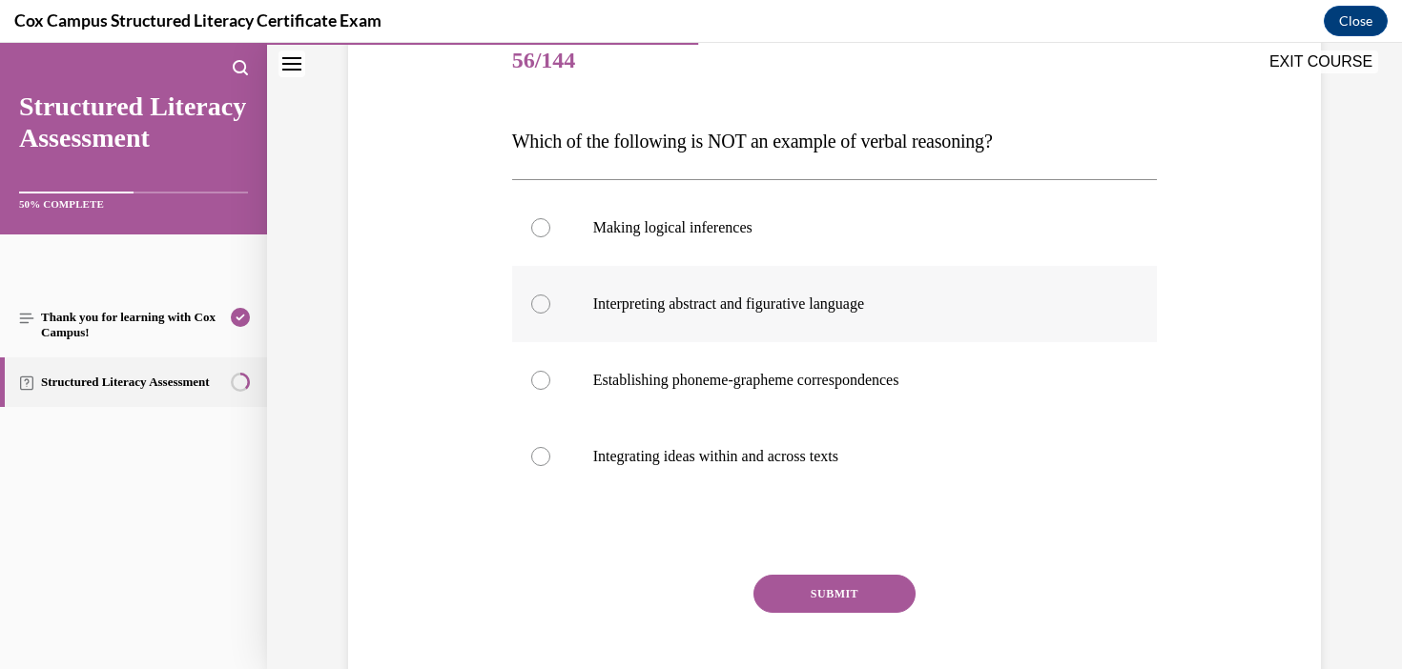
scroll to position [242, 0]
drag, startPoint x: 1054, startPoint y: 144, endPoint x: 432, endPoint y: 93, distance: 623.7
click at [432, 93] on div "Question 56/144 Which of the following is NOT an example of verbal reasoning?  …" at bounding box center [834, 348] width 982 height 765
click at [782, 376] on p "Establishing phoneme-grapheme correspondences" at bounding box center [851, 379] width 517 height 19
click at [550, 376] on input "Establishing phoneme-grapheme correspondences" at bounding box center [540, 379] width 19 height 19
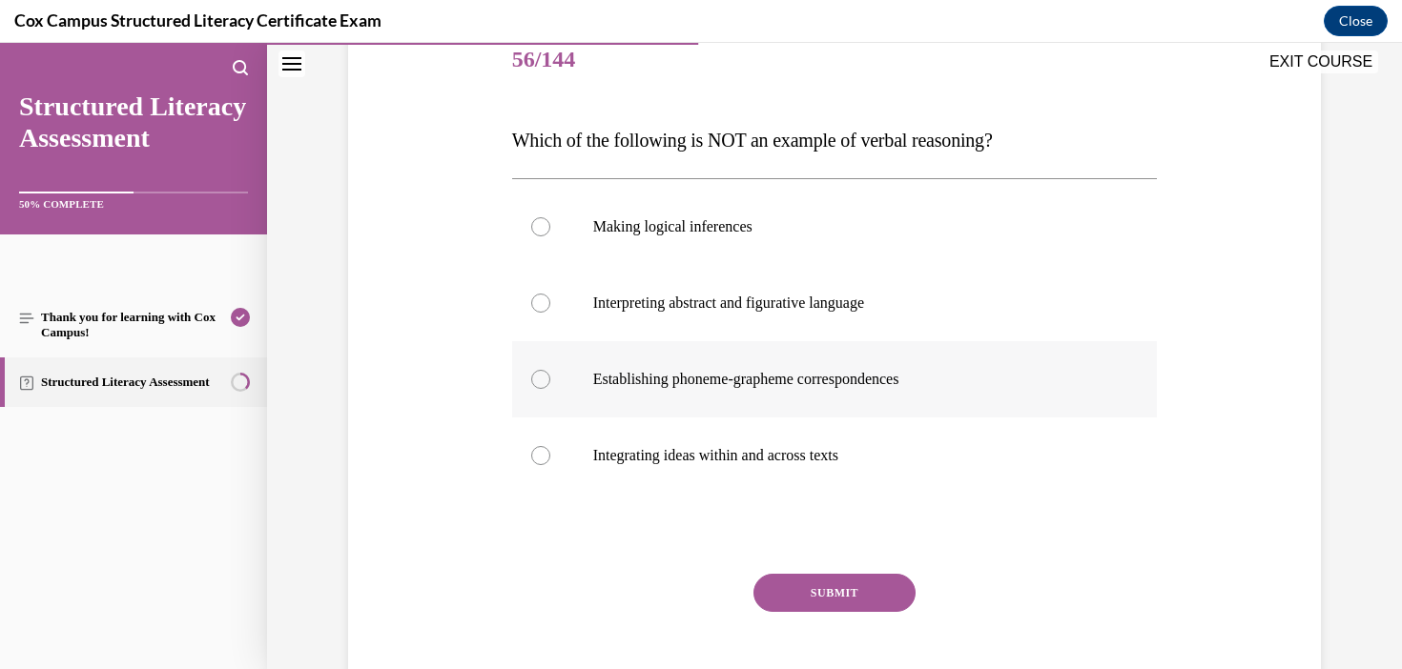
radio input "true"
click at [884, 605] on button "SUBMIT" at bounding box center [834, 593] width 162 height 38
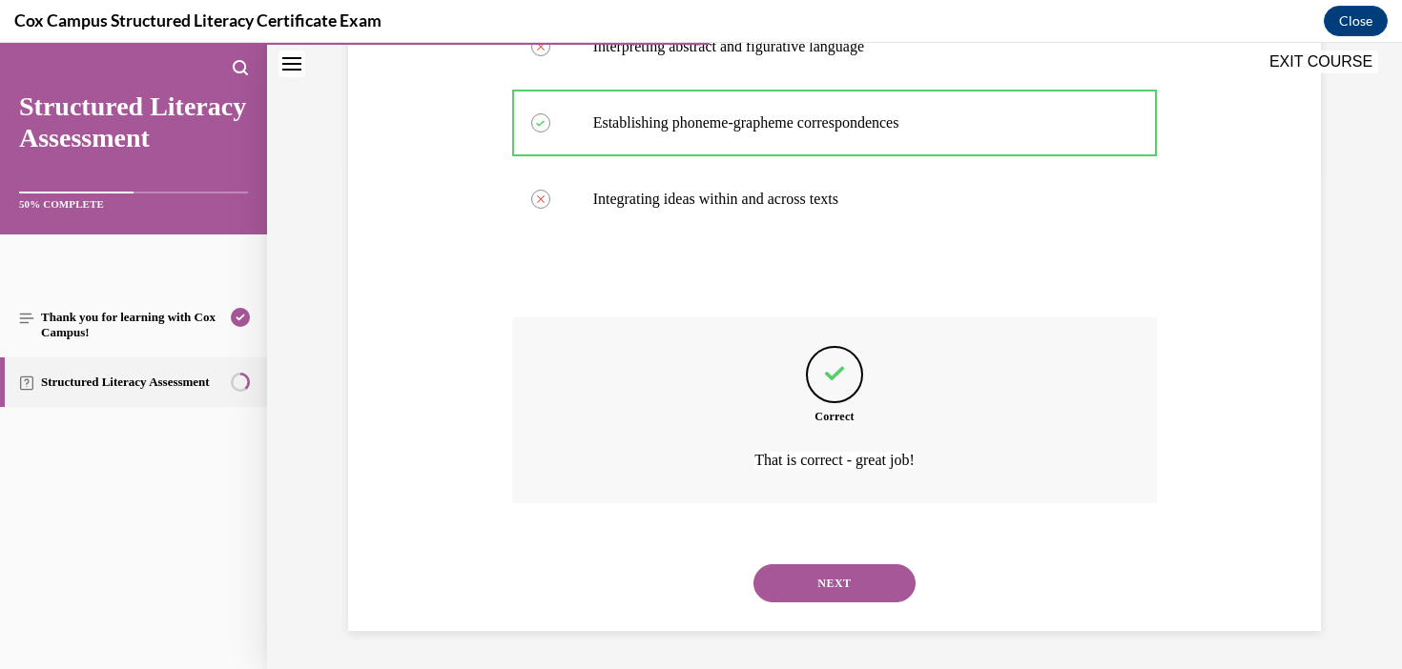
click at [851, 585] on button "NEXT" at bounding box center [834, 583] width 162 height 38
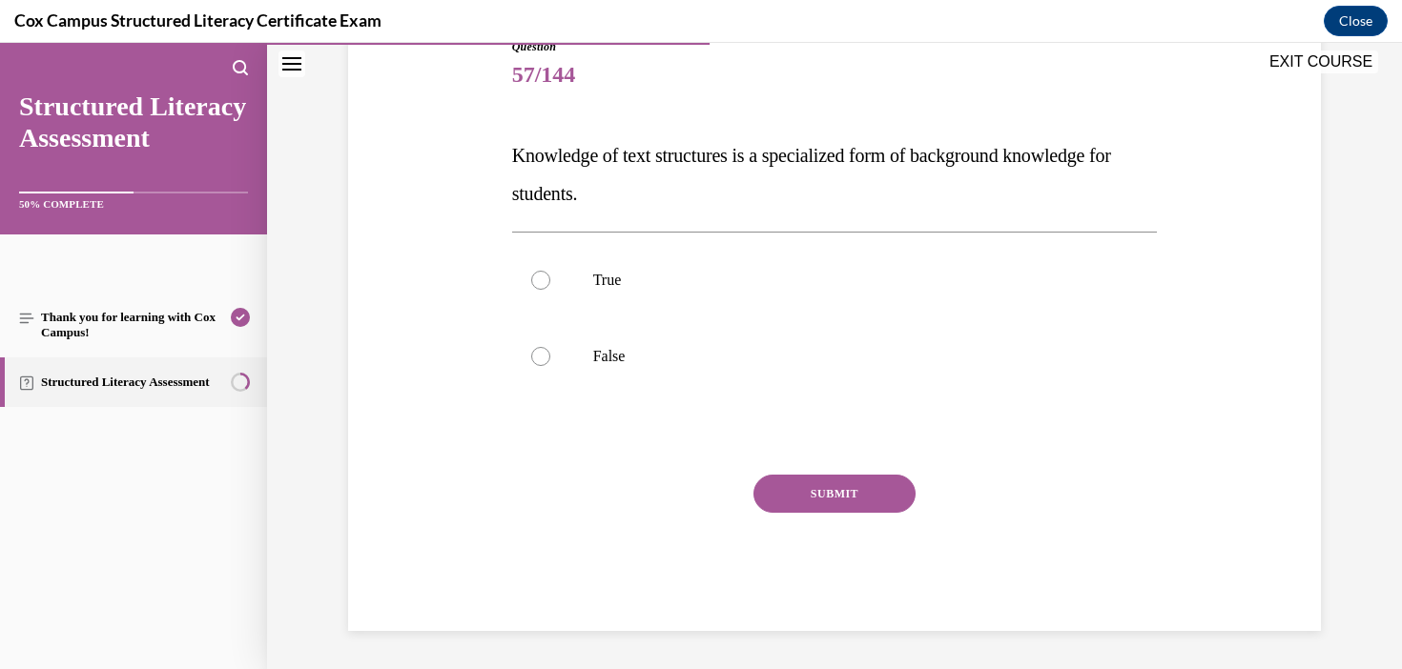
scroll to position [212, 0]
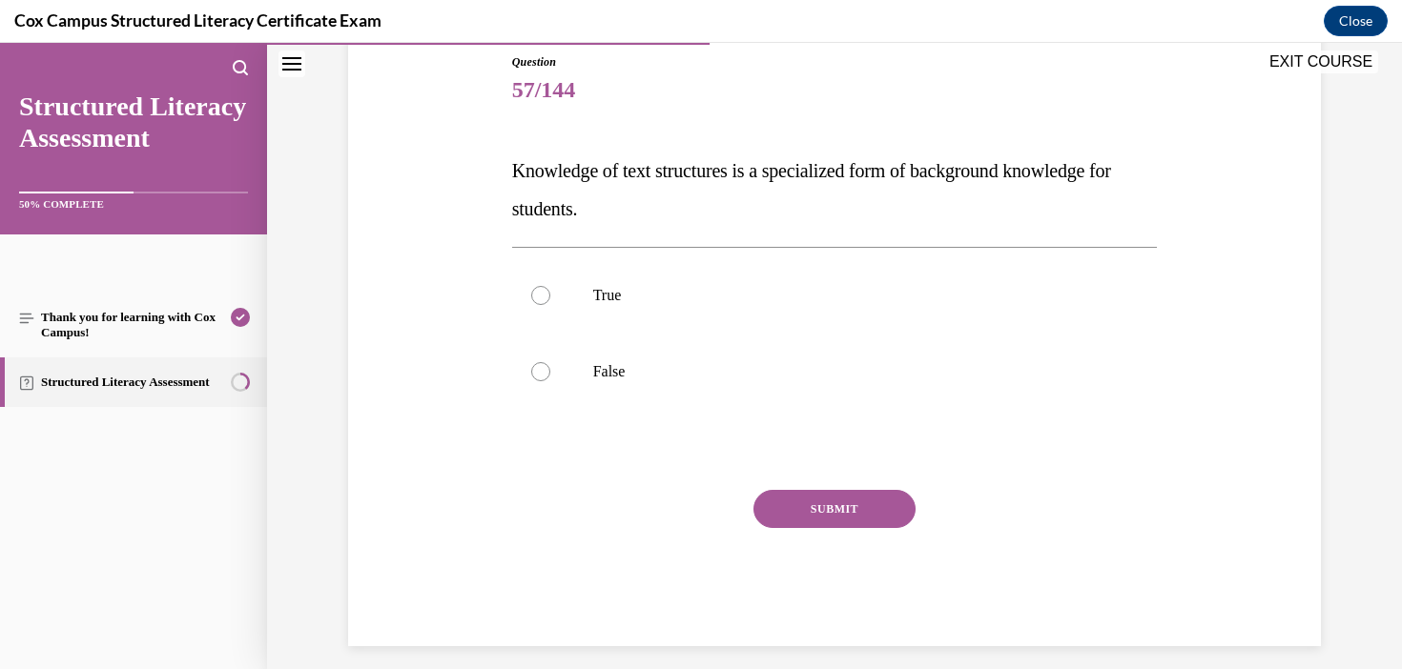
drag, startPoint x: 638, startPoint y: 209, endPoint x: 496, endPoint y: 164, distance: 149.0
click at [496, 164] on div "Question 57/144 Knowledge of text structures is a specialized form of backgroun…" at bounding box center [834, 321] width 982 height 650
click at [578, 305] on label "True" at bounding box center [835, 295] width 646 height 76
click at [550, 305] on input "True" at bounding box center [540, 295] width 19 height 19
radio input "true"
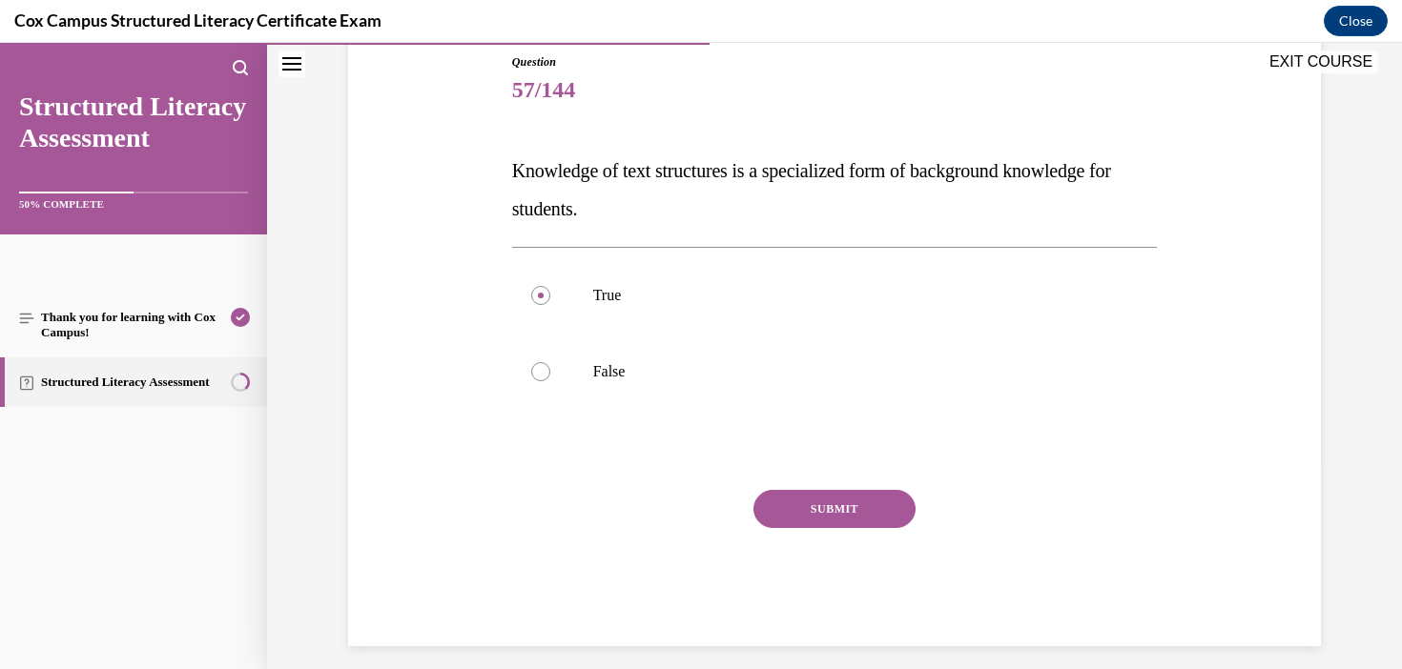
click at [867, 511] on button "SUBMIT" at bounding box center [834, 509] width 162 height 38
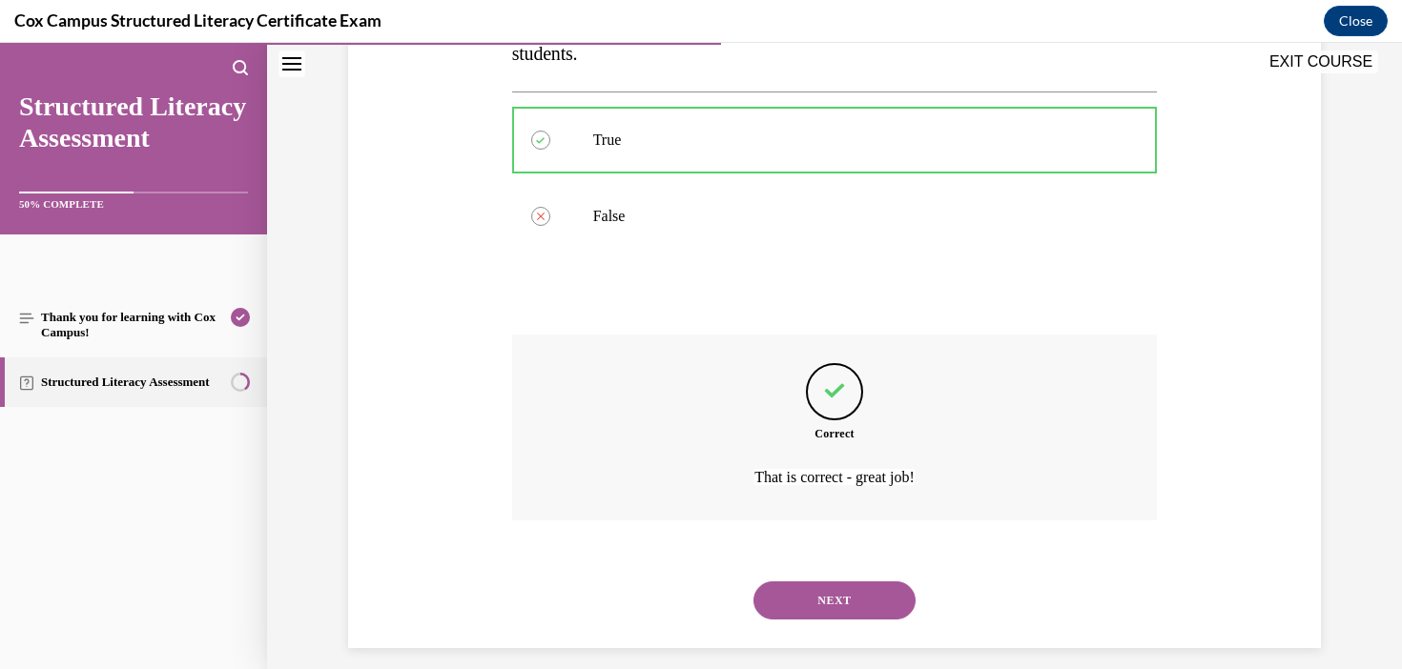
scroll to position [384, 0]
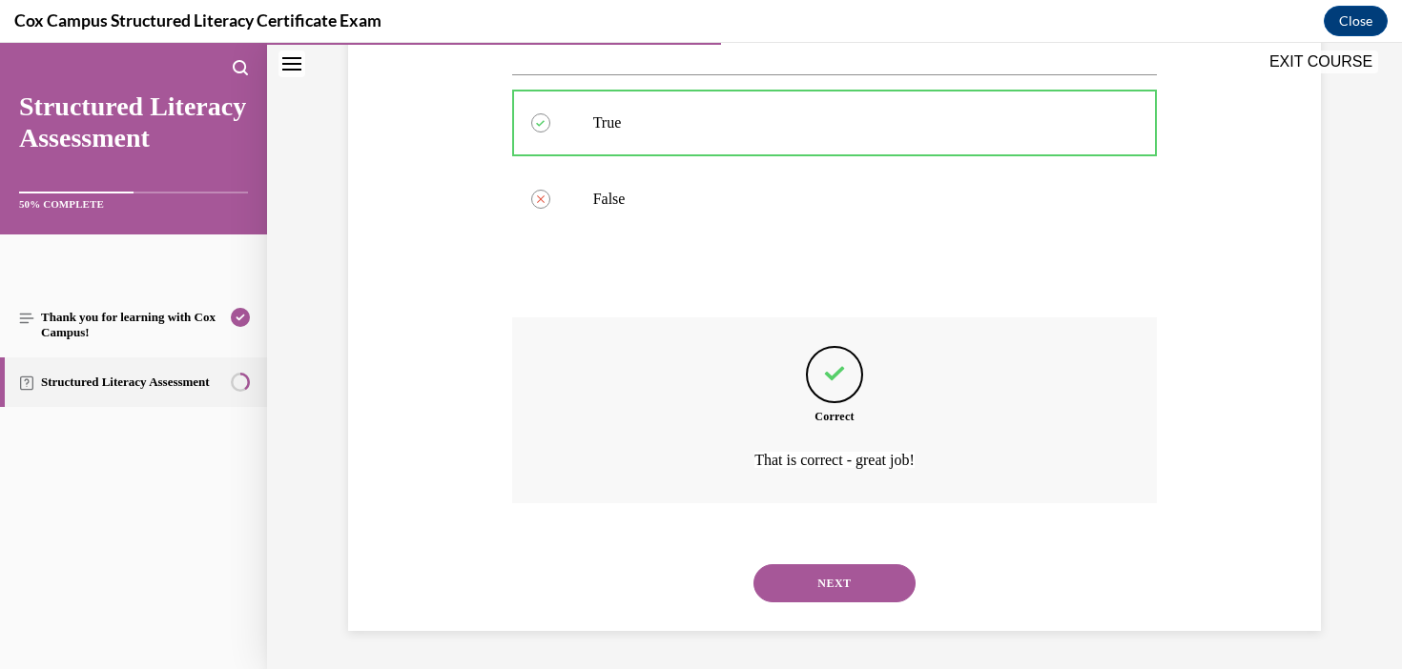
click at [819, 579] on button "NEXT" at bounding box center [834, 583] width 162 height 38
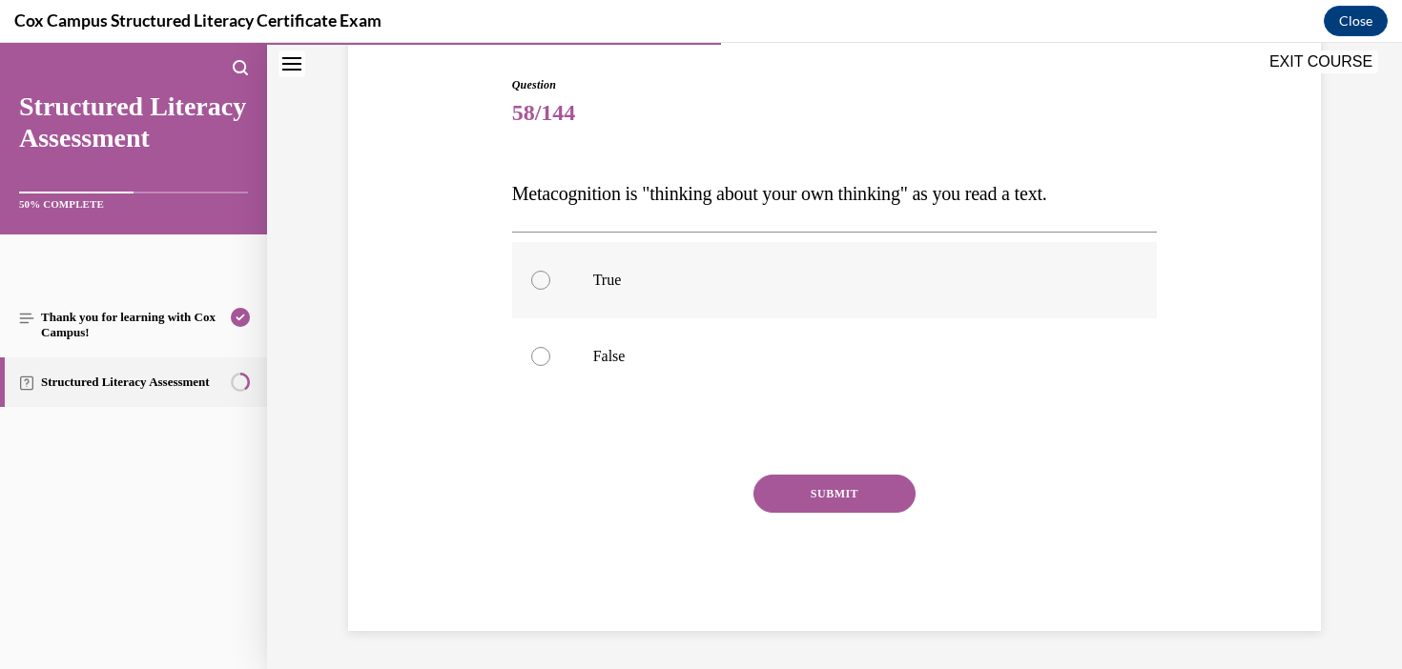
click at [683, 259] on label "True" at bounding box center [835, 280] width 646 height 76
click at [550, 271] on input "True" at bounding box center [540, 280] width 19 height 19
radio input "true"
click at [869, 501] on button "SUBMIT" at bounding box center [834, 494] width 162 height 38
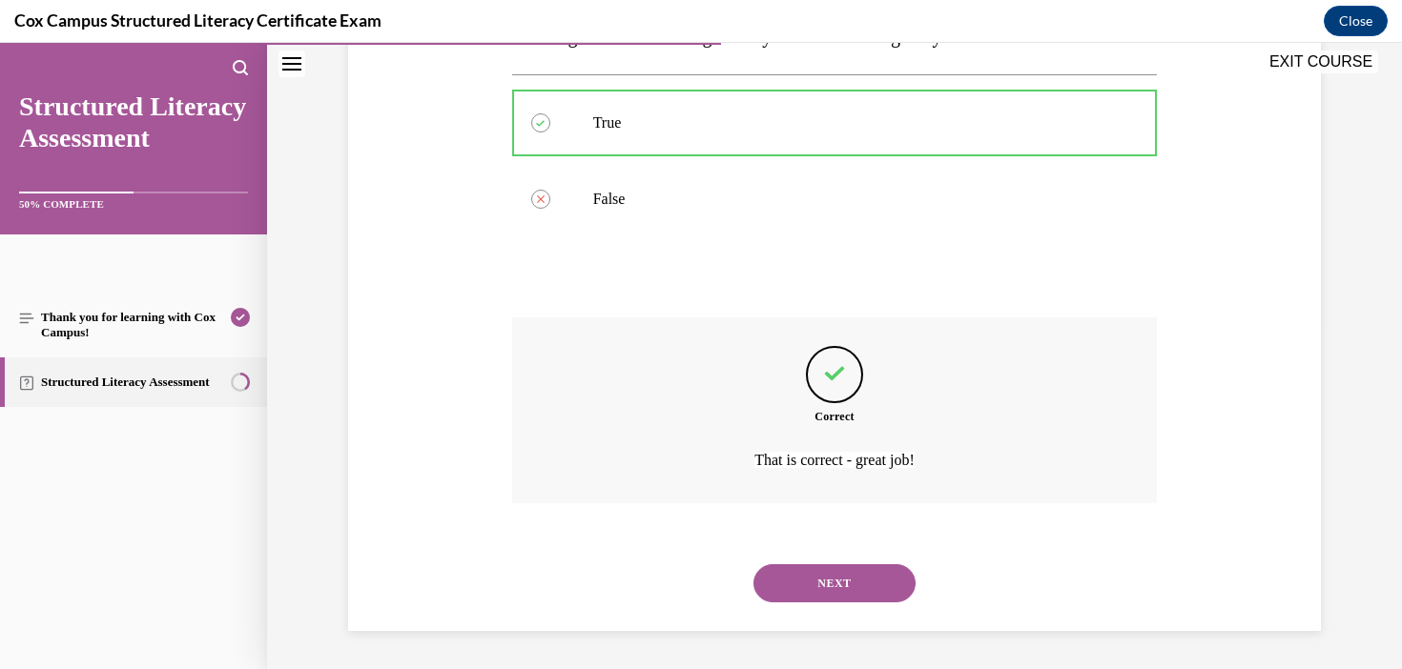
click at [826, 581] on button "NEXT" at bounding box center [834, 583] width 162 height 38
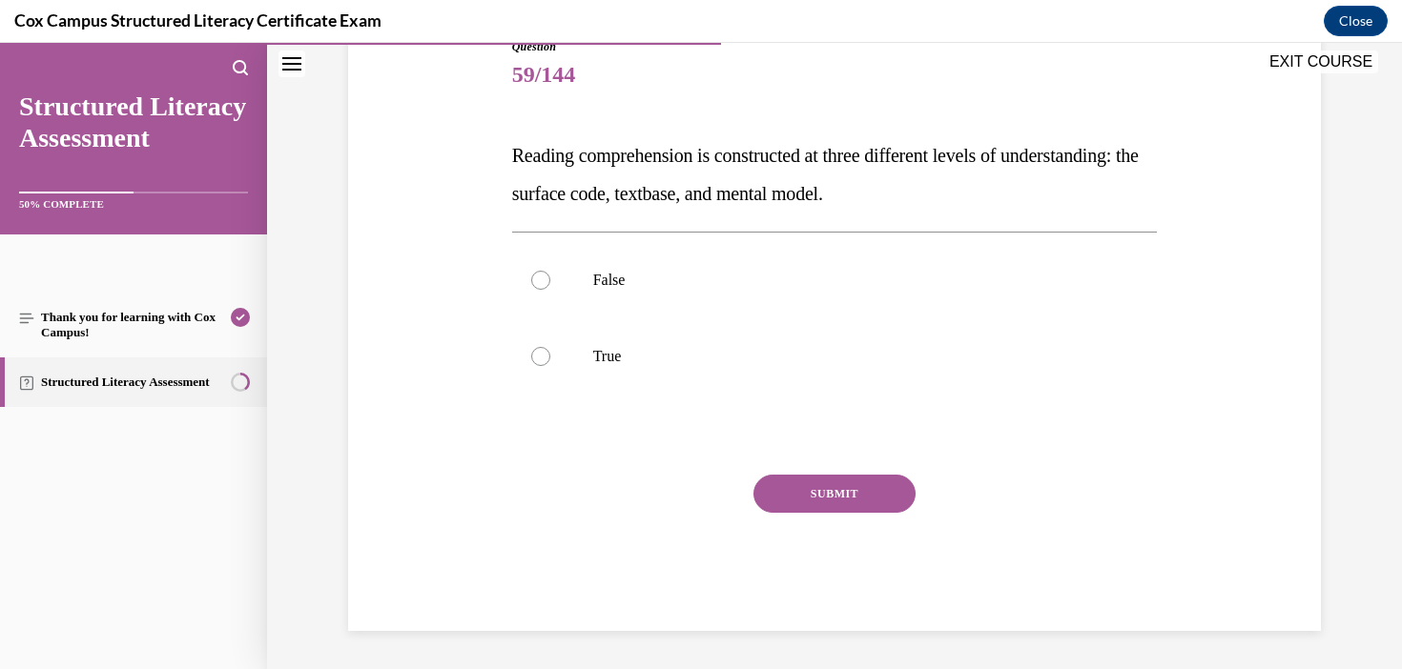
scroll to position [225, 0]
drag, startPoint x: 1026, startPoint y: 212, endPoint x: 379, endPoint y: 100, distance: 657.0
click at [379, 100] on div "Question 59/144 Reading comprehension is constructed at three different levels …" at bounding box center [834, 308] width 982 height 650
click at [487, 177] on div "Question 59/144 Reading comprehension is constructed at three different levels …" at bounding box center [834, 308] width 982 height 650
drag, startPoint x: 512, startPoint y: 154, endPoint x: 1070, endPoint y: 209, distance: 560.4
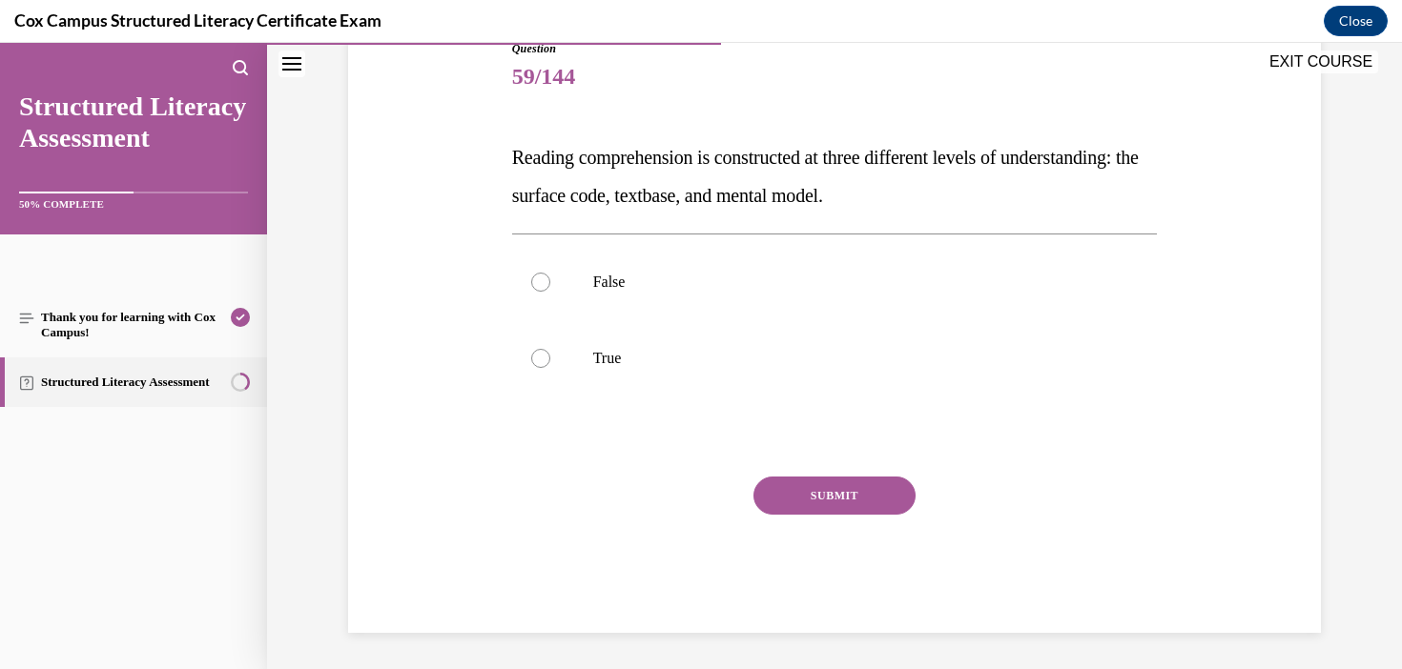
click at [1070, 209] on p "Reading comprehension is constructed at three different levels of understanding…" at bounding box center [835, 176] width 646 height 76
click at [564, 382] on label "True" at bounding box center [835, 358] width 646 height 76
click at [550, 368] on input "True" at bounding box center [540, 358] width 19 height 19
radio input "true"
click at [844, 486] on button "SUBMIT" at bounding box center [834, 496] width 162 height 38
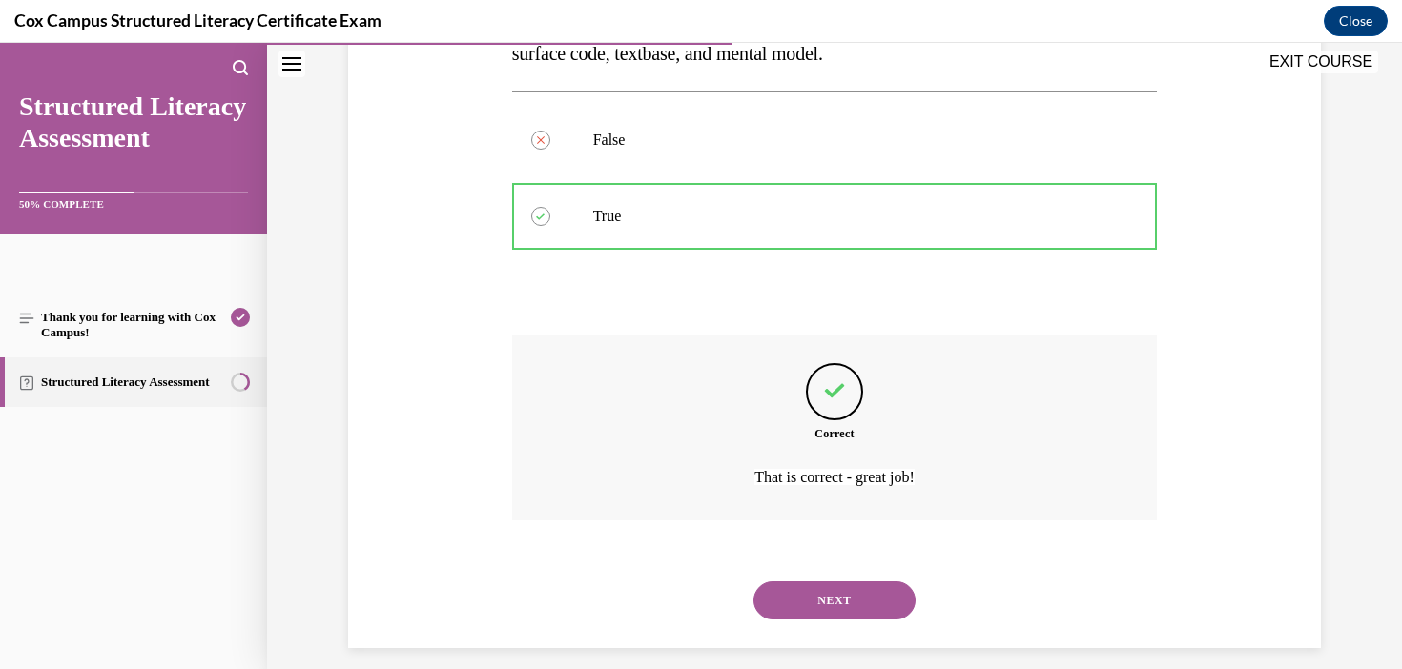
scroll to position [384, 0]
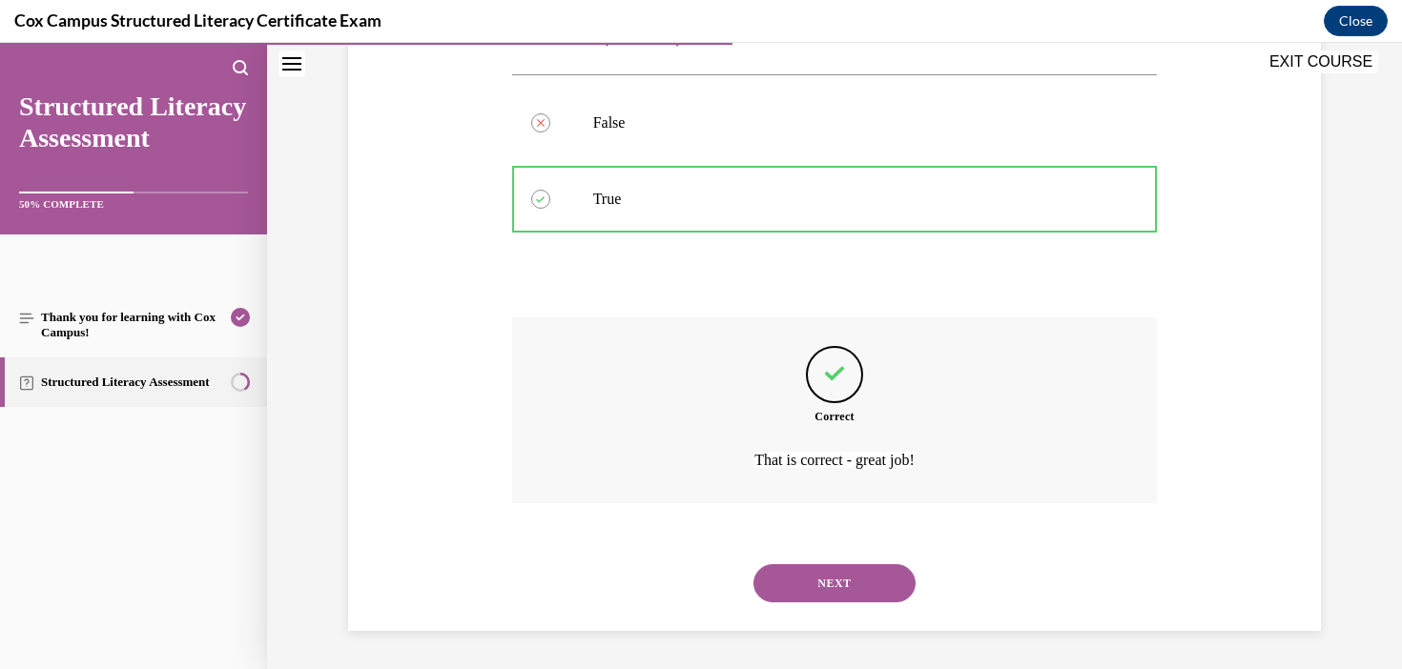
click at [840, 583] on button "NEXT" at bounding box center [834, 583] width 162 height 38
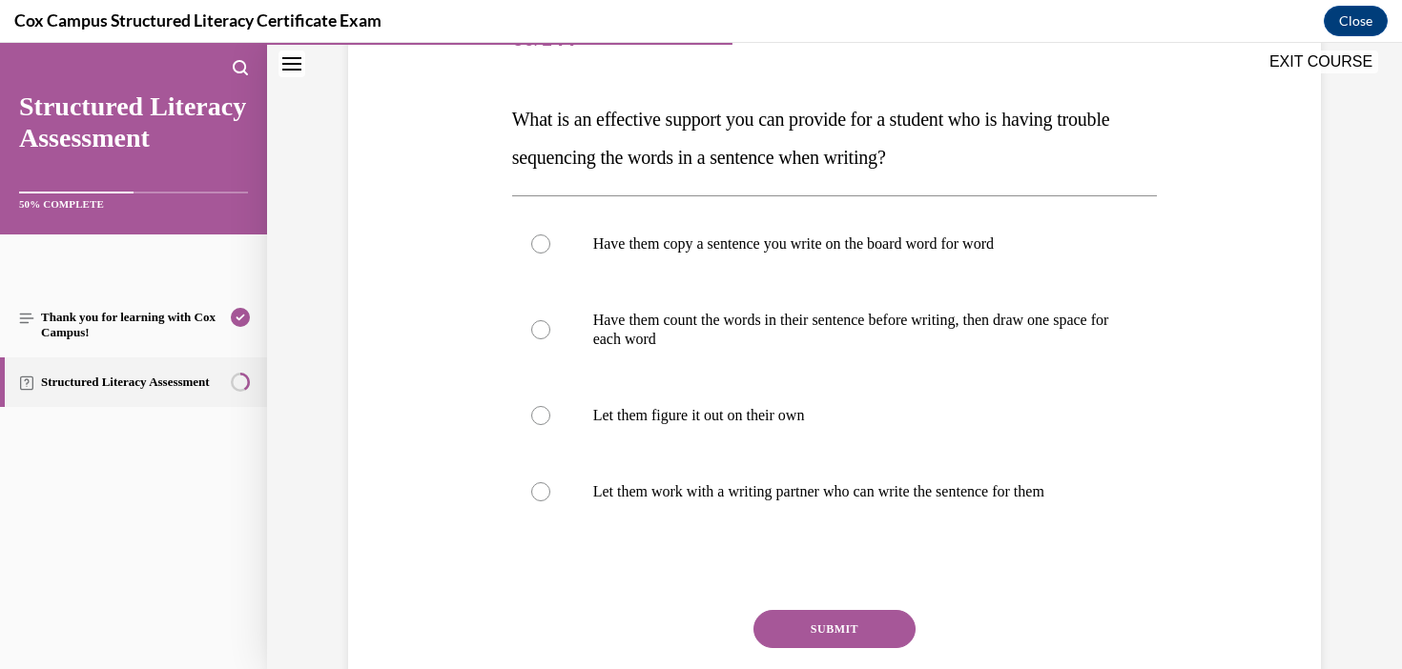
scroll to position [269, 0]
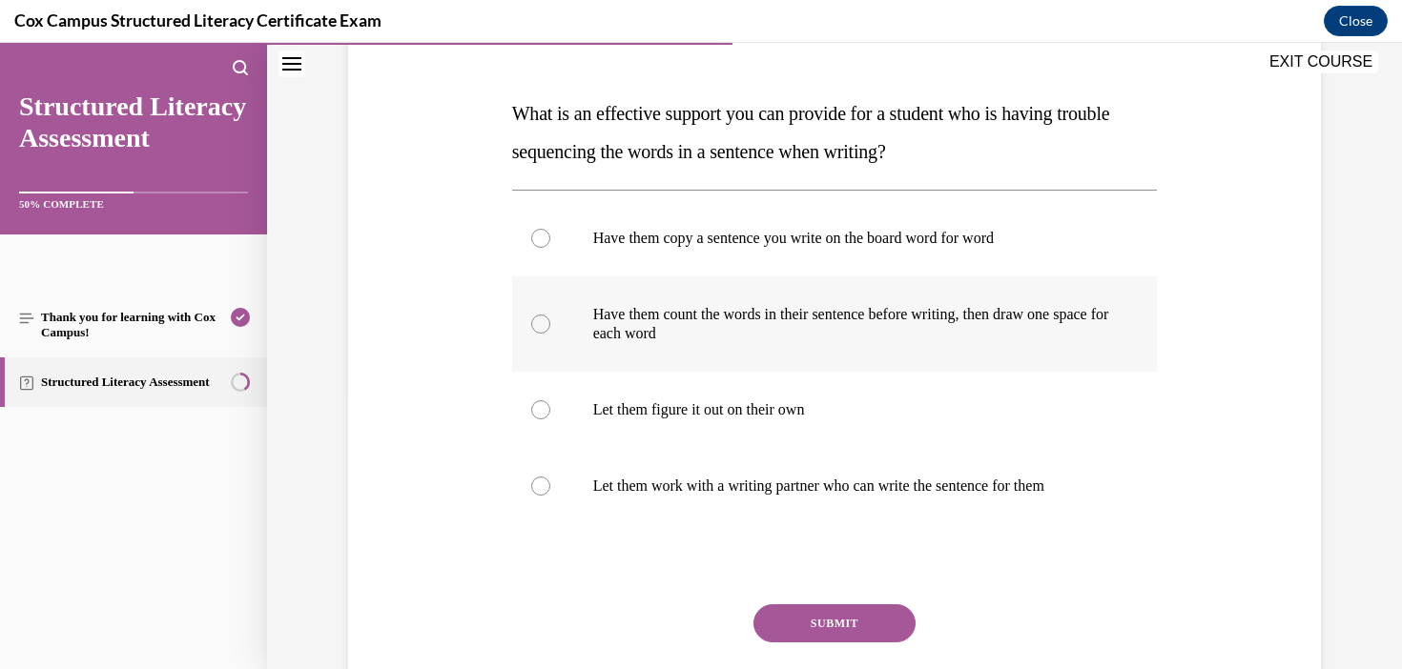
click at [905, 329] on p "Have them count the words in their sentence before writing, then draw one space…" at bounding box center [851, 324] width 517 height 38
click at [550, 329] on input "Have them count the words in their sentence before writing, then draw one space…" at bounding box center [540, 324] width 19 height 19
radio input "true"
click at [818, 622] on button "SUBMIT" at bounding box center [834, 624] width 162 height 38
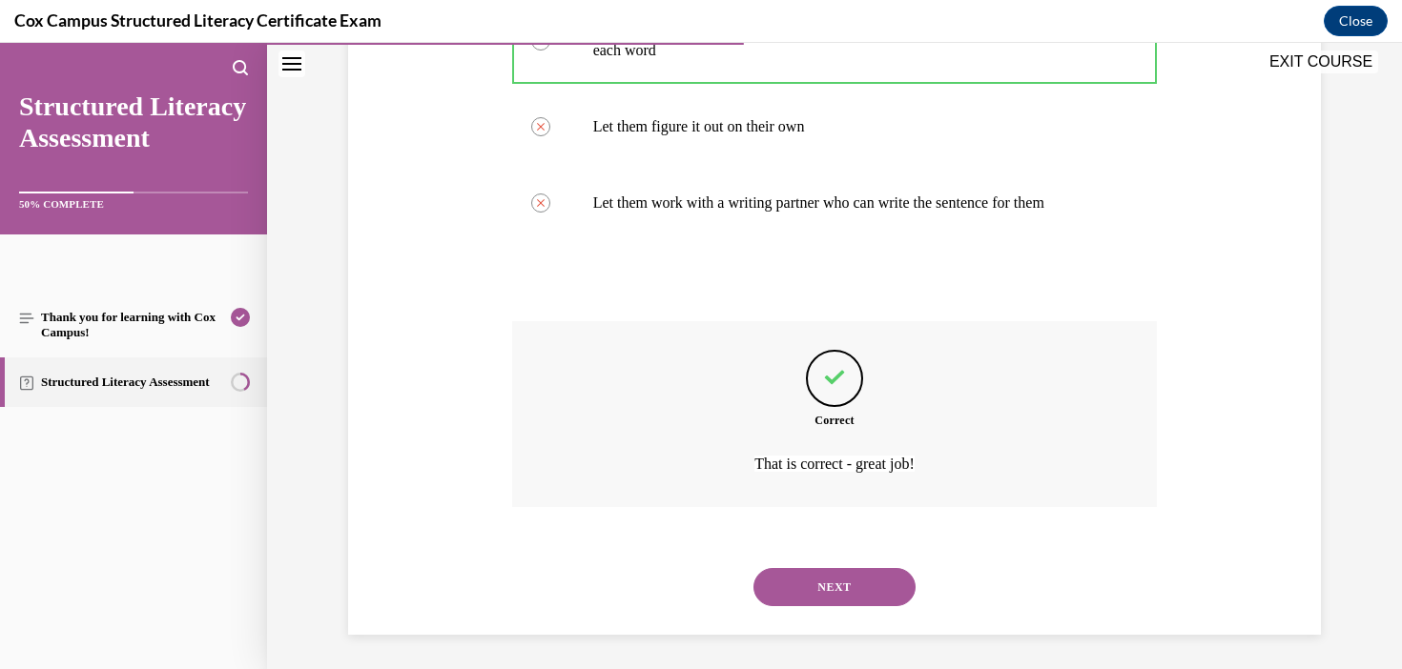
scroll to position [556, 0]
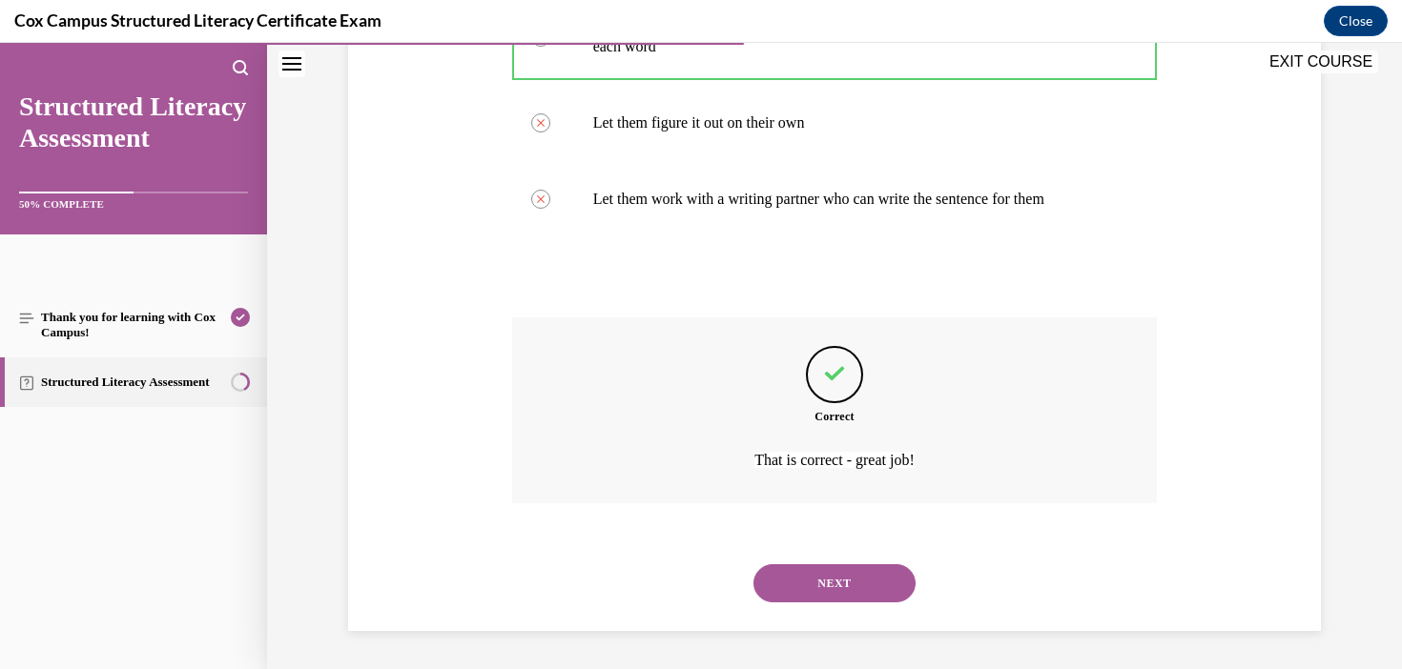
click at [845, 591] on button "NEXT" at bounding box center [834, 583] width 162 height 38
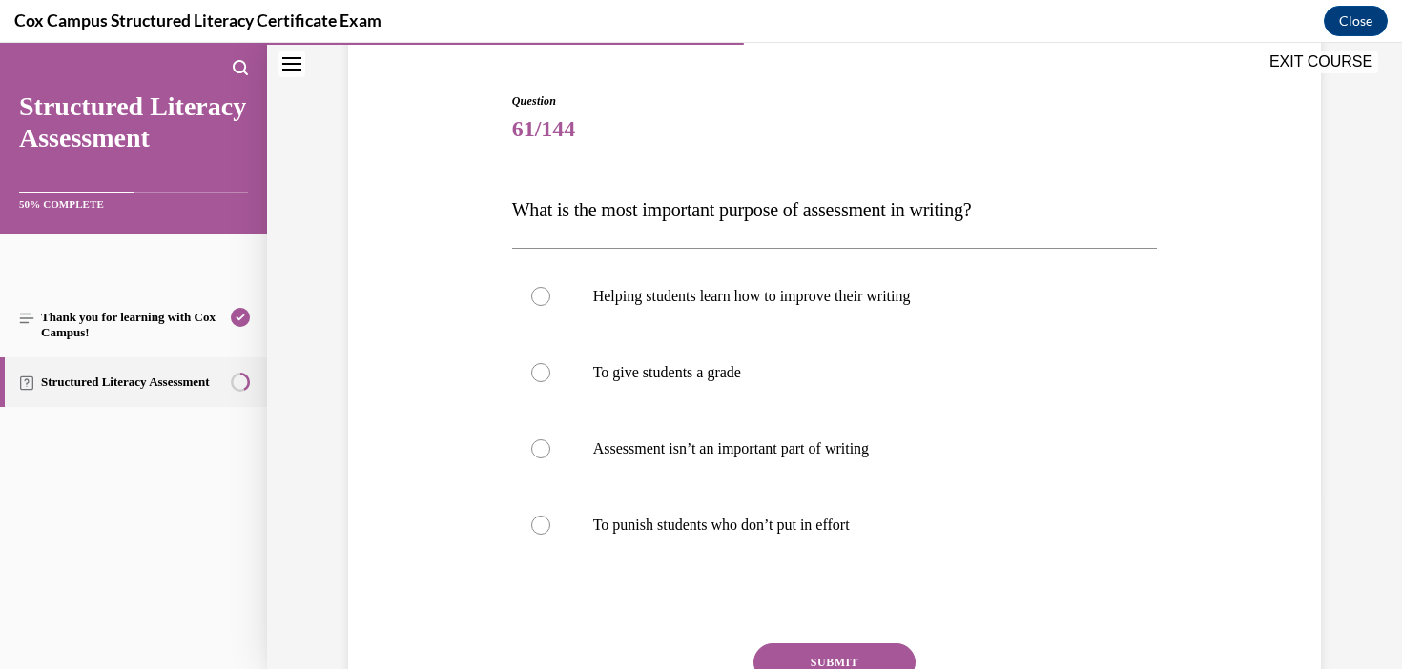
scroll to position [183, 0]
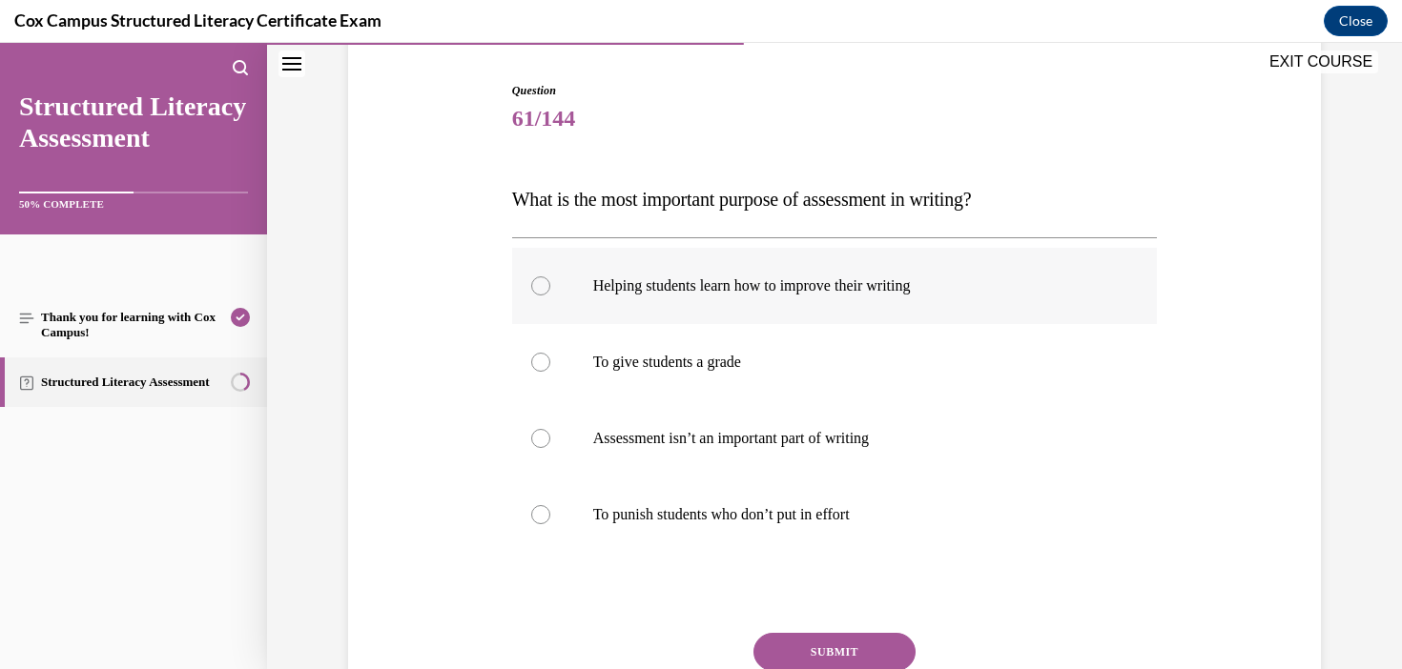
click at [880, 294] on p "Helping students learn how to improve their writing" at bounding box center [851, 286] width 517 height 19
click at [550, 294] on input "Helping students learn how to improve their writing" at bounding box center [540, 286] width 19 height 19
radio input "true"
click at [870, 649] on button "SUBMIT" at bounding box center [834, 652] width 162 height 38
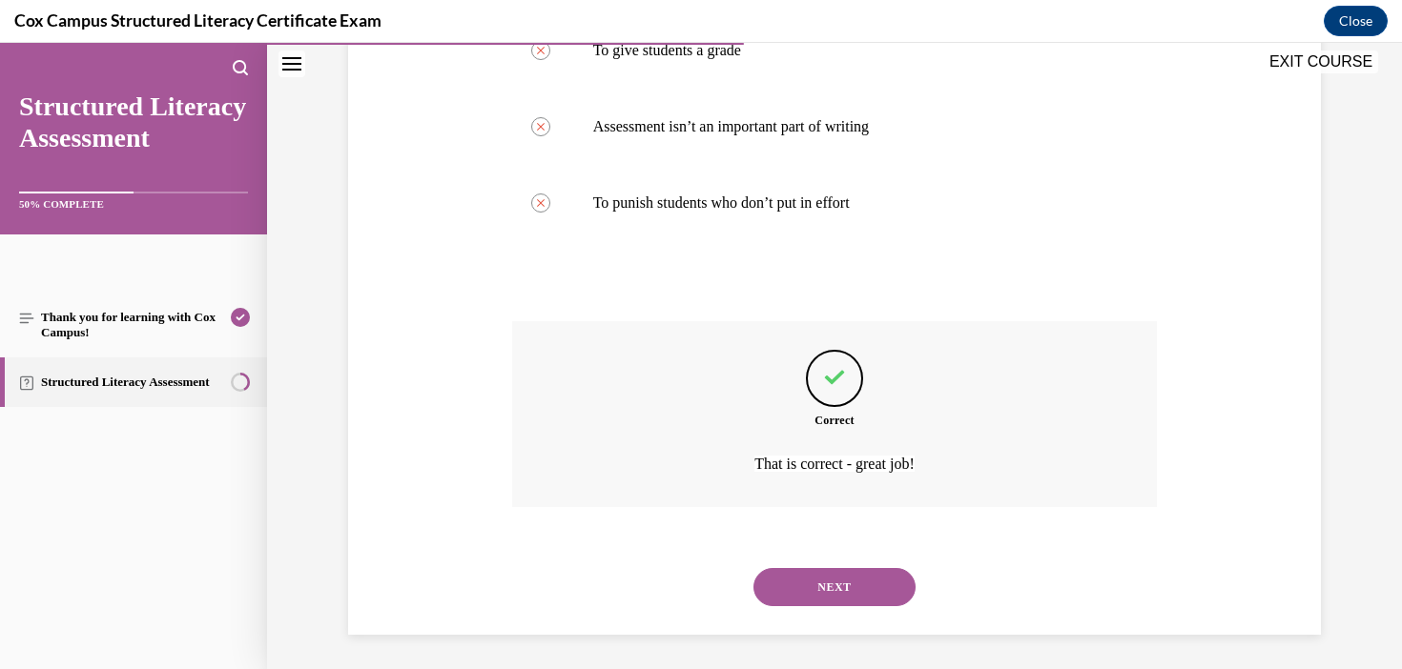
scroll to position [499, 0]
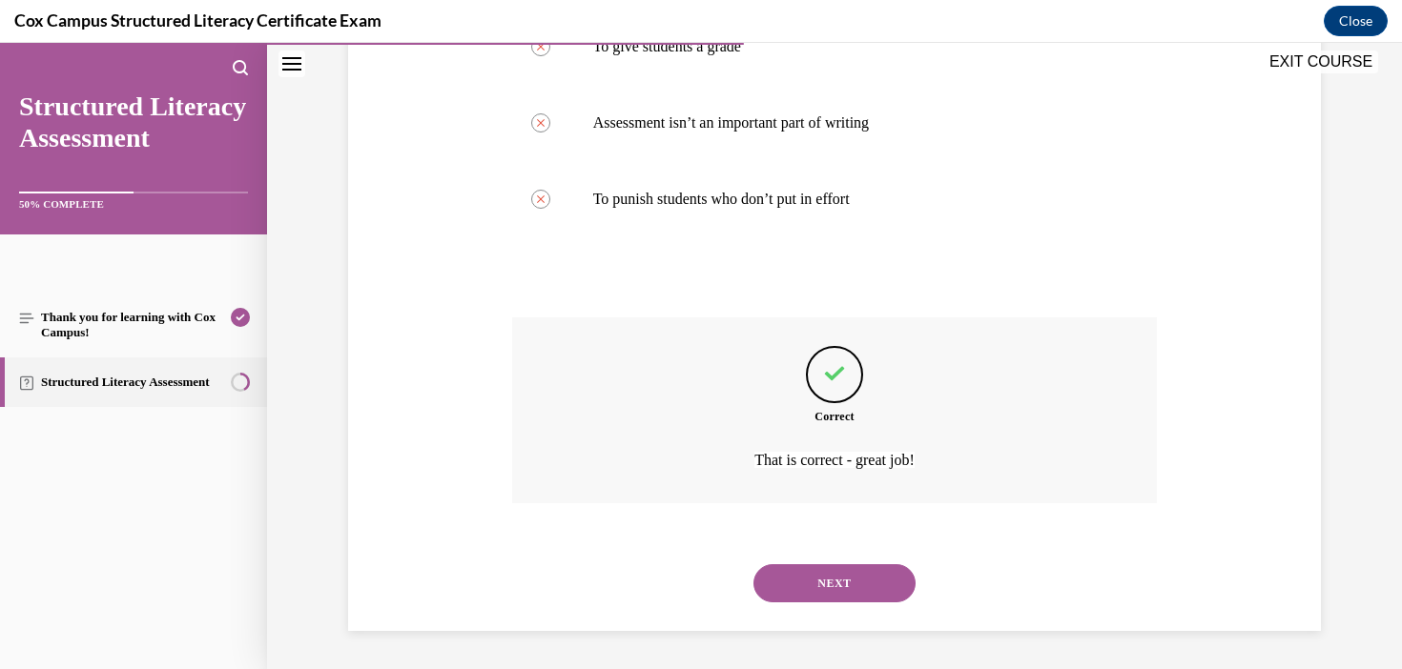
click at [854, 591] on button "NEXT" at bounding box center [834, 583] width 162 height 38
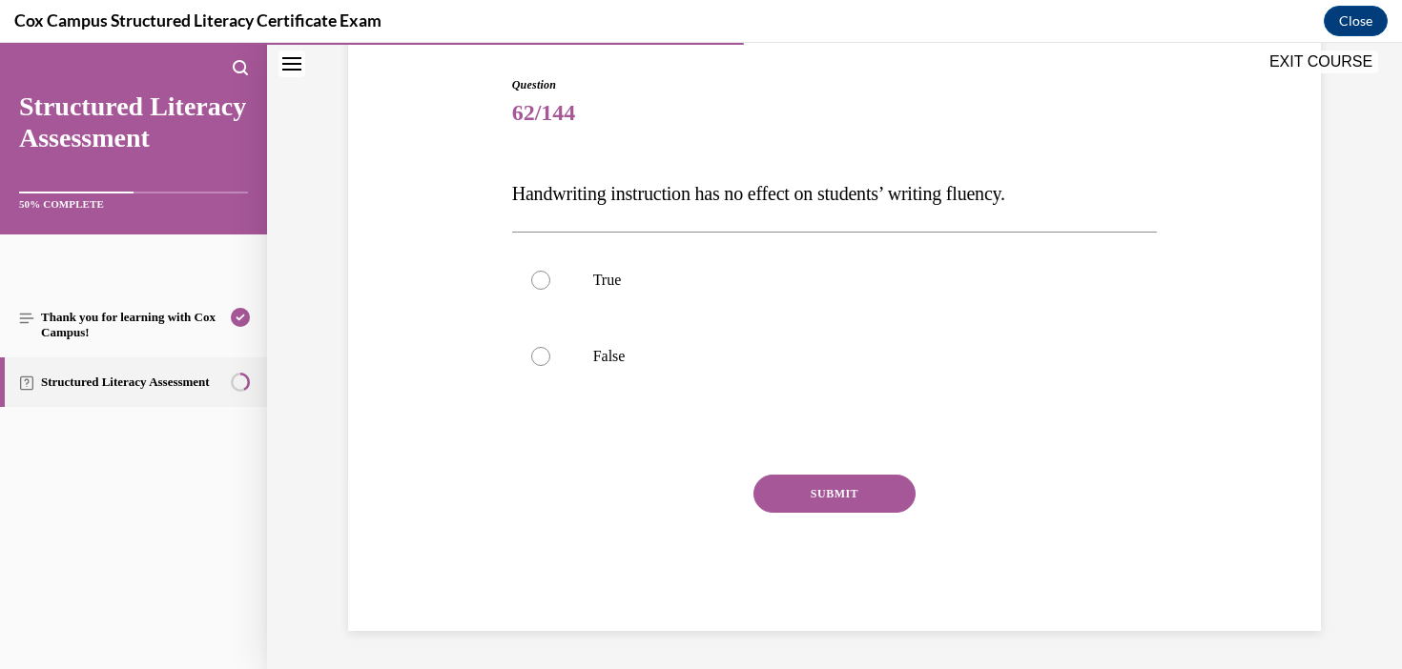
scroll to position [189, 0]
click at [558, 347] on label "False" at bounding box center [835, 356] width 646 height 76
click at [550, 347] on input "False" at bounding box center [540, 356] width 19 height 19
radio input "true"
click at [880, 495] on button "SUBMIT" at bounding box center [834, 494] width 162 height 38
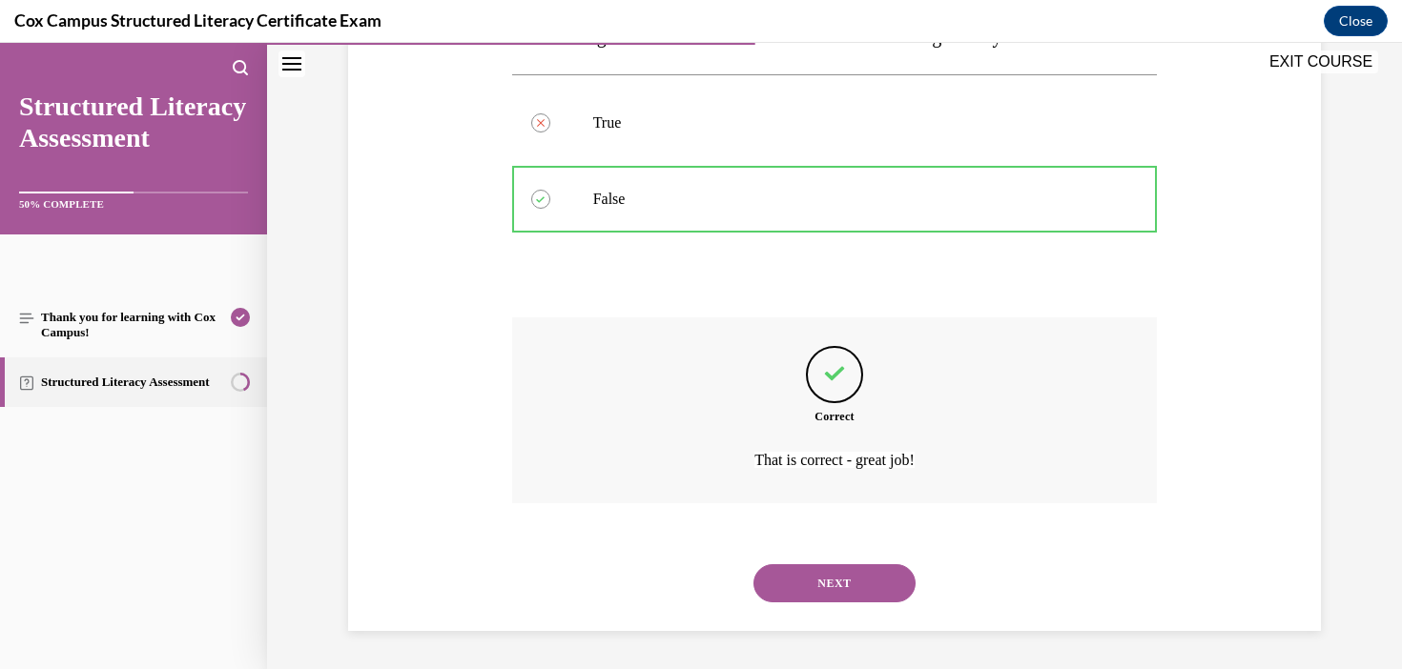
click at [840, 596] on button "NEXT" at bounding box center [834, 583] width 162 height 38
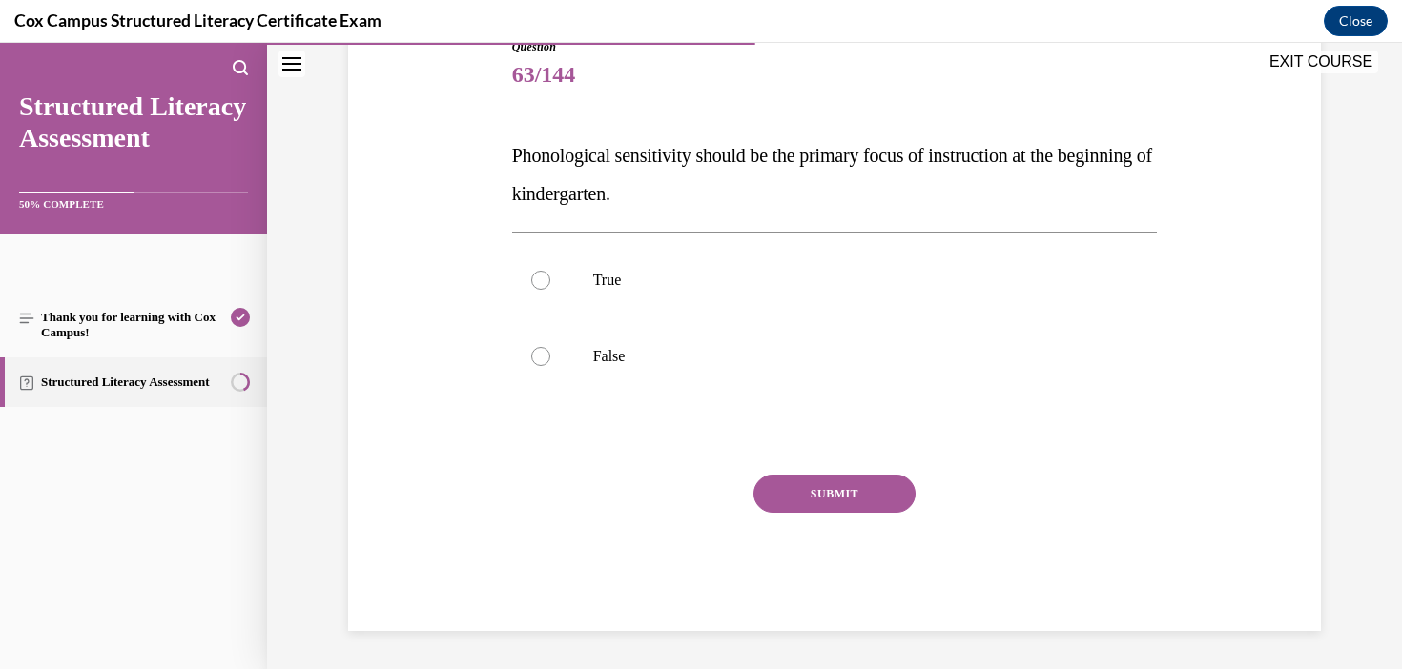
scroll to position [212, 0]
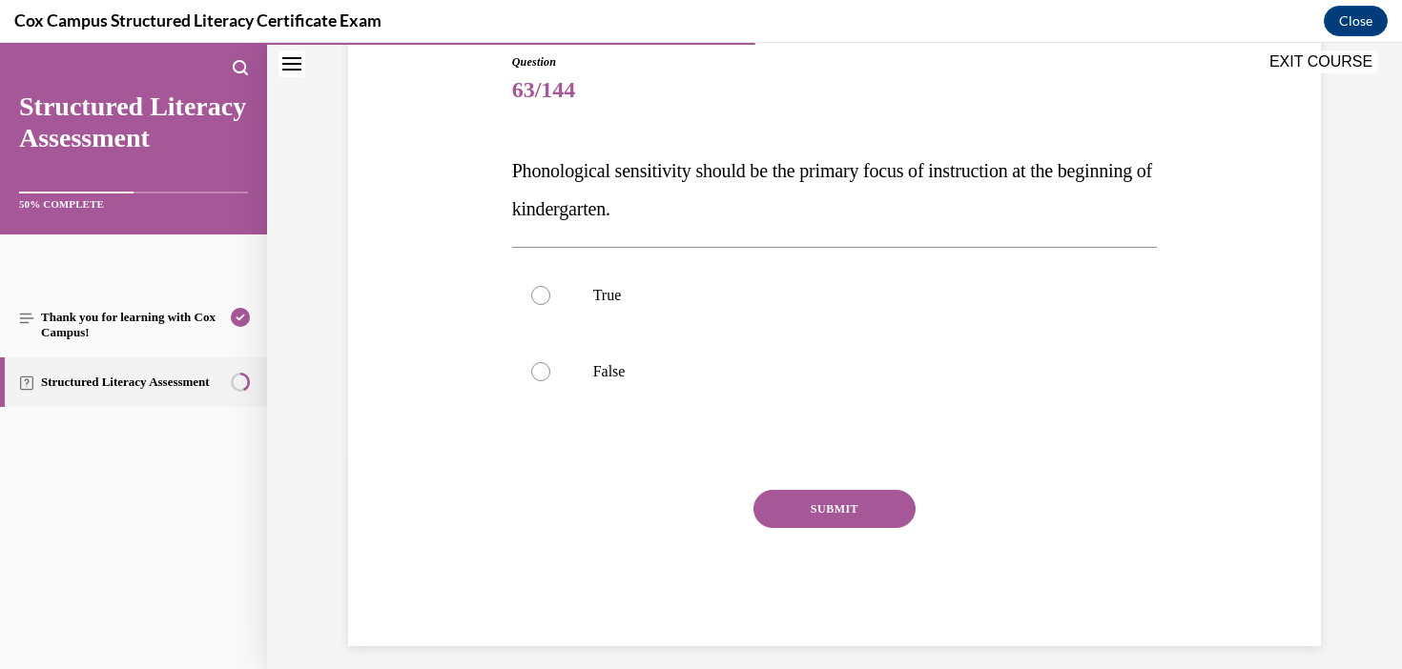
drag, startPoint x: 761, startPoint y: 214, endPoint x: 448, endPoint y: 174, distance: 315.2
click at [446, 175] on div "Question 63/144 Phonological sensitivity should be the primary focus of instruc…" at bounding box center [834, 321] width 982 height 650
click at [642, 331] on label "True" at bounding box center [835, 295] width 646 height 76
click at [550, 305] on input "True" at bounding box center [540, 295] width 19 height 19
radio input "true"
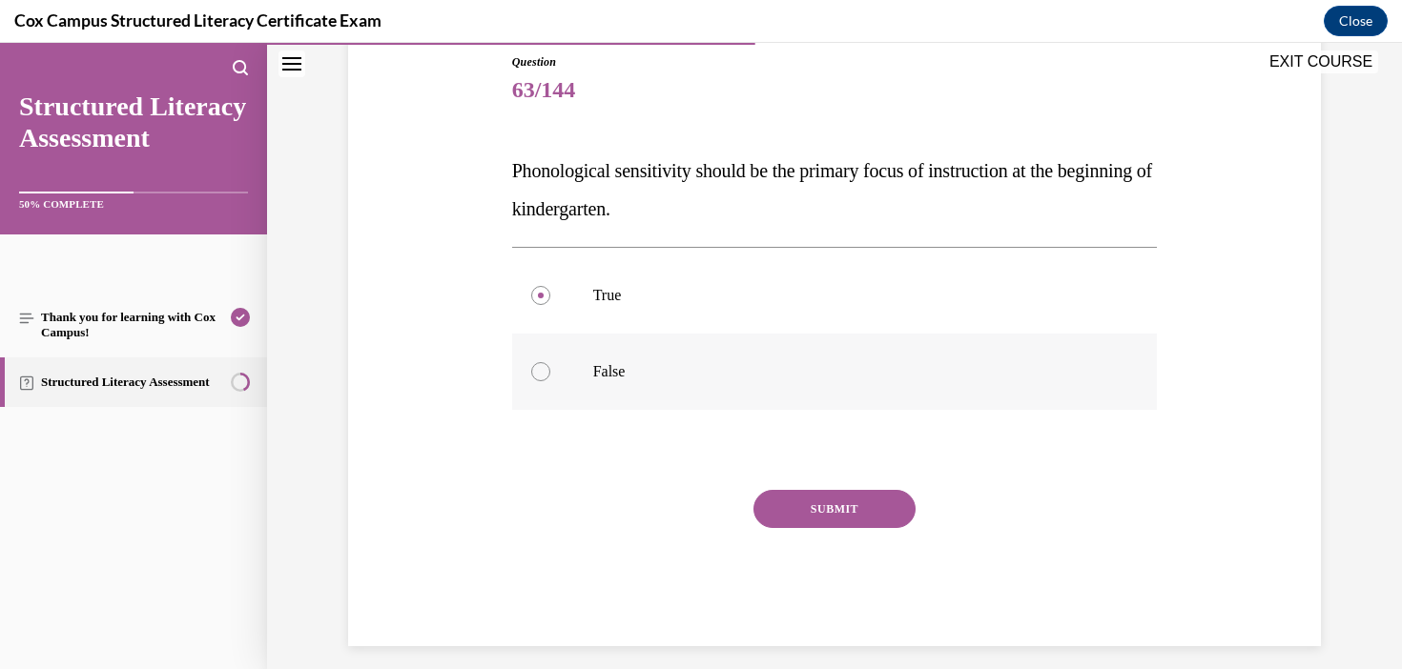
click at [648, 382] on label "False" at bounding box center [835, 372] width 646 height 76
click at [550, 381] on input "False" at bounding box center [540, 371] width 19 height 19
radio input "true"
click at [850, 482] on div "Question 63/144 Phonological sensitivity should be the primary focus of instruc…" at bounding box center [835, 349] width 646 height 593
click at [863, 509] on button "SUBMIT" at bounding box center [834, 509] width 162 height 38
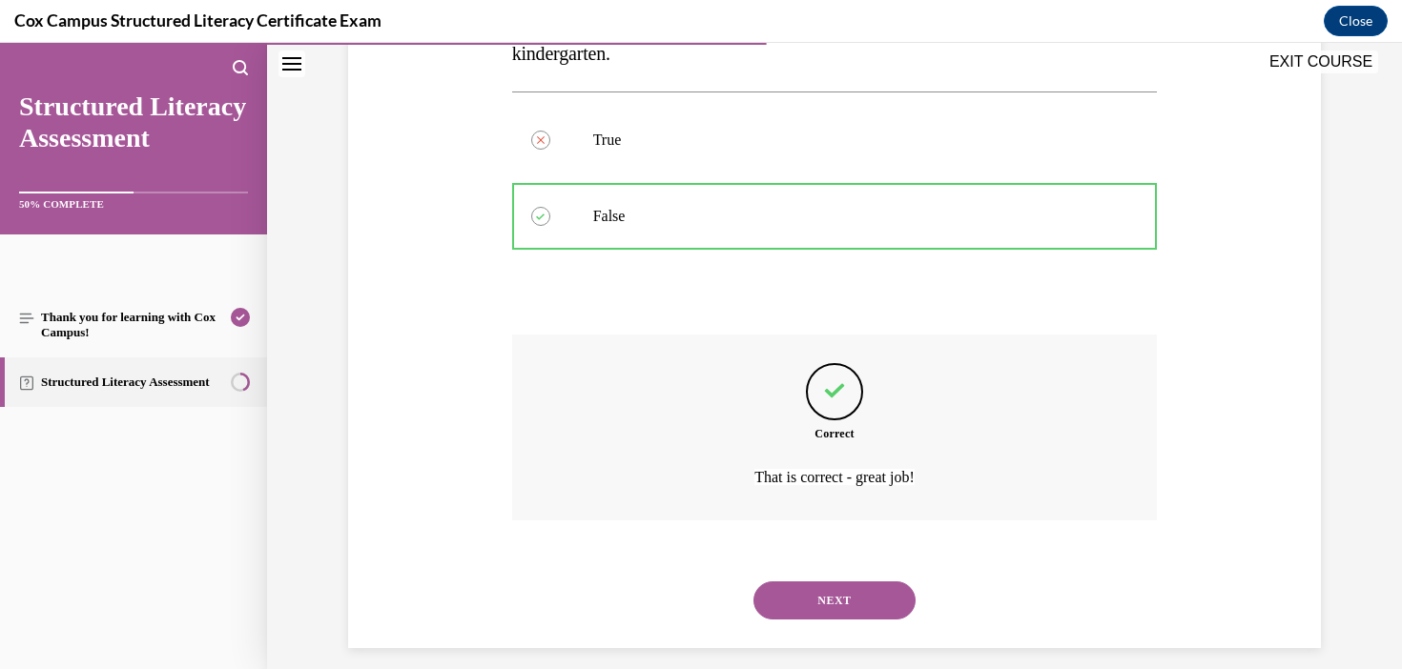
scroll to position [384, 0]
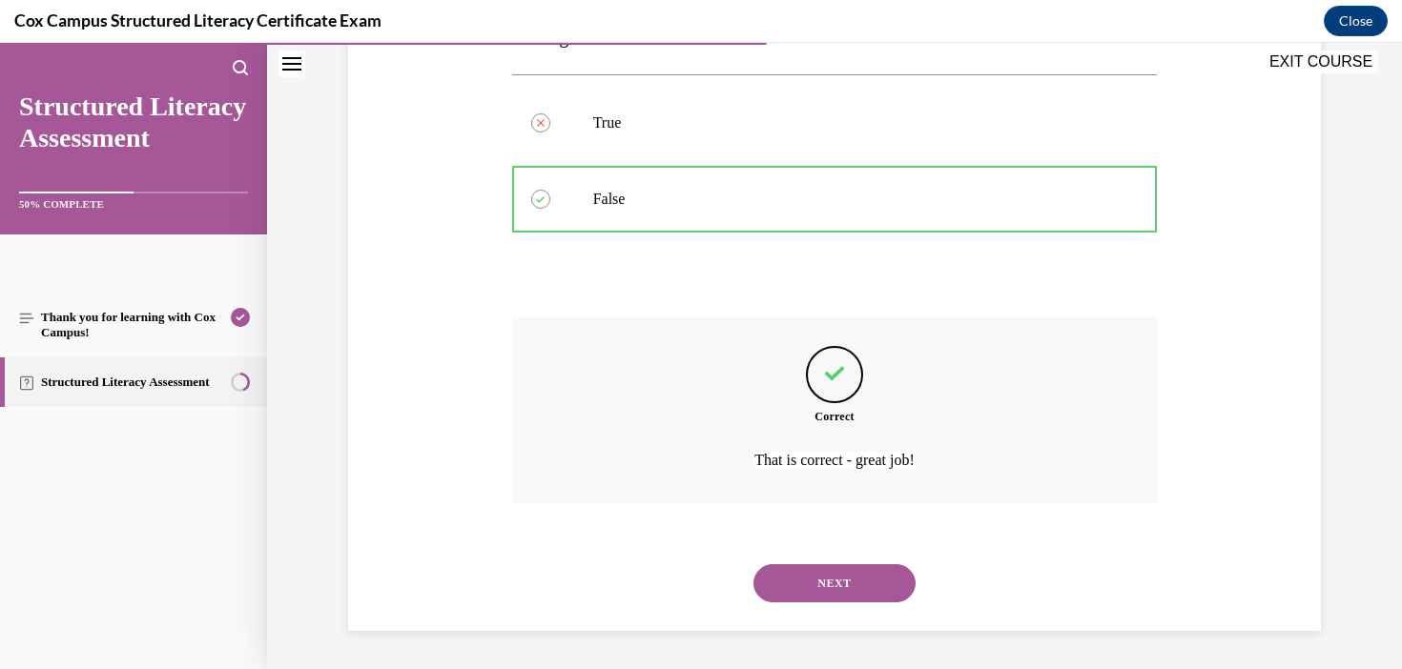
click at [867, 601] on button "NEXT" at bounding box center [834, 583] width 162 height 38
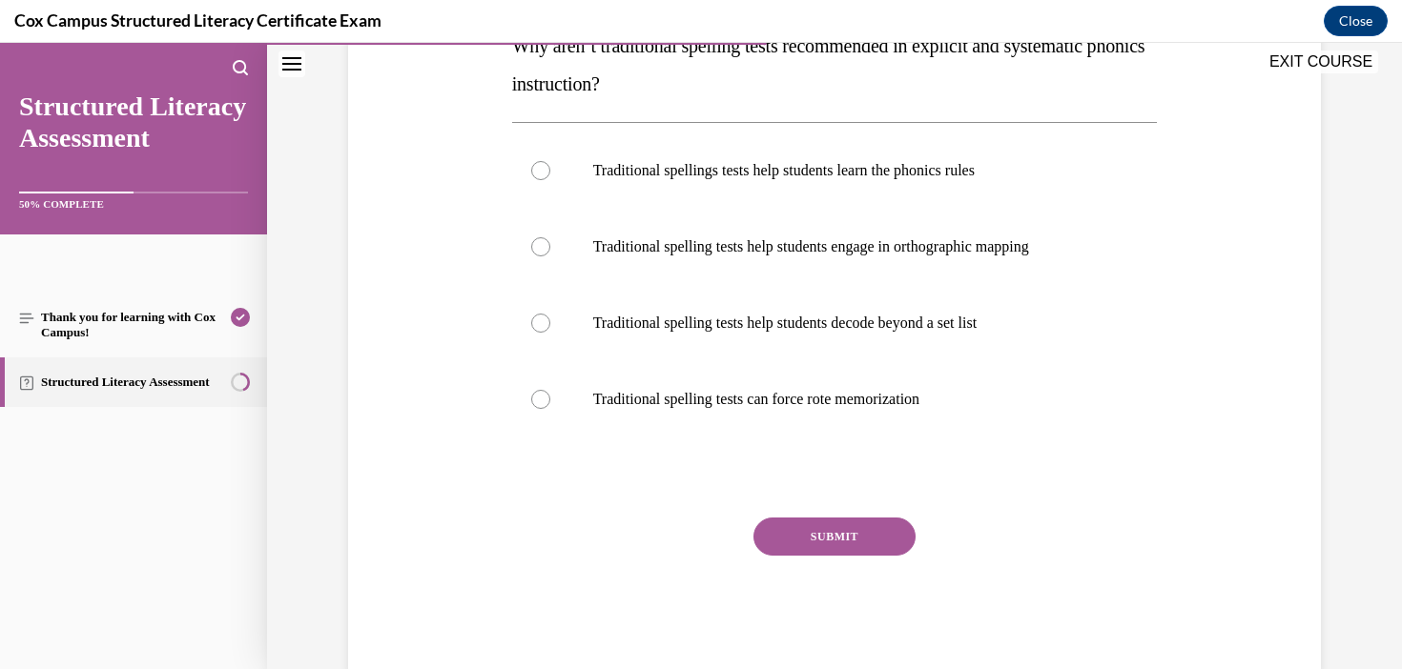
scroll to position [263, 0]
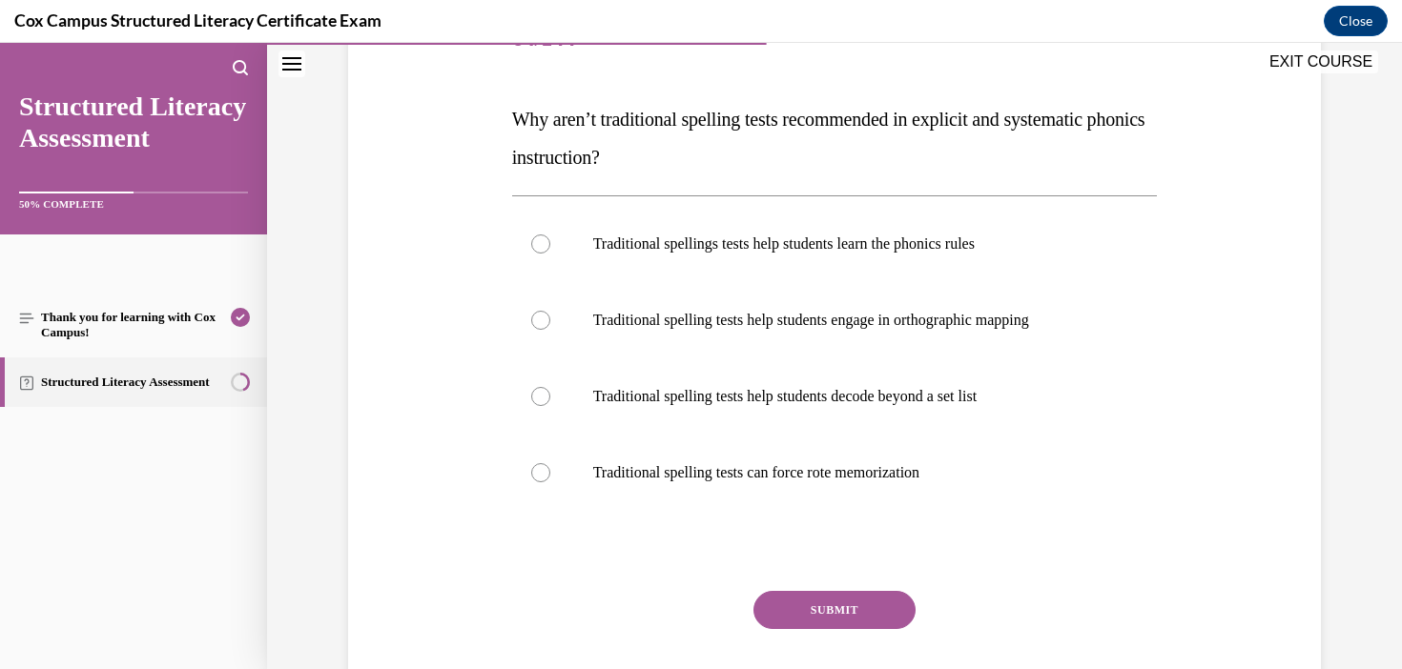
drag, startPoint x: 767, startPoint y: 167, endPoint x: 502, endPoint y: 98, distance: 273.8
click at [501, 99] on div "Question 64/144 Why aren’t traditional spelling tests recommended in explicit a…" at bounding box center [834, 346] width 982 height 803
click at [900, 449] on label "Traditional spelling tests can force rote memorization" at bounding box center [835, 473] width 646 height 76
click at [550, 463] on input "Traditional spelling tests can force rote memorization" at bounding box center [540, 472] width 19 height 19
radio input "true"
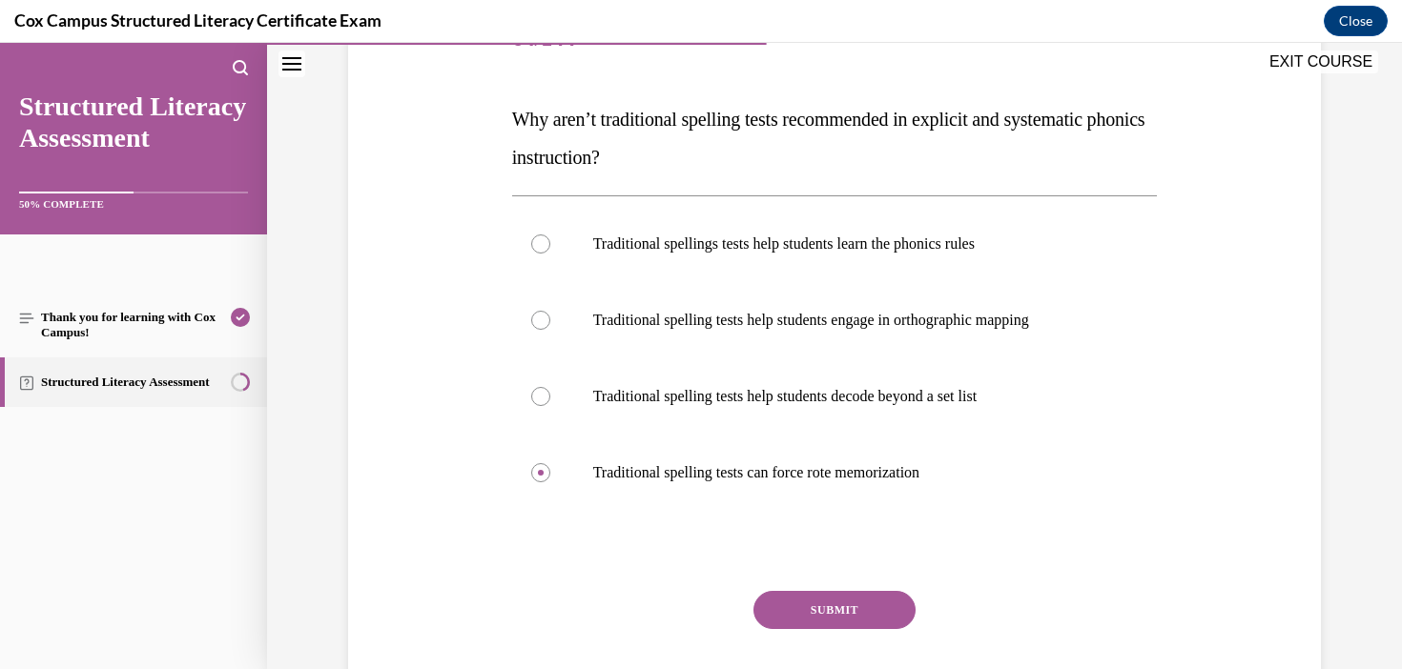
click at [851, 602] on button "SUBMIT" at bounding box center [834, 610] width 162 height 38
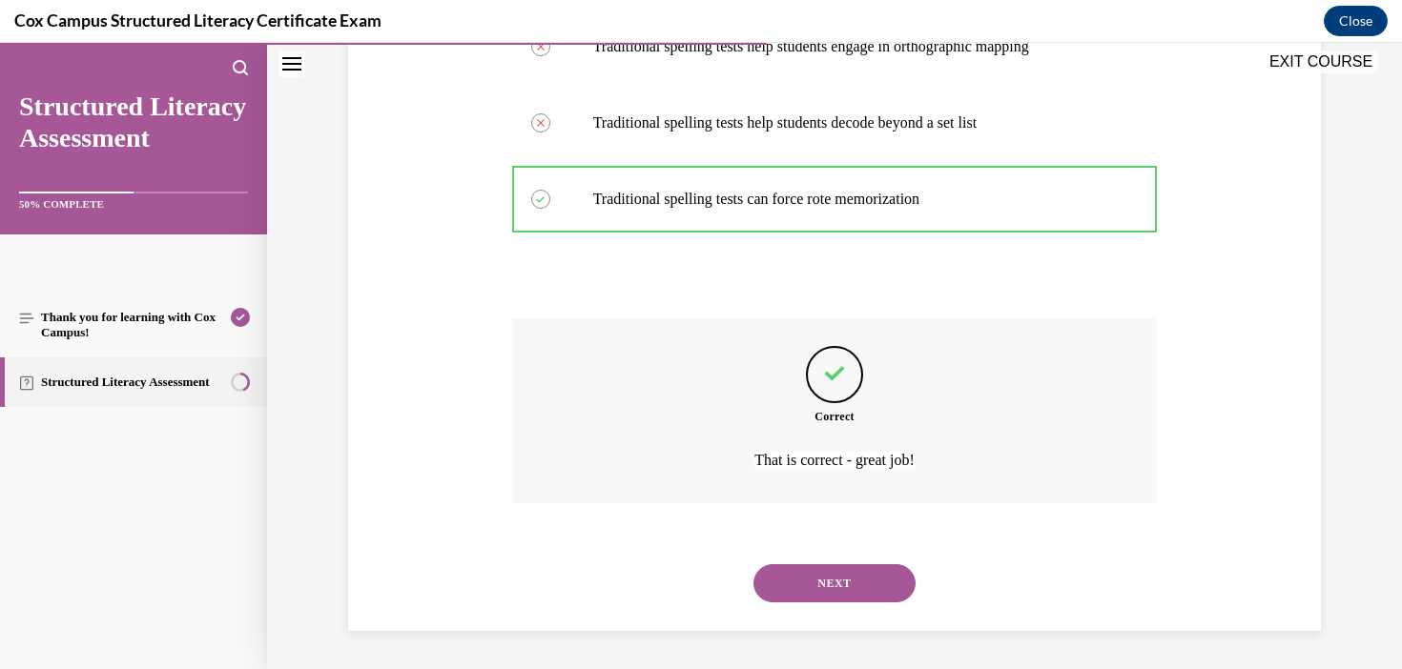
click at [845, 588] on button "NEXT" at bounding box center [834, 583] width 162 height 38
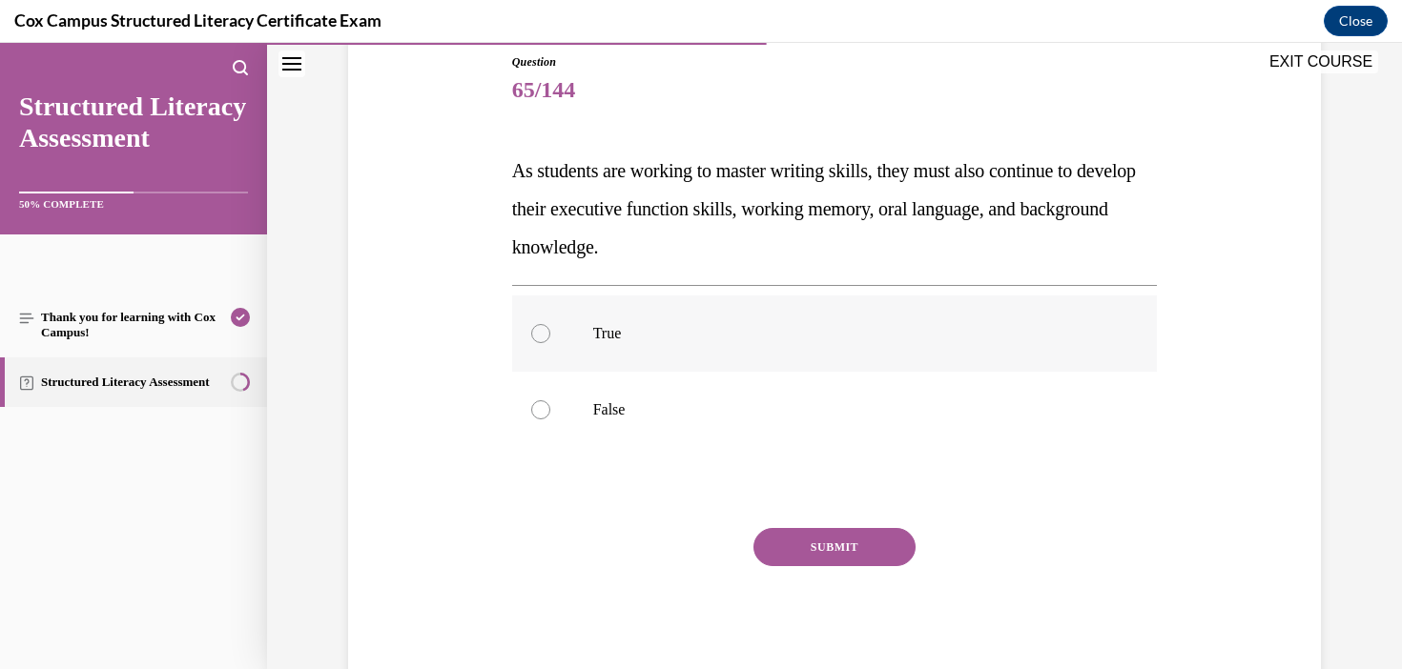
click at [764, 352] on label "True" at bounding box center [835, 334] width 646 height 76
click at [550, 343] on input "True" at bounding box center [540, 333] width 19 height 19
radio input "true"
click at [847, 547] on button "SUBMIT" at bounding box center [834, 547] width 162 height 38
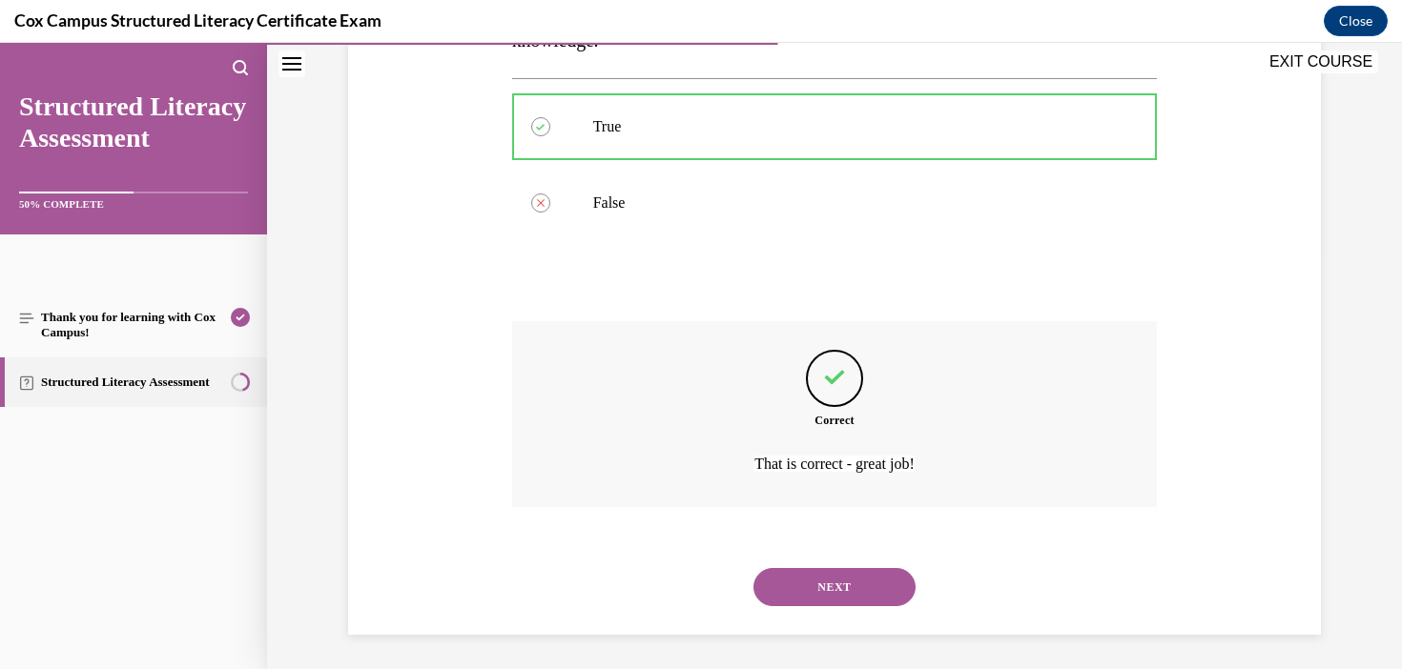
scroll to position [422, 0]
click at [846, 581] on button "NEXT" at bounding box center [834, 583] width 162 height 38
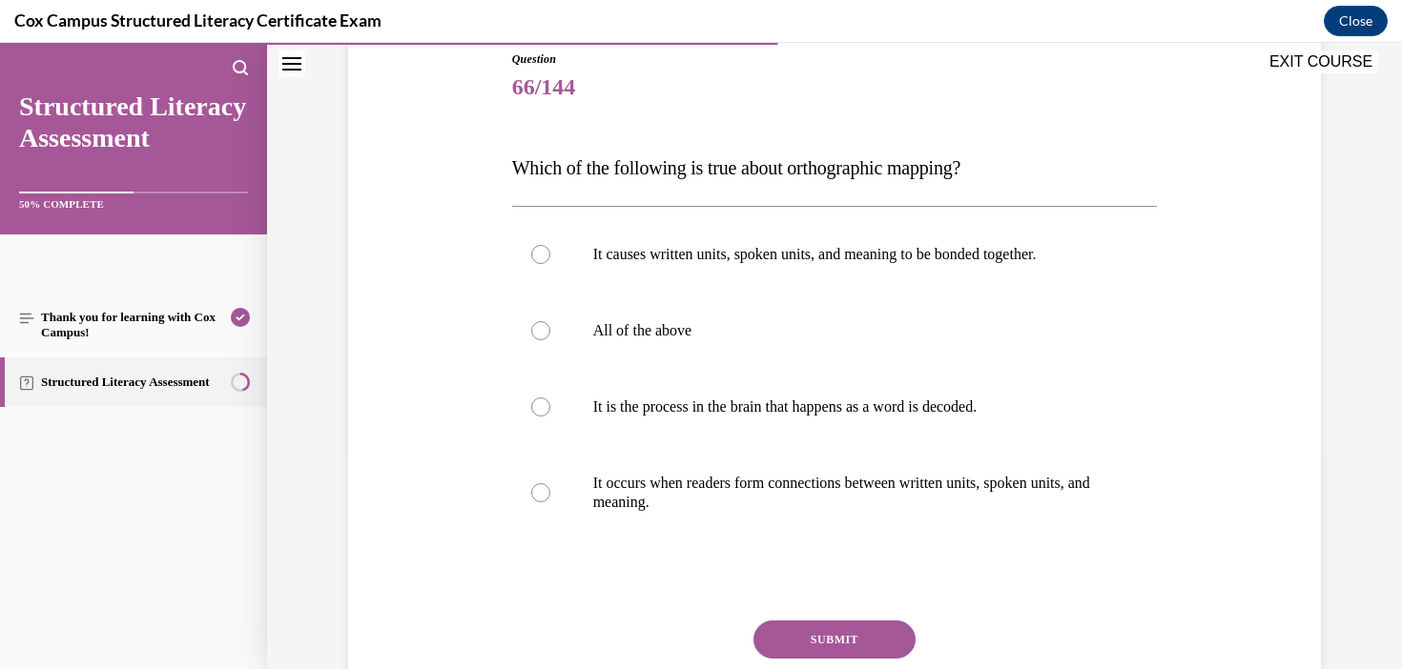
scroll to position [228, 0]
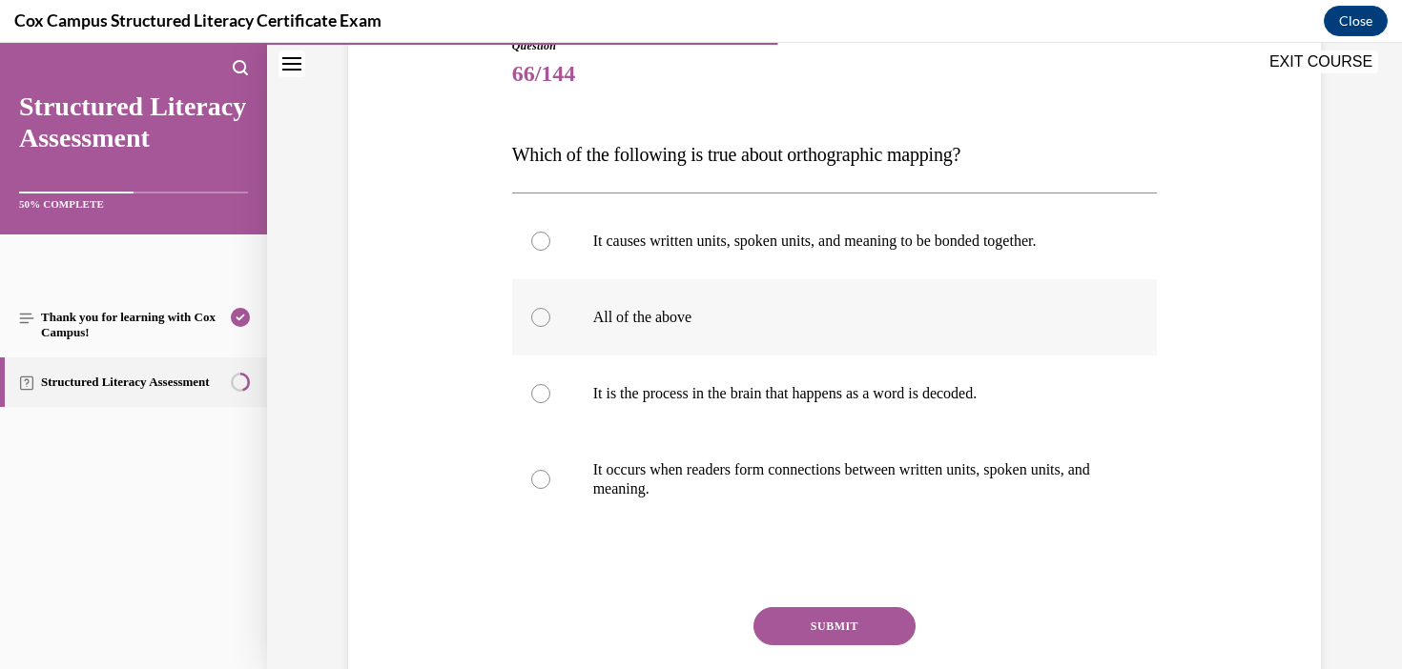
click at [607, 319] on p "All of the above" at bounding box center [851, 317] width 517 height 19
click at [550, 319] on input "All of the above" at bounding box center [540, 317] width 19 height 19
radio input "true"
click at [857, 625] on button "SUBMIT" at bounding box center [834, 626] width 162 height 38
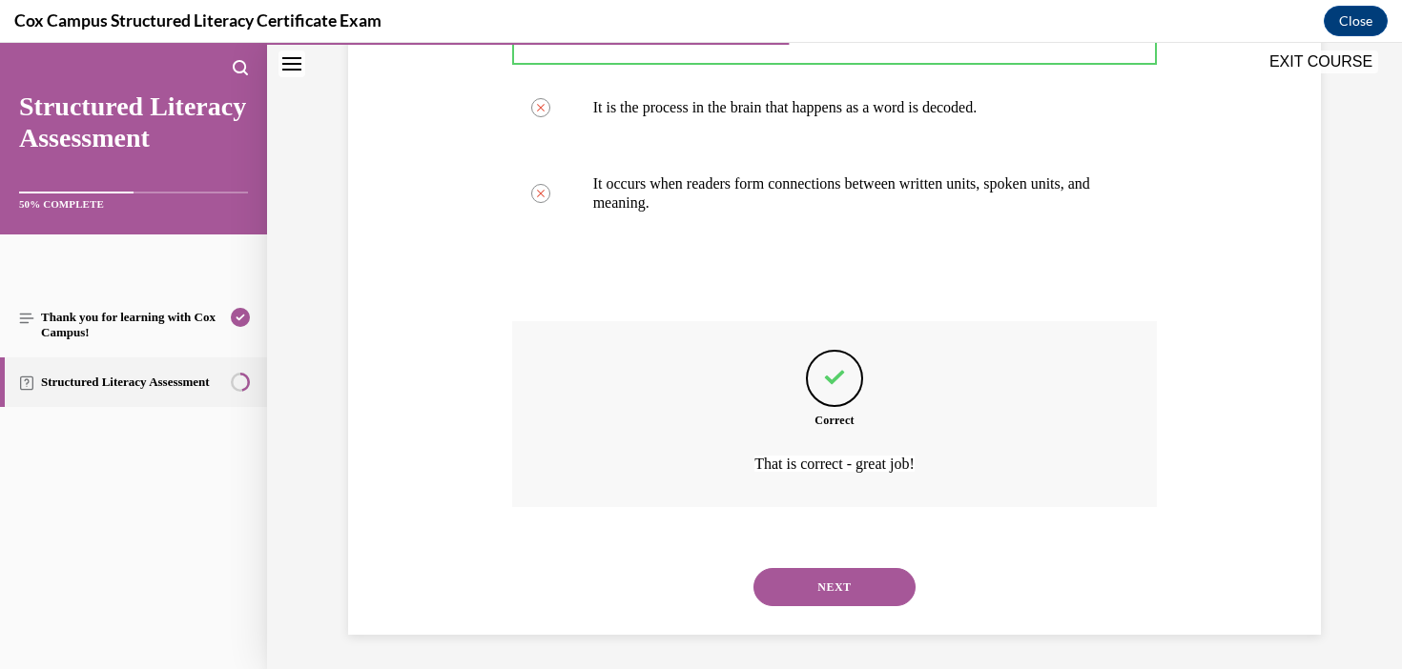
scroll to position [518, 0]
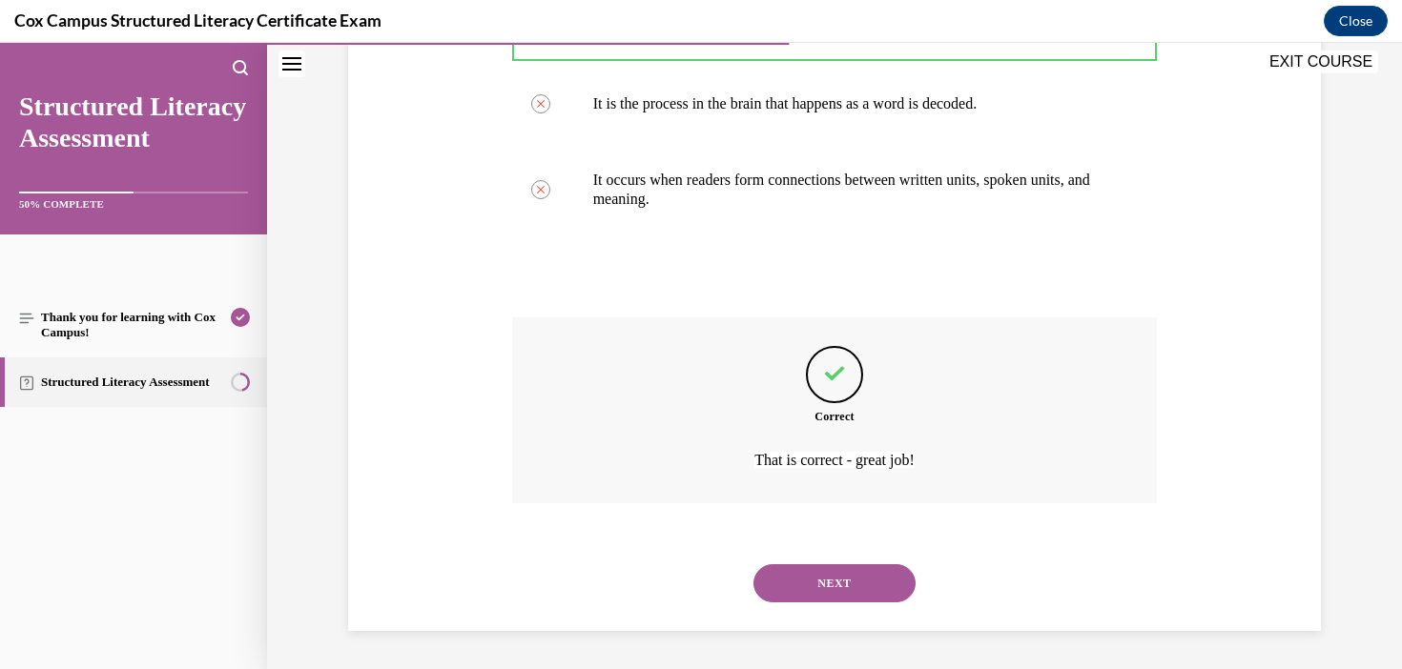
click at [845, 591] on button "NEXT" at bounding box center [834, 583] width 162 height 38
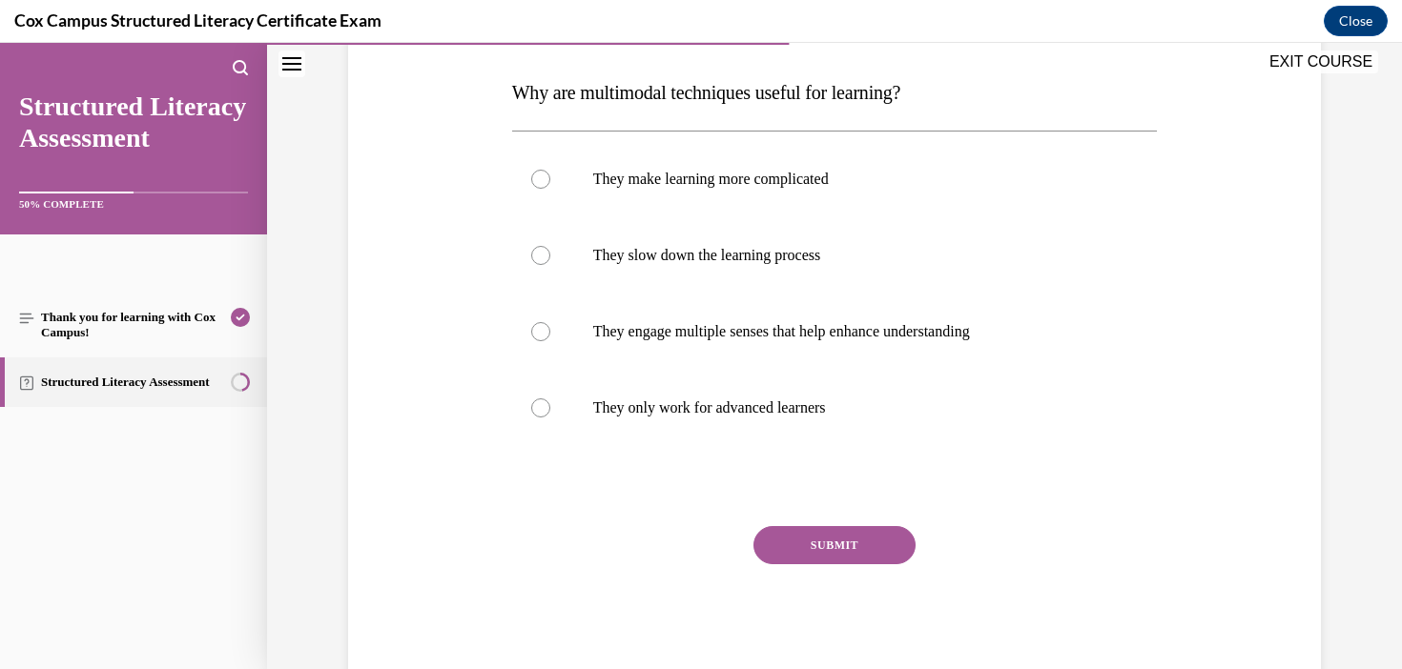
scroll to position [298, 0]
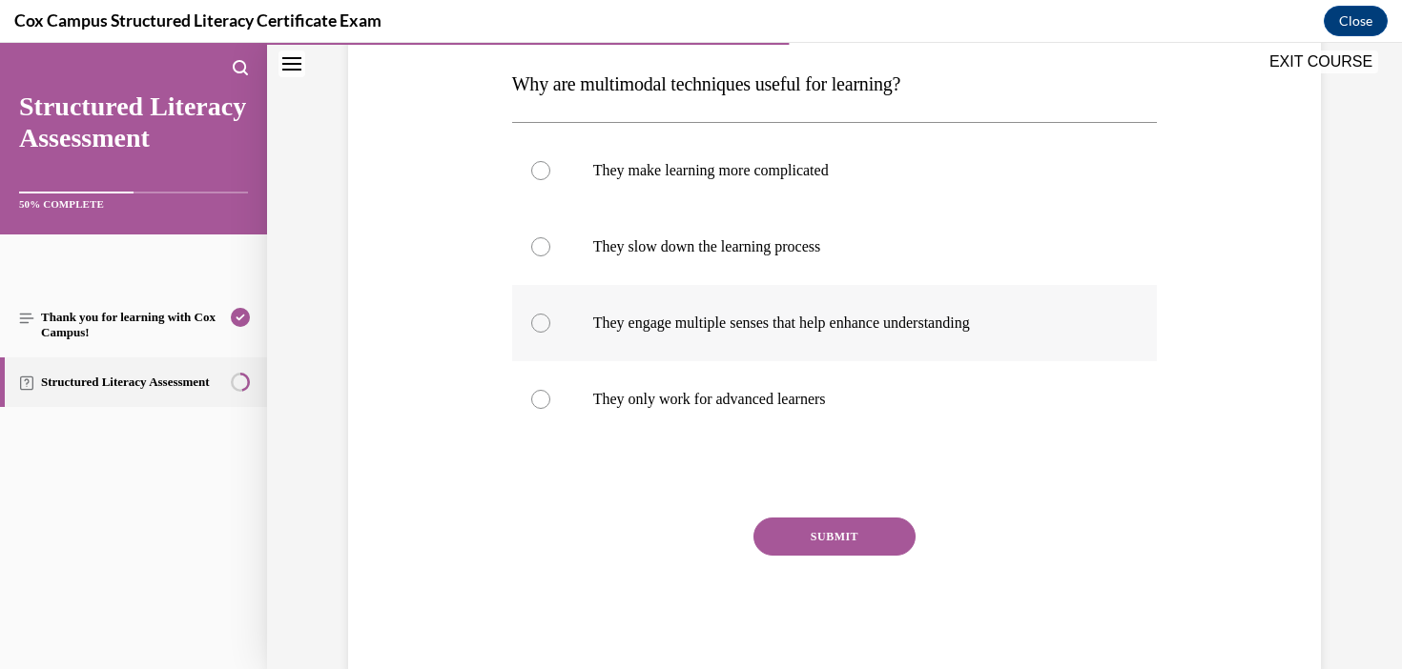
click at [882, 334] on label "They engage multiple senses that help enhance understanding" at bounding box center [835, 323] width 646 height 76
click at [550, 333] on input "They engage multiple senses that help enhance understanding" at bounding box center [540, 323] width 19 height 19
radio input "true"
click at [842, 534] on button "SUBMIT" at bounding box center [834, 537] width 162 height 38
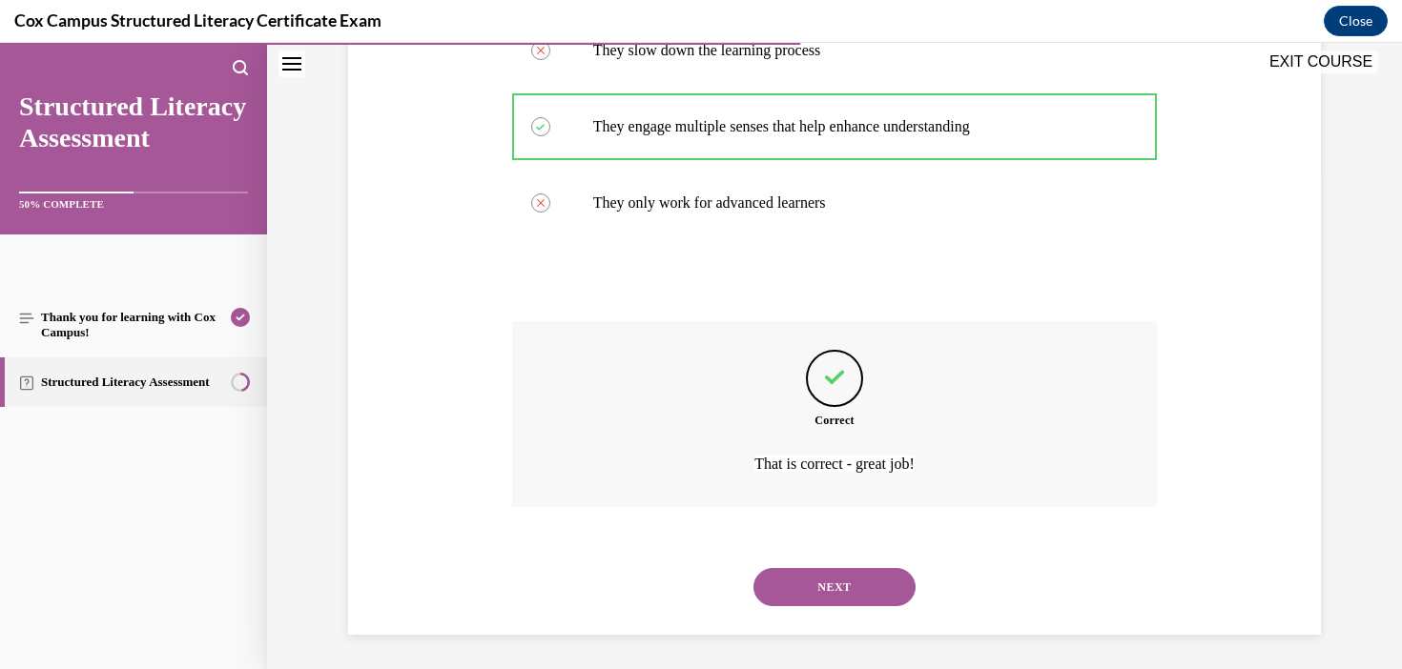
scroll to position [499, 0]
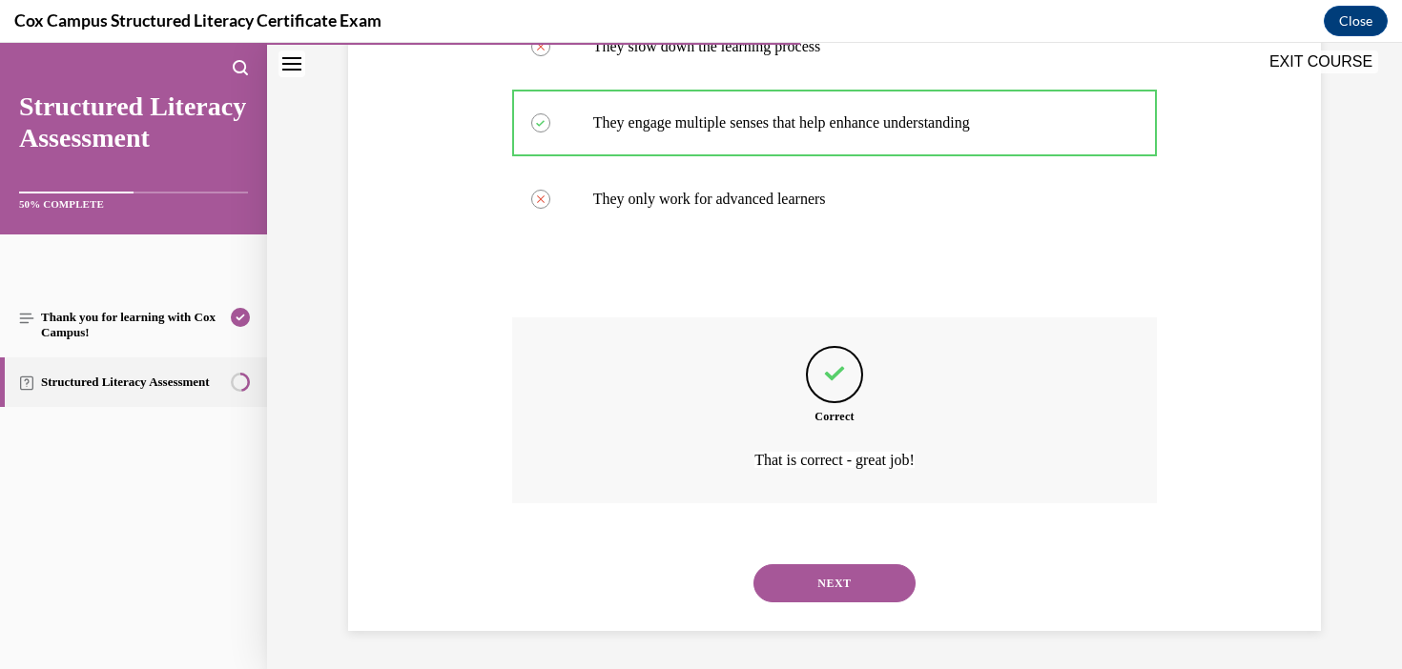
click at [868, 581] on button "NEXT" at bounding box center [834, 583] width 162 height 38
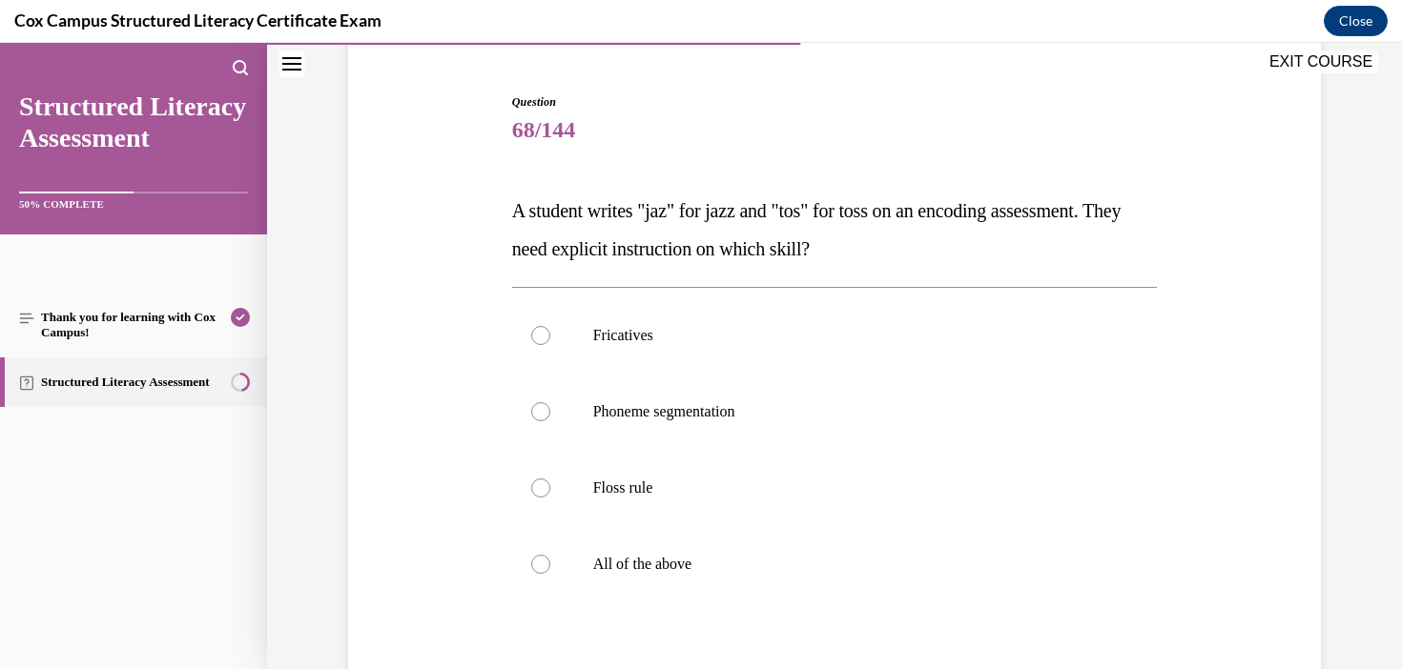
scroll to position [224, 0]
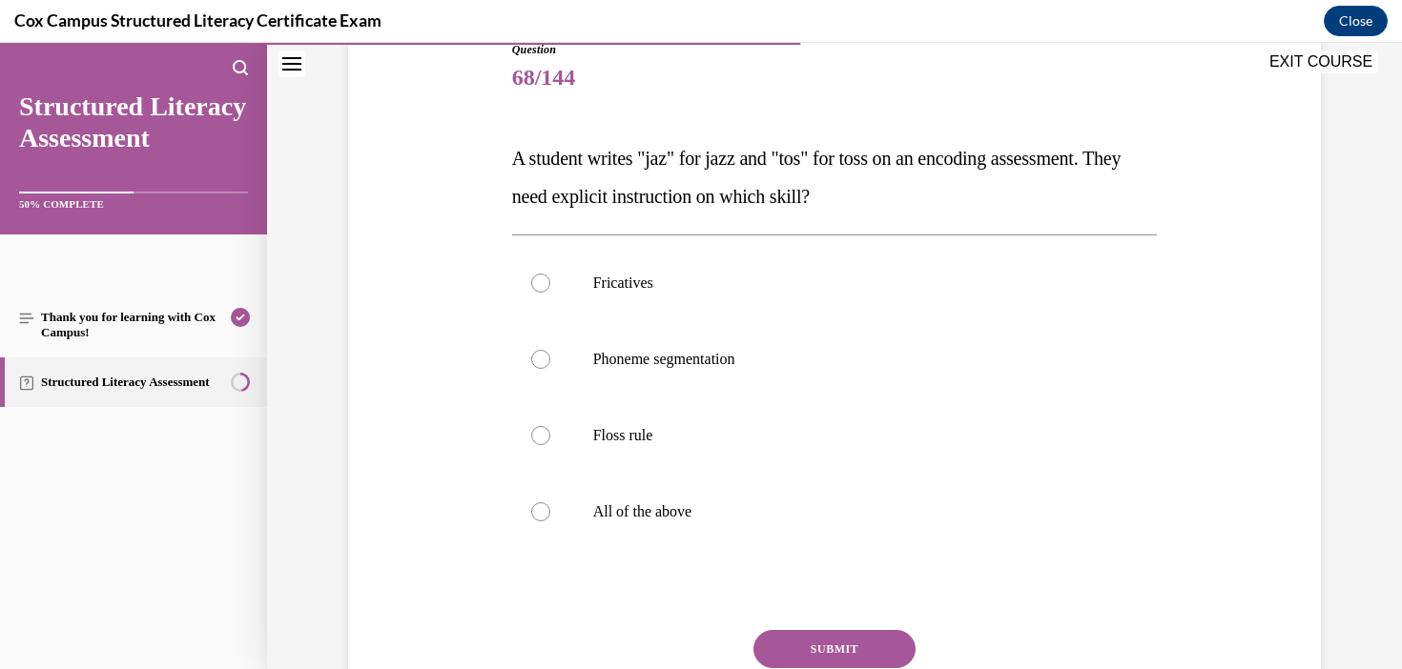
drag, startPoint x: 925, startPoint y: 193, endPoint x: 502, endPoint y: 155, distance: 425.0
click at [502, 155] on div "Question 68/144 A student writes "jaz" for jazz and "tos" for toss on an encodi…" at bounding box center [834, 385] width 982 height 803
click at [1304, 467] on div "Question 68/144 A student writes "jaz" for jazz and "tos" for toss on an encodi…" at bounding box center [834, 385] width 982 height 803
click at [646, 453] on label "Floss rule" at bounding box center [835, 436] width 646 height 76
click at [550, 445] on input "Floss rule" at bounding box center [540, 435] width 19 height 19
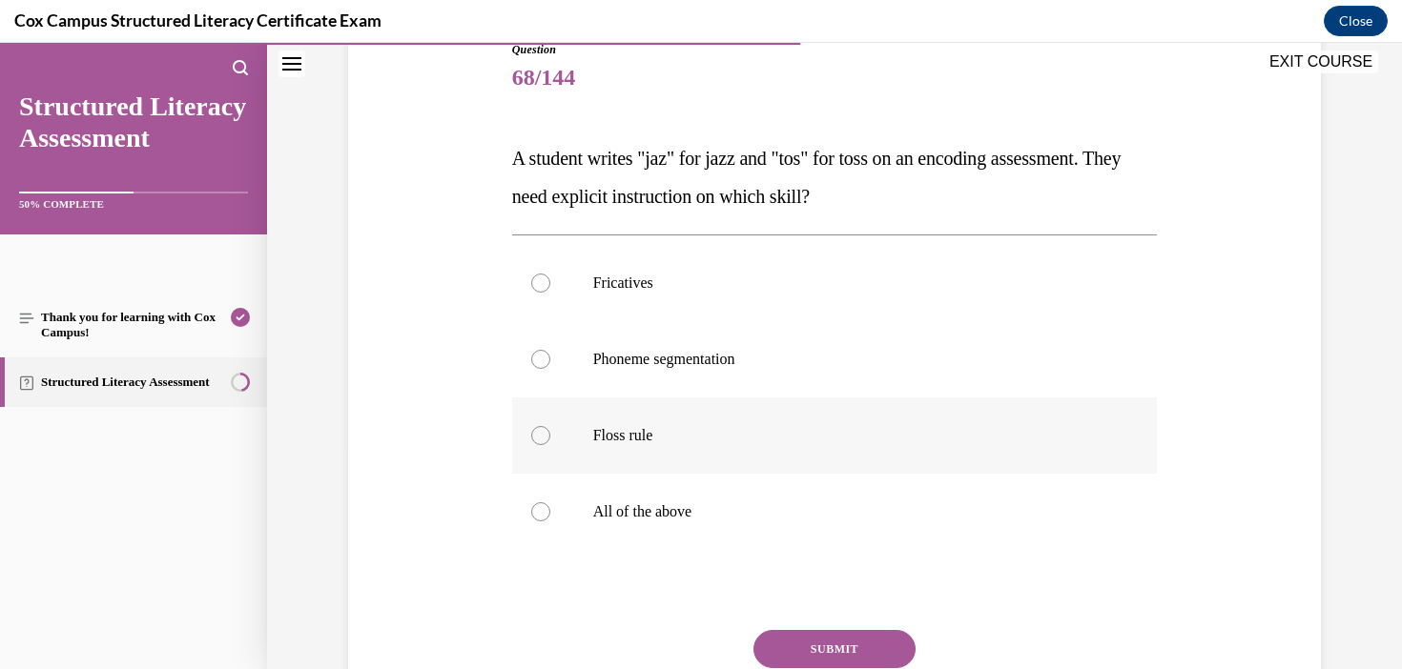
radio input "true"
click at [825, 652] on button "SUBMIT" at bounding box center [834, 649] width 162 height 38
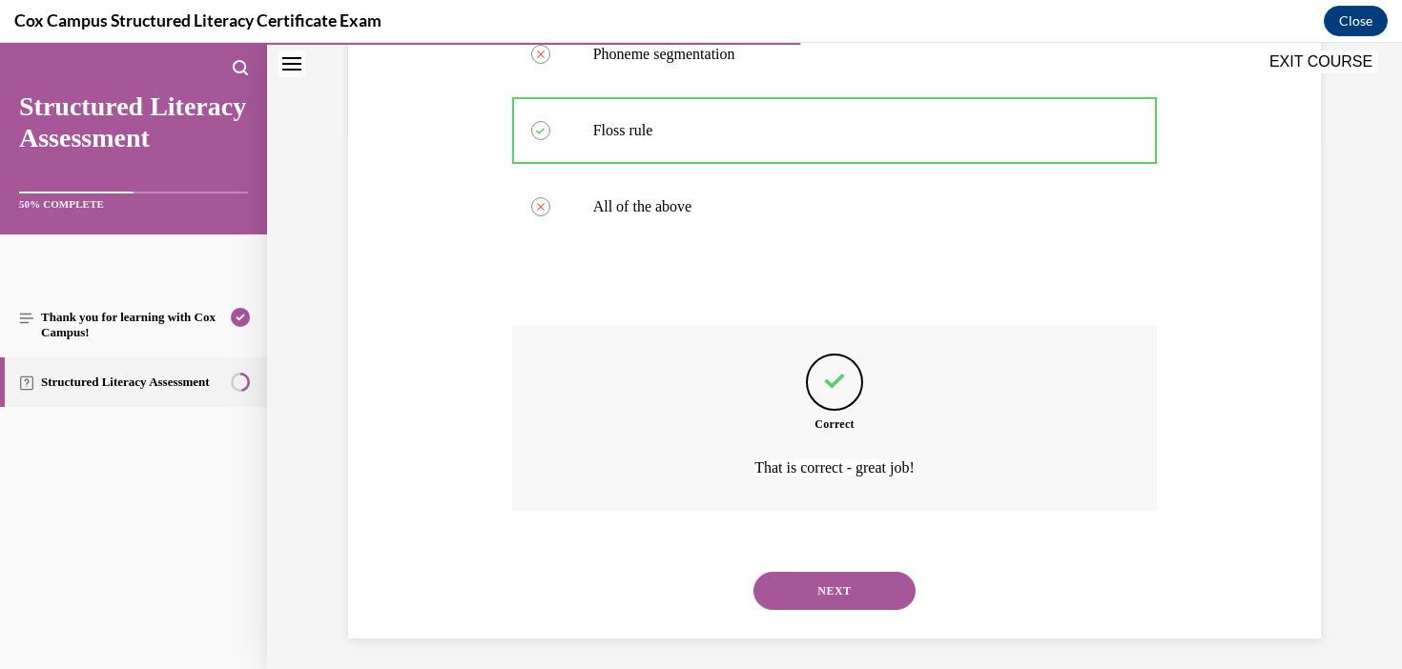
scroll to position [537, 0]
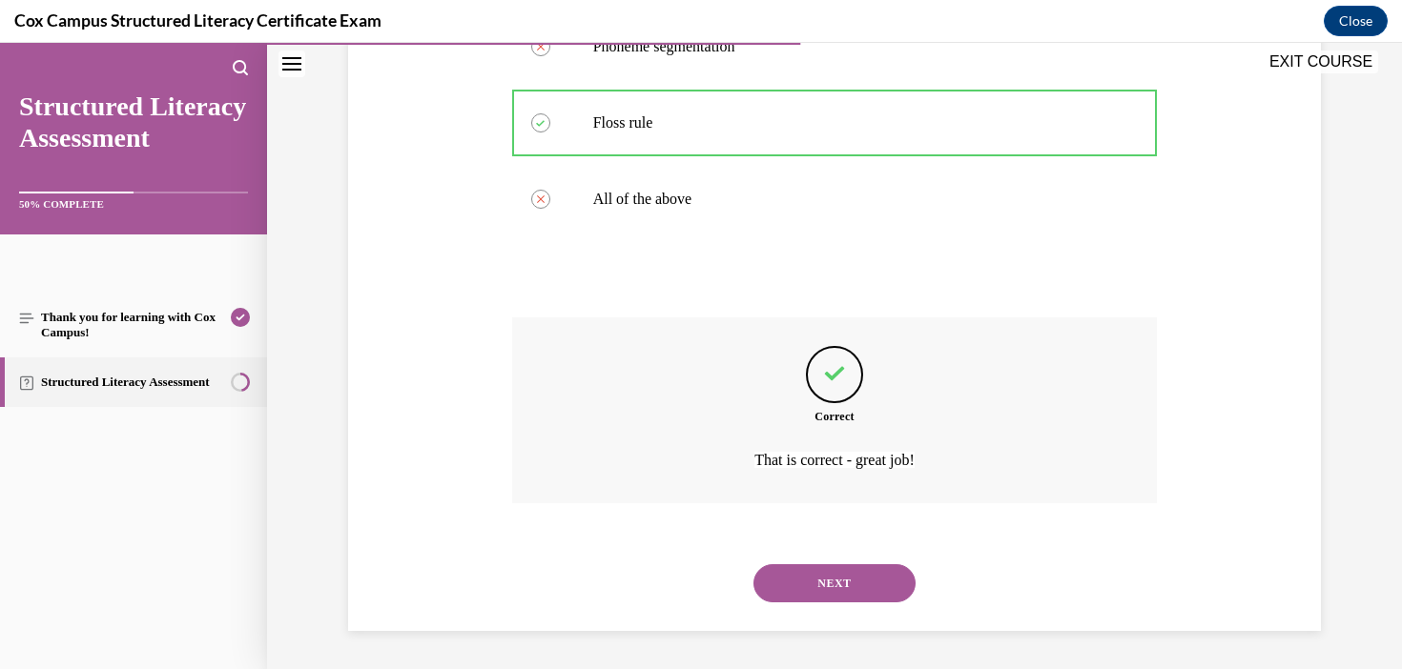
click at [880, 587] on button "NEXT" at bounding box center [834, 583] width 162 height 38
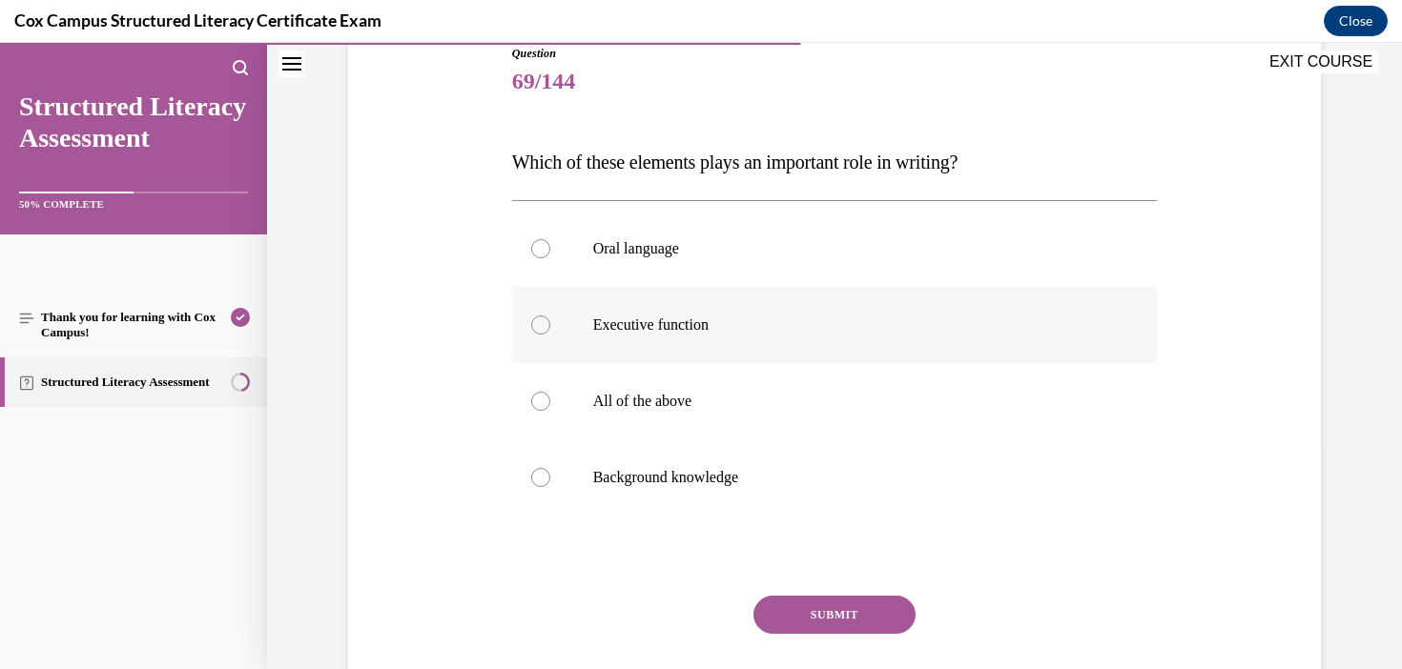
scroll to position [230, 0]
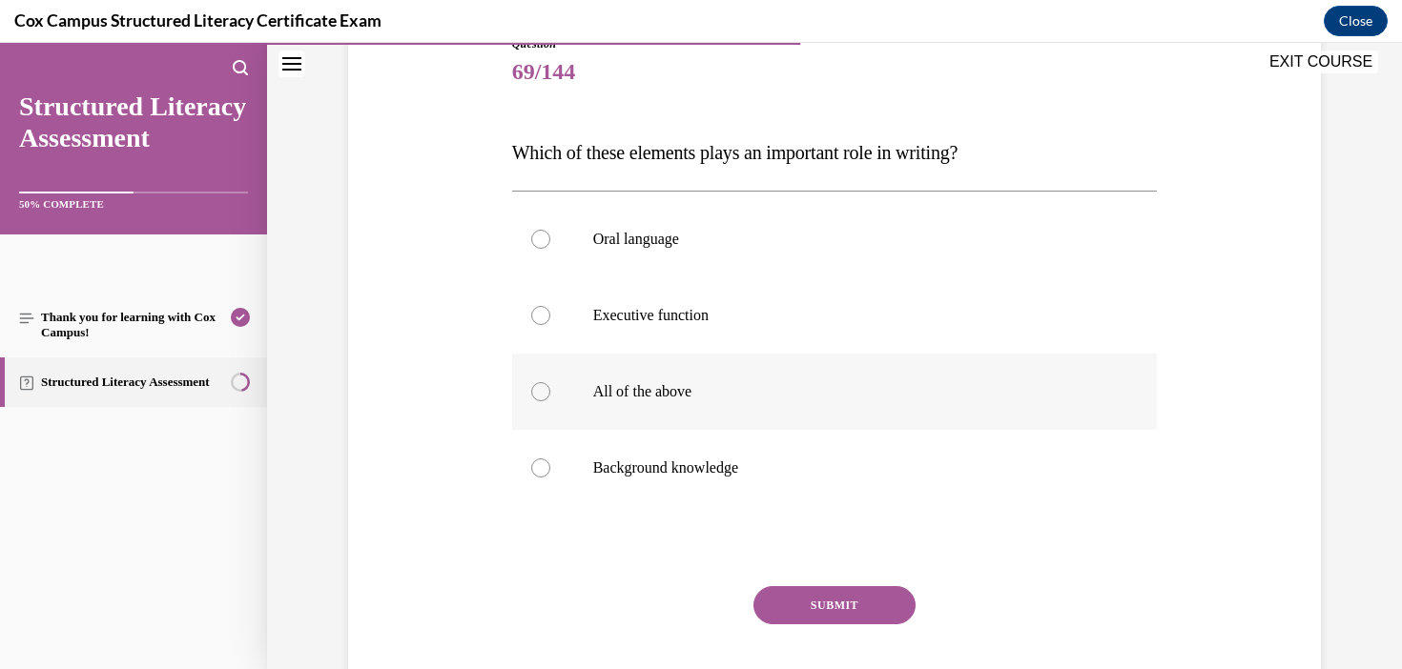
click at [774, 371] on label "All of the above" at bounding box center [835, 392] width 646 height 76
click at [550, 382] on input "All of the above" at bounding box center [540, 391] width 19 height 19
radio input "true"
click at [893, 601] on button "SUBMIT" at bounding box center [834, 605] width 162 height 38
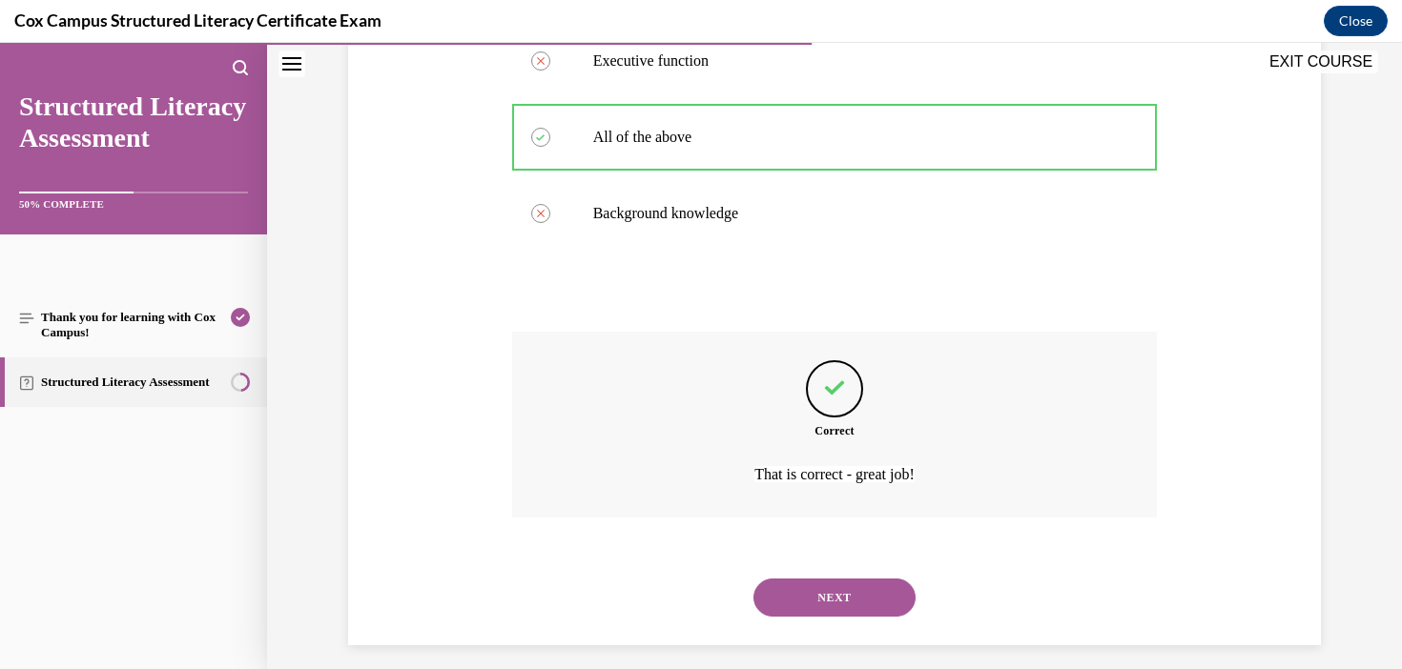
scroll to position [499, 0]
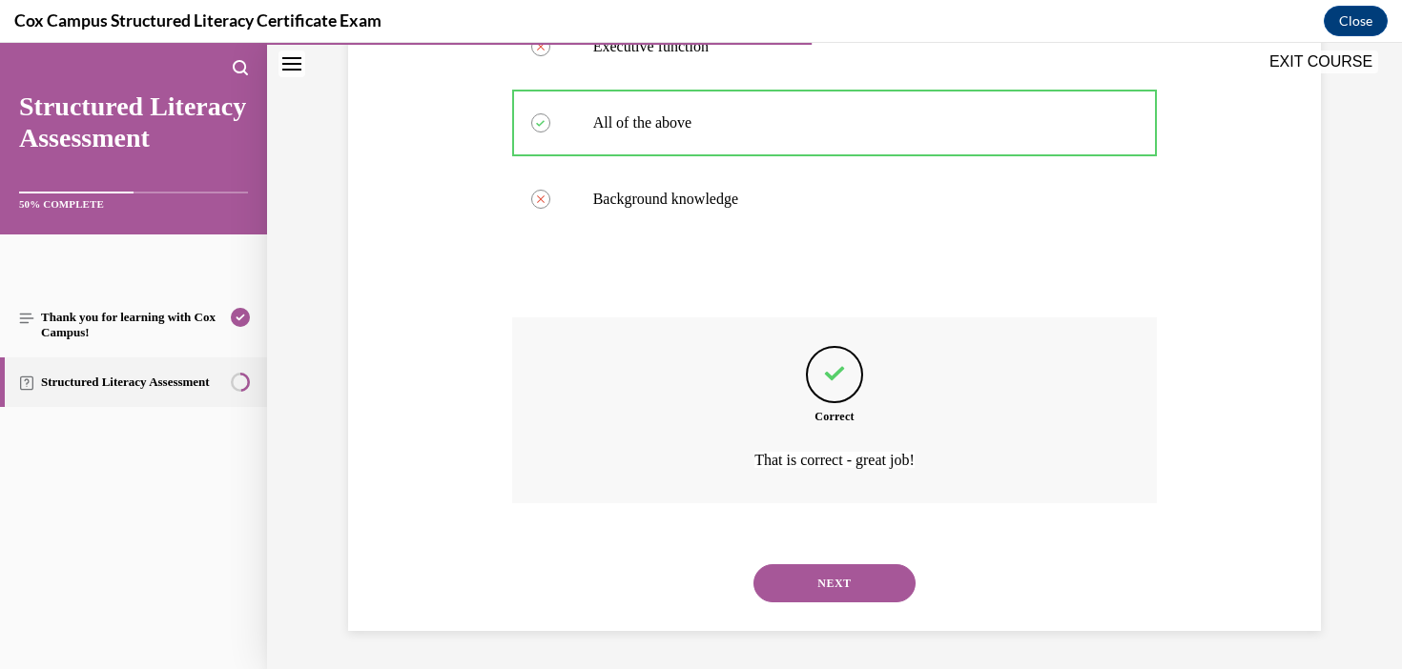
click at [869, 582] on button "NEXT" at bounding box center [834, 583] width 162 height 38
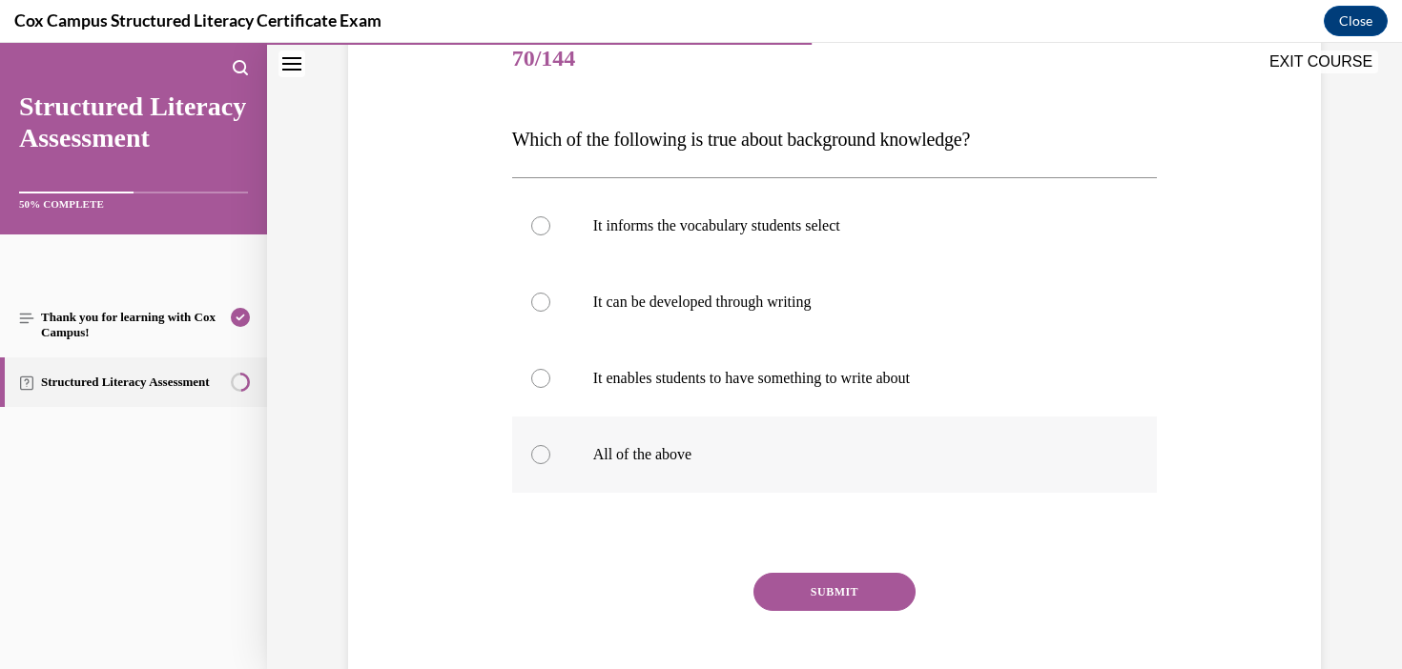
scroll to position [241, 0]
click at [659, 460] on p "All of the above" at bounding box center [851, 456] width 517 height 19
click at [550, 460] on input "All of the above" at bounding box center [540, 456] width 19 height 19
radio input "true"
click at [849, 605] on button "SUBMIT" at bounding box center [834, 594] width 162 height 38
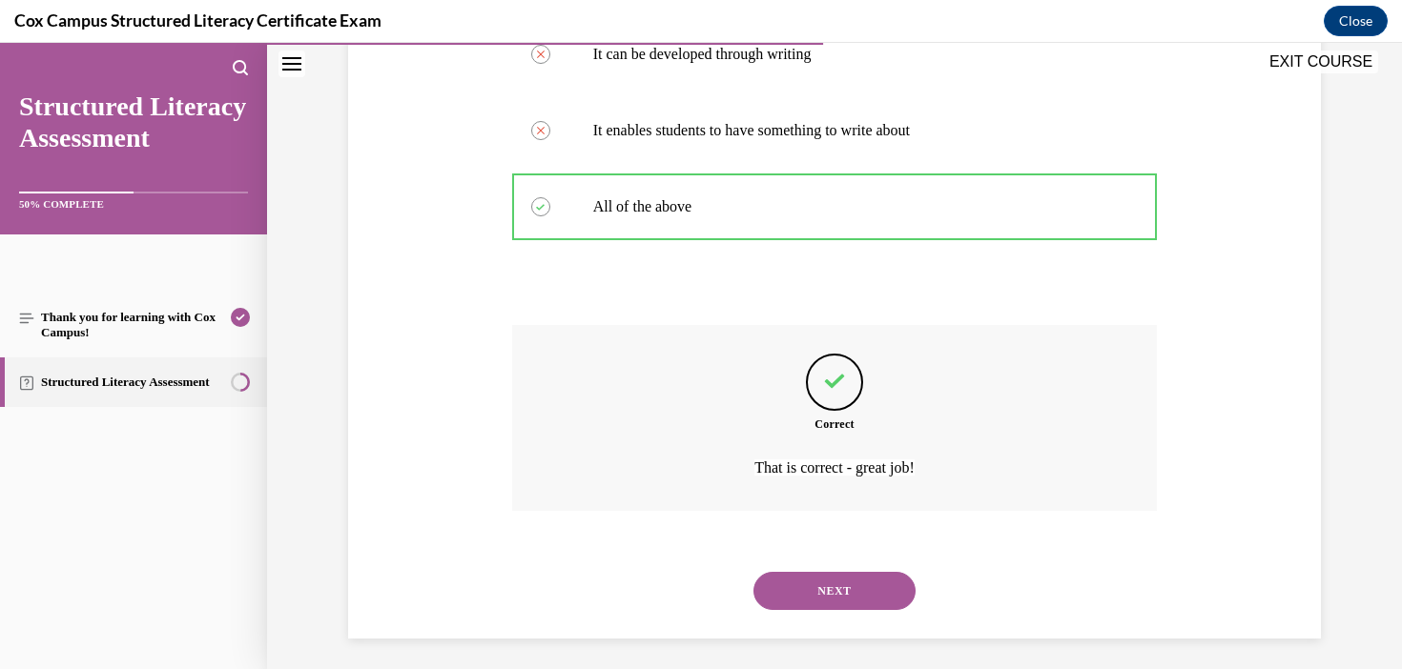
scroll to position [499, 0]
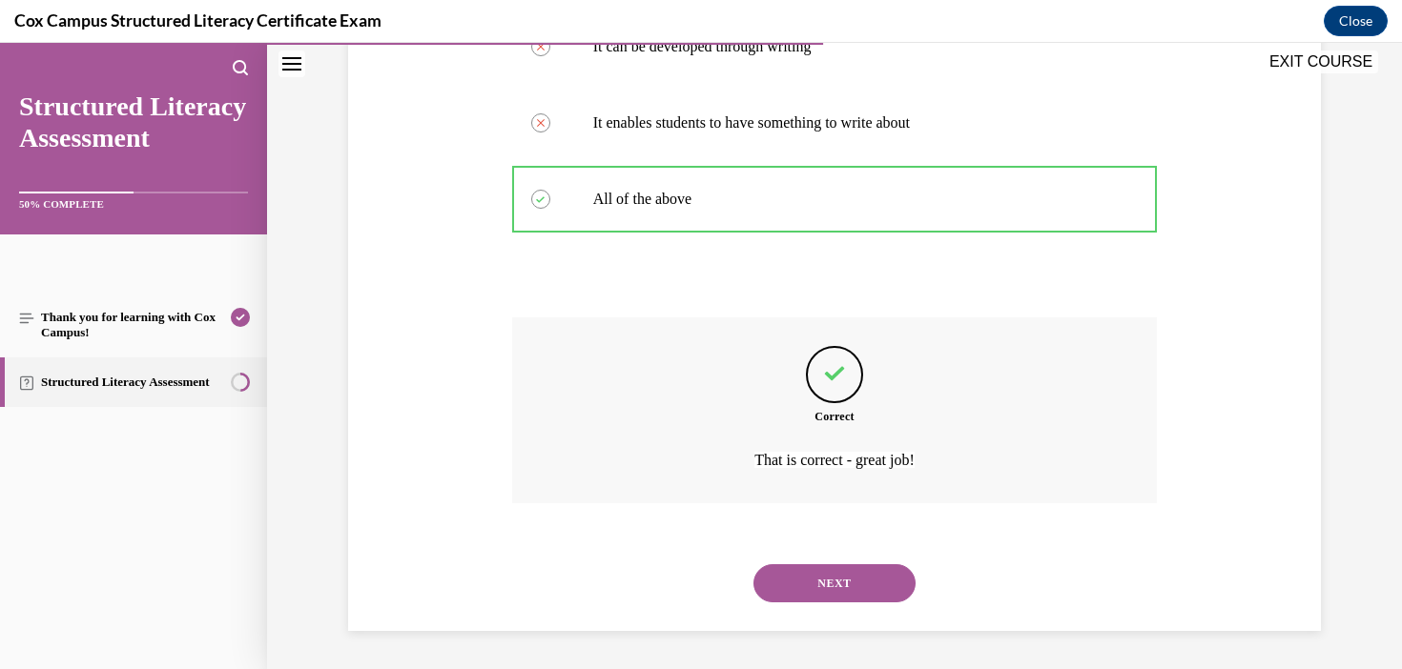
click at [864, 577] on button "NEXT" at bounding box center [834, 583] width 162 height 38
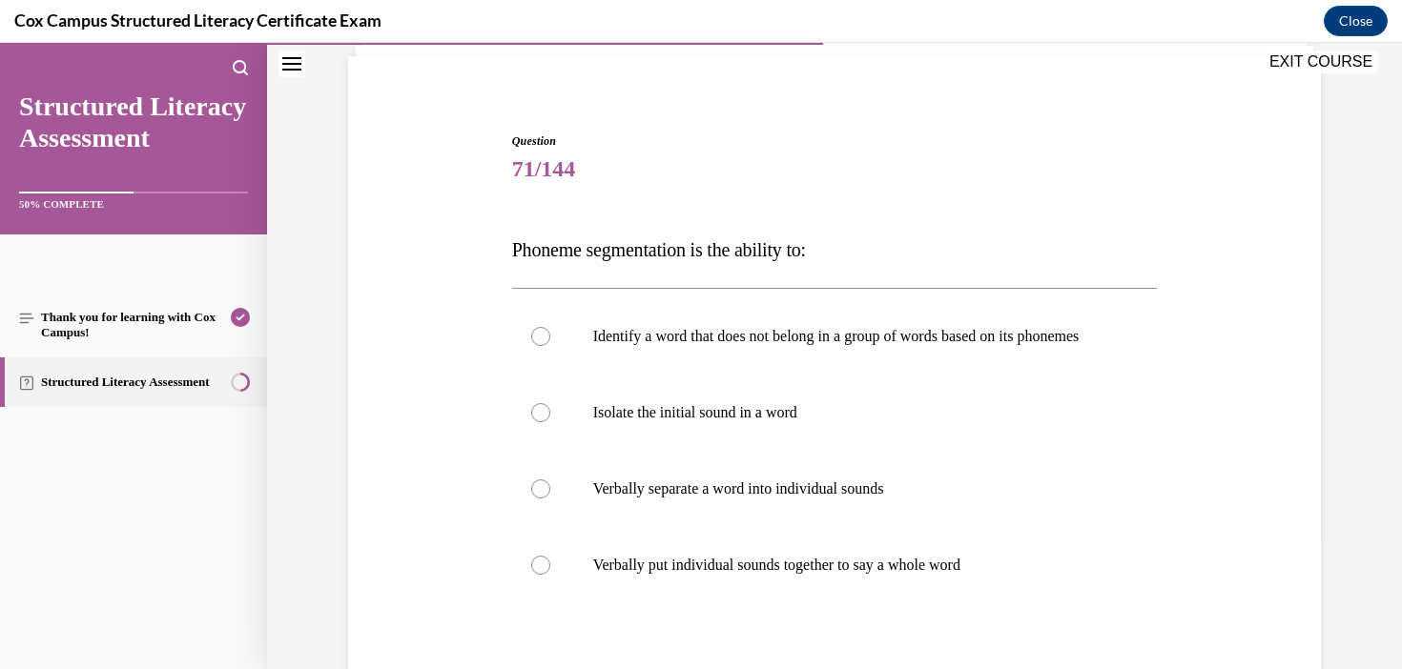
scroll to position [149, 0]
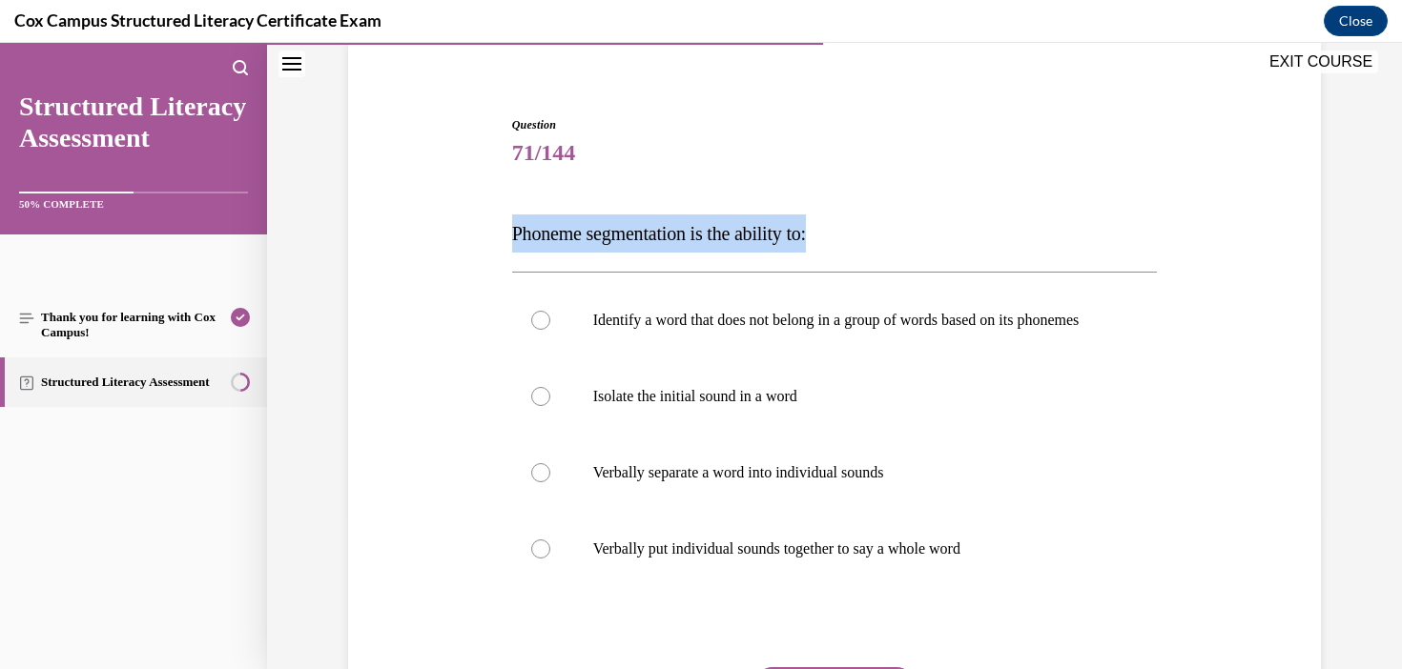
drag, startPoint x: 849, startPoint y: 231, endPoint x: 492, endPoint y: 233, distance: 356.6
click at [492, 233] on div "Question 71/144 Phoneme segmentation is the ability to: Identify a word that do…" at bounding box center [834, 441] width 982 height 765
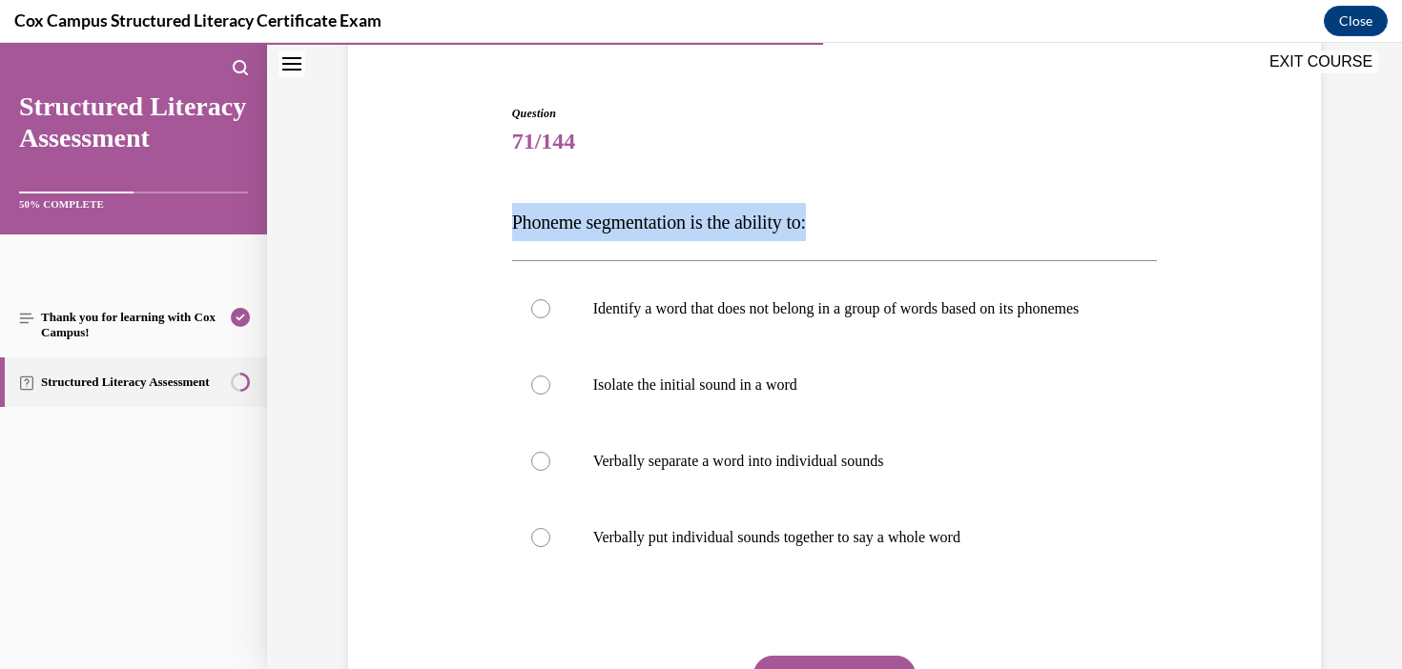
scroll to position [151, 0]
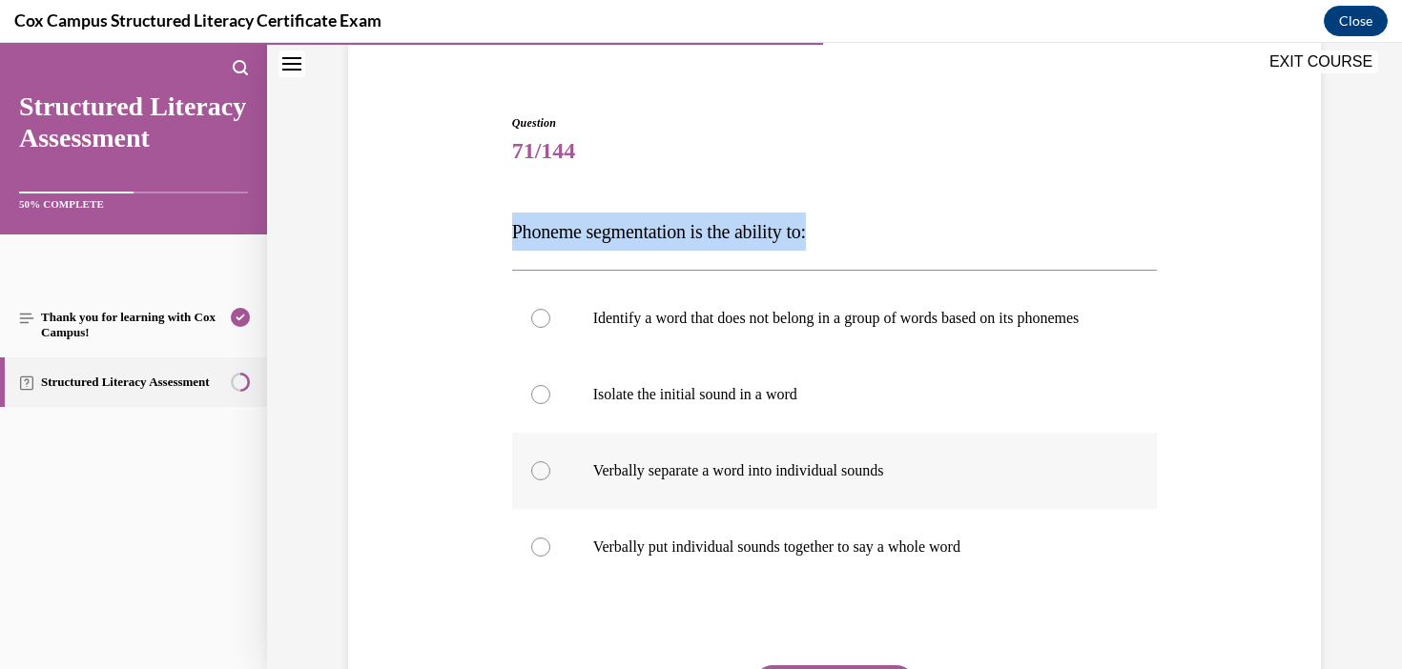
click at [860, 481] on p "Verbally separate a word into individual sounds" at bounding box center [851, 470] width 517 height 19
click at [550, 481] on input "Verbally separate a word into individual sounds" at bounding box center [540, 470] width 19 height 19
radio input "true"
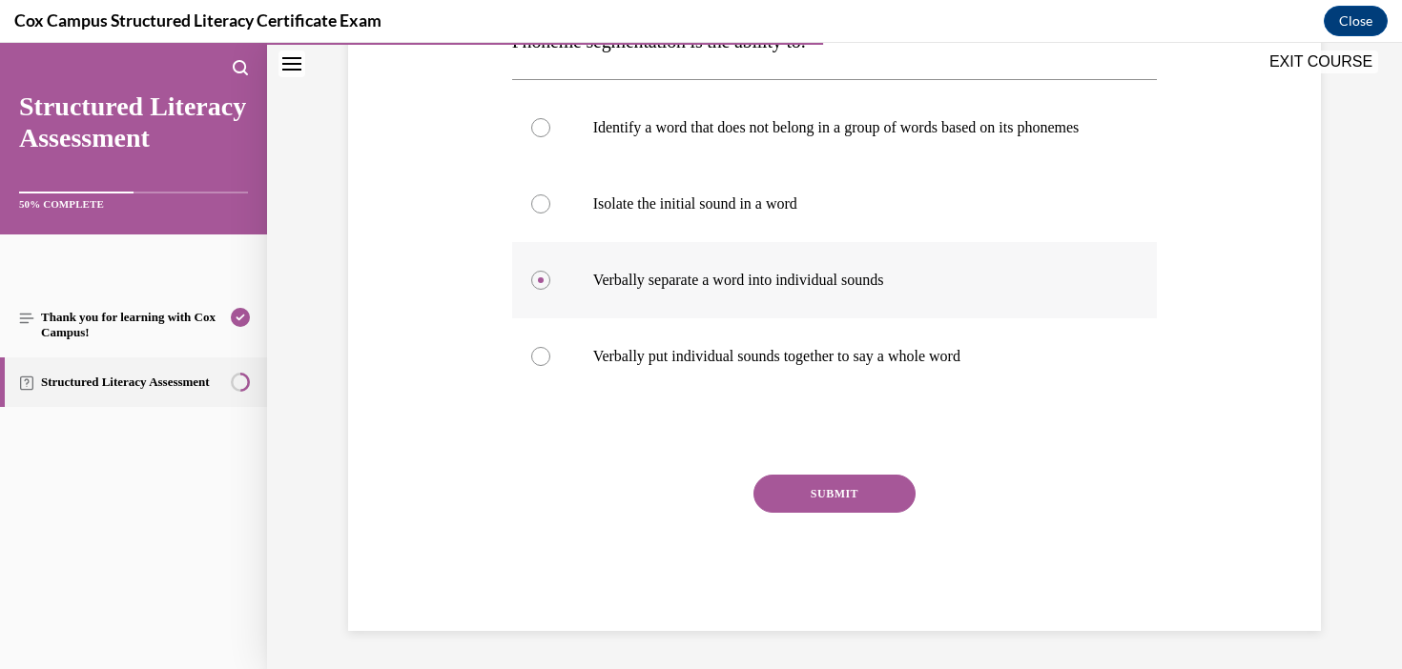
click at [860, 493] on button "SUBMIT" at bounding box center [834, 494] width 162 height 38
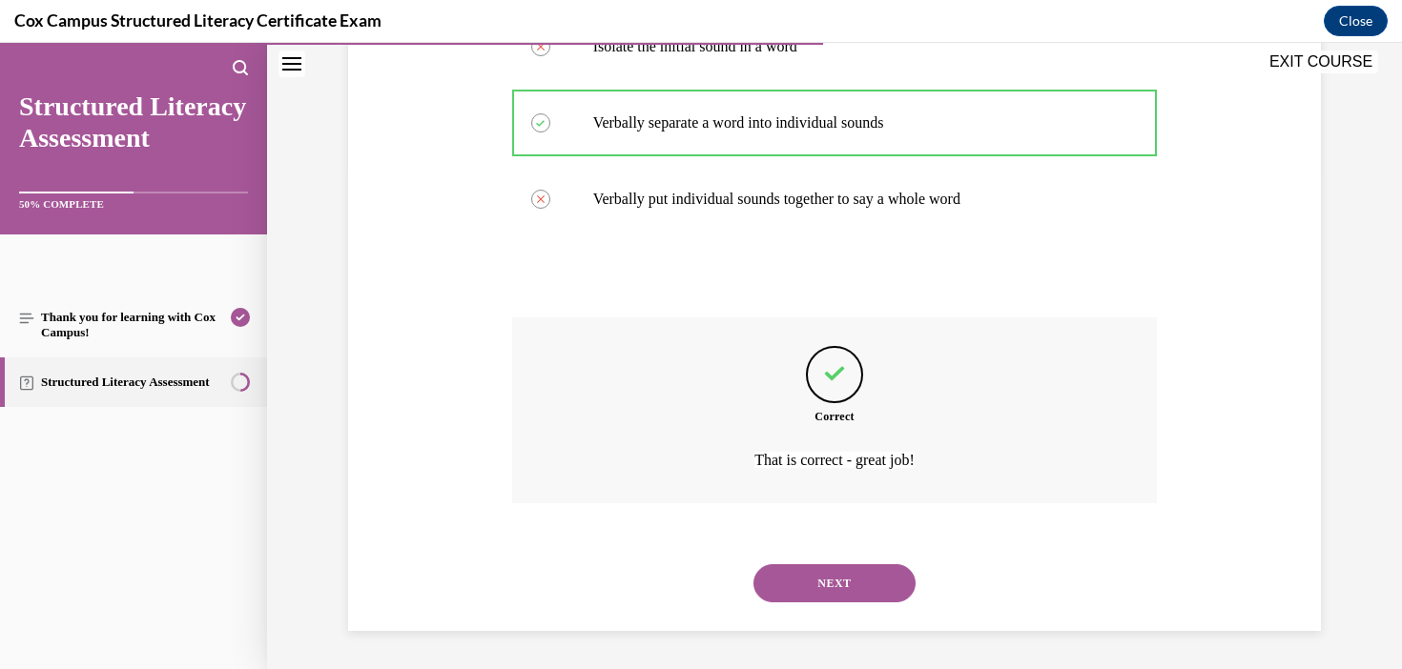
scroll to position [518, 0]
click at [860, 586] on button "NEXT" at bounding box center [834, 583] width 162 height 38
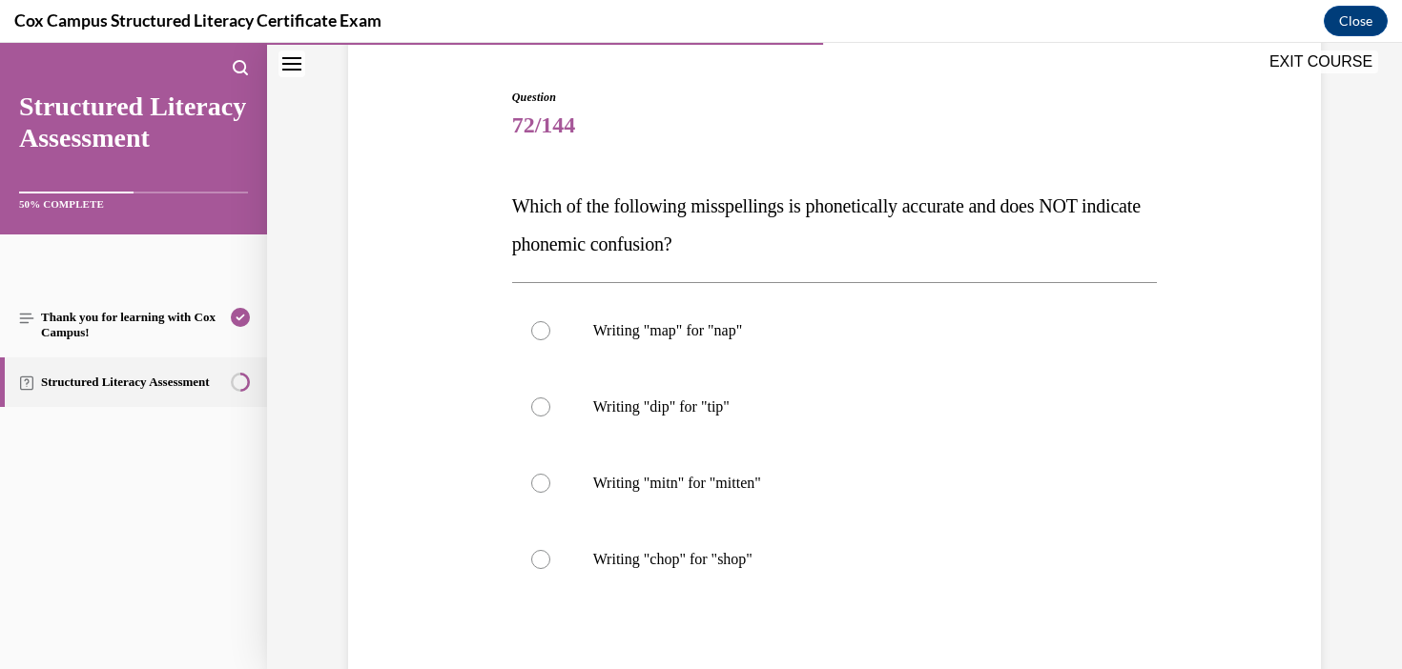
scroll to position [234, 0]
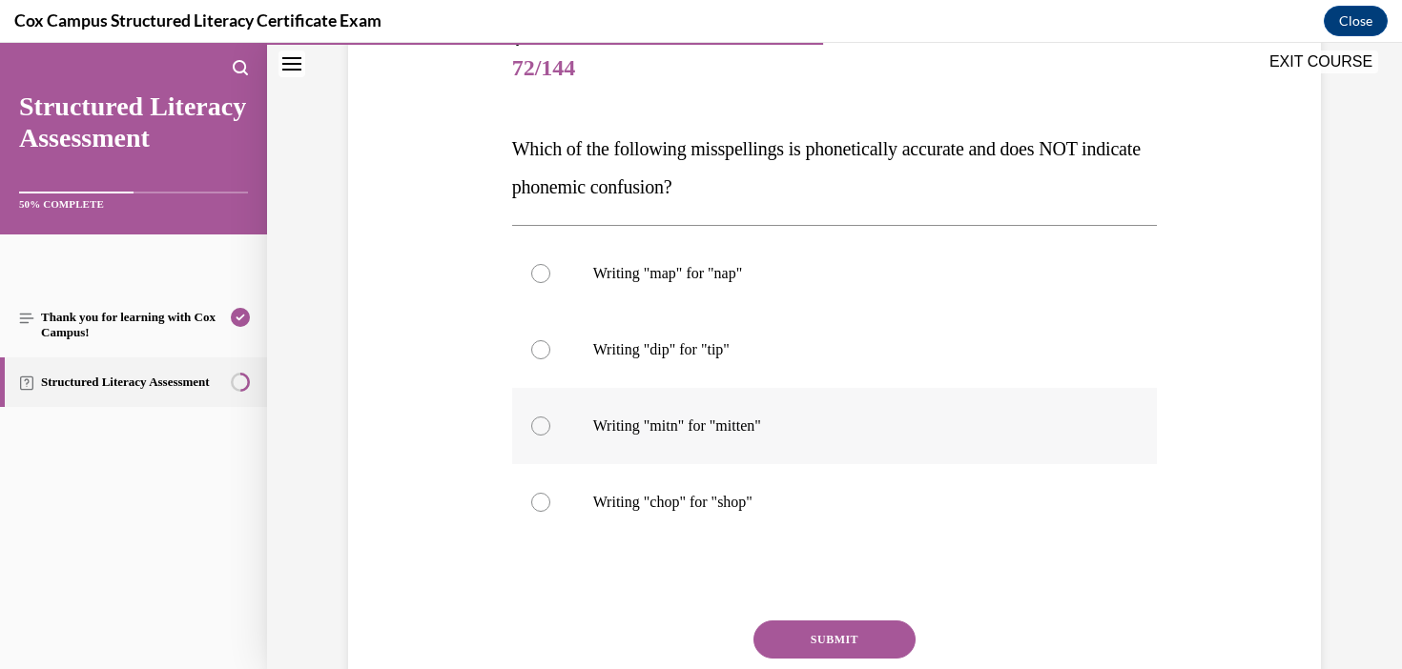
click at [761, 442] on label "Writing "mitn" for "mitten"" at bounding box center [835, 426] width 646 height 76
click at [550, 436] on input "Writing "mitn" for "mitten"" at bounding box center [540, 426] width 19 height 19
radio input "true"
click at [877, 643] on button "SUBMIT" at bounding box center [834, 640] width 162 height 38
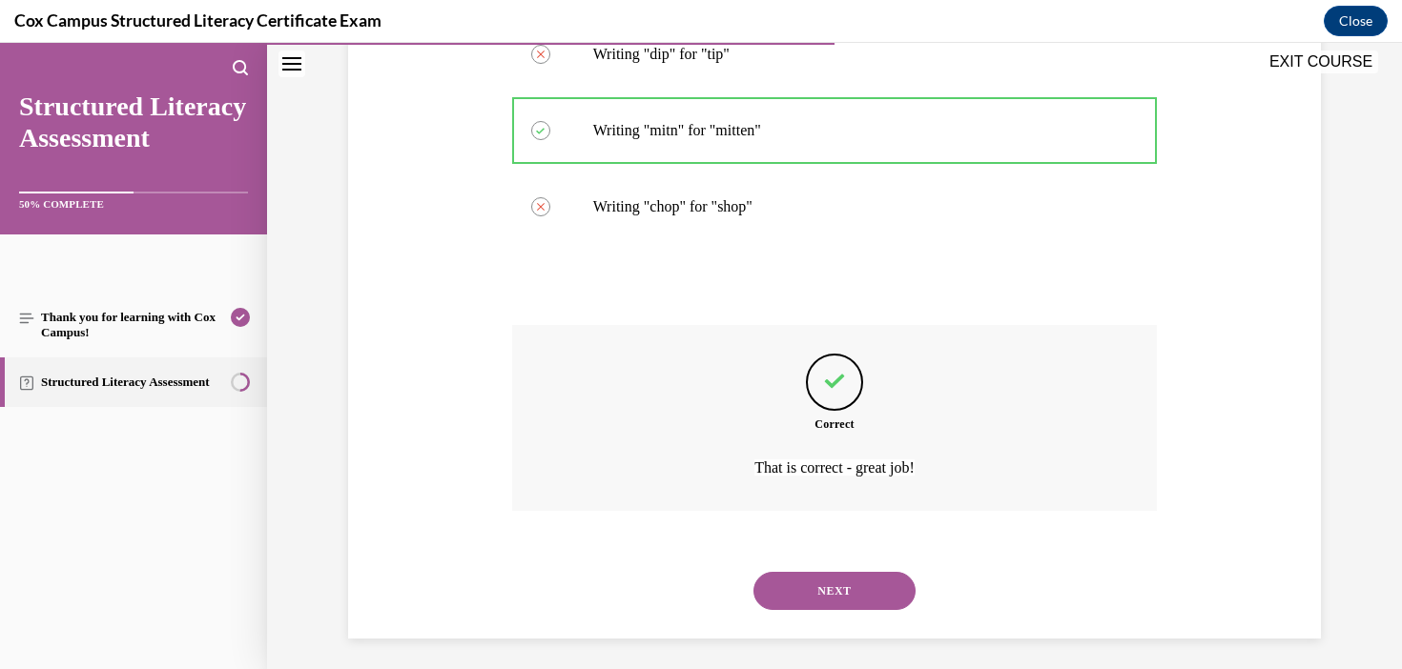
scroll to position [537, 0]
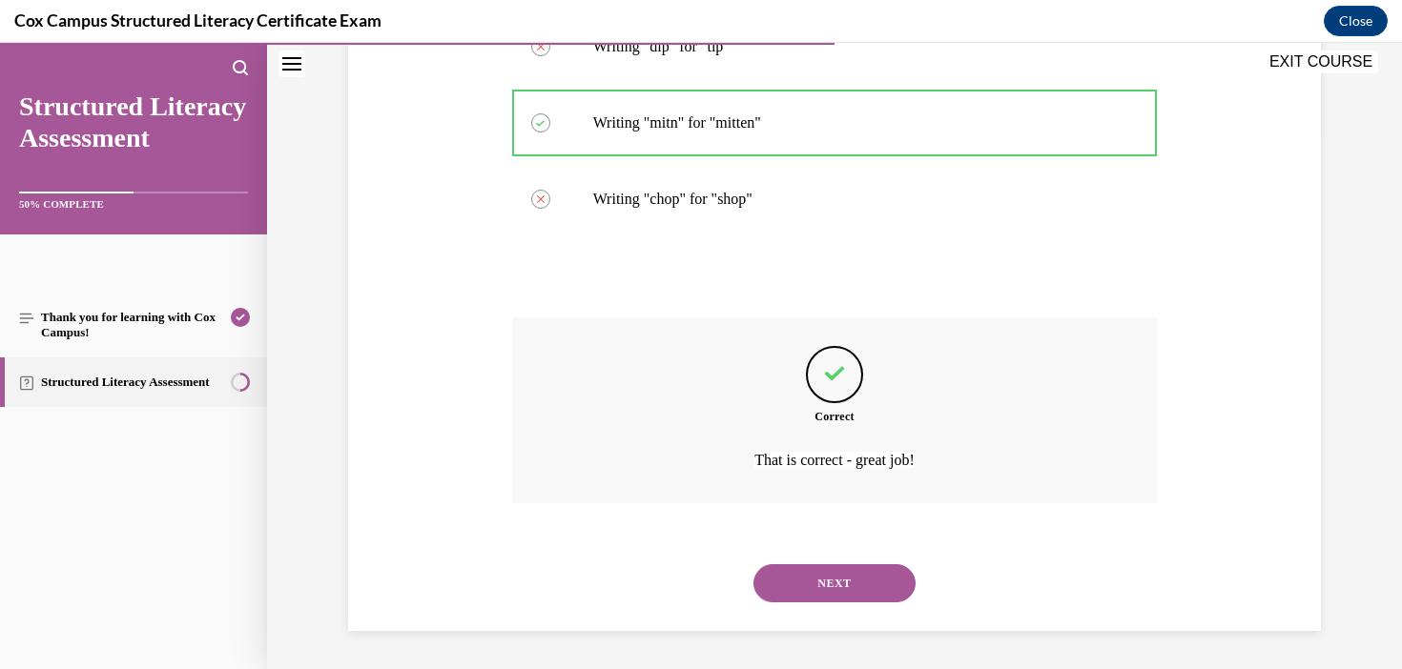
click at [889, 584] on button "NEXT" at bounding box center [834, 583] width 162 height 38
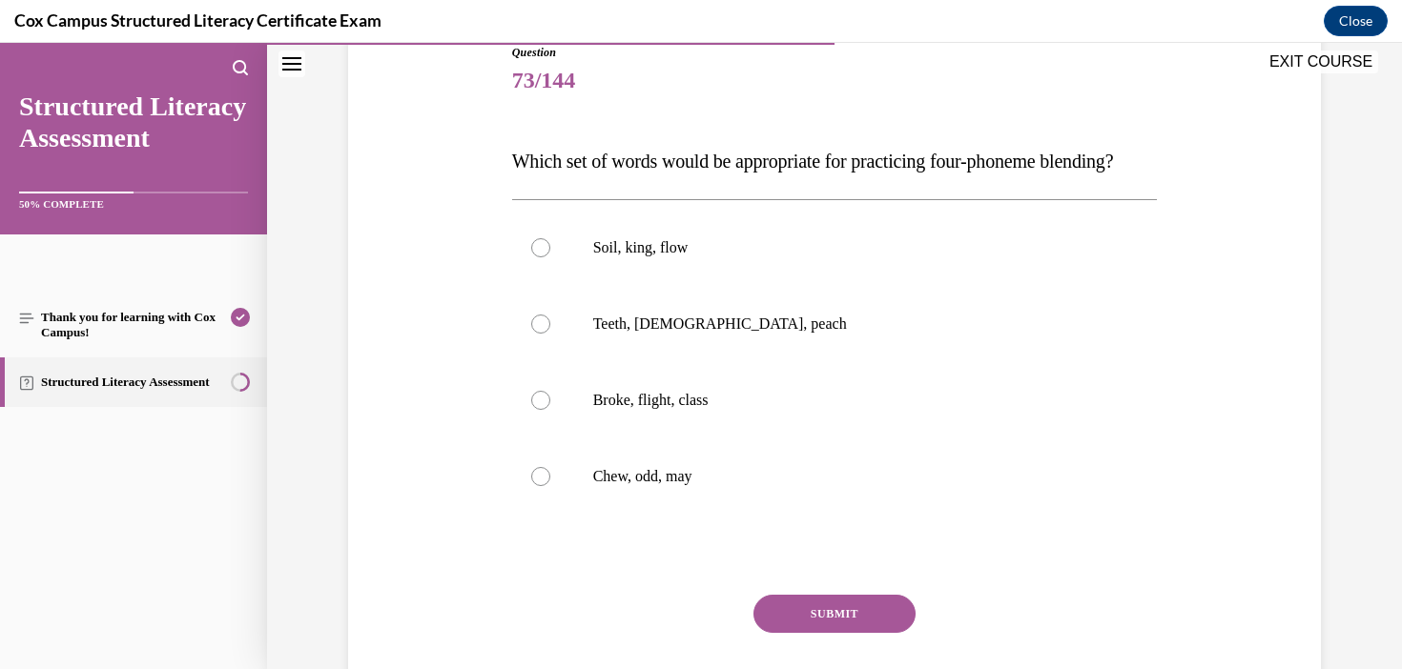
scroll to position [211, 0]
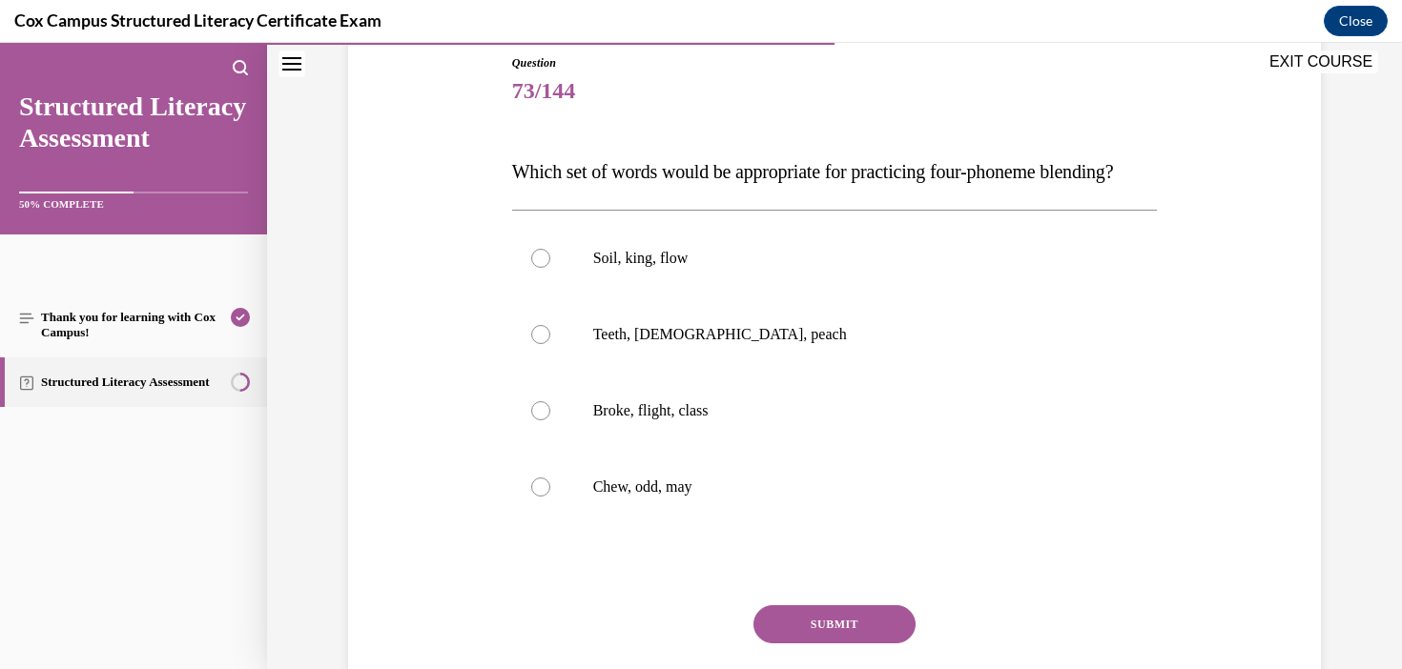
drag, startPoint x: 680, startPoint y: 217, endPoint x: 492, endPoint y: 178, distance: 191.9
click at [492, 177] on div "Question 73/144 Which set of words would be appropriate for practicing four-pho…" at bounding box center [834, 379] width 982 height 765
click at [646, 420] on p "Broke, flight, class" at bounding box center [851, 410] width 517 height 19
click at [550, 420] on input "Broke, flight, class" at bounding box center [540, 410] width 19 height 19
radio input "true"
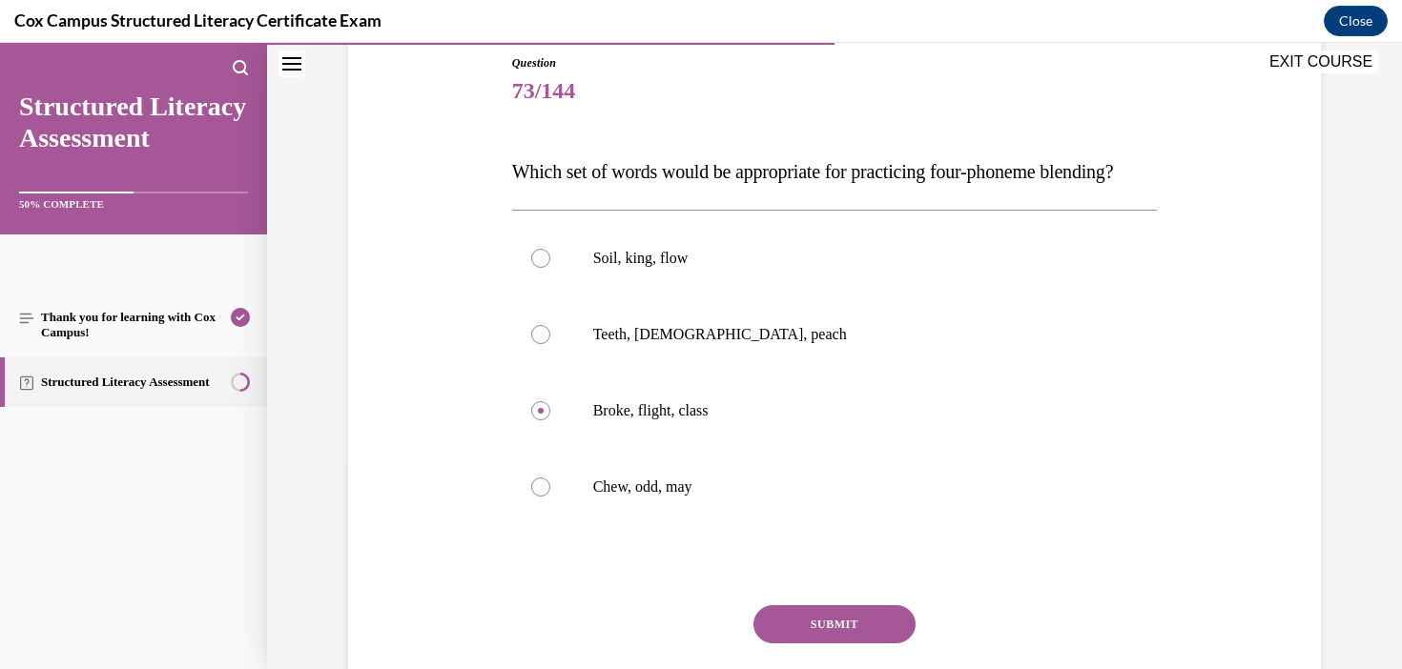
click at [864, 644] on button "SUBMIT" at bounding box center [834, 624] width 162 height 38
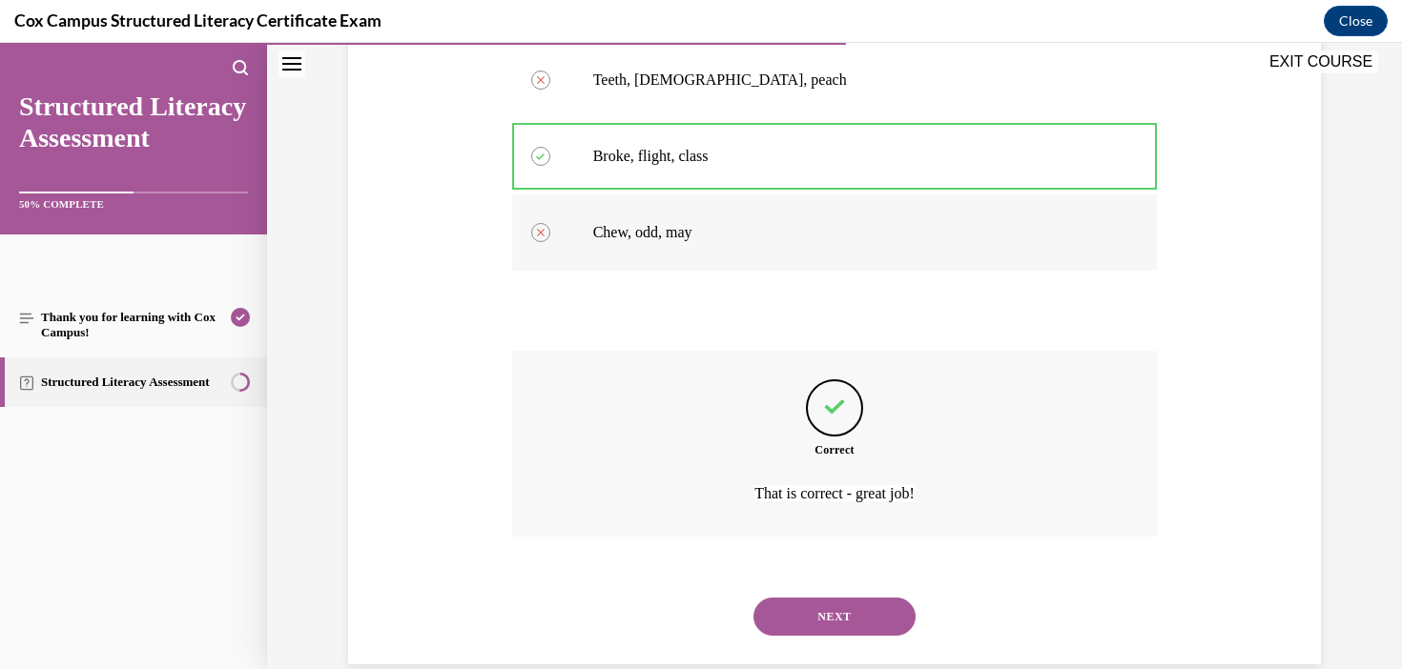
scroll to position [537, 0]
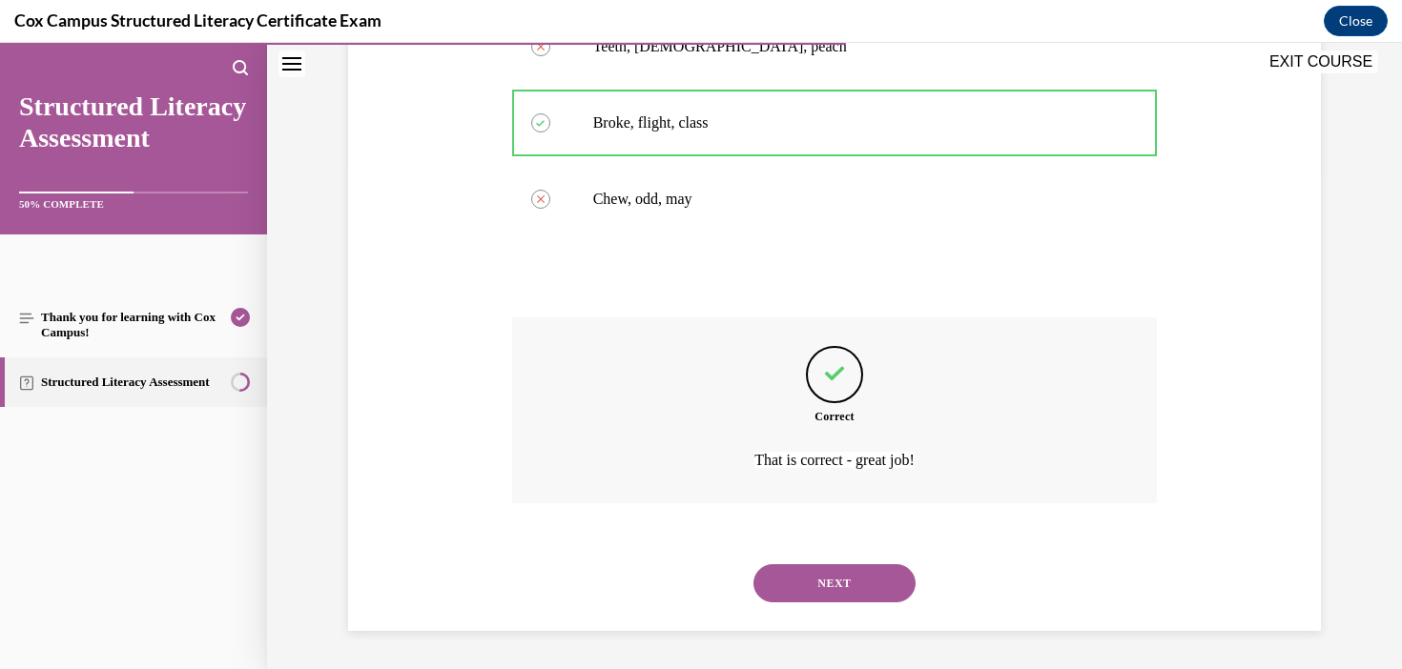
click at [877, 575] on button "NEXT" at bounding box center [834, 583] width 162 height 38
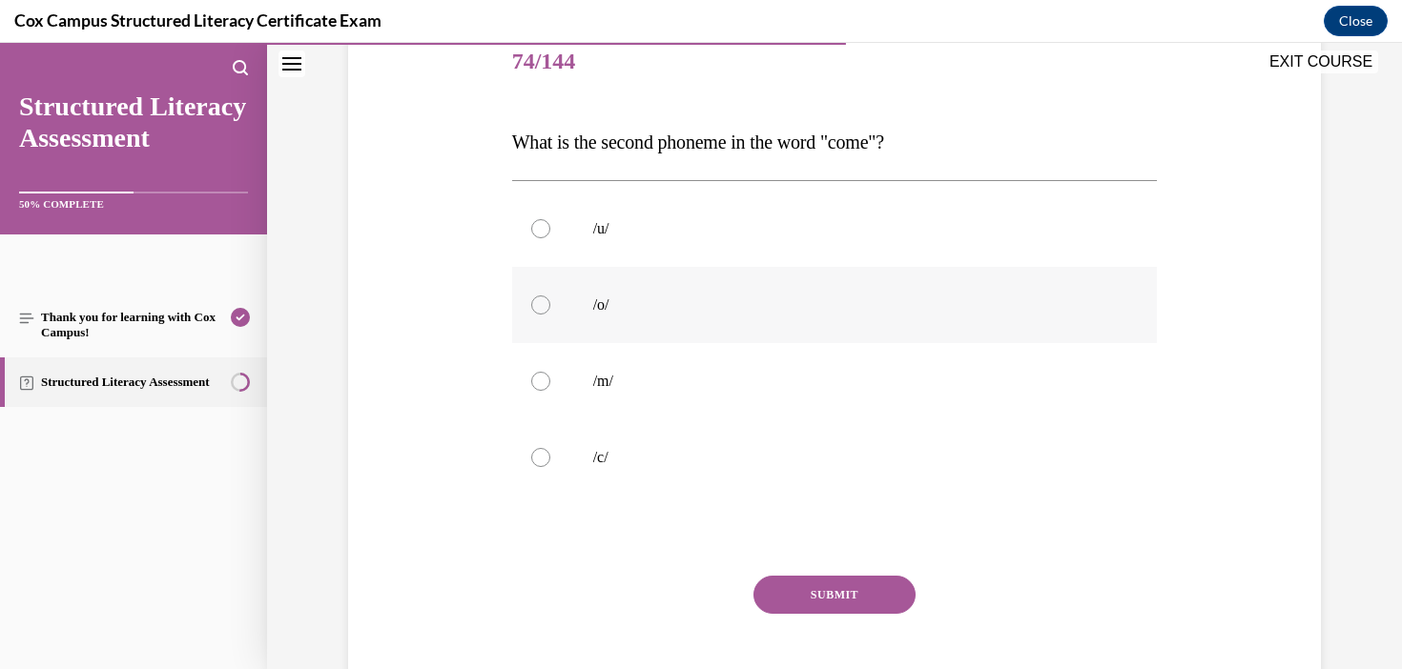
scroll to position [245, 0]
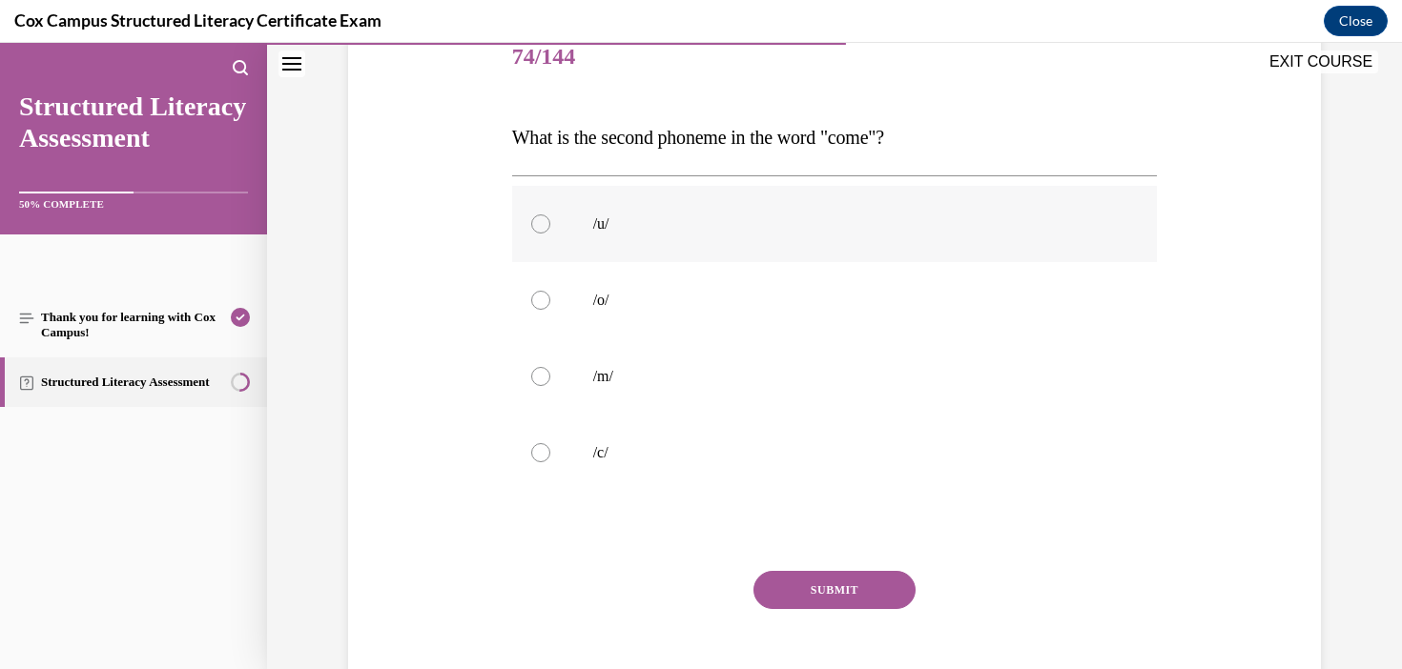
click at [536, 199] on label "/u/" at bounding box center [835, 224] width 646 height 76
click at [536, 215] on input "/u/" at bounding box center [540, 224] width 19 height 19
radio input "true"
click at [841, 588] on button "SUBMIT" at bounding box center [834, 590] width 162 height 38
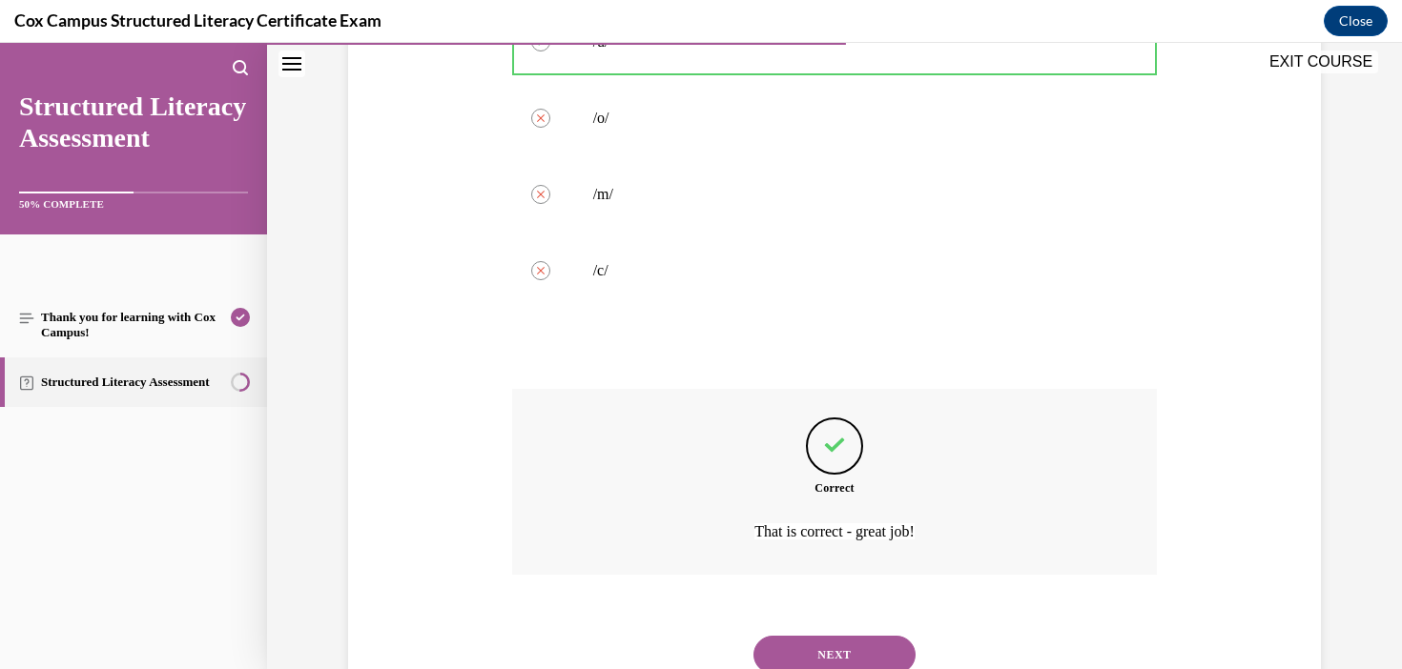
scroll to position [499, 0]
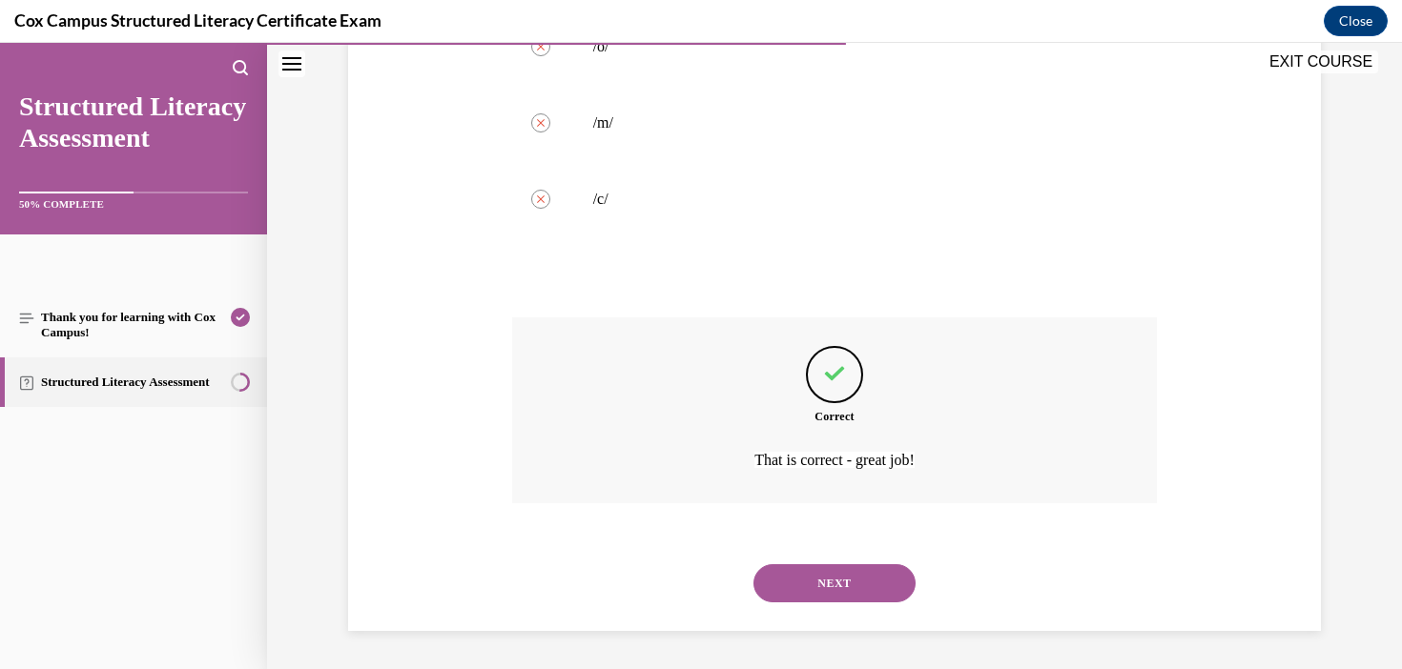
click at [877, 582] on button "NEXT" at bounding box center [834, 583] width 162 height 38
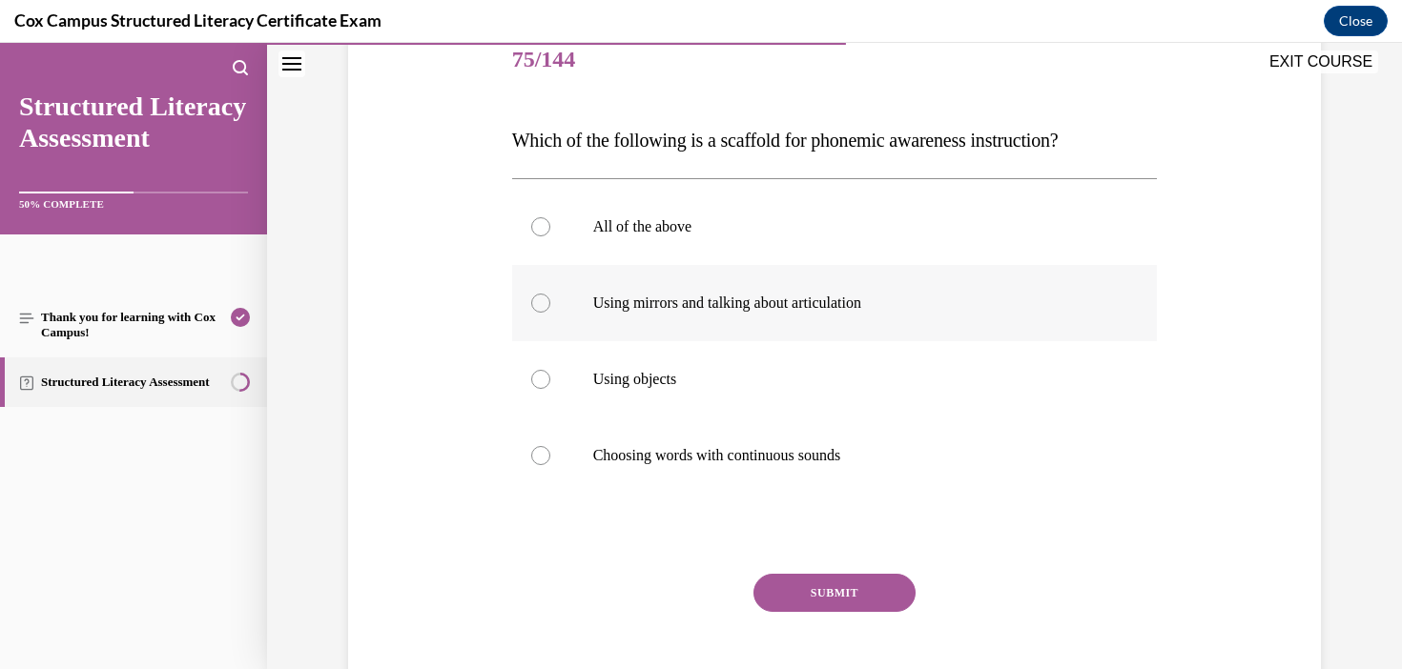
scroll to position [252, 0]
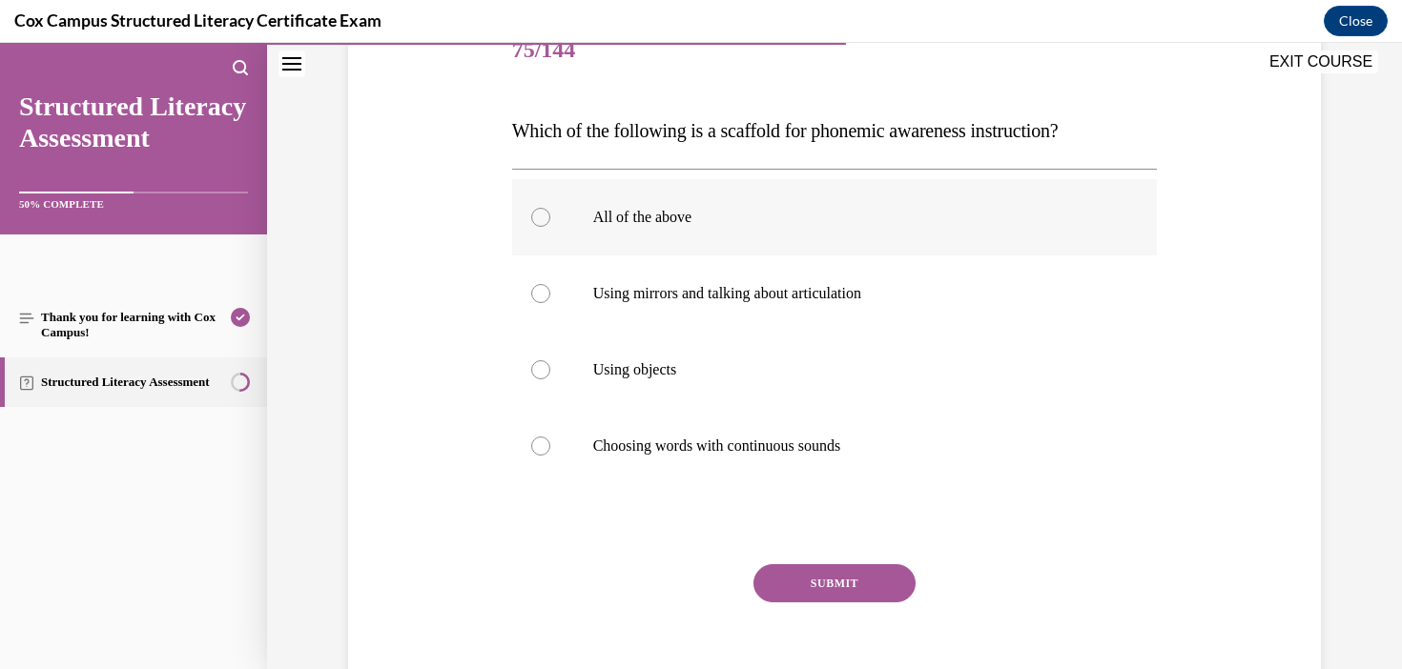
click at [749, 220] on p "All of the above" at bounding box center [851, 217] width 517 height 19
click at [550, 220] on input "All of the above" at bounding box center [540, 217] width 19 height 19
radio input "true"
click at [835, 590] on button "SUBMIT" at bounding box center [834, 583] width 162 height 38
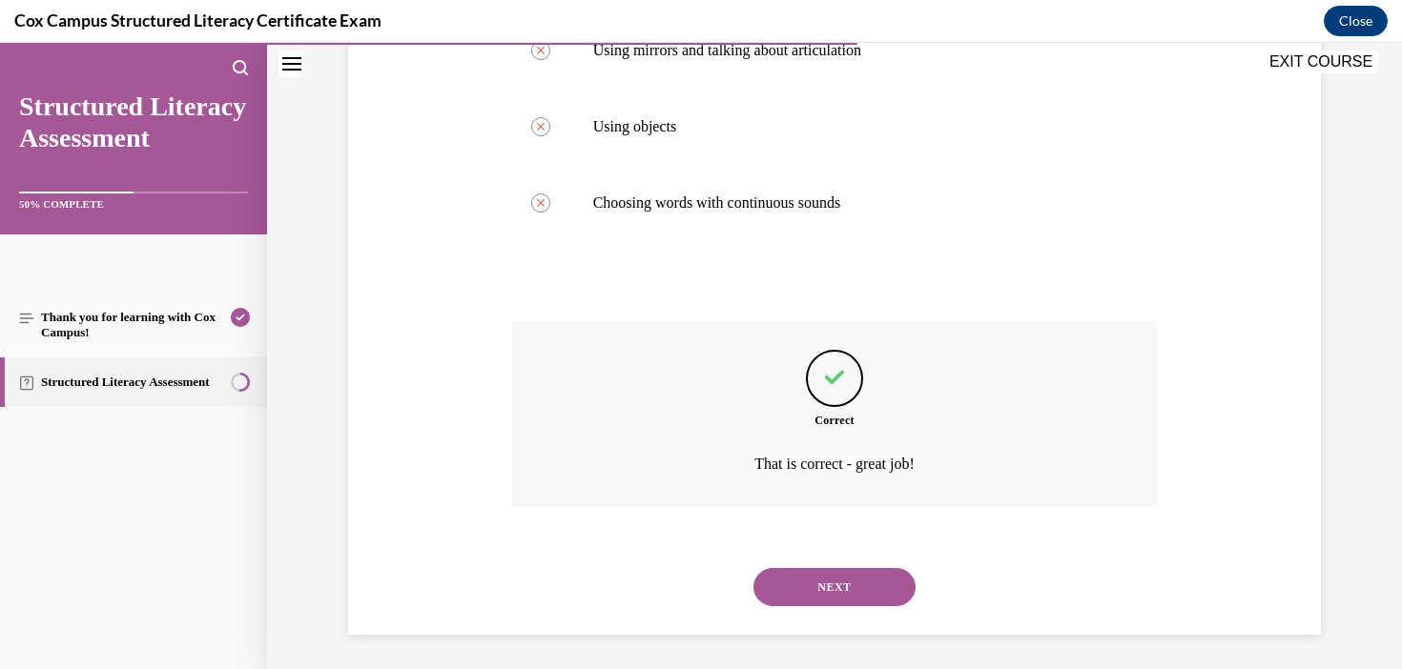
scroll to position [499, 0]
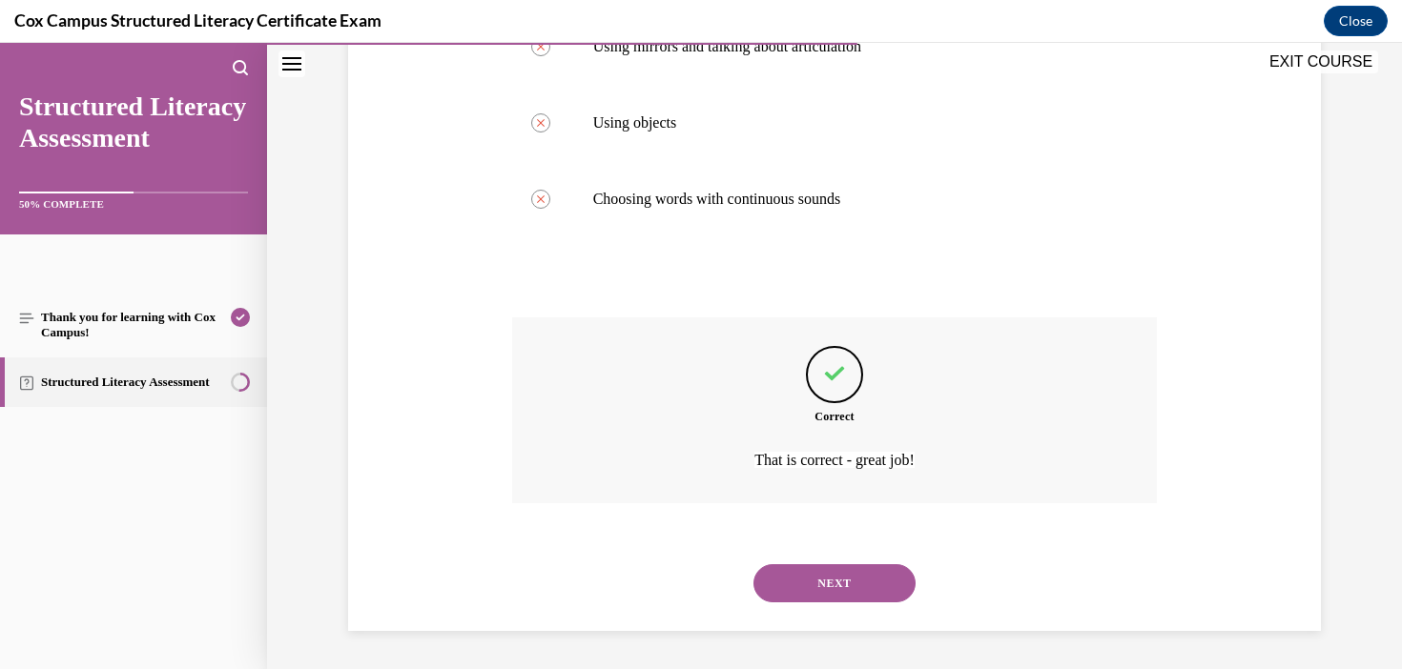
click at [852, 583] on button "NEXT" at bounding box center [834, 583] width 162 height 38
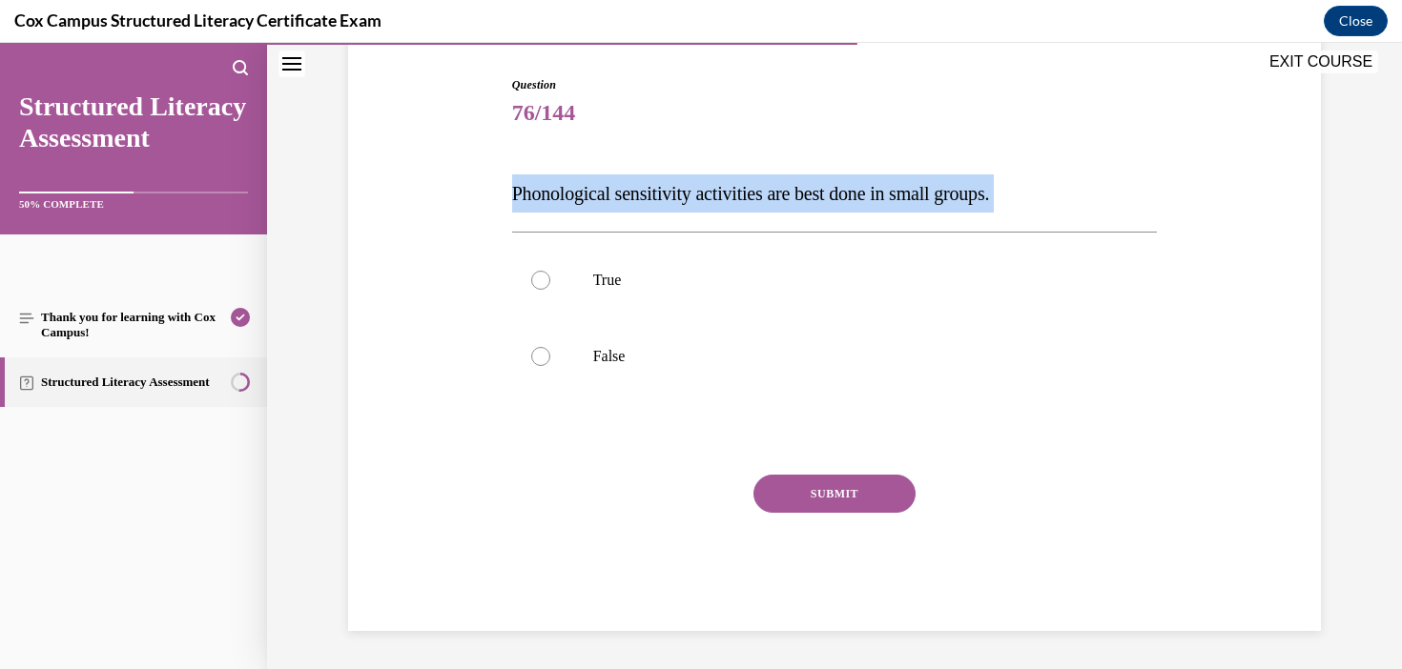
drag, startPoint x: 1059, startPoint y: 219, endPoint x: 489, endPoint y: 200, distance: 570.5
click at [489, 200] on div "Question 76/144 Phonological sensitivity activities are best done in small grou…" at bounding box center [834, 325] width 982 height 612
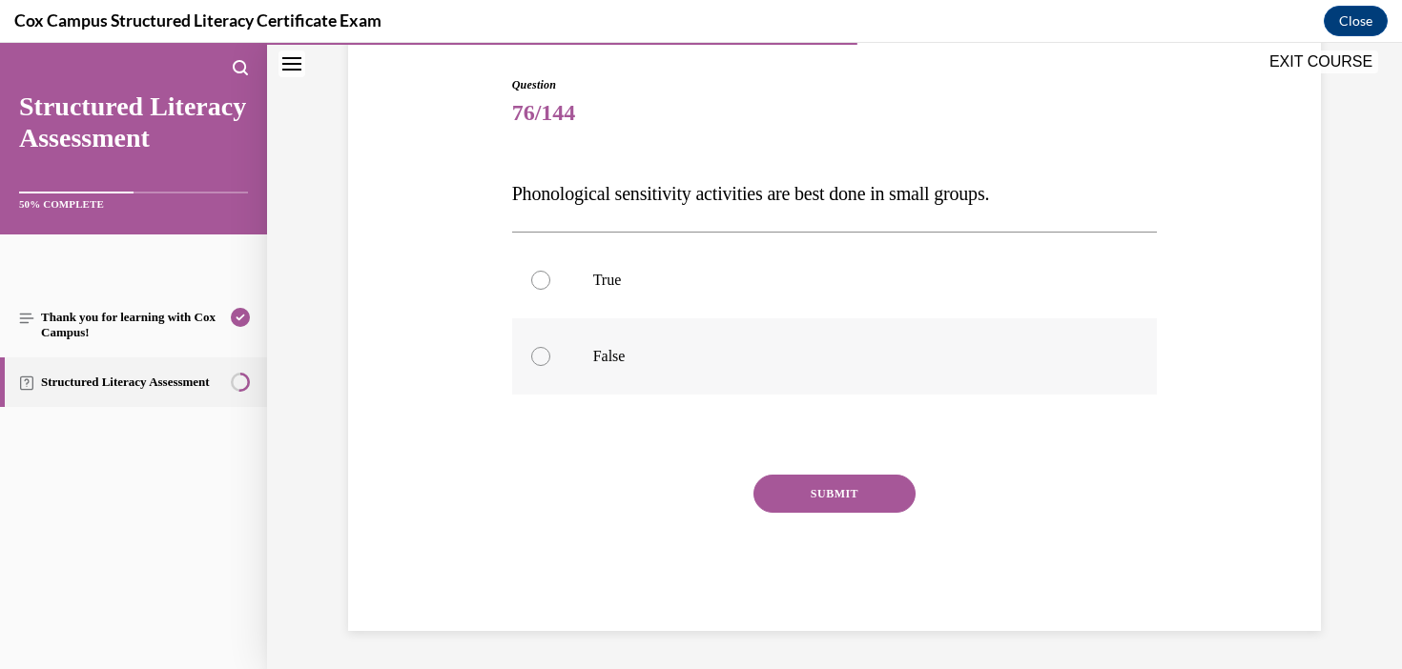
click at [581, 366] on label "False" at bounding box center [835, 356] width 646 height 76
click at [550, 366] on input "False" at bounding box center [540, 356] width 19 height 19
radio input "true"
click at [852, 515] on div "SUBMIT" at bounding box center [835, 522] width 646 height 95
click at [856, 488] on button "SUBMIT" at bounding box center [834, 494] width 162 height 38
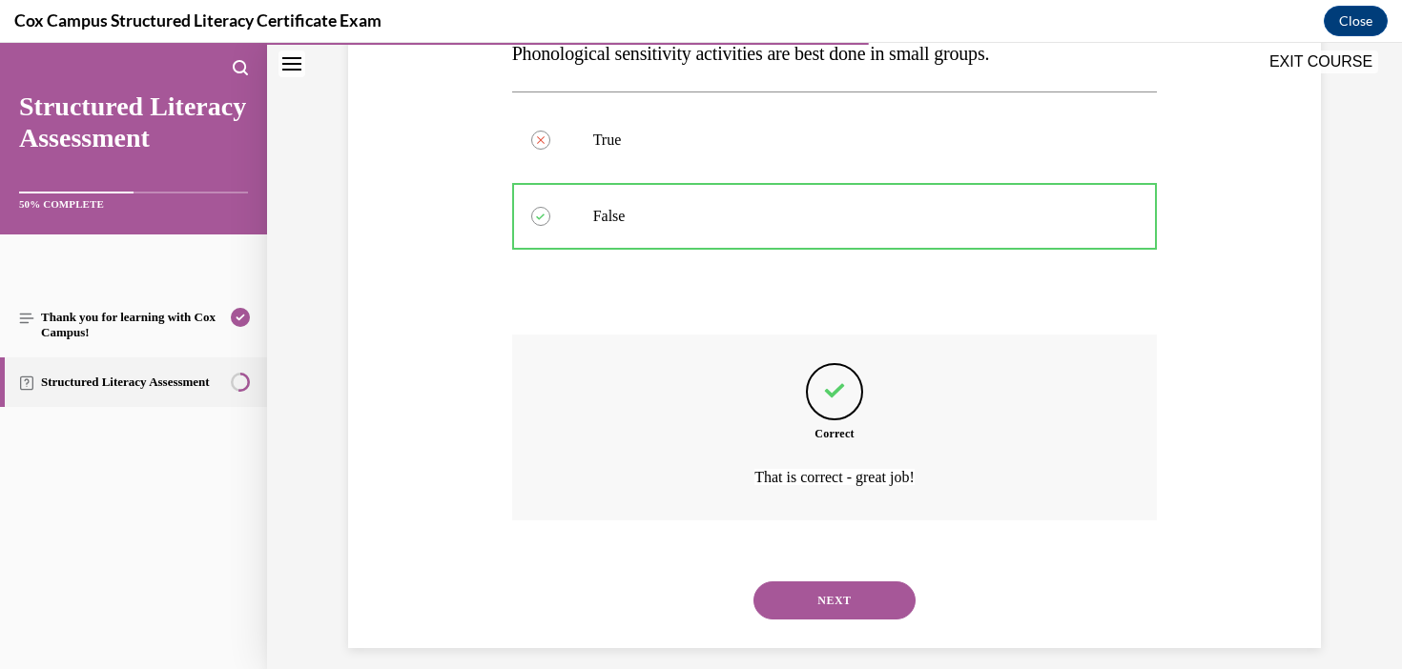
scroll to position [346, 0]
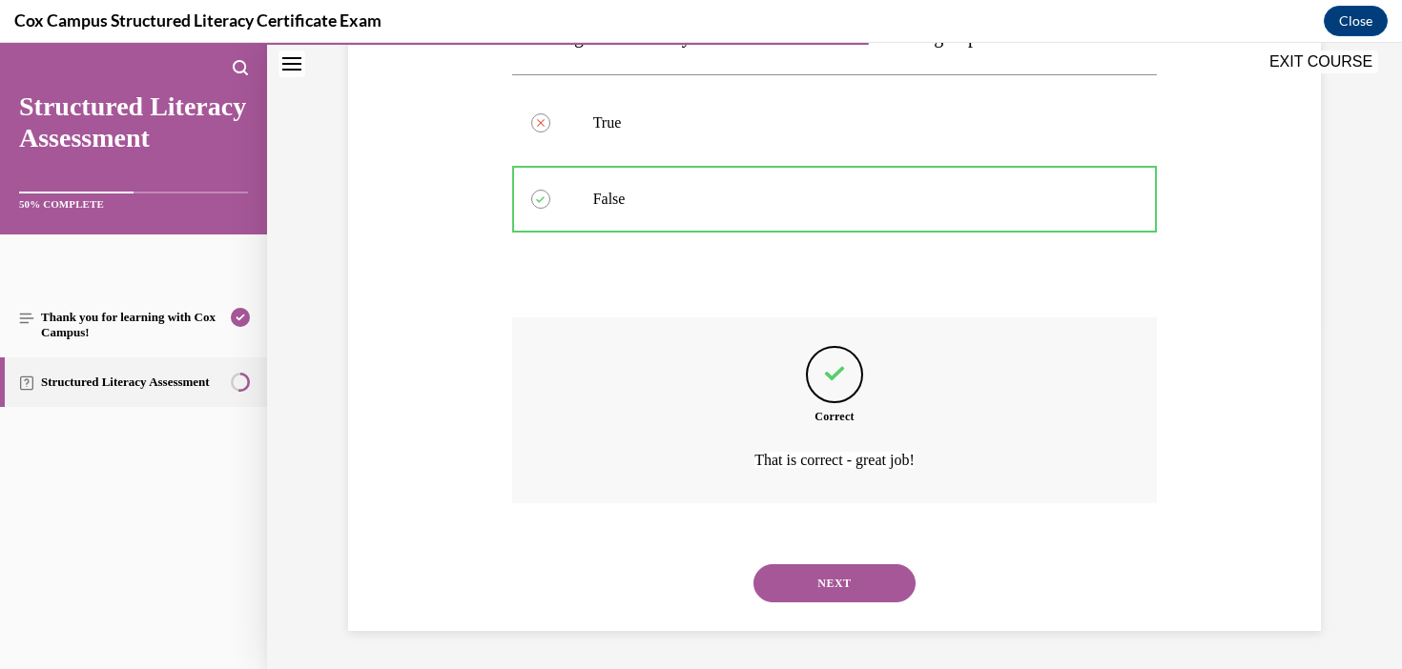
click at [877, 583] on button "NEXT" at bounding box center [834, 583] width 162 height 38
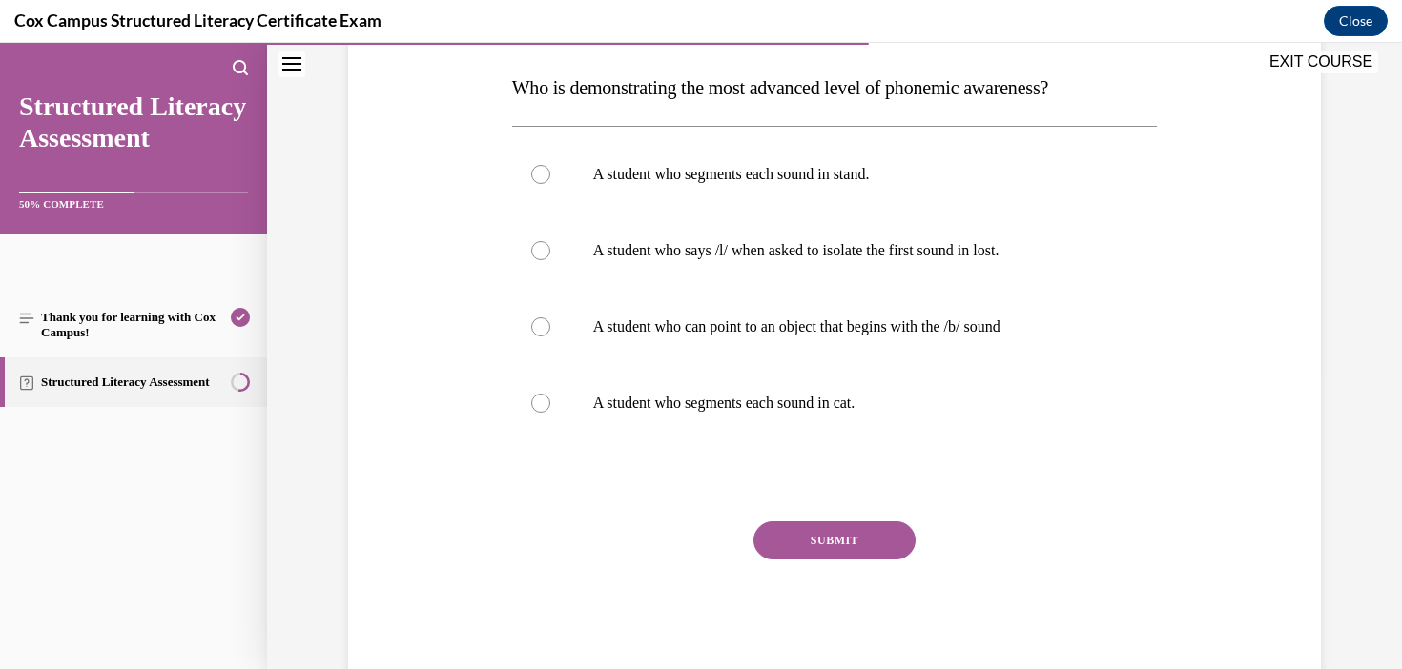
scroll to position [296, 0]
click at [862, 182] on p "A student who segments each sound in stand." at bounding box center [851, 173] width 517 height 19
click at [550, 182] on input "A student who segments each sound in stand." at bounding box center [540, 173] width 19 height 19
radio input "true"
click at [857, 534] on button "SUBMIT" at bounding box center [834, 540] width 162 height 38
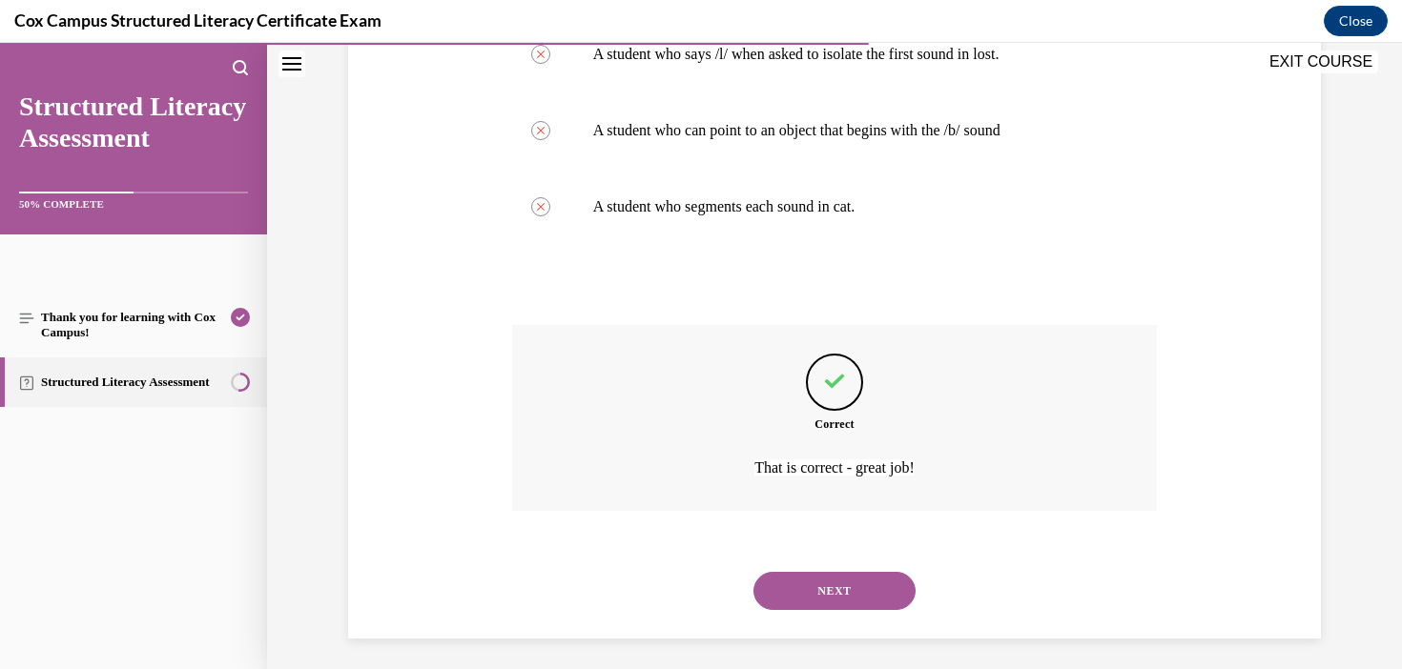
scroll to position [499, 0]
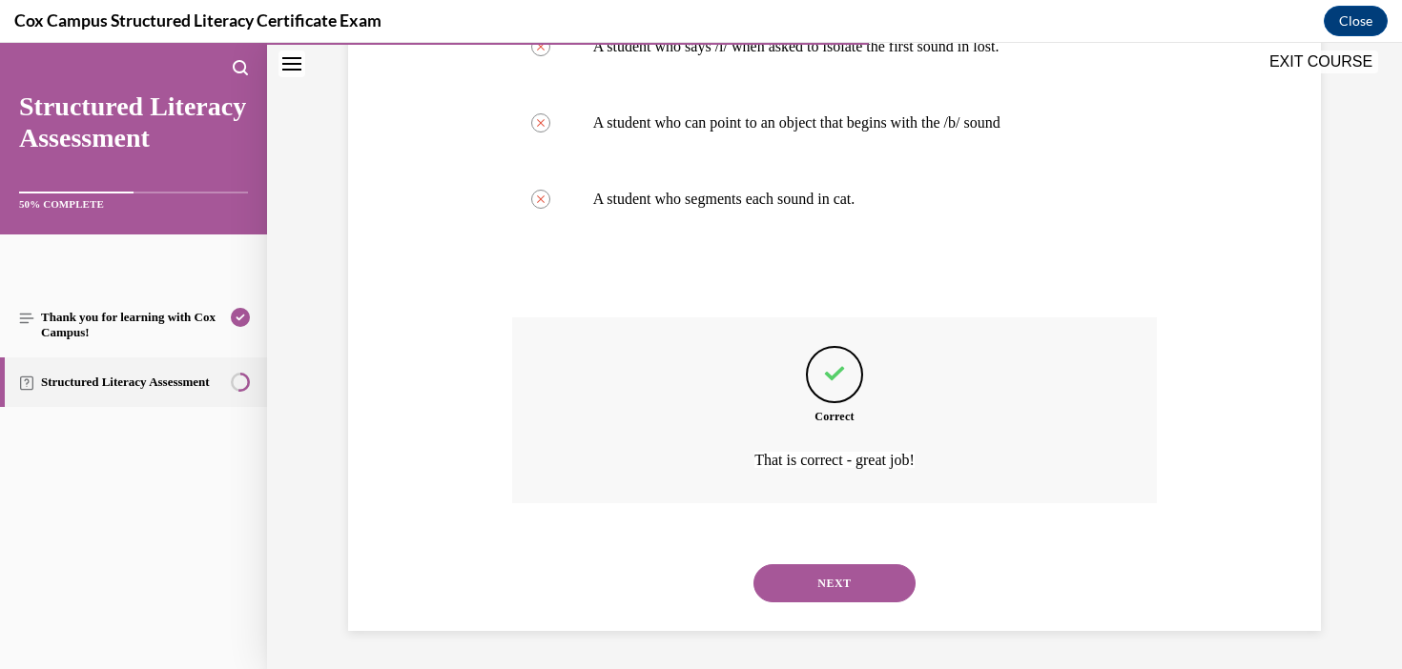
click at [894, 590] on button "NEXT" at bounding box center [834, 583] width 162 height 38
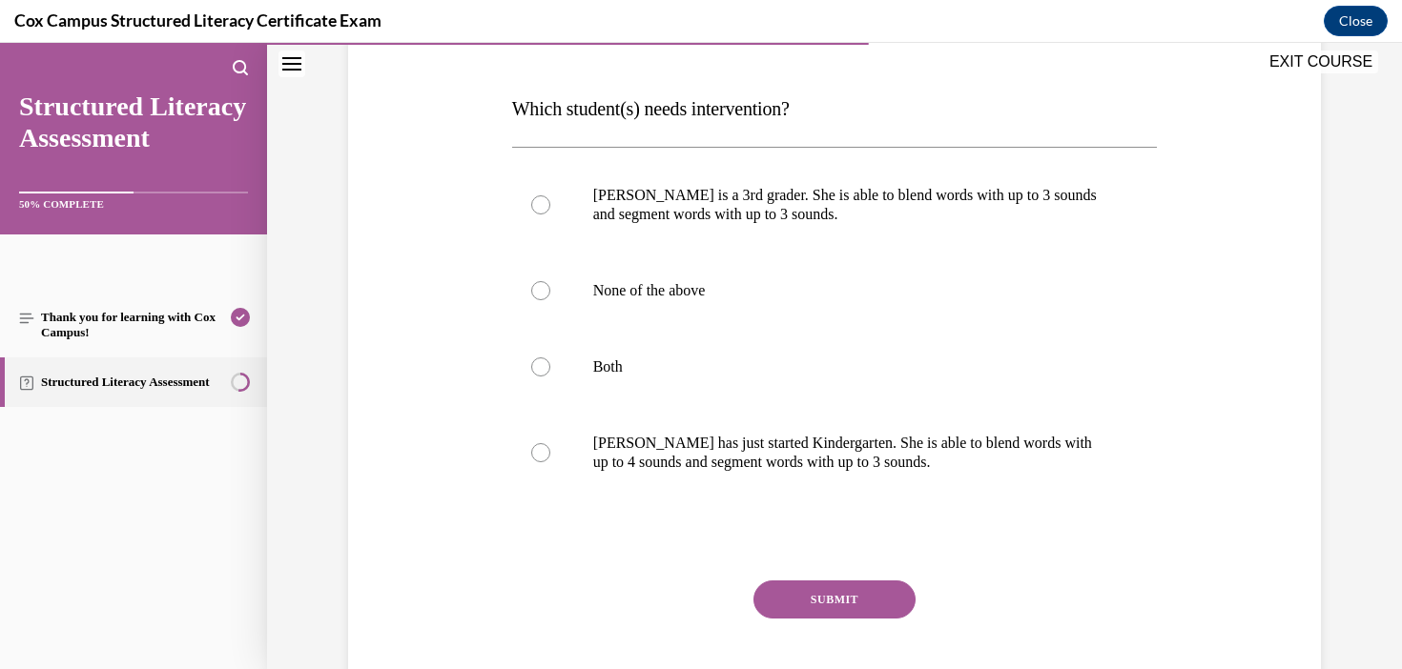
scroll to position [273, 0]
click at [673, 218] on p "[PERSON_NAME] is a 3rd grader. She is able to blend words with up to 3 sounds a…" at bounding box center [851, 206] width 517 height 38
click at [550, 215] on input "[PERSON_NAME] is a 3rd grader. She is able to blend words with up to 3 sounds a…" at bounding box center [540, 205] width 19 height 19
radio input "true"
click at [840, 615] on button "SUBMIT" at bounding box center [834, 601] width 162 height 38
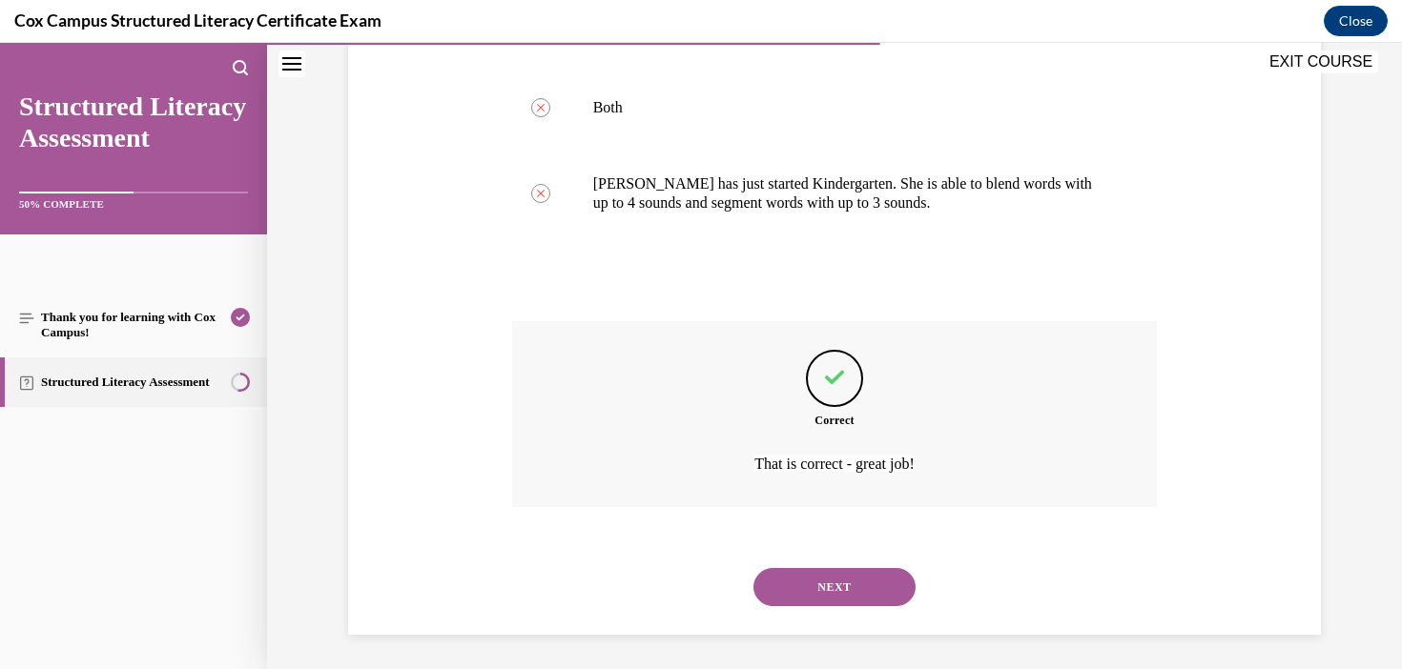
scroll to position [537, 0]
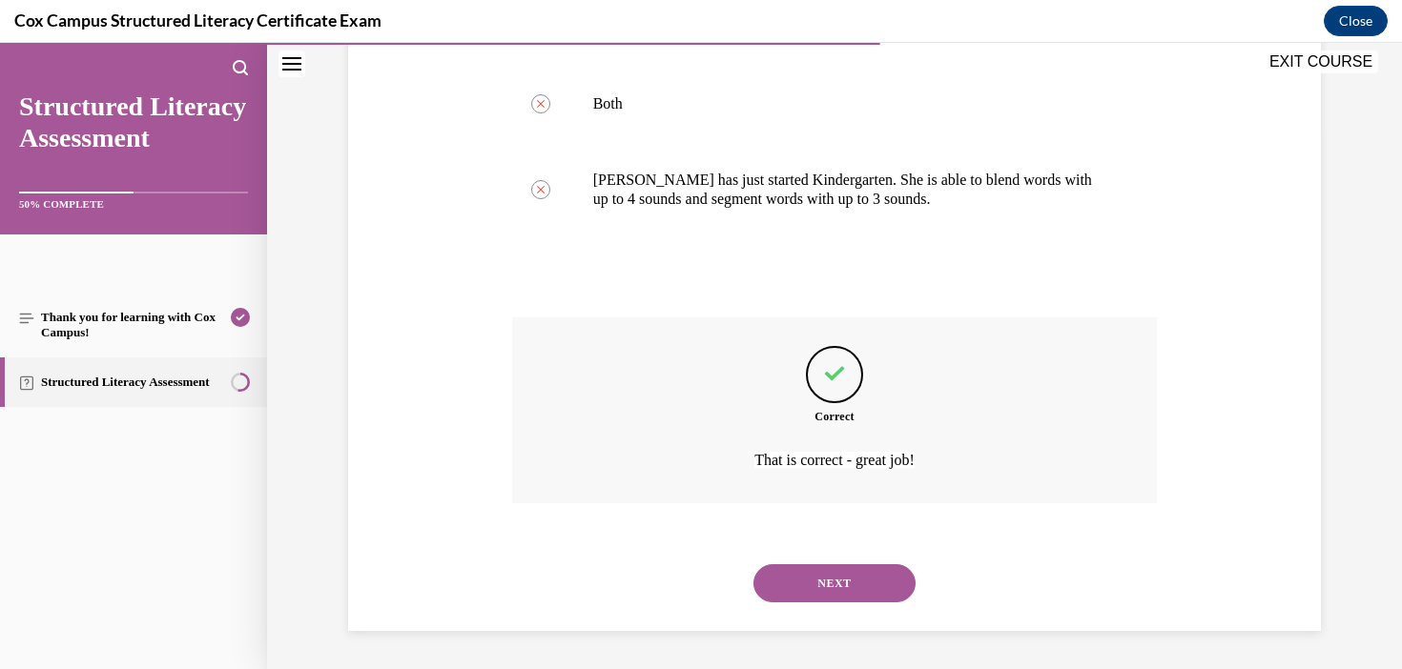
click at [849, 585] on button "NEXT" at bounding box center [834, 583] width 162 height 38
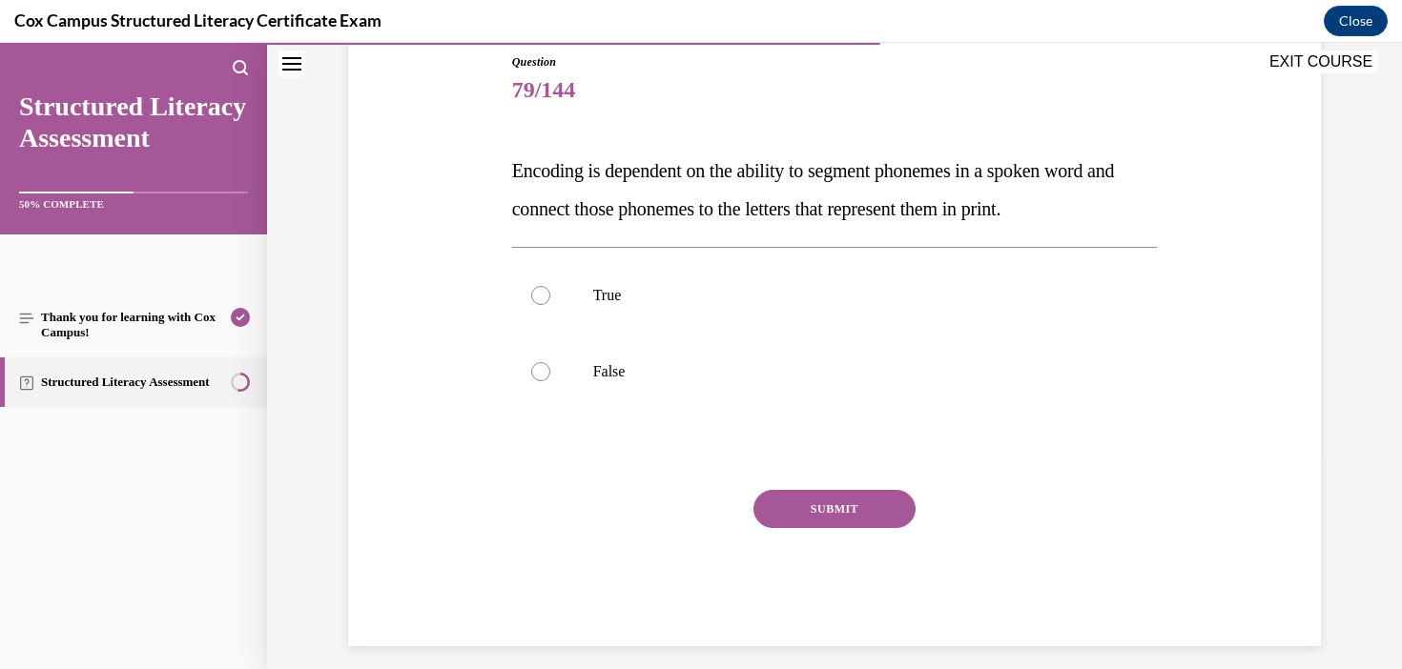
drag, startPoint x: 1118, startPoint y: 209, endPoint x: 590, endPoint y: 195, distance: 527.5
click at [590, 194] on p "Encoding is dependent on the ability to segment phonemes in a spoken word and c…" at bounding box center [835, 190] width 646 height 76
click at [527, 145] on div "Question 79/144 Encoding is dependent on the ability to segment phonemes in a s…" at bounding box center [835, 349] width 646 height 593
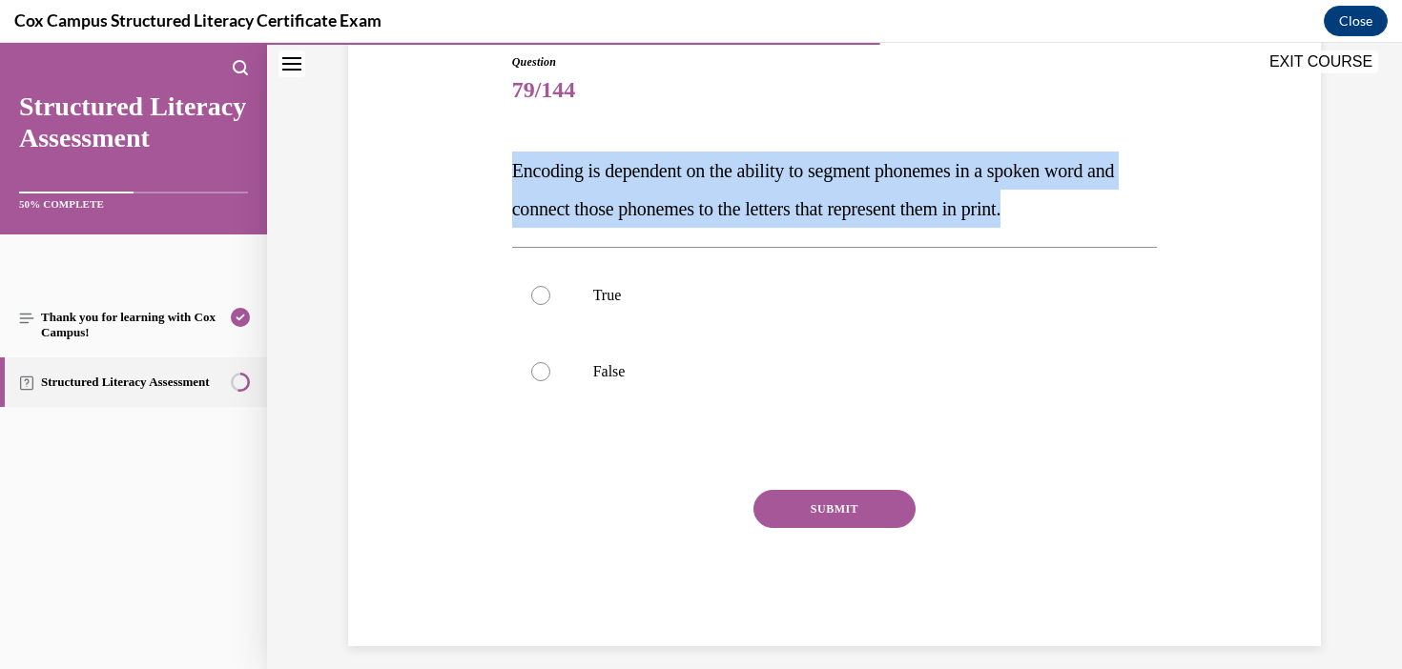
drag, startPoint x: 485, startPoint y: 164, endPoint x: 1096, endPoint y: 214, distance: 612.3
click at [1096, 214] on div "Question 79/144 Encoding is dependent on the ability to segment phonemes in a s…" at bounding box center [834, 321] width 982 height 650
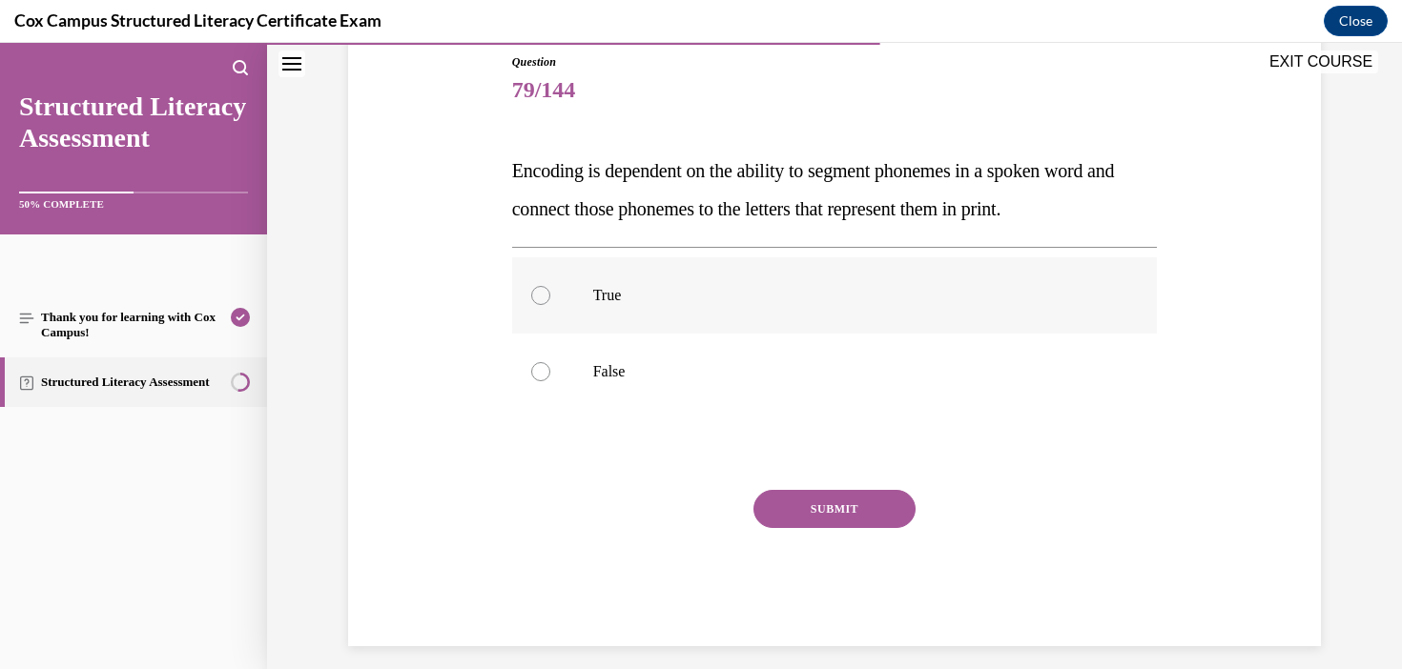
click at [670, 269] on label "True" at bounding box center [835, 295] width 646 height 76
click at [550, 286] on input "True" at bounding box center [540, 295] width 19 height 19
radio input "true"
click at [817, 524] on button "SUBMIT" at bounding box center [834, 509] width 162 height 38
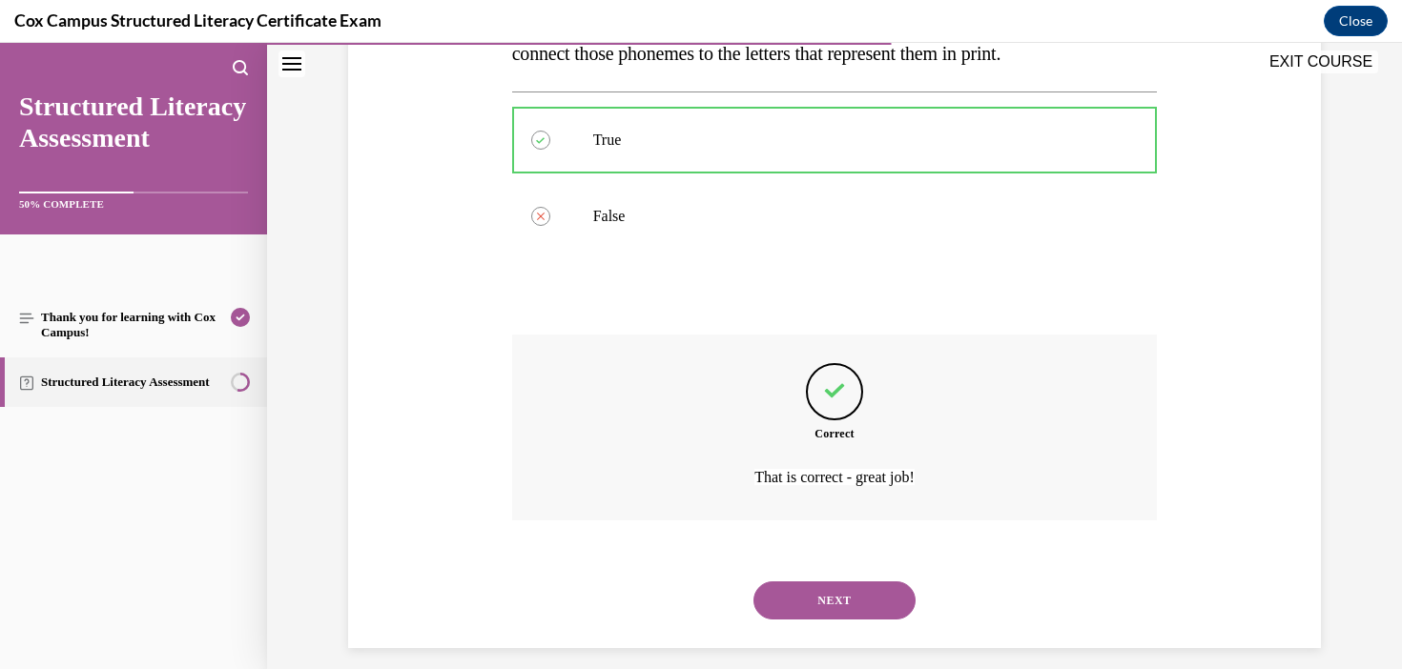
scroll to position [384, 0]
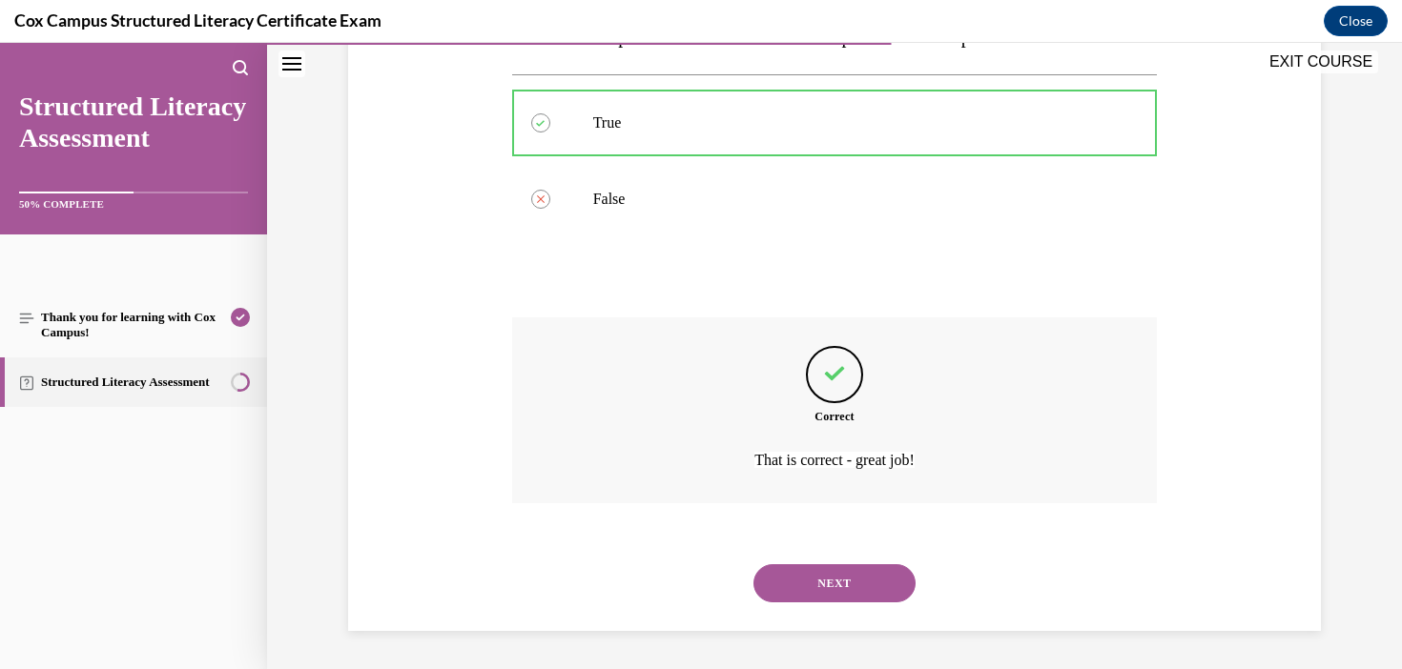
click at [865, 602] on button "NEXT" at bounding box center [834, 583] width 162 height 38
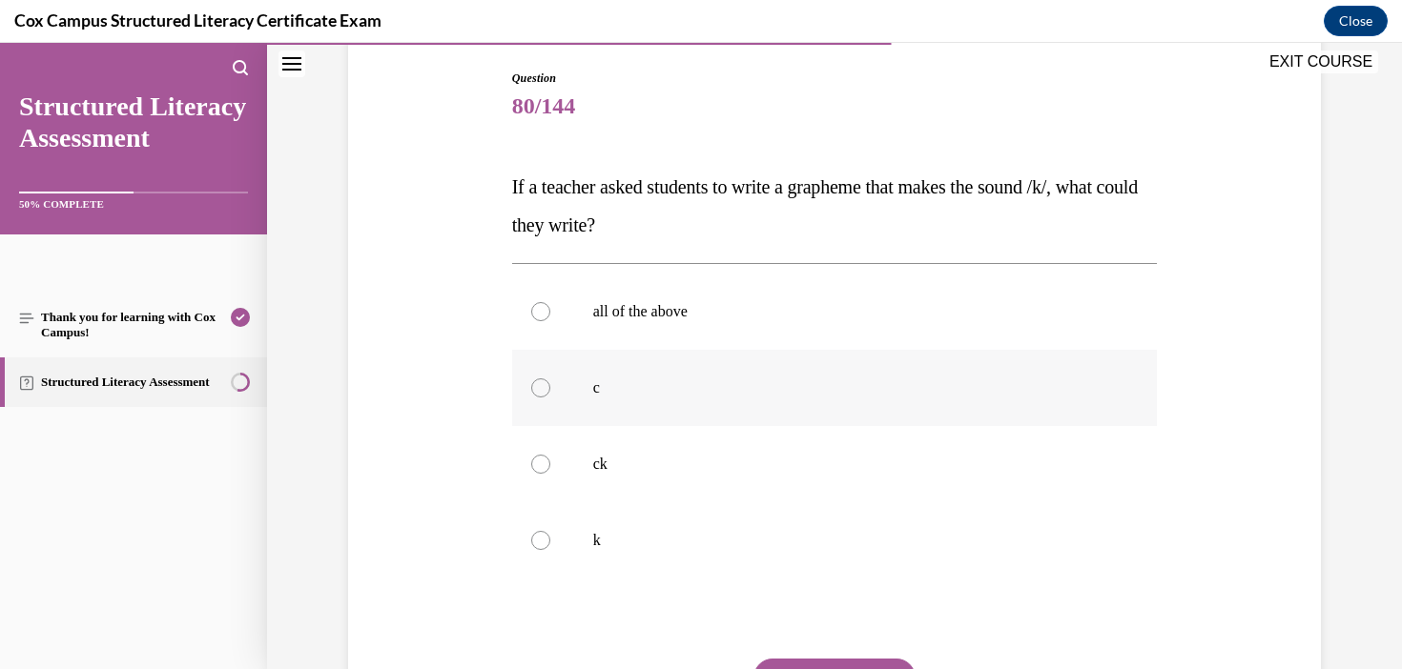
scroll to position [210, 0]
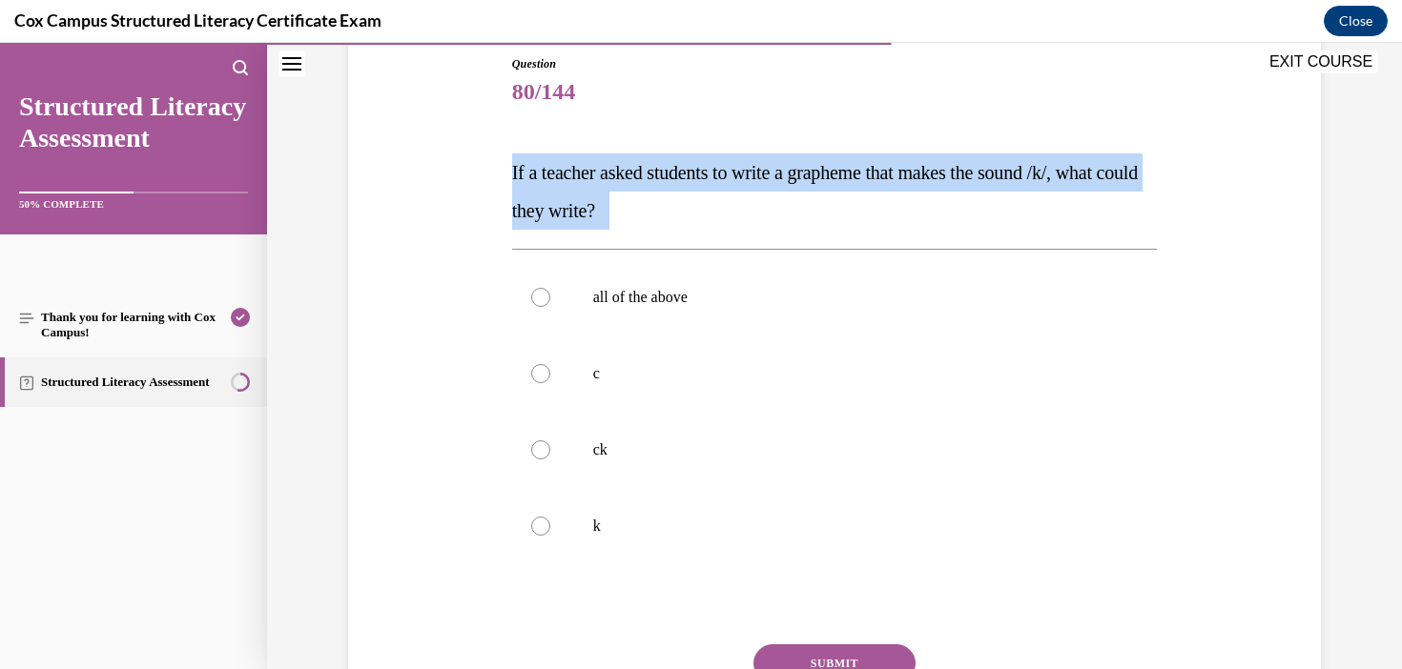
drag, startPoint x: 735, startPoint y: 207, endPoint x: 502, endPoint y: 159, distance: 237.5
click at [502, 159] on div "Question 80/144 If a teacher asked students to write a grapheme that makes the …" at bounding box center [834, 399] width 982 height 803
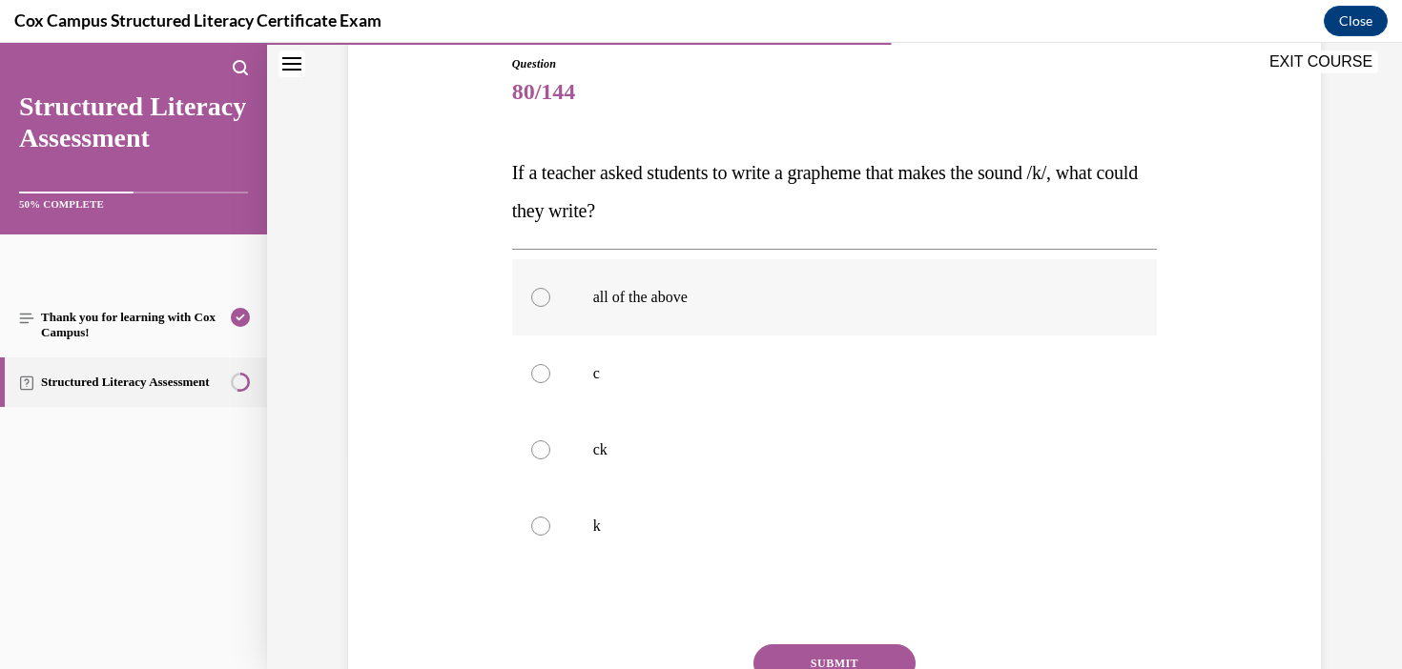
click at [620, 284] on label "all of the above" at bounding box center [835, 297] width 646 height 76
click at [550, 288] on input "all of the above" at bounding box center [540, 297] width 19 height 19
radio input "true"
click at [851, 647] on button "SUBMIT" at bounding box center [834, 664] width 162 height 38
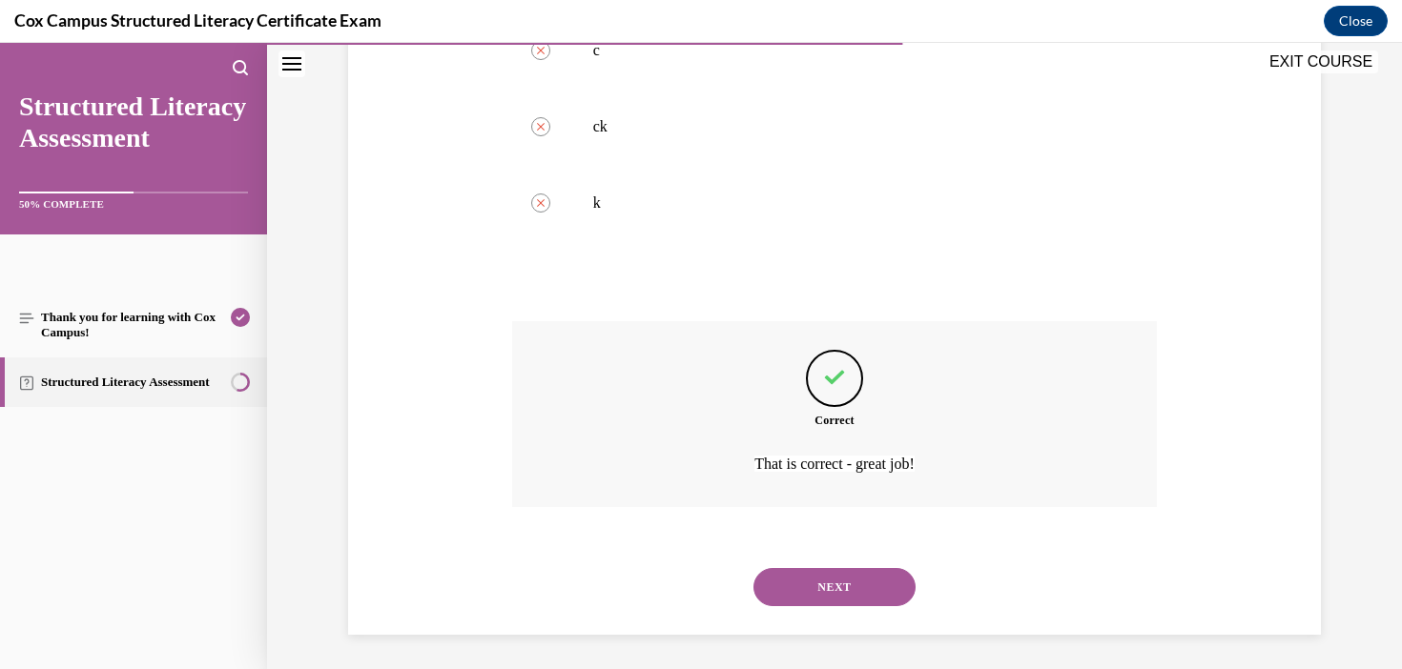
scroll to position [537, 0]
click at [813, 586] on button "NEXT" at bounding box center [834, 583] width 162 height 38
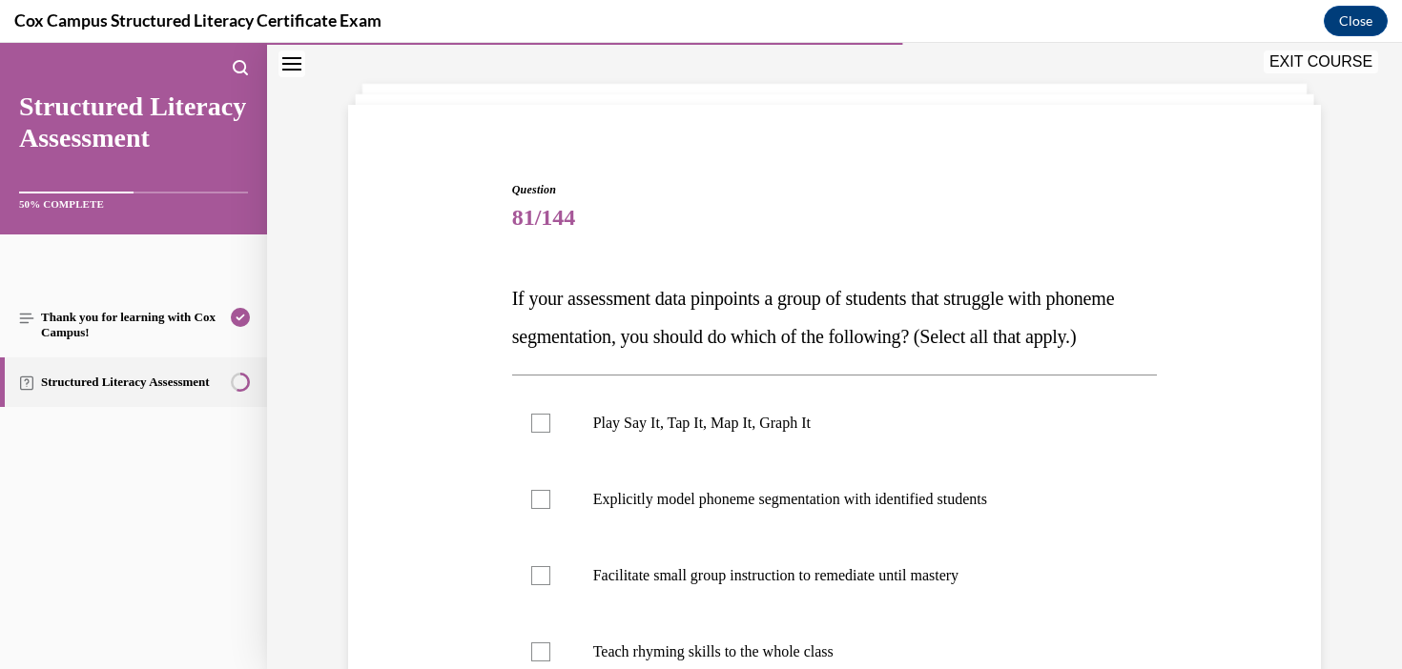
scroll to position [110, 0]
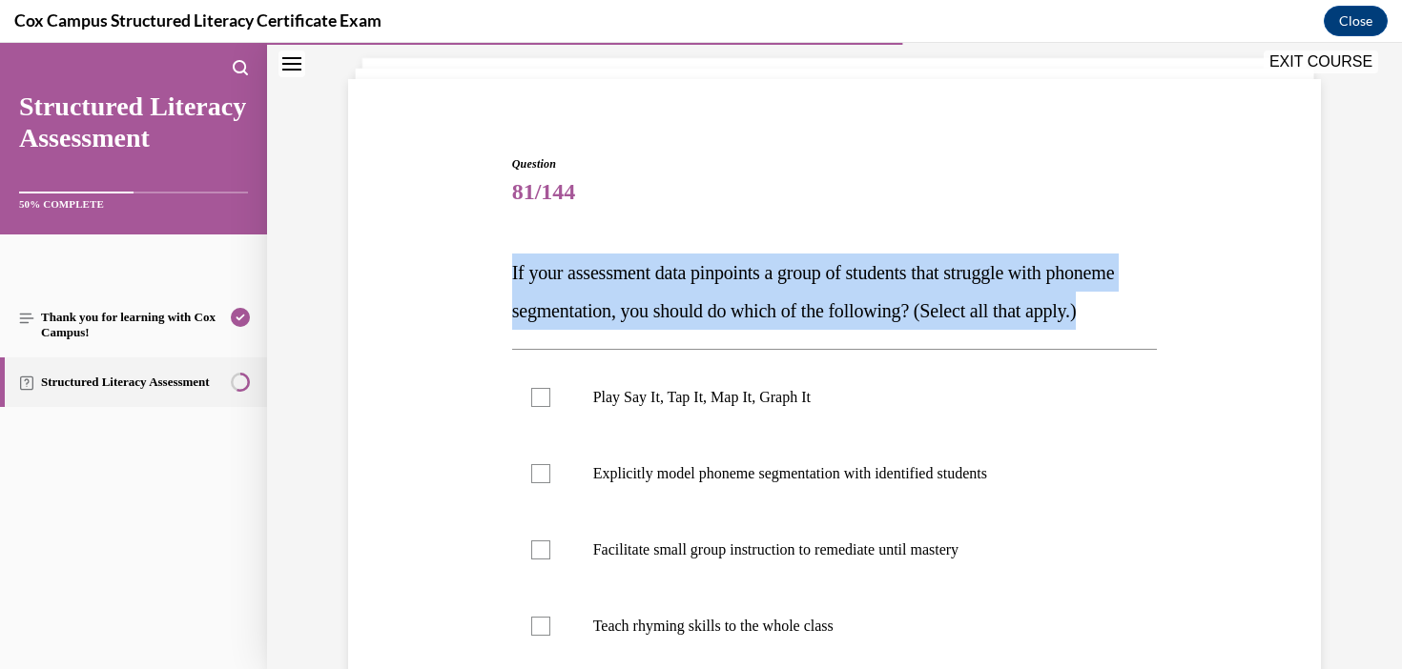
drag, startPoint x: 800, startPoint y: 348, endPoint x: 508, endPoint y: 259, distance: 305.0
click at [507, 259] on div "Question 81/144 If your assessment data pinpoints a group of students that stru…" at bounding box center [834, 514] width 655 height 774
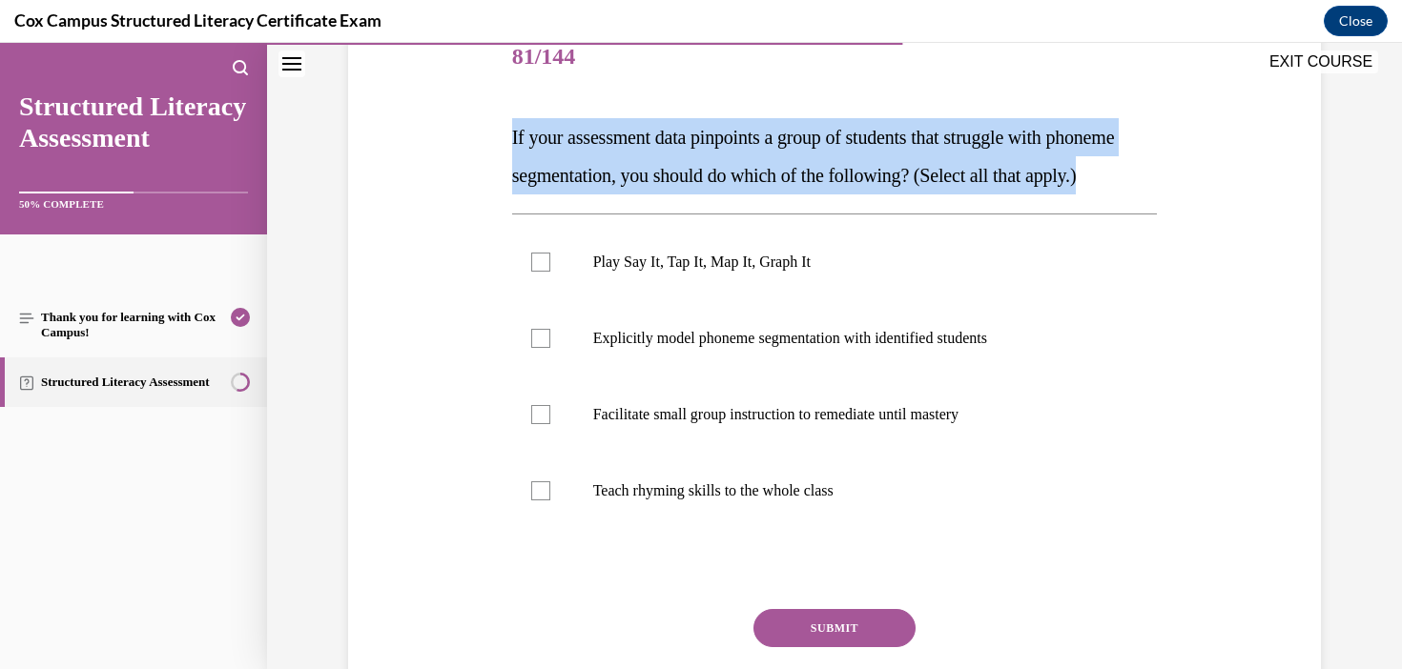
scroll to position [244, 0]
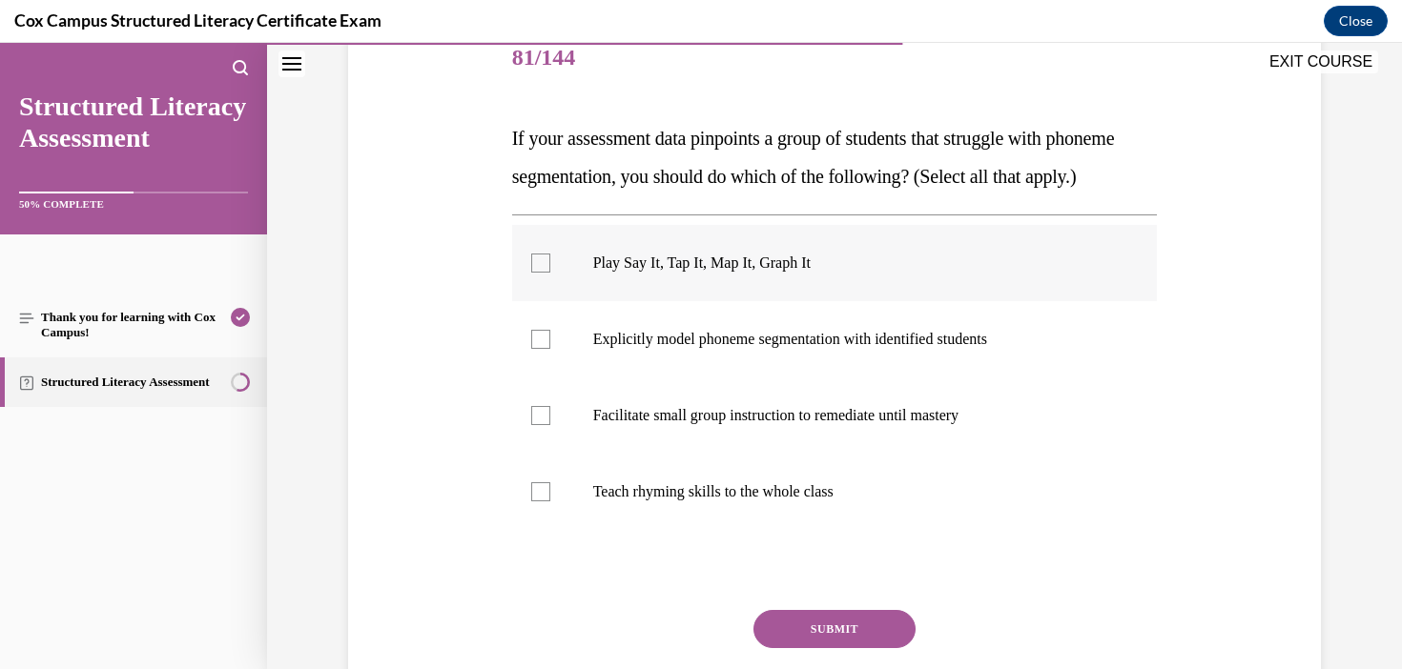
click at [785, 301] on label "Play Say It, Tap It, Map It, Graph It" at bounding box center [835, 263] width 646 height 76
click at [550, 273] on input "Play Say It, Tap It, Map It, Graph It" at bounding box center [540, 263] width 19 height 19
checkbox input "true"
click at [798, 378] on label "Explicitly model phoneme segmentation with identified students" at bounding box center [835, 339] width 646 height 76
click at [550, 349] on input "Explicitly model phoneme segmentation with identified students" at bounding box center [540, 339] width 19 height 19
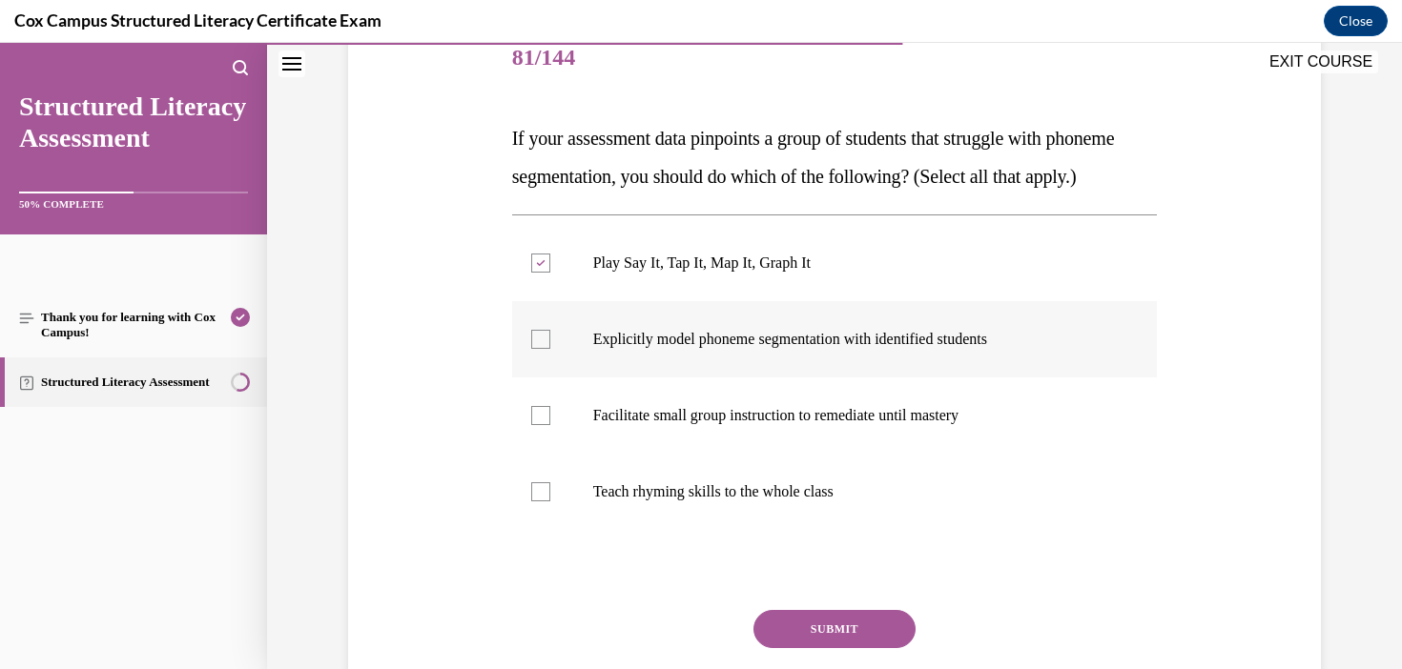
checkbox input "true"
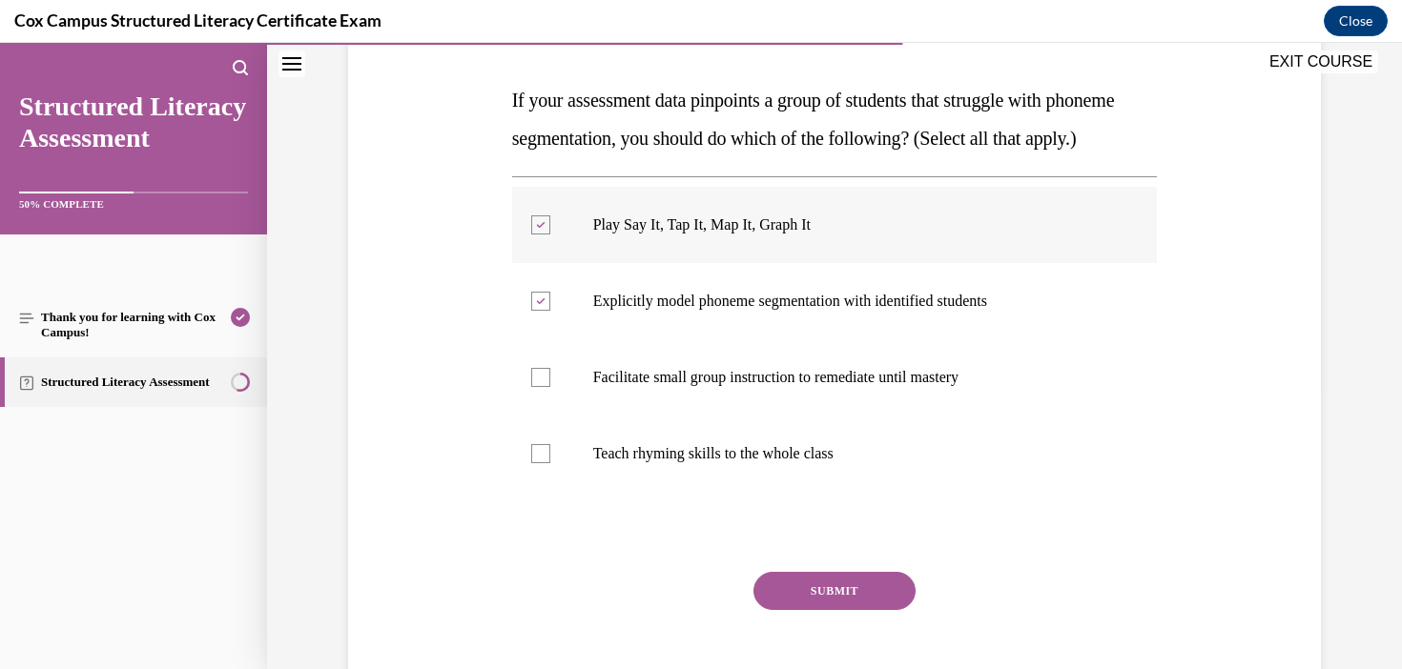
scroll to position [294, 0]
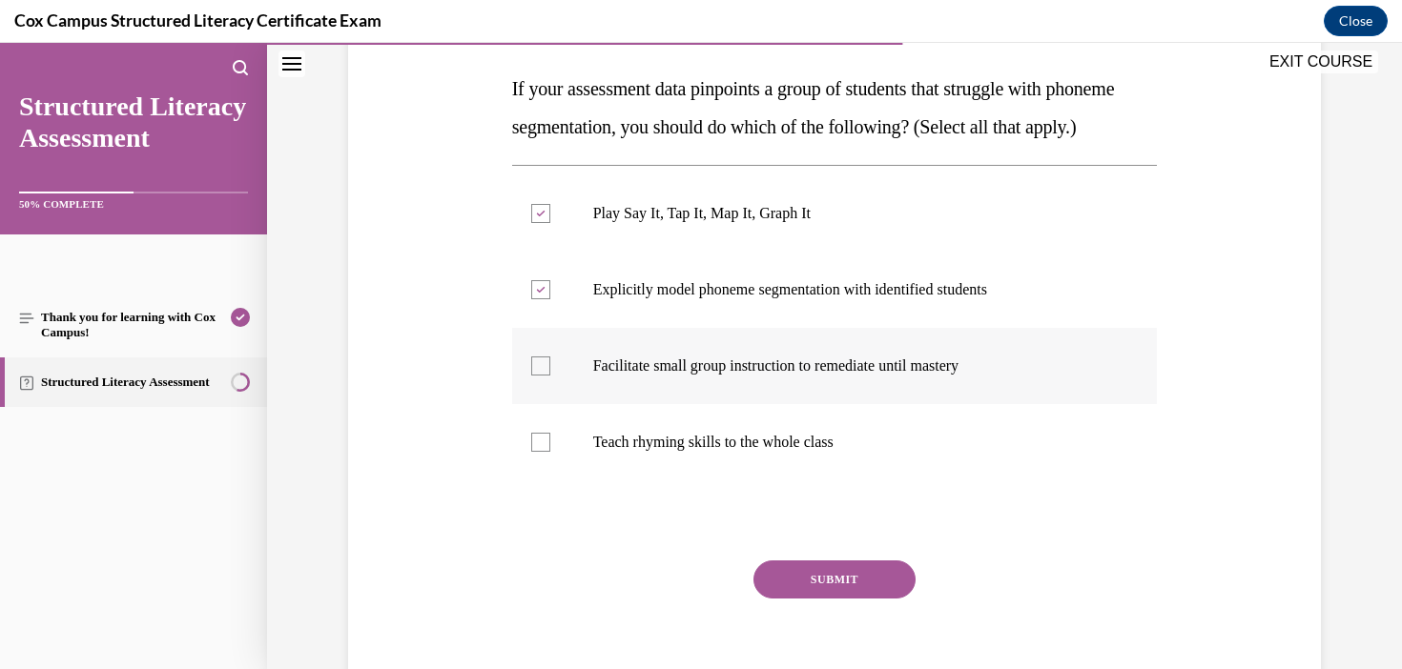
click at [777, 404] on label "Facilitate small group instruction to remediate until mastery" at bounding box center [835, 366] width 646 height 76
click at [550, 376] on input "Facilitate small group instruction to remediate until mastery" at bounding box center [540, 366] width 19 height 19
checkbox input "true"
click at [661, 223] on p "Play Say It, Tap It, Map It, Graph It" at bounding box center [851, 213] width 517 height 19
click at [550, 223] on input "Play Say It, Tap It, Map It, Graph It" at bounding box center [540, 213] width 19 height 19
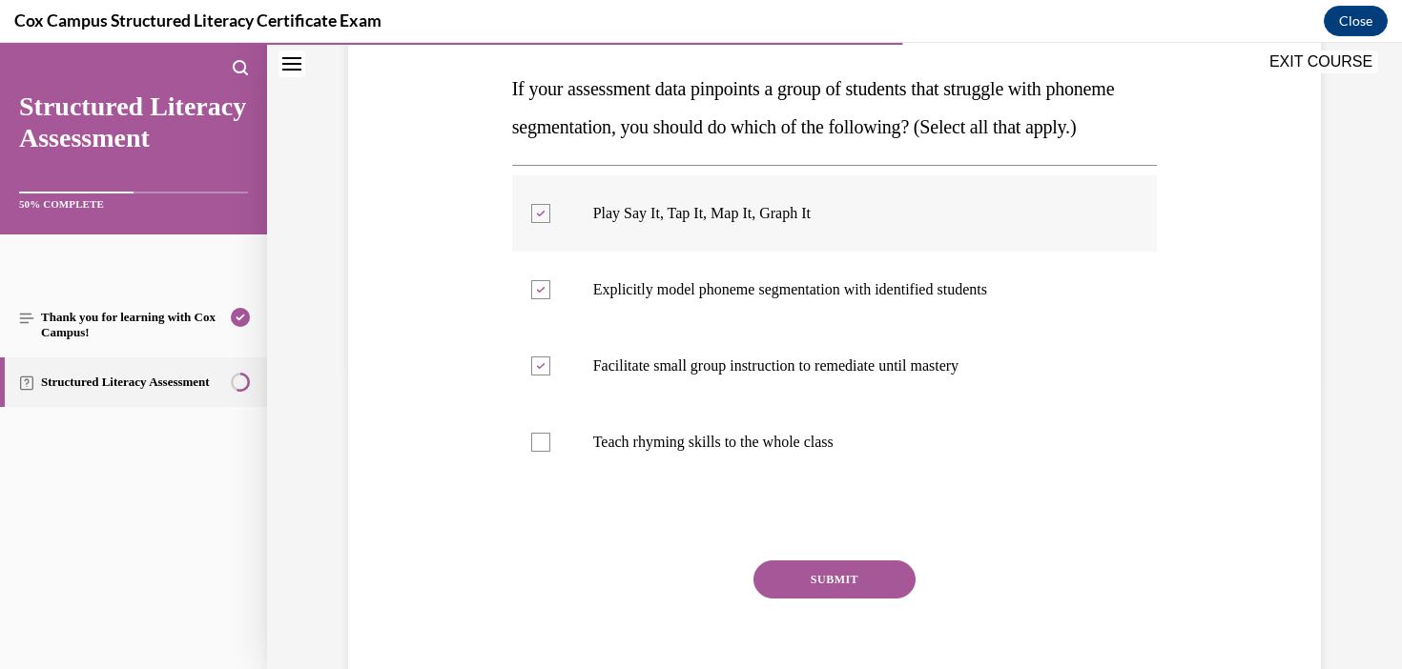
checkbox input "false"
click at [827, 599] on button "SUBMIT" at bounding box center [834, 580] width 162 height 38
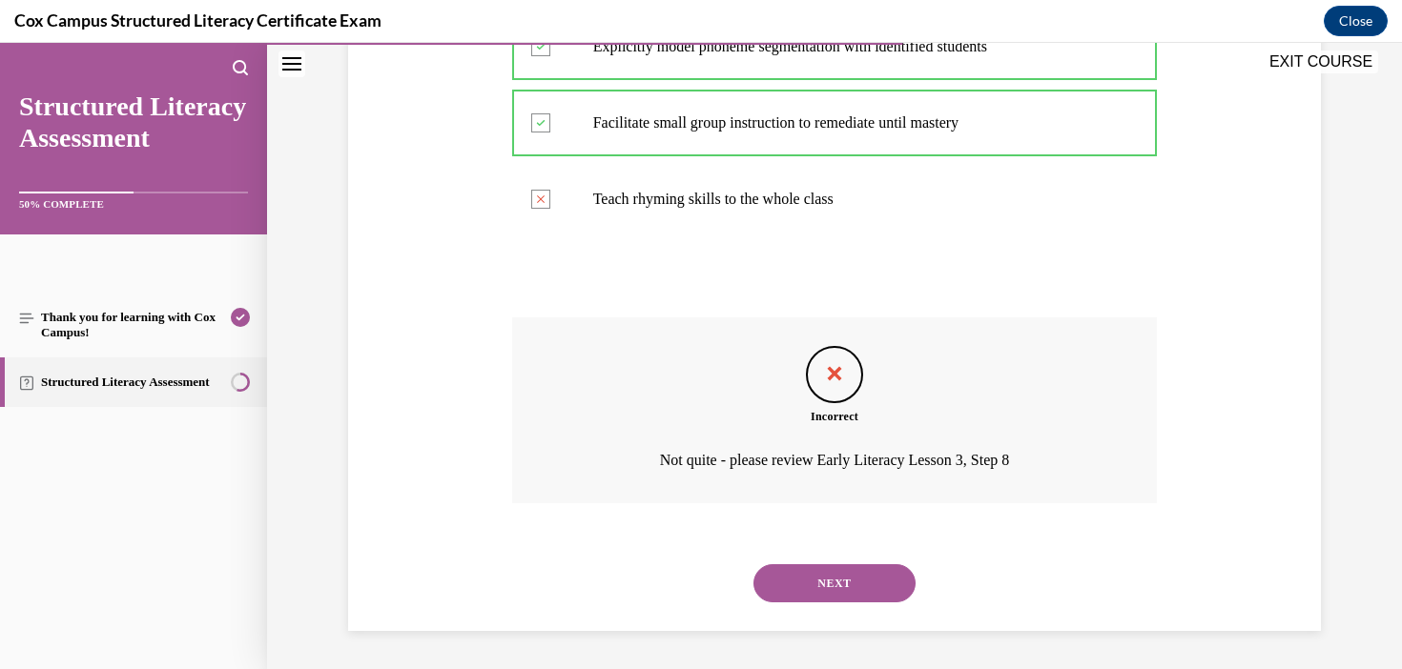
scroll to position [575, 0]
click at [834, 582] on button "NEXT" at bounding box center [834, 583] width 162 height 38
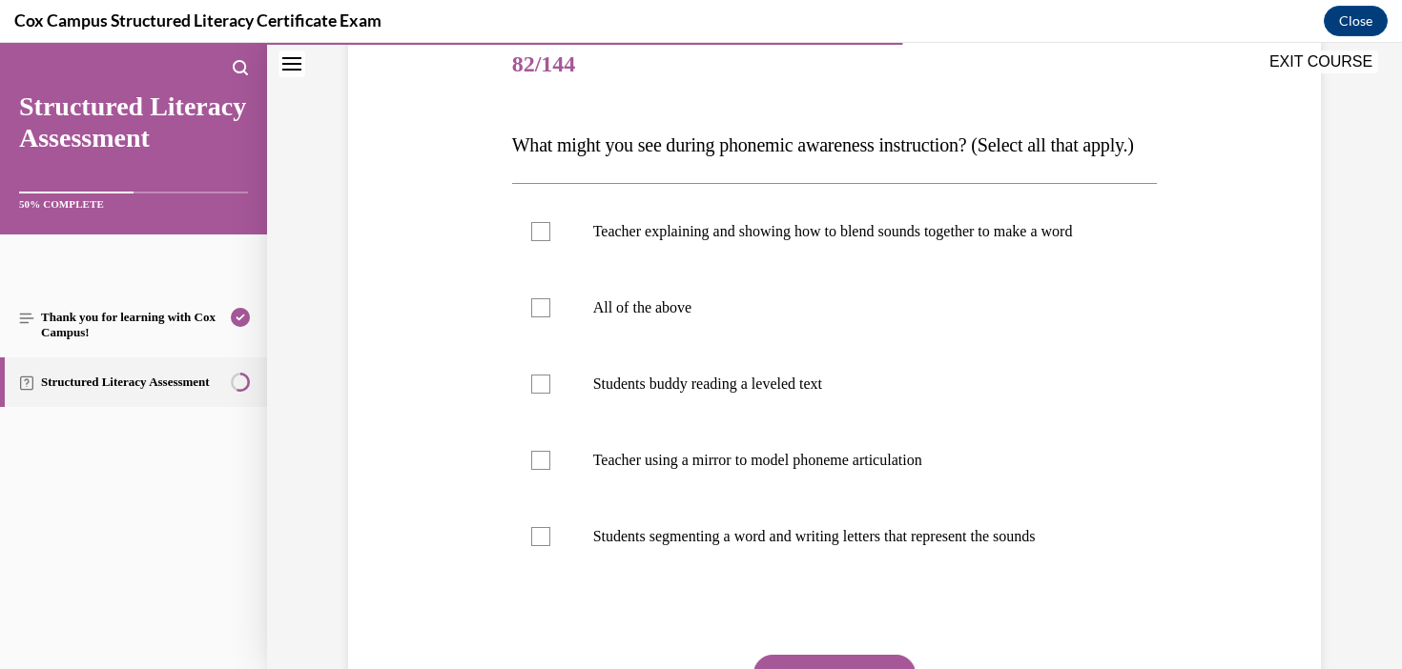
scroll to position [249, 0]
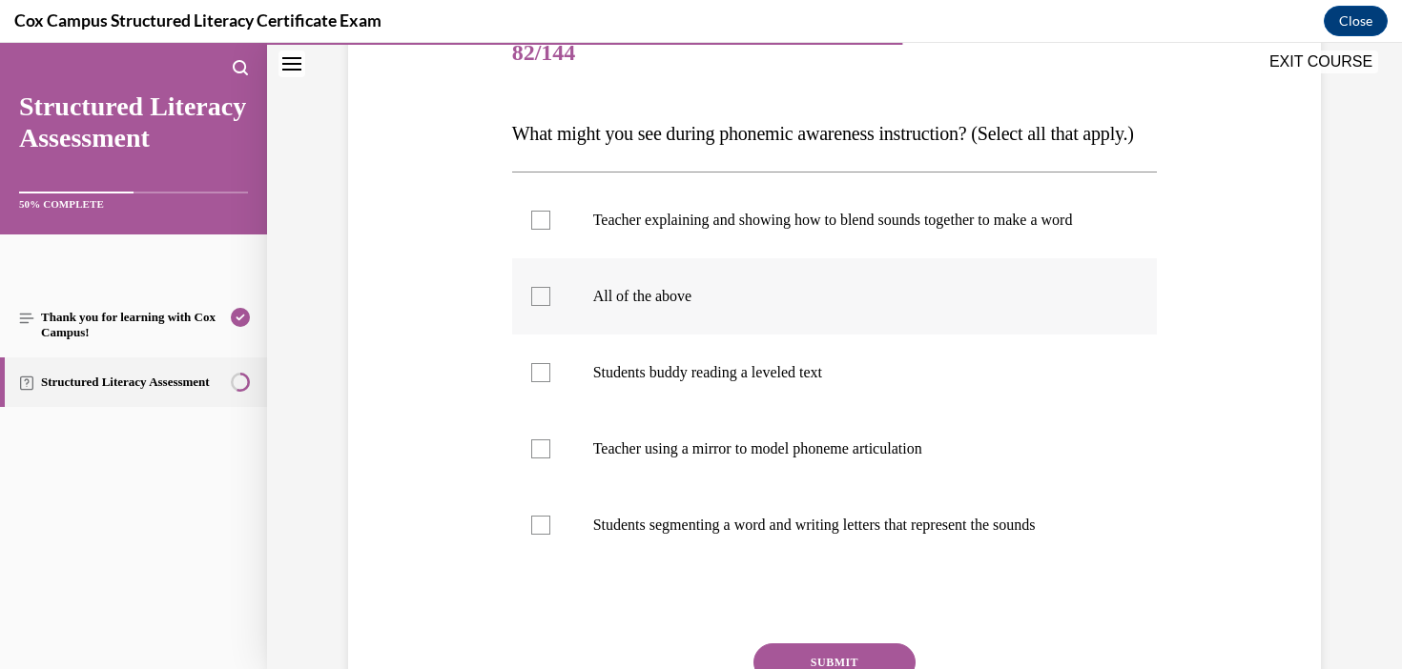
click at [611, 335] on label "All of the above" at bounding box center [835, 296] width 646 height 76
click at [550, 306] on input "All of the above" at bounding box center [540, 296] width 19 height 19
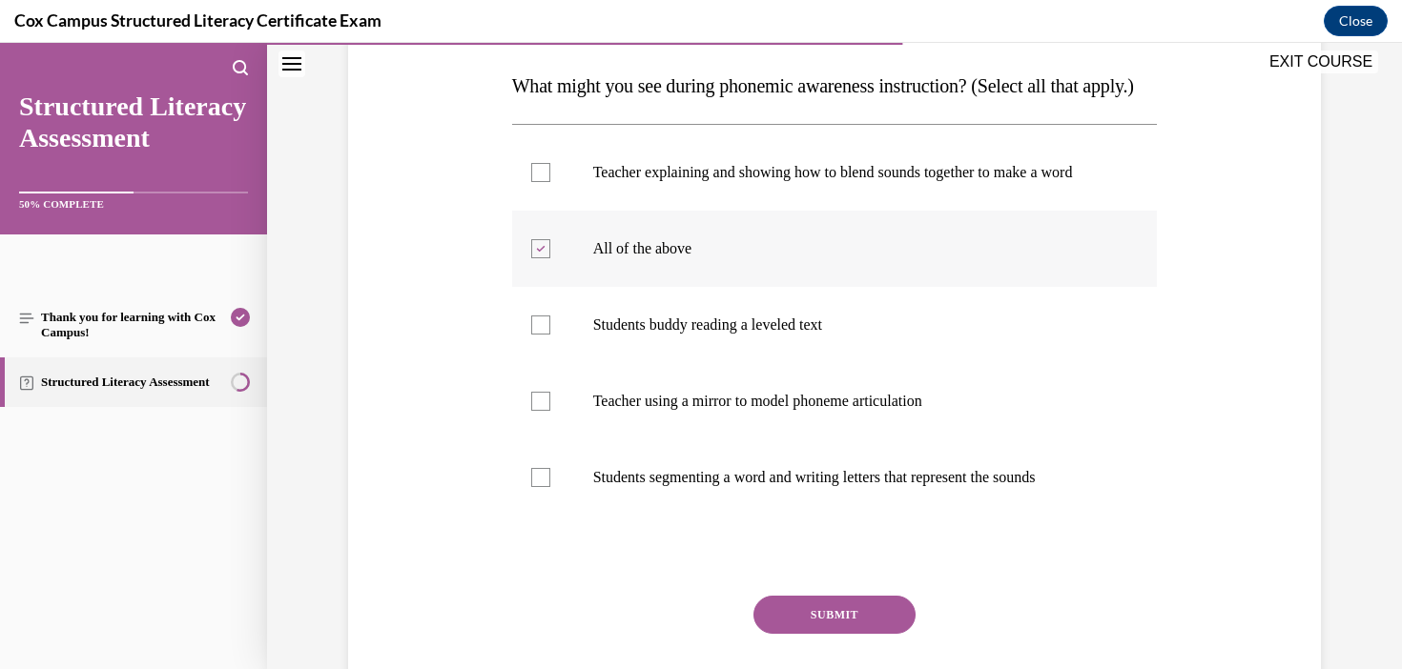
click at [623, 258] on p "All of the above" at bounding box center [851, 248] width 517 height 19
click at [550, 258] on input "All of the above" at bounding box center [540, 248] width 19 height 19
checkbox input "false"
click at [634, 182] on p "Teacher explaining and showing how to blend sounds together to make a word" at bounding box center [851, 172] width 517 height 19
click at [550, 182] on input "Teacher explaining and showing how to blend sounds together to make a word" at bounding box center [540, 172] width 19 height 19
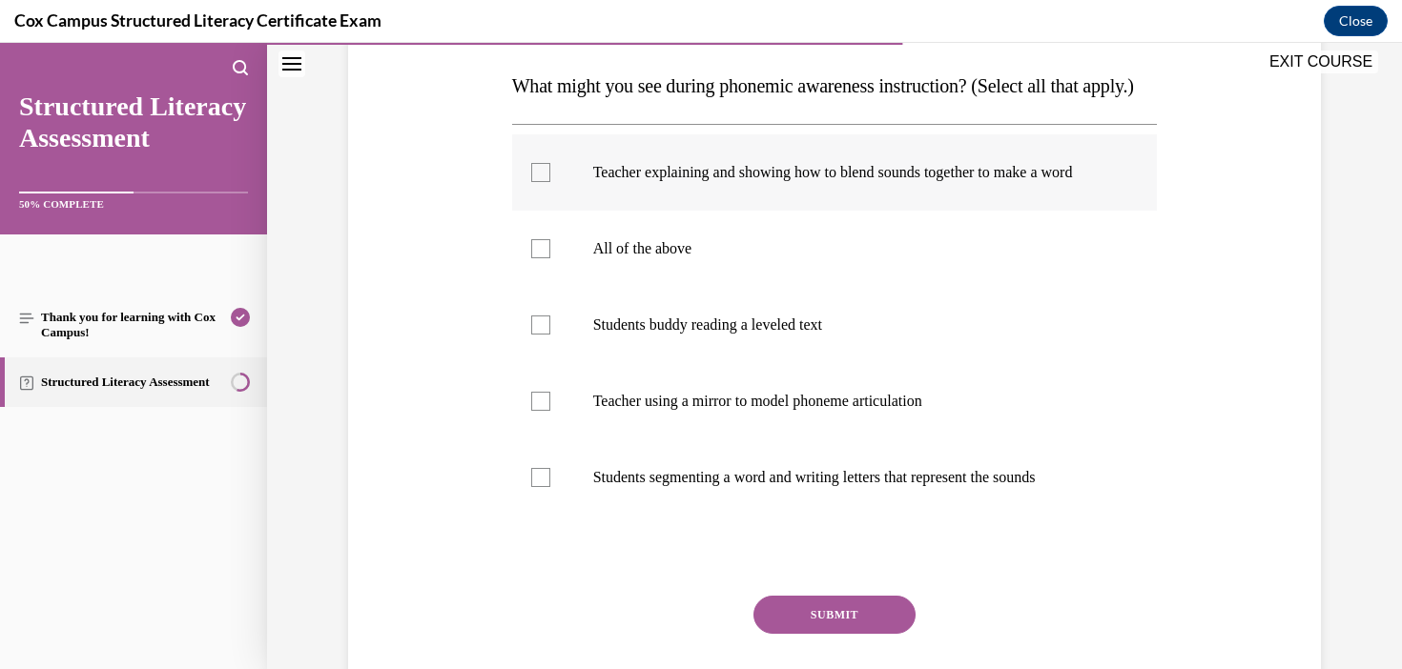
checkbox input "true"
click at [773, 440] on label "Teacher using a mirror to model phoneme articulation" at bounding box center [835, 401] width 646 height 76
click at [550, 411] on input "Teacher using a mirror to model phoneme articulation" at bounding box center [540, 401] width 19 height 19
checkbox input "true"
click at [817, 516] on label "Students segmenting a word and writing letters that represent the sounds" at bounding box center [835, 478] width 646 height 76
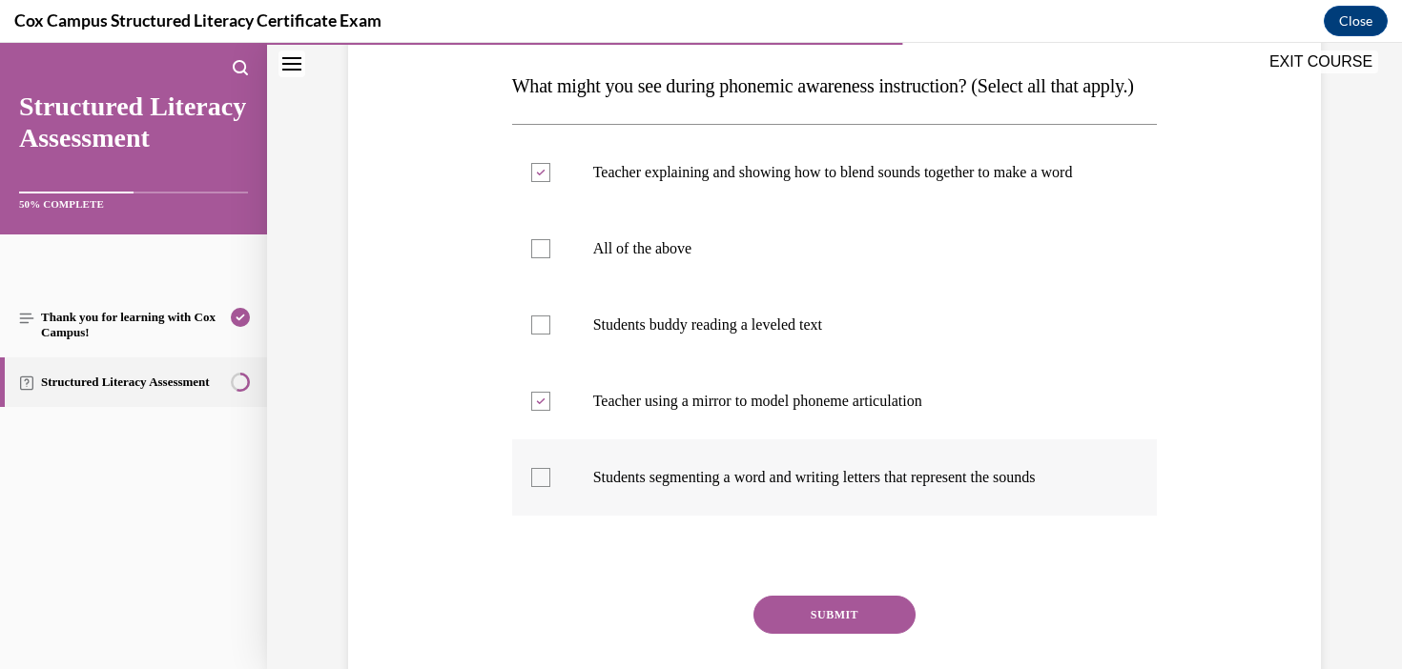
click at [550, 487] on input "Students segmenting a word and writing letters that represent the sounds" at bounding box center [540, 477] width 19 height 19
checkbox input "true"
click at [869, 634] on button "SUBMIT" at bounding box center [834, 615] width 162 height 38
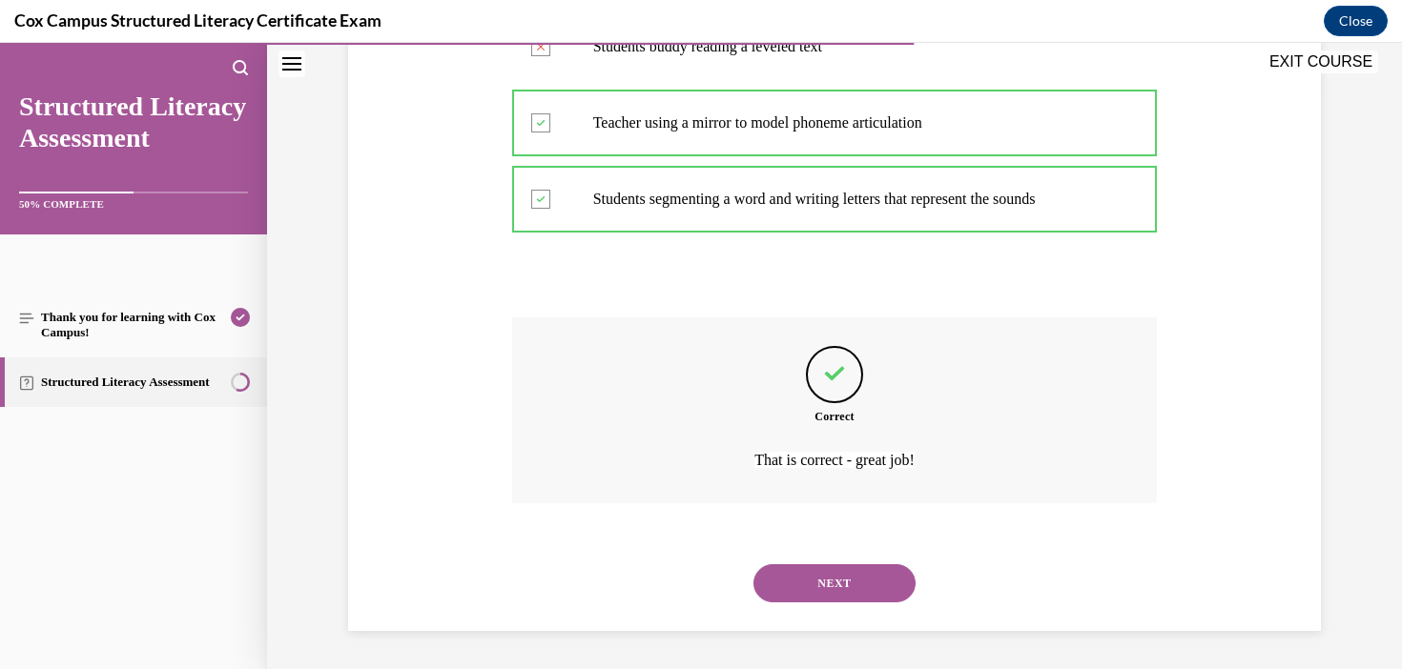
scroll to position [632, 0]
click at [842, 583] on button "NEXT" at bounding box center [834, 583] width 162 height 38
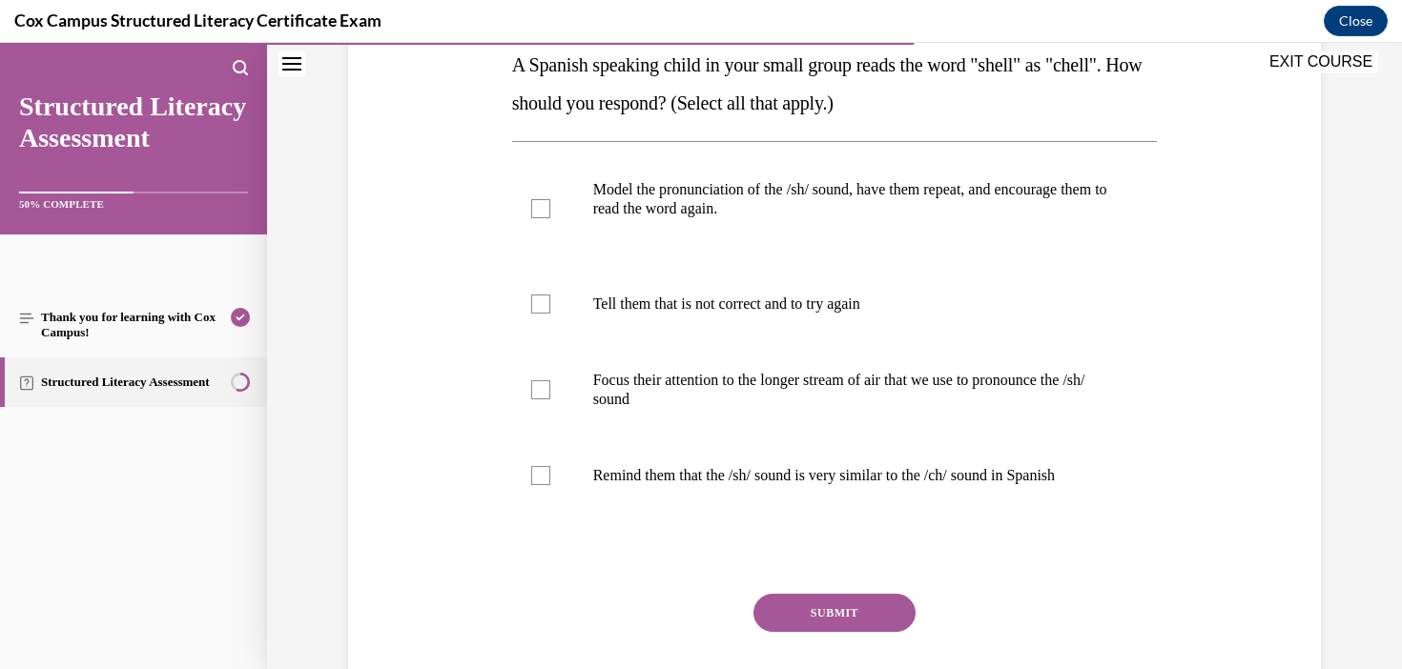
scroll to position [319, 0]
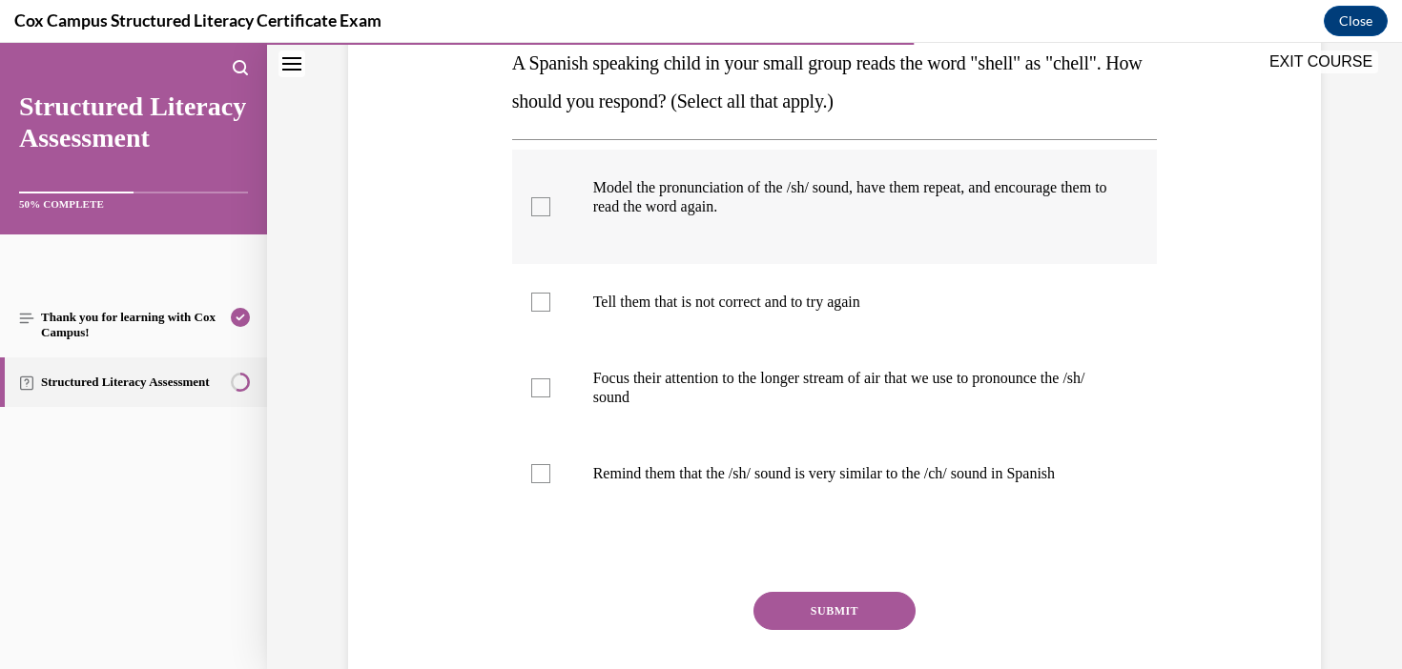
click at [852, 212] on p "Model the pronunciation of the /sh/ sound, have them repeat, and encourage them…" at bounding box center [851, 197] width 517 height 38
click at [550, 212] on input "Model the pronunciation of the /sh/ sound, have them repeat, and encourage them…" at bounding box center [540, 206] width 19 height 19
checkbox input "true"
click at [955, 385] on p "Focus their attention to the longer stream of air that we use to pronounce the …" at bounding box center [851, 388] width 517 height 38
click at [550, 385] on input "Focus their attention to the longer stream of air that we use to pronounce the …" at bounding box center [540, 388] width 19 height 19
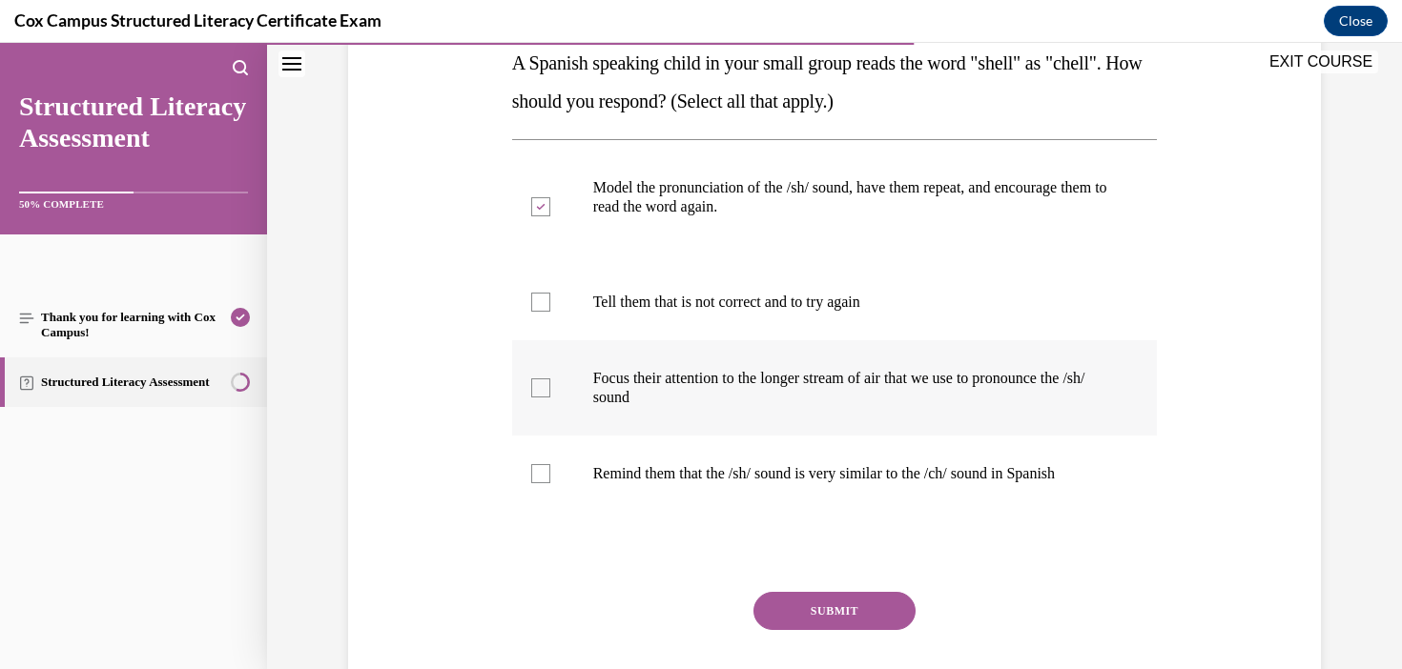
checkbox input "true"
click at [945, 475] on p "Remind them that the /sh/ sound is very similar to the /ch/ sound in Spanish" at bounding box center [851, 473] width 517 height 19
click at [550, 475] on input "Remind them that the /sh/ sound is very similar to the /ch/ sound in Spanish" at bounding box center [540, 473] width 19 height 19
checkbox input "true"
click at [846, 608] on button "SUBMIT" at bounding box center [834, 611] width 162 height 38
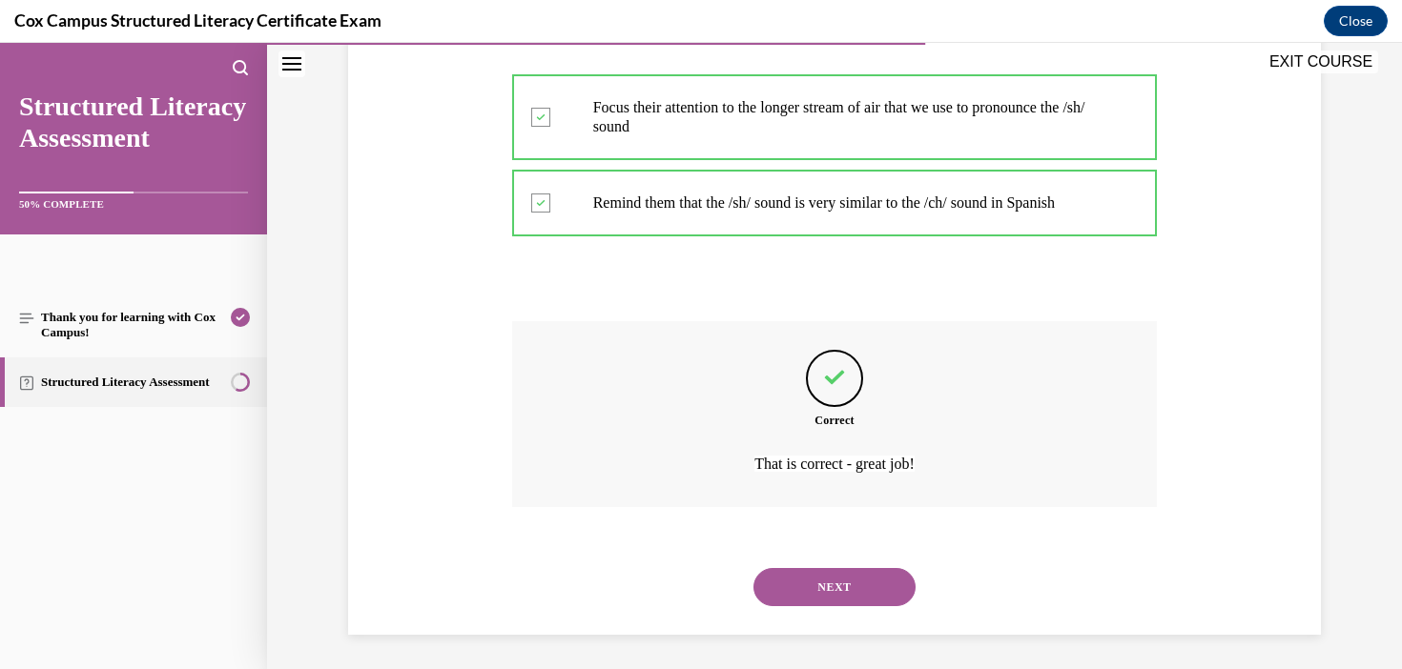
scroll to position [594, 0]
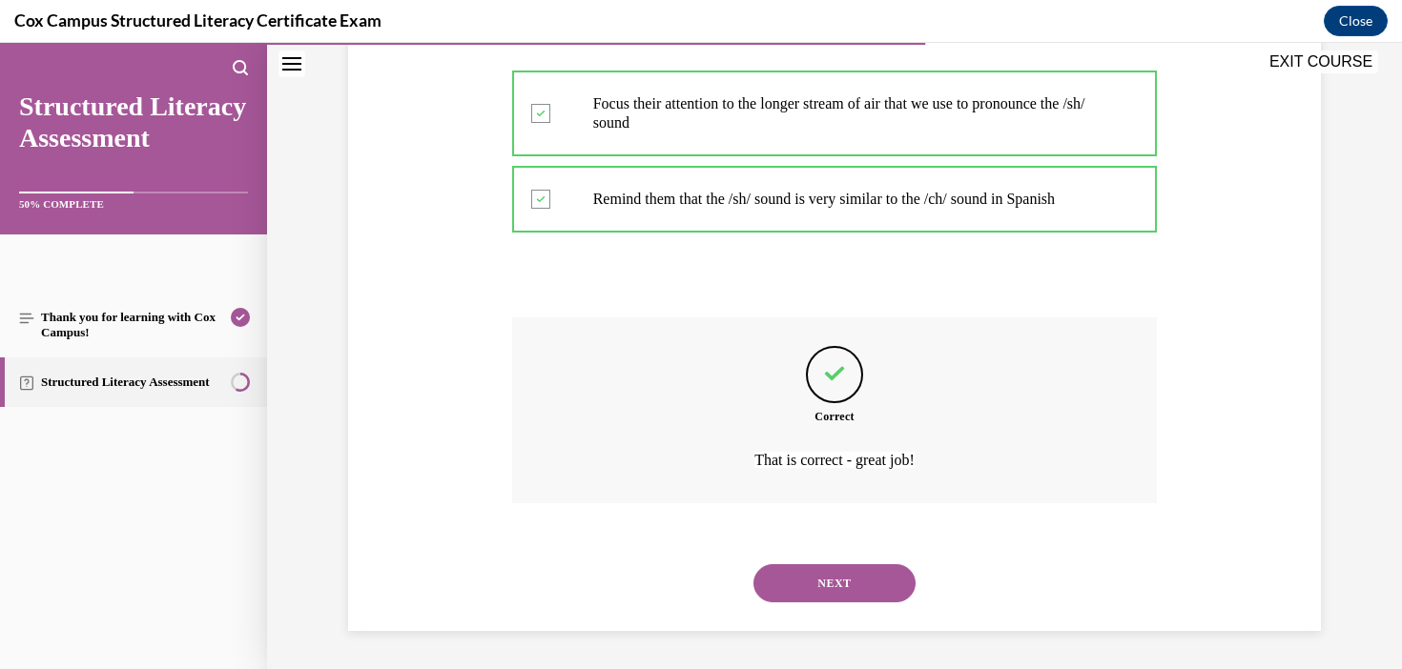
click at [862, 595] on button "NEXT" at bounding box center [834, 583] width 162 height 38
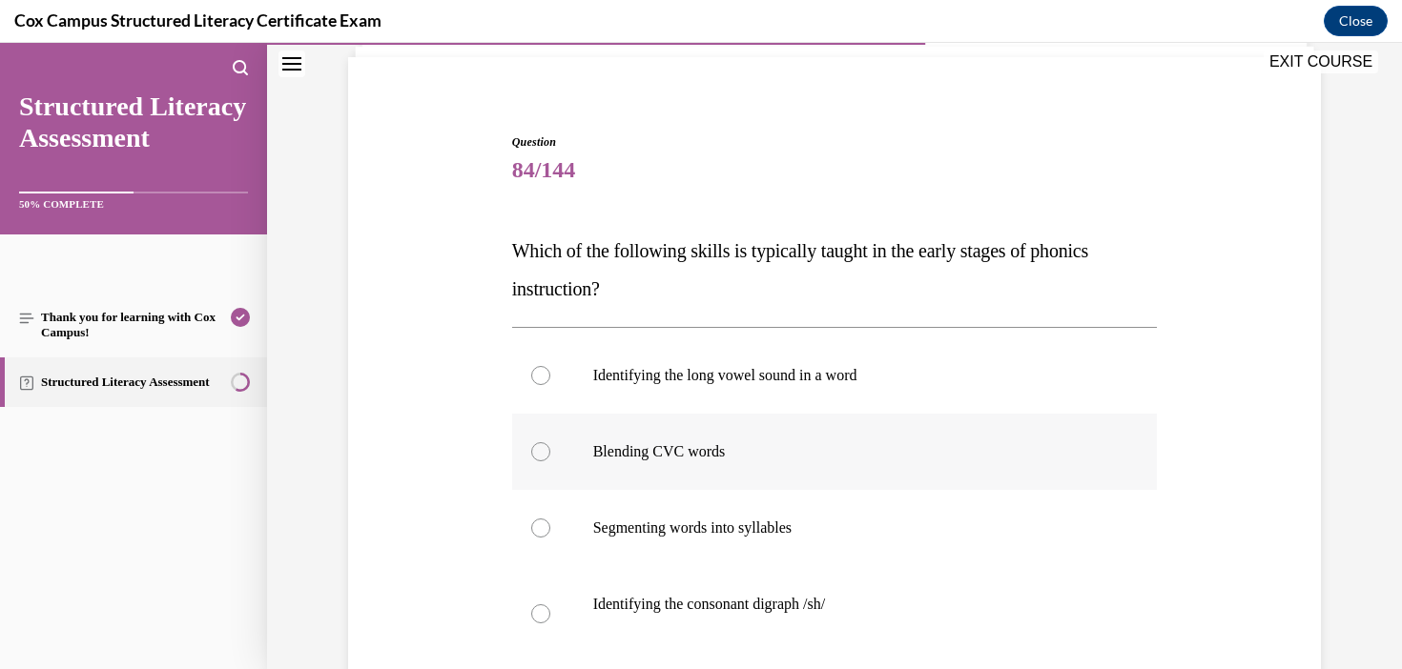
scroll to position [256, 0]
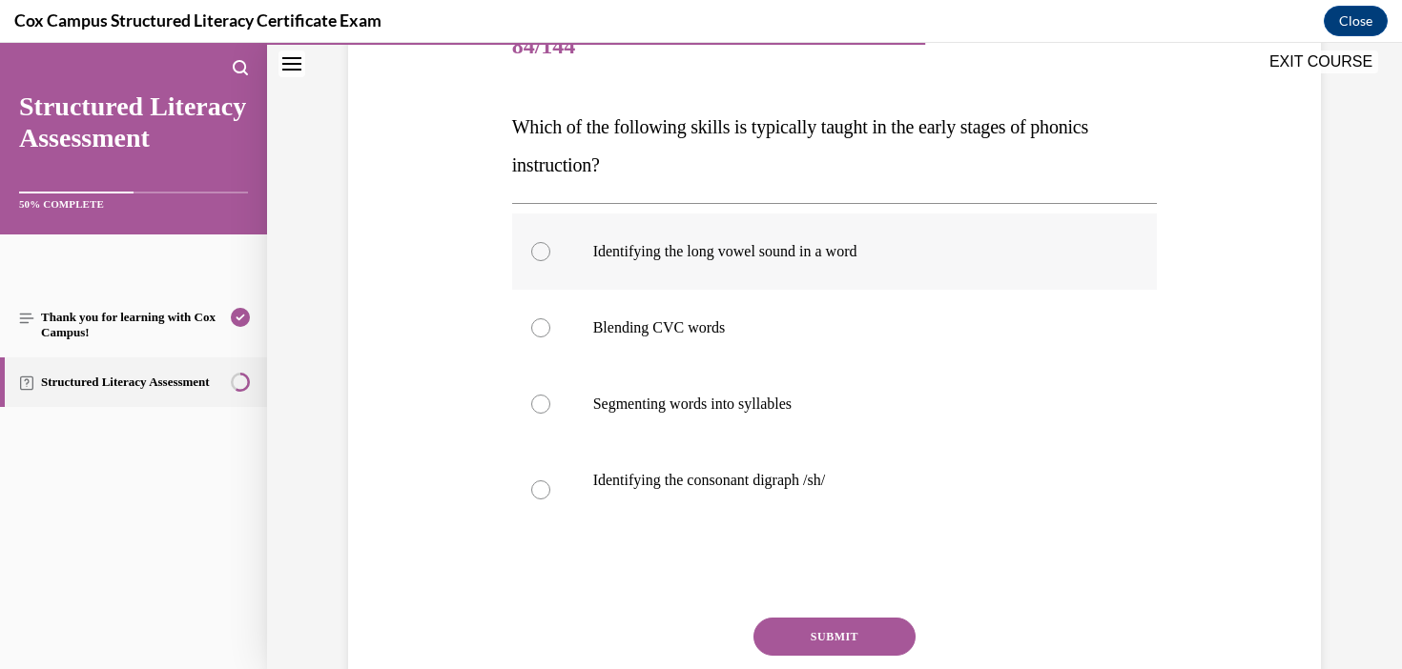
click at [860, 260] on p "Identifying the long vowel sound in a word" at bounding box center [851, 251] width 517 height 19
click at [550, 260] on input "Identifying the long vowel sound in a word" at bounding box center [540, 251] width 19 height 19
radio input "true"
click at [807, 400] on p "Segmenting words into syllables" at bounding box center [851, 404] width 517 height 19
click at [550, 400] on input "Segmenting words into syllables" at bounding box center [540, 404] width 19 height 19
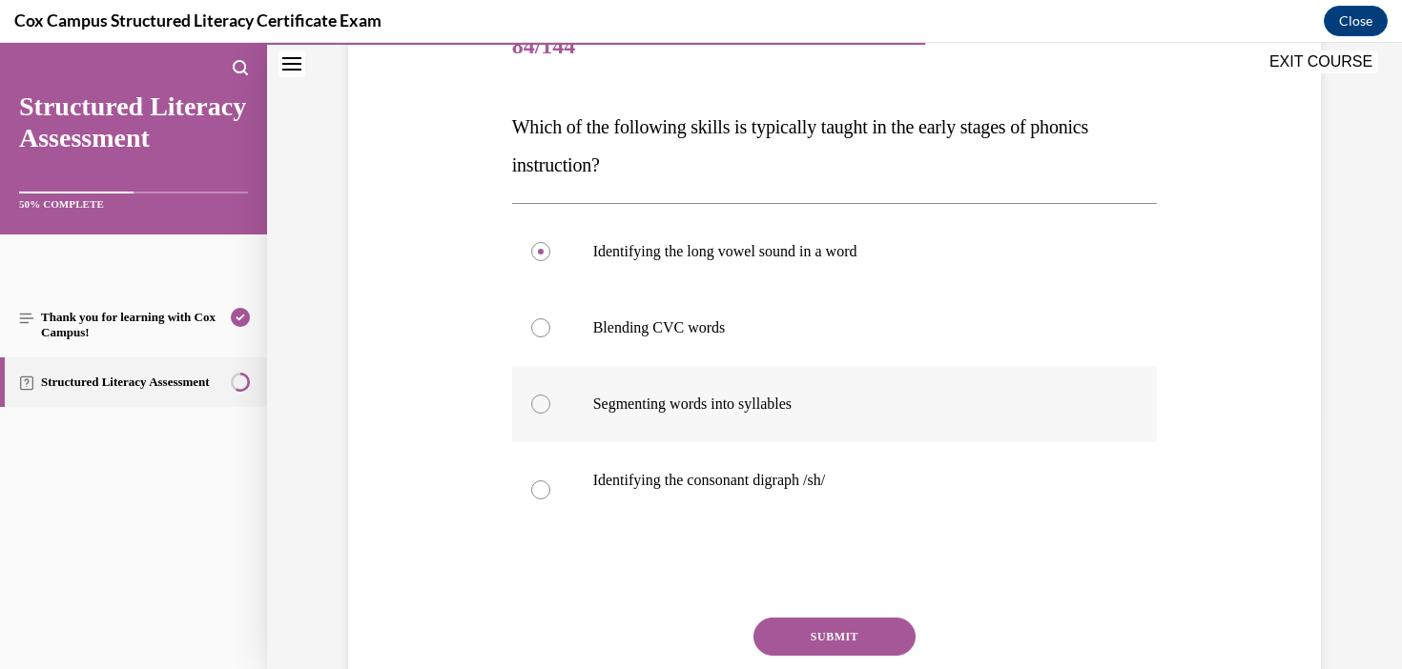
radio input "true"
click at [847, 625] on button "SUBMIT" at bounding box center [834, 637] width 162 height 38
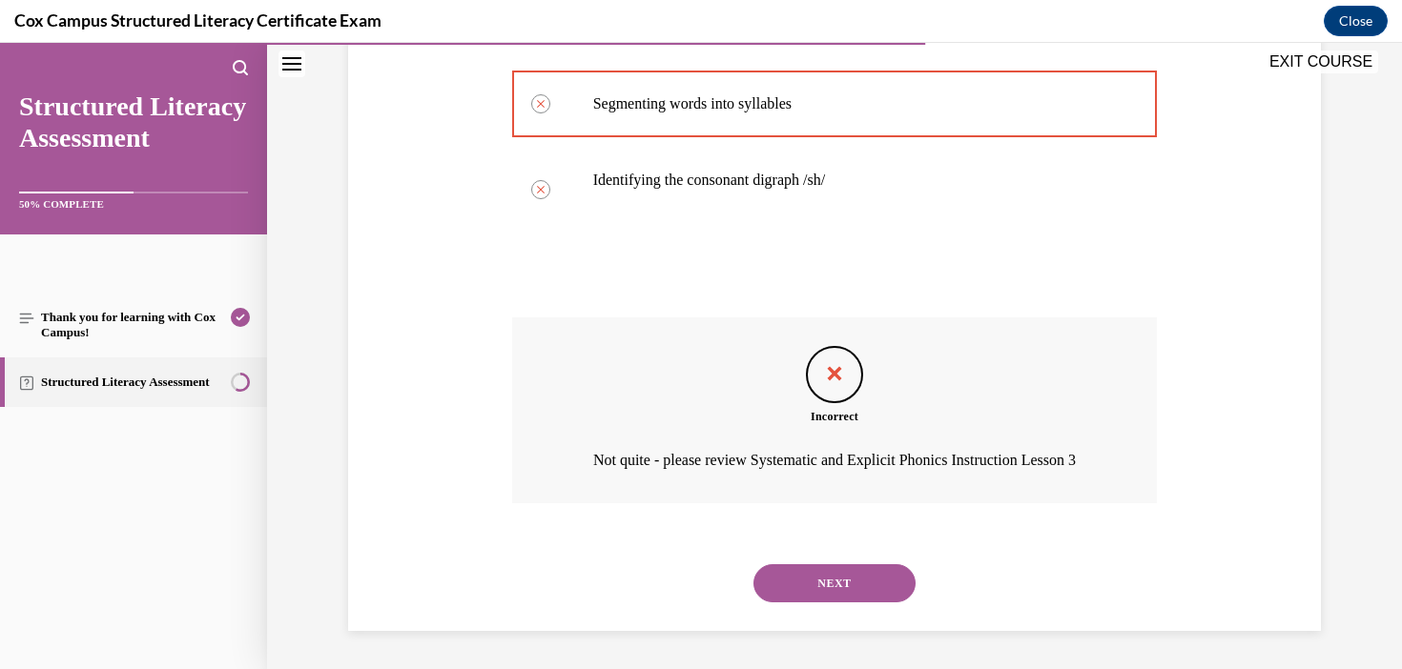
scroll to position [582, 0]
click at [835, 600] on button "NEXT" at bounding box center [834, 583] width 162 height 38
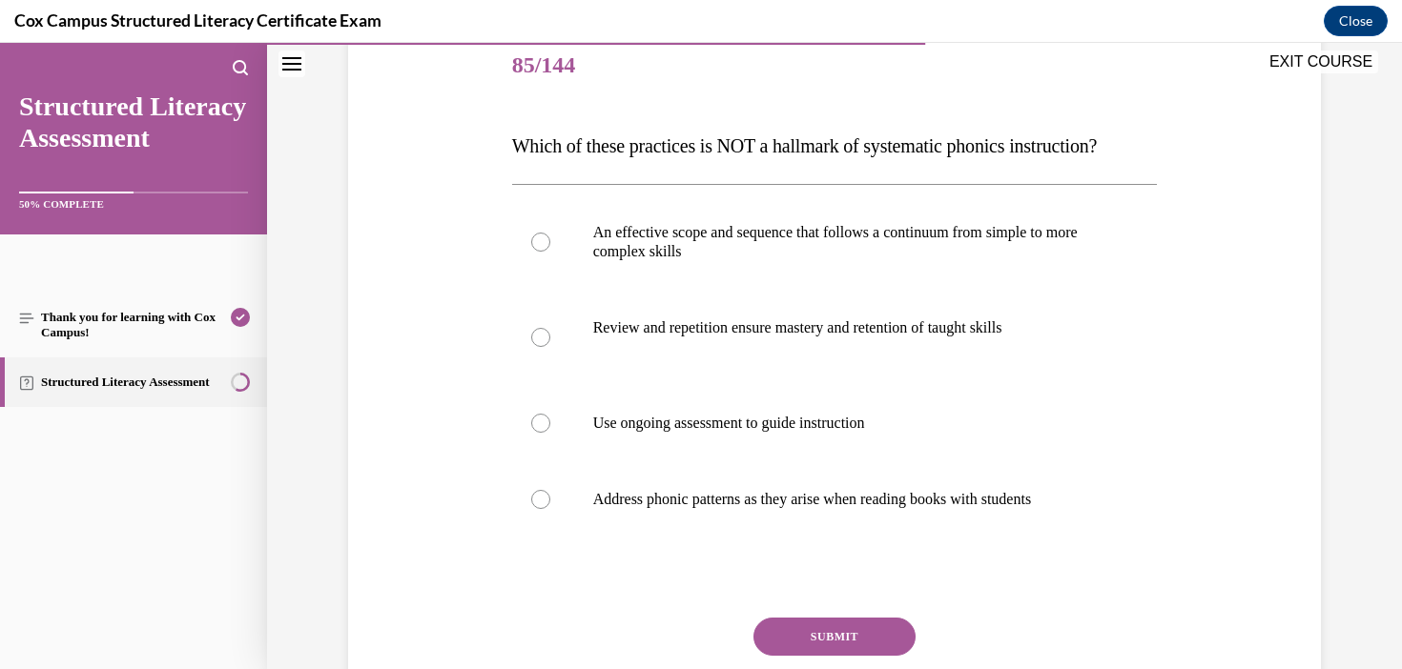
scroll to position [234, 0]
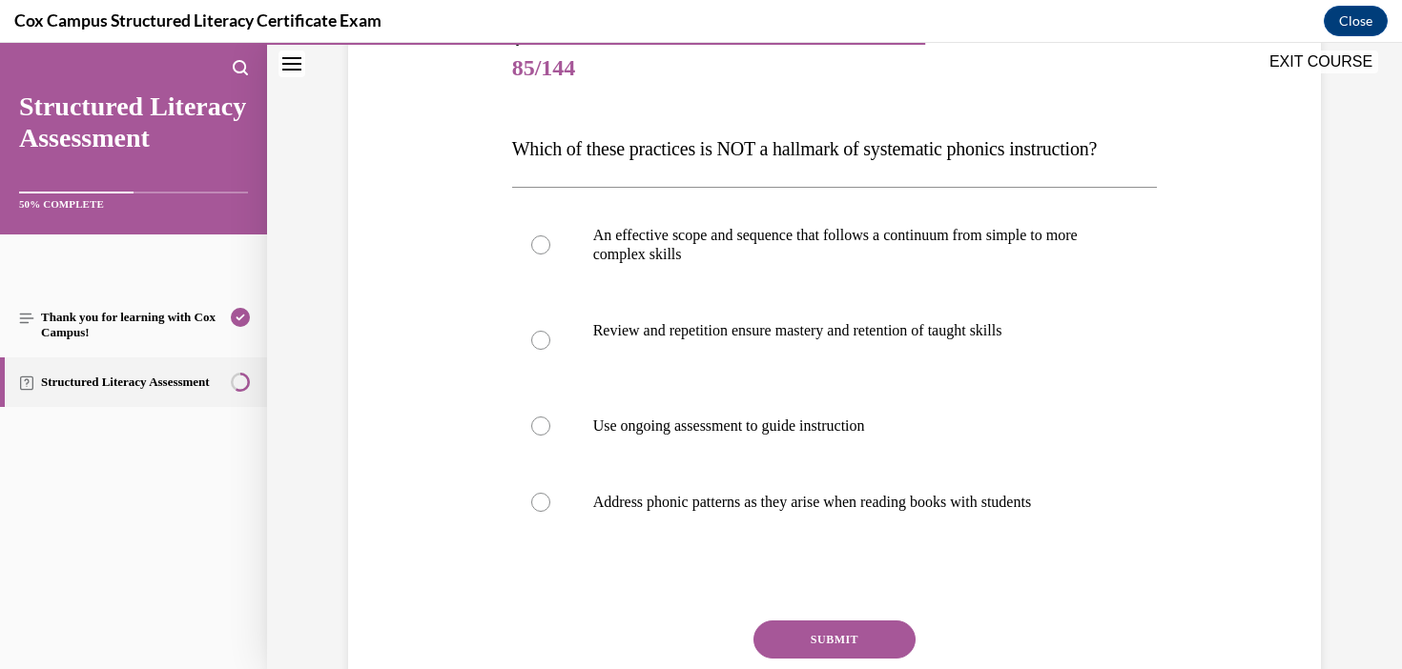
drag, startPoint x: 1169, startPoint y: 164, endPoint x: 504, endPoint y: 155, distance: 664.6
click at [504, 155] on div "Question 85/144 Which of these practices is NOT a hallmark of systematic phonic…" at bounding box center [834, 375] width 982 height 803
click at [825, 541] on label "Address phonic patterns as they arise when reading books with students" at bounding box center [835, 502] width 646 height 76
click at [550, 512] on input "Address phonic patterns as they arise when reading books with students" at bounding box center [540, 502] width 19 height 19
radio input "true"
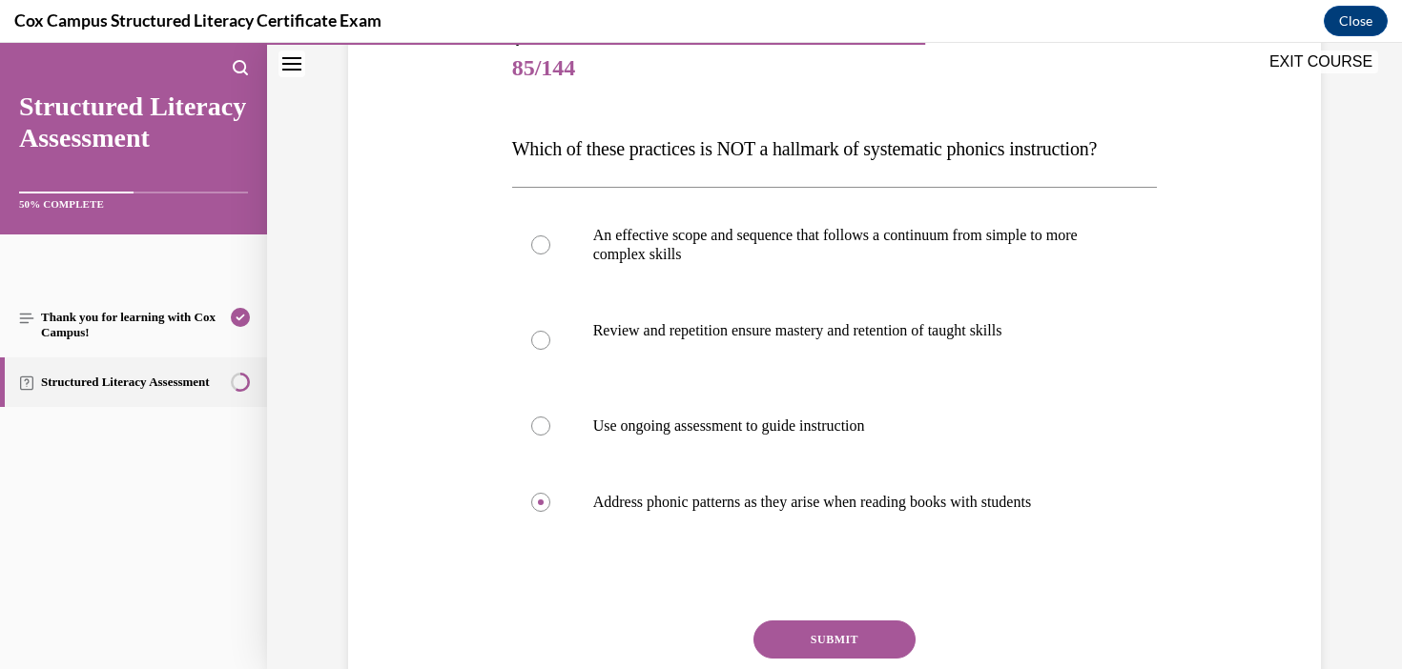
click at [856, 659] on button "SUBMIT" at bounding box center [834, 640] width 162 height 38
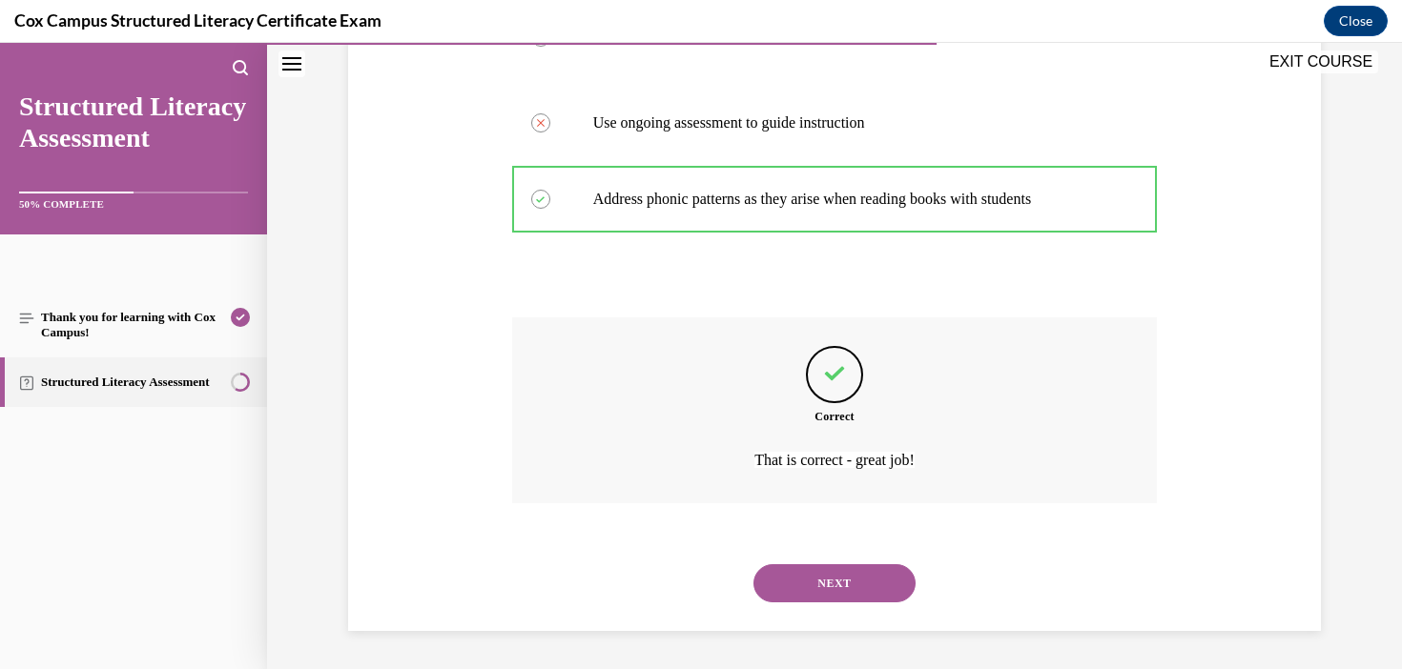
scroll to position [575, 0]
click at [820, 580] on button "NEXT" at bounding box center [834, 583] width 162 height 38
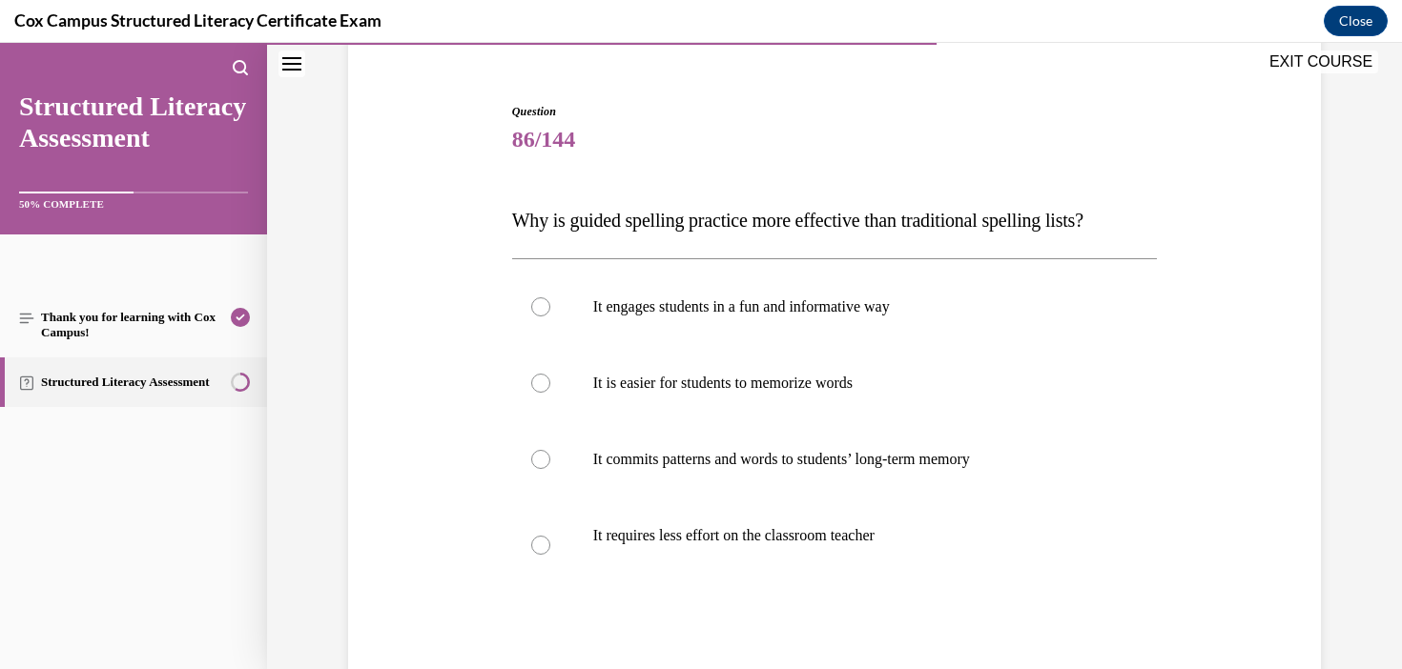
scroll to position [176, 0]
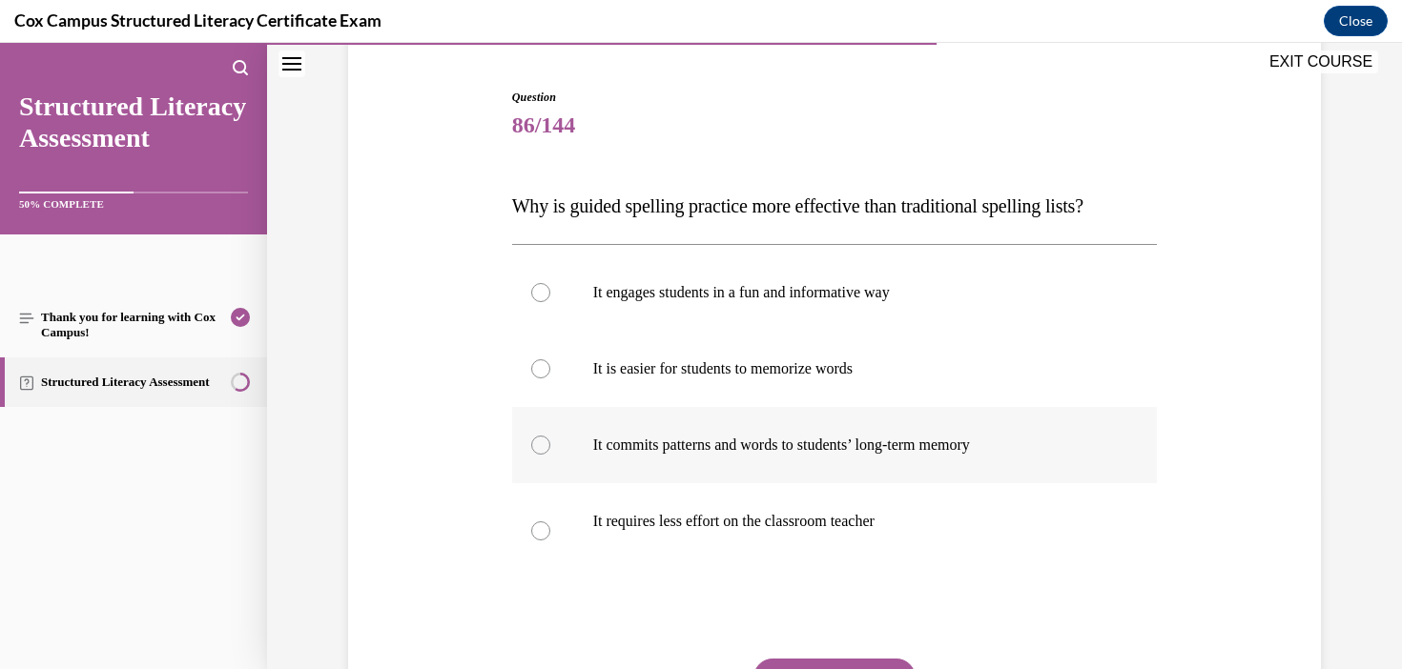
click at [900, 463] on label "It commits patterns and words to students’ long-term memory" at bounding box center [835, 445] width 646 height 76
click at [550, 455] on input "It commits patterns and words to students’ long-term memory" at bounding box center [540, 445] width 19 height 19
radio input "true"
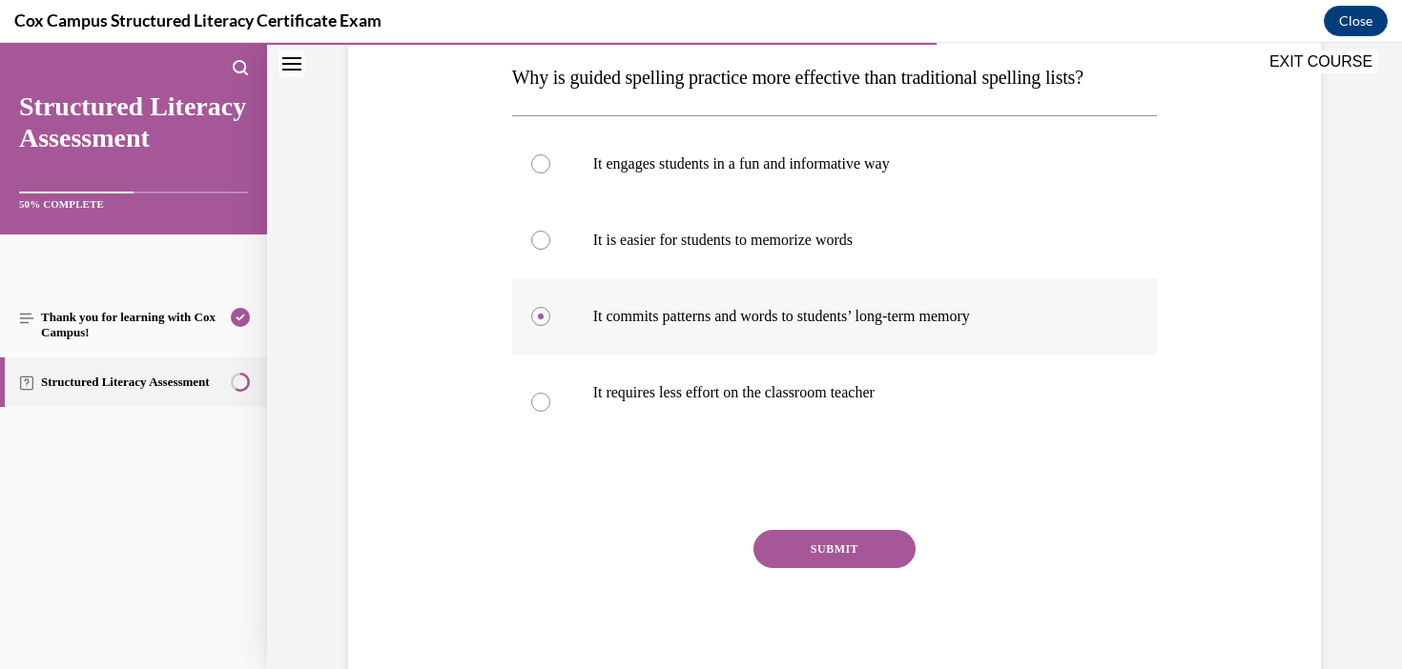
scroll to position [308, 0]
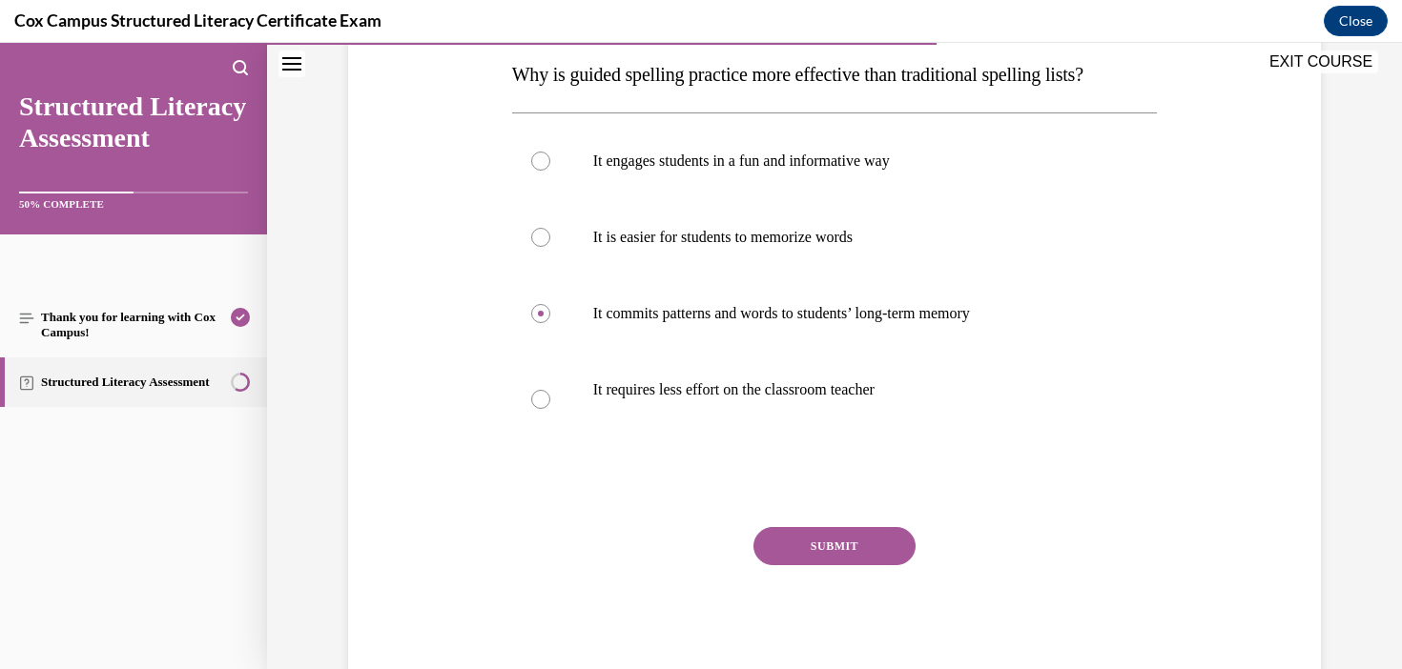
click at [811, 549] on button "SUBMIT" at bounding box center [834, 546] width 162 height 38
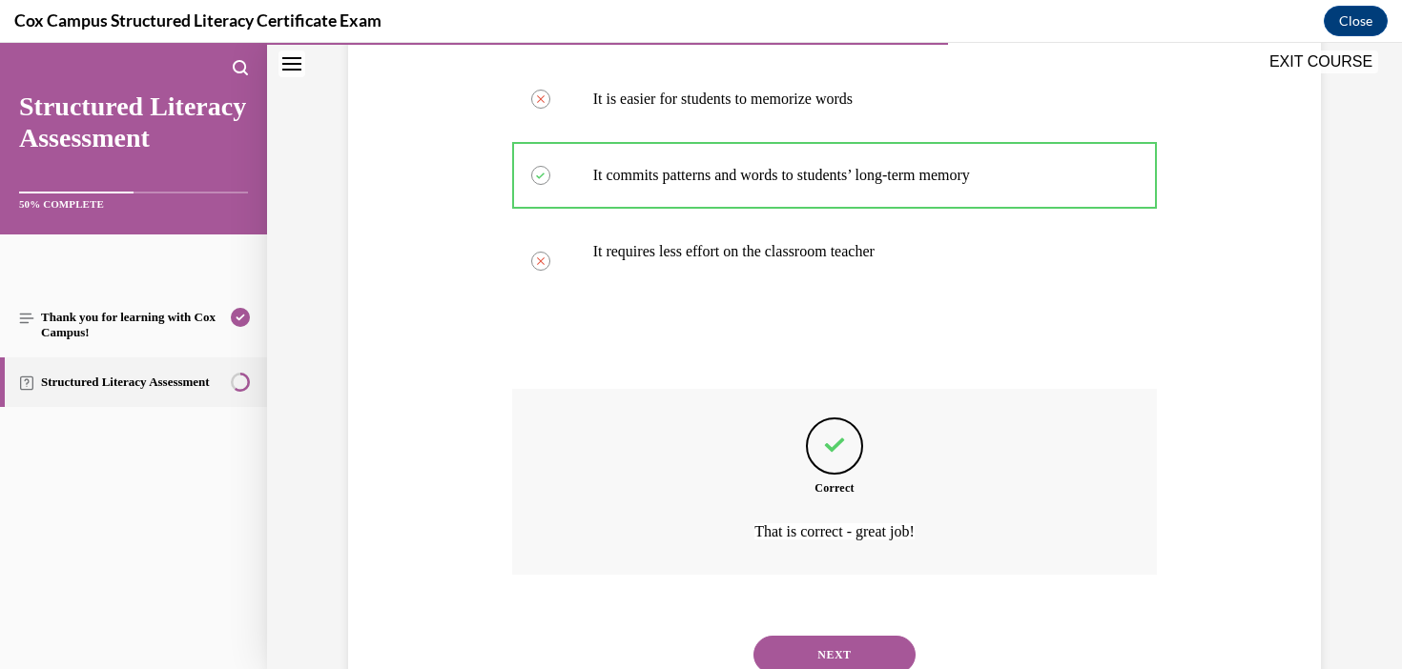
scroll to position [518, 0]
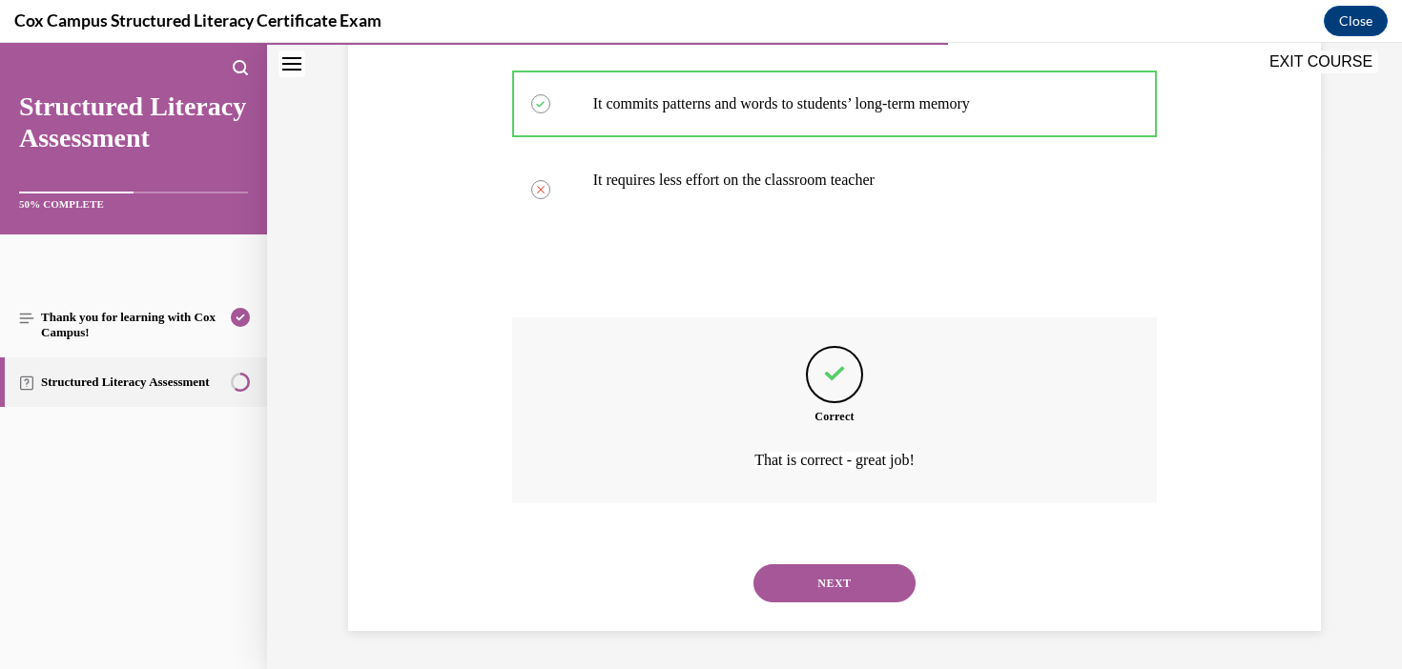
click at [844, 573] on button "NEXT" at bounding box center [834, 583] width 162 height 38
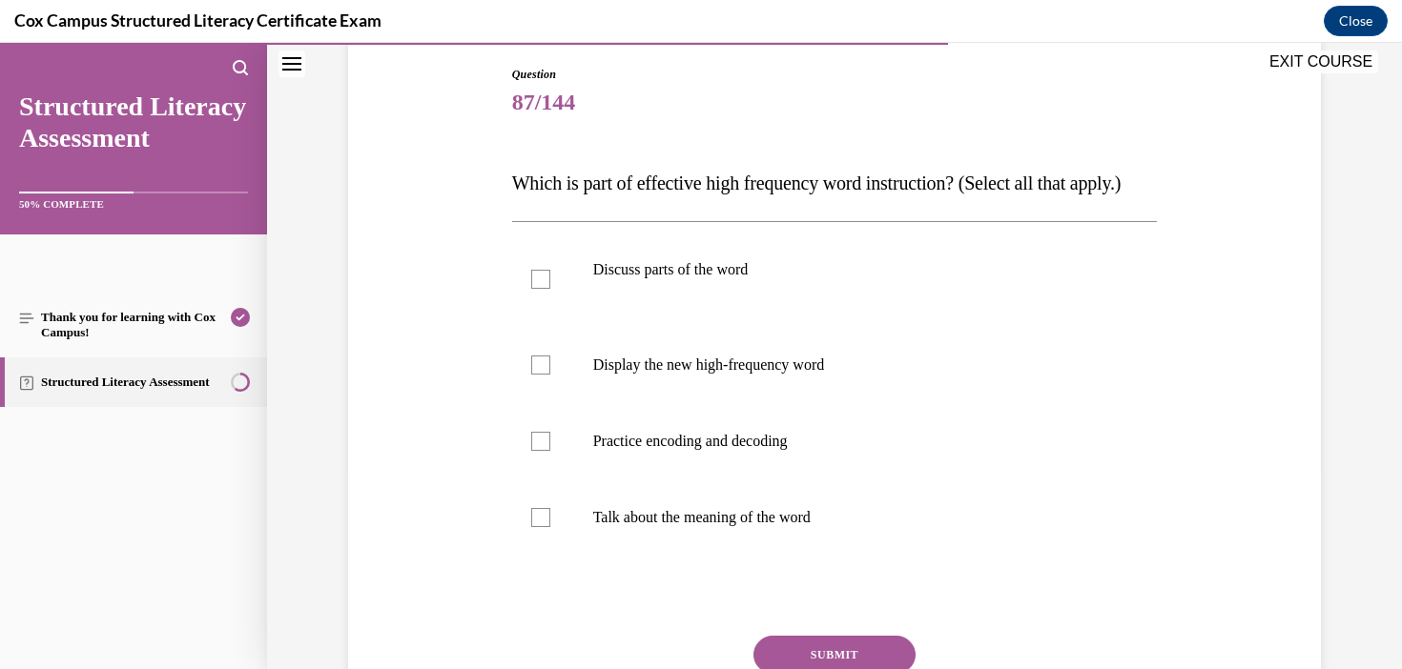
scroll to position [251, 0]
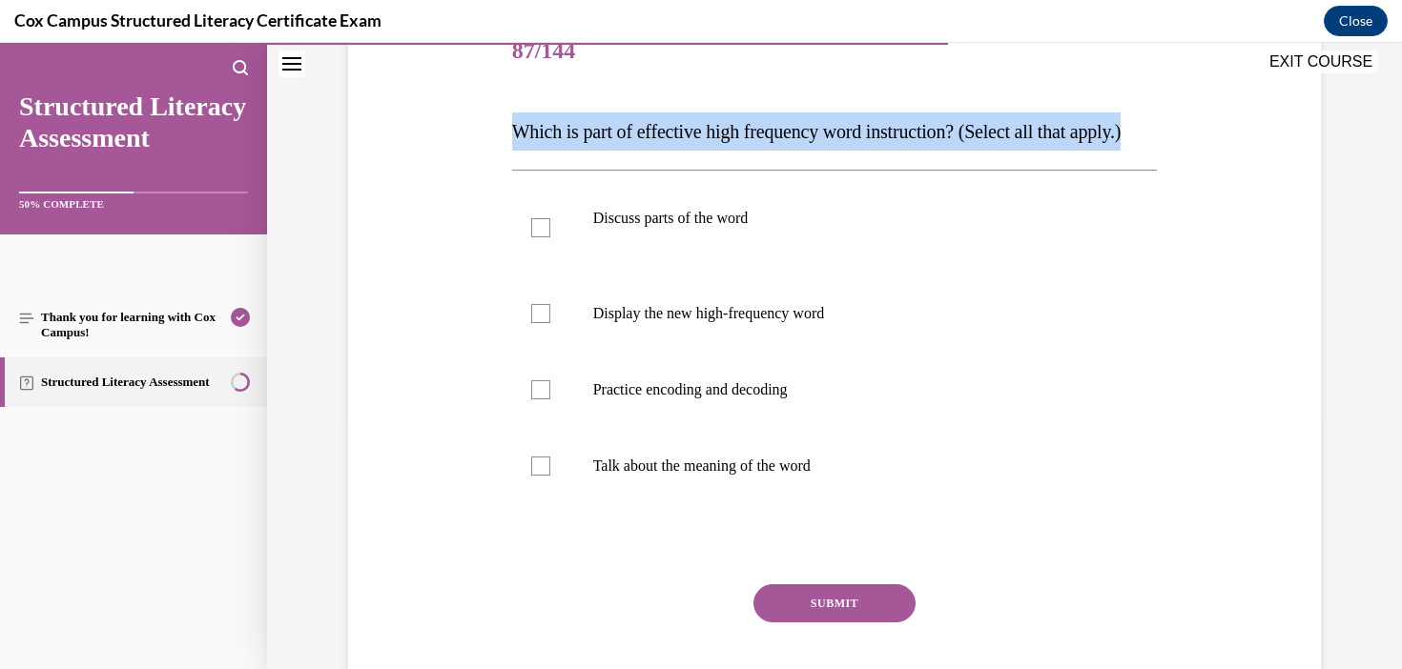
drag, startPoint x: 773, startPoint y: 177, endPoint x: 505, endPoint y: 119, distance: 274.2
click at [505, 119] on div "Question 87/144 Which is part of effective high frequency word instruction? (Se…" at bounding box center [834, 349] width 982 height 784
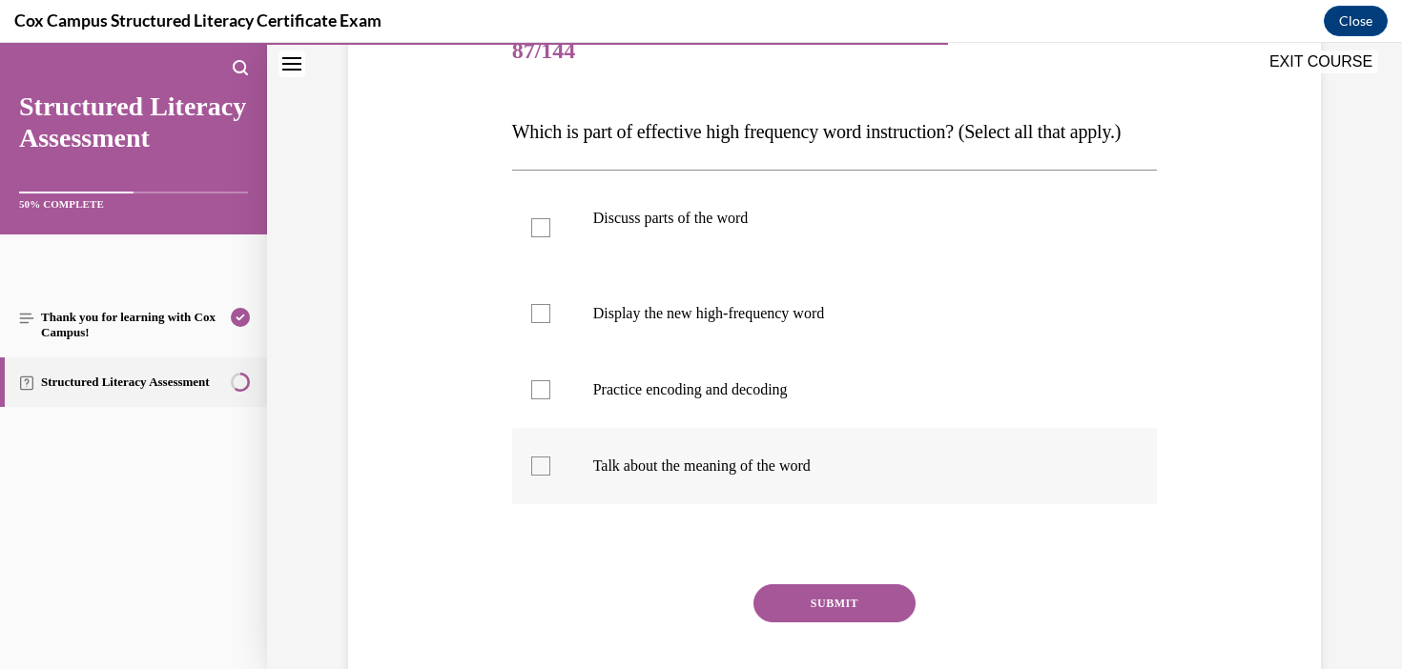
click at [808, 476] on p "Talk about the meaning of the word" at bounding box center [851, 466] width 517 height 19
click at [550, 476] on input "Talk about the meaning of the word" at bounding box center [540, 466] width 19 height 19
checkbox input "true"
click at [897, 352] on label "Display the new high-frequency word" at bounding box center [835, 314] width 646 height 76
click at [550, 323] on input "Display the new high-frequency word" at bounding box center [540, 313] width 19 height 19
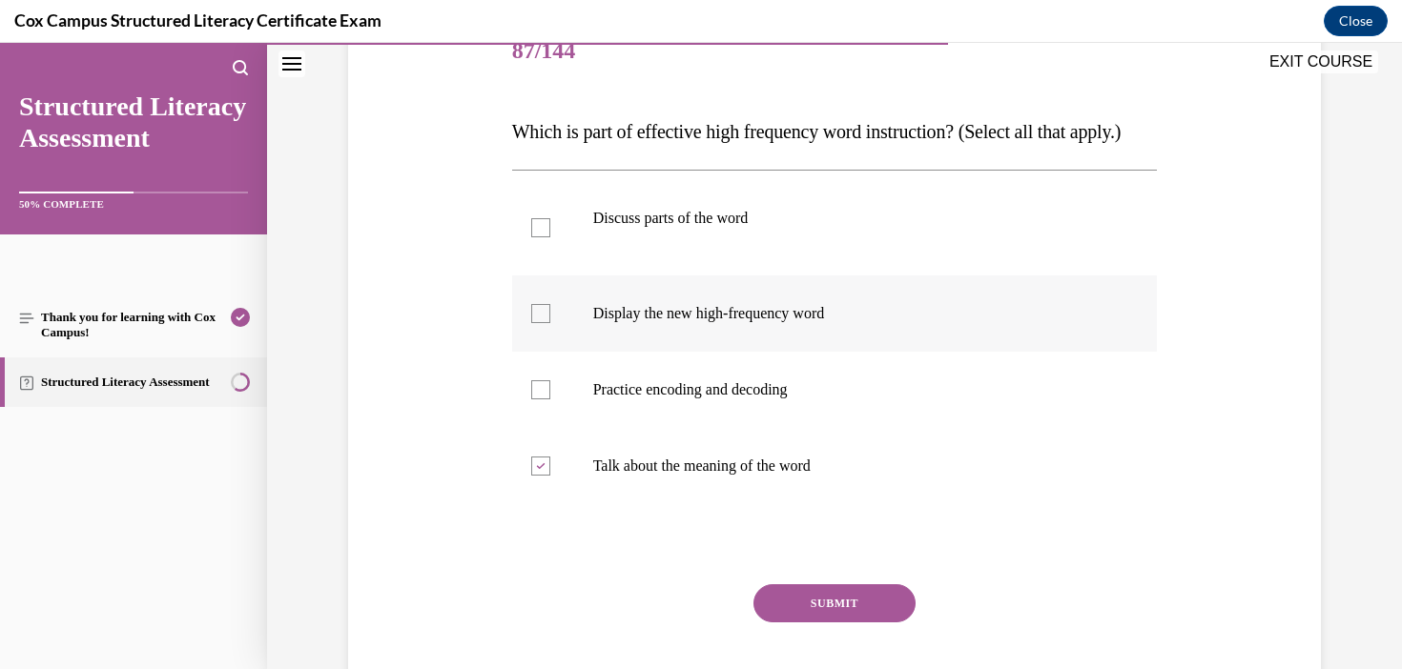
checkbox input "true"
click at [742, 400] on p "Practice encoding and decoding" at bounding box center [851, 389] width 517 height 19
click at [550, 400] on input "Practice encoding and decoding" at bounding box center [540, 389] width 19 height 19
click at [758, 428] on label "Practice encoding and decoding" at bounding box center [835, 390] width 646 height 76
click at [550, 400] on input "Practice encoding and decoding" at bounding box center [540, 389] width 19 height 19
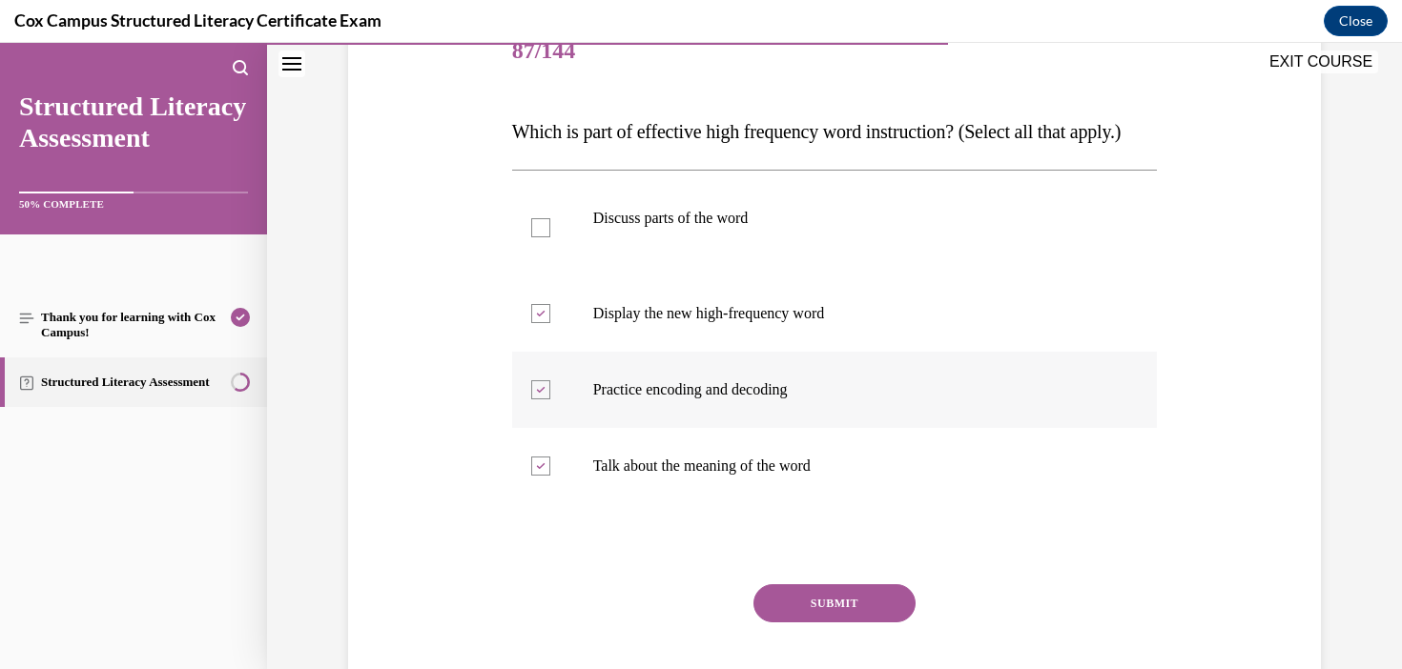
checkbox input "false"
click at [820, 228] on p "Discuss parts of the word" at bounding box center [851, 218] width 517 height 19
click at [550, 237] on input "Discuss parts of the word" at bounding box center [540, 227] width 19 height 19
checkbox input "true"
click at [827, 623] on button "SUBMIT" at bounding box center [834, 603] width 162 height 38
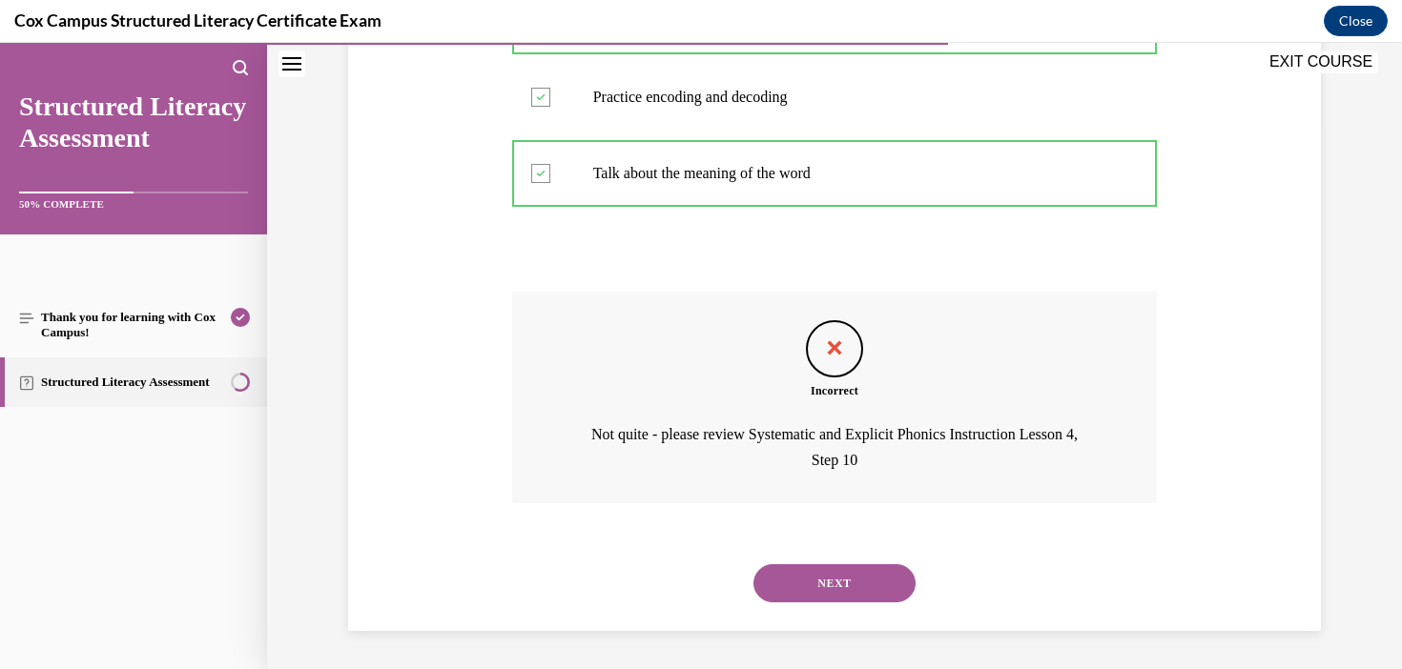
click at [862, 582] on button "NEXT" at bounding box center [834, 583] width 162 height 38
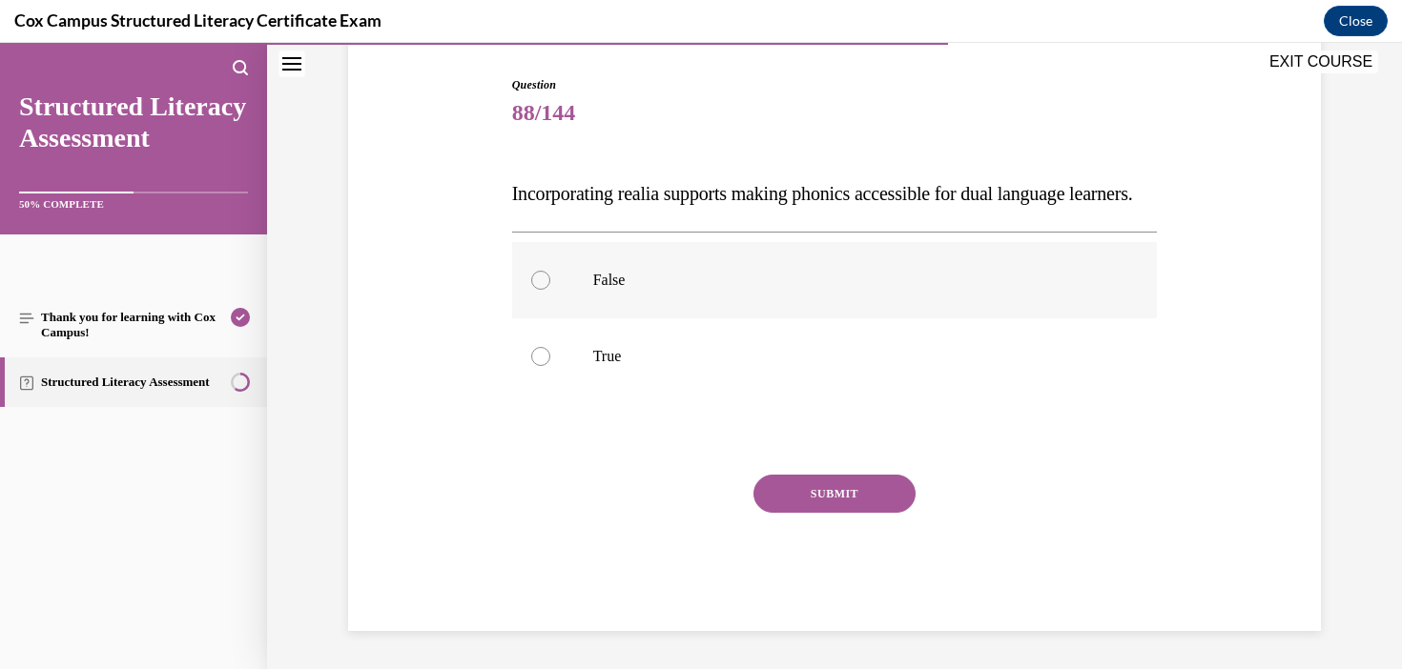
click at [618, 290] on p "False" at bounding box center [851, 280] width 517 height 19
click at [550, 290] on input "False" at bounding box center [540, 280] width 19 height 19
radio input "true"
click at [847, 513] on button "SUBMIT" at bounding box center [834, 494] width 162 height 38
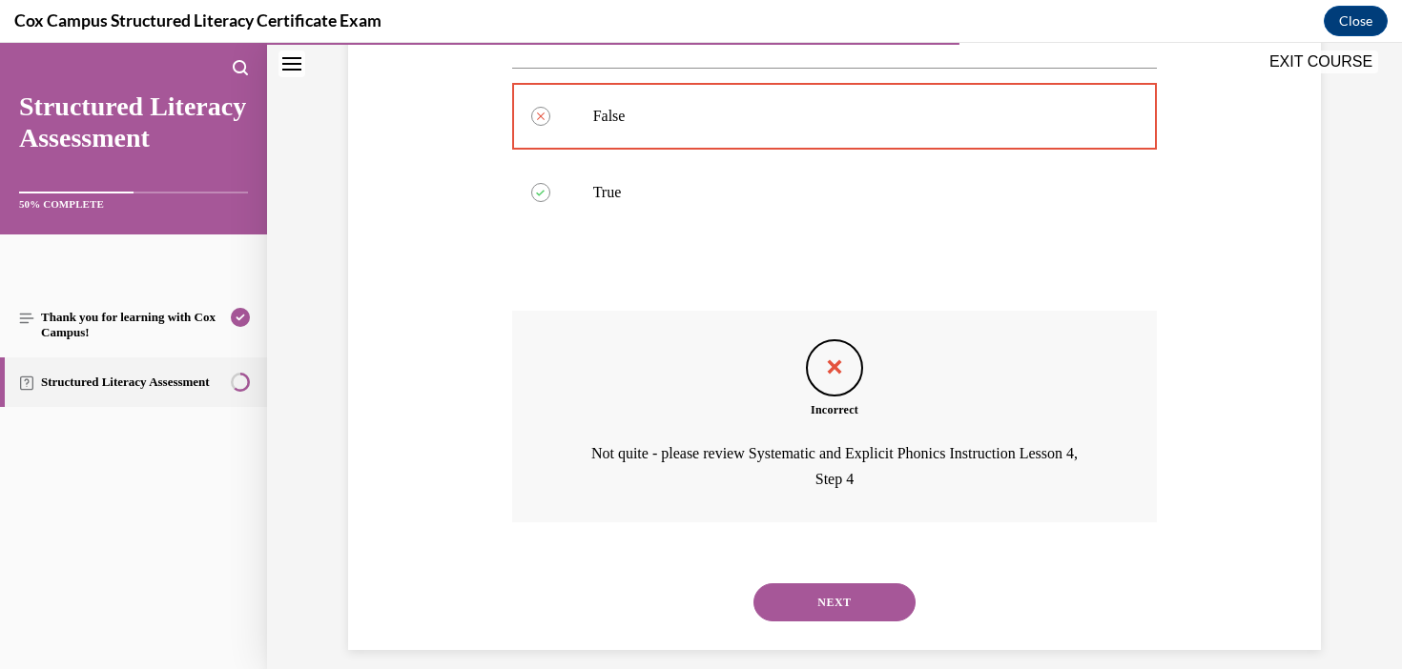
scroll to position [410, 0]
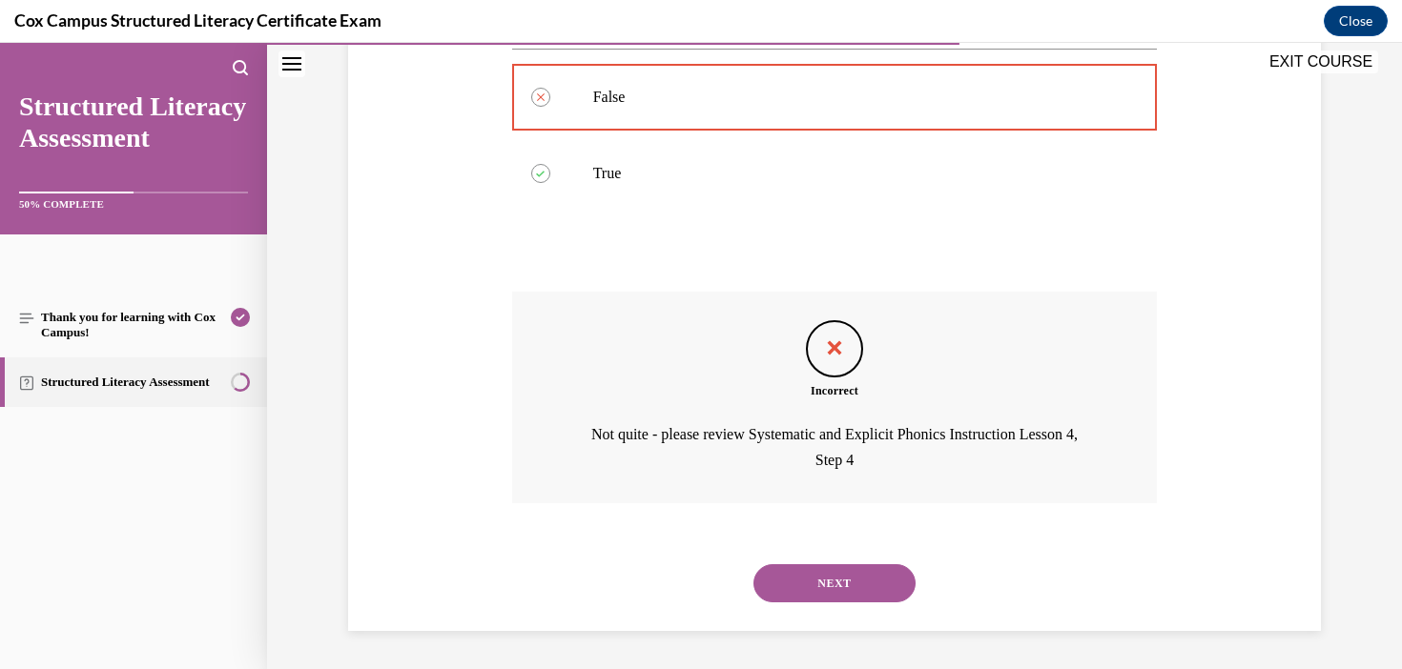
click at [852, 583] on button "NEXT" at bounding box center [834, 583] width 162 height 38
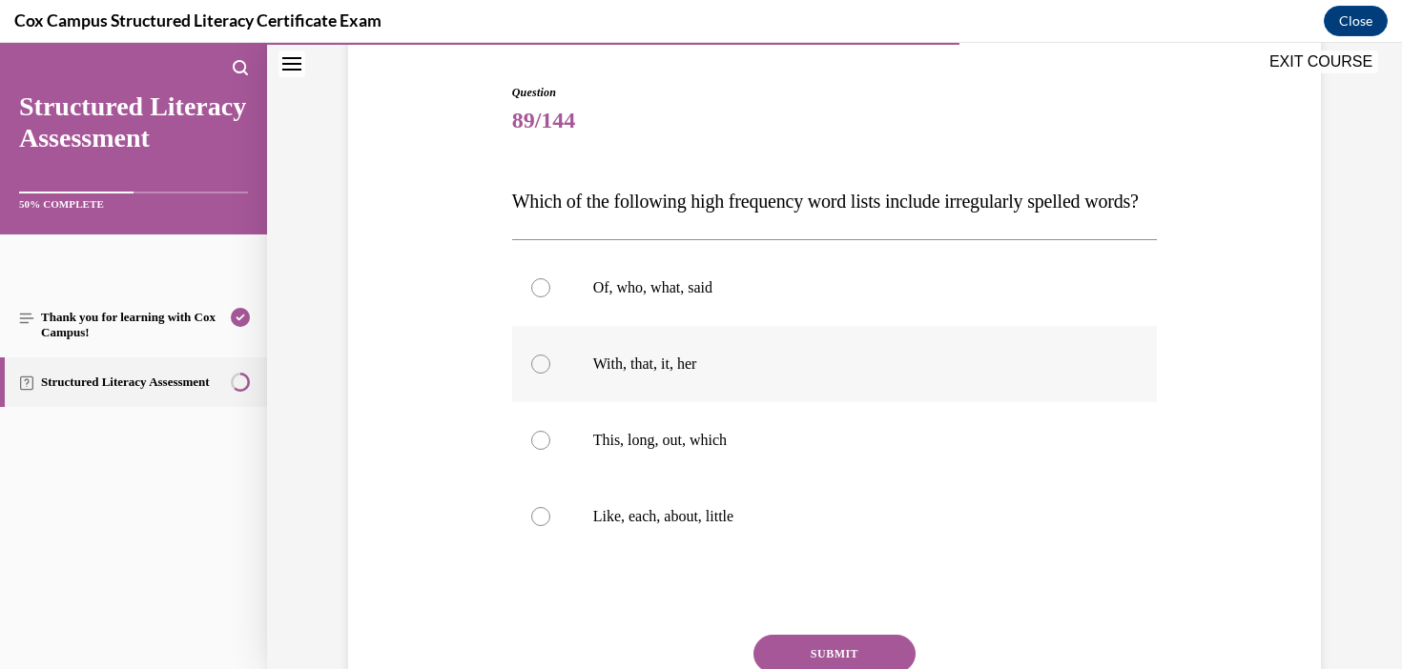
scroll to position [182, 0]
drag, startPoint x: 743, startPoint y: 233, endPoint x: 674, endPoint y: 233, distance: 68.7
click at [674, 219] on p "Which of the following high frequency word lists include irregularly spelled wo…" at bounding box center [835, 200] width 646 height 38
click at [651, 554] on label "Like, each, about, little" at bounding box center [835, 516] width 646 height 76
click at [550, 525] on input "Like, each, about, little" at bounding box center [540, 515] width 19 height 19
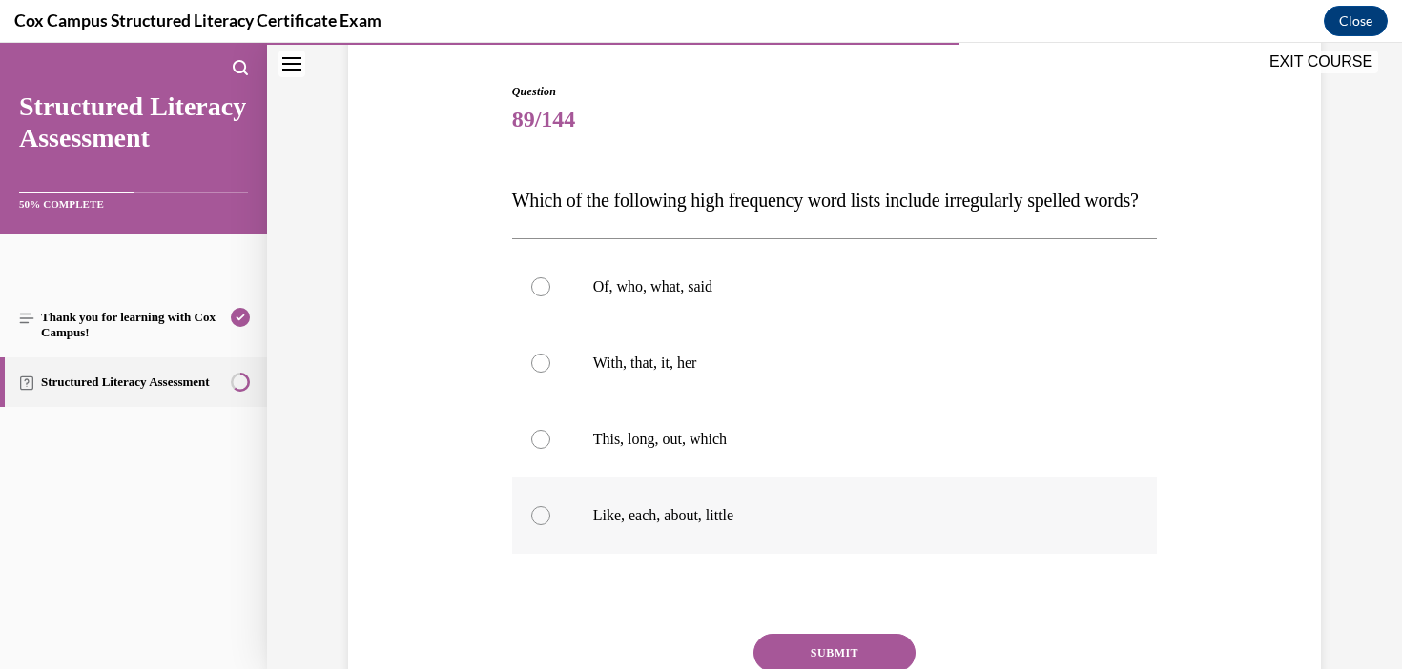
radio input "true"
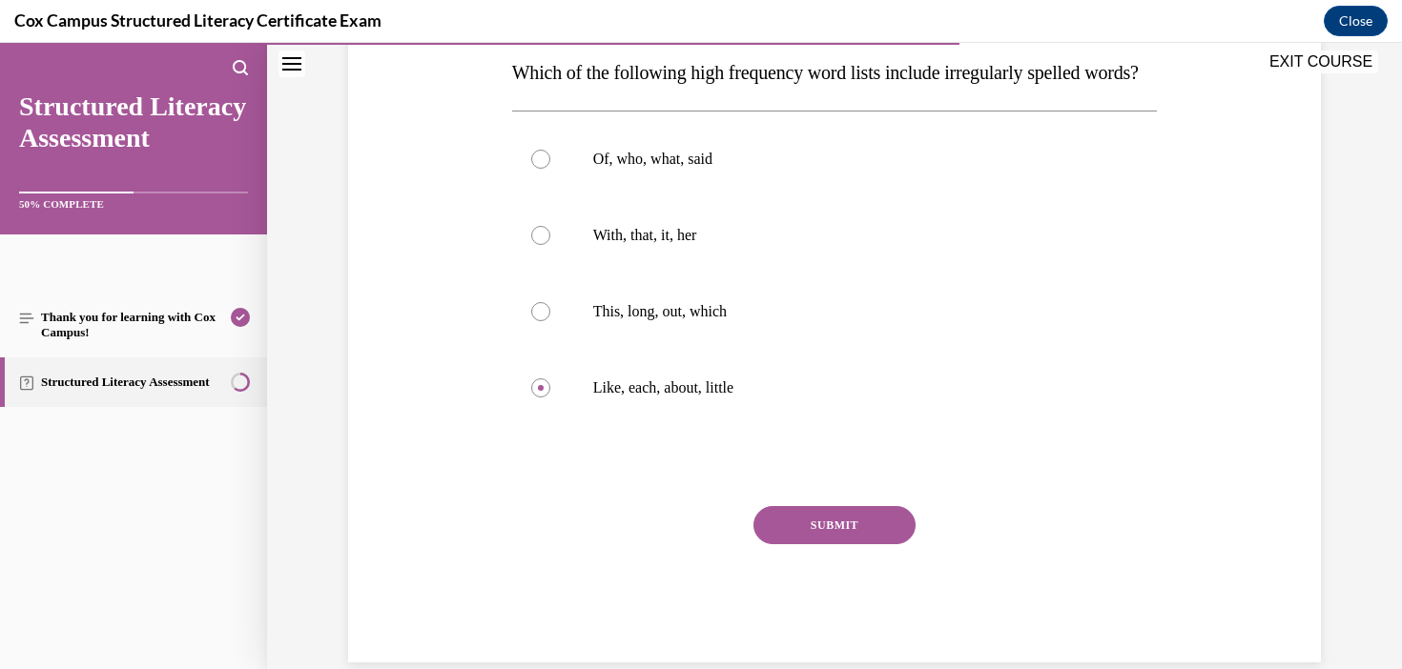
scroll to position [315, 0]
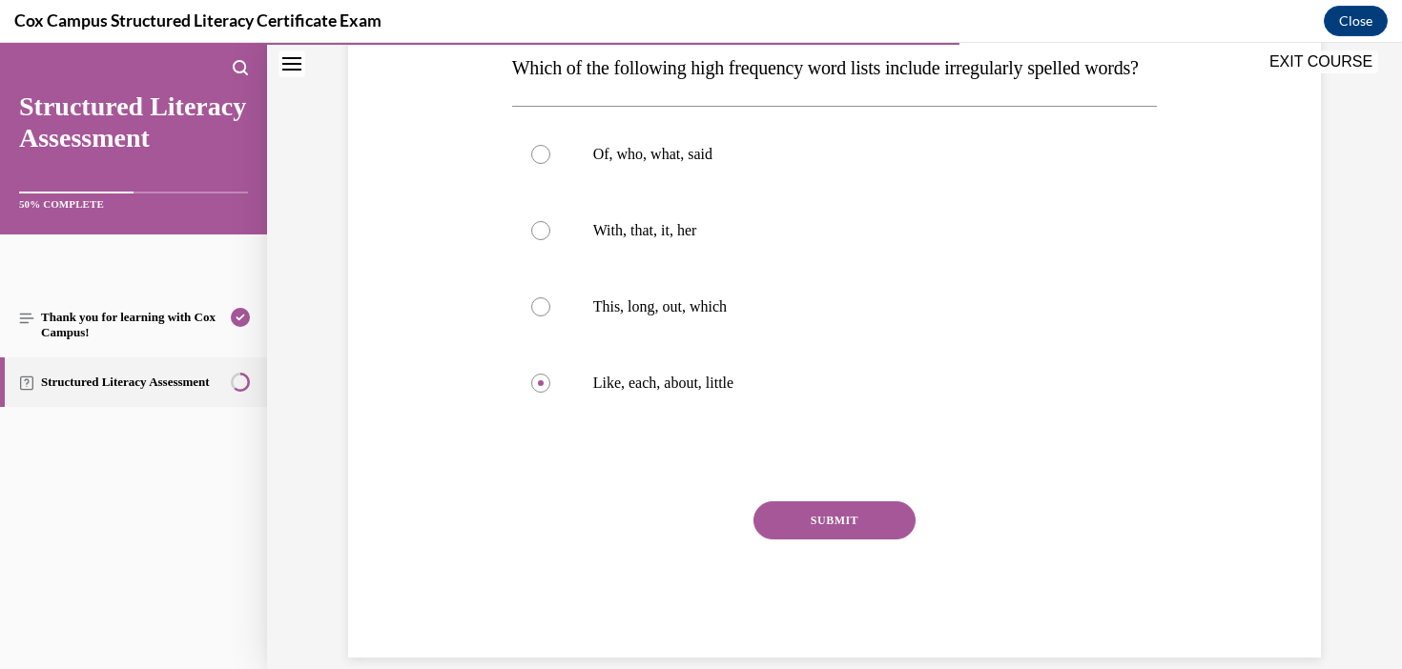
click at [797, 536] on div "Question 89/144 Which of the following high frequency word lists include irregu…" at bounding box center [835, 304] width 646 height 708
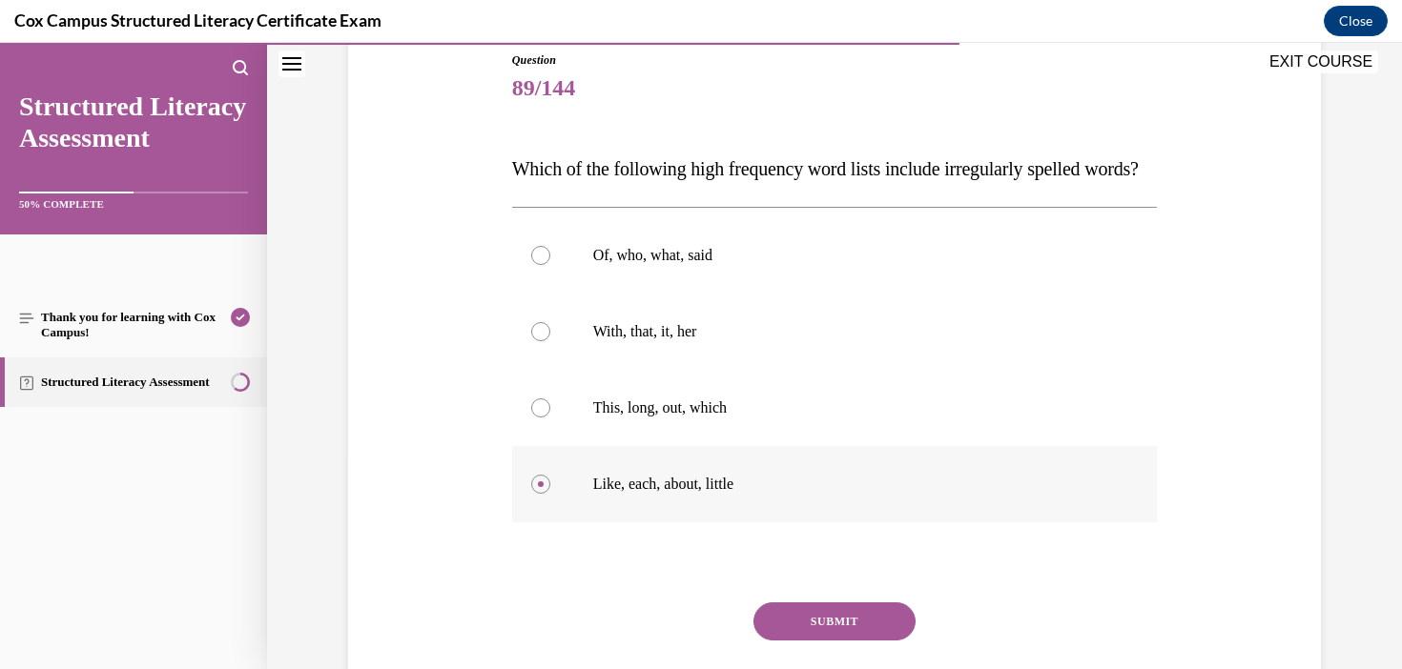
scroll to position [213, 0]
click at [834, 642] on button "SUBMIT" at bounding box center [834, 623] width 162 height 38
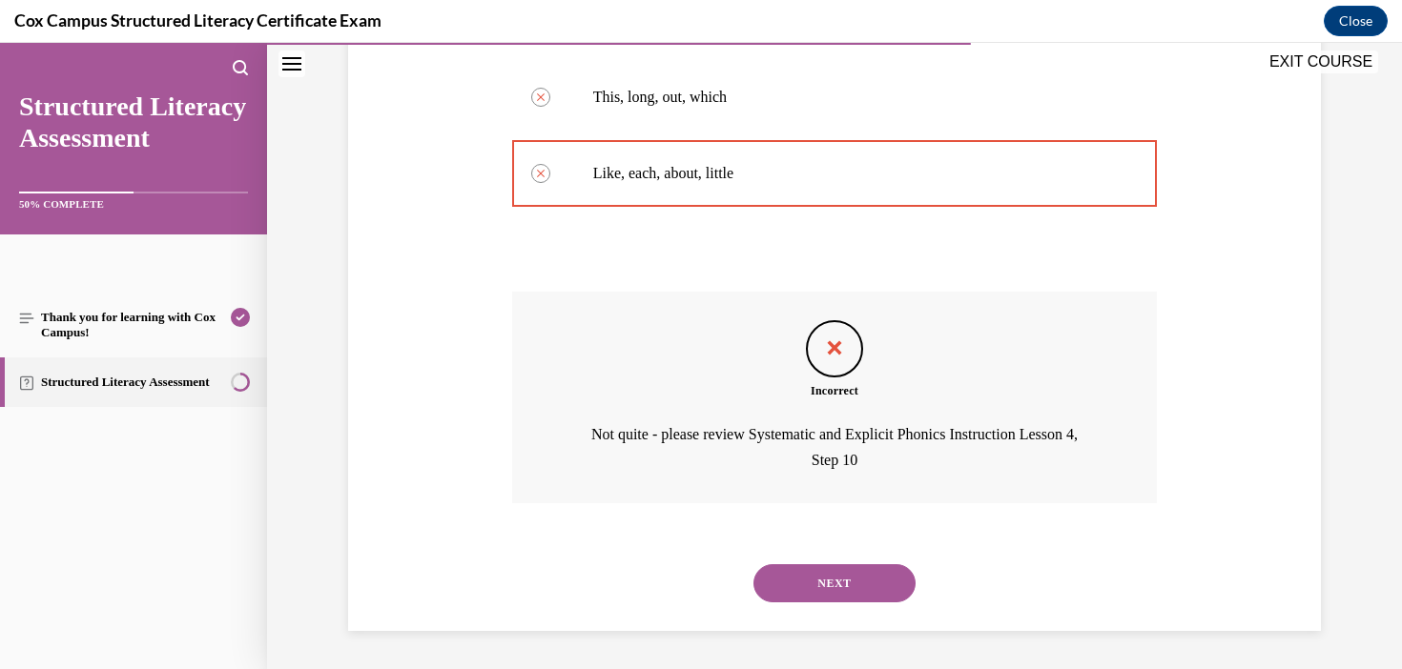
scroll to position [563, 0]
click at [813, 602] on button "NEXT" at bounding box center [834, 583] width 162 height 38
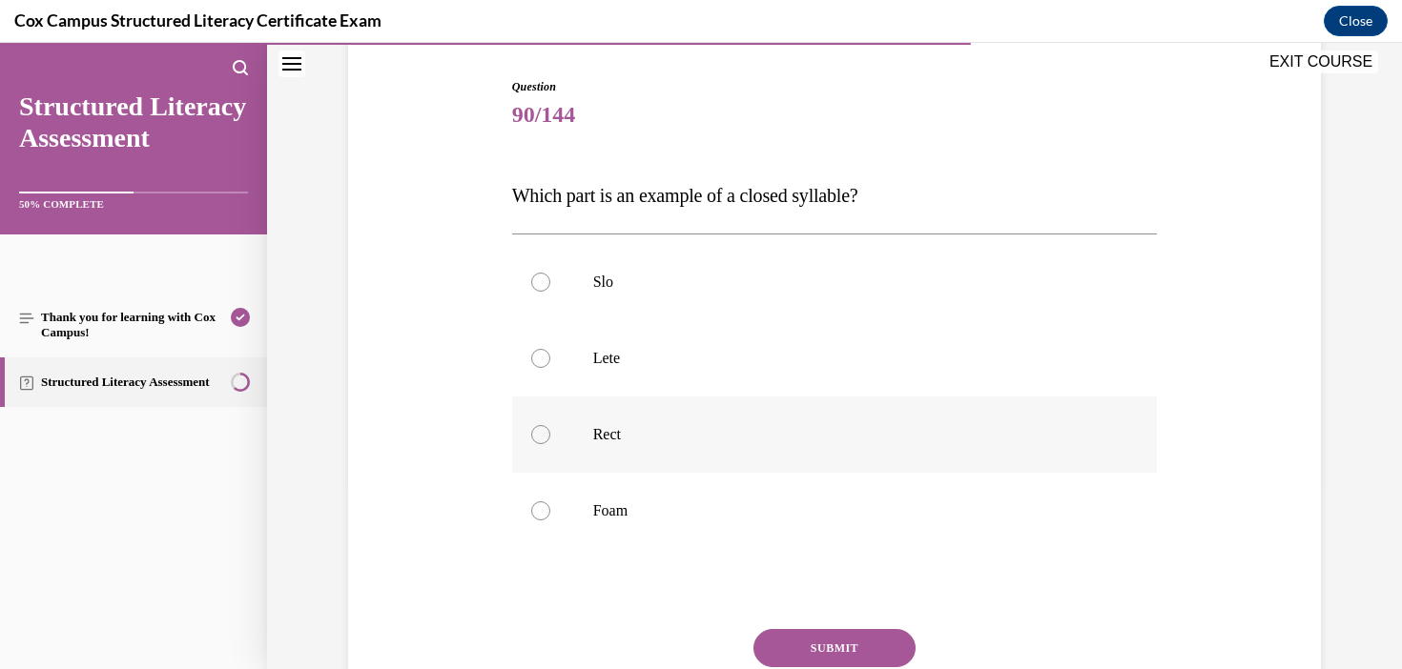
scroll to position [199, 0]
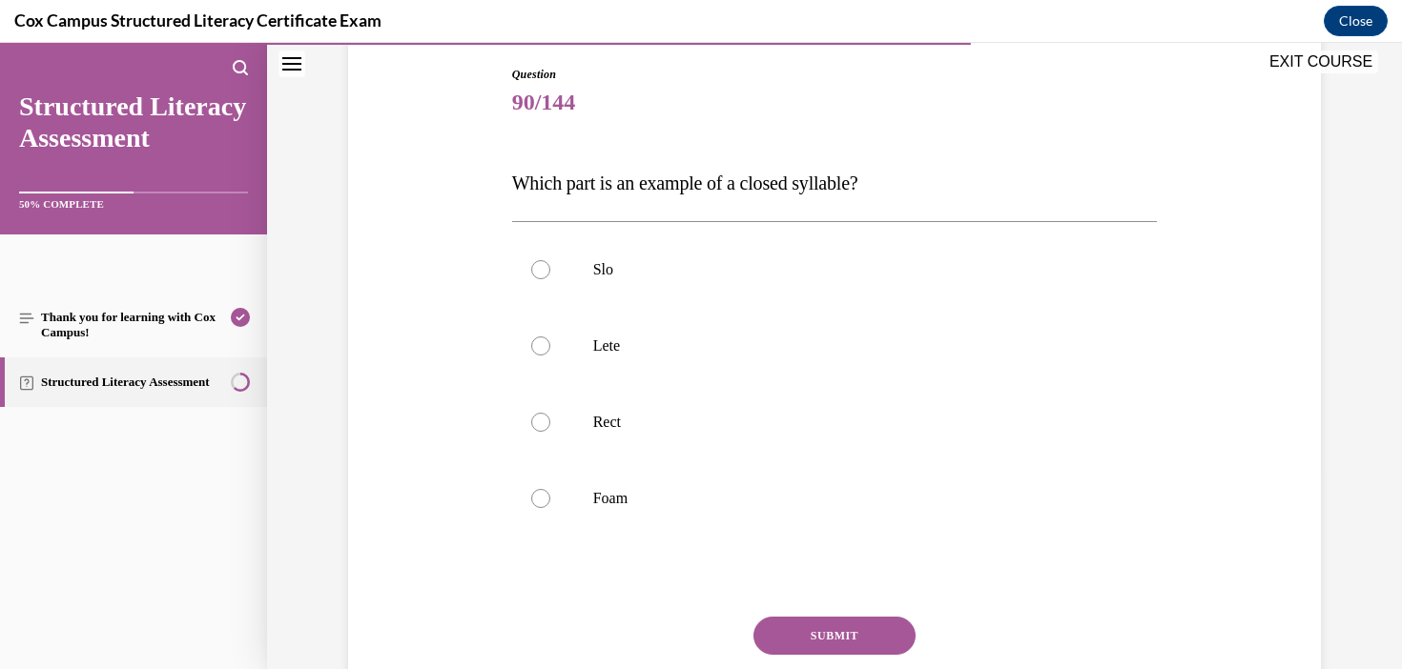
drag, startPoint x: 953, startPoint y: 195, endPoint x: 497, endPoint y: 182, distance: 455.9
click at [497, 182] on div "Question 90/144 Which part is an example of a closed syllable?   Slo Lete Rect …" at bounding box center [834, 391] width 982 height 765
click at [618, 428] on p "Rect" at bounding box center [851, 422] width 517 height 19
click at [550, 428] on input "Rect" at bounding box center [540, 422] width 19 height 19
radio input "true"
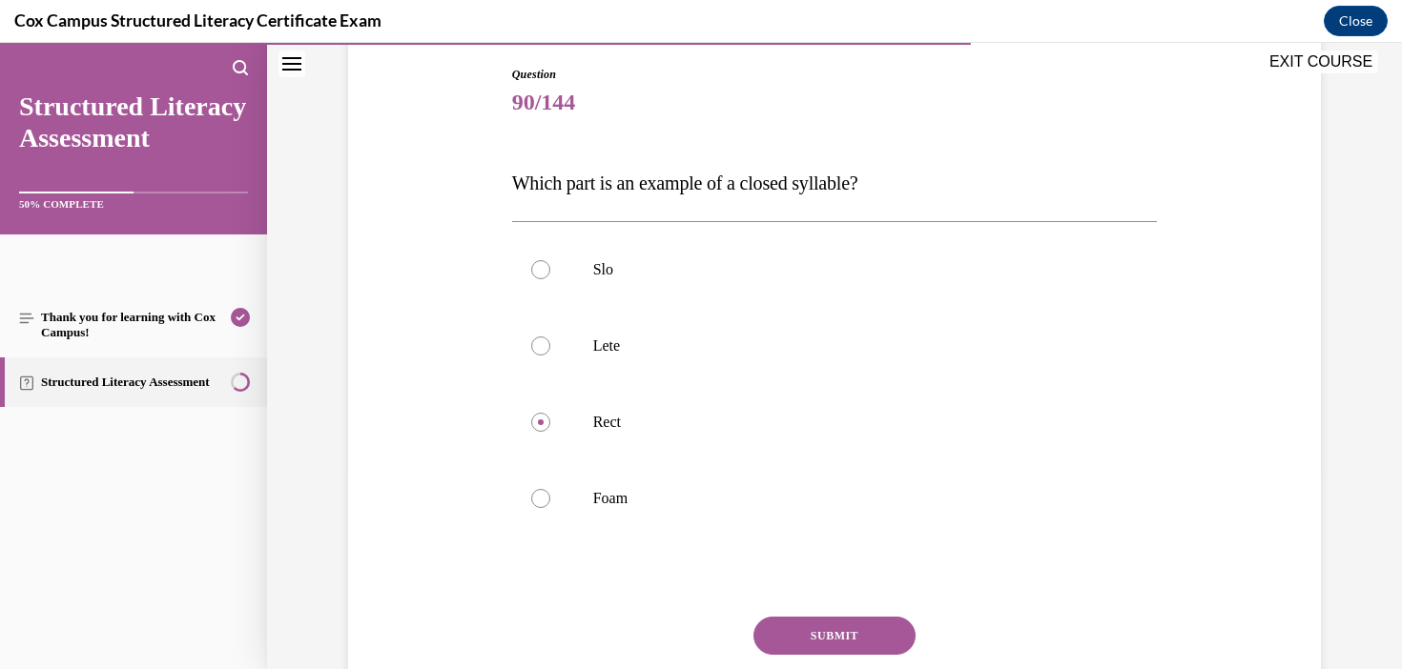
click at [864, 634] on button "SUBMIT" at bounding box center [834, 636] width 162 height 38
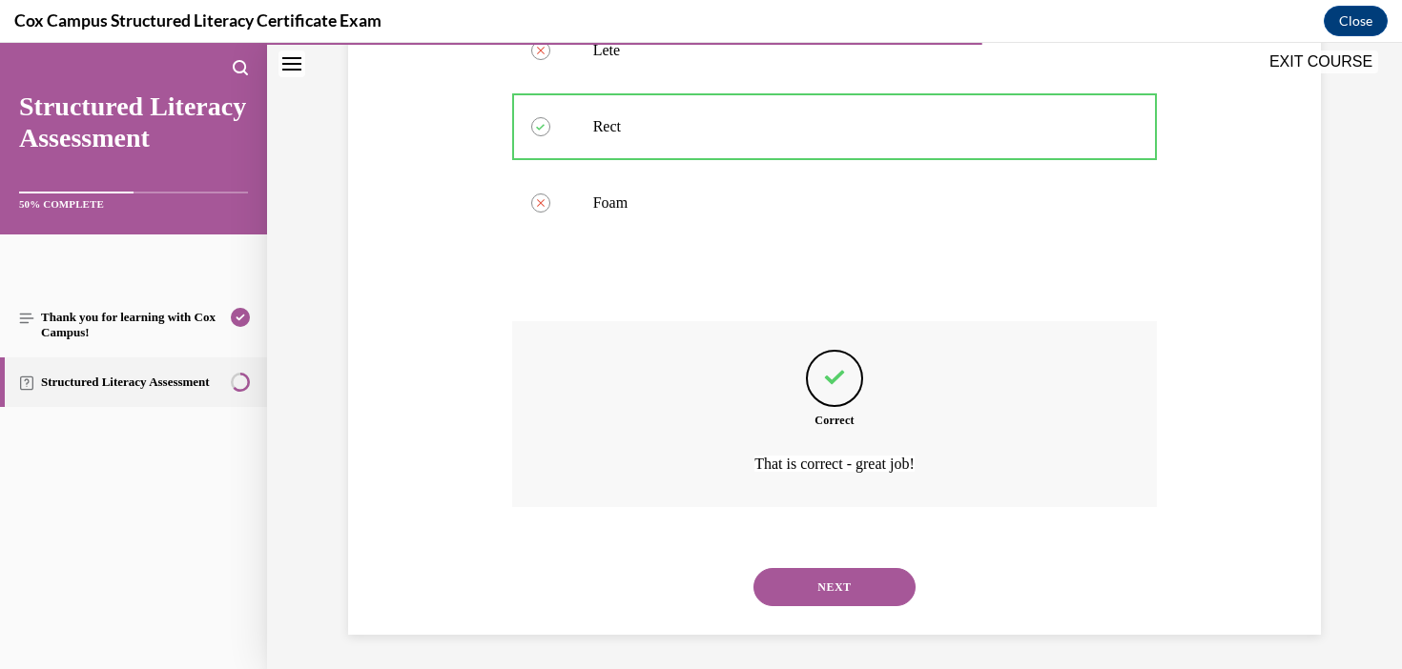
scroll to position [499, 0]
click at [876, 581] on button "NEXT" at bounding box center [834, 583] width 162 height 38
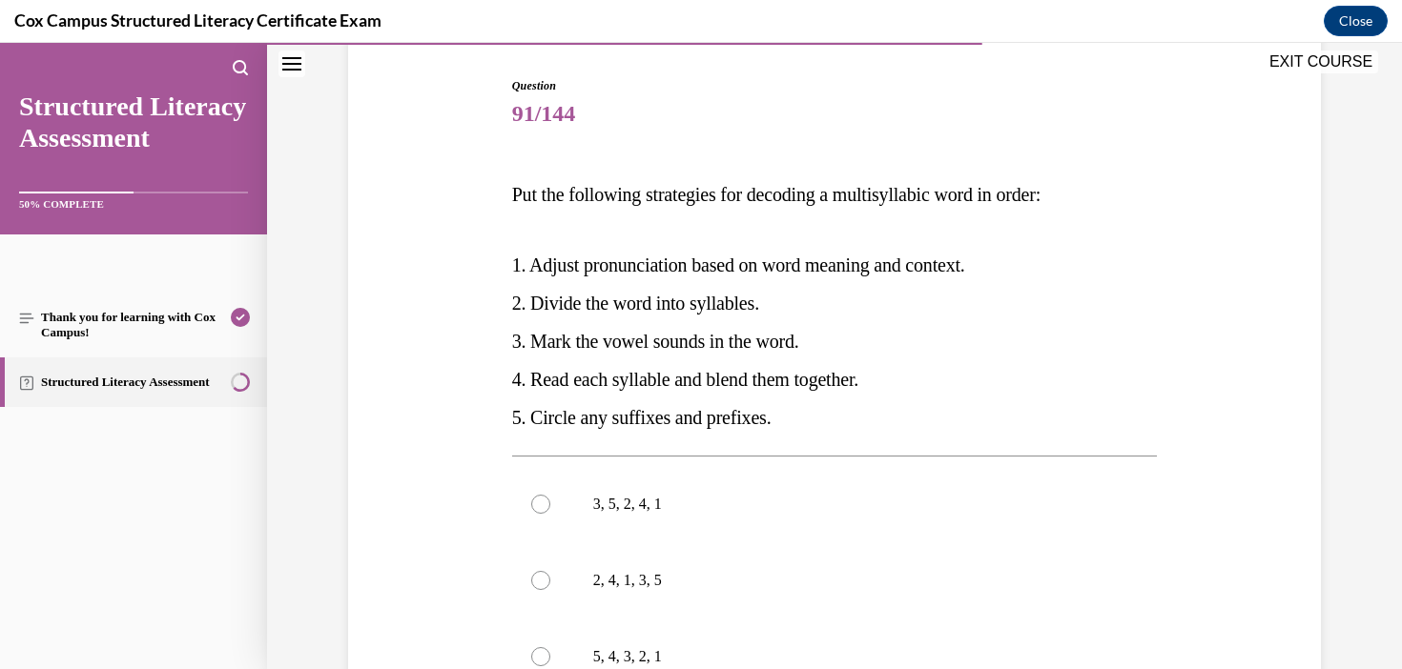
scroll to position [261, 0]
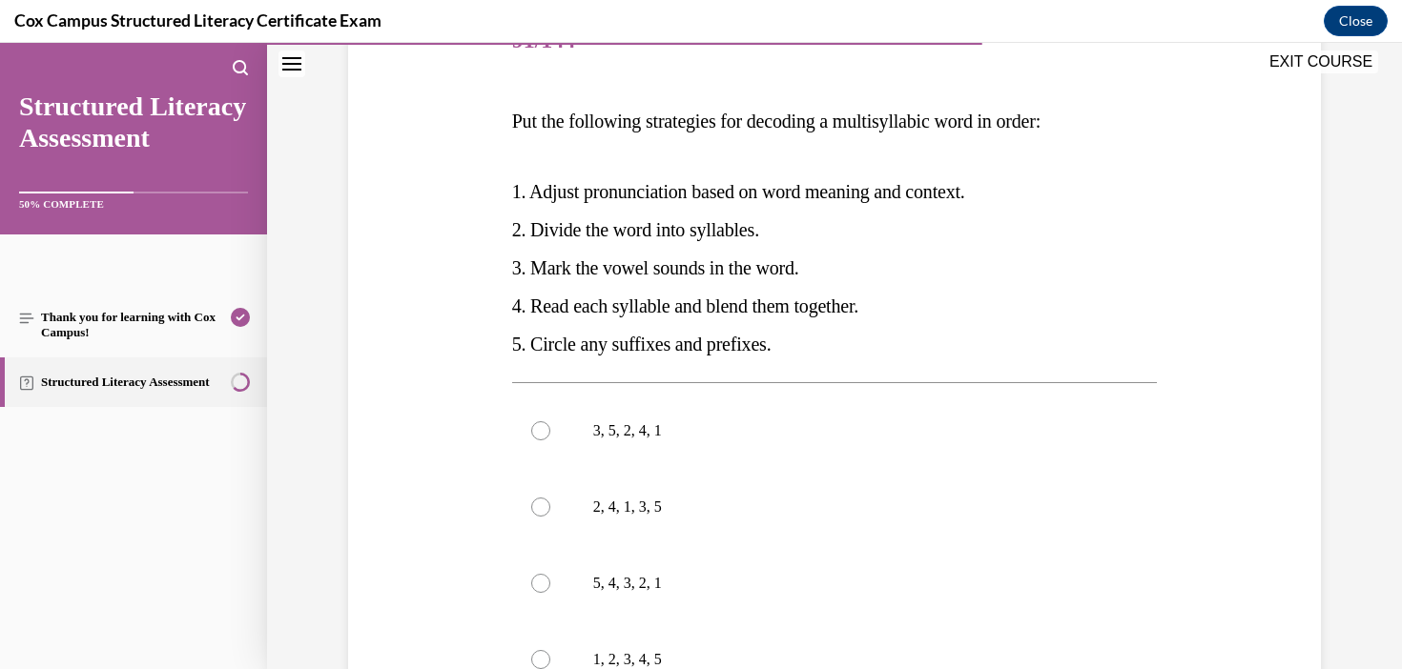
drag, startPoint x: 864, startPoint y: 361, endPoint x: 524, endPoint y: 145, distance: 402.6
click at [525, 145] on div "Put the following strategies for decoding a multisyllabic word in order:   1. A…" at bounding box center [835, 232] width 646 height 261
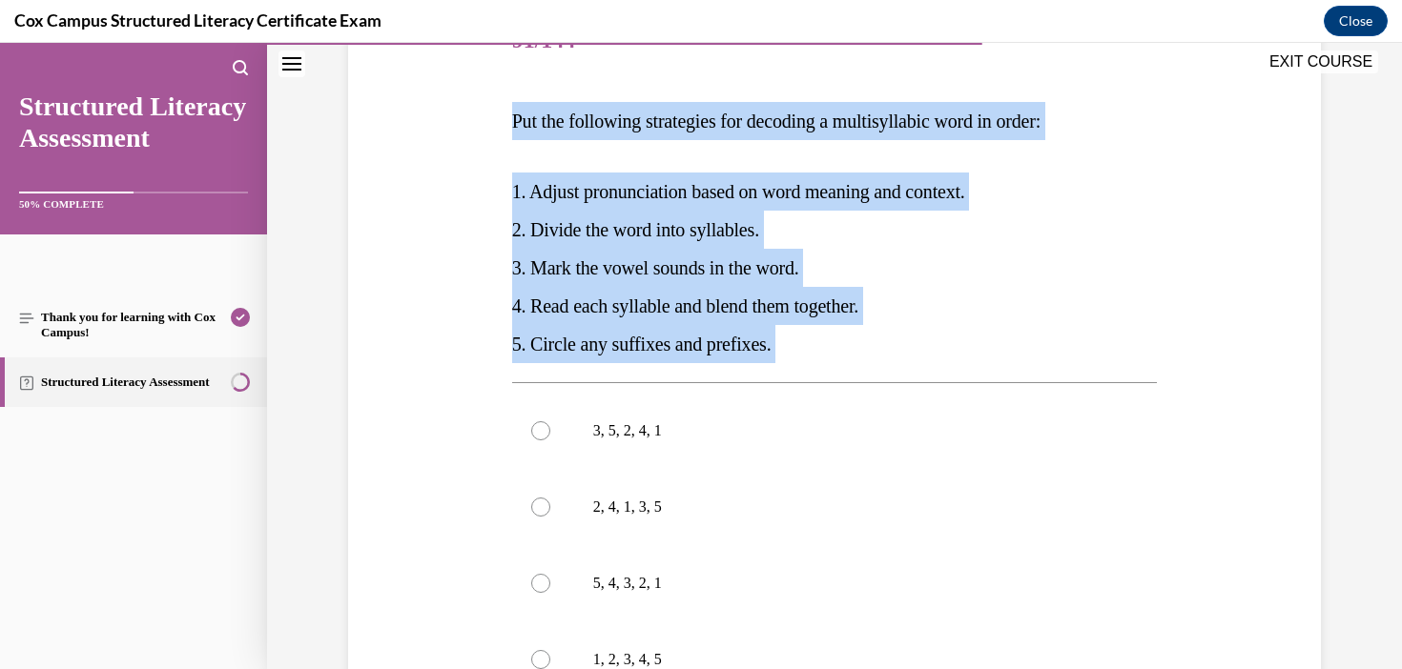
drag, startPoint x: 497, startPoint y: 108, endPoint x: 813, endPoint y: 363, distance: 406.8
click at [813, 363] on div "Question 91/144 Put the following strategies for decoding a multisyllabic word …" at bounding box center [834, 441] width 982 height 988
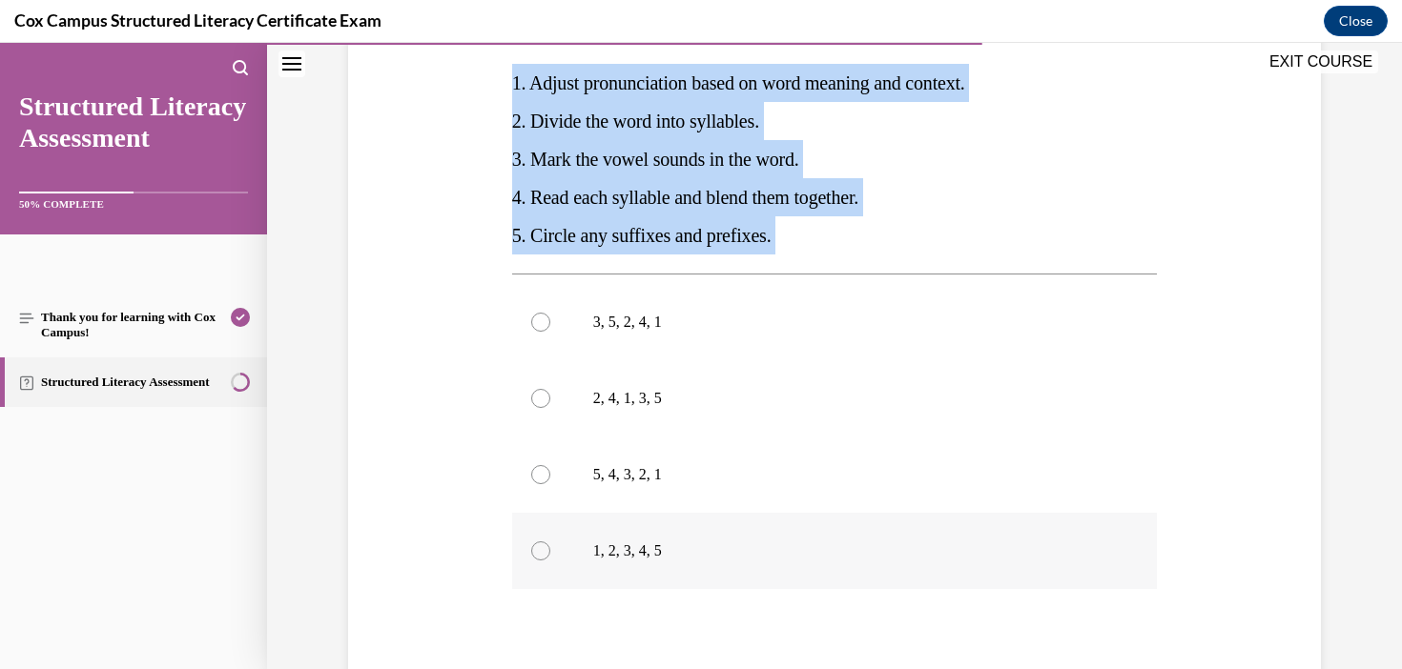
scroll to position [416, 0]
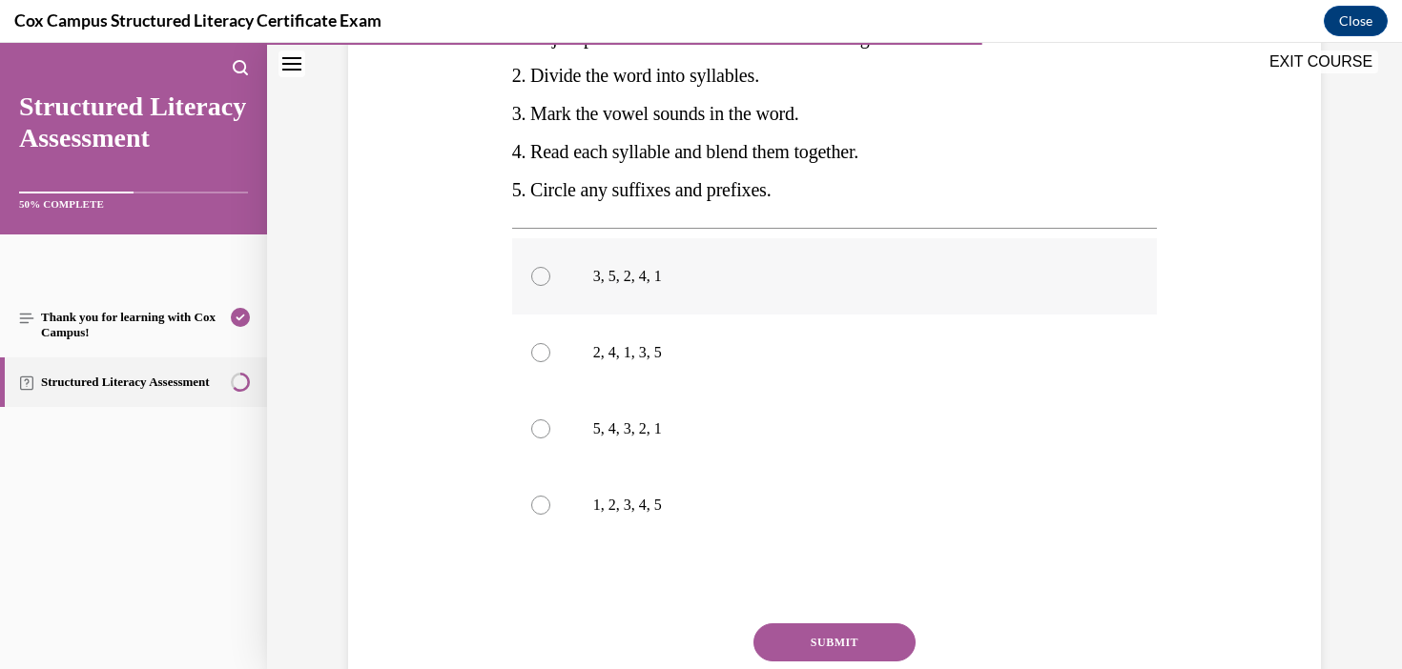
click at [644, 297] on label "3, 5, 2, 4, 1" at bounding box center [835, 276] width 646 height 76
click at [550, 286] on input "3, 5, 2, 4, 1" at bounding box center [540, 276] width 19 height 19
radio input "true"
click at [814, 648] on button "SUBMIT" at bounding box center [834, 643] width 162 height 38
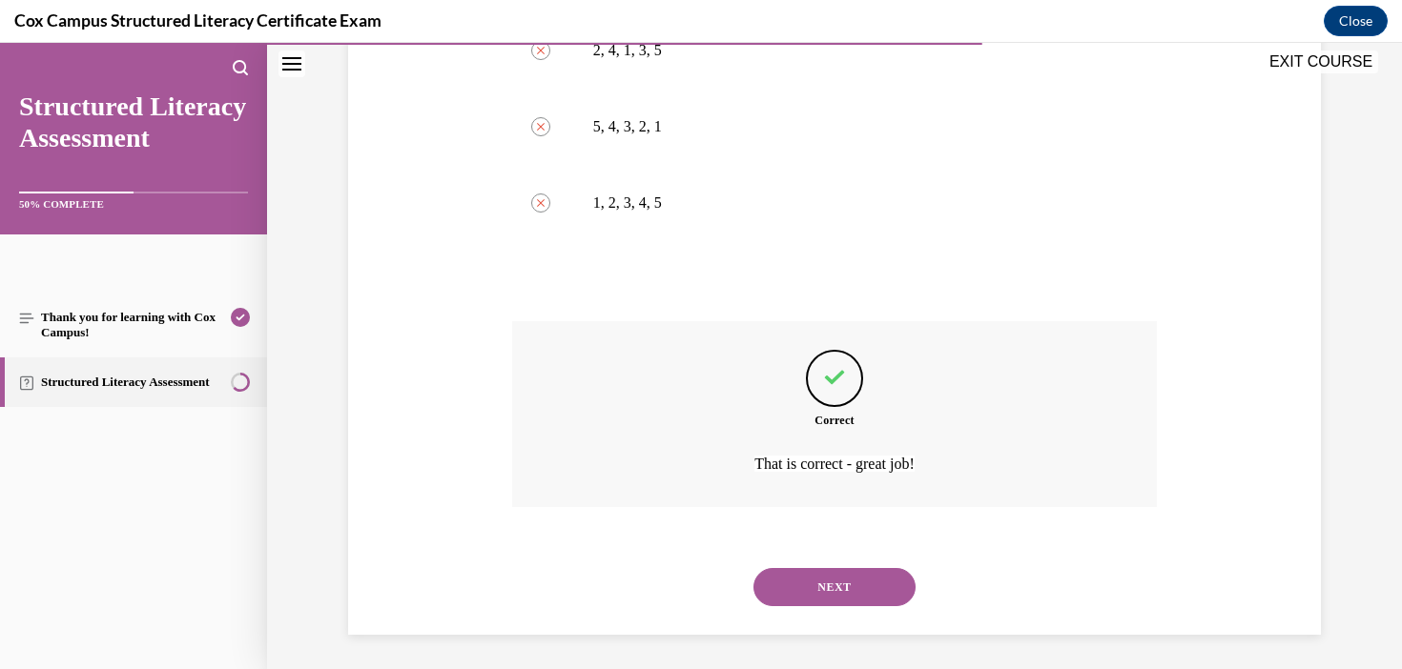
scroll to position [722, 0]
click at [861, 600] on button "NEXT" at bounding box center [834, 583] width 162 height 38
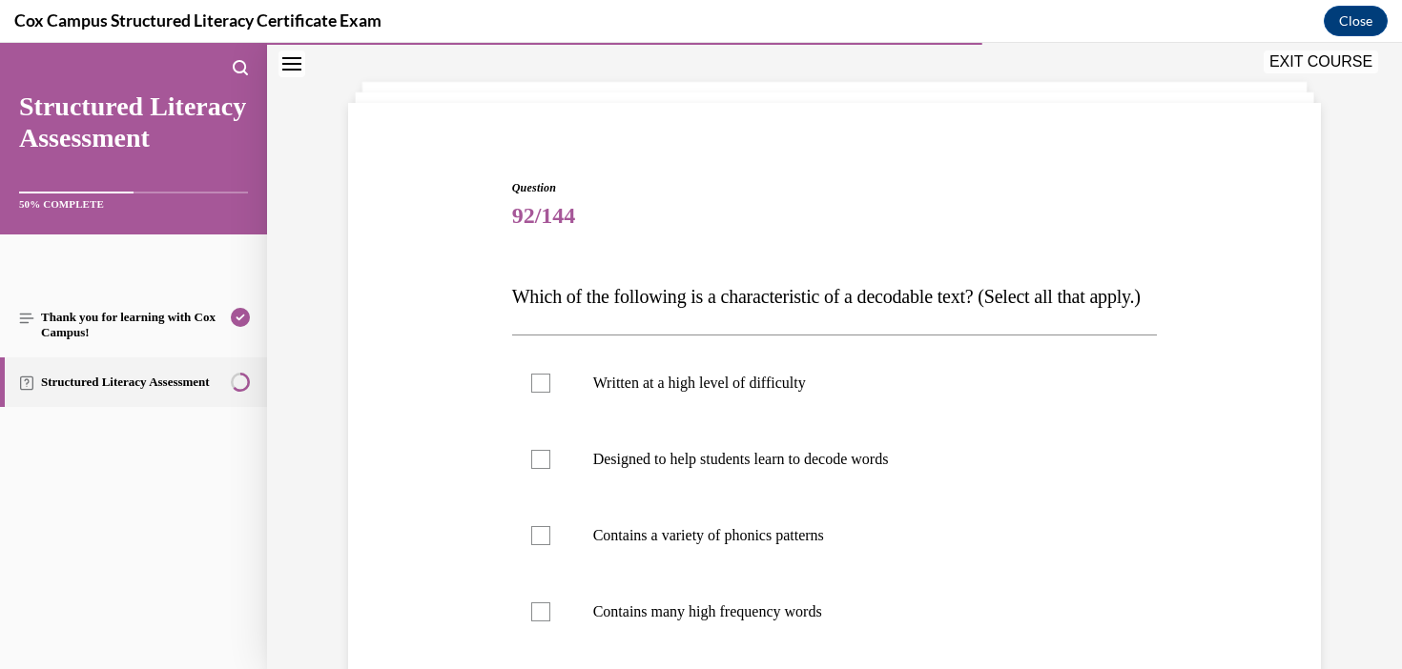
scroll to position [183, 0]
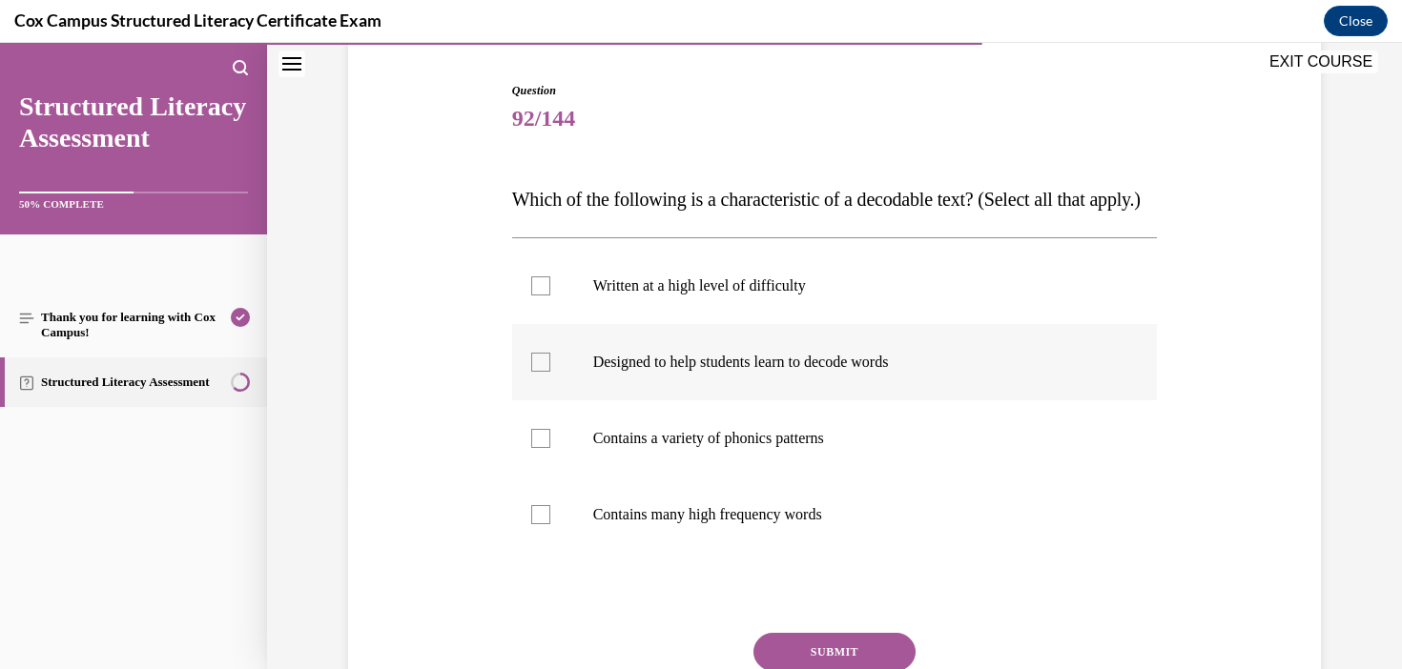
click at [881, 372] on p "Designed to help students learn to decode words" at bounding box center [851, 362] width 517 height 19
click at [550, 372] on input "Designed to help students learn to decode words" at bounding box center [540, 362] width 19 height 19
checkbox input "true"
click at [780, 553] on label "Contains many high frequency words" at bounding box center [835, 515] width 646 height 76
click at [550, 524] on input "Contains many high frequency words" at bounding box center [540, 514] width 19 height 19
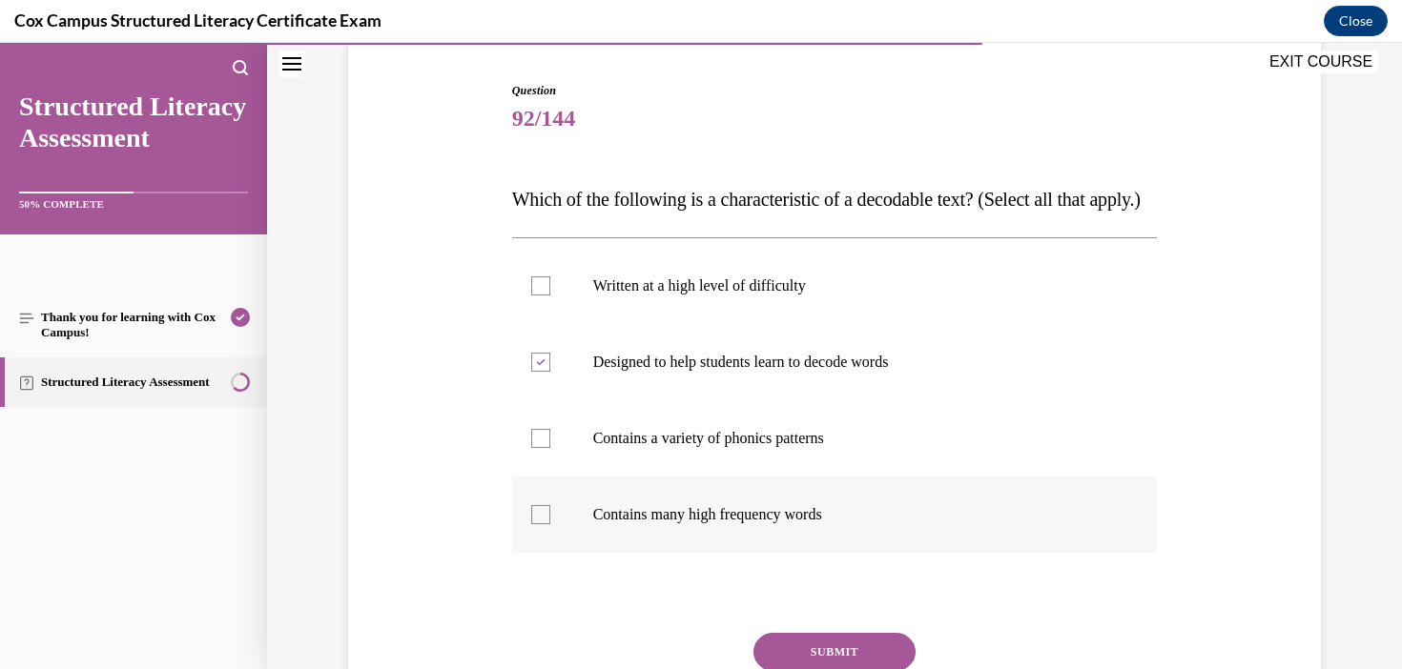
checkbox input "true"
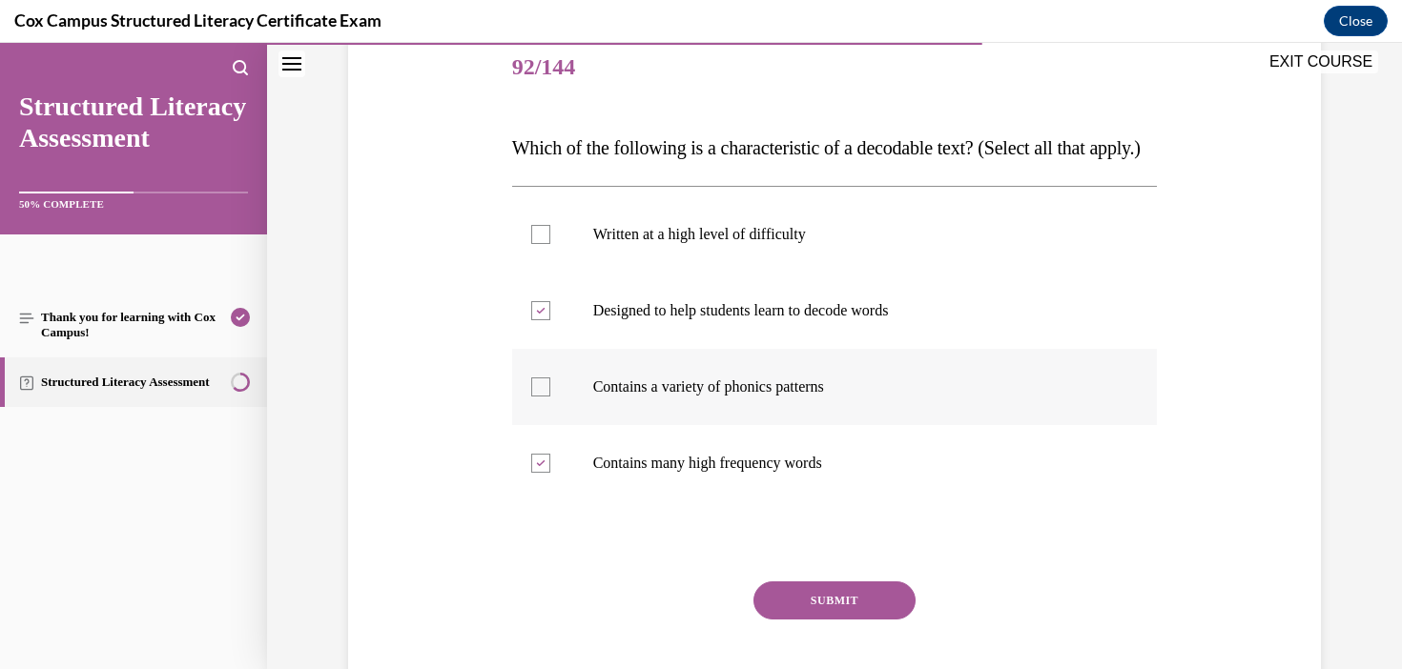
scroll to position [241, 0]
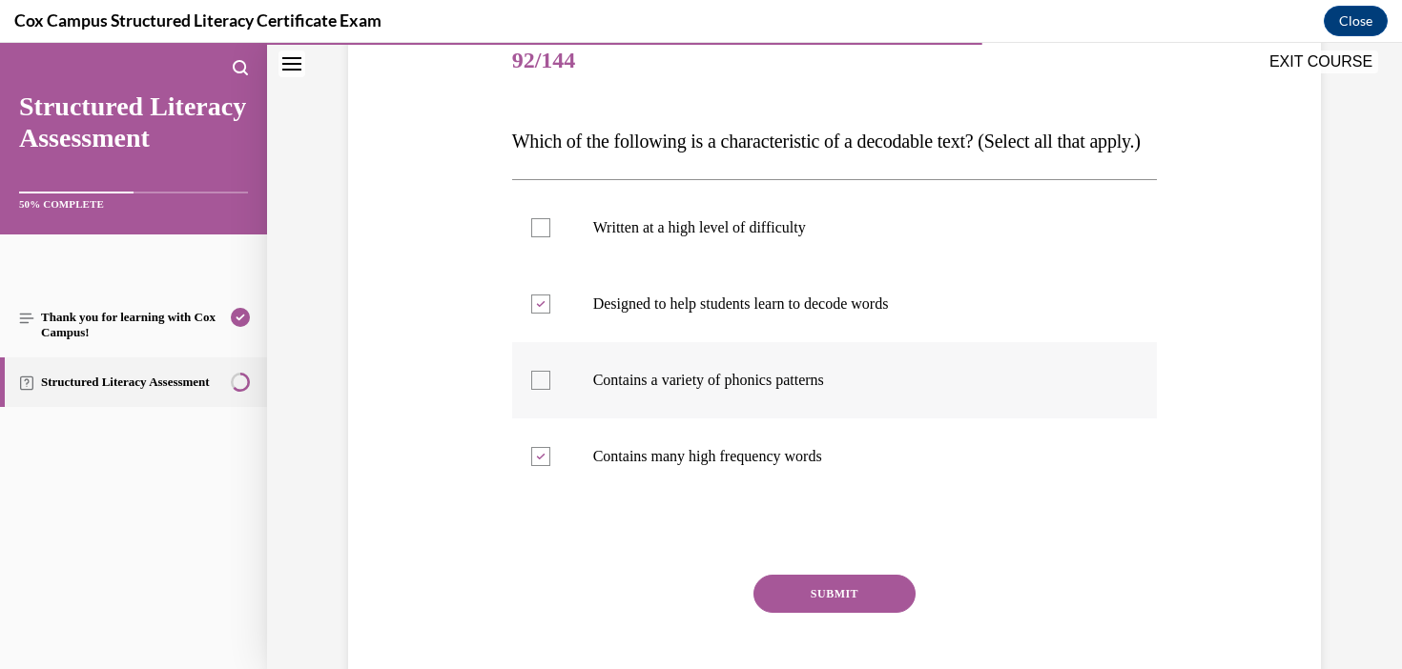
click at [784, 419] on label "Contains a variety of phonics patterns" at bounding box center [835, 380] width 646 height 76
click at [550, 390] on input "Contains a variety of phonics patterns" at bounding box center [540, 380] width 19 height 19
checkbox input "true"
click at [872, 613] on button "SUBMIT" at bounding box center [834, 594] width 162 height 38
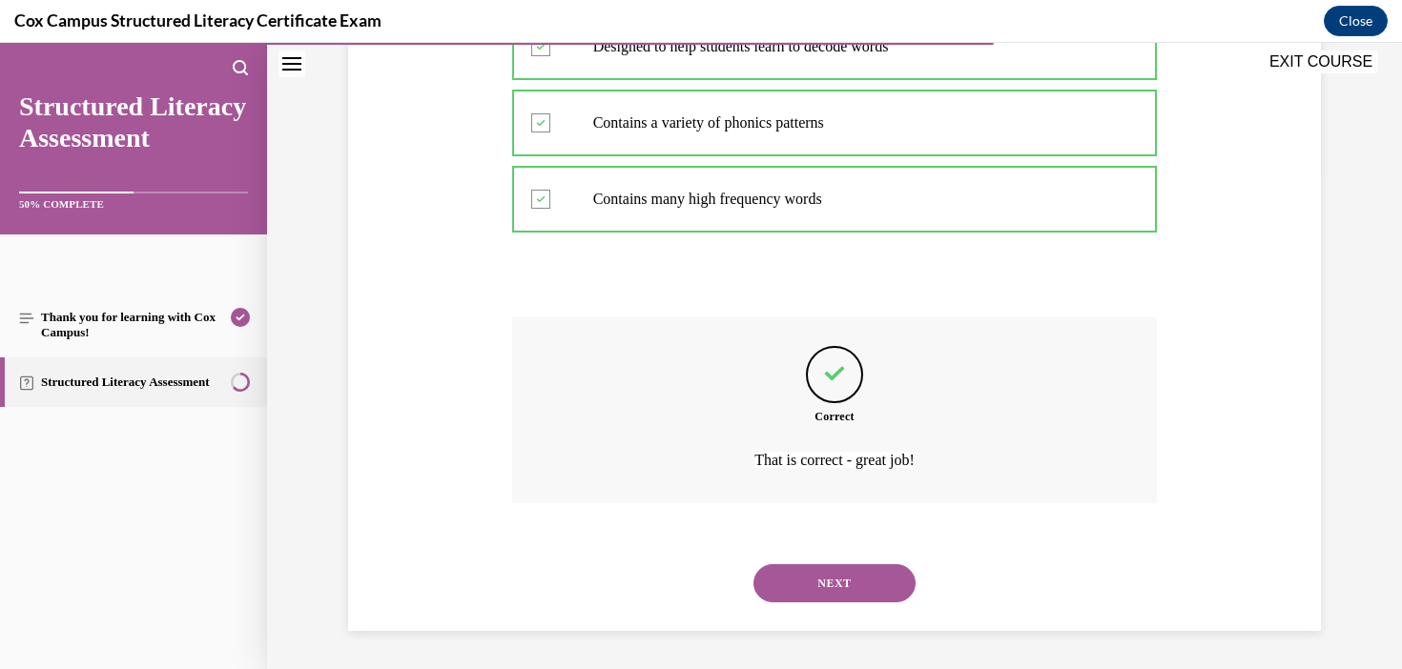
scroll to position [537, 0]
click at [879, 576] on button "NEXT" at bounding box center [834, 583] width 162 height 38
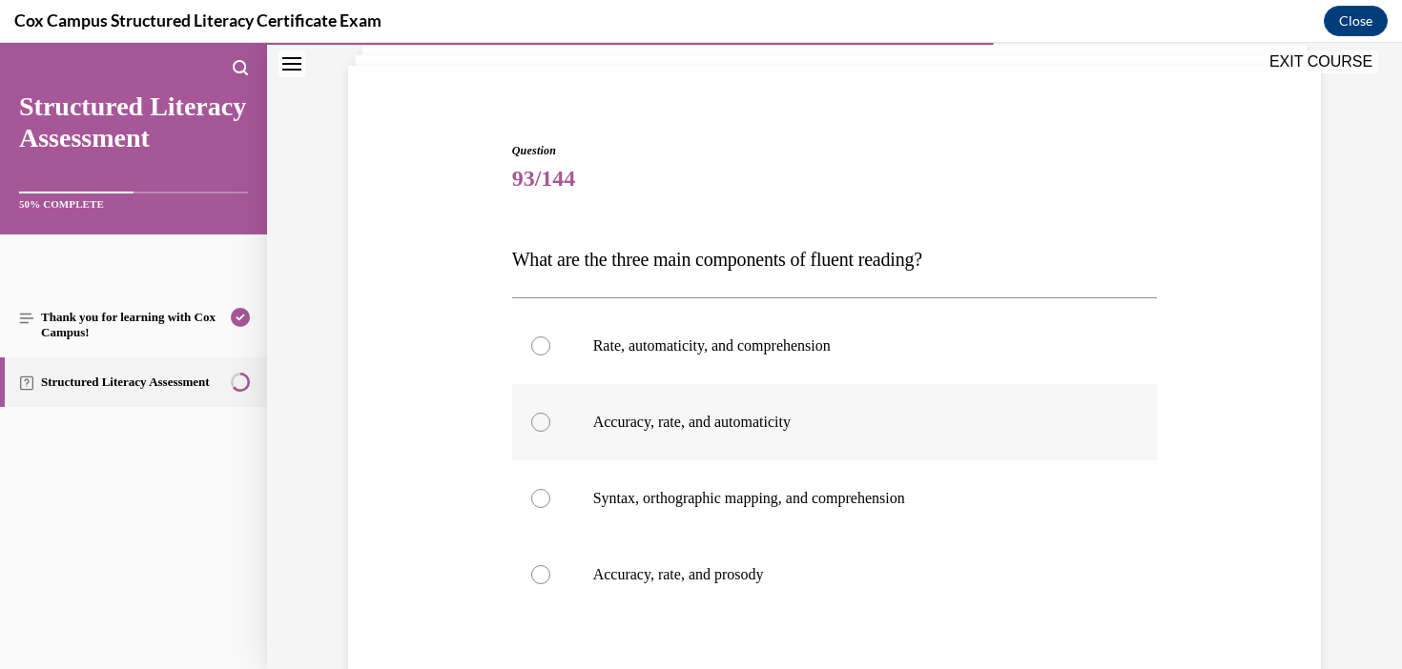
scroll to position [122, 0]
click at [725, 589] on label "Accuracy, rate, and prosody" at bounding box center [835, 576] width 646 height 76
click at [550, 585] on input "Accuracy, rate, and prosody" at bounding box center [540, 575] width 19 height 19
radio input "true"
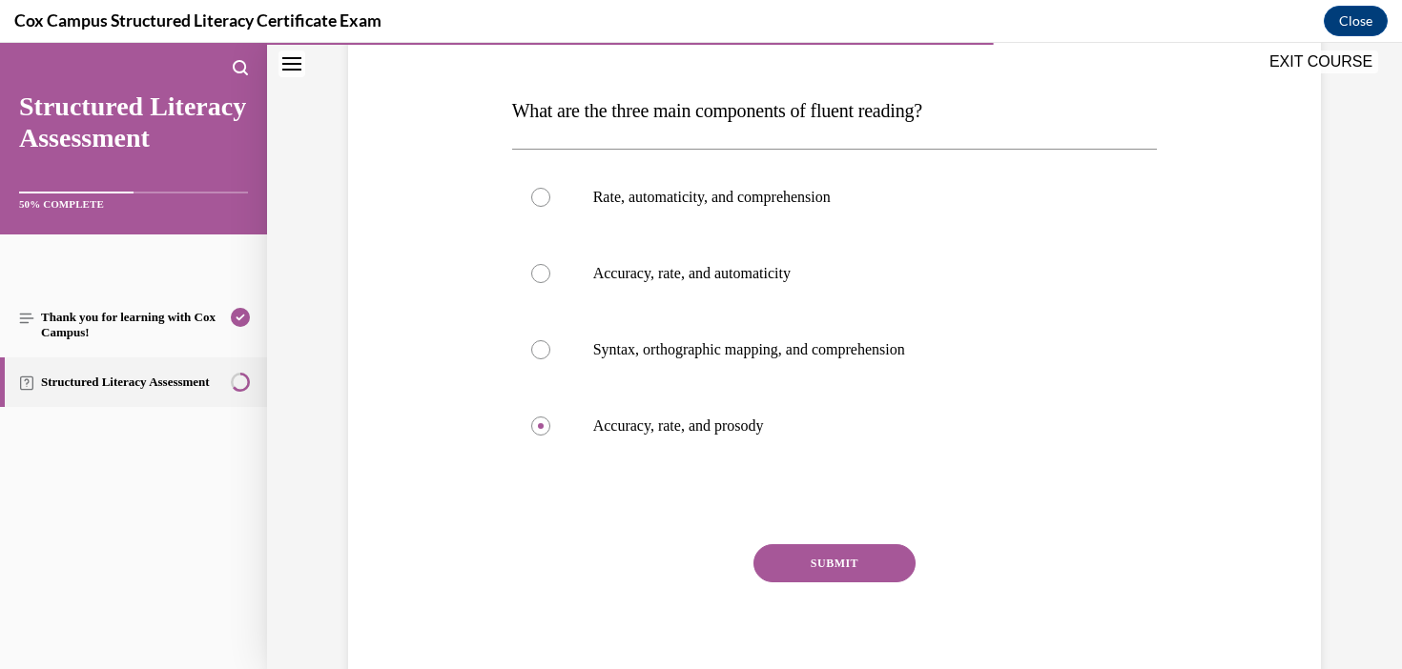
click at [872, 566] on button "SUBMIT" at bounding box center [834, 563] width 162 height 38
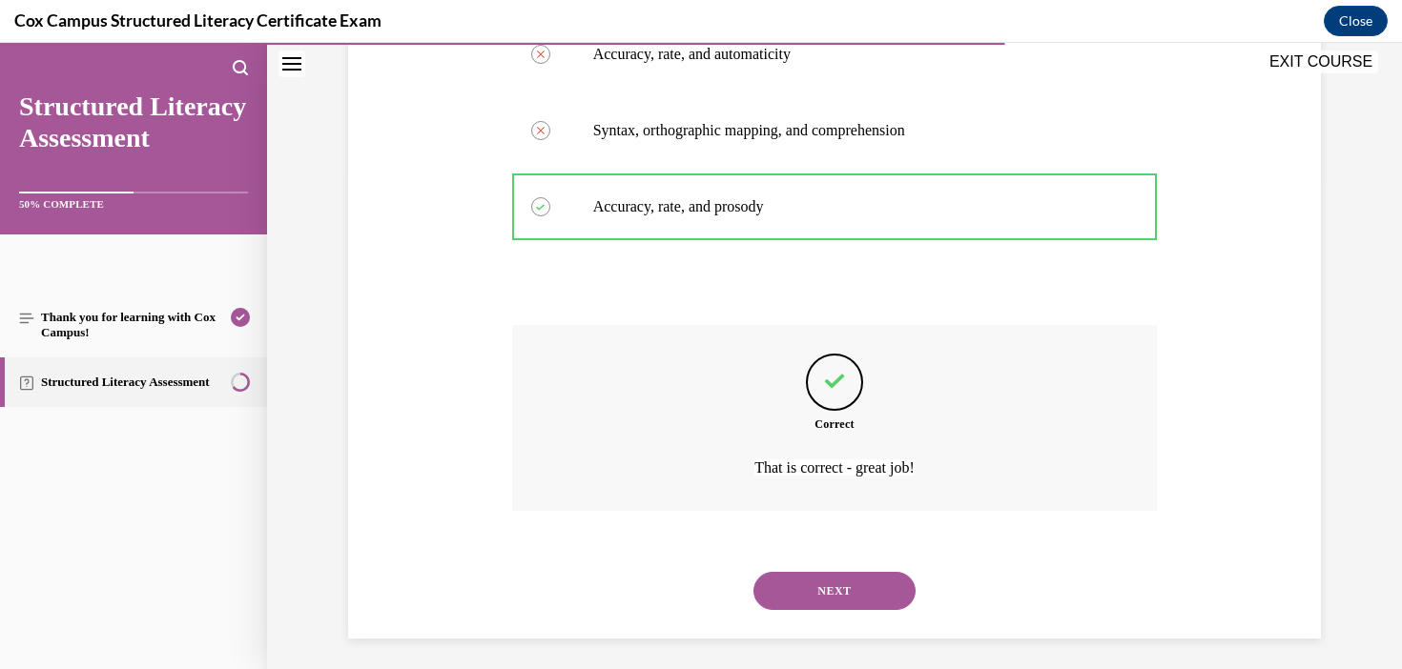
scroll to position [499, 0]
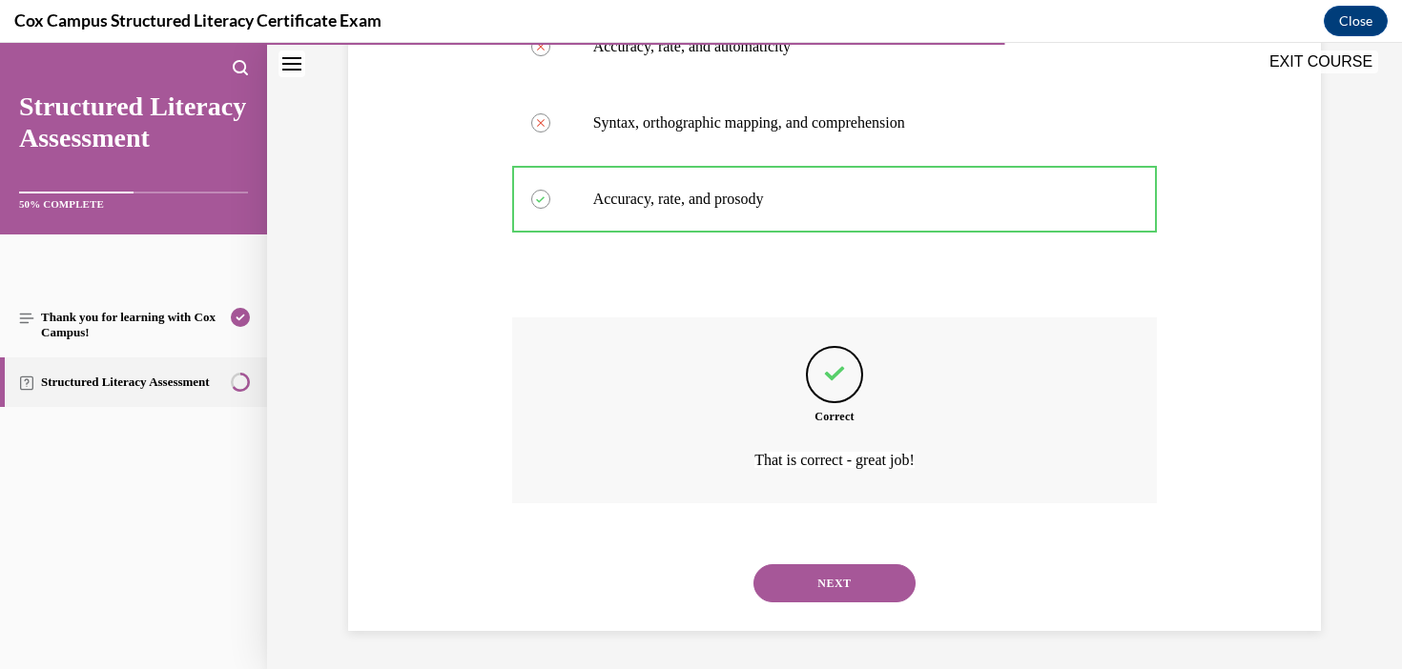
click at [858, 576] on button "NEXT" at bounding box center [834, 583] width 162 height 38
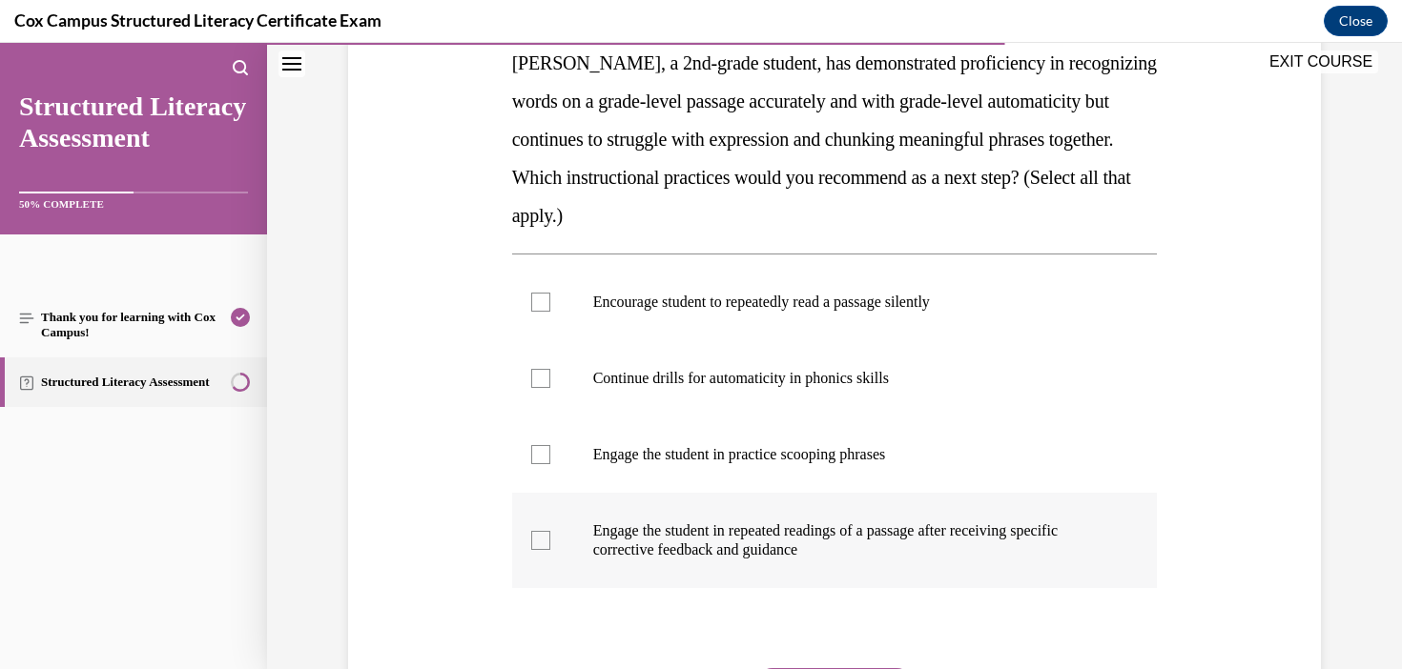
scroll to position [239, 0]
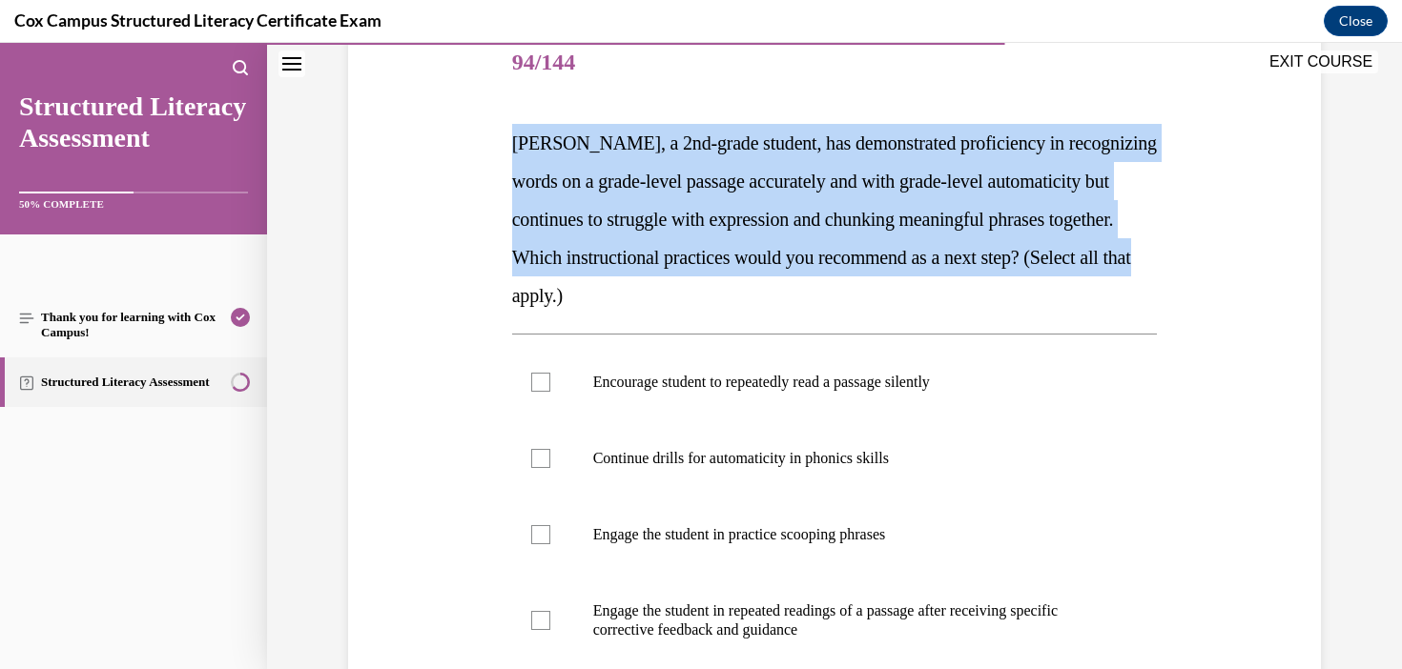
drag, startPoint x: 755, startPoint y: 301, endPoint x: 402, endPoint y: 125, distance: 394.4
click at [402, 125] on div "Question 94/144 [PERSON_NAME], a 2nd-grade student, has demonstrated proficienc…" at bounding box center [834, 437] width 982 height 936
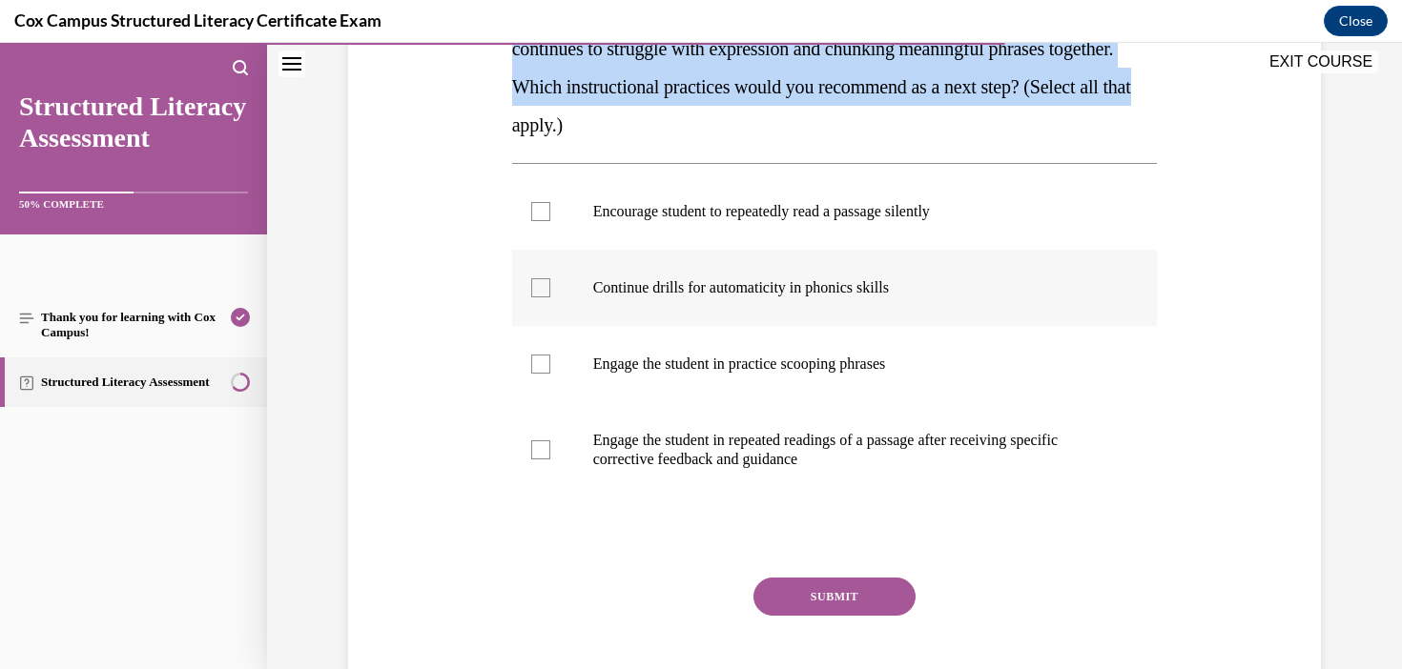
scroll to position [412, 0]
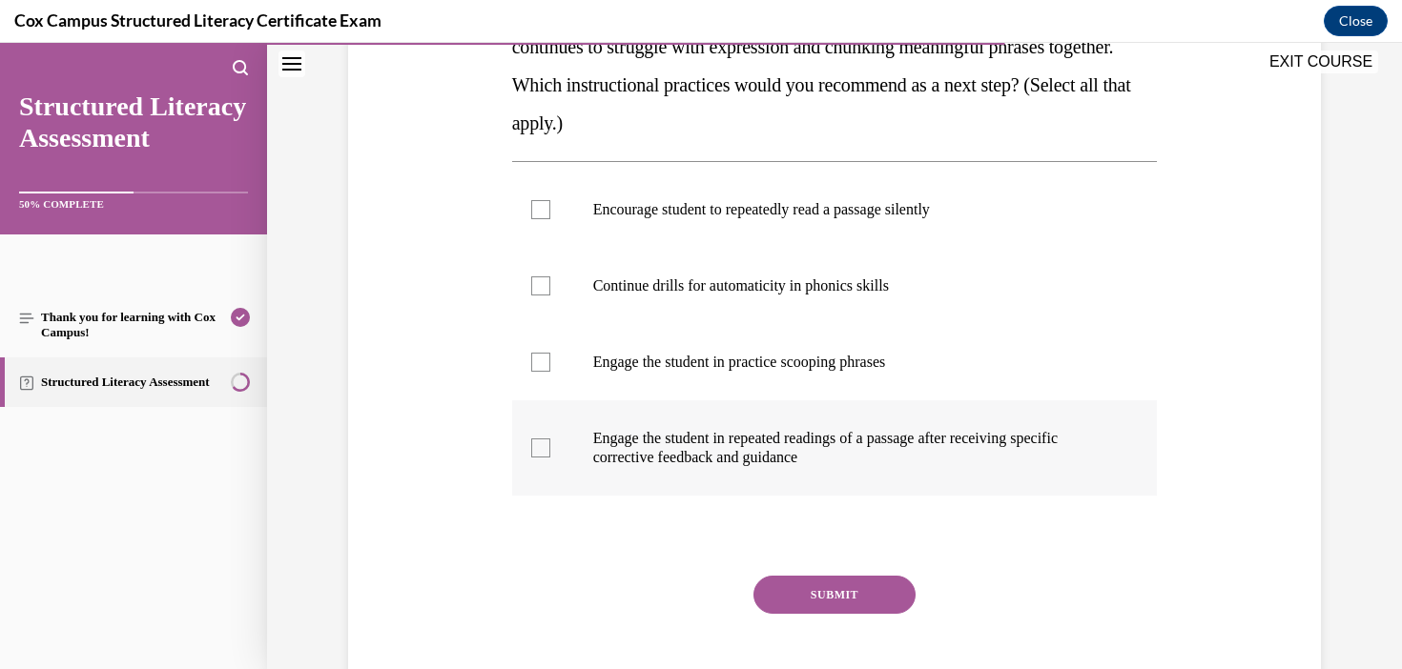
click at [866, 435] on p "Engage the student in repeated readings of a passage after receiving specific c…" at bounding box center [851, 448] width 517 height 38
click at [550, 439] on input "Engage the student in repeated readings of a passage after receiving specific c…" at bounding box center [540, 448] width 19 height 19
checkbox input "true"
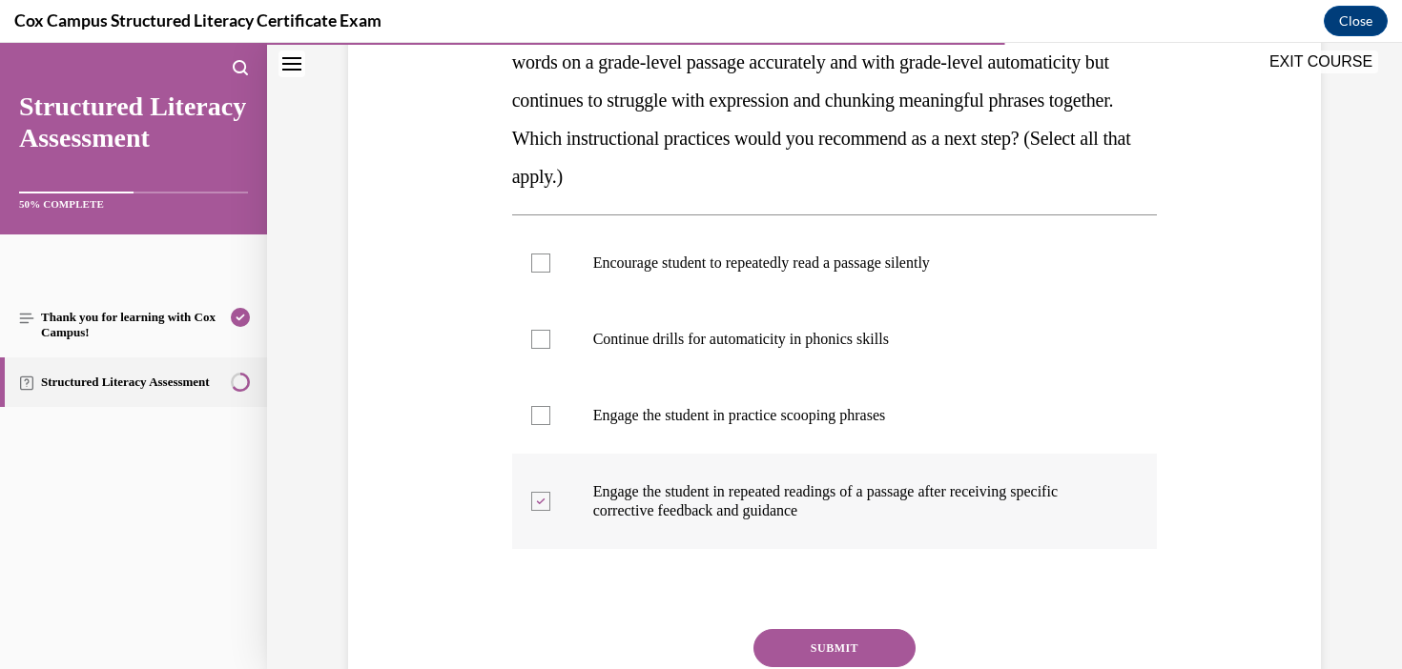
scroll to position [355, 0]
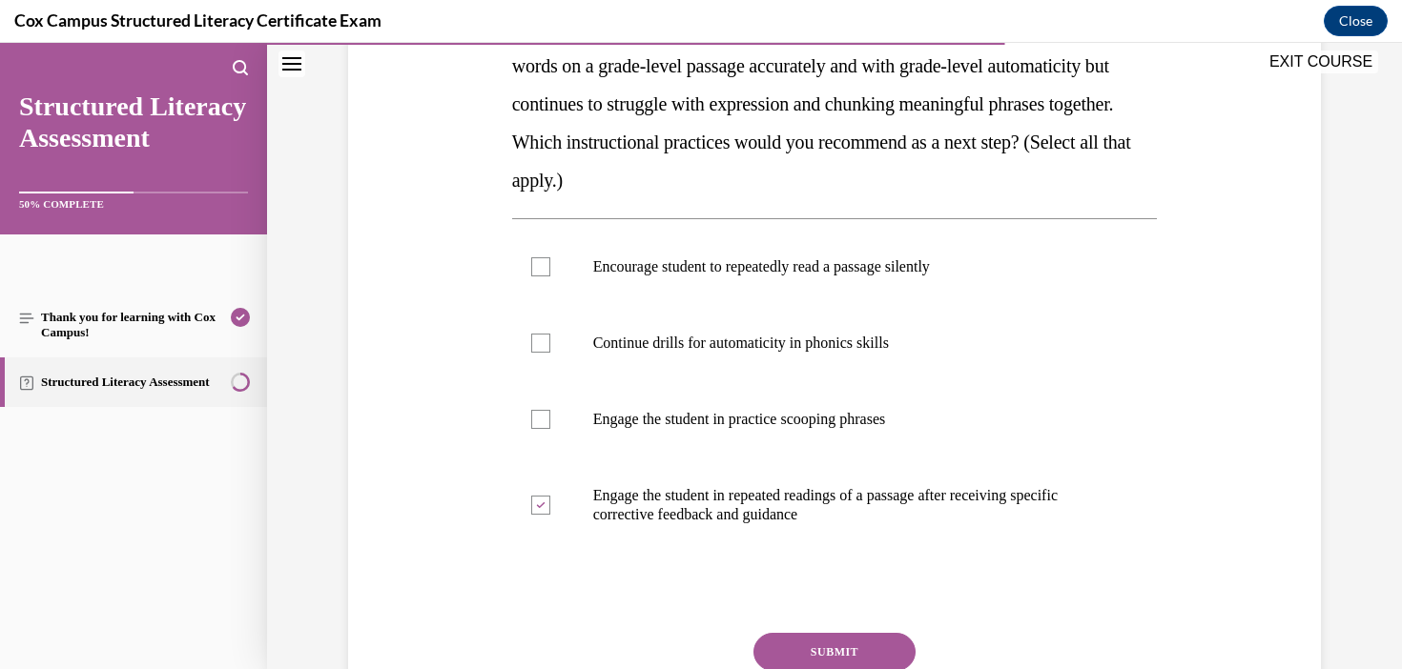
click at [873, 649] on button "SUBMIT" at bounding box center [834, 652] width 162 height 38
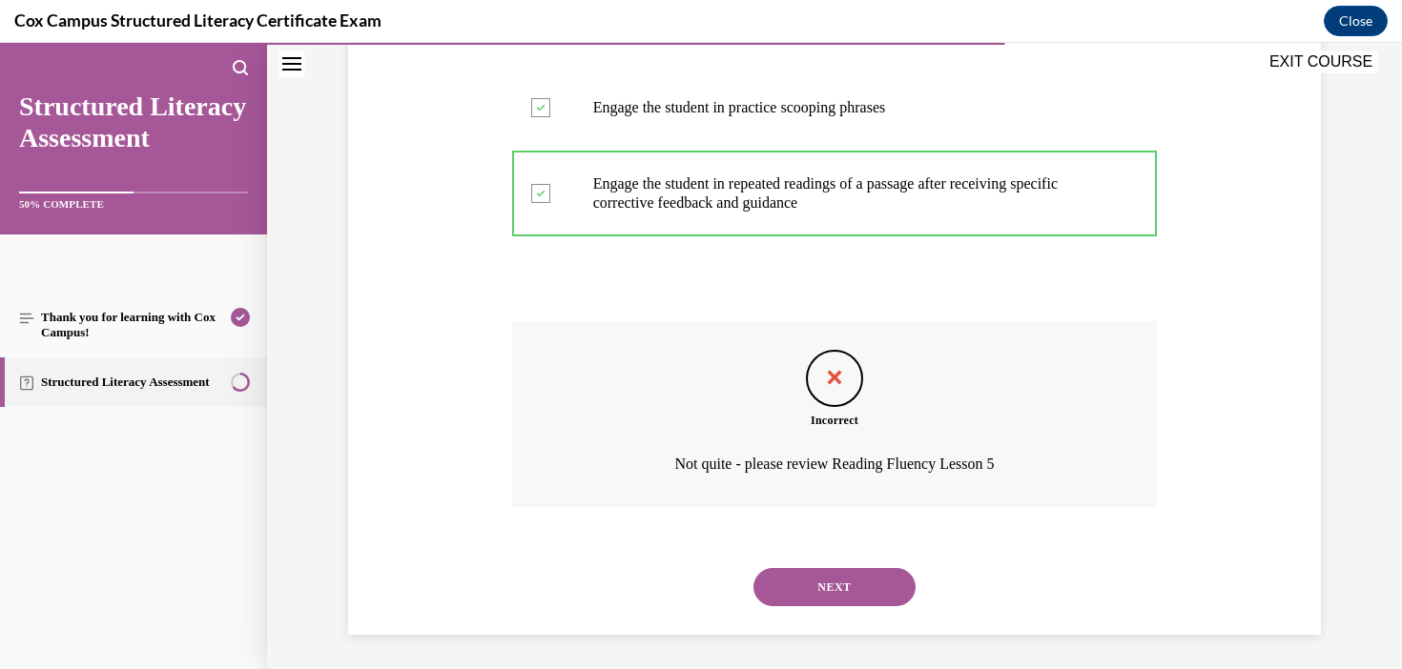
scroll to position [670, 0]
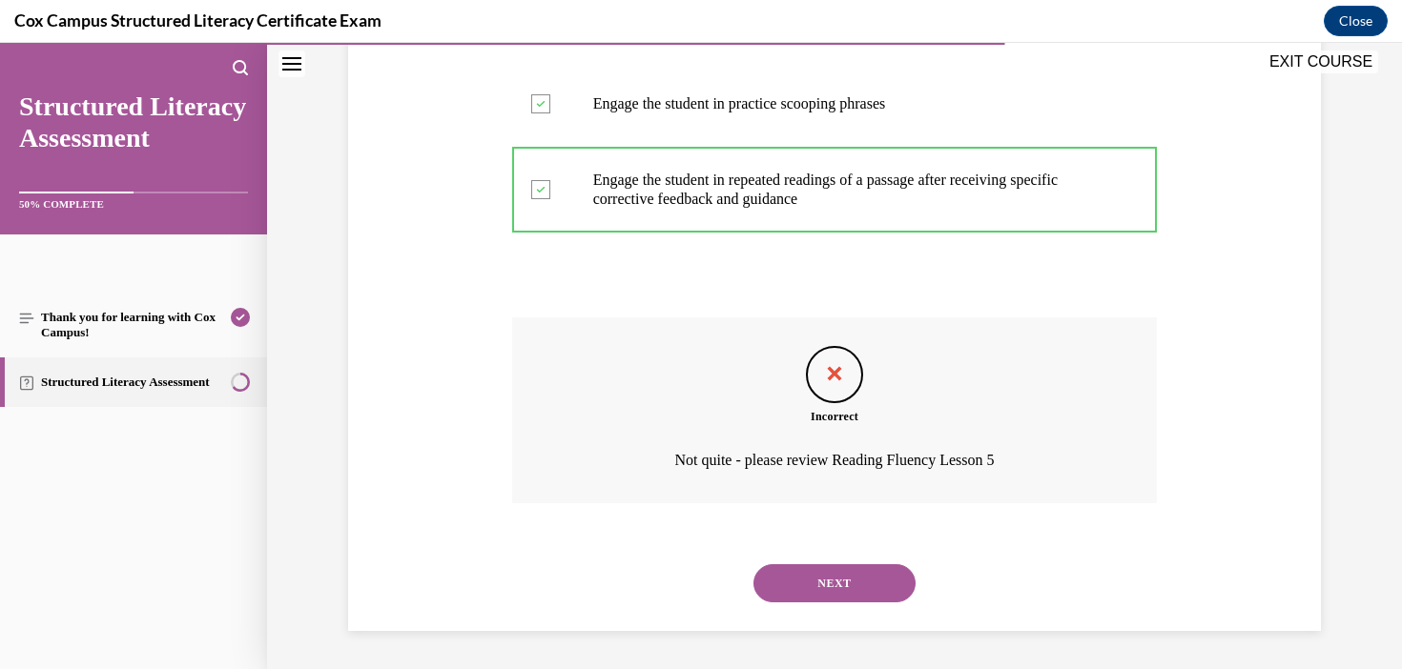
click at [826, 560] on div "NEXT" at bounding box center [835, 583] width 646 height 76
click at [865, 584] on button "NEXT" at bounding box center [834, 583] width 162 height 38
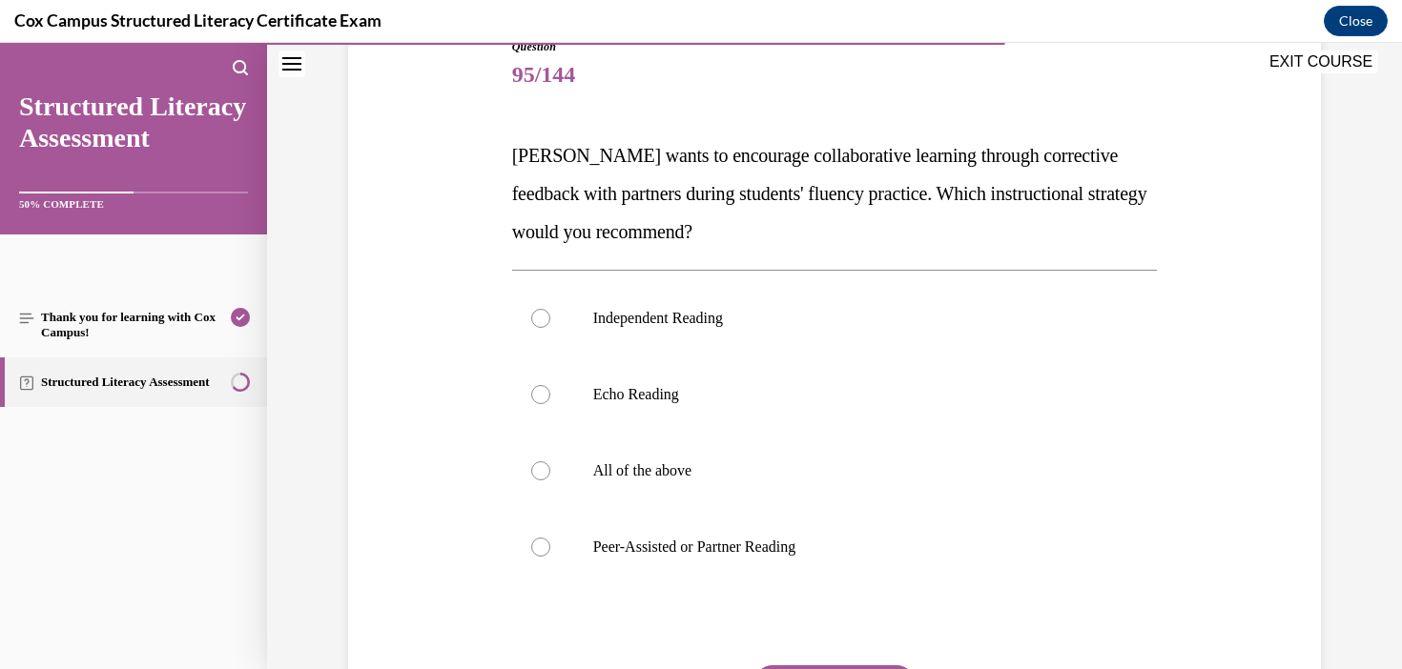
scroll to position [236, 0]
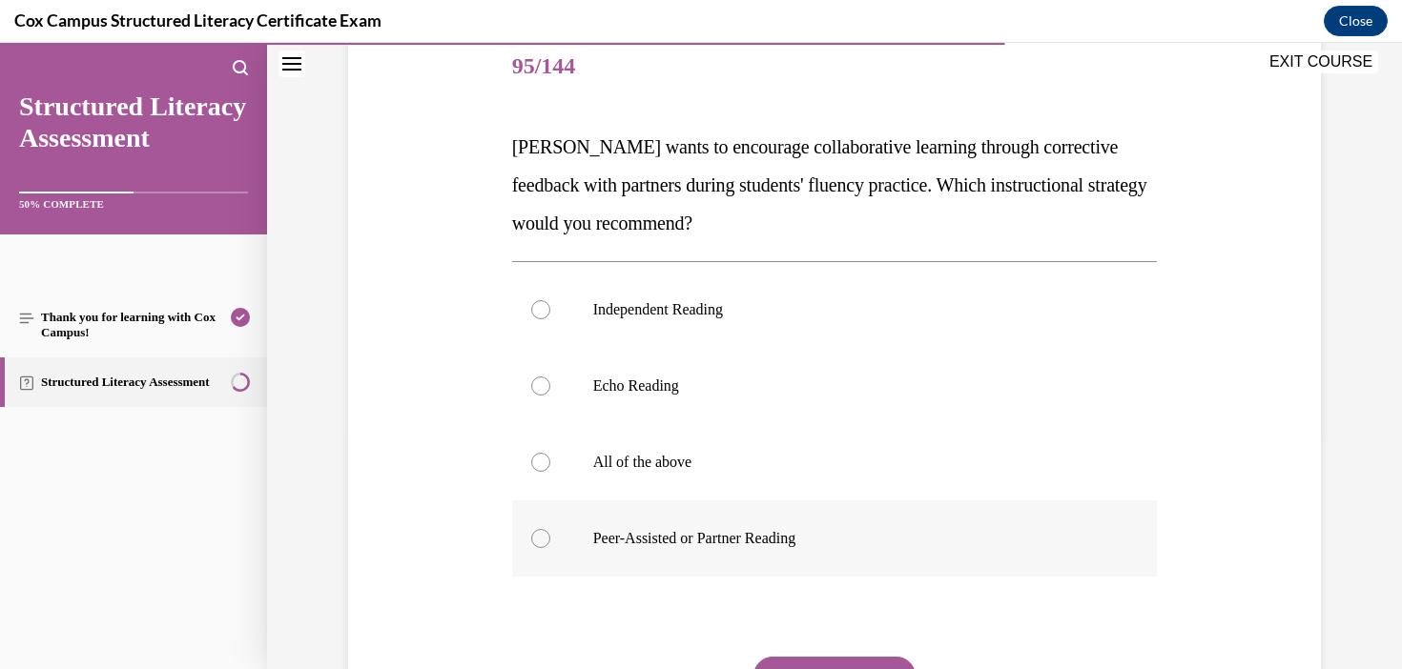
click at [758, 550] on label "Peer-Assisted or Partner Reading" at bounding box center [835, 539] width 646 height 76
click at [550, 548] on input "Peer-Assisted or Partner Reading" at bounding box center [540, 538] width 19 height 19
radio input "true"
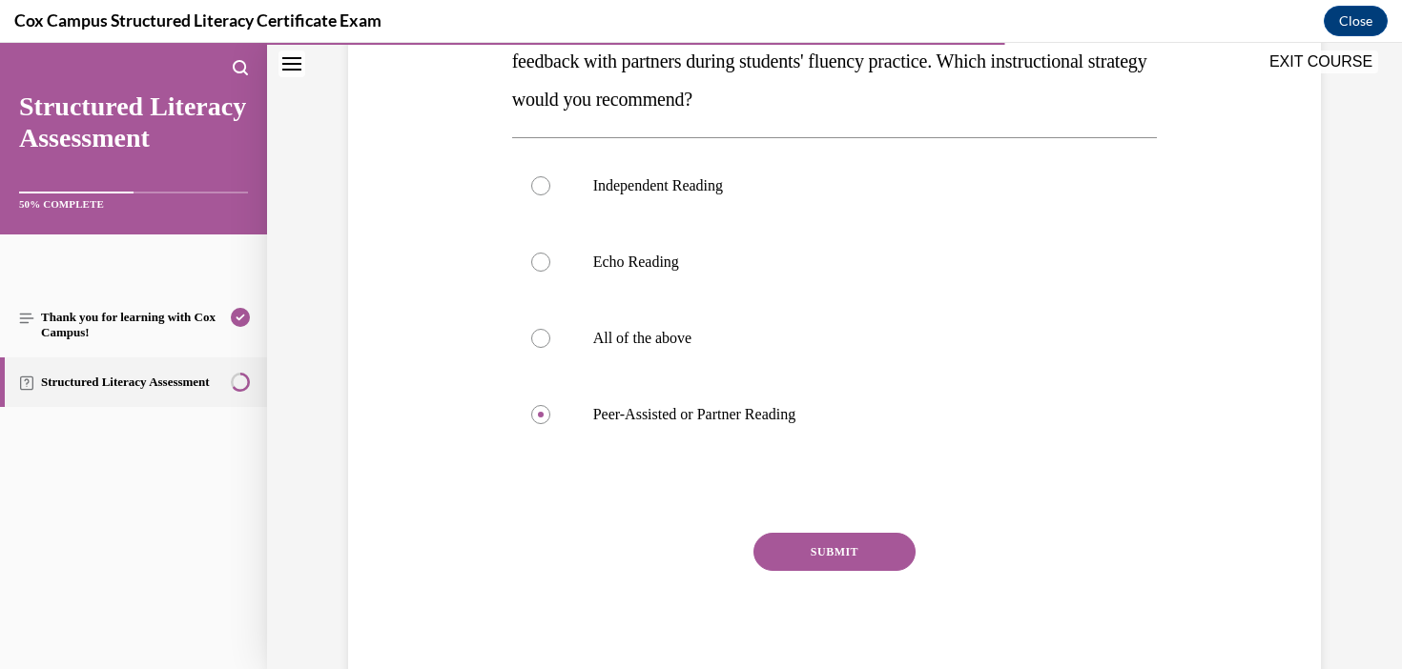
click at [824, 538] on button "SUBMIT" at bounding box center [834, 552] width 162 height 38
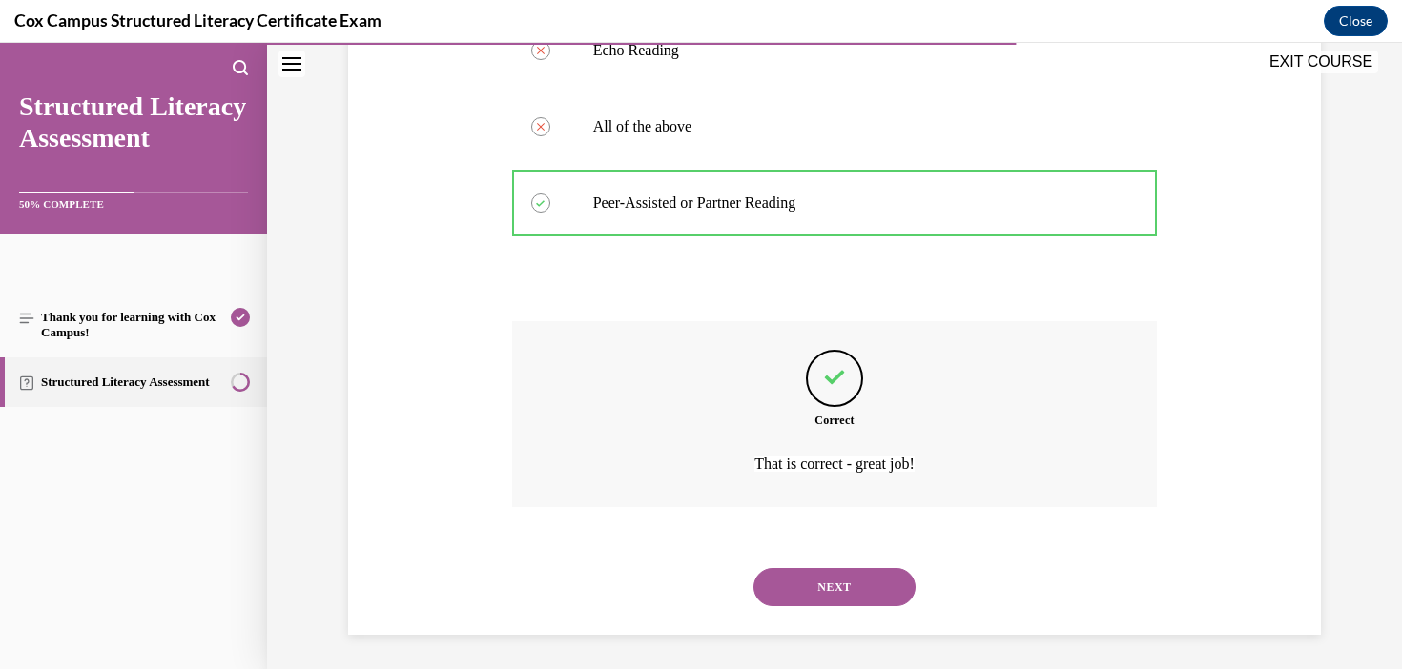
scroll to position [575, 0]
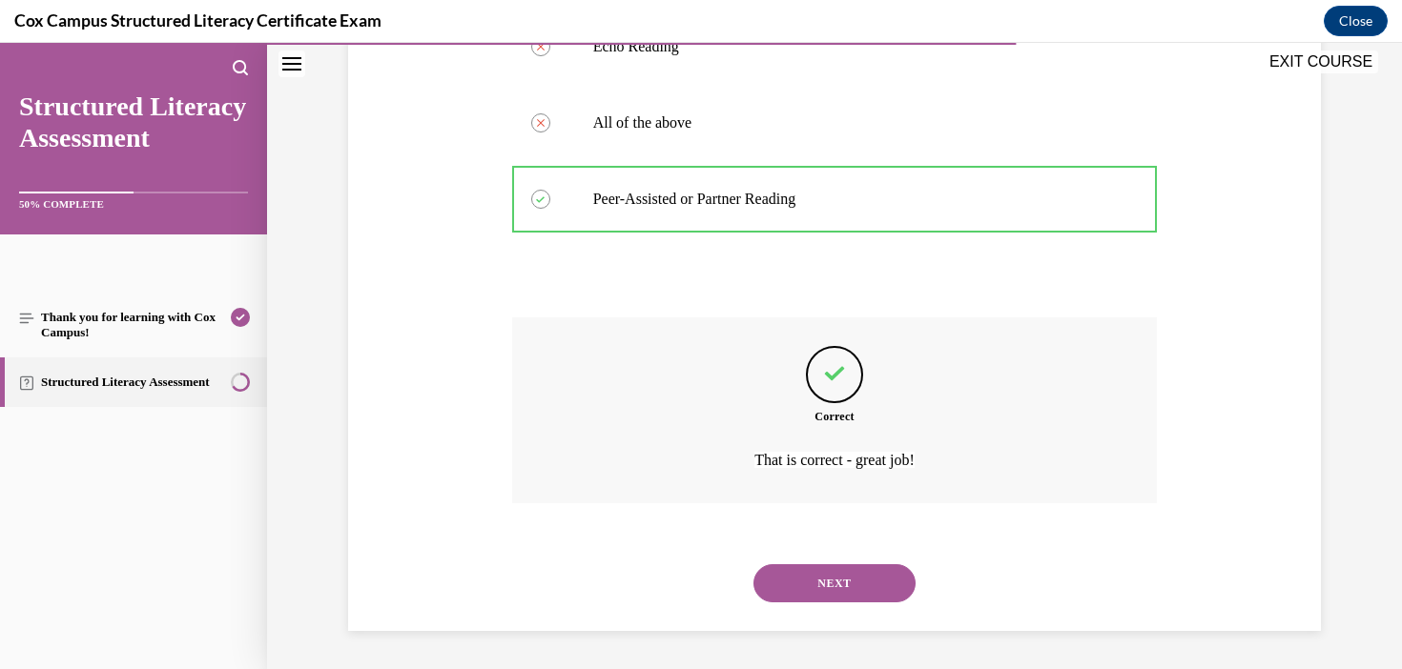
click at [874, 583] on button "NEXT" at bounding box center [834, 583] width 162 height 38
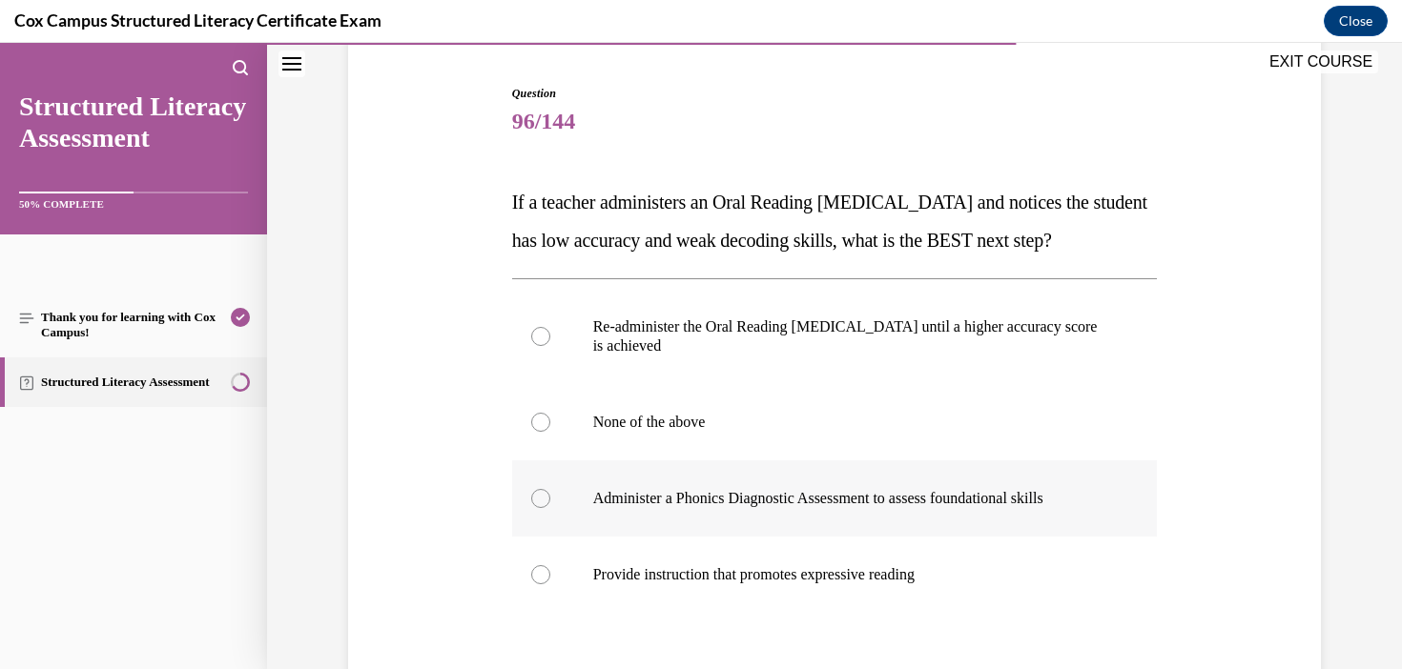
scroll to position [172, 0]
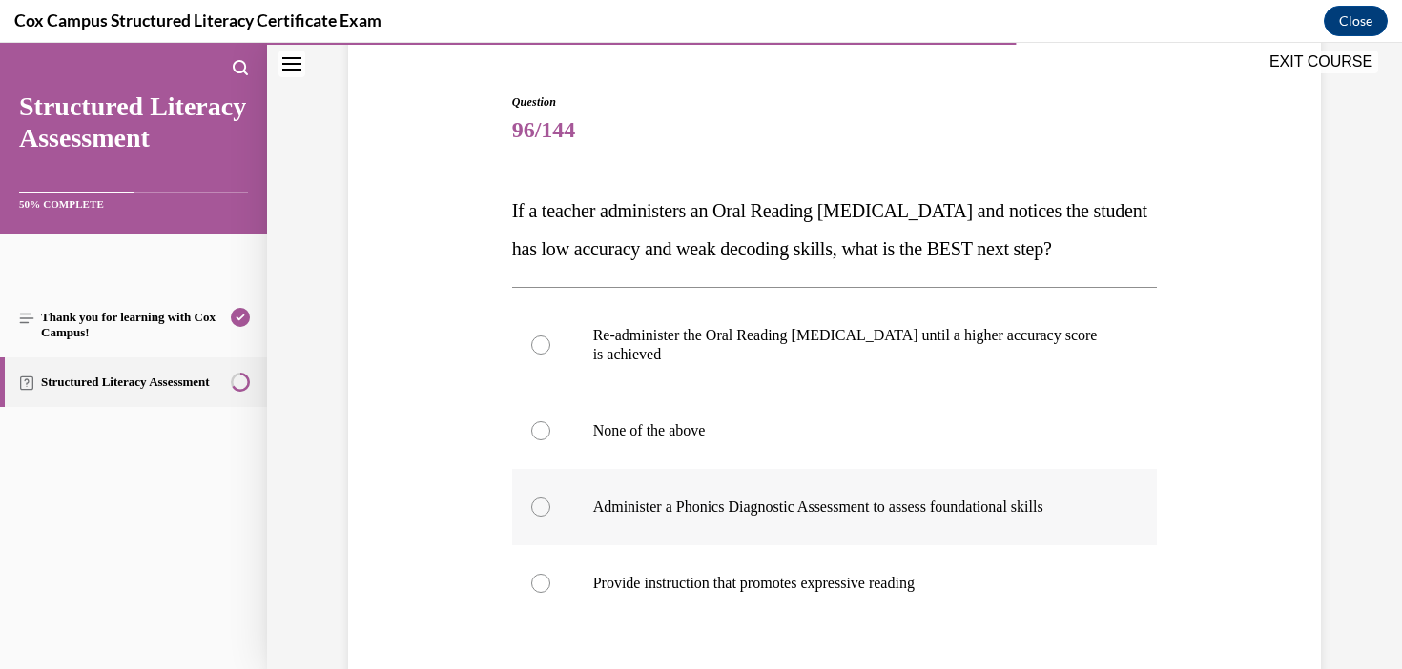
click at [987, 545] on label "Administer a Phonics Diagnostic Assessment to assess foundational skills" at bounding box center [835, 507] width 646 height 76
click at [550, 517] on input "Administer a Phonics Diagnostic Assessment to assess foundational skills" at bounding box center [540, 507] width 19 height 19
radio input "true"
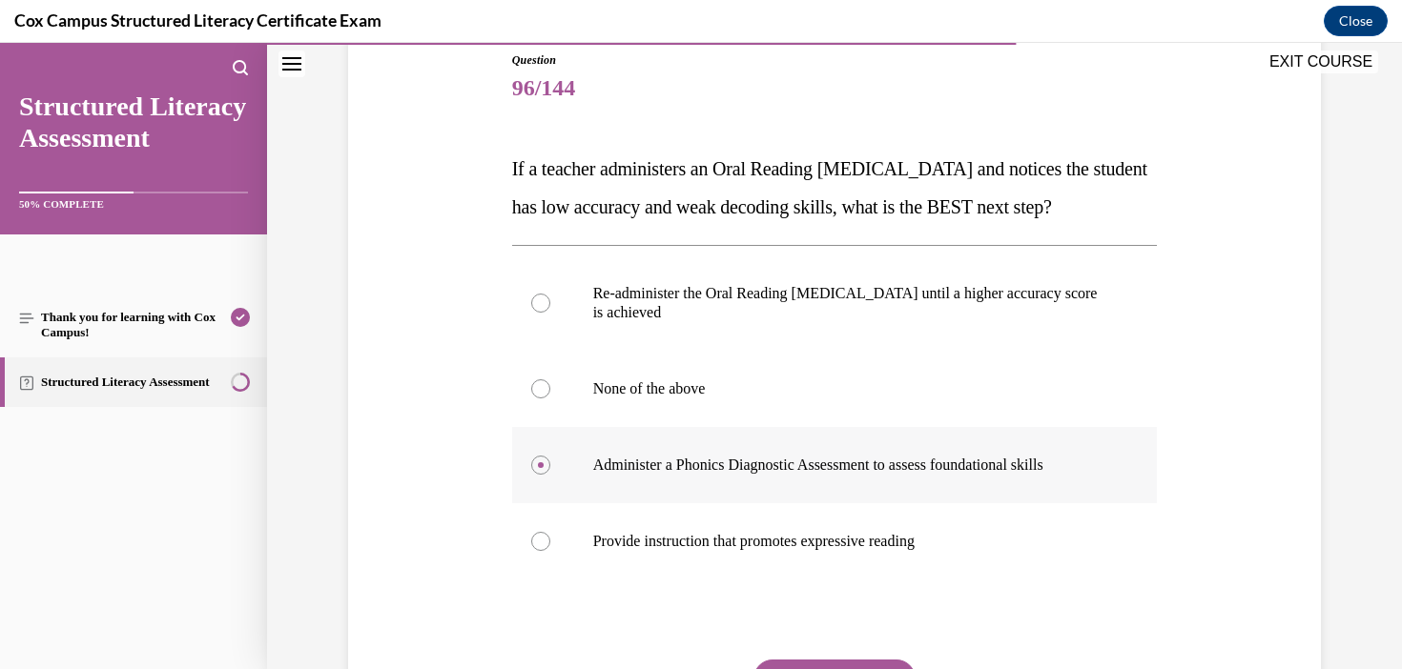
scroll to position [256, 0]
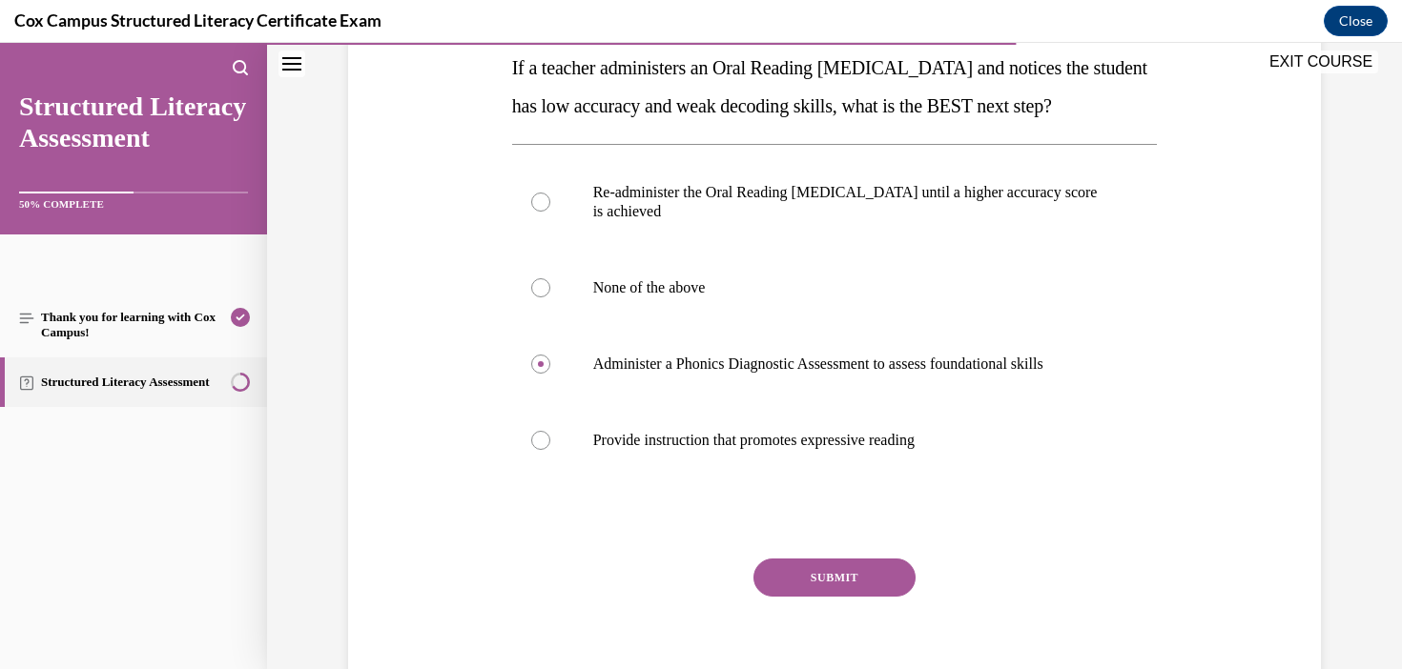
click at [890, 597] on button "SUBMIT" at bounding box center [834, 578] width 162 height 38
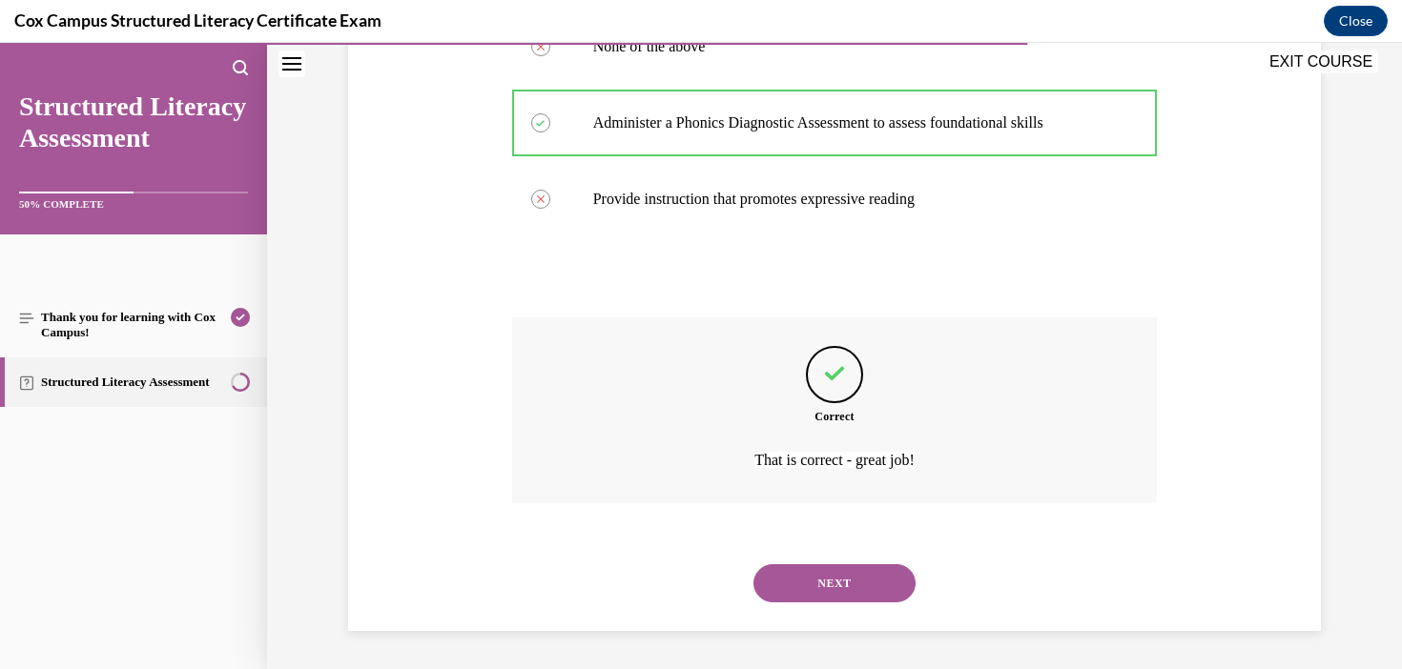
scroll to position [594, 0]
click at [831, 579] on button "NEXT" at bounding box center [834, 583] width 162 height 38
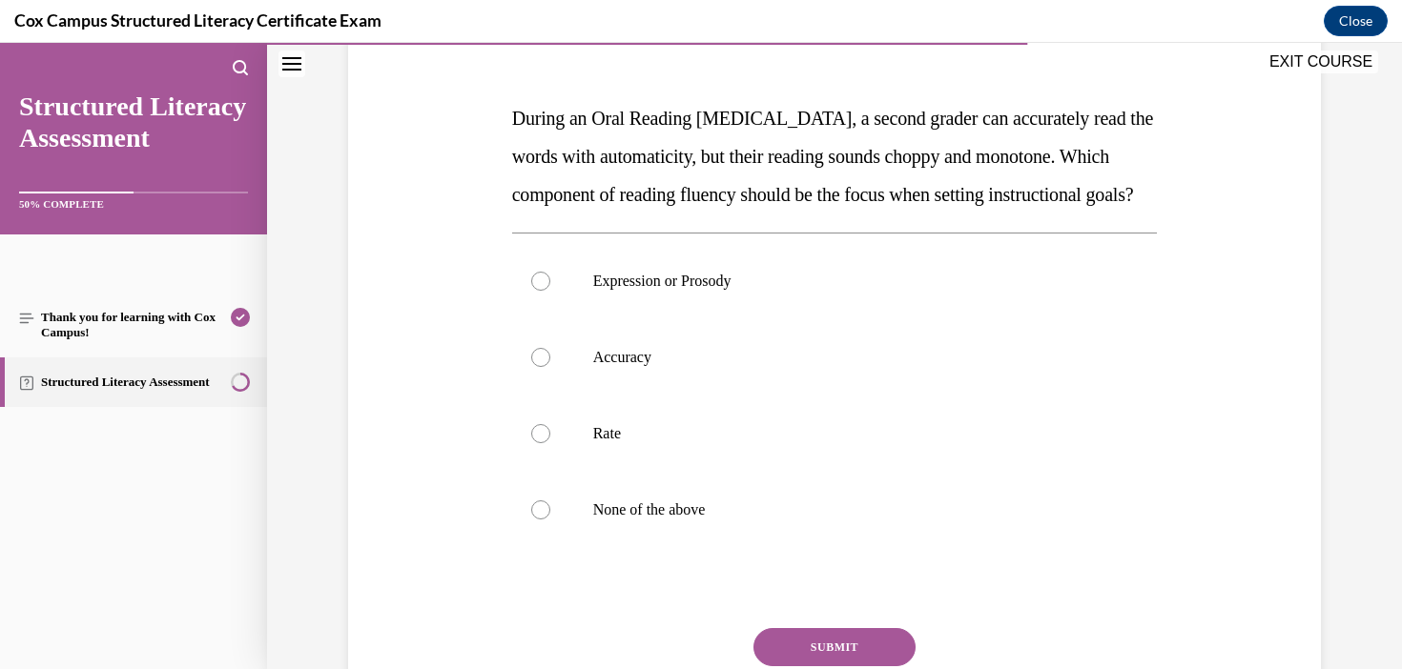
scroll to position [315, 0]
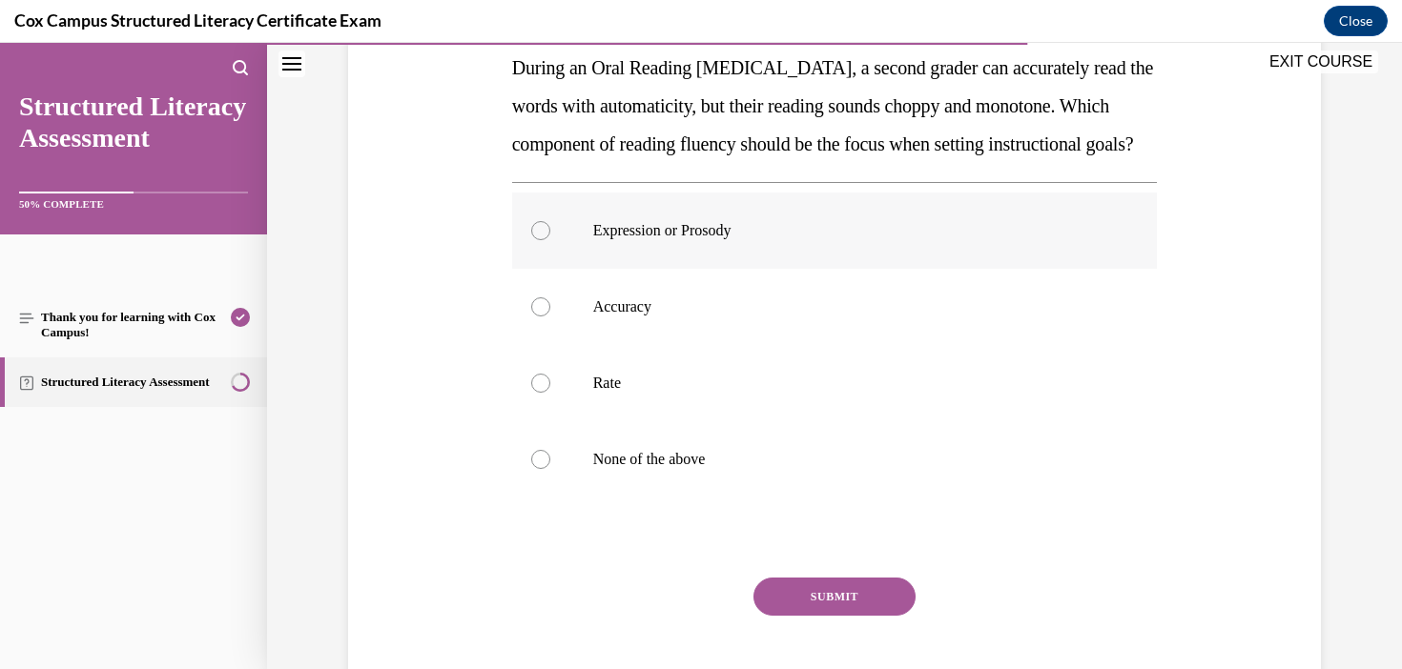
click at [728, 243] on label "Expression or Prosody" at bounding box center [835, 231] width 646 height 76
click at [550, 240] on input "Expression or Prosody" at bounding box center [540, 230] width 19 height 19
radio input "true"
click at [856, 616] on button "SUBMIT" at bounding box center [834, 597] width 162 height 38
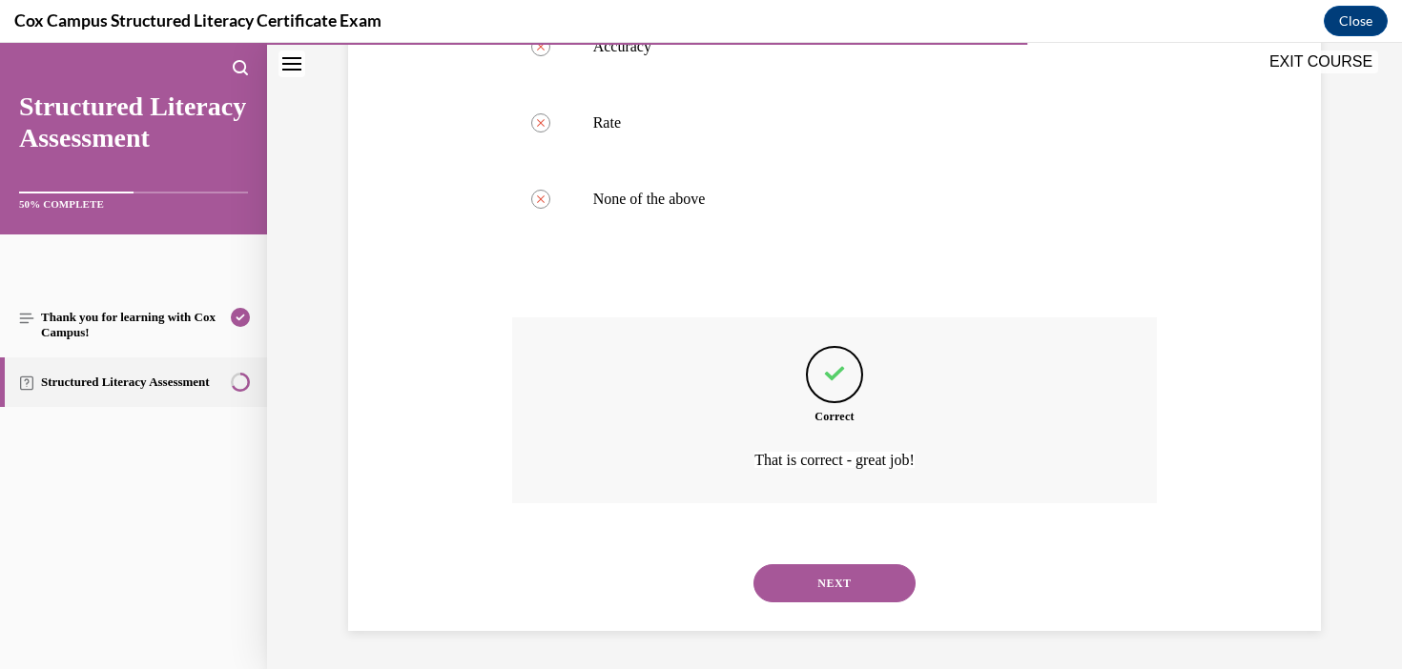
scroll to position [613, 0]
click at [822, 594] on button "NEXT" at bounding box center [834, 583] width 162 height 38
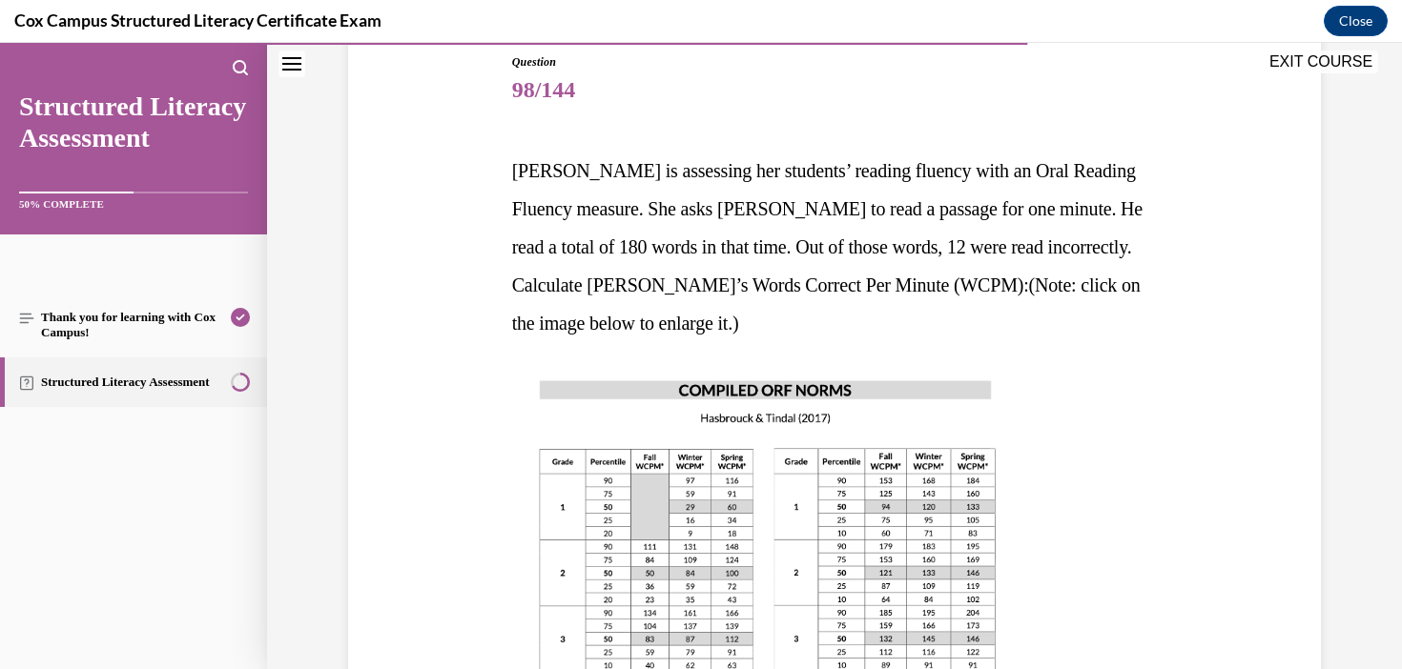
scroll to position [184, 0]
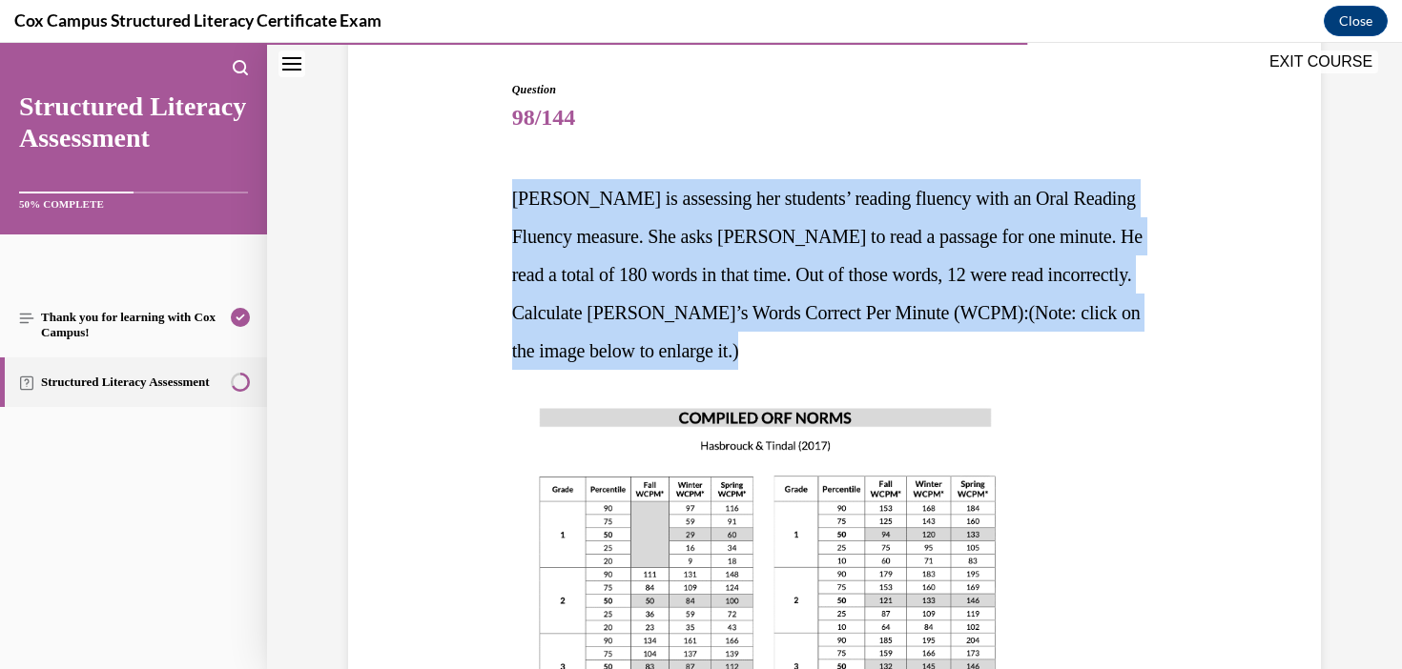
drag, startPoint x: 502, startPoint y: 204, endPoint x: 677, endPoint y: 359, distance: 233.0
click at [677, 359] on div "Question 98/144 [PERSON_NAME] is assessing her students’ reading fluency with a…" at bounding box center [834, 671] width 982 height 1294
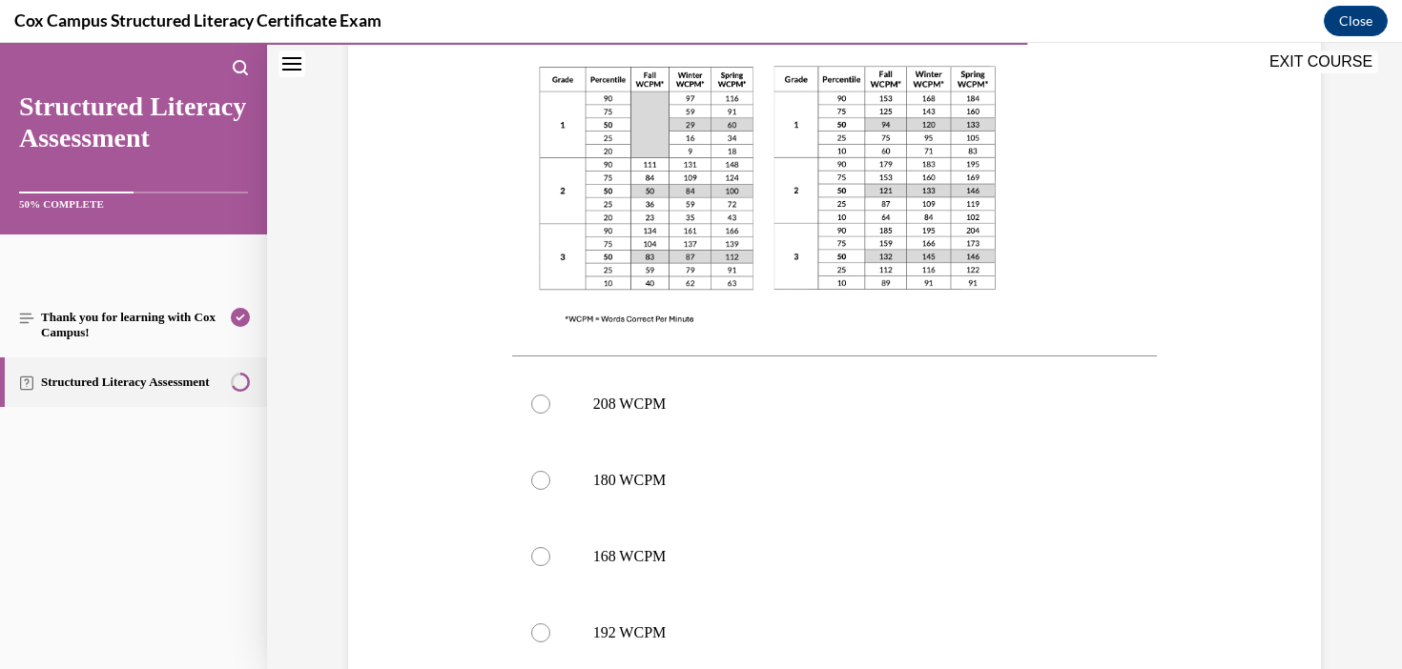
scroll to position [601, 0]
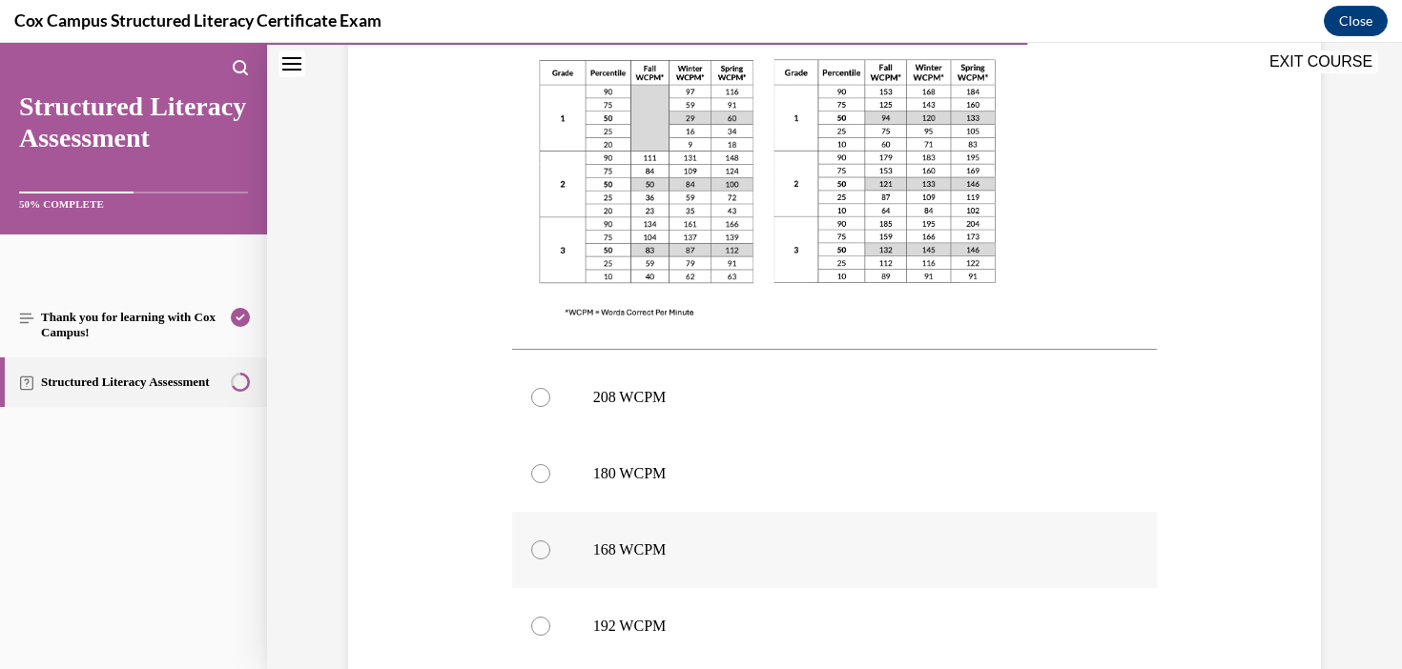
click at [667, 548] on p "168 WCPM" at bounding box center [851, 550] width 517 height 19
click at [550, 548] on input "168 WCPM" at bounding box center [540, 550] width 19 height 19
radio input "true"
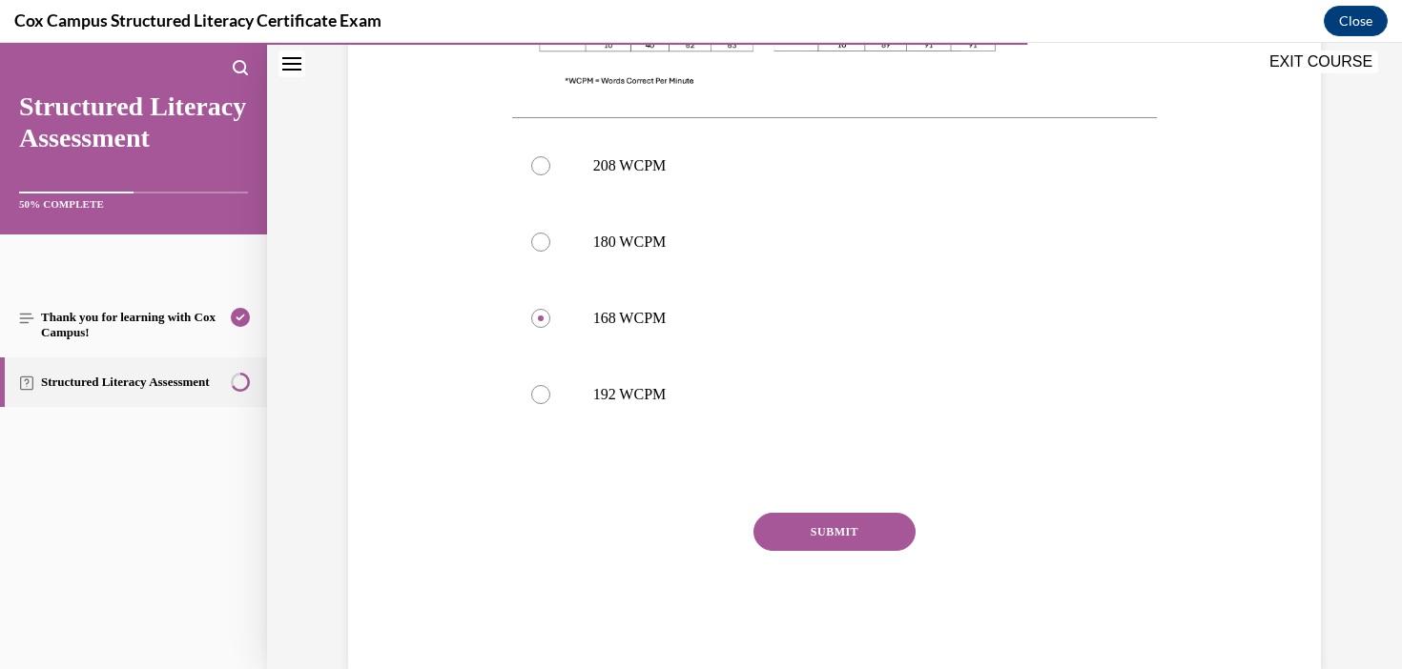
click at [840, 526] on button "SUBMIT" at bounding box center [834, 532] width 162 height 38
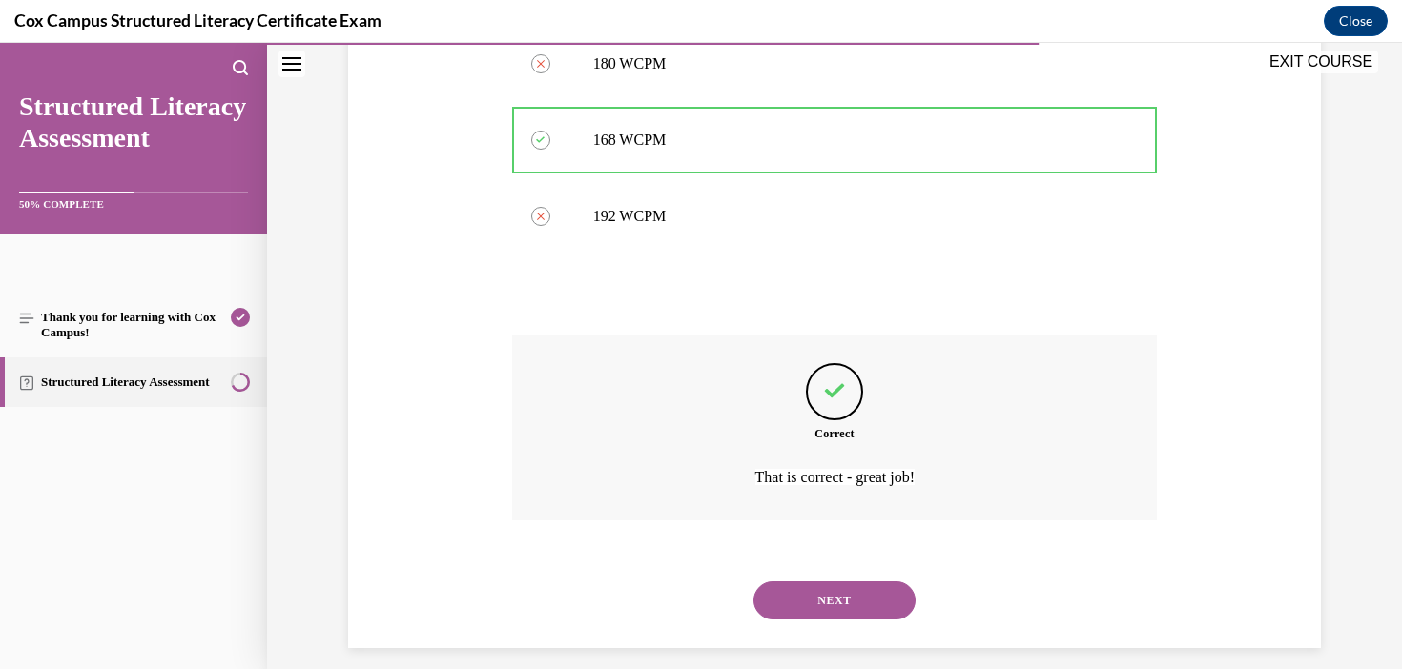
scroll to position [1028, 0]
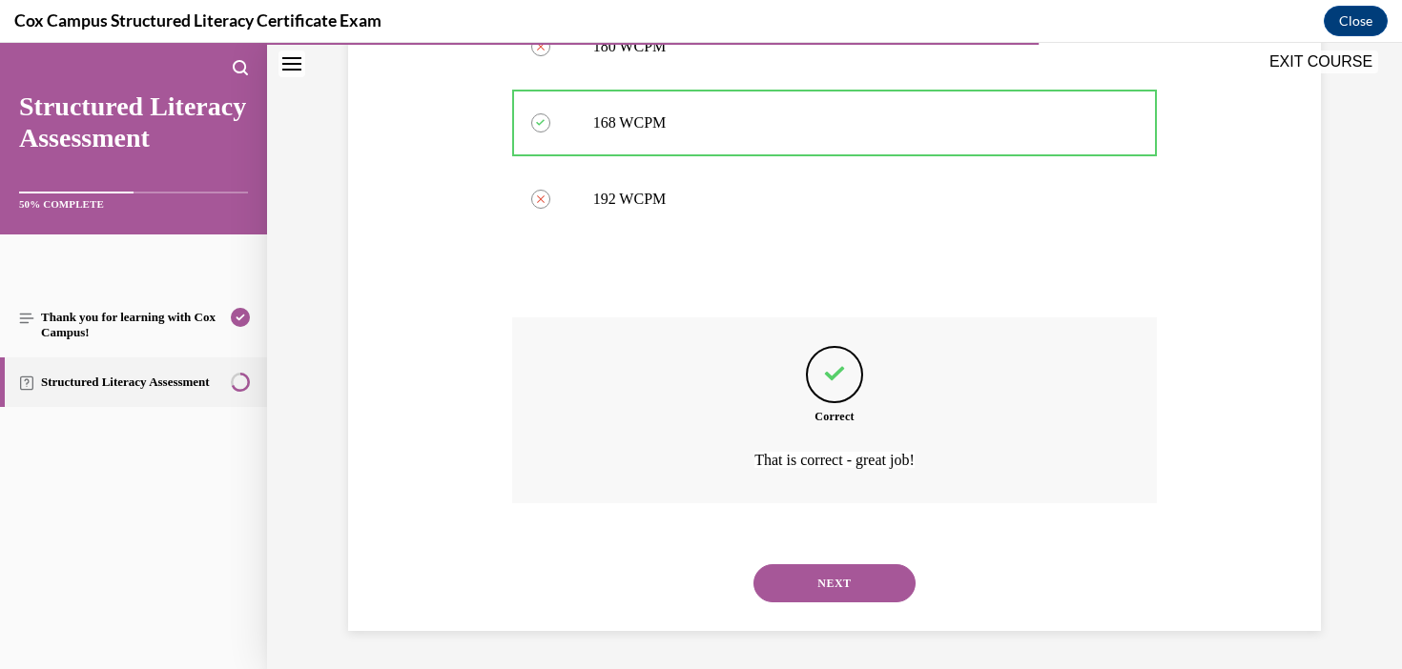
click at [851, 574] on button "NEXT" at bounding box center [834, 583] width 162 height 38
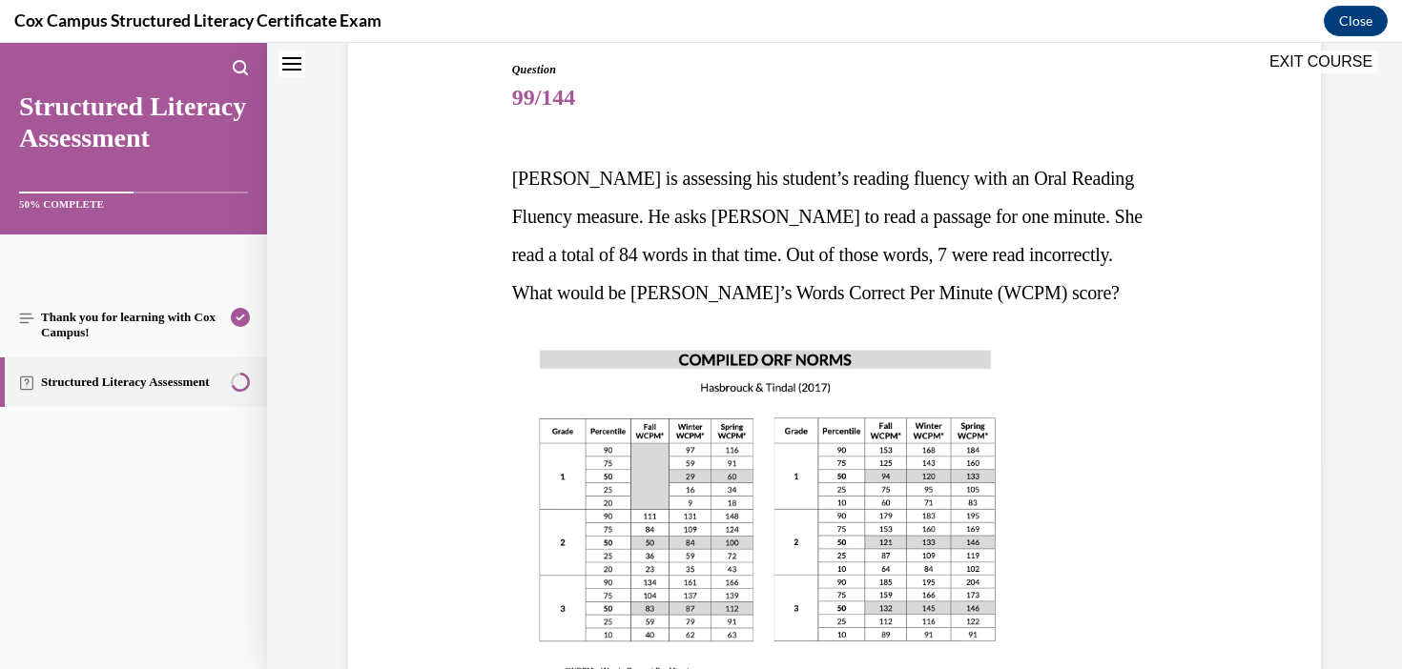
scroll to position [0, 0]
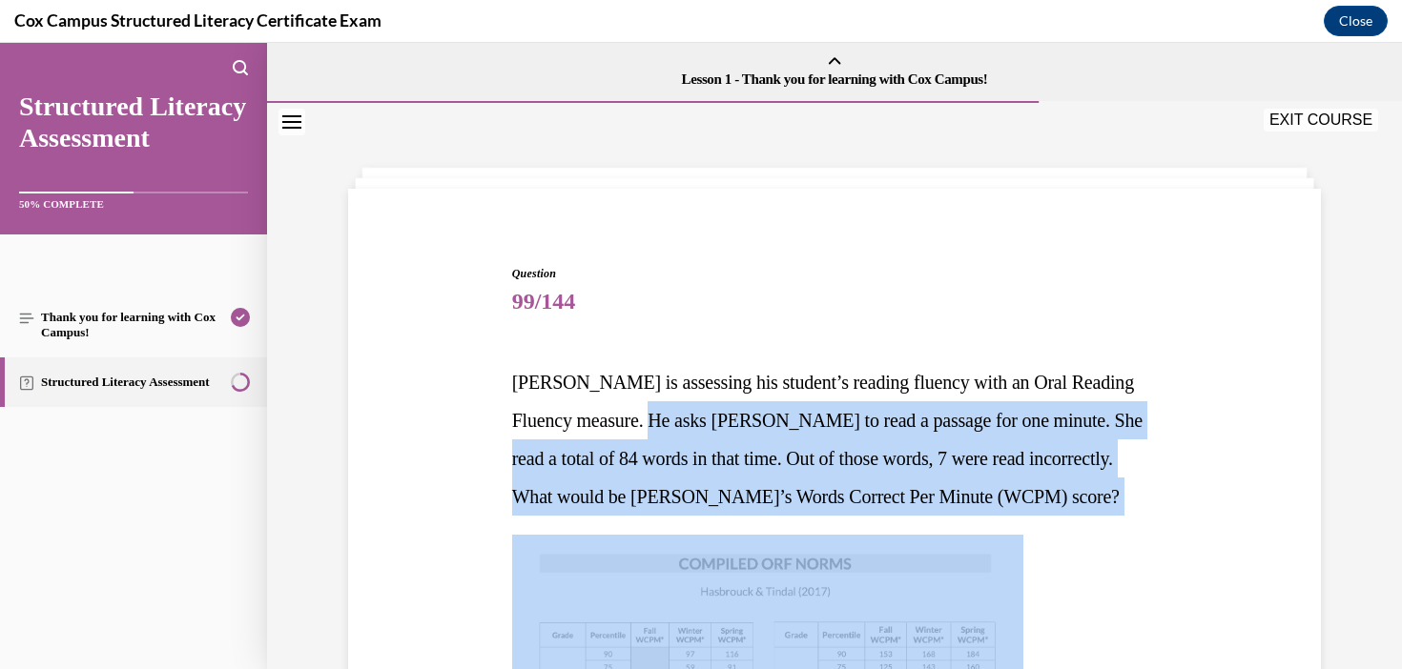
drag, startPoint x: 1056, startPoint y: 550, endPoint x: 692, endPoint y: 426, distance: 384.8
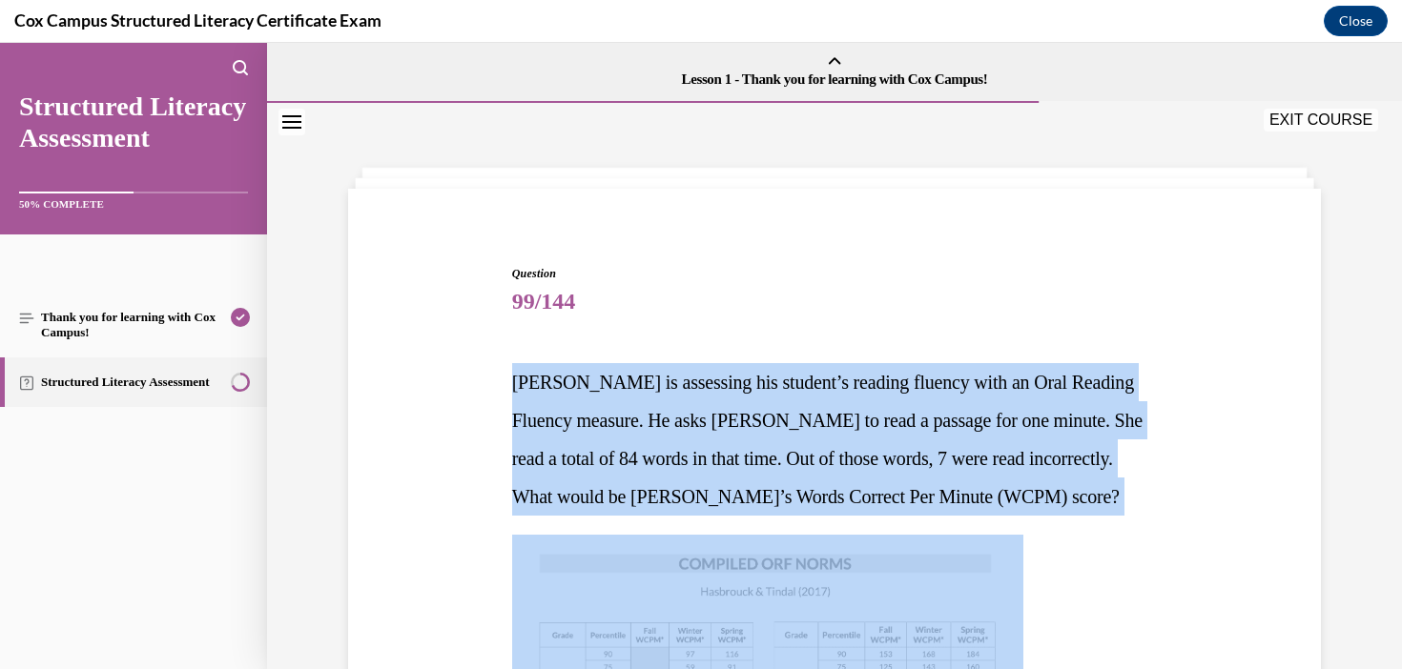
drag, startPoint x: 482, startPoint y: 390, endPoint x: 1075, endPoint y: 503, distance: 602.9
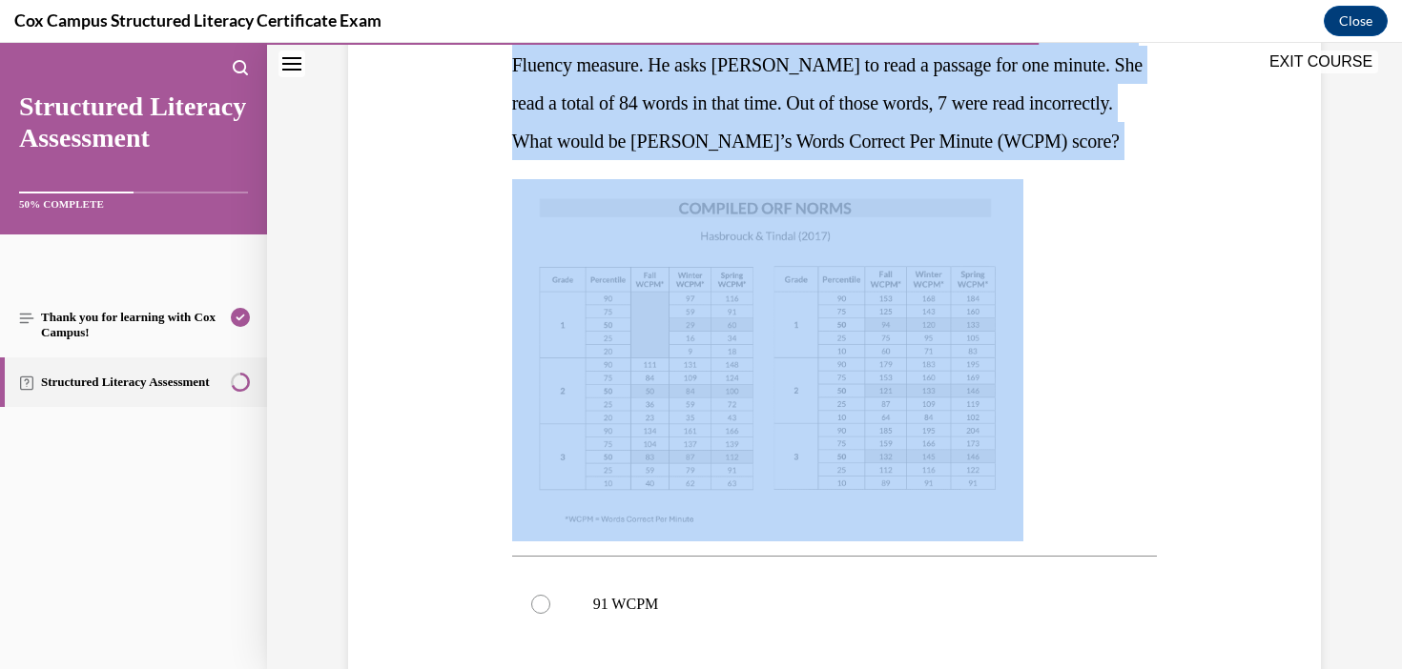
scroll to position [673, 0]
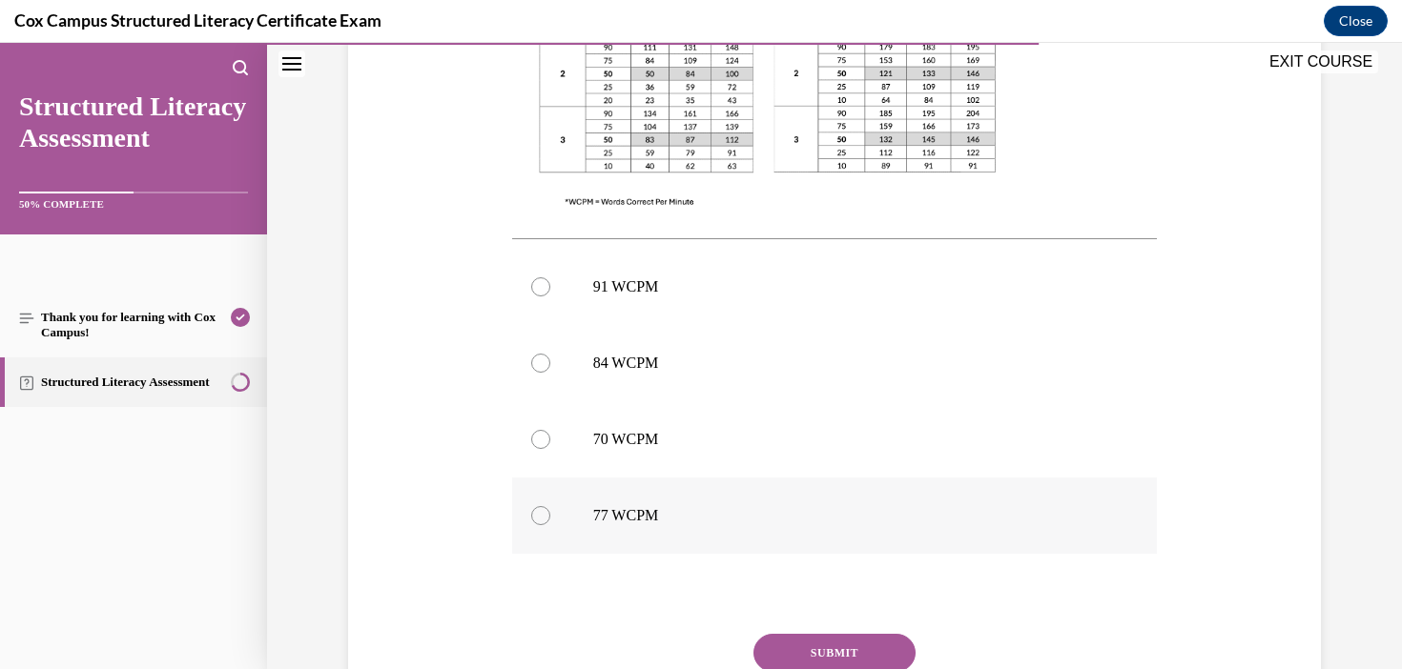
click at [677, 522] on p "77 WCPM" at bounding box center [851, 515] width 517 height 19
click at [550, 522] on input "77 WCPM" at bounding box center [540, 515] width 19 height 19
radio input "true"
click at [847, 655] on button "SUBMIT" at bounding box center [834, 653] width 162 height 38
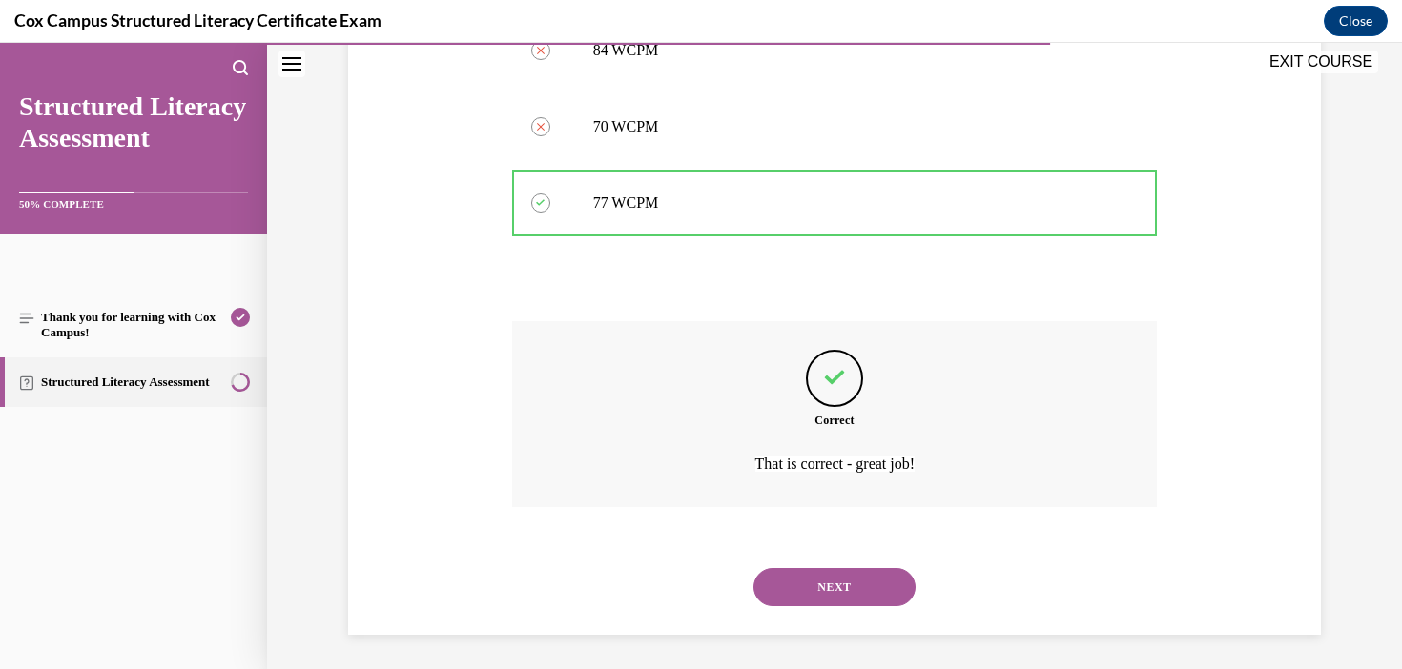
scroll to position [990, 0]
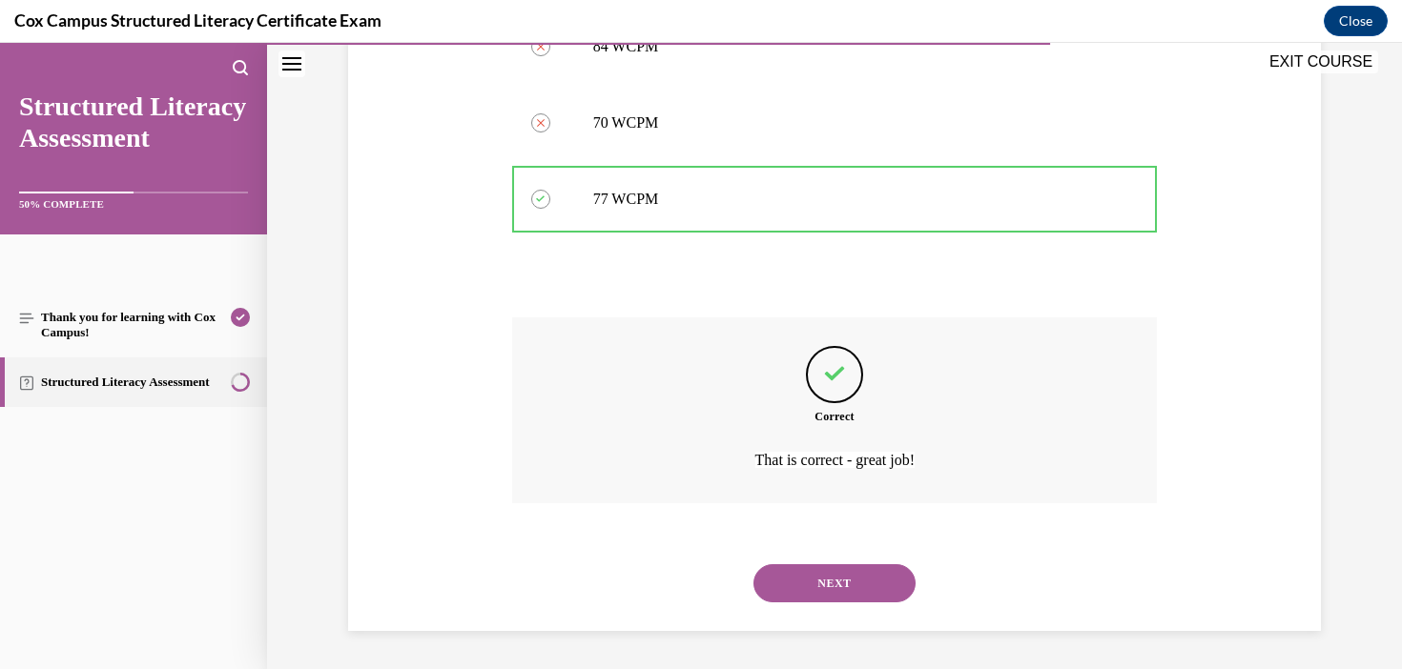
click at [876, 581] on button "NEXT" at bounding box center [834, 583] width 162 height 38
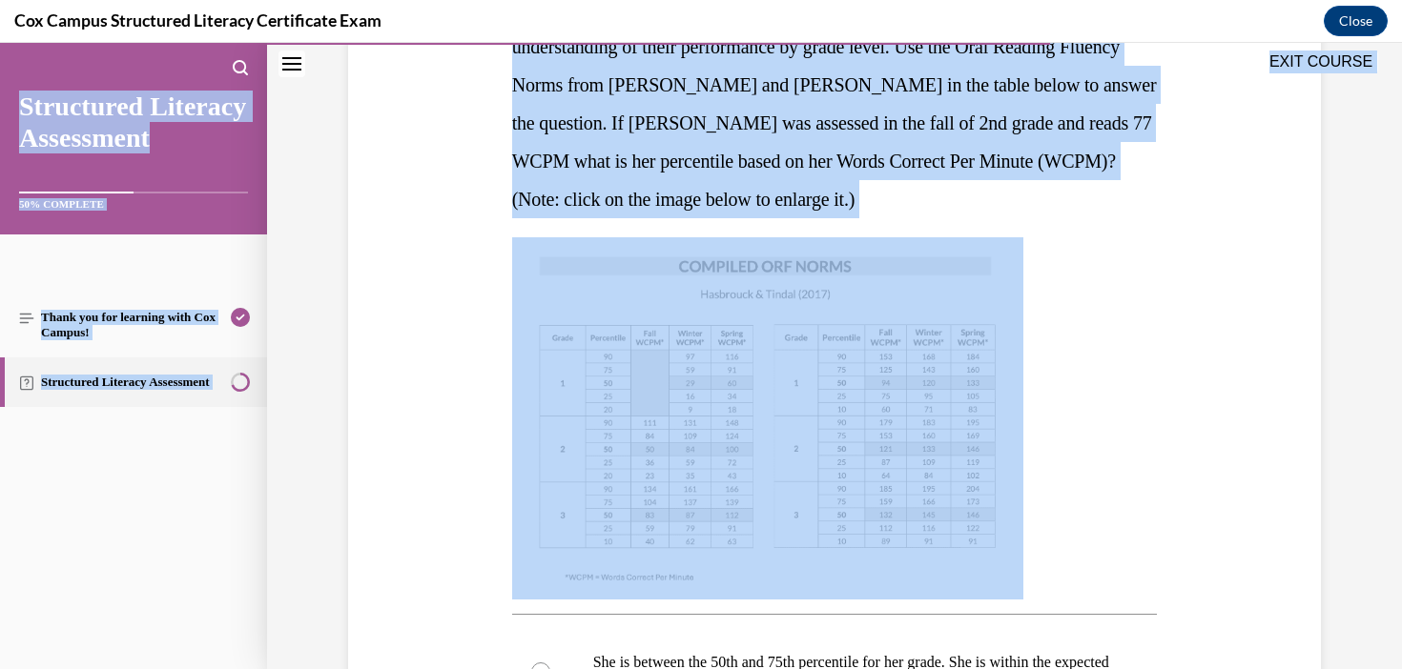
scroll to position [0, 0]
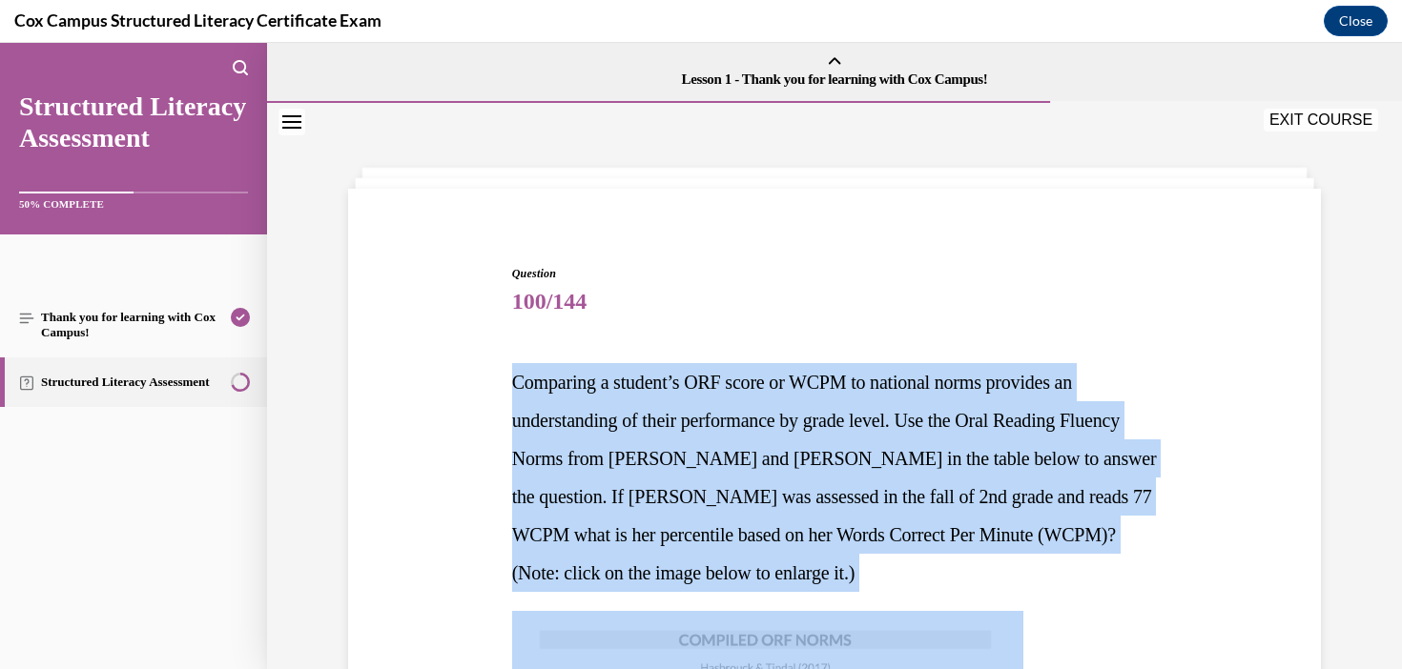
drag, startPoint x: 871, startPoint y: 230, endPoint x: 499, endPoint y: 379, distance: 400.5
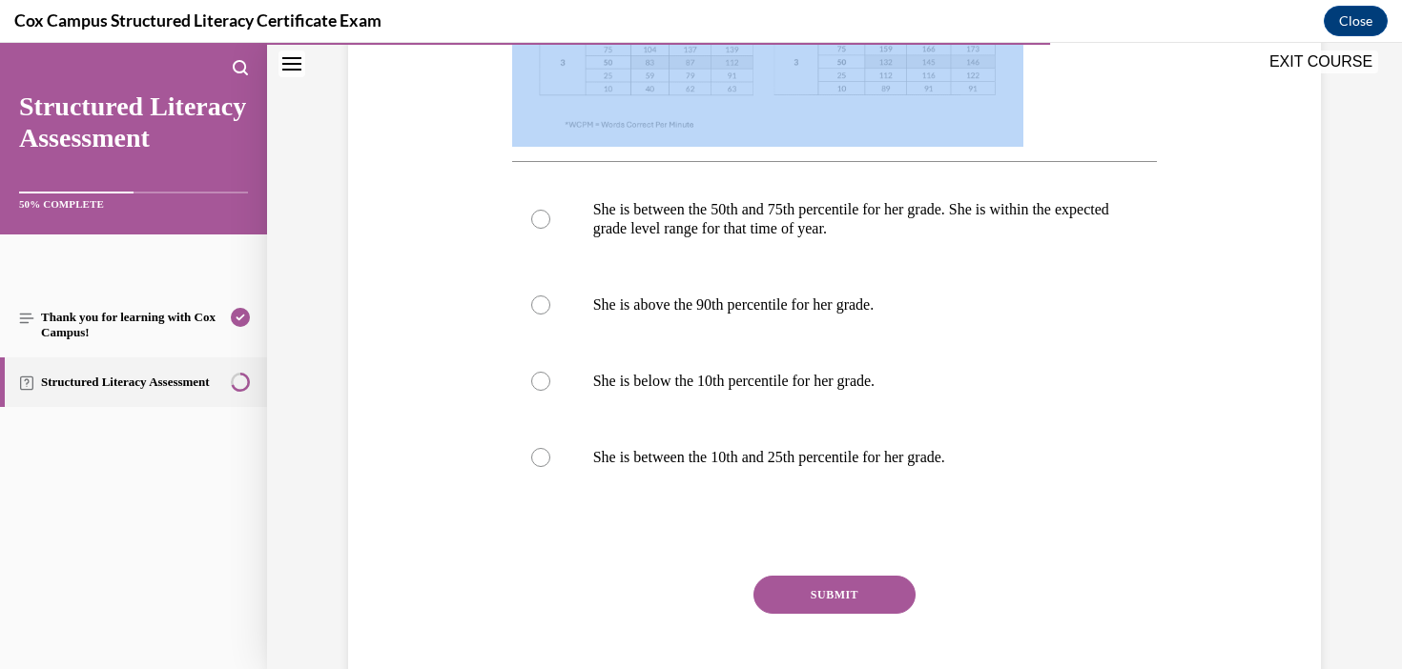
scroll to position [826, 0]
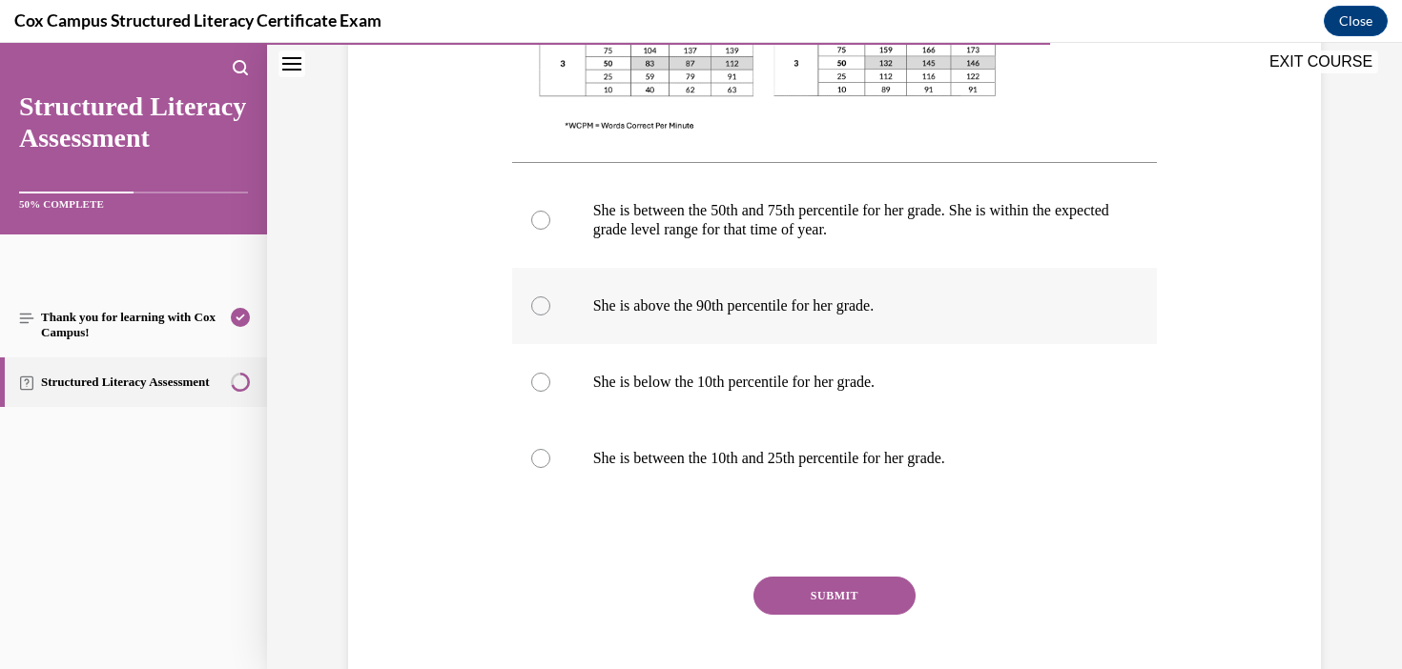
click at [805, 289] on label "She is above the 90th percentile for her grade." at bounding box center [835, 306] width 646 height 76
click at [550, 297] on input "She is above the 90th percentile for her grade." at bounding box center [540, 306] width 19 height 19
radio input "true"
click at [837, 582] on button "SUBMIT" at bounding box center [834, 596] width 162 height 38
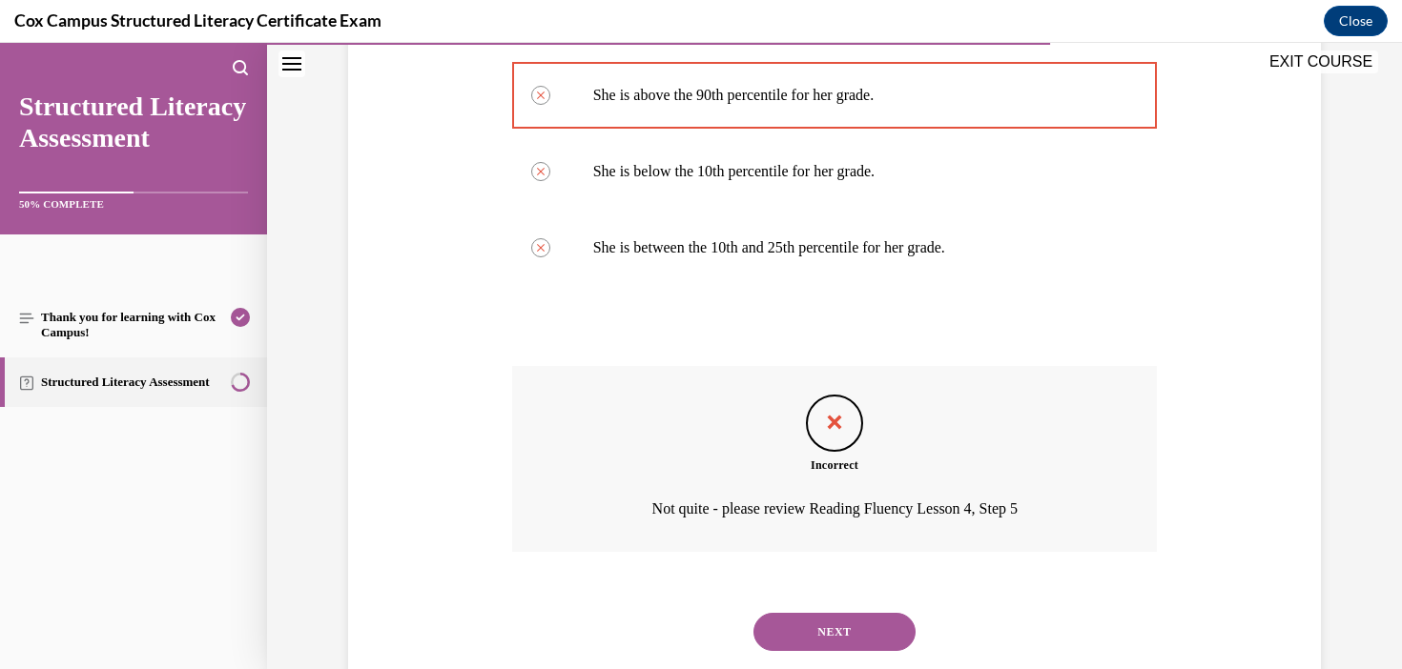
scroll to position [1085, 0]
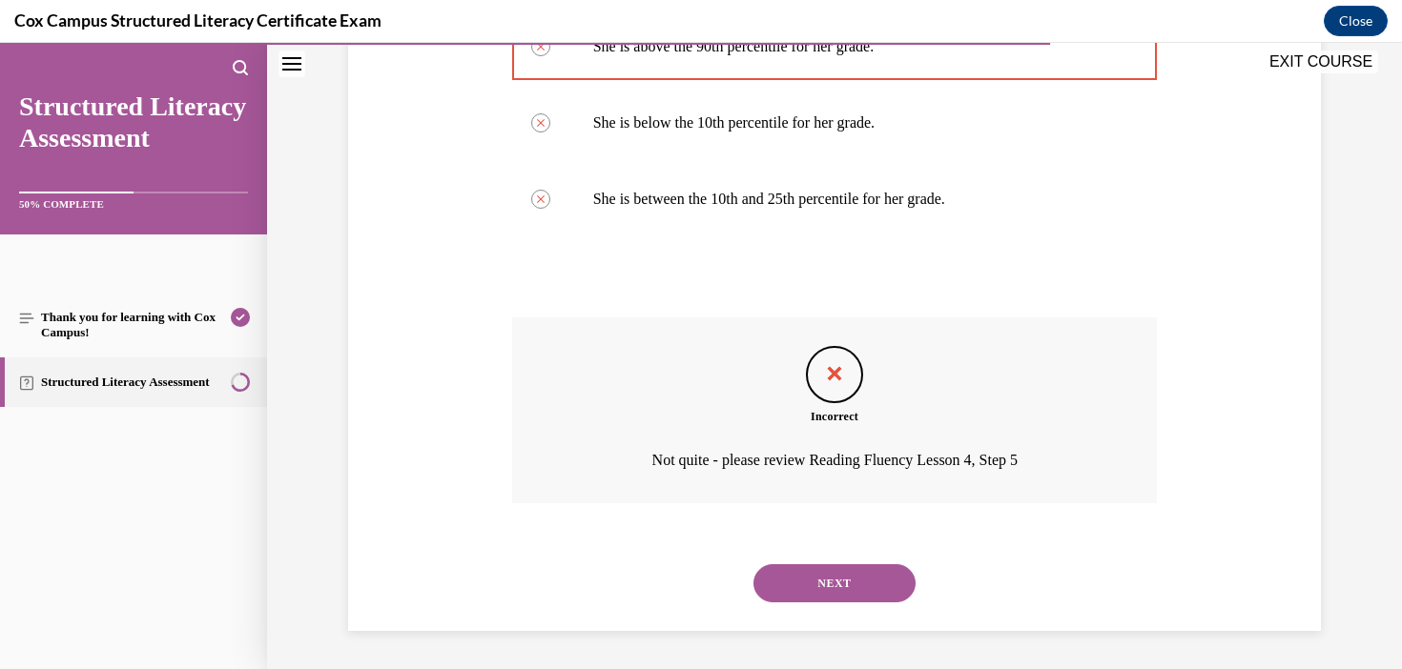
click at [850, 583] on button "NEXT" at bounding box center [834, 583] width 162 height 38
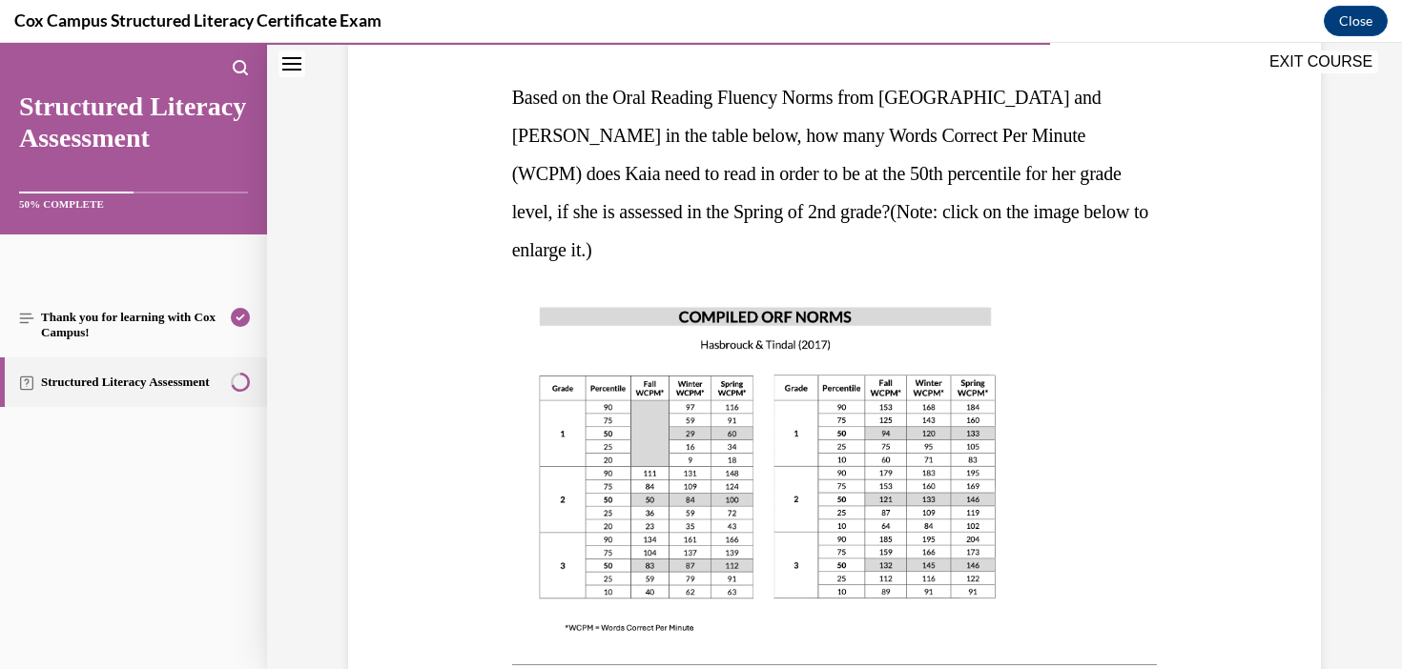
scroll to position [267, 0]
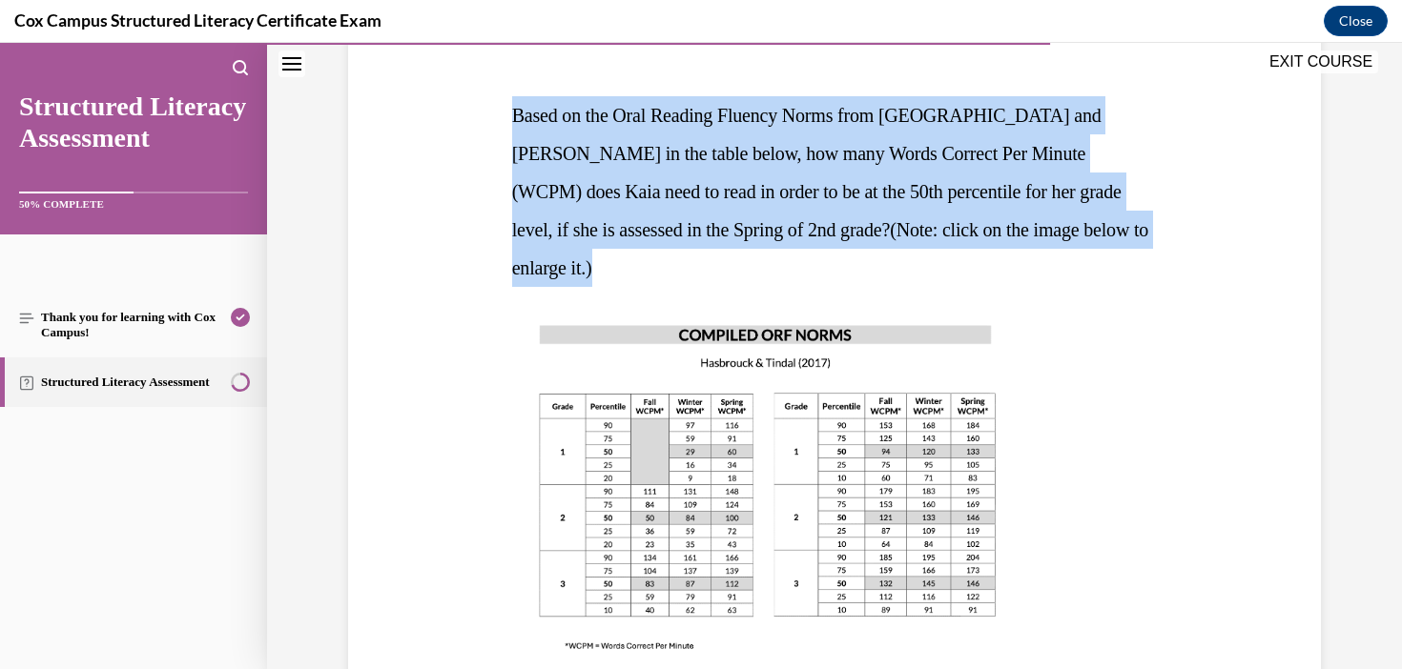
drag, startPoint x: 1142, startPoint y: 217, endPoint x: 496, endPoint y: 101, distance: 656.9
click at [496, 101] on div "Question 101/144 Based on the Oral Reading Fluency Norms from [GEOGRAPHIC_DATA]…" at bounding box center [834, 588] width 982 height 1294
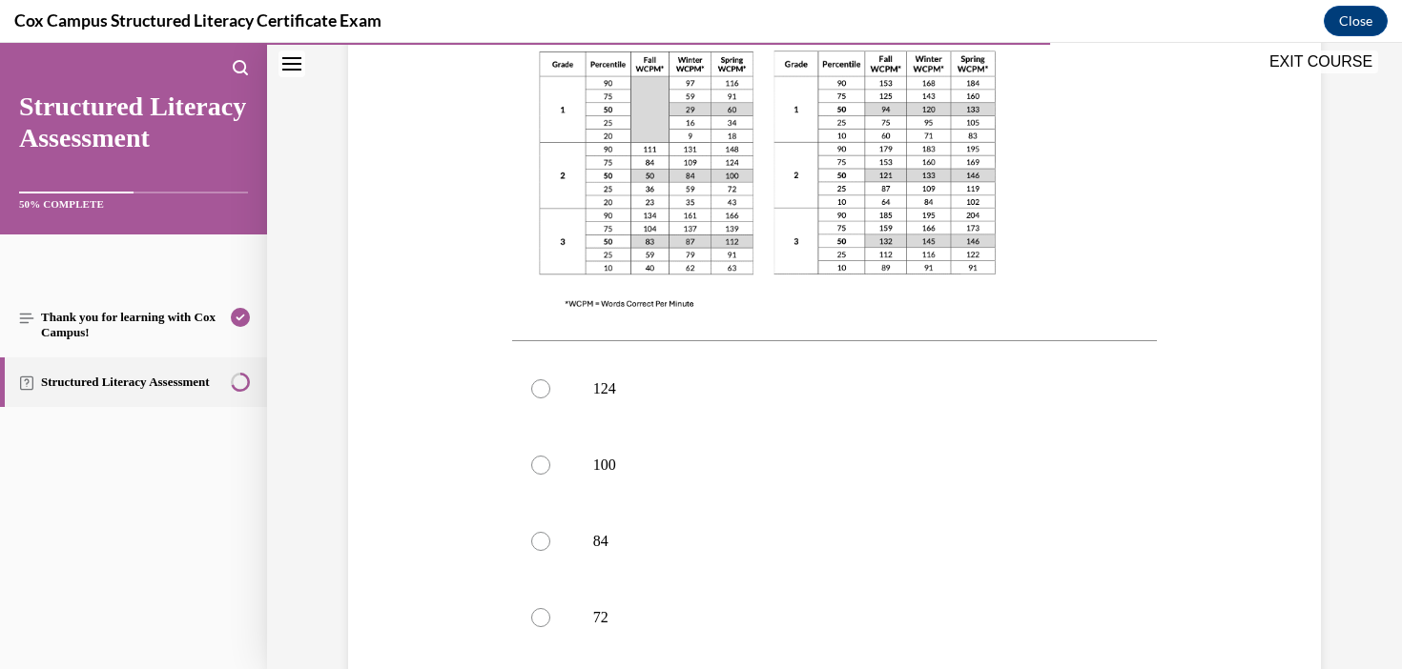
scroll to position [661, 0]
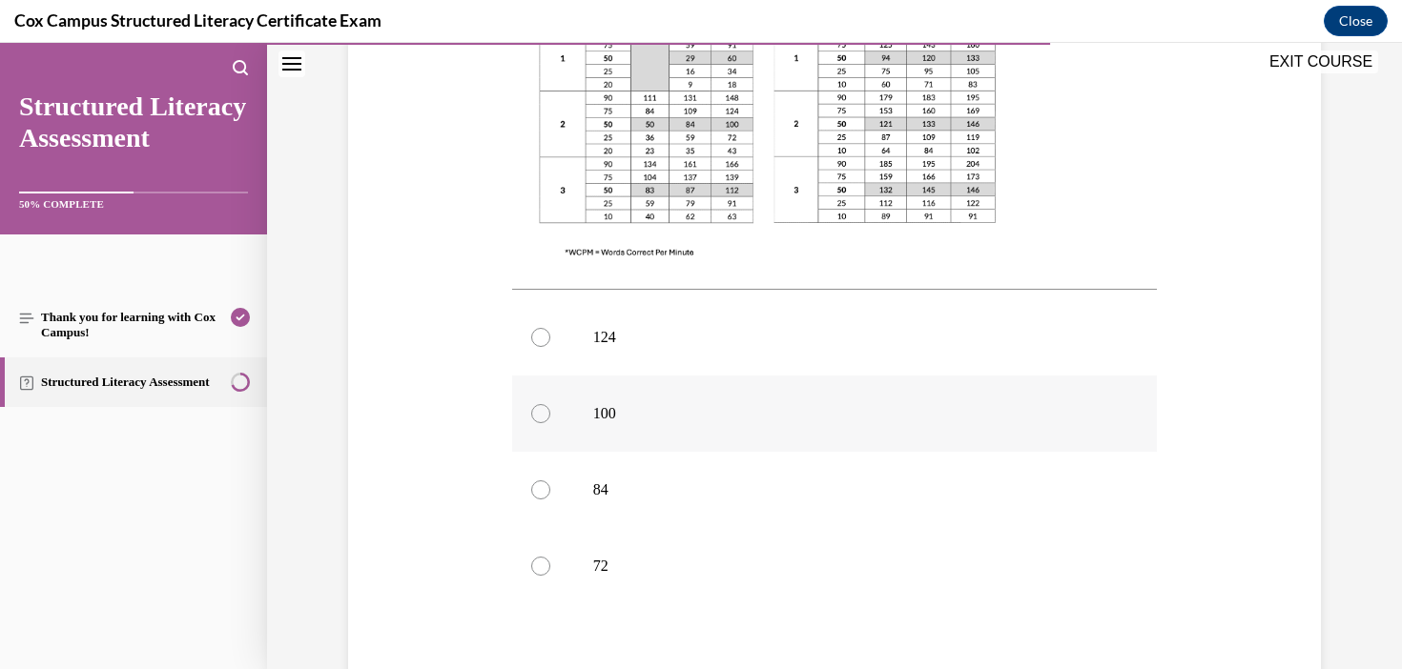
click at [609, 404] on p "100" at bounding box center [851, 413] width 517 height 19
click at [550, 404] on input "100" at bounding box center [540, 413] width 19 height 19
radio input "true"
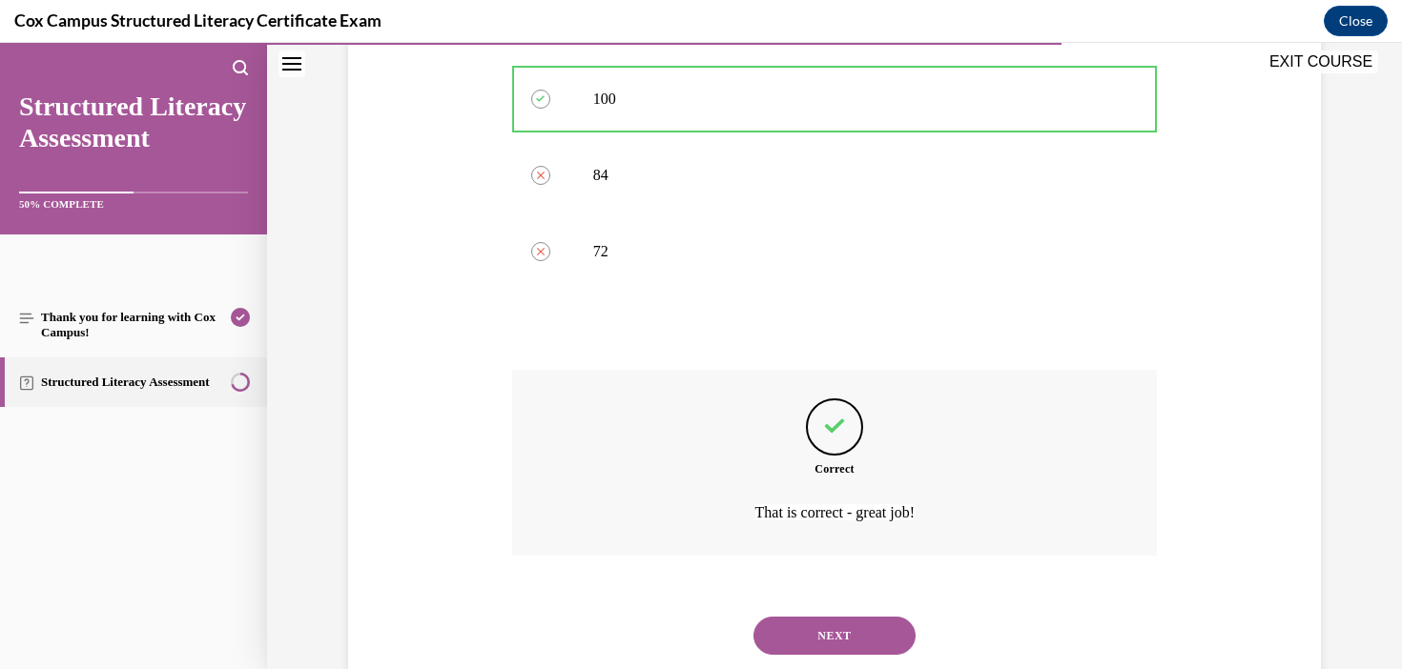
scroll to position [990, 0]
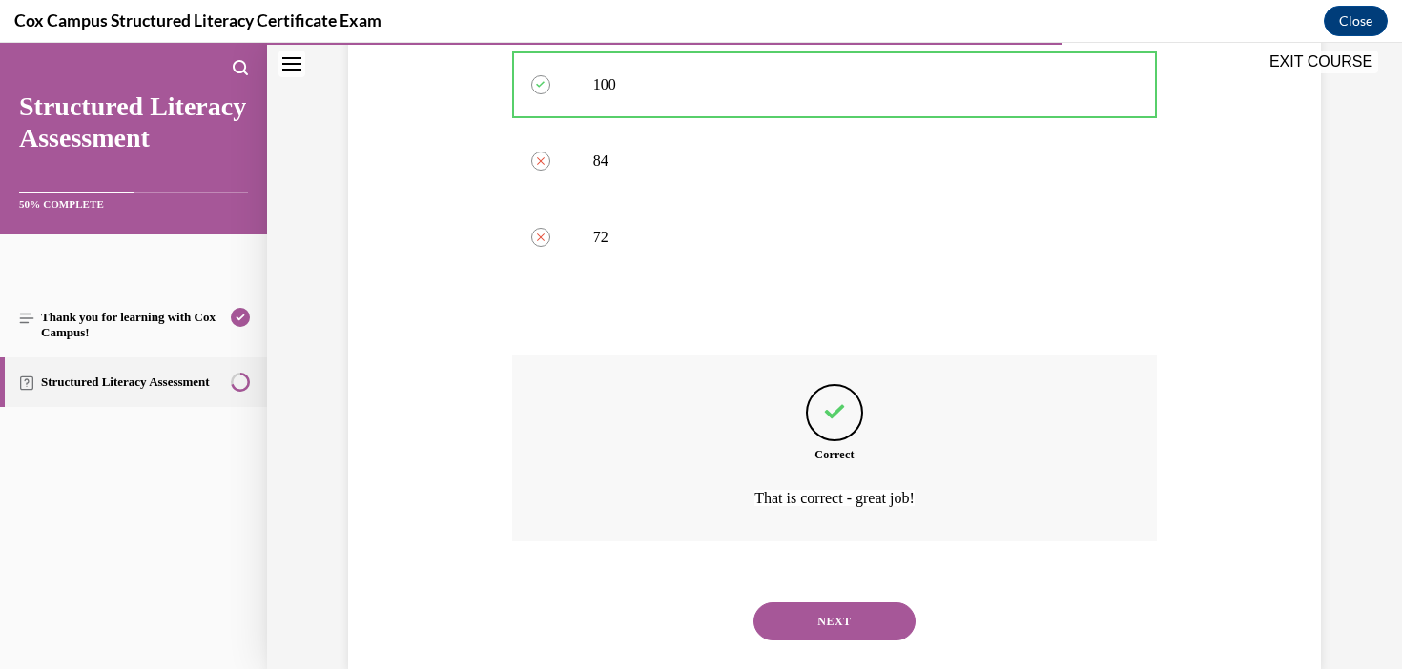
click at [853, 603] on button "NEXT" at bounding box center [834, 622] width 162 height 38
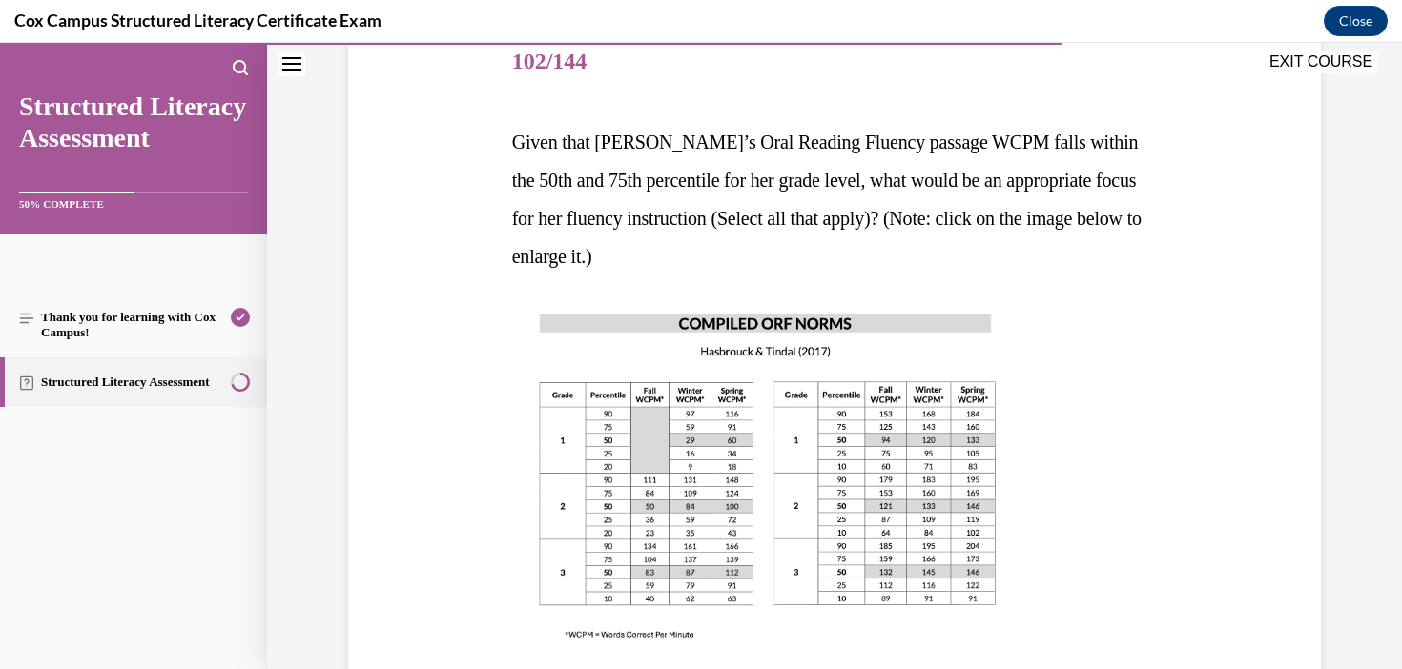
scroll to position [201, 0]
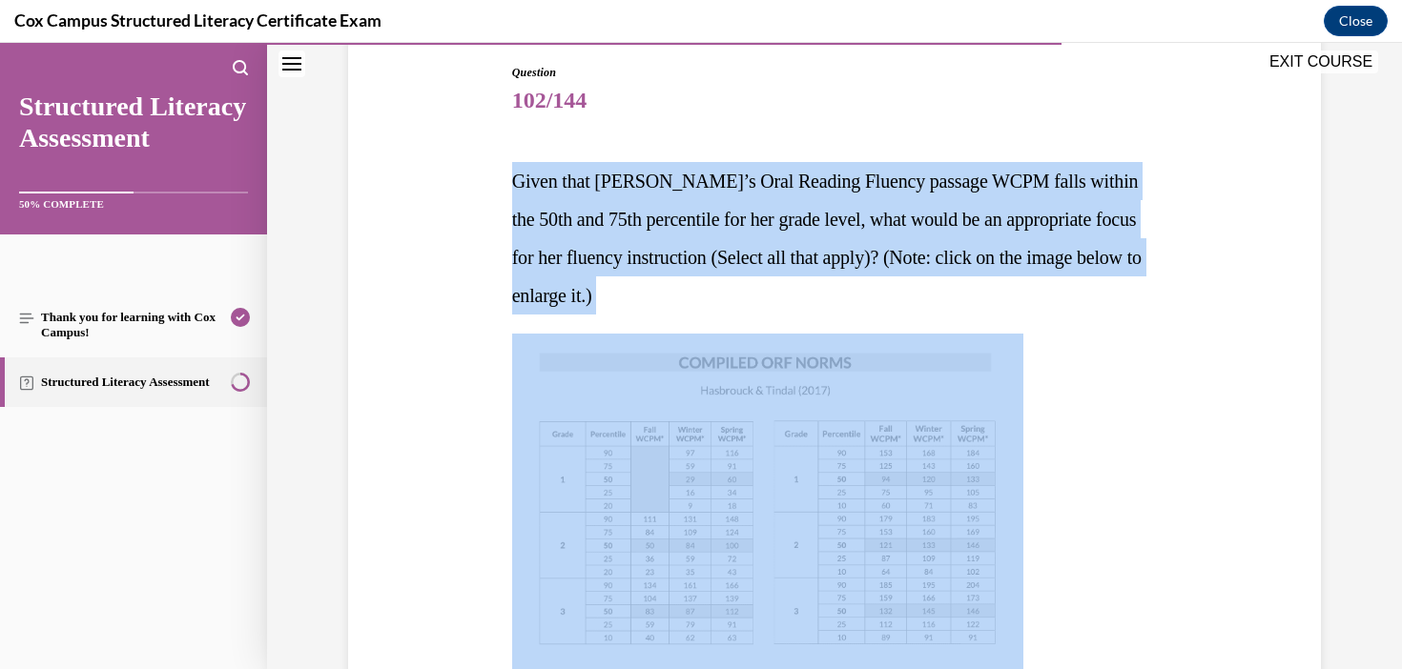
drag, startPoint x: 695, startPoint y: 328, endPoint x: 501, endPoint y: 194, distance: 236.5
click at [501, 194] on div "Question 102/144 Given that [PERSON_NAME]’s Oral Reading Fluency passage WCPM f…" at bounding box center [834, 616] width 982 height 1218
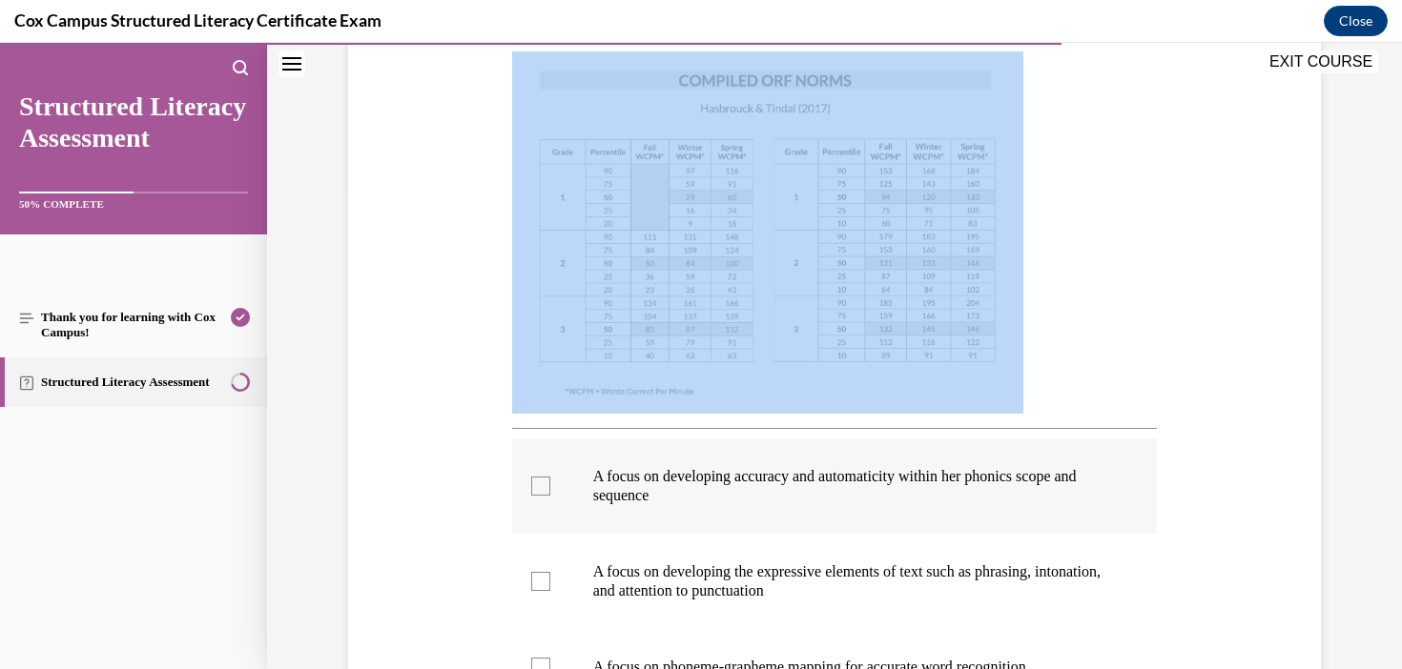
scroll to position [727, 0]
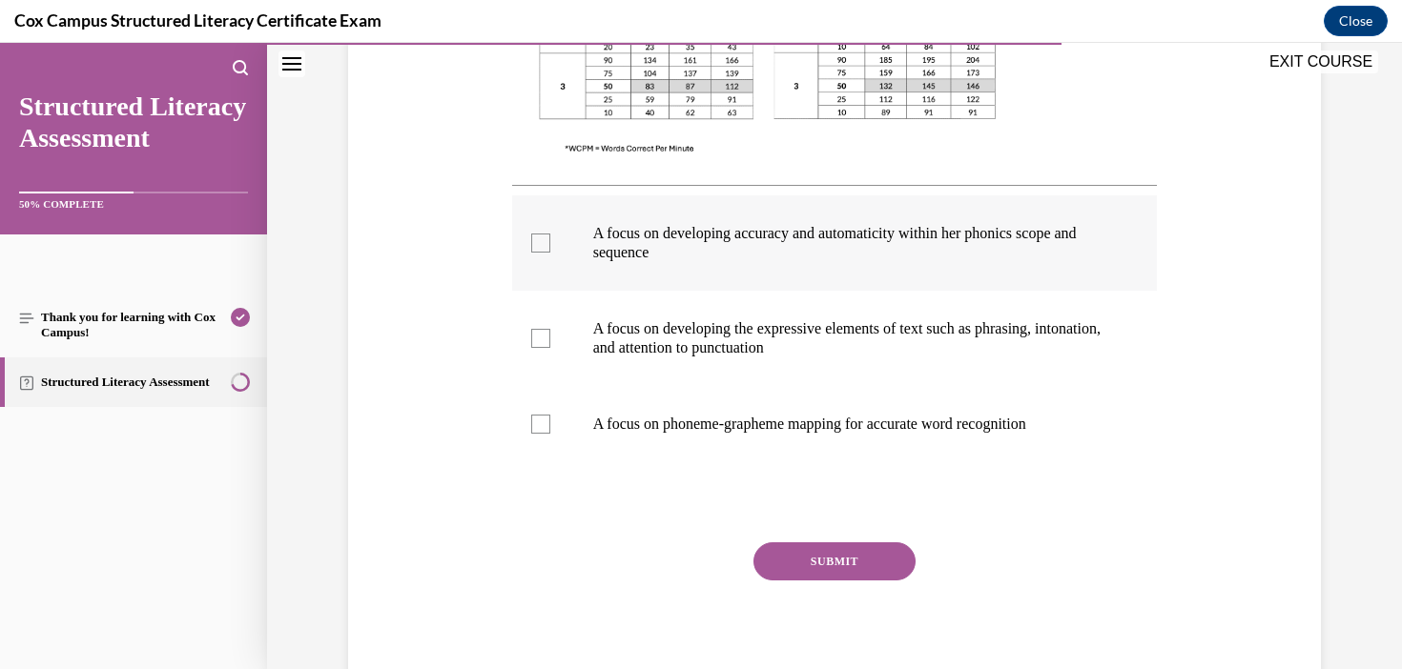
click at [915, 252] on p "A focus on developing accuracy and automaticity within her phonics scope and se…" at bounding box center [851, 243] width 517 height 38
click at [550, 252] on input "A focus on developing accuracy and automaticity within her phonics scope and se…" at bounding box center [540, 243] width 19 height 19
checkbox input "true"
click at [848, 569] on button "SUBMIT" at bounding box center [834, 562] width 162 height 38
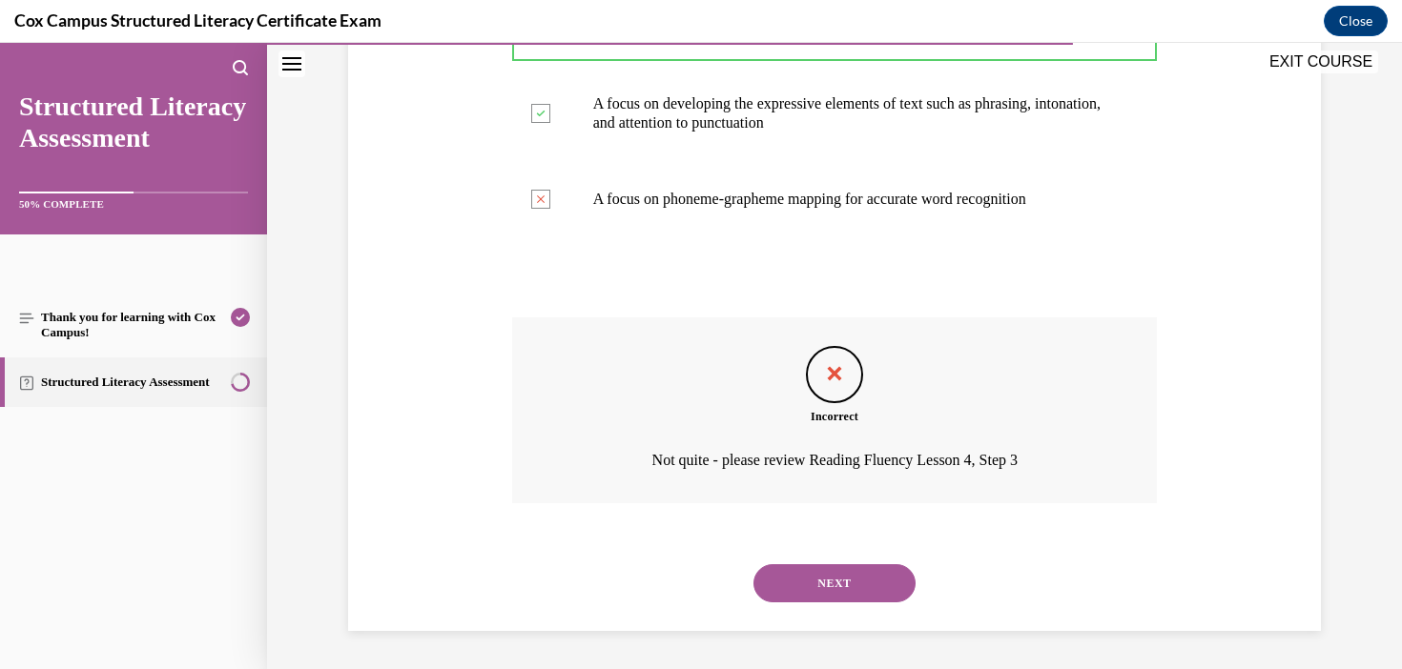
click at [846, 583] on button "NEXT" at bounding box center [834, 583] width 162 height 38
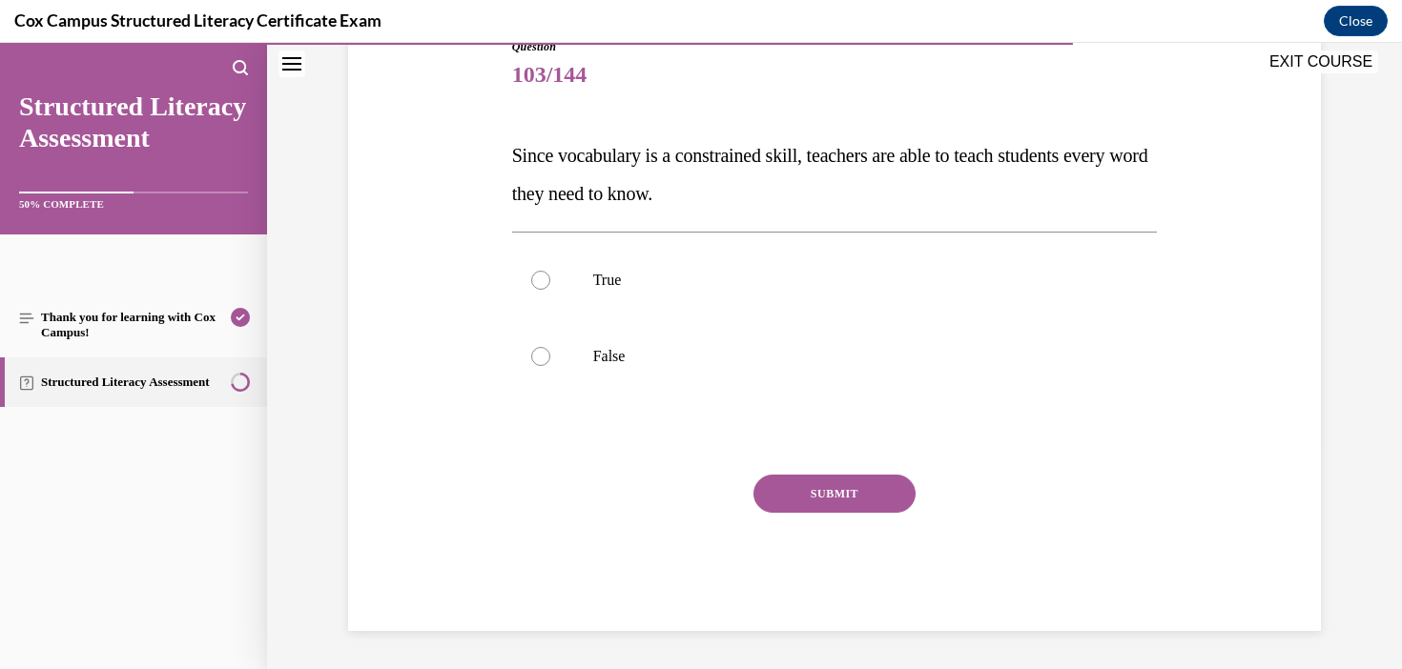
scroll to position [212, 0]
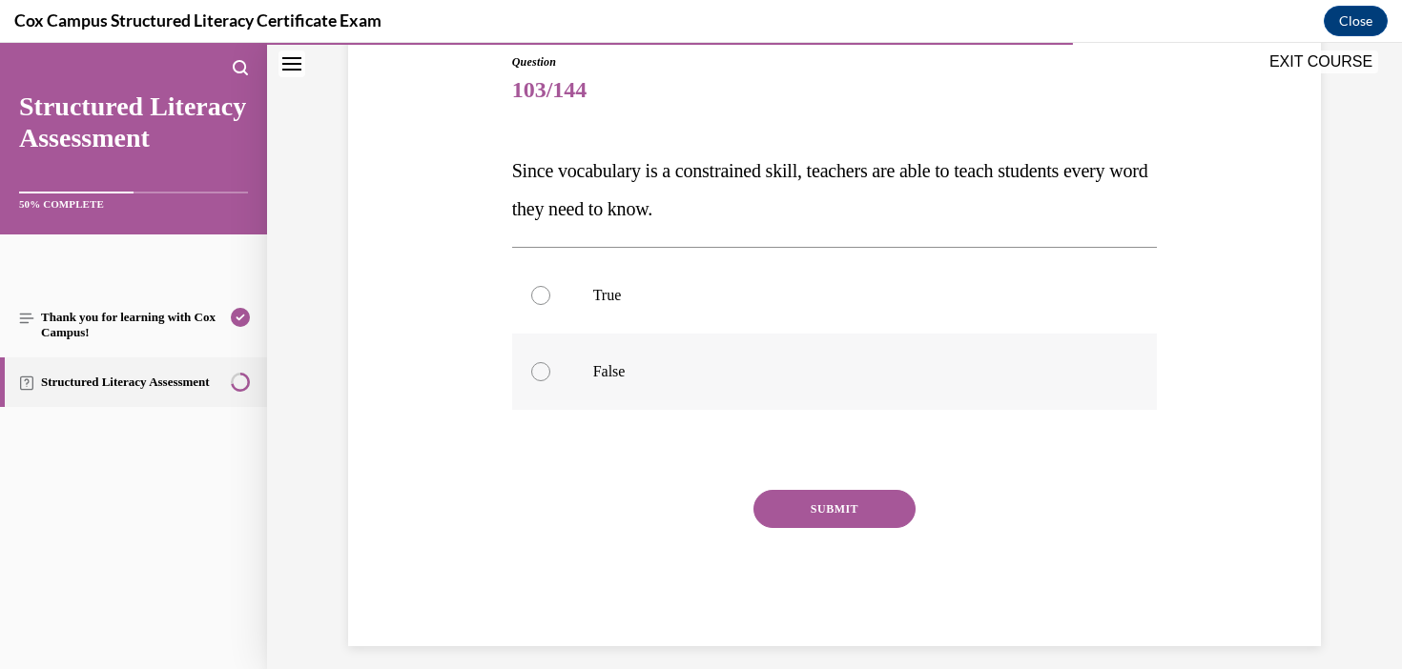
click at [608, 385] on label "False" at bounding box center [835, 372] width 646 height 76
click at [550, 381] on input "False" at bounding box center [540, 371] width 19 height 19
radio input "true"
click at [892, 514] on button "SUBMIT" at bounding box center [834, 509] width 162 height 38
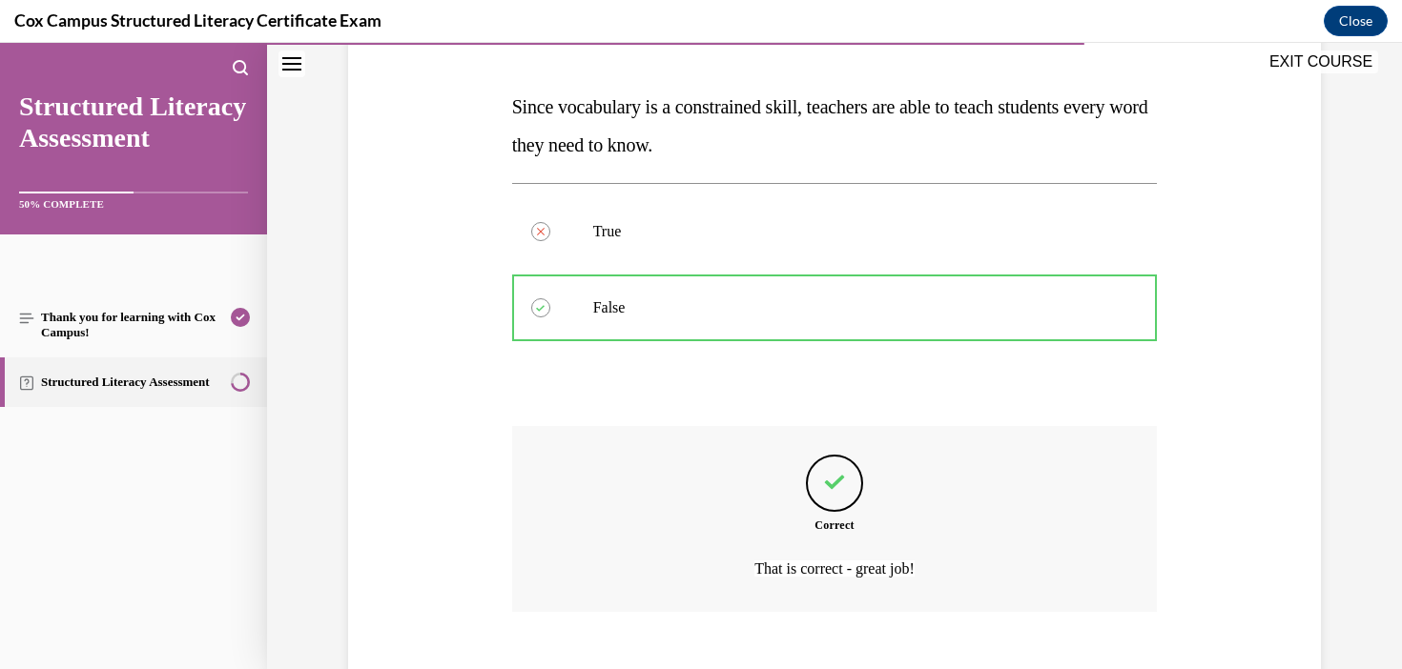
scroll to position [384, 0]
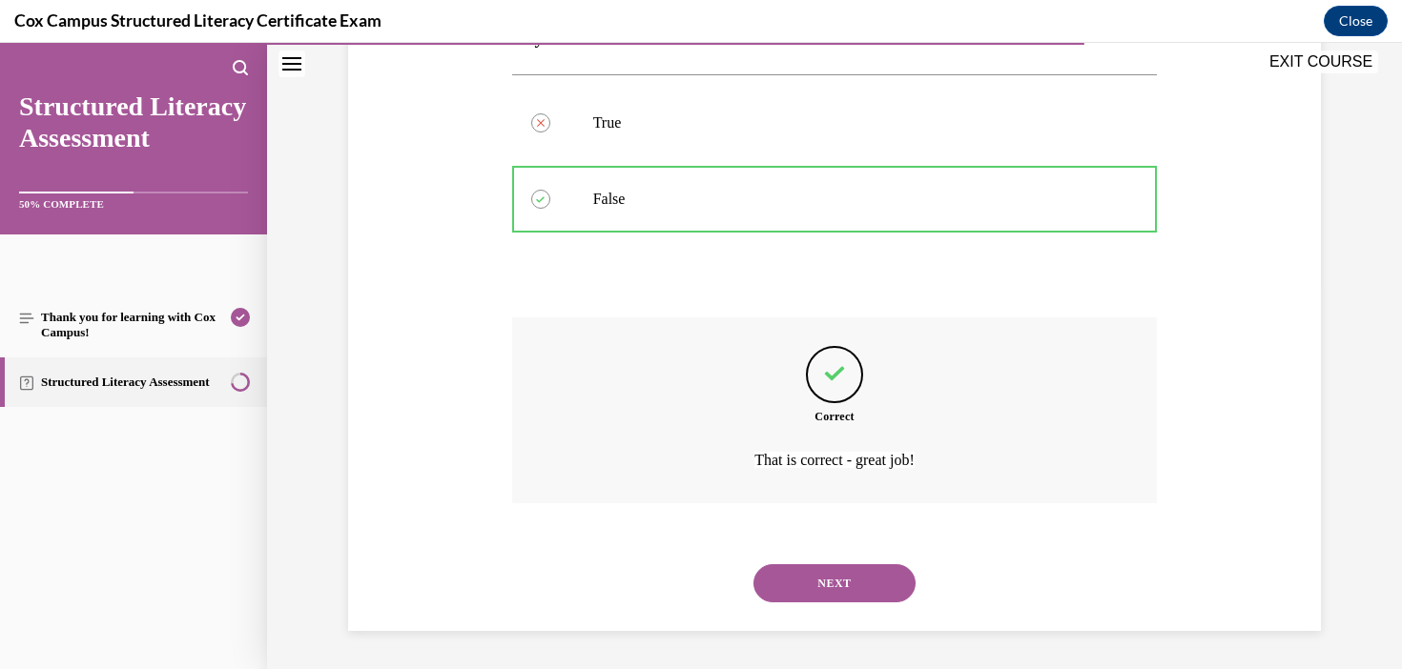
click at [875, 594] on button "NEXT" at bounding box center [834, 583] width 162 height 38
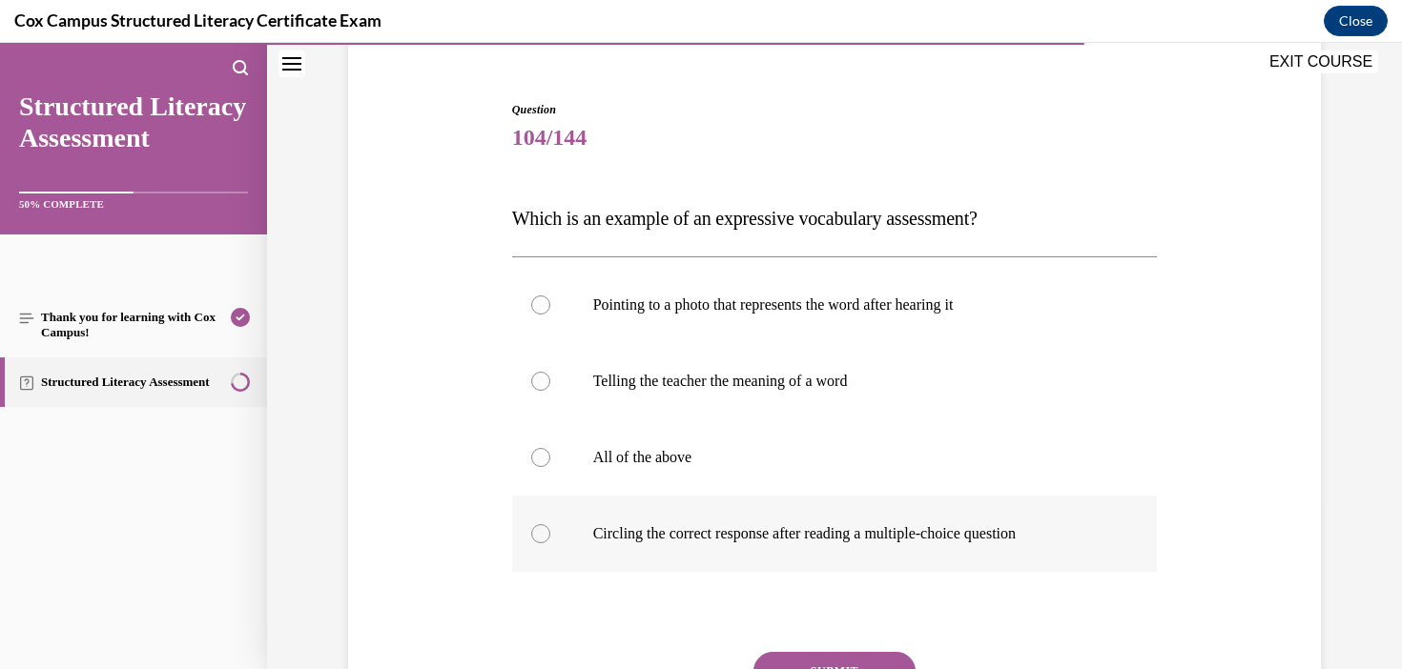
scroll to position [163, 0]
click at [666, 396] on label "Telling the teacher the meaning of a word" at bounding box center [835, 382] width 646 height 76
click at [550, 392] on input "Telling the teacher the meaning of a word" at bounding box center [540, 382] width 19 height 19
radio input "true"
click at [880, 657] on button "SUBMIT" at bounding box center [834, 672] width 162 height 38
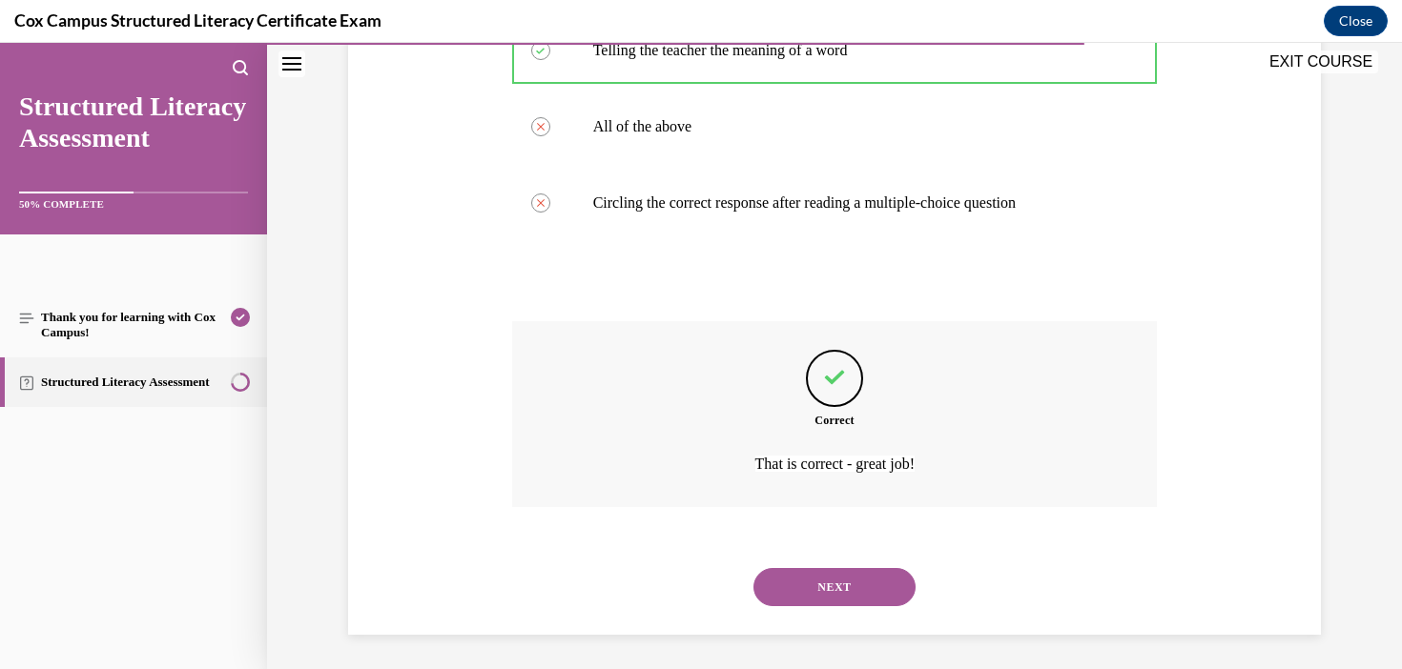
scroll to position [499, 0]
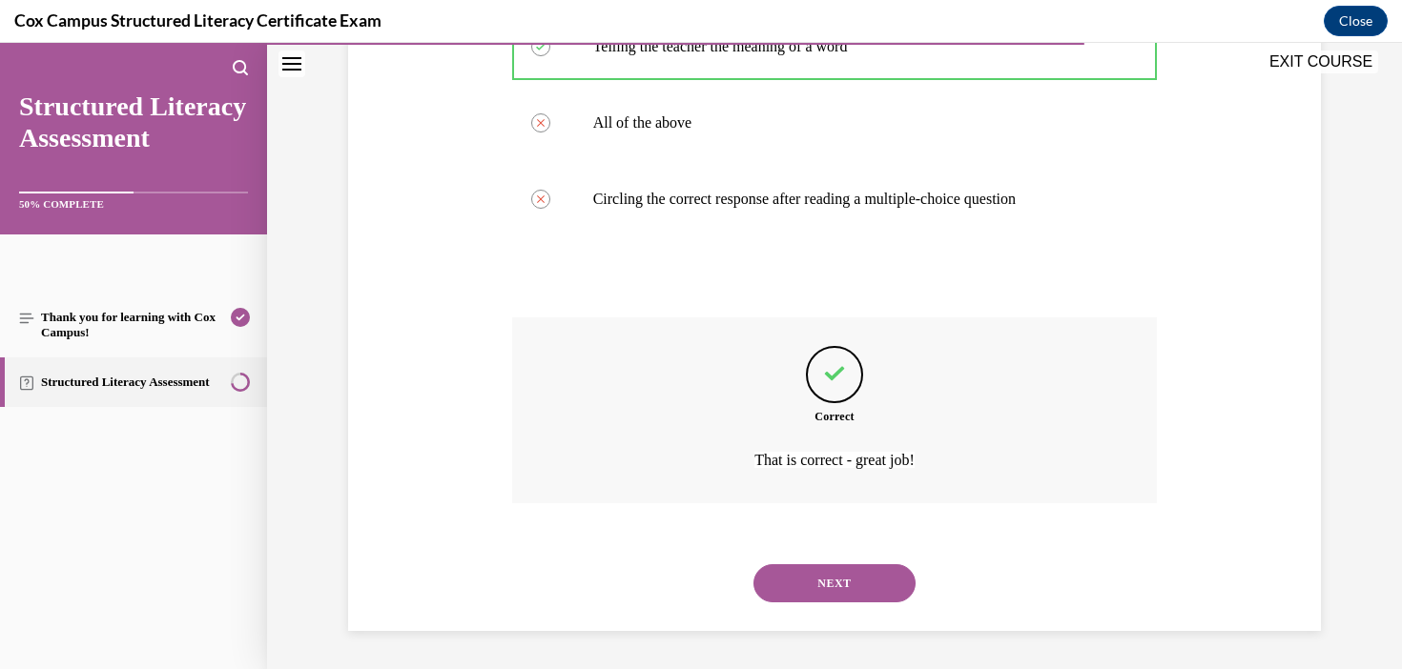
click at [871, 584] on button "NEXT" at bounding box center [834, 583] width 162 height 38
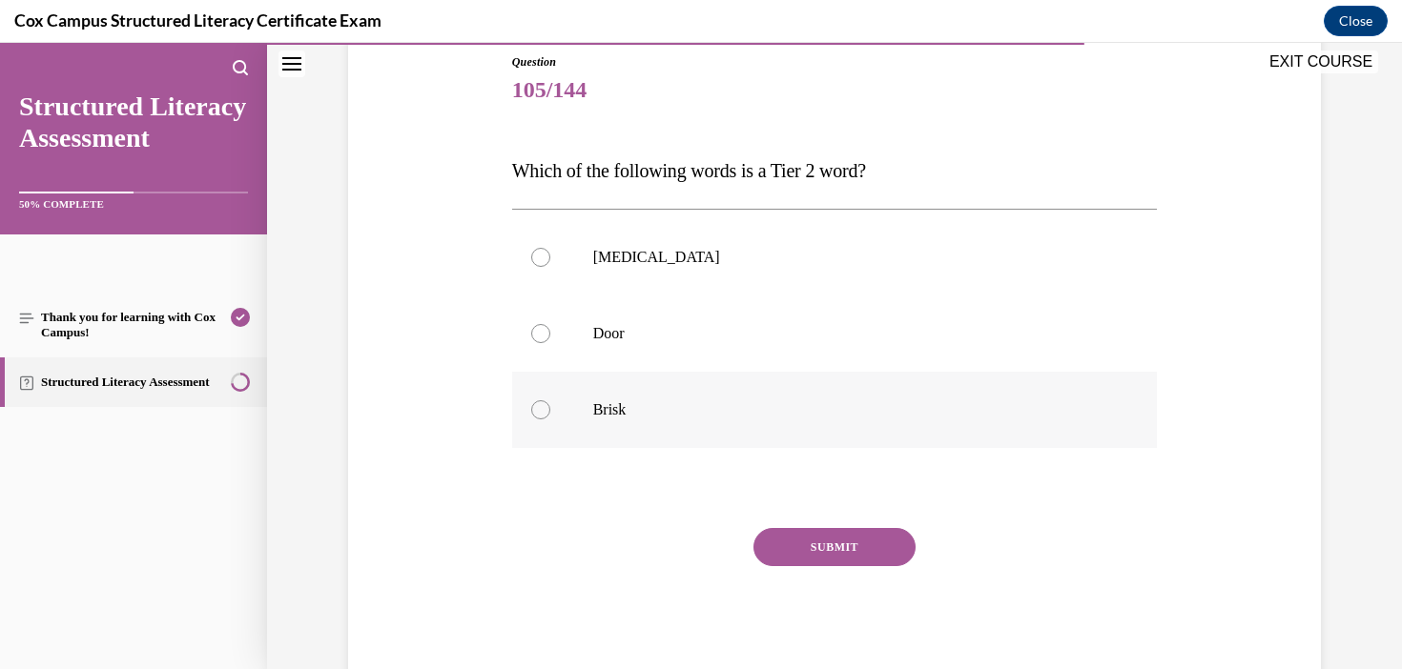
click at [689, 417] on p "Brisk" at bounding box center [851, 409] width 517 height 19
click at [550, 417] on input "Brisk" at bounding box center [540, 409] width 19 height 19
radio input "true"
click at [885, 557] on button "SUBMIT" at bounding box center [834, 547] width 162 height 38
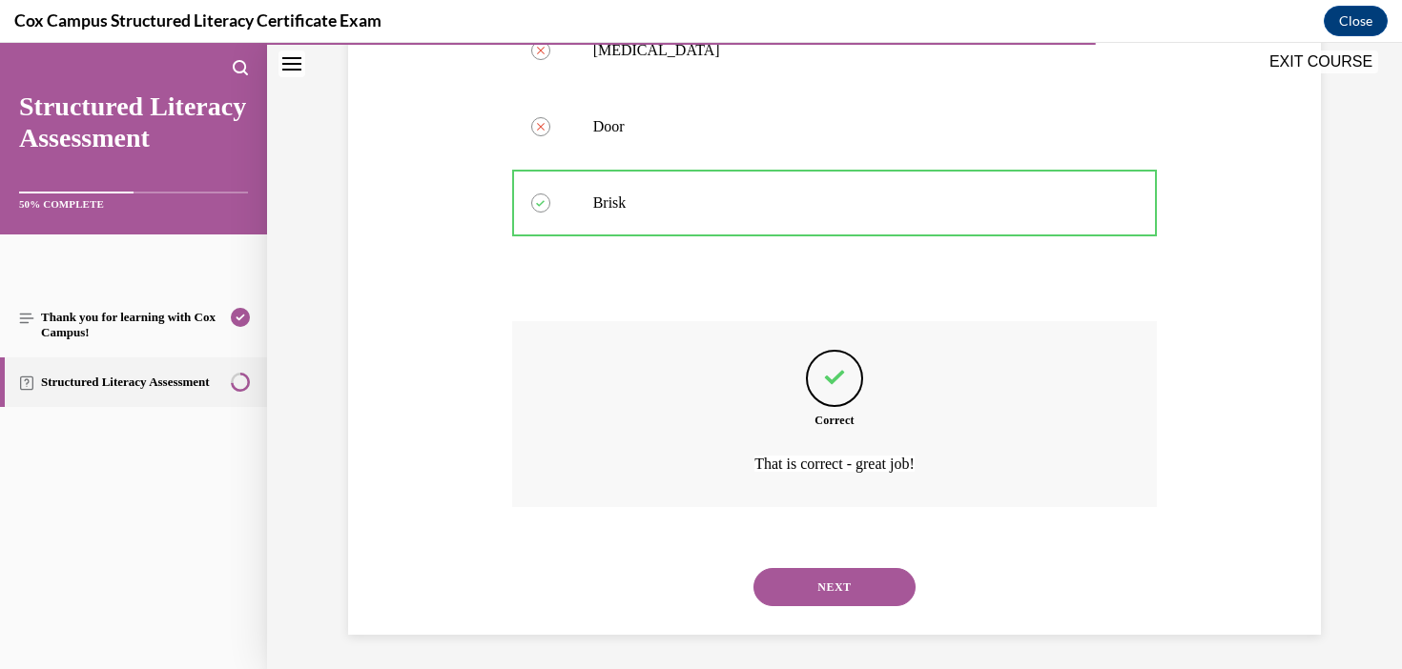
scroll to position [422, 0]
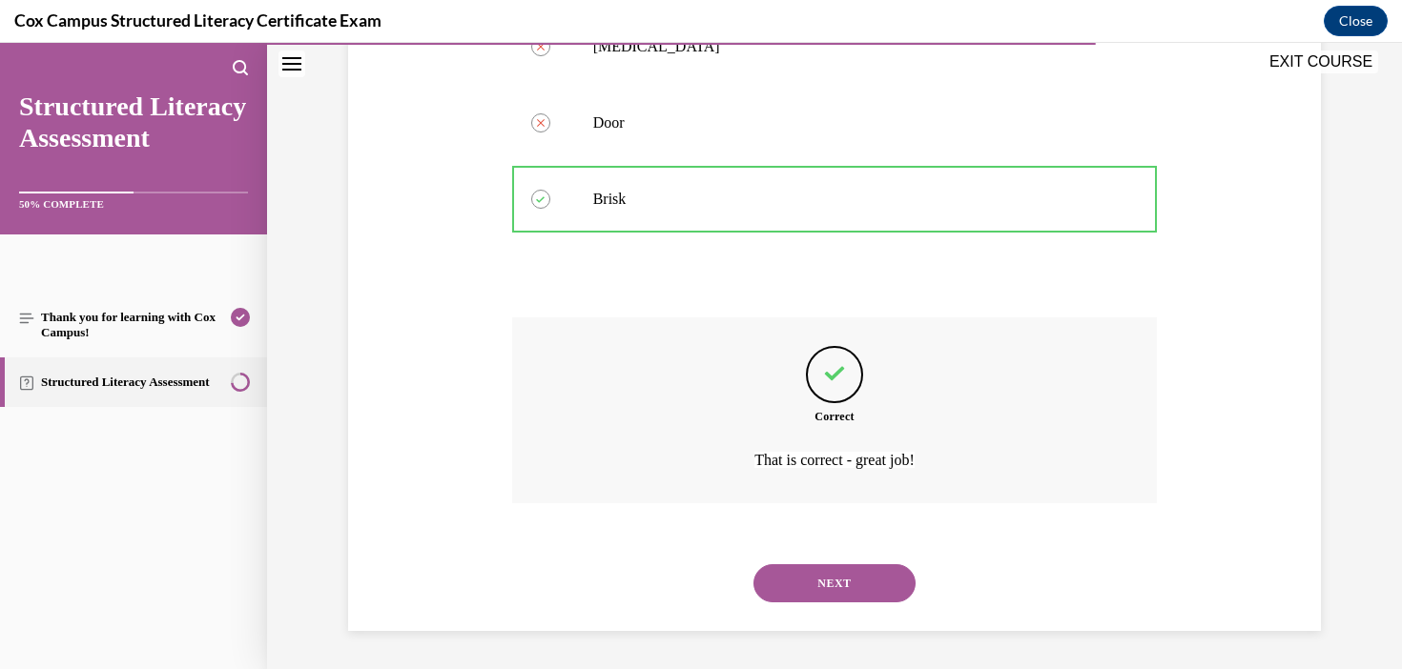
click at [891, 583] on button "NEXT" at bounding box center [834, 583] width 162 height 38
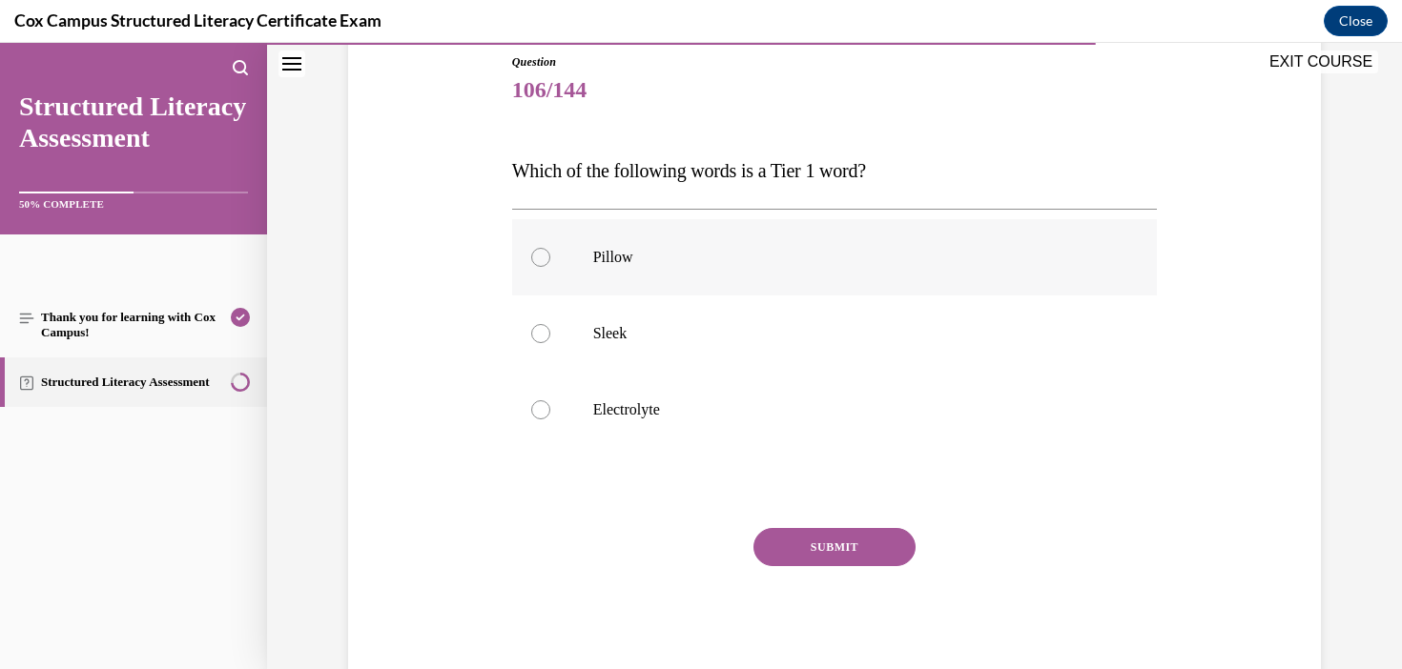
click at [589, 246] on label "Pillow" at bounding box center [835, 257] width 646 height 76
click at [550, 248] on input "Pillow" at bounding box center [540, 257] width 19 height 19
radio input "true"
click at [831, 544] on button "SUBMIT" at bounding box center [834, 547] width 162 height 38
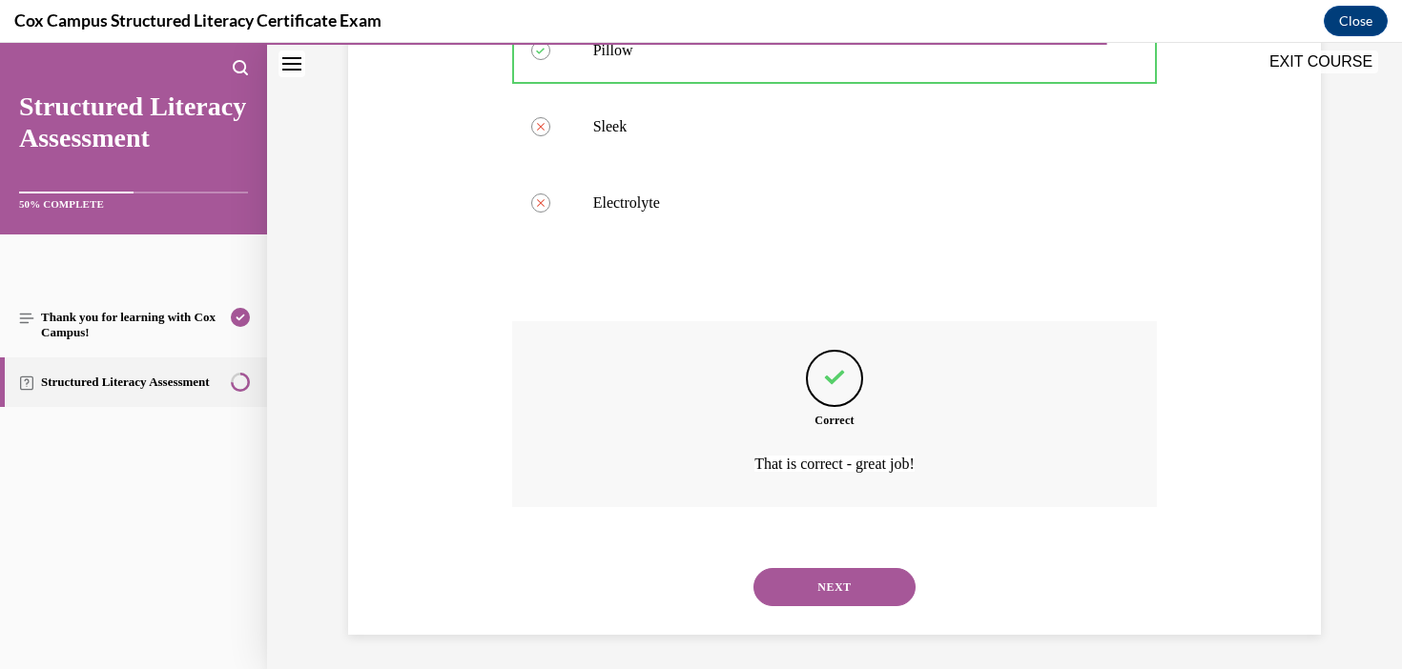
scroll to position [422, 0]
click at [851, 591] on button "NEXT" at bounding box center [834, 583] width 162 height 38
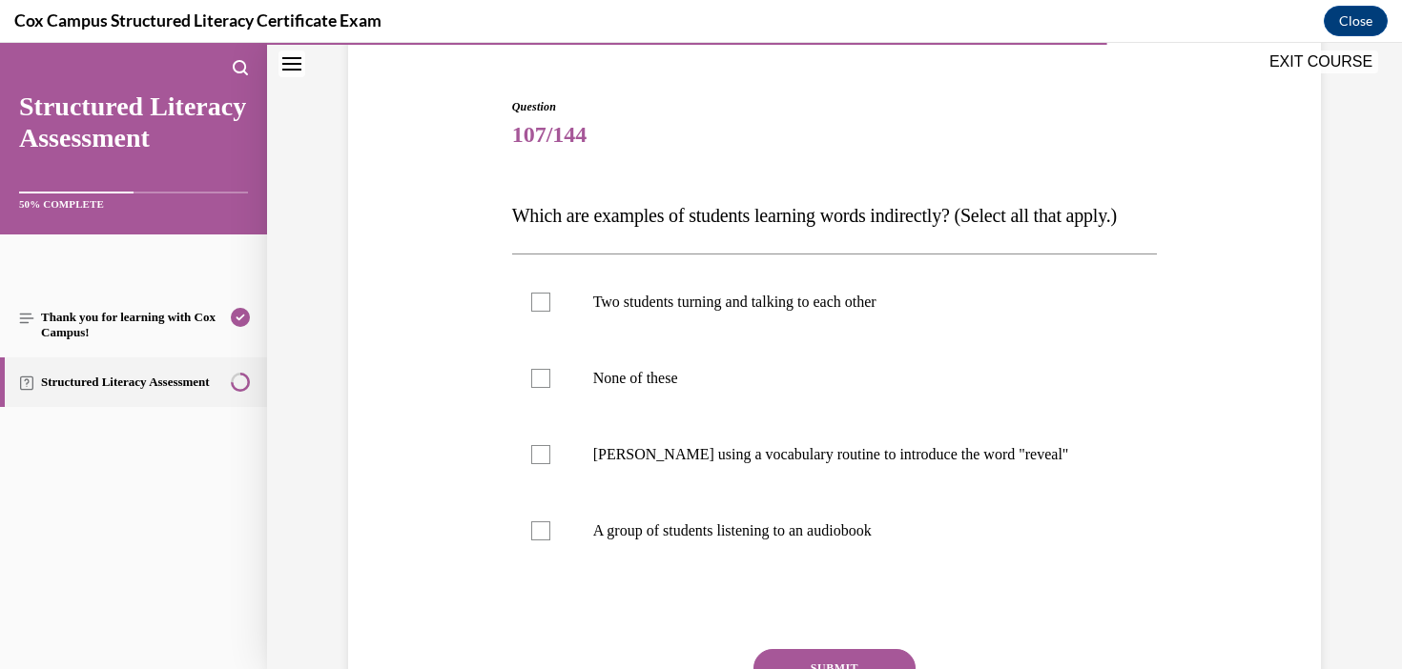
scroll to position [220, 0]
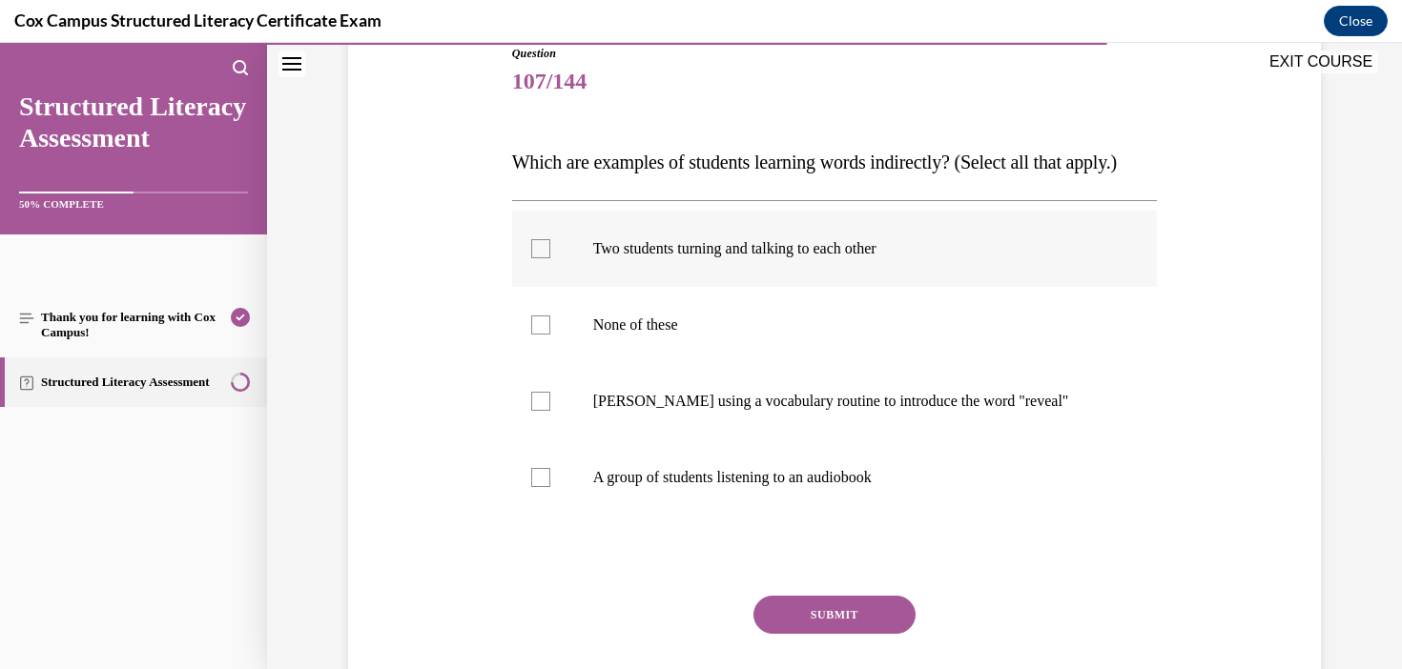
click at [859, 258] on p "Two students turning and talking to each other" at bounding box center [851, 248] width 517 height 19
click at [550, 258] on input "Two students turning and talking to each other" at bounding box center [540, 248] width 19 height 19
checkbox input "true"
click at [750, 516] on label "A group of students listening to an audiobook" at bounding box center [835, 478] width 646 height 76
click at [954, 487] on p "A group of students listening to an audiobook" at bounding box center [851, 477] width 517 height 19
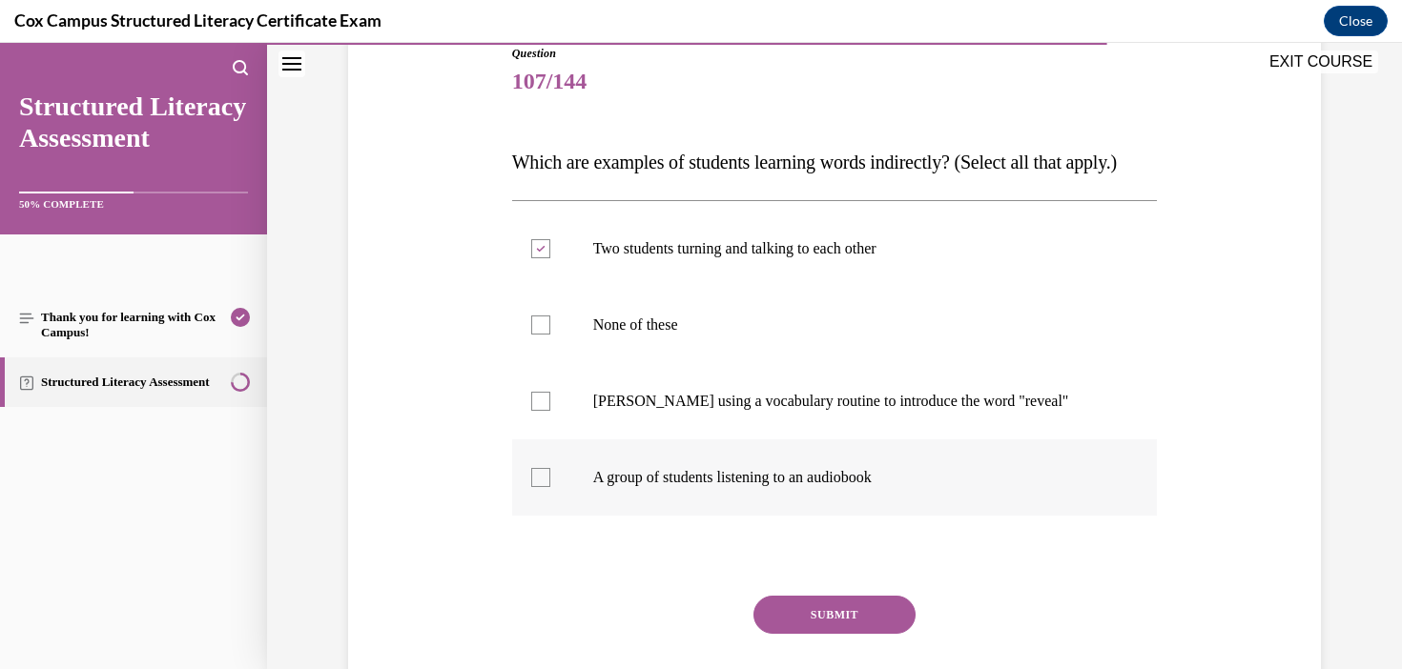
click at [550, 487] on input "A group of students listening to an audiobook" at bounding box center [540, 477] width 19 height 19
checkbox input "true"
click at [867, 634] on button "SUBMIT" at bounding box center [834, 615] width 162 height 38
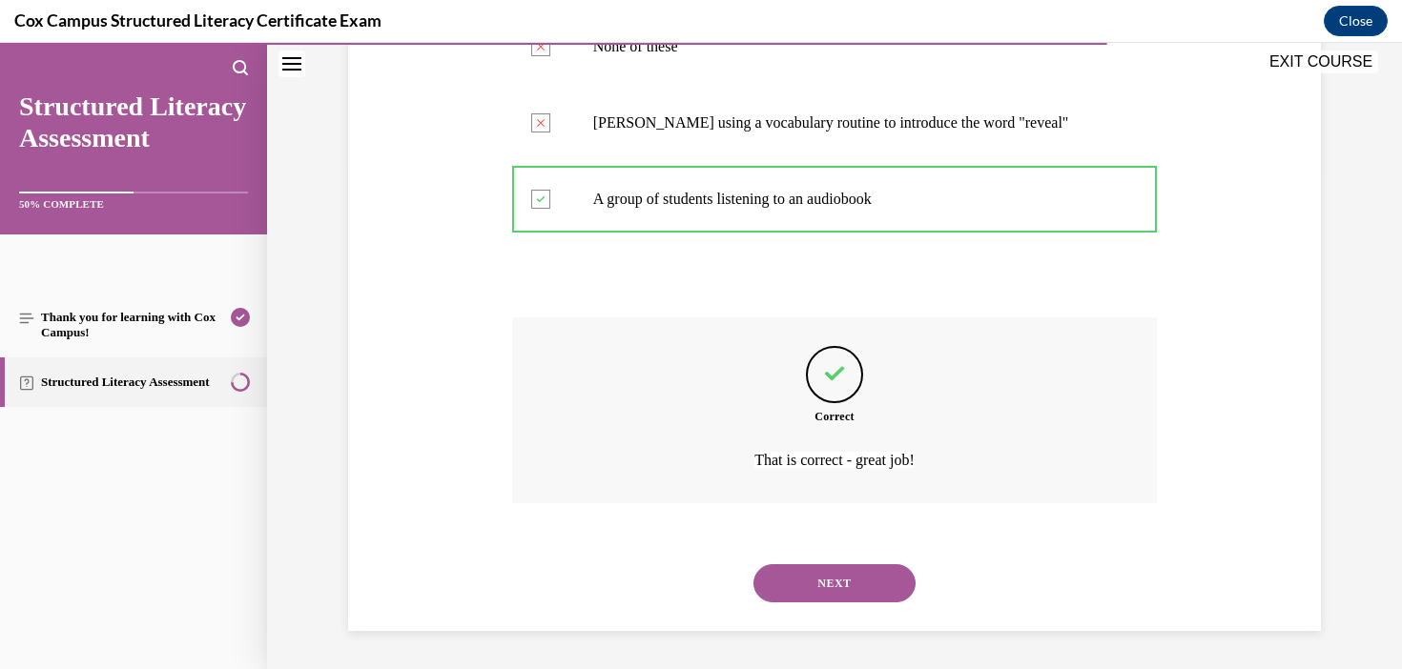
scroll to position [537, 0]
click at [890, 585] on button "NEXT" at bounding box center [834, 583] width 162 height 38
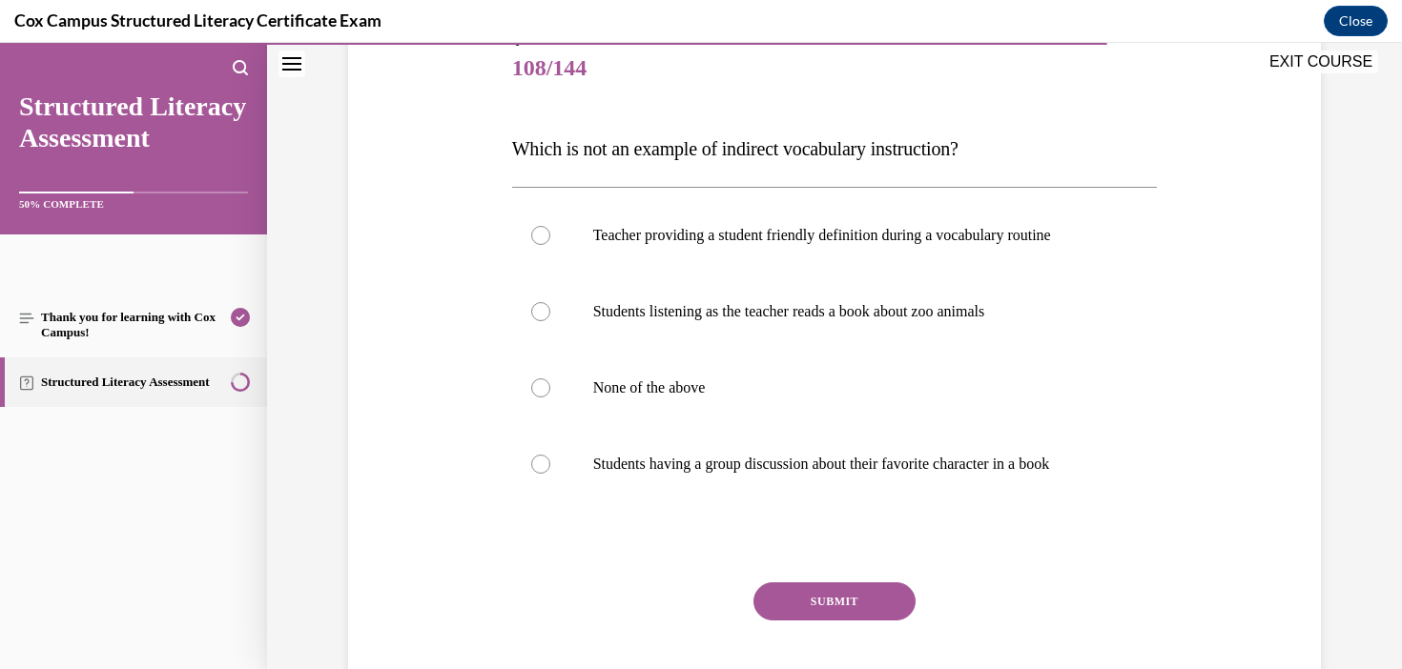
scroll to position [235, 0]
drag, startPoint x: 1055, startPoint y: 144, endPoint x: 369, endPoint y: 161, distance: 685.8
click at [368, 161] on div "Question 108/144 Which is not an example of indirect vocabulary instruction?   …" at bounding box center [834, 355] width 982 height 765
click at [953, 461] on p "Students having a group discussion about their favorite character in a book" at bounding box center [851, 463] width 517 height 19
click at [550, 461] on input "Students having a group discussion about their favorite character in a book" at bounding box center [540, 463] width 19 height 19
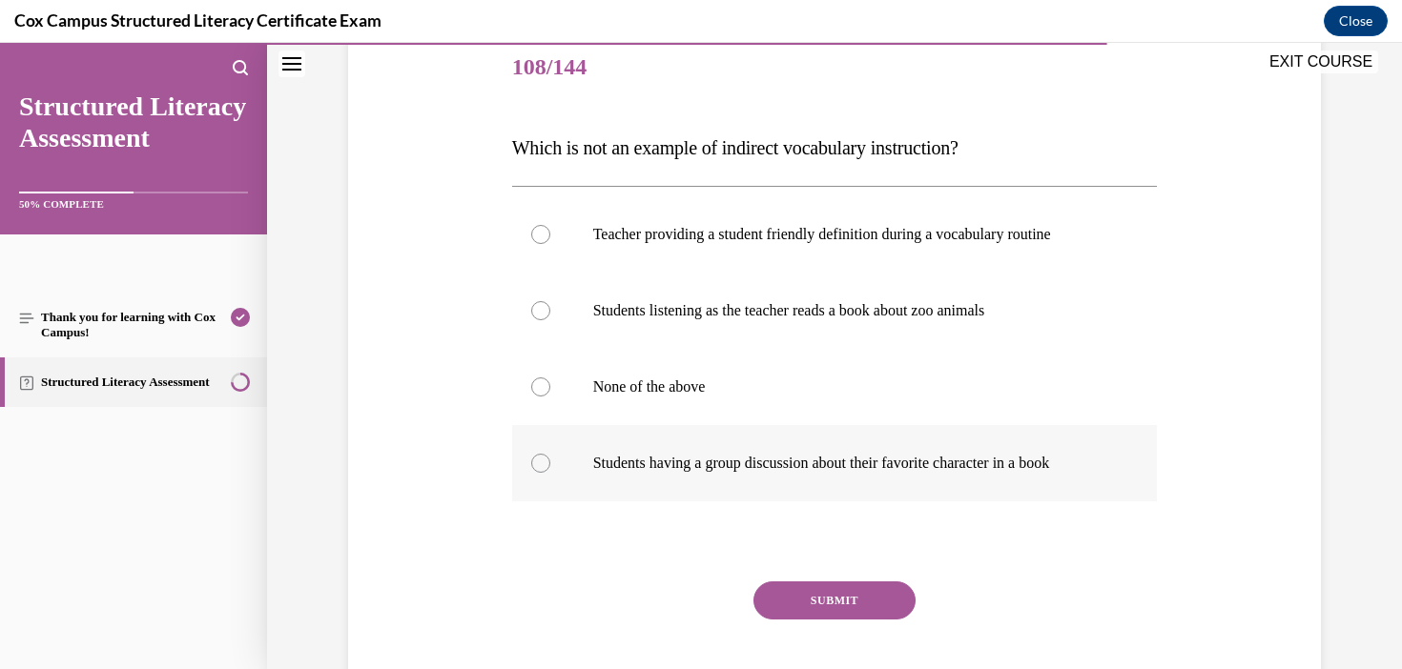
radio input "true"
click at [845, 601] on button "SUBMIT" at bounding box center [834, 601] width 162 height 38
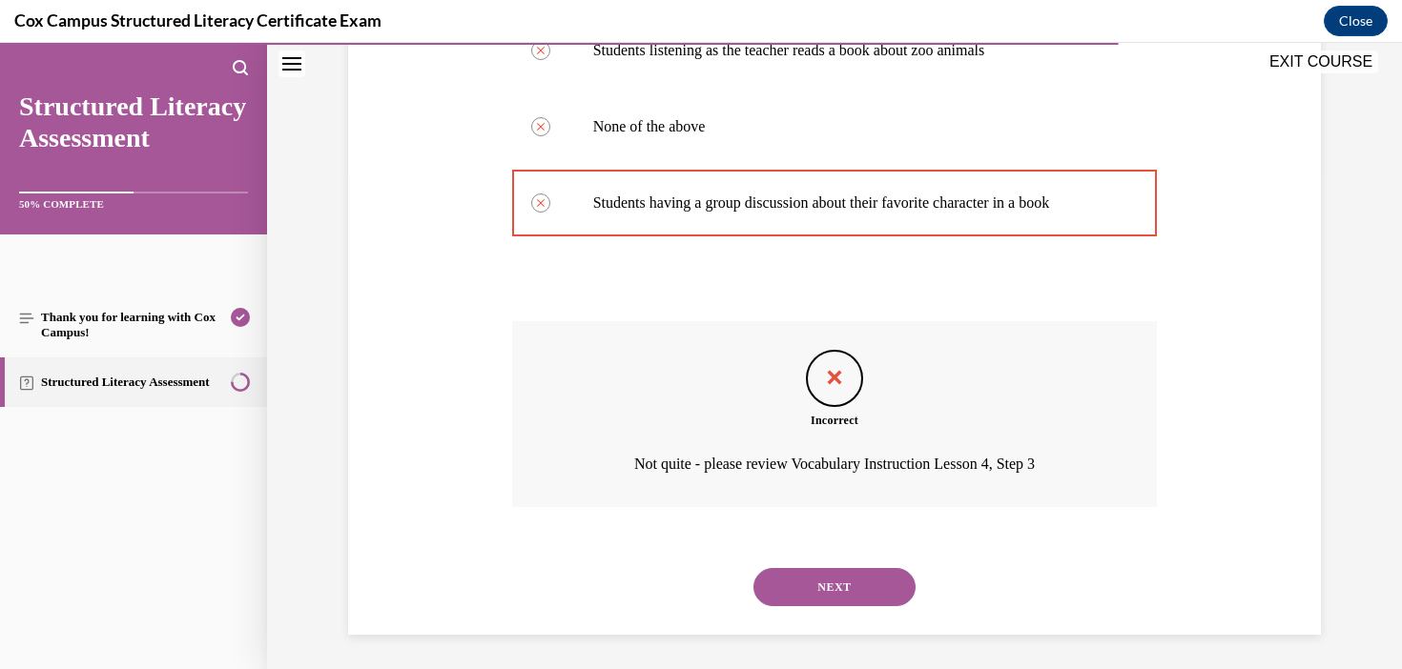
scroll to position [499, 0]
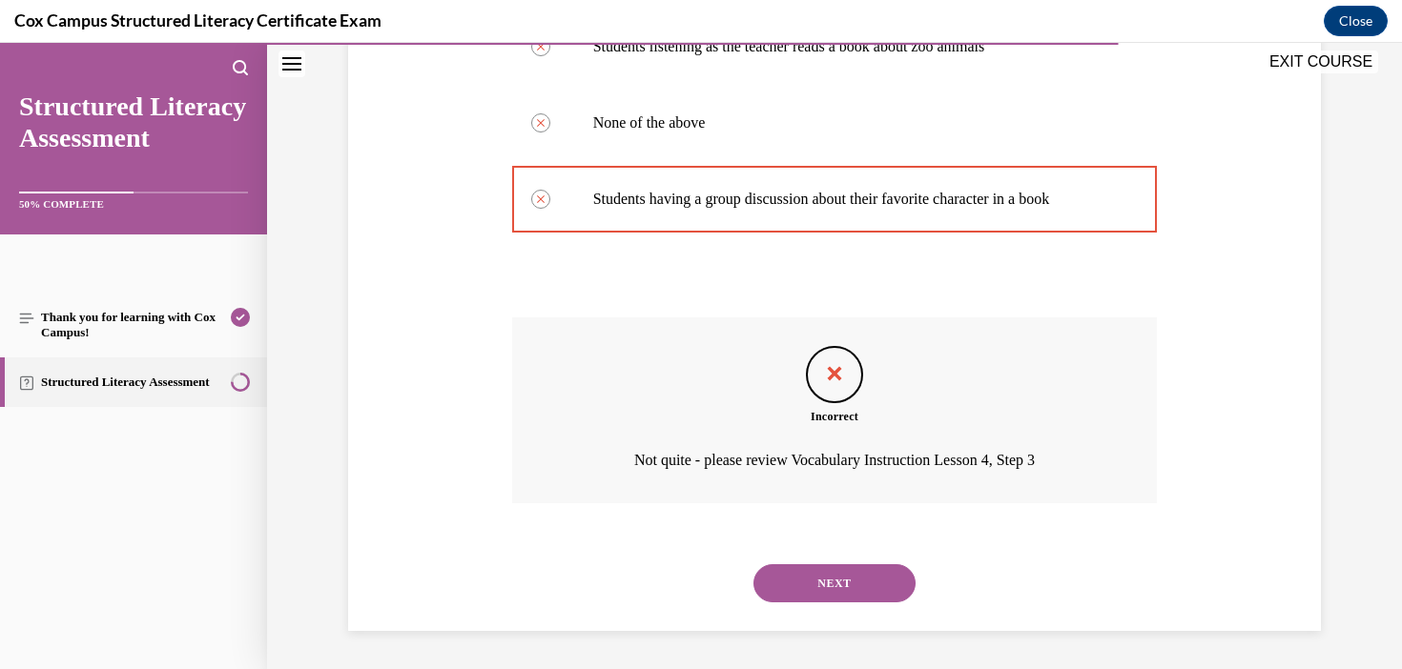
click at [883, 584] on button "NEXT" at bounding box center [834, 583] width 162 height 38
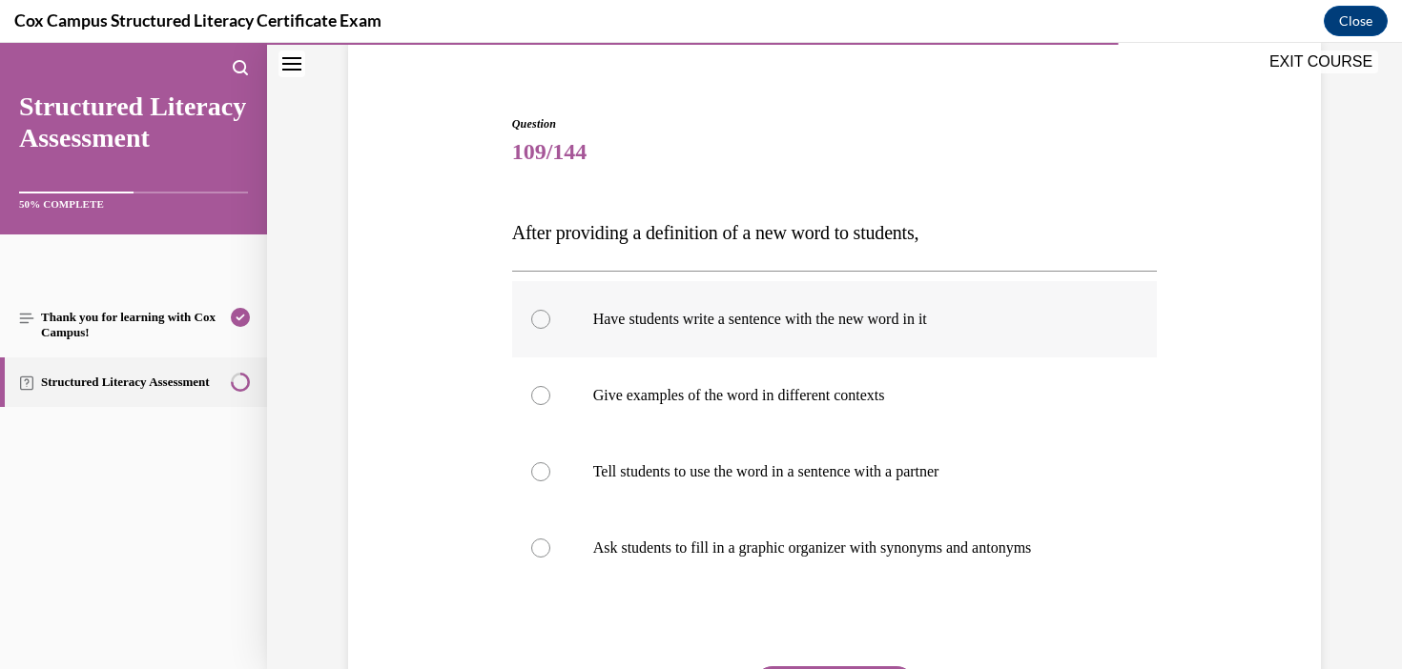
scroll to position [219, 0]
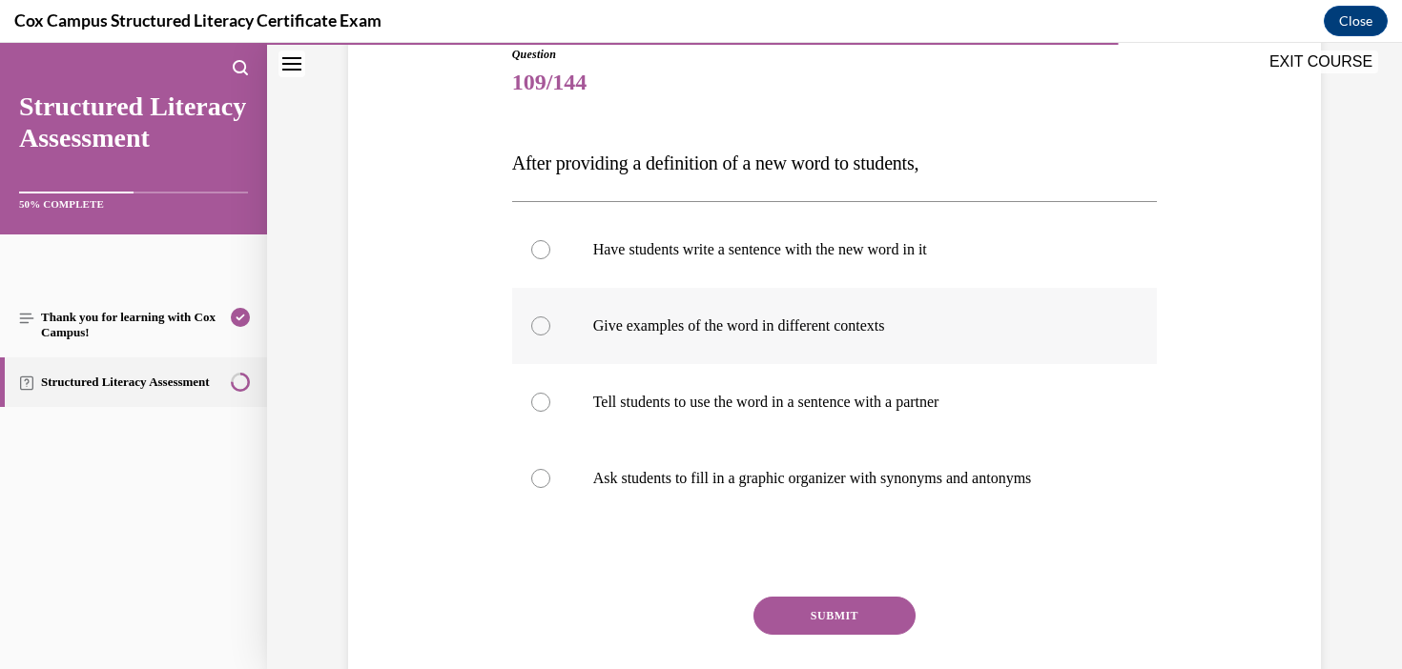
click at [823, 333] on p "Give examples of the word in different contexts" at bounding box center [851, 326] width 517 height 19
click at [550, 333] on input "Give examples of the word in different contexts" at bounding box center [540, 326] width 19 height 19
radio input "true"
click at [835, 620] on button "SUBMIT" at bounding box center [834, 616] width 162 height 38
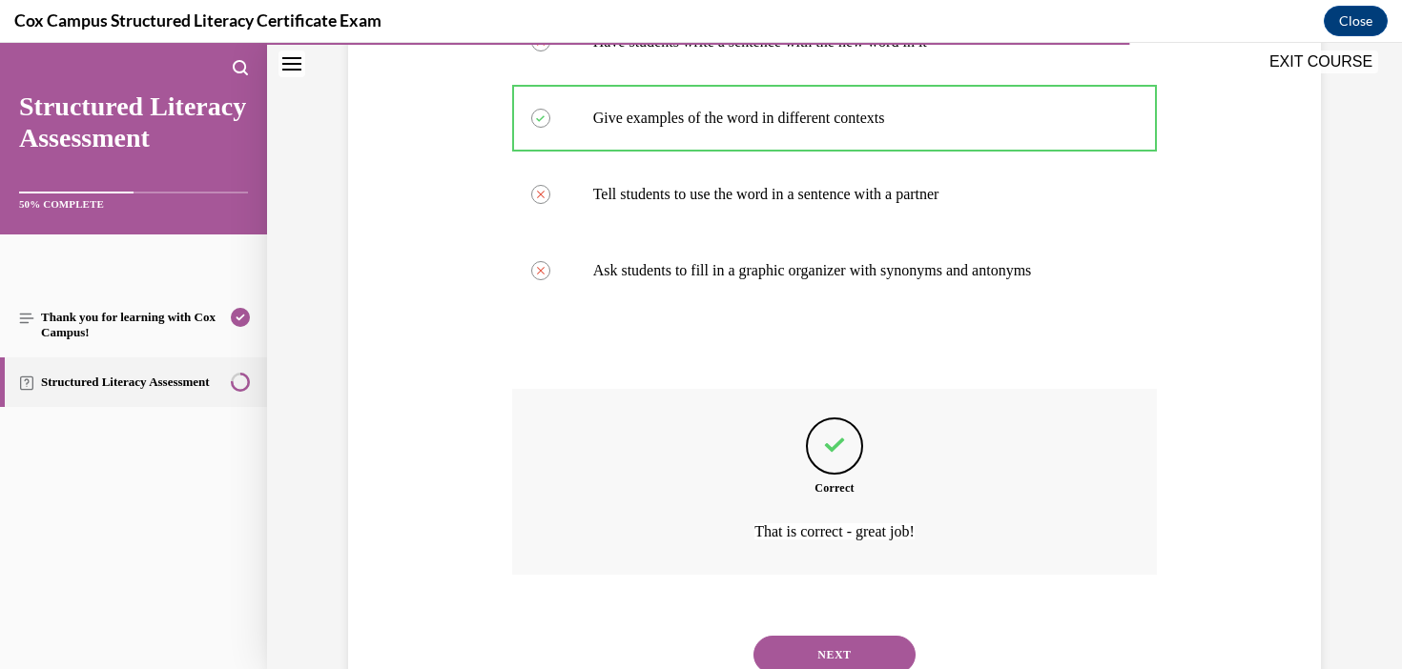
scroll to position [499, 0]
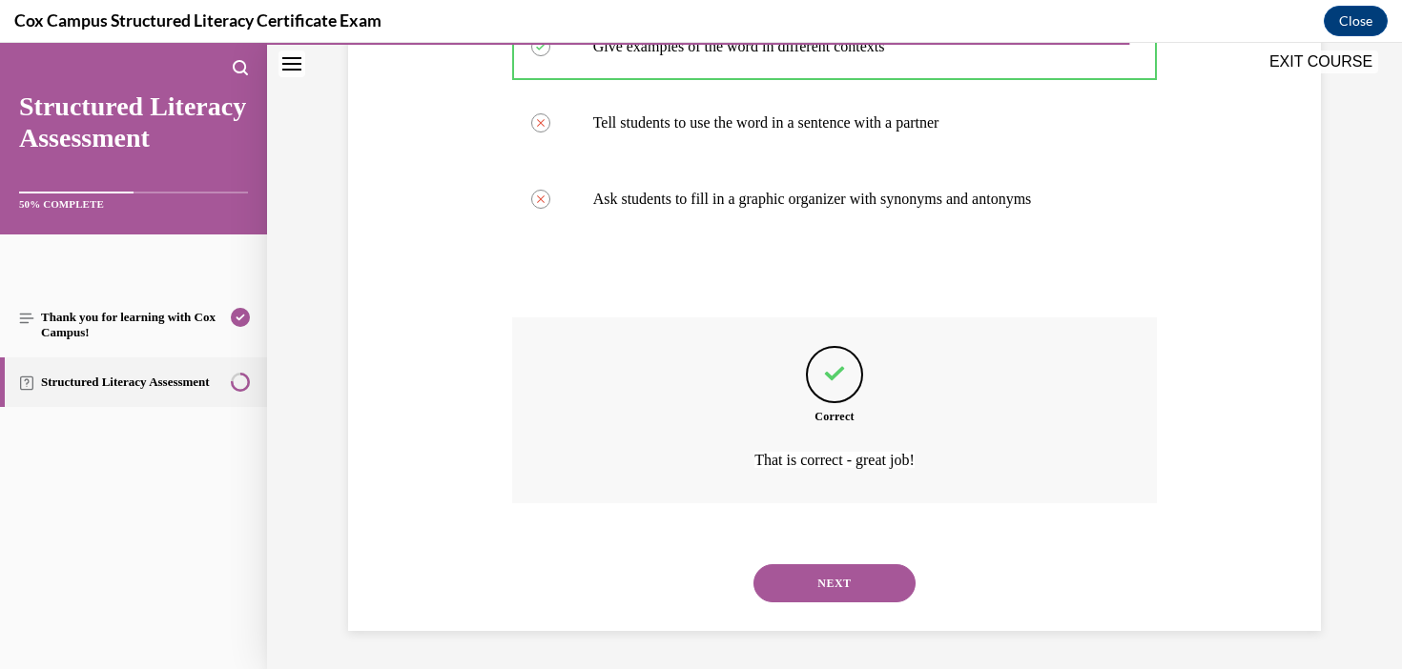
click at [855, 589] on button "NEXT" at bounding box center [834, 583] width 162 height 38
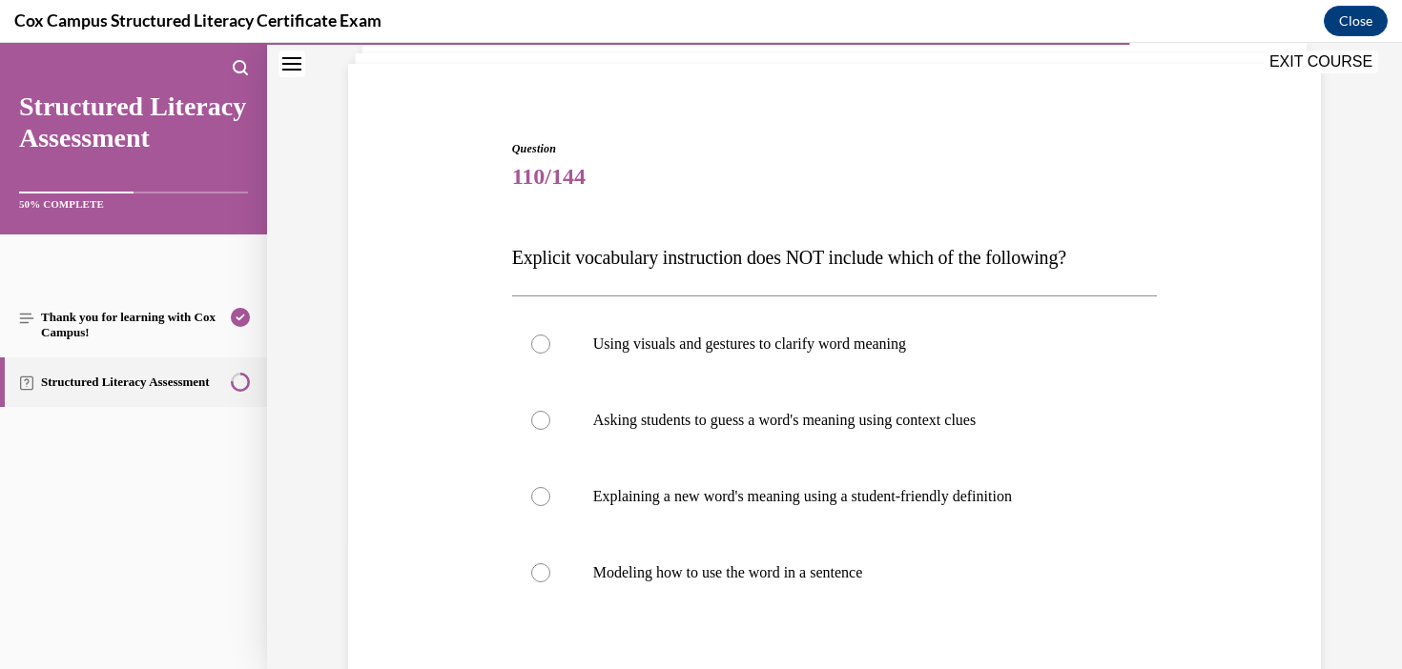
scroll to position [186, 0]
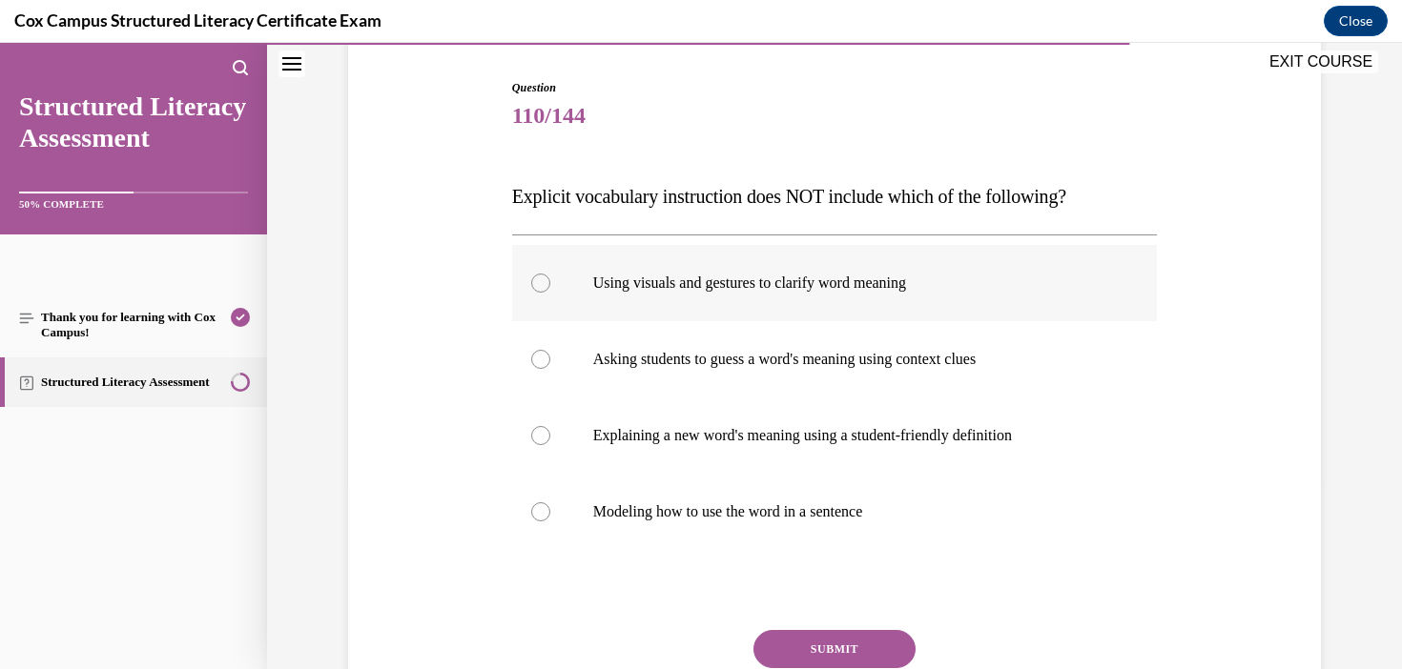
click at [886, 252] on label "Using visuals and gestures to clarify word meaning" at bounding box center [835, 283] width 646 height 76
click at [550, 274] on input "Using visuals and gestures to clarify word meaning" at bounding box center [540, 283] width 19 height 19
radio input "true"
click at [859, 636] on button "SUBMIT" at bounding box center [834, 649] width 162 height 38
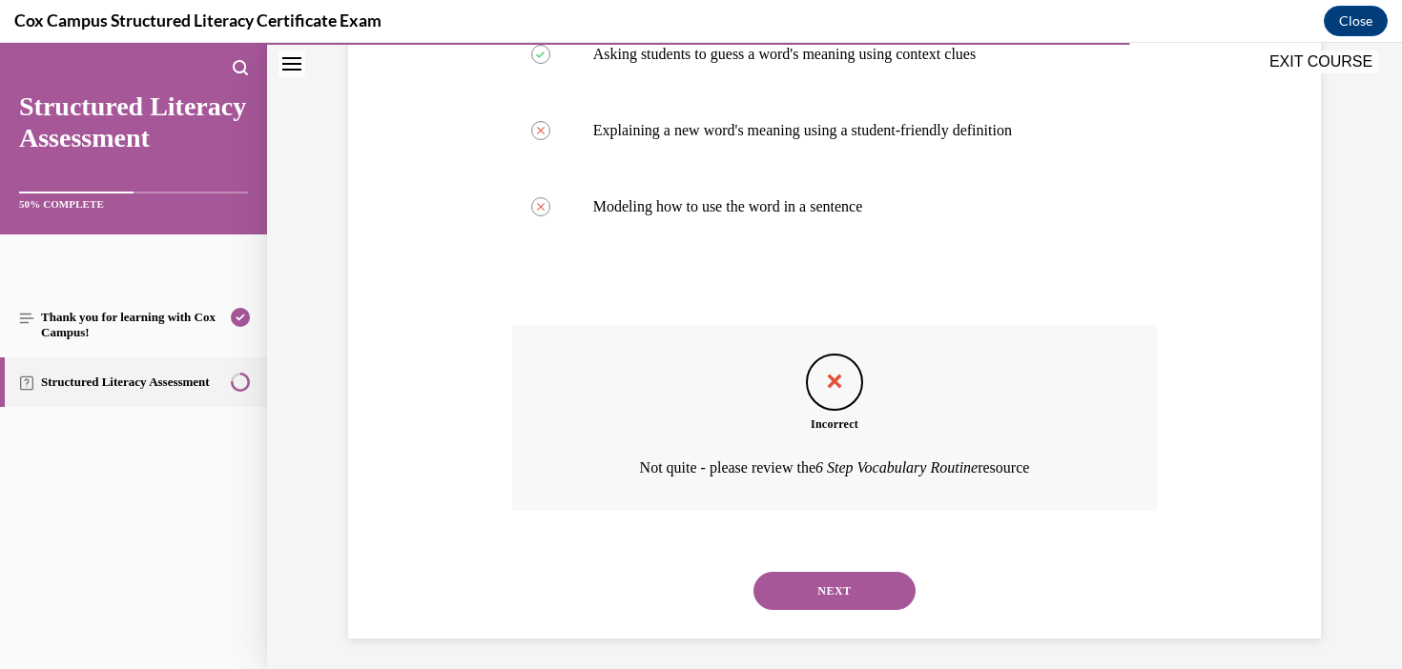
scroll to position [499, 0]
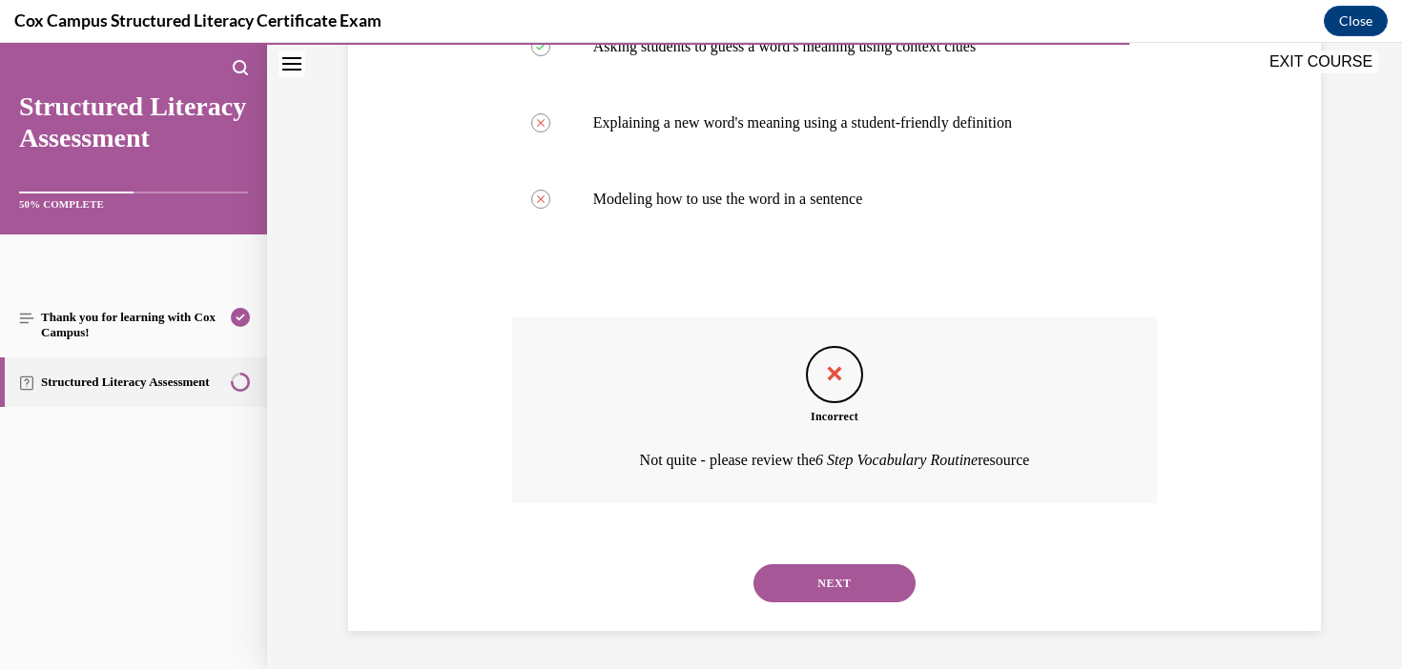
click at [857, 593] on button "NEXT" at bounding box center [834, 583] width 162 height 38
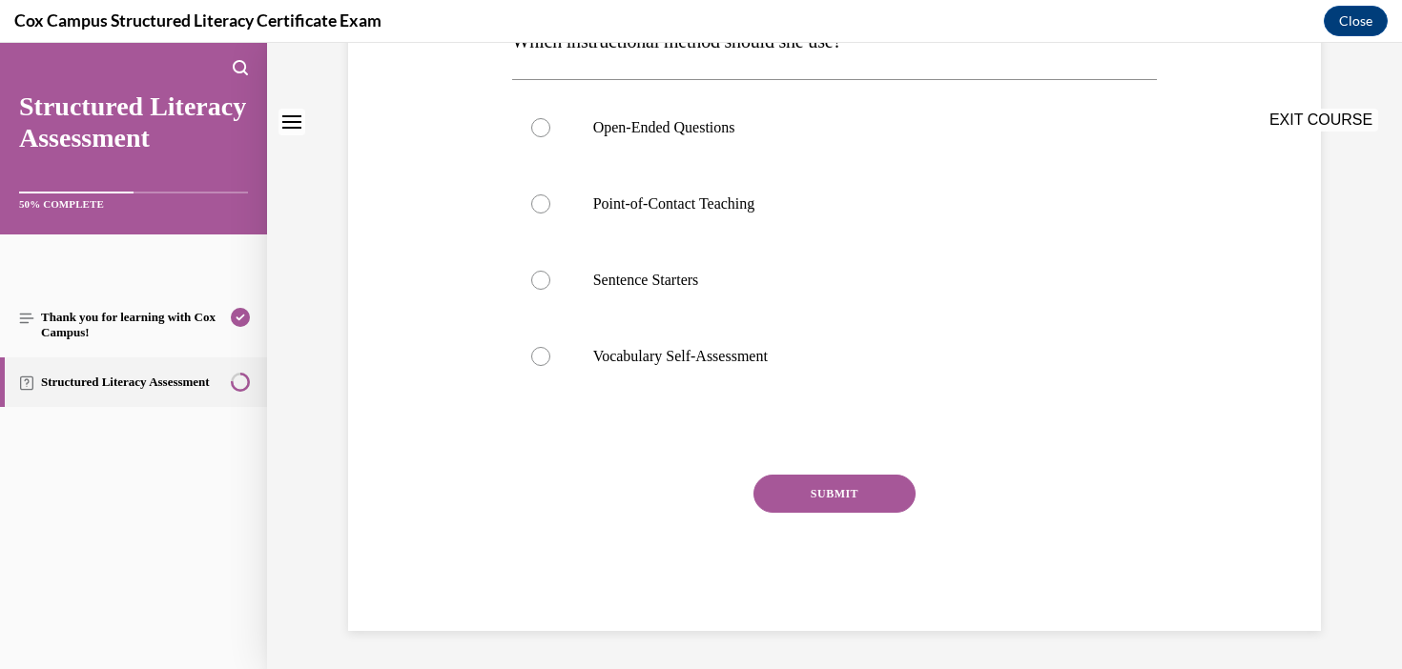
scroll to position [0, 0]
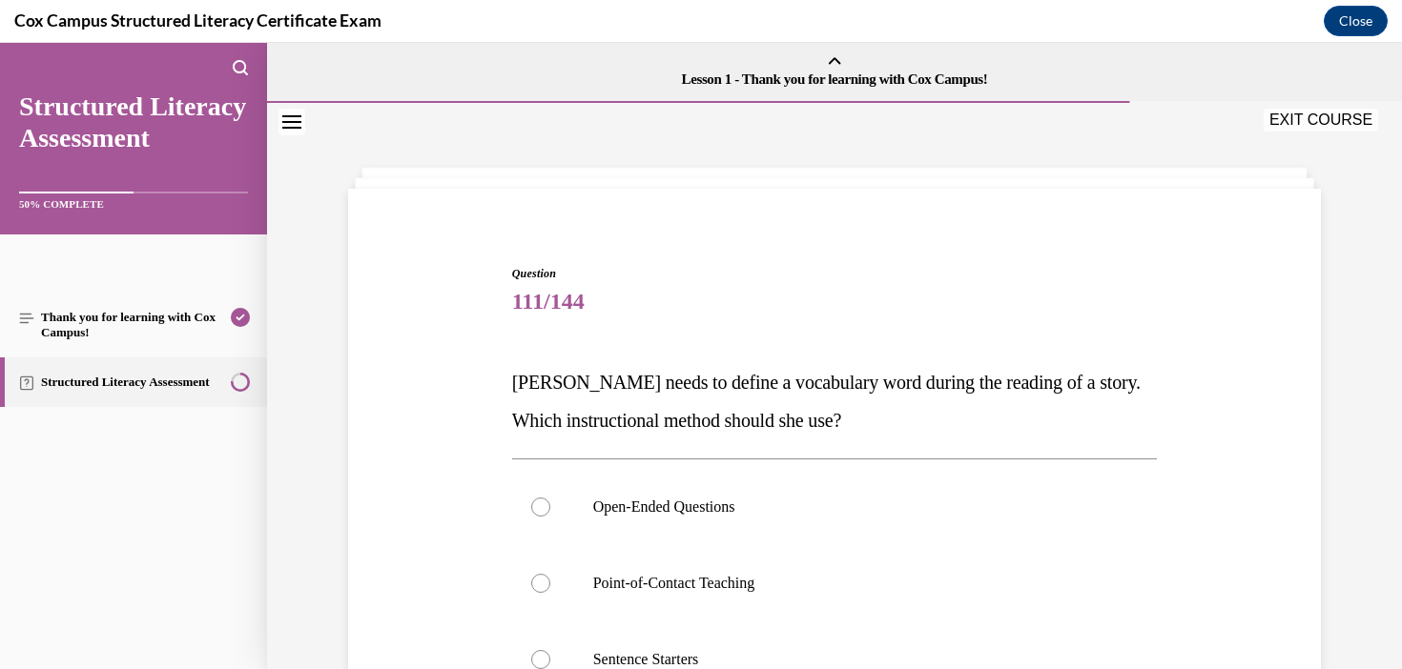
click at [1345, 113] on button "EXIT COURSE" at bounding box center [1320, 120] width 114 height 23
